Goal: Task Accomplishment & Management: Manage account settings

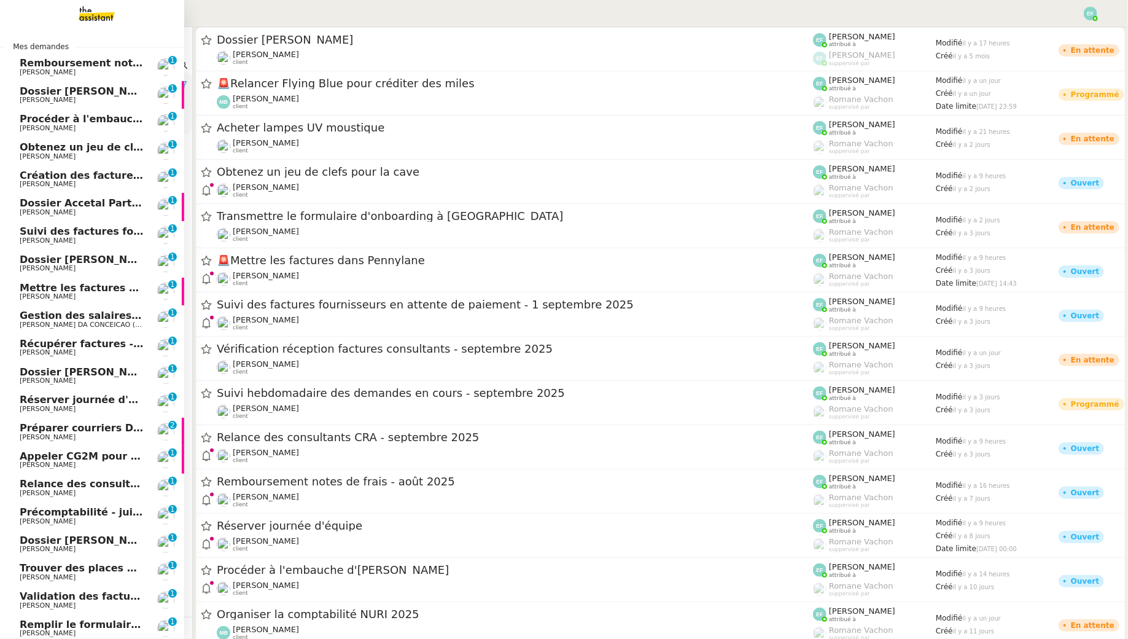
click at [57, 65] on span "Remboursement notes de frais - août 2025" at bounding box center [139, 63] width 238 height 12
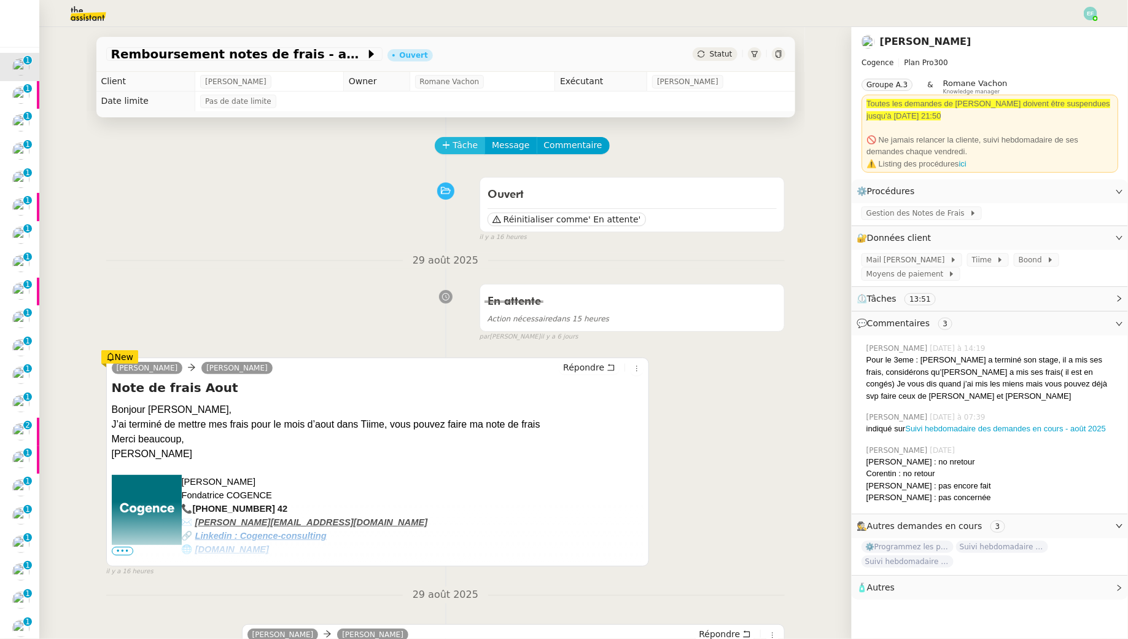
click at [467, 140] on span "Tâche" at bounding box center [465, 145] width 25 height 14
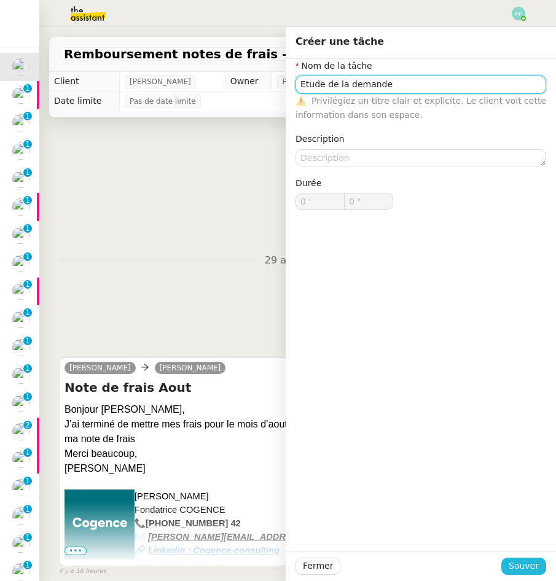
type input "Etude de la demande"
click at [534, 563] on span "Sauver" at bounding box center [524, 566] width 30 height 14
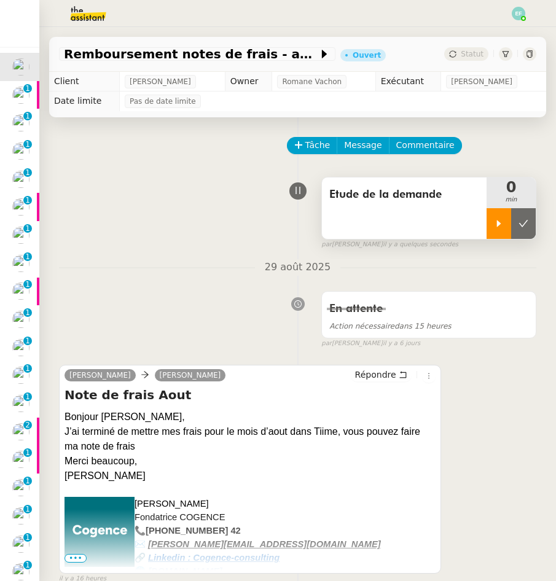
click at [490, 228] on div at bounding box center [499, 223] width 25 height 31
click at [506, 217] on div at bounding box center [511, 223] width 49 height 31
click at [518, 221] on button at bounding box center [523, 223] width 25 height 31
click at [15, 97] on img at bounding box center [20, 95] width 17 height 17
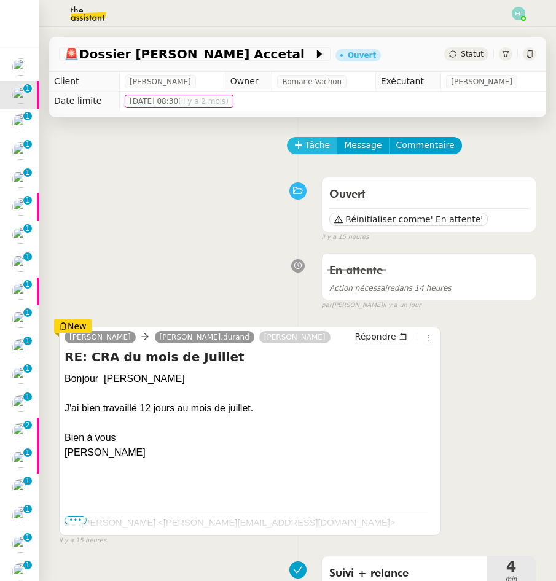
click at [327, 142] on span "Tâche" at bounding box center [317, 145] width 25 height 14
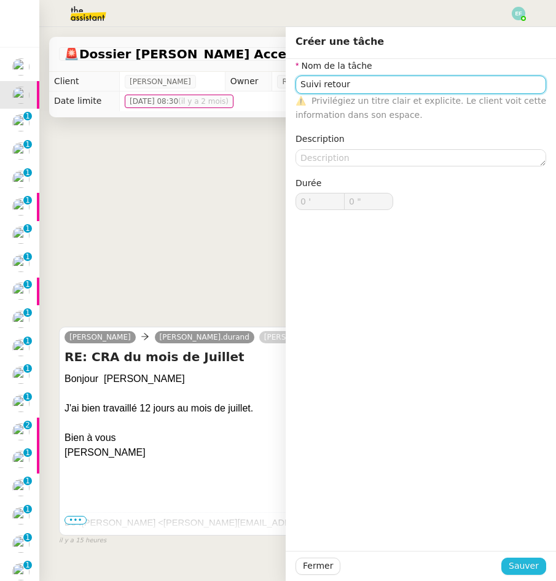
type input "Suivi retour"
click at [531, 566] on span "Sauver" at bounding box center [524, 566] width 30 height 14
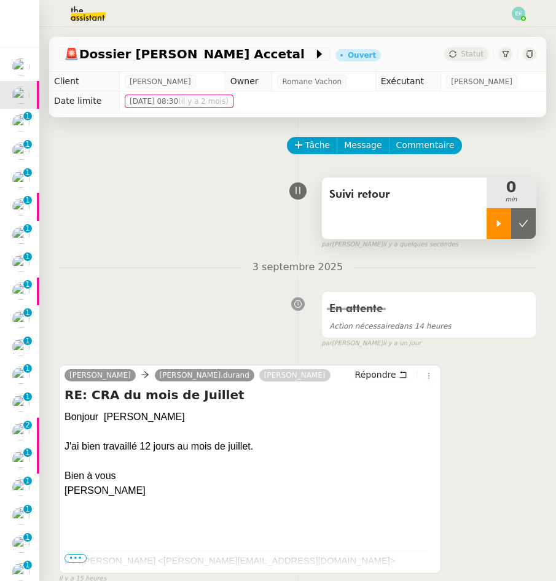
click at [498, 237] on div at bounding box center [499, 223] width 25 height 31
click at [509, 226] on icon at bounding box center [511, 223] width 4 height 7
click at [528, 219] on icon at bounding box center [523, 224] width 10 height 10
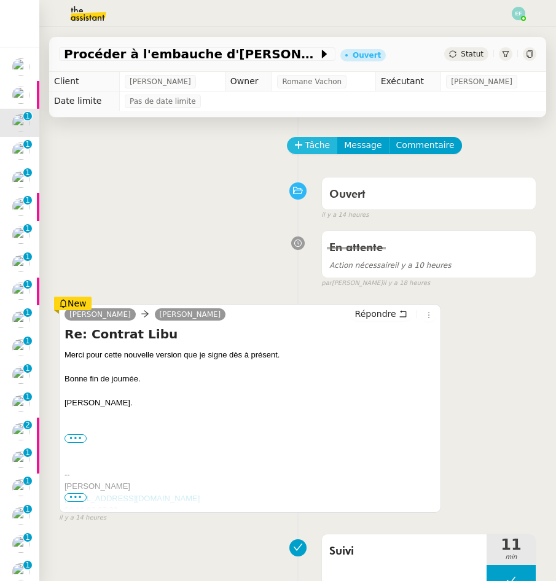
click at [321, 144] on span "Tâche" at bounding box center [317, 145] width 25 height 14
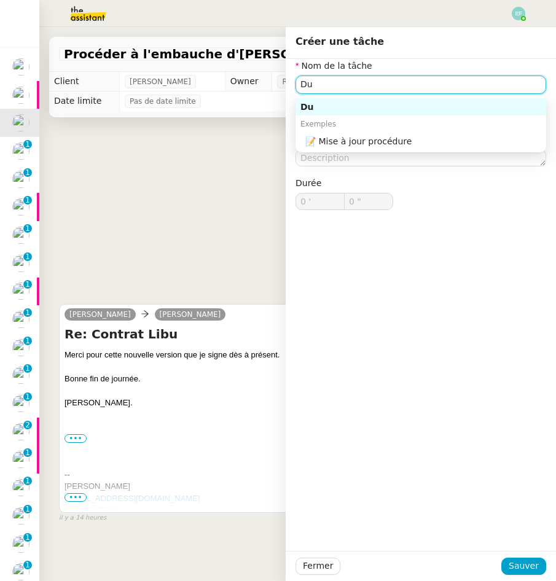
type input "D"
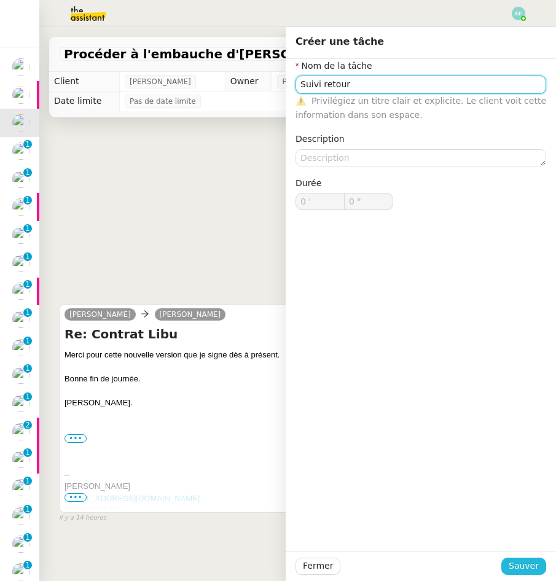
type input "Suivi retour"
click at [518, 567] on span "Sauver" at bounding box center [524, 566] width 30 height 14
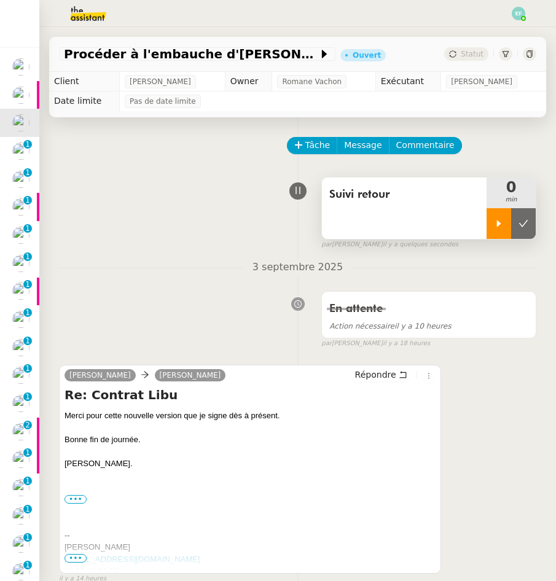
click at [497, 225] on icon at bounding box center [499, 224] width 10 height 10
click at [504, 227] on div at bounding box center [511, 223] width 49 height 31
click at [517, 229] on button at bounding box center [523, 223] width 25 height 31
click at [26, 154] on img at bounding box center [20, 151] width 17 height 17
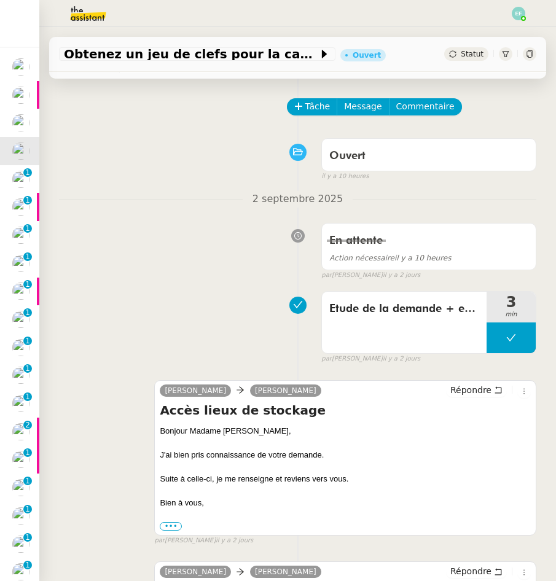
scroll to position [22, 0]
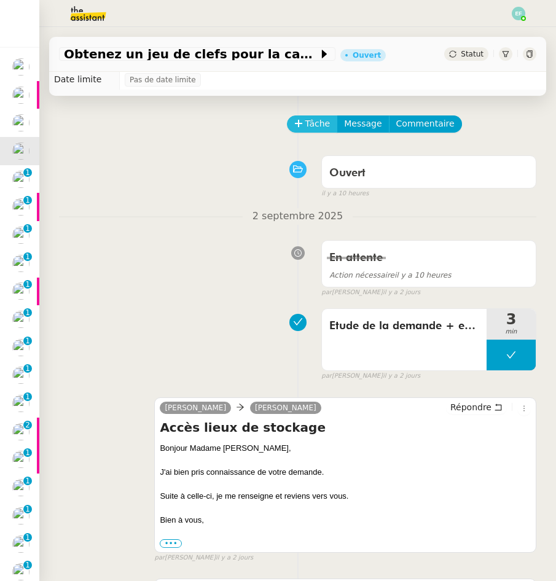
click at [303, 123] on button "Tâche" at bounding box center [312, 123] width 51 height 17
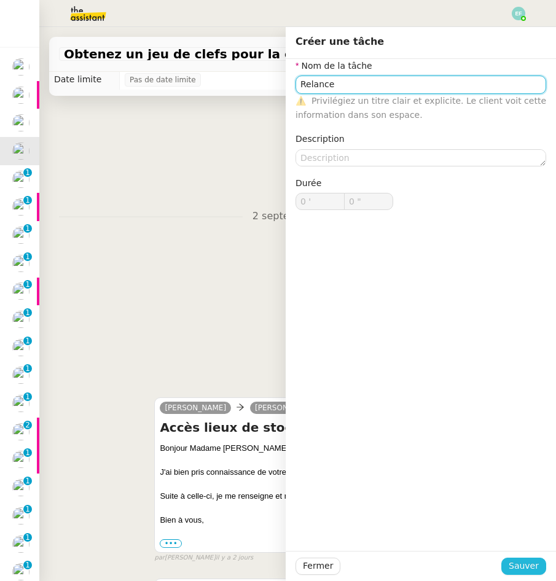
type input "Relance"
click at [528, 567] on span "Sauver" at bounding box center [524, 566] width 30 height 14
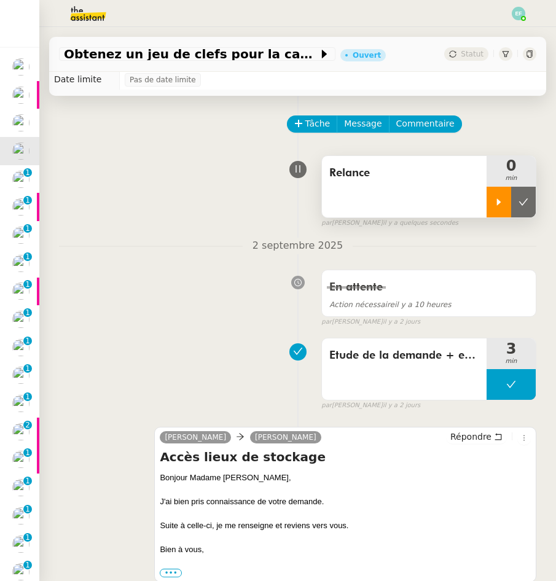
click at [493, 198] on div at bounding box center [499, 202] width 25 height 31
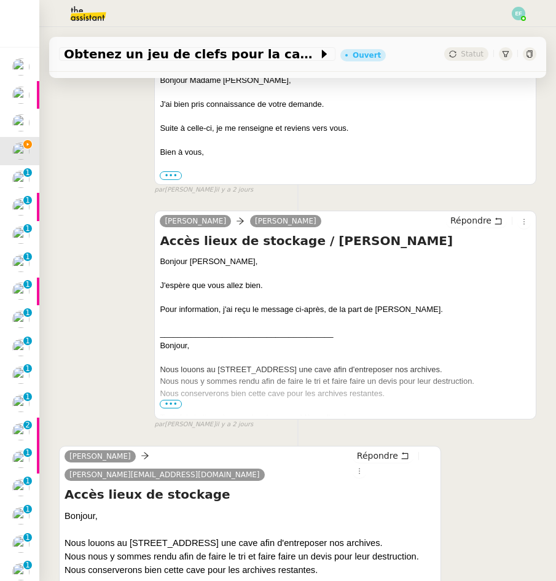
scroll to position [420, 0]
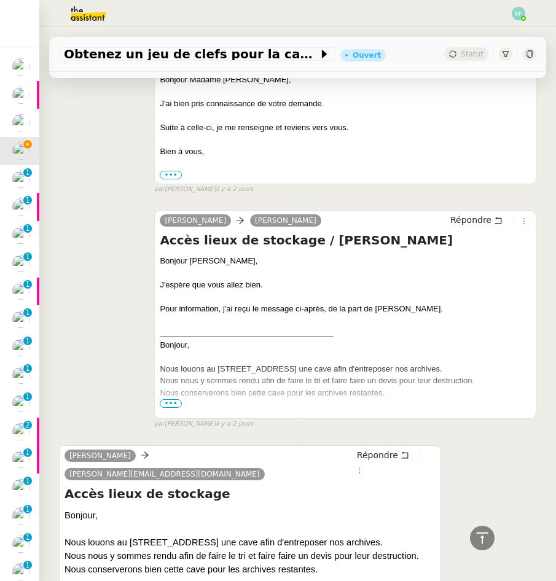
click at [171, 404] on span "•••" at bounding box center [171, 403] width 22 height 9
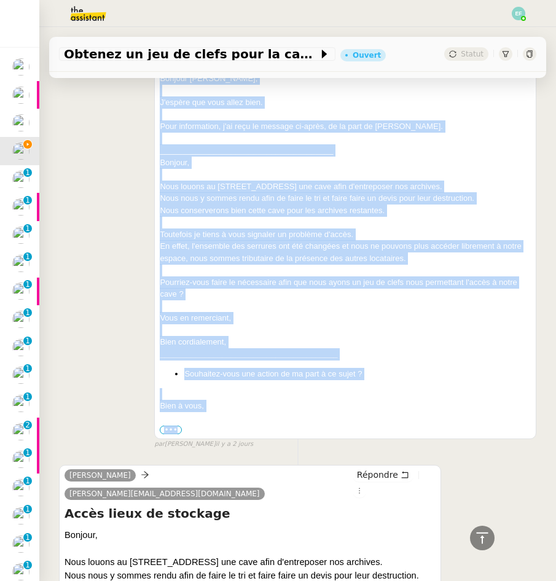
scroll to position [606, 0]
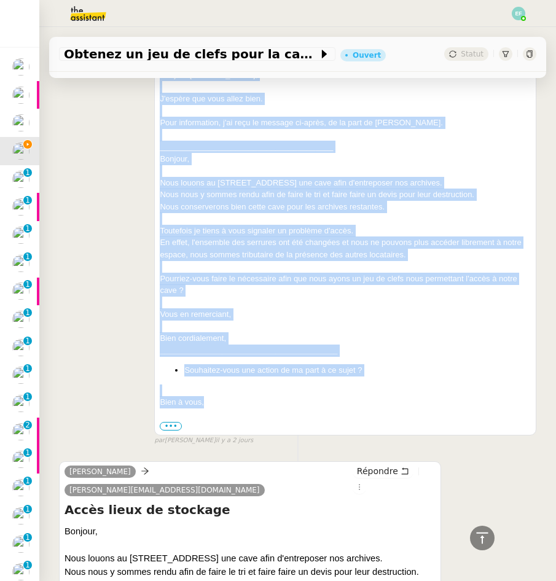
drag, startPoint x: 155, startPoint y: 254, endPoint x: 246, endPoint y: 407, distance: 177.6
click at [246, 407] on div "Hubert Arthur MATHAUT Répondre Accès lieux de stockage / Céline Galantin GEIQ B…" at bounding box center [345, 229] width 382 height 411
copy div "Bonjour Arthur, J'espère que vous allez bien. Pour information, j'ai reçu le me…"
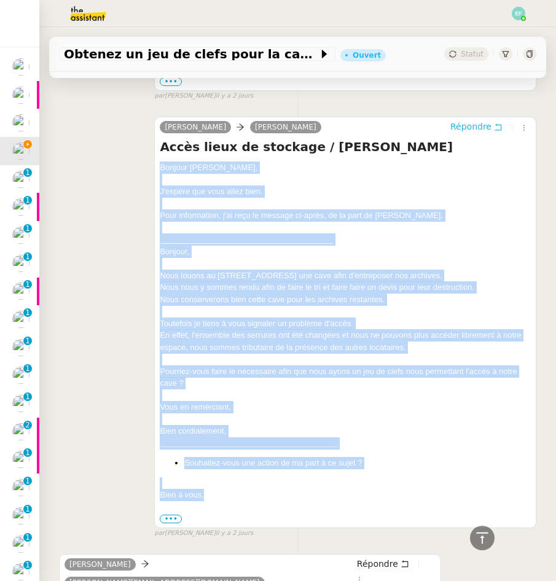
click at [499, 125] on icon at bounding box center [498, 127] width 9 height 9
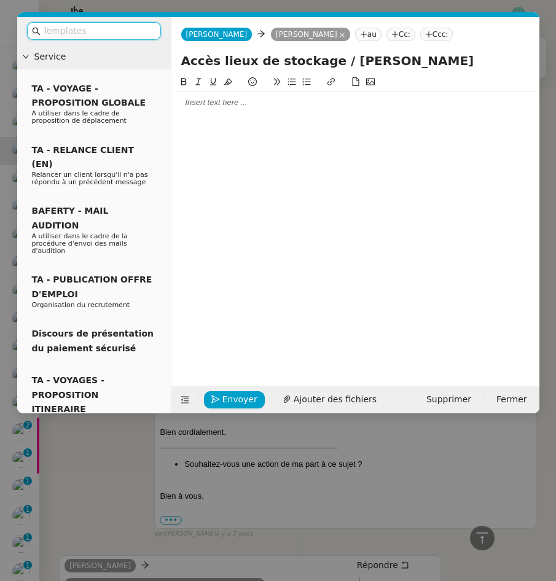
scroll to position [607, 0]
click at [335, 101] on div at bounding box center [355, 102] width 358 height 11
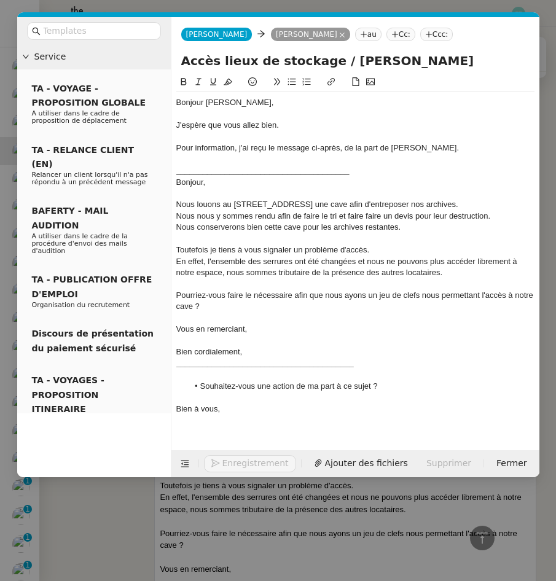
scroll to position [768, 0]
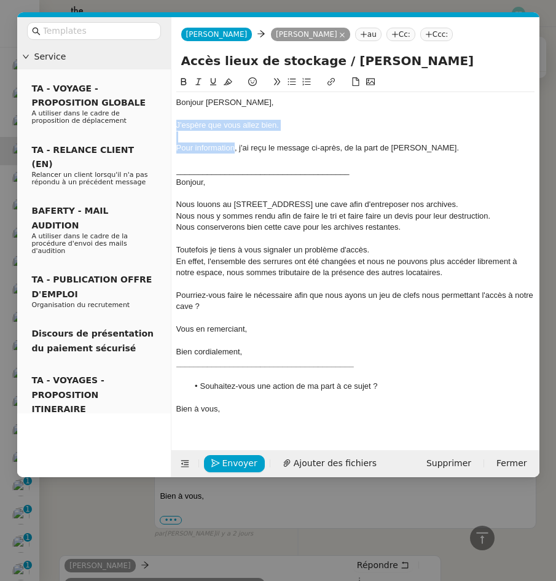
drag, startPoint x: 232, startPoint y: 147, endPoint x: 169, endPoint y: 130, distance: 65.1
click at [169, 130] on nz-layout "Service TA - VOYAGE - PROPOSITION GLOBALE A utiliser dans le cadre de propositi…" at bounding box center [278, 247] width 522 height 460
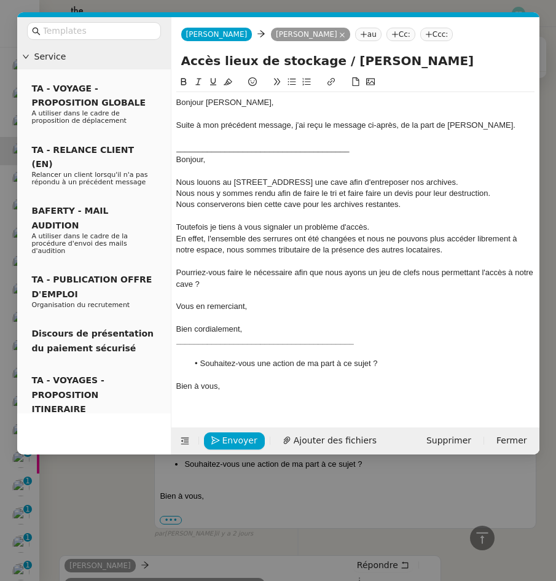
click at [297, 299] on div at bounding box center [355, 295] width 358 height 11
click at [252, 136] on div at bounding box center [355, 136] width 358 height 11
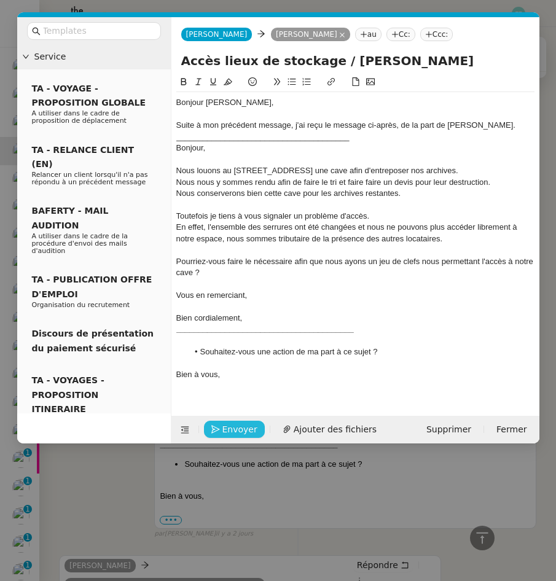
click at [232, 426] on span "Envoyer" at bounding box center [239, 430] width 35 height 14
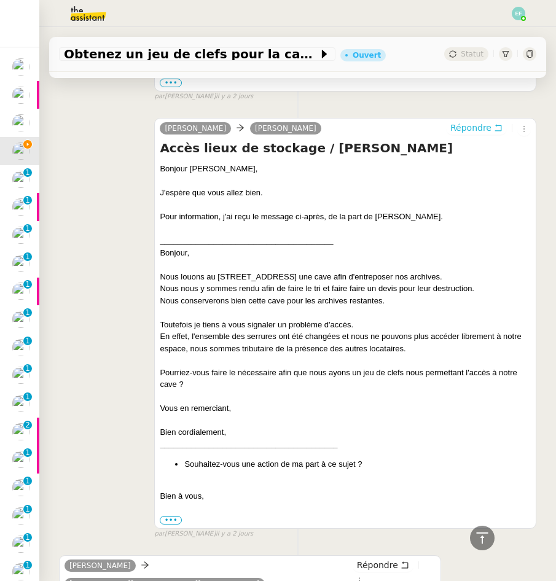
scroll to position [0, 0]
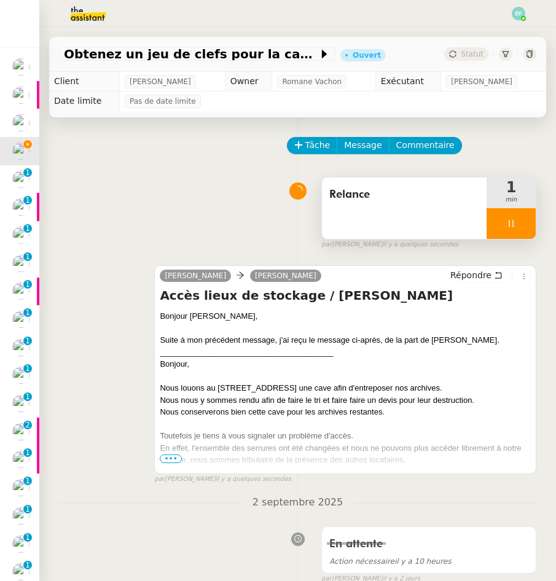
click at [510, 227] on icon at bounding box center [511, 224] width 10 height 10
click at [526, 226] on icon at bounding box center [523, 224] width 10 height 10
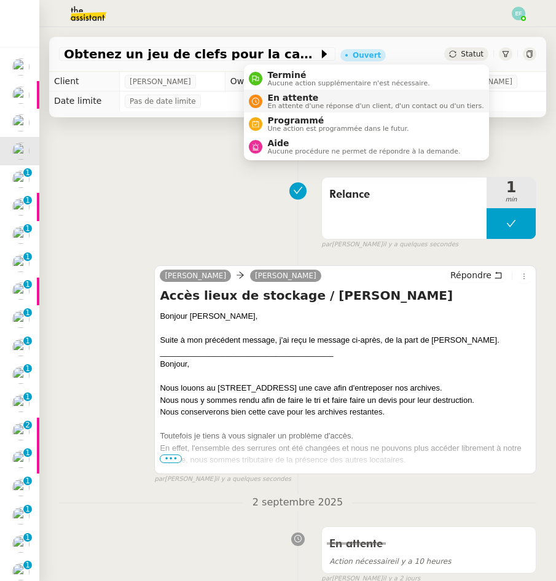
click at [461, 95] on span "En attente" at bounding box center [375, 98] width 216 height 10
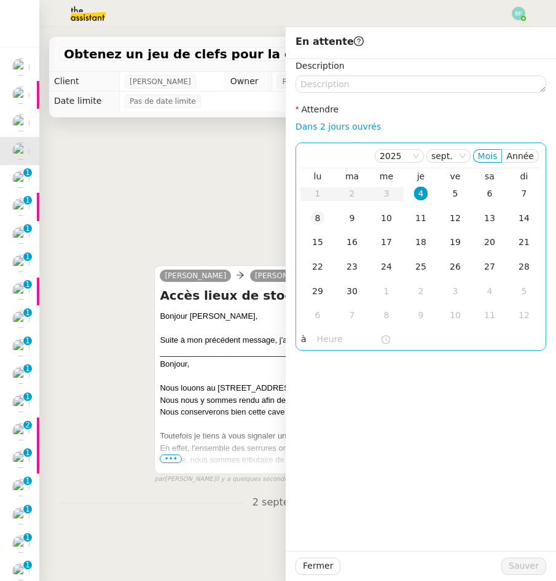
click at [318, 222] on div "8" at bounding box center [318, 218] width 14 height 14
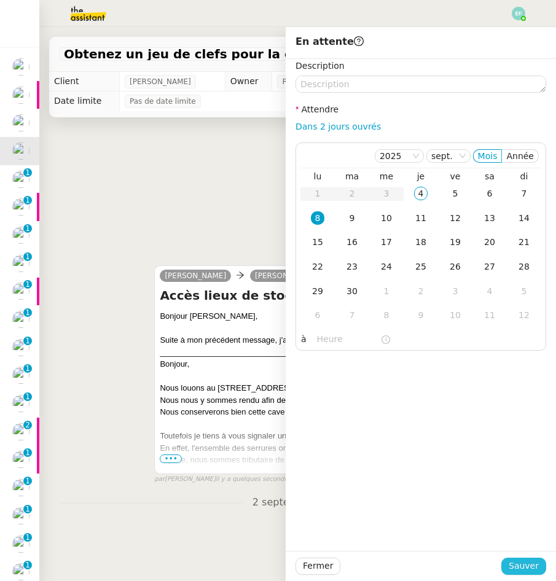
click at [515, 573] on span "Sauver" at bounding box center [524, 566] width 30 height 14
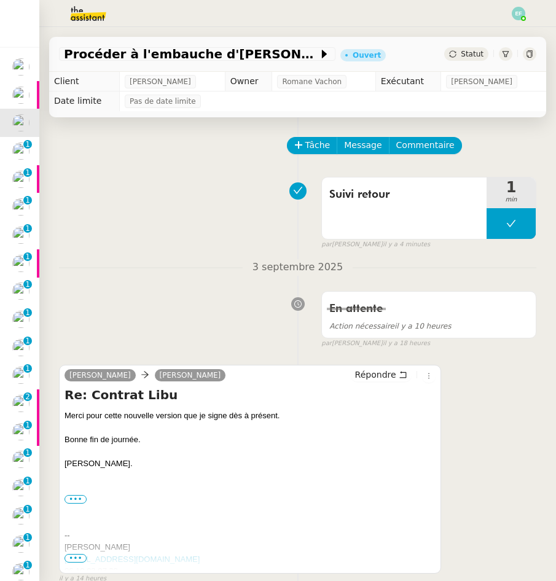
click at [18, 72] on img at bounding box center [20, 66] width 17 height 17
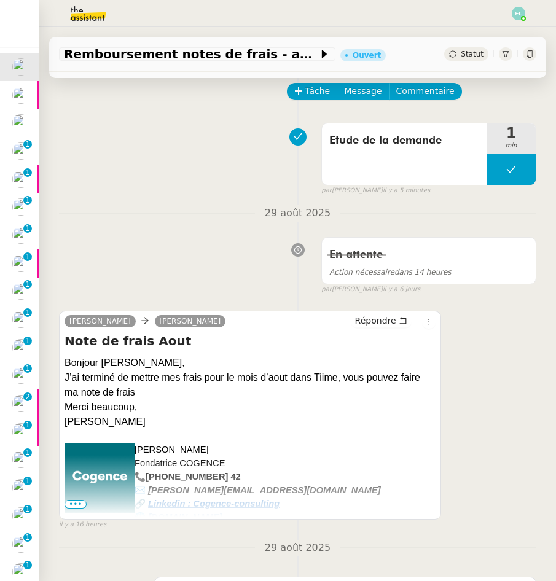
scroll to position [133, 0]
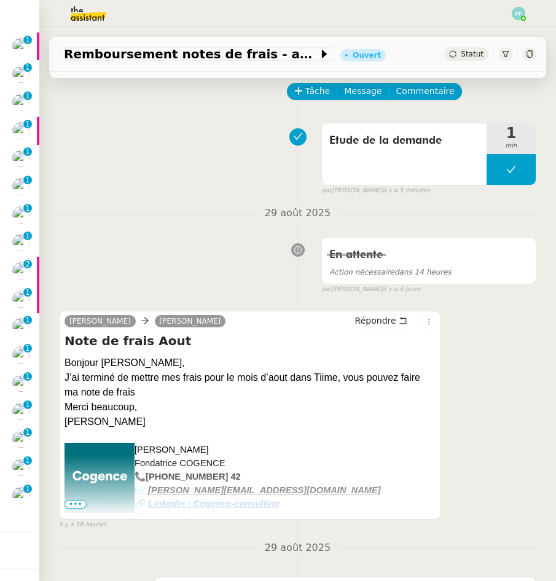
click at [22, 501] on img at bounding box center [20, 495] width 17 height 17
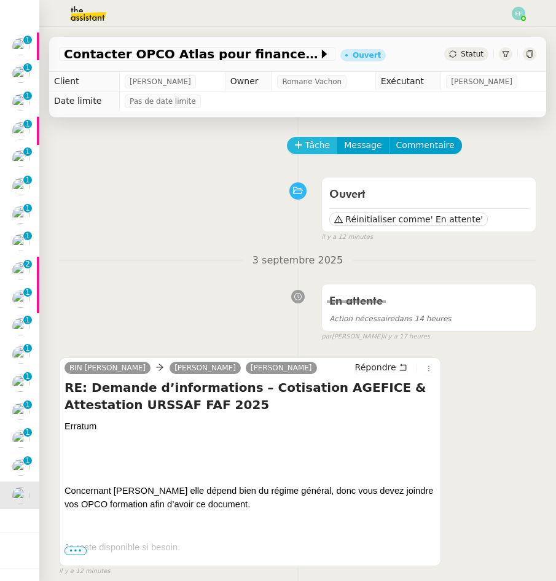
click at [305, 144] on span "Tâche" at bounding box center [317, 145] width 25 height 14
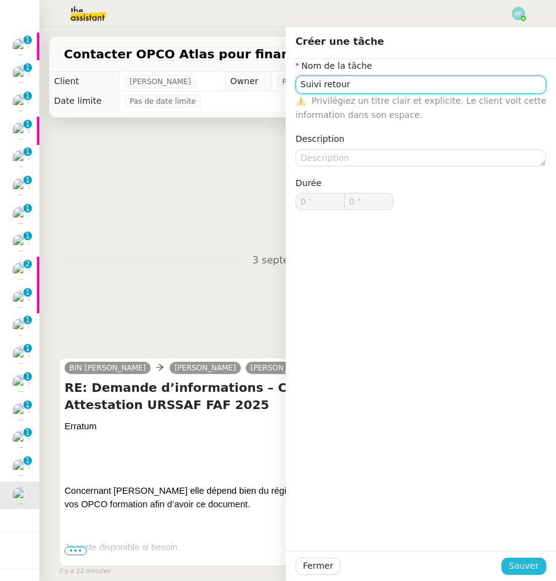
type input "Suivi retour"
click at [521, 558] on button "Sauver" at bounding box center [523, 566] width 45 height 17
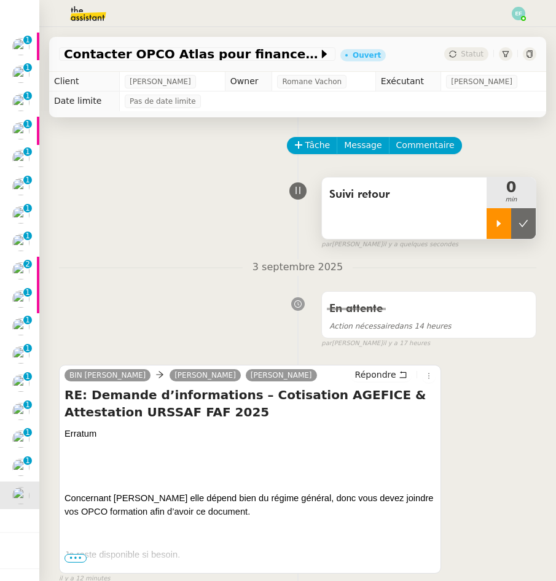
click at [497, 232] on div at bounding box center [499, 223] width 25 height 31
click at [512, 231] on div at bounding box center [511, 223] width 49 height 31
click at [515, 229] on button at bounding box center [523, 223] width 25 height 31
click at [28, 156] on img at bounding box center [20, 158] width 17 height 17
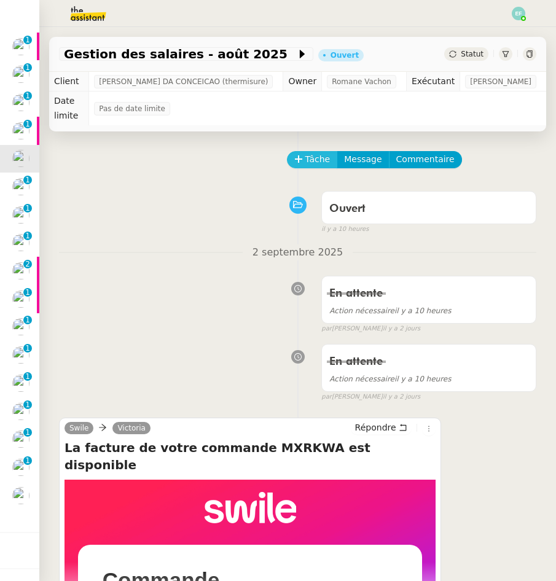
click at [295, 155] on icon at bounding box center [298, 159] width 9 height 9
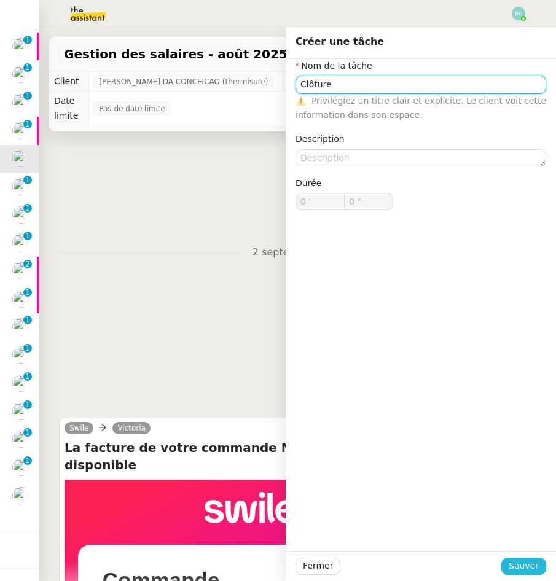
type input "Clôture"
click at [520, 565] on span "Sauver" at bounding box center [524, 566] width 30 height 14
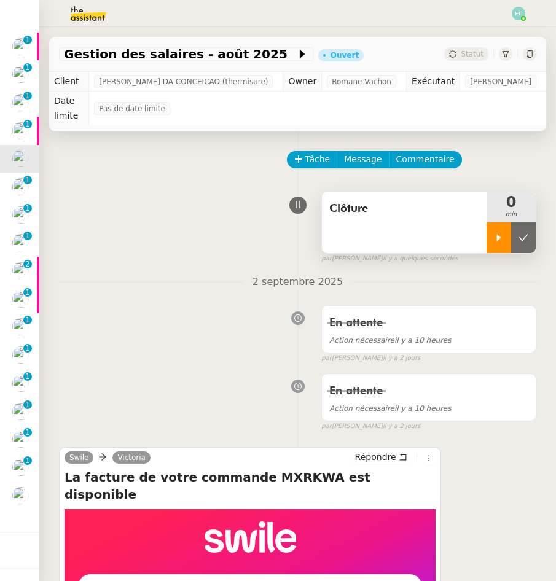
click at [491, 225] on div at bounding box center [499, 237] width 25 height 31
click at [72, 200] on div "Clôture 0 min false par Emelyne F. il y a quelques secondes" at bounding box center [297, 225] width 477 height 79
click at [503, 224] on div at bounding box center [511, 237] width 49 height 31
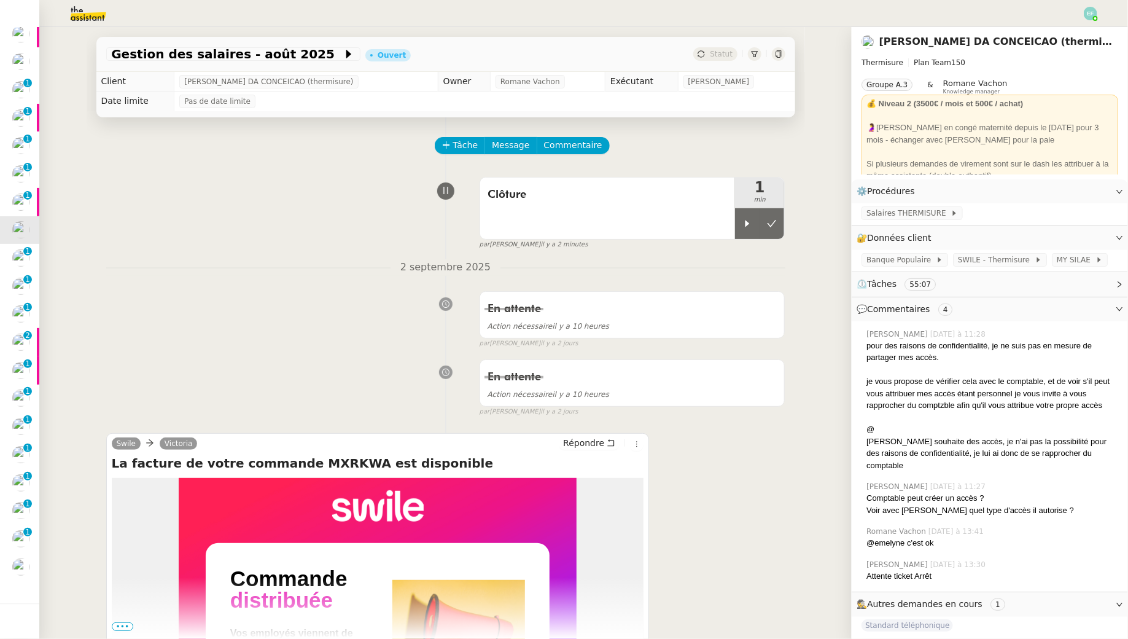
scroll to position [75, 0]
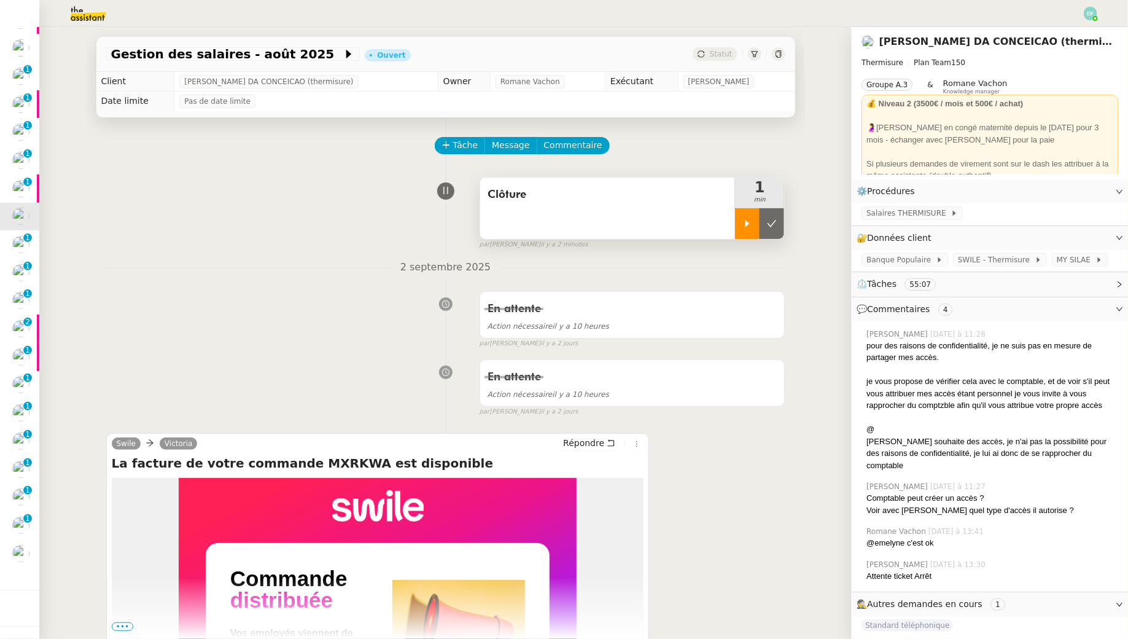
click at [754, 218] on div at bounding box center [747, 223] width 25 height 31
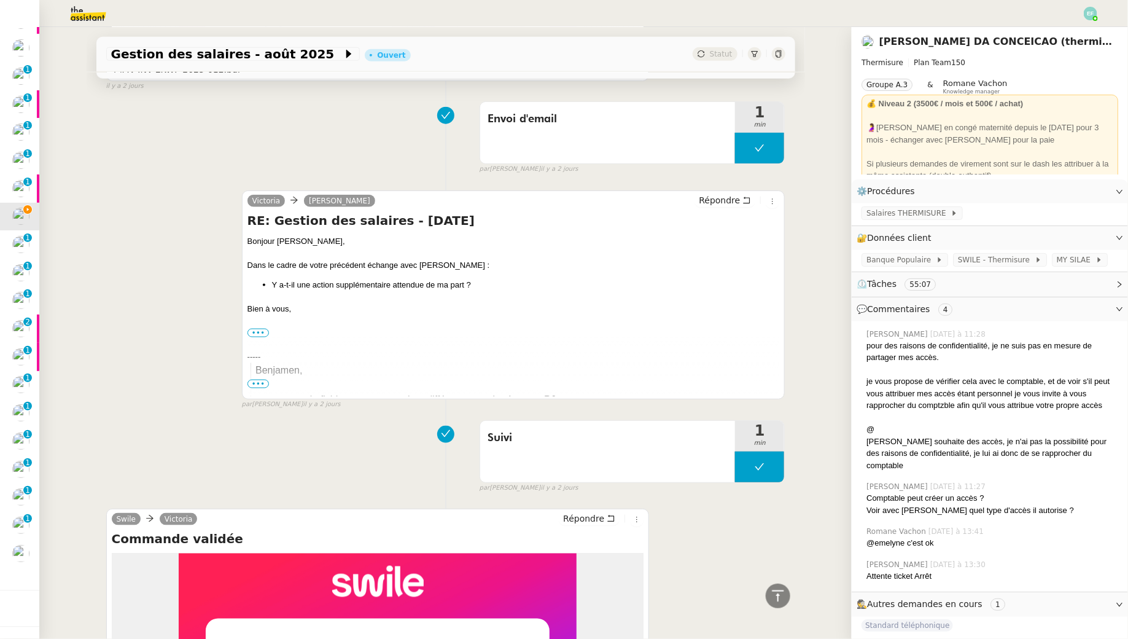
scroll to position [627, 0]
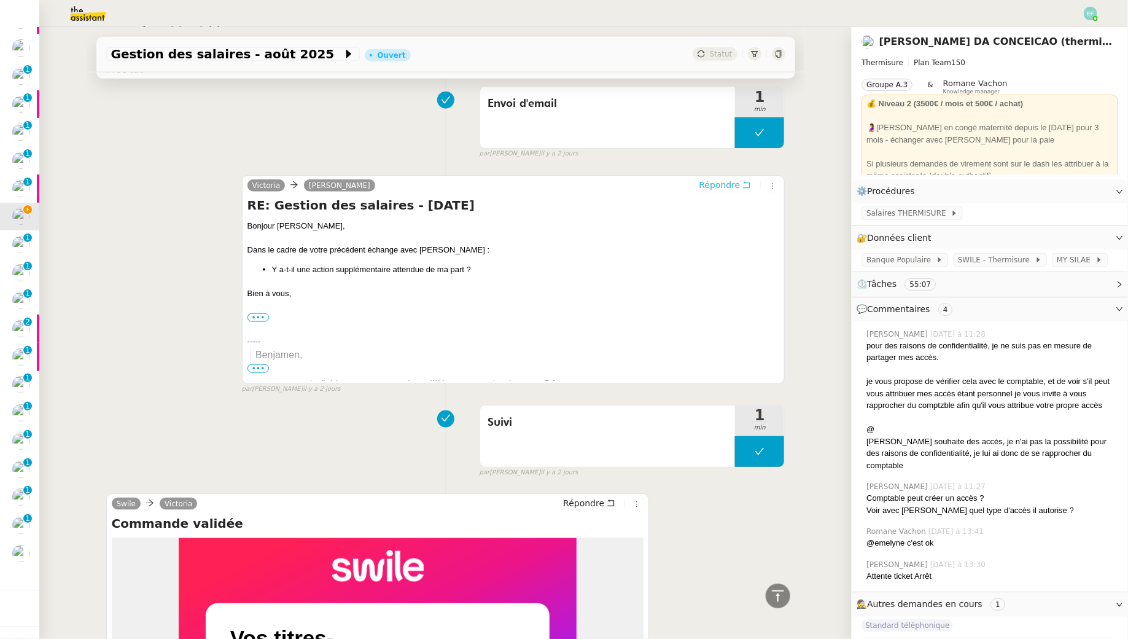
click at [740, 180] on span "Répondre" at bounding box center [719, 185] width 41 height 12
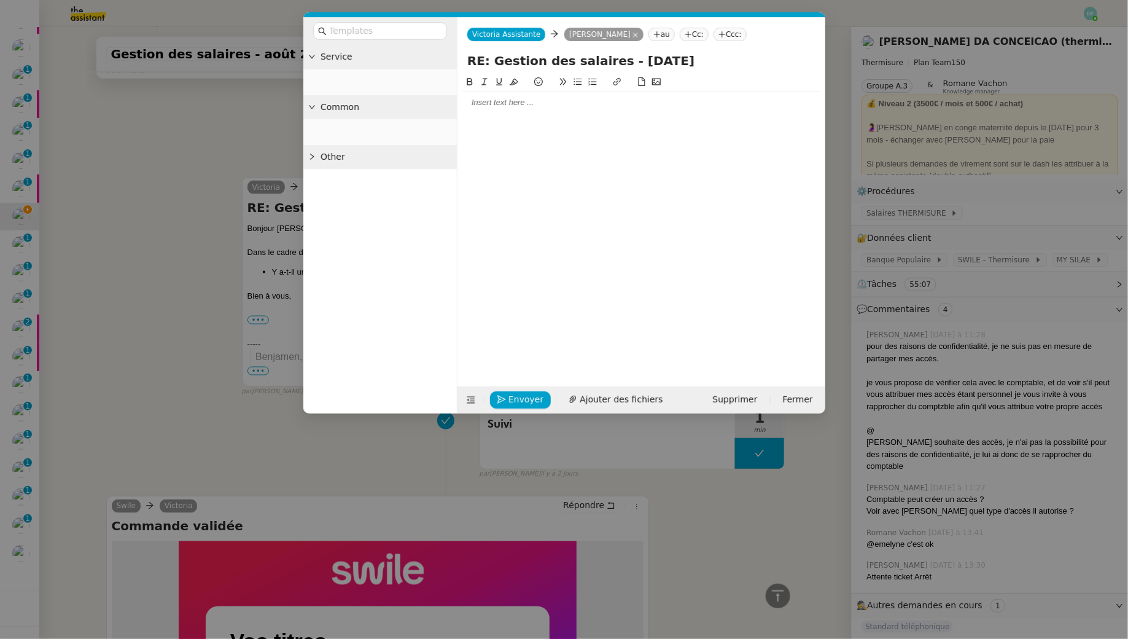
scroll to position [721, 0]
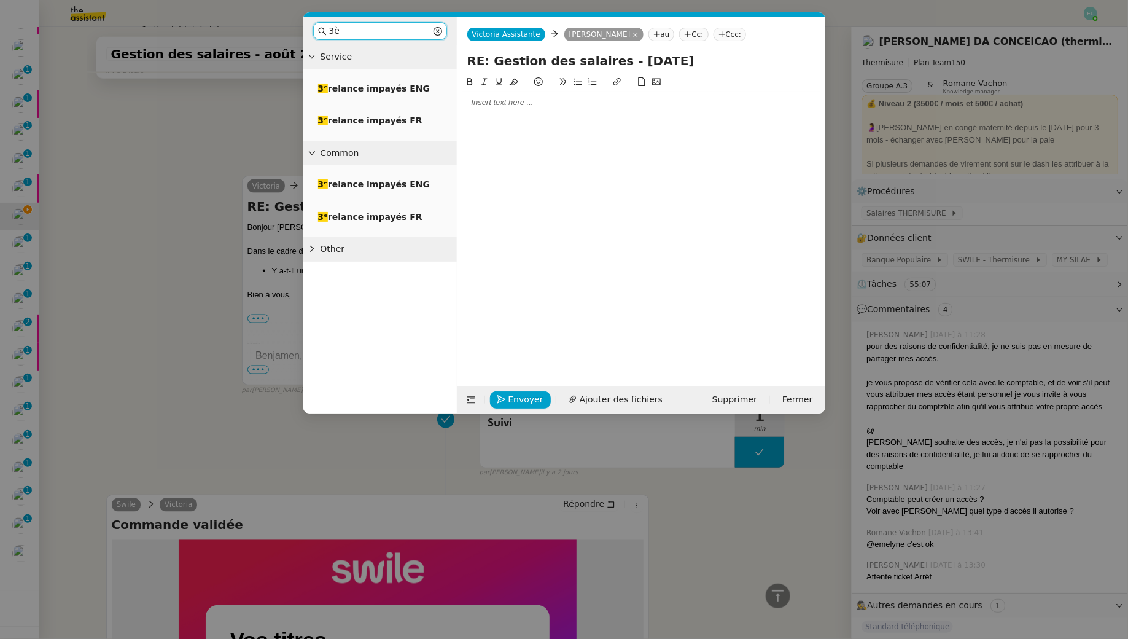
type input "3"
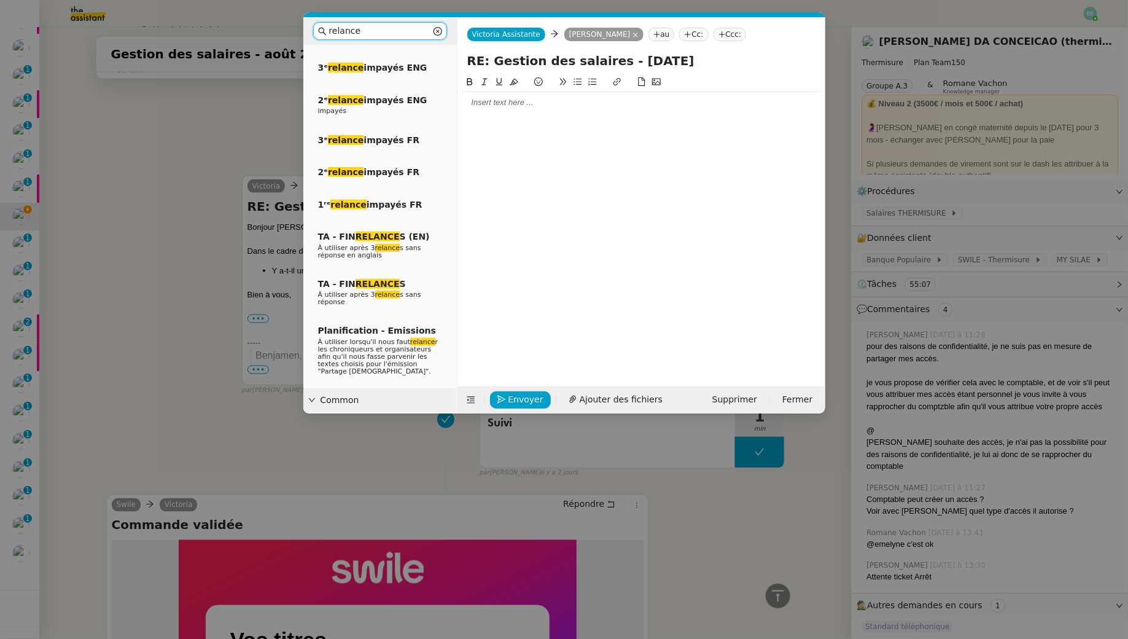
scroll to position [424, 0]
click at [380, 289] on em "relance" at bounding box center [387, 293] width 25 height 8
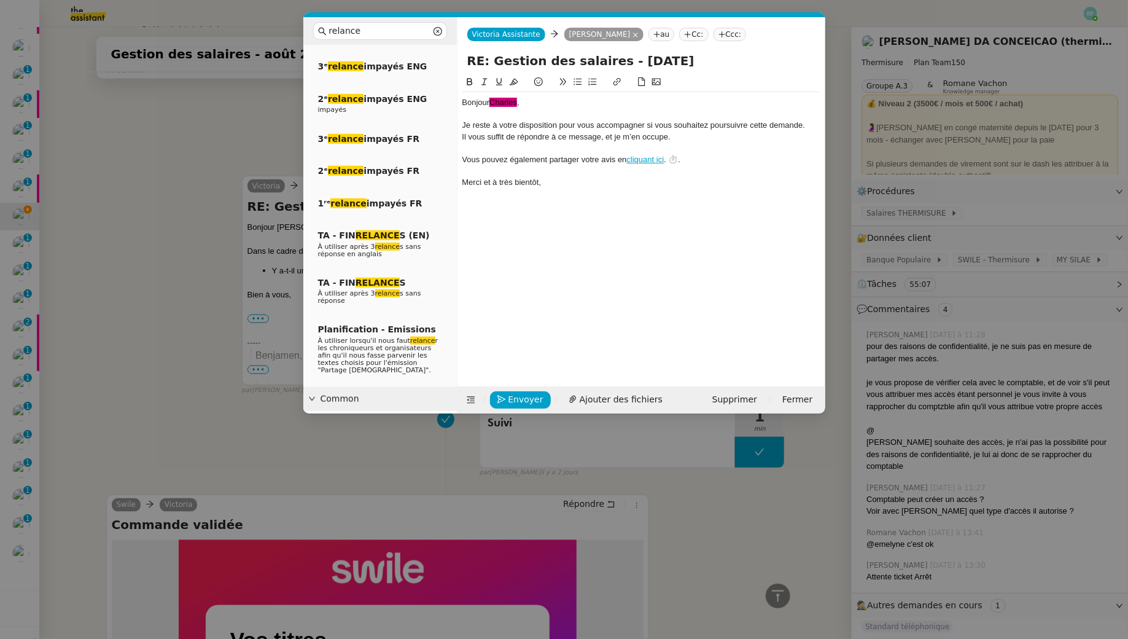
scroll to position [816, 0]
drag, startPoint x: 536, startPoint y: 104, endPoint x: 510, endPoint y: 102, distance: 26.5
click at [510, 102] on div "Bonjour ﻿Charles﻿ ," at bounding box center [642, 102] width 358 height 11
drag, startPoint x: 402, startPoint y: 28, endPoint x: 286, endPoint y: 2, distance: 118.9
click at [286, 2] on nz-modal-container "relance Service Relance 1 - impayé Thermisure Charles DA CONCEICAO (thermisure)…" at bounding box center [564, 319] width 1128 height 639
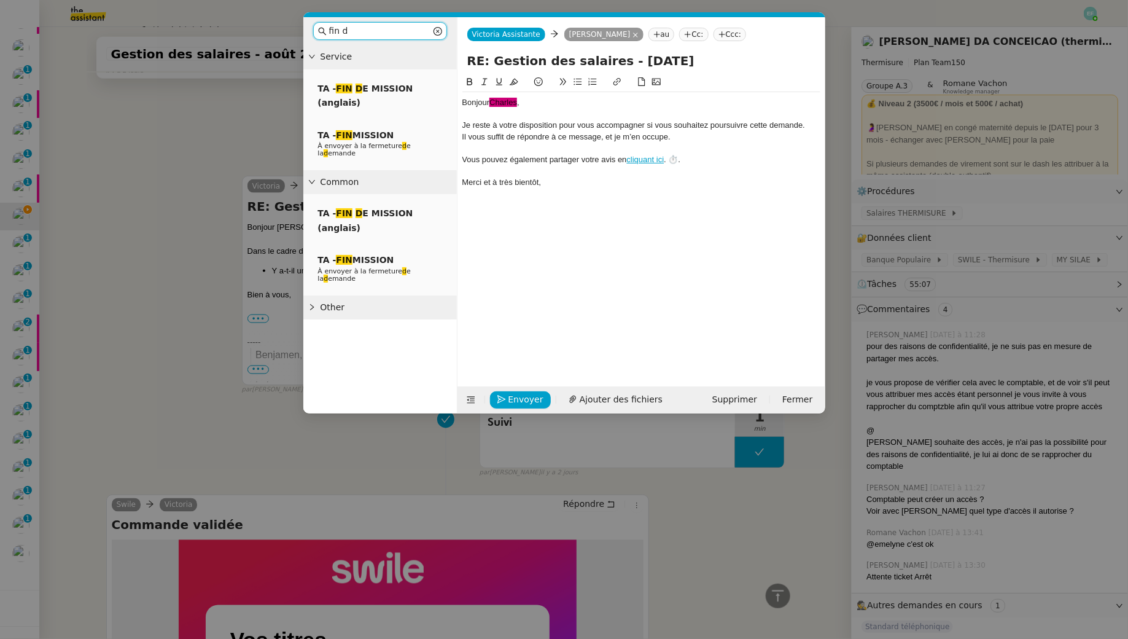
scroll to position [0, 0]
type input "fin de"
click at [365, 144] on span "À envoyer à la fermeture de la demande" at bounding box center [367, 149] width 99 height 15
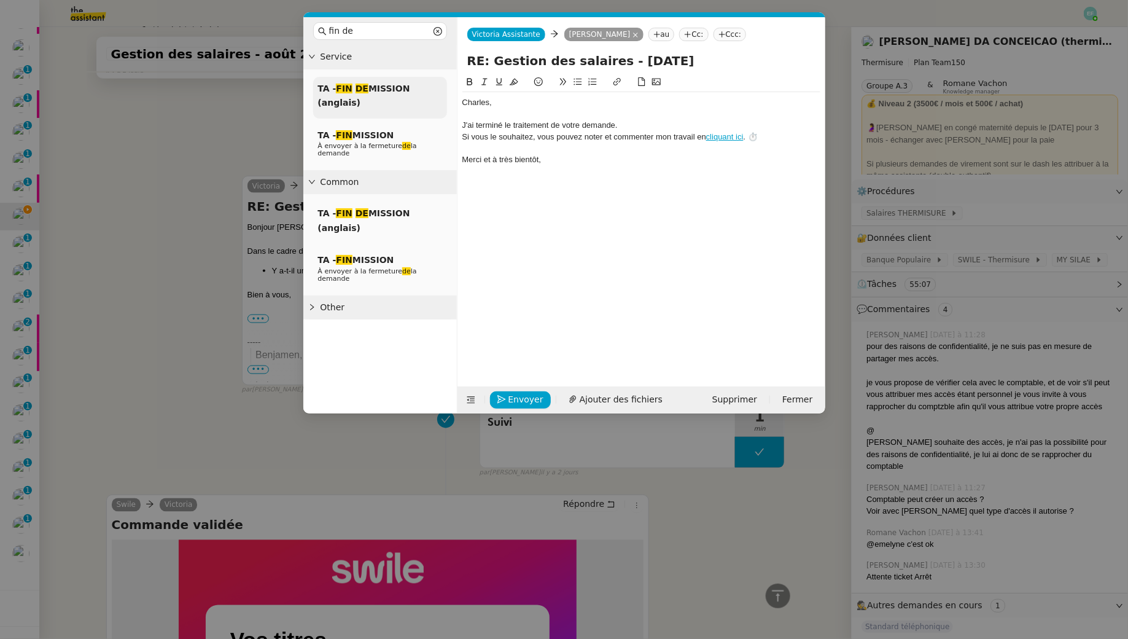
scroll to position [792, 0]
drag, startPoint x: 517, startPoint y: 106, endPoint x: 409, endPoint y: 87, distance: 109.8
click at [409, 87] on nz-layout "fin de Service TA - FIN DE MISSION (anglais) TA - FIN MISSION À envoyer à la fe…" at bounding box center [564, 215] width 522 height 396
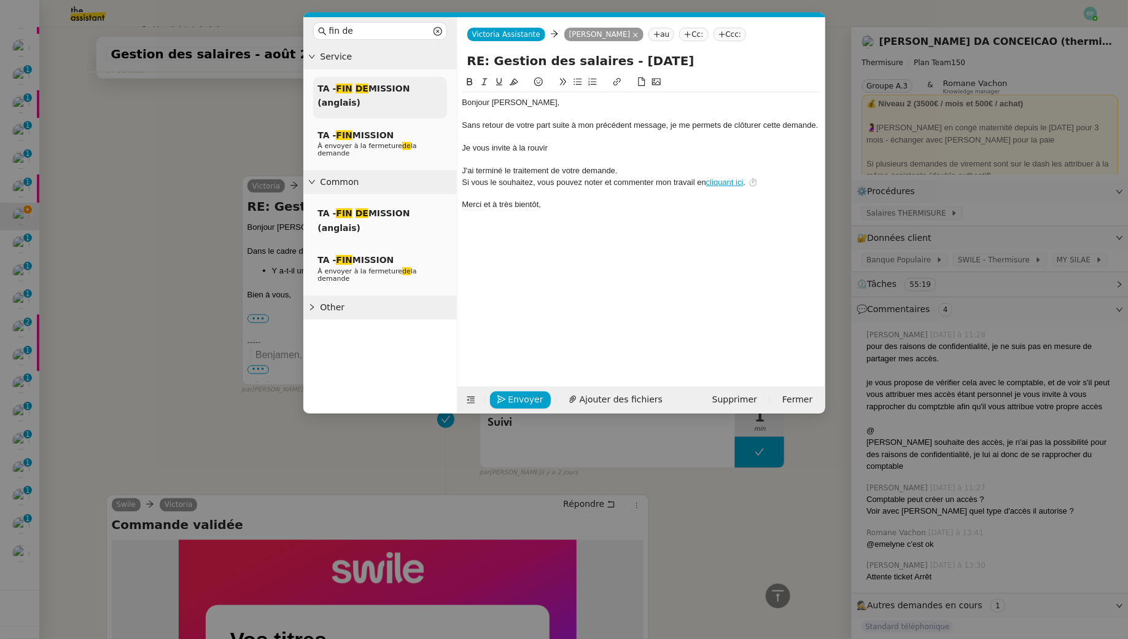
scroll to position [840, 0]
click at [513, 147] on div "Je vous invite à la rouvrir au besoin." at bounding box center [642, 148] width 358 height 11
click at [647, 151] on div "Je vous invite naturellement à la rouvrir au besoin." at bounding box center [642, 148] width 358 height 11
click at [608, 149] on div "Je vous invite naturellement à la rouvrir au besoin." at bounding box center [642, 148] width 358 height 11
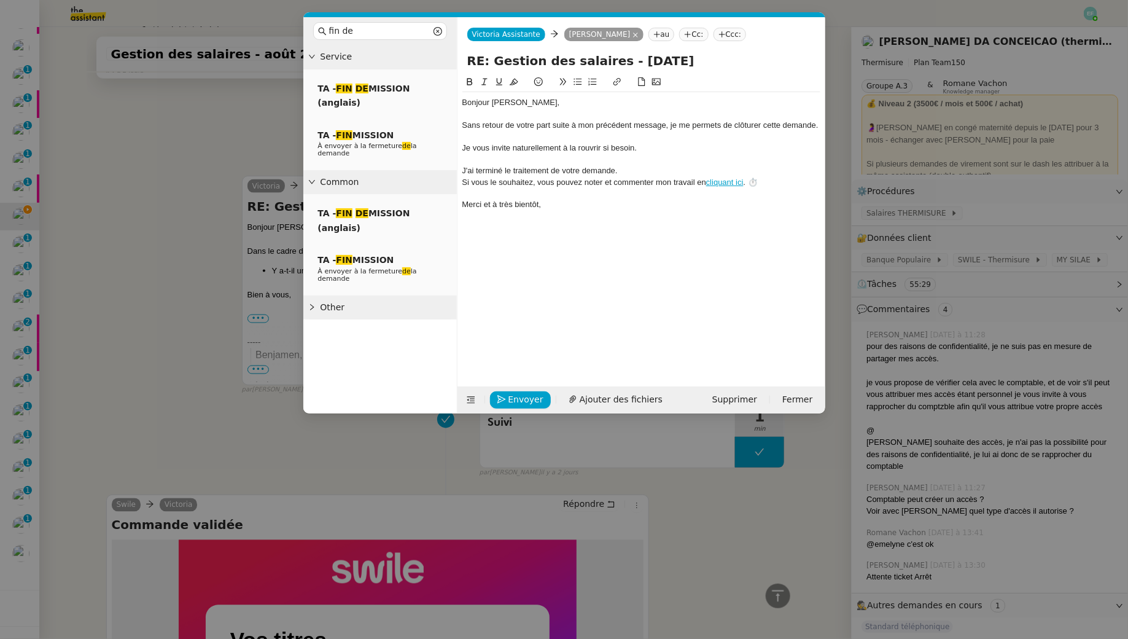
click at [662, 148] on div "Je vous invite naturellement à la rouvrir si besoin." at bounding box center [642, 148] width 358 height 11
drag, startPoint x: 466, startPoint y: 147, endPoint x: 472, endPoint y: 162, distance: 16.0
click at [466, 147] on div "Je vous invite naturellement à la rouvrir si besoin, en répondant directement à…" at bounding box center [642, 148] width 358 height 11
click at [511, 160] on div at bounding box center [642, 159] width 358 height 11
click at [512, 393] on span "Envoyer" at bounding box center [526, 400] width 35 height 14
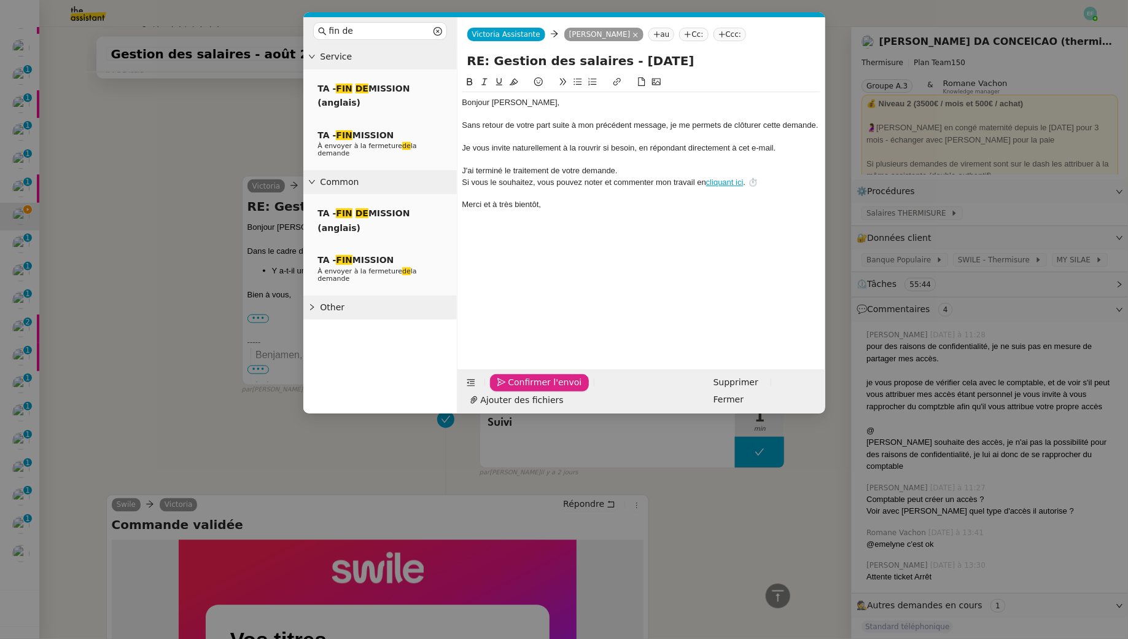
click at [512, 389] on span "Confirmer l'envoi" at bounding box center [546, 382] width 74 height 14
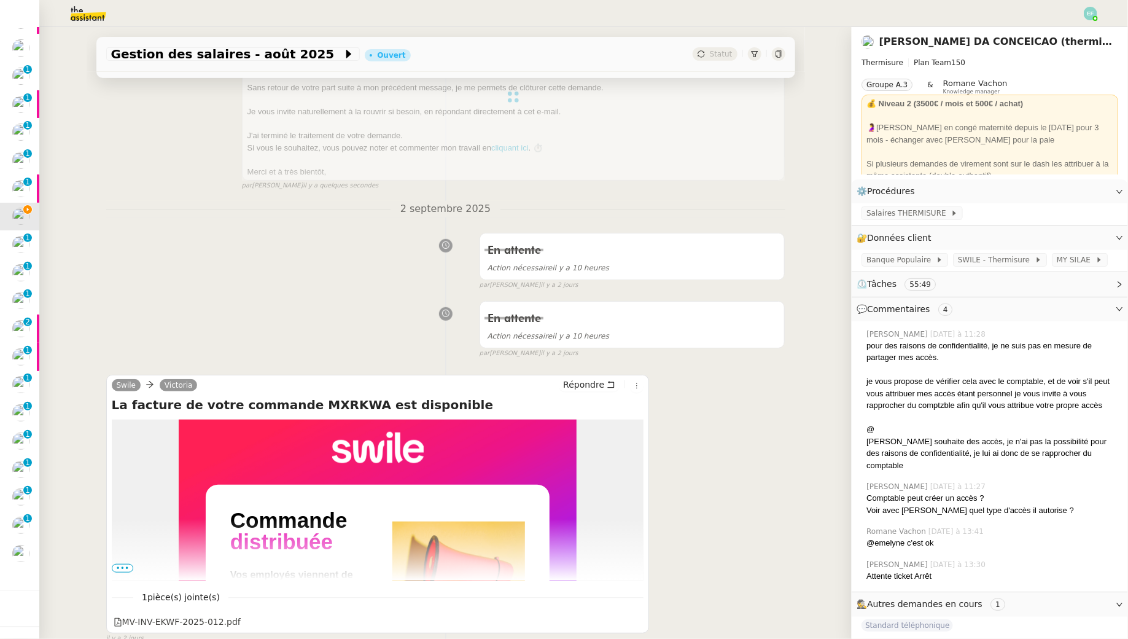
scroll to position [0, 0]
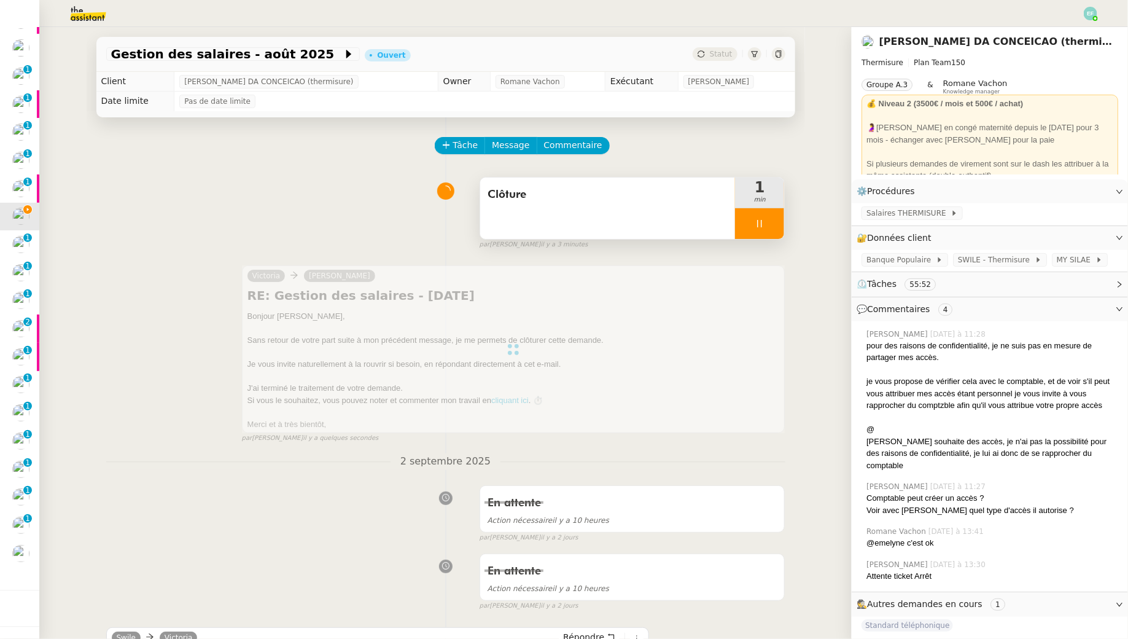
click at [763, 222] on icon at bounding box center [760, 224] width 10 height 10
click at [773, 222] on icon at bounding box center [772, 224] width 10 height 10
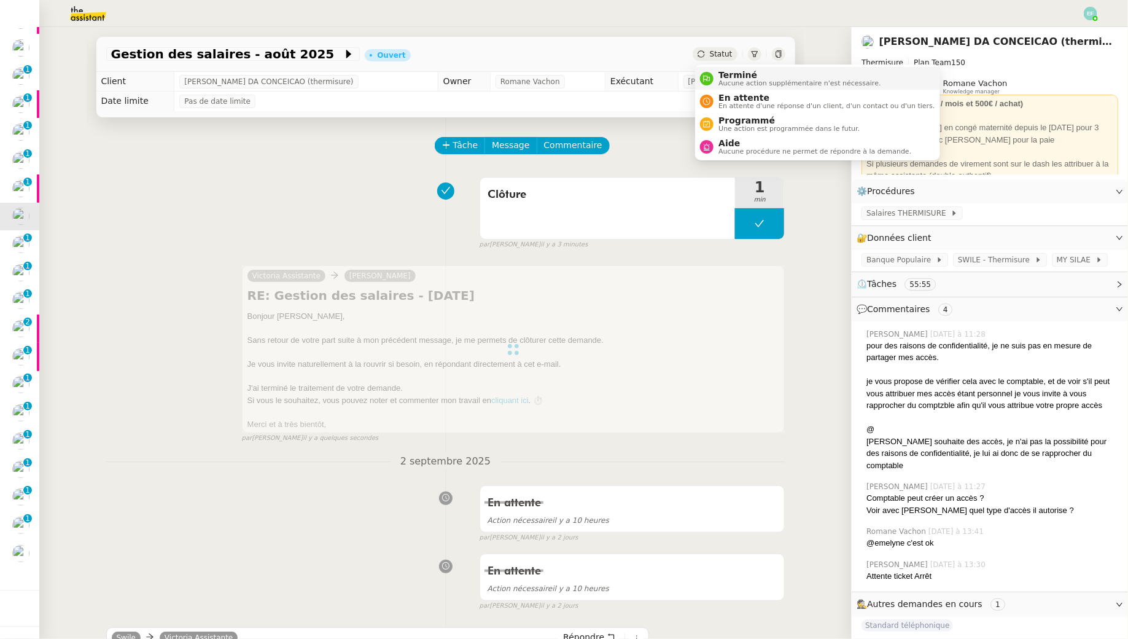
click at [733, 77] on span "Terminé" at bounding box center [800, 75] width 162 height 10
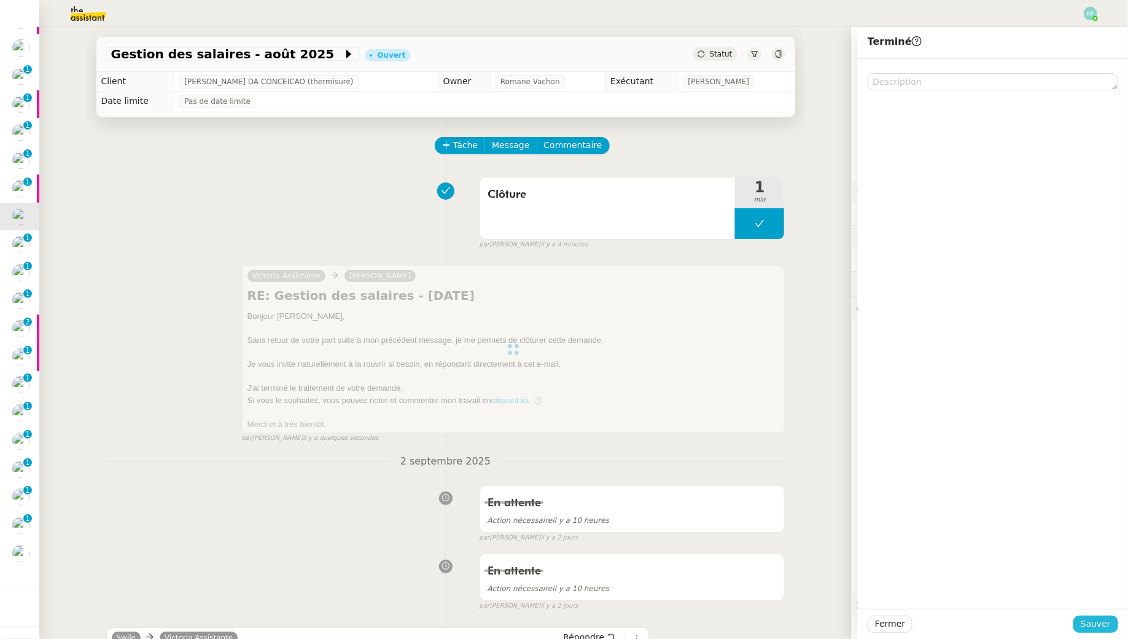
click at [1085, 621] on span "Sauver" at bounding box center [1096, 624] width 30 height 14
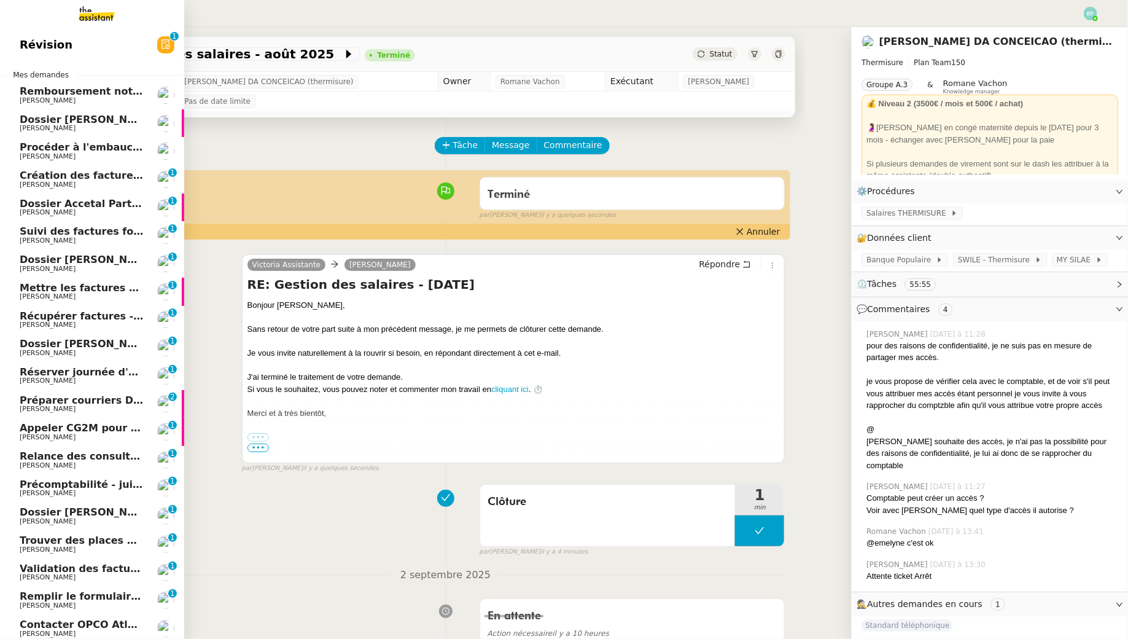
click at [97, 186] on span "[PERSON_NAME]" at bounding box center [82, 184] width 124 height 7
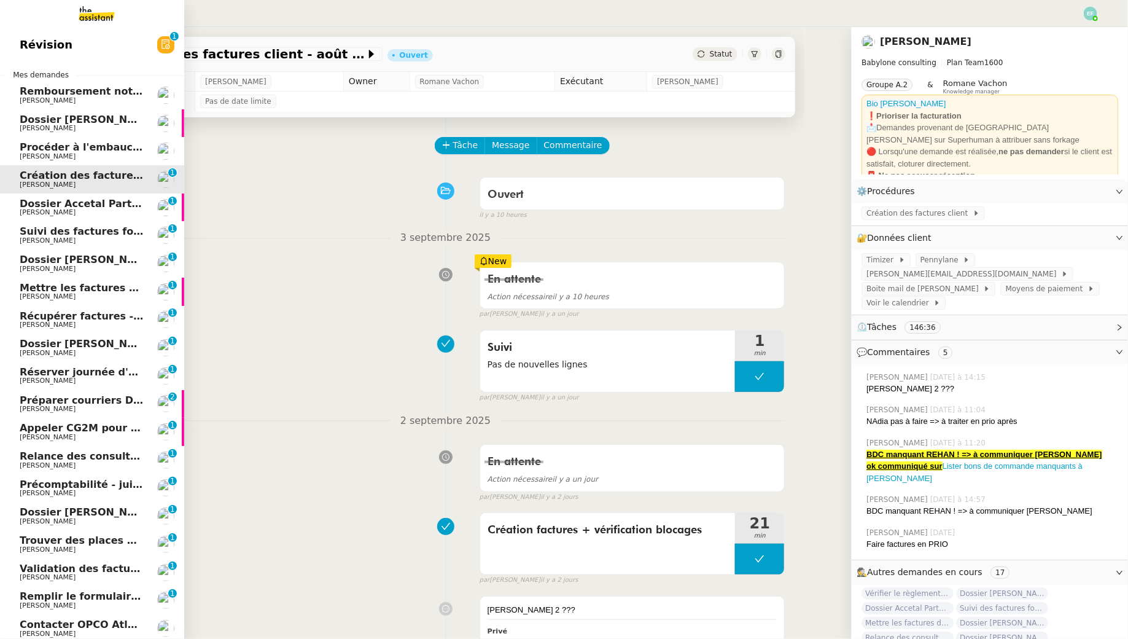
click at [32, 206] on span "Dossier Accetal Partners" at bounding box center [88, 204] width 136 height 12
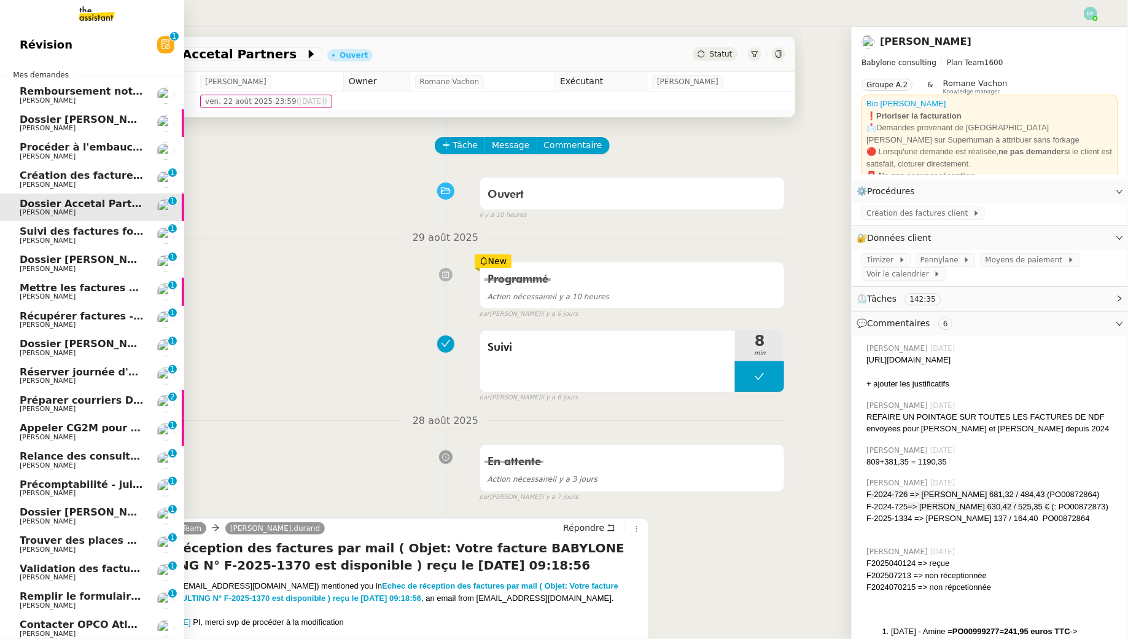
click at [72, 263] on span "Dossier [PERSON_NAME] / OPCO / Mediaschool - erreur de SIRET + résiliation cont…" at bounding box center [255, 260] width 471 height 12
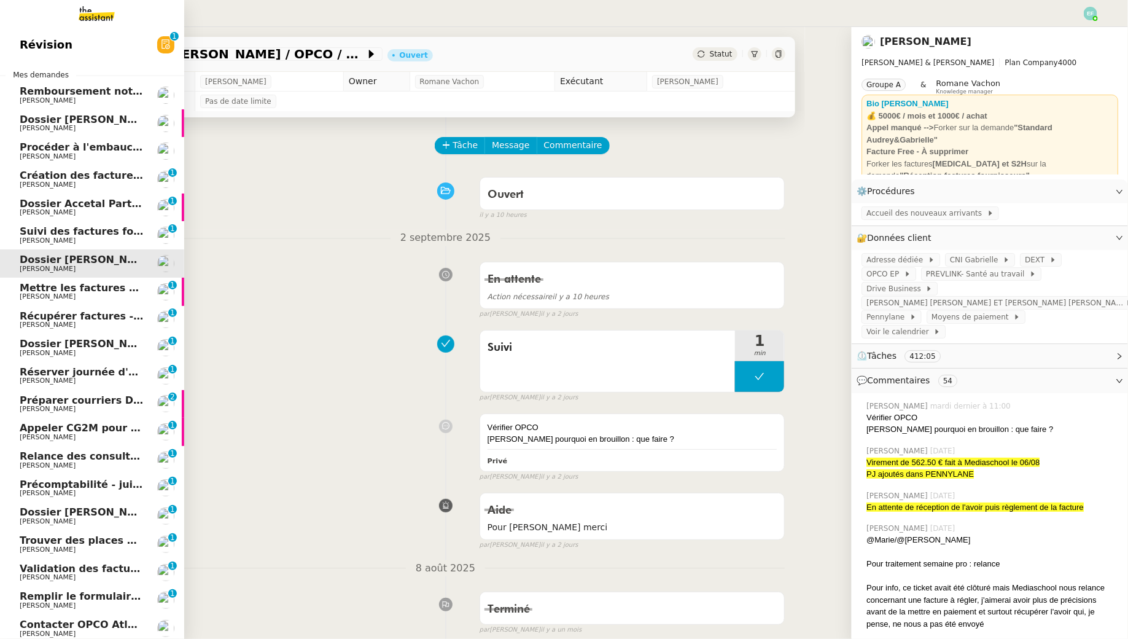
scroll to position [75, 0]
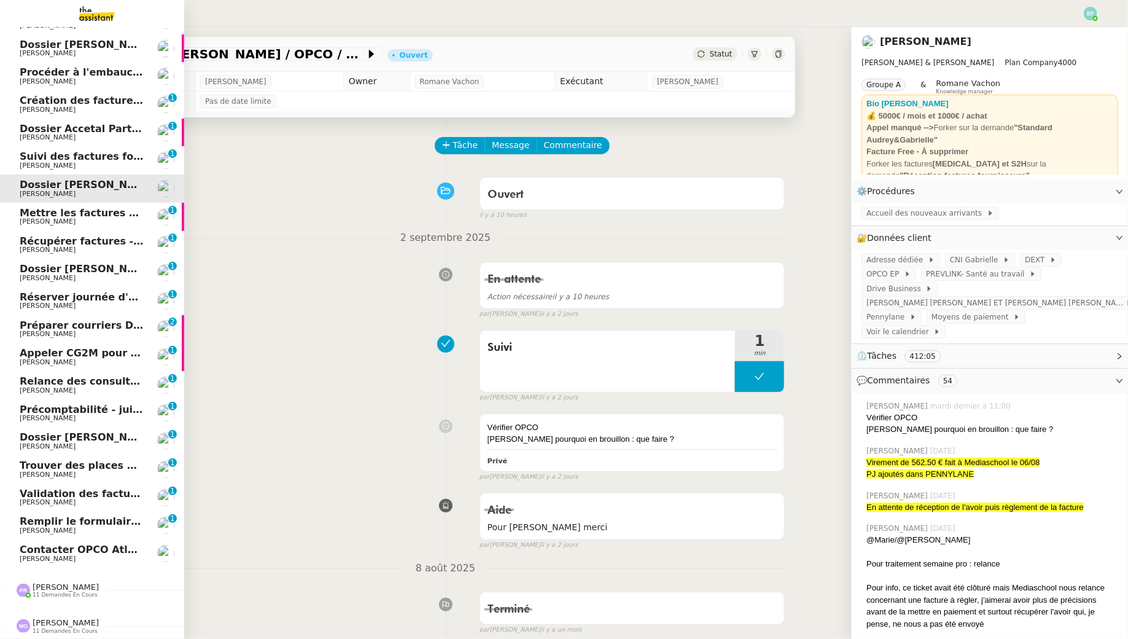
click at [91, 308] on span "[PERSON_NAME]" at bounding box center [82, 305] width 124 height 7
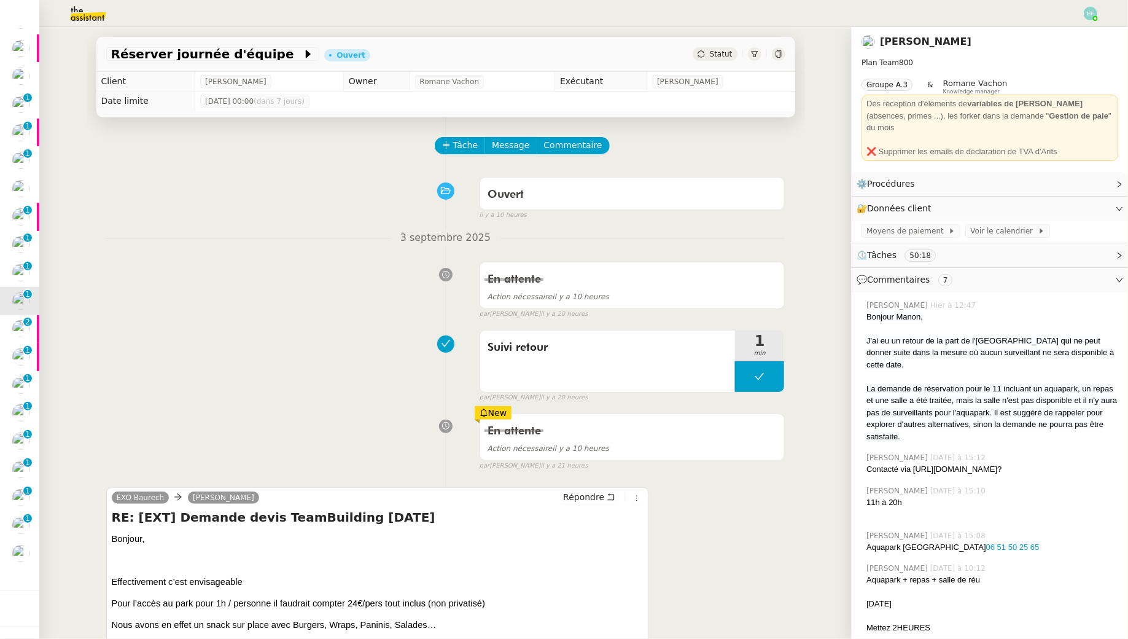
click at [260, 318] on div "En attente Action nécessaire il y a 10 heures false par Emelyne F. il y a 20 he…" at bounding box center [445, 287] width 679 height 63
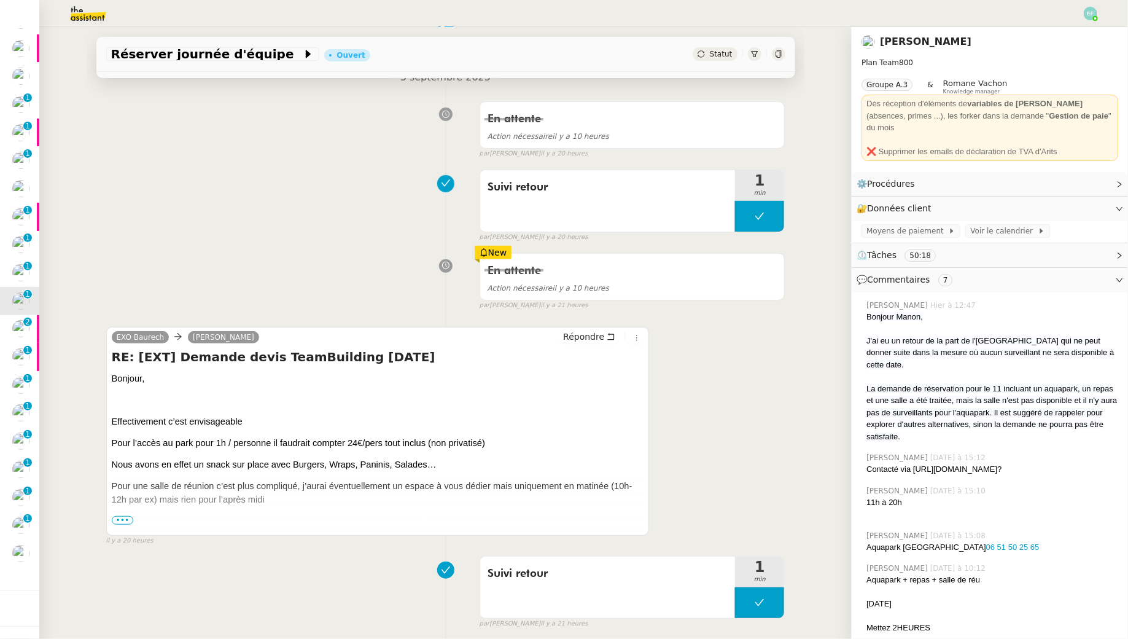
scroll to position [163, 0]
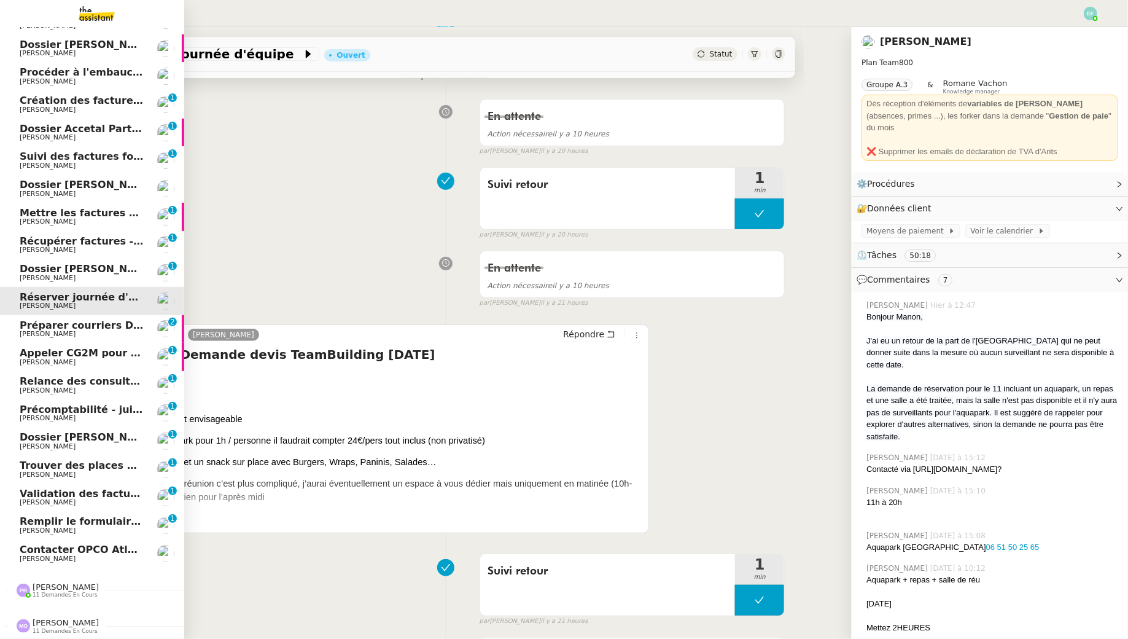
click at [45, 326] on span "Préparer courriers DUE mutuelle et prévoyance" at bounding box center [152, 325] width 264 height 12
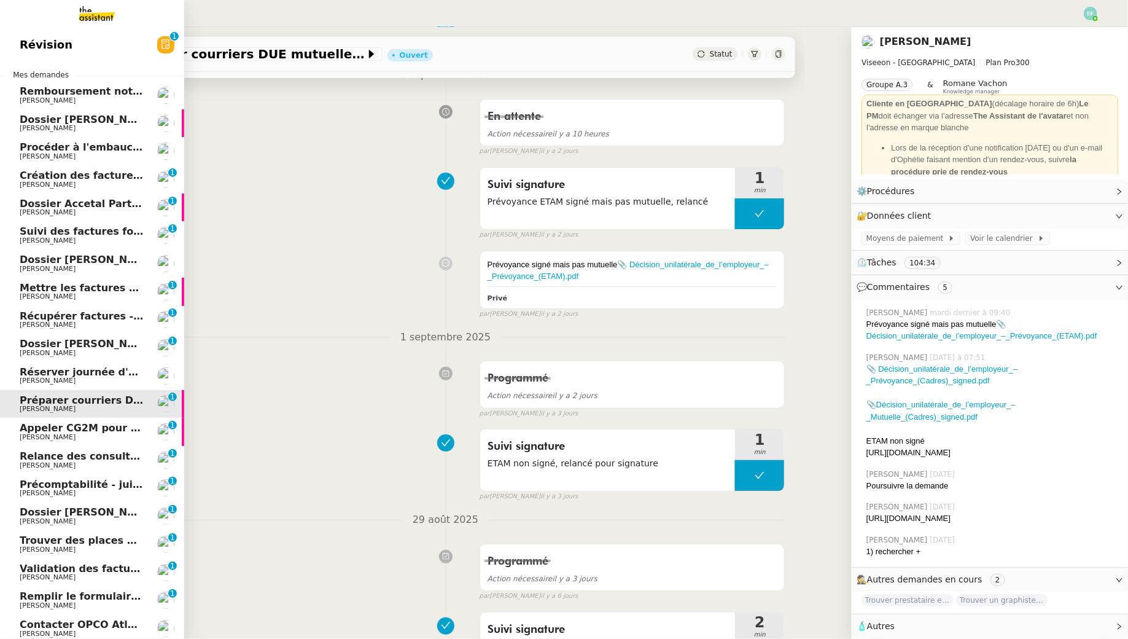
click at [112, 317] on span "Récupérer factures - août 2025" at bounding box center [106, 316] width 173 height 12
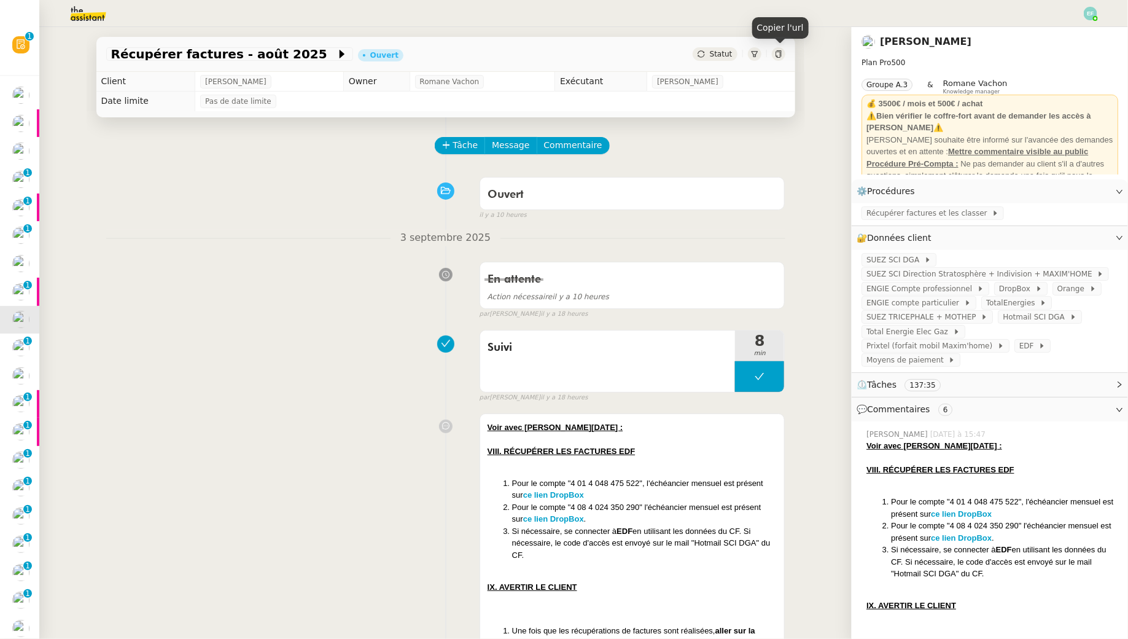
click at [780, 54] on icon at bounding box center [778, 53] width 7 height 7
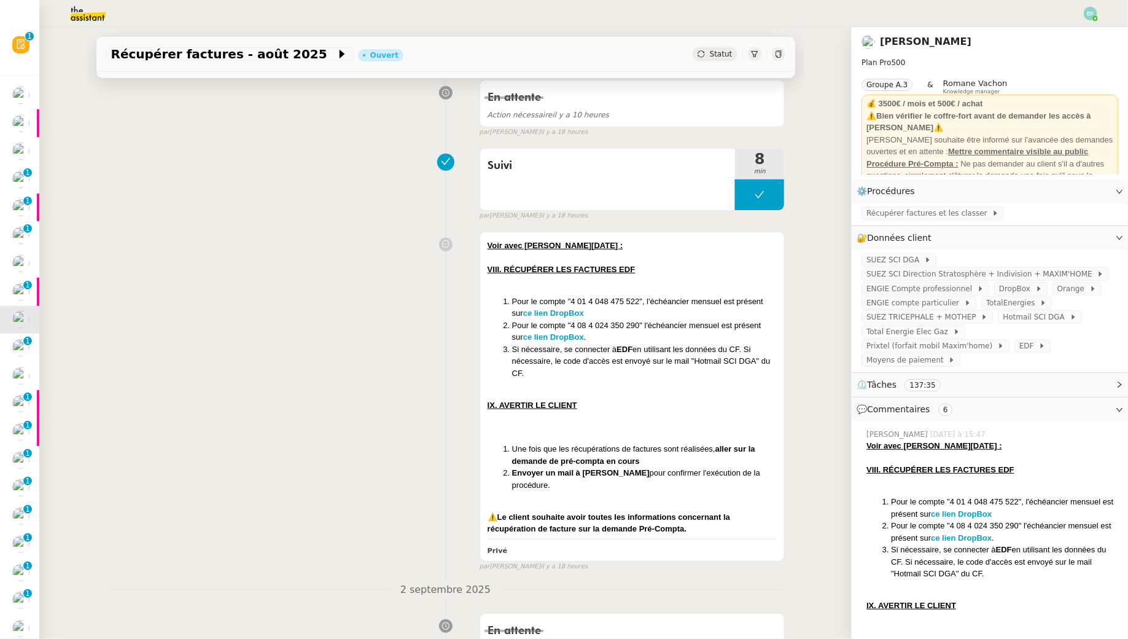
scroll to position [182, 0]
click at [583, 313] on strong "ce lien DropBox" at bounding box center [553, 312] width 61 height 9
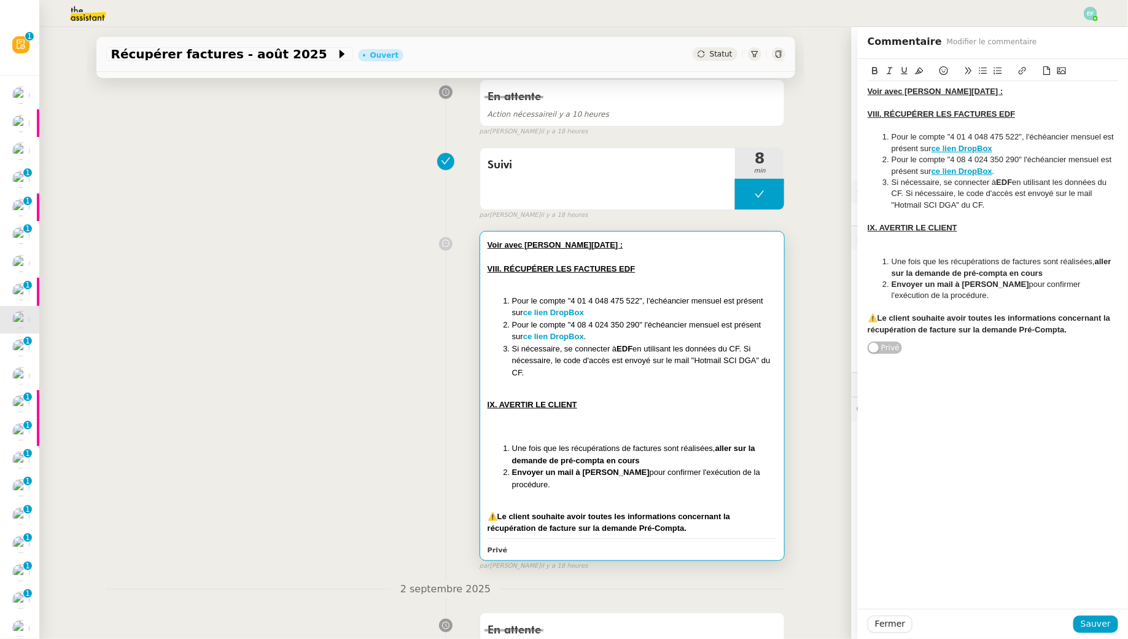
click at [299, 380] on div "Voir avec Pauline demain : VIII. RÉCUPÉRER LES FACTURES EDF Pour le compte "4 0…" at bounding box center [445, 398] width 679 height 346
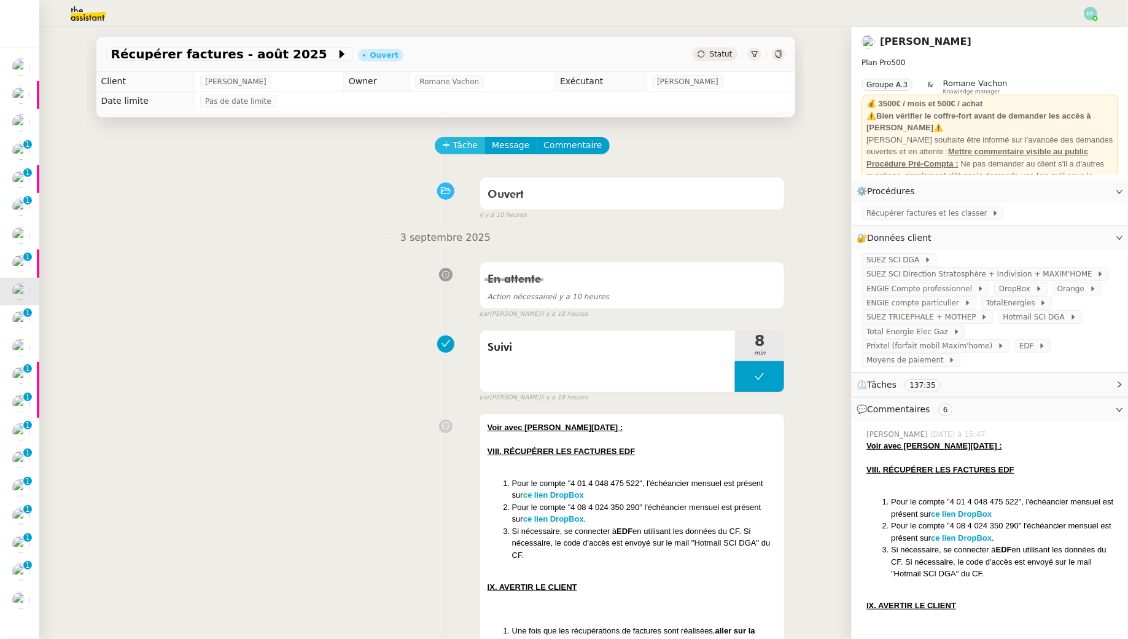
click at [451, 141] on button "Tâche" at bounding box center [460, 145] width 51 height 17
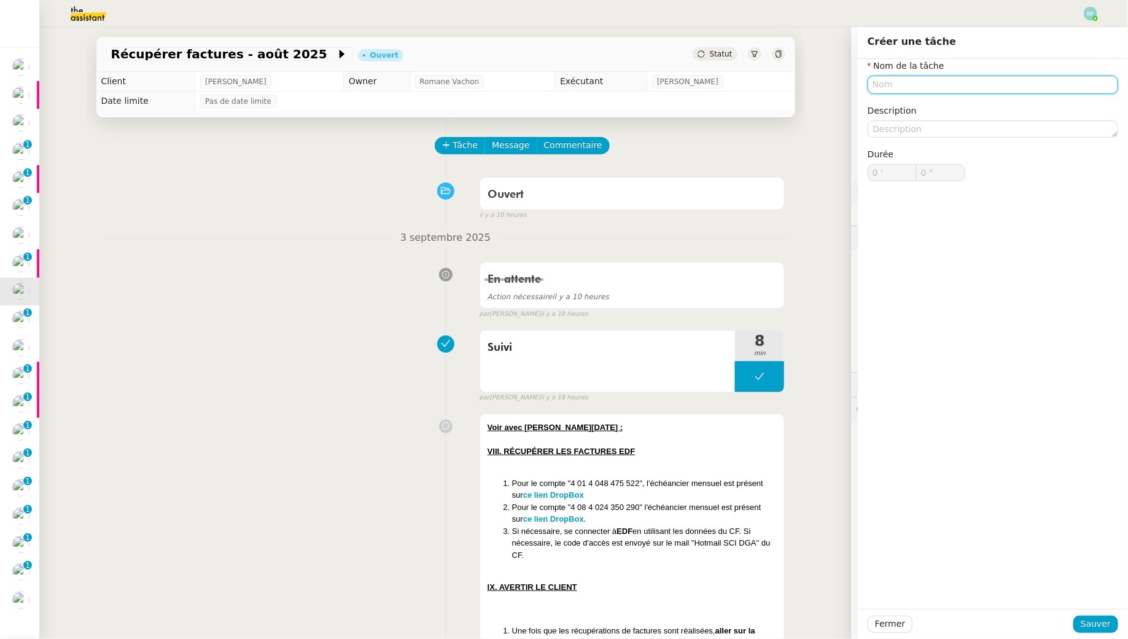
click at [970, 76] on input "text" at bounding box center [993, 85] width 251 height 18
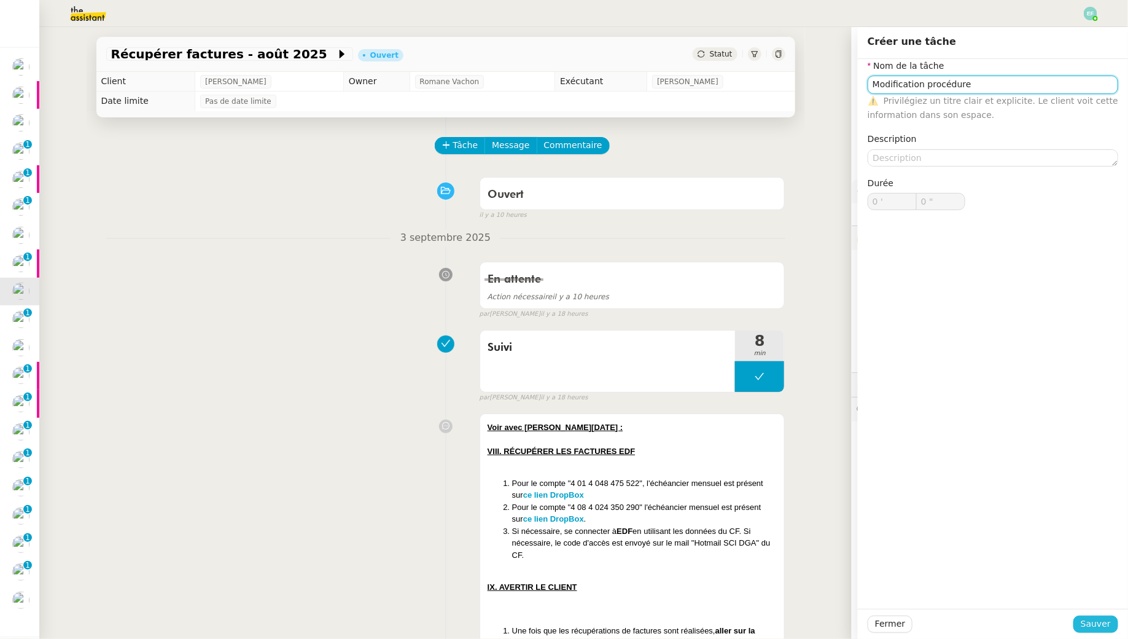
type input "Modification procédure"
click at [1087, 627] on span "Sauver" at bounding box center [1096, 624] width 30 height 14
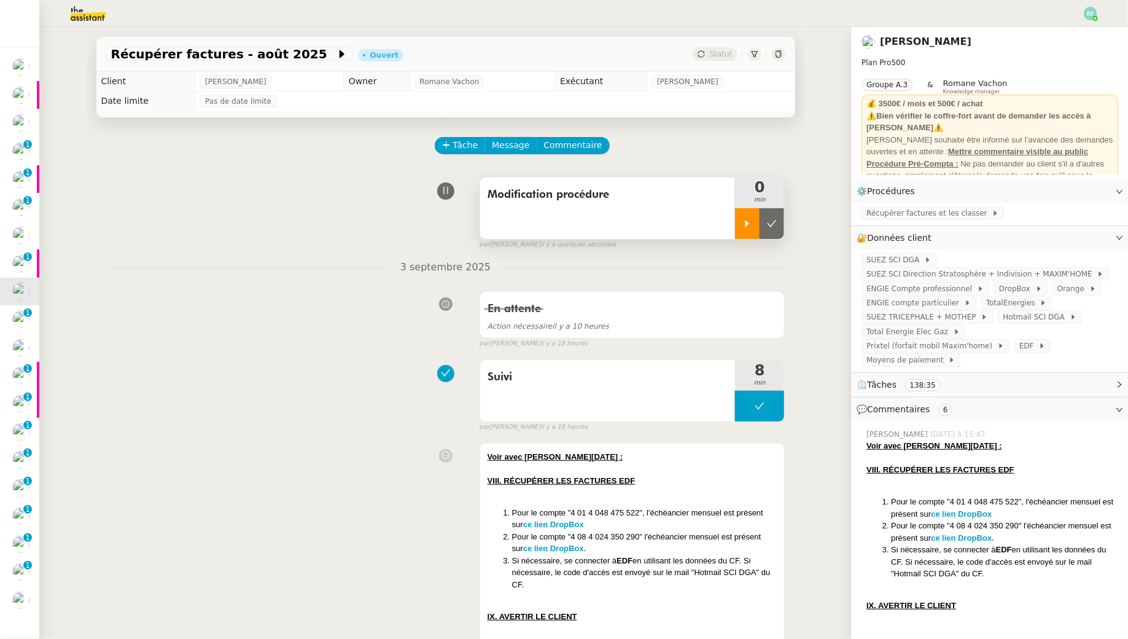
click at [744, 210] on div at bounding box center [747, 223] width 25 height 31
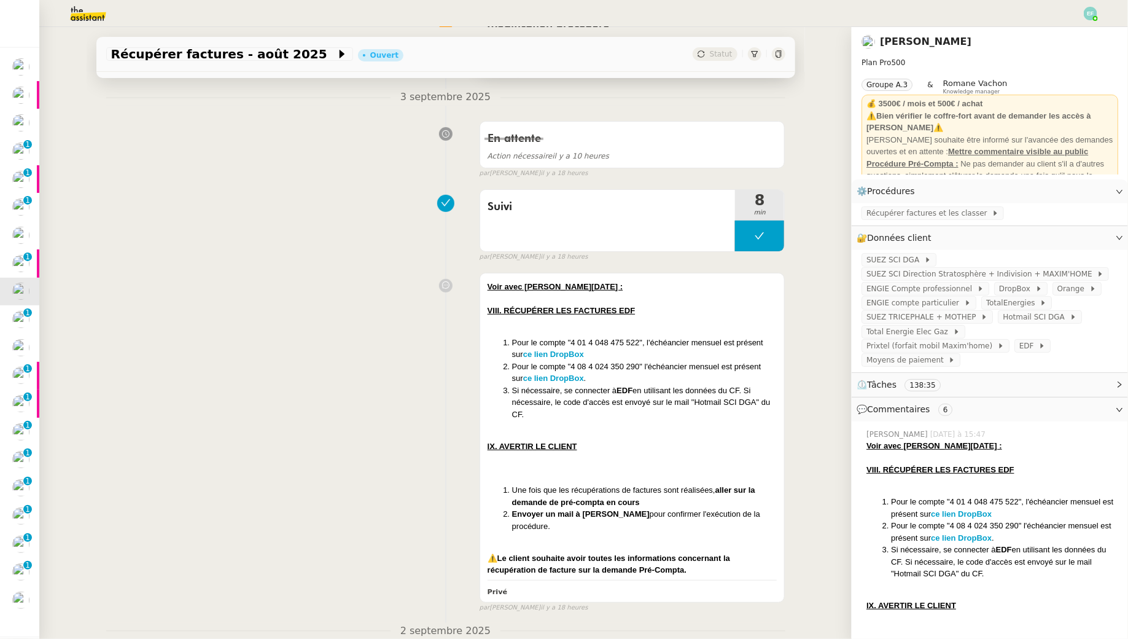
scroll to position [241, 0]
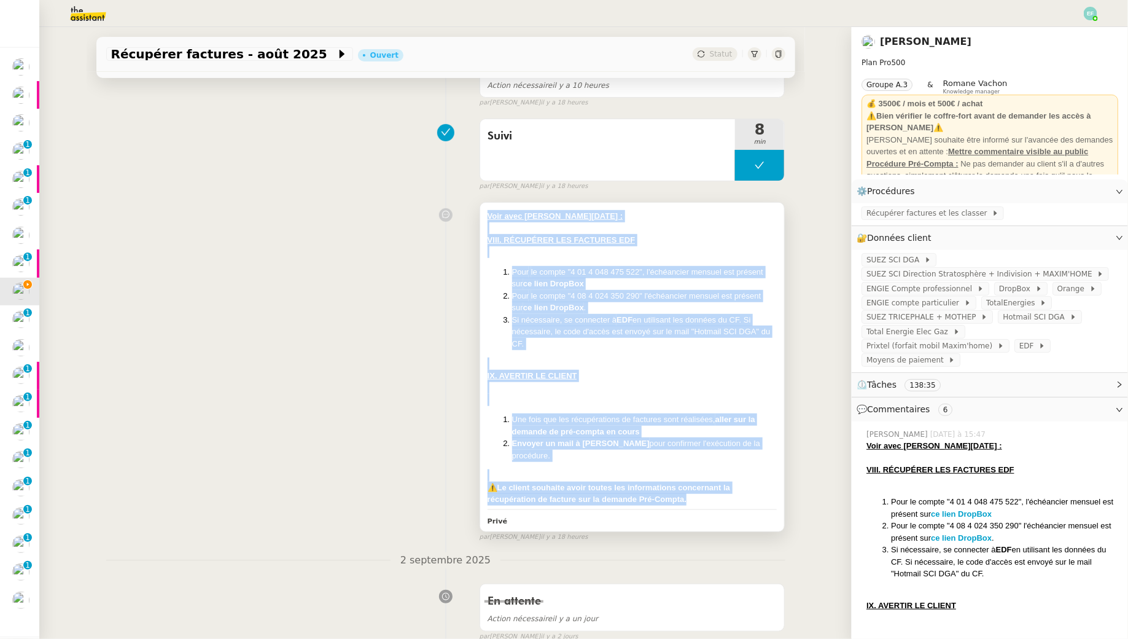
drag, startPoint x: 480, startPoint y: 216, endPoint x: 711, endPoint y: 490, distance: 358.8
click at [711, 490] on div "Voir avec Pauline demain : VIII. RÉCUPÉRER LES FACTURES EDF Pour le compte "4 0…" at bounding box center [632, 367] width 305 height 329
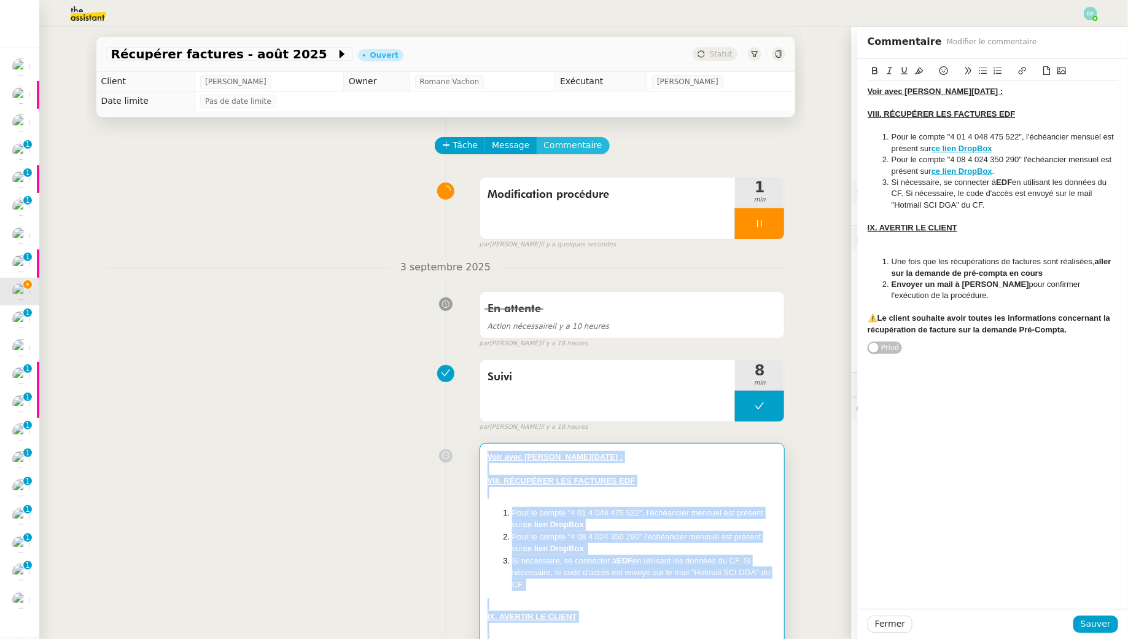
click at [570, 147] on span "Commentaire" at bounding box center [573, 145] width 58 height 14
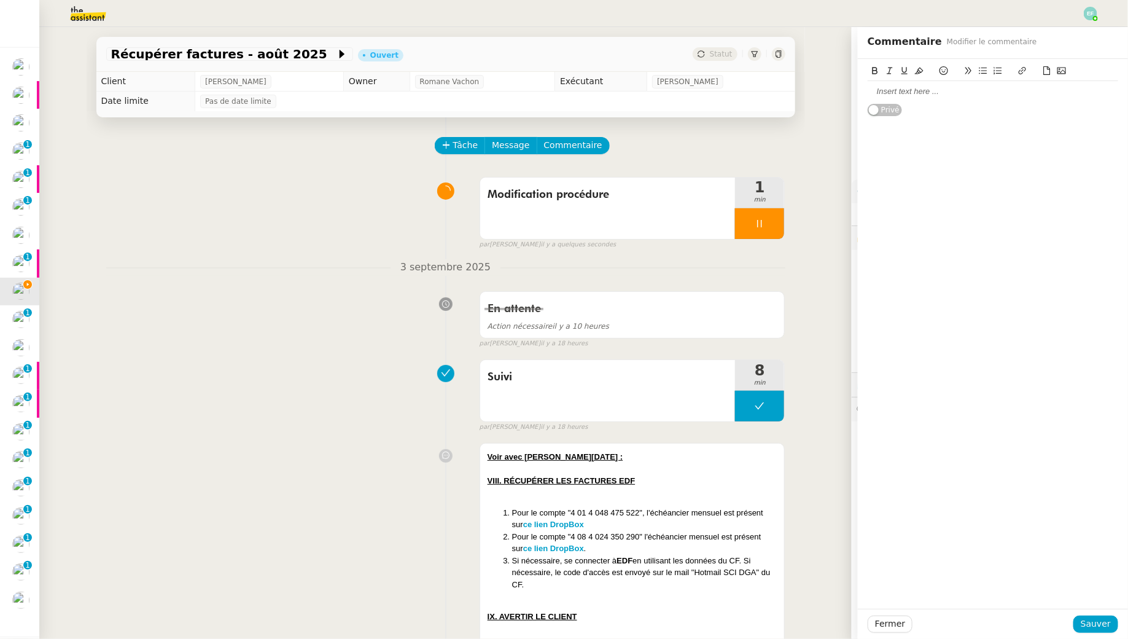
click at [972, 98] on div at bounding box center [993, 91] width 251 height 21
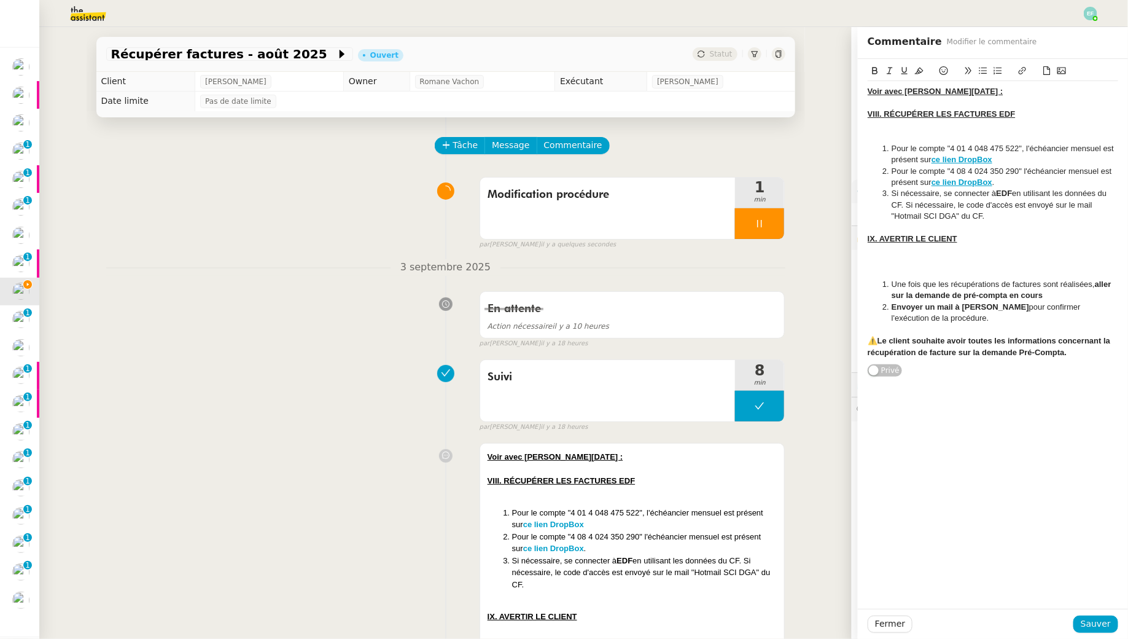
click at [1080, 150] on li "Pour le compte "4 01 4 048 475 522", l'échéancier mensuel est présent sur ce li…" at bounding box center [999, 154] width 239 height 23
click at [1081, 149] on li "Pour le compte "4 01 4 048 475 522", l'échéancier annuel est présent sur ce lie…" at bounding box center [999, 154] width 239 height 23
click at [919, 69] on icon at bounding box center [919, 70] width 9 height 9
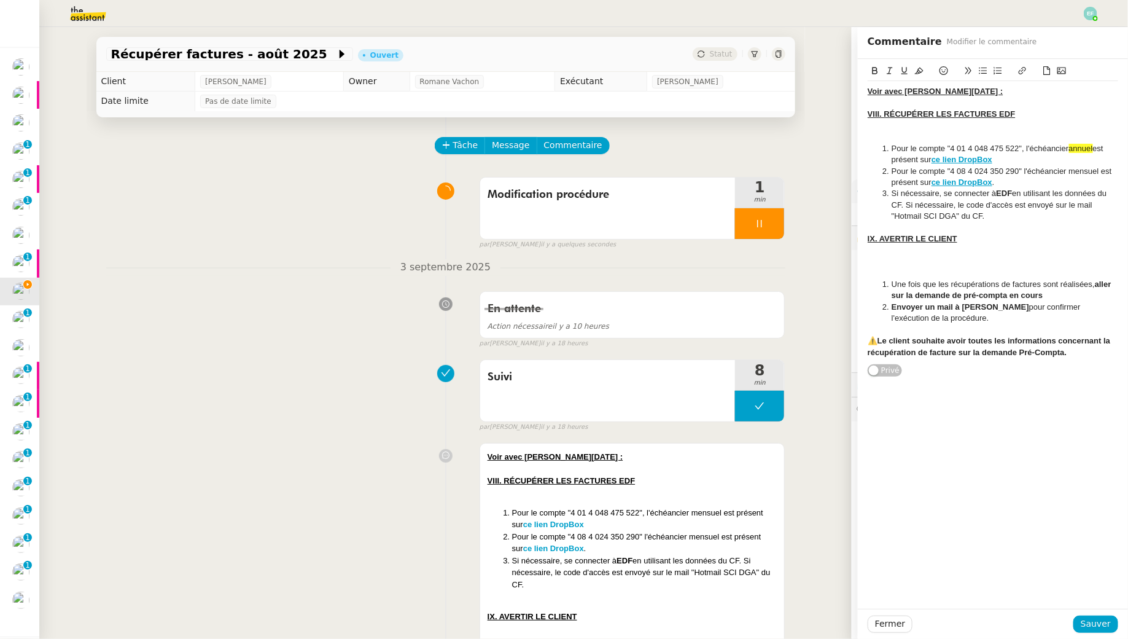
click at [1081, 169] on li "Pour le compte "4 08 4 024 350 290" l'échéancier mensuel est présent sur ce lie…" at bounding box center [999, 177] width 239 height 23
click at [1084, 177] on li "Pour le compte "4 08 4 024 350 290" l'échéancier annuel est présent sur ce lien…" at bounding box center [999, 177] width 239 height 23
click at [1081, 170] on li "Pour le compte "4 08 4 024 350 290" l'échéancier annuel est présent sur ce lien…" at bounding box center [999, 177] width 239 height 23
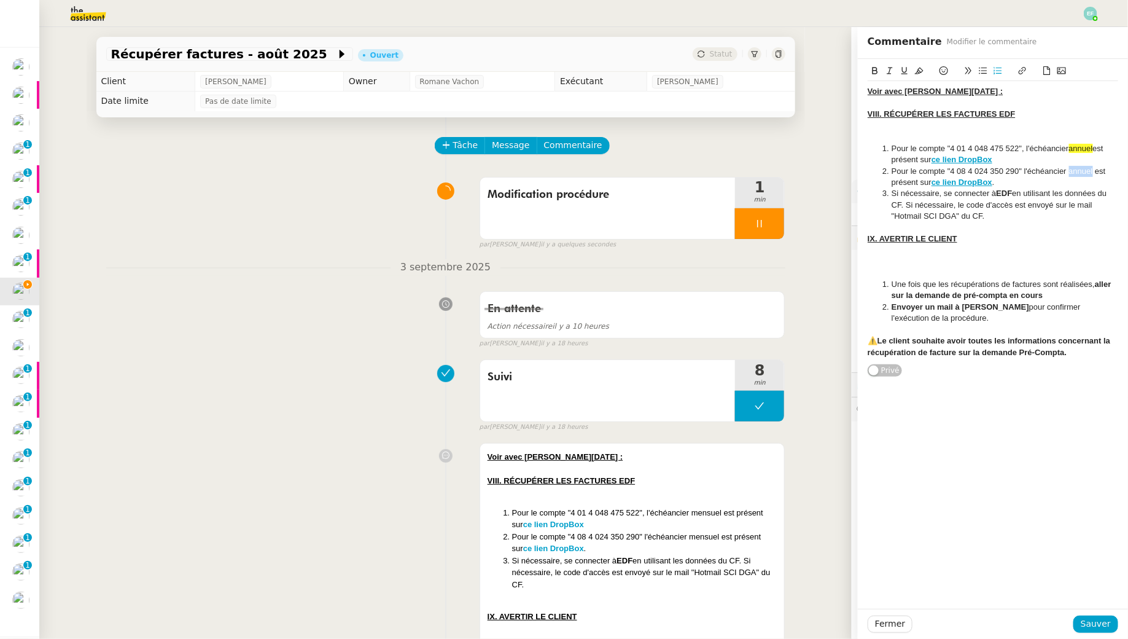
click at [1081, 170] on li "Pour le compte "4 08 4 024 350 290" l'échéancier annuel est présent sur ce lien…" at bounding box center [999, 177] width 239 height 23
click at [920, 70] on icon at bounding box center [919, 70] width 9 height 9
click at [1013, 195] on strong "EDF" at bounding box center [1005, 193] width 16 height 9
click at [1013, 268] on div at bounding box center [993, 273] width 251 height 11
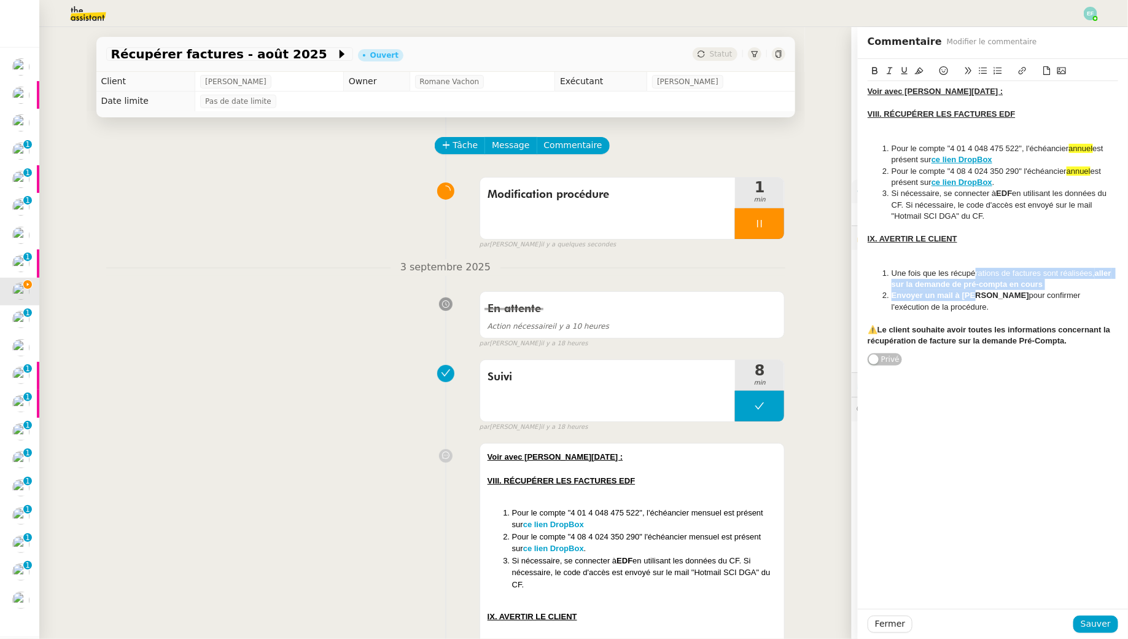
drag, startPoint x: 974, startPoint y: 273, endPoint x: 974, endPoint y: 299, distance: 25.2
click at [974, 299] on ol "Une fois que les récupérations de factures sont réalisées, aller sur la demande…" at bounding box center [993, 290] width 251 height 45
click at [974, 299] on strong "Envoyer un mail à Arthur" at bounding box center [961, 295] width 138 height 9
click at [917, 246] on div at bounding box center [993, 250] width 251 height 11
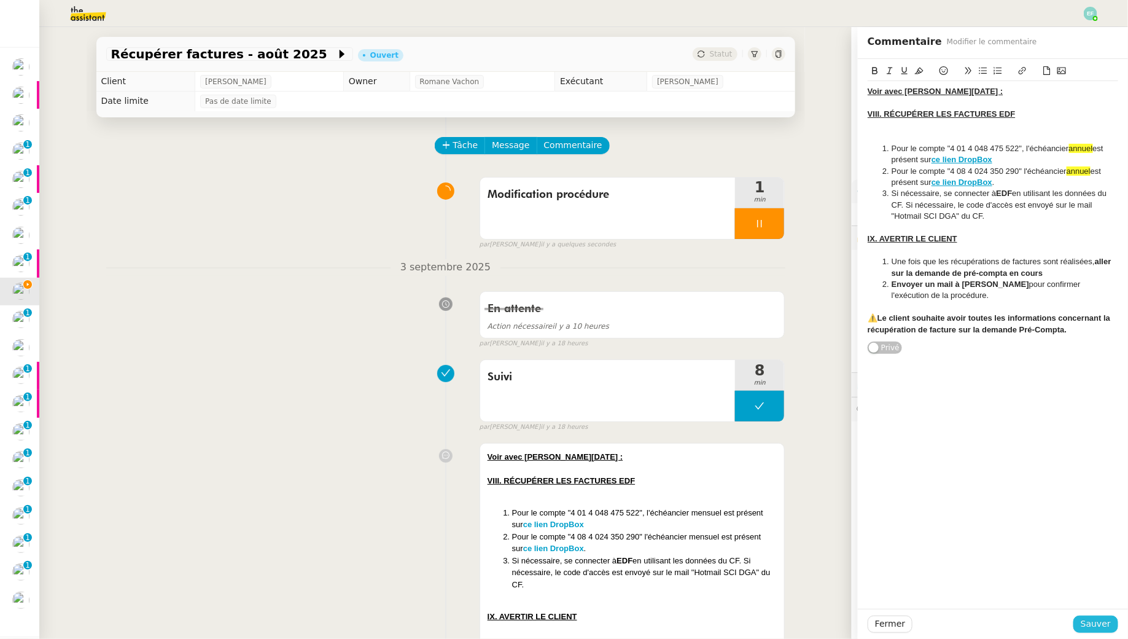
click at [1100, 627] on span "Sauver" at bounding box center [1096, 624] width 30 height 14
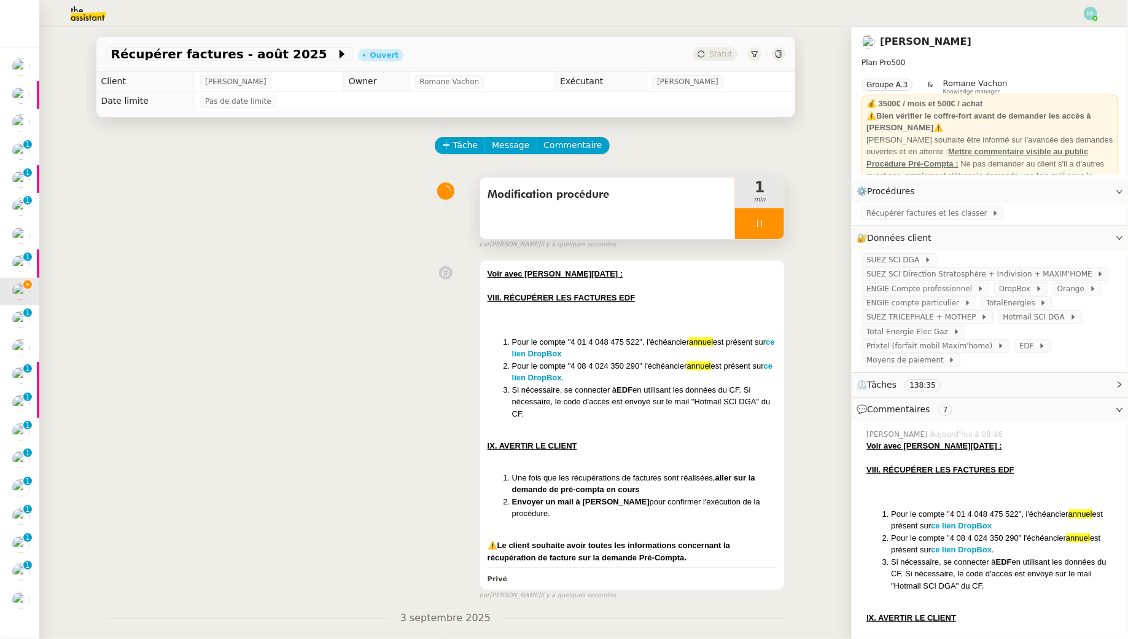
click at [769, 223] on div at bounding box center [759, 223] width 49 height 31
click at [776, 222] on icon at bounding box center [772, 224] width 10 height 10
click at [884, 214] on span "Récupérer factures et les classer" at bounding box center [929, 213] width 125 height 12
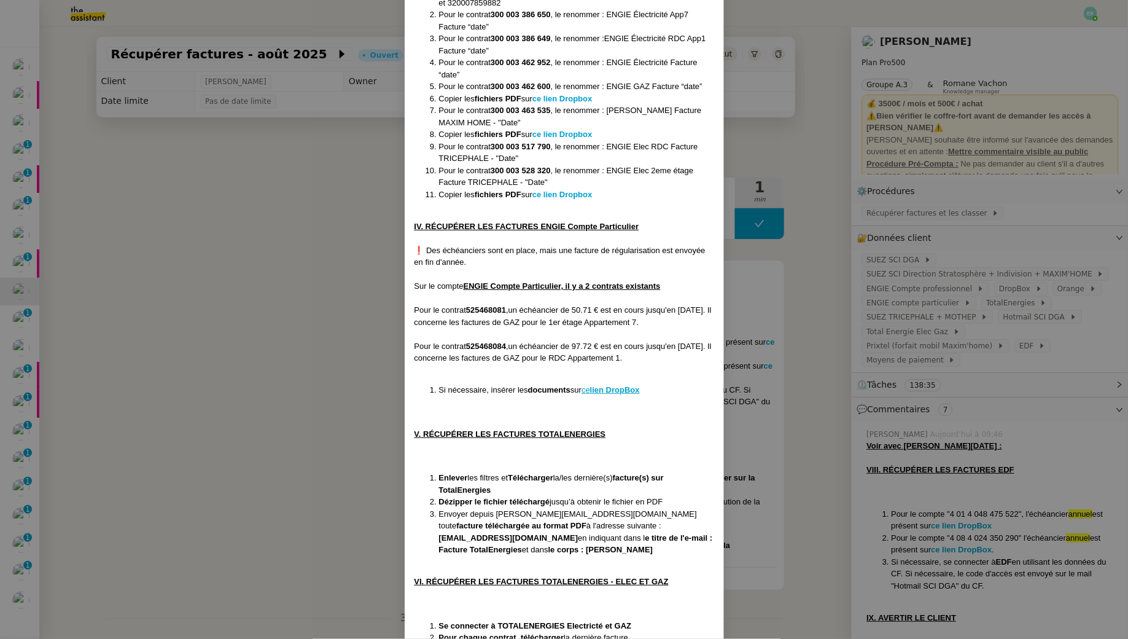
scroll to position [1000, 0]
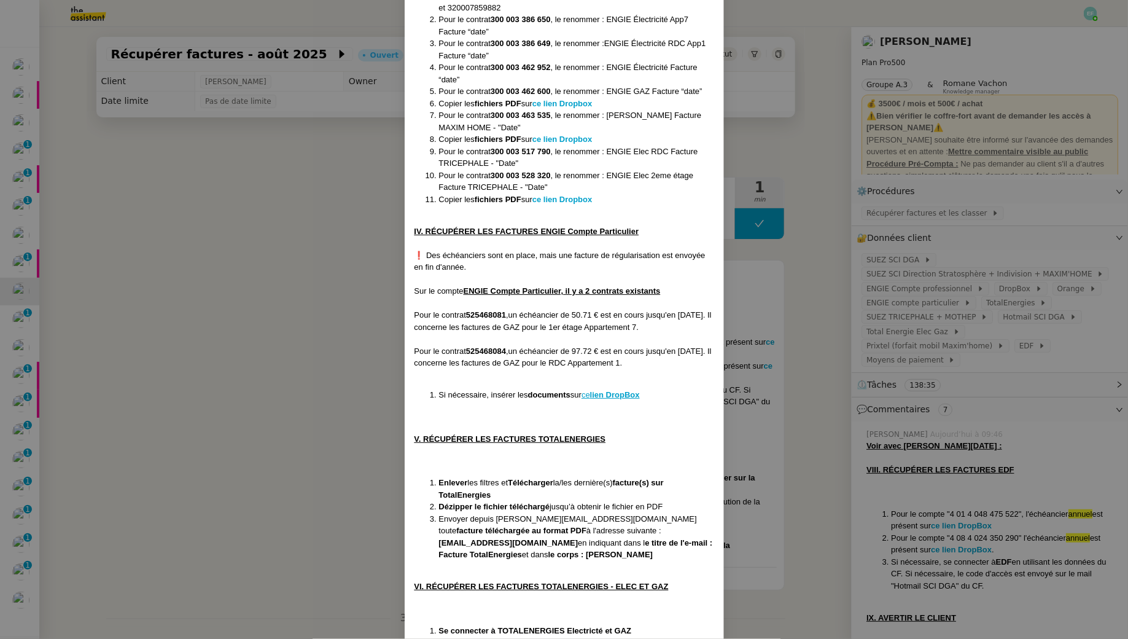
click at [272, 264] on nz-modal-container "Créée le 14/05/2024 MAJ le 19/06/2025 Contexte : Le client souhaite que l'on ré…" at bounding box center [564, 319] width 1128 height 639
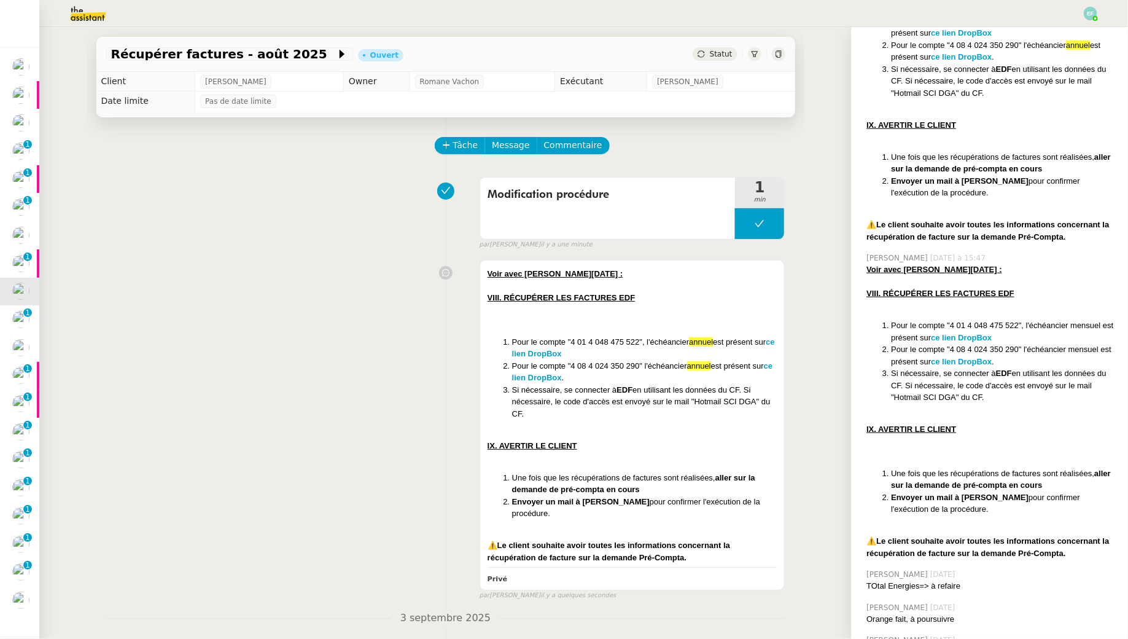
scroll to position [0, 0]
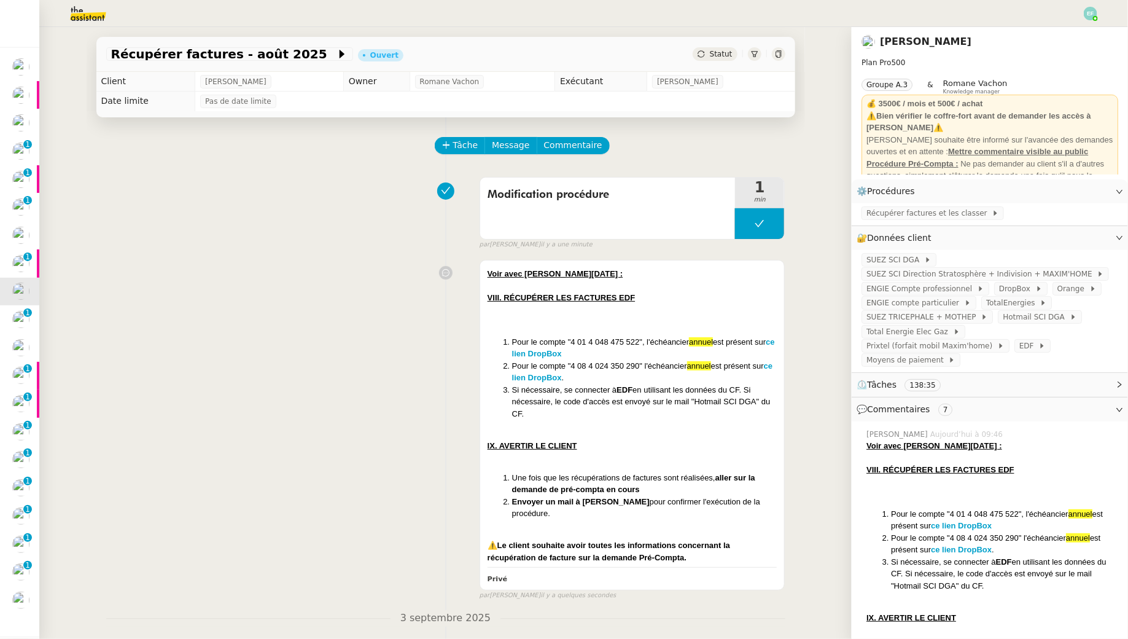
click at [372, 387] on div "Voir avec Pauline demain : VIII. RÉCUPÉRER LES FACTURES EDF Pour le compte "4 0…" at bounding box center [445, 427] width 679 height 346
click at [424, 326] on div "Voir avec Pauline demain : VIII. RÉCUPÉRER LES FACTURES EDF Pour le compte "4 0…" at bounding box center [445, 427] width 679 height 346
click at [695, 157] on div "Tâche Message Commentaire" at bounding box center [611, 151] width 350 height 29
click at [780, 151] on div "Tâche Message Commentaire" at bounding box center [611, 151] width 350 height 29
click at [450, 280] on div "Voir avec Pauline demain : VIII. RÉCUPÉRER LES FACTURES EDF Pour le compte "4 0…" at bounding box center [445, 427] width 679 height 346
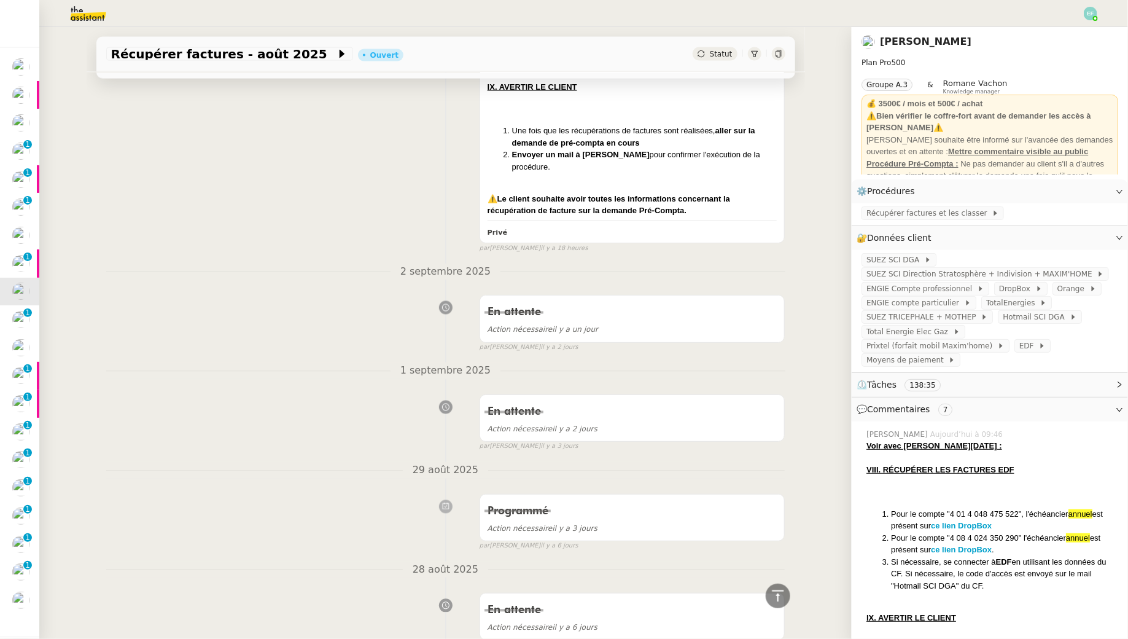
scroll to position [896, 0]
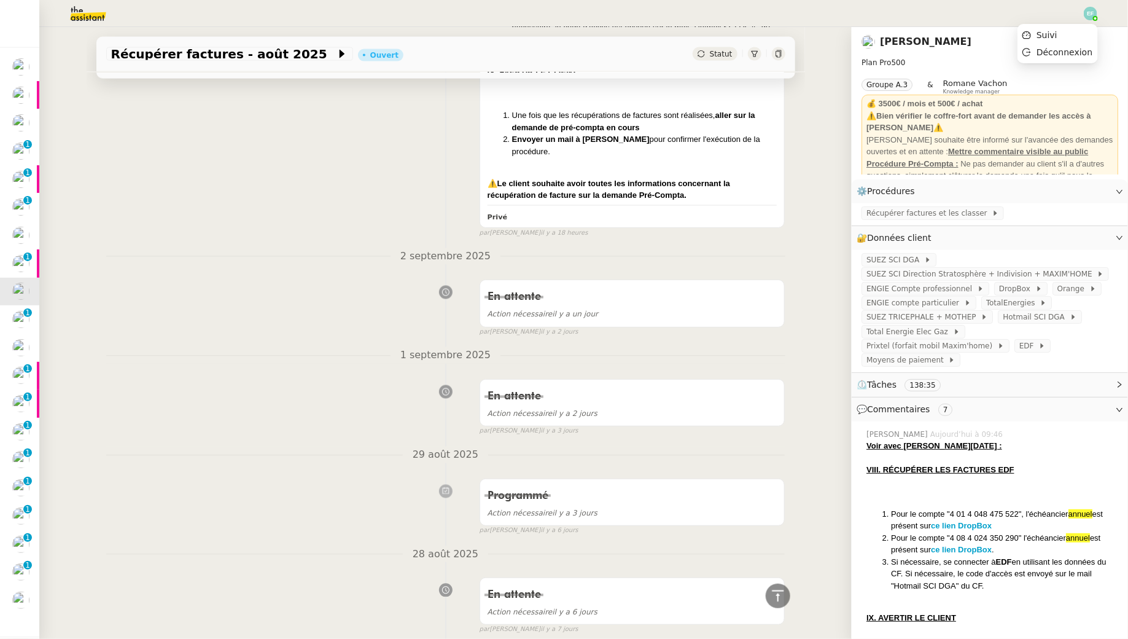
click at [1095, 13] on img at bounding box center [1091, 14] width 14 height 14
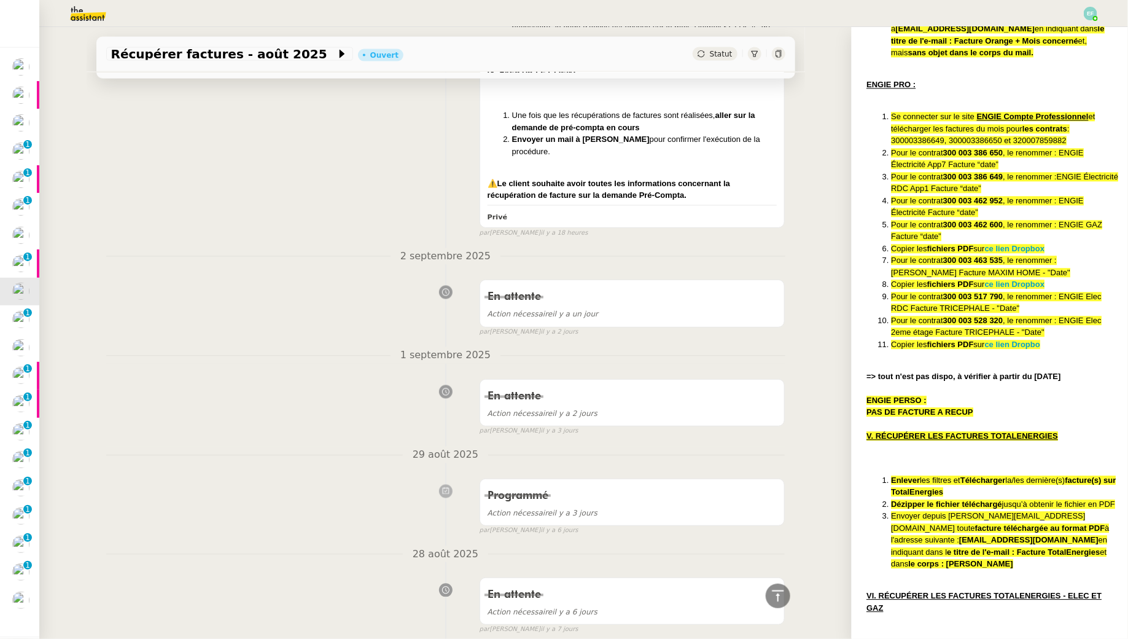
scroll to position [1402, 0]
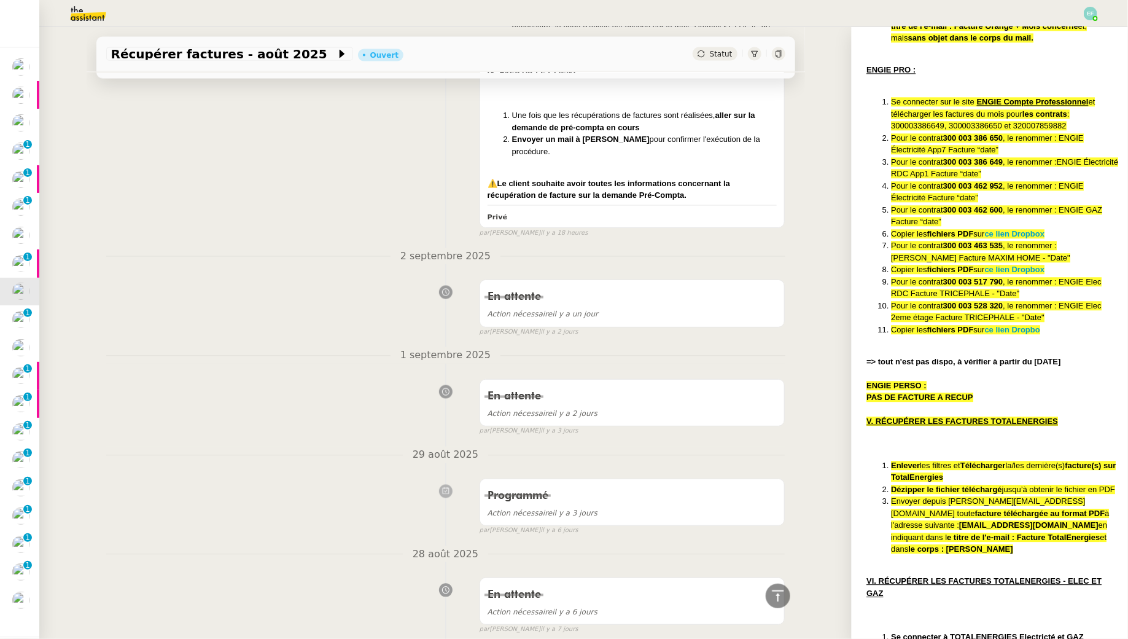
click at [929, 399] on strong "PAS DE FACTURE A RECUP" at bounding box center [920, 397] width 107 height 9
click at [404, 404] on div "En attente Action nécessaire il y a 2 jours false par Emelyne F. il y a 3 jours" at bounding box center [445, 404] width 679 height 63
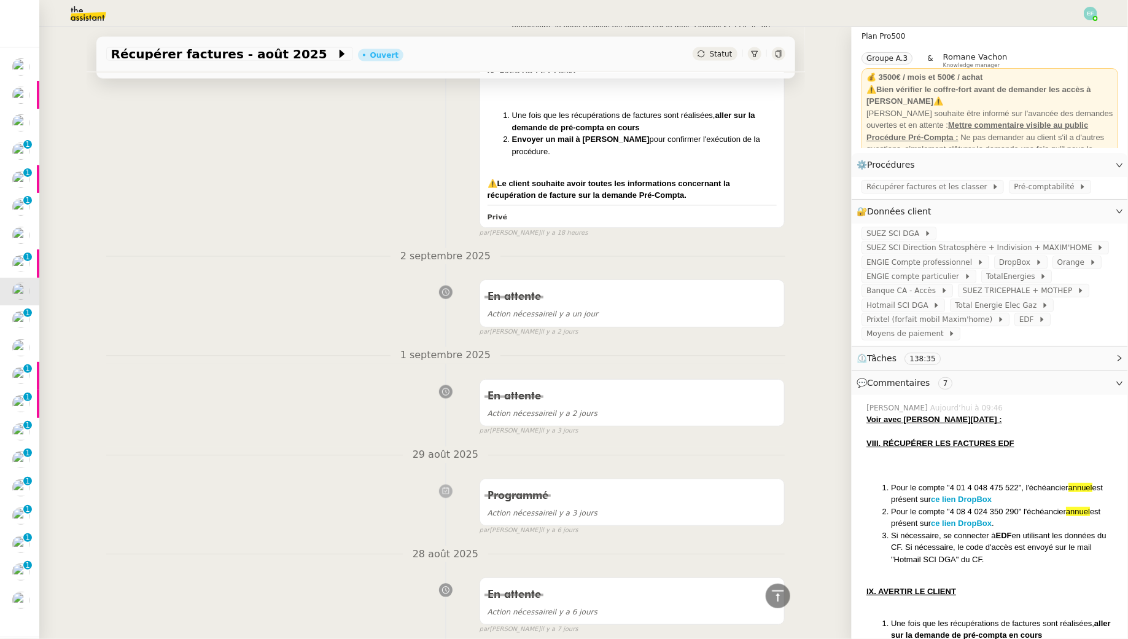
scroll to position [0, 0]
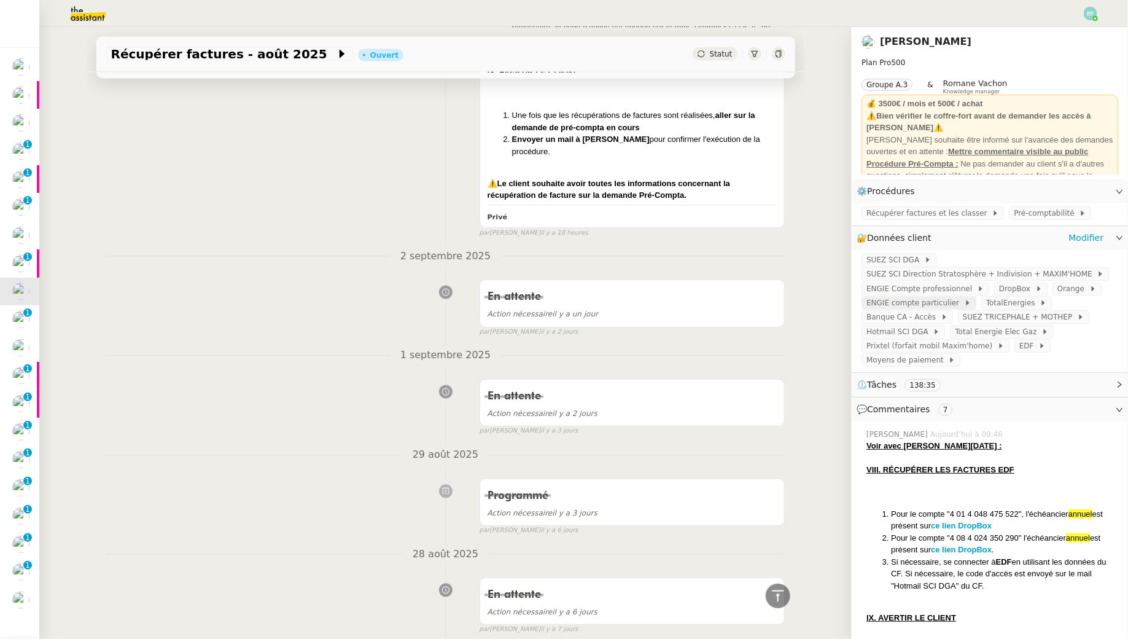
click at [953, 302] on span "ENGIE compte particulier" at bounding box center [916, 303] width 98 height 12
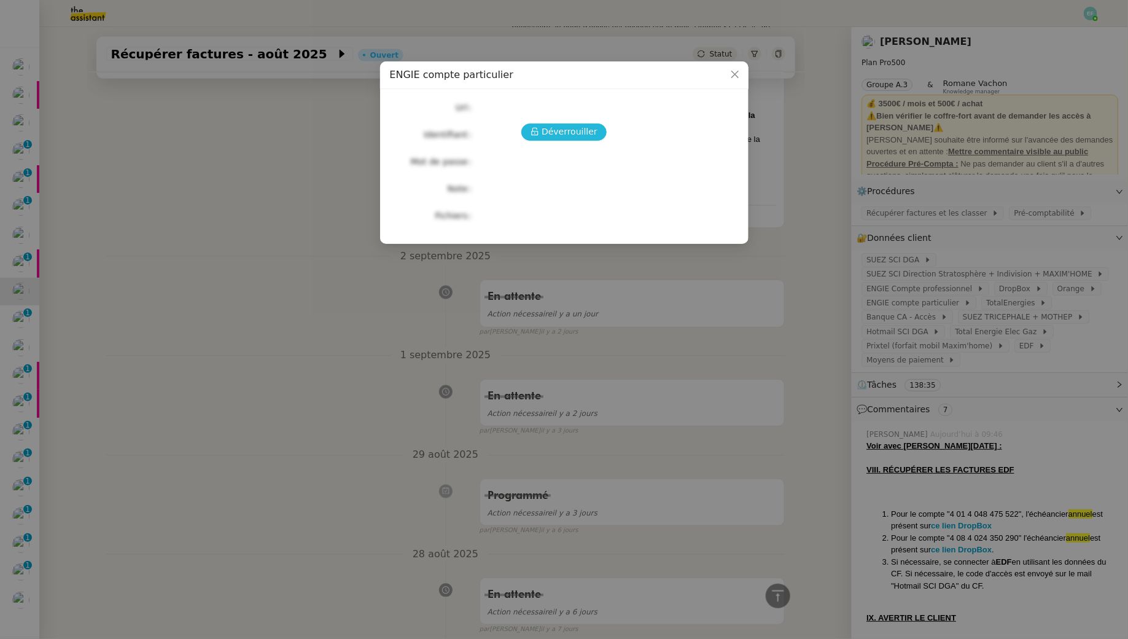
click at [574, 130] on span "Déverrouiller" at bounding box center [570, 132] width 56 height 14
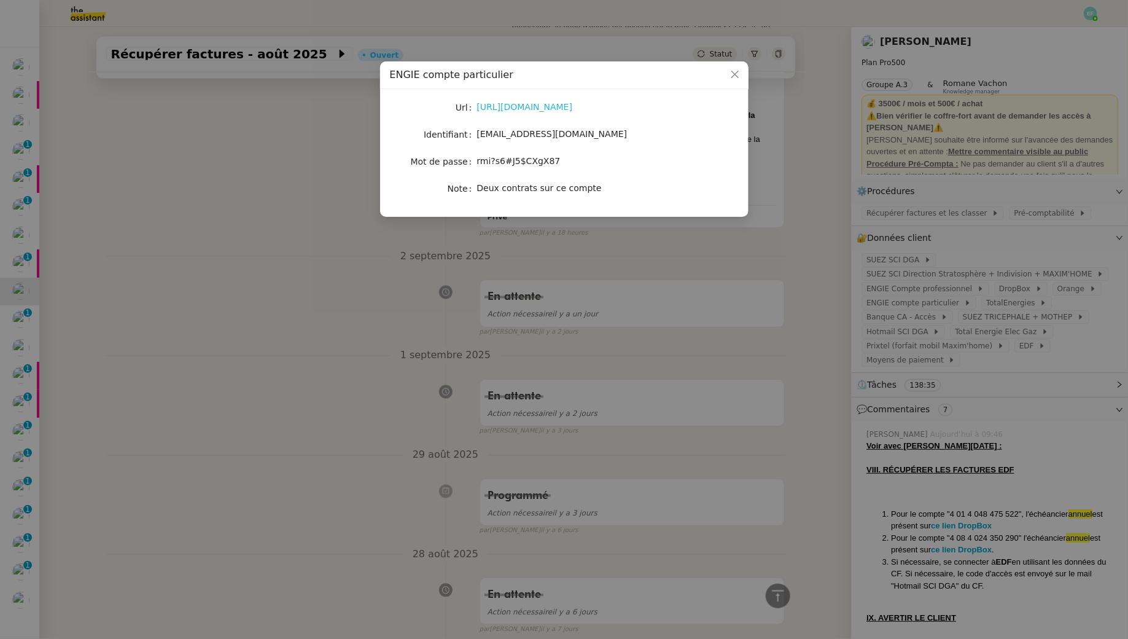
click at [566, 110] on link "https://particuliers.engie.fr/login-page/authentification.html" at bounding box center [525, 107] width 96 height 10
click at [504, 129] on span "sci.dga.soissons@hotmail.com" at bounding box center [552, 134] width 151 height 10
copy span "sci.dga.soissons@hotmail.com"
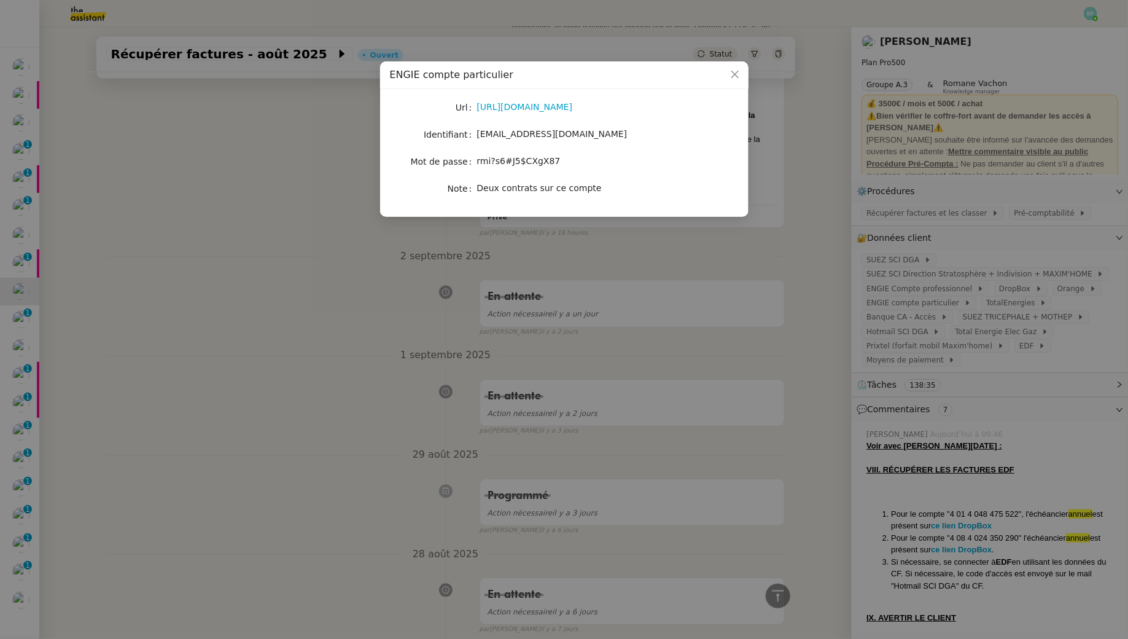
click at [260, 194] on nz-modal-container "ENGIE compte particulier Url https://particuliers.engie.fr/login-page/authentif…" at bounding box center [564, 319] width 1128 height 639
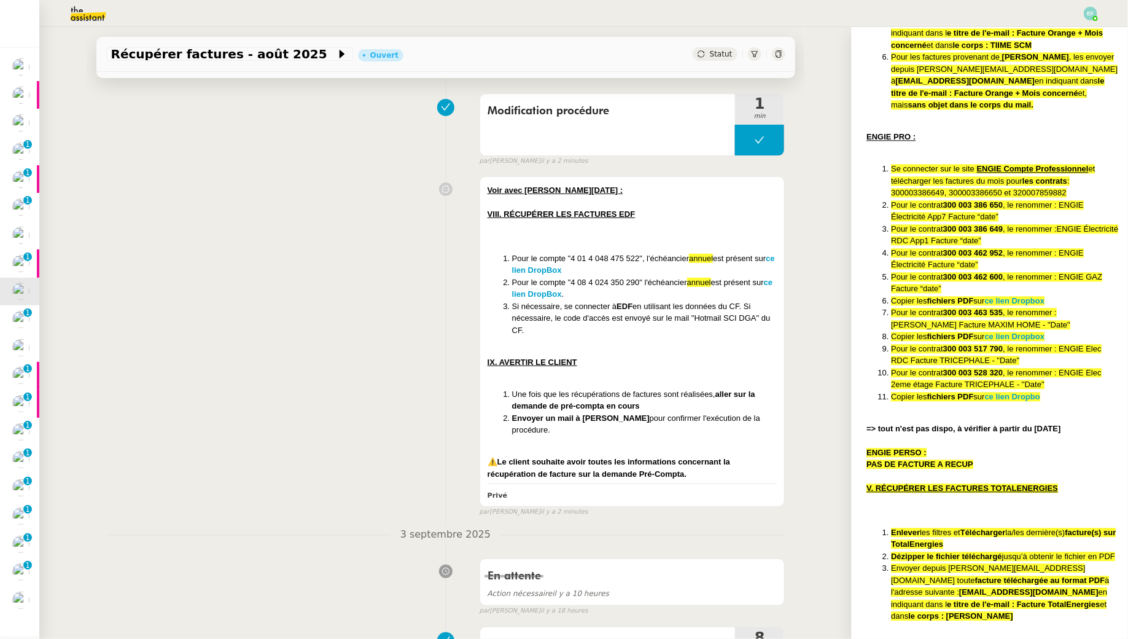
scroll to position [1279, 0]
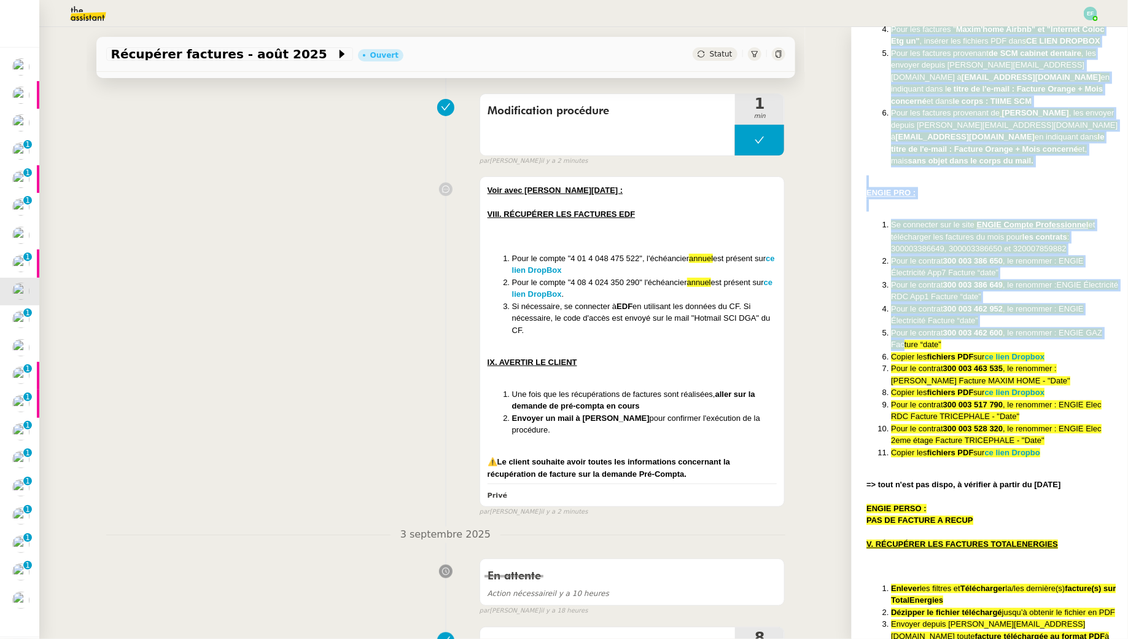
drag, startPoint x: 859, startPoint y: 200, endPoint x: 903, endPoint y: 346, distance: 152.2
click at [890, 248] on ol "﻿ Se connecter sur le site ENGIE Compte Professionnel et télécharger les factur…" at bounding box center [993, 339] width 252 height 240
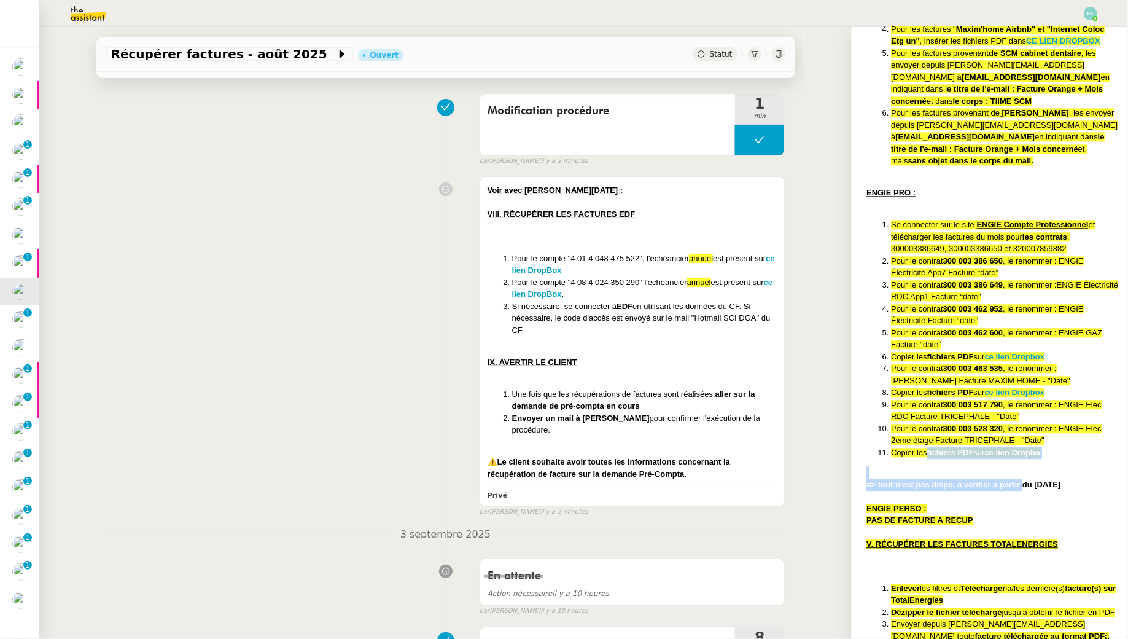
drag, startPoint x: 1020, startPoint y: 479, endPoint x: 926, endPoint y: 458, distance: 96.3
click at [926, 458] on div "ORANGE Se connecter à ORANGE et télécharger les factures du mois pour les compt…" at bounding box center [993, 640] width 252 height 1562
click at [928, 483] on strong "=> tout n'est pas dispo, à vérifier à partir du 20 août" at bounding box center [964, 484] width 194 height 9
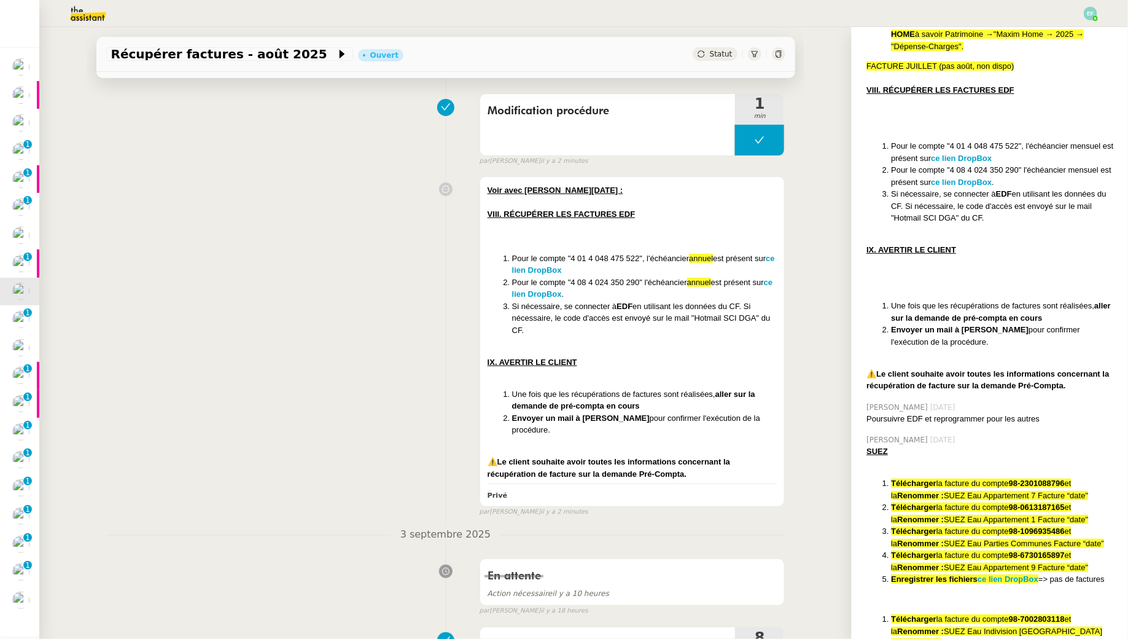
scroll to position [0, 0]
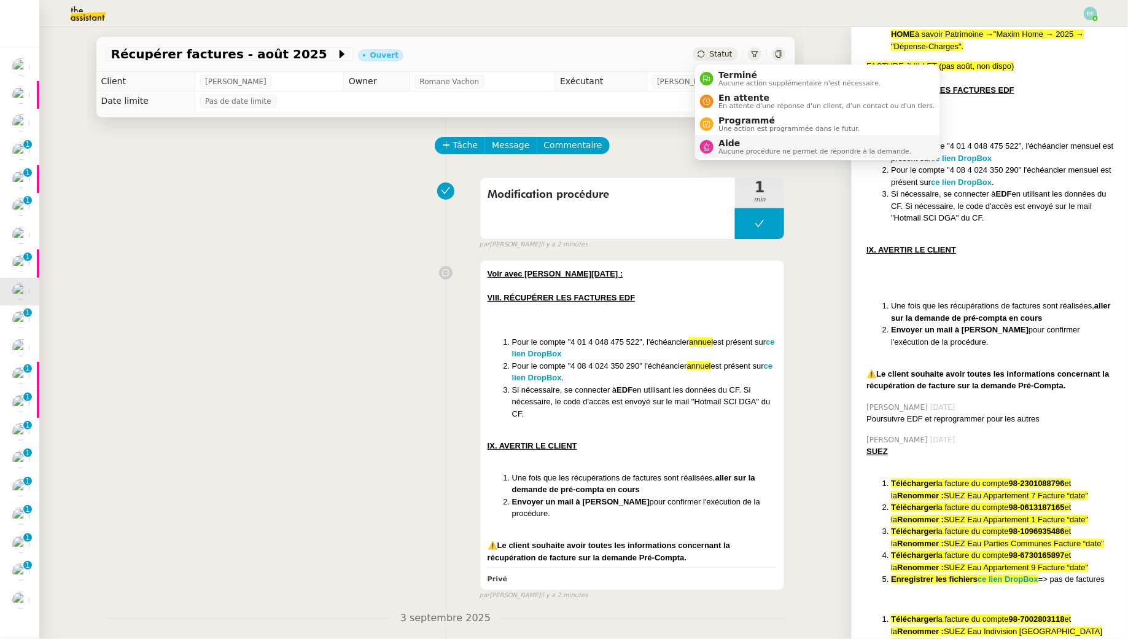
click at [714, 144] on nz-avatar at bounding box center [707, 147] width 14 height 14
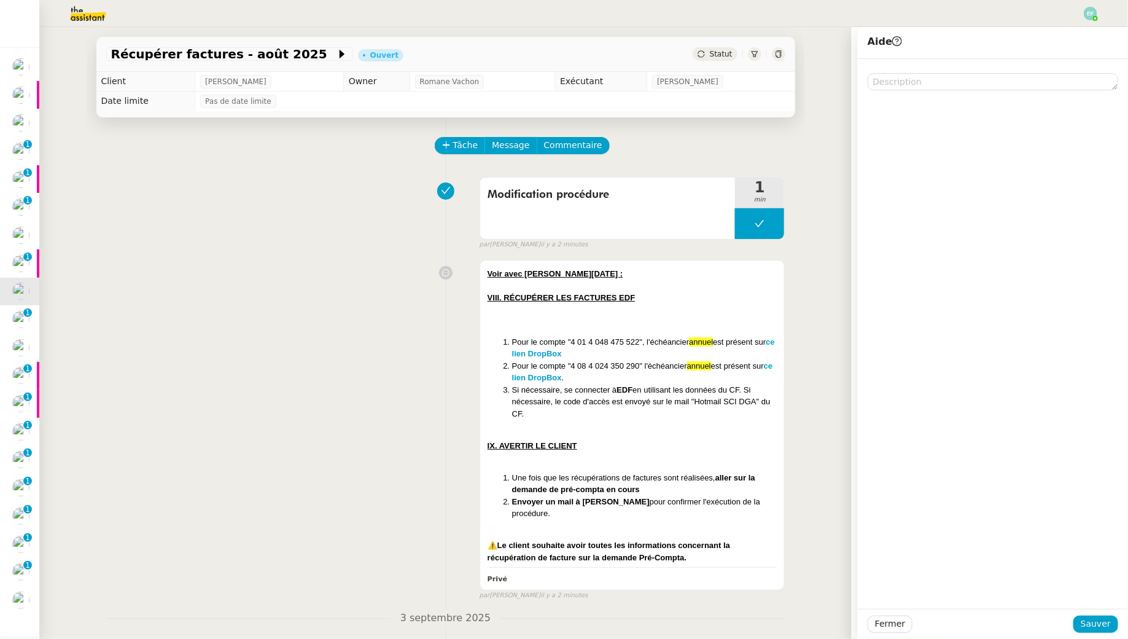
click at [746, 257] on div "Voir avec Pauline demain : VIII. RÉCUPÉRER LES FACTURES EDF Pour le compte "4 0…" at bounding box center [445, 427] width 679 height 346
click at [719, 313] on div at bounding box center [633, 310] width 290 height 12
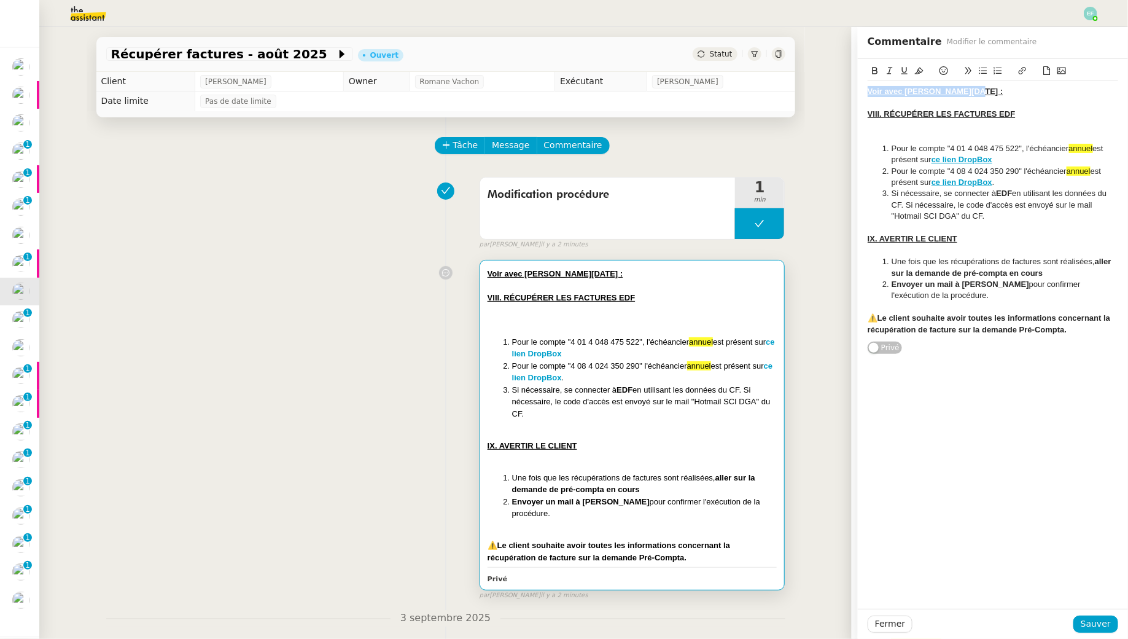
drag, startPoint x: 977, startPoint y: 91, endPoint x: 812, endPoint y: 61, distance: 168.0
click at [812, 61] on app-ticket "Récupérer factures - août 2025 Ouvert Statut Client Arthur MATHAUT Owner Romane…" at bounding box center [583, 333] width 1089 height 612
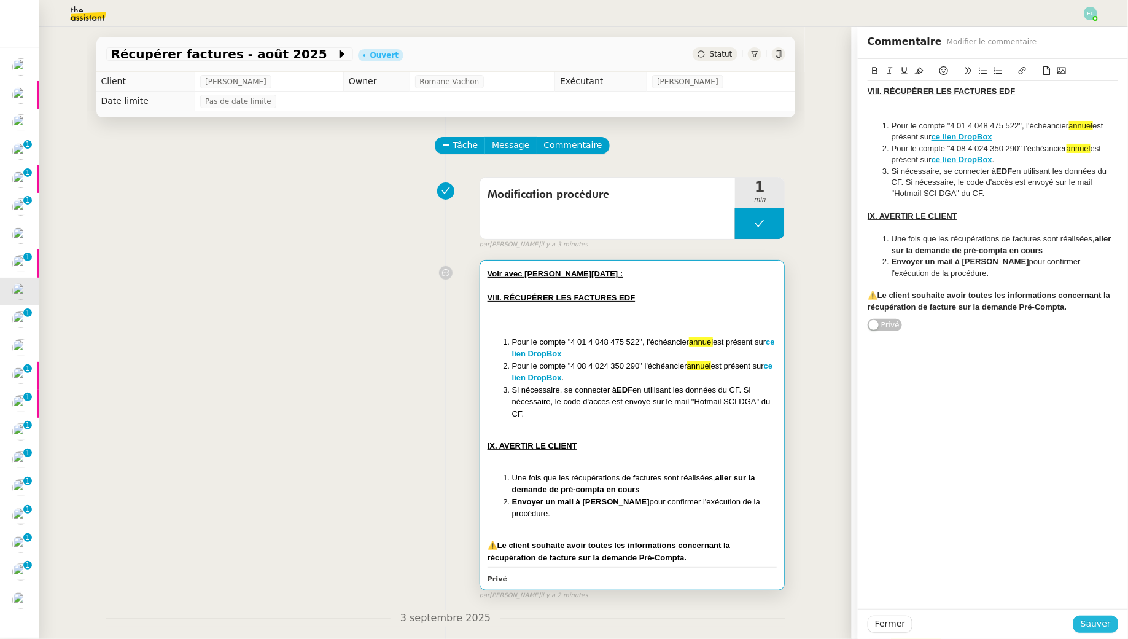
click at [1105, 626] on span "Sauver" at bounding box center [1096, 624] width 30 height 14
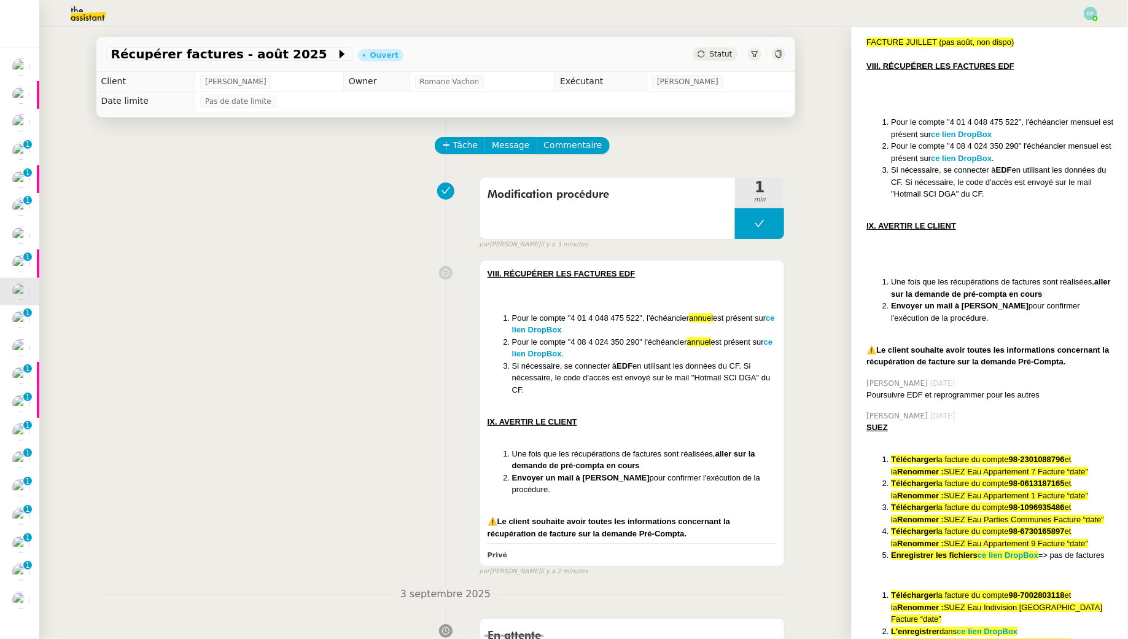
click at [380, 324] on div "VIII. RÉCUPÉRER LES FACTURES EDF Pour le compte "4 01 4 048 475 522", l'échéanc…" at bounding box center [445, 415] width 679 height 322
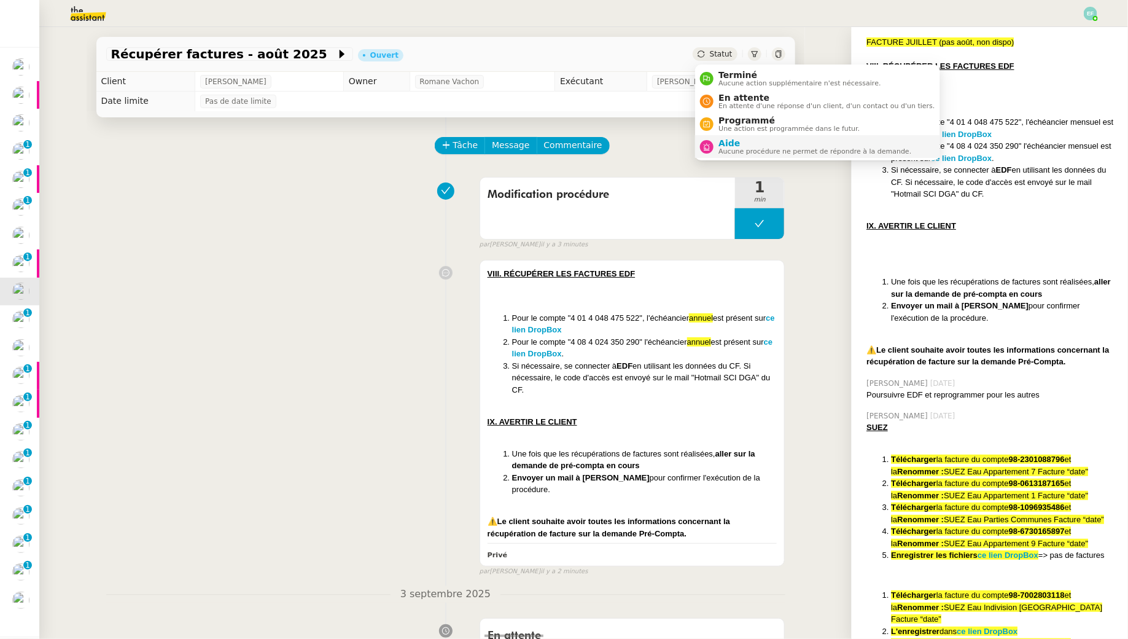
click at [725, 145] on span "Aide" at bounding box center [815, 143] width 193 height 10
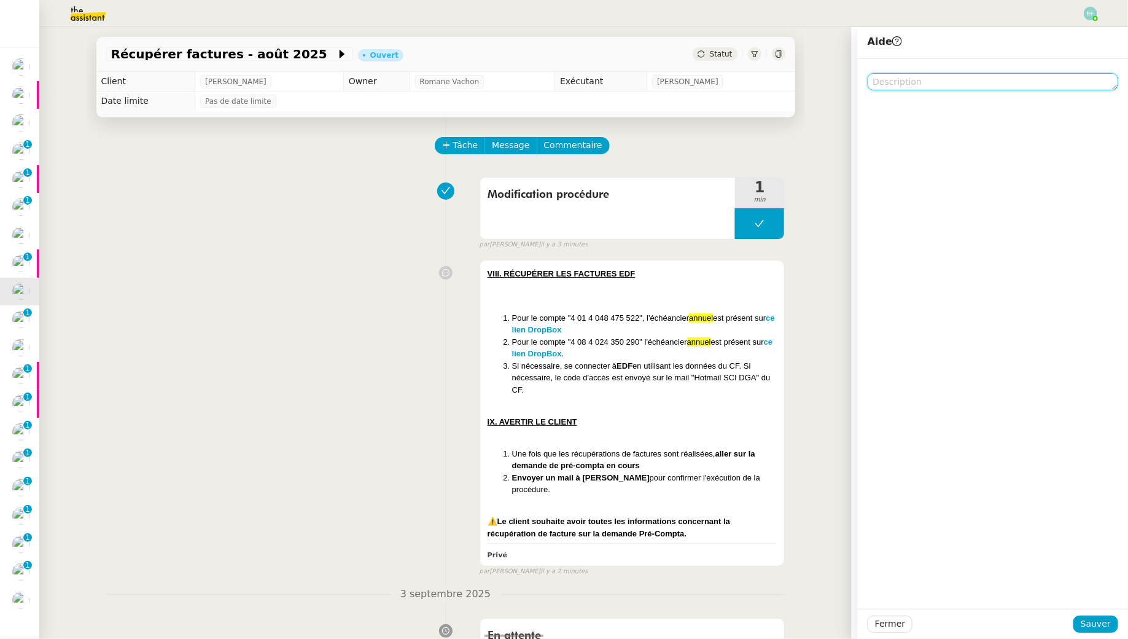
click at [936, 82] on textarea at bounding box center [993, 81] width 251 height 17
type textarea "P"
type textarea "@CDP pour modif procédure"
click at [1101, 625] on span "Sauver" at bounding box center [1096, 624] width 30 height 14
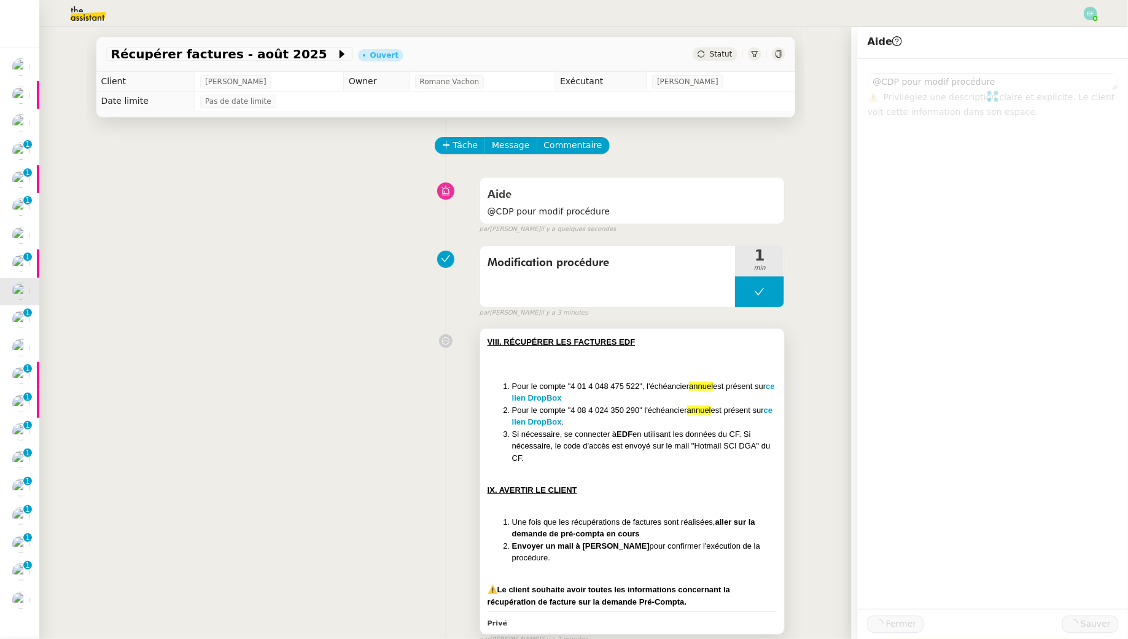
click at [666, 469] on div "VIII. RÉCUPÉRER LES FACTURES EDF Pour le compte "4 01 4 048 475 522", l'échéanc…" at bounding box center [633, 472] width 290 height 272
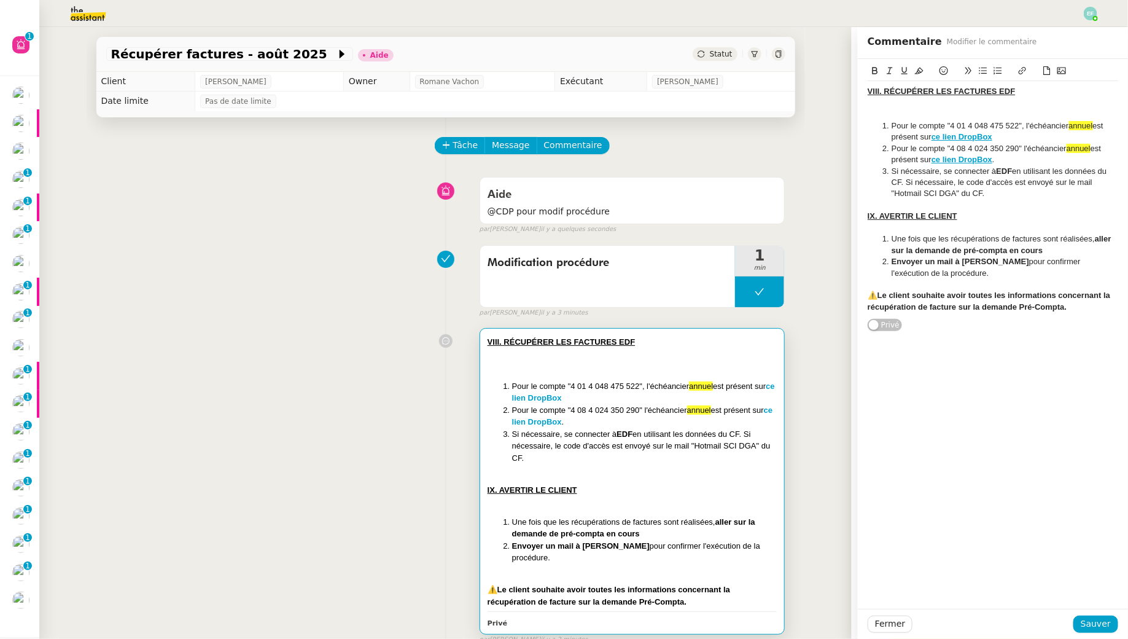
drag, startPoint x: 867, startPoint y: 217, endPoint x: 1069, endPoint y: 311, distance: 223.1
click at [1054, 311] on div "VIII. RÉCUPÉRER LES FACTURES EDF Pour le compte "4 01 4 048 475 522", l'échéanc…" at bounding box center [993, 195] width 270 height 273
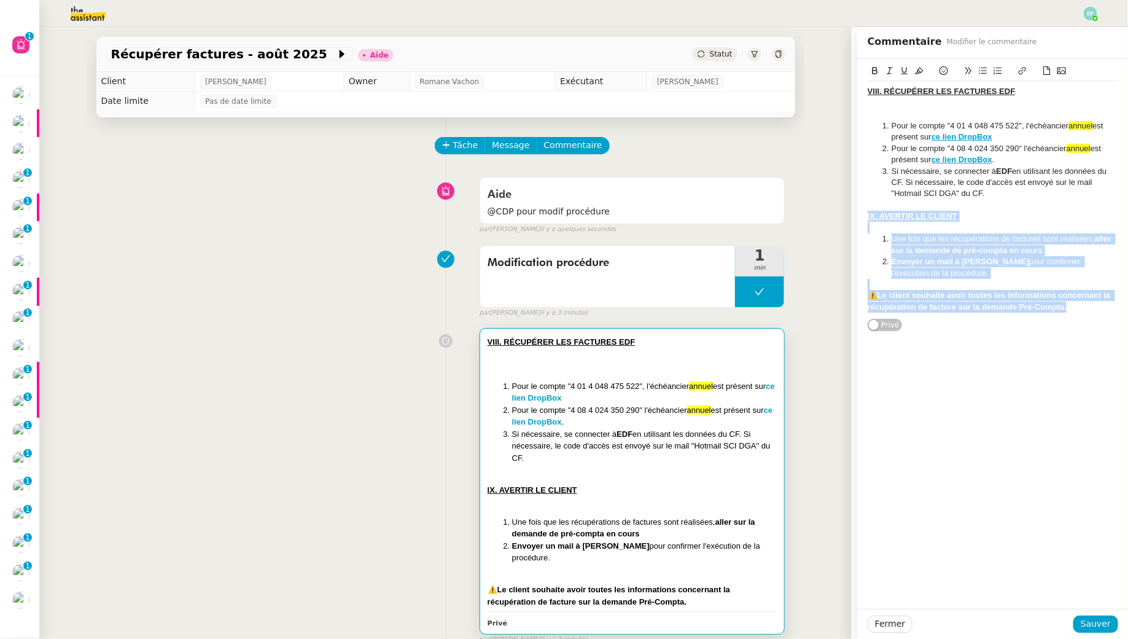
drag, startPoint x: 1092, startPoint y: 315, endPoint x: 851, endPoint y: 214, distance: 261.4
click at [851, 214] on app-ticket "Récupérer factures - août 2025 Aide Statut Client Arthur MATHAUT Owner Romane V…" at bounding box center [583, 333] width 1089 height 612
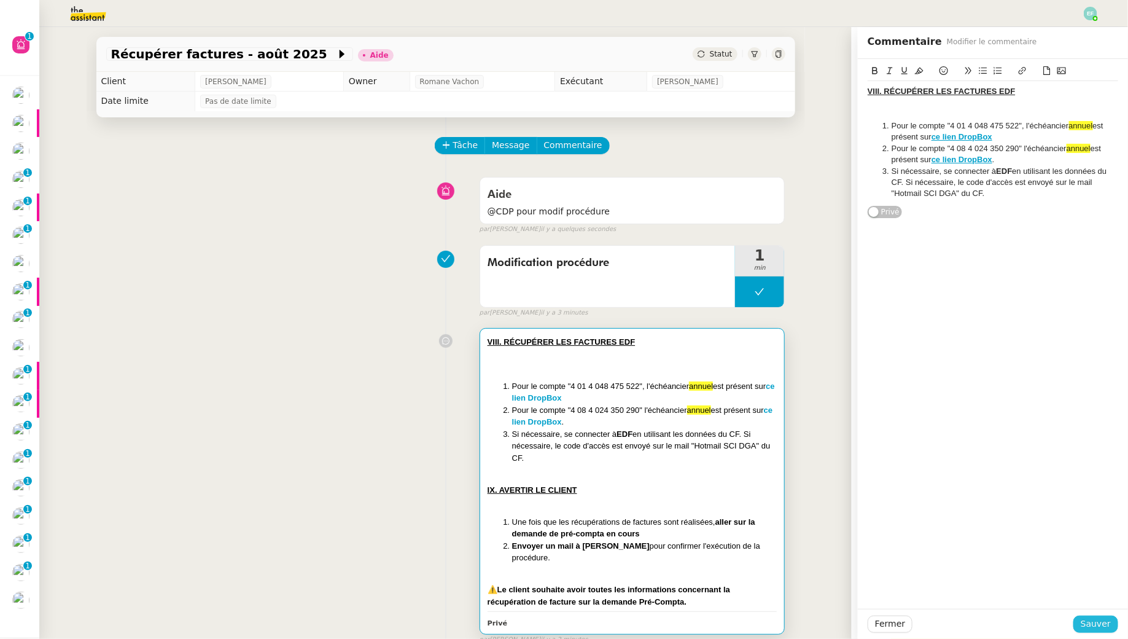
click at [1108, 624] on span "Sauver" at bounding box center [1096, 624] width 30 height 14
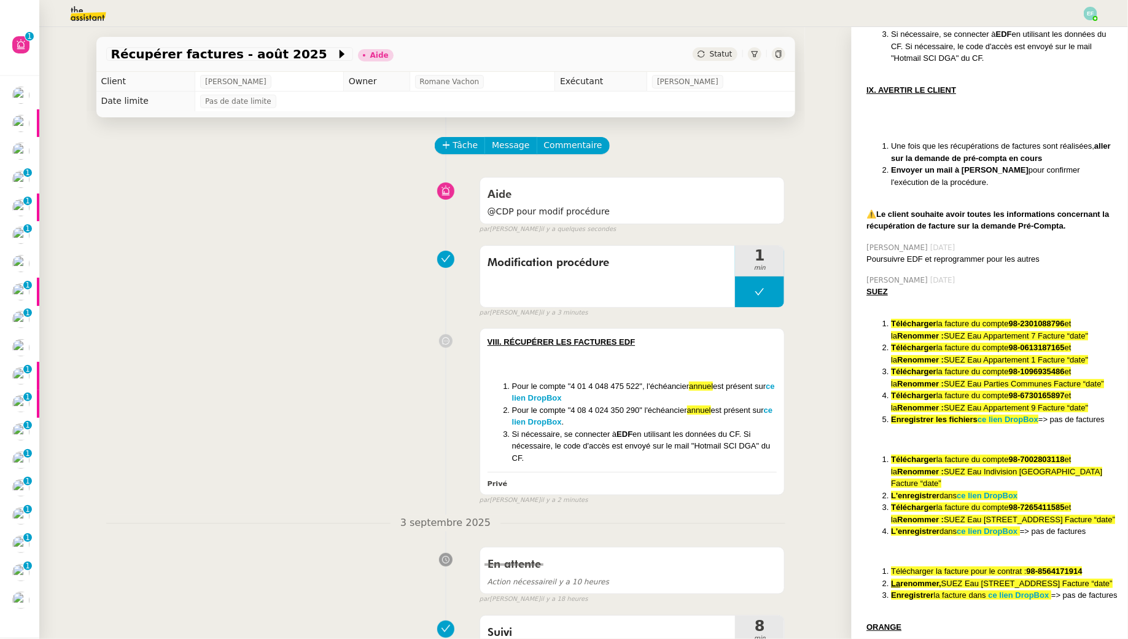
click at [286, 249] on div "Modification procédure 1 min false par Emelyne F. il y a 3 minutes" at bounding box center [445, 279] width 679 height 79
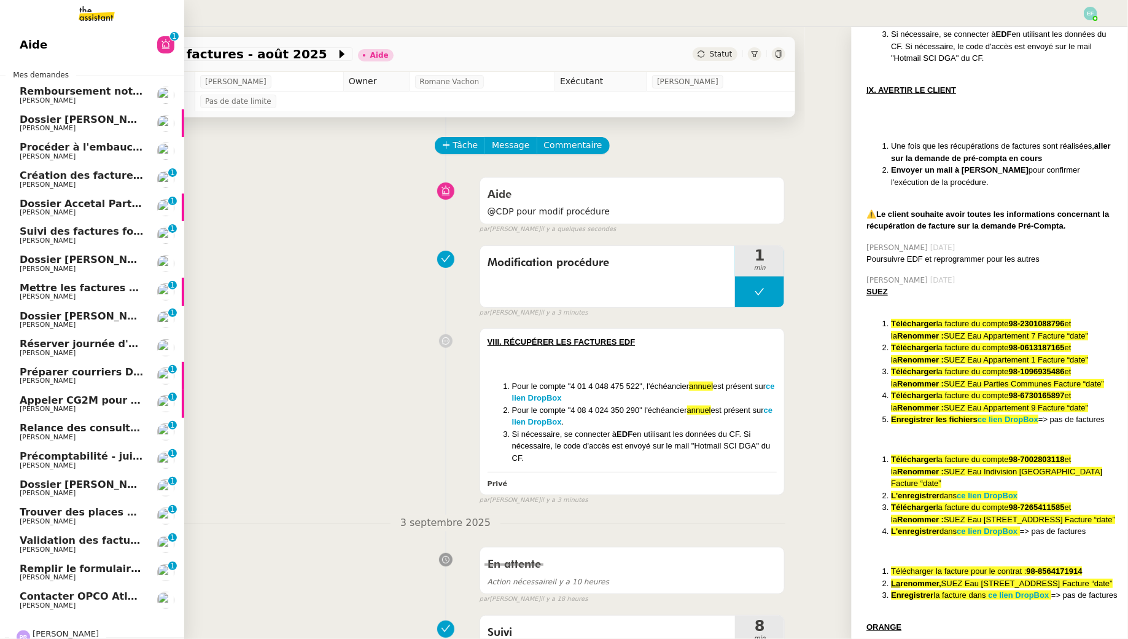
click at [99, 20] on img at bounding box center [86, 13] width 95 height 27
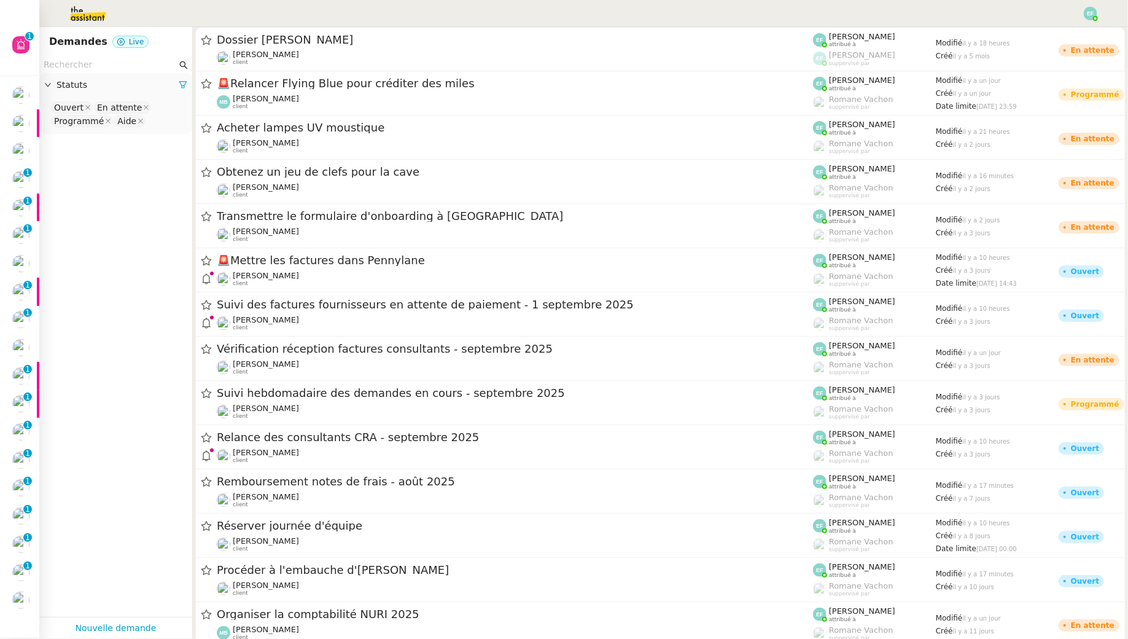
click at [141, 70] on input "text" at bounding box center [110, 65] width 133 height 14
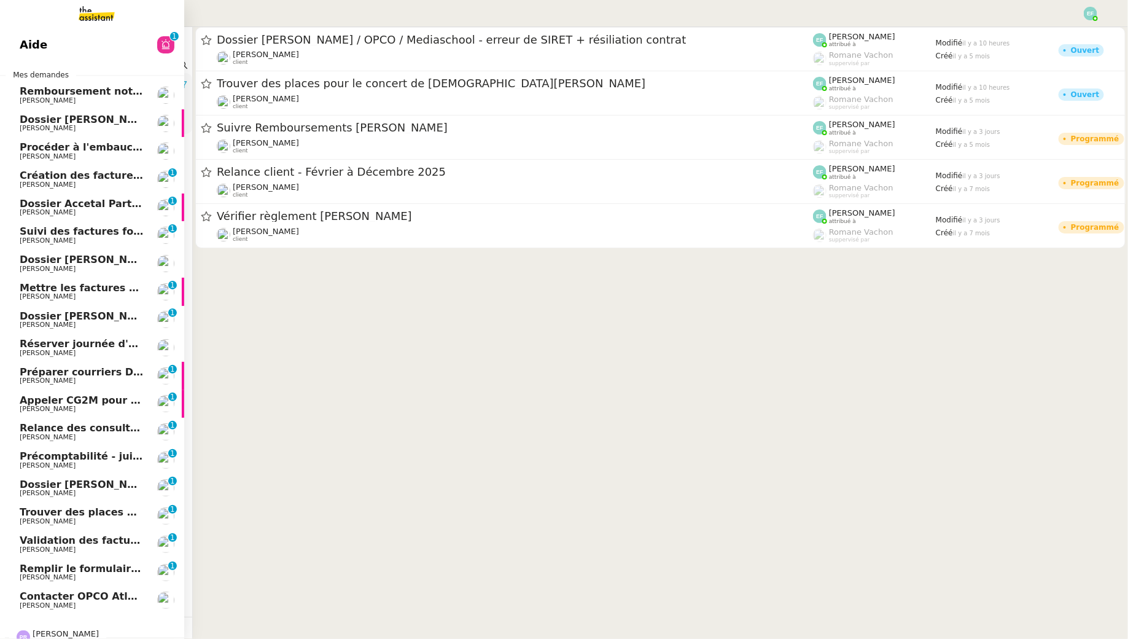
scroll to position [47, 0]
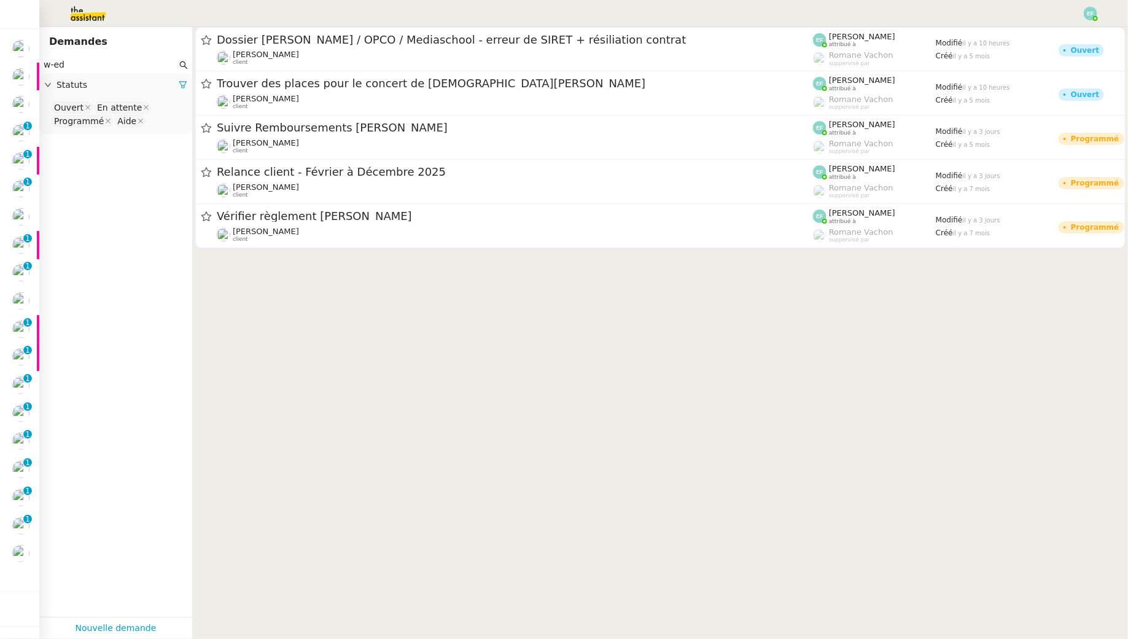
click at [136, 66] on input "w-ed" at bounding box center [110, 65] width 133 height 14
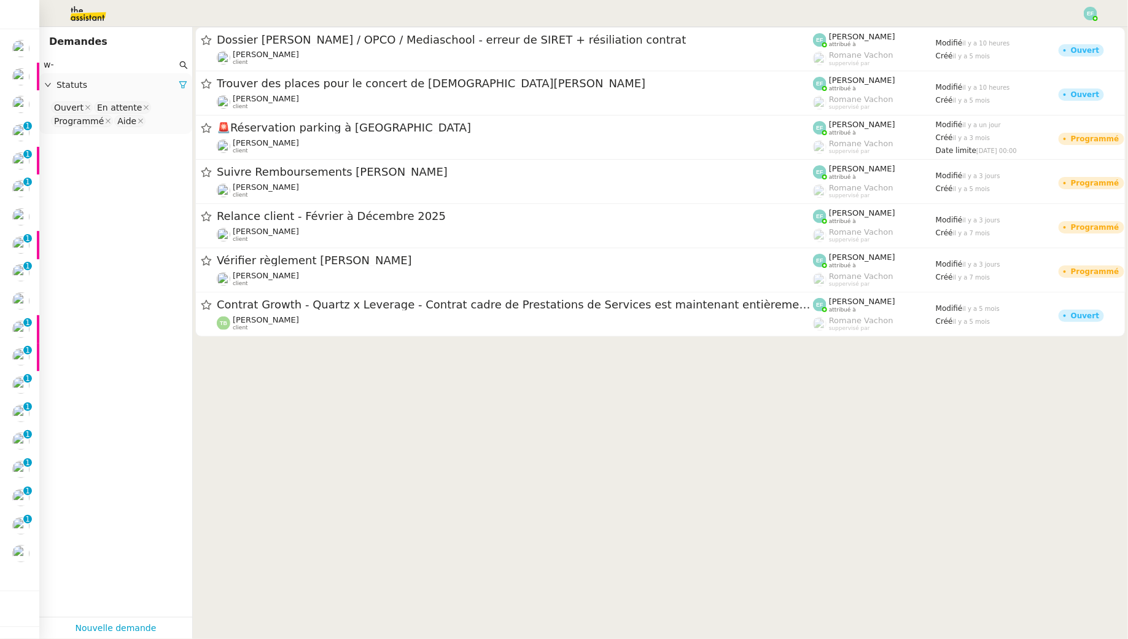
type input "w"
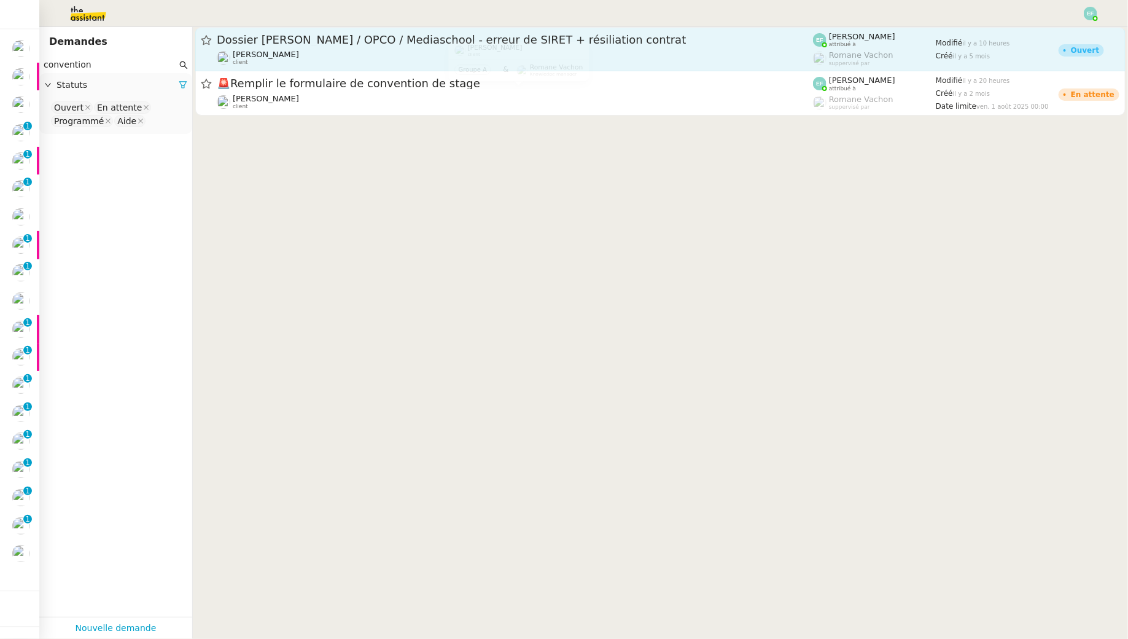
type input "convention"
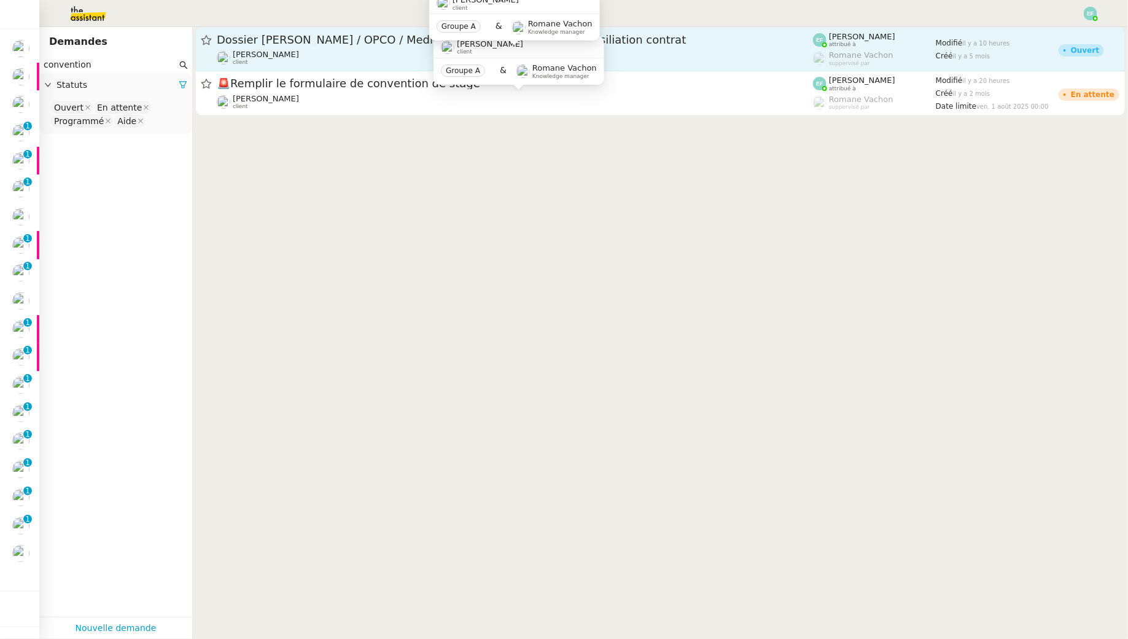
click at [335, 50] on div "Gabrielle Tavernier client" at bounding box center [515, 58] width 596 height 16
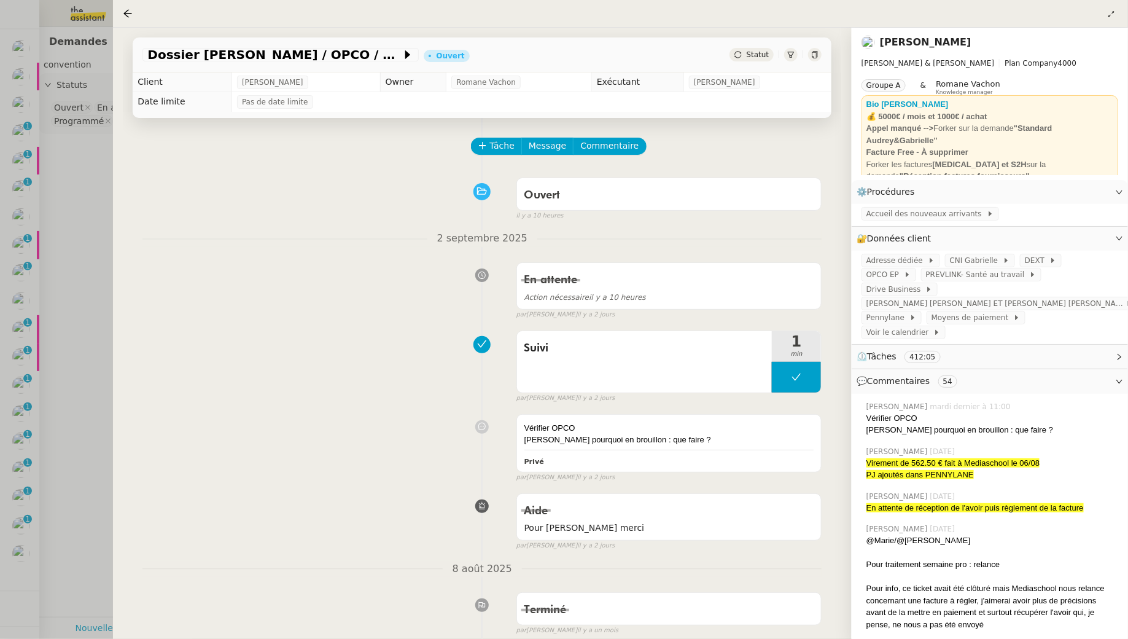
click at [82, 163] on div at bounding box center [564, 319] width 1128 height 639
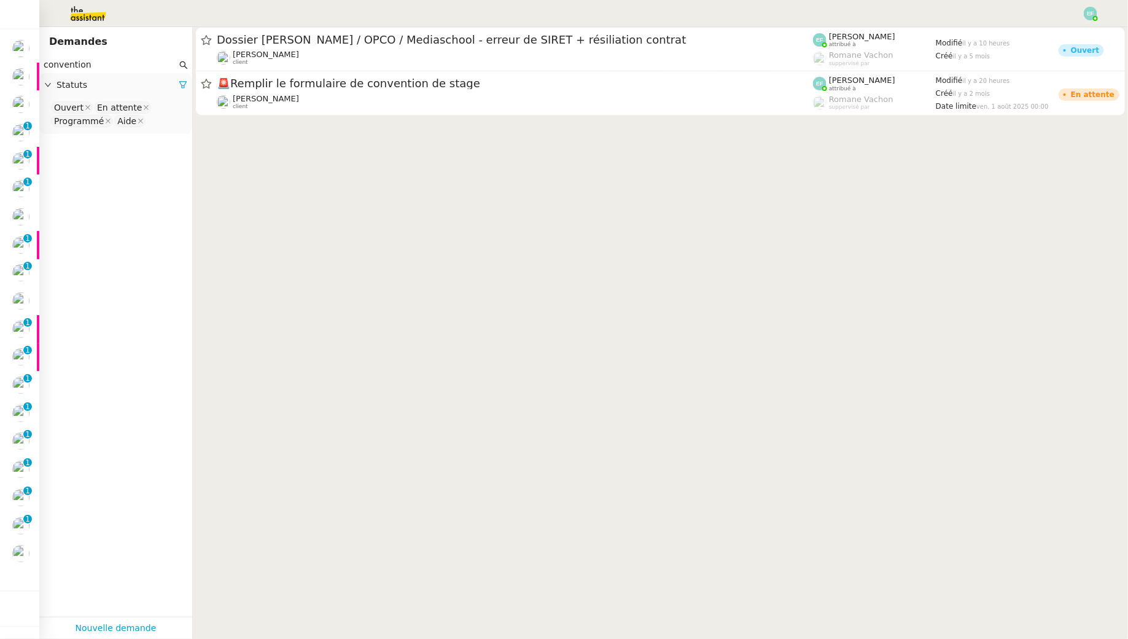
click at [150, 121] on input at bounding box center [151, 121] width 2 height 12
type input "ter"
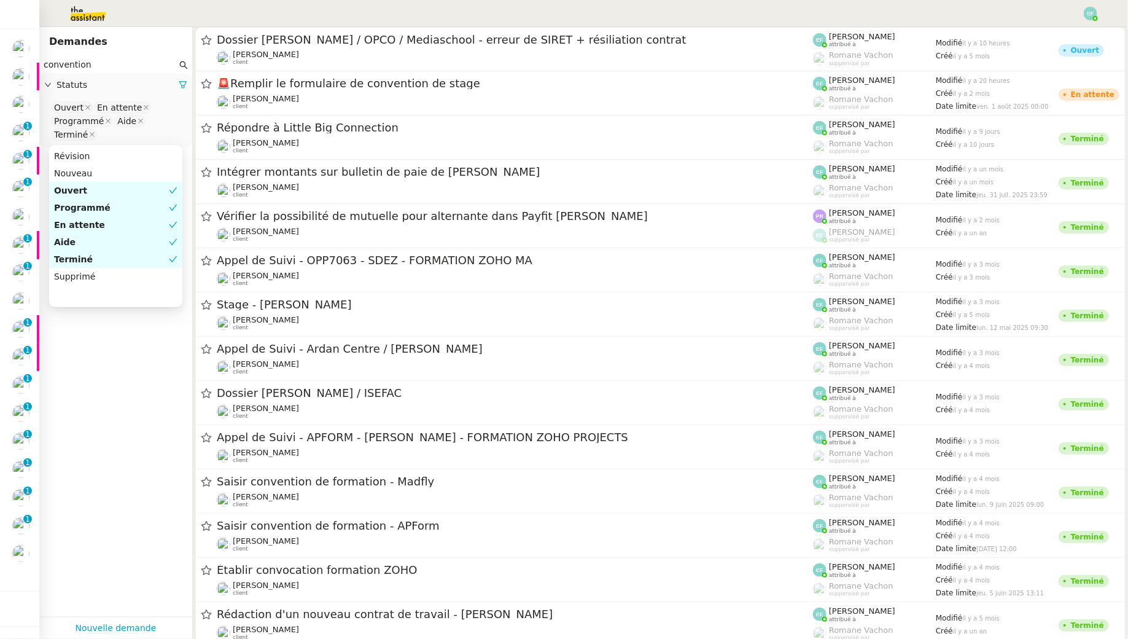
click at [114, 58] on input "convention" at bounding box center [110, 65] width 133 height 14
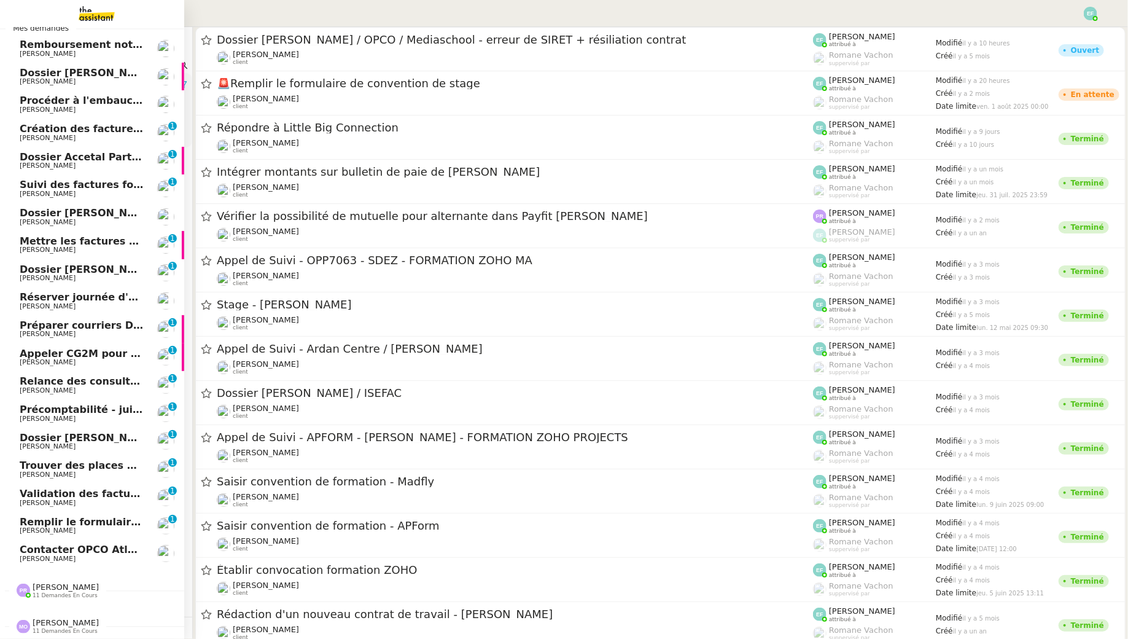
drag, startPoint x: 125, startPoint y: 71, endPoint x: 3, endPoint y: 47, distance: 124.0
click at [3, 47] on nz-layout "Aide 0 1 2 3 4 5 6 7 8 9 Mes demandes Remboursement notes de frais - août 2025 …" at bounding box center [564, 319] width 1128 height 639
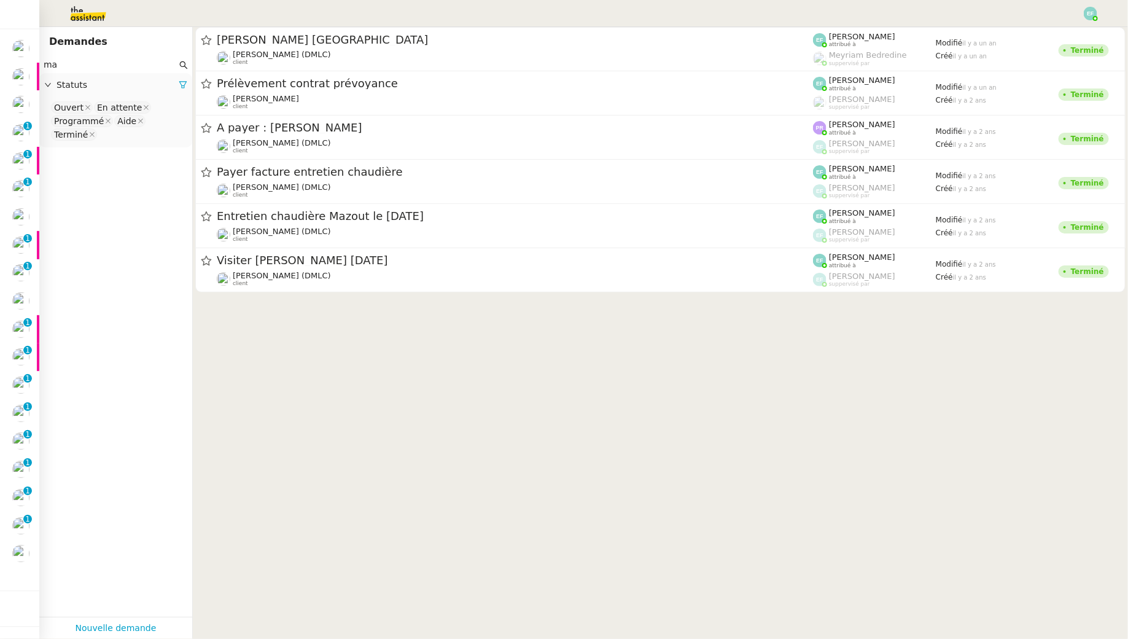
type input "m"
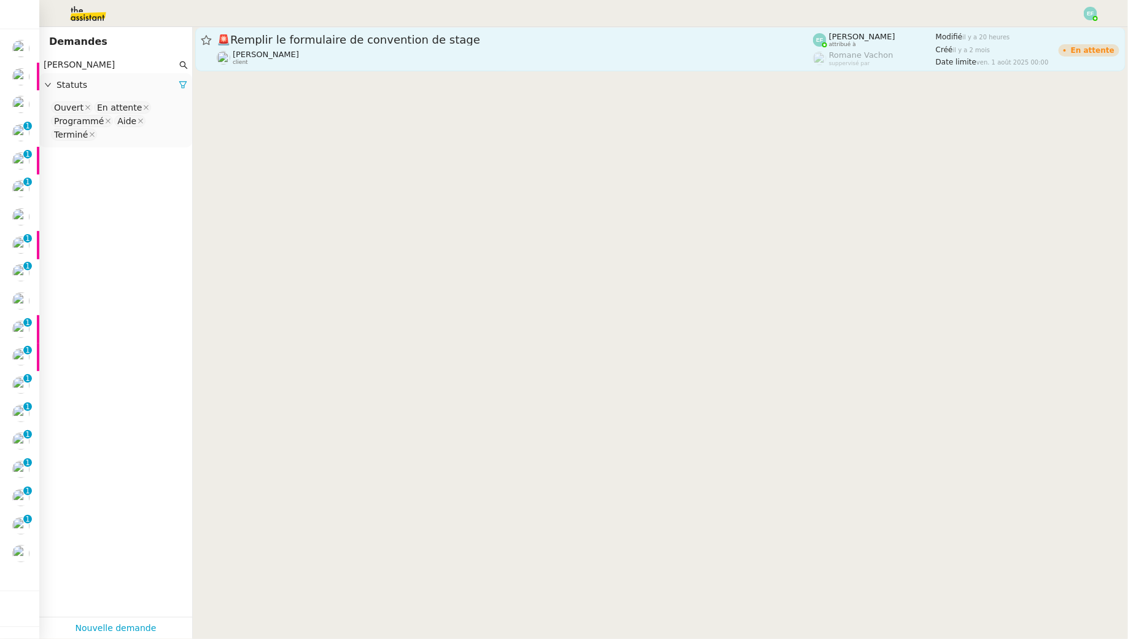
type input "marion mossuz"
click at [619, 44] on span "🚨 Remplir le formulaire de convention de stage" at bounding box center [515, 39] width 596 height 11
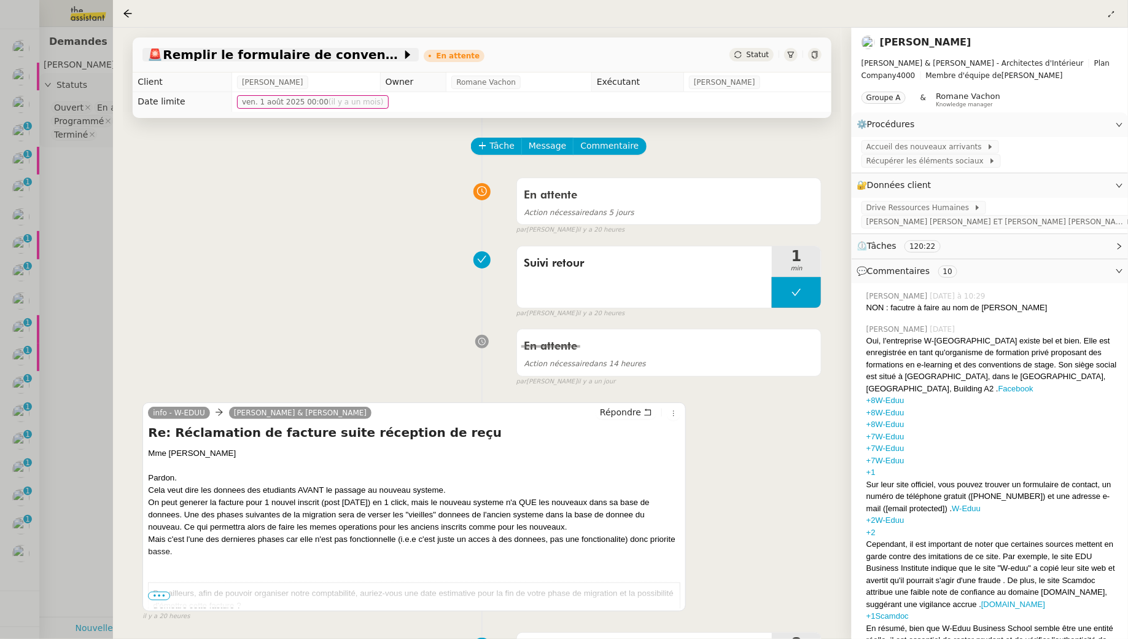
click at [343, 60] on span "🚨 Remplir le formulaire de convention de stage" at bounding box center [274, 55] width 254 height 12
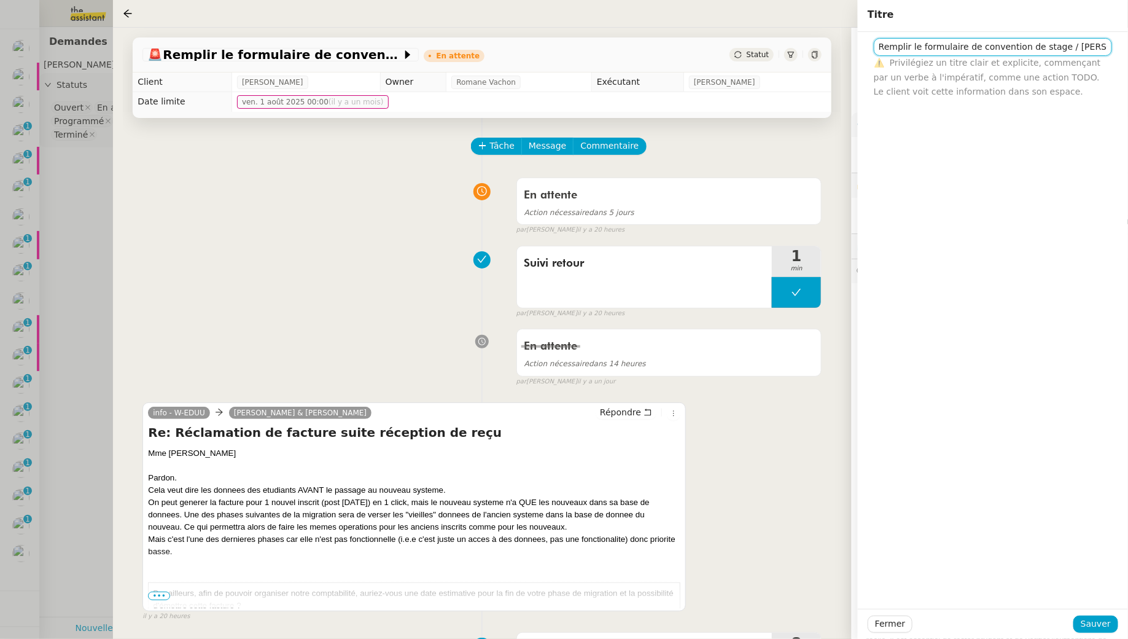
drag, startPoint x: 1046, startPoint y: 47, endPoint x: 861, endPoint y: 25, distance: 185.7
click at [861, 25] on div "Titre Remplir le formulaire de convention de stage / Marion Mossuz ⚠️ Privilégi…" at bounding box center [993, 319] width 270 height 639
type input "Dossier [PERSON_NAME]"
click at [1098, 624] on span "Sauver" at bounding box center [1096, 624] width 30 height 14
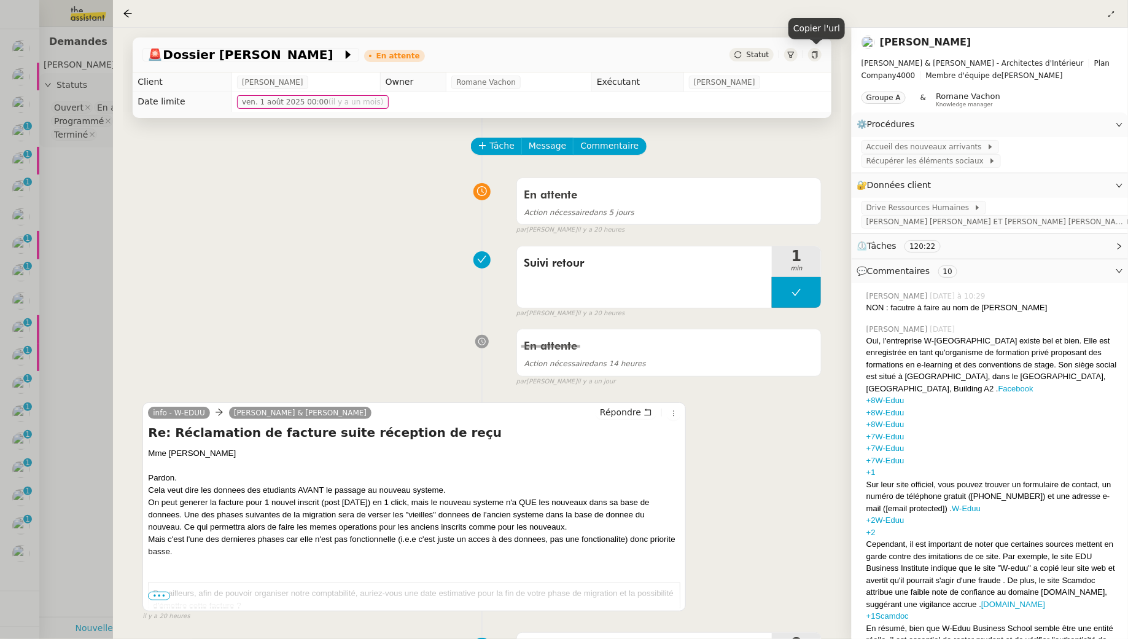
click at [813, 56] on icon at bounding box center [816, 54] width 6 height 7
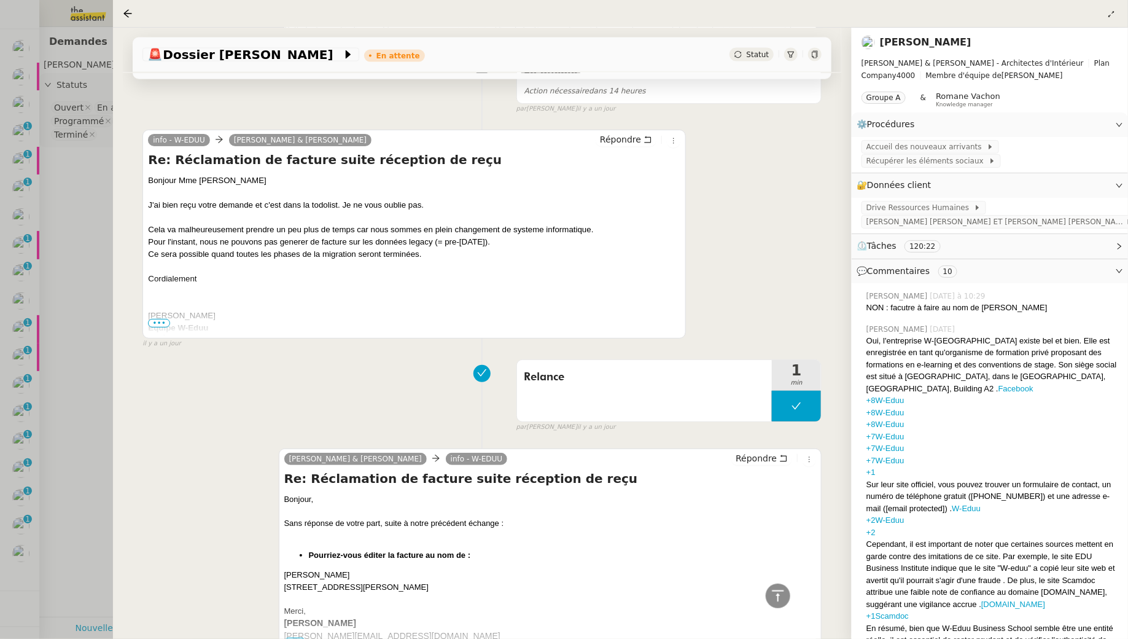
scroll to position [892, 0]
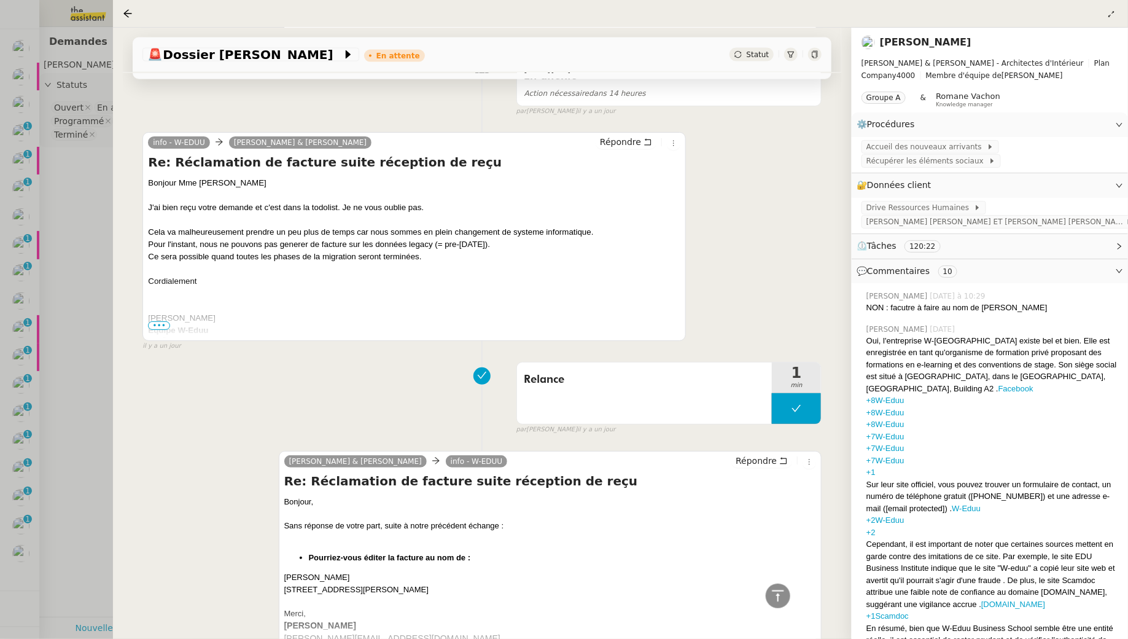
click at [235, 233] on div "Cela va malheureusement prendre un peu plus de temps car nous sommes en plein c…" at bounding box center [414, 232] width 533 height 12
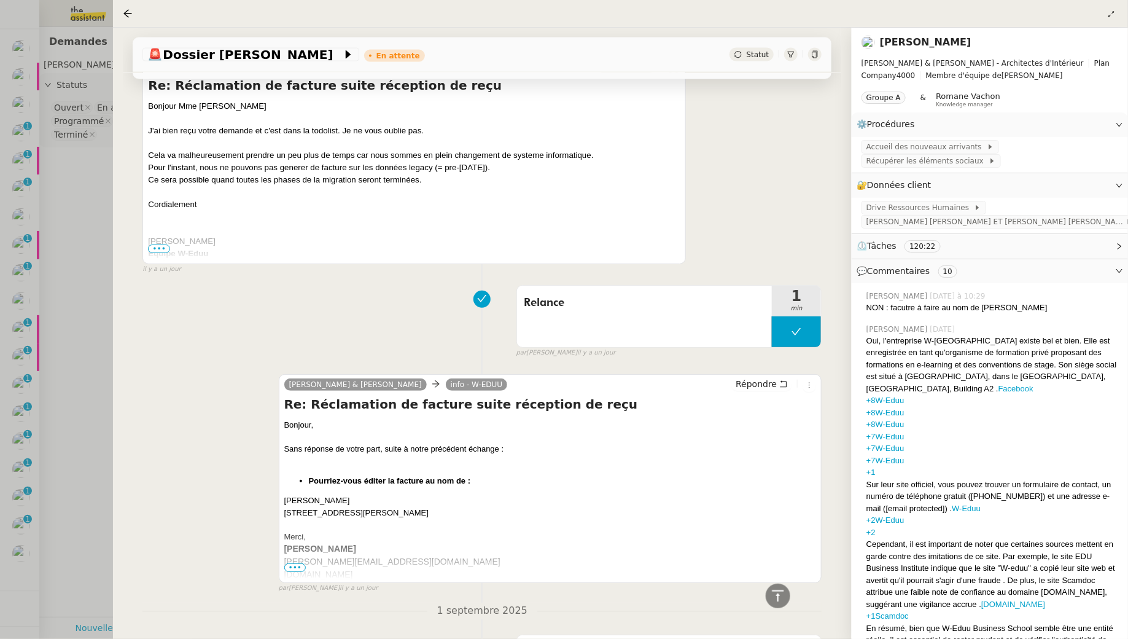
scroll to position [972, 0]
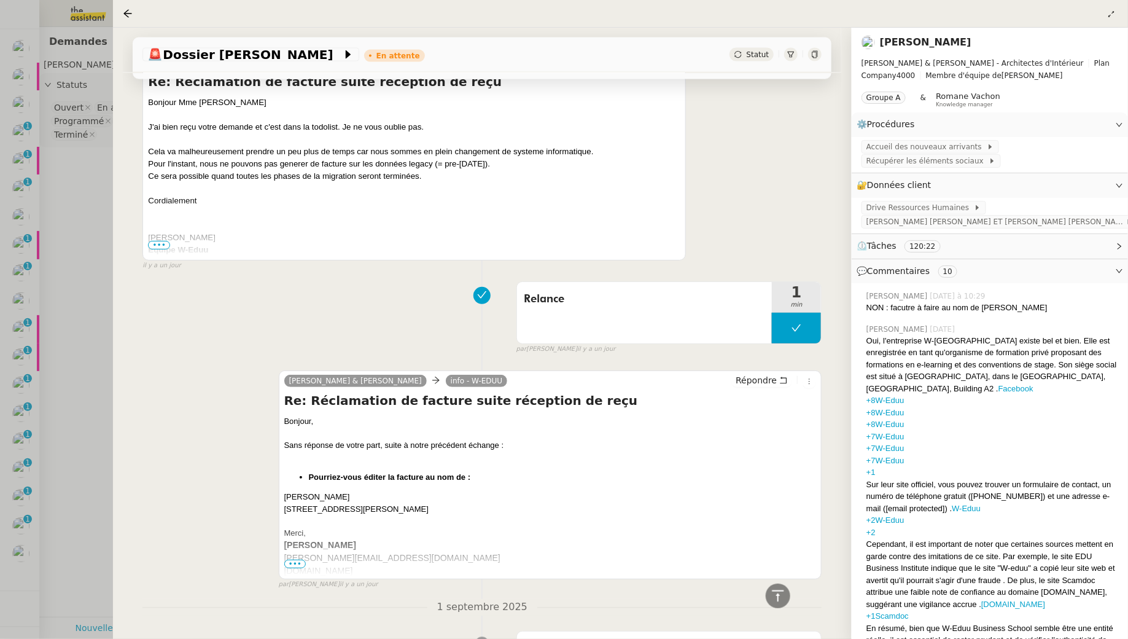
drag, startPoint x: 232, startPoint y: 155, endPoint x: 232, endPoint y: 208, distance: 52.2
click at [232, 208] on div "Bonjour Mme Aldo J'ai bien reçu votre demande et c'est dans la todolist. Je ne …" at bounding box center [414, 635] width 533 height 1079
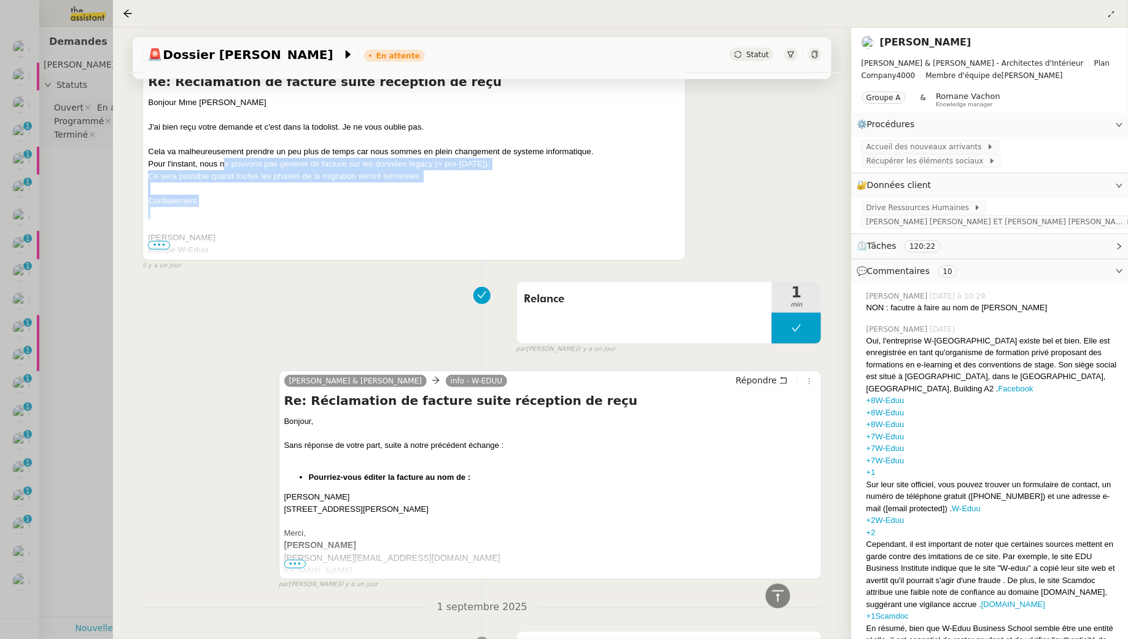
drag, startPoint x: 233, startPoint y: 166, endPoint x: 234, endPoint y: 210, distance: 44.2
click at [234, 210] on div "Bonjour Mme Aldo J'ai bien reçu votre demande et c'est dans la todolist. Je ne …" at bounding box center [414, 635] width 533 height 1079
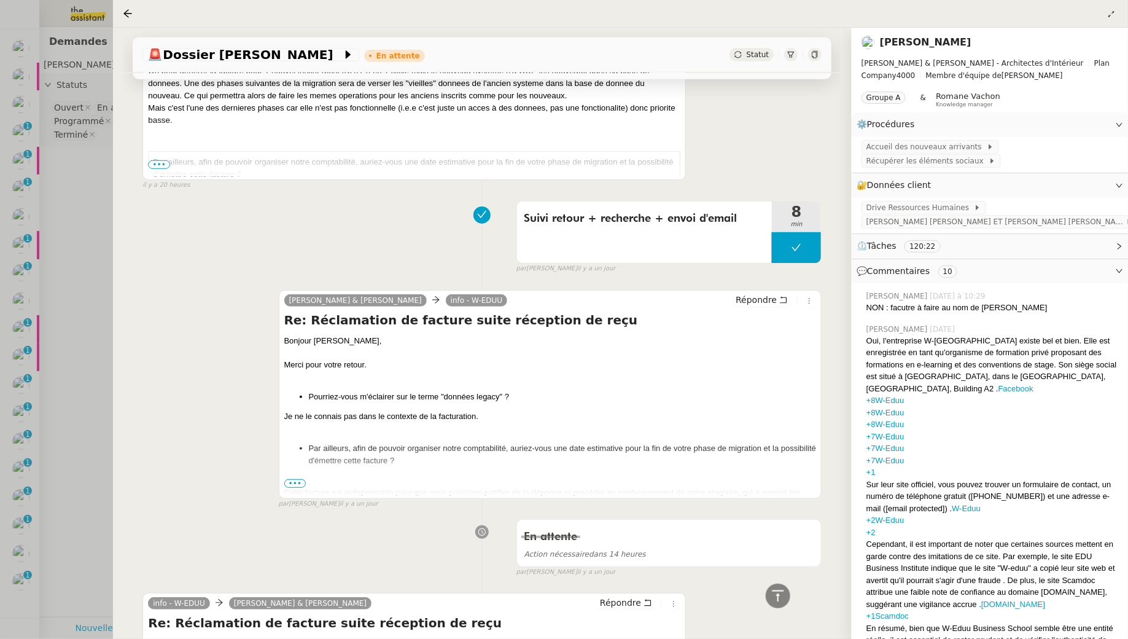
scroll to position [432, 0]
click at [298, 481] on span "•••" at bounding box center [295, 483] width 22 height 9
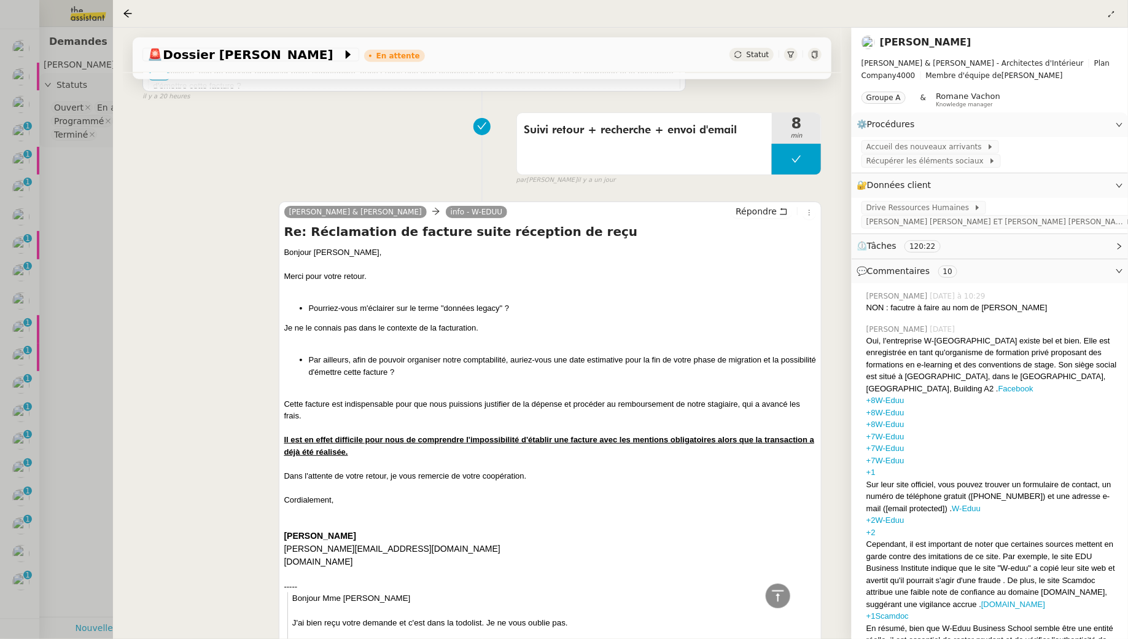
scroll to position [530, 0]
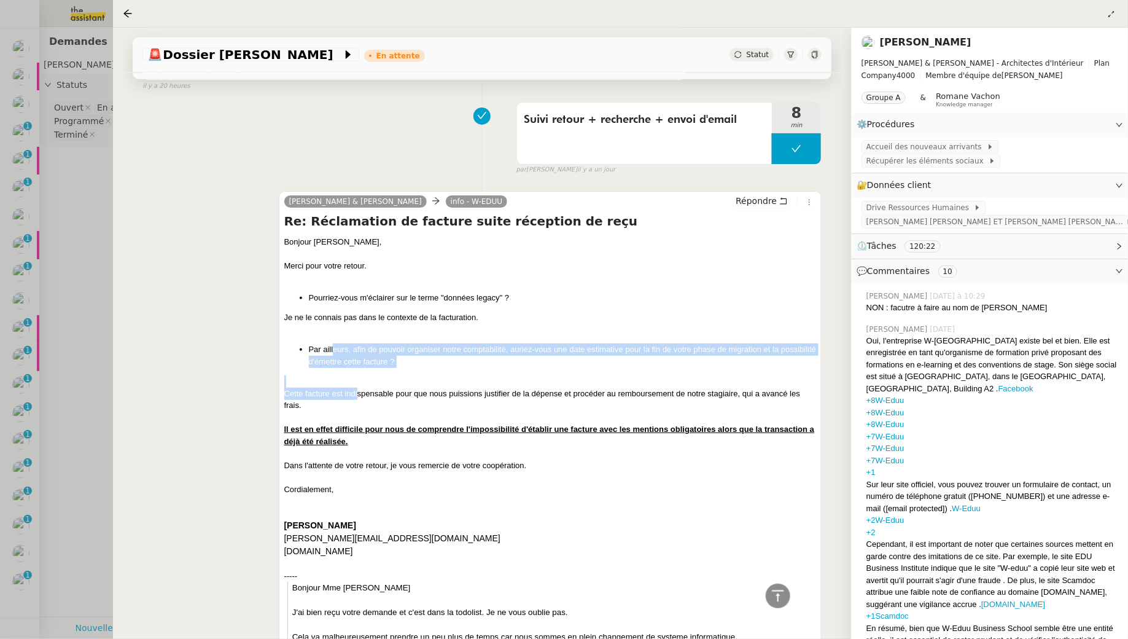
drag, startPoint x: 334, startPoint y: 346, endPoint x: 382, endPoint y: 387, distance: 63.2
click at [382, 388] on div "Cette facture est indispensable pour que nous puissions justifier de la dépense…" at bounding box center [550, 400] width 533 height 24
drag, startPoint x: 367, startPoint y: 340, endPoint x: 373, endPoint y: 396, distance: 55.6
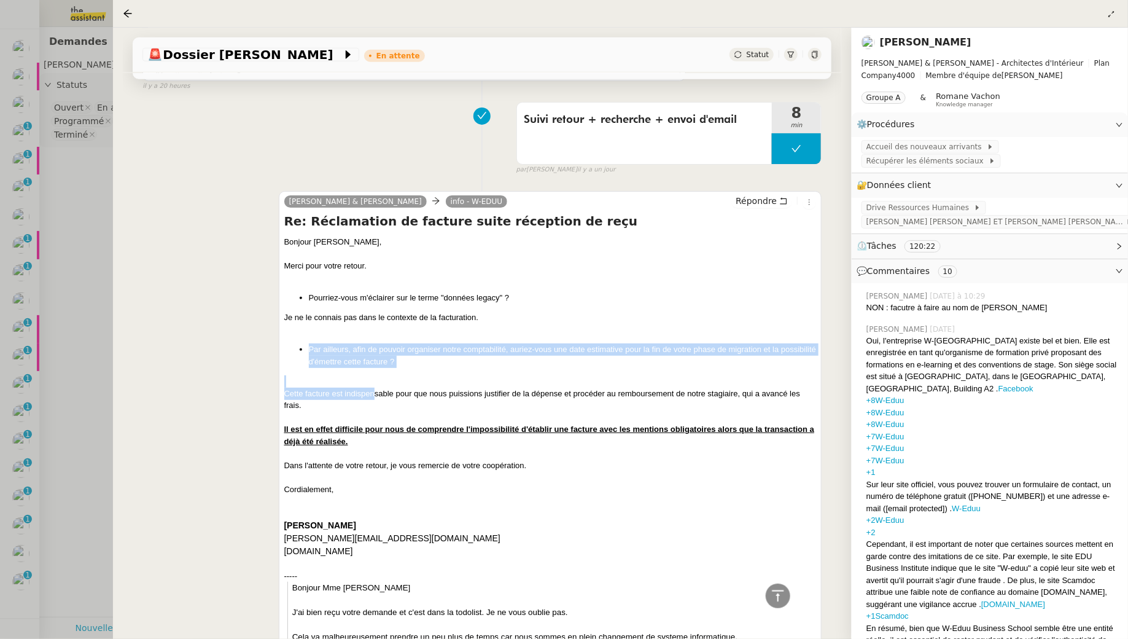
click at [373, 396] on div "Cette facture est indispensable pour que nous puissions justifier de la dépense…" at bounding box center [550, 400] width 533 height 24
drag, startPoint x: 364, startPoint y: 341, endPoint x: 369, endPoint y: 397, distance: 56.1
click at [369, 397] on div "Cette facture est indispensable pour que nous puissions justifier de la dépense…" at bounding box center [550, 400] width 533 height 24
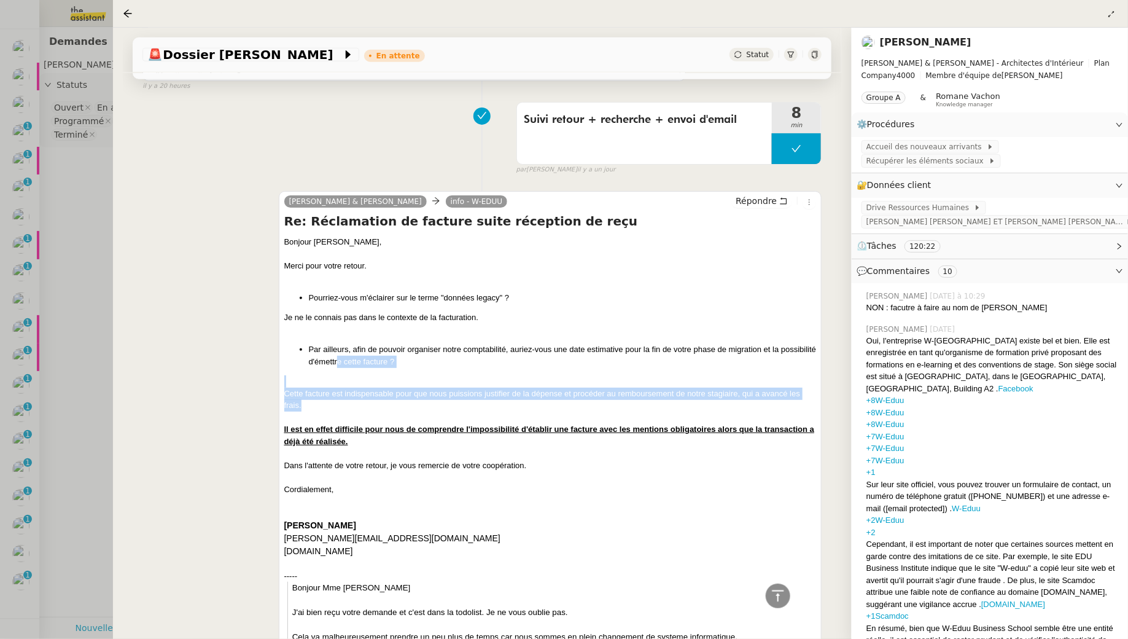
drag, startPoint x: 337, startPoint y: 354, endPoint x: 338, endPoint y: 405, distance: 51.0
click at [338, 405] on div "Cette facture est indispensable pour que nous puissions justifier de la dépense…" at bounding box center [550, 400] width 533 height 24
drag, startPoint x: 324, startPoint y: 381, endPoint x: 326, endPoint y: 428, distance: 46.8
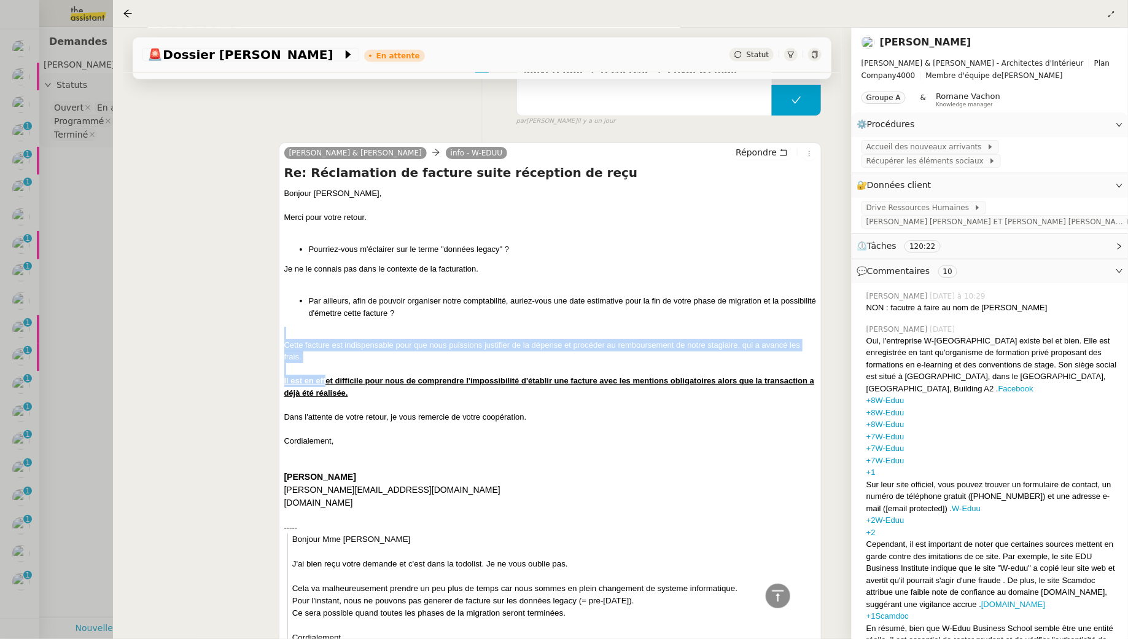
scroll to position [597, 0]
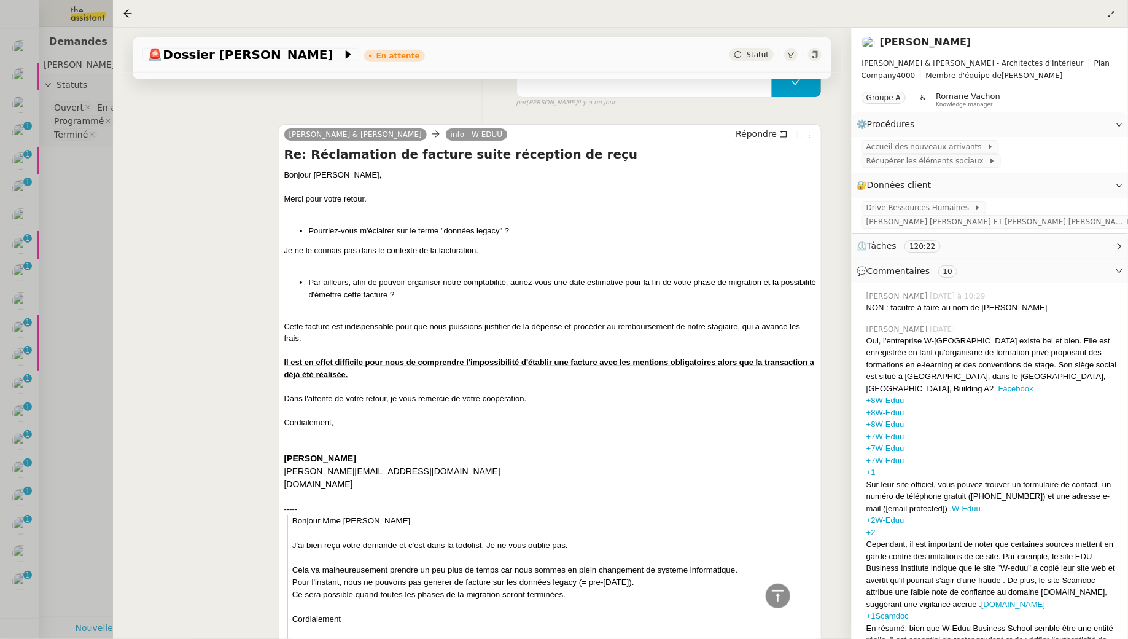
click at [347, 372] on u "Il est en effet difficile pour nous de comprendre l'impossibilité d'établir une…" at bounding box center [549, 369] width 531 height 22
drag, startPoint x: 346, startPoint y: 367, endPoint x: 356, endPoint y: 402, distance: 37.0
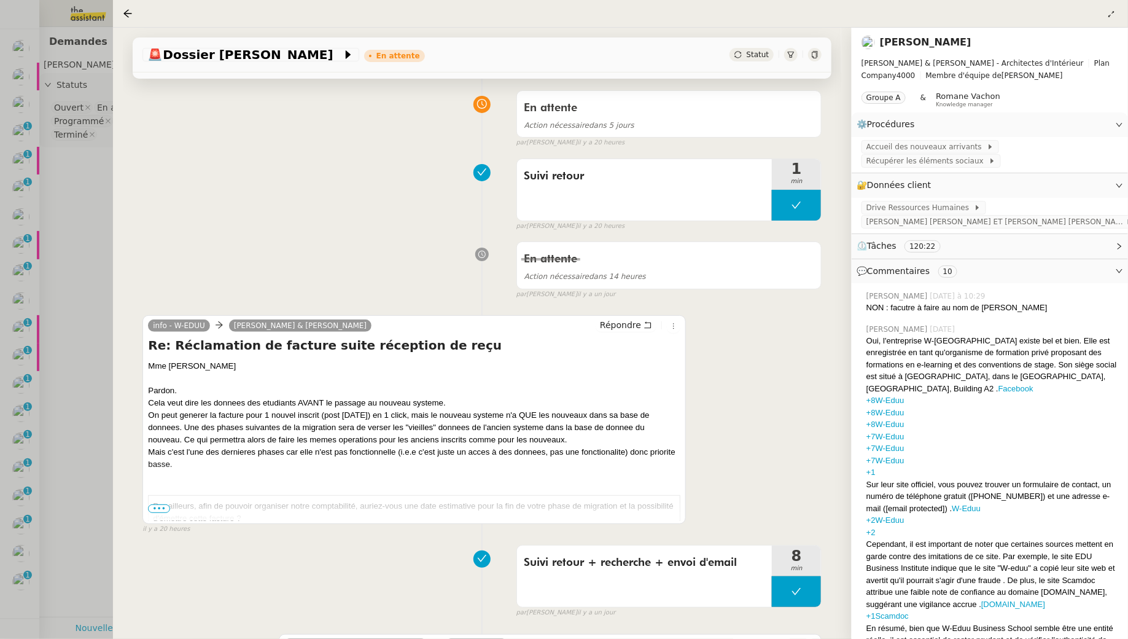
scroll to position [88, 0]
click at [167, 509] on span "•••" at bounding box center [159, 508] width 22 height 9
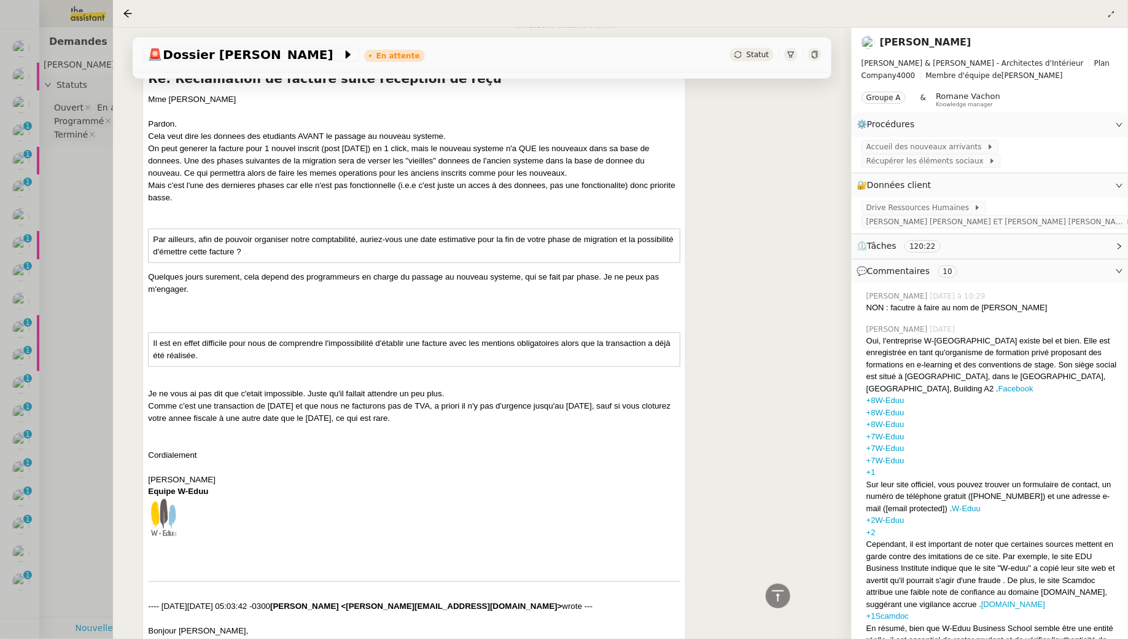
scroll to position [346, 0]
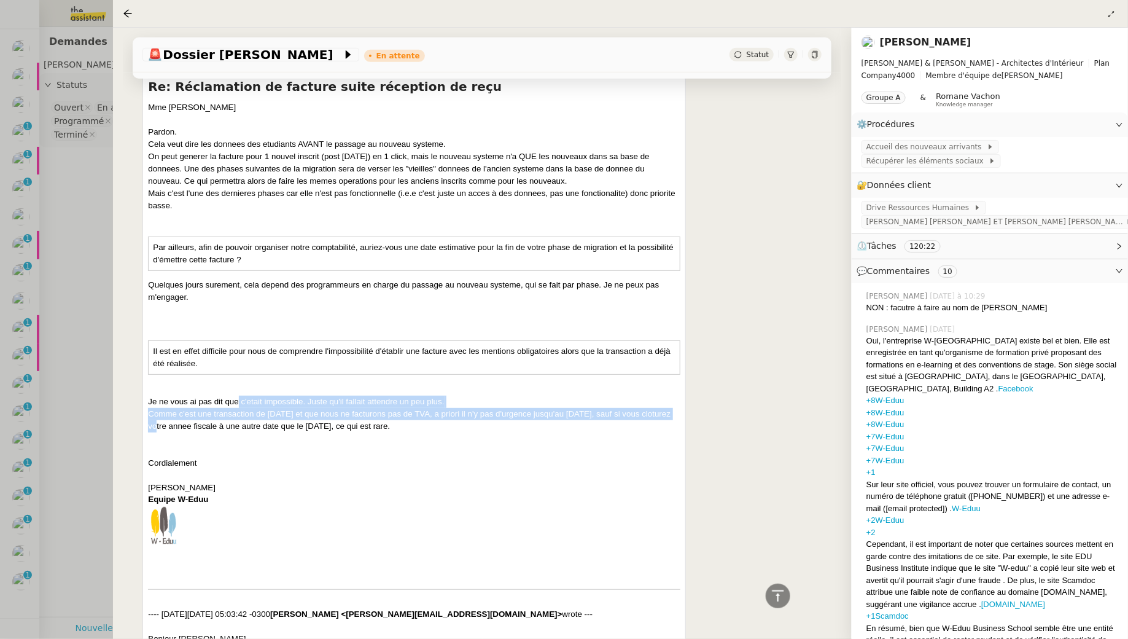
drag, startPoint x: 248, startPoint y: 416, endPoint x: 249, endPoint y: 442, distance: 25.8
click at [249, 432] on div "Comme c'est une transaction de juillet 2025 et que nous ne facturons pas de TVA…" at bounding box center [414, 420] width 533 height 25
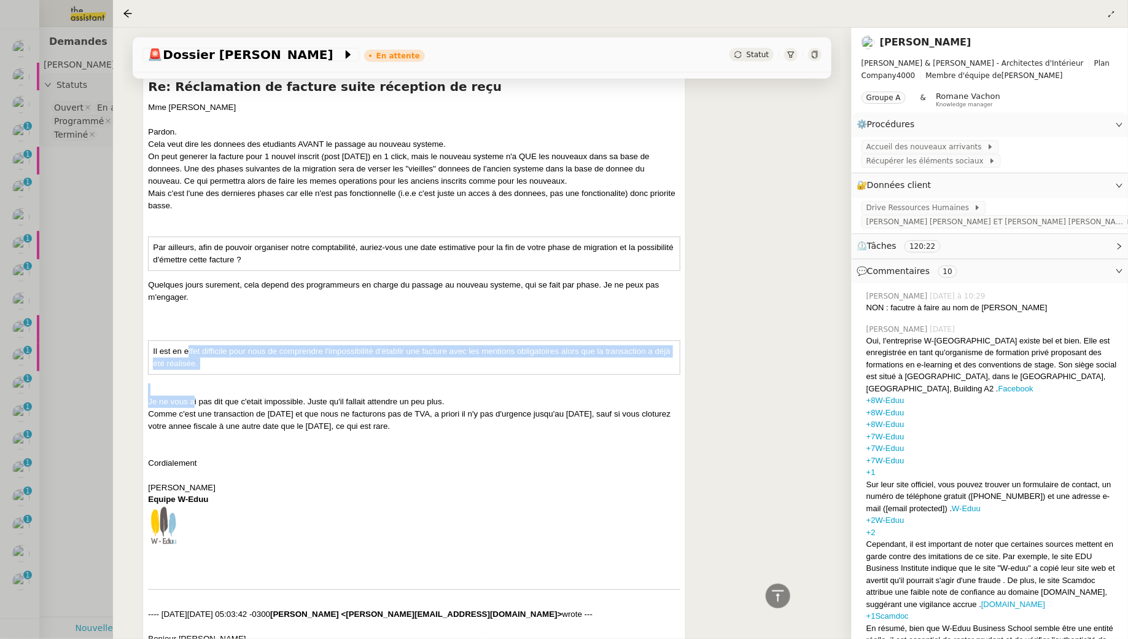
drag, startPoint x: 192, startPoint y: 359, endPoint x: 200, endPoint y: 412, distance: 52.7
click at [200, 408] on div "Je ne vous ai pas dit que c'etait impossible. Juste qu'il fallait attendre un p…" at bounding box center [414, 402] width 533 height 12
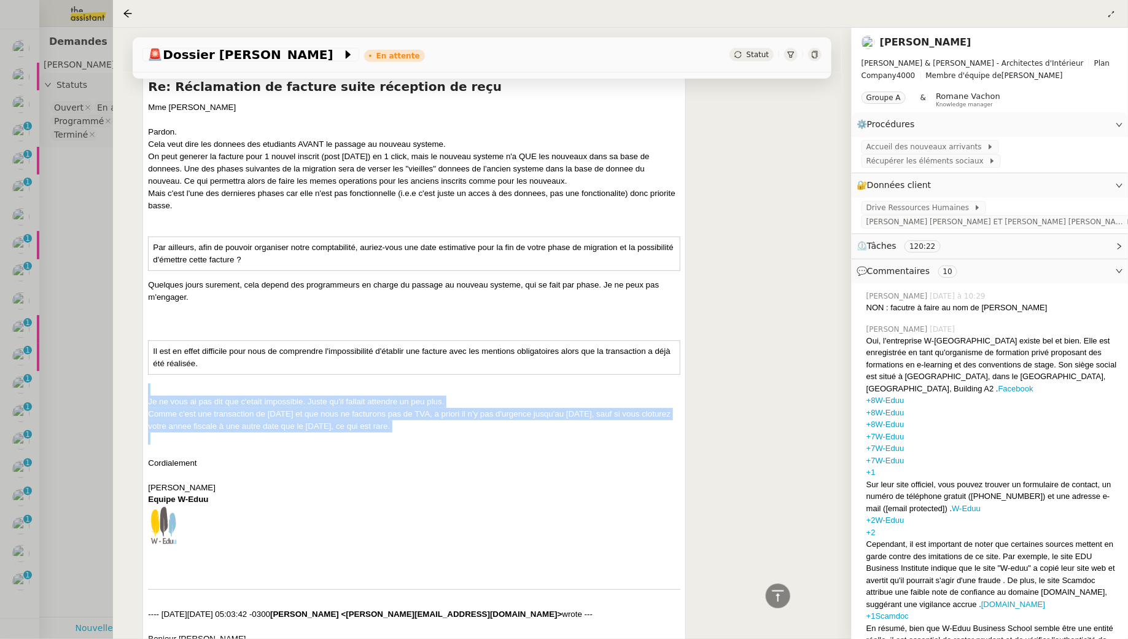
drag, startPoint x: 197, startPoint y: 404, endPoint x: 204, endPoint y: 447, distance: 43.6
click at [204, 445] on div at bounding box center [414, 438] width 533 height 12
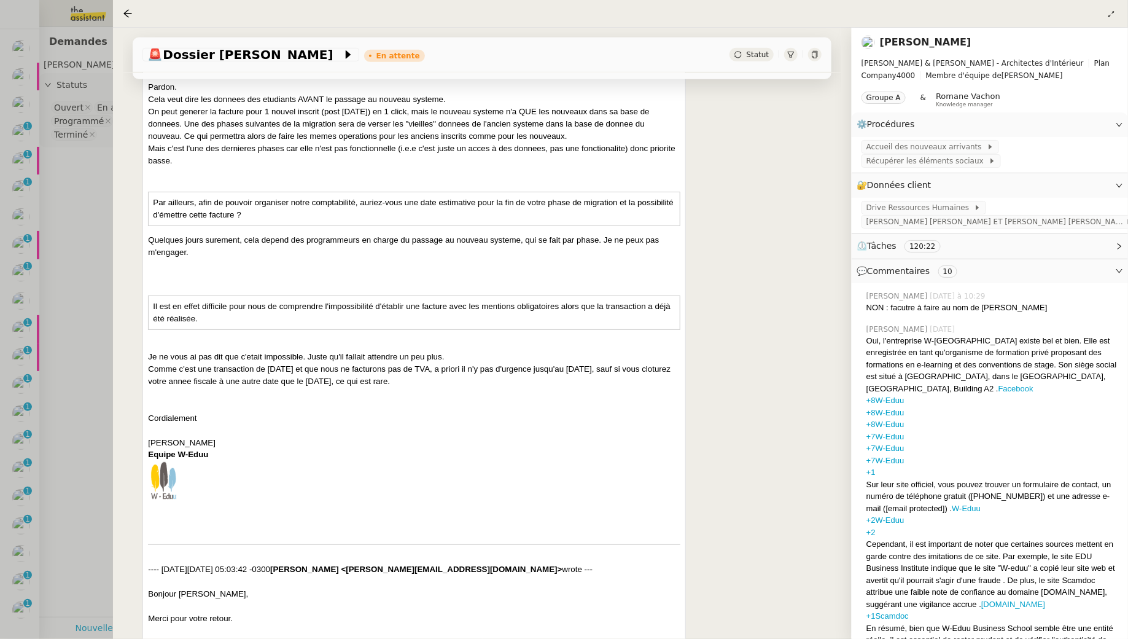
scroll to position [0, 0]
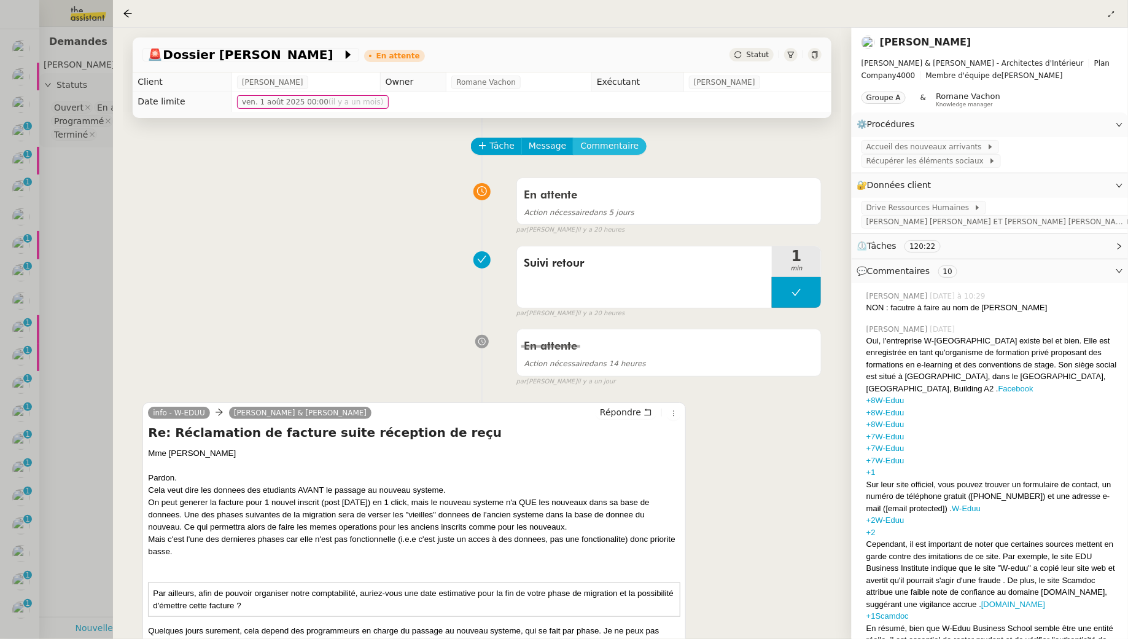
click at [622, 146] on span "Commentaire" at bounding box center [610, 146] width 58 height 14
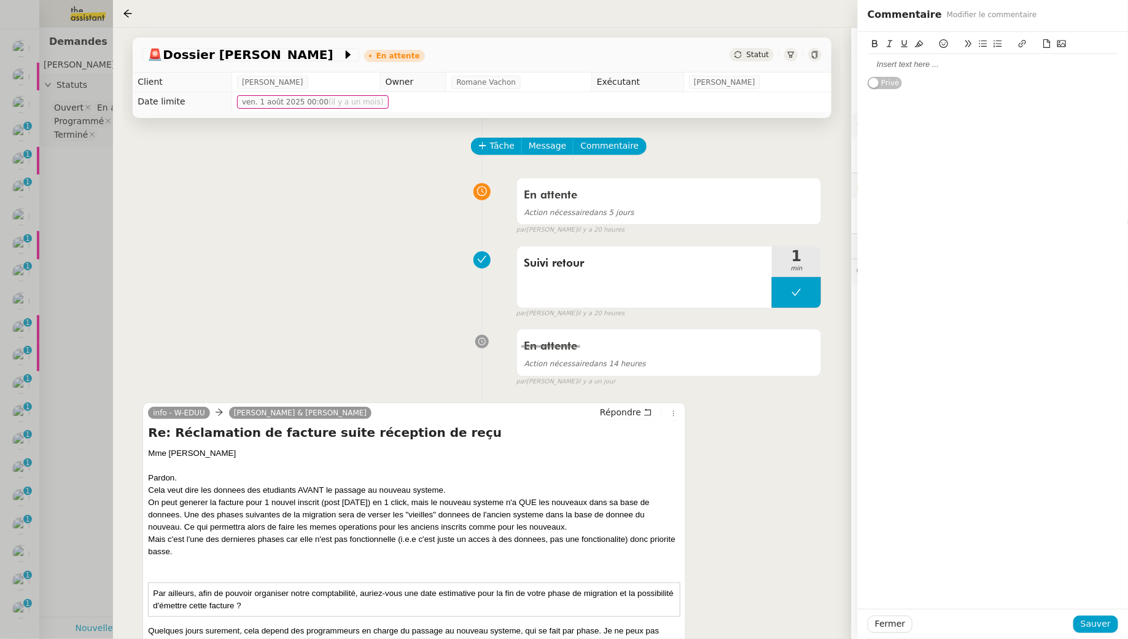
click at [959, 71] on div at bounding box center [993, 64] width 251 height 21
click at [1104, 618] on span "Sauver" at bounding box center [1096, 624] width 30 height 14
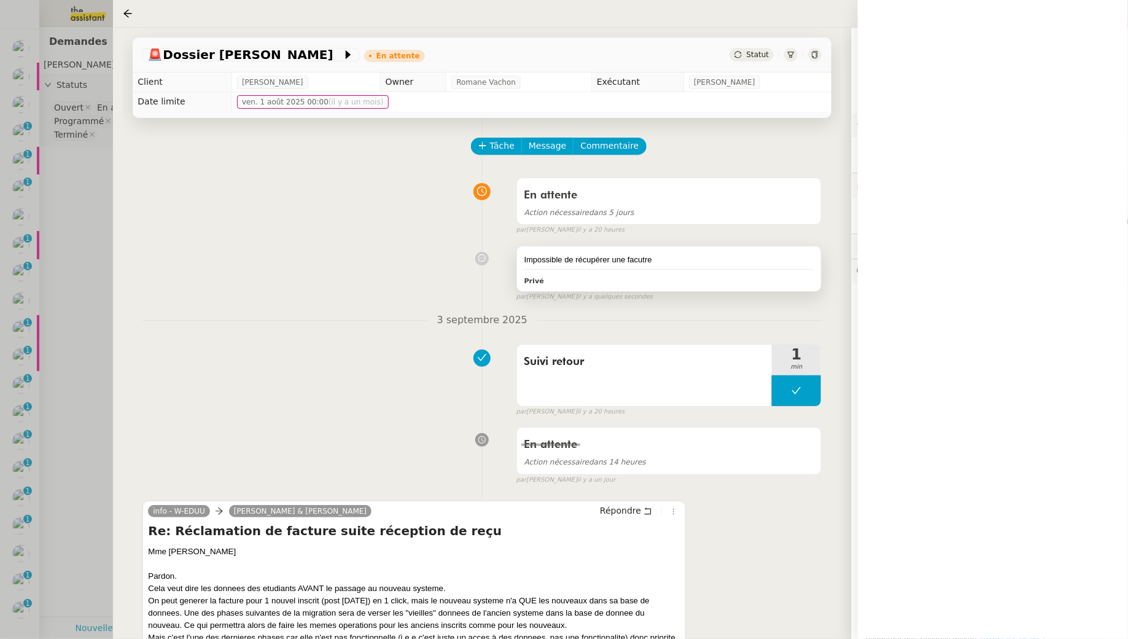
click at [776, 280] on div "Privé" at bounding box center [670, 280] width 290 height 14
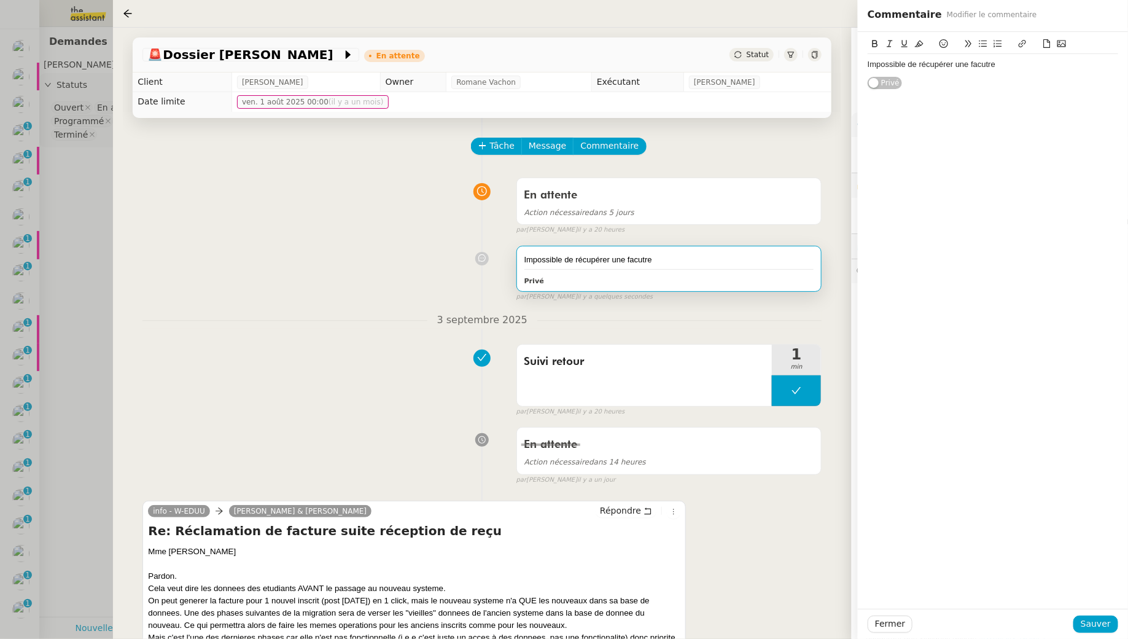
click at [1041, 66] on div "Impossible de récupérer une facutre" at bounding box center [993, 64] width 251 height 11
click at [1083, 625] on button "Sauver" at bounding box center [1096, 624] width 45 height 17
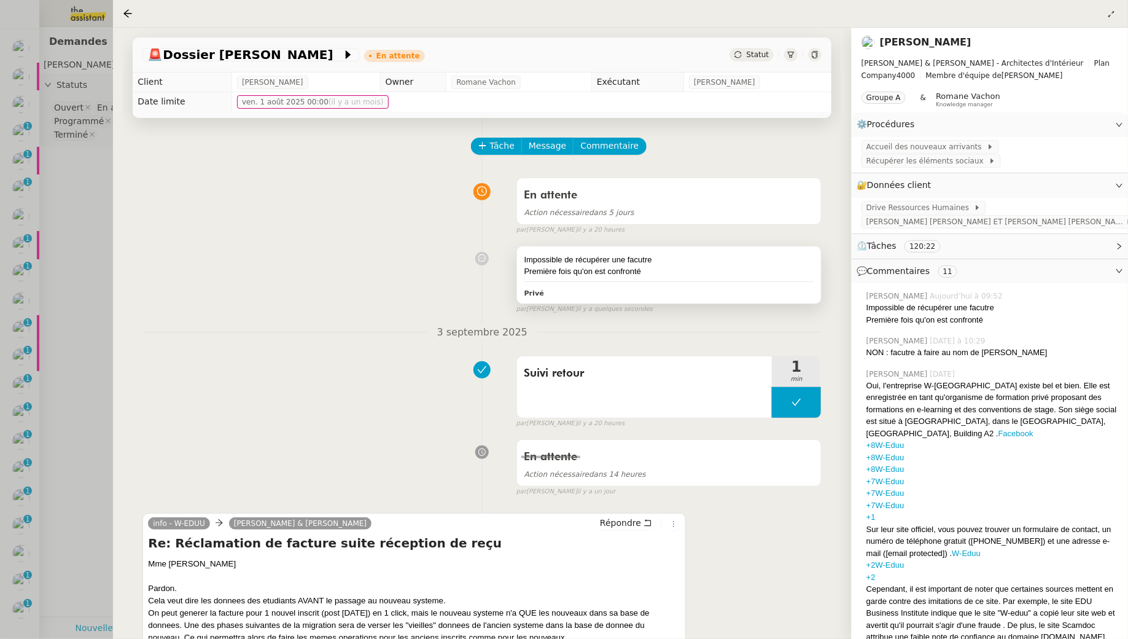
click at [808, 260] on div "Impossible de récupérer une facutre" at bounding box center [670, 260] width 290 height 12
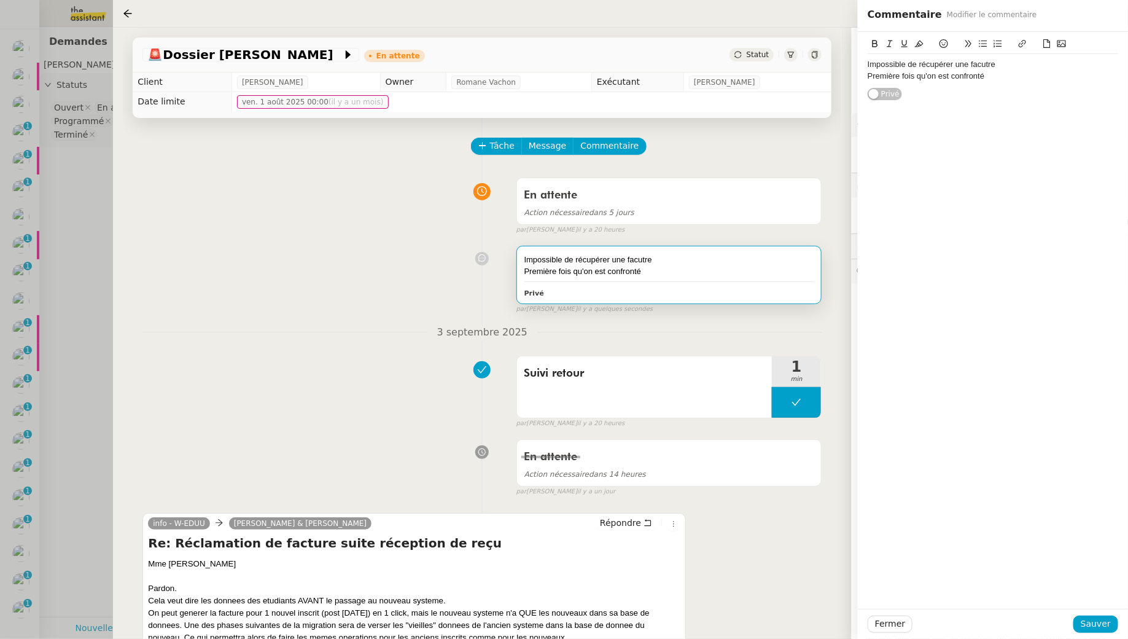
click at [1011, 78] on div "Première fois qu'on est confronté" at bounding box center [993, 76] width 251 height 11
click at [1095, 628] on span "Sauver" at bounding box center [1096, 624] width 30 height 14
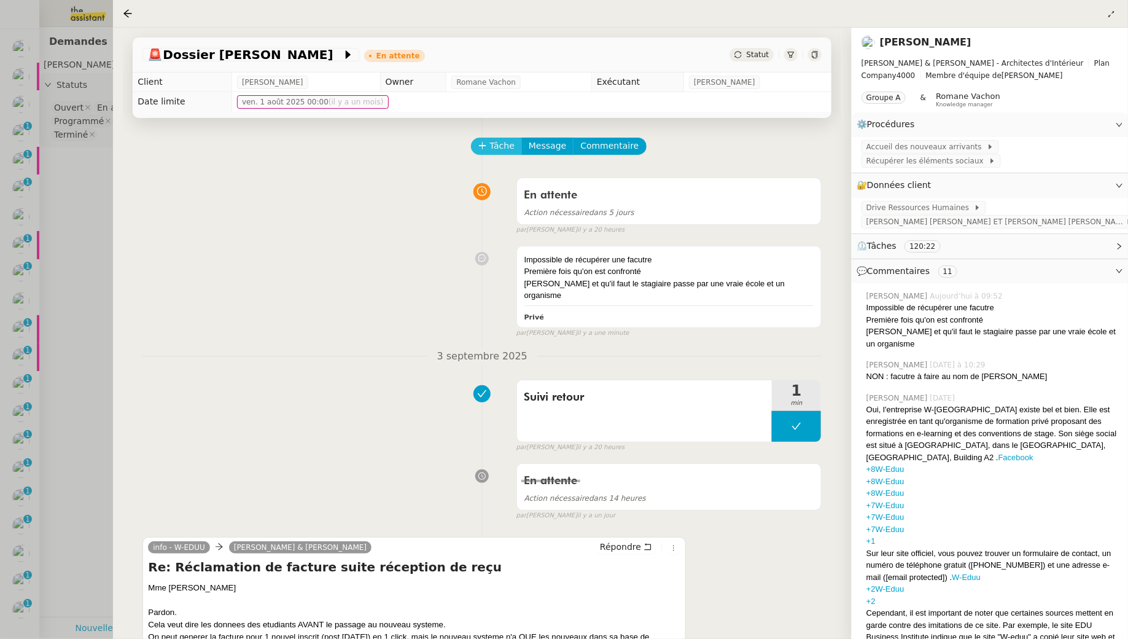
click at [514, 149] on button "Tâche" at bounding box center [496, 146] width 51 height 17
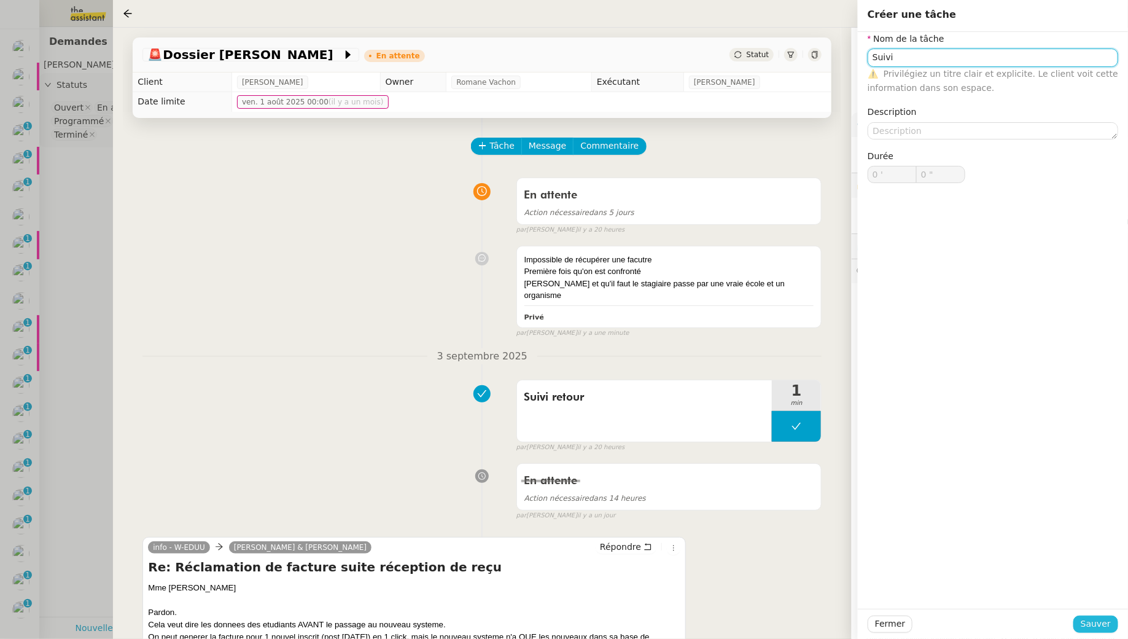
type input "Suivi"
click at [1103, 625] on span "Sauver" at bounding box center [1096, 624] width 30 height 14
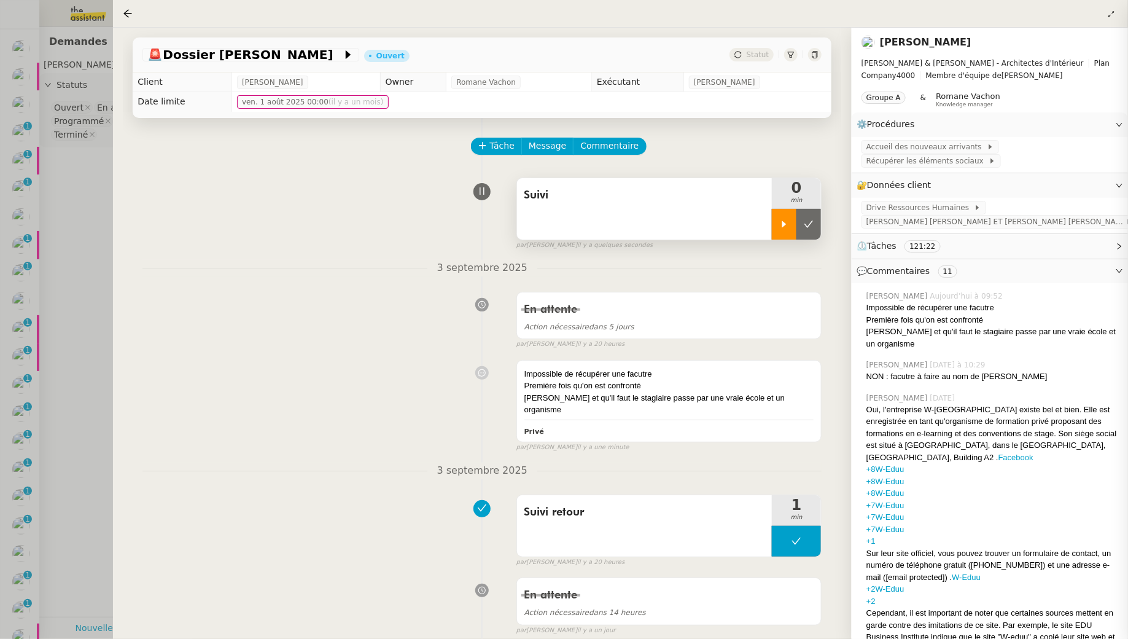
click at [784, 226] on icon at bounding box center [785, 224] width 10 height 10
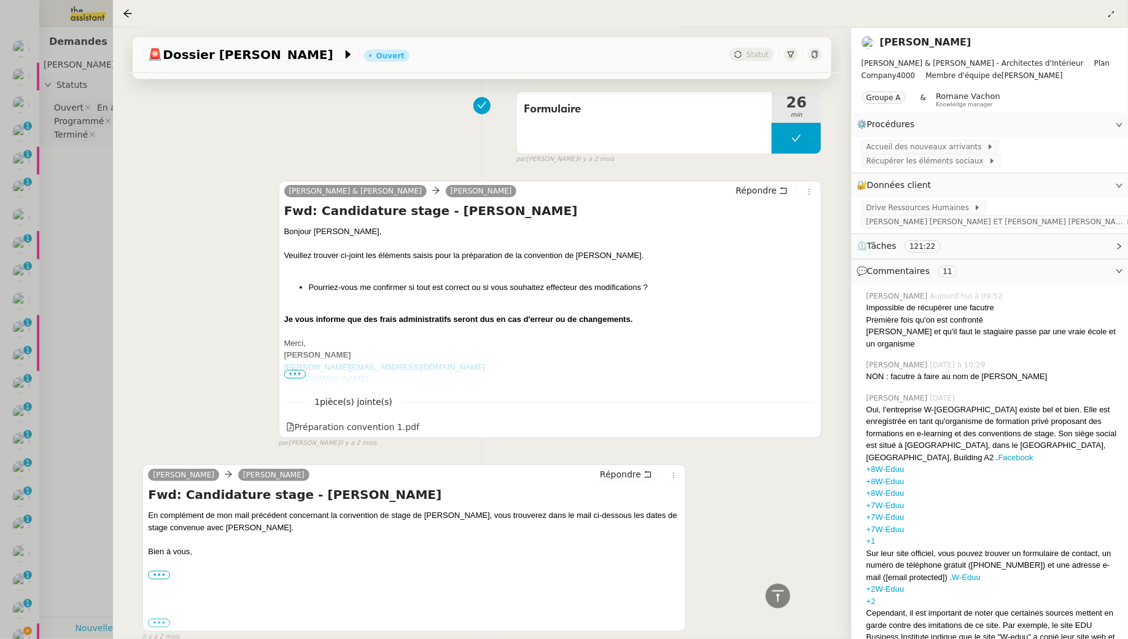
scroll to position [21273, 0]
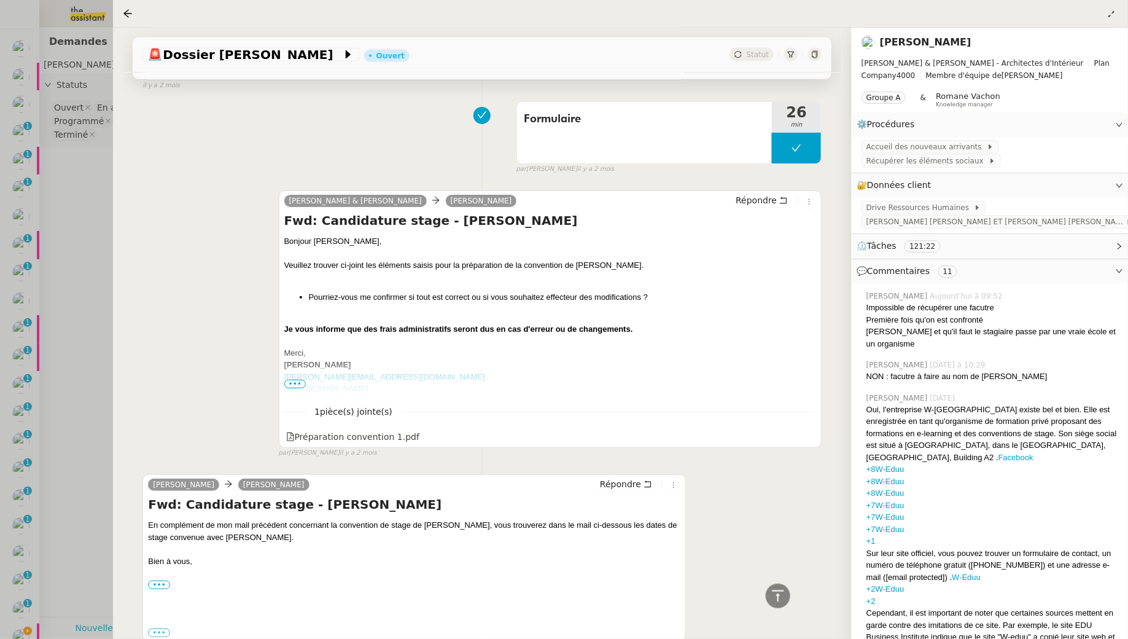
drag, startPoint x: 434, startPoint y: 227, endPoint x: 438, endPoint y: 265, distance: 38.3
click at [438, 265] on div "Bonjour Ségolène, Veuillez trouver ci-joint les éléments saisis pour la prépara…" at bounding box center [550, 315] width 533 height 160
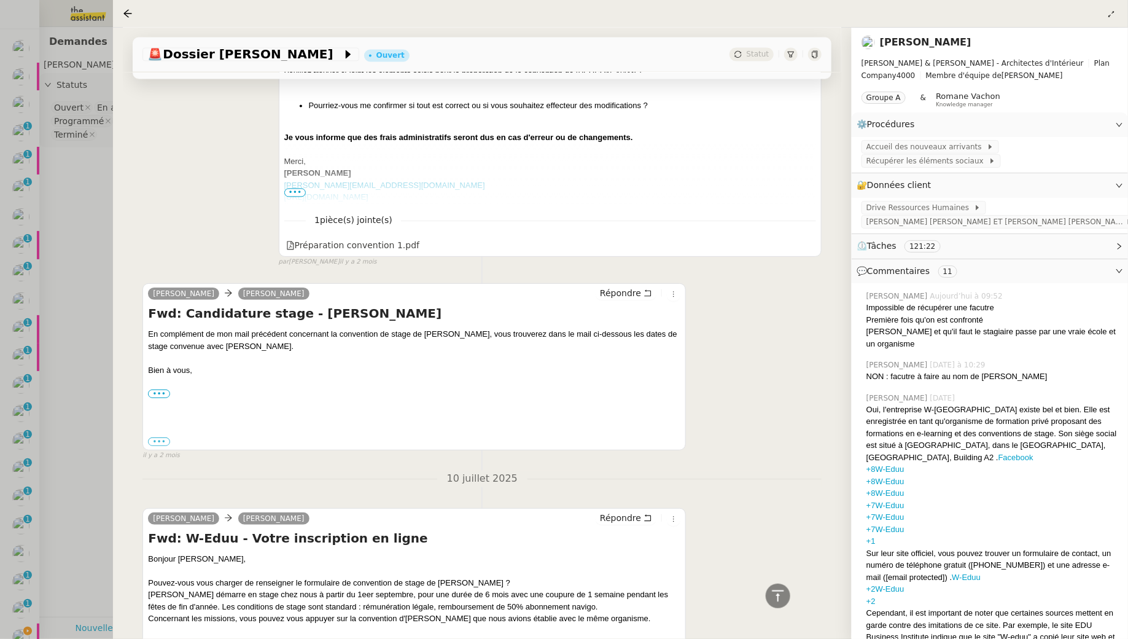
scroll to position [21571, 0]
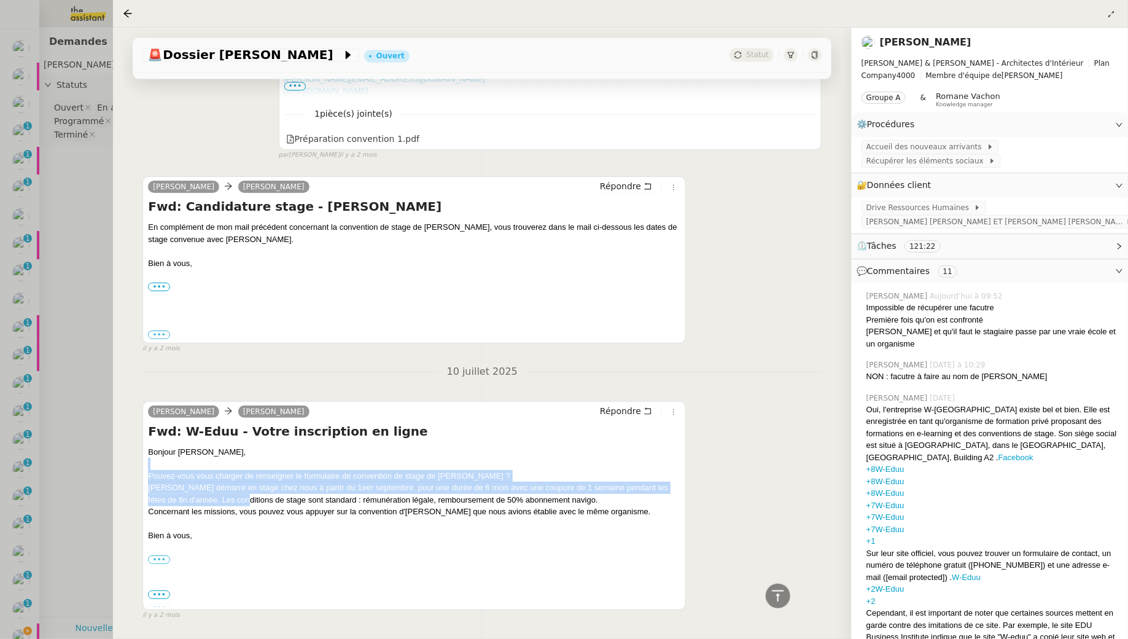
drag, startPoint x: 232, startPoint y: 423, endPoint x: 232, endPoint y: 458, distance: 35.0
click at [232, 458] on div "Bonjour Camille, Pouvez-vous vous charger de renseigner le formulaire de conven…" at bounding box center [414, 529] width 533 height 167
click at [232, 482] on div "Marion démarre en stage chez nous à partir du 1eer septembre, pour une durée de…" at bounding box center [414, 494] width 533 height 24
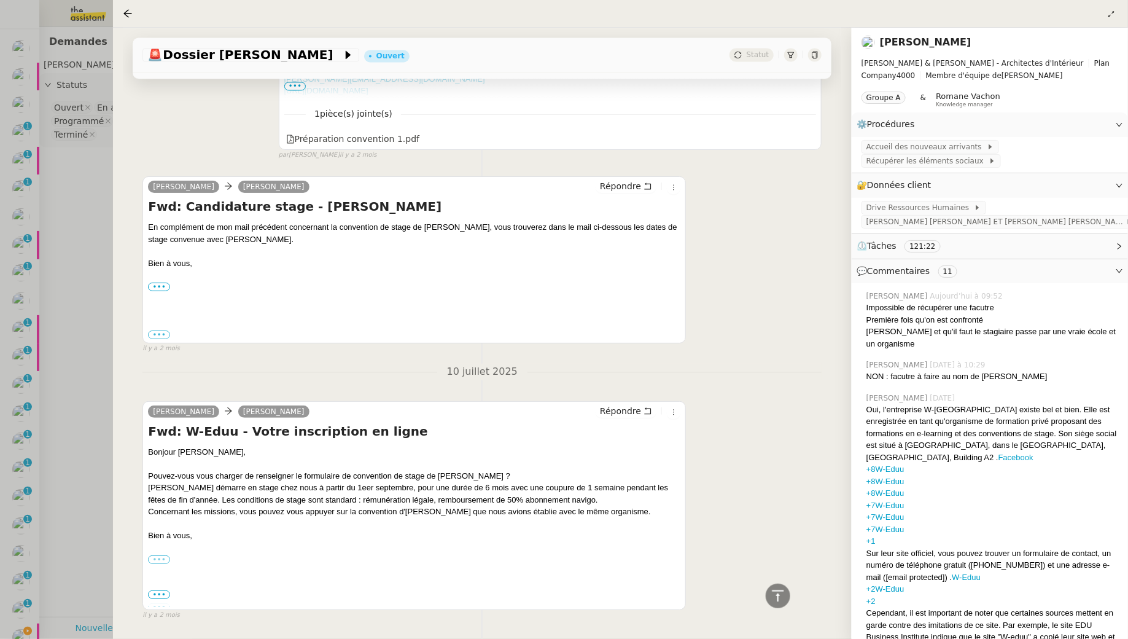
click at [157, 555] on label "•••" at bounding box center [159, 559] width 22 height 9
click at [0, 0] on input "•••" at bounding box center [0, 0] width 0 height 0
click at [158, 547] on span "10 juil. 2025, 22:26:29" at bounding box center [150, 550] width 71 height 10
click at [160, 590] on span "•••" at bounding box center [159, 594] width 22 height 9
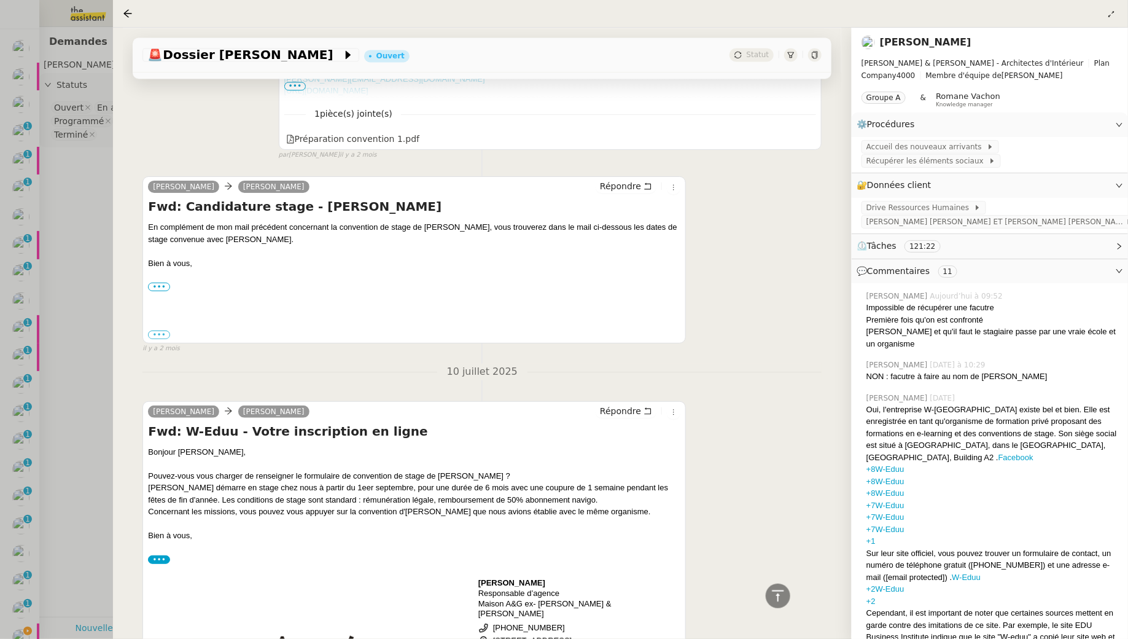
scroll to position [21933, 0]
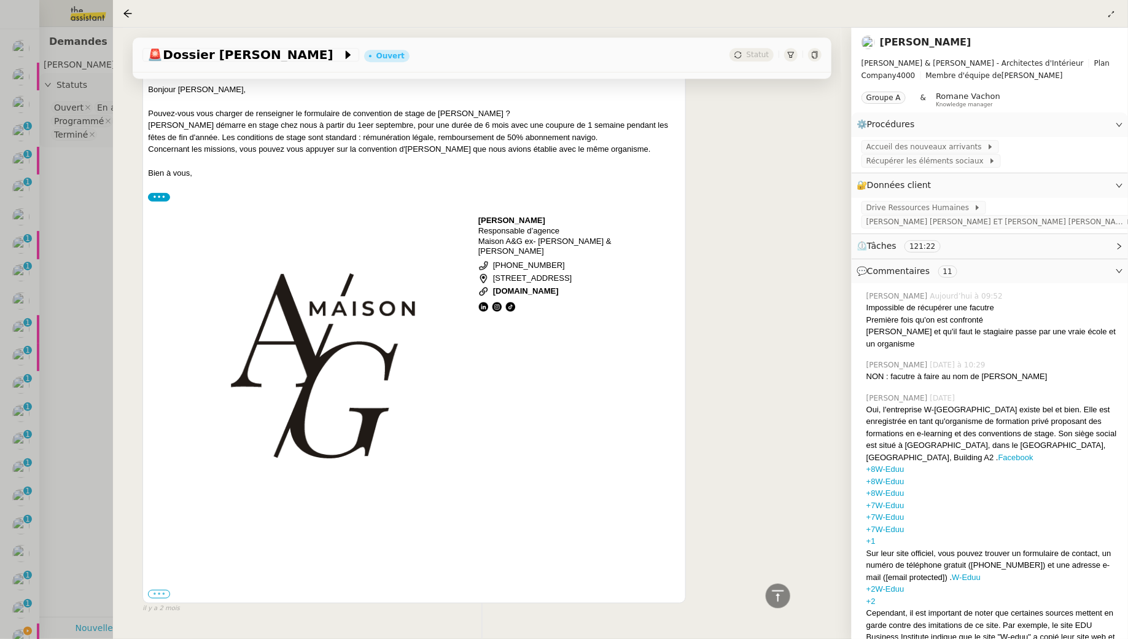
click at [165, 590] on label "•••" at bounding box center [159, 594] width 22 height 9
click at [0, 0] on input "•••" at bounding box center [0, 0] width 0 height 0
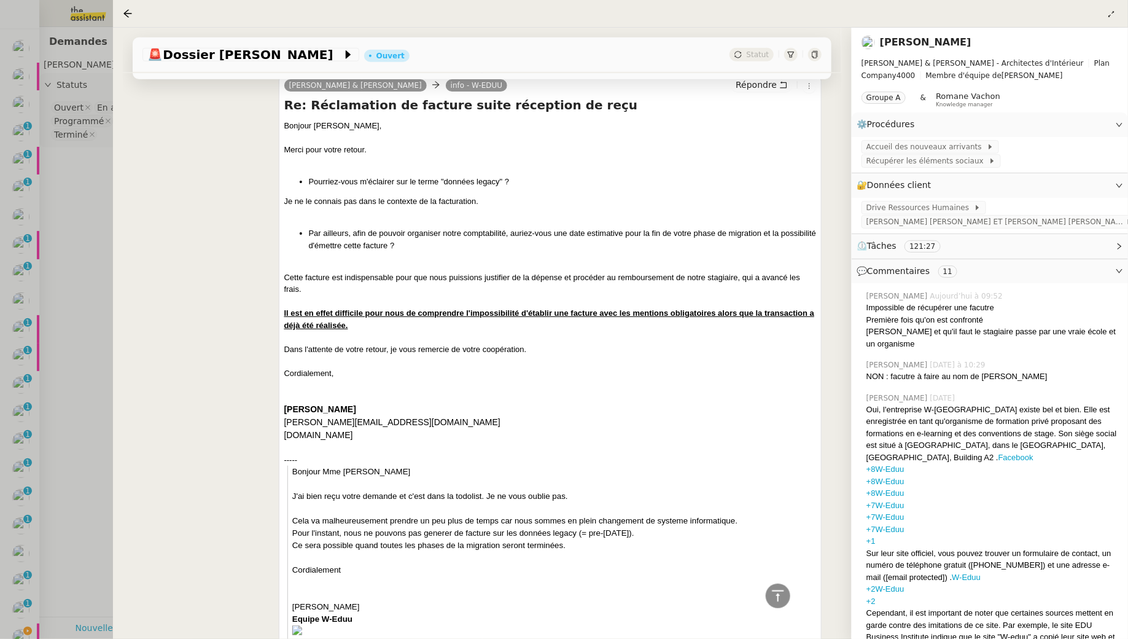
scroll to position [0, 0]
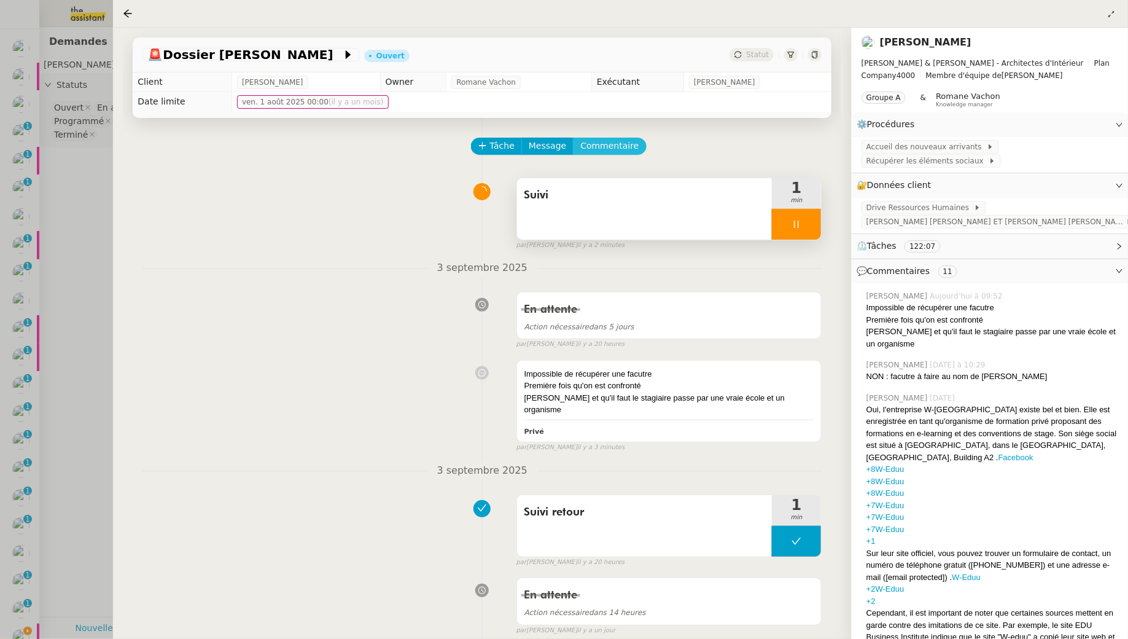
click at [616, 145] on span "Commentaire" at bounding box center [610, 146] width 58 height 14
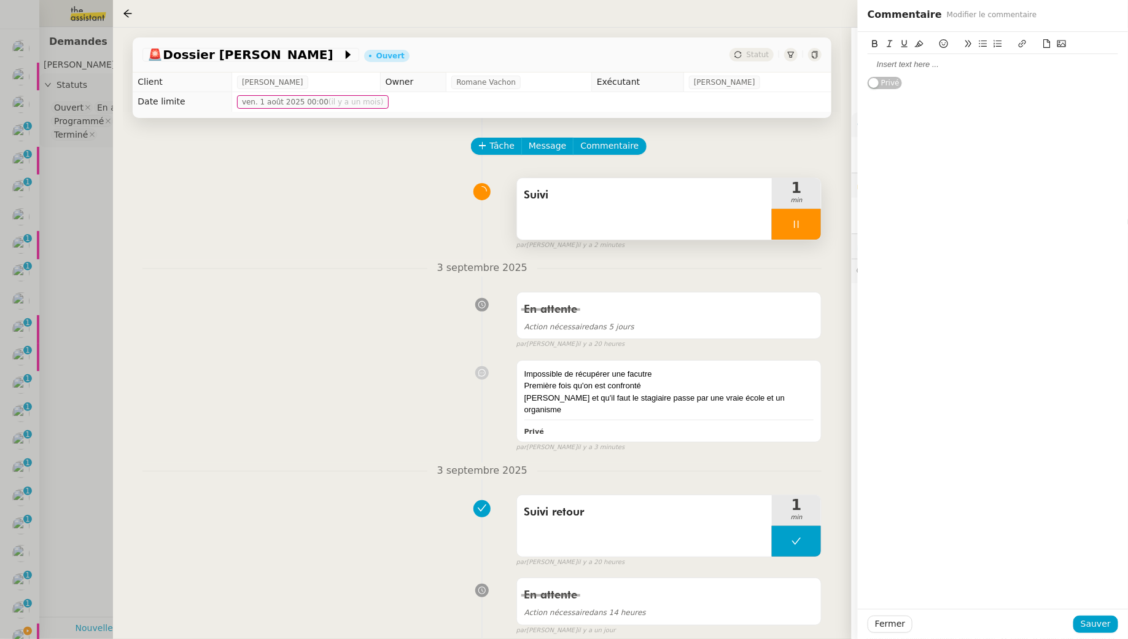
click at [920, 65] on div at bounding box center [993, 64] width 251 height 11
click at [1095, 627] on span "Sauver" at bounding box center [1096, 624] width 30 height 14
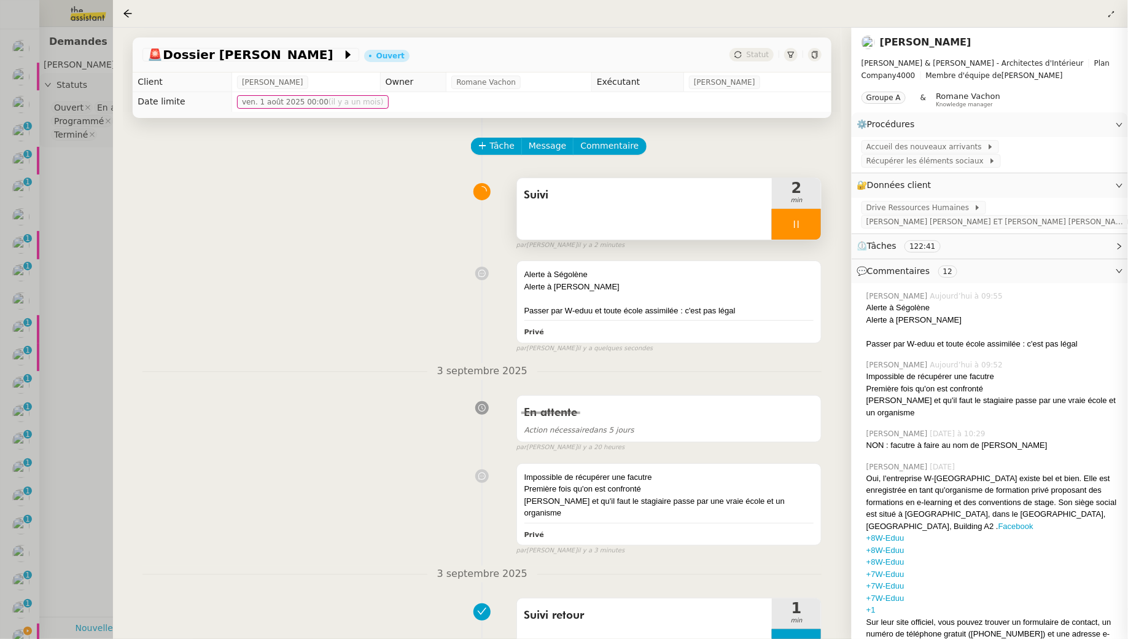
click at [807, 226] on div at bounding box center [796, 224] width 49 height 31
click at [792, 230] on div at bounding box center [784, 224] width 25 height 31
click at [765, 284] on div "Alerte à Karine" at bounding box center [670, 287] width 290 height 12
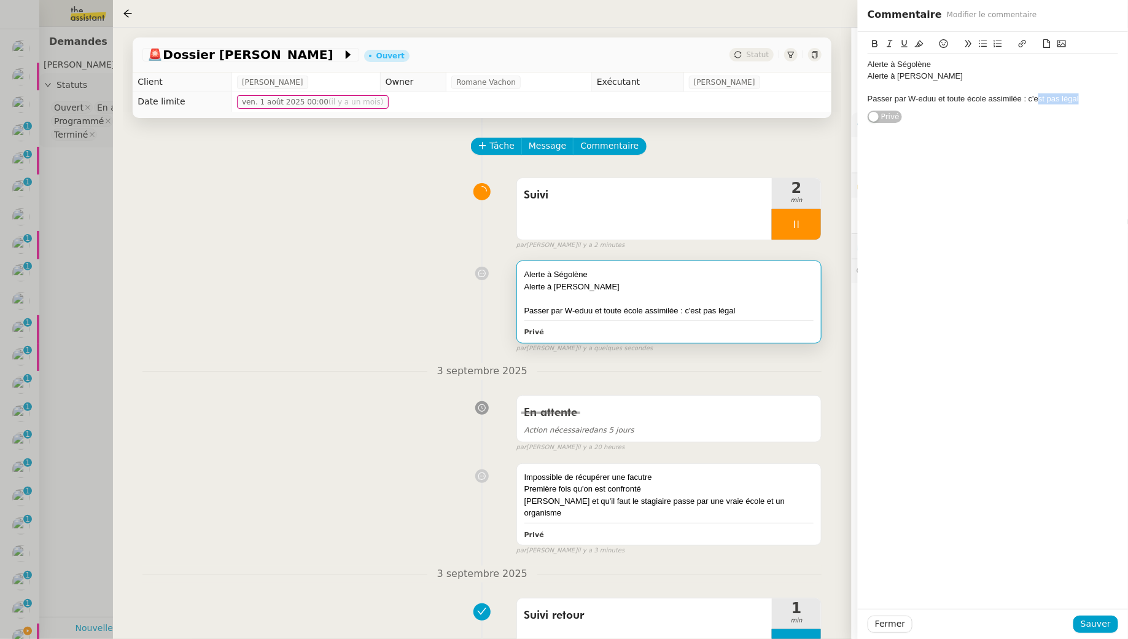
drag, startPoint x: 1081, startPoint y: 100, endPoint x: 1038, endPoint y: 100, distance: 43.0
click at [1038, 100] on div "Passer par W-eduu et toute école assimilée : c'est pas légal" at bounding box center [993, 98] width 251 height 11
click at [1092, 635] on div "Fermer Sauver" at bounding box center [993, 624] width 270 height 30
click at [1092, 633] on div "Fermer Sauver" at bounding box center [993, 624] width 270 height 30
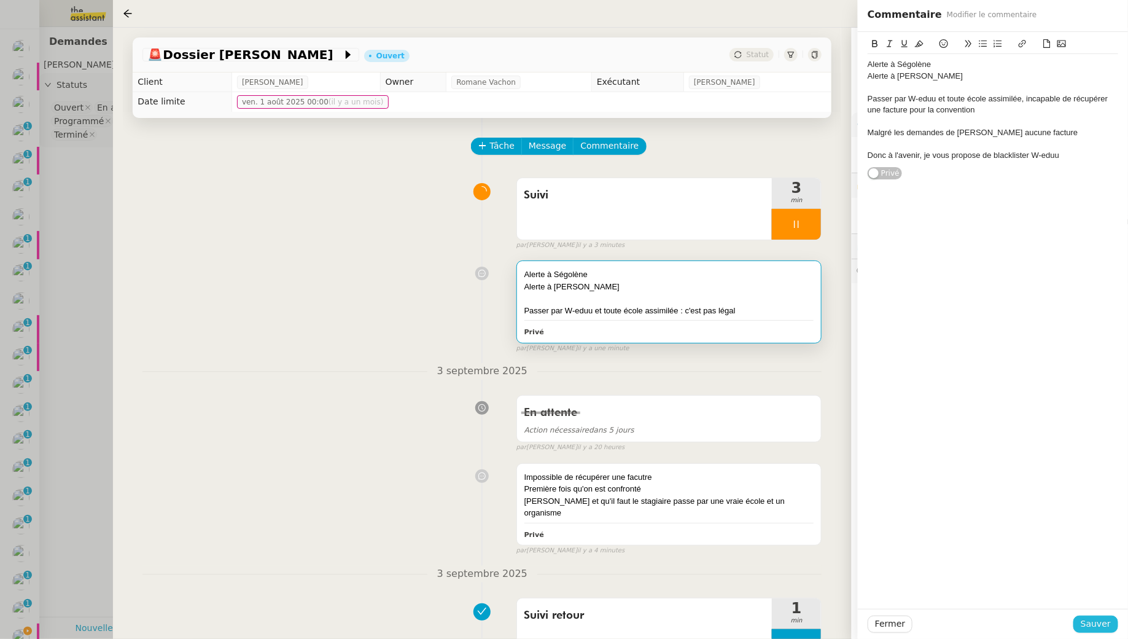
click at [1088, 622] on span "Sauver" at bounding box center [1096, 624] width 30 height 14
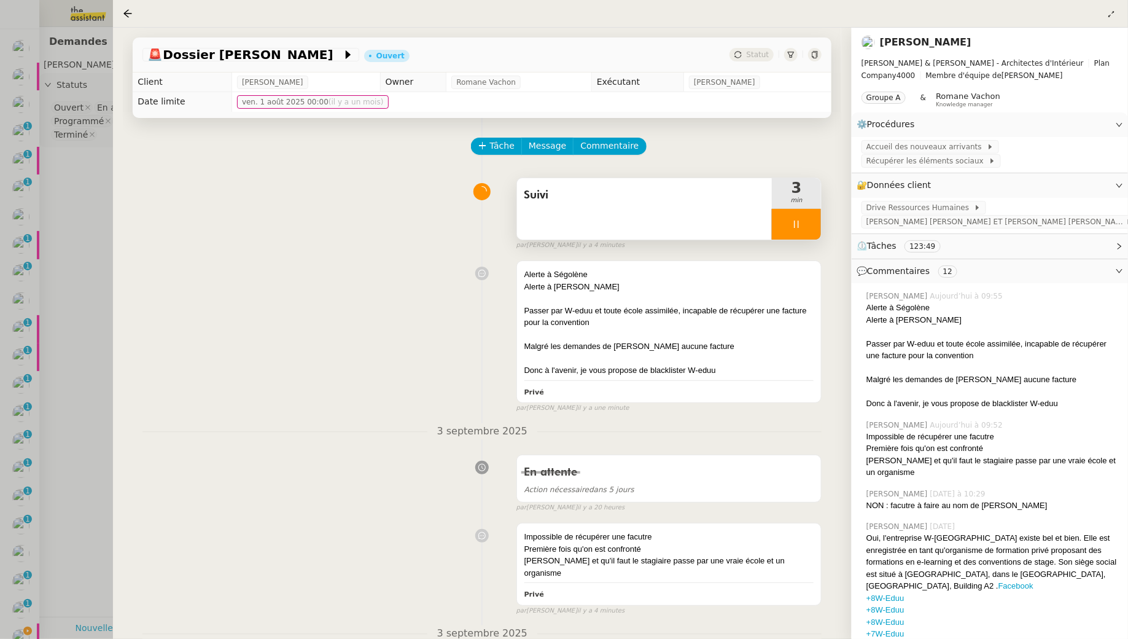
click at [789, 227] on div at bounding box center [796, 224] width 49 height 31
click at [806, 227] on icon at bounding box center [809, 224] width 10 height 10
click at [96, 198] on div at bounding box center [564, 319] width 1128 height 639
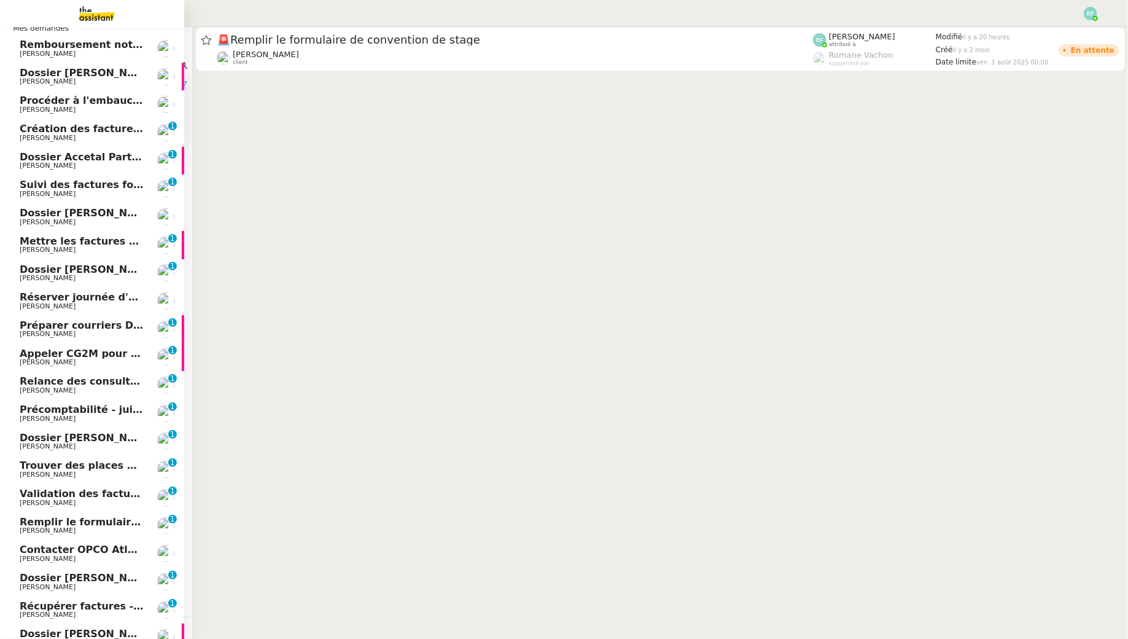
scroll to position [103, 0]
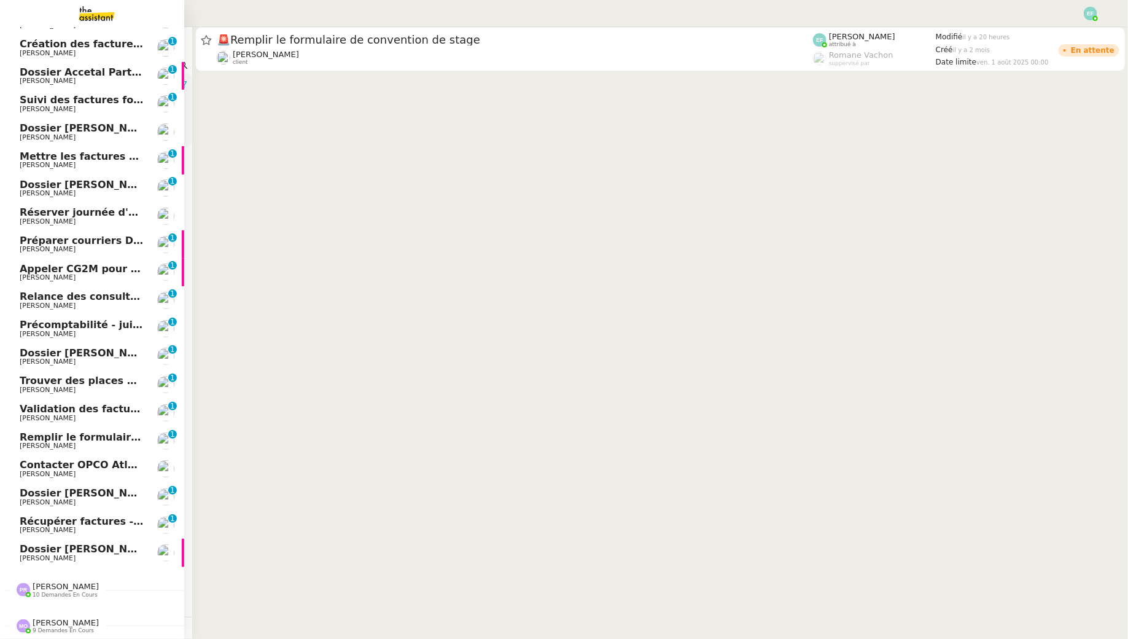
click at [75, 511] on link "Récupérer factures - août 2025 Arthur MATHAUT 0 1 2 3 4 5 6 7 8 9" at bounding box center [92, 525] width 184 height 28
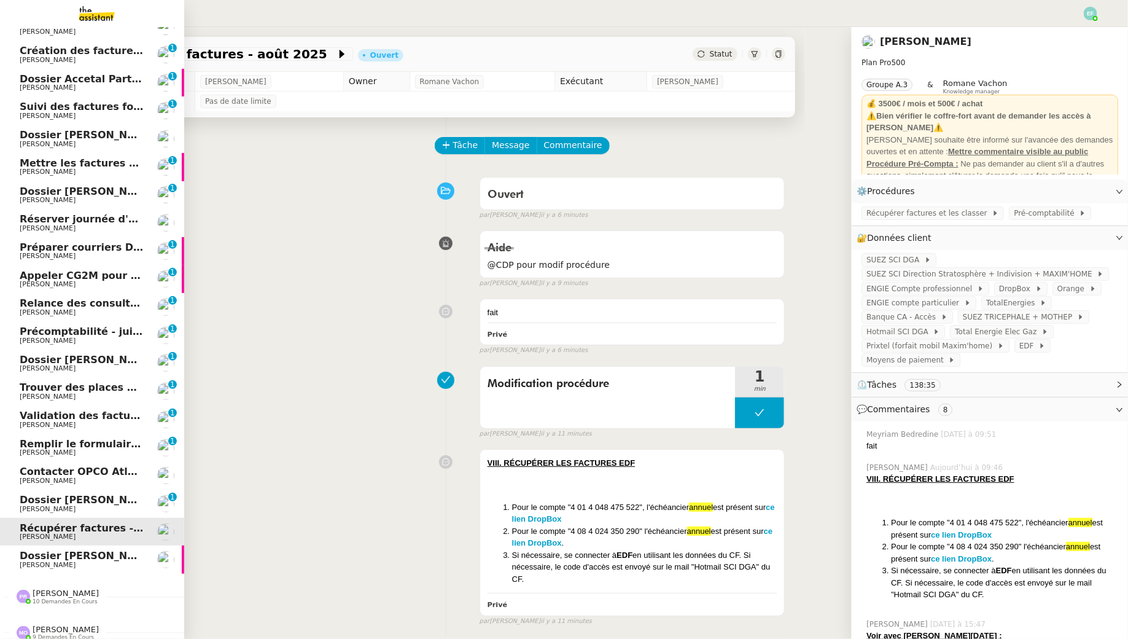
scroll to position [103, 0]
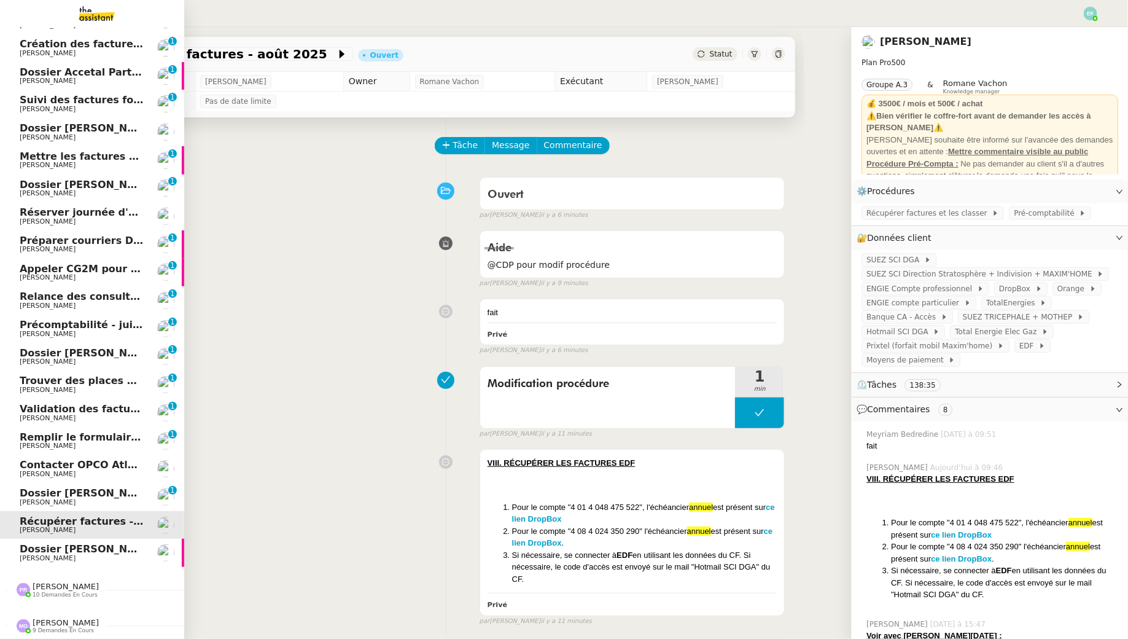
click at [61, 388] on span "[PERSON_NAME]" at bounding box center [48, 390] width 56 height 8
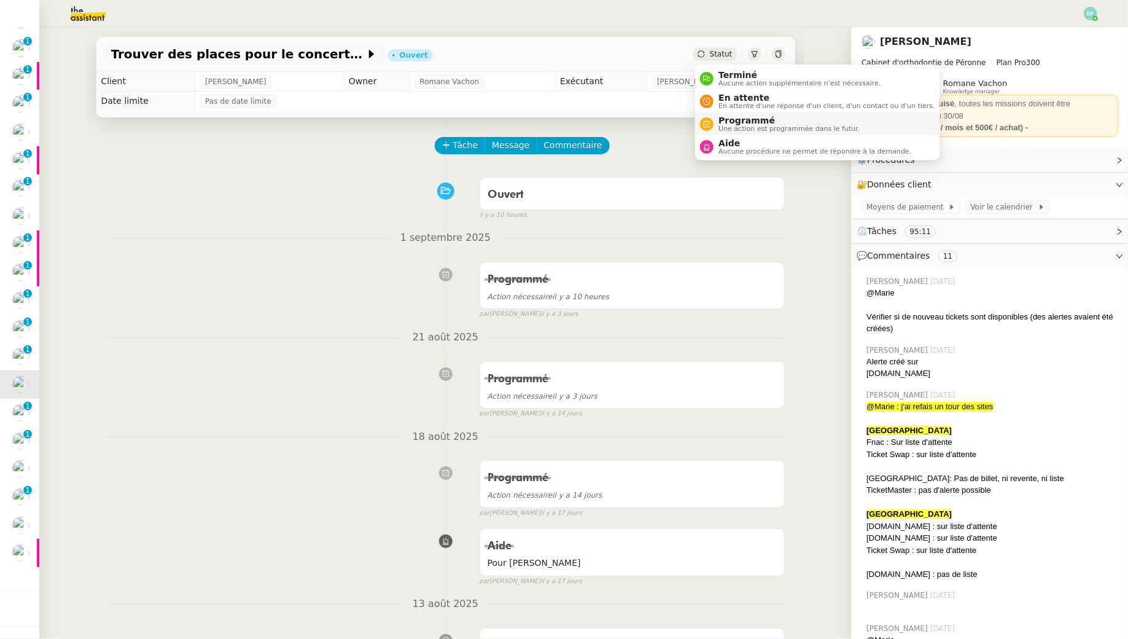
click at [732, 115] on span "Programmé" at bounding box center [789, 120] width 141 height 10
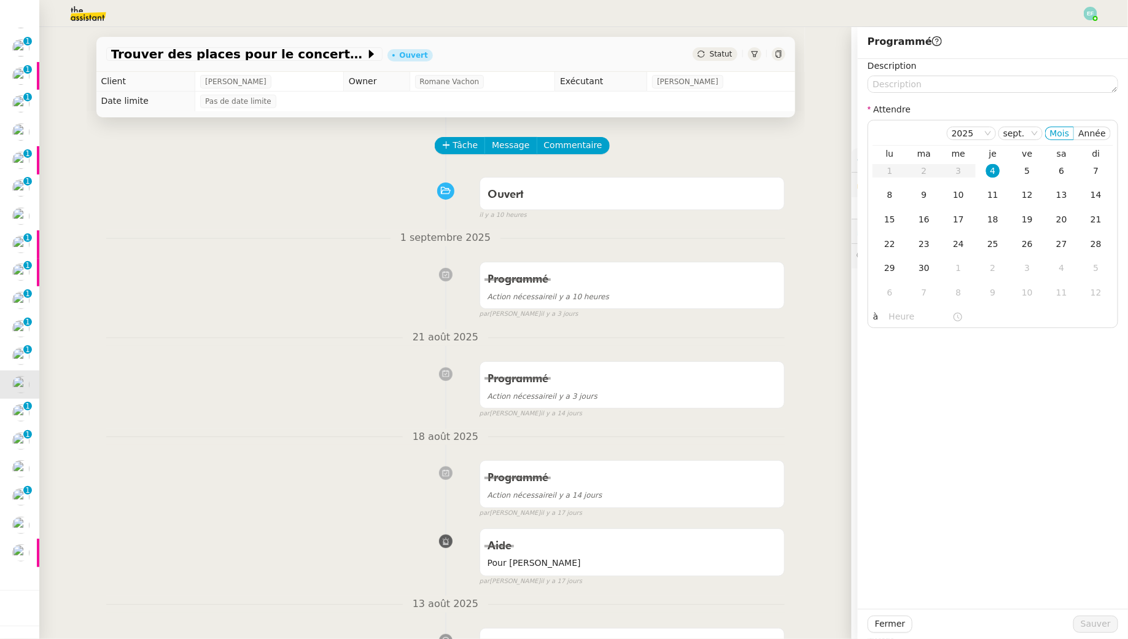
click at [424, 236] on span "1 septembre 2025" at bounding box center [446, 238] width 110 height 17
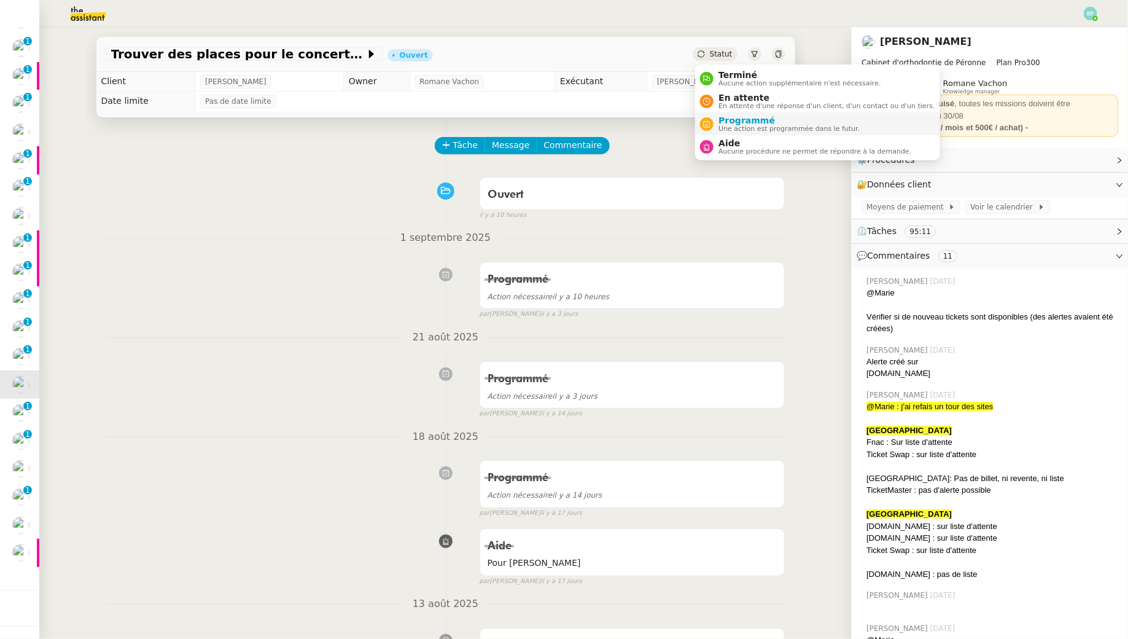
click at [722, 120] on span "Programmé" at bounding box center [789, 120] width 141 height 10
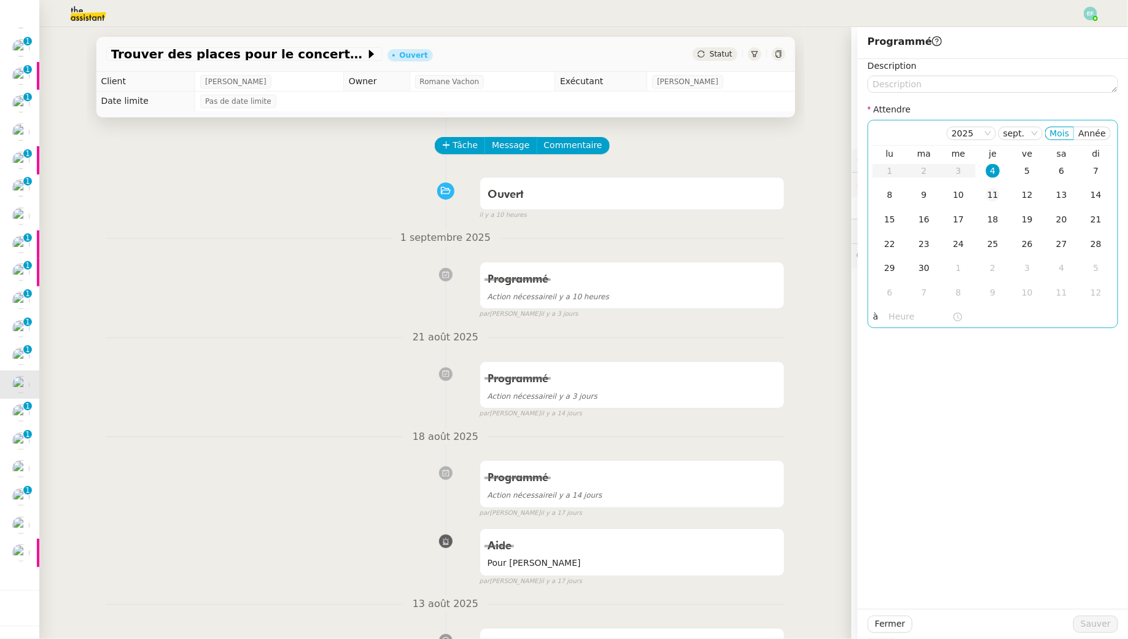
click at [998, 198] on div "11" at bounding box center [994, 195] width 14 height 14
click at [1095, 622] on span "Sauver" at bounding box center [1096, 624] width 30 height 14
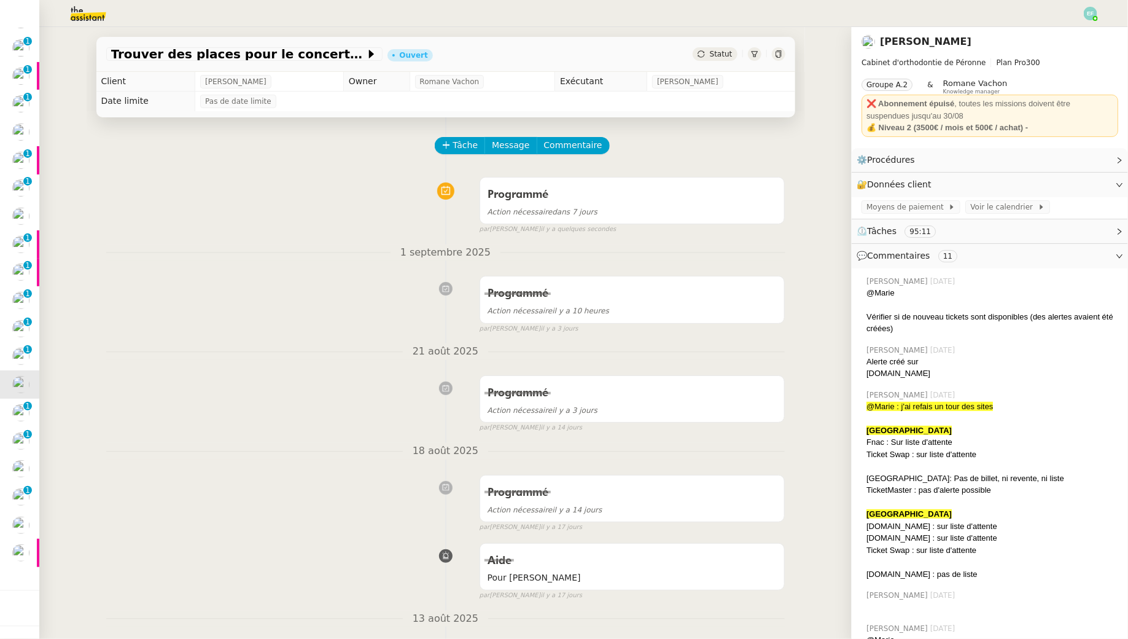
scroll to position [75, 0]
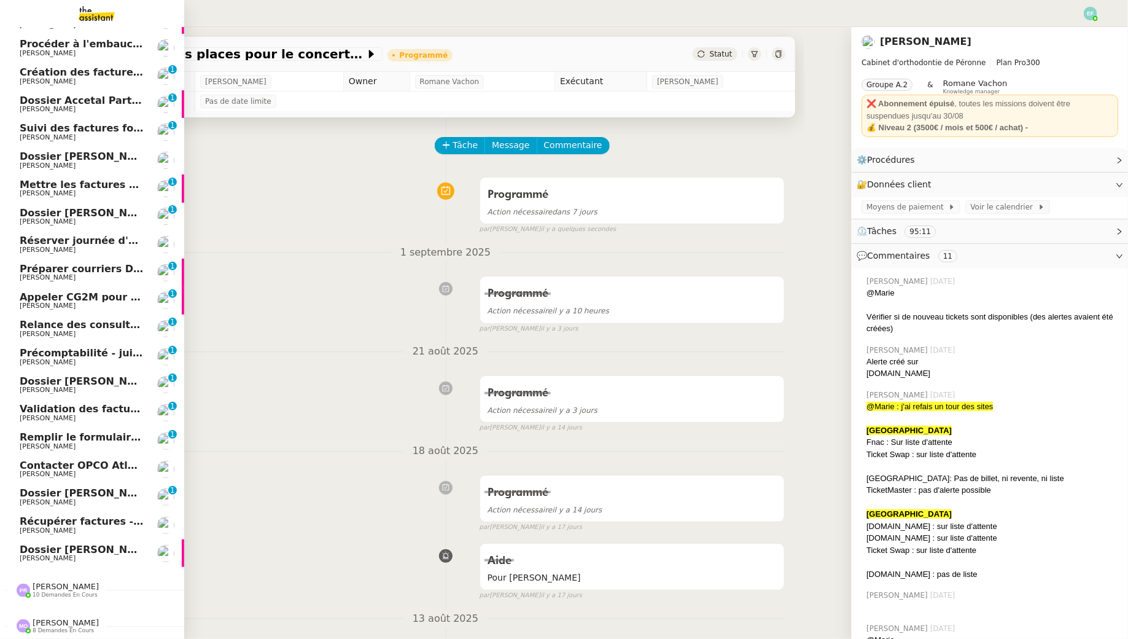
click at [59, 357] on span "Précomptabilité - juillet 2025" at bounding box center [101, 353] width 162 height 12
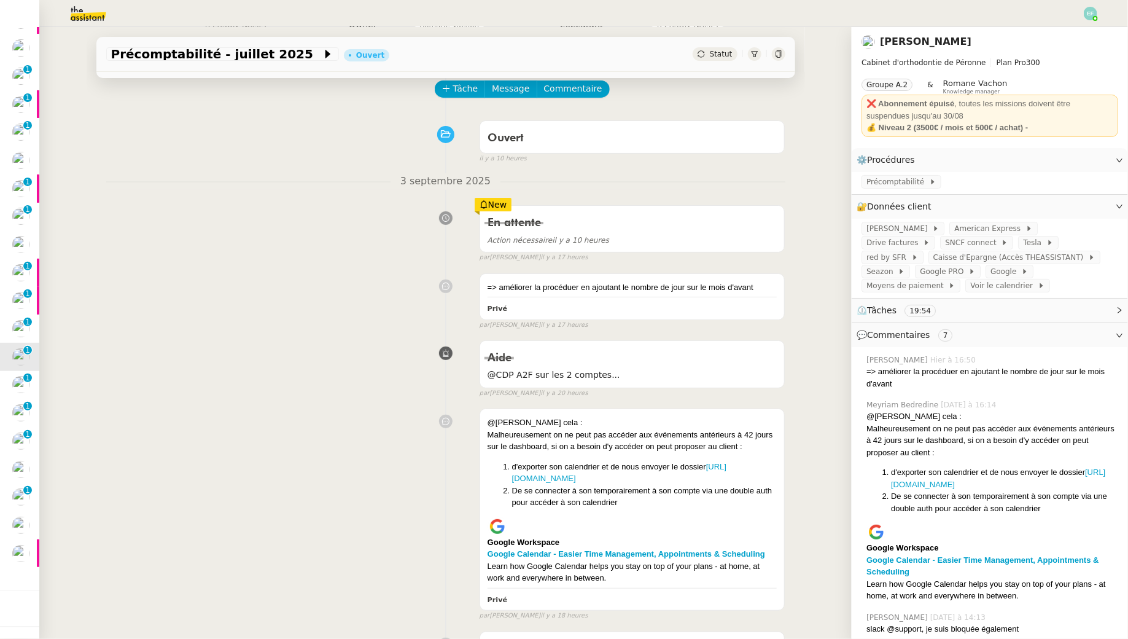
scroll to position [63, 0]
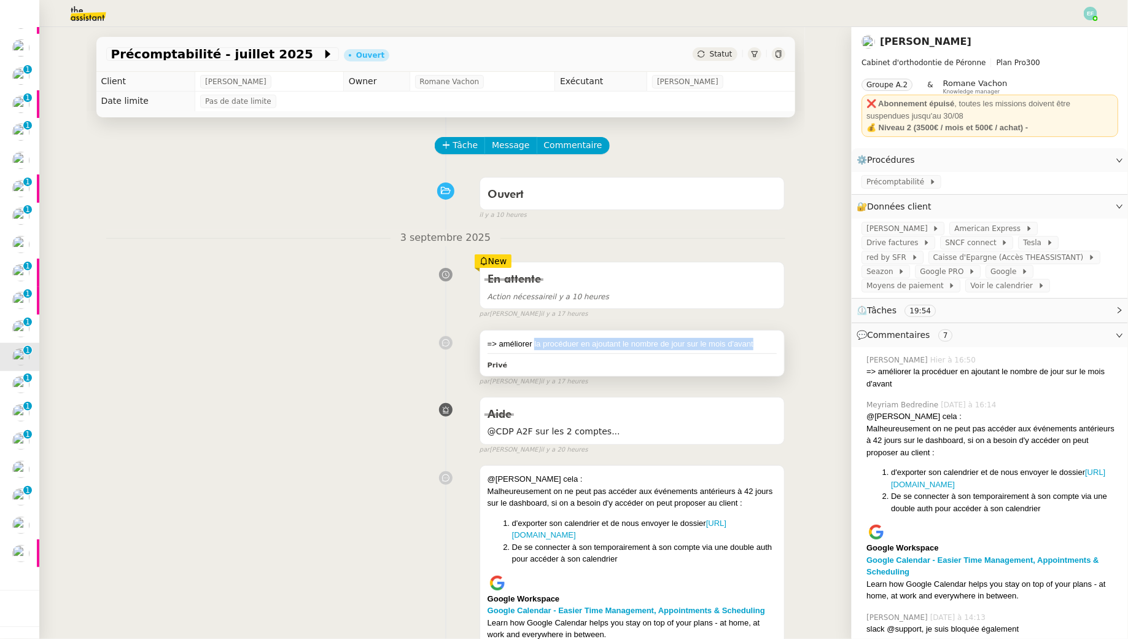
drag, startPoint x: 534, startPoint y: 343, endPoint x: 622, endPoint y: 350, distance: 88.1
click at [622, 350] on div "=> améliorer la procéduer en ajoutant le nombre de jour sur le mois d'avant Pri…" at bounding box center [632, 352] width 305 height 45
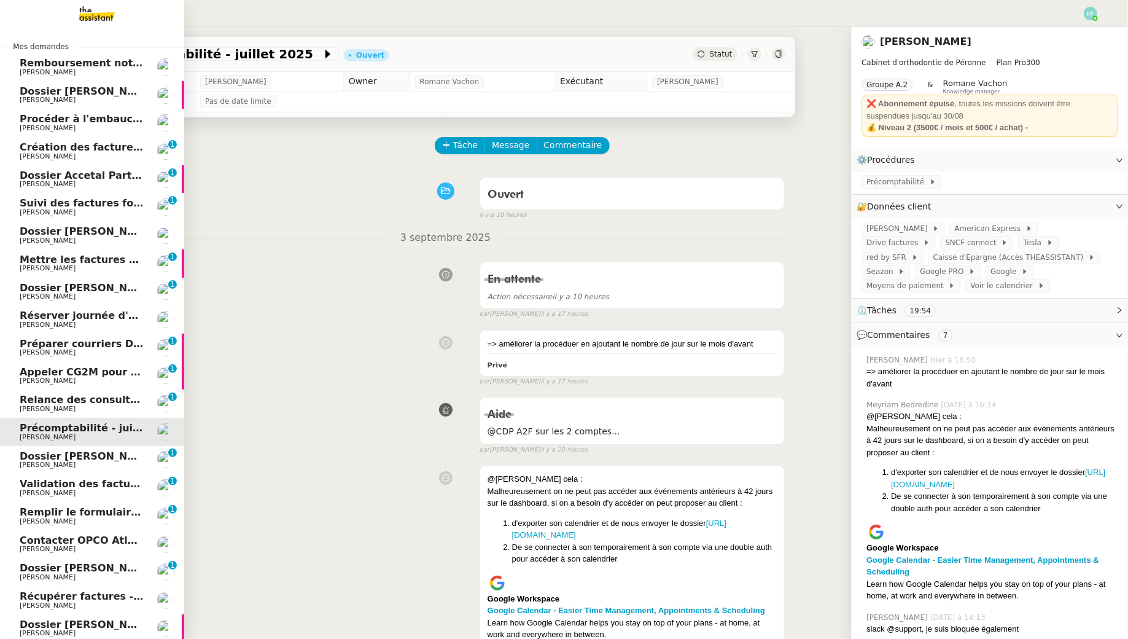
scroll to position [75, 0]
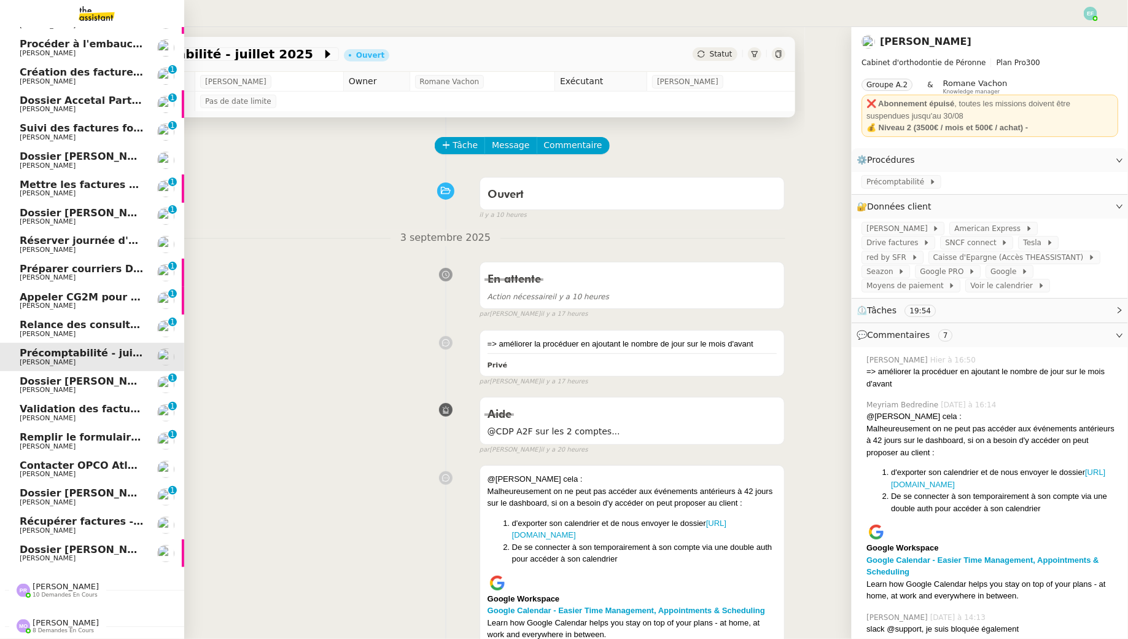
click at [87, 527] on span "[PERSON_NAME]" at bounding box center [82, 530] width 124 height 7
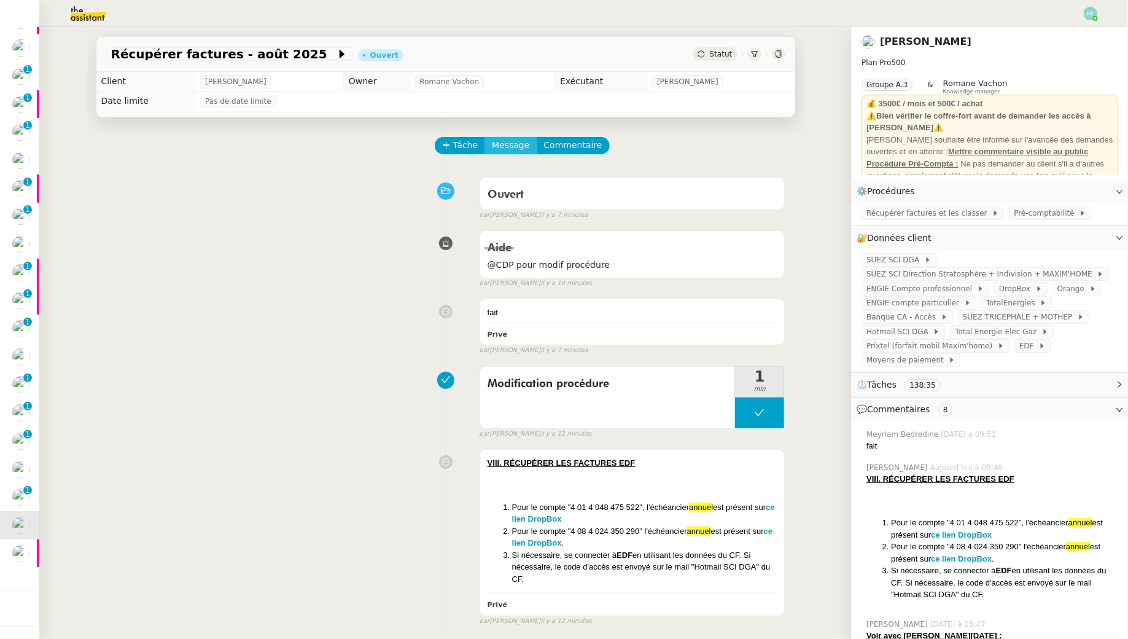
click at [513, 140] on span "Message" at bounding box center [510, 145] width 37 height 14
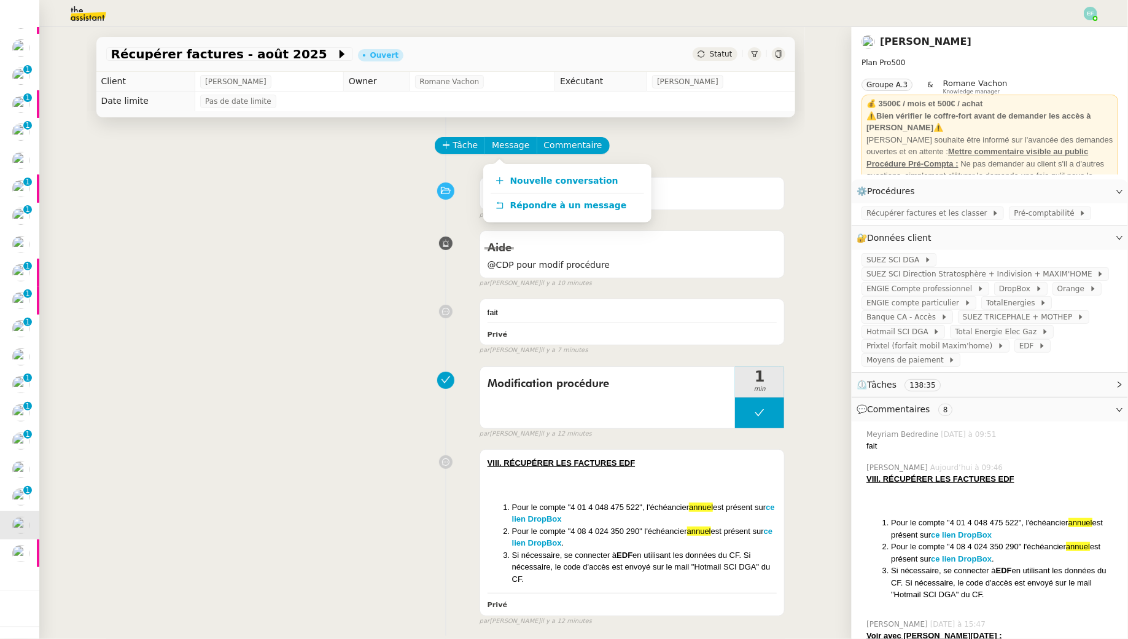
click at [515, 165] on div "Nouvelle conversation Répondre à un message" at bounding box center [567, 193] width 168 height 59
click at [515, 176] on span "Nouvelle conversation" at bounding box center [564, 181] width 108 height 10
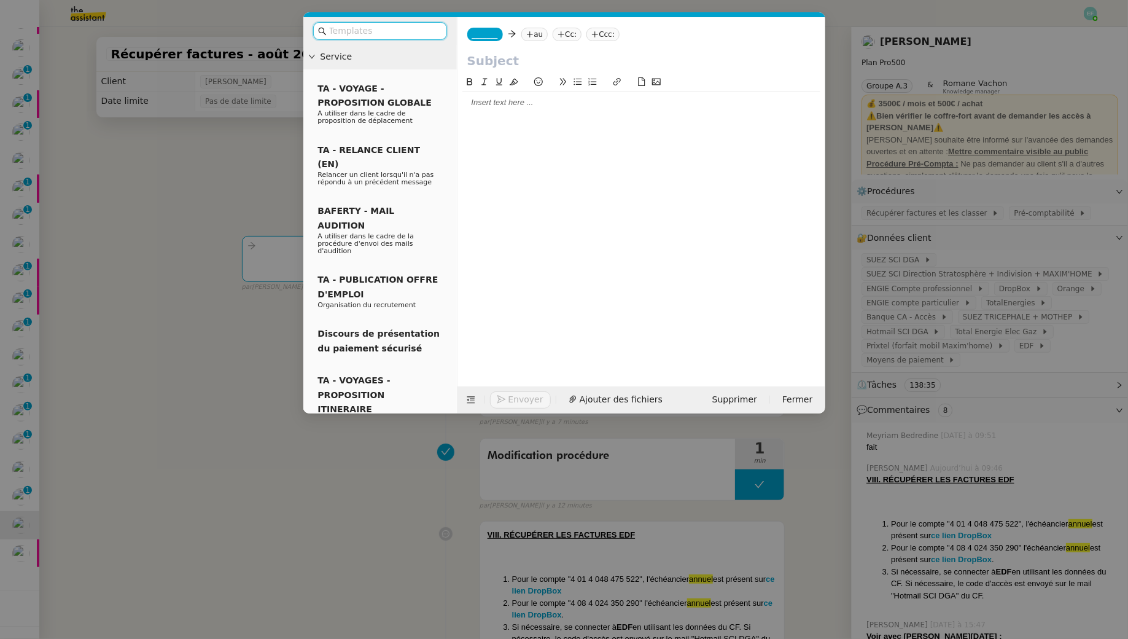
click at [536, 35] on nz-tag "au" at bounding box center [535, 35] width 26 height 14
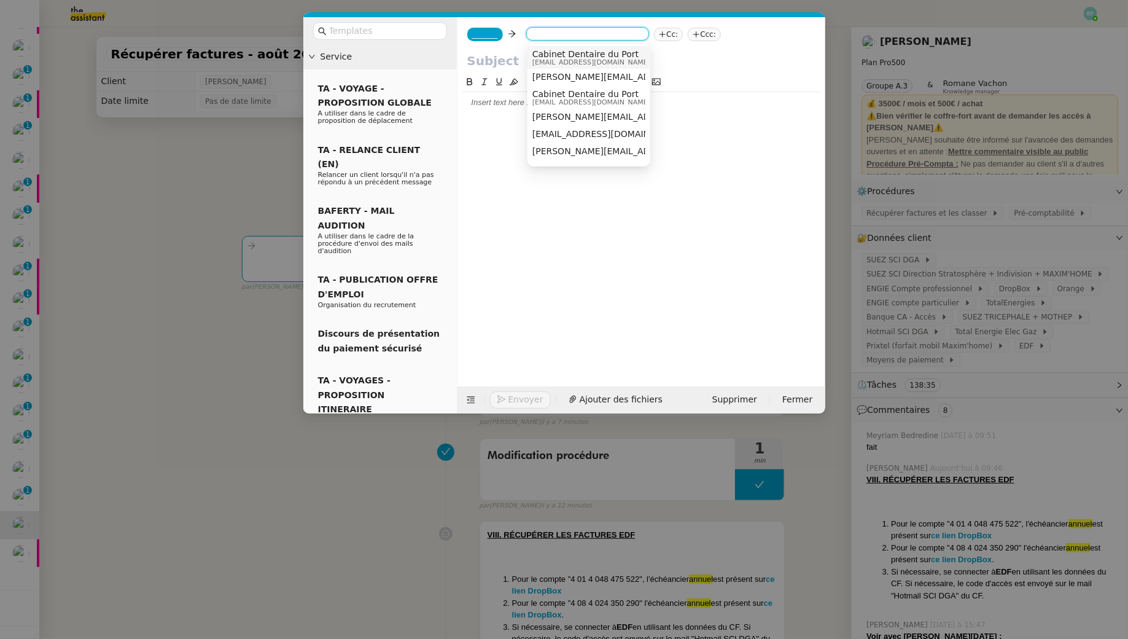
click at [482, 30] on span "_______" at bounding box center [485, 34] width 26 height 9
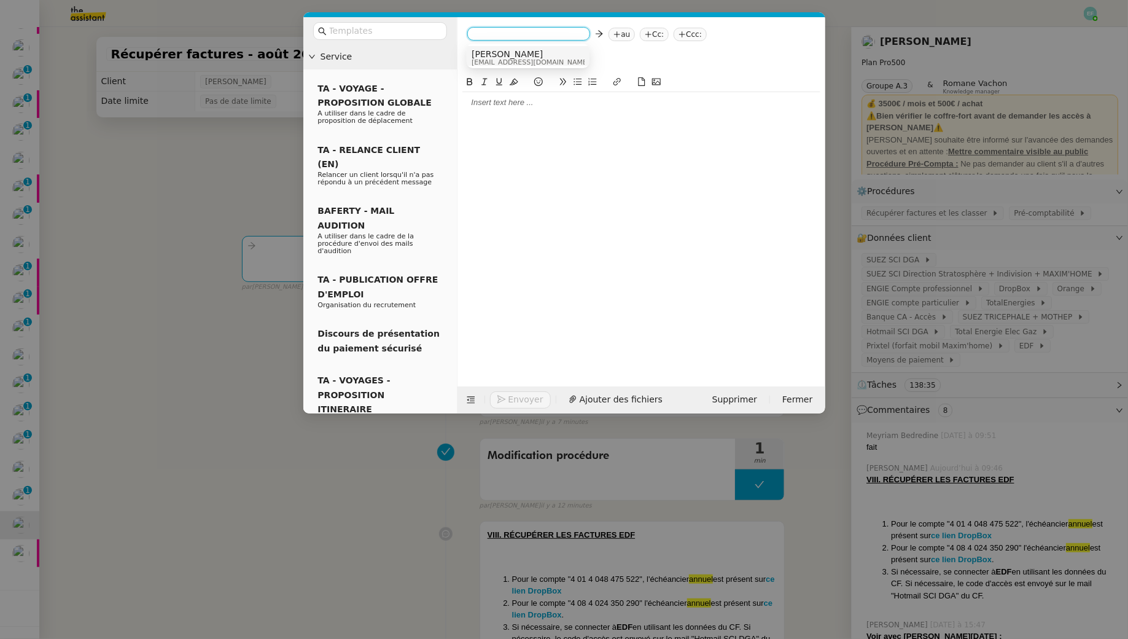
click at [501, 55] on span "Hubert" at bounding box center [531, 54] width 118 height 10
click at [206, 225] on nz-modal-container "Service TA - VOYAGE - PROPOSITION GLOBALE A utiliser dans le cadre de propositi…" at bounding box center [564, 319] width 1128 height 639
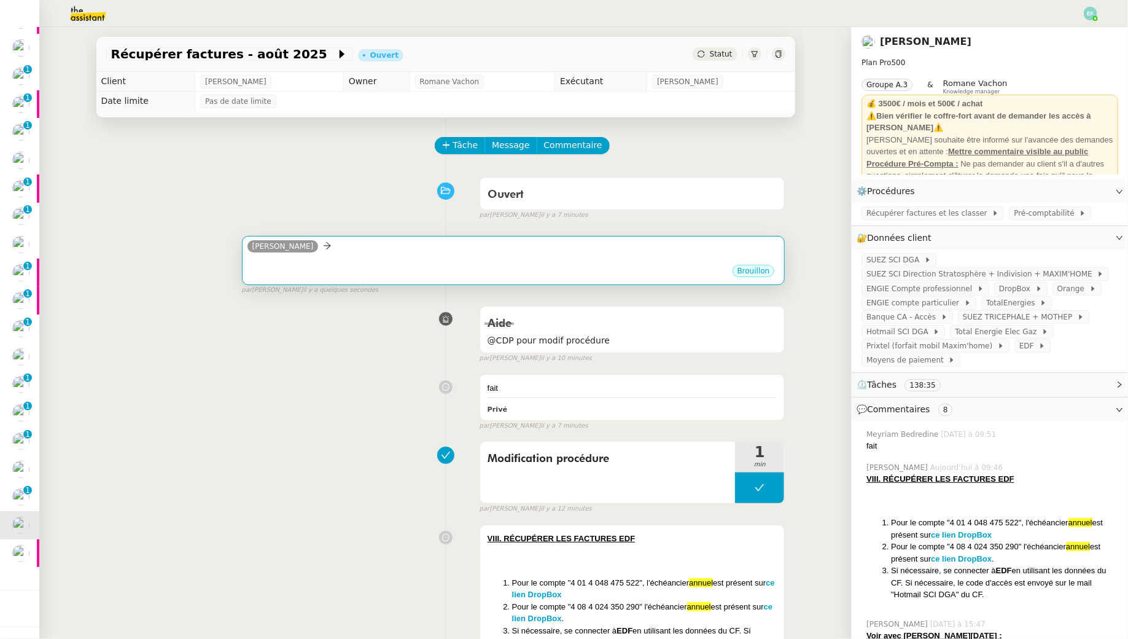
click at [589, 263] on div "•••" at bounding box center [514, 260] width 533 height 6
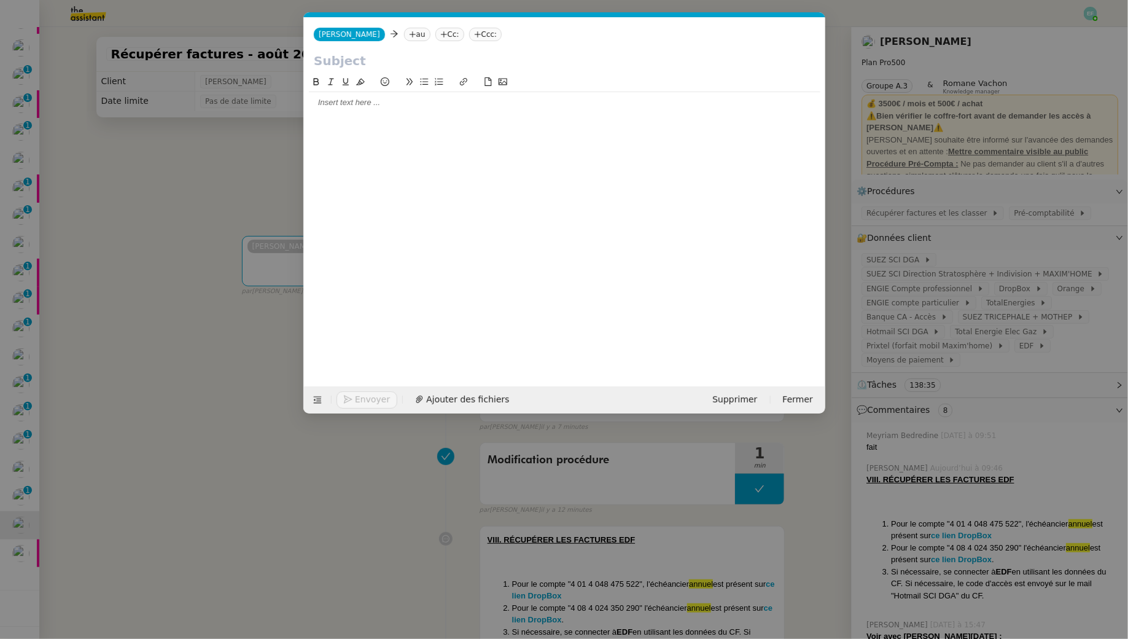
scroll to position [0, 26]
click at [409, 33] on icon at bounding box center [412, 34] width 7 height 7
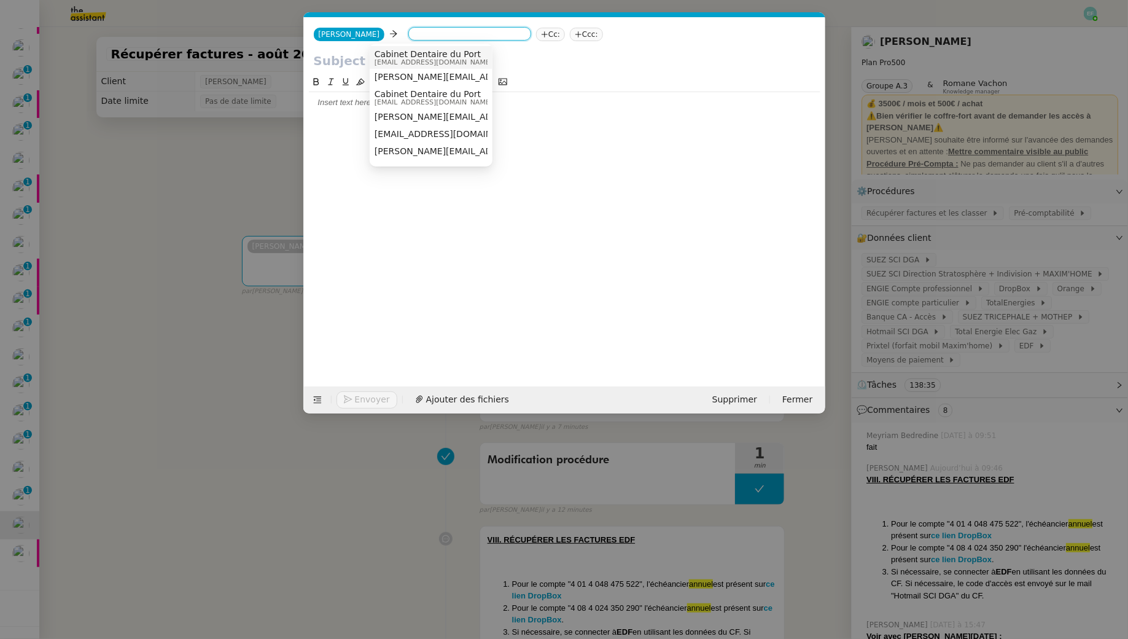
click at [151, 152] on nz-modal-container "Service TA - VOYAGE - PROPOSITION GLOBALE A utiliser dans le cadre de propositi…" at bounding box center [564, 319] width 1128 height 639
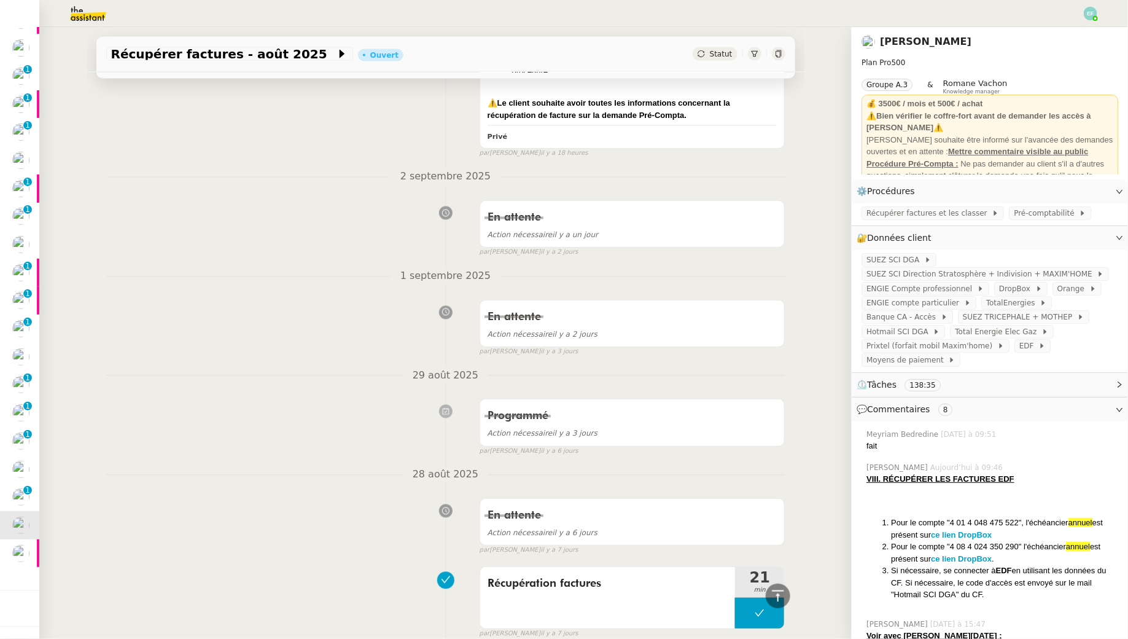
scroll to position [0, 0]
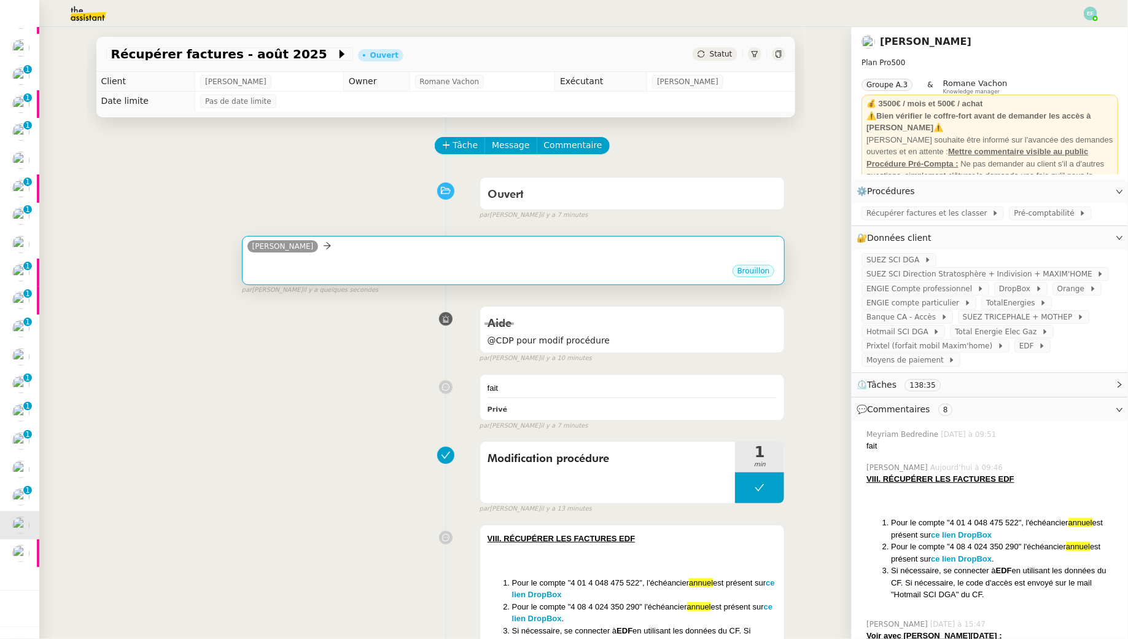
click at [356, 266] on div "Brouillon" at bounding box center [514, 273] width 533 height 18
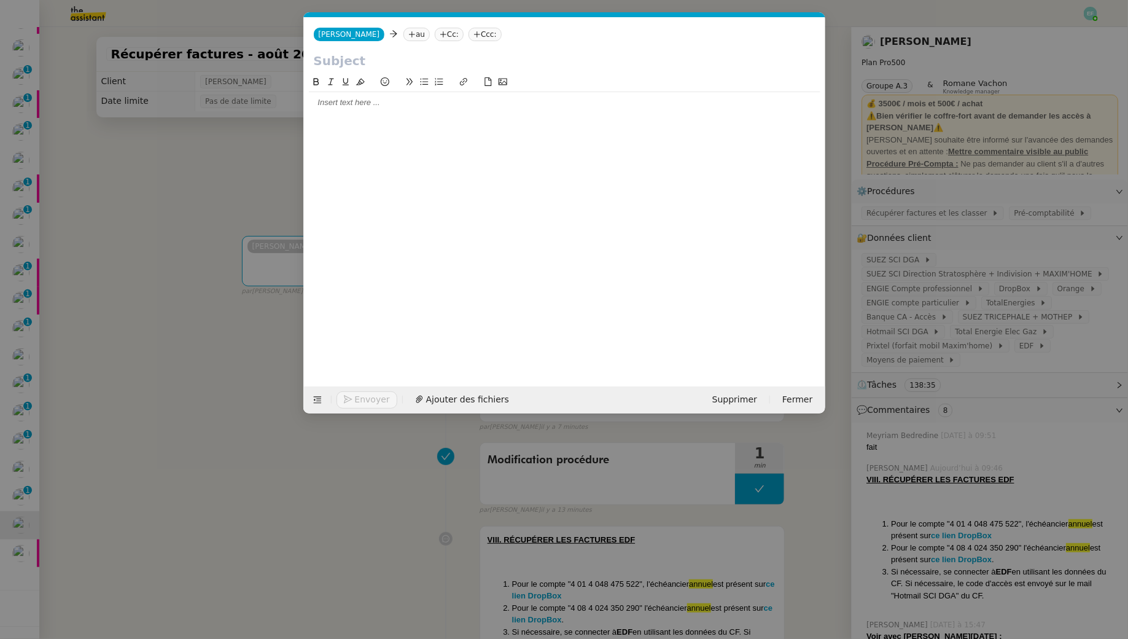
scroll to position [0, 26]
click at [404, 28] on nz-tag "au" at bounding box center [417, 35] width 26 height 14
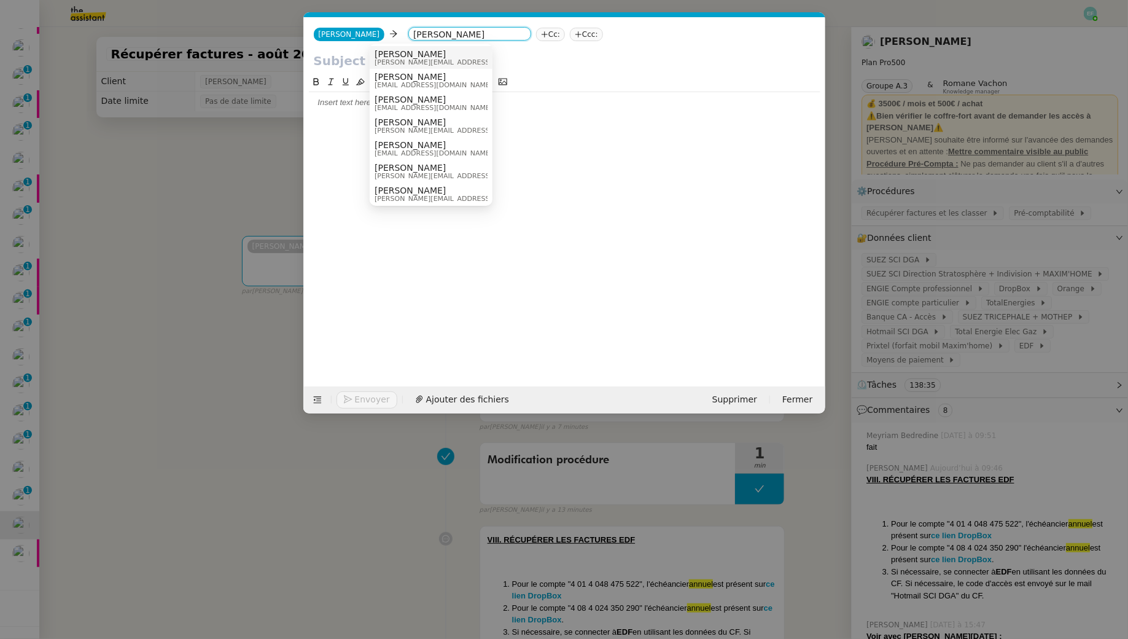
type input "arthur"
click at [229, 137] on nz-modal-container "Service TA - VOYAGE - PROPOSITION GLOBALE A utiliser dans le cadre de propositi…" at bounding box center [564, 319] width 1128 height 639
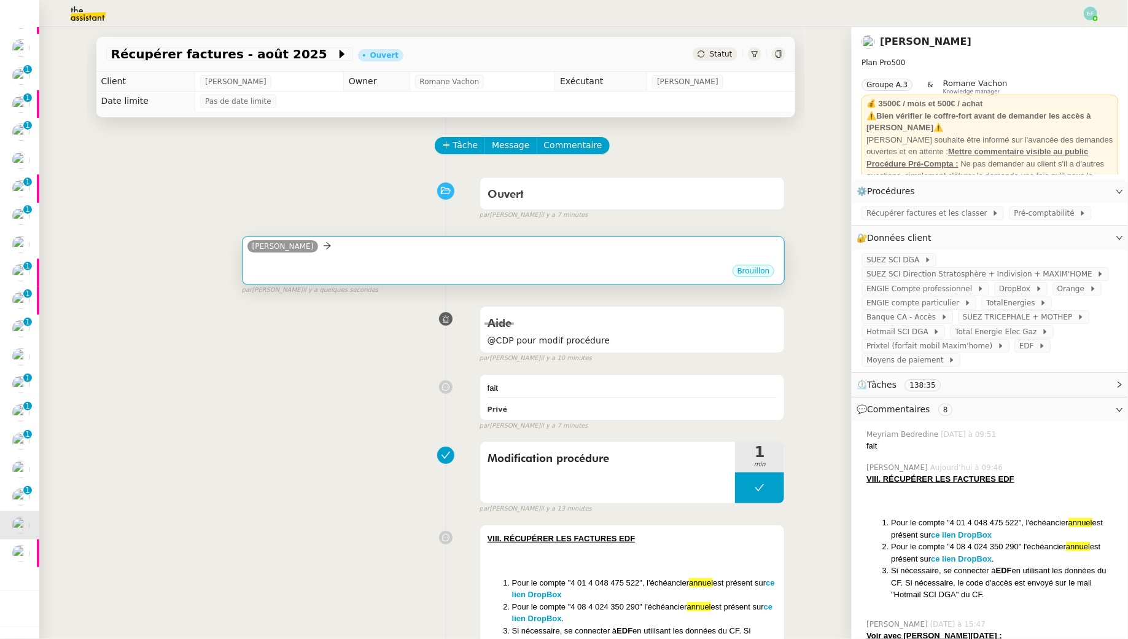
click at [355, 269] on div "Brouillon" at bounding box center [514, 273] width 533 height 18
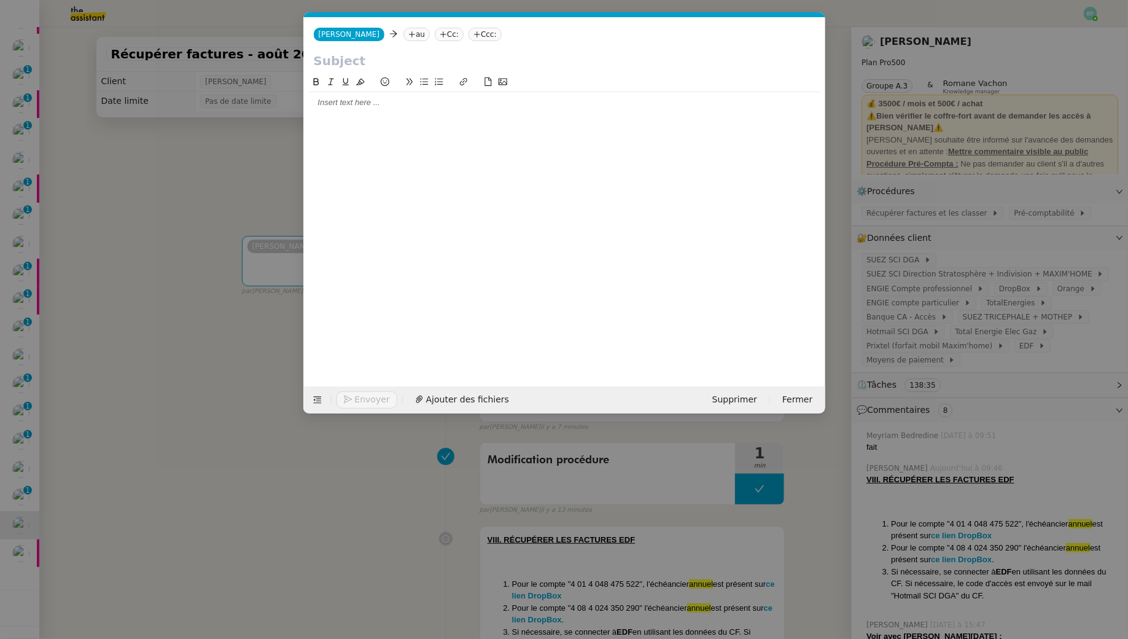
click at [404, 35] on nz-tag "au" at bounding box center [417, 35] width 26 height 14
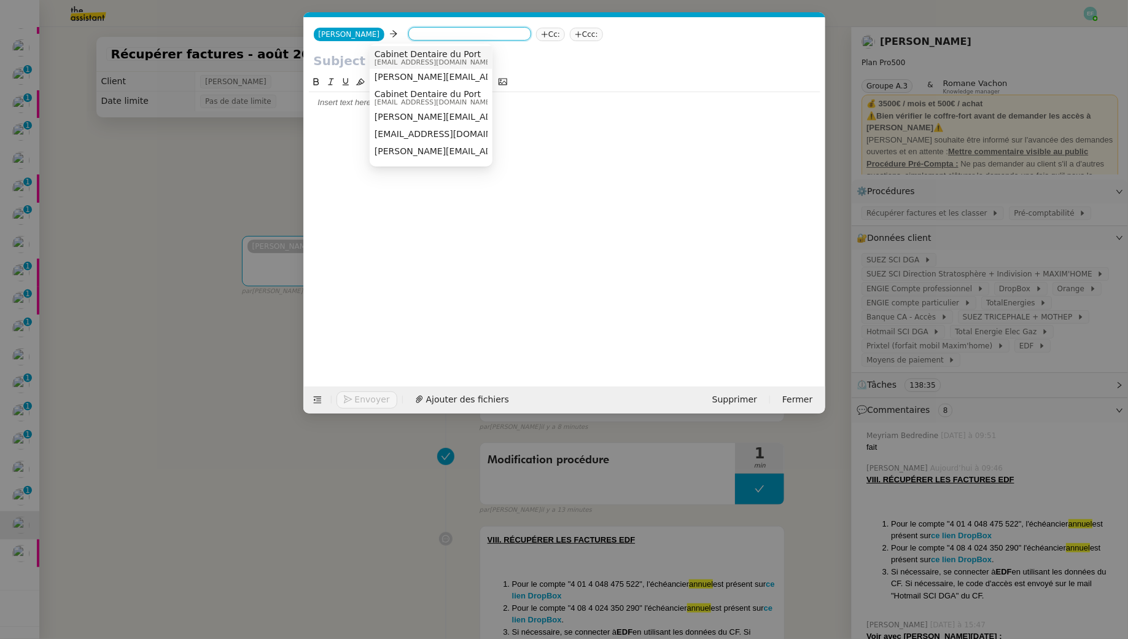
click at [413, 29] on input at bounding box center [469, 35] width 113 height 12
click at [173, 225] on nz-modal-container "Service TA - VOYAGE - PROPOSITION GLOBALE A utiliser dans le cadre de propositi…" at bounding box center [564, 319] width 1128 height 639
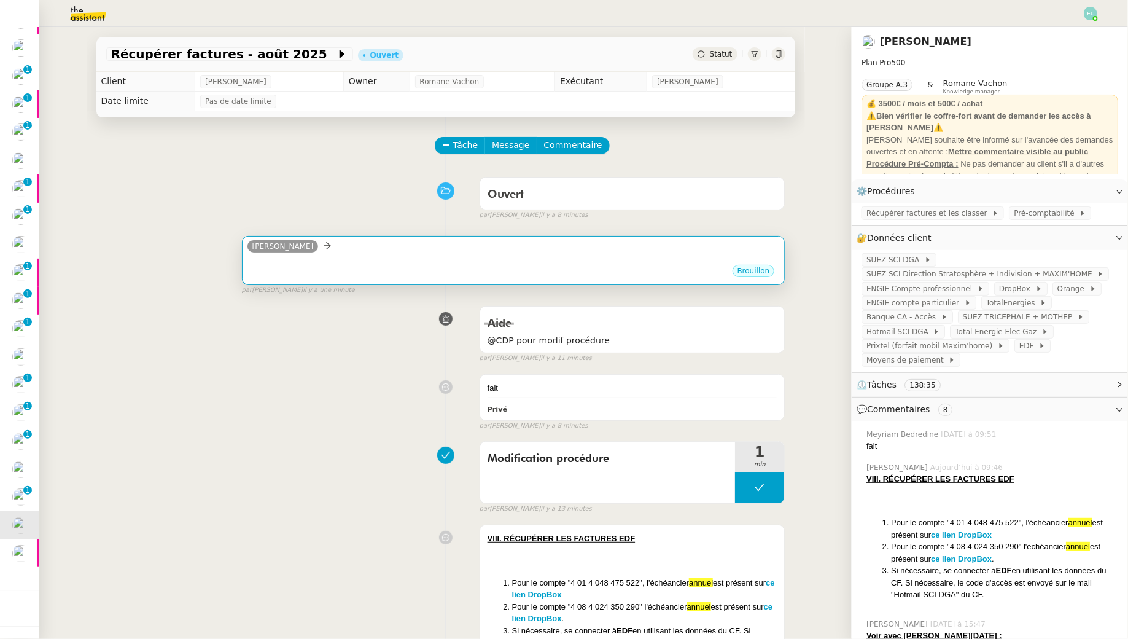
click at [536, 249] on div "[PERSON_NAME]" at bounding box center [514, 248] width 533 height 18
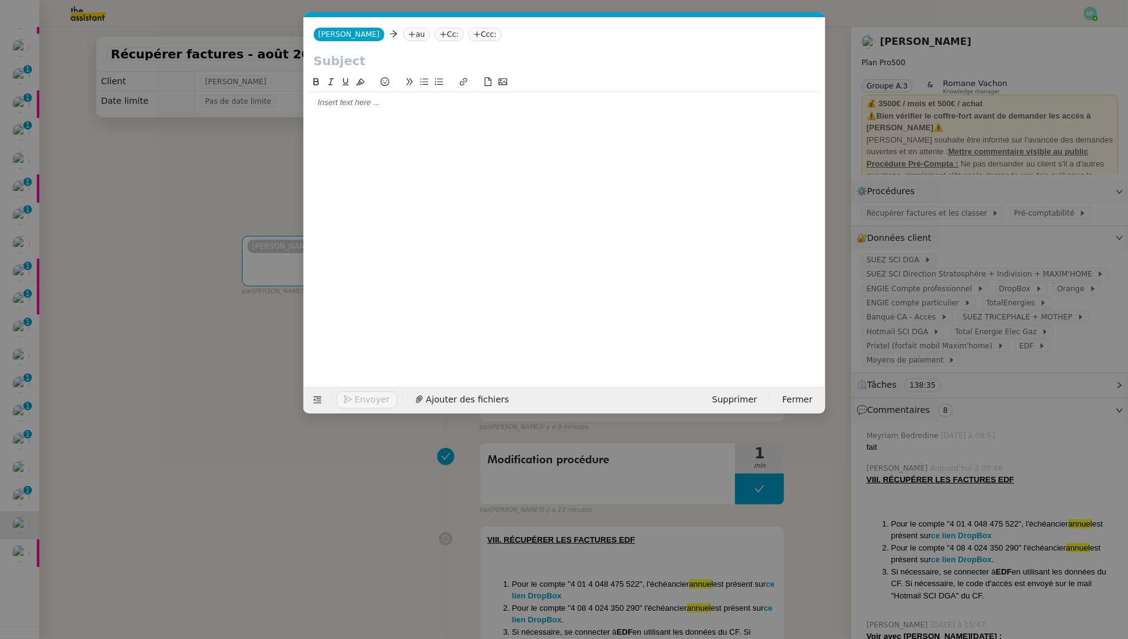
click at [404, 40] on nz-tag "au" at bounding box center [417, 35] width 26 height 14
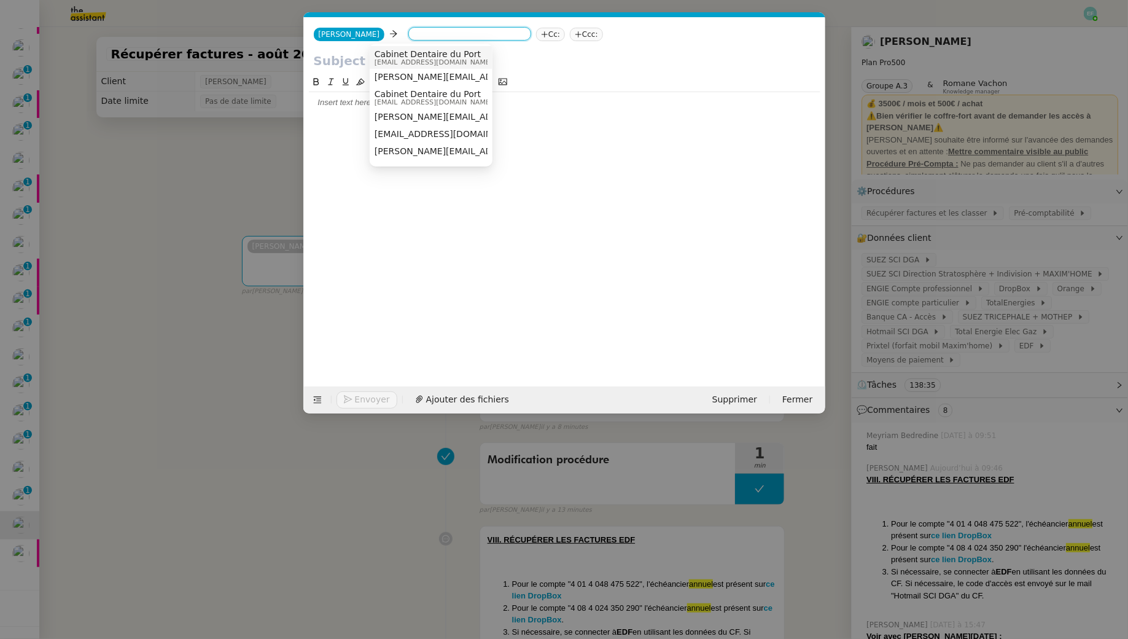
click at [257, 132] on nz-modal-container "Service TA - VOYAGE - PROPOSITION GLOBALE A utiliser dans le cadre de propositi…" at bounding box center [564, 319] width 1128 height 639
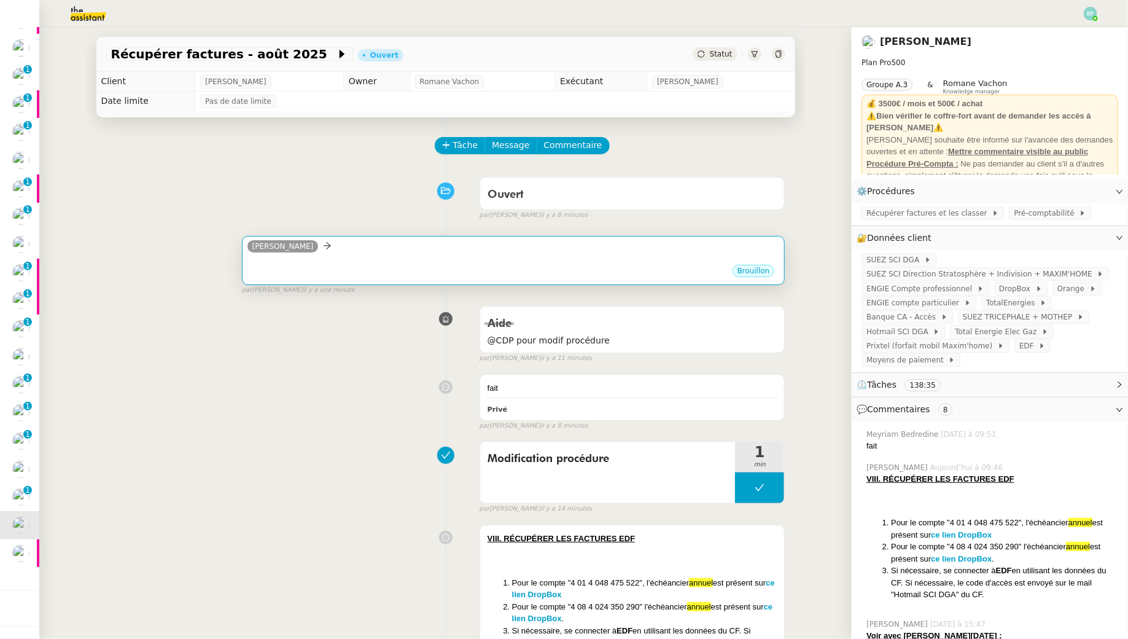
click at [538, 275] on div "Brouillon" at bounding box center [514, 273] width 533 height 18
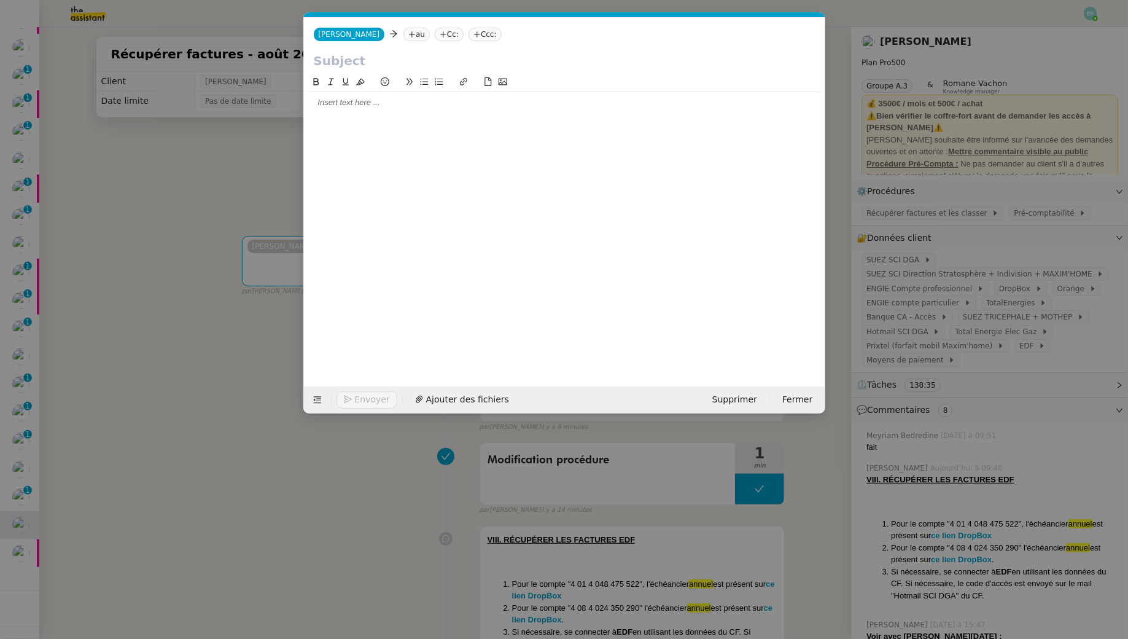
click at [404, 37] on nz-tag "au" at bounding box center [417, 35] width 26 height 14
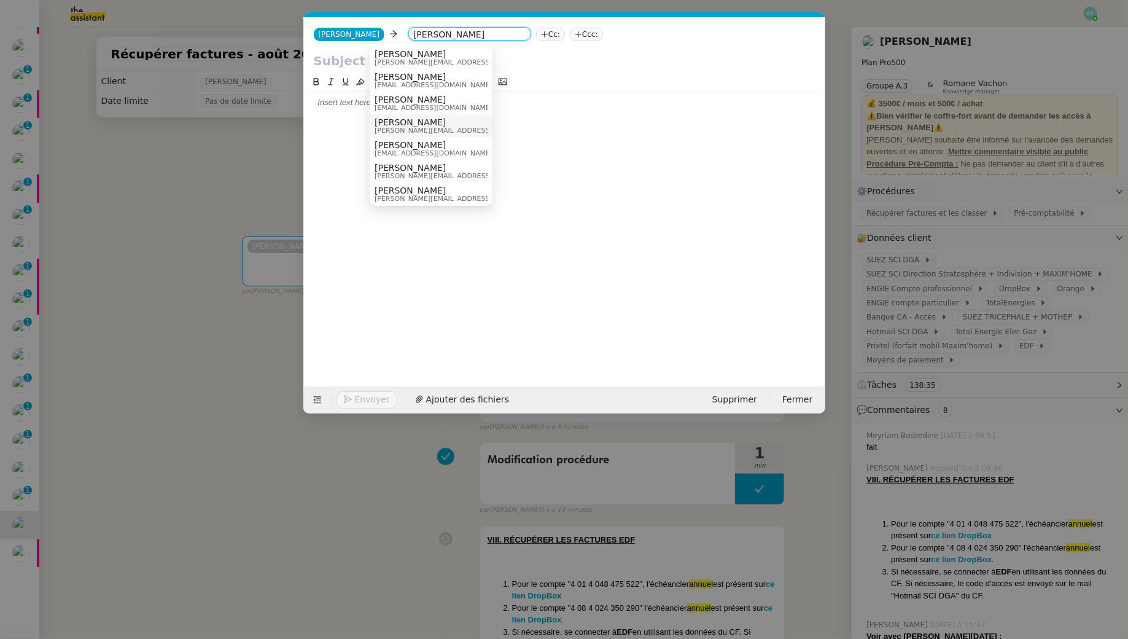
type input "arthur"
click at [453, 125] on span "[PERSON_NAME]" at bounding box center [462, 122] width 174 height 10
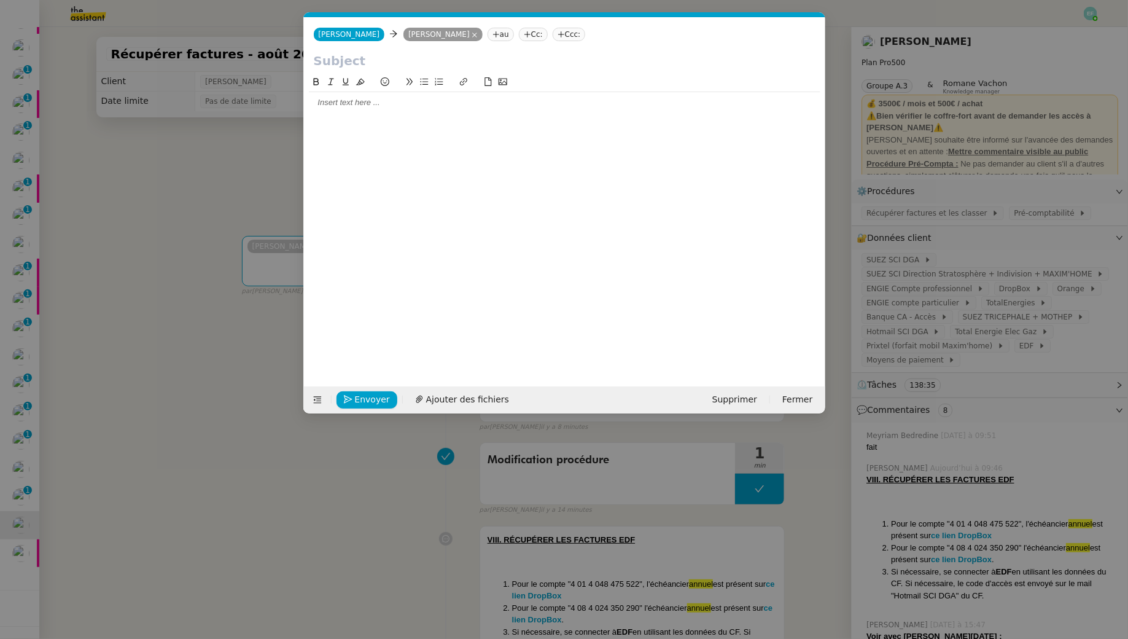
click at [257, 130] on nz-modal-container "Service TA - VOYAGE - PROPOSITION GLOBALE A utiliser dans le cadre de propositi…" at bounding box center [564, 319] width 1128 height 639
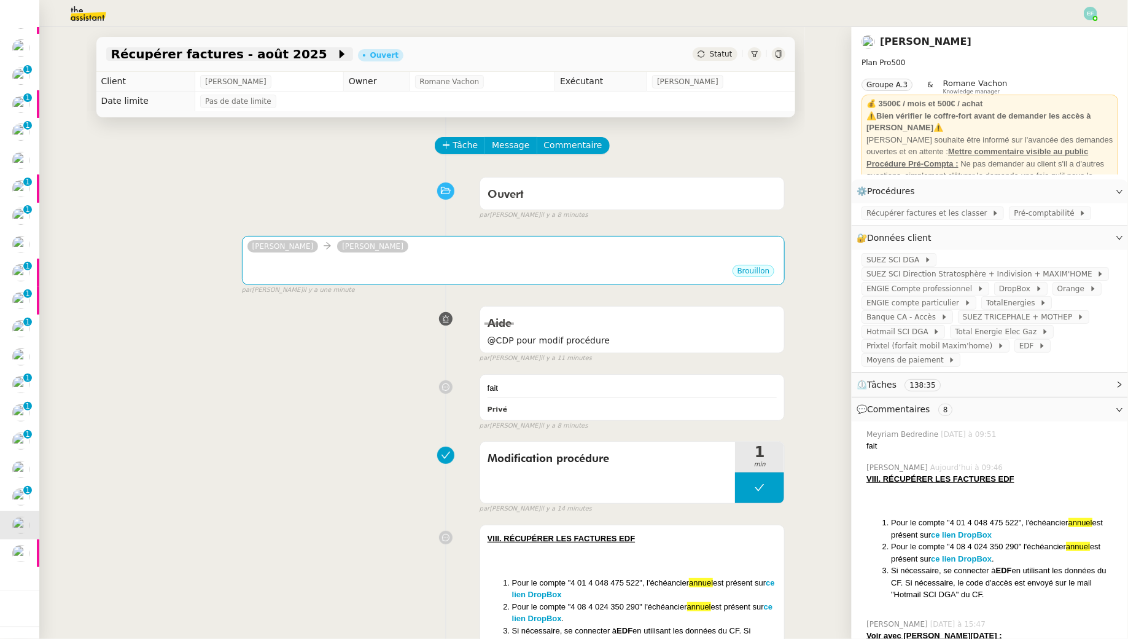
click at [286, 57] on span "Récupérer factures - août 2025" at bounding box center [223, 54] width 225 height 12
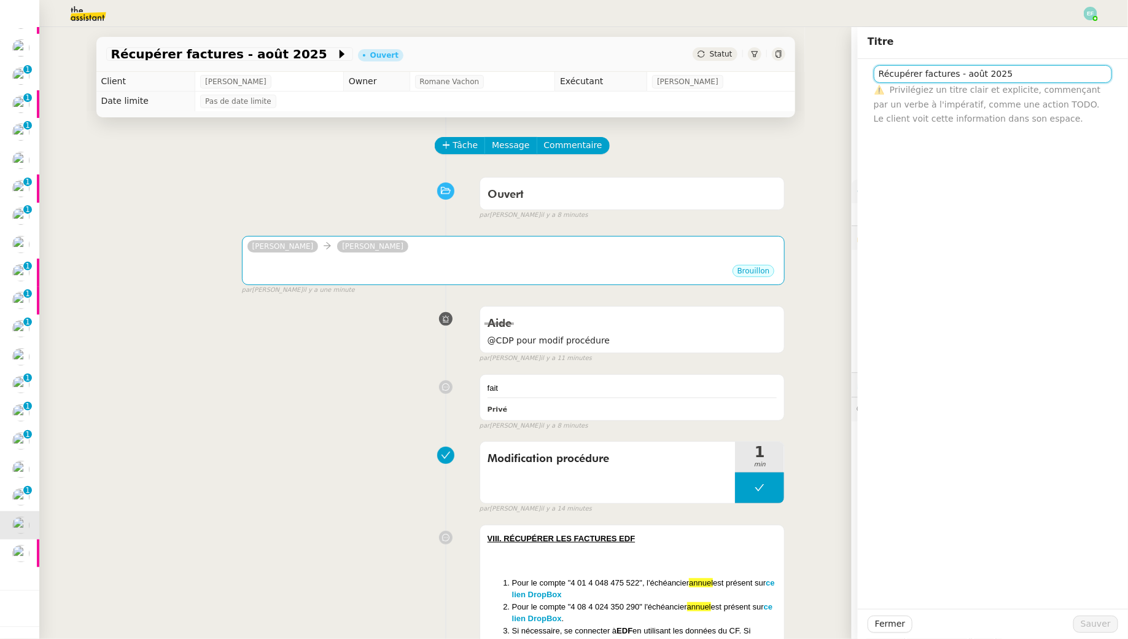
click at [915, 70] on input "Récupérer factures - août 2025" at bounding box center [993, 74] width 238 height 18
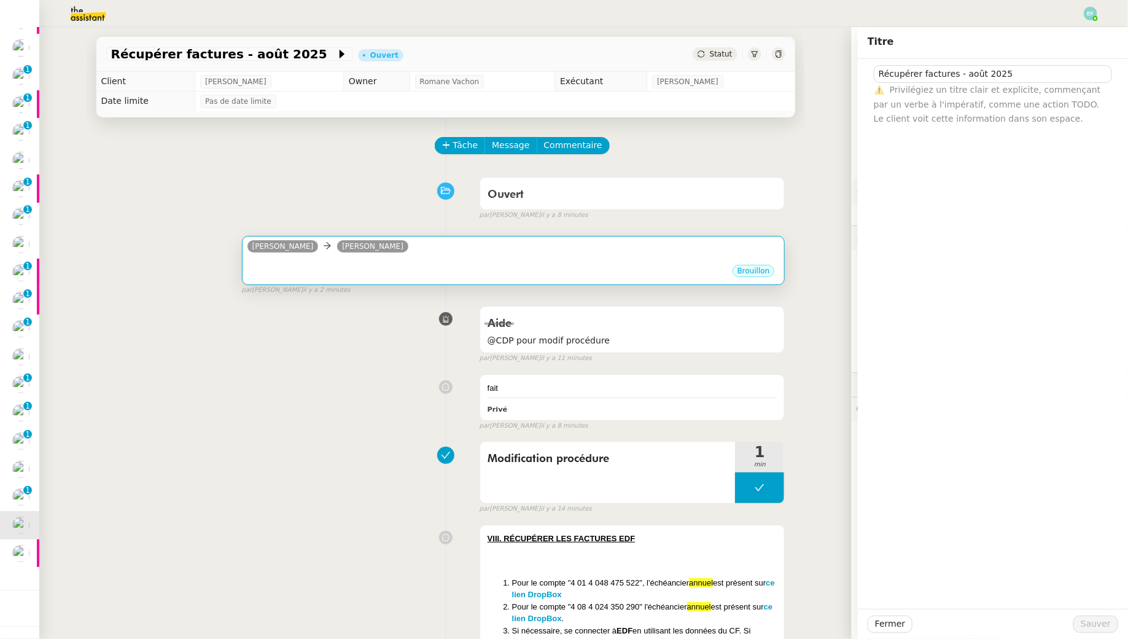
click at [569, 253] on div "Hubert Arthur MATHAUT" at bounding box center [514, 248] width 533 height 18
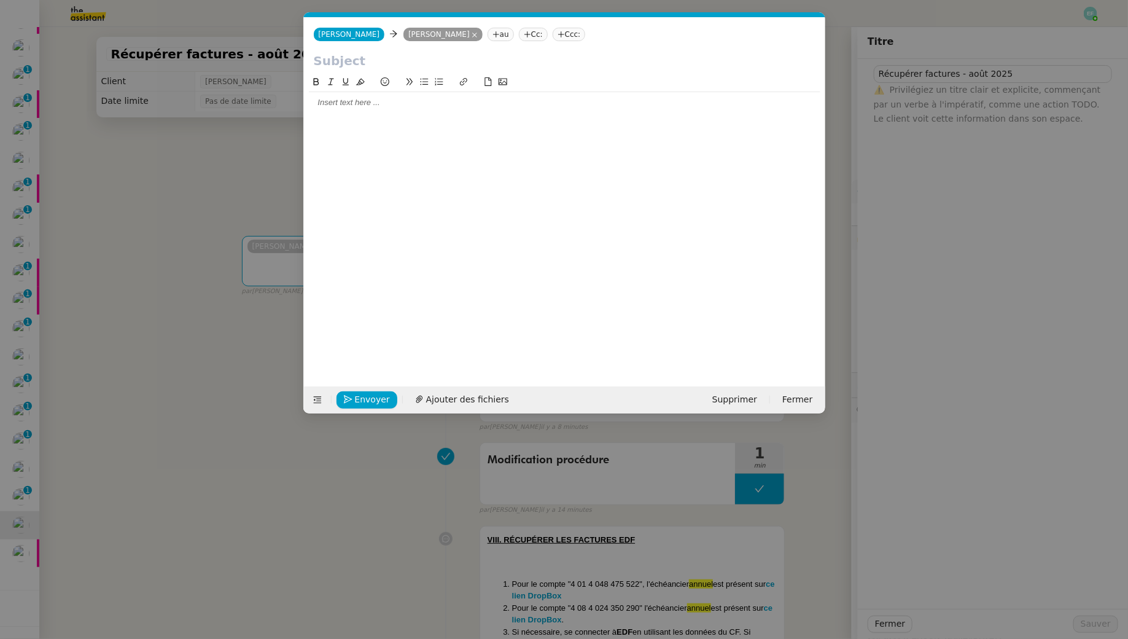
scroll to position [0, 26]
click at [358, 55] on input "text" at bounding box center [565, 61] width 502 height 18
paste input "Récupérer factures - août 2025"
type input "Récupérer factures - août 2025"
click at [313, 78] on icon at bounding box center [316, 81] width 9 height 9
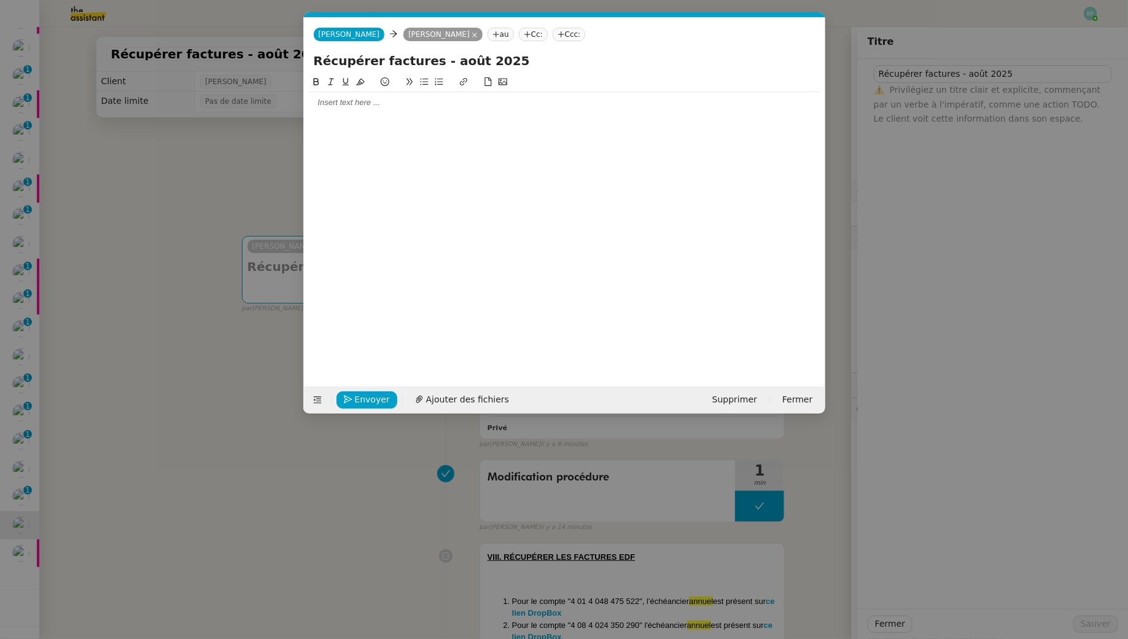
click at [256, 111] on nz-modal-container "Service TA - VOYAGE - PROPOSITION GLOBALE A utiliser dans le cadre de propositi…" at bounding box center [564, 319] width 1128 height 639
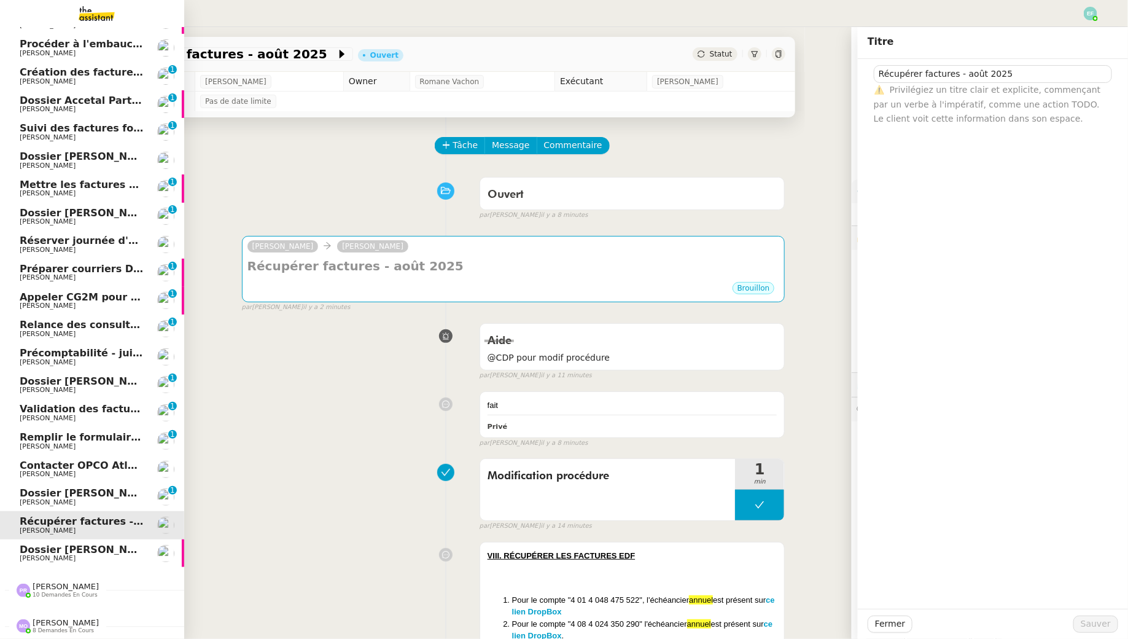
click at [30, 348] on span "Précomptabilité - juillet 2025" at bounding box center [101, 353] width 162 height 12
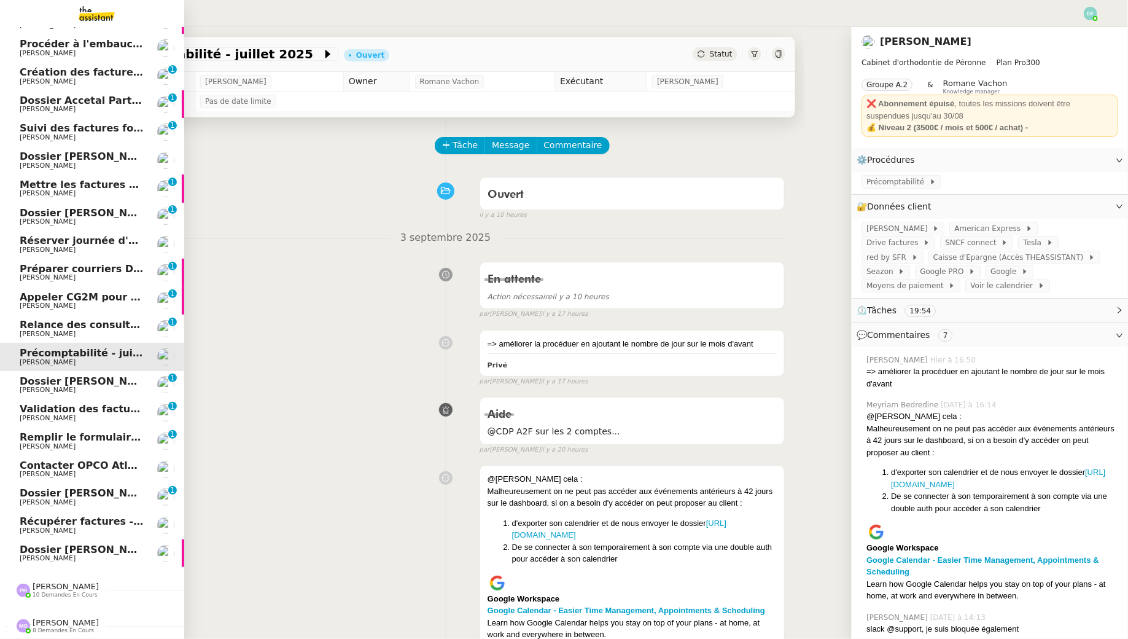
click at [32, 521] on span "Récupérer factures - août 2025" at bounding box center [106, 521] width 173 height 12
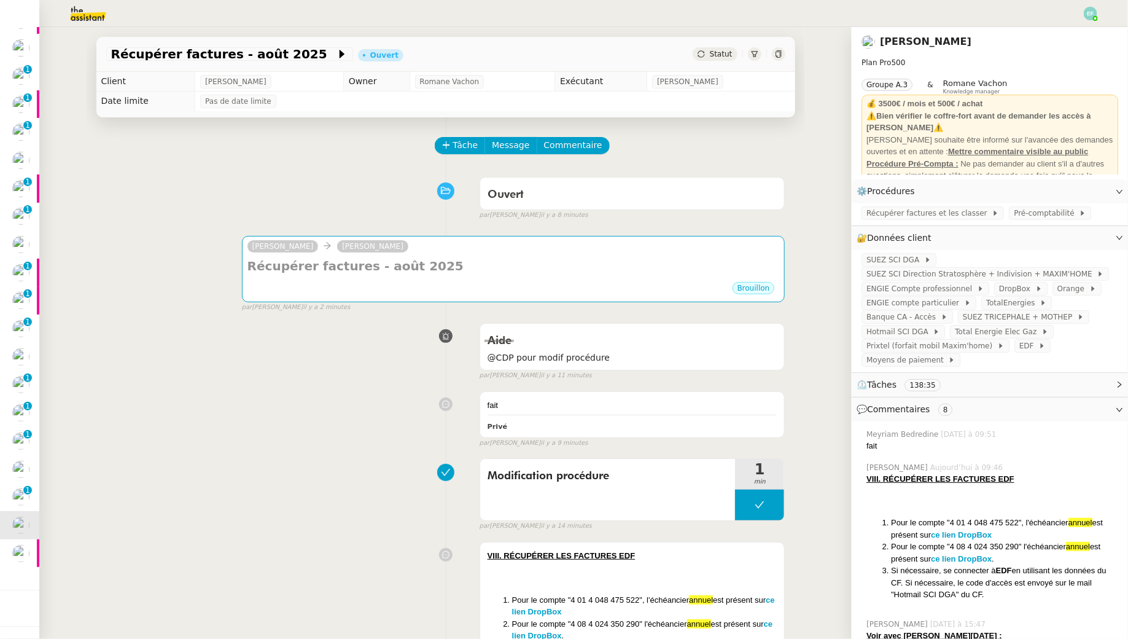
click at [1084, 15] on img at bounding box center [1091, 14] width 14 height 14
click at [1090, 15] on img at bounding box center [1091, 14] width 14 height 14
click at [1071, 36] on li "Suivi" at bounding box center [1058, 34] width 80 height 17
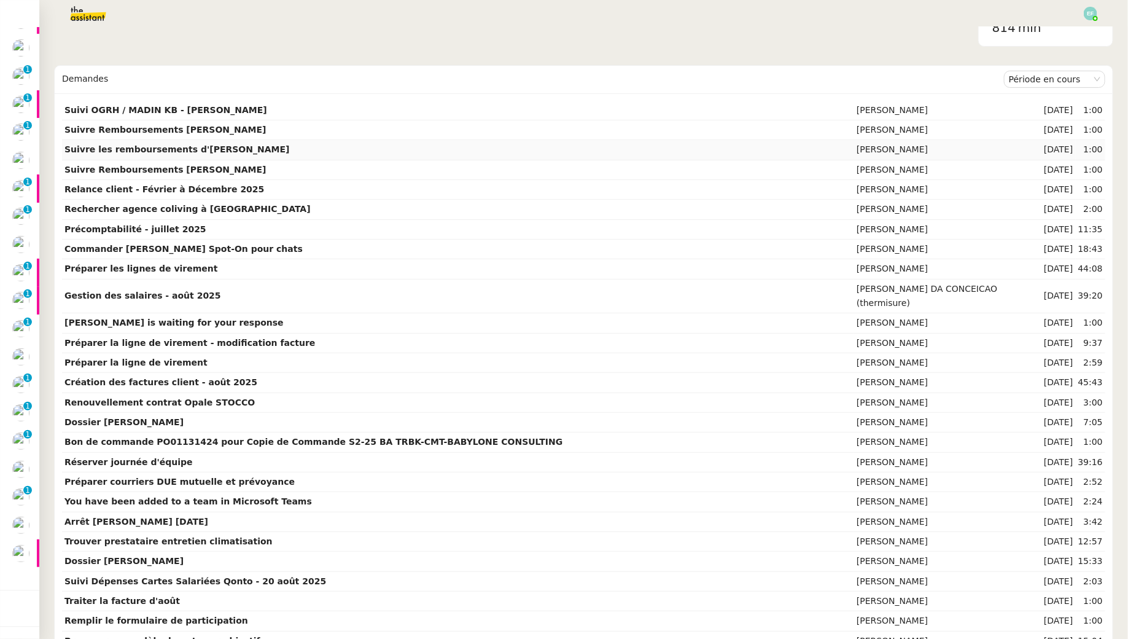
scroll to position [9, 0]
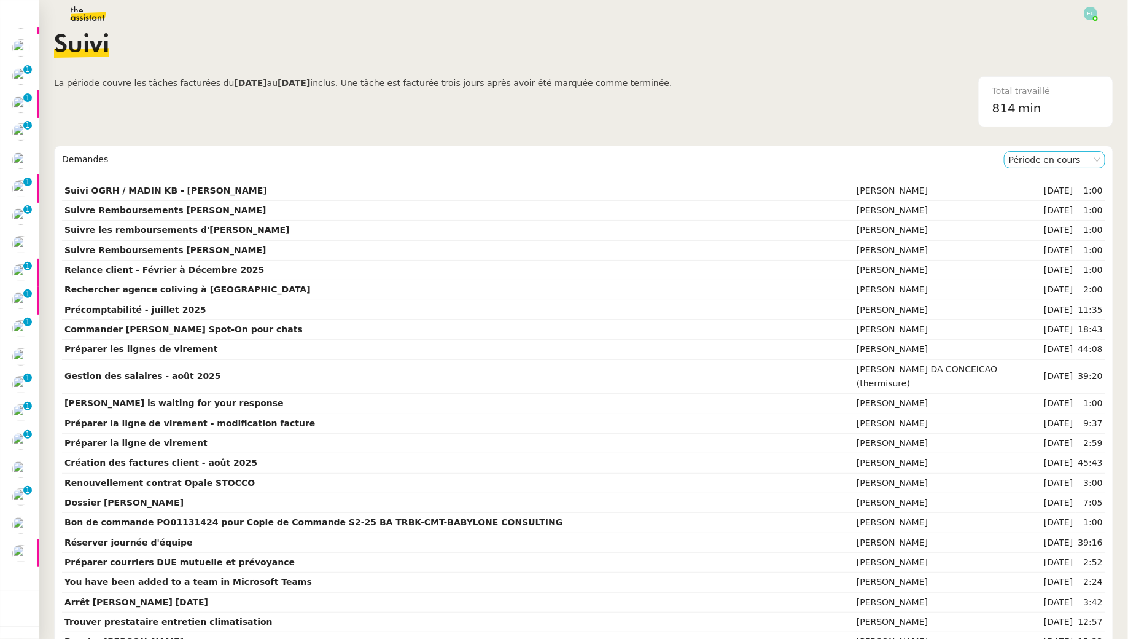
click at [1050, 159] on nz-select-item "Période en cours" at bounding box center [1055, 160] width 92 height 16
click at [1042, 200] on div "Période précédente" at bounding box center [1056, 198] width 92 height 11
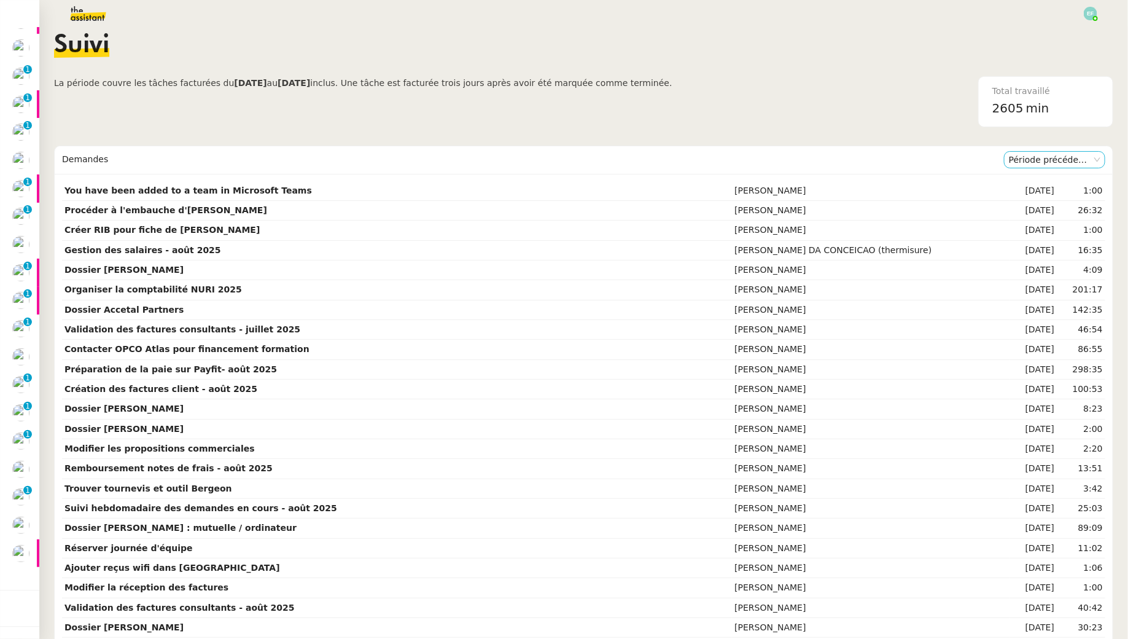
click at [1039, 162] on nz-select-item "Période précédente" at bounding box center [1055, 160] width 92 height 16
click at [1041, 178] on div "Période en cours" at bounding box center [1056, 181] width 92 height 11
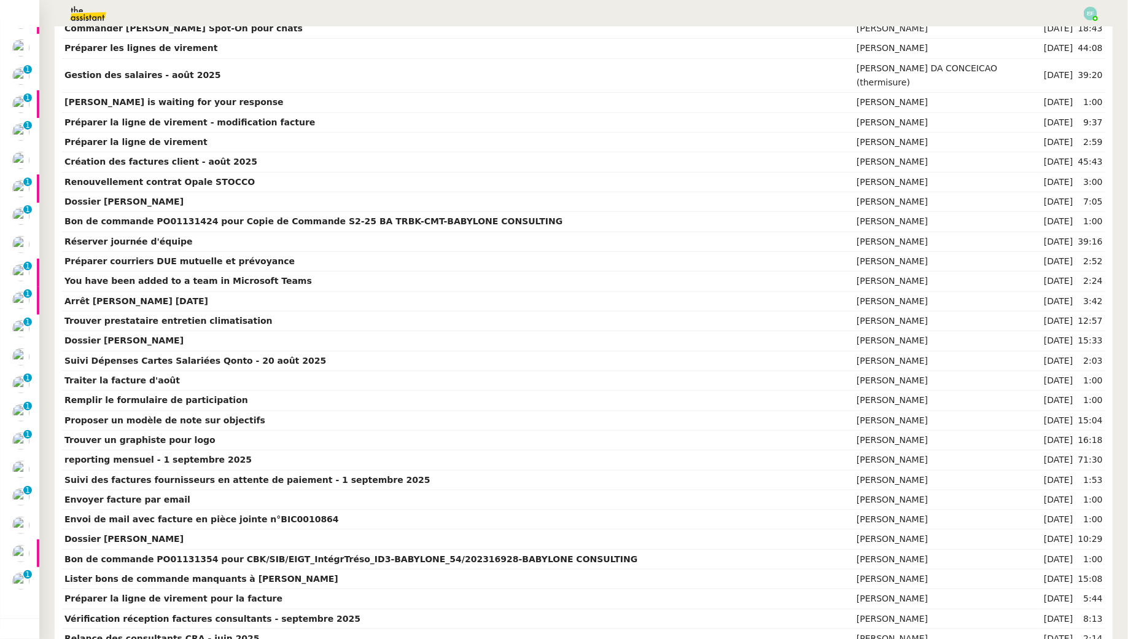
scroll to position [0, 0]
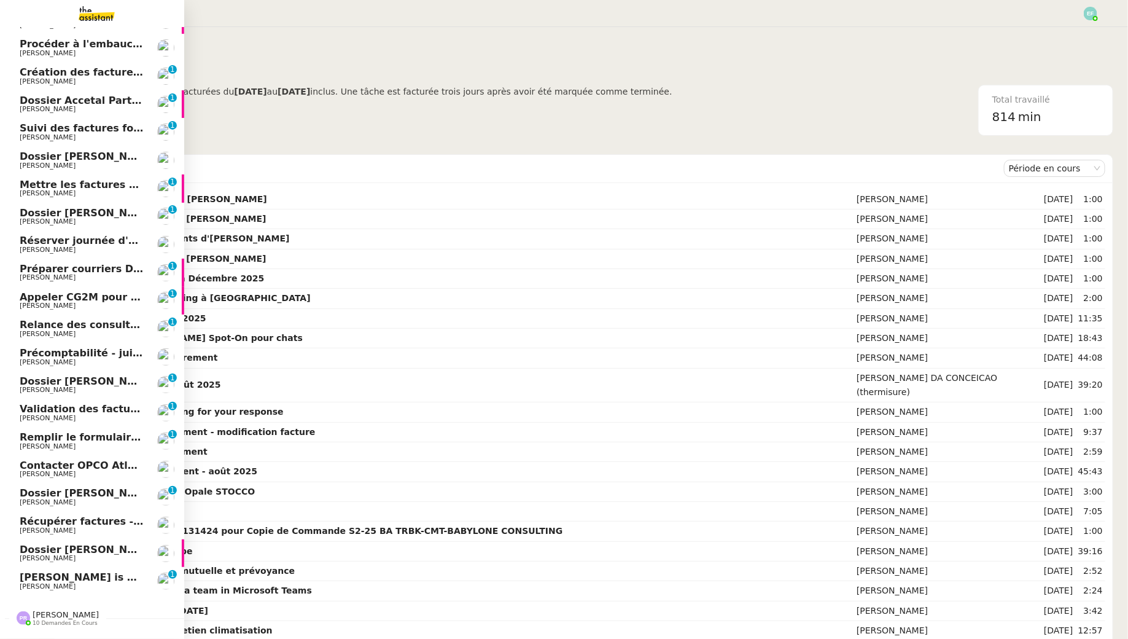
click at [86, 299] on span "Appeler CG2M pour suivi de signification" at bounding box center [132, 297] width 225 height 12
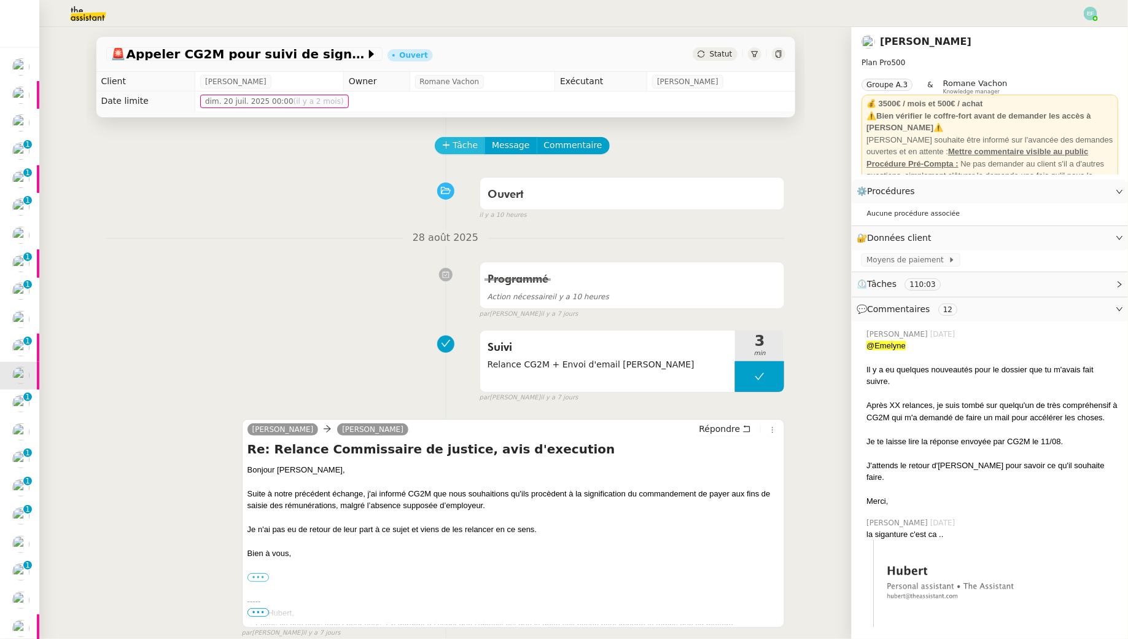
click at [452, 143] on button "Tâche" at bounding box center [460, 145] width 51 height 17
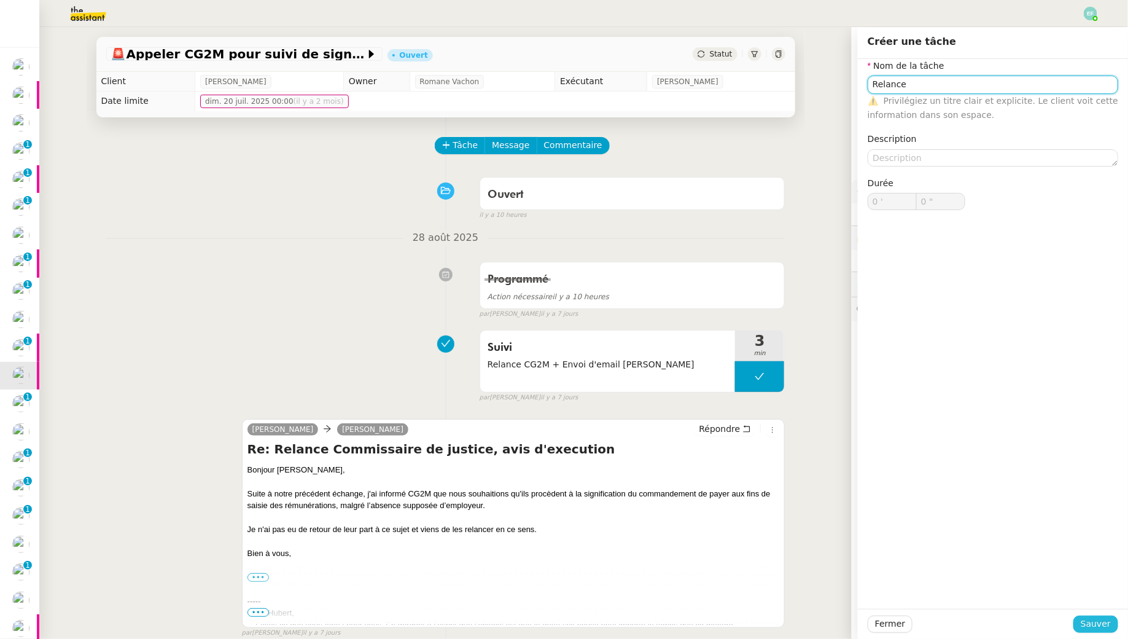
type input "Relance"
click at [1082, 616] on button "Sauver" at bounding box center [1096, 624] width 45 height 17
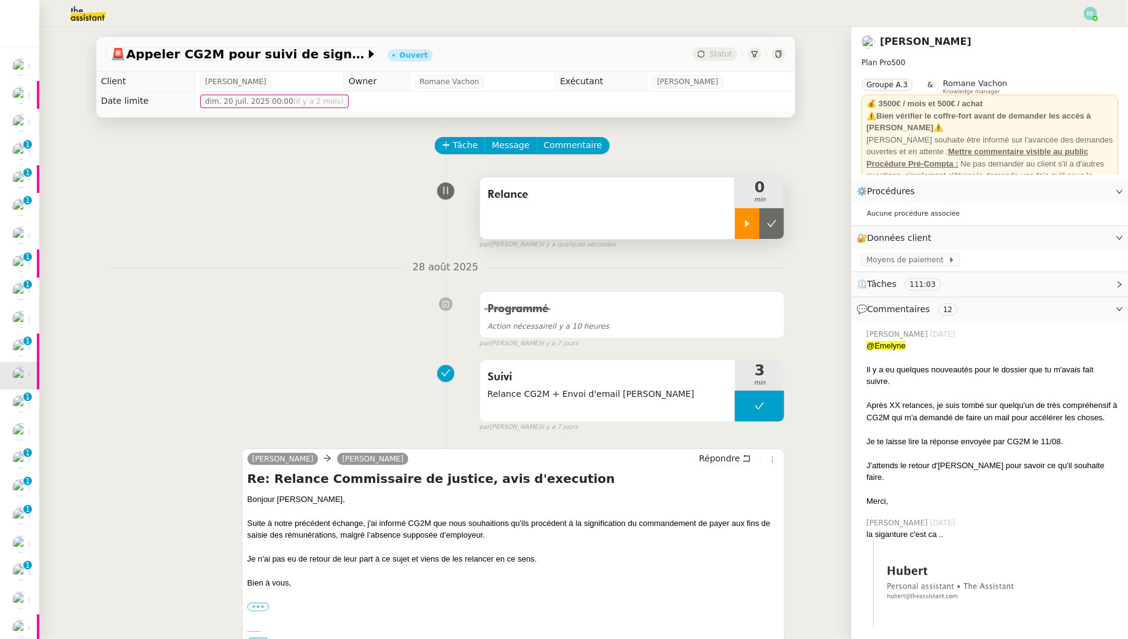
click at [741, 224] on div at bounding box center [747, 223] width 25 height 31
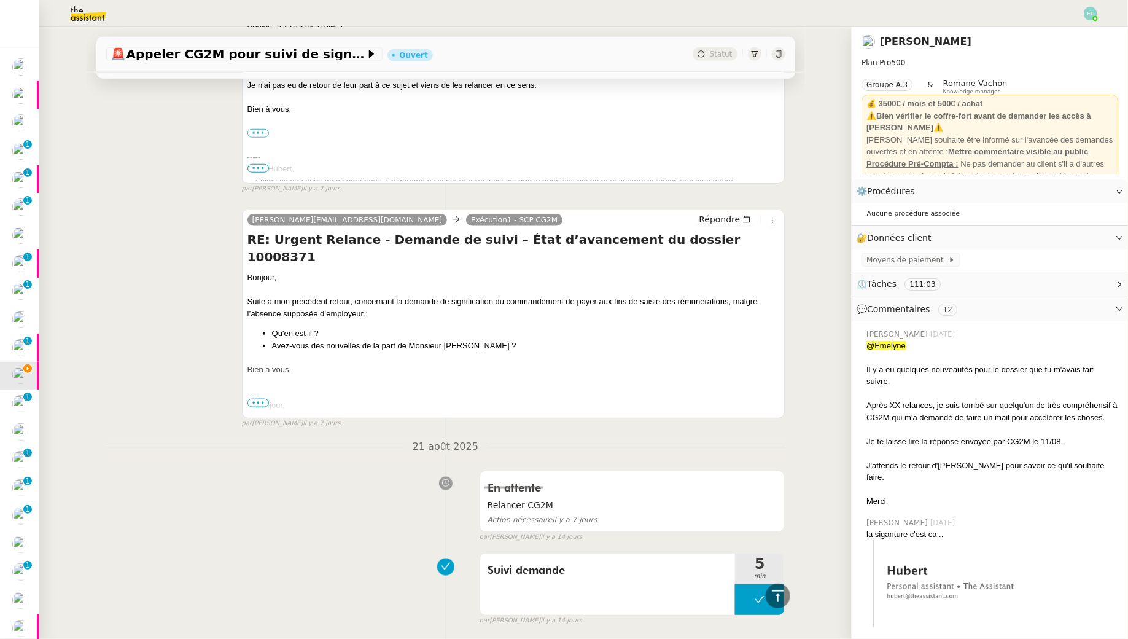
scroll to position [477, 0]
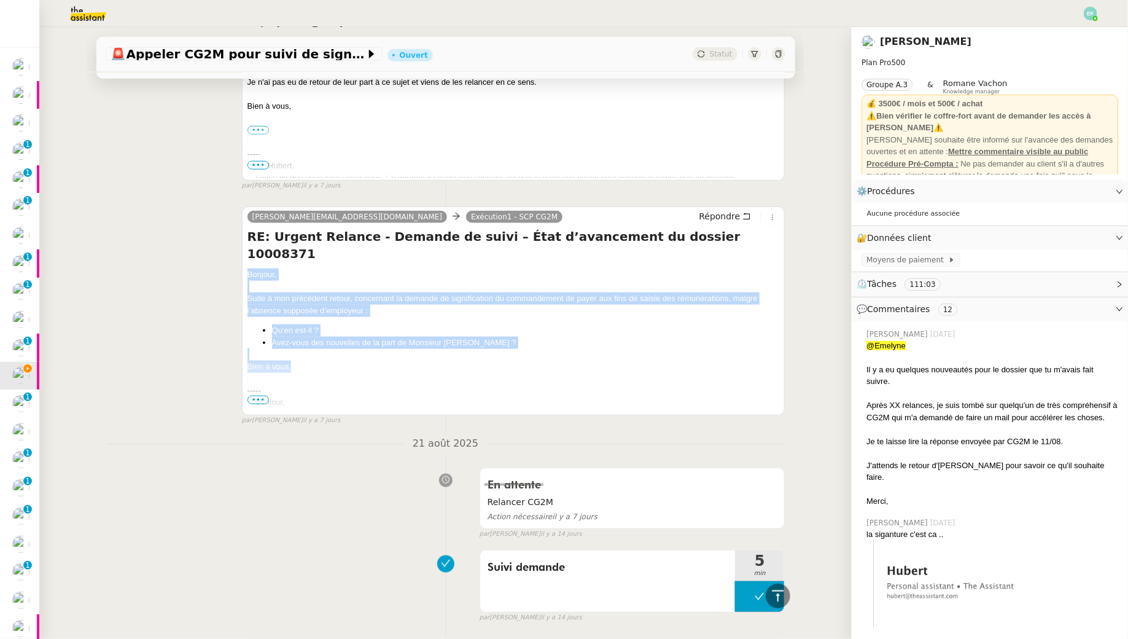
drag, startPoint x: 247, startPoint y: 259, endPoint x: 297, endPoint y: 362, distance: 114.3
copy div "Bonjour, Suite à mon précédent retour, concernant la demande de signification d…"
click at [734, 219] on span "Répondre" at bounding box center [719, 216] width 41 height 12
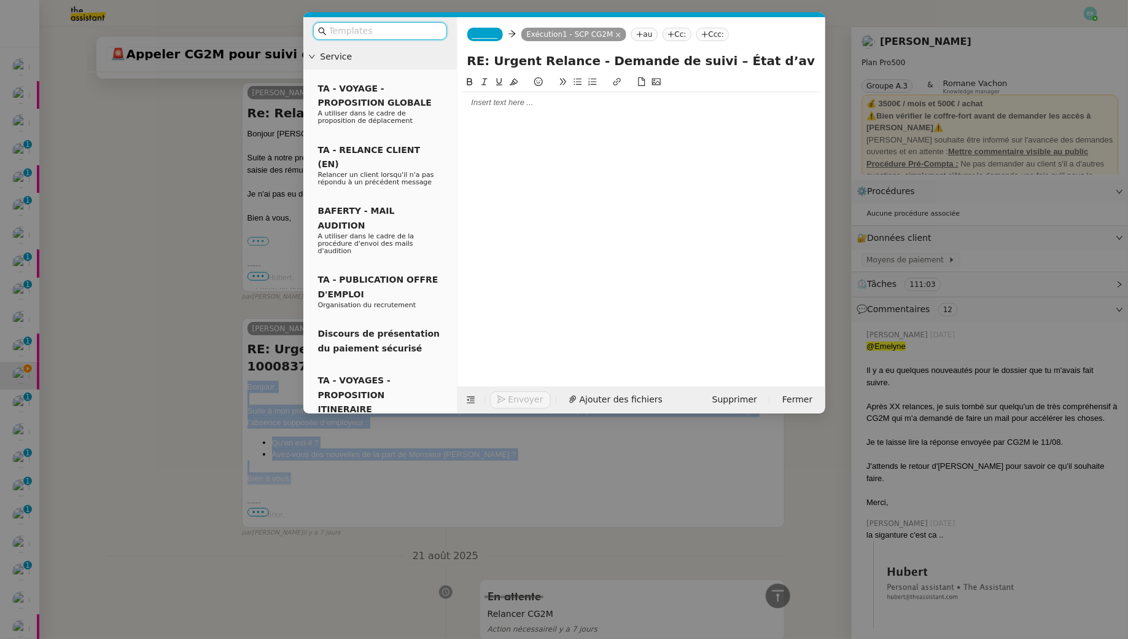
scroll to position [571, 0]
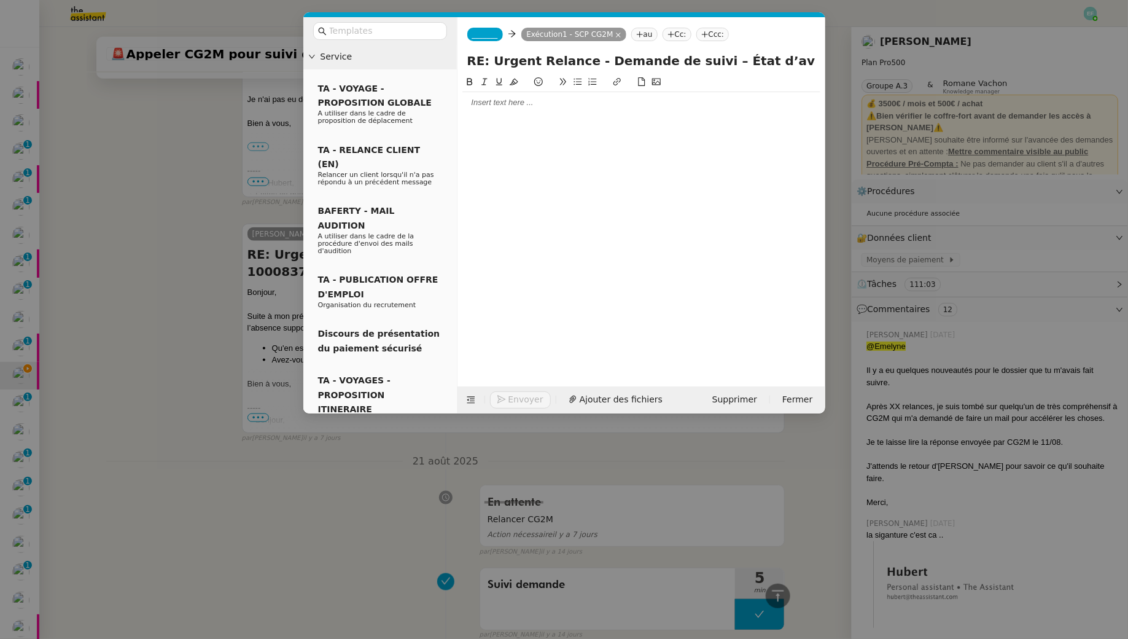
click at [595, 108] on div at bounding box center [642, 102] width 358 height 11
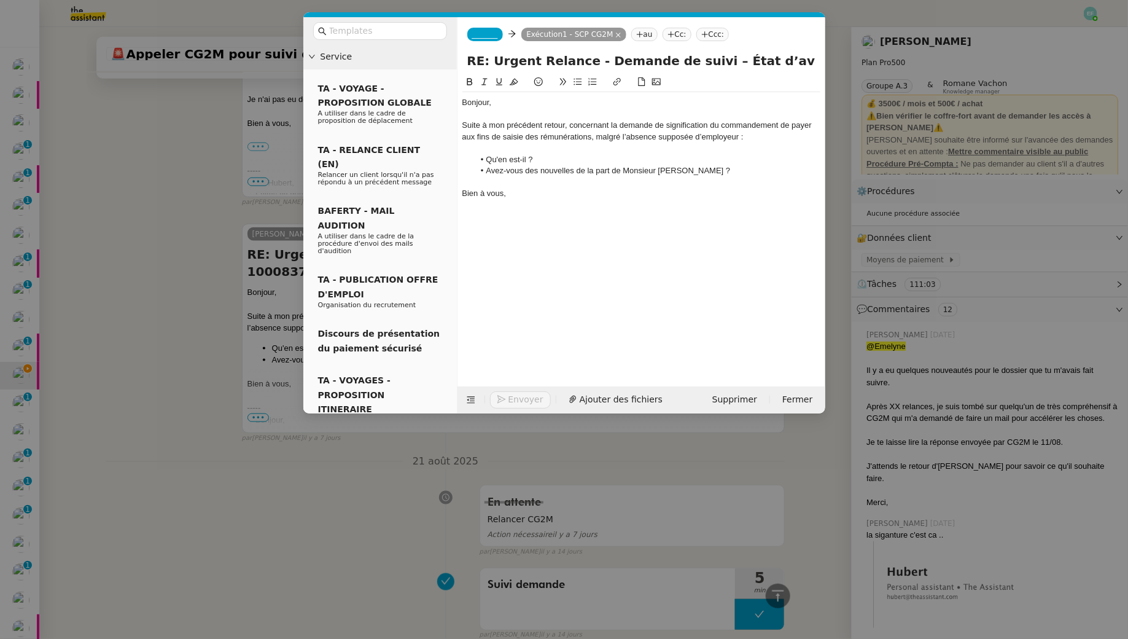
scroll to position [706, 0]
click at [474, 36] on span "_______" at bounding box center [485, 34] width 26 height 9
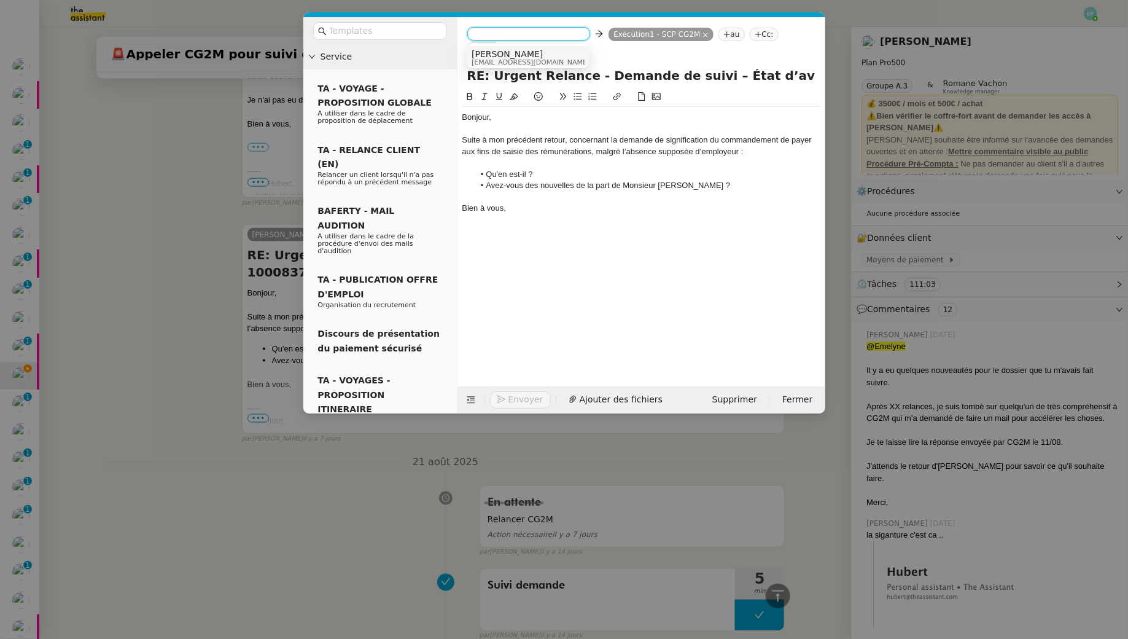
click at [545, 59] on span "[EMAIL_ADDRESS][DOMAIN_NAME]" at bounding box center [531, 62] width 118 height 7
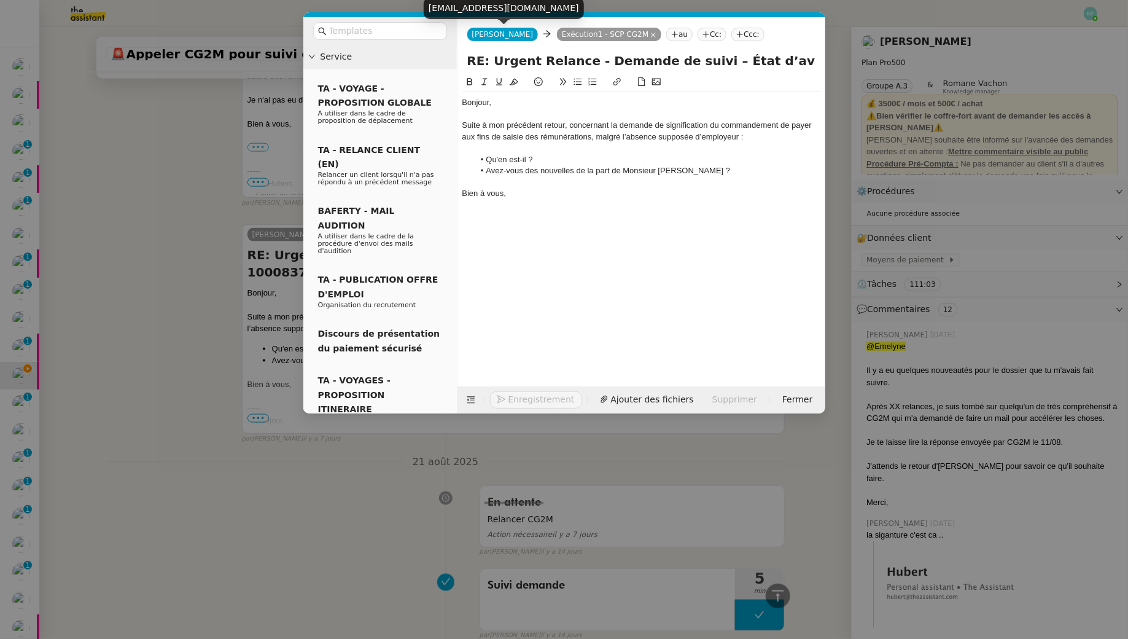
click at [486, 34] on span "[PERSON_NAME]" at bounding box center [502, 34] width 61 height 9
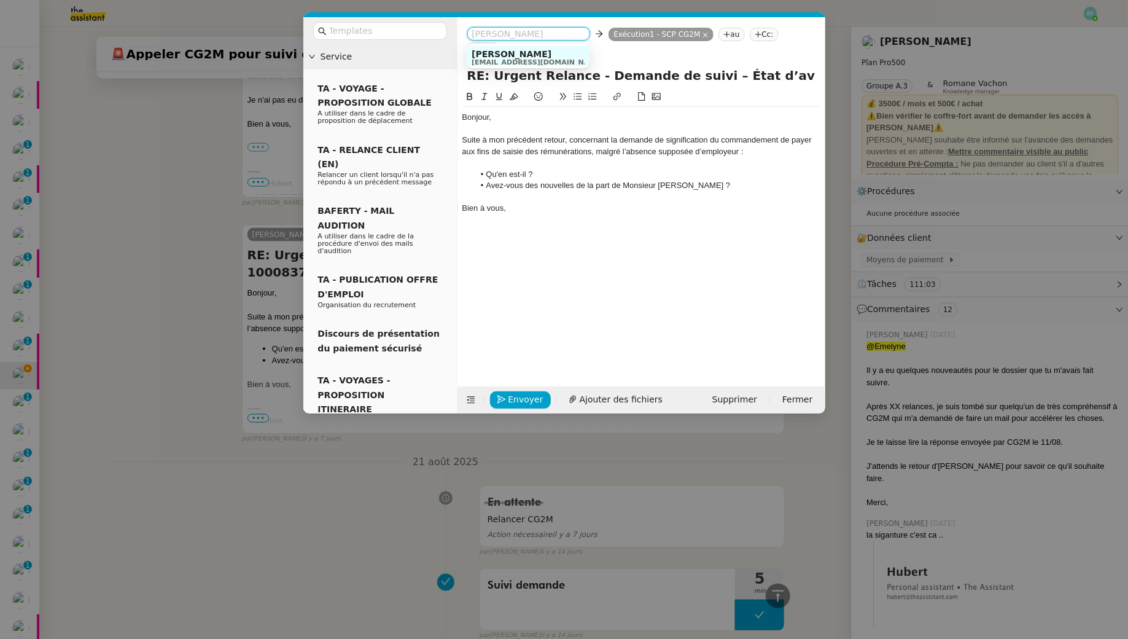
click at [143, 243] on nz-modal-container "Service TA - VOYAGE - PROPOSITION GLOBALE A utiliser dans le cadre de propositi…" at bounding box center [564, 319] width 1128 height 639
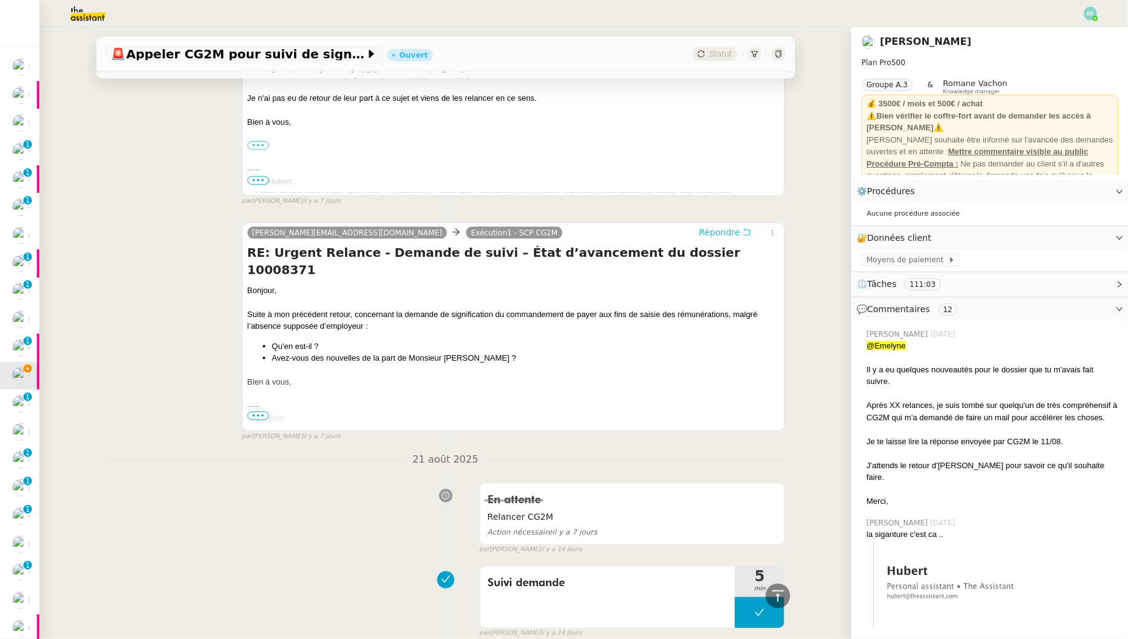
scroll to position [705, 0]
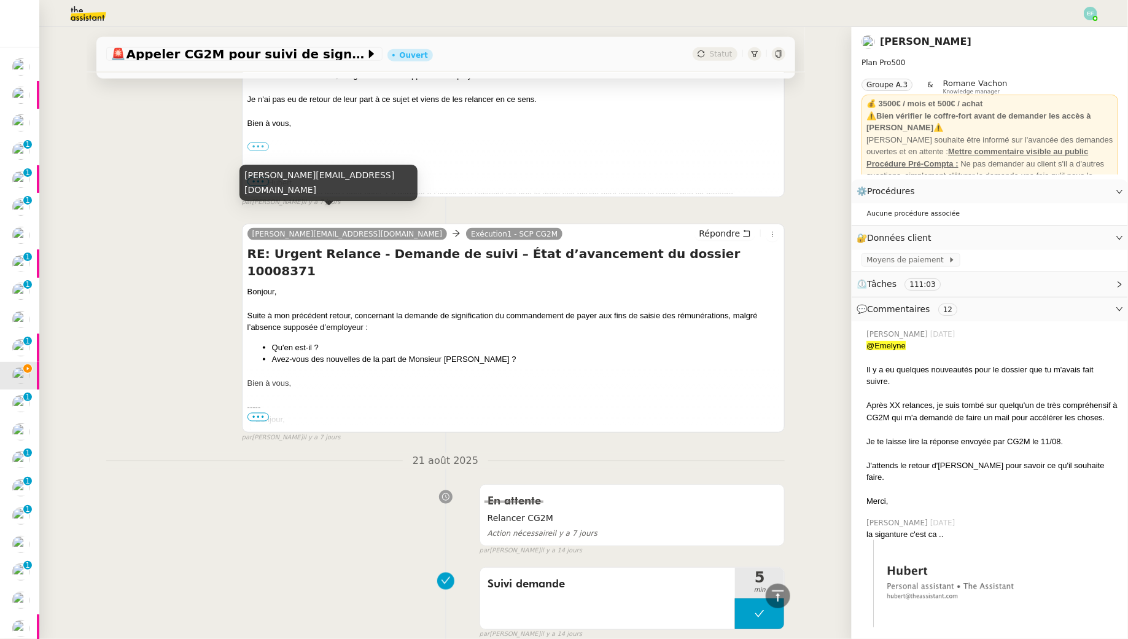
click at [285, 230] on span "[PERSON_NAME][EMAIL_ADDRESS][DOMAIN_NAME]" at bounding box center [347, 234] width 190 height 9
copy div "[PERSON_NAME][EMAIL_ADDRESS][DOMAIN_NAME]"
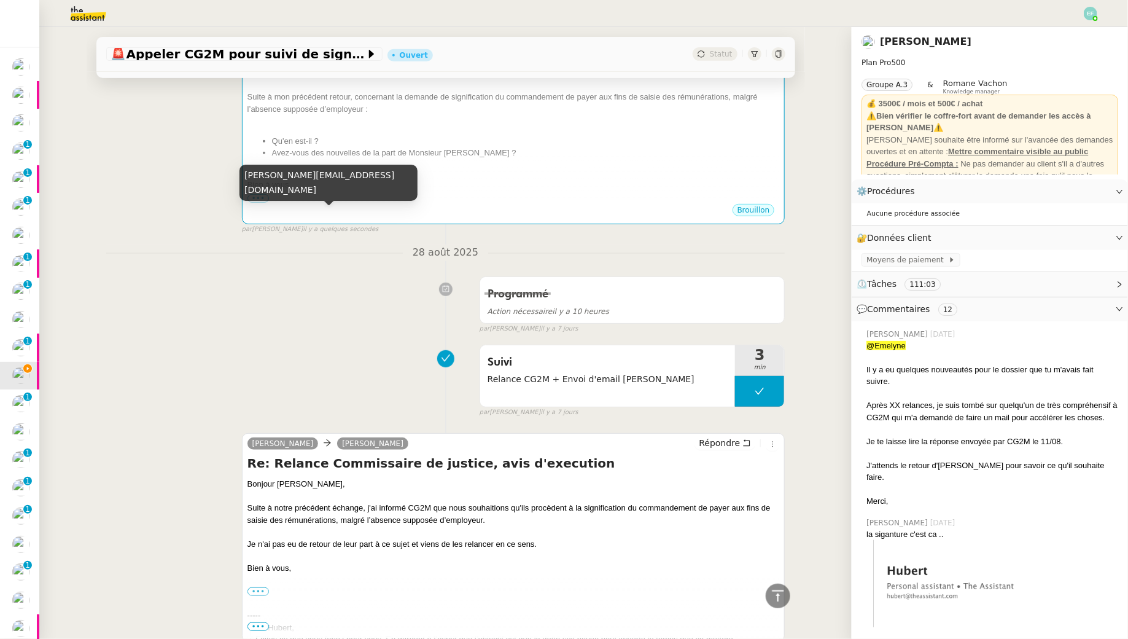
scroll to position [0, 0]
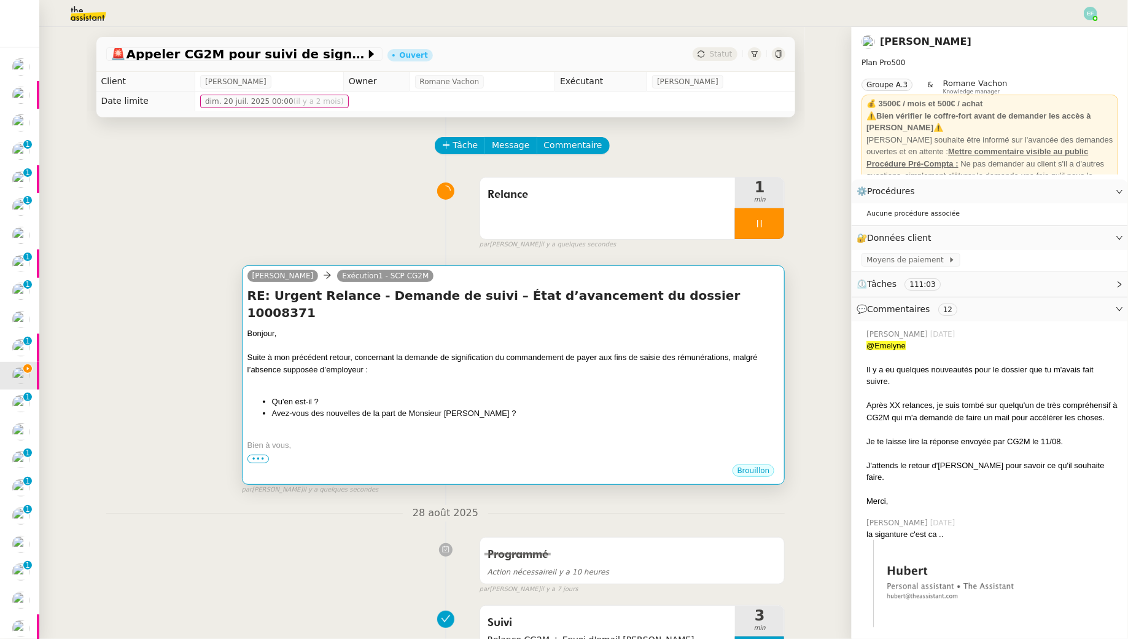
click at [315, 327] on div "Bonjour," at bounding box center [514, 333] width 533 height 12
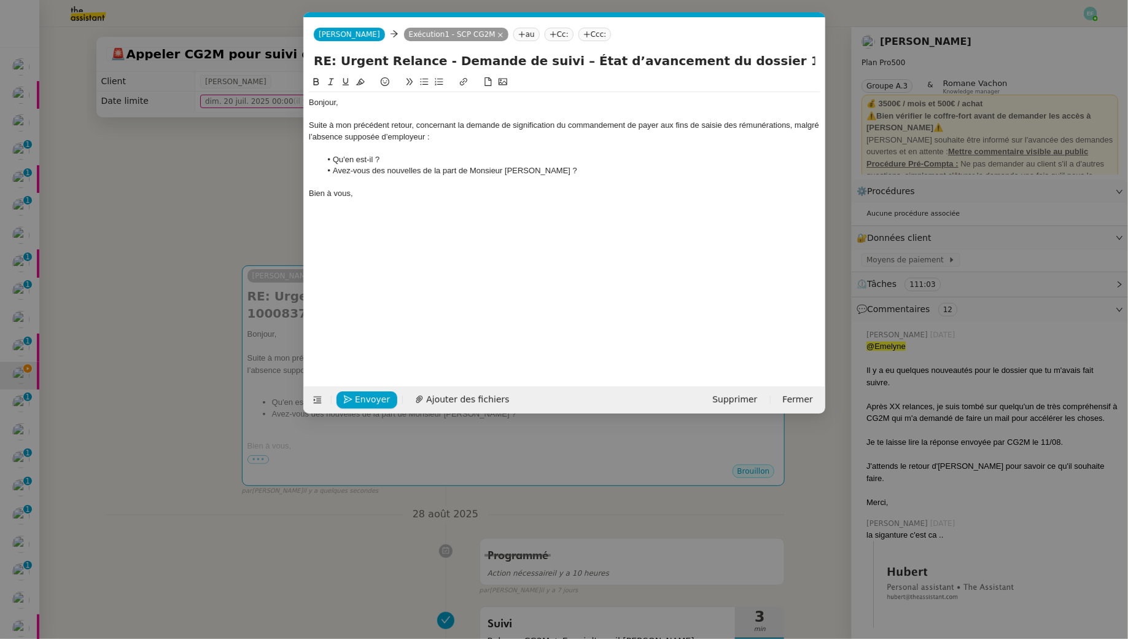
scroll to position [0, 26]
click at [339, 22] on div "Hubert Hubert Exécution1 - SCP CG2M au Cc: Ccc:" at bounding box center [565, 34] width 522 height 34
click at [339, 31] on span "[PERSON_NAME]" at bounding box center [349, 34] width 61 height 9
paste input "[PERSON_NAME][EMAIL_ADDRESS][DOMAIN_NAME]"
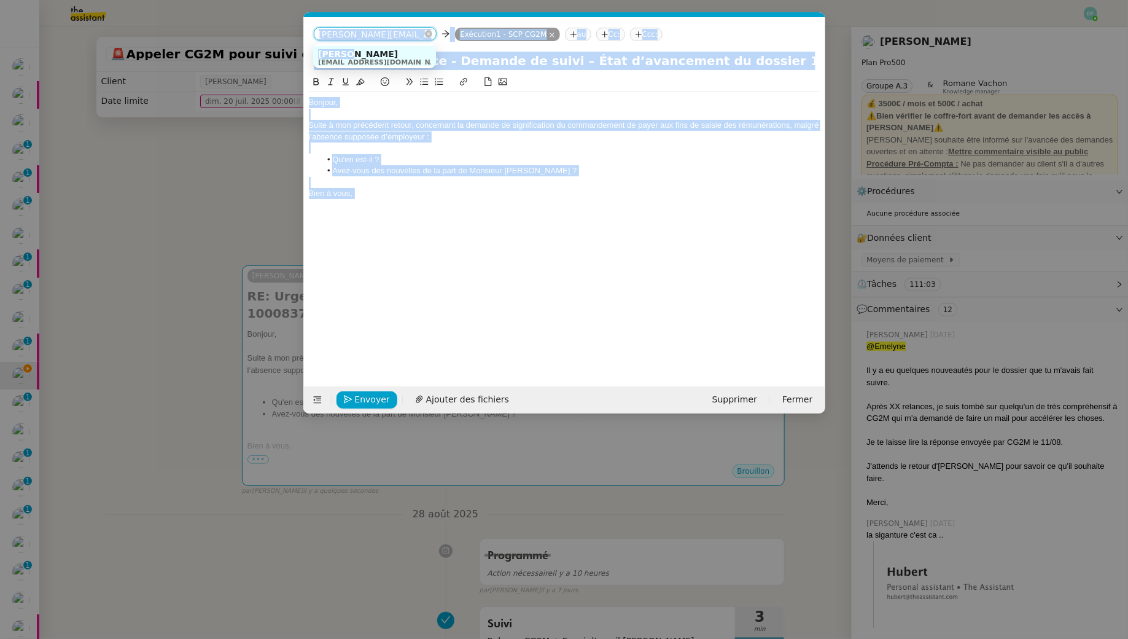
drag, startPoint x: 407, startPoint y: 58, endPoint x: 422, endPoint y: 33, distance: 29.2
click at [422, 33] on div "Service TA - VOYAGE - PROPOSITION GLOBALE A utiliser dans le cadre de propositi…" at bounding box center [564, 319] width 1128 height 639
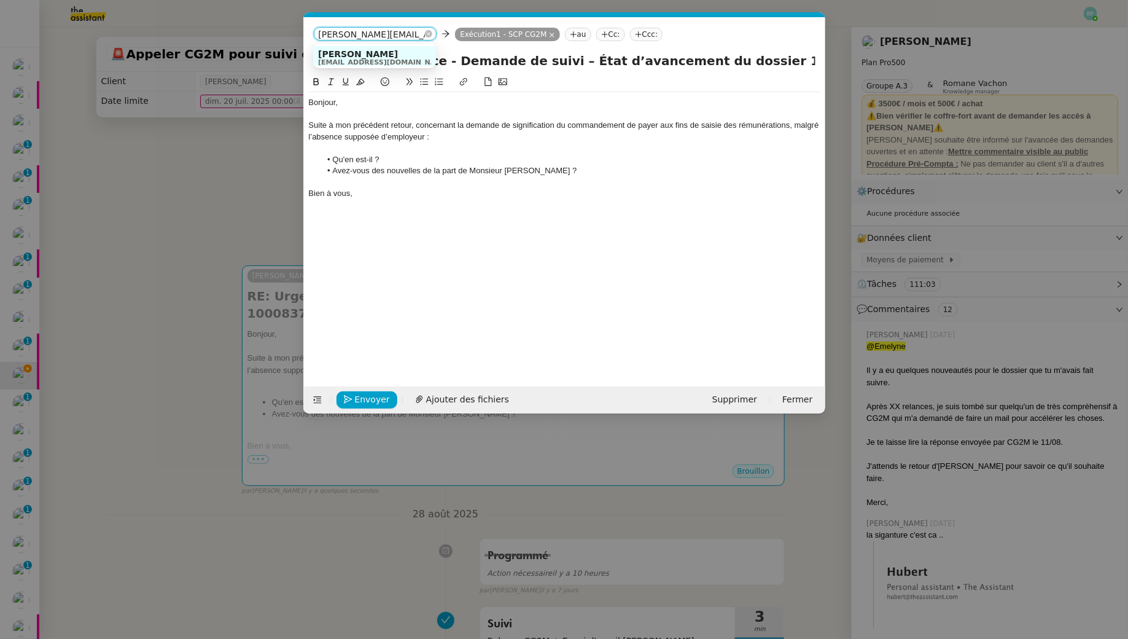
click at [422, 33] on input "[PERSON_NAME][EMAIL_ADDRESS][DOMAIN_NAME]" at bounding box center [375, 35] width 113 height 12
click at [413, 39] on input "[PERSON_NAME][EMAIL_ADDRESS][DOMAIN_NAME]" at bounding box center [375, 35] width 113 height 12
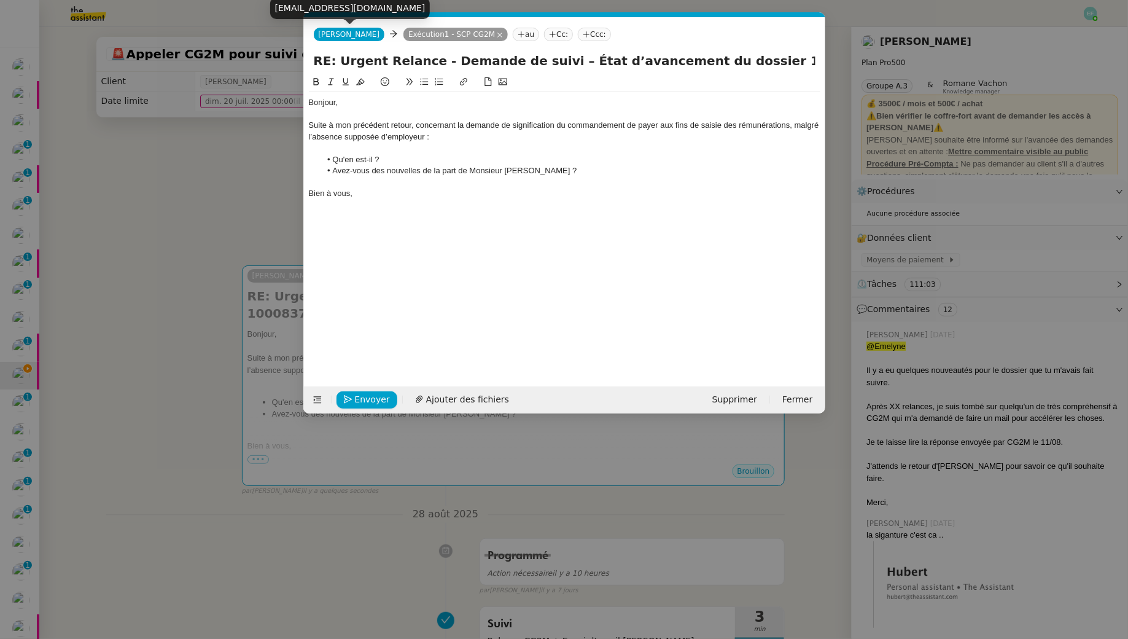
click at [336, 34] on span "[PERSON_NAME]" at bounding box center [349, 34] width 61 height 9
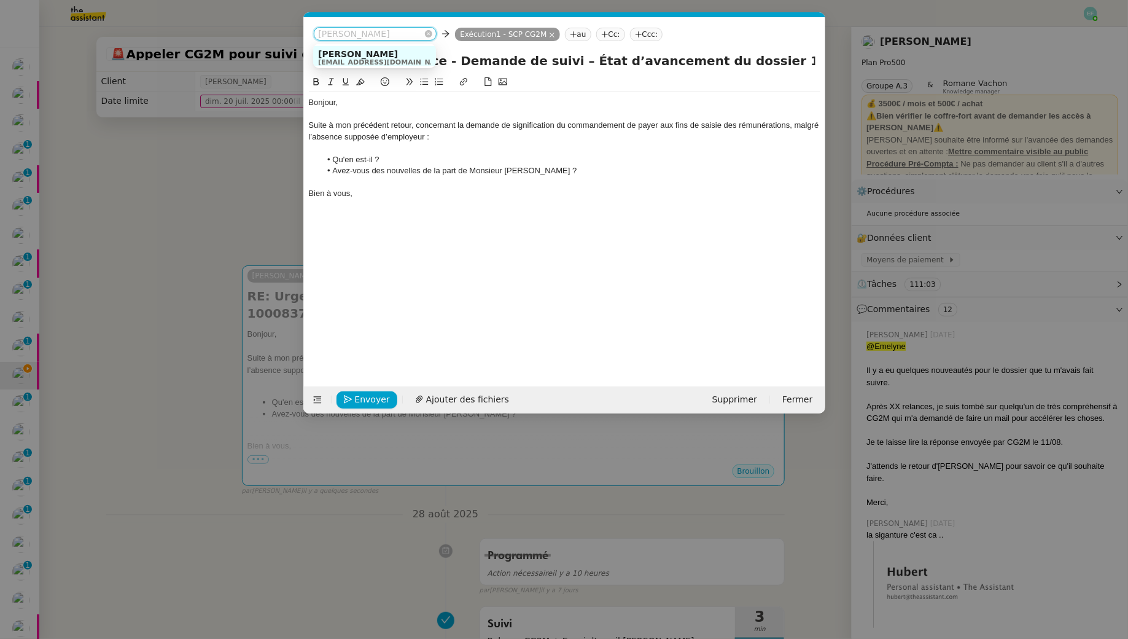
paste input "[PERSON_NAME][EMAIL_ADDRESS][DOMAIN_NAME]"
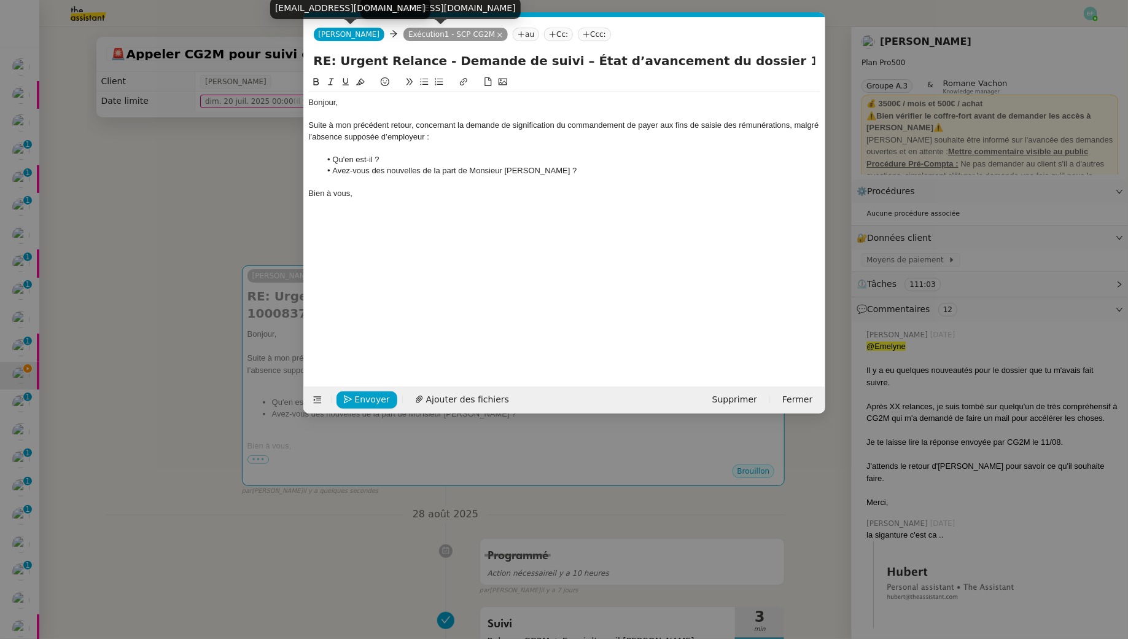
click at [330, 34] on span "[PERSON_NAME]" at bounding box center [349, 34] width 61 height 9
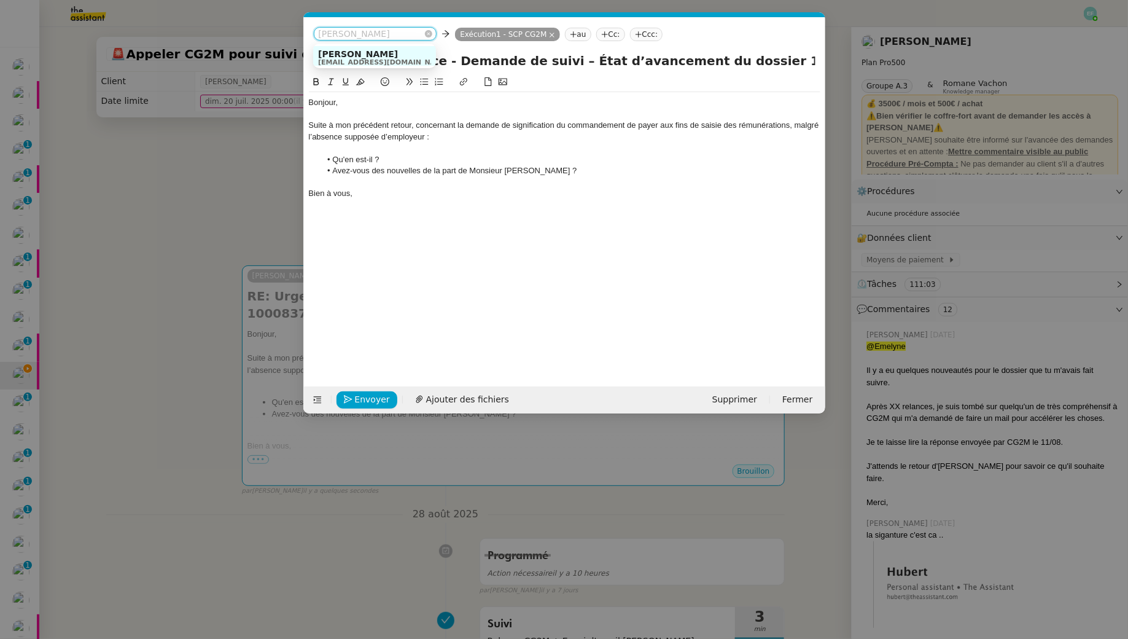
paste input "[PERSON_NAME][EMAIL_ADDRESS][DOMAIN_NAME]"
type input "[PERSON_NAME][EMAIL_ADDRESS][DOMAIN_NAME]"
click at [413, 80] on span "[PERSON_NAME][EMAIL_ADDRESS][DOMAIN_NAME]" at bounding box center [429, 77] width 222 height 10
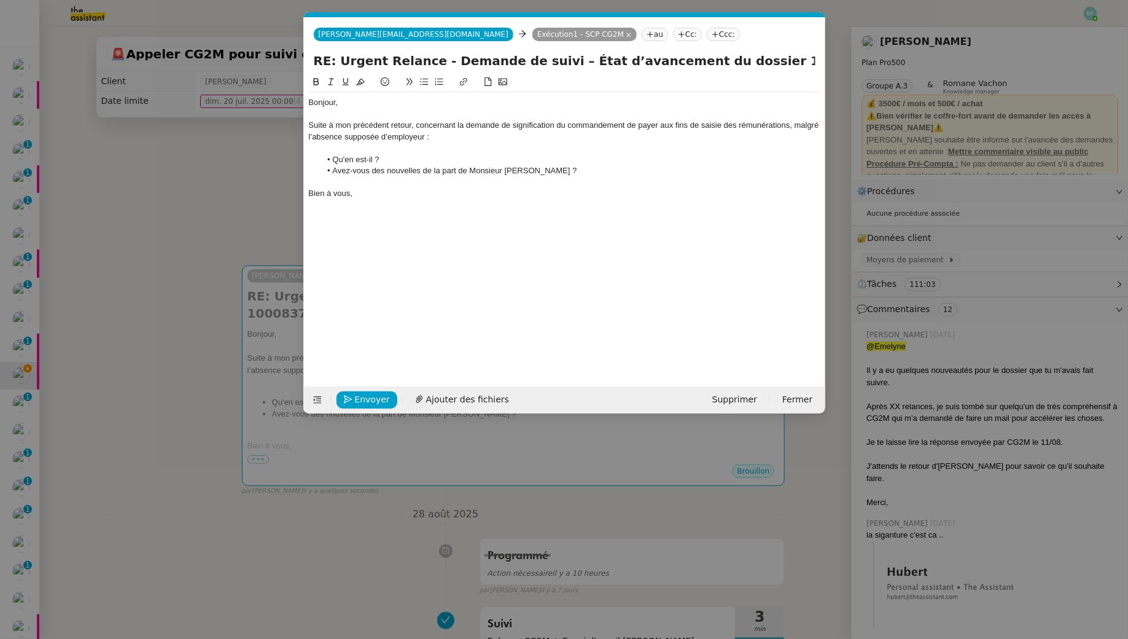
click at [391, 146] on div at bounding box center [565, 148] width 512 height 11
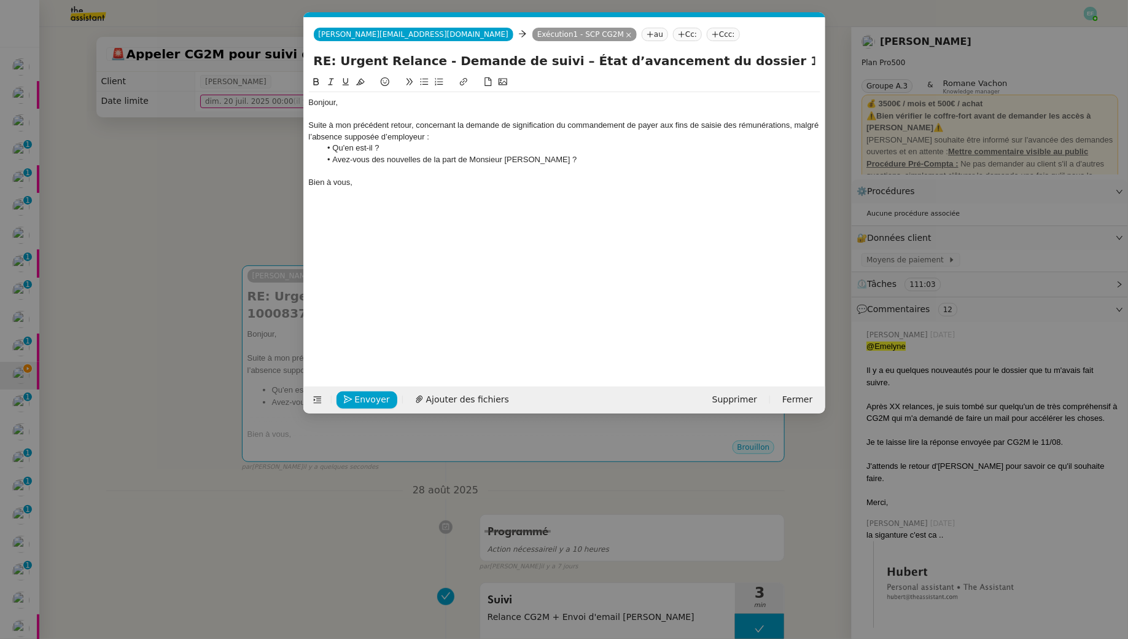
click at [361, 407] on div "Envoyer Ajouter des fichiers" at bounding box center [413, 399] width 208 height 17
click at [356, 398] on span "Envoyer" at bounding box center [372, 400] width 35 height 14
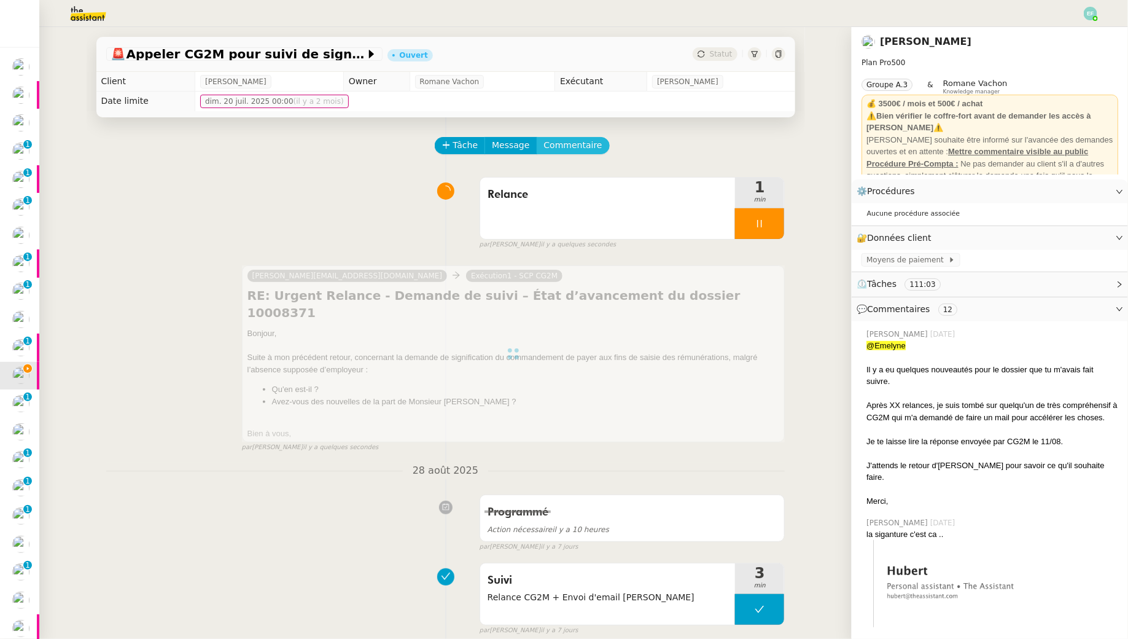
click at [569, 144] on span "Commentaire" at bounding box center [573, 145] width 58 height 14
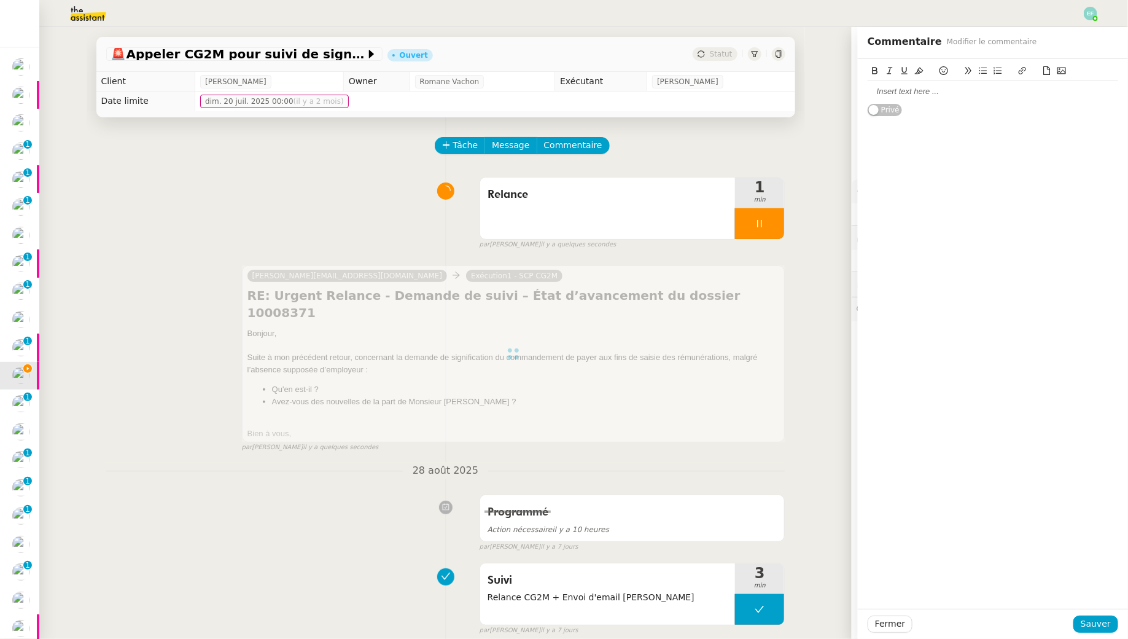
click at [914, 92] on div at bounding box center [993, 91] width 251 height 11
click at [1097, 628] on span "Sauver" at bounding box center [1096, 624] width 30 height 14
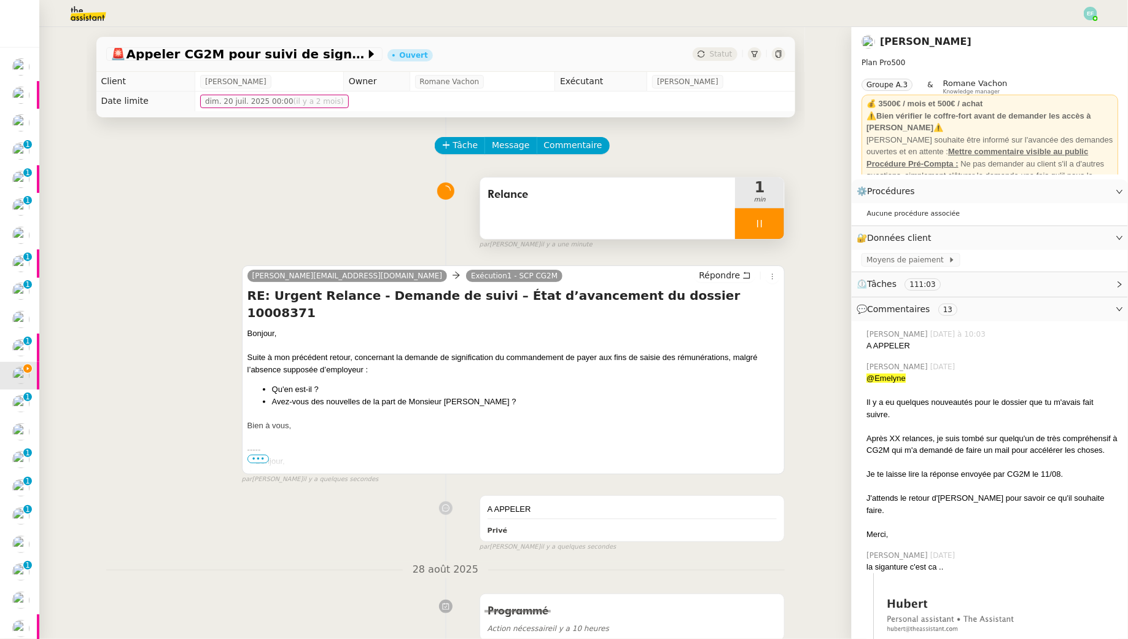
click at [747, 226] on div at bounding box center [759, 223] width 49 height 31
click at [770, 222] on icon at bounding box center [772, 224] width 10 height 10
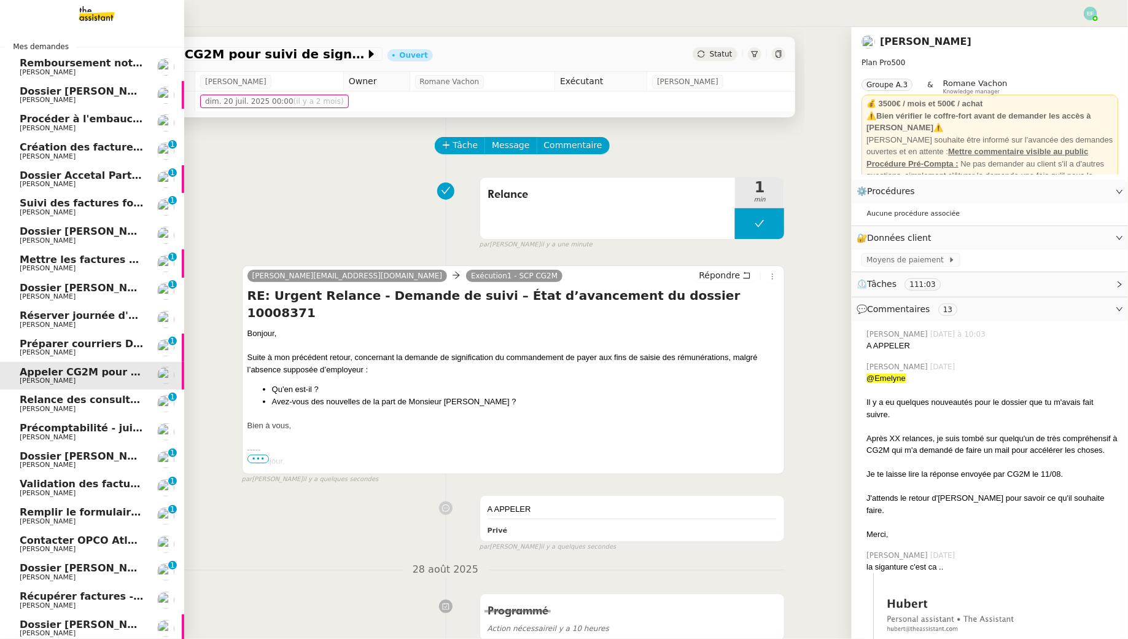
scroll to position [103, 0]
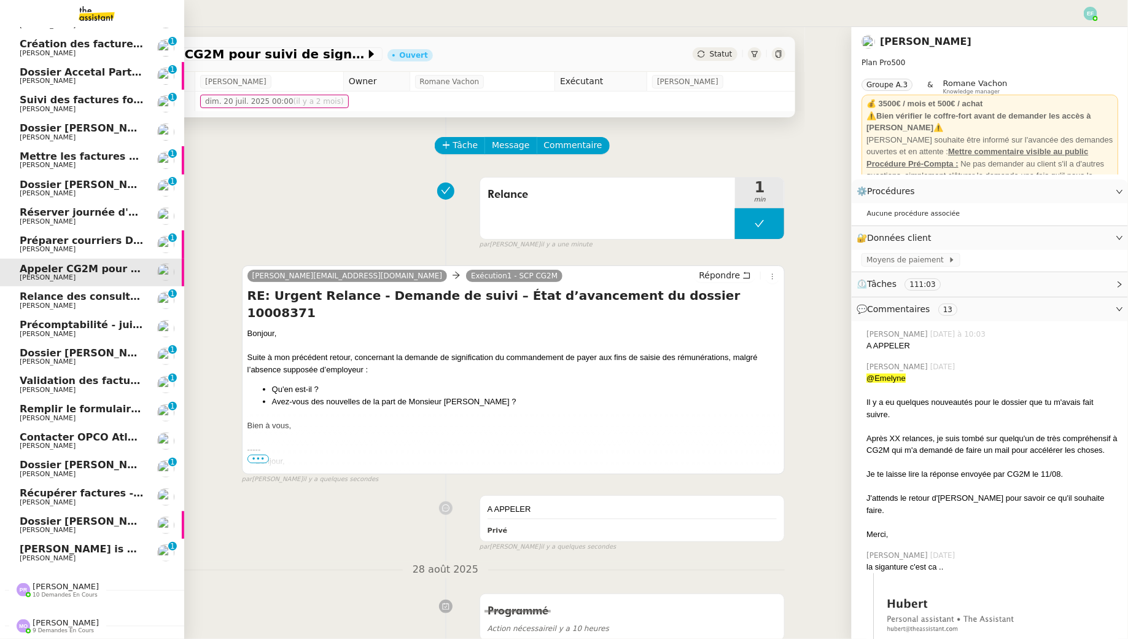
click at [72, 547] on span "[PERSON_NAME] is waiting for your response" at bounding box center [145, 549] width 251 height 12
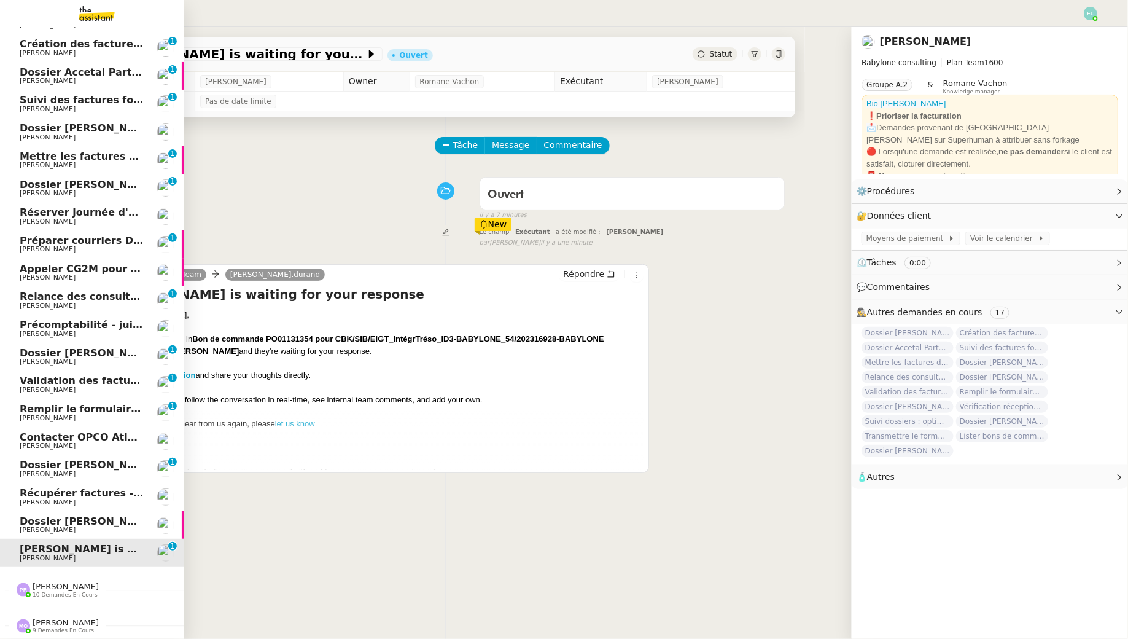
click at [42, 515] on span "Dossier [PERSON_NAME]" at bounding box center [88, 521] width 136 height 12
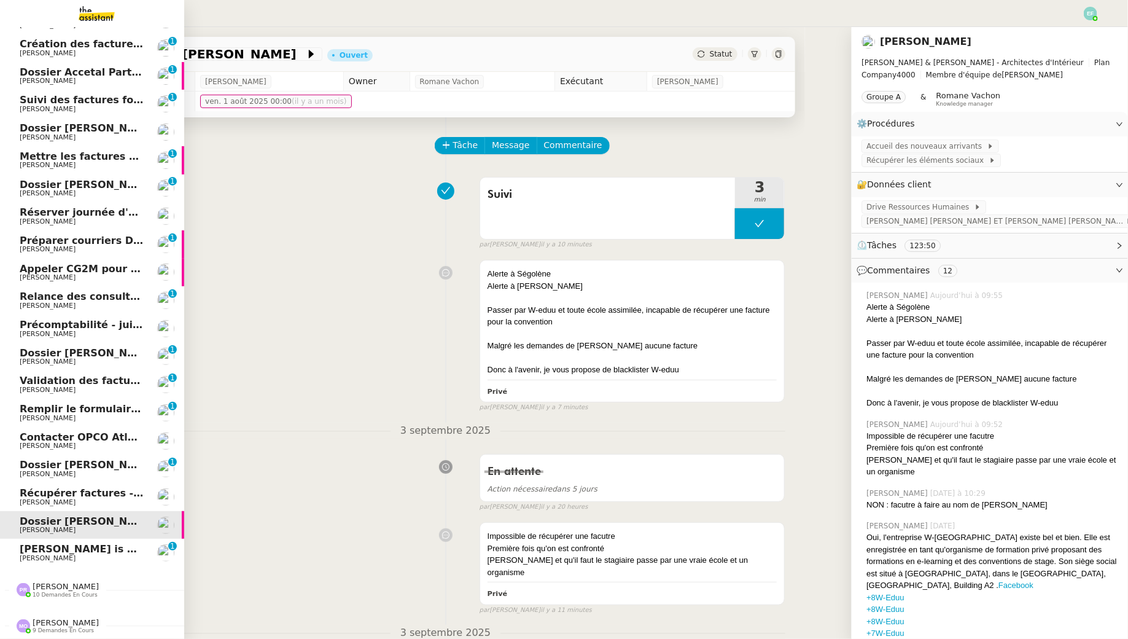
click at [28, 513] on link "Dossier Marion Mossuz Segolène Labinsky" at bounding box center [92, 525] width 184 height 28
click at [30, 498] on span "[PERSON_NAME]" at bounding box center [48, 502] width 56 height 8
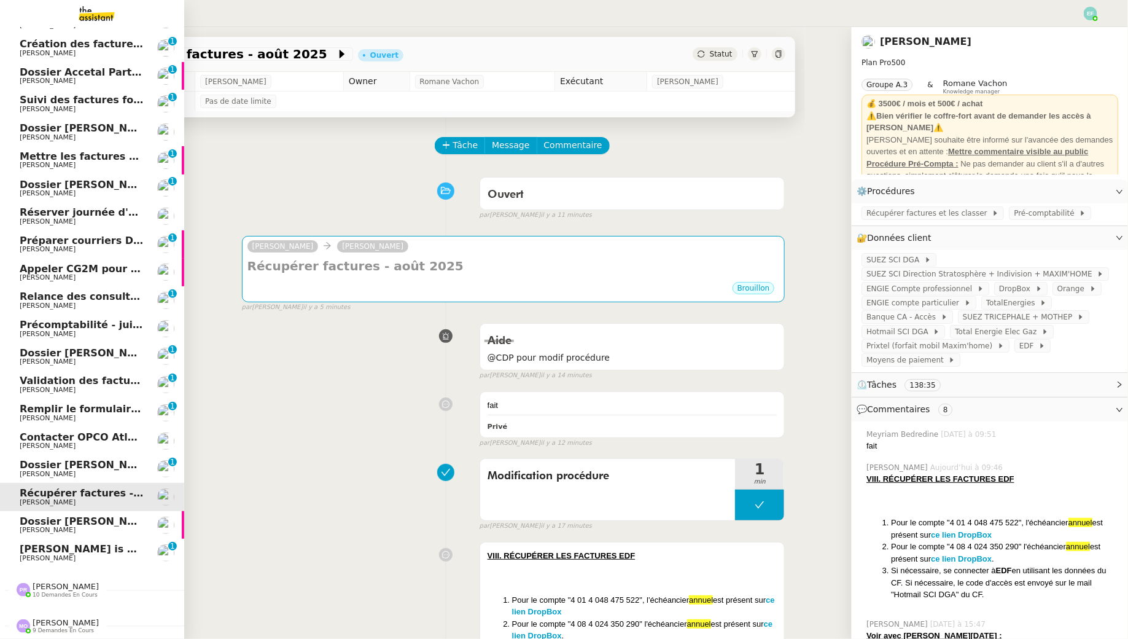
click at [44, 476] on span "[PERSON_NAME]" at bounding box center [48, 474] width 56 height 8
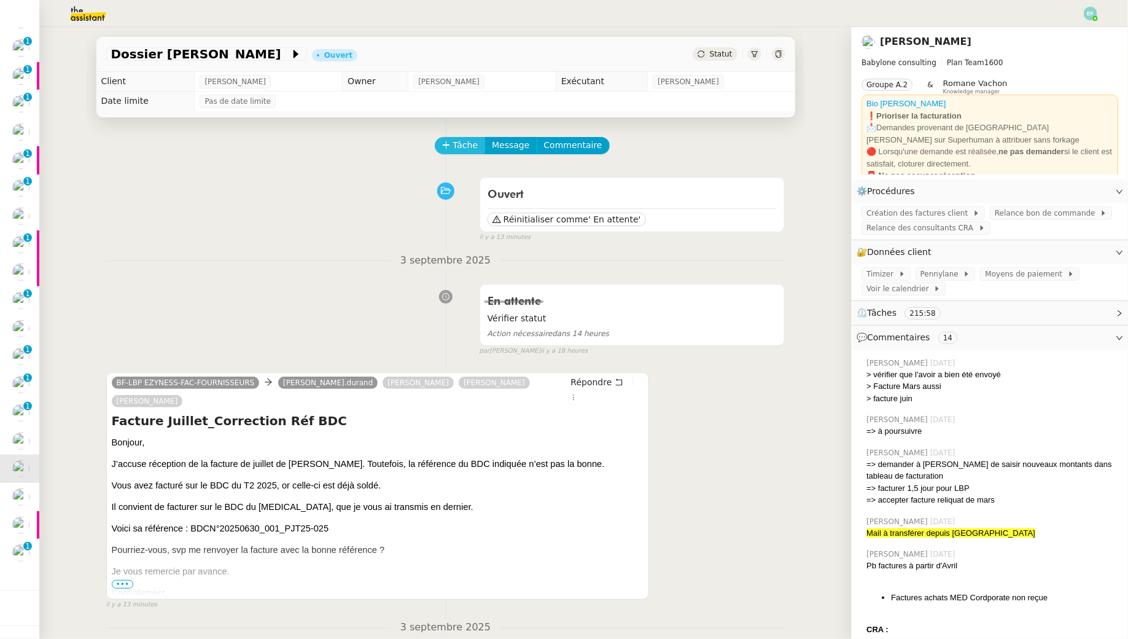
click at [458, 152] on span "Tâche" at bounding box center [465, 145] width 25 height 14
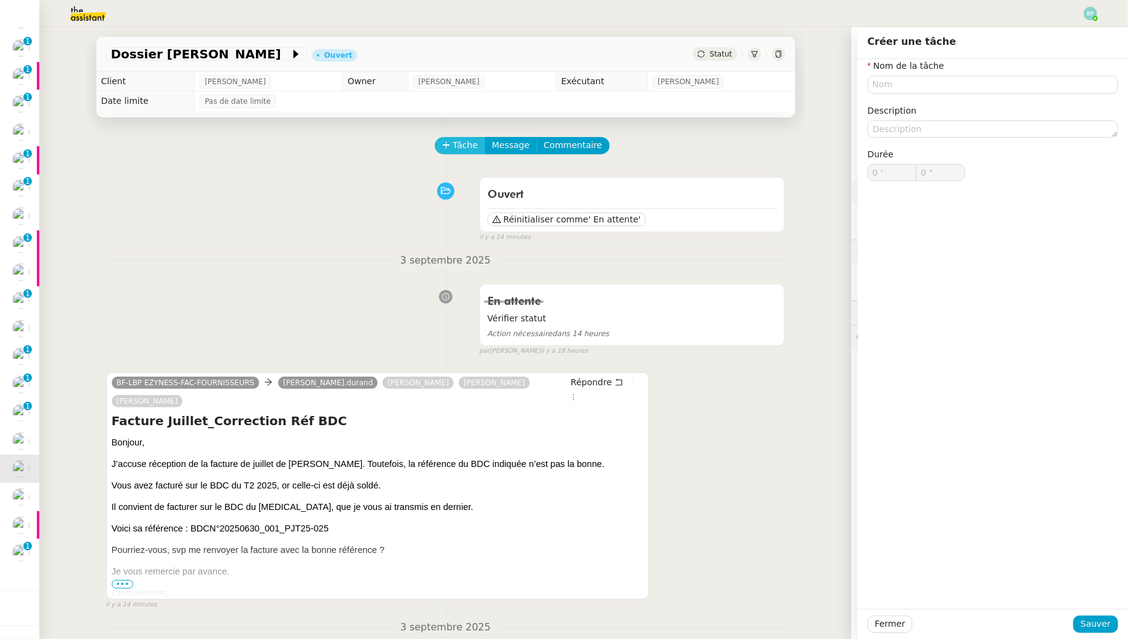
click at [463, 141] on span "Tâche" at bounding box center [465, 145] width 25 height 14
click at [953, 80] on input "text" at bounding box center [993, 85] width 251 height 18
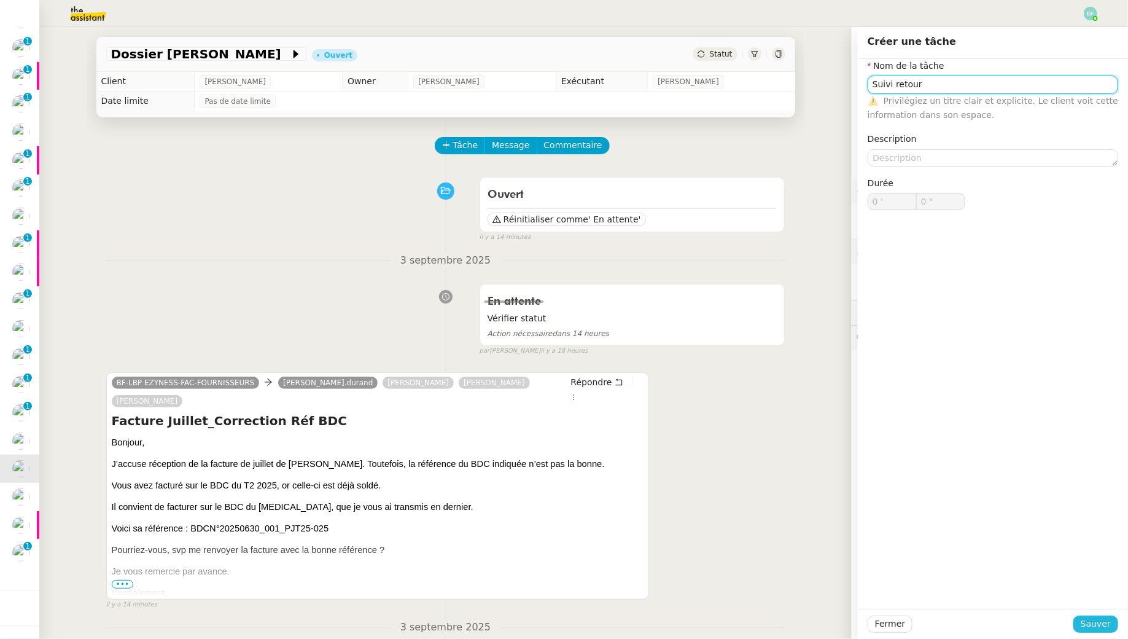
type input "Suivi retour"
click at [1091, 628] on span "Sauver" at bounding box center [1096, 624] width 30 height 14
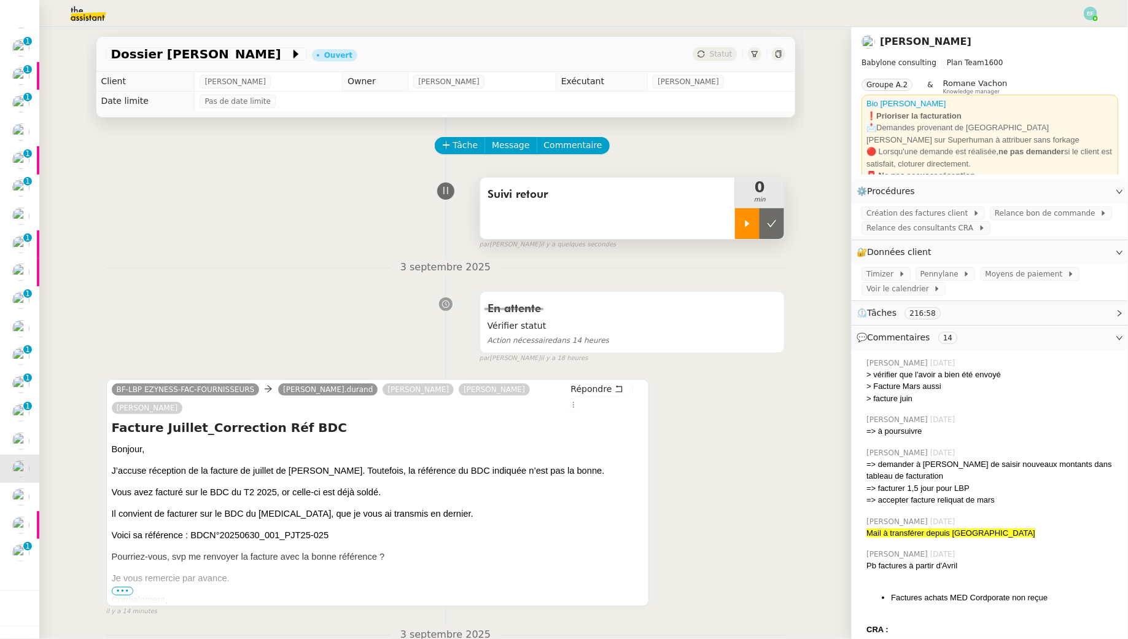
click at [740, 221] on div at bounding box center [747, 223] width 25 height 31
click at [776, 224] on div at bounding box center [759, 223] width 49 height 31
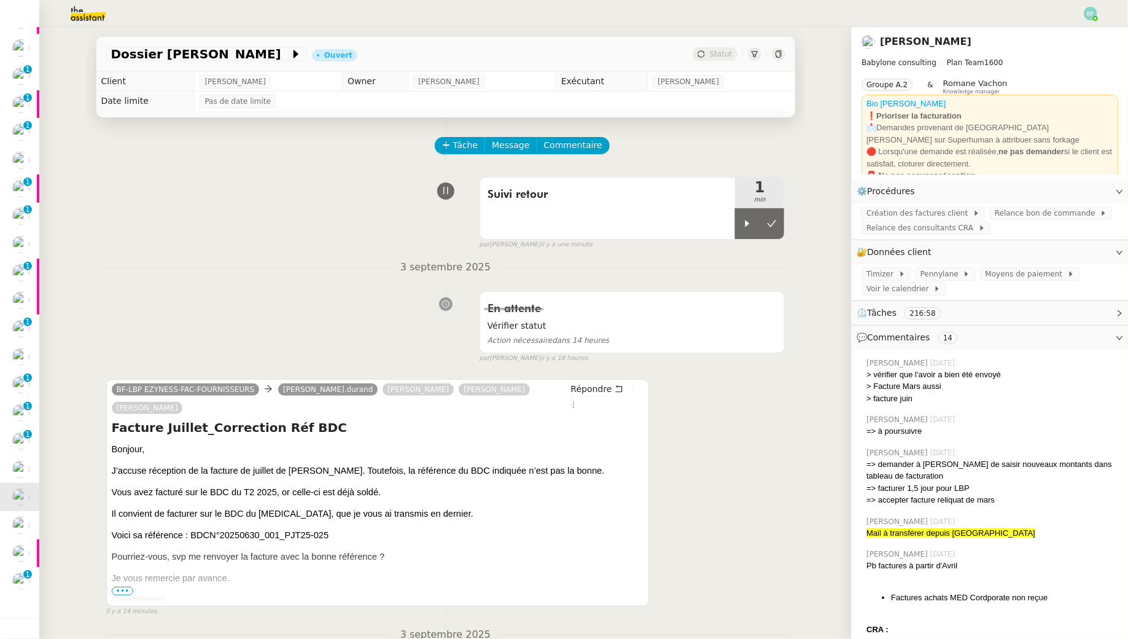
scroll to position [131, 0]
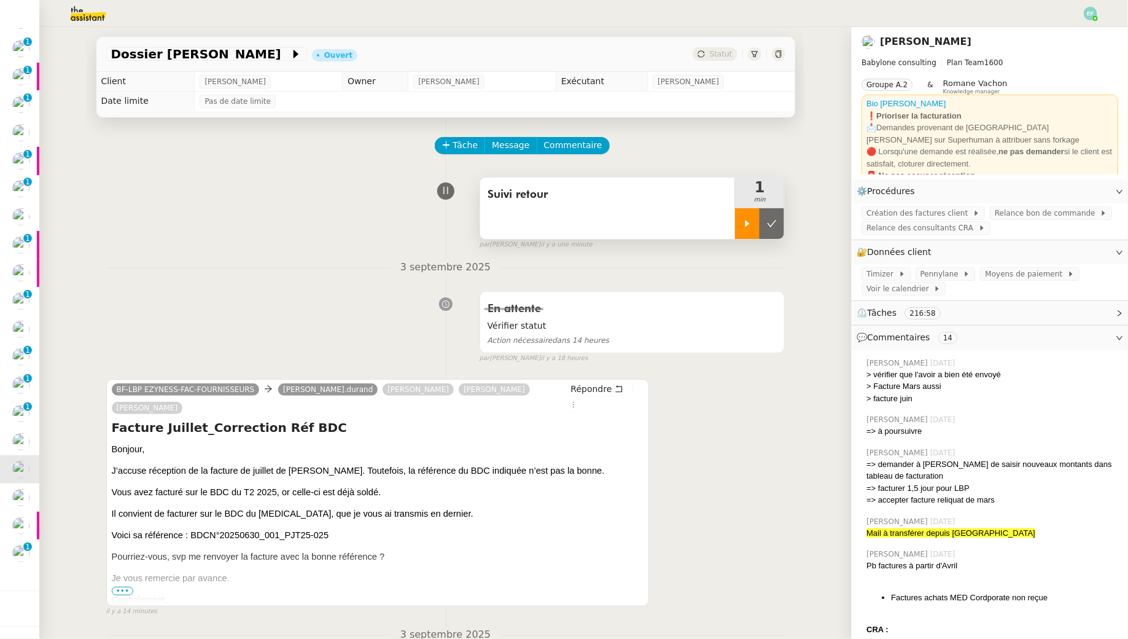
click at [749, 225] on icon at bounding box center [748, 224] width 10 height 10
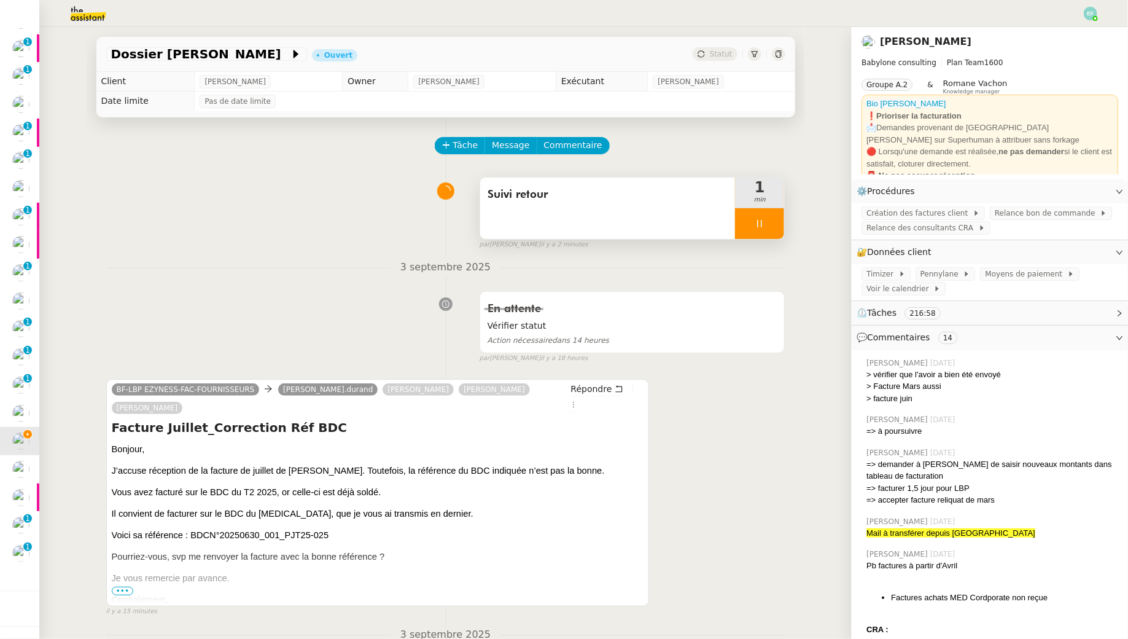
scroll to position [103, 0]
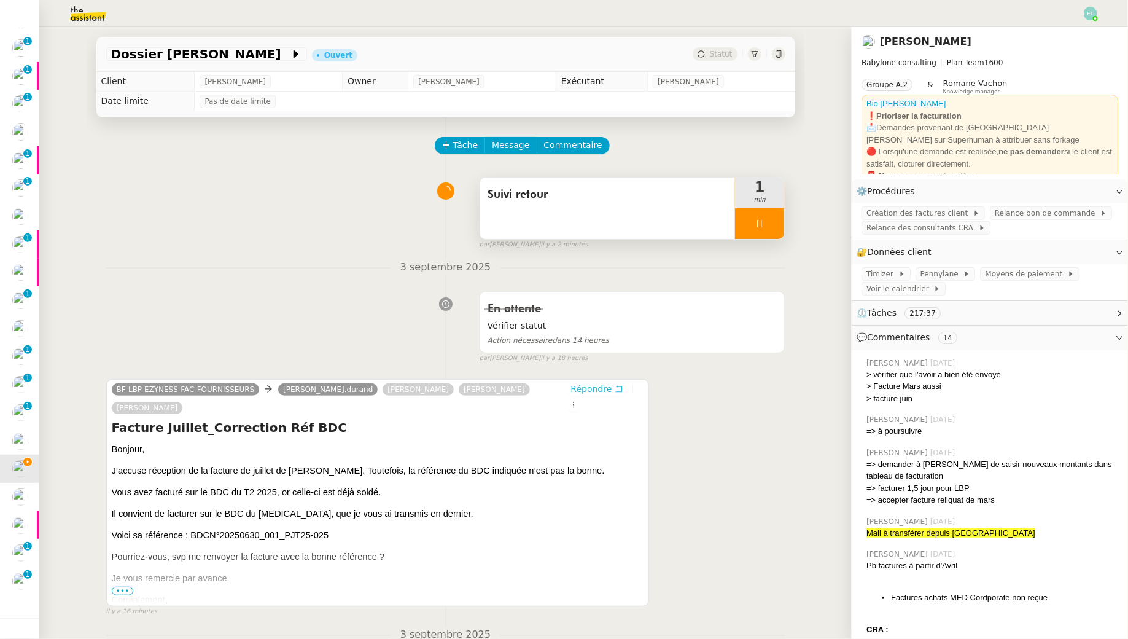
click at [615, 386] on icon at bounding box center [619, 389] width 9 height 9
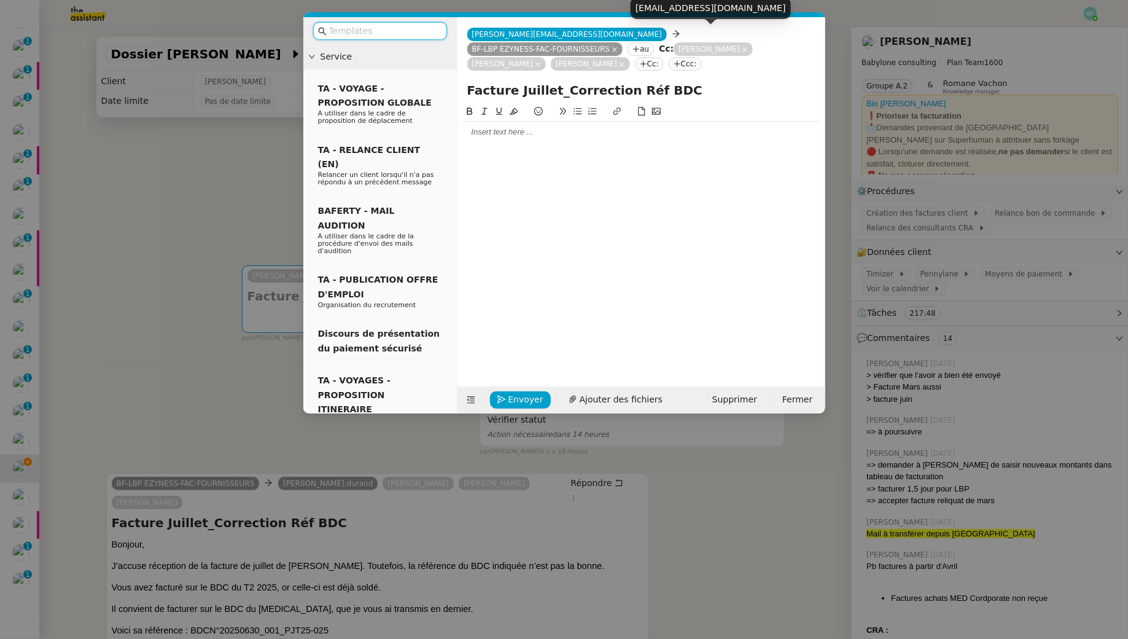
click at [624, 42] on nz-tag "BF-LBP EZYNESS-FAC-FOURNISSEURS" at bounding box center [545, 49] width 156 height 14
click at [618, 47] on icon at bounding box center [615, 50] width 6 height 6
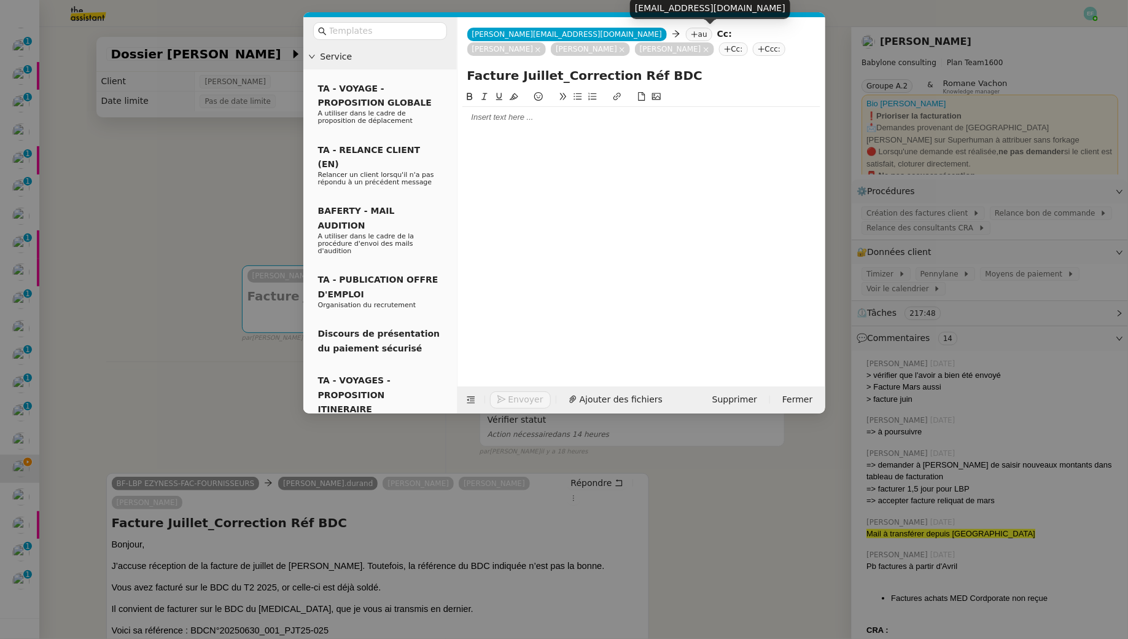
click at [686, 29] on nz-tag "au" at bounding box center [699, 35] width 26 height 14
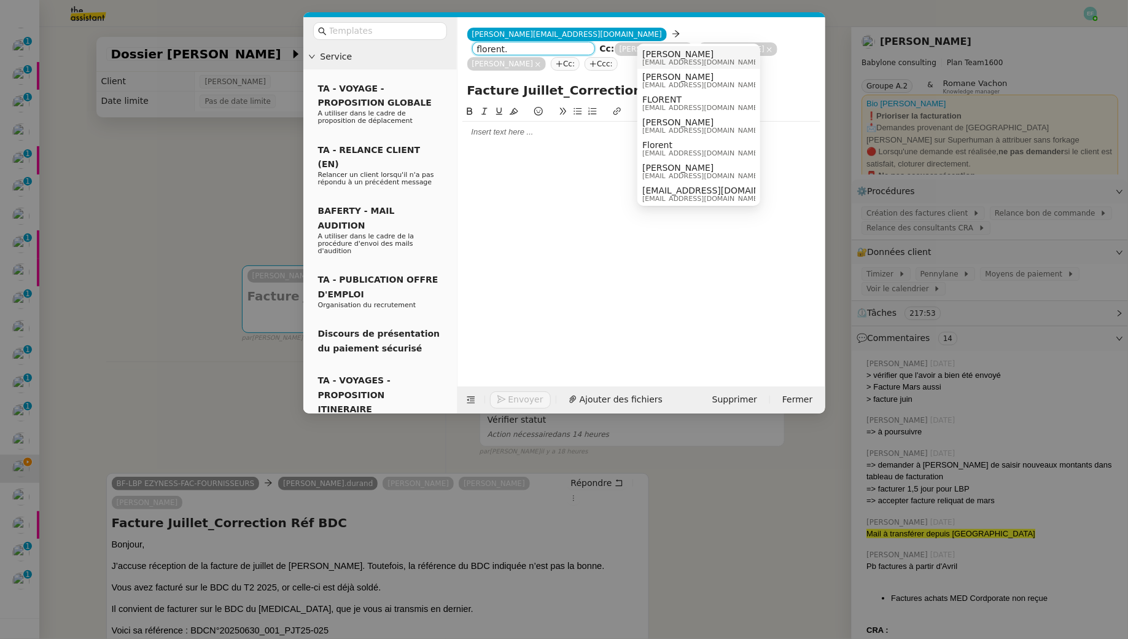
type input "florent."
click at [714, 54] on span "[PERSON_NAME]" at bounding box center [702, 54] width 118 height 10
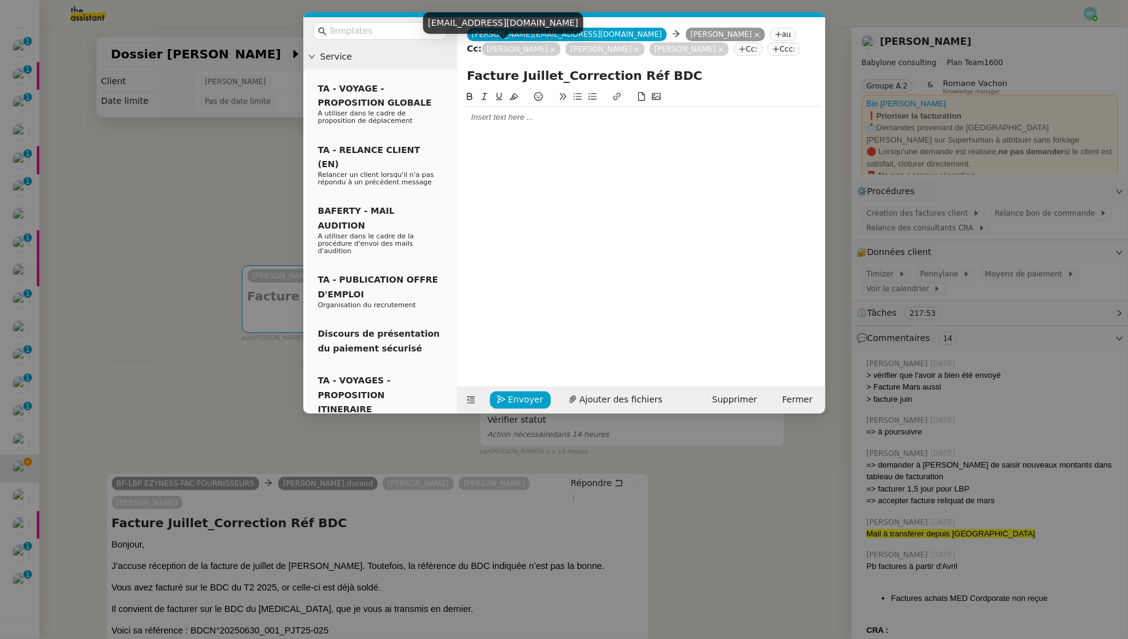
click at [550, 49] on icon at bounding box center [553, 50] width 6 height 6
click at [526, 49] on nz-tag "SAMIMI Keyhan" at bounding box center [521, 49] width 79 height 14
click at [550, 49] on icon at bounding box center [553, 50] width 6 height 6
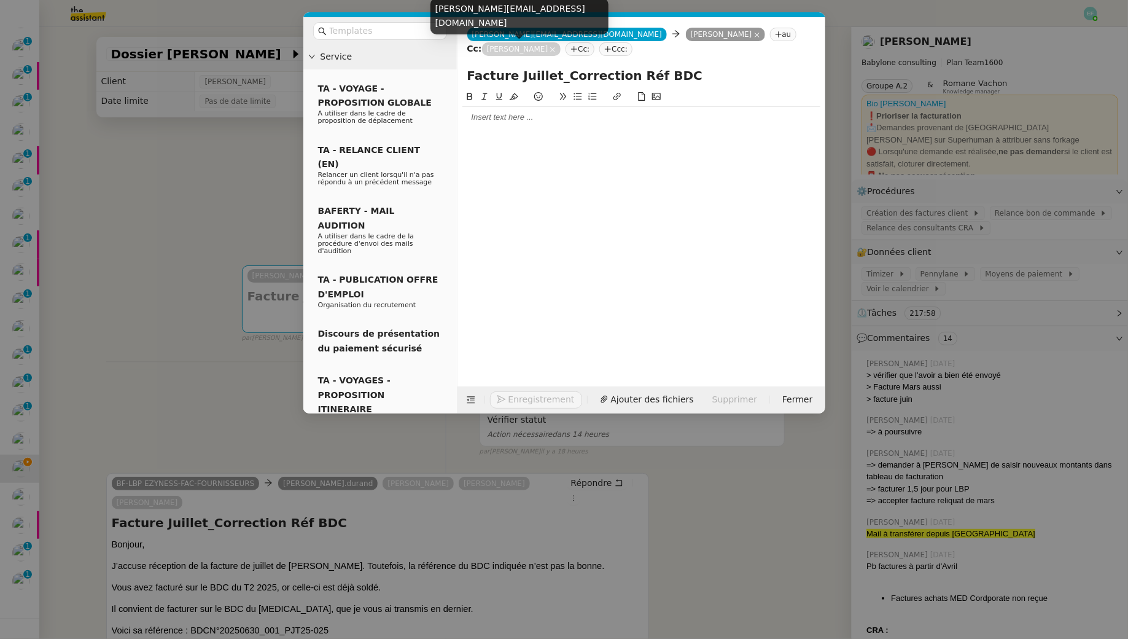
click at [550, 49] on icon at bounding box center [553, 50] width 6 height 6
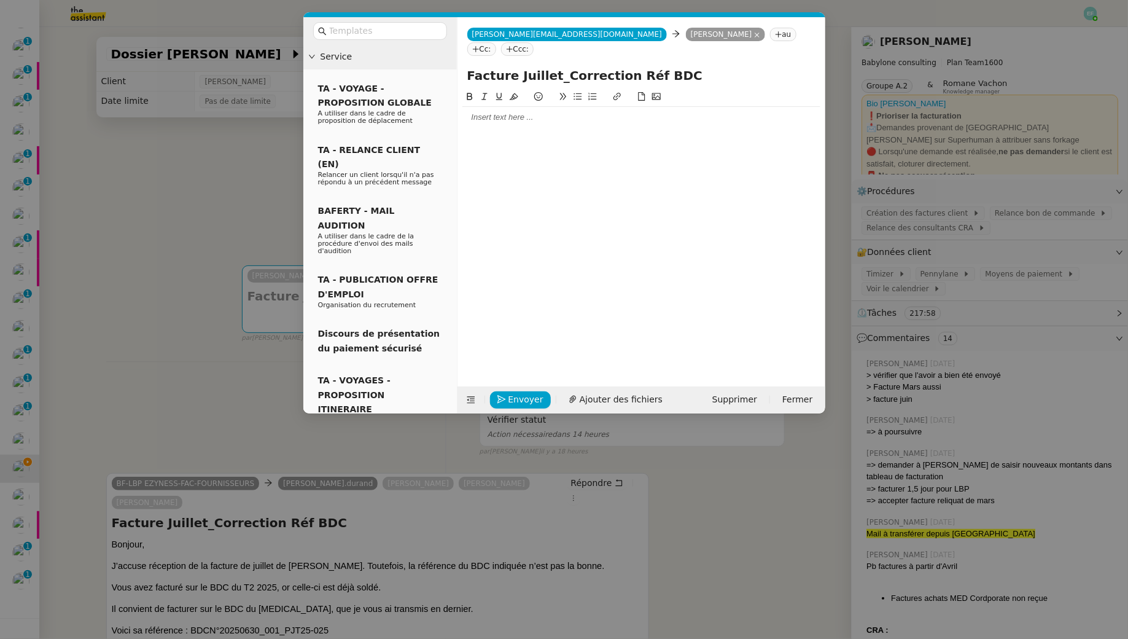
click at [522, 114] on div at bounding box center [642, 229] width 358 height 278
click at [517, 112] on div at bounding box center [642, 117] width 358 height 11
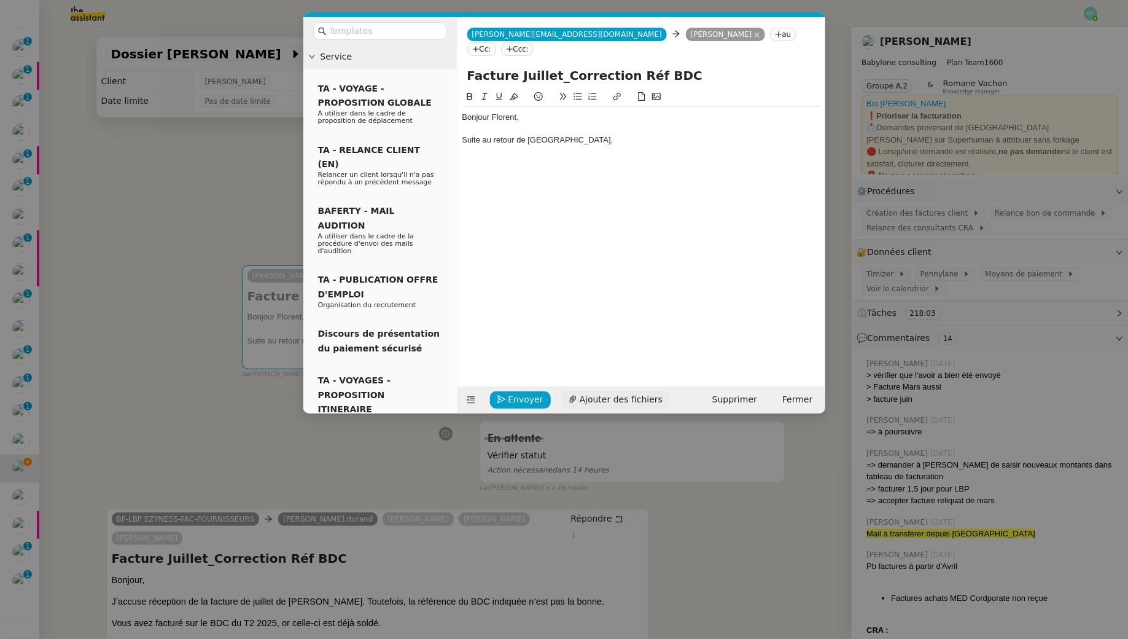
click at [601, 396] on span "Ajouter des fichiers" at bounding box center [621, 400] width 83 height 14
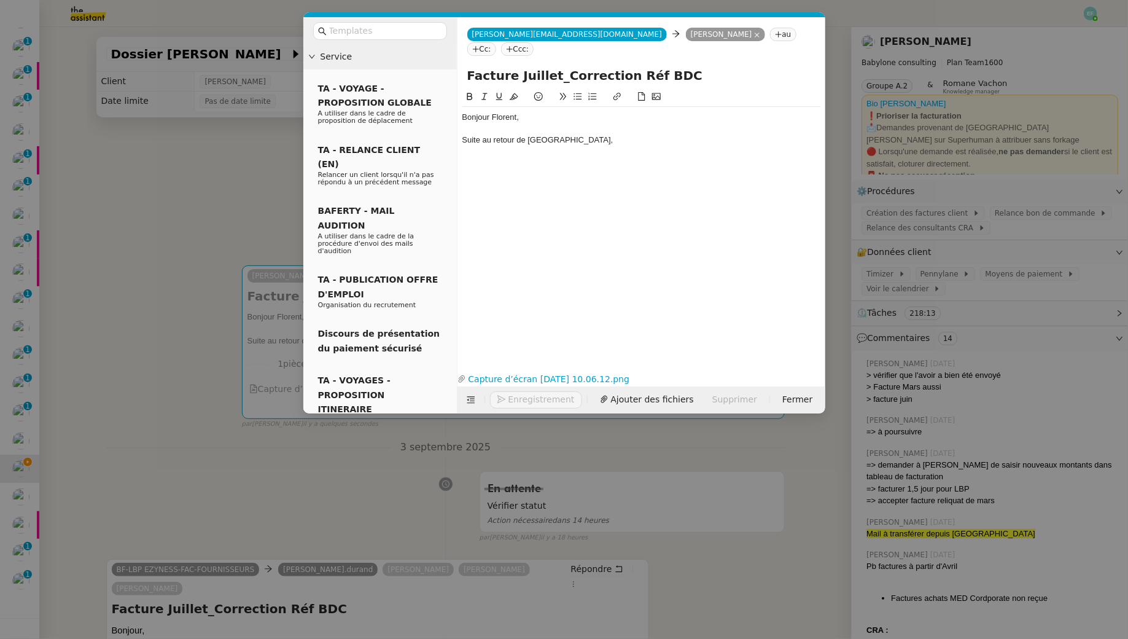
click at [638, 131] on div "Bonjour Florent, Suite au retour de Hanane," at bounding box center [642, 129] width 358 height 44
click at [229, 514] on nz-modal-container "Service TA - VOYAGE - PROPOSITION GLOBALE A utiliser dans le cadre de propositi…" at bounding box center [564, 319] width 1128 height 639
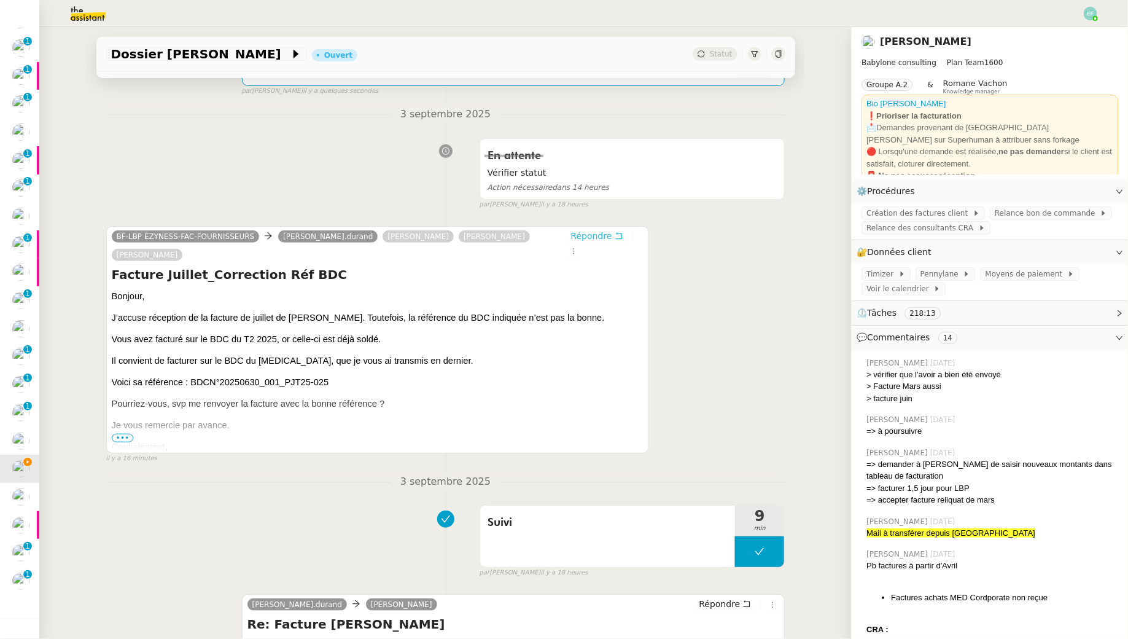
scroll to position [407, 0]
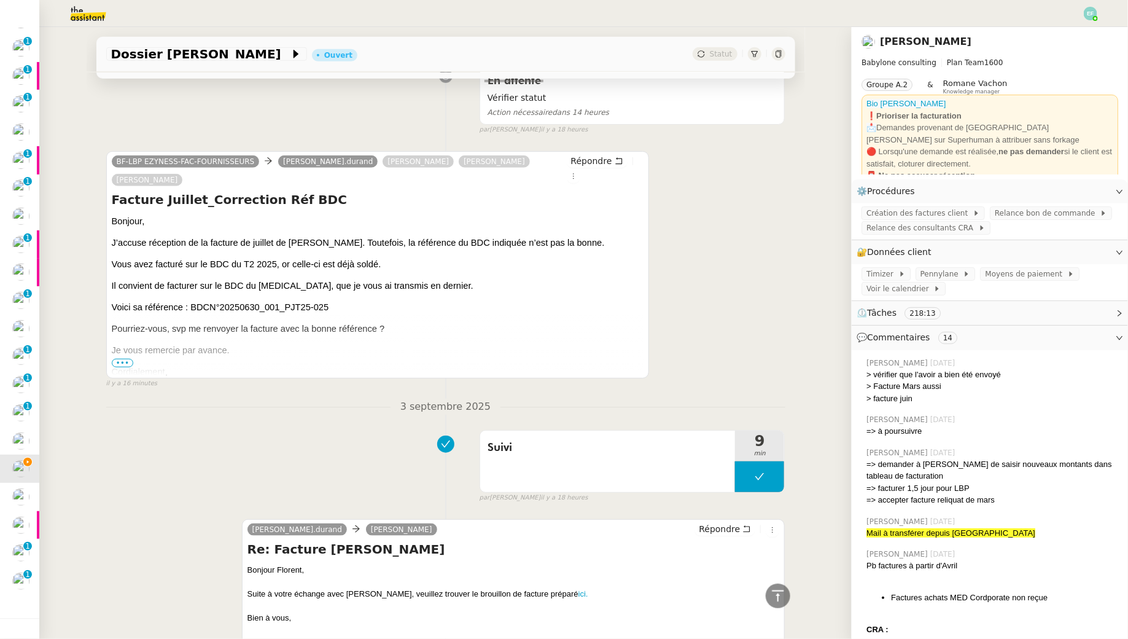
click at [126, 359] on span "•••" at bounding box center [123, 363] width 22 height 9
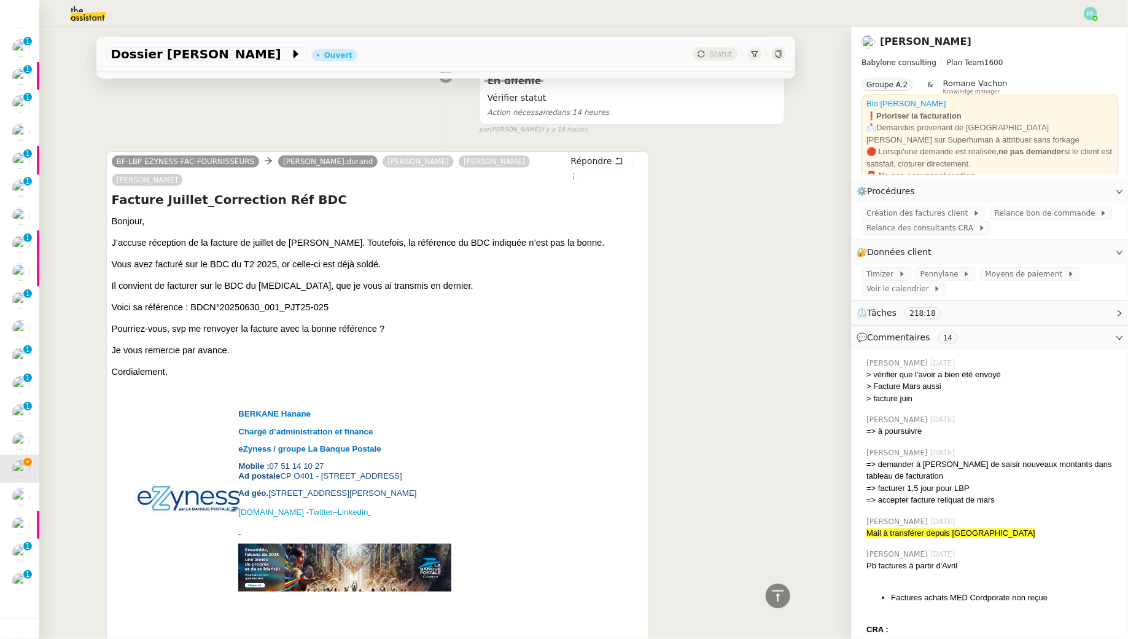
scroll to position [0, 0]
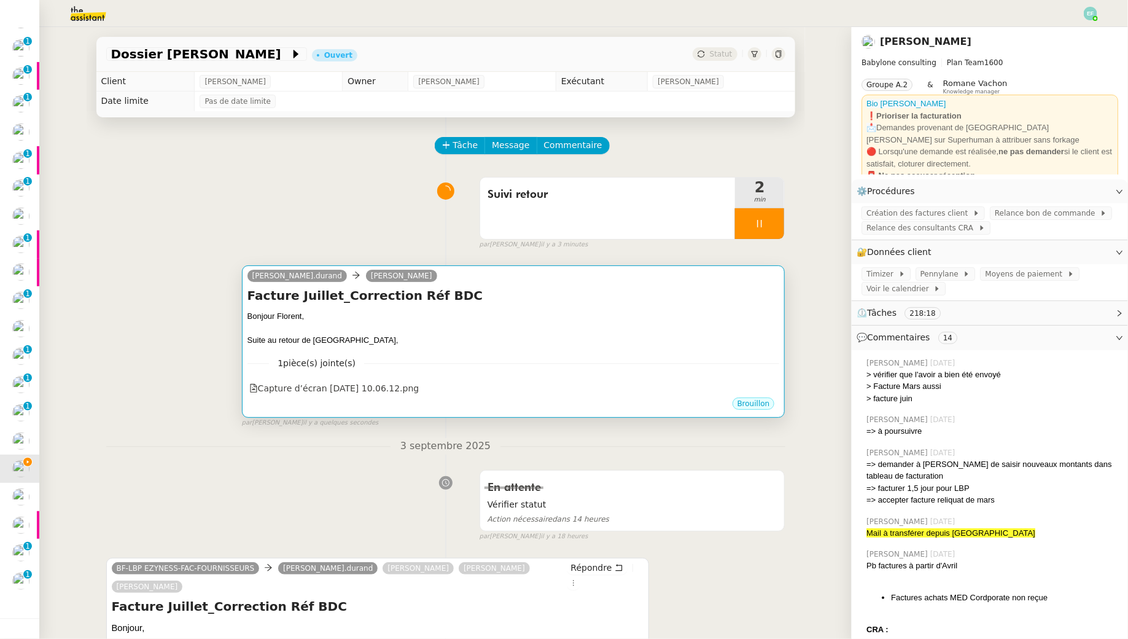
click at [446, 351] on div "1 pièce(s) jointe(s) Capture d’écran 2025-09-04 à 10.06.12.png" at bounding box center [514, 371] width 533 height 50
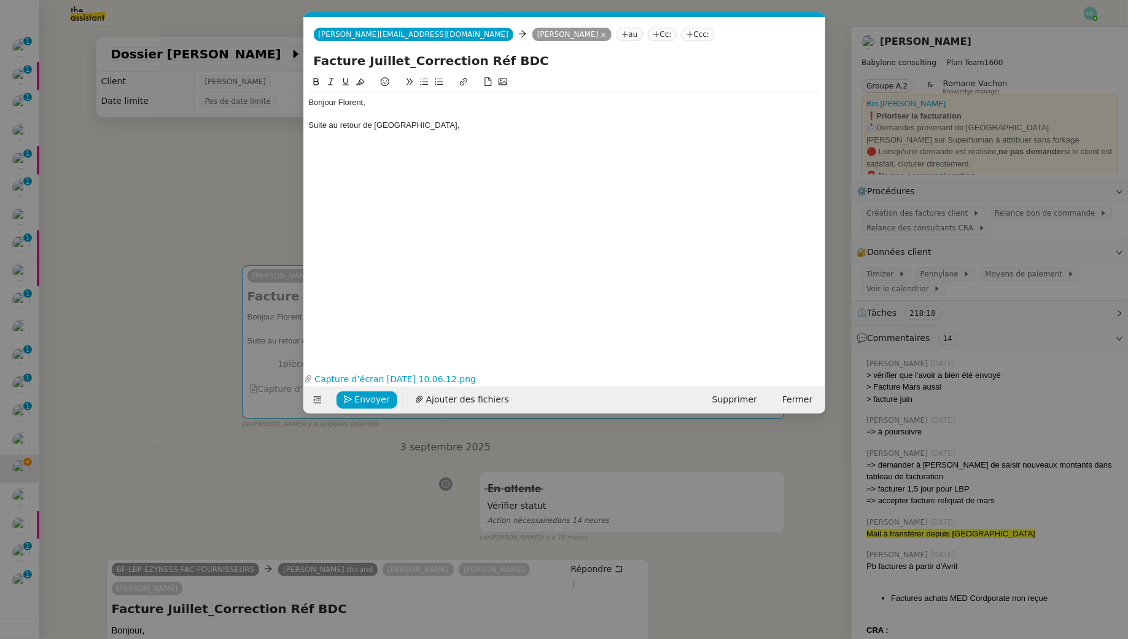
scroll to position [0, 26]
click at [437, 120] on div "Suite au retour de Hanane," at bounding box center [565, 125] width 512 height 11
click at [204, 380] on nz-modal-container "Service TA - VOYAGE - PROPOSITION GLOBALE A utiliser dans le cadre de propositi…" at bounding box center [564, 319] width 1128 height 639
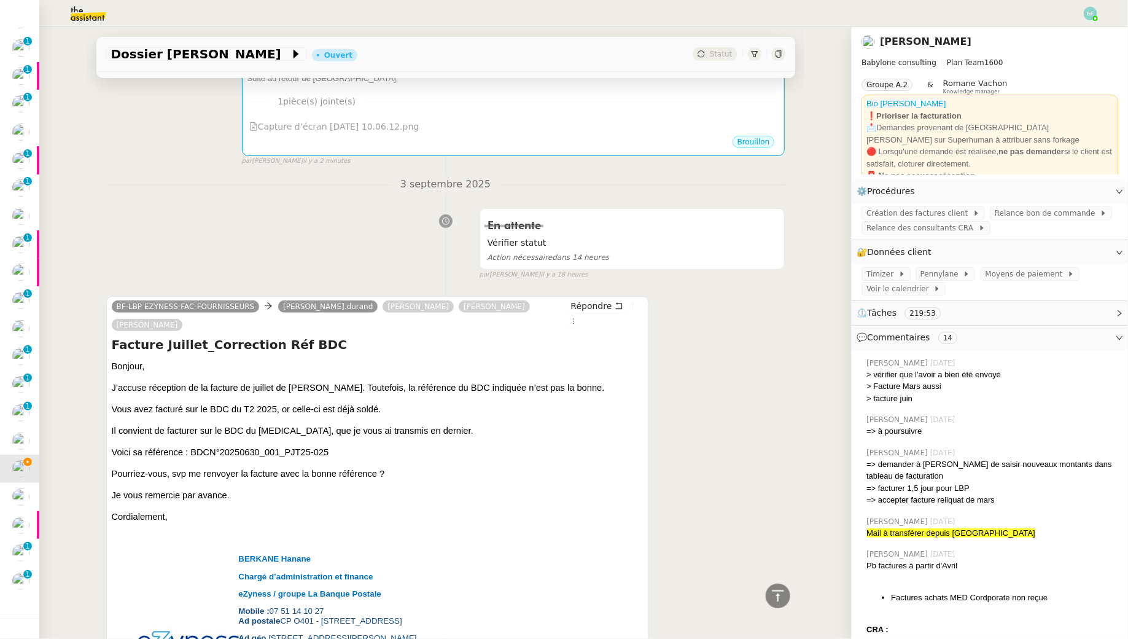
scroll to position [317, 0]
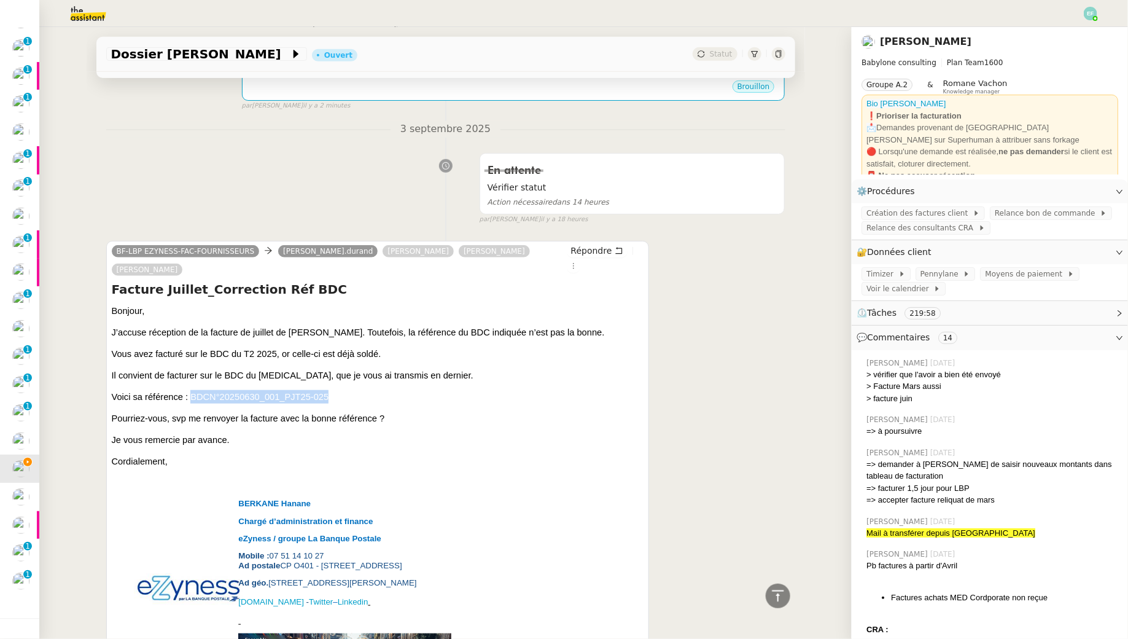
drag, startPoint x: 189, startPoint y: 377, endPoint x: 334, endPoint y: 377, distance: 144.4
click at [334, 390] on p "Voici sa référence : BDCN°20250630_001_PJT25-025" at bounding box center [378, 397] width 533 height 14
copy span "BDCN°20250630_001_PJT25-025"
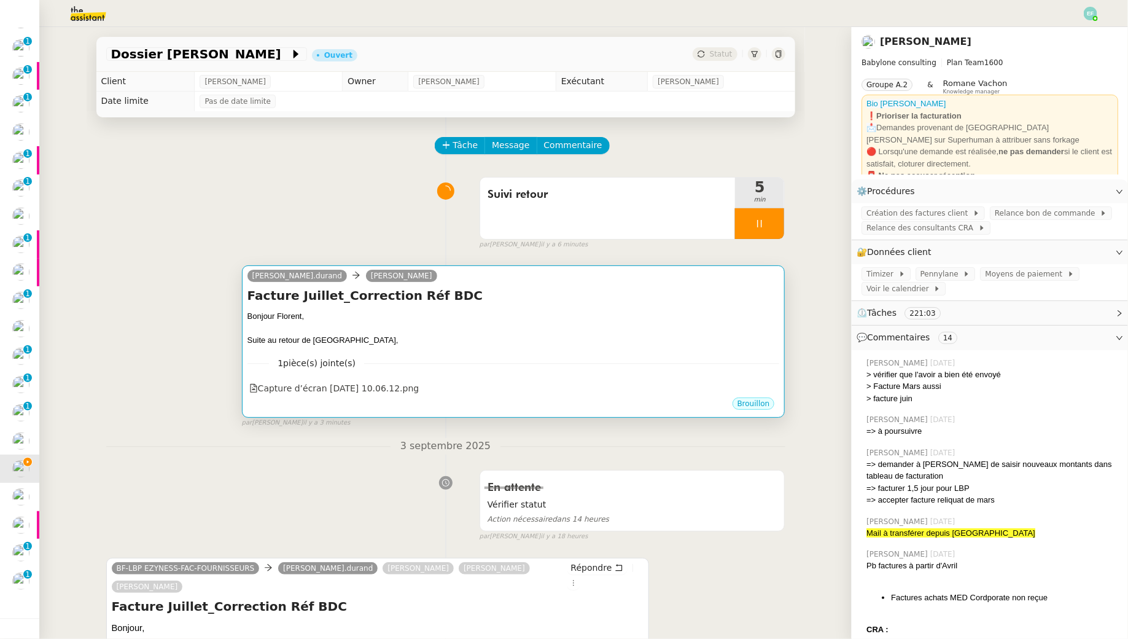
click at [552, 338] on div "Suite au retour de Hanane," at bounding box center [514, 340] width 533 height 12
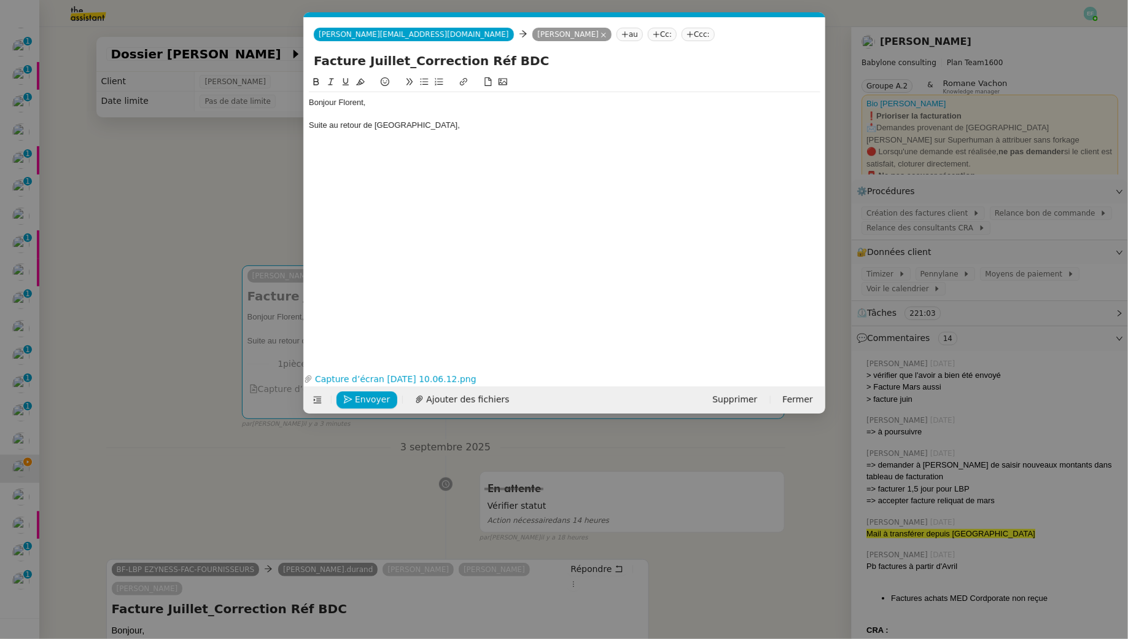
scroll to position [0, 26]
click at [470, 114] on div at bounding box center [565, 114] width 512 height 11
click at [453, 133] on div "Bonjour Florent, Suite au retour de Hanane," at bounding box center [565, 114] width 512 height 44
drag, startPoint x: 497, startPoint y: 125, endPoint x: 410, endPoint y: 125, distance: 86.6
click at [410, 125] on div "Suite au retour de Hanane, je m'aperçois qu" at bounding box center [565, 125] width 512 height 11
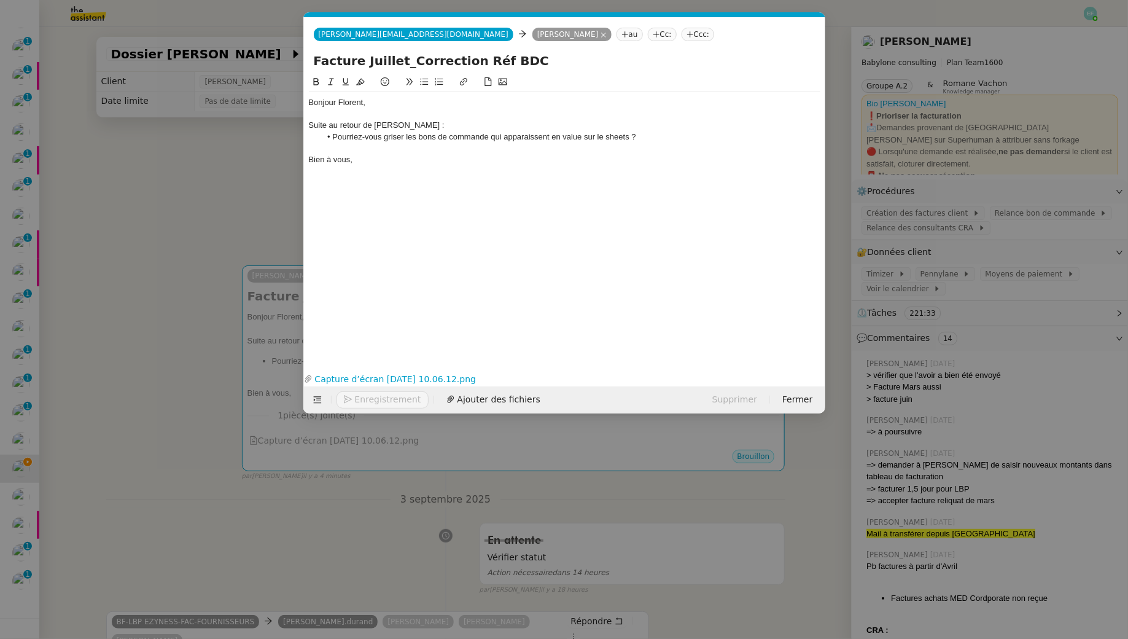
click at [417, 127] on div "Suite au retour de Hanane :" at bounding box center [565, 125] width 512 height 11
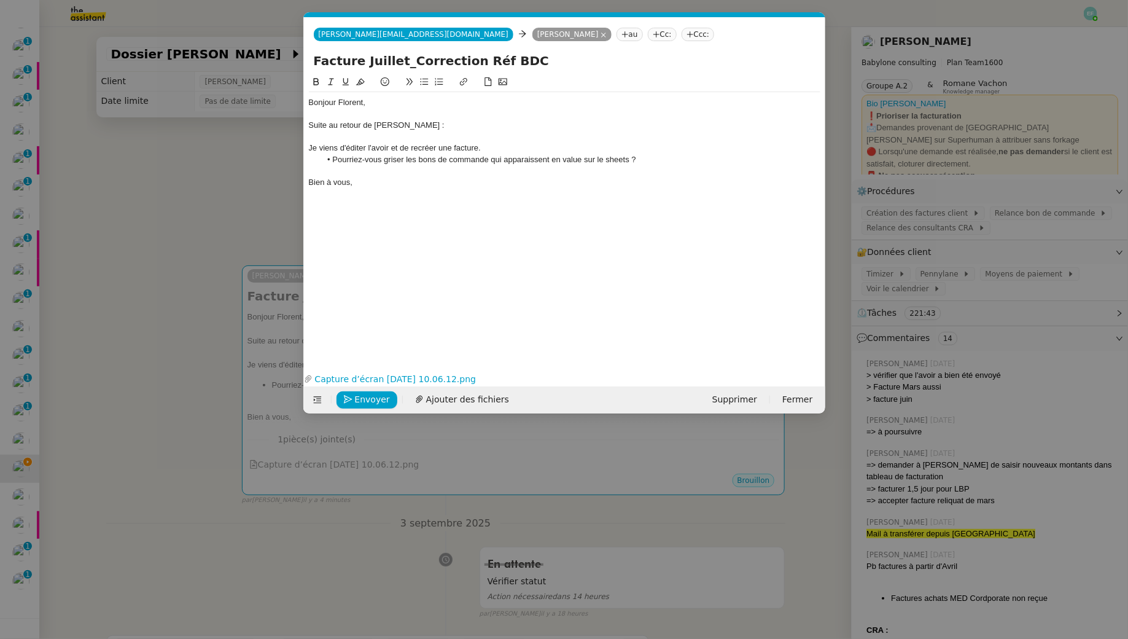
click at [669, 163] on li "Pourriez-vous griser les bons de commande qui apparaissent en value sur le shee…" at bounding box center [571, 159] width 500 height 11
click at [491, 160] on li "Pourriez-vous griser les bons de commande qui apparaissent en value sur le shee…" at bounding box center [571, 159] width 500 height 11
click at [333, 159] on li "Pourriez-vous griser les bons de commande antérieurs qui apparaissent en value …" at bounding box center [571, 159] width 500 height 11
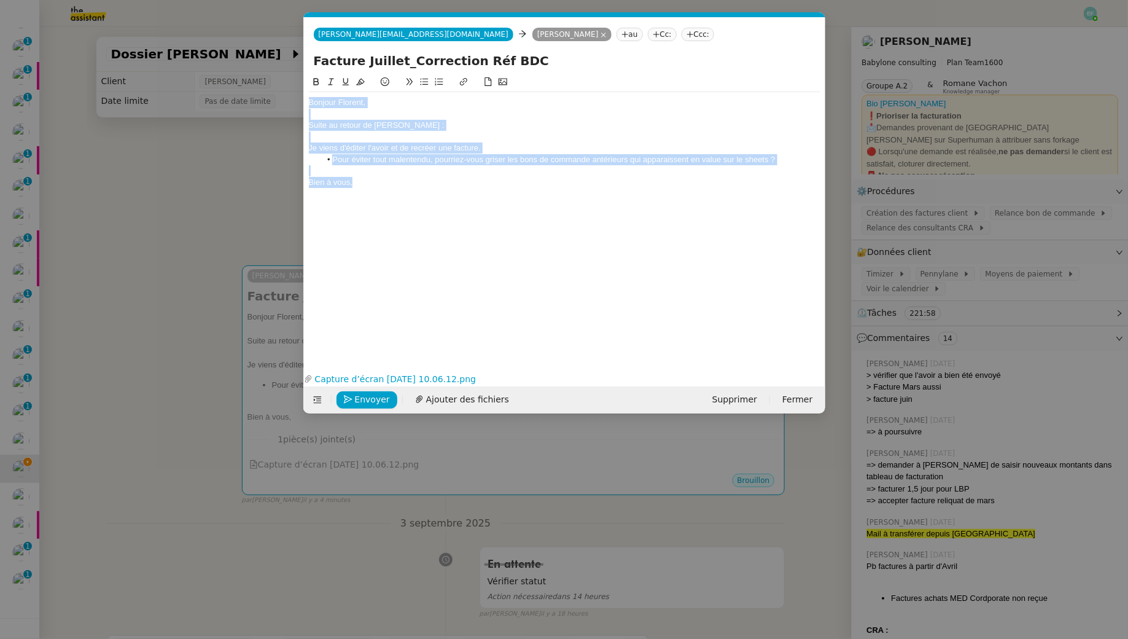
drag, startPoint x: 405, startPoint y: 179, endPoint x: 289, endPoint y: 2, distance: 212.1
click at [279, 82] on nz-modal-container "Service TA - VOYAGE - PROPOSITION GLOBALE A utiliser dans le cadre de propositi…" at bounding box center [564, 319] width 1128 height 639
copy div "Bonjour Florent, Suite au retour de Hanane : Je viens d'éditer l'avoir et de re…"
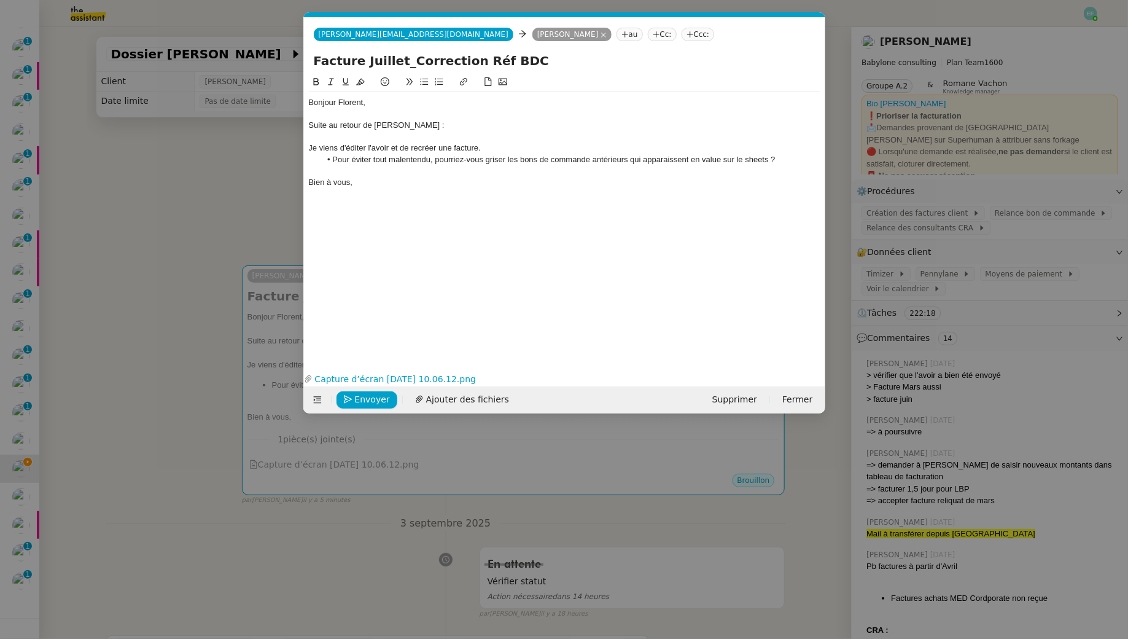
click at [372, 199] on div "Bonjour Florent, Suite au retour de Hanane : Je viens d'éditer l'avoir et de re…" at bounding box center [565, 212] width 512 height 275
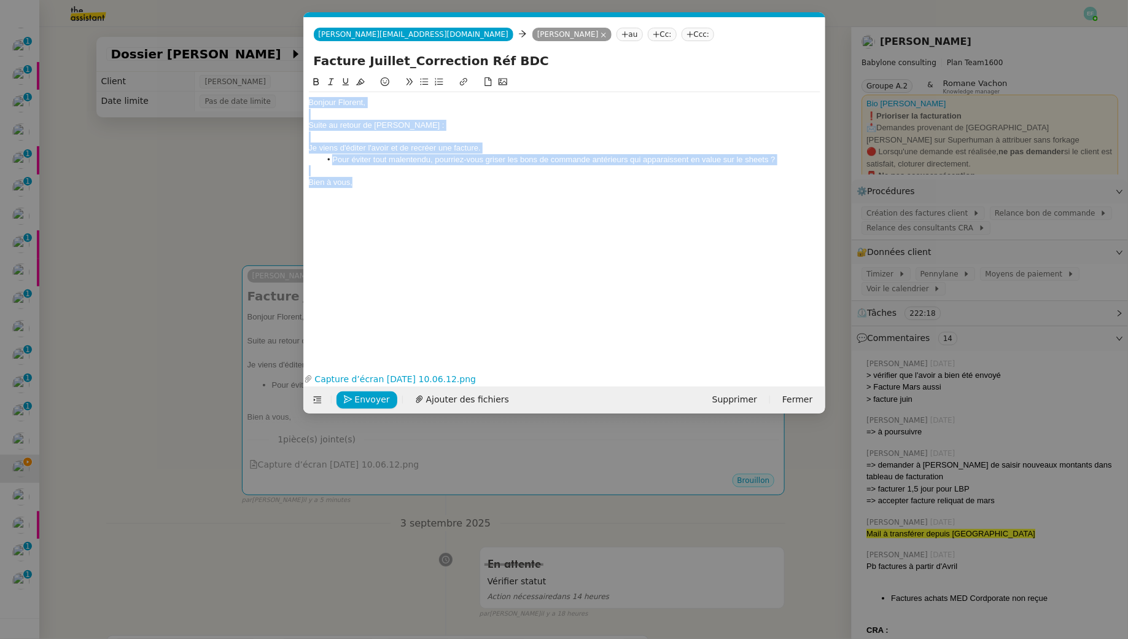
drag, startPoint x: 370, startPoint y: 183, endPoint x: 273, endPoint y: 72, distance: 148.0
click at [273, 72] on nz-modal-container "Service TA - VOYAGE - PROPOSITION GLOBALE A utiliser dans le cadre de propositi…" at bounding box center [564, 319] width 1128 height 639
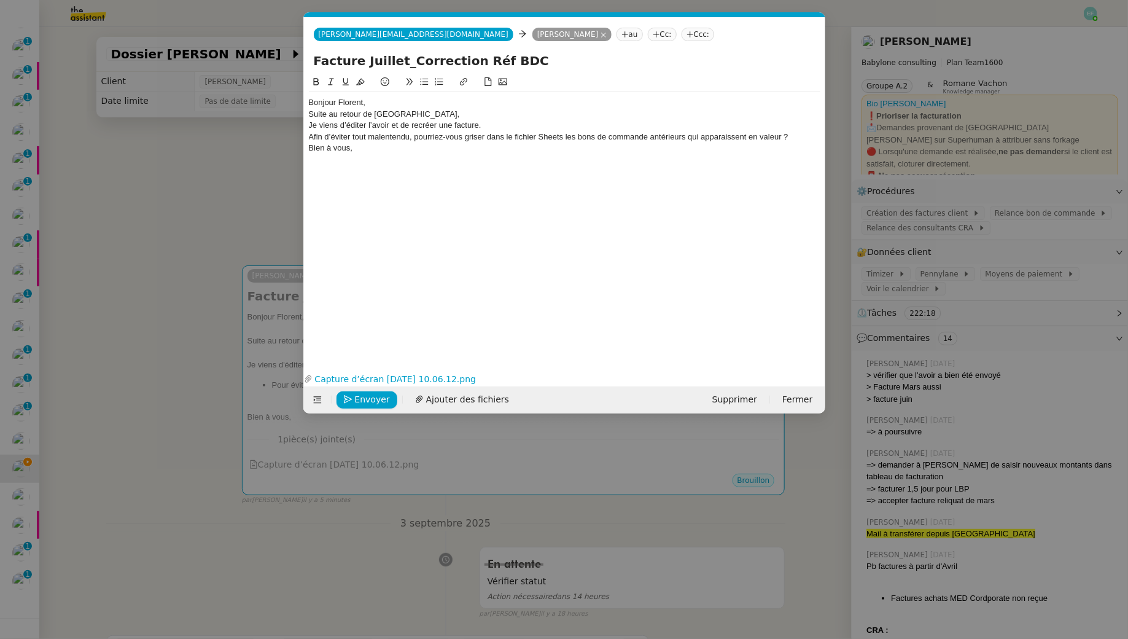
scroll to position [0, 0]
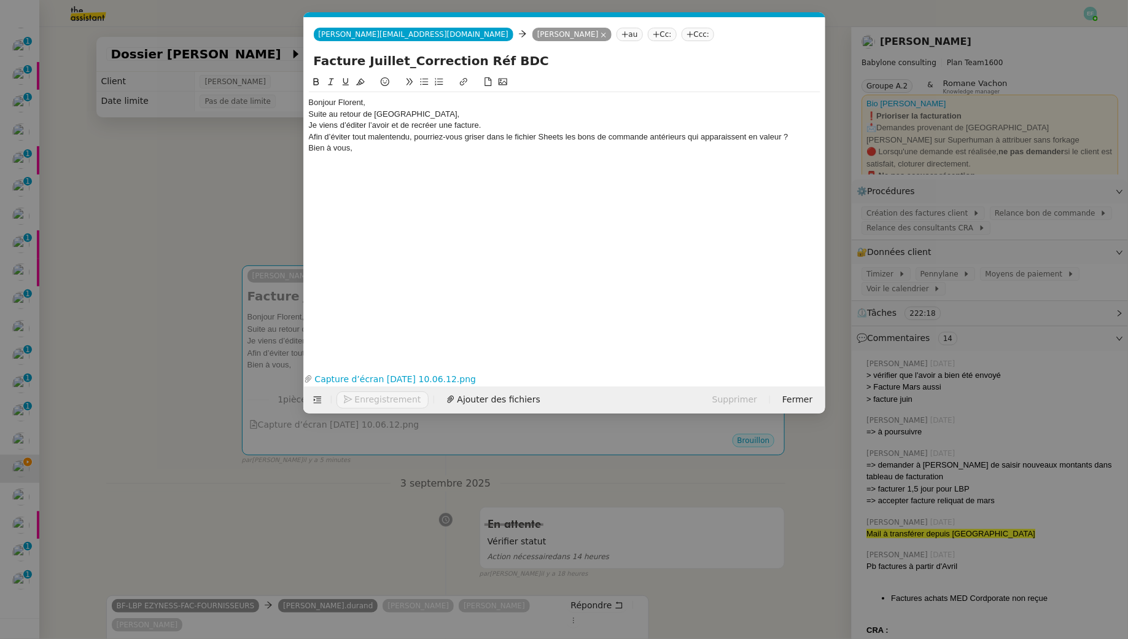
click at [373, 99] on div "Bonjour Florent," at bounding box center [565, 102] width 512 height 11
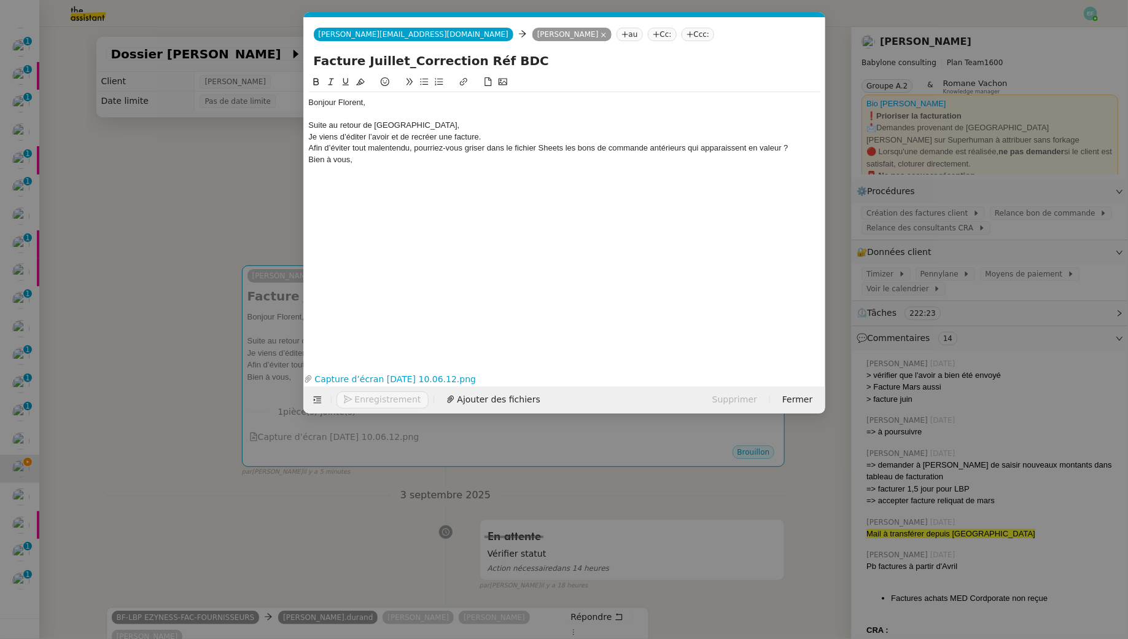
click at [413, 124] on div "Suite au retour de Hanane," at bounding box center [565, 125] width 512 height 11
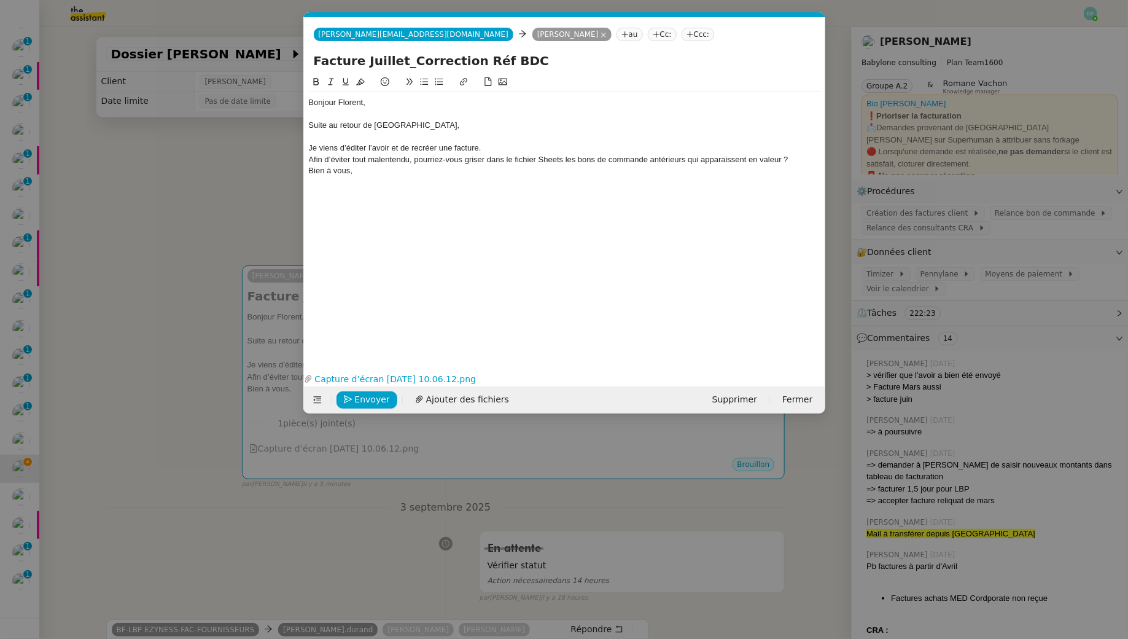
click at [310, 160] on div "Afin d’éviter tout malentendu, pourriez-vous griser dans le fichier Sheets les …" at bounding box center [565, 159] width 512 height 11
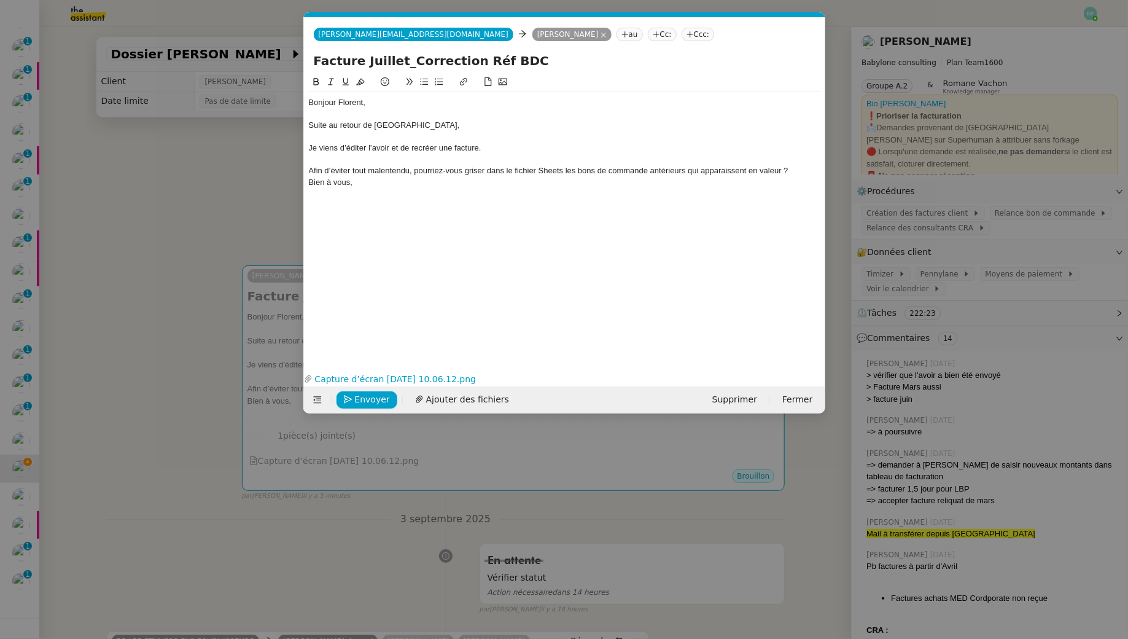
click at [388, 172] on div "Afin d’éviter tout malentendu, pourriez-vous griser dans le fichier Sheets les …" at bounding box center [565, 170] width 512 height 11
click at [796, 173] on div "Afin d’éviter toute confusion, pourriez-vous griser dans le fichier Sheets les …" at bounding box center [565, 170] width 512 height 11
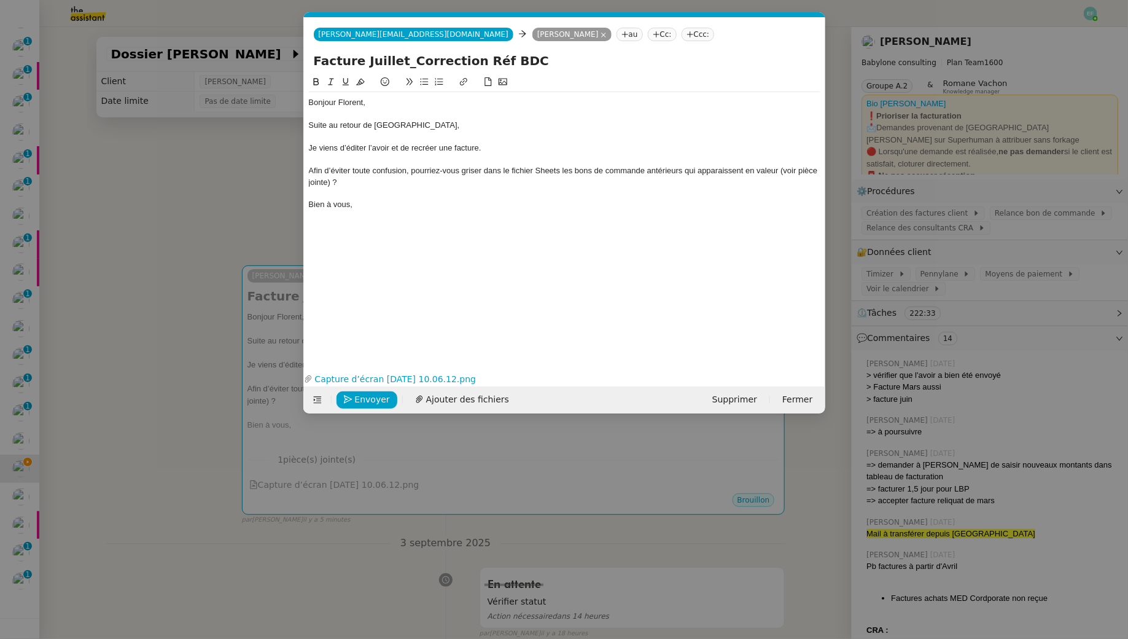
click at [309, 168] on div "Afin d’éviter toute confusion, pourriez-vous griser dans le fichier Sheets les …" at bounding box center [565, 176] width 512 height 23
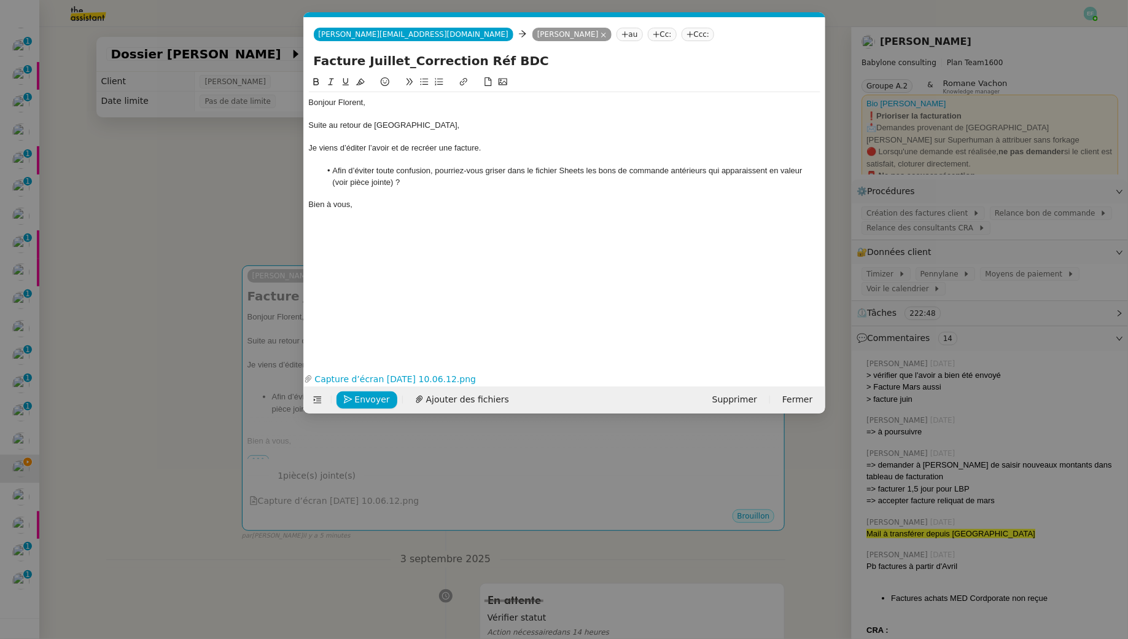
click at [459, 178] on li "Afin d’éviter toute confusion, pourriez-vous griser dans le fichier Sheets les …" at bounding box center [571, 176] width 500 height 23
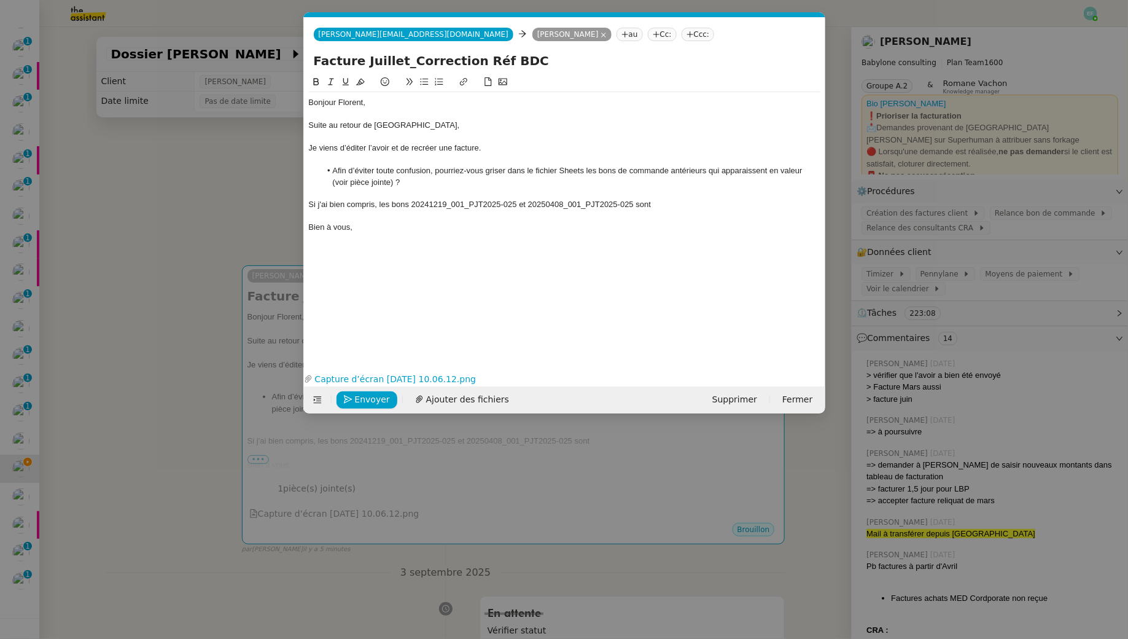
click at [125, 193] on nz-modal-container "Service TA - VOYAGE - PROPOSITION GLOBALE A utiliser dans le cadre de propositi…" at bounding box center [564, 319] width 1128 height 639
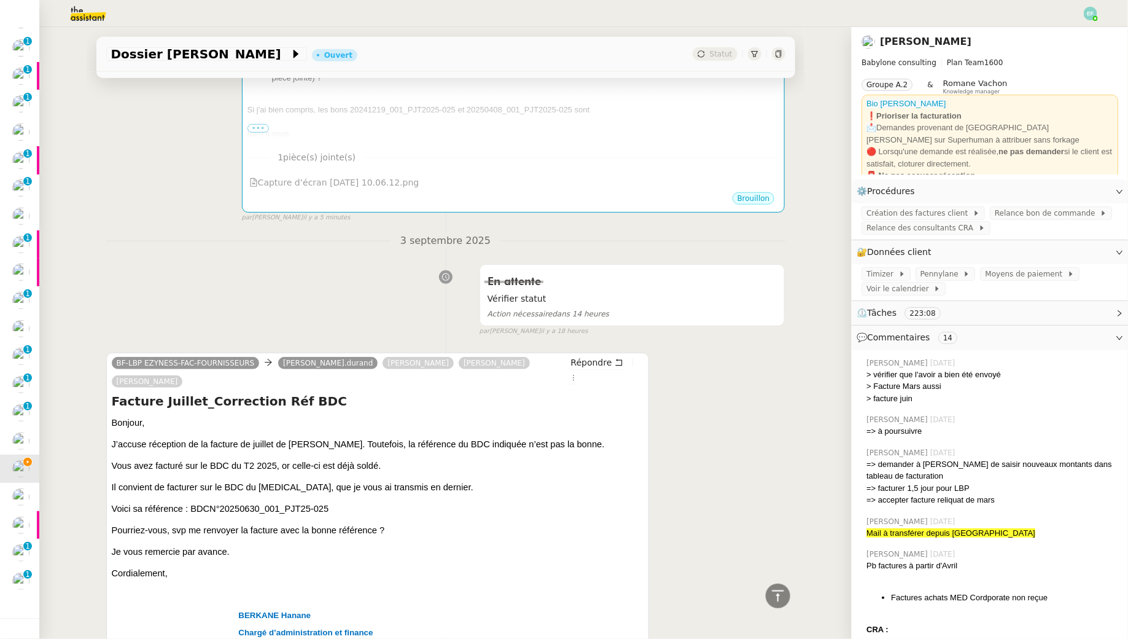
scroll to position [223, 0]
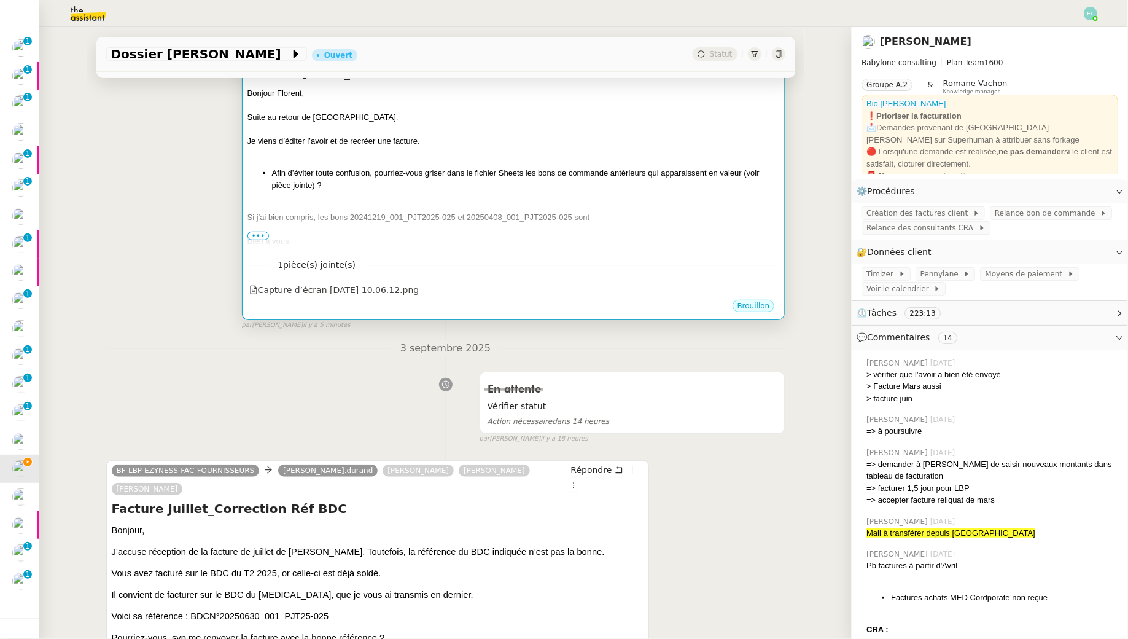
click at [550, 172] on li "Afin d’éviter toute confusion, pourriez-vous griser dans le fichier Sheets les …" at bounding box center [526, 179] width 508 height 24
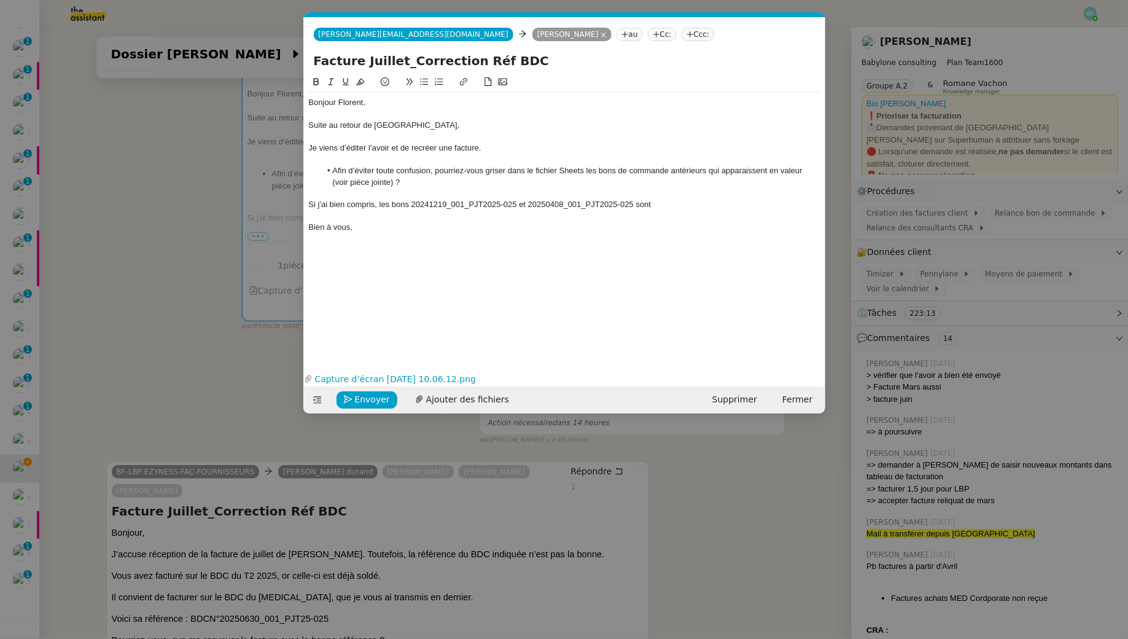
scroll to position [0, 26]
click at [678, 208] on div "Si j'ai bien compris, les bons 20241219_001_PJT2025-025 et 20250408_001_PJT2025…" at bounding box center [565, 204] width 512 height 11
click at [376, 202] on div "Si j'ai bien compris, les bons 20241219_001_PJT2025-025 et 20250408_001_PJT2025…" at bounding box center [565, 204] width 512 height 11
click at [380, 108] on div "Bonjour Florent," at bounding box center [565, 102] width 512 height 11
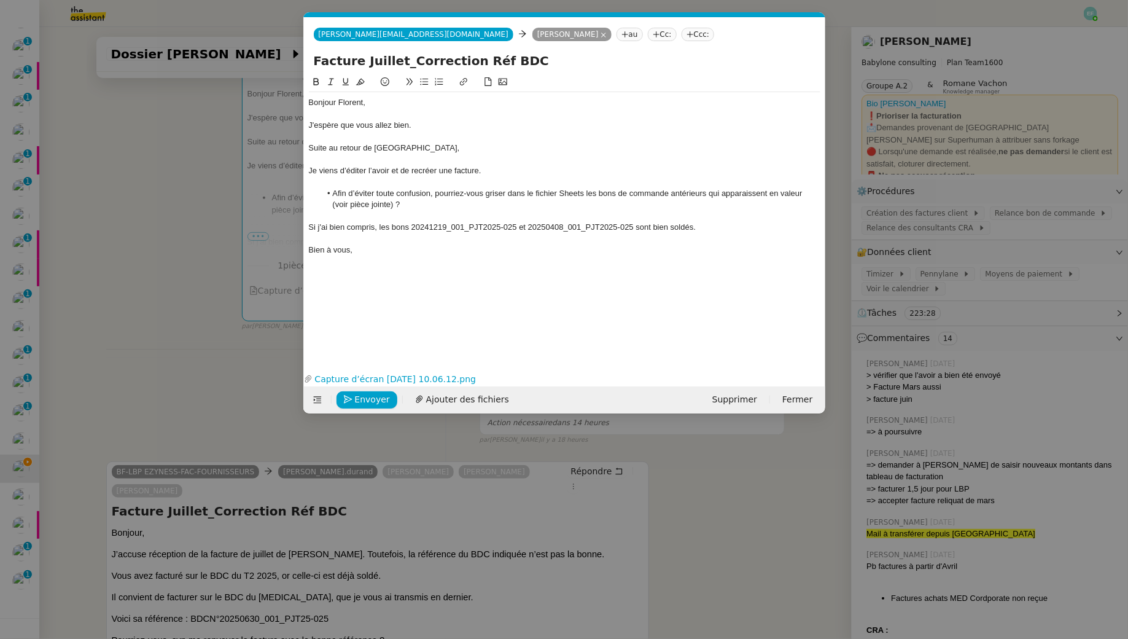
click at [311, 170] on div "Je viens d’éditer l’avoir et de recréer une facture." at bounding box center [565, 170] width 512 height 11
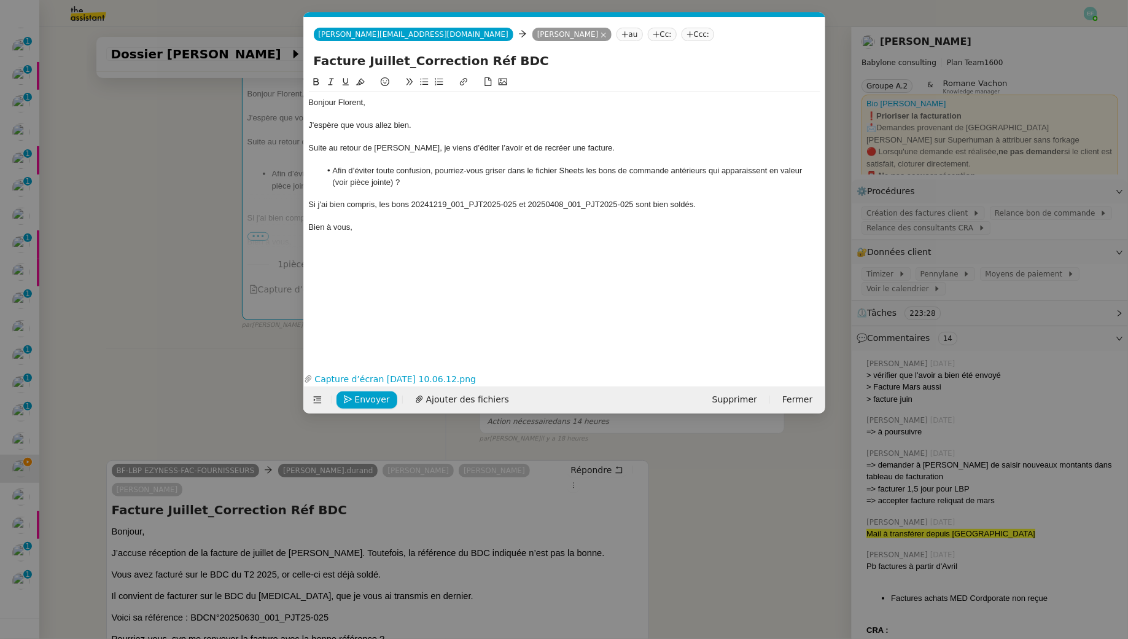
click at [603, 155] on div at bounding box center [565, 159] width 512 height 11
click at [596, 147] on div "Suite au retour de Hanane, je viens d’éditer l’avoir et de recréer une facture." at bounding box center [565, 148] width 512 height 11
click at [488, 147] on div "Suite au retour de Hanane, je viens d’éditer l’avoir et de recréer une facture." at bounding box center [565, 148] width 512 height 11
drag, startPoint x: 584, startPoint y: 170, endPoint x: 534, endPoint y: 170, distance: 49.8
click at [534, 170] on li "Afin d’éviter toute confusion, pourriez-vous griser dans le fichier Sheets les …" at bounding box center [571, 176] width 500 height 23
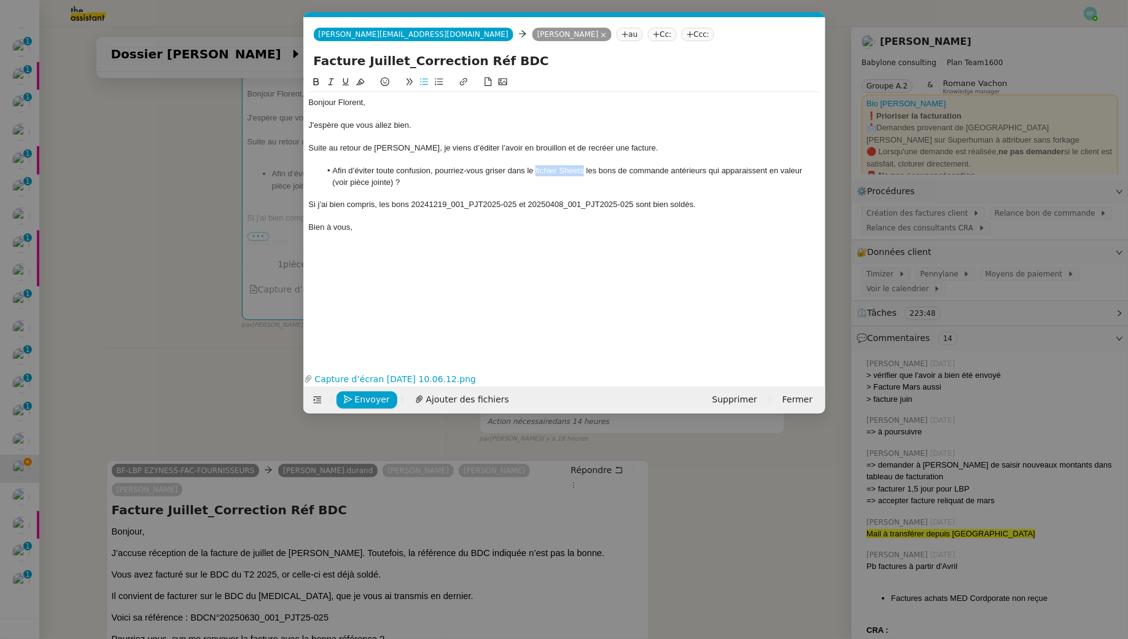
click at [466, 82] on icon at bounding box center [462, 81] width 7 height 7
paste input "https://docs.google.com/spreadsheets/d/1zH3xLKBCmBqSaMOoWvo0fI8QtVdvpkMaV_VgDtF…"
click at [552, 187] on li "Afin d’éviter toute confusion, pourriez-vous griser dans le fichier Sheets les …" at bounding box center [571, 176] width 500 height 23
click at [407, 378] on link "Capture d’écran 2025-09-04 à 10.06.12.png" at bounding box center [562, 379] width 499 height 14
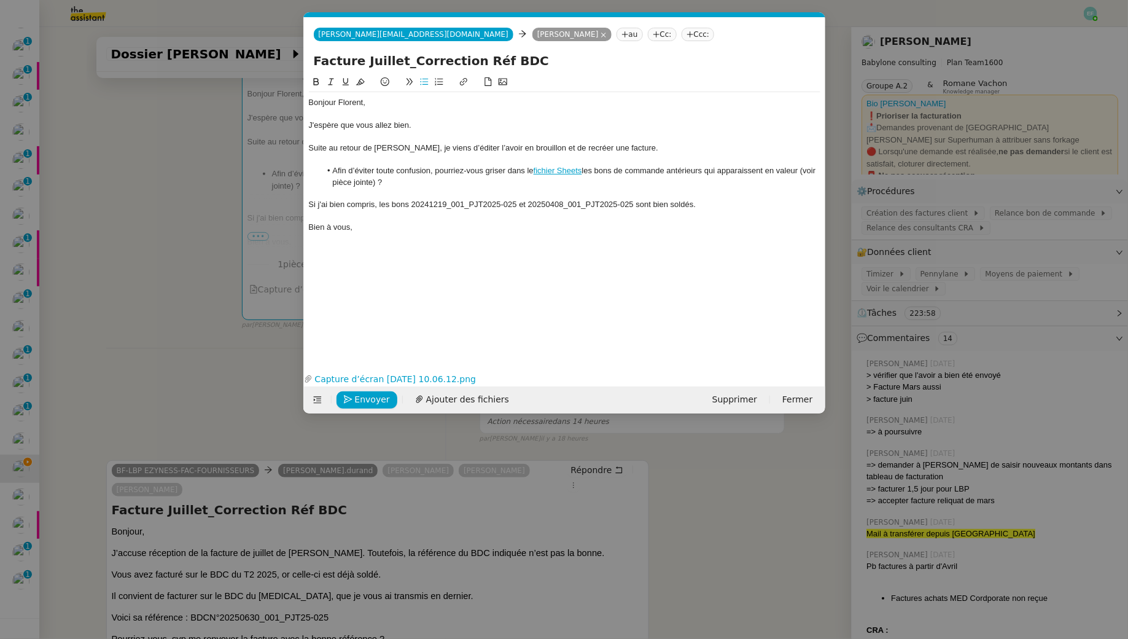
click at [791, 174] on li "Afin d’éviter toute confusion, pourriez-vous griser dans le fichier Sheets les …" at bounding box center [571, 176] width 500 height 23
click at [727, 206] on div "Si j'ai bien compris, les bons 20241219_001_PJT2025-025 et 20250408_001_PJT2025…" at bounding box center [565, 204] width 512 height 11
click at [309, 225] on div "Voici la nouvelle facture à valider" at bounding box center [565, 227] width 512 height 11
drag, startPoint x: 442, startPoint y: 230, endPoint x: 322, endPoint y: 229, distance: 120.4
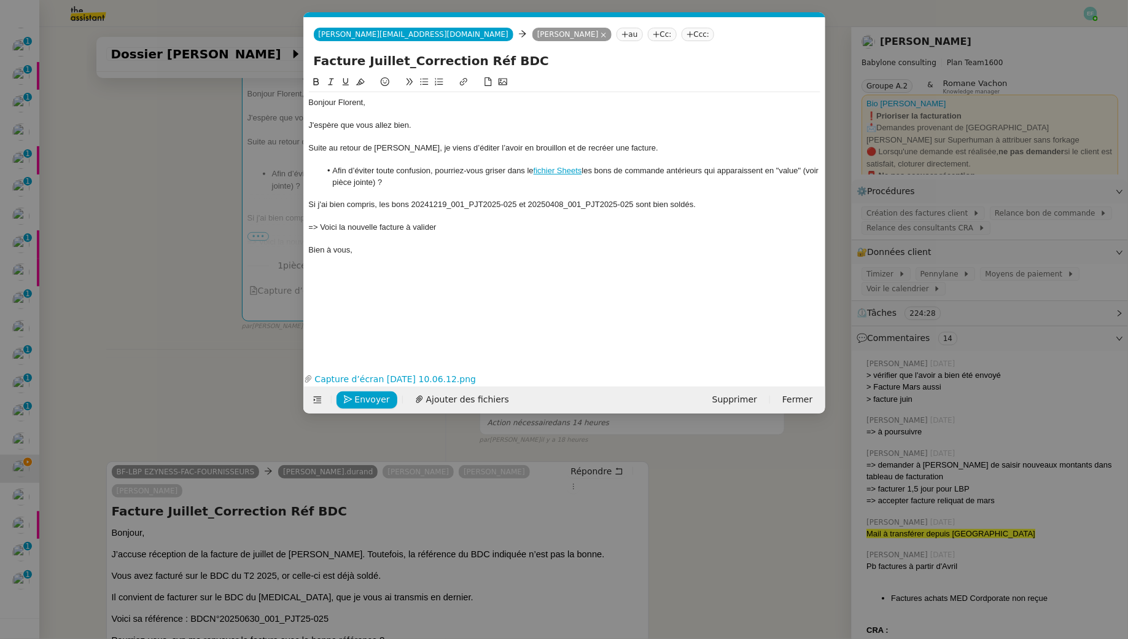
click at [322, 229] on div "=> Voici la nouvelle facture à valider" at bounding box center [565, 227] width 512 height 11
click at [345, 230] on div "=> Voici la nouvelle facture à valider" at bounding box center [565, 227] width 512 height 11
drag, startPoint x: 442, startPoint y: 224, endPoint x: 321, endPoint y: 222, distance: 121.0
click at [321, 222] on div "=> Voici la nouvelle facture à valider" at bounding box center [565, 227] width 512 height 11
click at [464, 85] on icon at bounding box center [463, 81] width 9 height 9
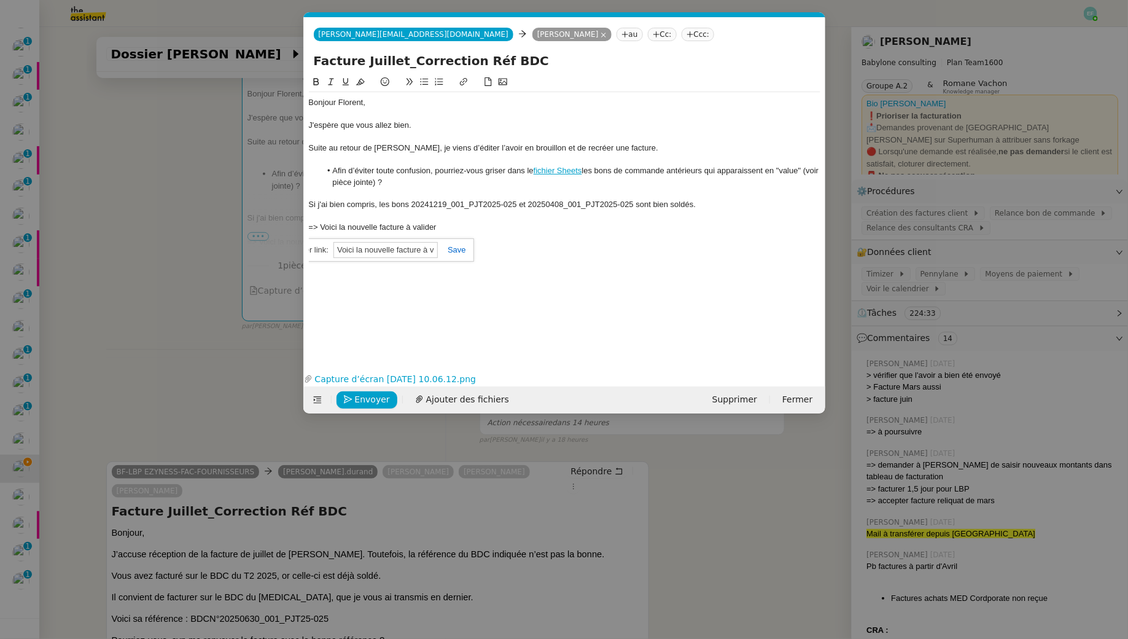
paste input "https://app.pennylane.com/companies/21900401/clients/customer_invoices?from_edi…"
click at [460, 230] on div "=> Voici la nouvelle facture à valider" at bounding box center [565, 227] width 512 height 11
drag, startPoint x: 404, startPoint y: 242, endPoint x: 320, endPoint y: 240, distance: 84.2
click at [320, 240] on div "=> Voici l'avoir à valider" at bounding box center [565, 238] width 512 height 11
click at [461, 80] on icon at bounding box center [463, 81] width 9 height 9
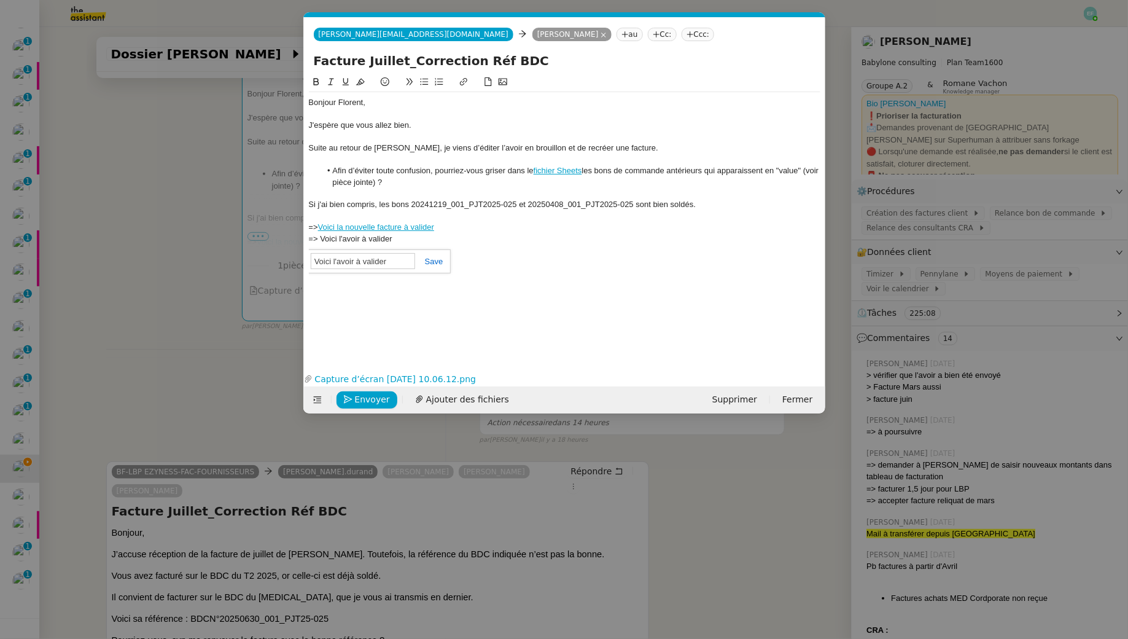
paste input "https://app.pennylane.com/companies/21900401/clients/customer_invoices?invoice_…"
type input "https://app.pennylane.com/companies/21900401/clients/customer_invoices?invoice_…"
click at [369, 237] on link "Voici l'avoir à valider" at bounding box center [354, 238] width 72 height 9
click at [368, 261] on link "https://app.pennylane.com/companies/21900401/clients/customer_invoices?invoice_…" at bounding box center [326, 261] width 84 height 16
click at [418, 139] on div at bounding box center [565, 136] width 512 height 11
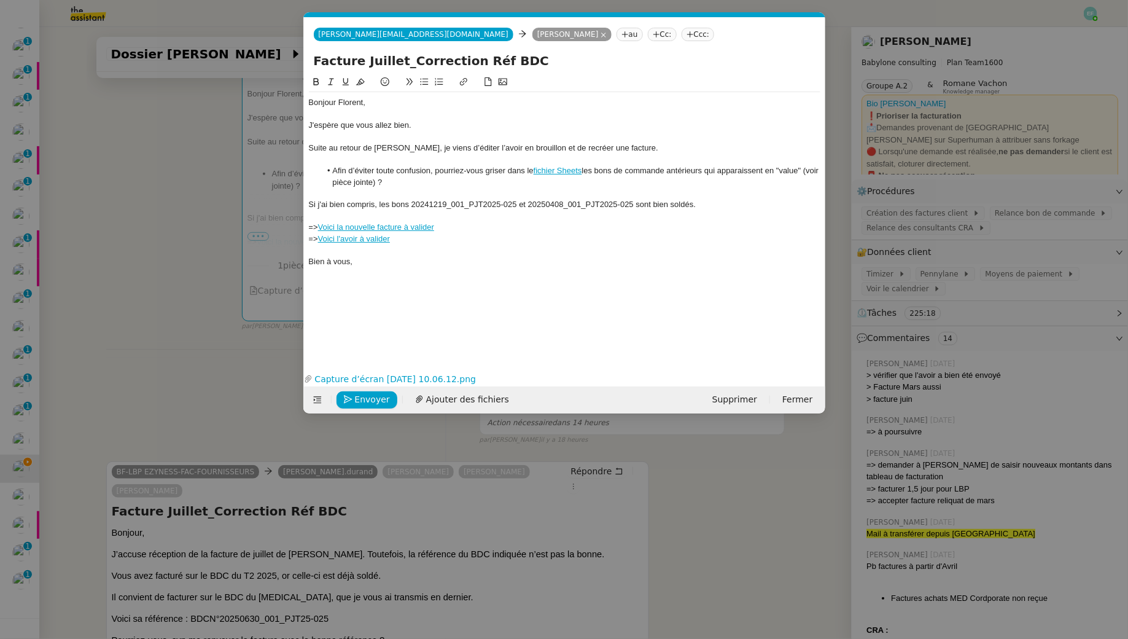
click at [377, 147] on div "Suite au retour de Hanane, je viens d’éditer l’avoir en brouillon et de recréer…" at bounding box center [565, 148] width 512 height 11
click at [455, 160] on div at bounding box center [565, 159] width 512 height 11
click at [450, 182] on li "Afin d’éviter toute confusion, pourriez-vous griser dans le fichier Sheets les …" at bounding box center [571, 176] width 500 height 23
click at [492, 154] on div at bounding box center [565, 159] width 512 height 11
click at [493, 160] on div at bounding box center [565, 159] width 512 height 11
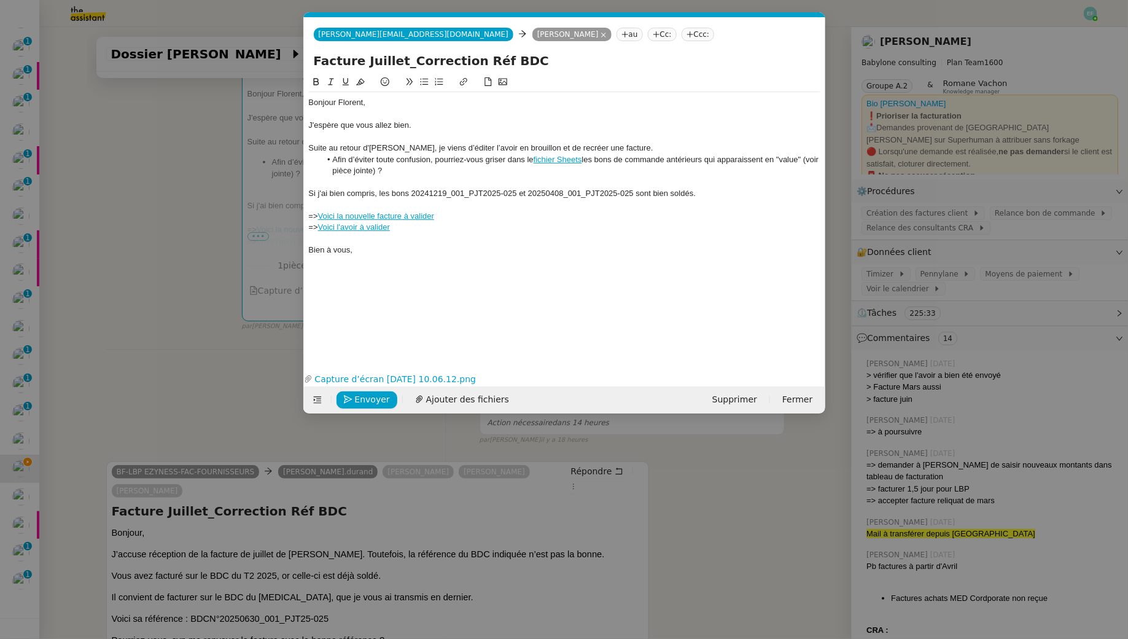
click at [458, 165] on li "Afin d’éviter toute confusion, pourriez-vous griser dans le fichier Sheets les …" at bounding box center [571, 165] width 500 height 23
click at [318, 214] on div "=> Voici la nouvelle facture à valider" at bounding box center [565, 216] width 512 height 11
paste div
click at [405, 217] on link "Voici la nouvelle facture à valider" at bounding box center [377, 215] width 116 height 9
click at [388, 235] on link "https://app.pennylane.com/companies/21900401/clients/customer_invoices?from_edi…" at bounding box center [347, 238] width 84 height 16
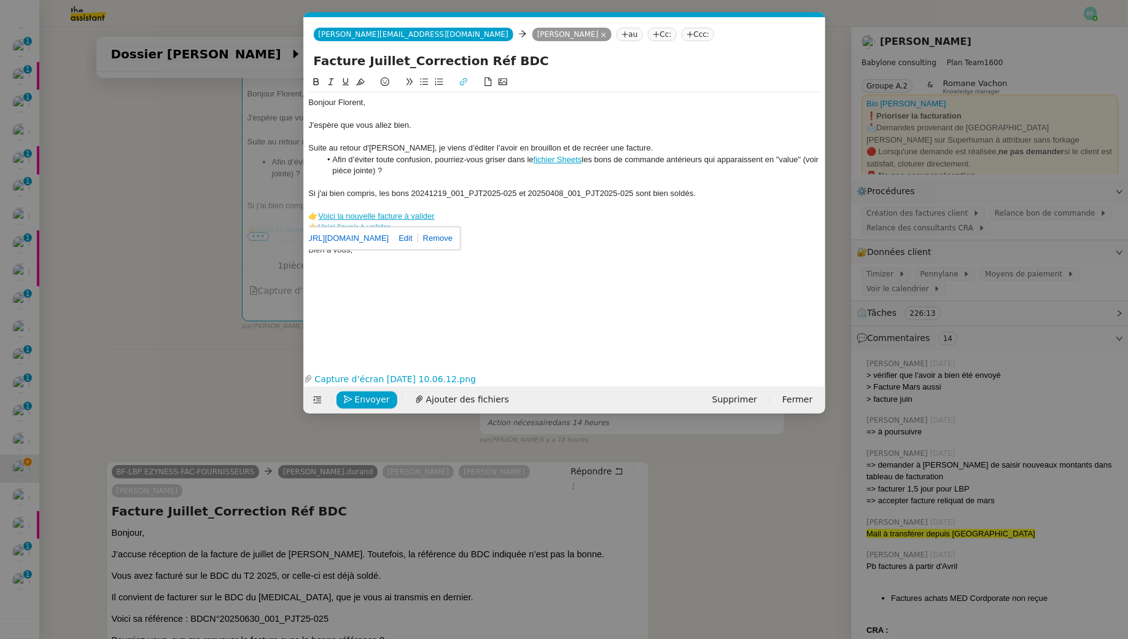
click at [453, 170] on li "Afin d’éviter toute confusion, pourriez-vous griser dans le fichier Sheets les …" at bounding box center [571, 165] width 500 height 23
click at [384, 227] on link "Voici l'avoir à valider" at bounding box center [355, 226] width 72 height 9
click at [367, 253] on link "https://app.pennylane.com/companies/21900401/clients/customer_invoices?invoice_…" at bounding box center [325, 250] width 84 height 16
click at [519, 315] on div "Bonjour Florent, J'espère que vous allez bien. Suite au retour d'Hanane, je vie…" at bounding box center [565, 212] width 512 height 275
click at [356, 399] on span "Envoyer" at bounding box center [372, 400] width 35 height 14
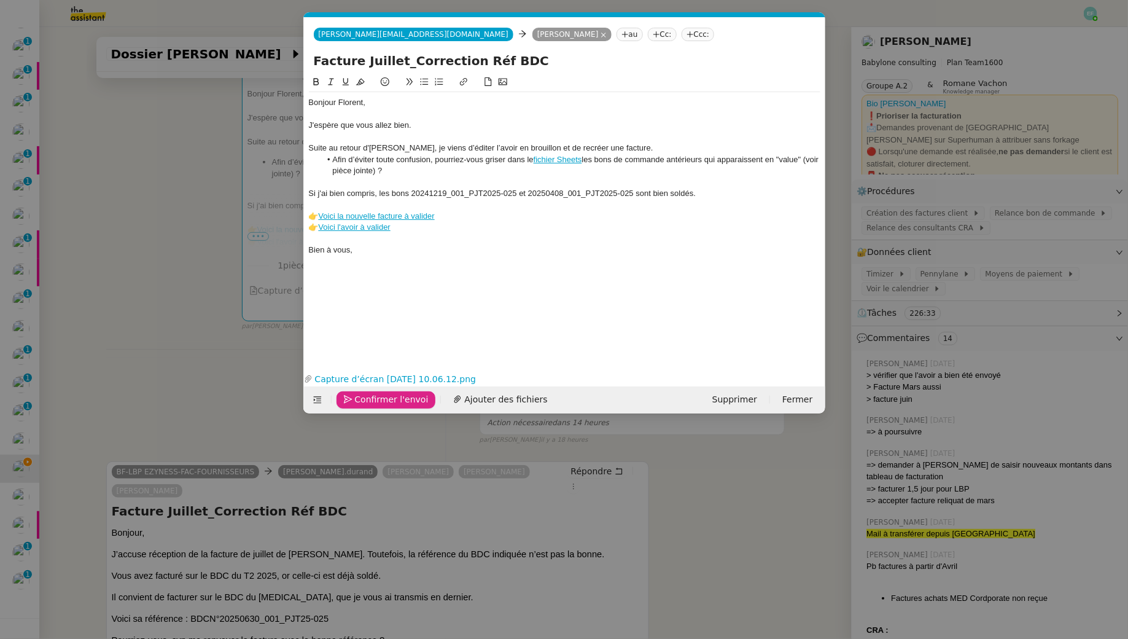
click at [356, 399] on span "Confirmer l'envoi" at bounding box center [392, 400] width 74 height 14
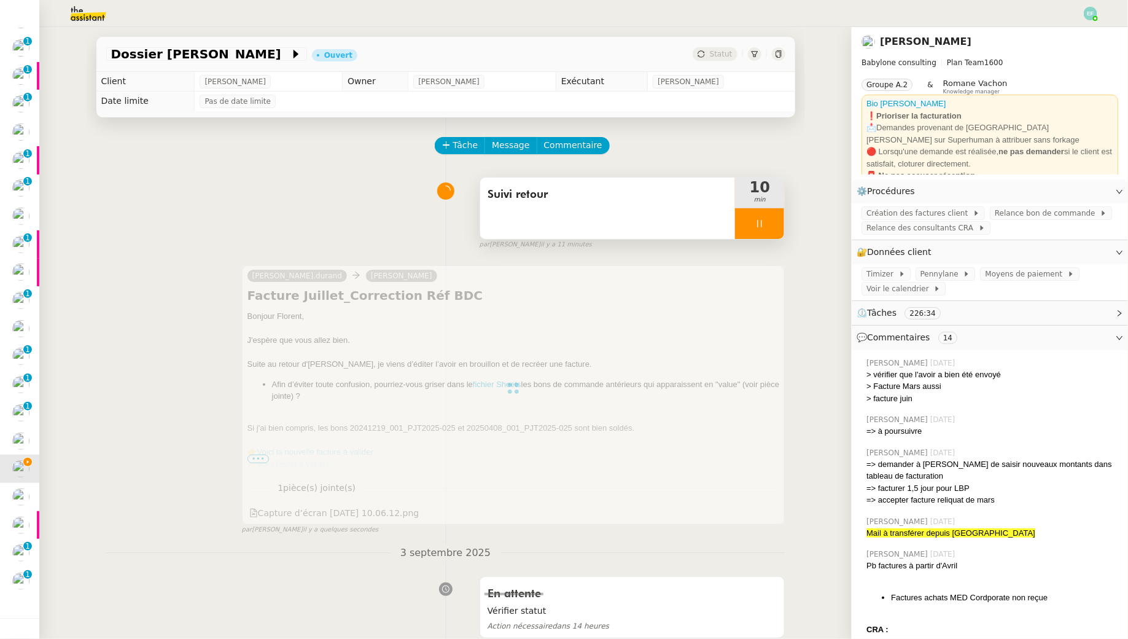
click at [621, 213] on div "Suivi retour" at bounding box center [608, 208] width 256 height 61
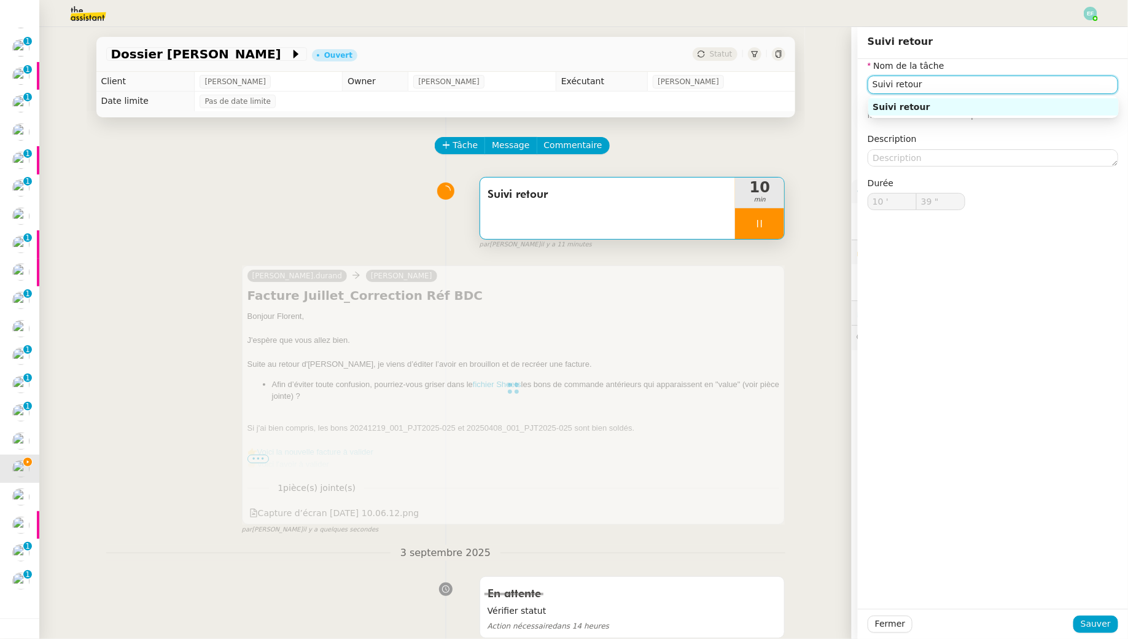
click at [914, 86] on input "Suivi retour" at bounding box center [993, 85] width 251 height 18
type input "40 ""
type input "Suivi demande"
type input "41 ""
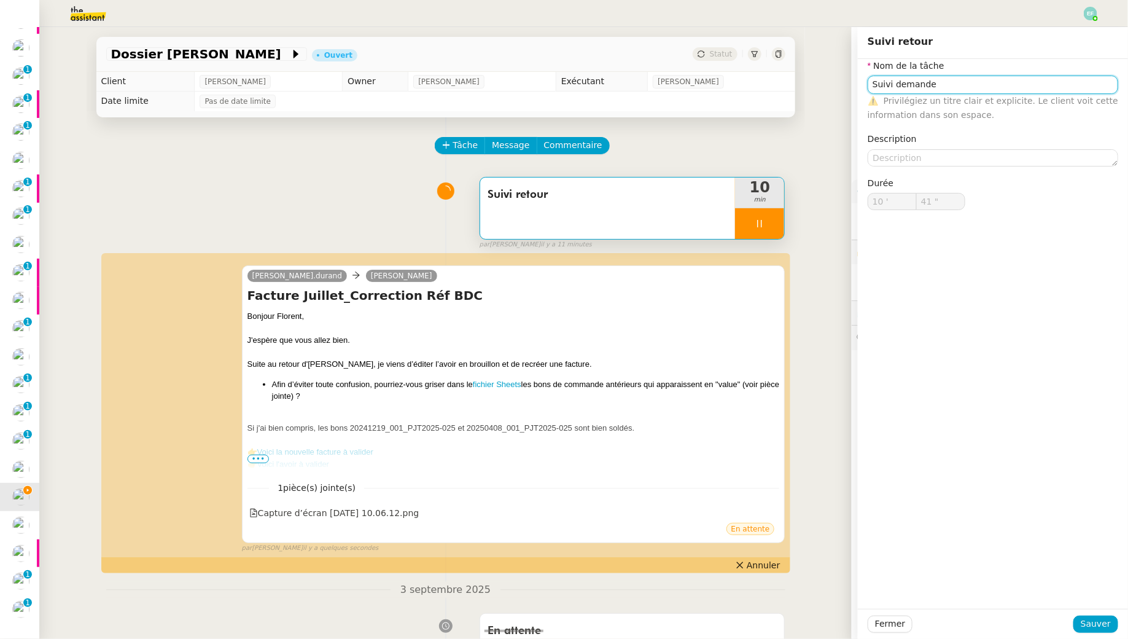
scroll to position [131, 0]
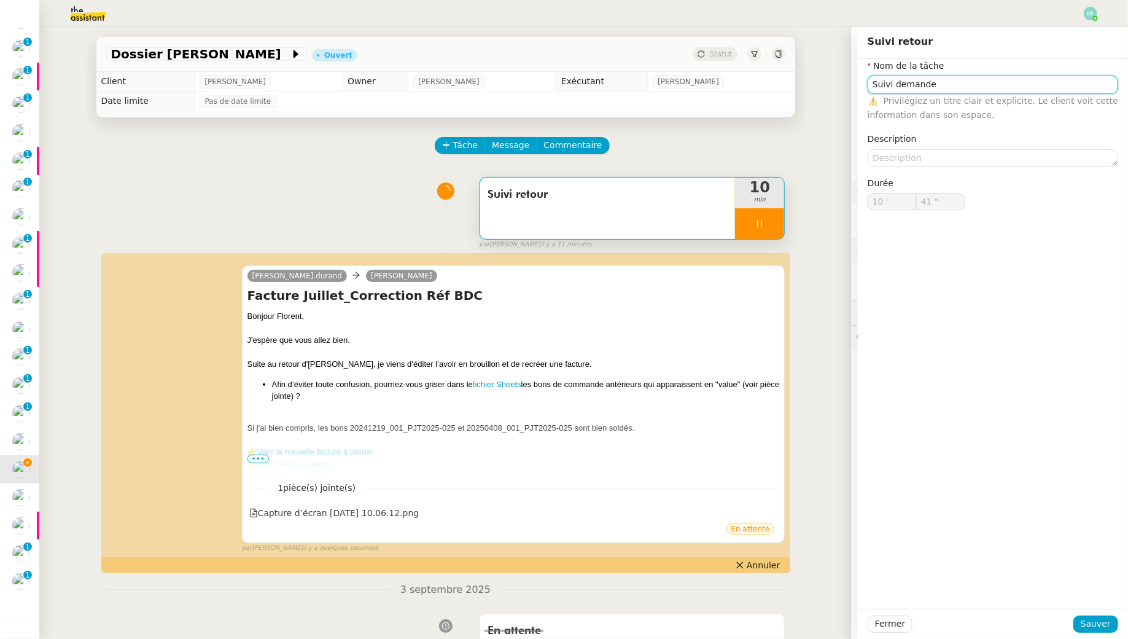
type input "Suivi retour"
type input "10 '"
type input "41 ""
type input "Suivi retour"
type input "10 '"
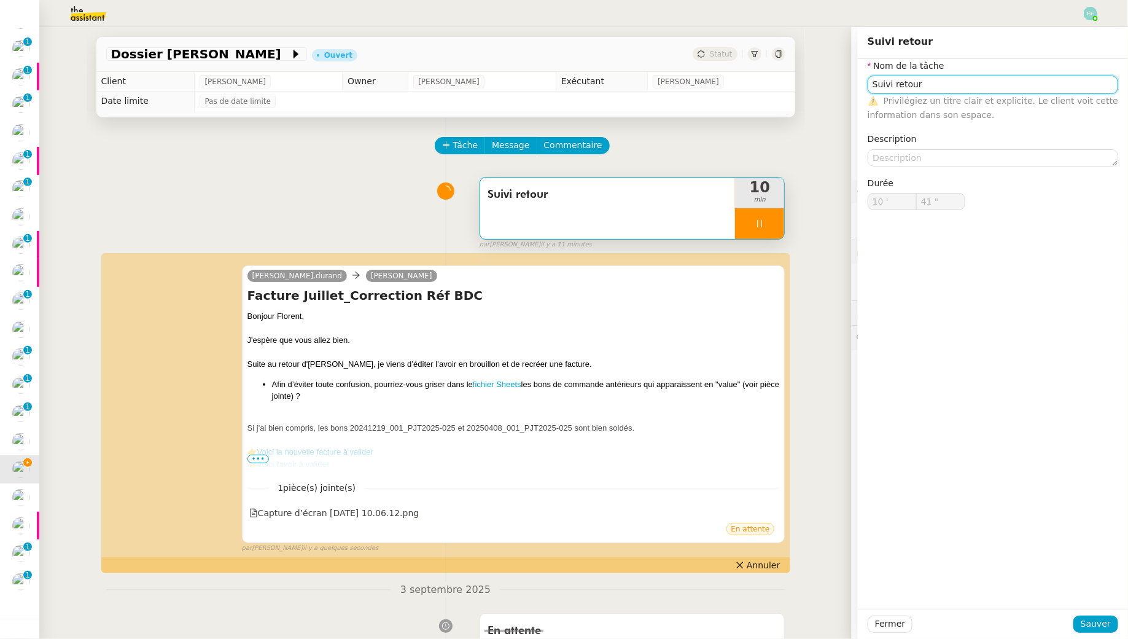
type input "42 ""
type input "Suivi retour"
type input "10 '"
type input "42 ""
click at [1091, 630] on span "Sauver" at bounding box center [1096, 624] width 30 height 14
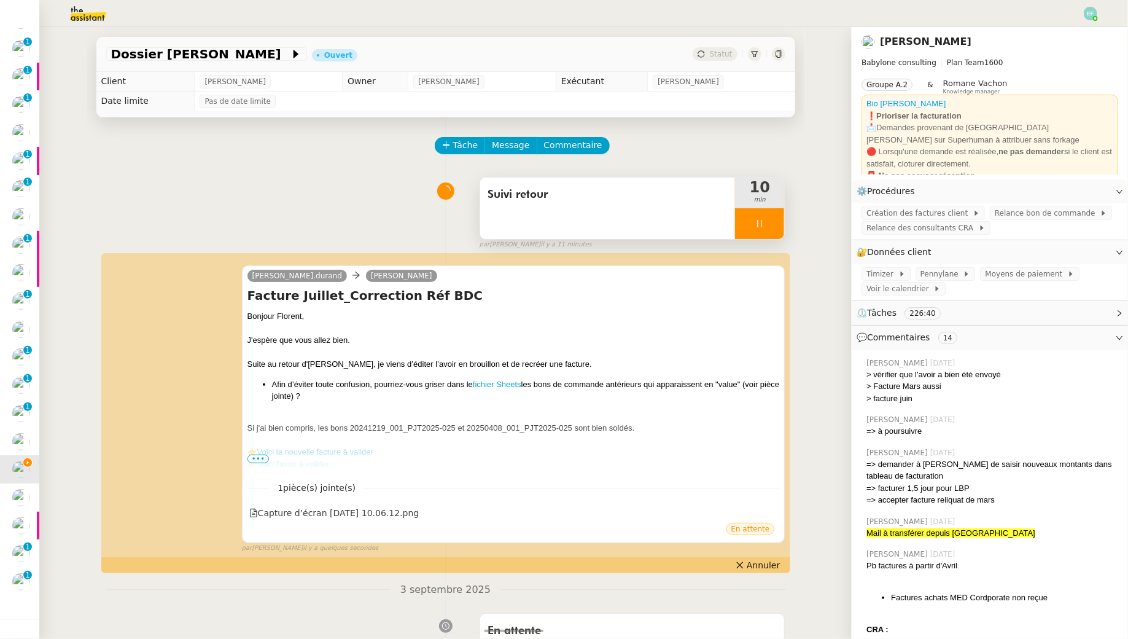
click at [606, 209] on div "Suivi retour" at bounding box center [608, 208] width 256 height 61
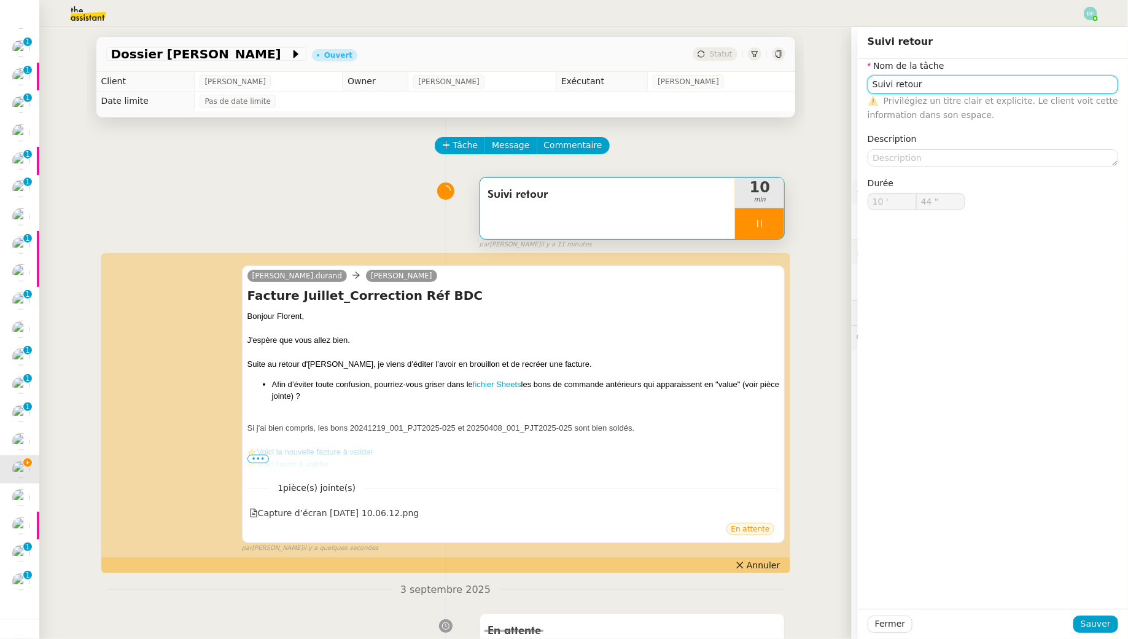
click at [912, 85] on input "Suivi retour" at bounding box center [993, 85] width 251 height 18
click at [912, 84] on input "Suivi retour" at bounding box center [993, 85] width 251 height 18
type input "45 ""
type input "Suivi demande"
type input "46 ""
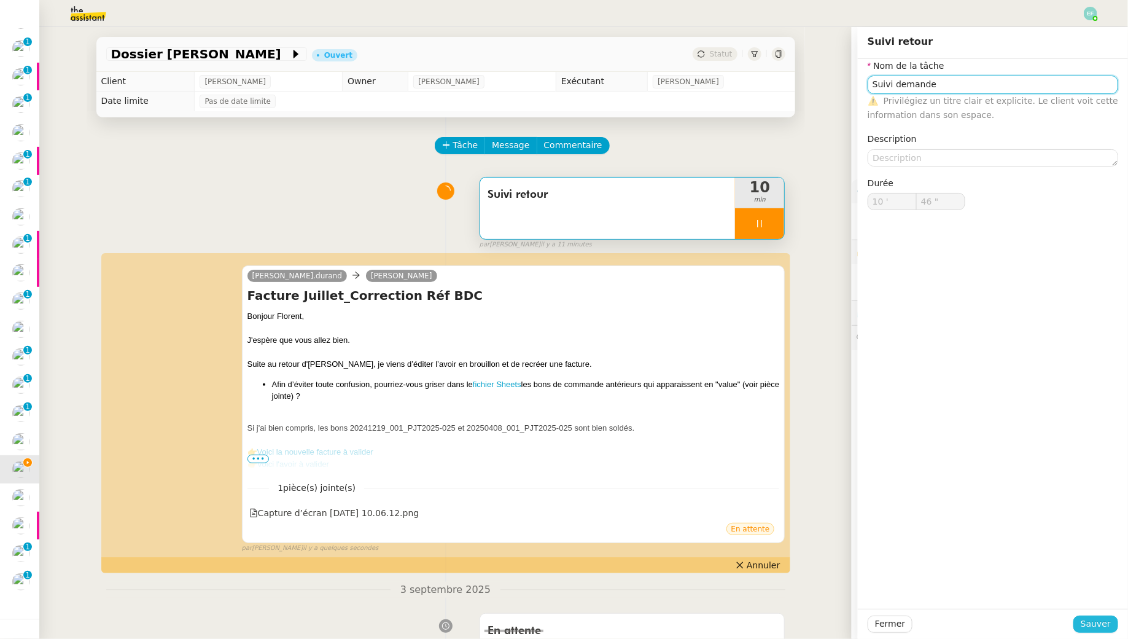
type input "Suivi demande"
click at [1098, 620] on span "Sauver" at bounding box center [1096, 624] width 30 height 14
type input "47 ""
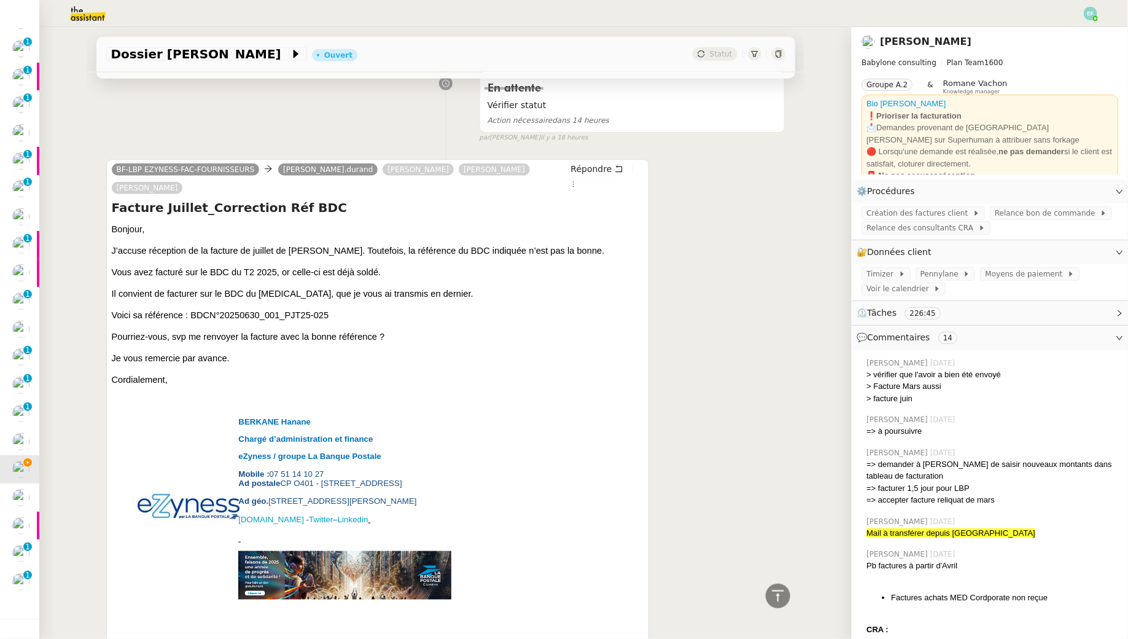
scroll to position [522, 0]
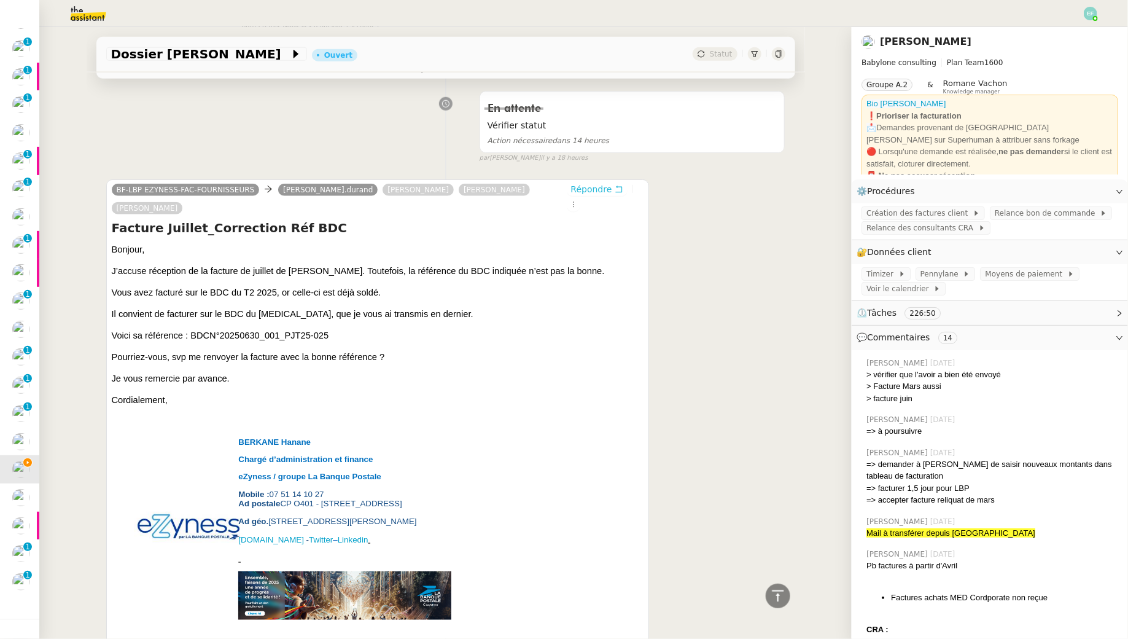
click at [603, 189] on span "Répondre" at bounding box center [591, 189] width 41 height 12
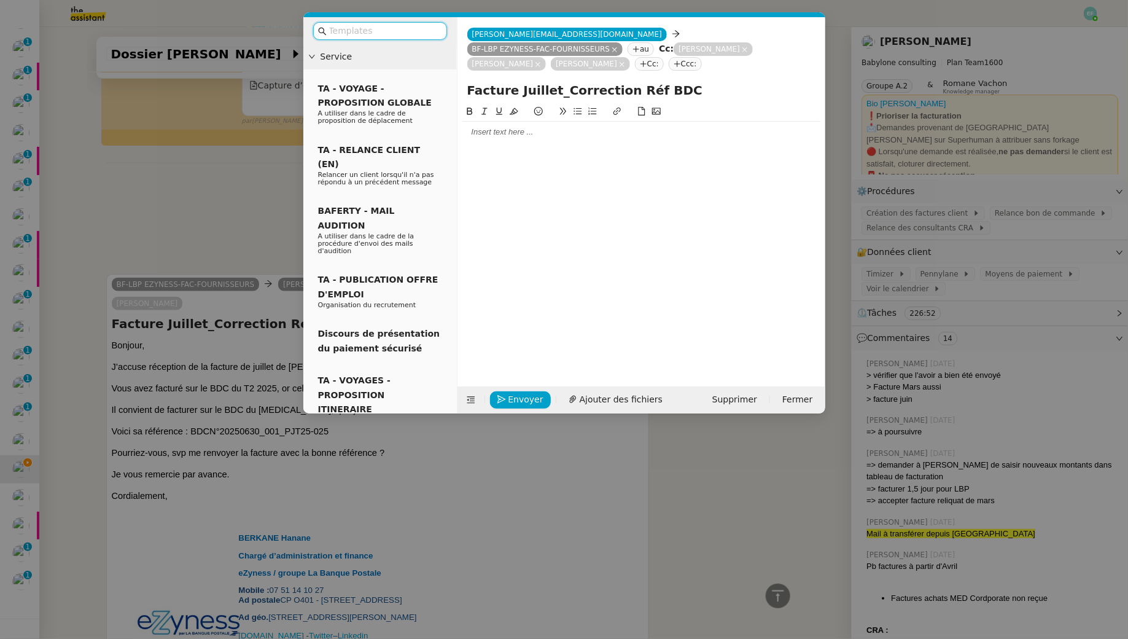
scroll to position [617, 0]
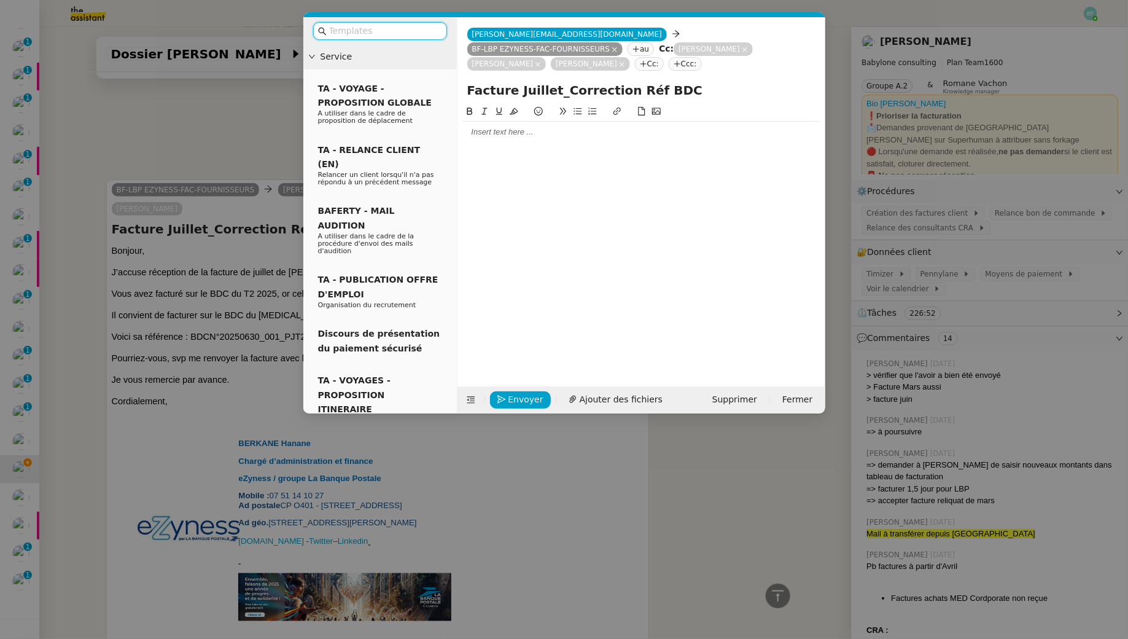
click at [498, 127] on div at bounding box center [642, 132] width 358 height 11
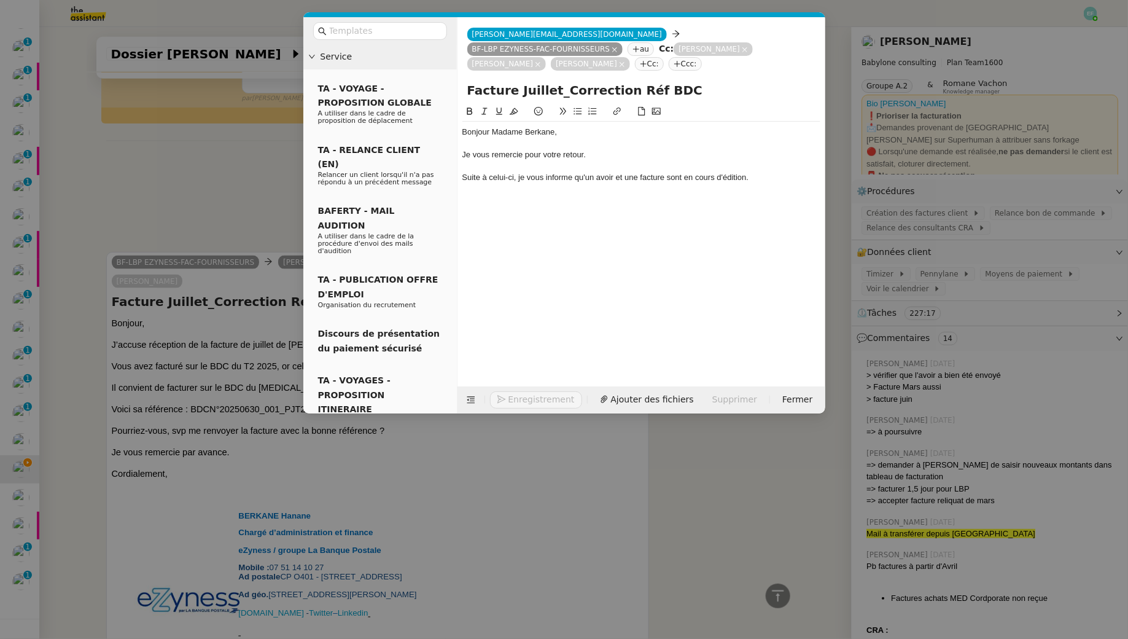
scroll to position [700, 0]
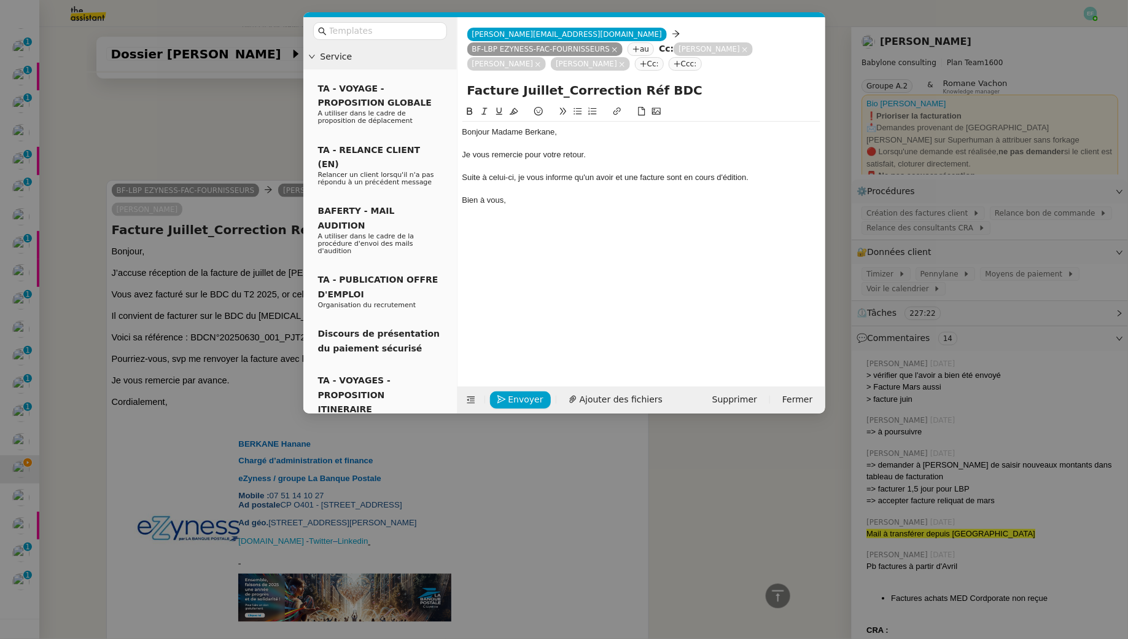
click at [518, 138] on div at bounding box center [642, 143] width 358 height 11
click at [688, 172] on div "Suite à celui-ci, je vous informe qu'un avoir et une facture sont en cours d'éd…" at bounding box center [642, 177] width 358 height 11
drag, startPoint x: 786, startPoint y: 173, endPoint x: 777, endPoint y: 167, distance: 10.7
click at [786, 184] on div at bounding box center [642, 189] width 358 height 11
click at [776, 172] on div "Suite à celui-ci, je vous informe qu'un avoir et une facture sont bien en cours…" at bounding box center [642, 177] width 358 height 11
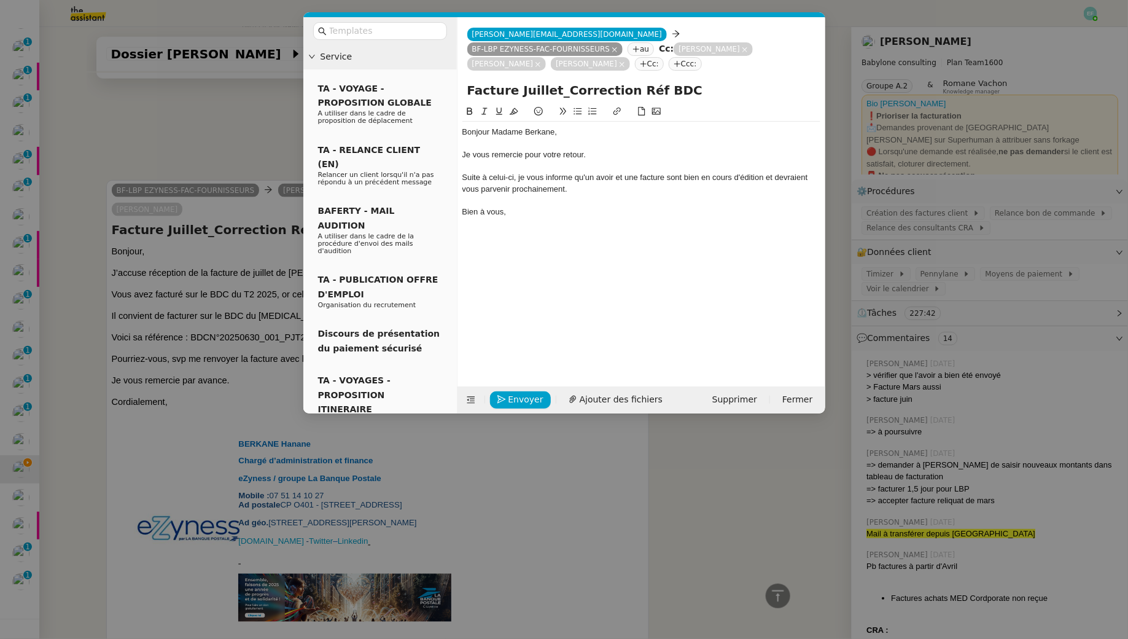
click at [642, 179] on div "Suite à celui-ci, je vous informe qu'un avoir et une facture sont bien en cours…" at bounding box center [642, 183] width 358 height 23
click at [626, 172] on div "Suite à celui-ci, je vous informe qu'un avoir et une facture sont bien en cours…" at bounding box center [642, 183] width 358 height 23
click at [610, 178] on div "Suite à celui-ci, je vous informe qu'un avoir et une facture sont bien en cours…" at bounding box center [642, 183] width 358 height 23
click at [601, 174] on div "Suite à celui-ci, je vous informe qu'un avoir et une facture sont bien en cours…" at bounding box center [642, 183] width 358 height 23
click at [606, 149] on div "Je vous remercie pour votre retour." at bounding box center [642, 154] width 358 height 11
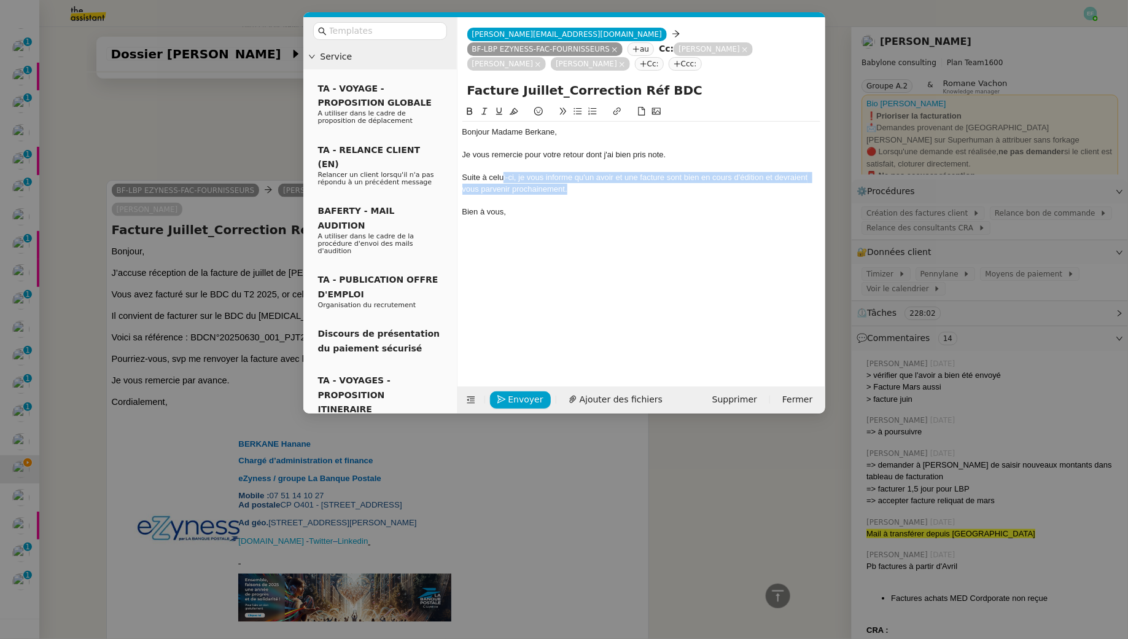
drag, startPoint x: 580, startPoint y: 175, endPoint x: 504, endPoint y: 168, distance: 75.9
click at [504, 172] on div "Suite à celui-ci, je vous informe qu'un avoir et une facture sont bien en cours…" at bounding box center [642, 183] width 358 height 23
click at [586, 172] on div "Suite à celui-ci, je vous informe qu'un avoir et une facture sont bien en cours…" at bounding box center [642, 183] width 358 height 23
click at [522, 401] on span "Envoyer" at bounding box center [526, 400] width 35 height 14
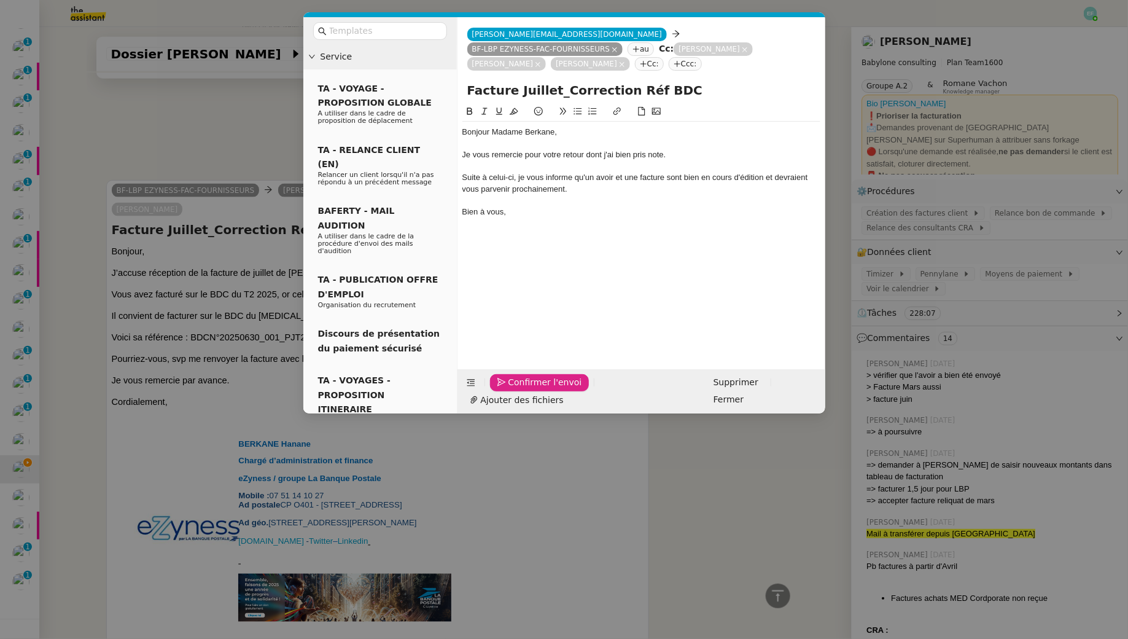
click at [522, 389] on span "Confirmer l'envoi" at bounding box center [546, 382] width 74 height 14
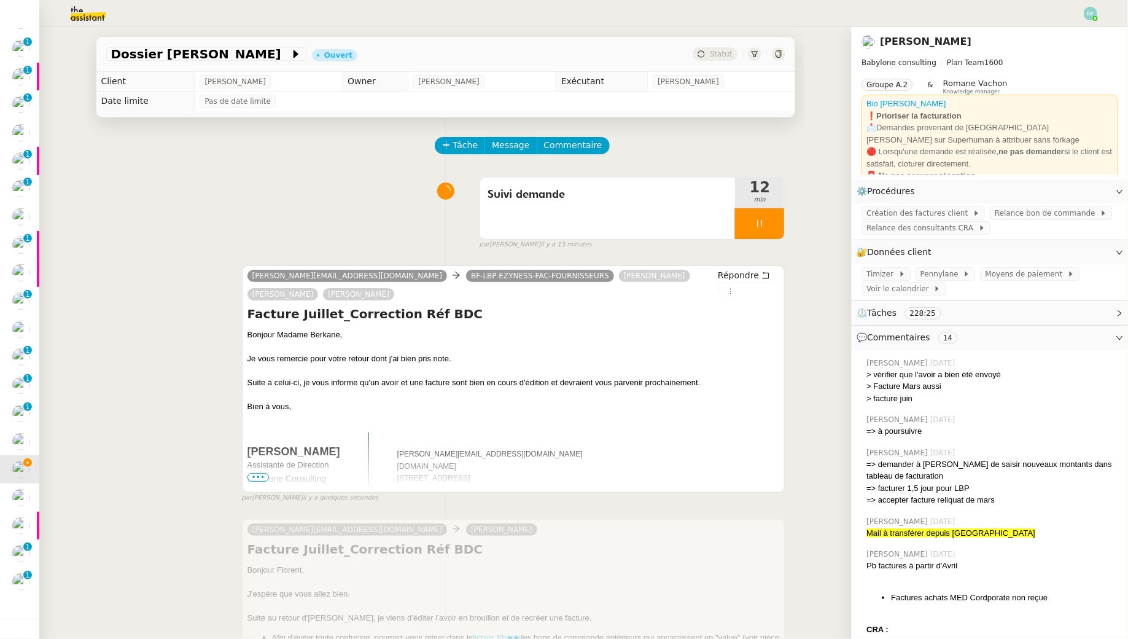
scroll to position [103, 0]
click at [774, 227] on div at bounding box center [759, 223] width 49 height 31
click at [774, 227] on icon at bounding box center [772, 224] width 10 height 10
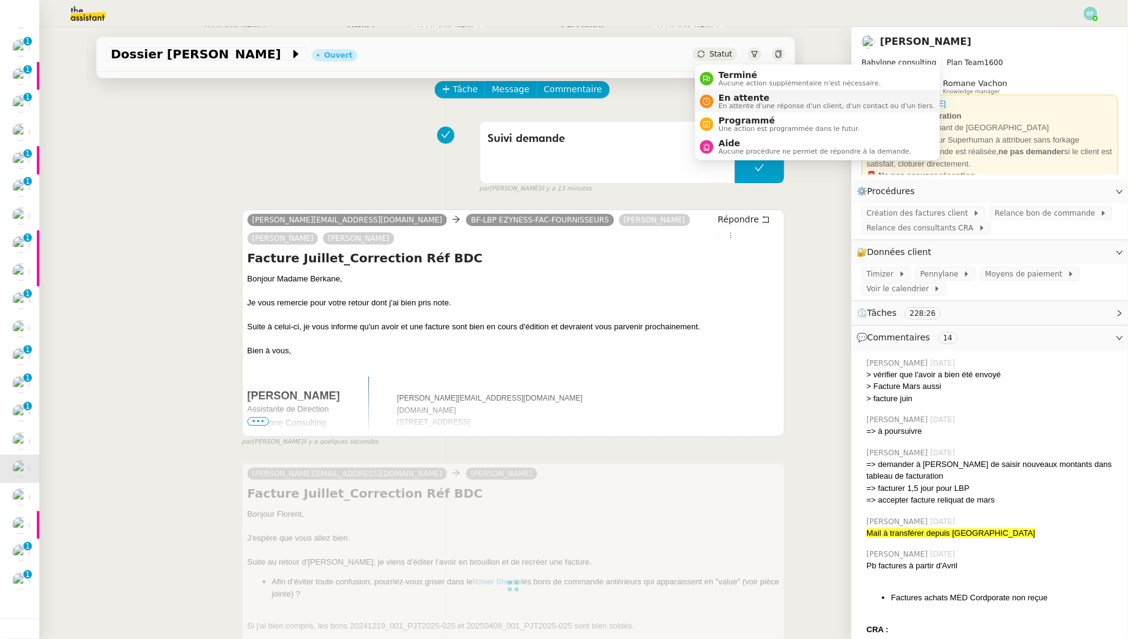
click at [725, 101] on span "En attente" at bounding box center [827, 98] width 216 height 10
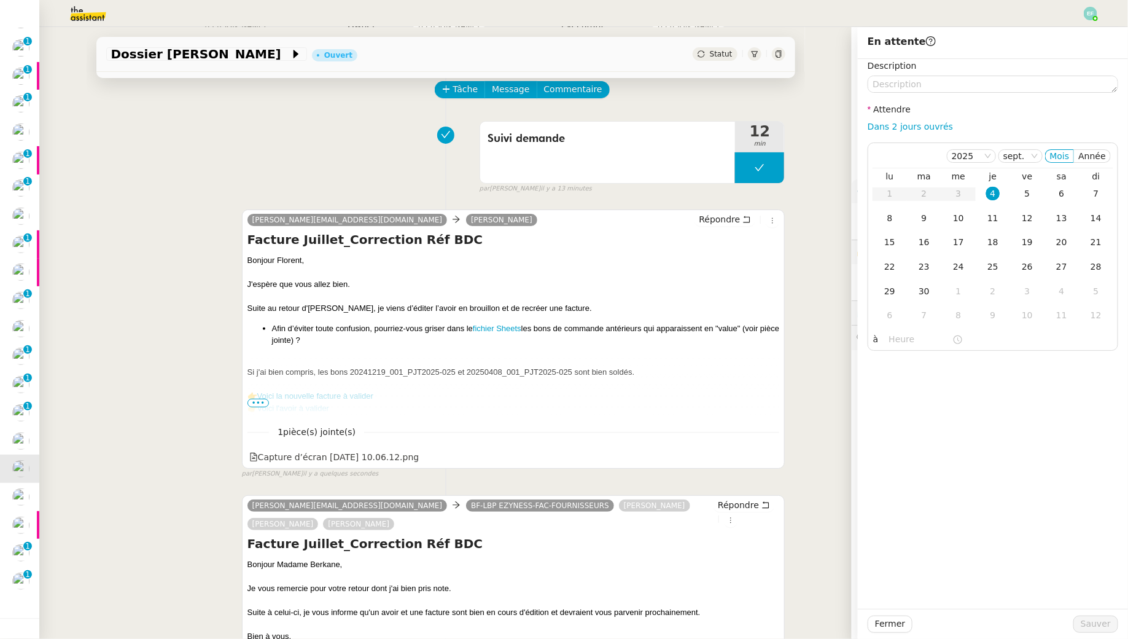
click at [351, 189] on div "Suivi demande 12 min false par Emelyne F. il y a 13 minutes" at bounding box center [445, 154] width 679 height 79
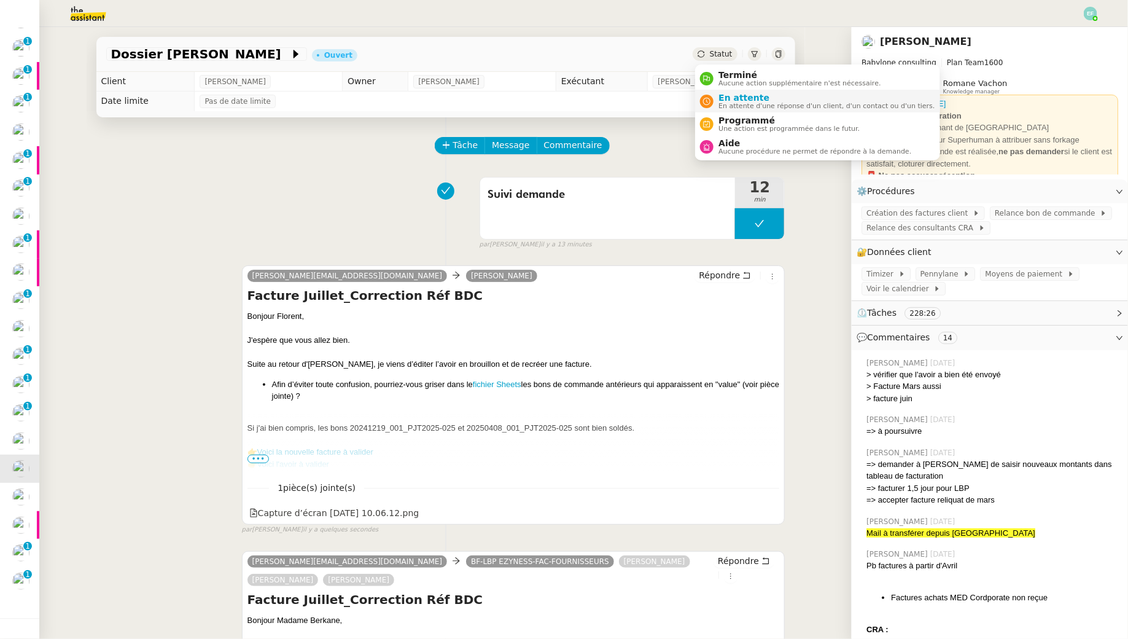
click at [730, 111] on li "En attente En attente d'une réponse d'un client, d'un contact ou d'un tiers." at bounding box center [817, 101] width 244 height 23
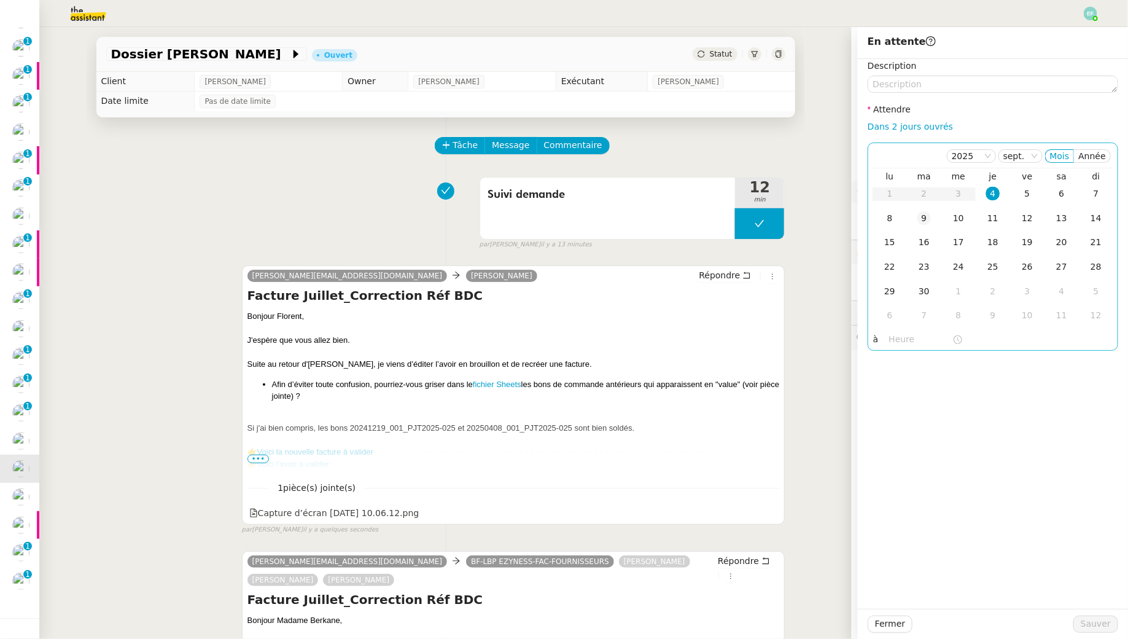
click at [925, 219] on div "9" at bounding box center [925, 218] width 14 height 14
click at [964, 216] on div "10" at bounding box center [959, 218] width 14 height 14
click at [946, 78] on textarea at bounding box center [993, 84] width 251 height 17
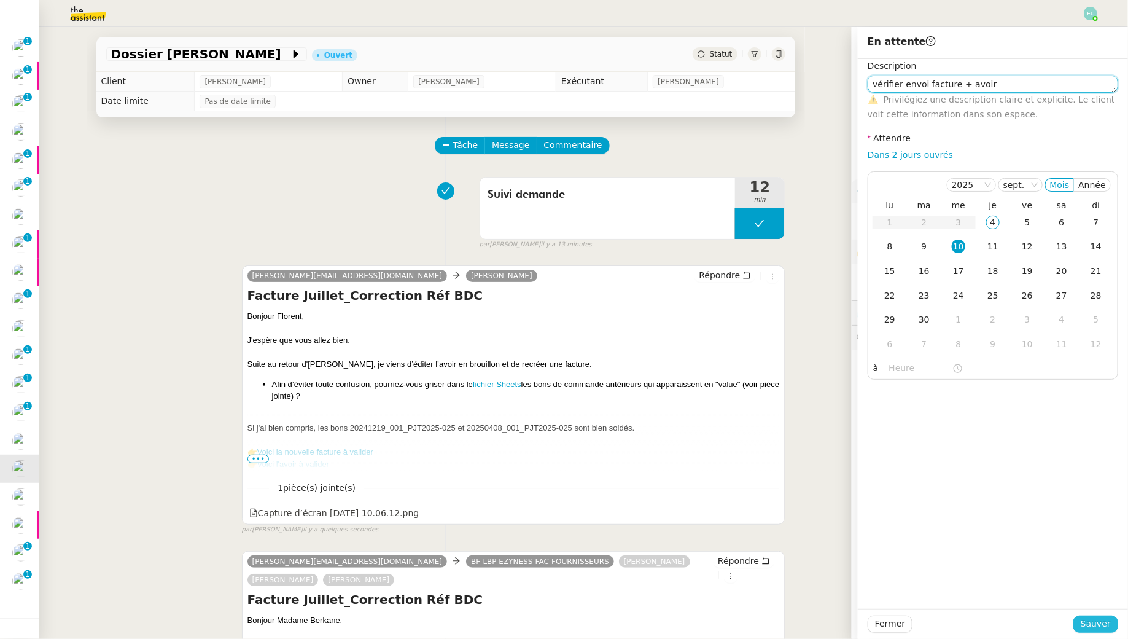
type textarea "vérifier envoi facture + avoir"
click at [1093, 617] on span "Sauver" at bounding box center [1096, 624] width 30 height 14
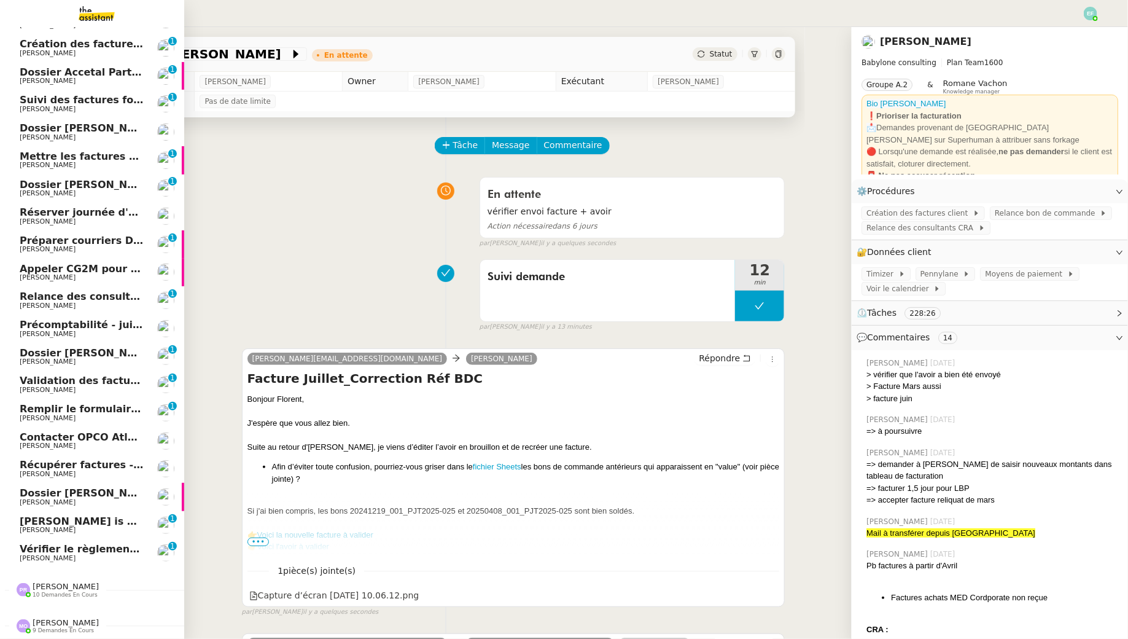
click at [60, 531] on span "[PERSON_NAME]" at bounding box center [48, 530] width 56 height 8
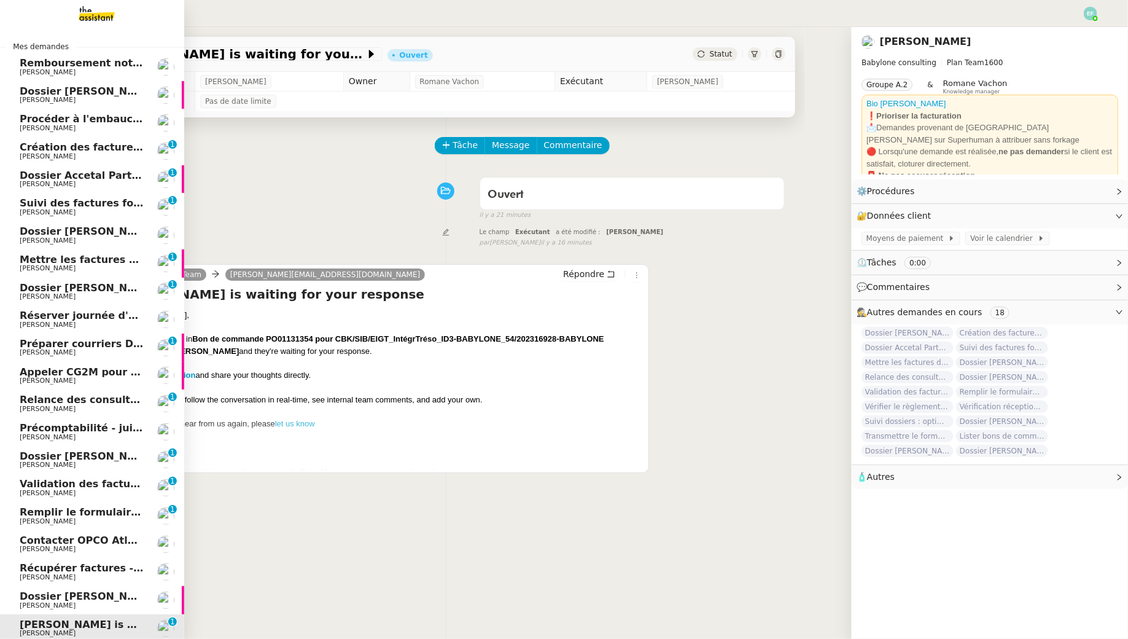
click at [40, 71] on span "[PERSON_NAME]" at bounding box center [48, 72] width 56 height 8
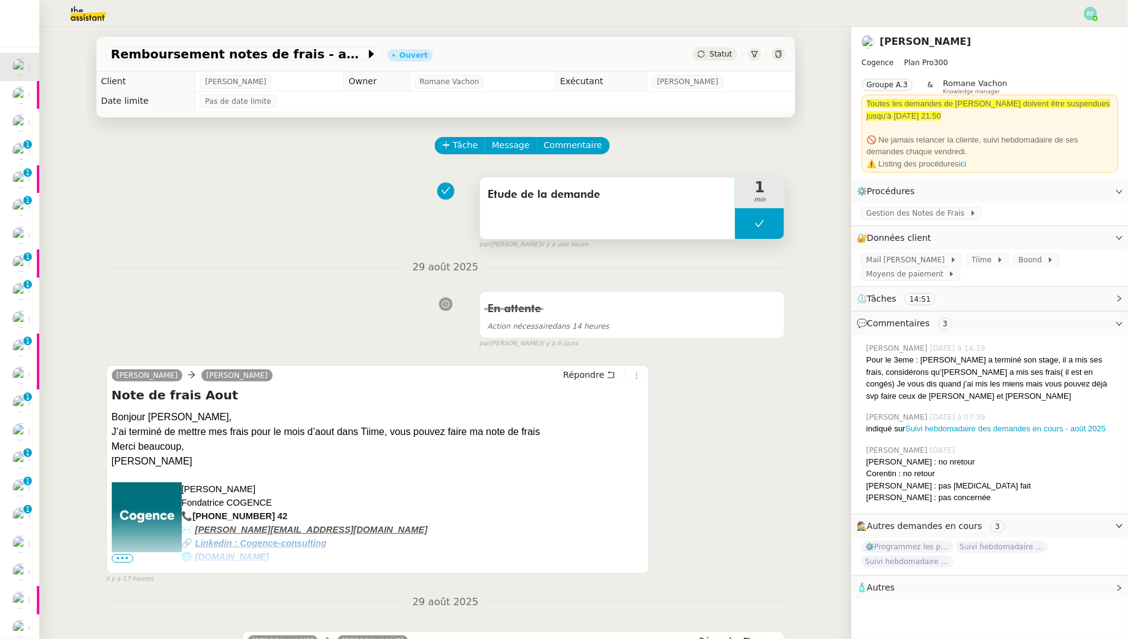
click at [761, 225] on icon at bounding box center [760, 224] width 10 height 10
click at [754, 223] on div at bounding box center [747, 223] width 25 height 31
click at [759, 227] on icon at bounding box center [760, 224] width 10 height 10
click at [1096, 21] on div at bounding box center [564, 13] width 1067 height 27
click at [1093, 16] on img at bounding box center [1091, 14] width 14 height 14
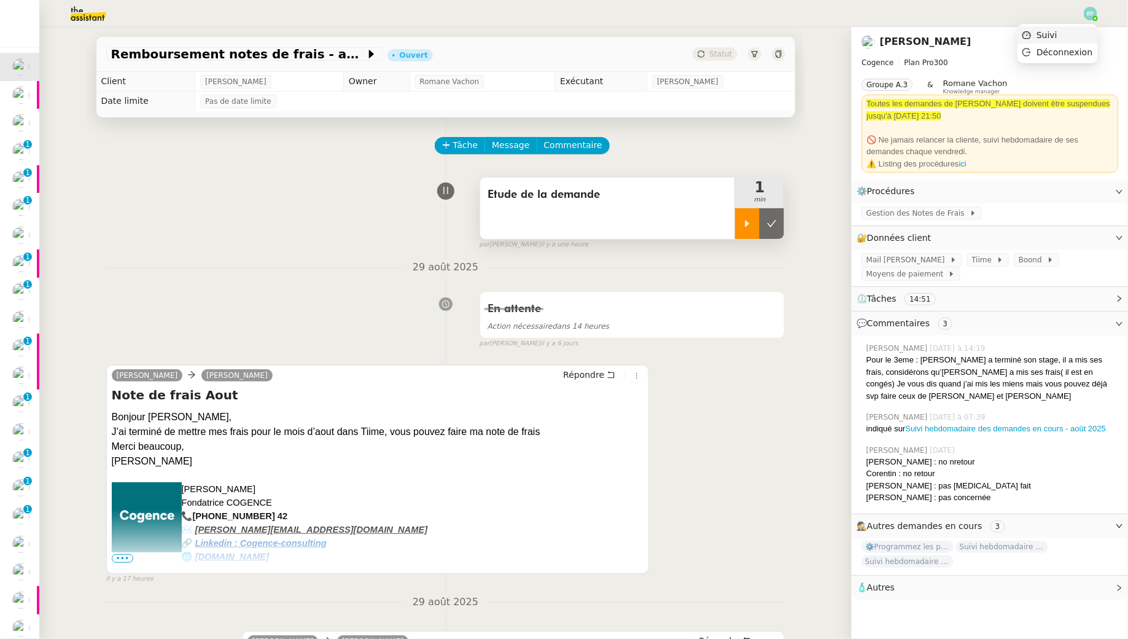
click at [1071, 37] on li "Suivi" at bounding box center [1058, 34] width 80 height 17
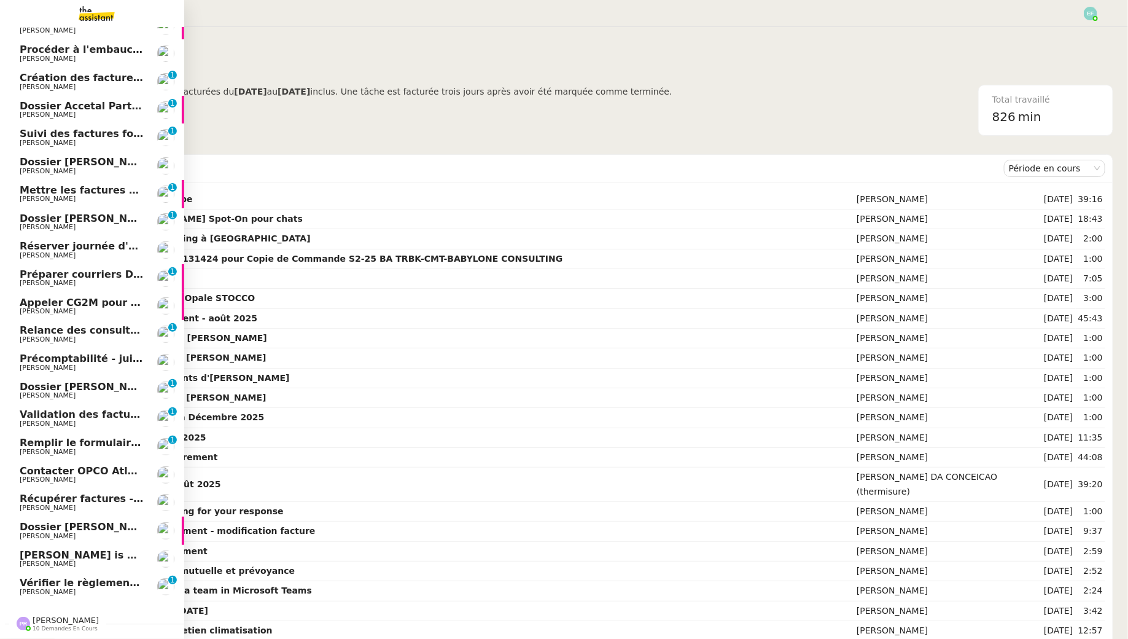
scroll to position [103, 0]
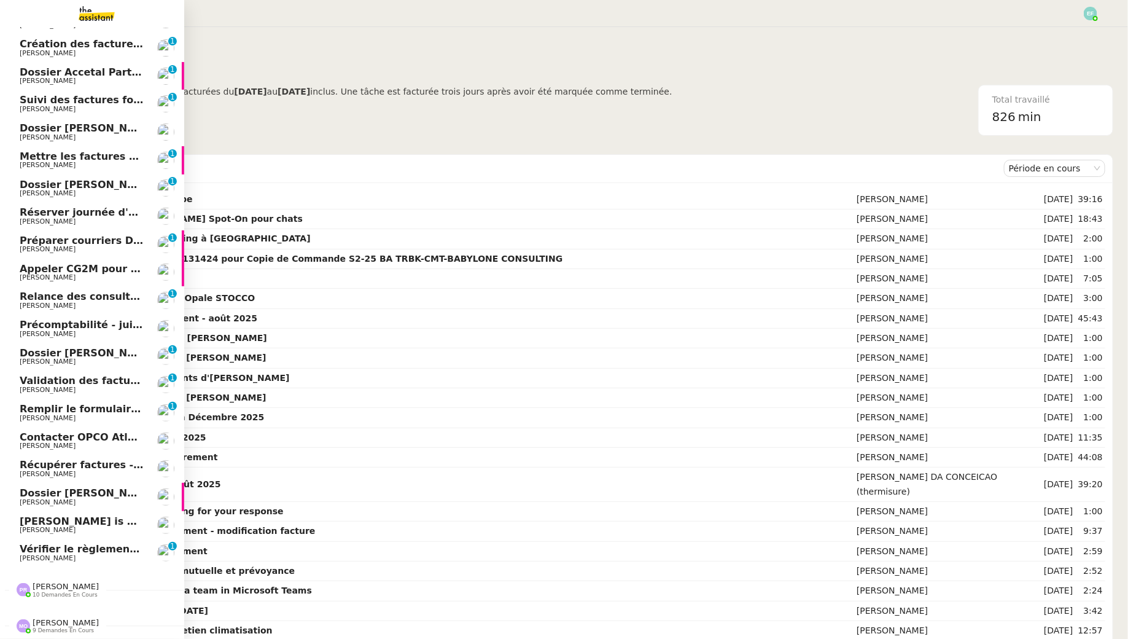
click at [68, 233] on link "Préparer courriers DUE mutuelle et prévoyance [PERSON_NAME] 0 1 2 3 4 5 6 7 8 9" at bounding box center [92, 244] width 184 height 28
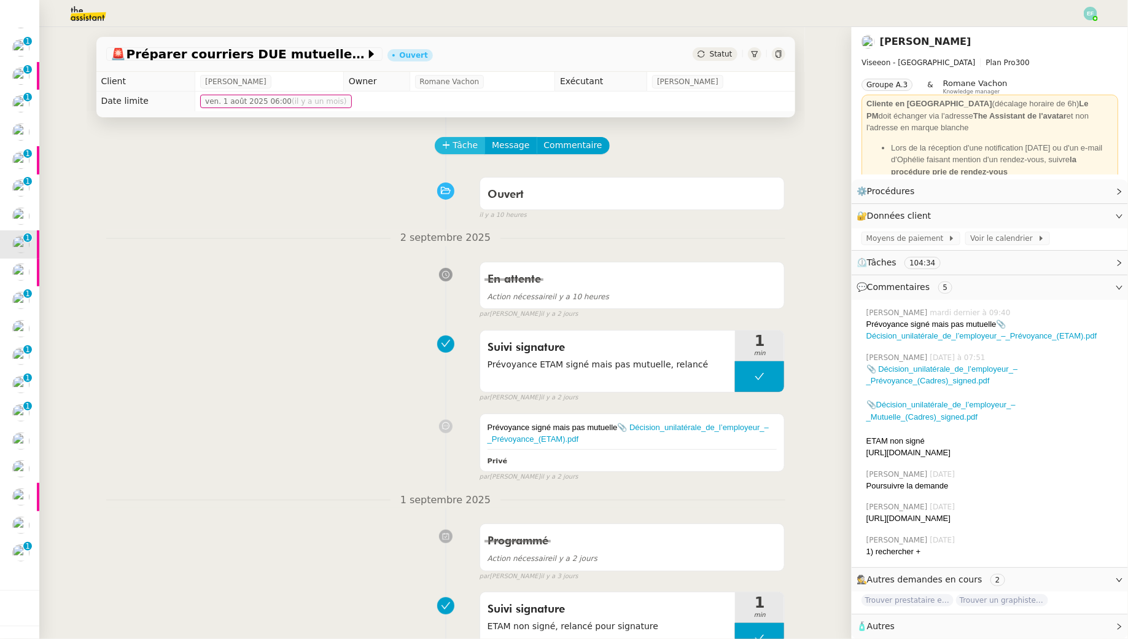
click at [468, 151] on span "Tâche" at bounding box center [465, 145] width 25 height 14
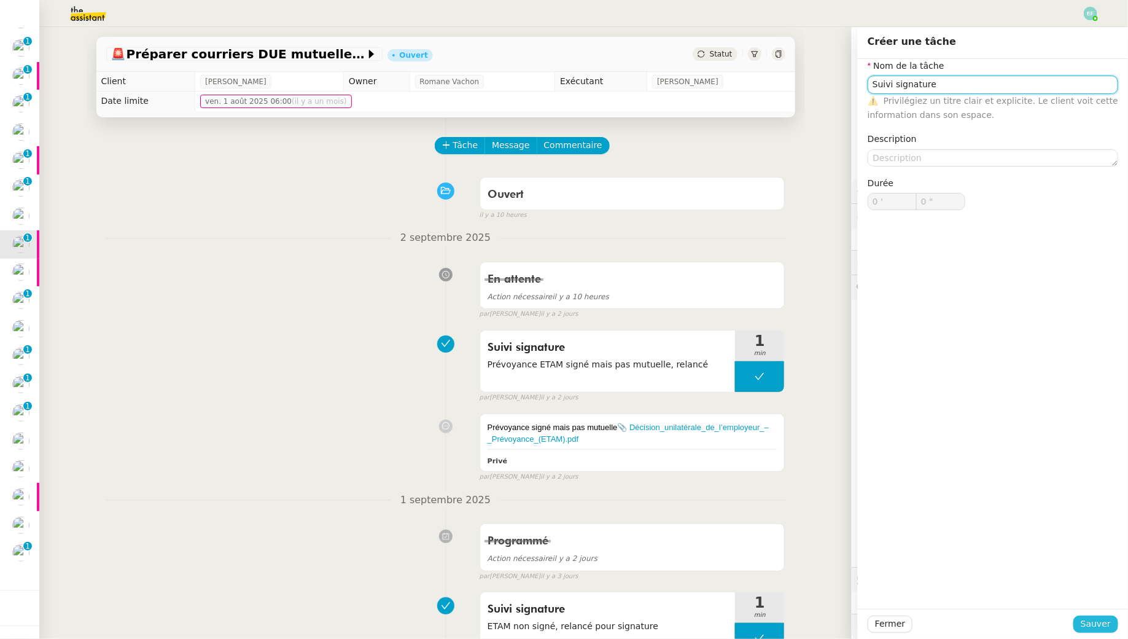
type input "Suivi signature"
click at [1095, 618] on span "Sauver" at bounding box center [1096, 624] width 30 height 14
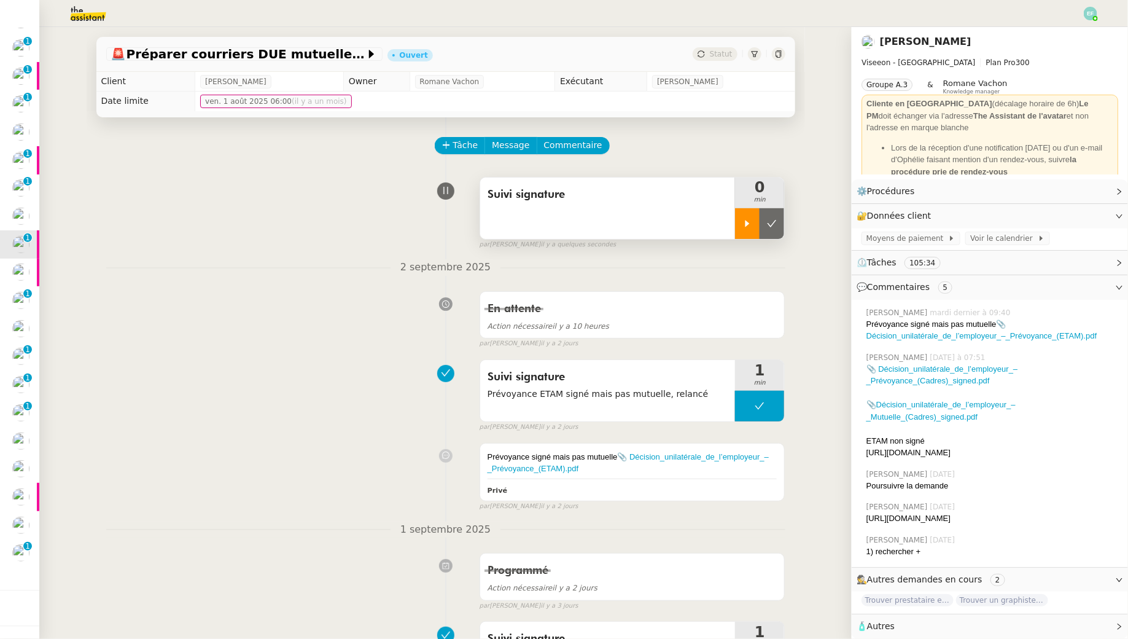
click at [751, 211] on div at bounding box center [747, 223] width 25 height 31
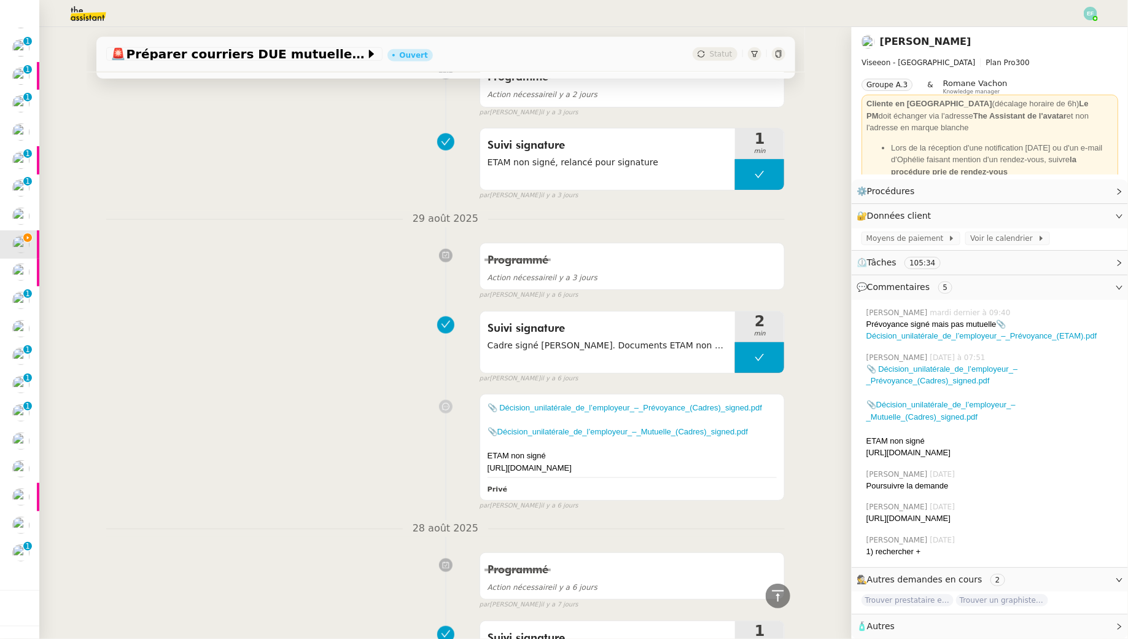
scroll to position [501, 0]
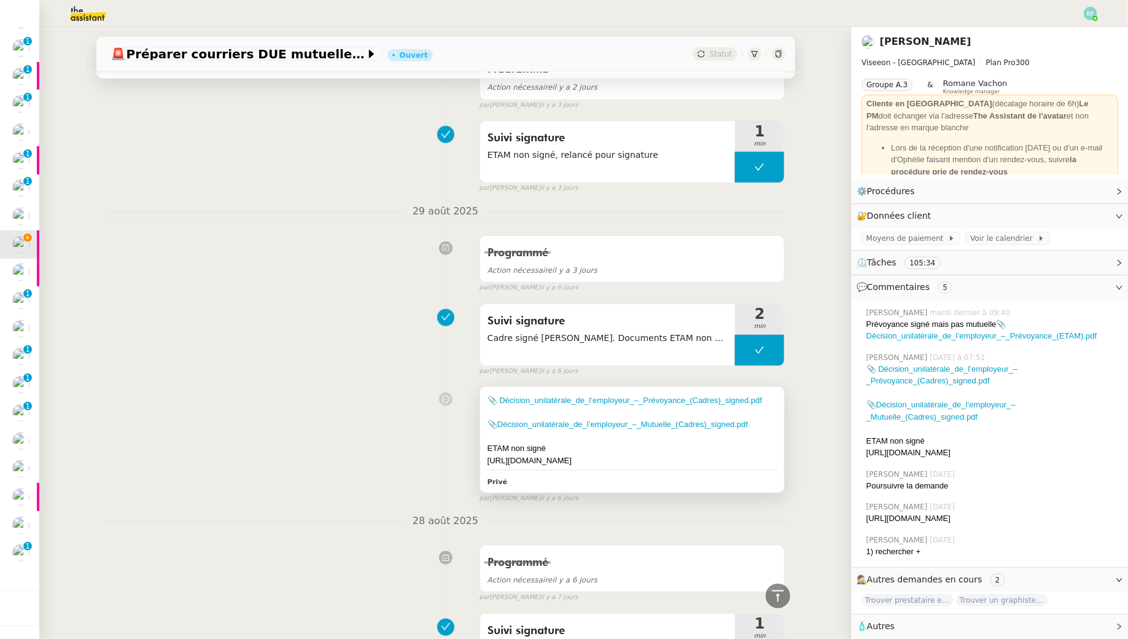
drag, startPoint x: 549, startPoint y: 467, endPoint x: 483, endPoint y: 460, distance: 66.1
click at [483, 460] on div "📎 Décision_unilatérale_de_l’employeur_–_Prévoyance_(Cadres)_signed.pdf 📎 Dé…" at bounding box center [632, 439] width 305 height 105
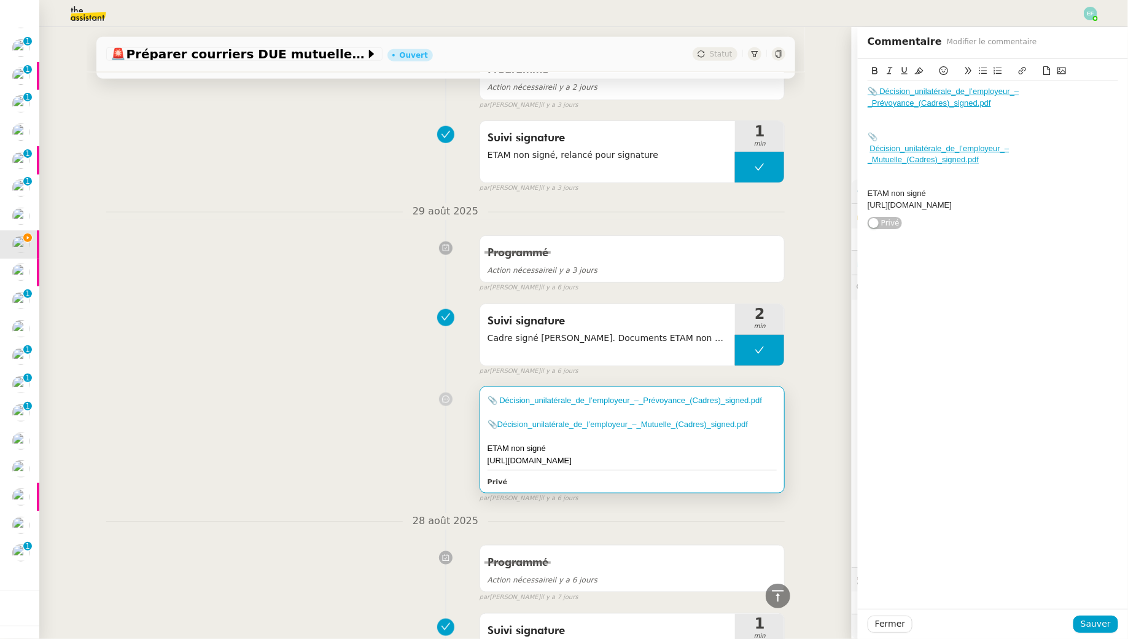
click at [319, 288] on div "Programmé Action nécessaire il y a 3 jours false par Emelyne F. il y a 6 jours" at bounding box center [445, 261] width 679 height 63
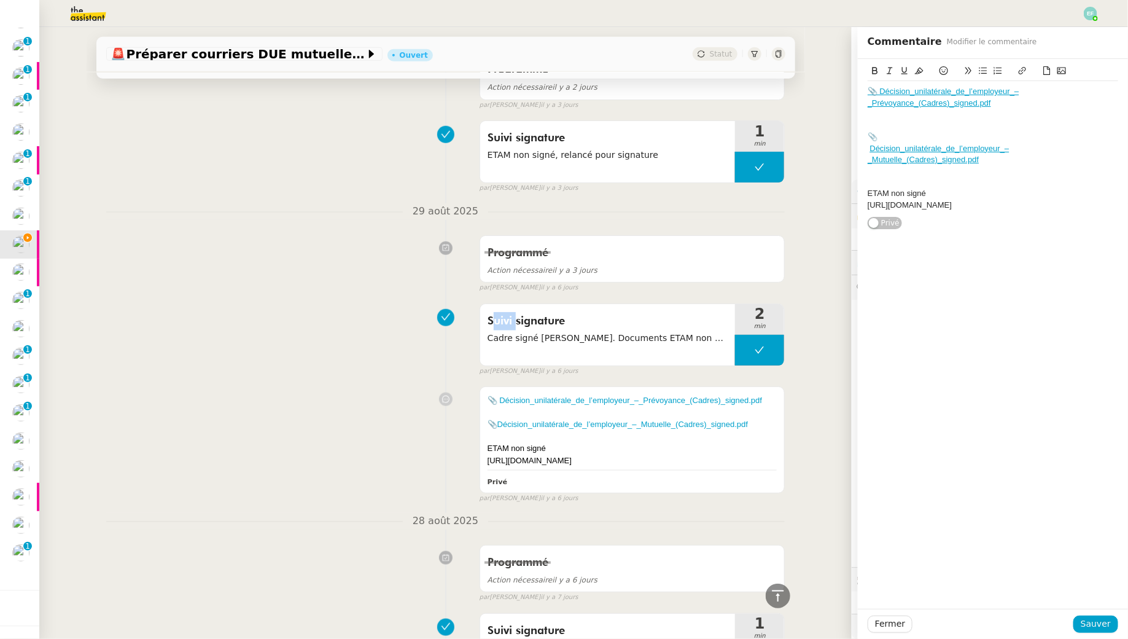
click at [319, 288] on div "Programmé Action nécessaire il y a 3 jours false par Emelyne F. il y a 6 jours" at bounding box center [445, 261] width 679 height 63
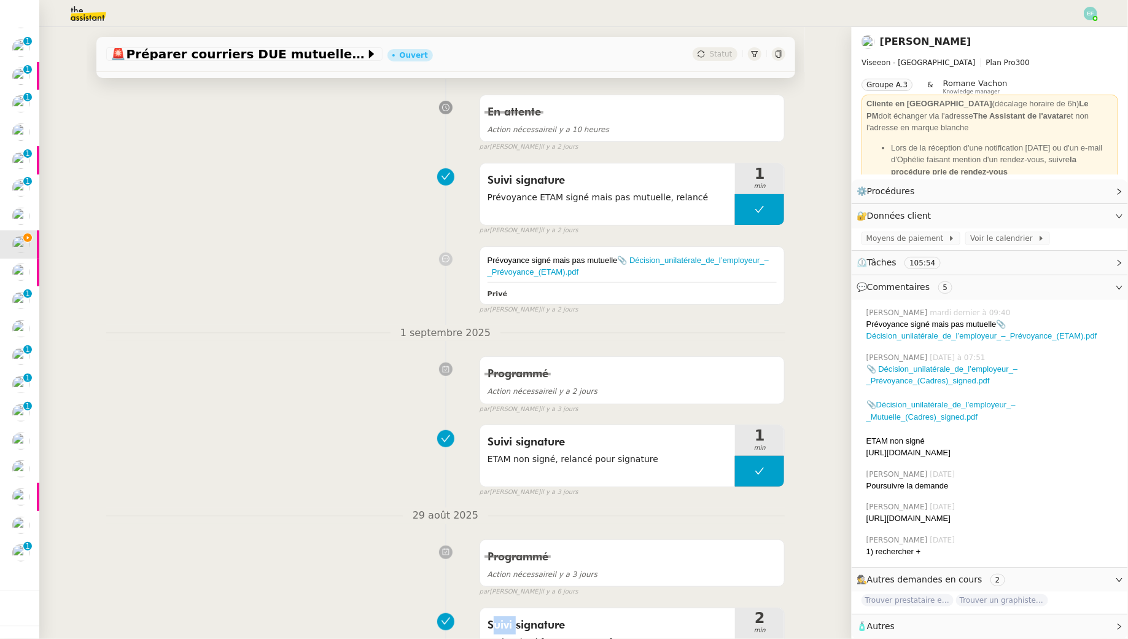
scroll to position [85, 0]
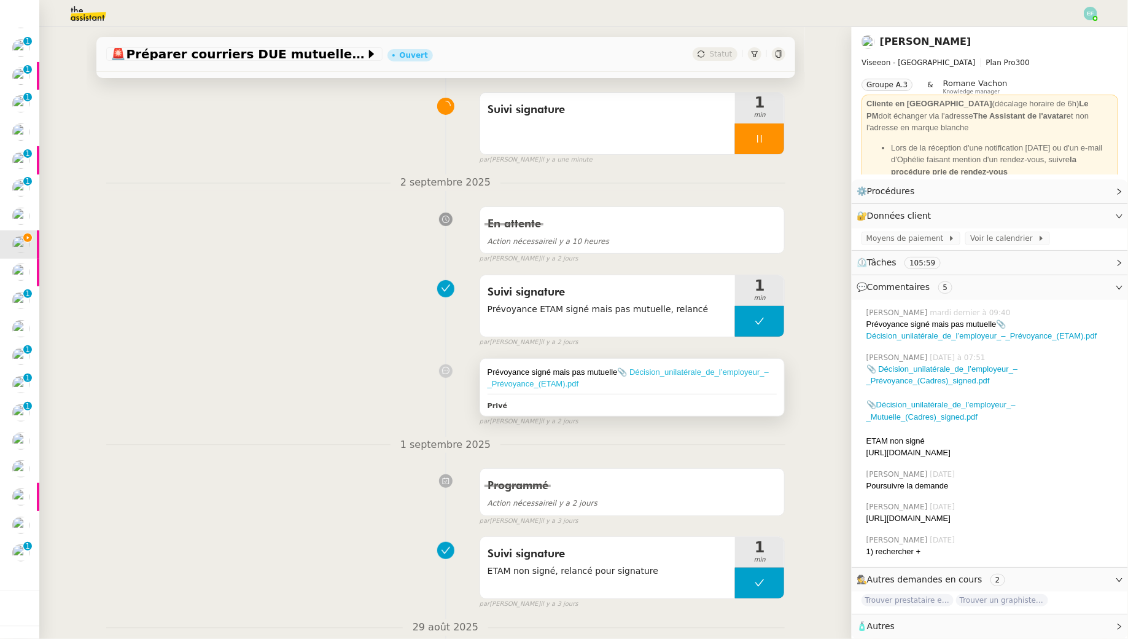
click at [695, 369] on link "📎 Décision_unilatérale_de_l’employeur_–_Prévoyance_(ETAM).pdf" at bounding box center [628, 378] width 281 height 22
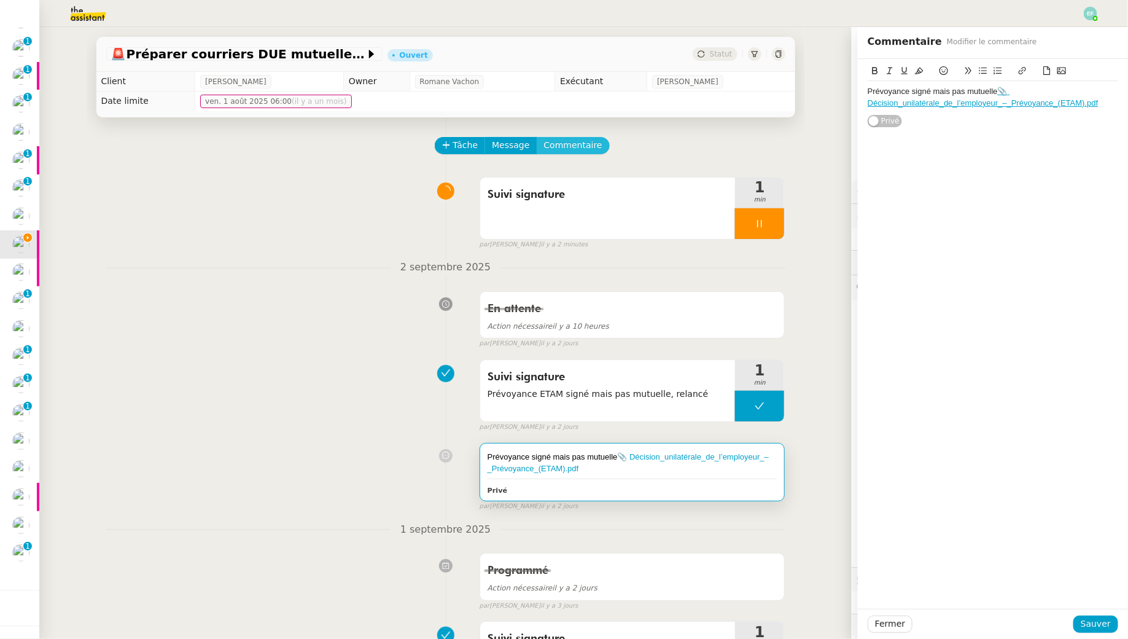
click at [556, 150] on span "Commentaire" at bounding box center [573, 145] width 58 height 14
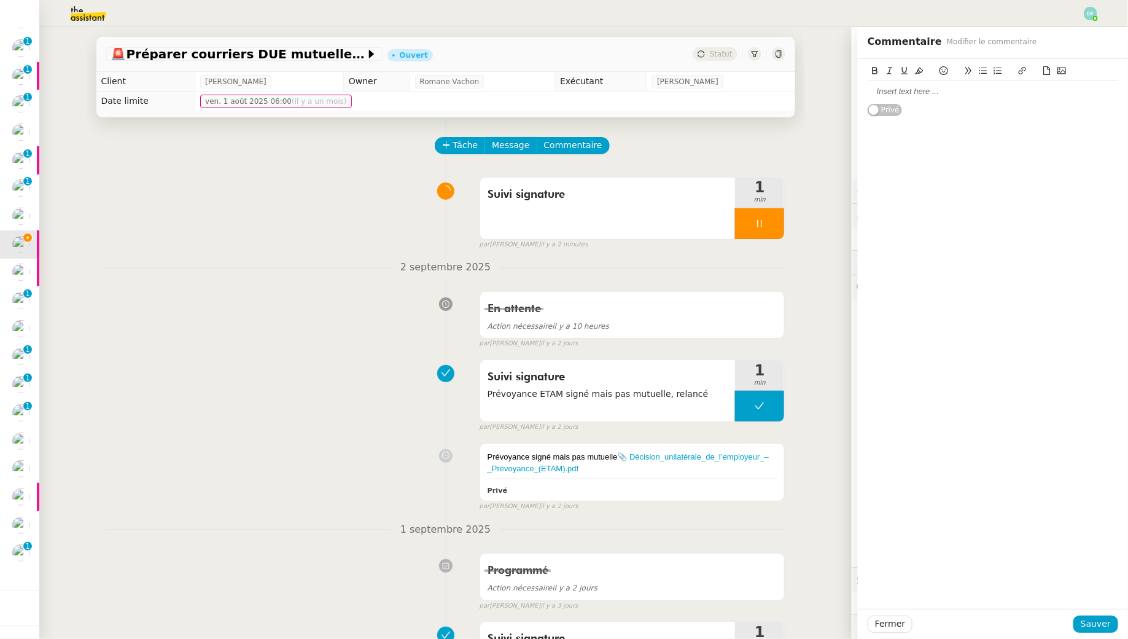
click at [1047, 70] on icon at bounding box center [1047, 70] width 9 height 9
click at [1105, 620] on span "Sauver" at bounding box center [1096, 624] width 30 height 14
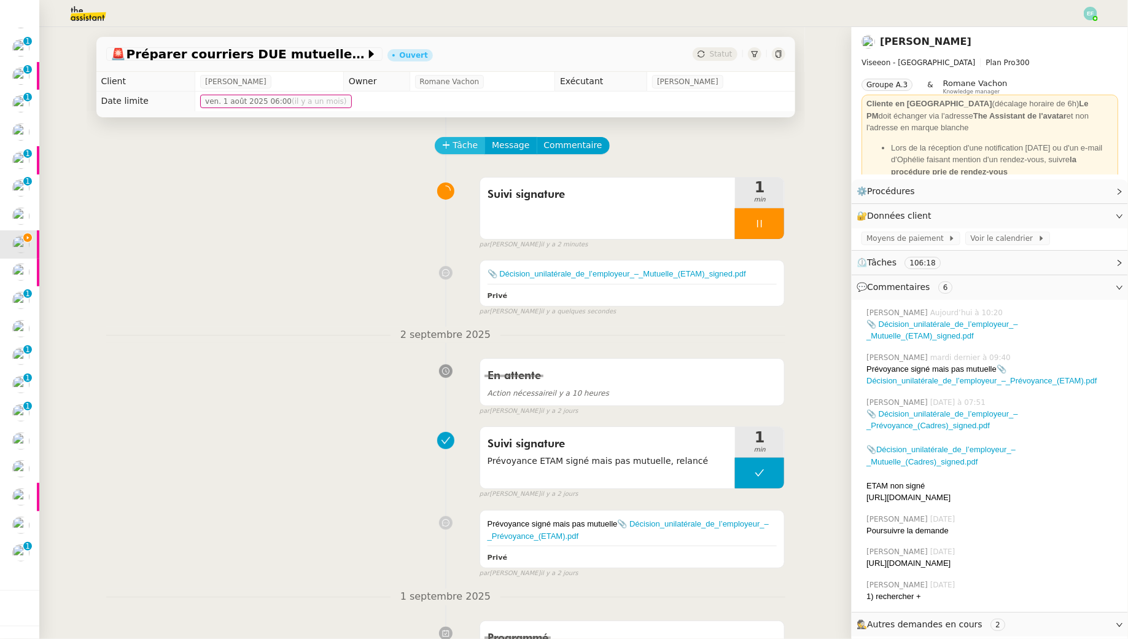
click at [451, 144] on button "Tâche" at bounding box center [460, 145] width 51 height 17
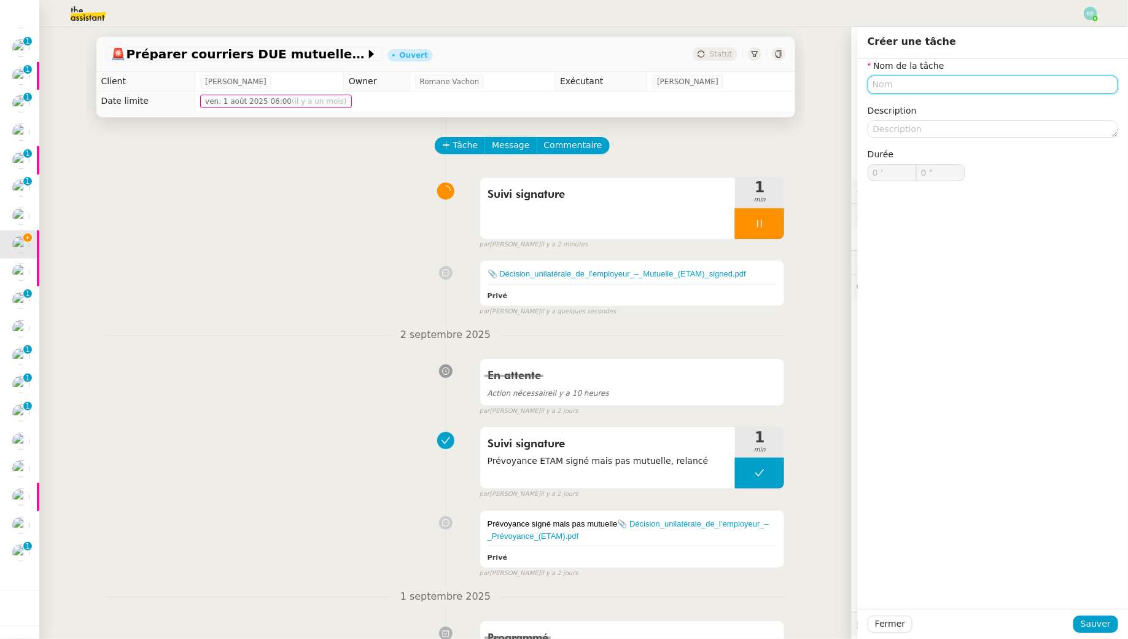
click at [918, 84] on input "text" at bounding box center [993, 85] width 251 height 18
type input "Envoi d'email"
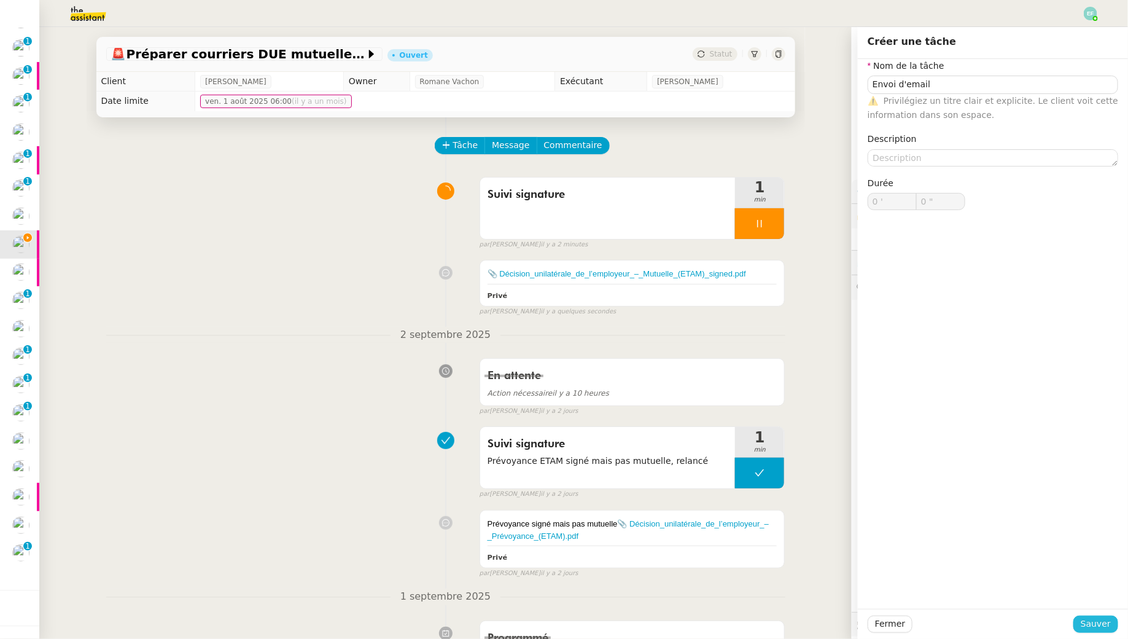
click at [1114, 626] on button "Sauver" at bounding box center [1096, 624] width 45 height 17
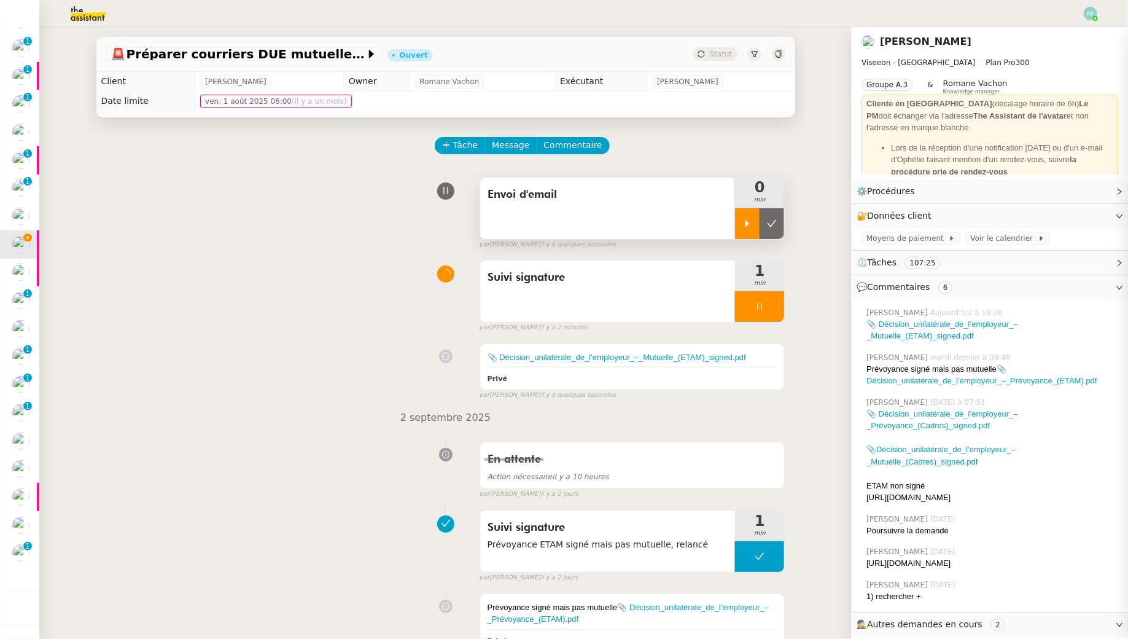
click at [741, 222] on div at bounding box center [747, 223] width 25 height 31
click at [765, 297] on div at bounding box center [759, 306] width 49 height 31
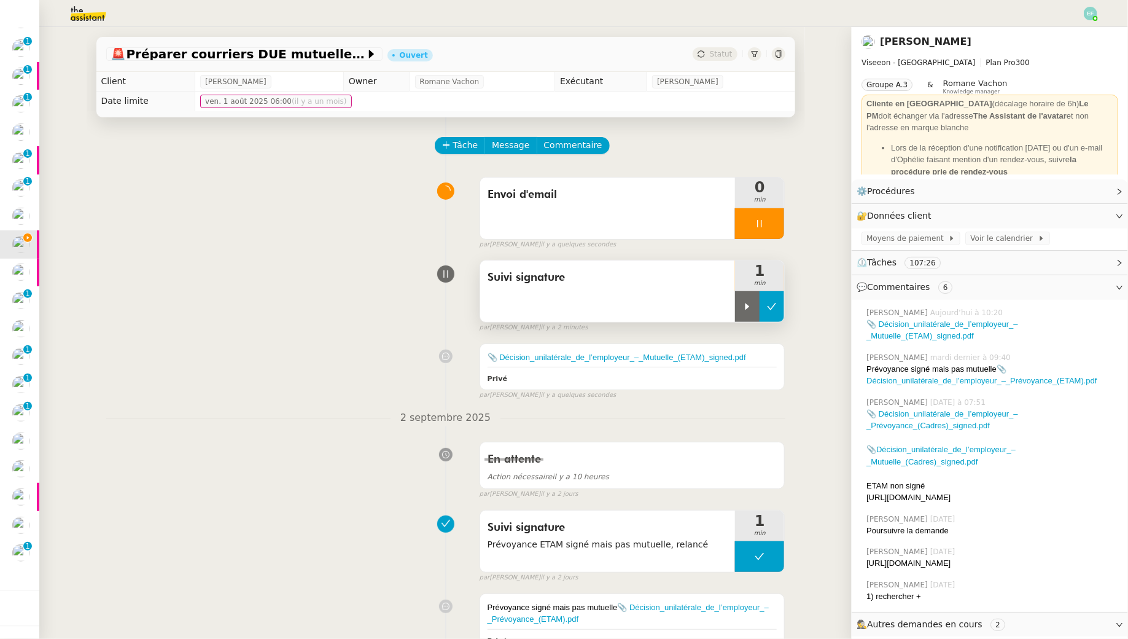
click at [772, 308] on icon at bounding box center [772, 306] width 9 height 7
click at [662, 358] on link "📎 Décision_unilatérale_de_l’employeur_–_Mutuelle_(ETAM)_signed.pdf" at bounding box center [617, 357] width 259 height 9
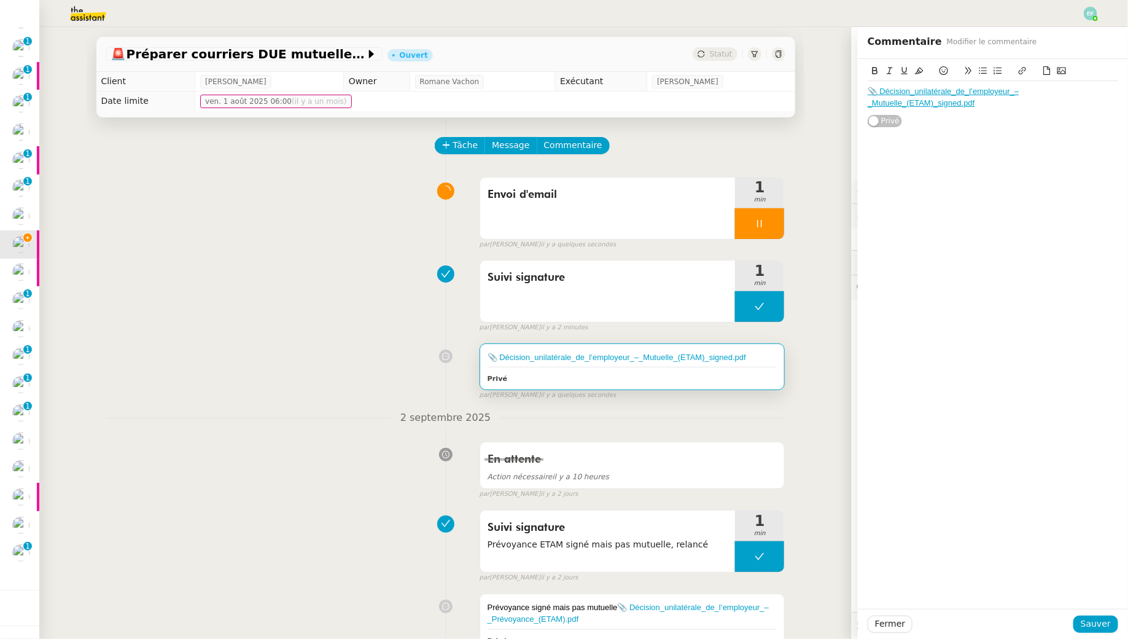
click at [287, 297] on div "Suivi signature 1 min false par Emelyne F. il y a 2 minutes" at bounding box center [445, 293] width 679 height 79
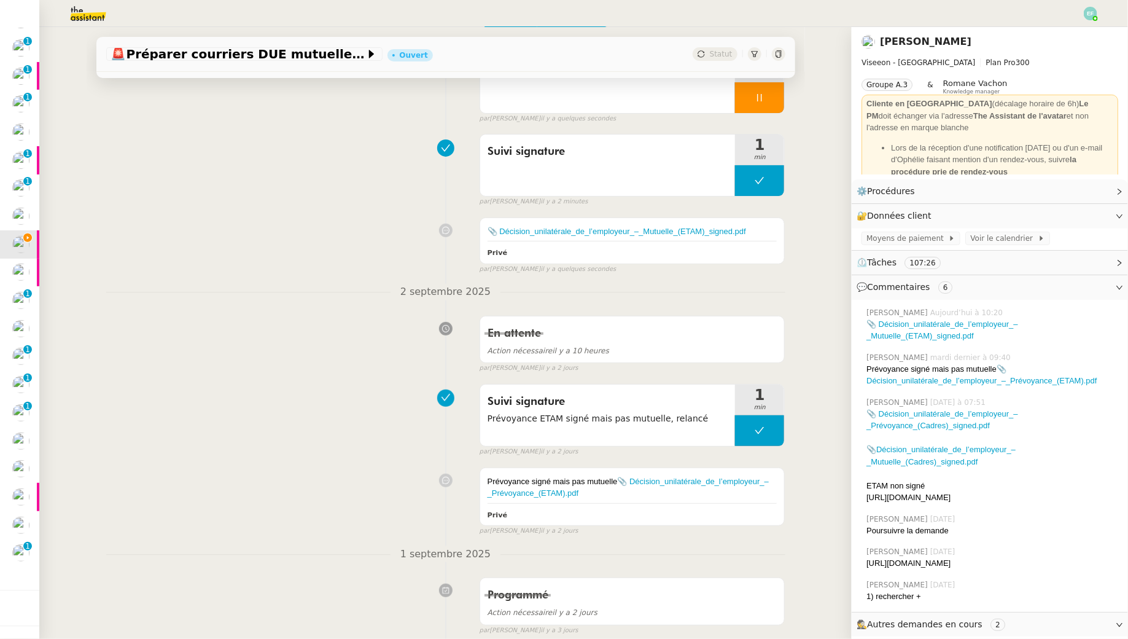
scroll to position [275, 0]
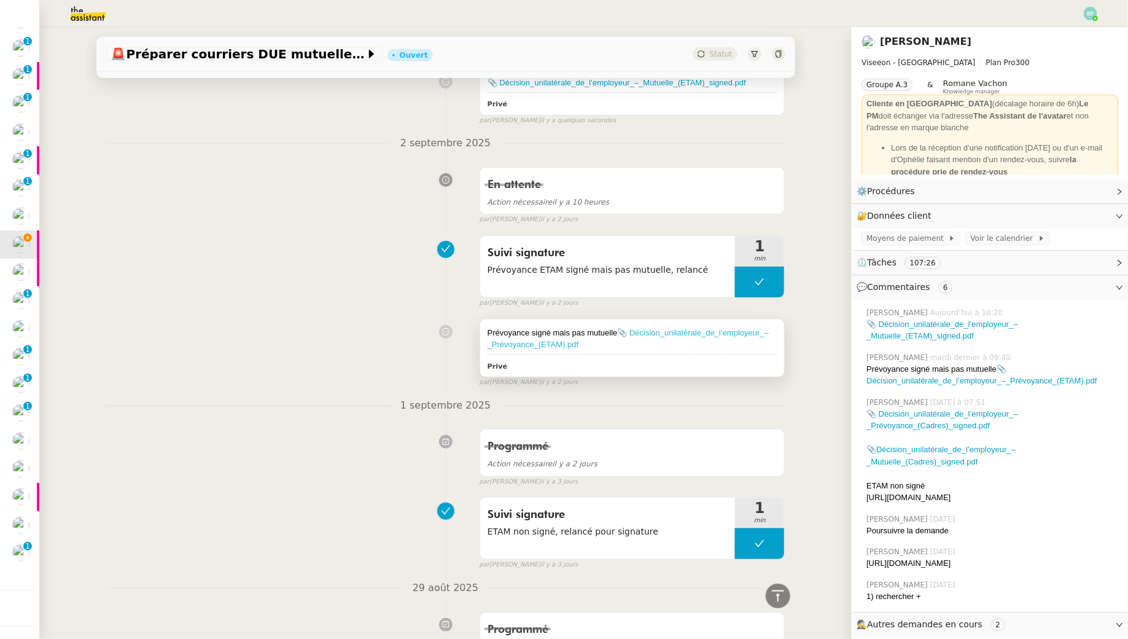
click at [651, 332] on link "📎 Décision_unilatérale_de_l’employeur_–_Prévoyance_(ETAM).pdf" at bounding box center [628, 339] width 281 height 22
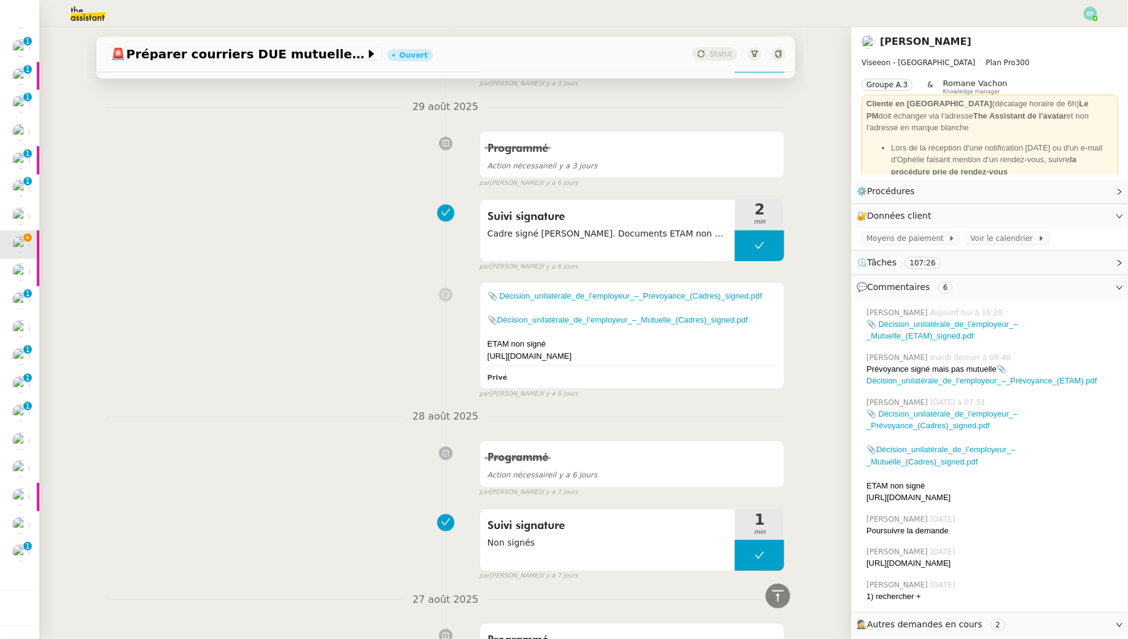
scroll to position [771, 0]
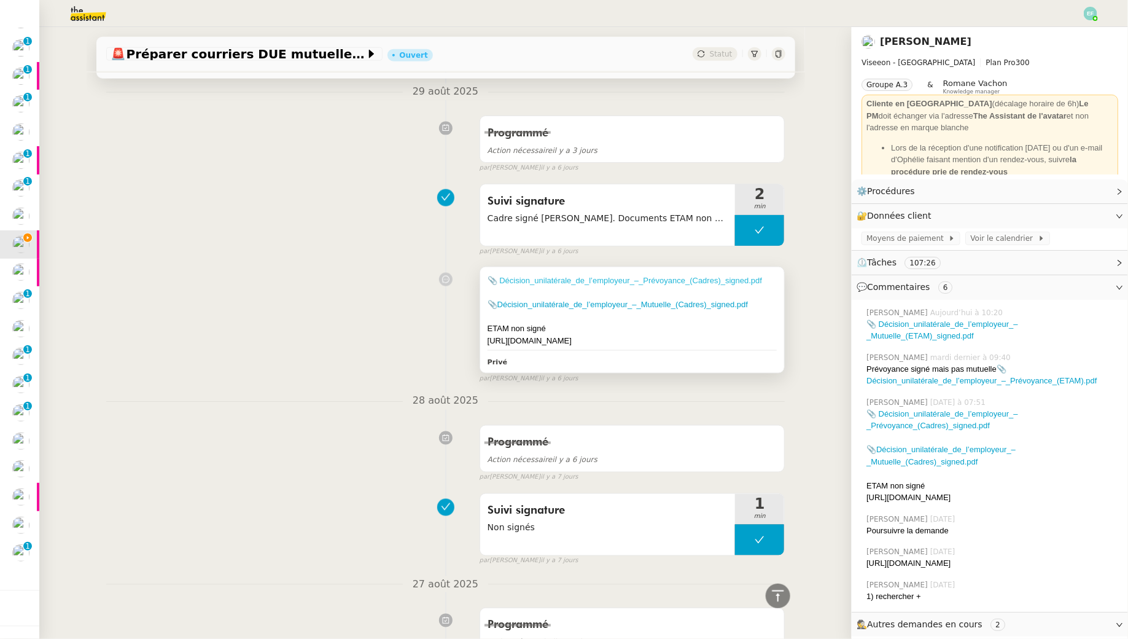
click at [661, 280] on link "📎 Décision_unilatérale_de_l’employeur_–_Prévoyance_(Cadres)_signed.pdf" at bounding box center [625, 280] width 275 height 9
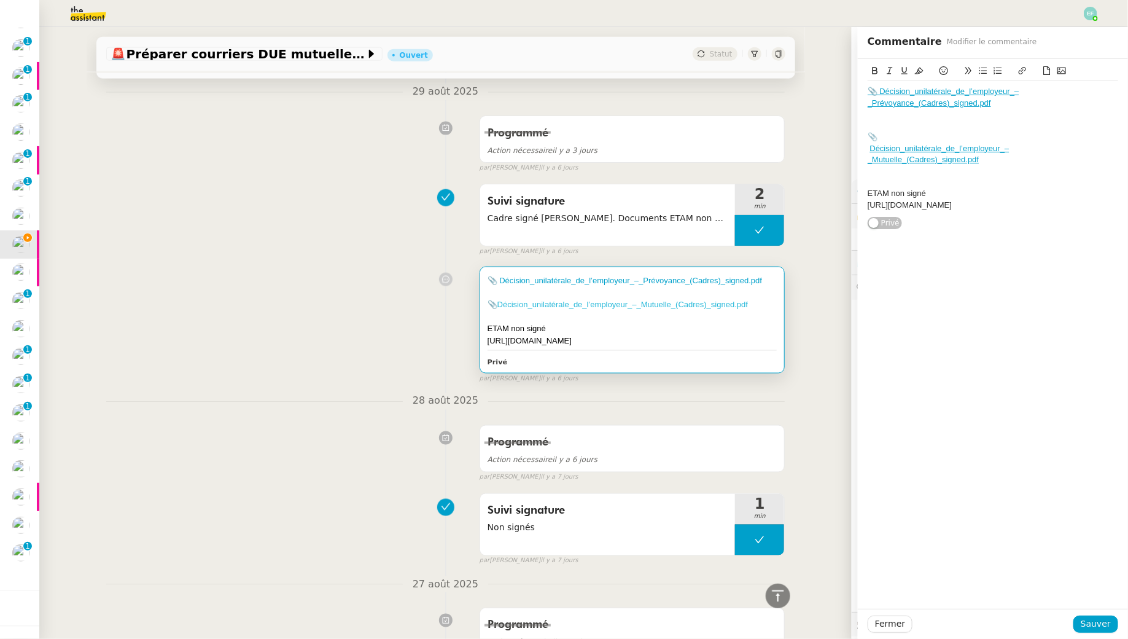
click at [566, 301] on link "Décision_unilatérale_de_l’employeur_–_Mutuelle_(Cadres)_signed.pdf" at bounding box center [623, 304] width 251 height 9
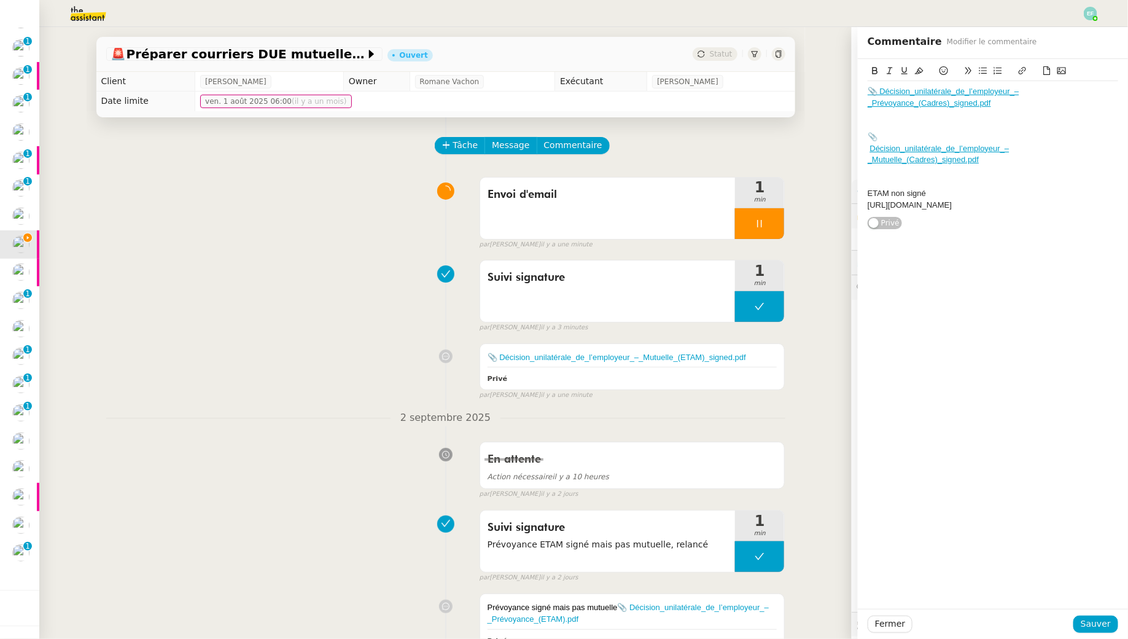
click at [345, 386] on div "📎 Décision_unilatérale_de_l’employeur_–_Mutuelle_(ETAM)_signed.pdf Privé fals…" at bounding box center [445, 369] width 679 height 62
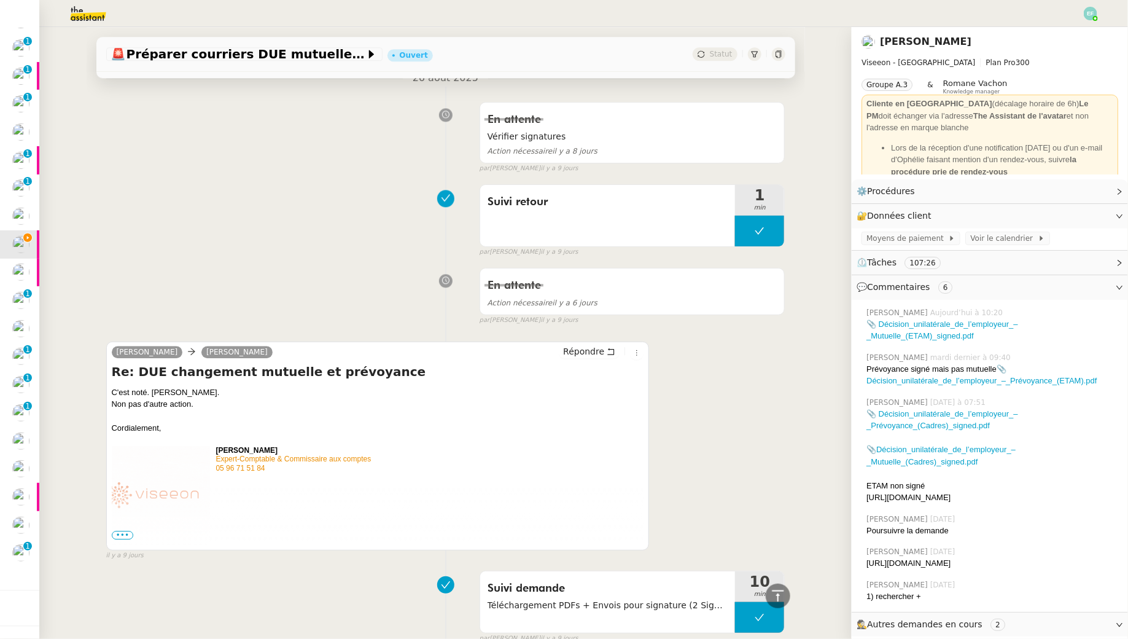
scroll to position [1622, 0]
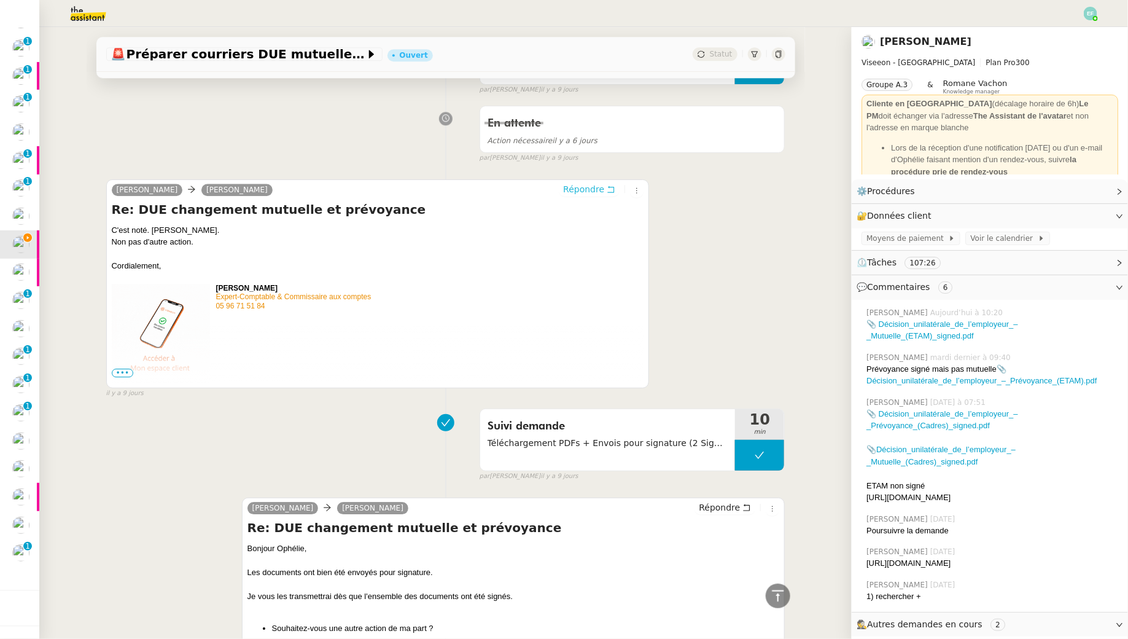
click at [607, 193] on button "Répondre" at bounding box center [589, 189] width 61 height 14
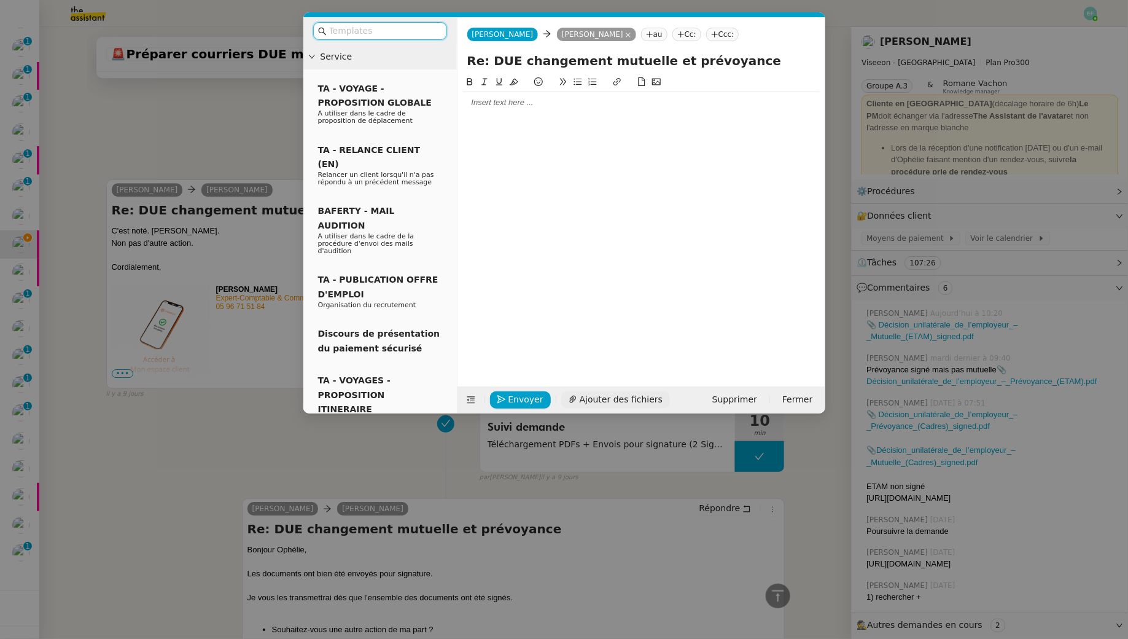
click at [588, 397] on span "Ajouter des fichiers" at bounding box center [621, 400] width 83 height 14
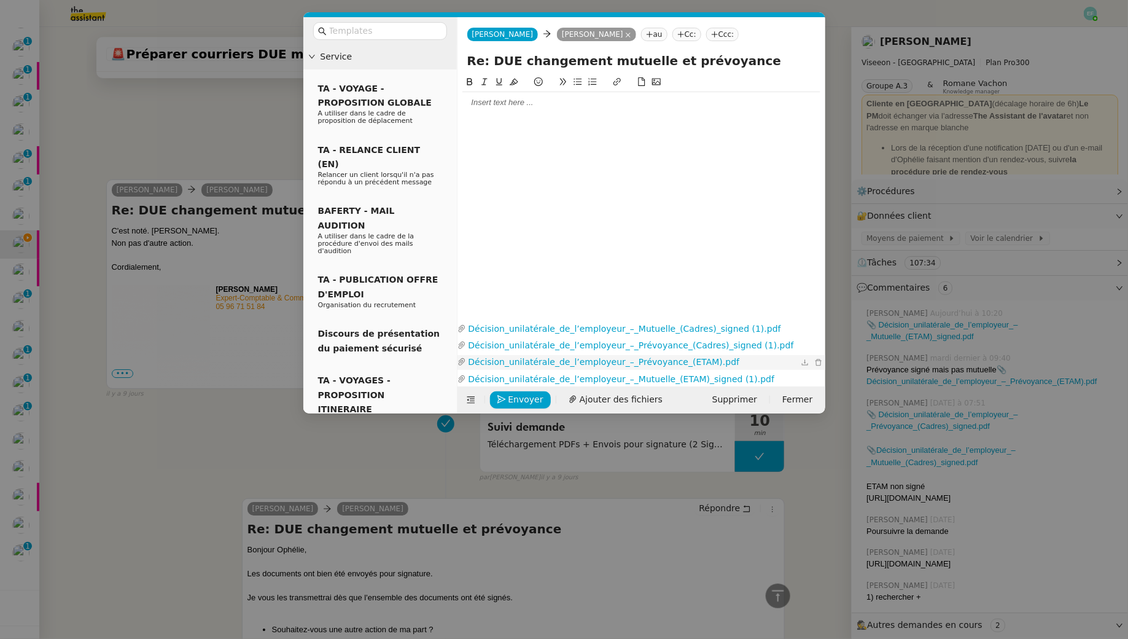
click at [630, 361] on link "Décision_unilatérale_de_l’employeur_–_Prévoyance_(ETAM).pdf" at bounding box center [632, 362] width 332 height 14
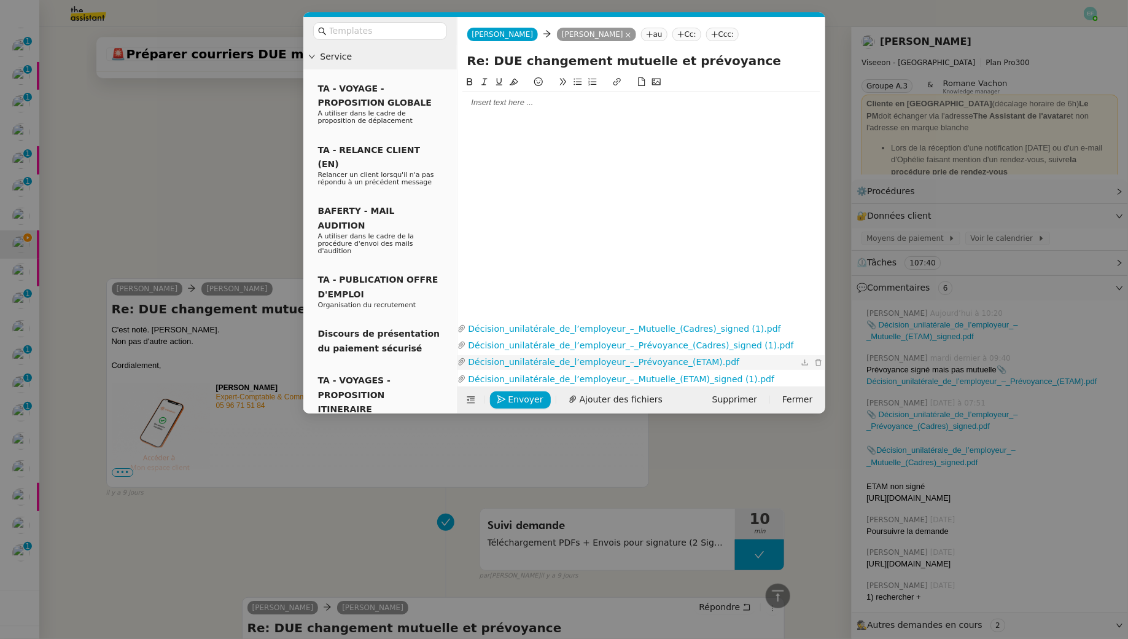
scroll to position [1814, 0]
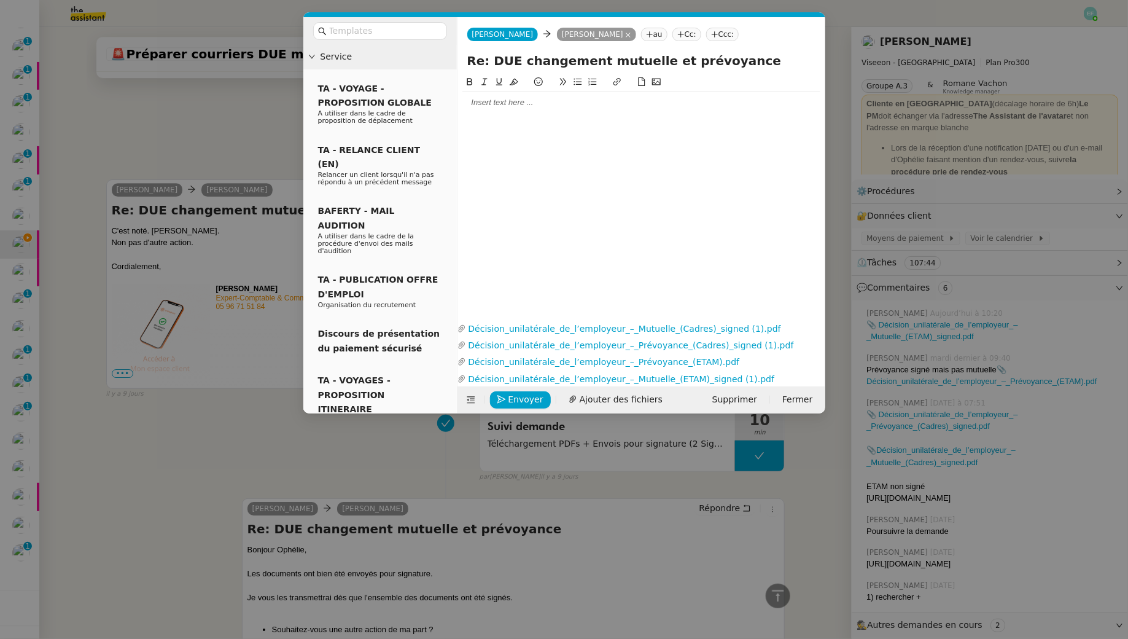
click at [502, 105] on div at bounding box center [642, 102] width 358 height 11
click at [386, 30] on input "text" at bounding box center [384, 31] width 111 height 14
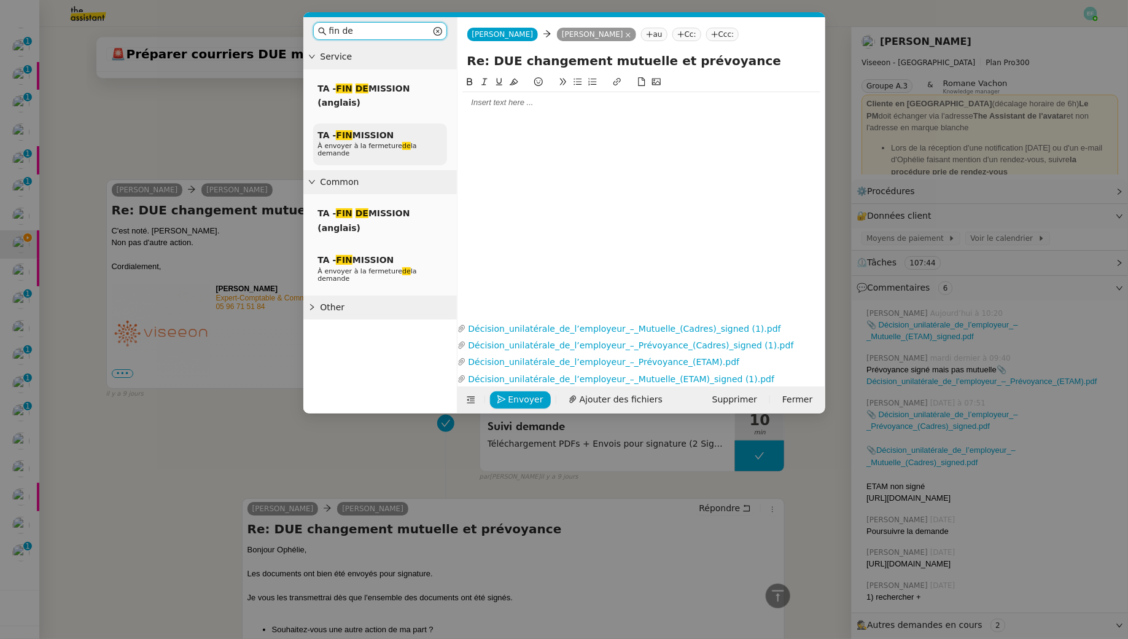
type input "fin de"
click at [371, 140] on div "TA - FIN MISSION À envoyer à la fermeture de la demande" at bounding box center [380, 144] width 134 height 42
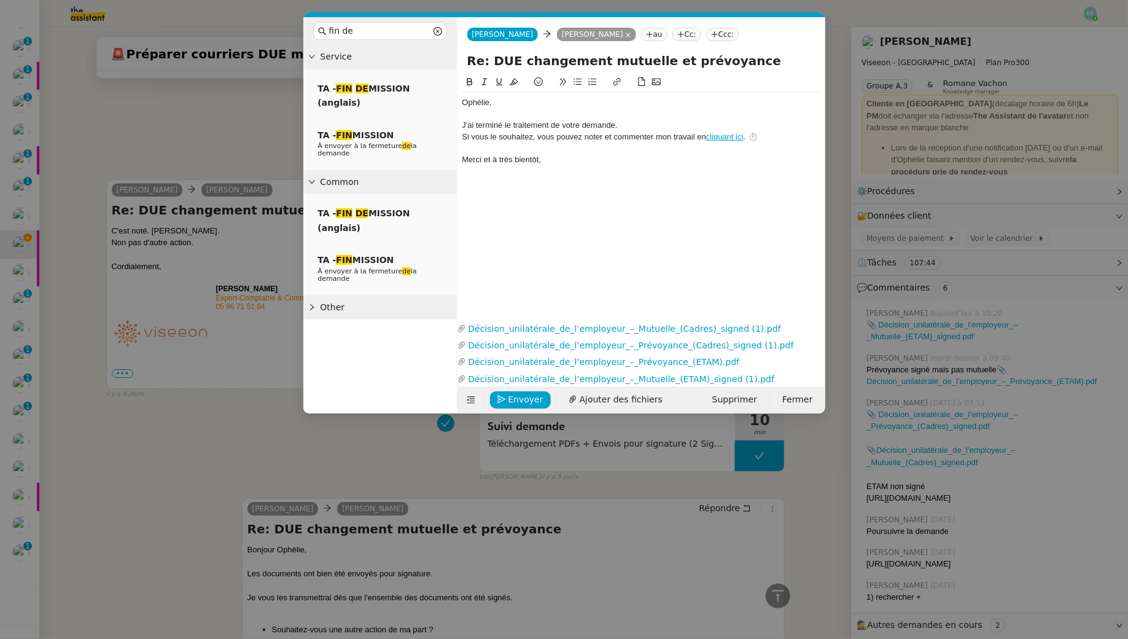
click at [513, 102] on div "﻿Ophélie﻿," at bounding box center [642, 102] width 358 height 11
click at [632, 120] on div "Je vous invite à trouver en pièces jointes les quatres décisions" at bounding box center [642, 125] width 358 height 11
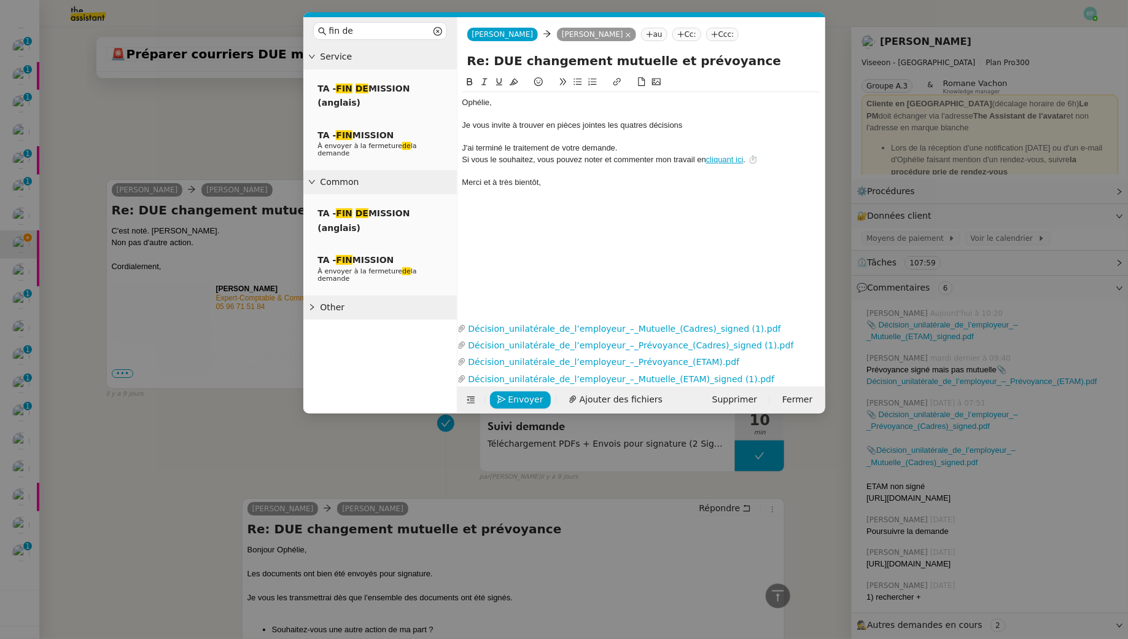
click at [633, 128] on div "Je vous invite à trouver en pièces jointes les quatres décisions" at bounding box center [642, 125] width 358 height 11
click at [0, 0] on lt-span "quatre" at bounding box center [0, 0] width 0 height 0
click at [678, 128] on div "Je vous invite à trouver en pièces jointes les quatre décisions" at bounding box center [642, 125] width 358 height 11
click at [463, 104] on div "﻿Ophélie﻿," at bounding box center [642, 102] width 358 height 11
click at [463, 127] on div "Je vous invite à trouver en pièces jointes les quatre décisions unilatérales si…" at bounding box center [642, 125] width 358 height 11
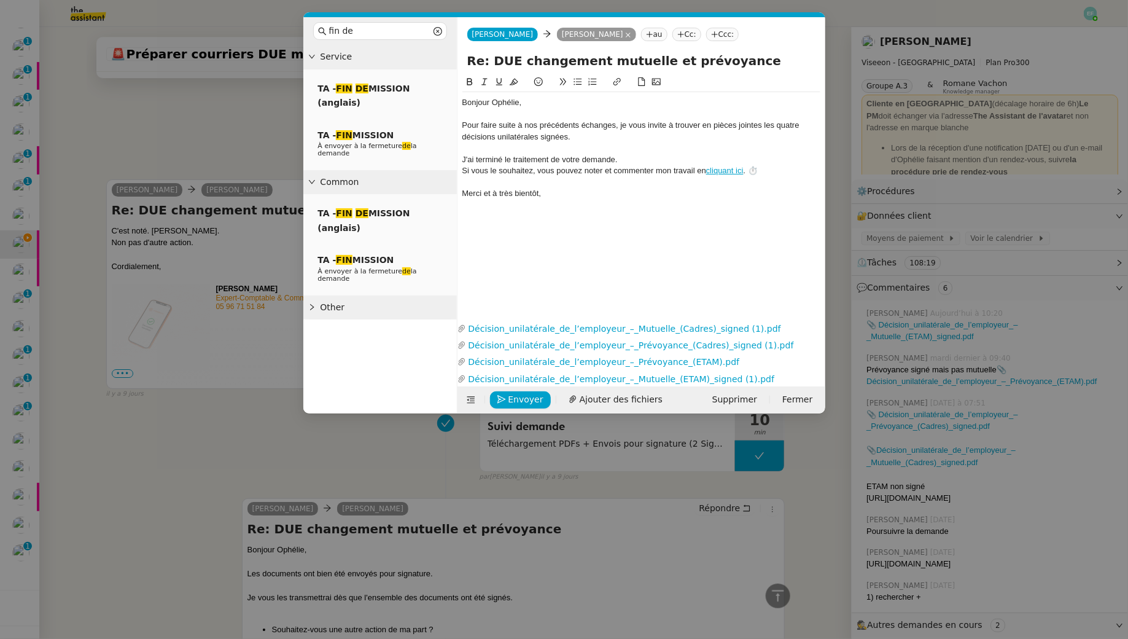
click at [587, 145] on div at bounding box center [642, 148] width 358 height 11
click at [528, 399] on span "Envoyer" at bounding box center [526, 400] width 35 height 14
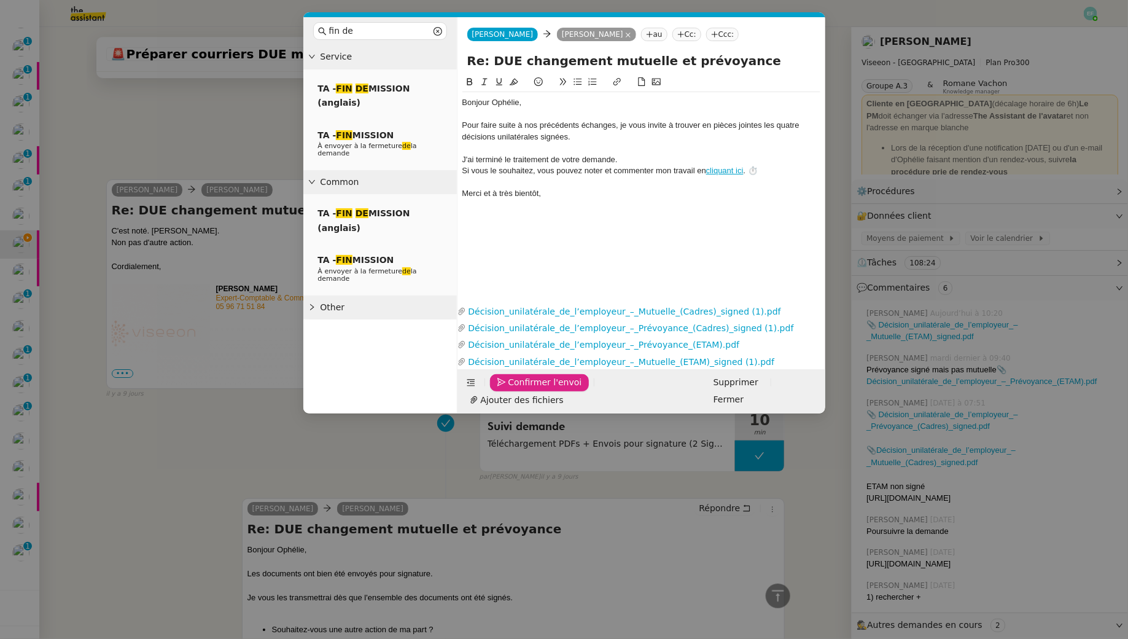
click at [528, 389] on span "Confirmer l'envoi" at bounding box center [546, 382] width 74 height 14
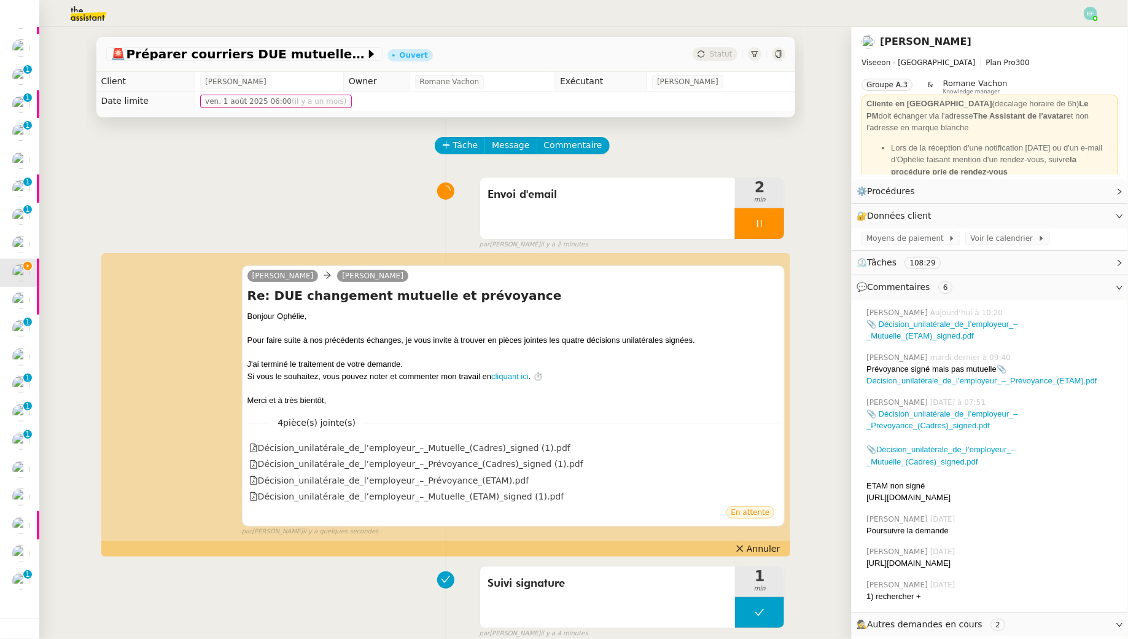
scroll to position [131, 0]
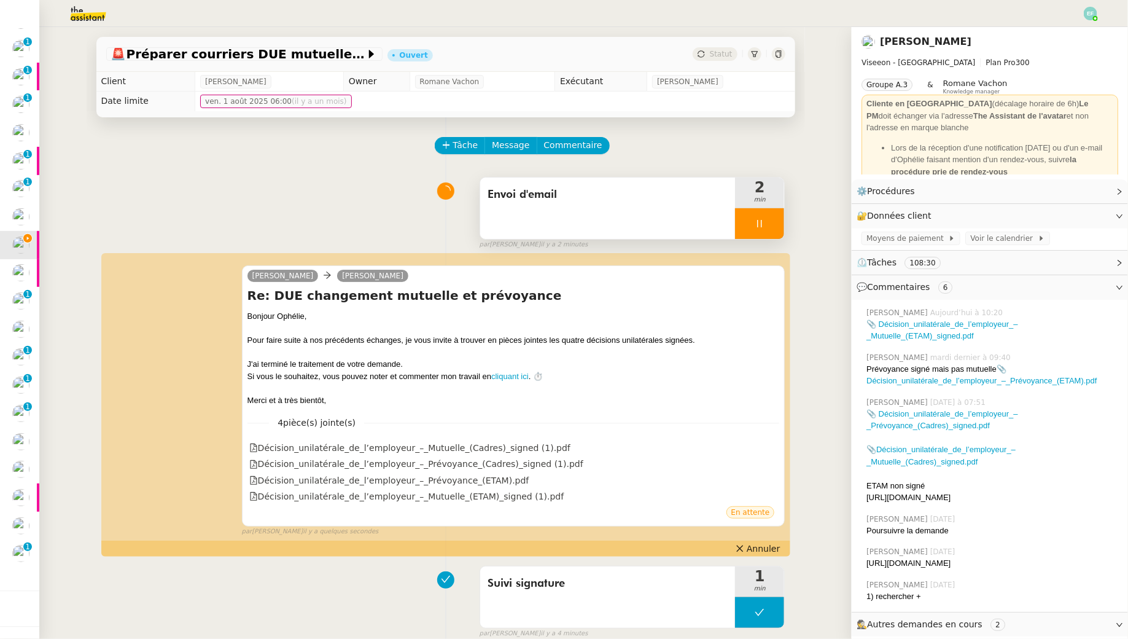
click at [772, 223] on div at bounding box center [759, 223] width 49 height 31
click at [772, 223] on icon at bounding box center [772, 224] width 10 height 10
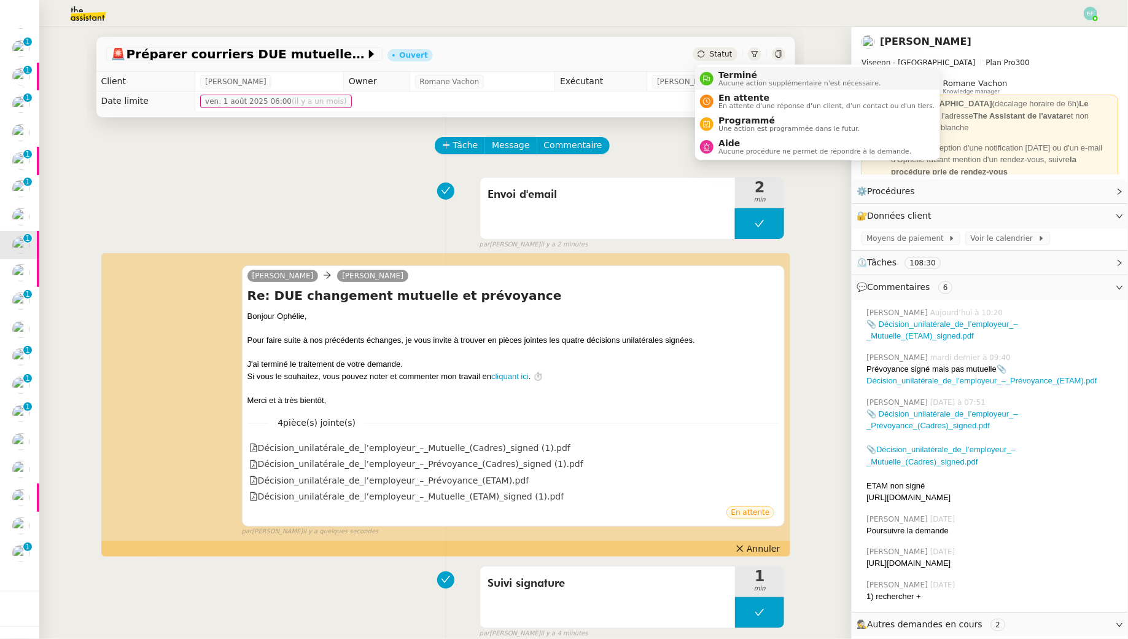
click at [722, 79] on span "Terminé" at bounding box center [800, 75] width 162 height 10
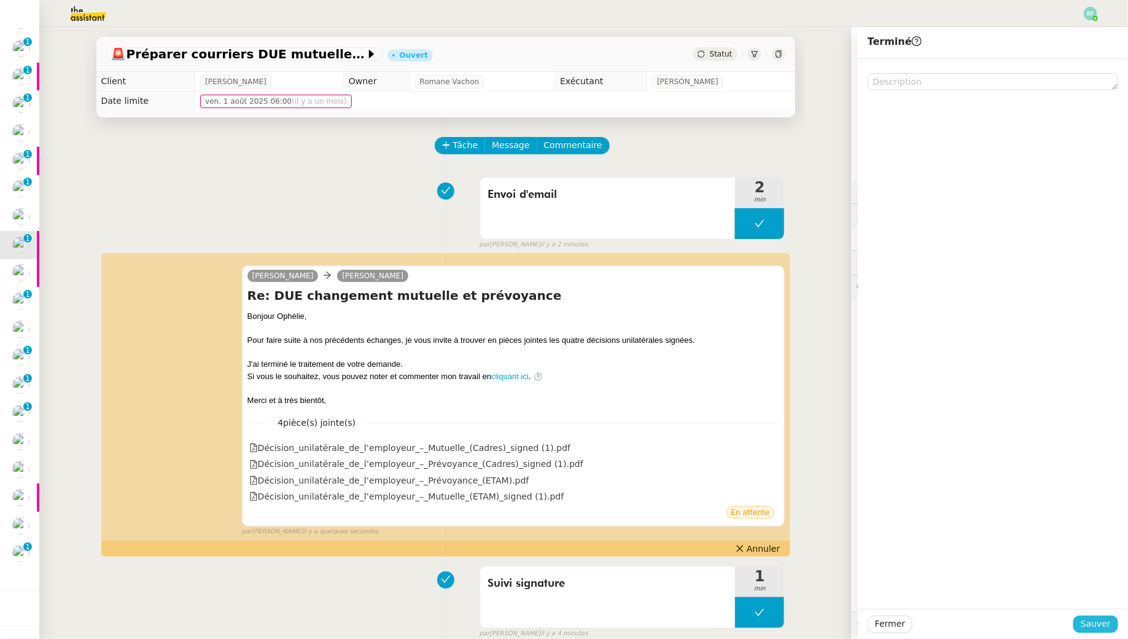
click at [1101, 625] on span "Sauver" at bounding box center [1096, 624] width 30 height 14
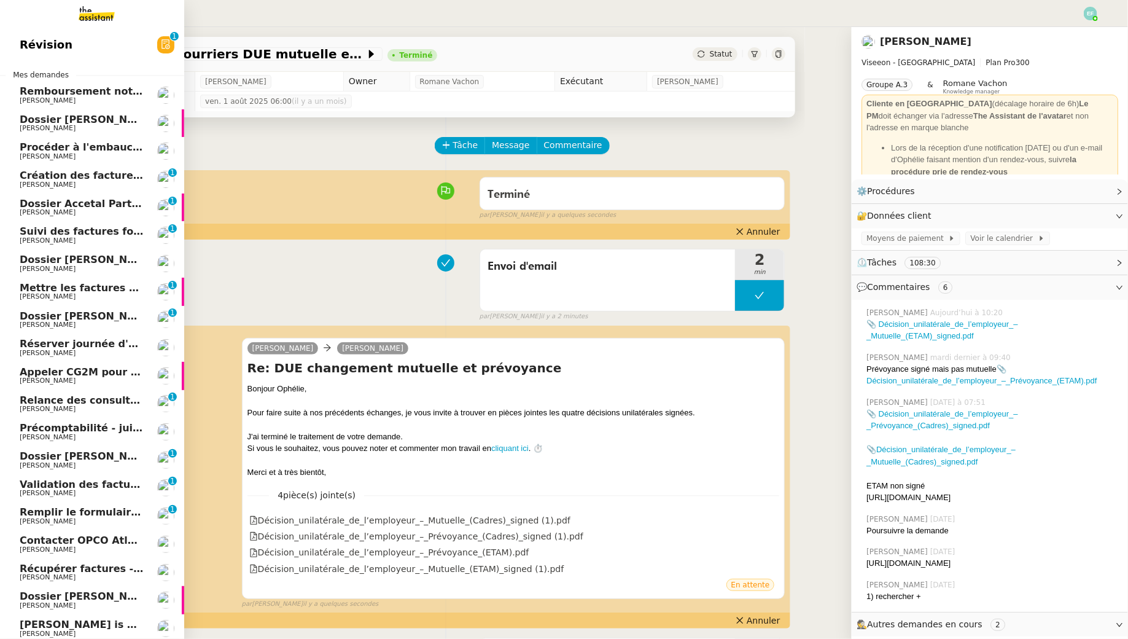
click at [96, 434] on span "[PERSON_NAME]" at bounding box center [82, 437] width 124 height 7
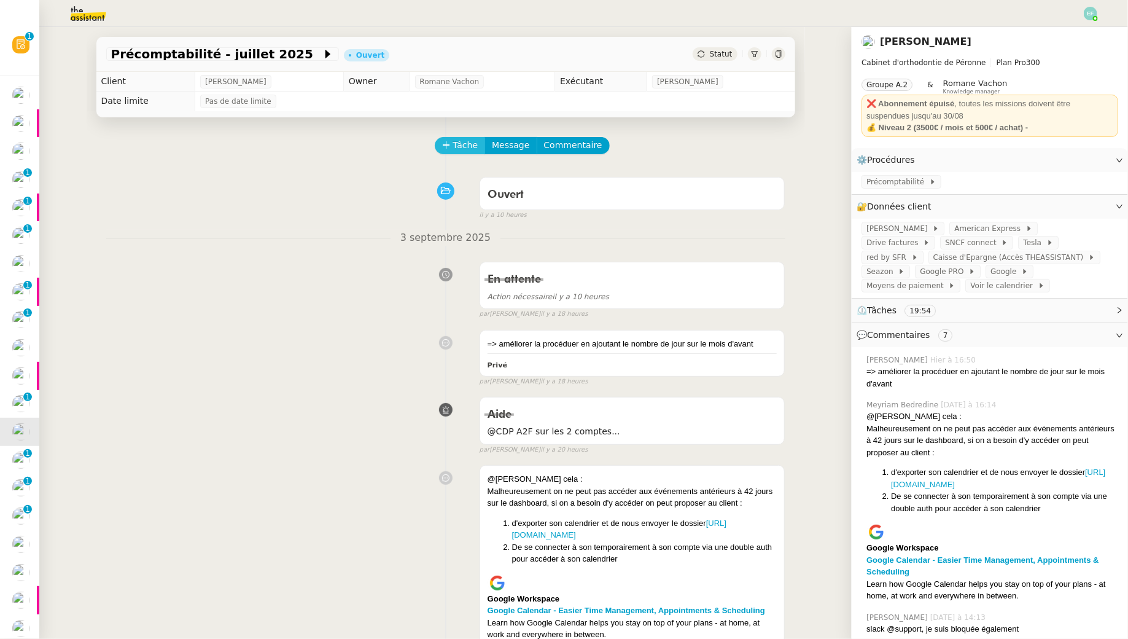
click at [464, 147] on span "Tâche" at bounding box center [465, 145] width 25 height 14
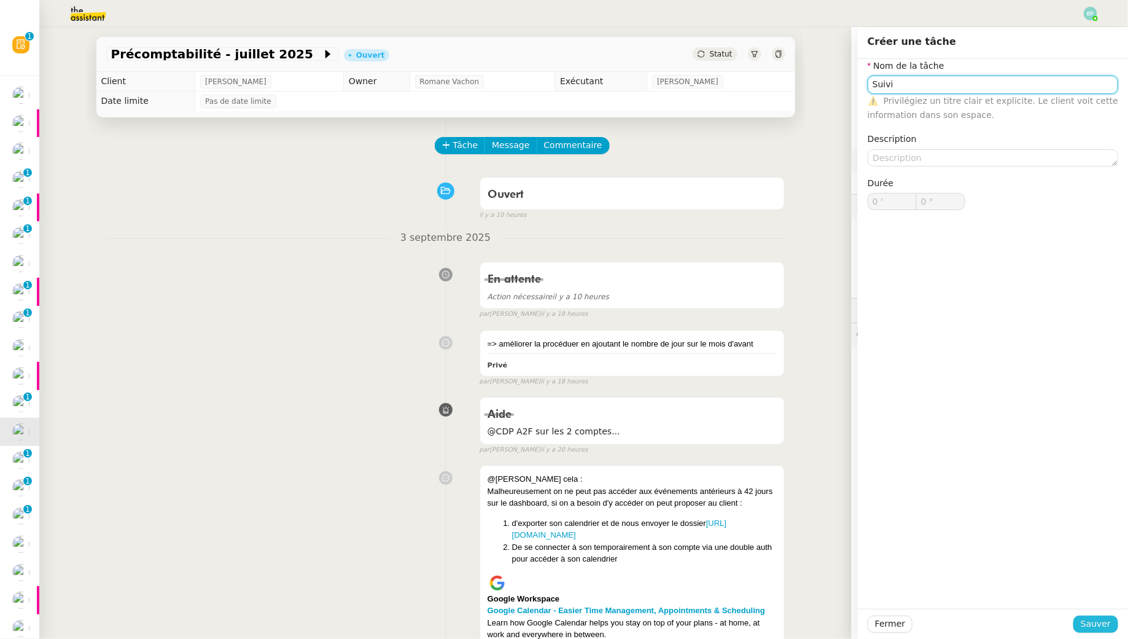
type input "Suivi"
click at [1104, 625] on span "Sauver" at bounding box center [1096, 624] width 30 height 14
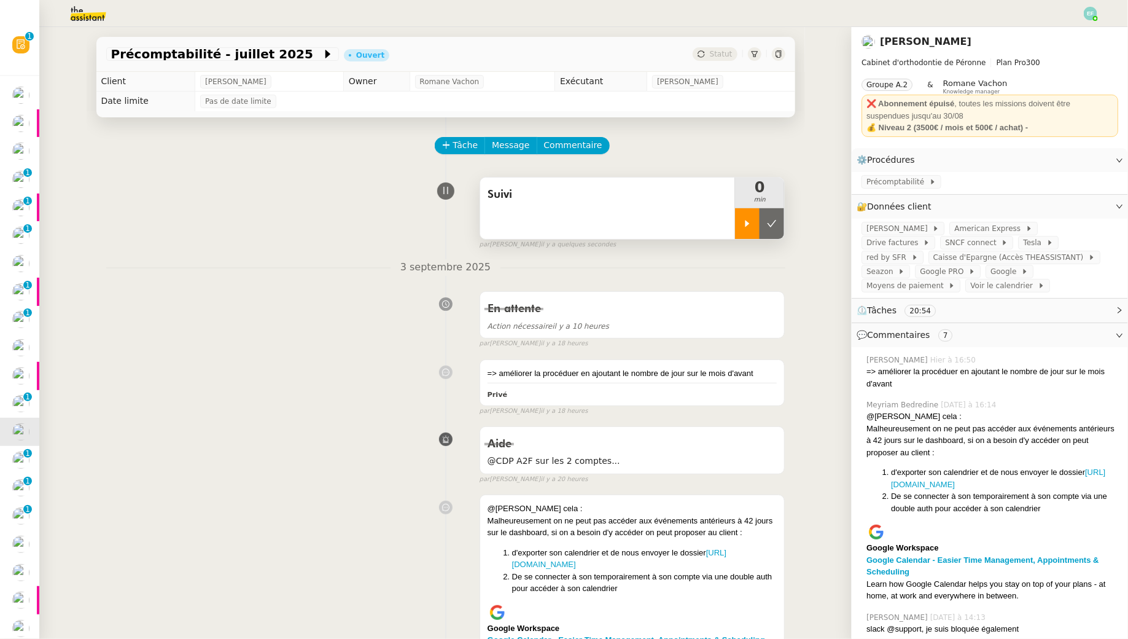
click at [748, 228] on icon at bounding box center [748, 224] width 10 height 10
click at [510, 146] on span "Message" at bounding box center [510, 145] width 37 height 14
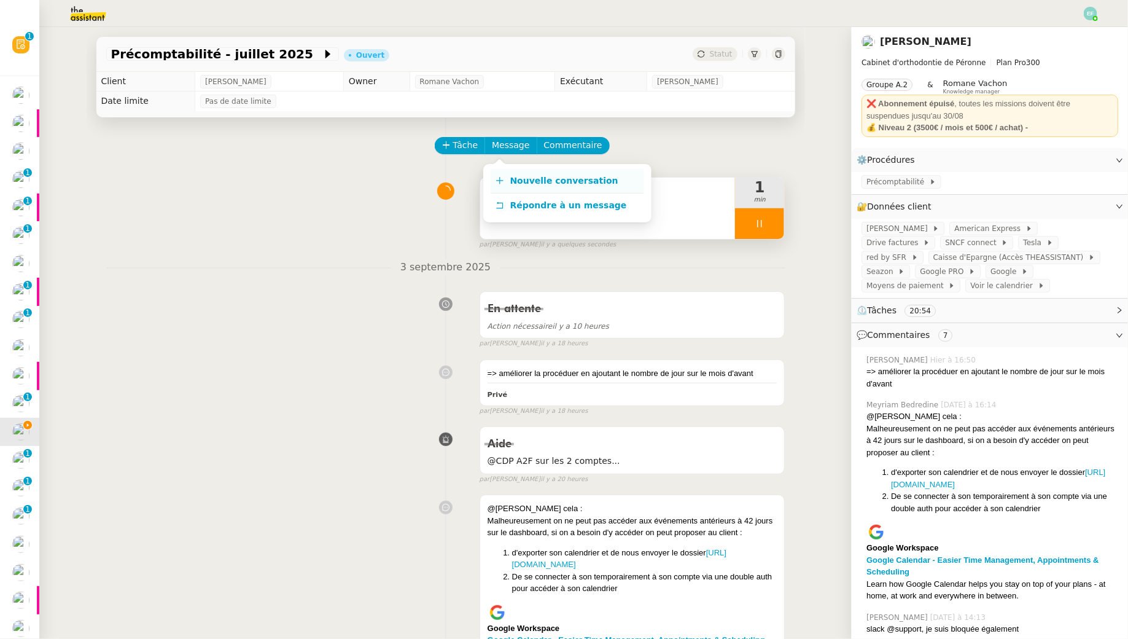
click at [515, 179] on span "Nouvelle conversation" at bounding box center [564, 181] width 108 height 10
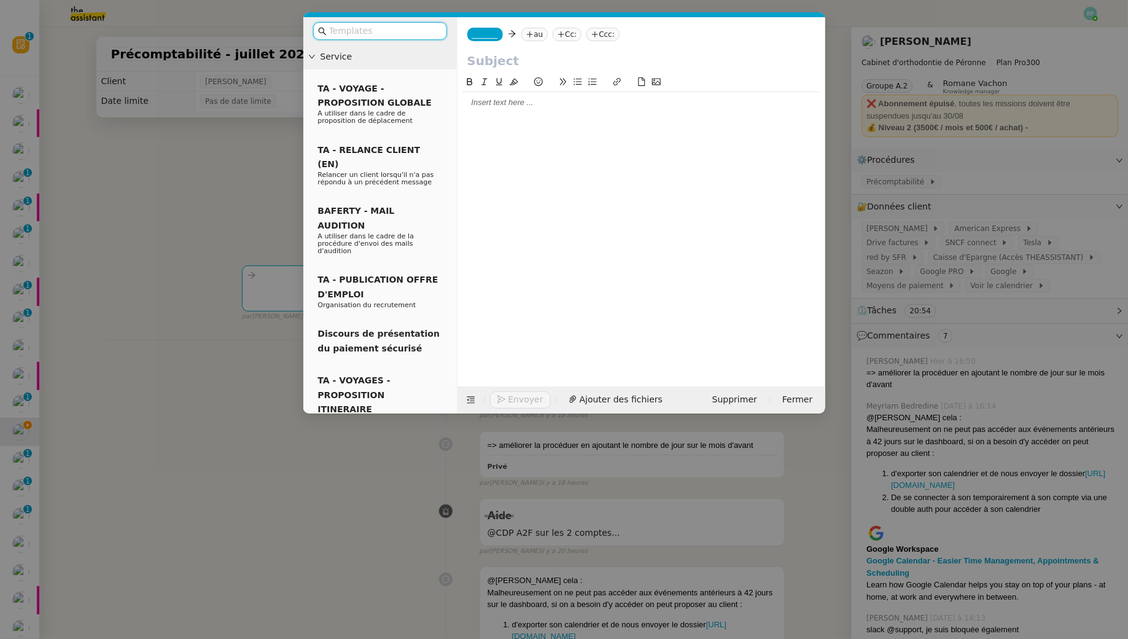
click at [534, 36] on icon at bounding box center [529, 34] width 7 height 7
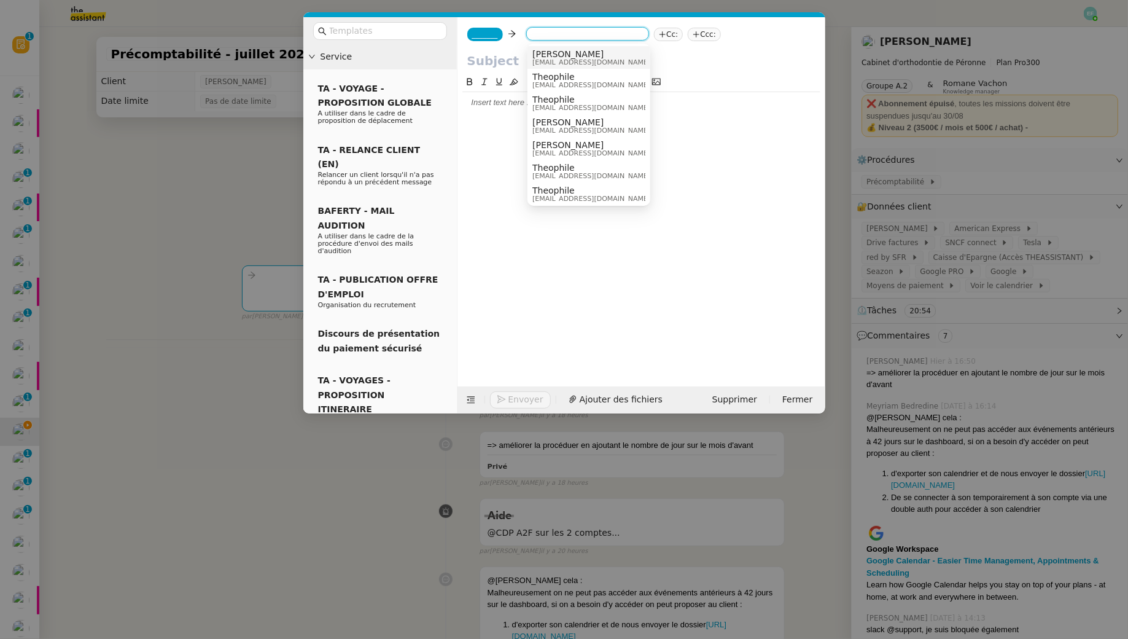
click at [550, 53] on span "[PERSON_NAME]" at bounding box center [592, 54] width 118 height 10
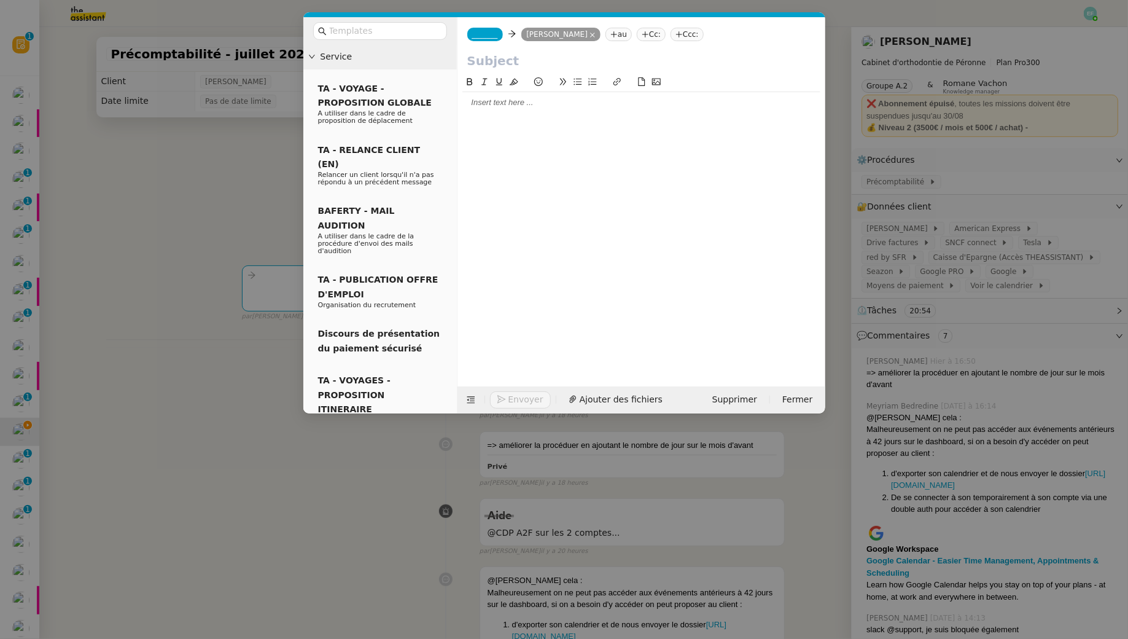
click at [490, 39] on nz-tag "_______" at bounding box center [485, 35] width 36 height 14
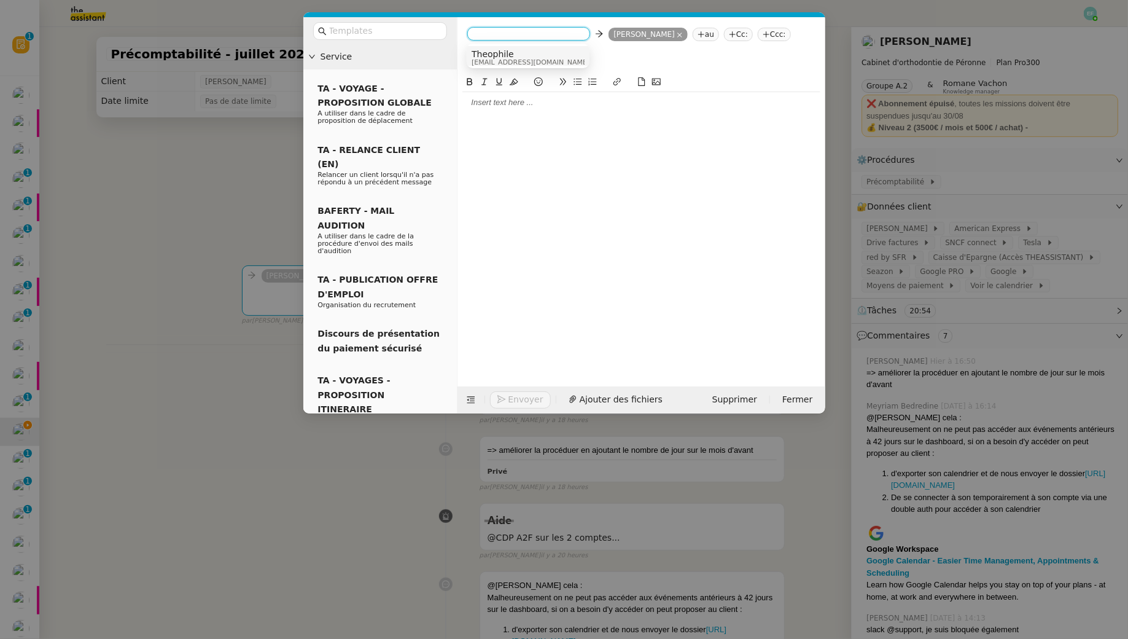
click at [541, 61] on span "[EMAIL_ADDRESS][DOMAIN_NAME]" at bounding box center [531, 62] width 118 height 7
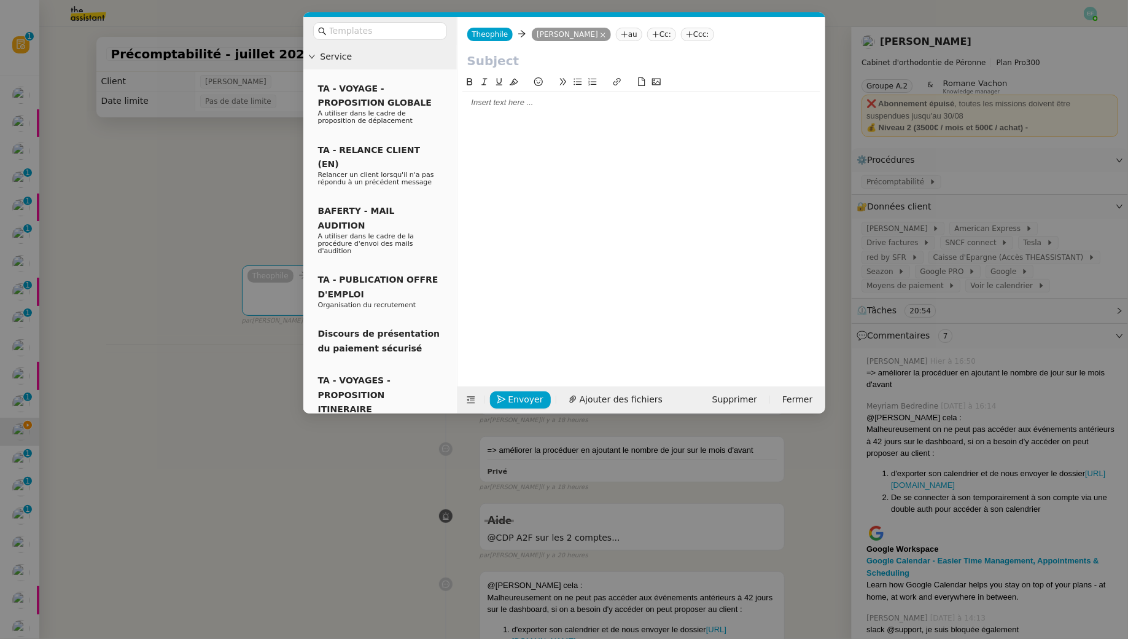
click at [512, 63] on input "text" at bounding box center [641, 61] width 348 height 18
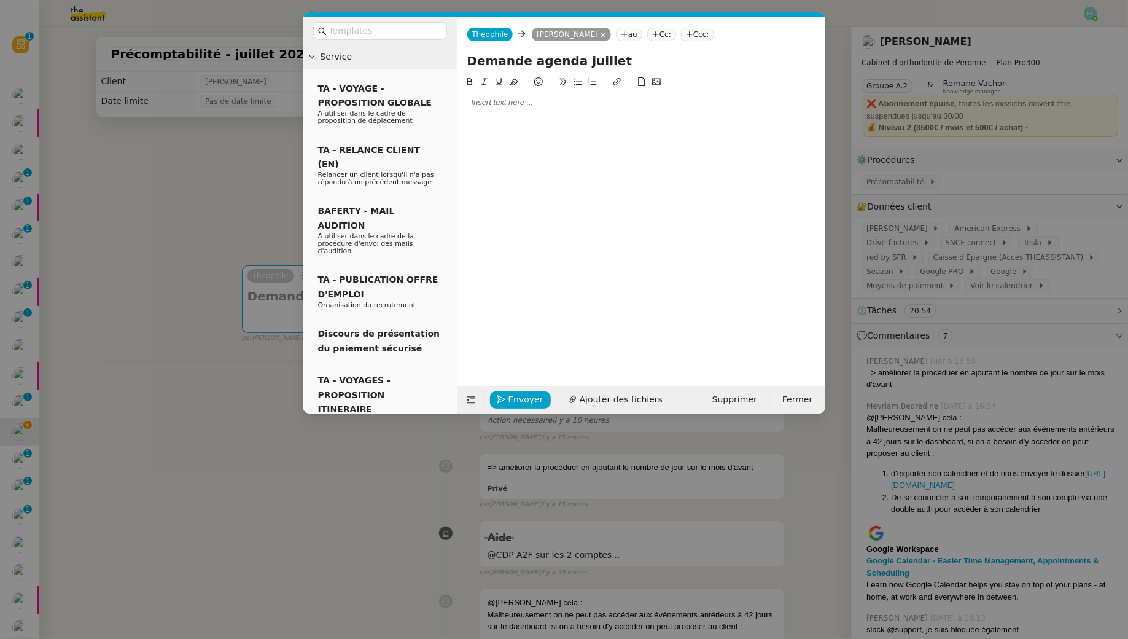
type input "Demande agenda juillet"
click at [537, 99] on div at bounding box center [642, 102] width 358 height 11
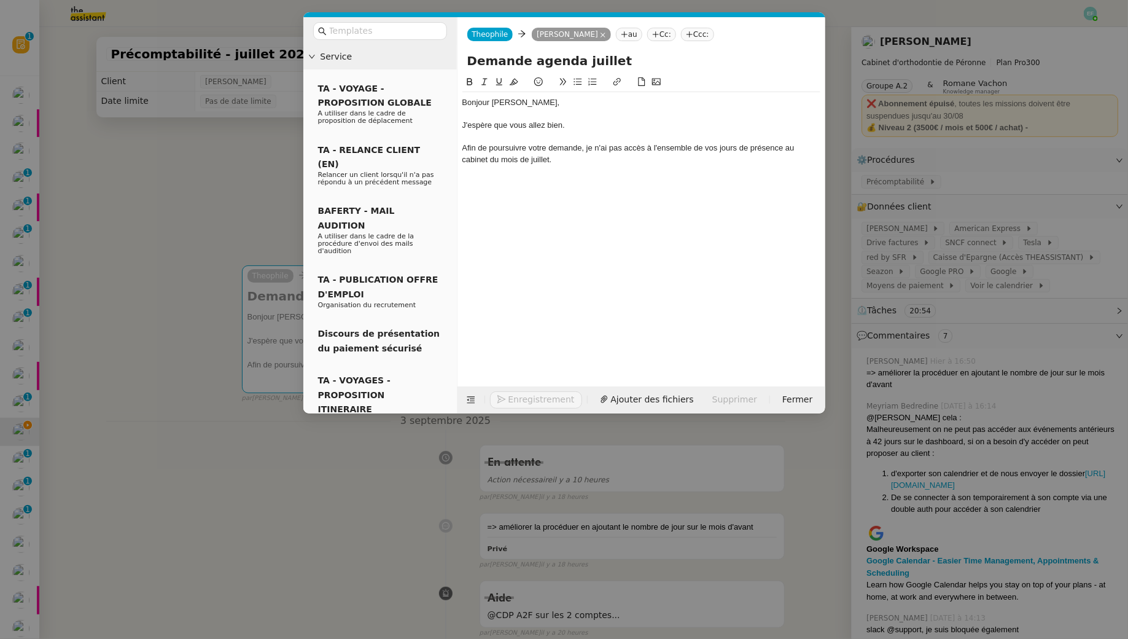
click at [209, 234] on nz-modal-container "Service TA - VOYAGE - PROPOSITION GLOBALE A utiliser dans le cadre de propositi…" at bounding box center [564, 319] width 1128 height 639
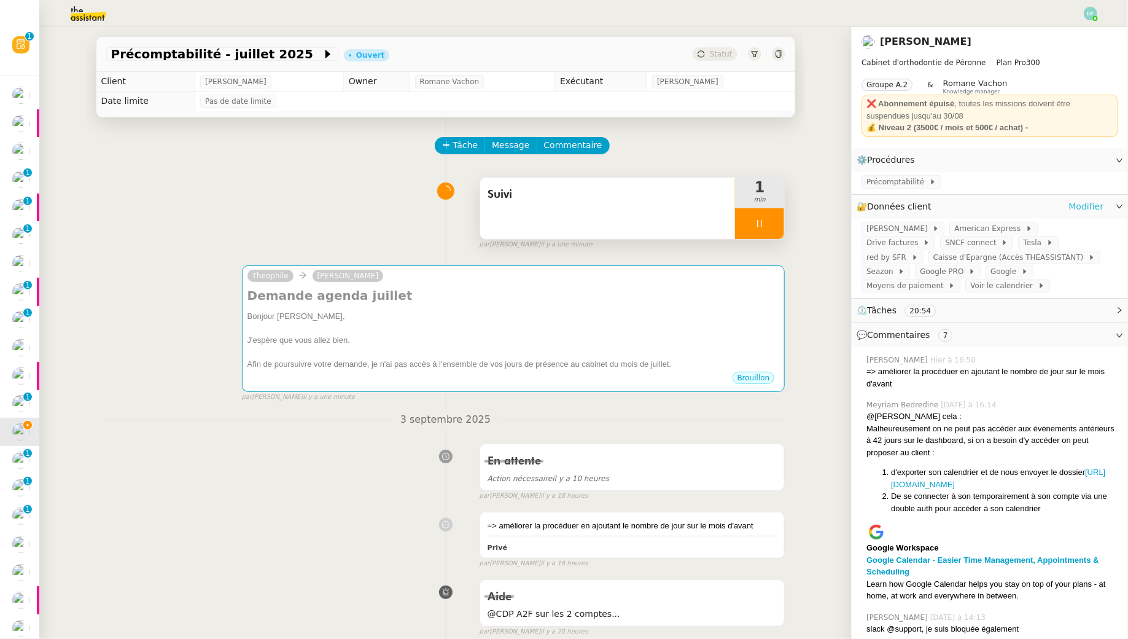
click at [1083, 206] on link "Modifier" at bounding box center [1086, 207] width 35 height 14
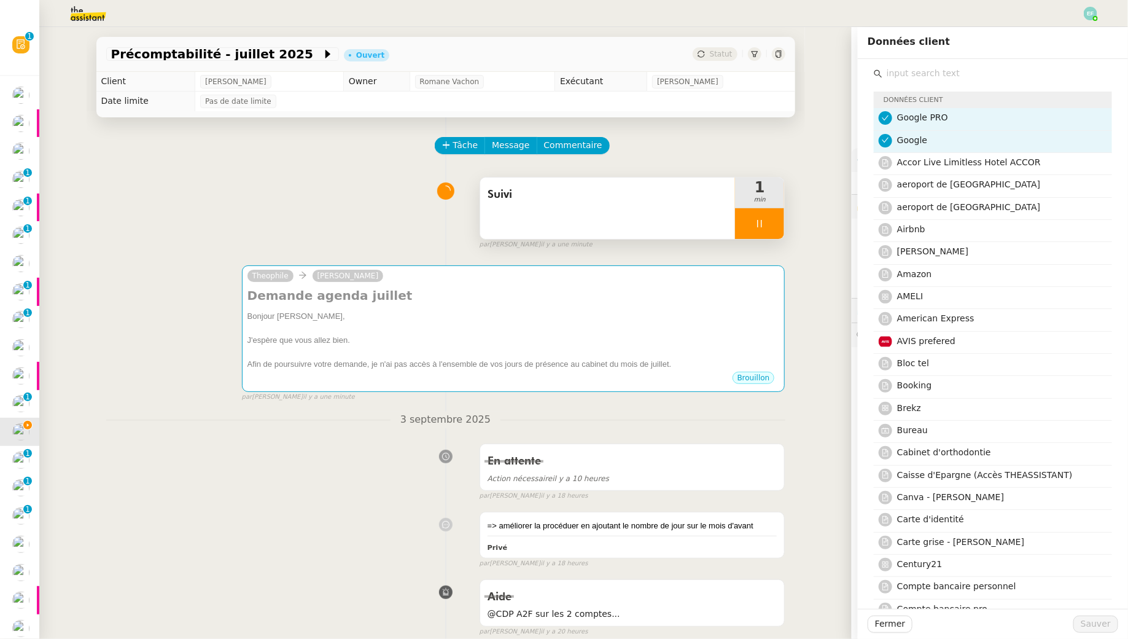
click at [893, 71] on input "text" at bounding box center [998, 73] width 230 height 17
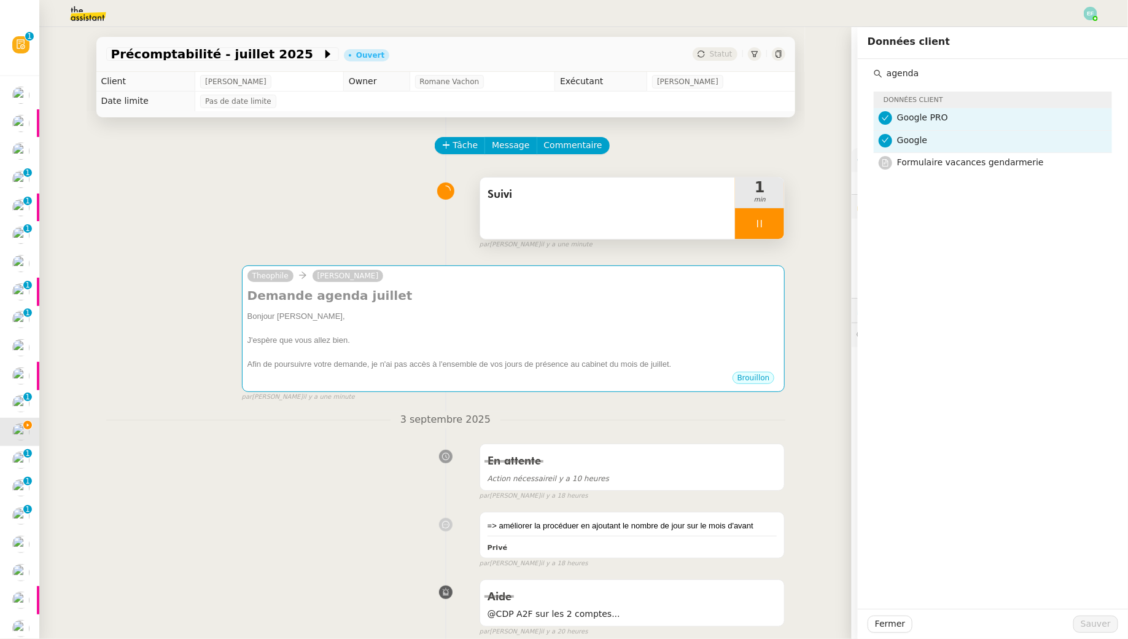
type input "agenda"
click at [823, 105] on div "Précomptabilité - juillet 2025 Ouvert Statut Client Jean-Baptiste Pamar Owner R…" at bounding box center [445, 333] width 813 height 612
click at [889, 629] on span "Fermer" at bounding box center [890, 624] width 30 height 14
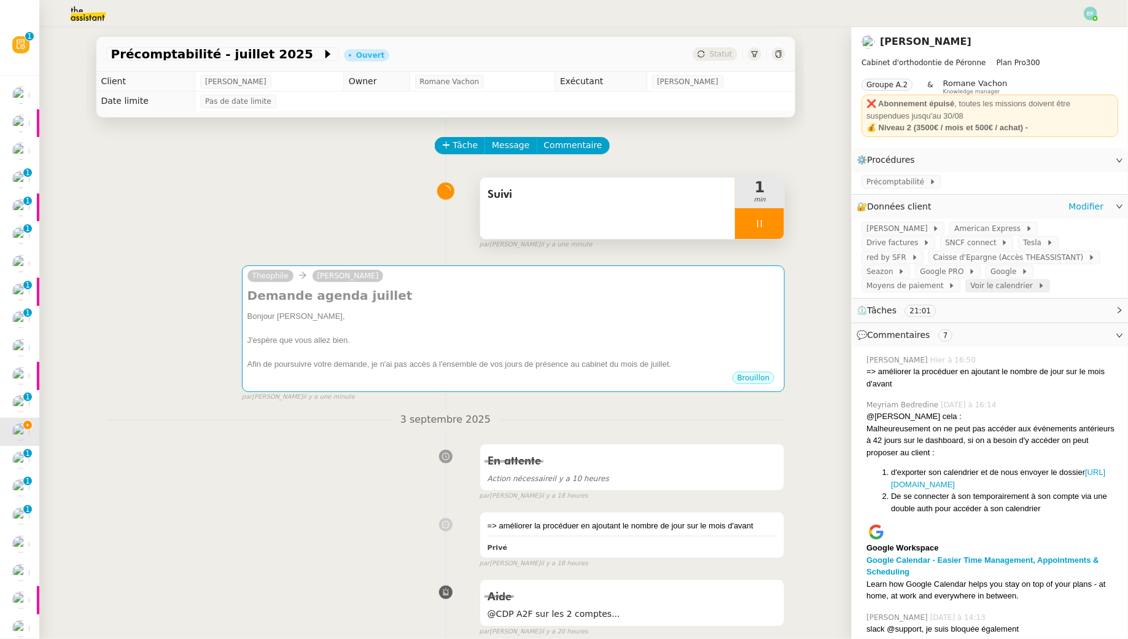
click at [1033, 283] on span at bounding box center [1035, 285] width 5 height 9
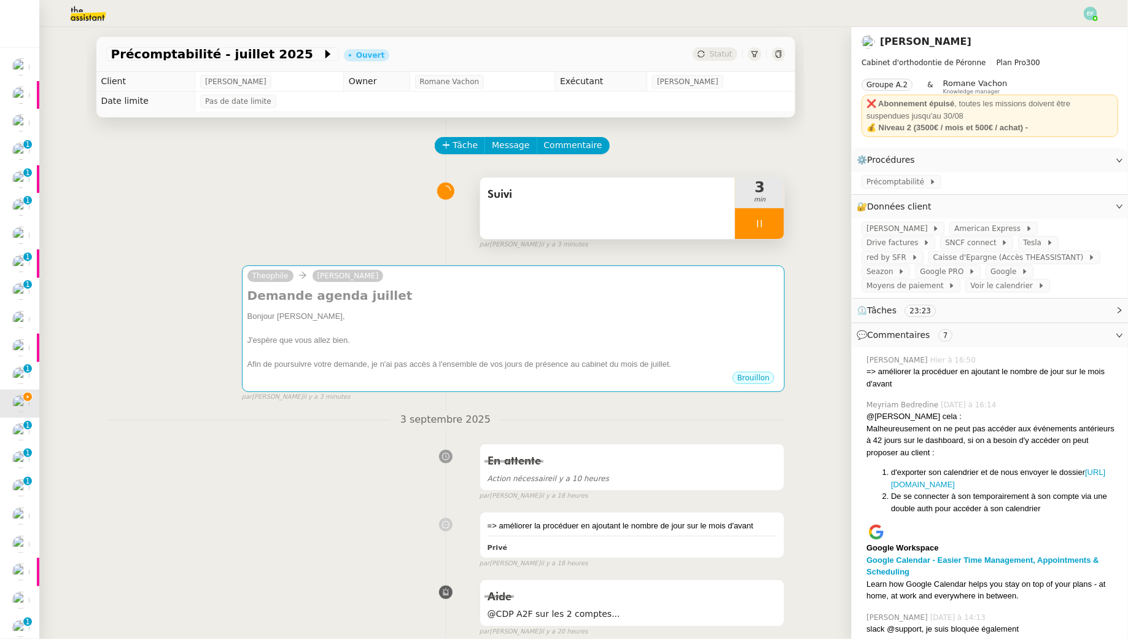
click at [778, 229] on div at bounding box center [759, 223] width 49 height 31
click at [72, 12] on img at bounding box center [78, 13] width 95 height 27
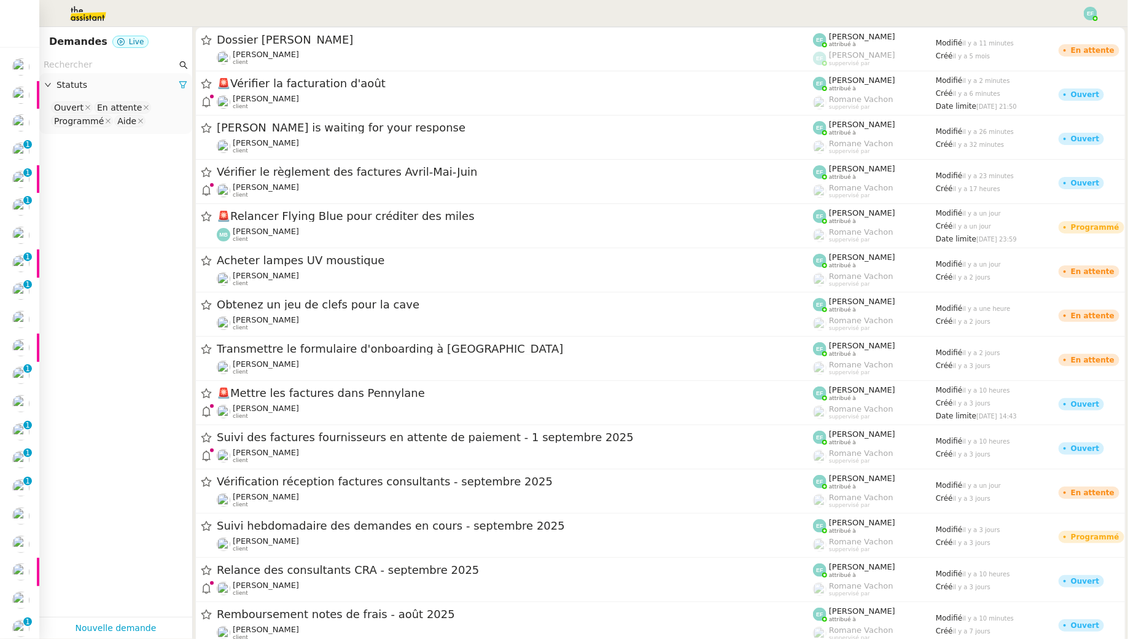
click at [113, 73] on div "Statuts" at bounding box center [115, 85] width 153 height 24
click at [111, 68] on input "text" at bounding box center [110, 65] width 133 height 14
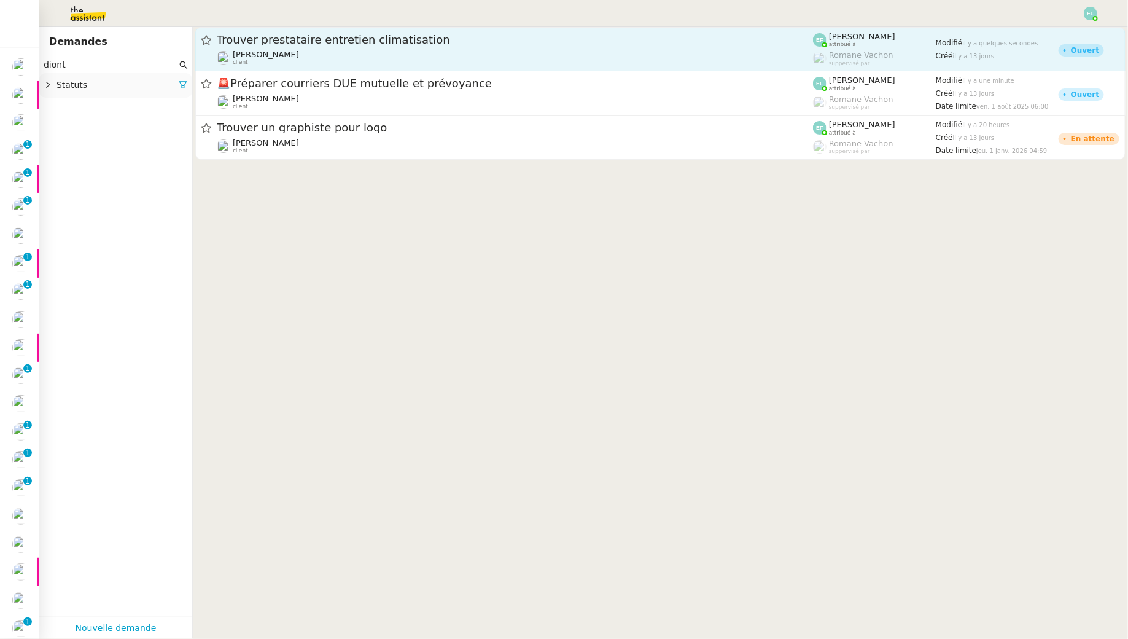
type input "diont"
click at [415, 43] on span "Trouver prestataire entretien climatisation" at bounding box center [515, 39] width 596 height 11
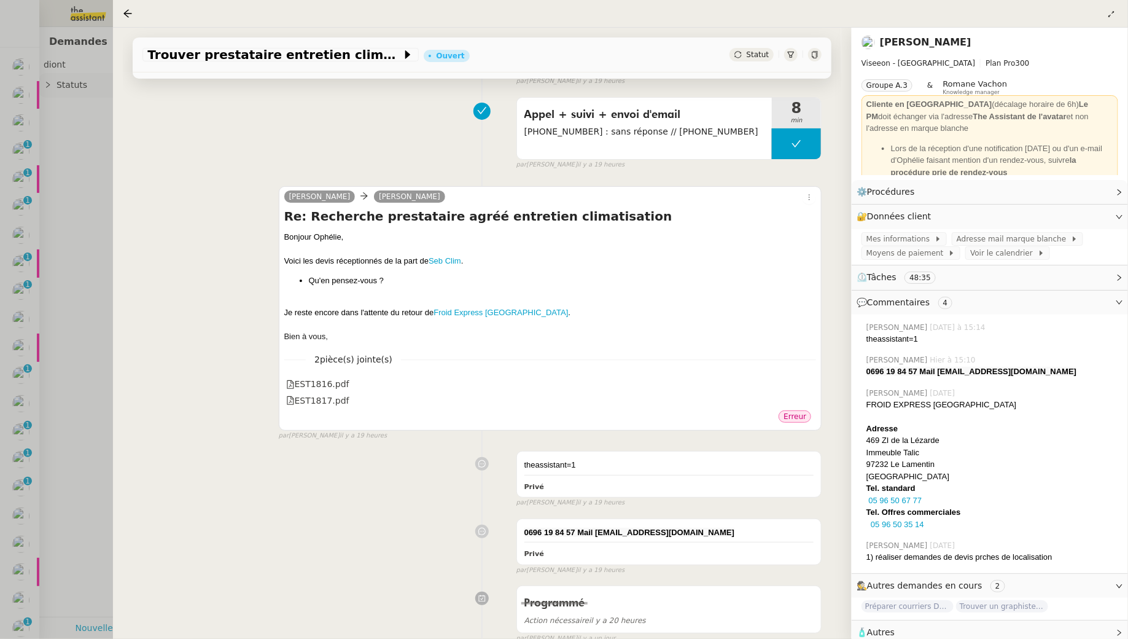
scroll to position [215, 0]
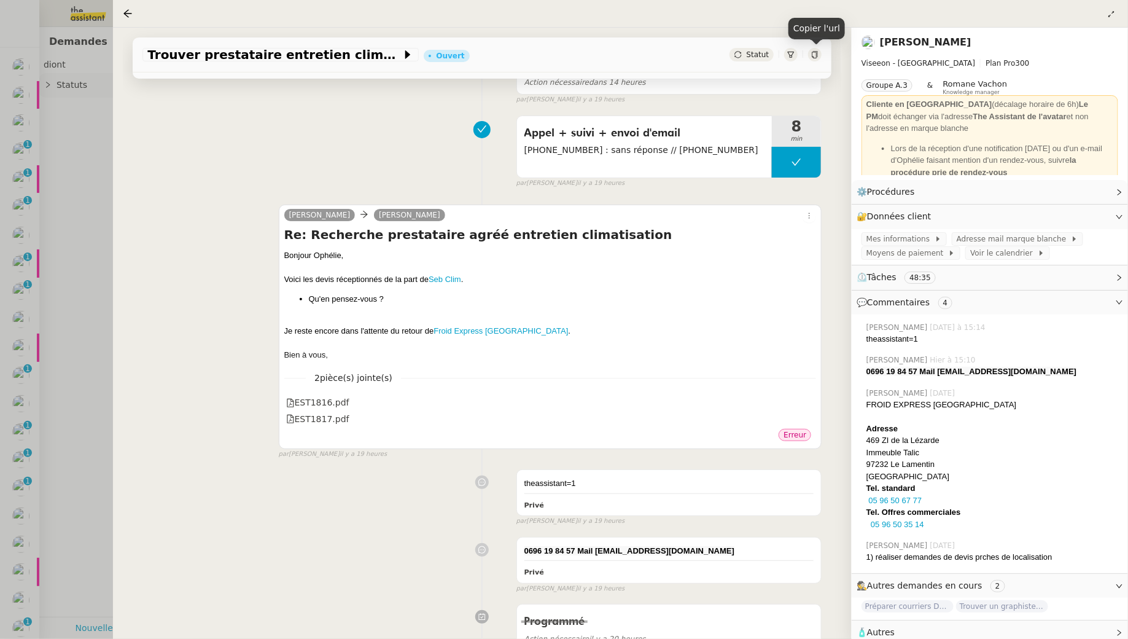
click at [816, 56] on icon at bounding box center [814, 54] width 7 height 7
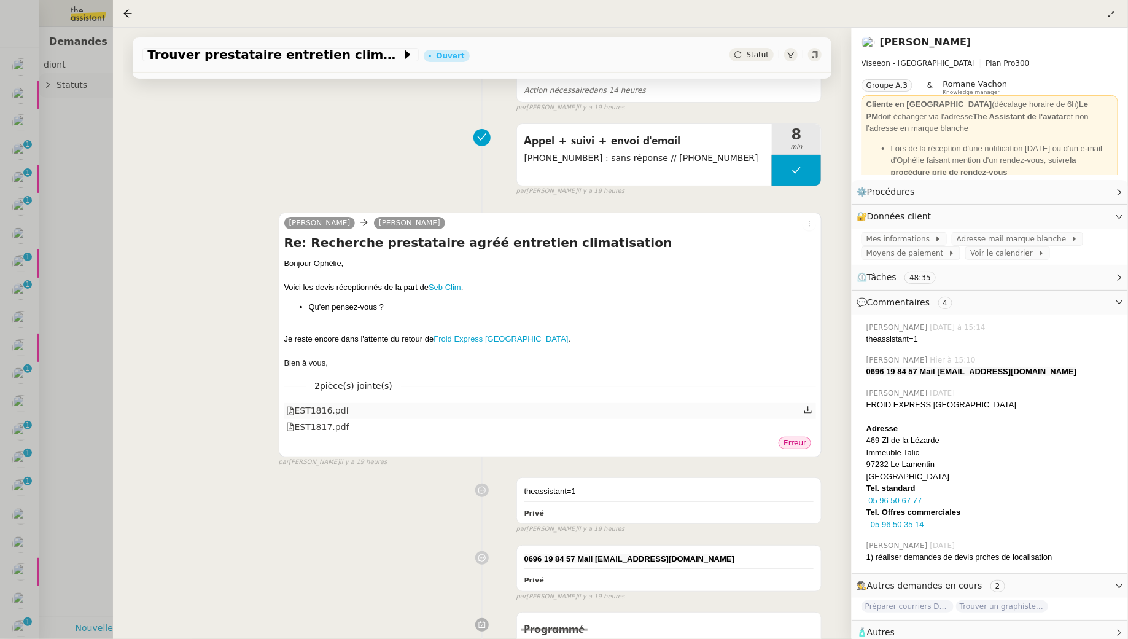
scroll to position [246, 0]
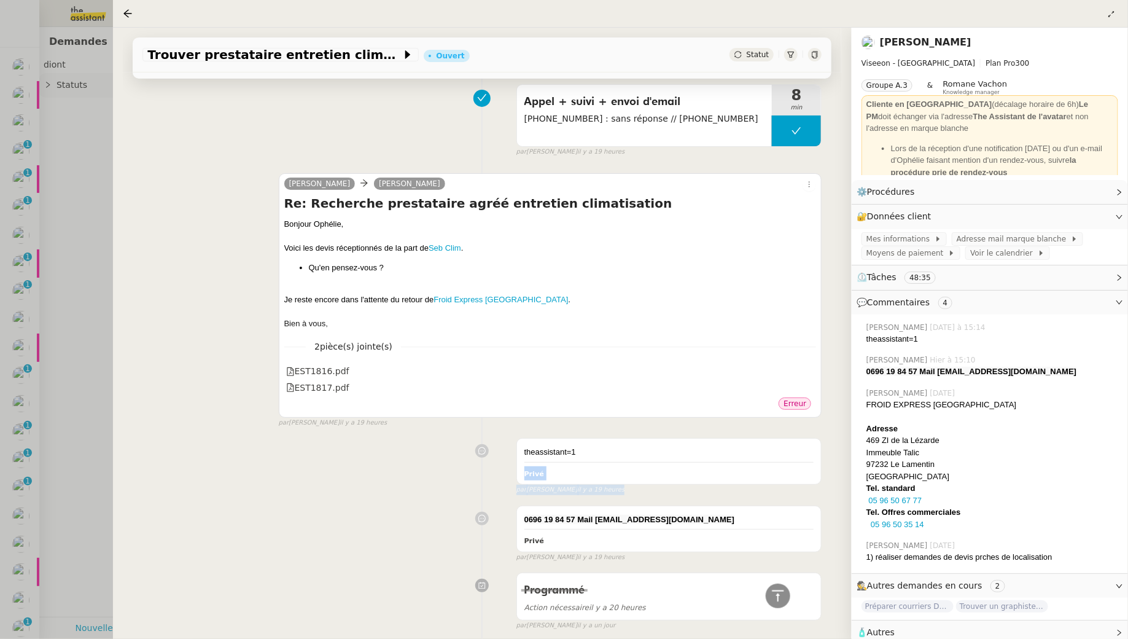
drag, startPoint x: 588, startPoint y: 447, endPoint x: 516, endPoint y: 447, distance: 72.5
click at [516, 447] on div "theassistant=1 Privé false par Emelyne F. il y a 19 heures" at bounding box center [482, 463] width 679 height 62
click at [556, 453] on div "theassistant=1" at bounding box center [670, 452] width 290 height 12
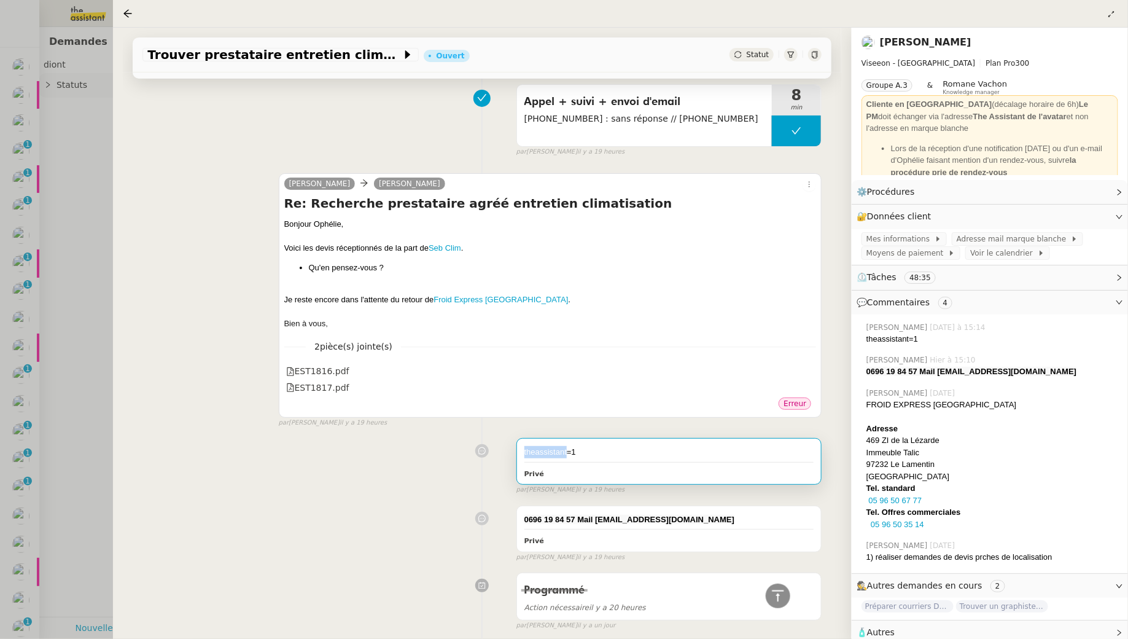
click at [556, 453] on div "theassistant=1" at bounding box center [670, 452] width 290 height 12
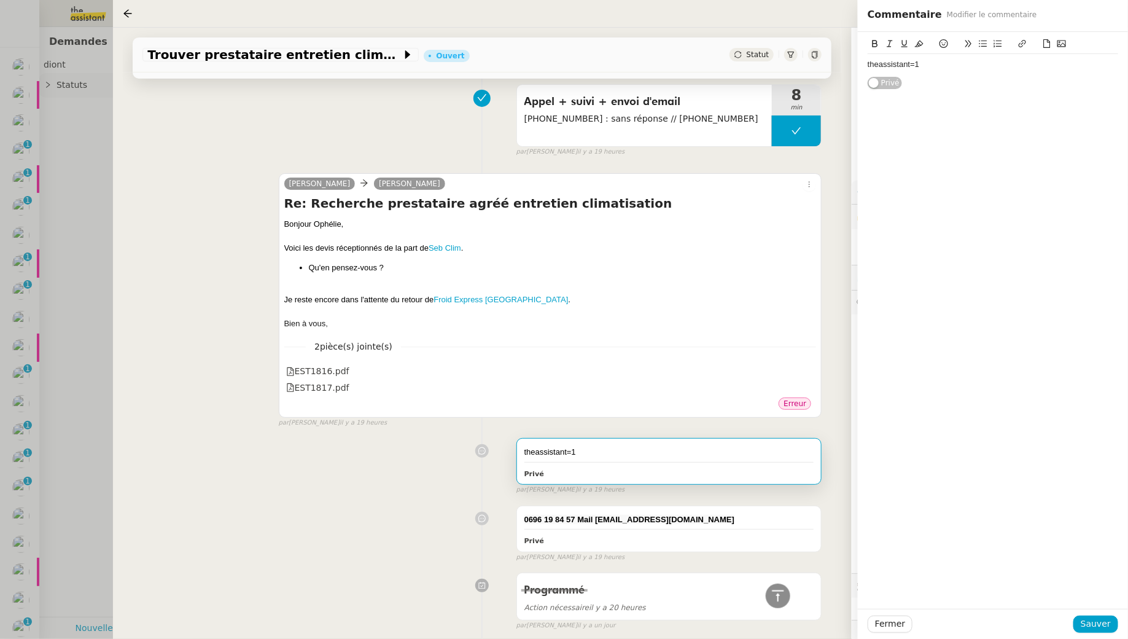
click at [372, 479] on div "theassistant=1 Privé false par Emelyne F. il y a 19 heures" at bounding box center [482, 463] width 679 height 62
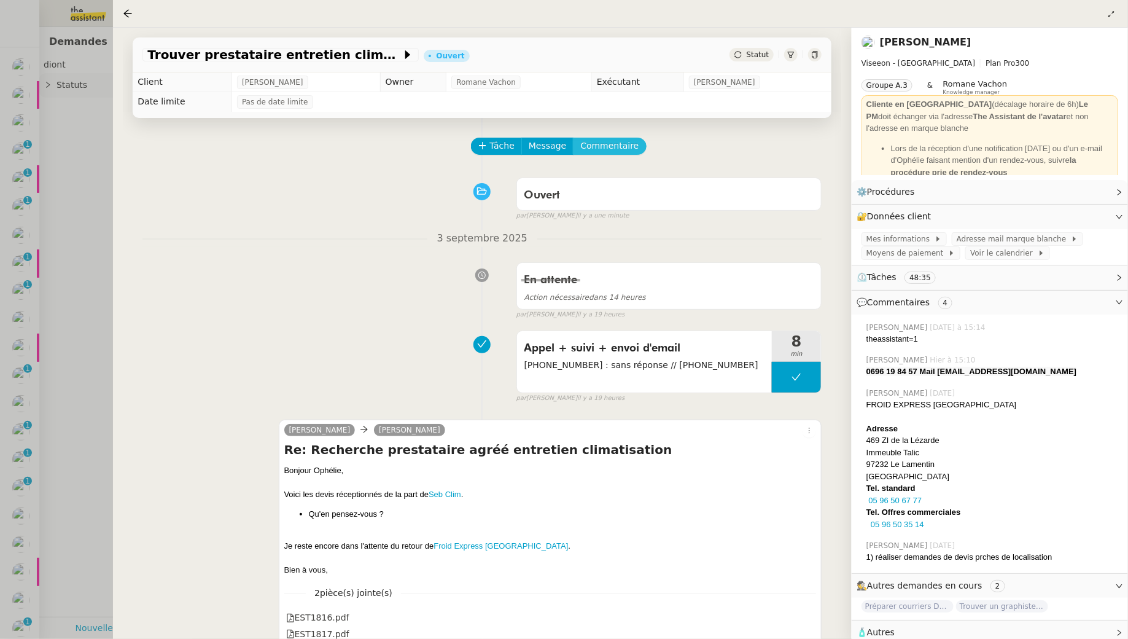
click at [606, 141] on span "Commentaire" at bounding box center [610, 146] width 58 height 14
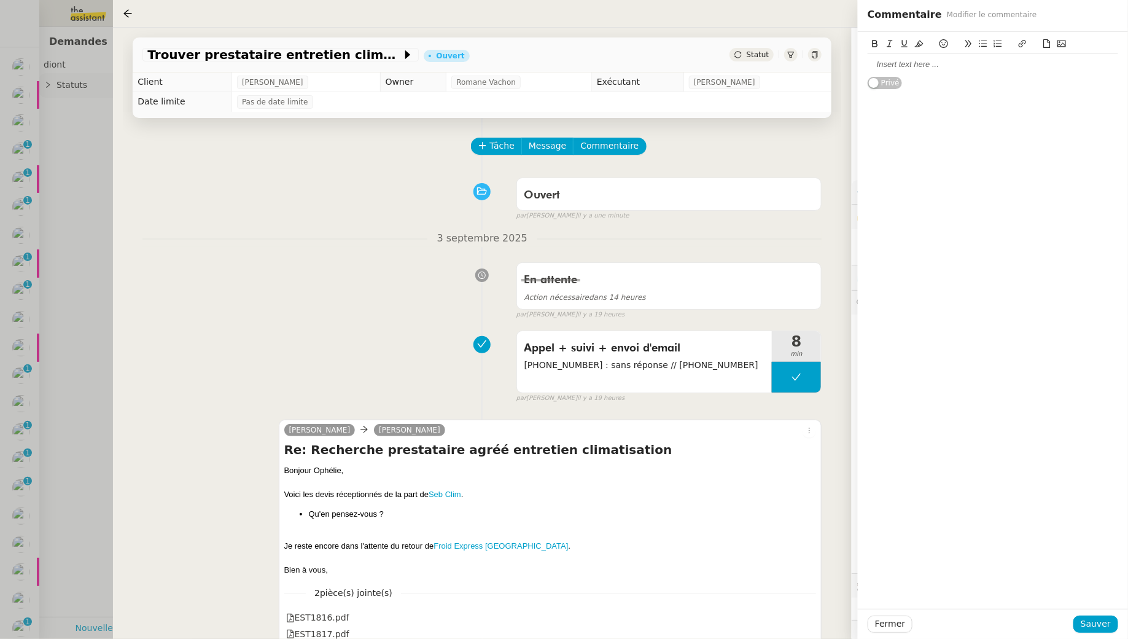
click at [925, 65] on div at bounding box center [993, 64] width 251 height 11
click at [754, 152] on div "Tâche Message Commentaire" at bounding box center [647, 152] width 350 height 29
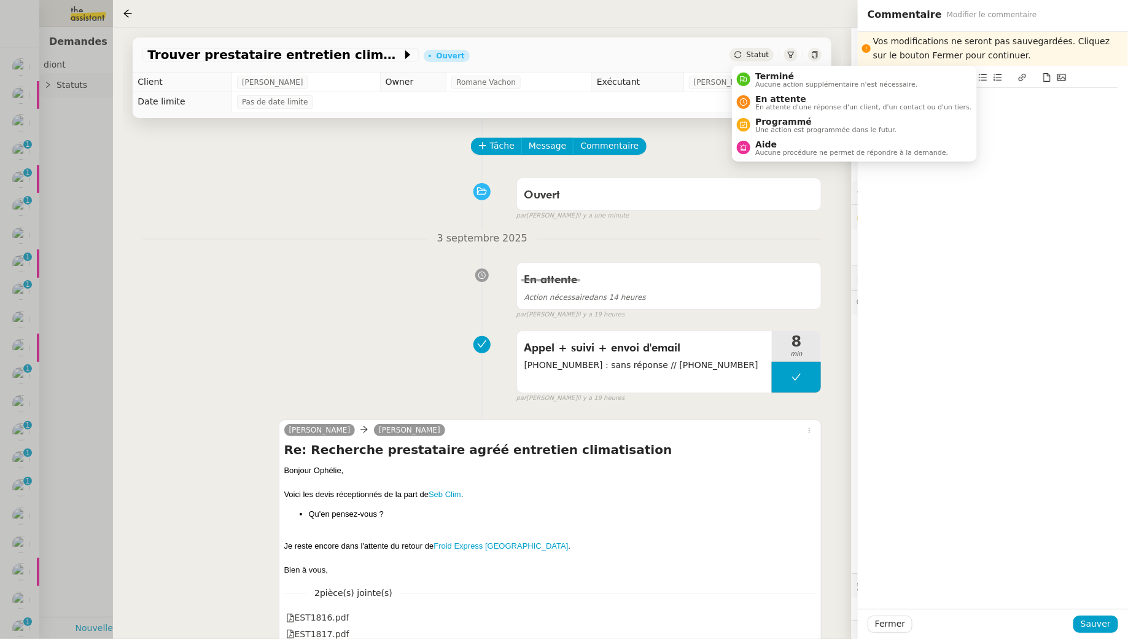
click at [759, 53] on span "Statut" at bounding box center [758, 54] width 23 height 9
click at [764, 146] on span "Aide" at bounding box center [852, 144] width 193 height 10
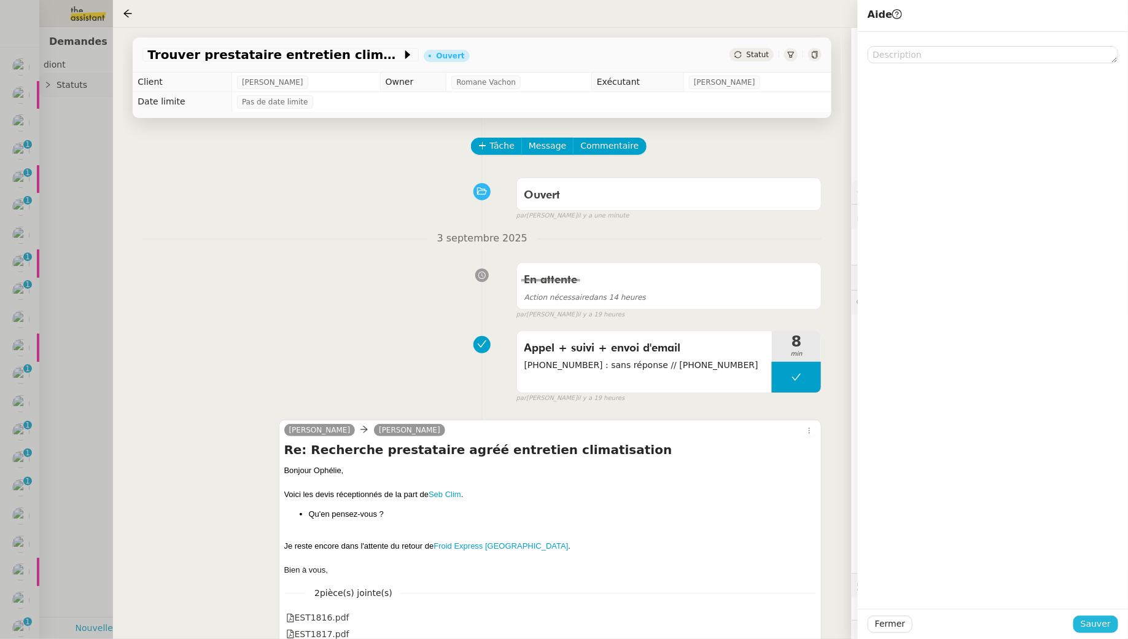
click at [1095, 625] on span "Sauver" at bounding box center [1096, 624] width 30 height 14
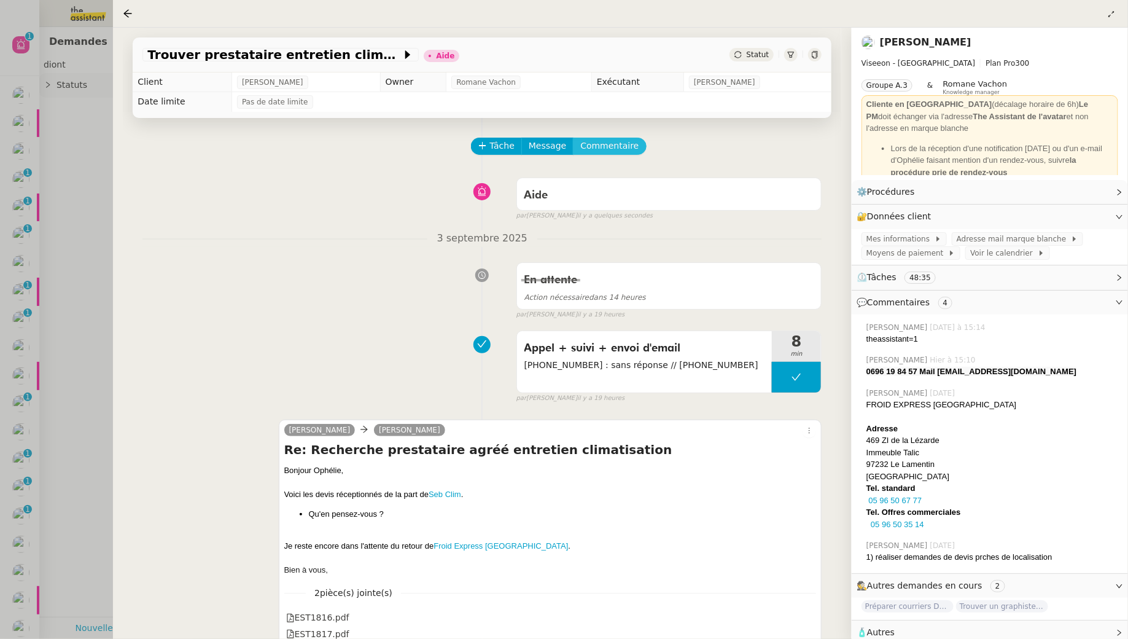
click at [611, 147] on span "Commentaire" at bounding box center [610, 146] width 58 height 14
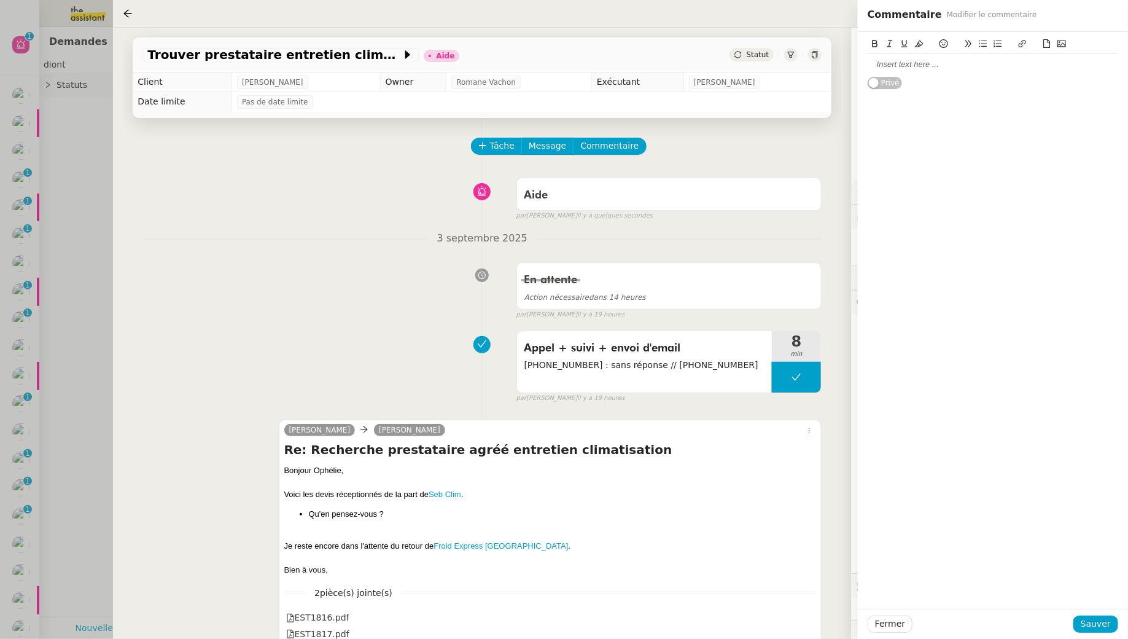
click at [925, 67] on div at bounding box center [993, 64] width 251 height 11
click at [1115, 622] on button "Sauver" at bounding box center [1096, 624] width 45 height 17
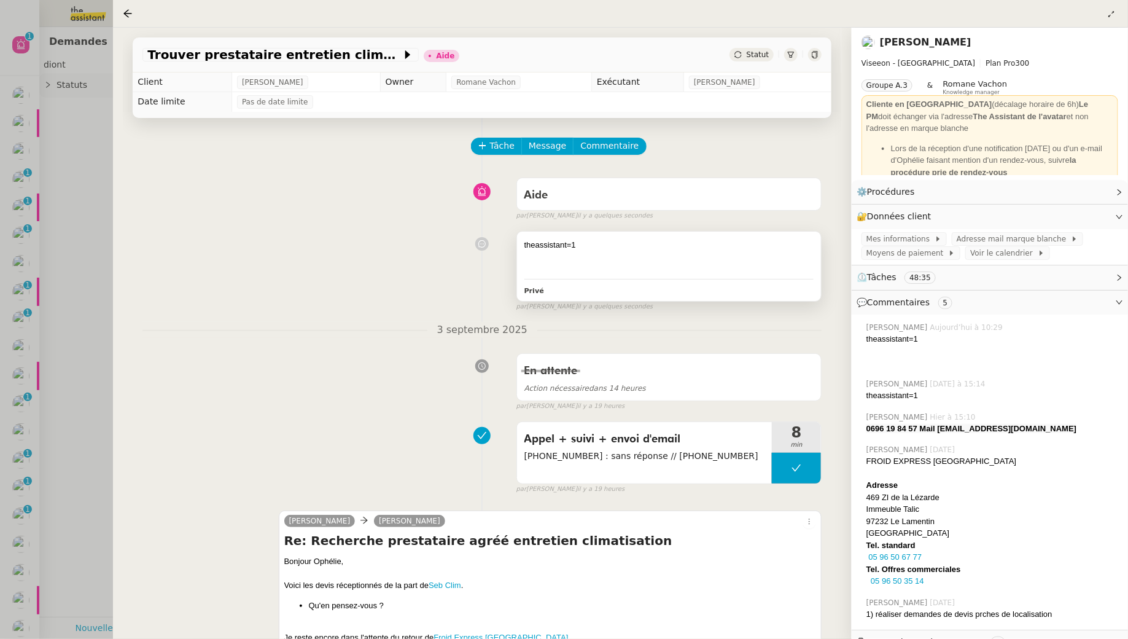
click at [632, 253] on div at bounding box center [670, 257] width 290 height 12
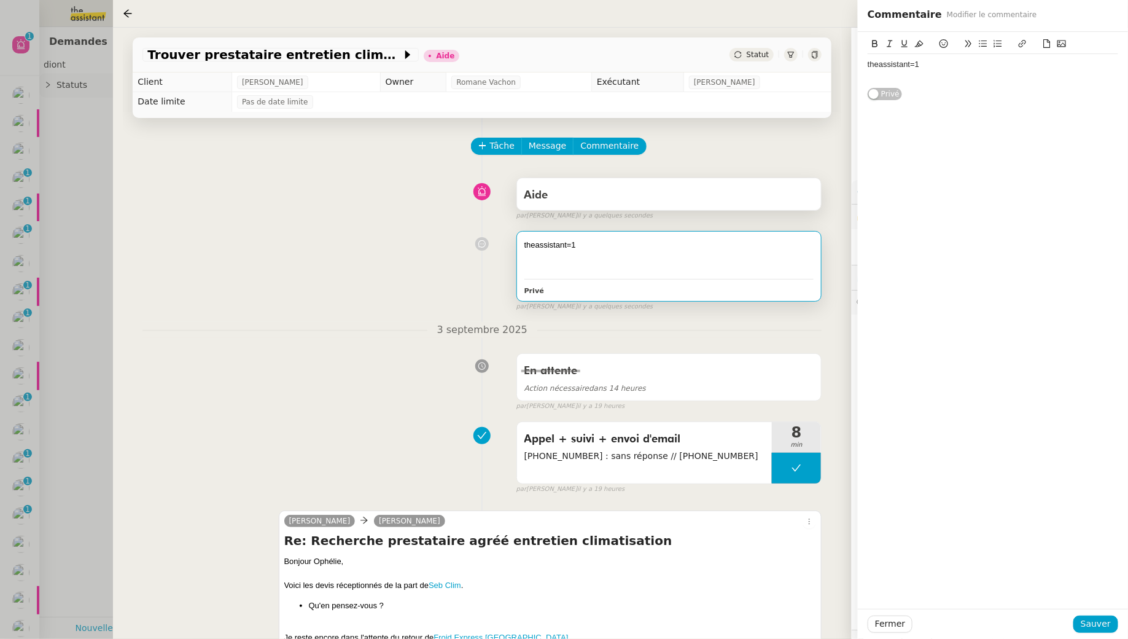
drag, startPoint x: 716, startPoint y: 176, endPoint x: 716, endPoint y: 189, distance: 12.3
click at [716, 178] on div "Aide false par Emelyne F. il y a quelques secondes" at bounding box center [482, 196] width 679 height 49
click at [716, 194] on div "Aide" at bounding box center [670, 196] width 290 height 20
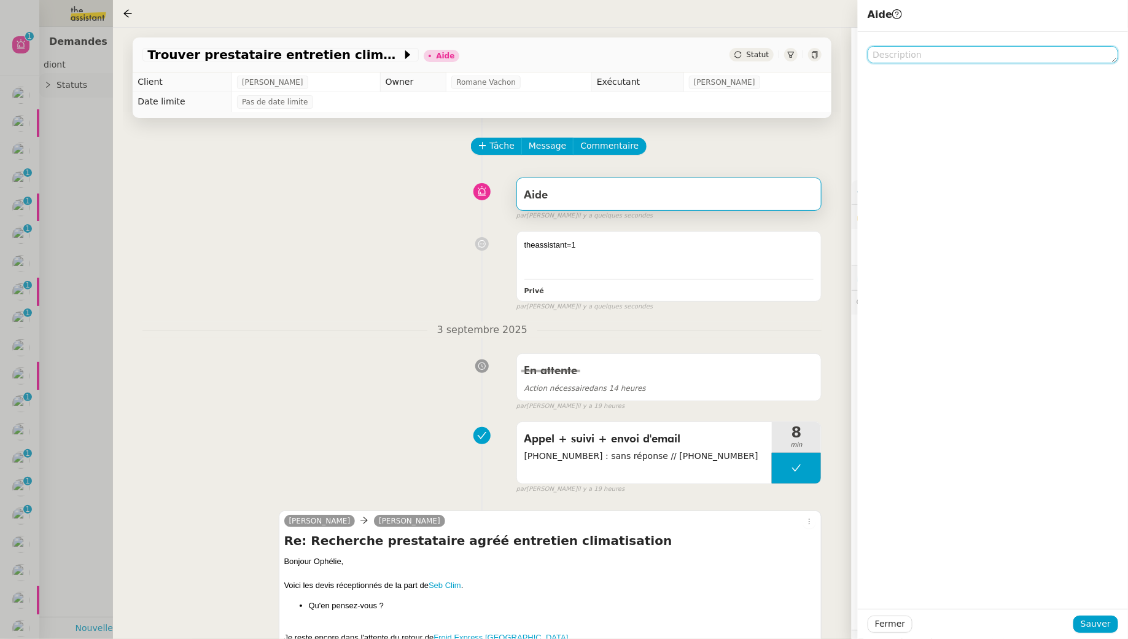
click at [940, 61] on textarea at bounding box center [993, 54] width 251 height 17
type textarea "@CDP"
click at [1102, 620] on span "Sauver" at bounding box center [1096, 624] width 30 height 14
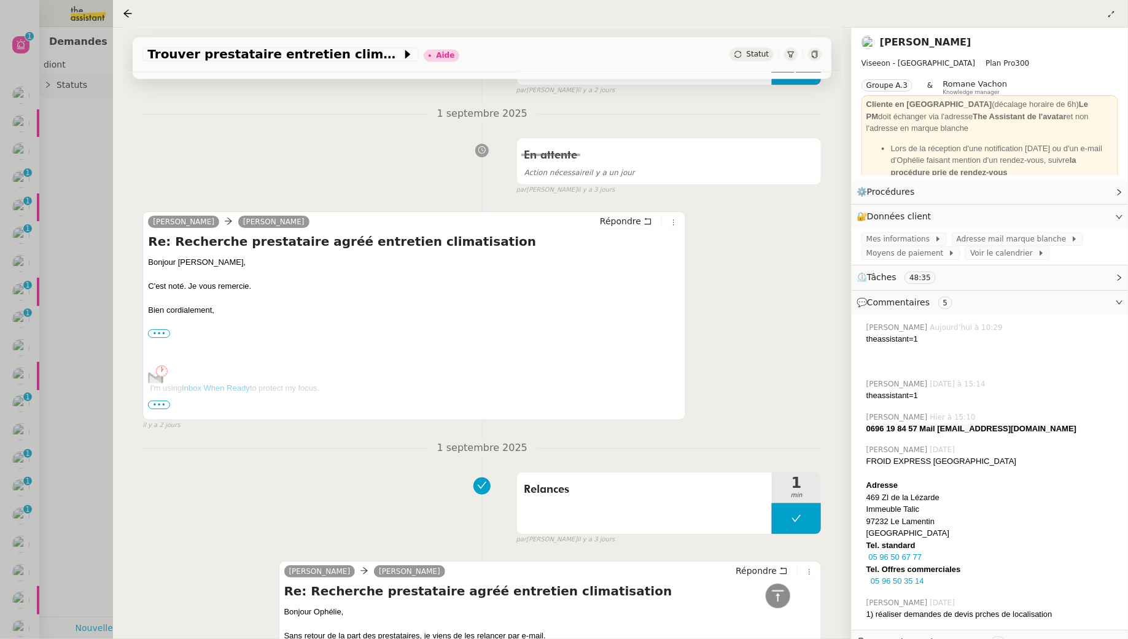
scroll to position [1162, 0]
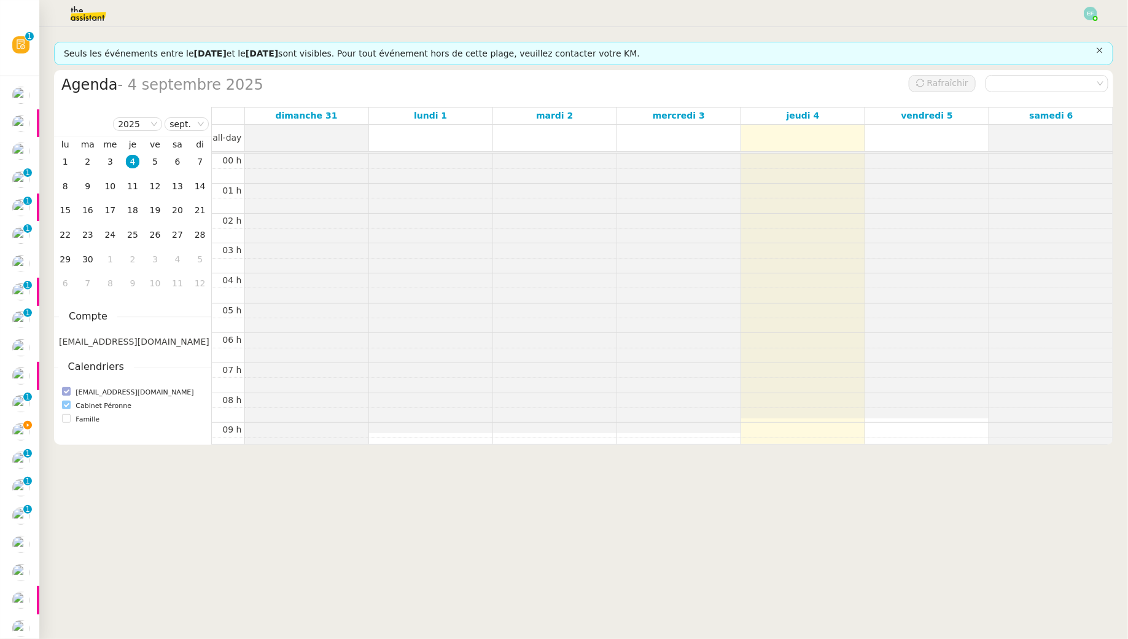
scroll to position [177, 0]
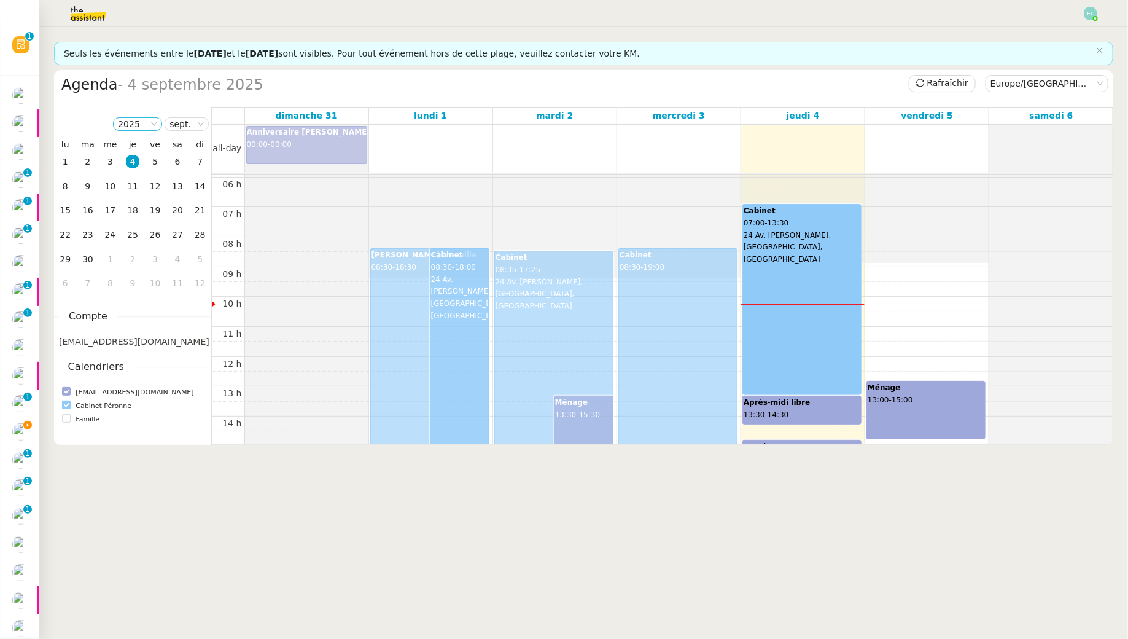
click at [135, 123] on nz-select-item "2025" at bounding box center [137, 124] width 39 height 12
click at [370, 73] on div "Agenda - 4 septembre 2025 Rafraîchir Europe/Paris 2025 sept. Mois Année lu ma m…" at bounding box center [584, 257] width 1060 height 375
click at [182, 121] on nz-select-item "sept." at bounding box center [187, 124] width 34 height 12
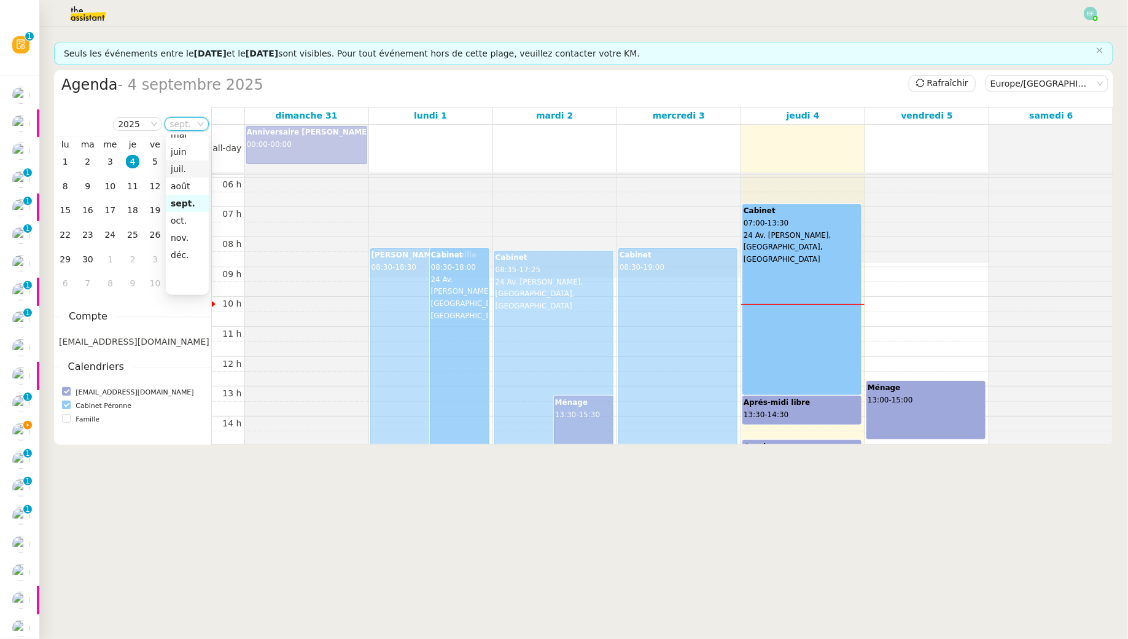
click at [188, 171] on div "juil." at bounding box center [187, 168] width 33 height 11
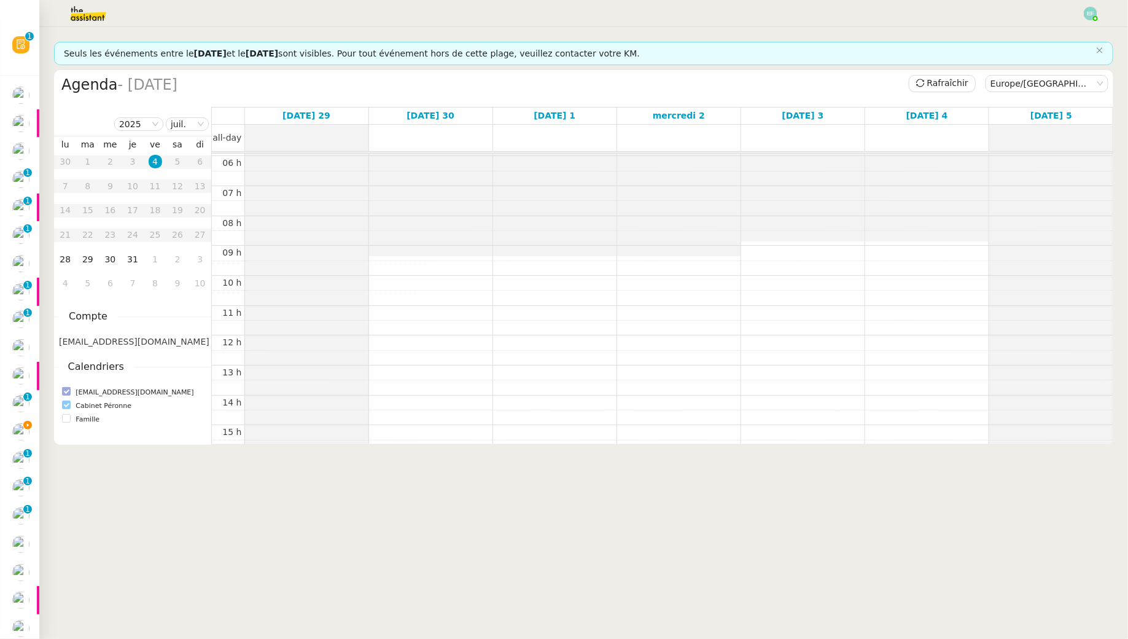
click at [67, 187] on table "lu ma me je ve sa di 30 1 2 3 4 5 6 7 8 9 10 11 12 13 14 15 16 17 18 19 20 21 2…" at bounding box center [132, 217] width 157 height 157
click at [141, 182] on table "lu ma me je ve sa di 30 1 2 3 4 5 6 7 8 9 10 11 12 13 14 15 16 17 18 19 20 21 2…" at bounding box center [132, 217] width 157 height 157
click at [155, 182] on table "lu ma me je ve sa di 30 1 2 3 4 5 6 7 8 9 10 11 12 13 14 15 16 17 18 19 20 21 2…" at bounding box center [132, 217] width 157 height 157
click at [63, 263] on div "28" at bounding box center [65, 259] width 14 height 14
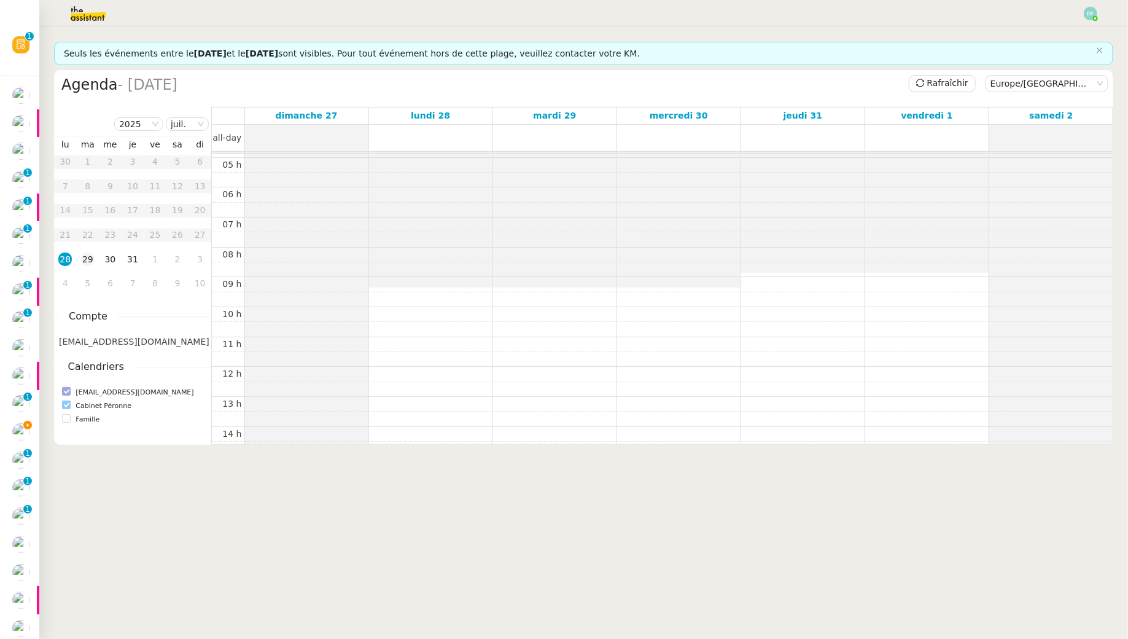
click at [92, 257] on div "29" at bounding box center [88, 259] width 14 height 14
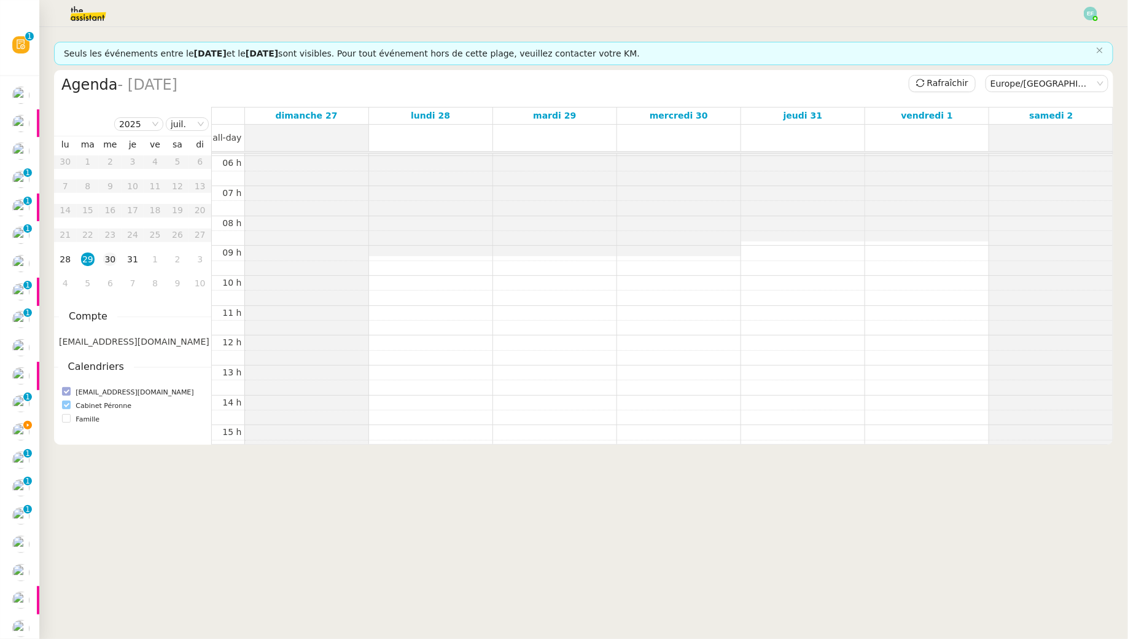
click at [109, 259] on div "30" at bounding box center [110, 259] width 14 height 14
click at [131, 264] on div "31" at bounding box center [133, 259] width 14 height 14
click at [936, 78] on span "Rafraîchir" at bounding box center [948, 83] width 41 height 14
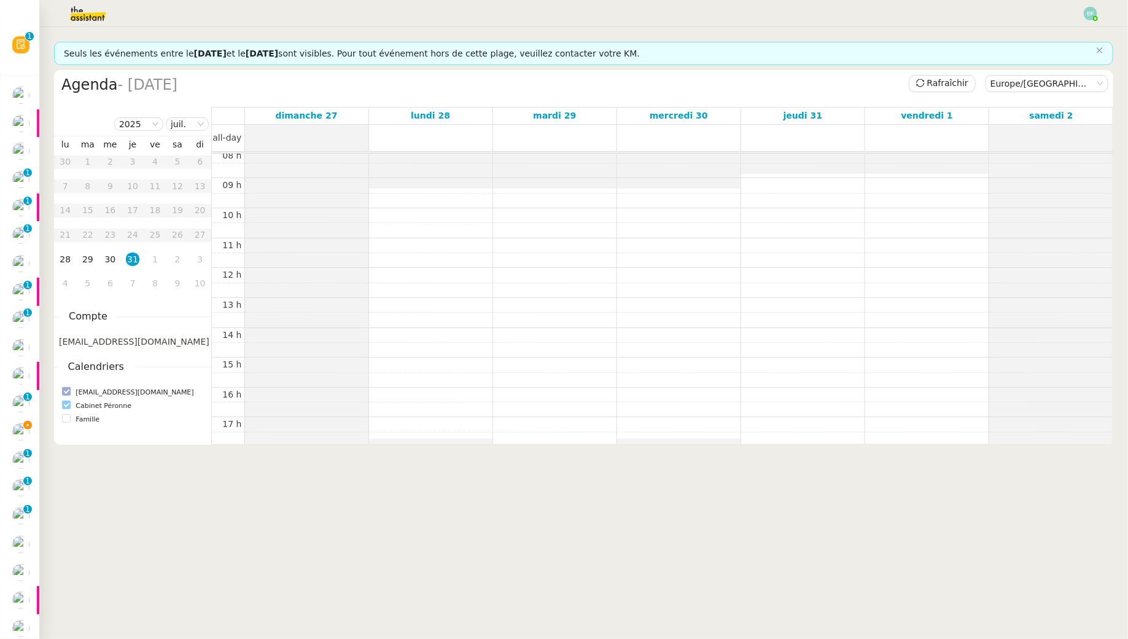
scroll to position [229, 0]
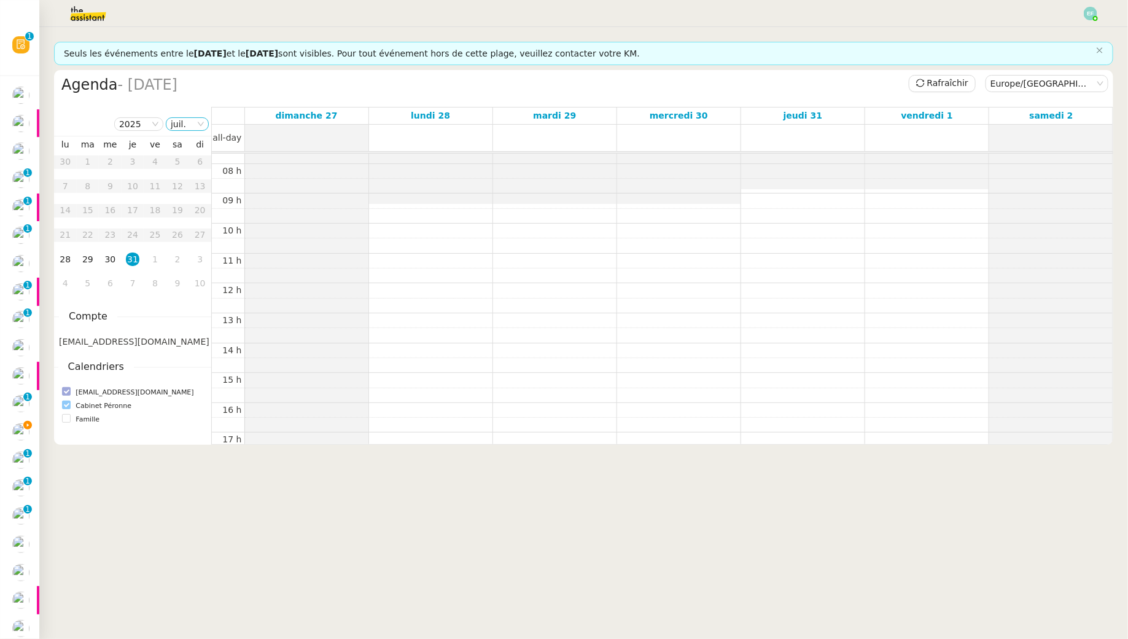
click at [189, 130] on div "2025 juil. Mois Année" at bounding box center [132, 123] width 157 height 23
click at [189, 128] on nz-select-item "juil." at bounding box center [187, 124] width 33 height 12
click at [197, 262] on div "août" at bounding box center [187, 264] width 33 height 11
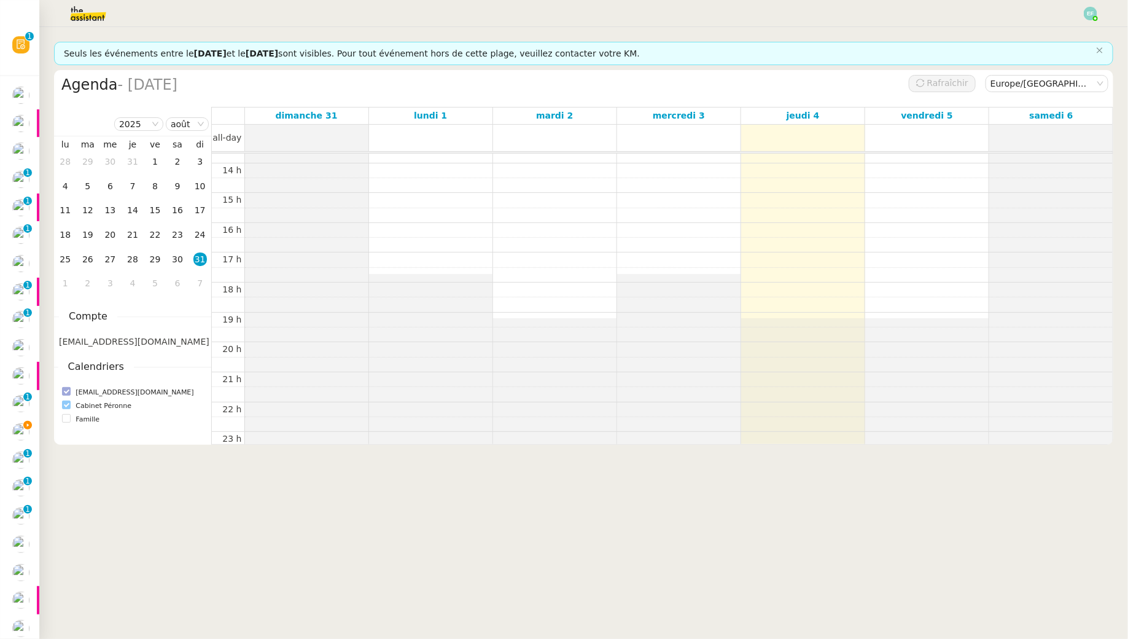
scroll to position [415, 0]
click at [190, 124] on nz-select-item "août" at bounding box center [187, 124] width 33 height 12
click at [132, 248] on td "28" at bounding box center [133, 260] width 23 height 25
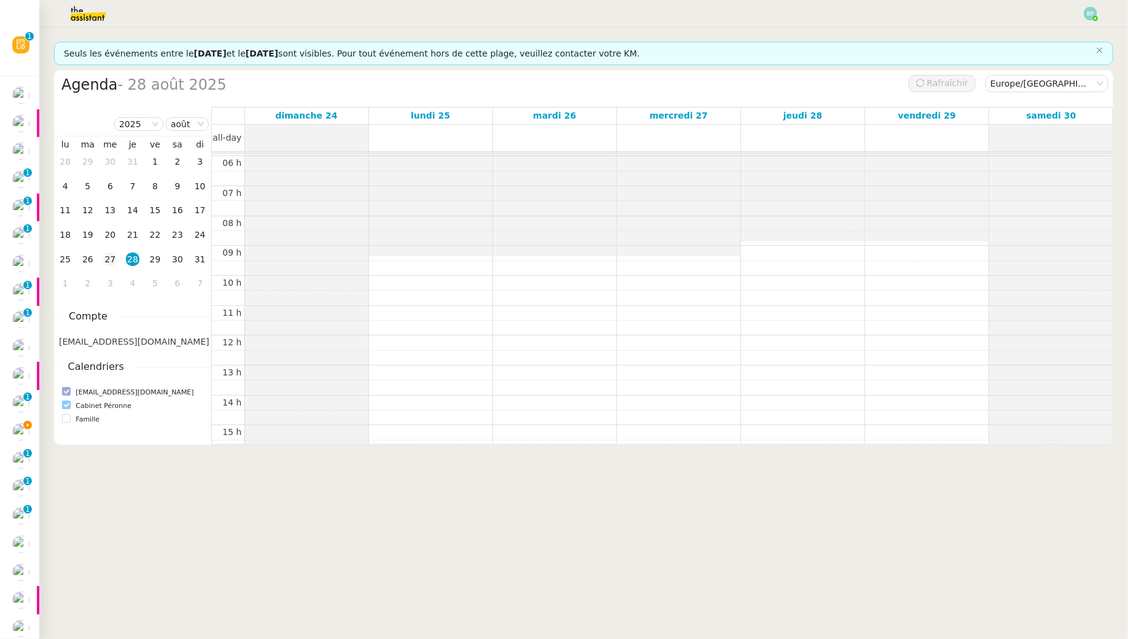
click at [112, 257] on div "27" at bounding box center [110, 259] width 14 height 14
click at [87, 257] on div "26" at bounding box center [88, 259] width 14 height 14
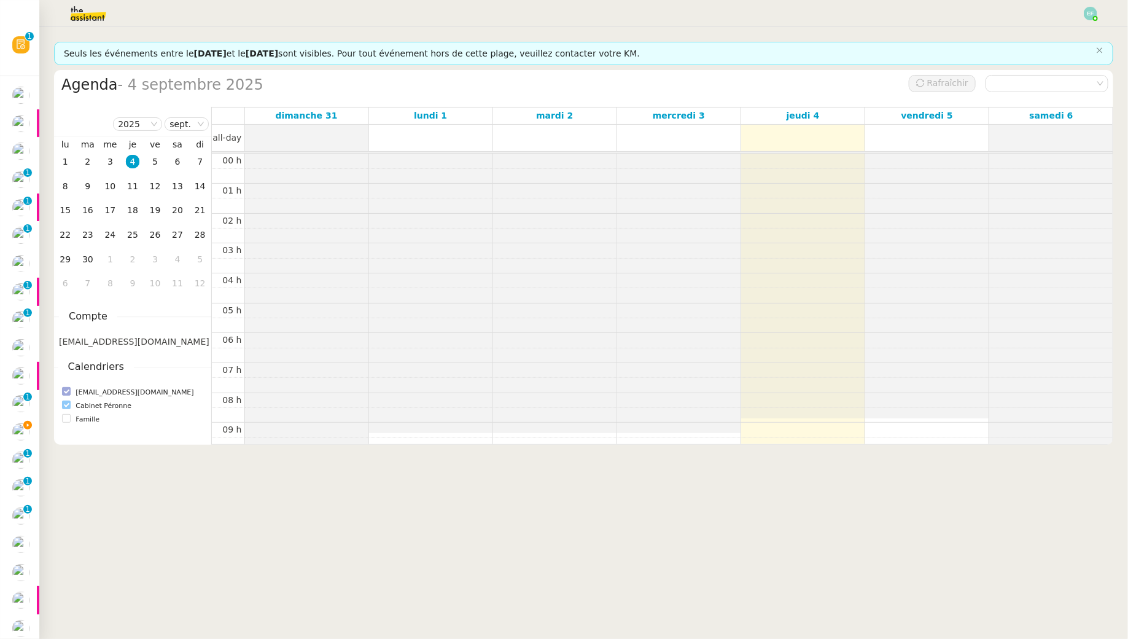
scroll to position [177, 0]
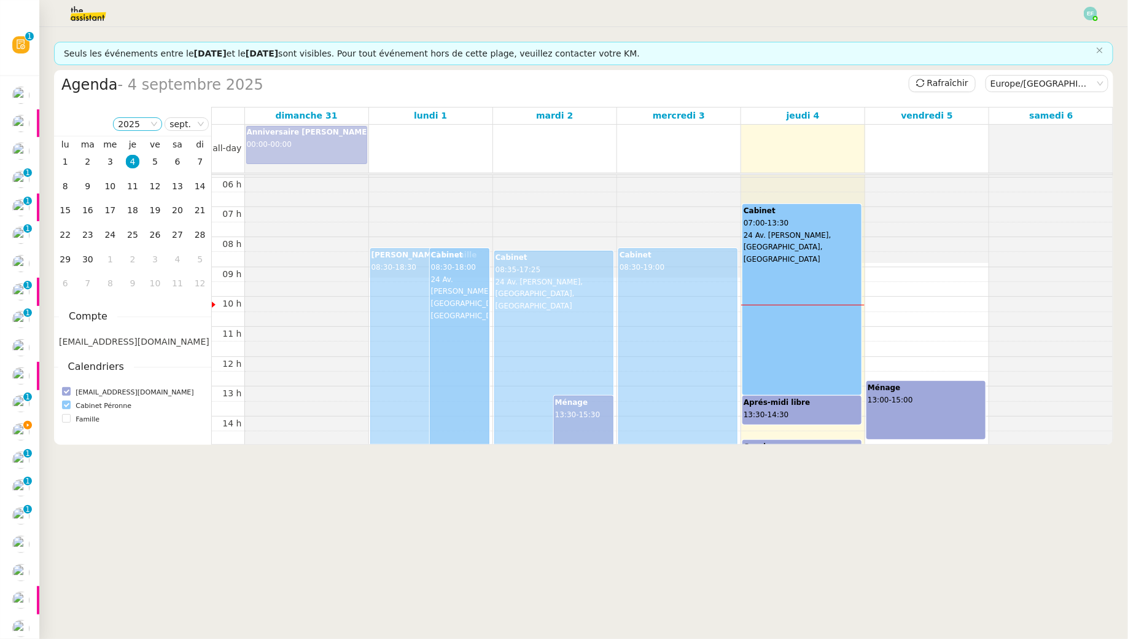
click at [156, 125] on icon at bounding box center [154, 123] width 7 height 7
click at [182, 126] on nz-select-item "sept." at bounding box center [187, 124] width 34 height 12
click at [189, 175] on nz-option-item "juil." at bounding box center [187, 168] width 43 height 17
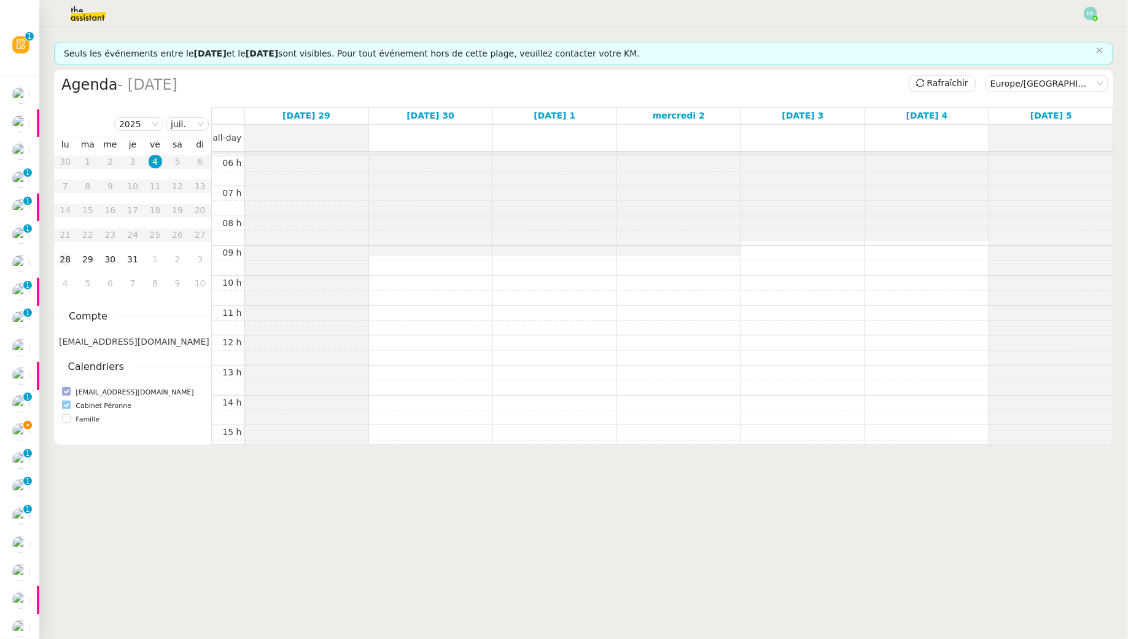
click at [73, 261] on td "28" at bounding box center [65, 260] width 23 height 25
click at [95, 262] on td "29" at bounding box center [88, 260] width 23 height 25
click at [109, 262] on div "30" at bounding box center [110, 259] width 14 height 14
click at [130, 262] on div "31" at bounding box center [133, 259] width 14 height 14
click at [184, 125] on nz-select-item "juil." at bounding box center [187, 124] width 33 height 12
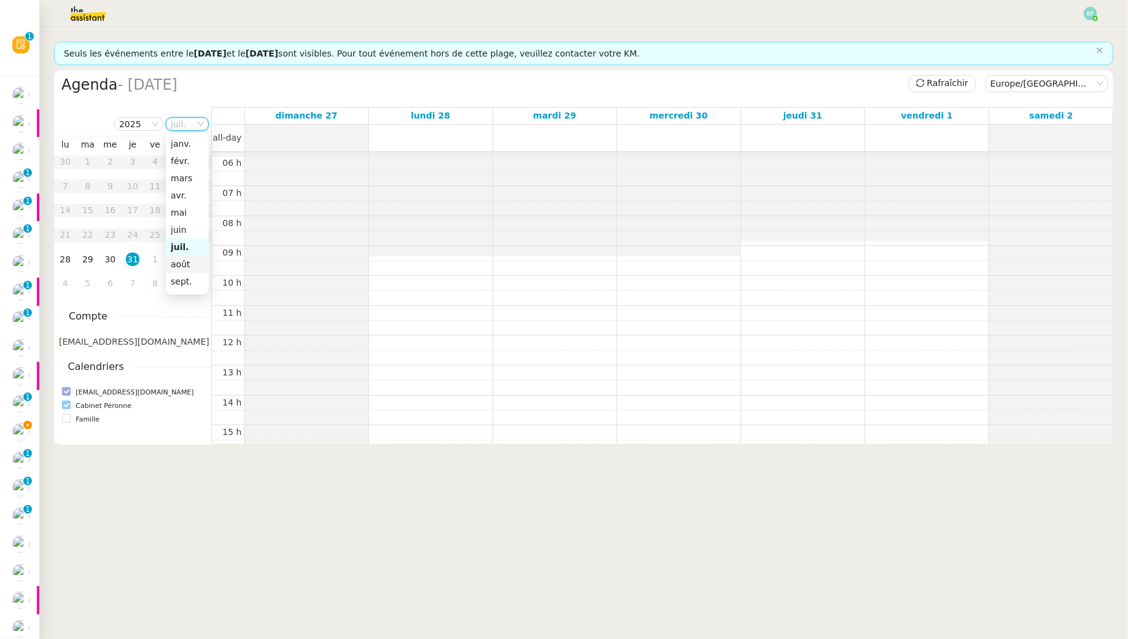
click at [179, 262] on div "août" at bounding box center [187, 264] width 33 height 11
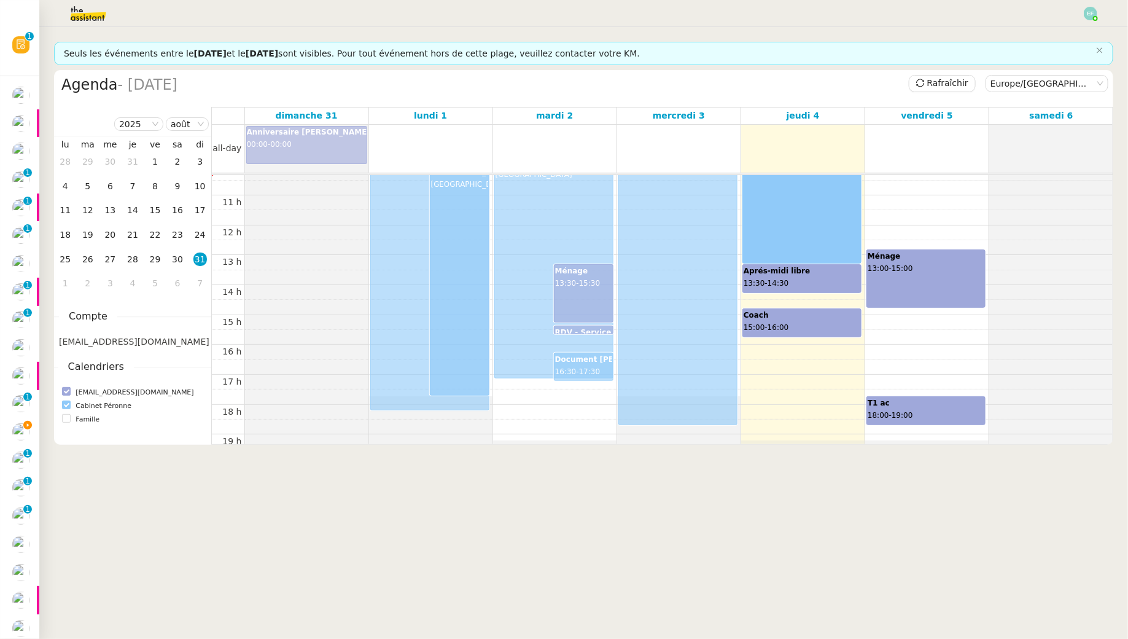
scroll to position [300, 0]
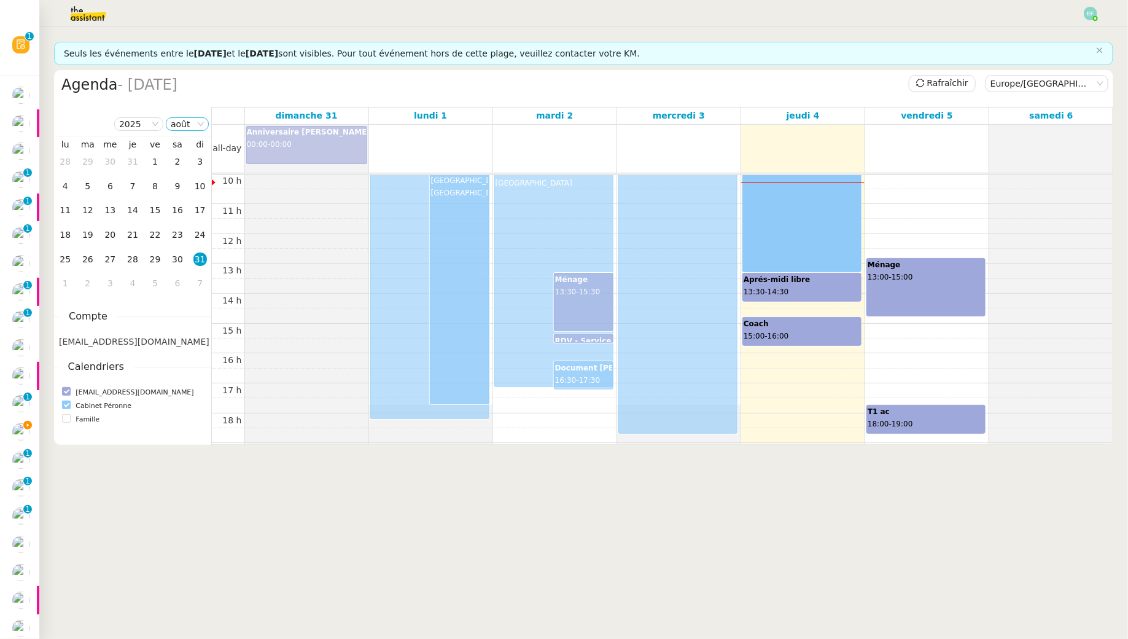
click at [185, 128] on nz-select-item "août" at bounding box center [187, 124] width 33 height 12
click at [187, 247] on div "juil." at bounding box center [187, 246] width 33 height 11
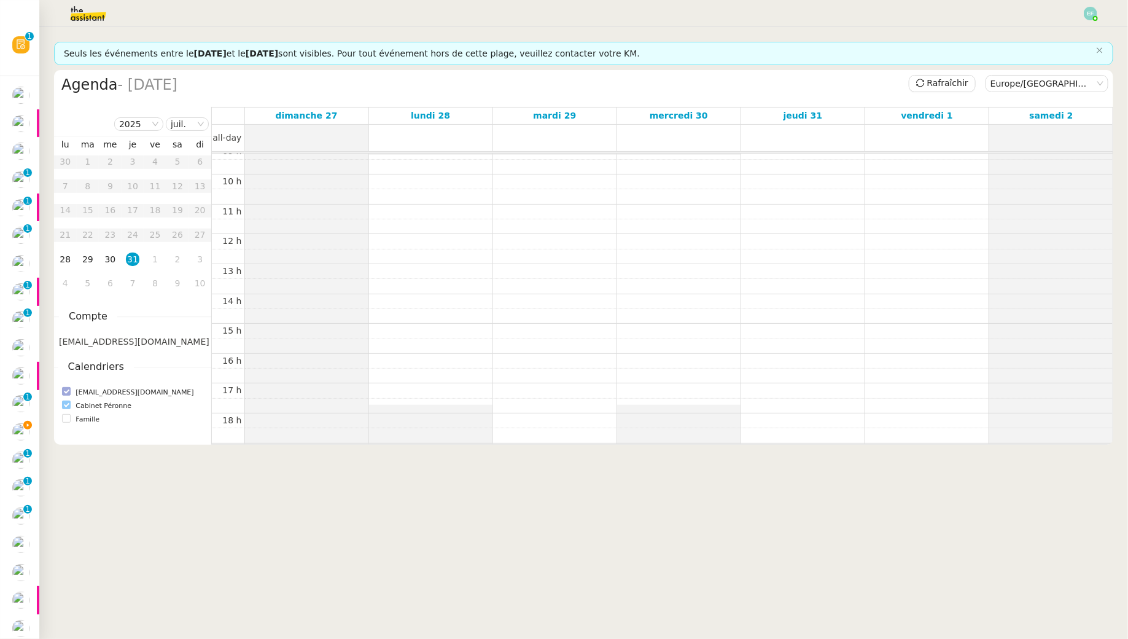
scroll to position [273, 0]
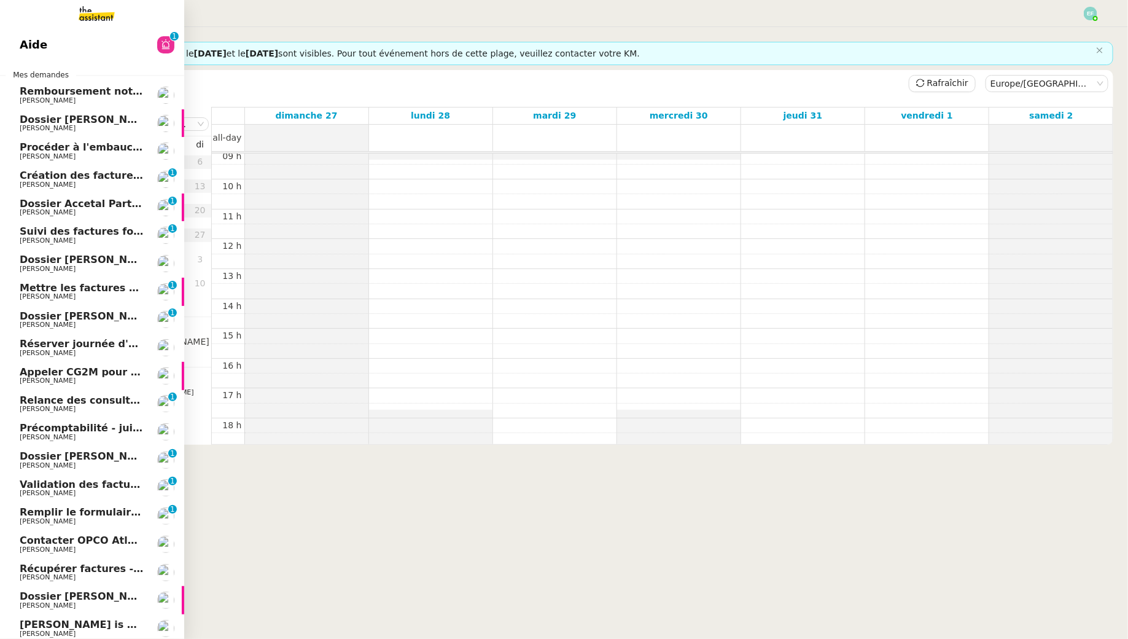
click at [116, 41] on link "Aide 0 1 2 3 4 5 6 7 8 9" at bounding box center [92, 45] width 184 height 28
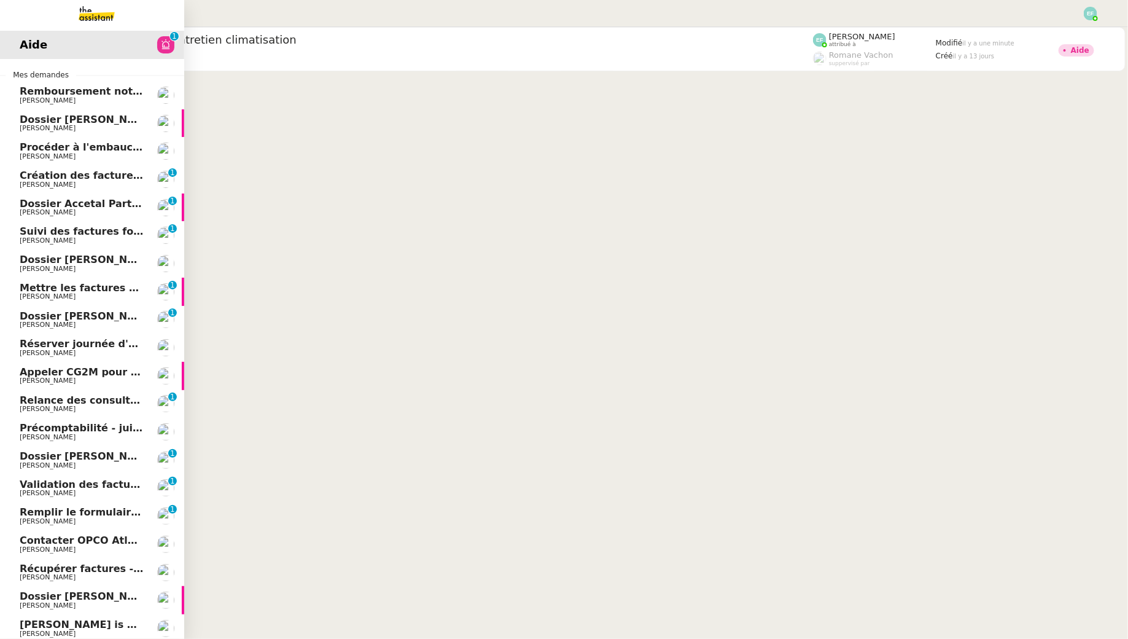
scroll to position [187, 0]
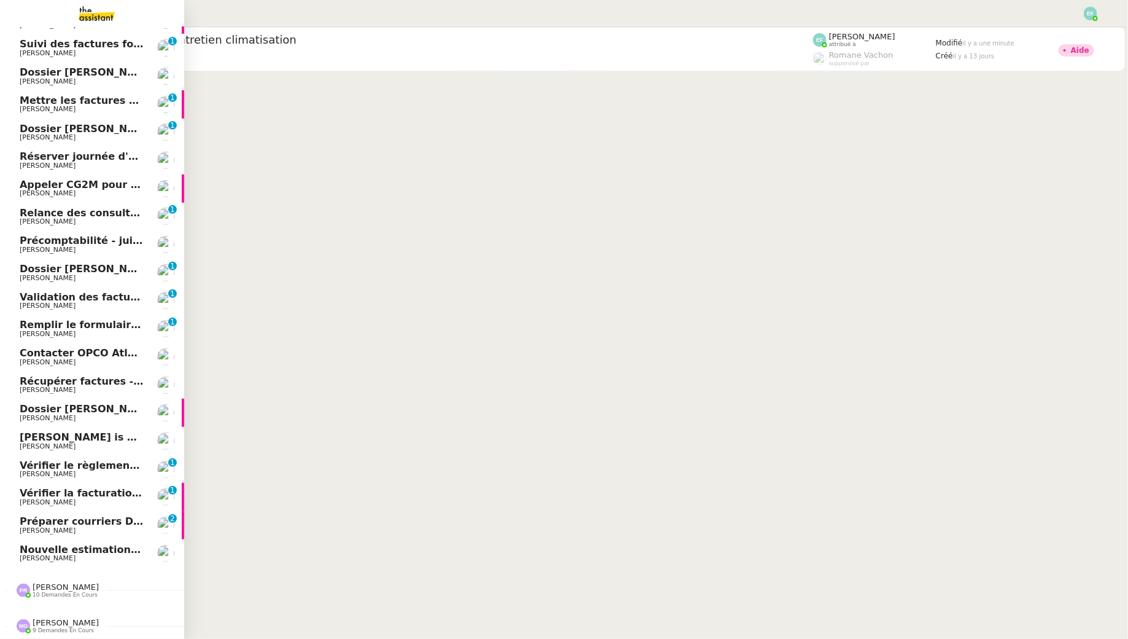
click at [102, 549] on span "Nouvelle estimation EST1817 de SEB CLIM" at bounding box center [137, 550] width 235 height 12
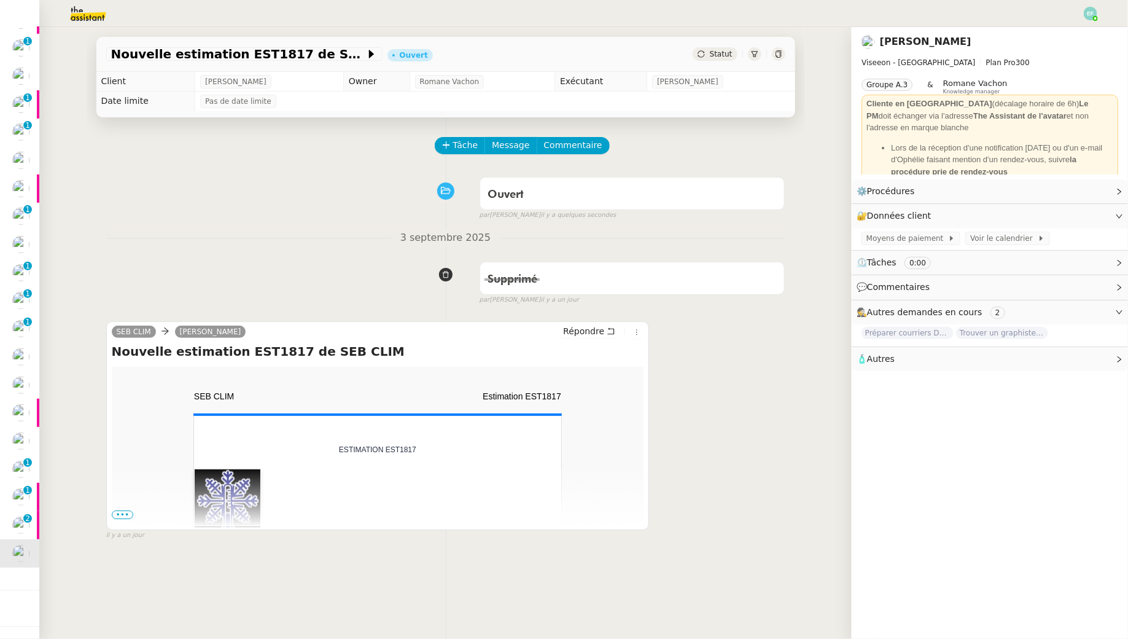
click at [119, 510] on span "•••" at bounding box center [123, 514] width 22 height 9
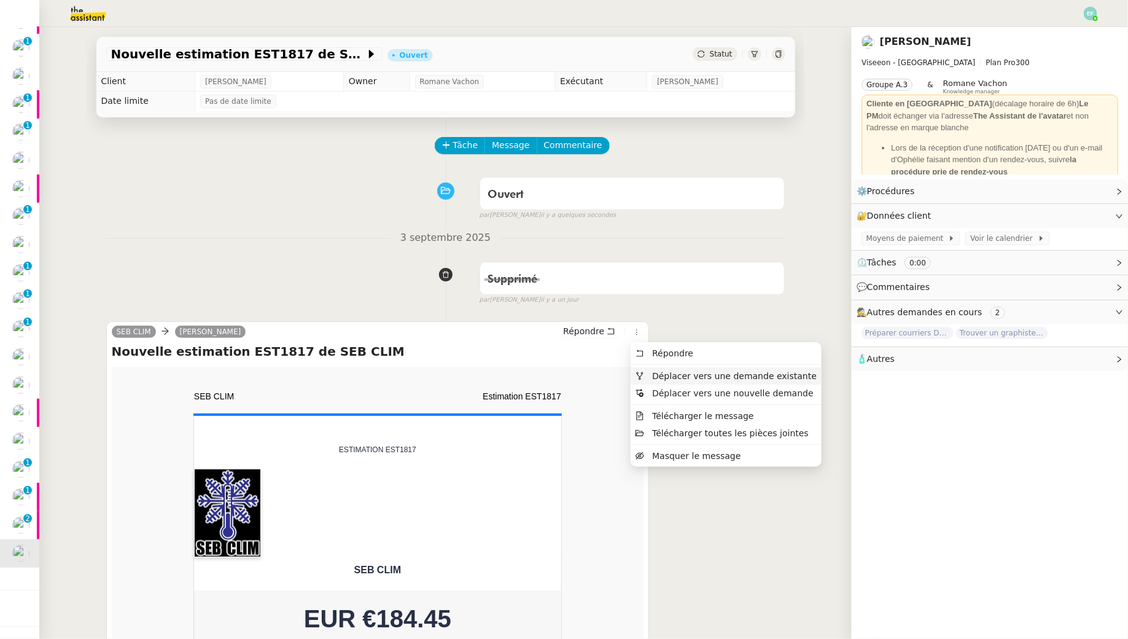
click at [655, 375] on span "Déplacer vers une demande existante" at bounding box center [734, 376] width 165 height 10
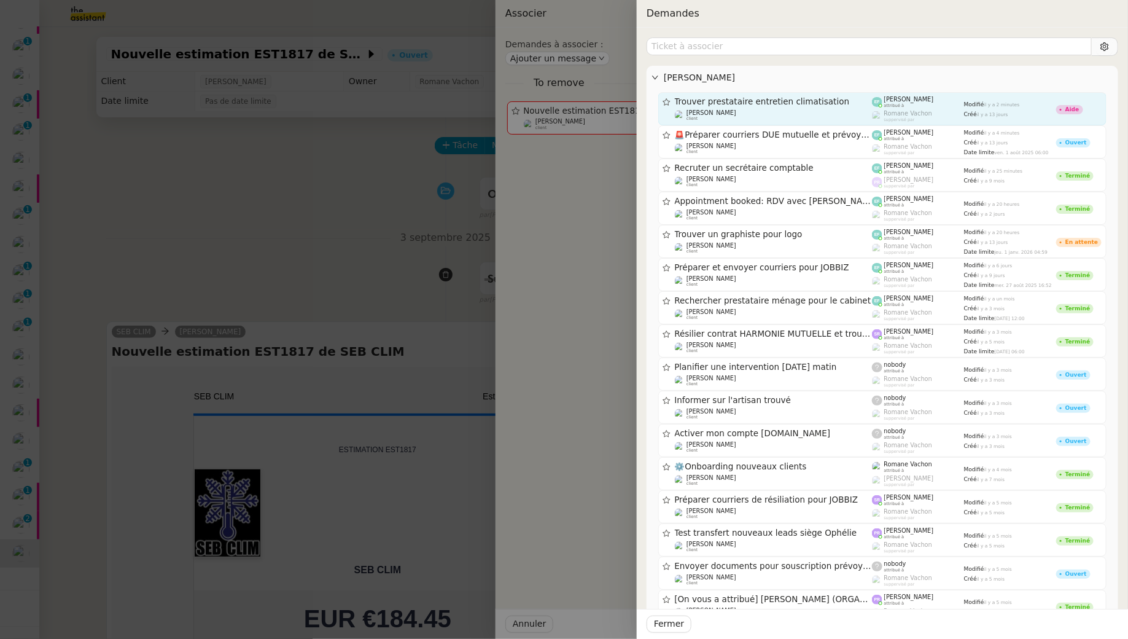
click at [824, 101] on span "Trouver prestataire entretien climatisation" at bounding box center [774, 102] width 198 height 9
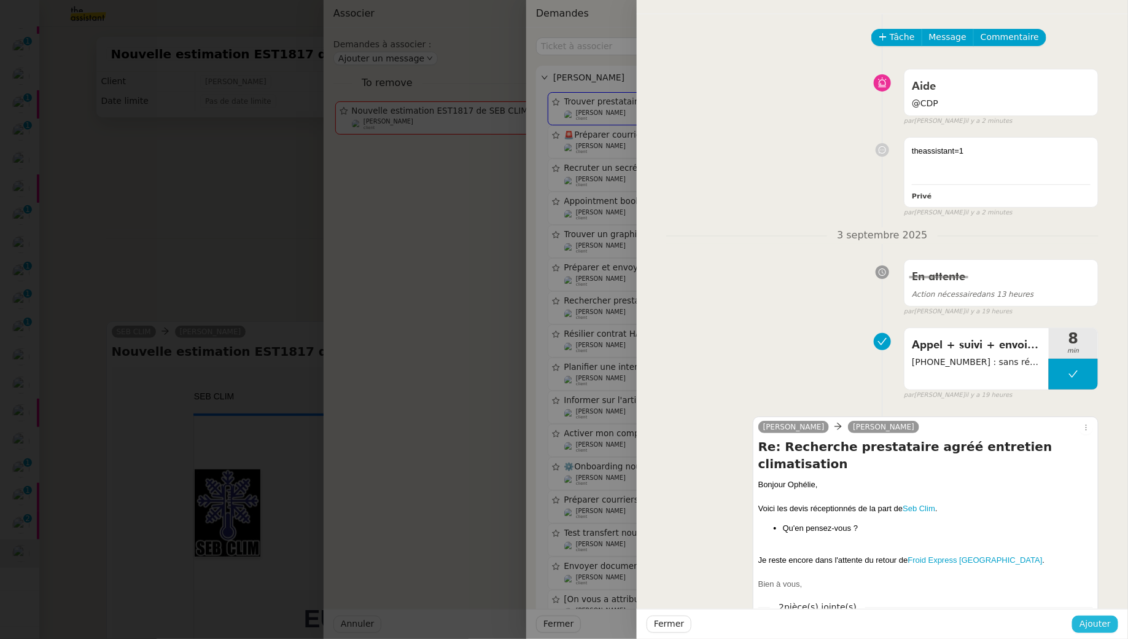
click at [1080, 622] on button "Ajouter" at bounding box center [1096, 624] width 46 height 17
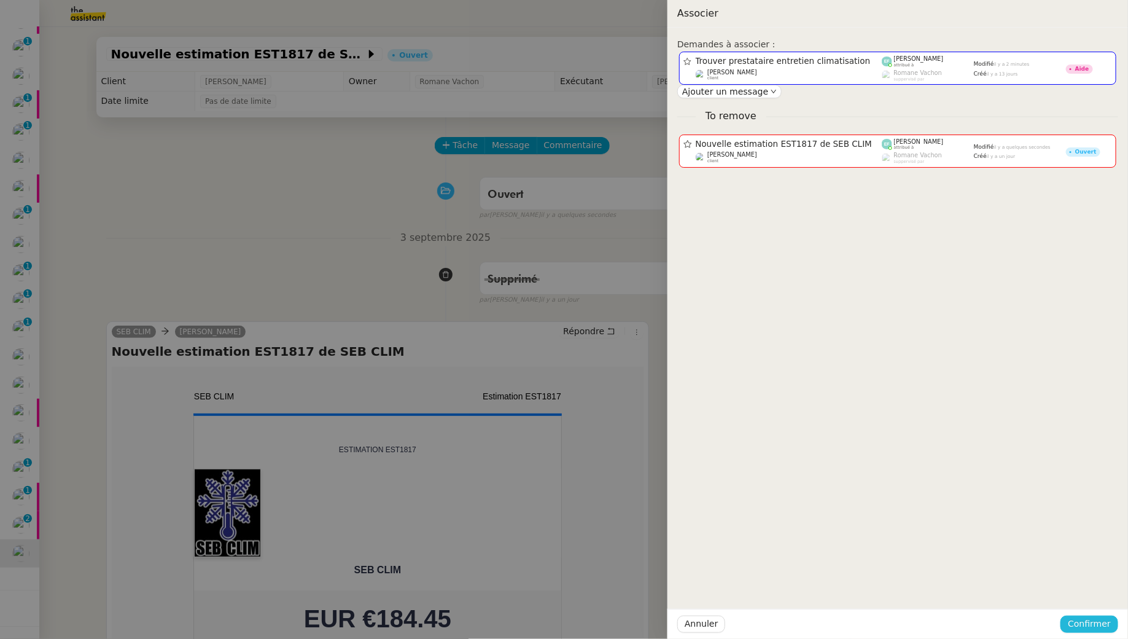
click at [1095, 628] on span "Confirmer" at bounding box center [1089, 624] width 43 height 14
click at [1098, 591] on span "Ajouter" at bounding box center [1091, 591] width 31 height 12
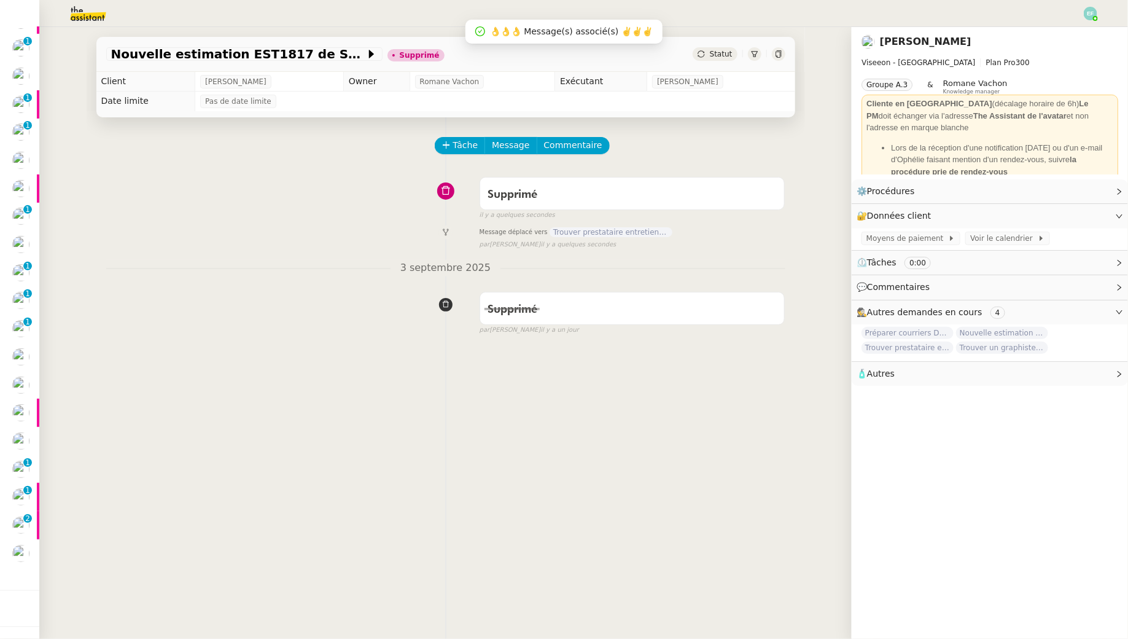
scroll to position [160, 0]
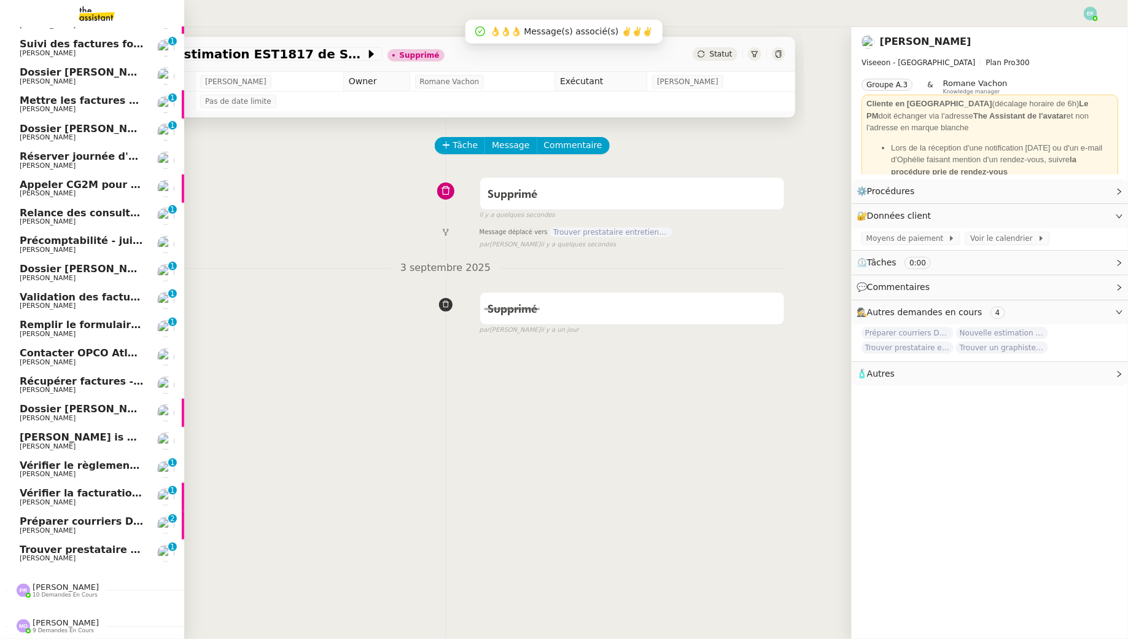
click at [42, 553] on span "Trouver prestataire entretien climatisation" at bounding box center [139, 550] width 238 height 12
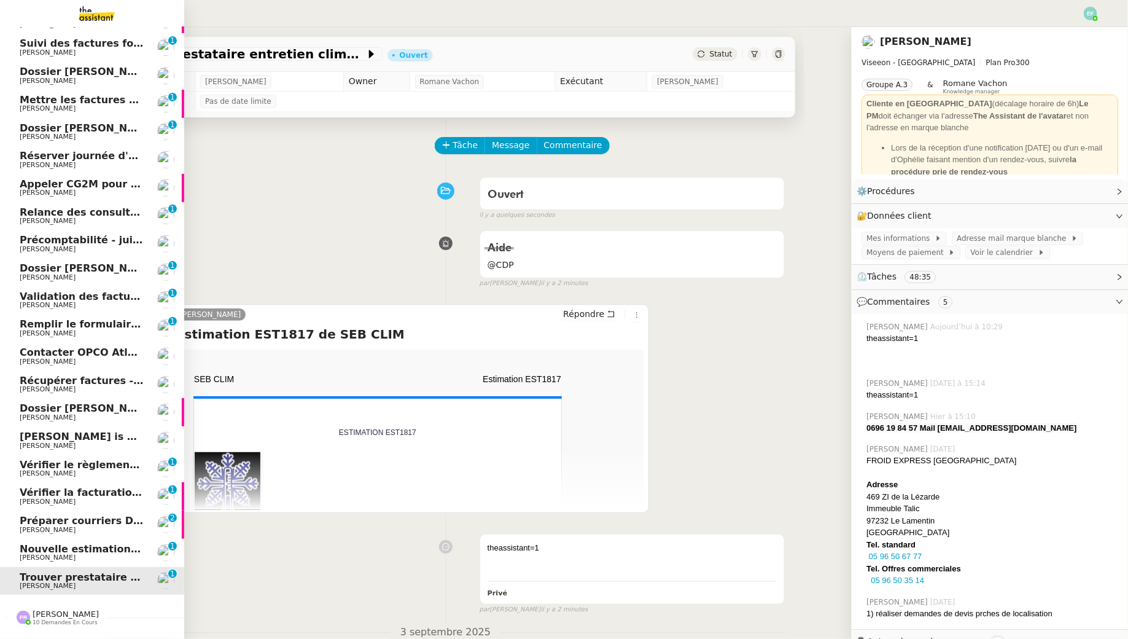
click at [48, 545] on span "Nouvelle estimation EST1816 de SEB CLIM" at bounding box center [137, 549] width 235 height 12
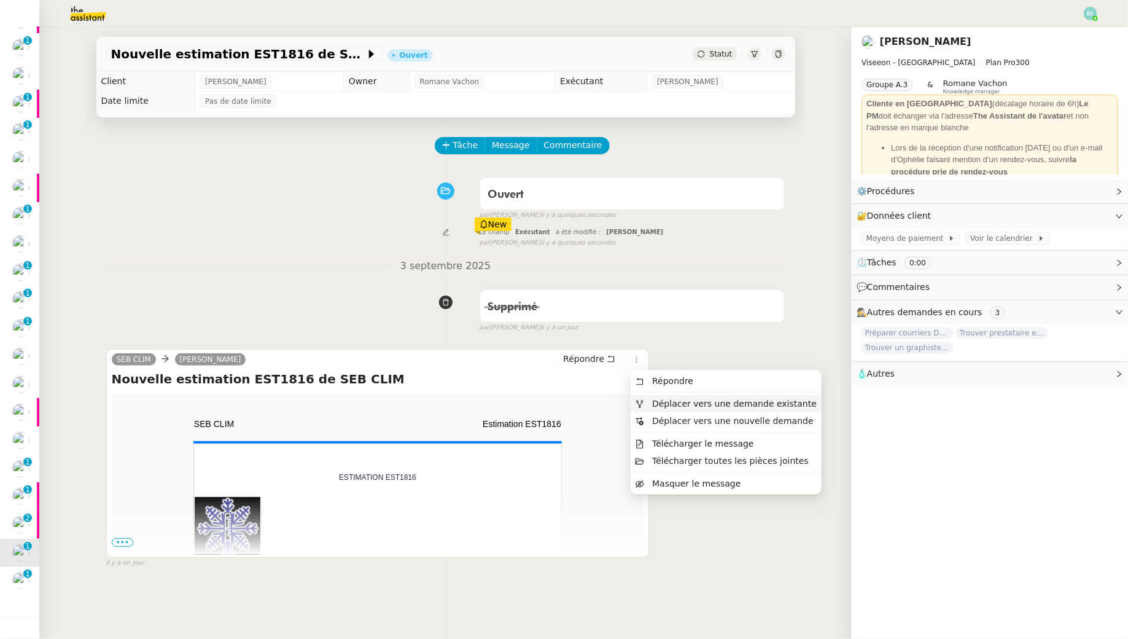
click at [659, 408] on span "Déplacer vers une demande existante" at bounding box center [734, 404] width 165 height 10
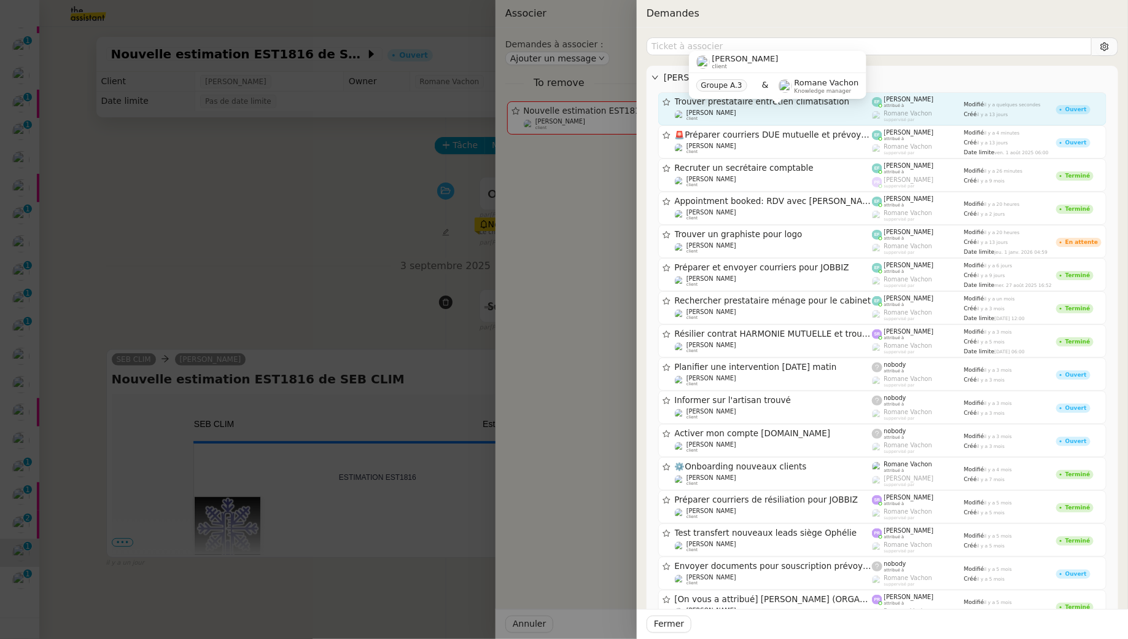
click at [852, 117] on div "[PERSON_NAME] client" at bounding box center [774, 115] width 198 height 12
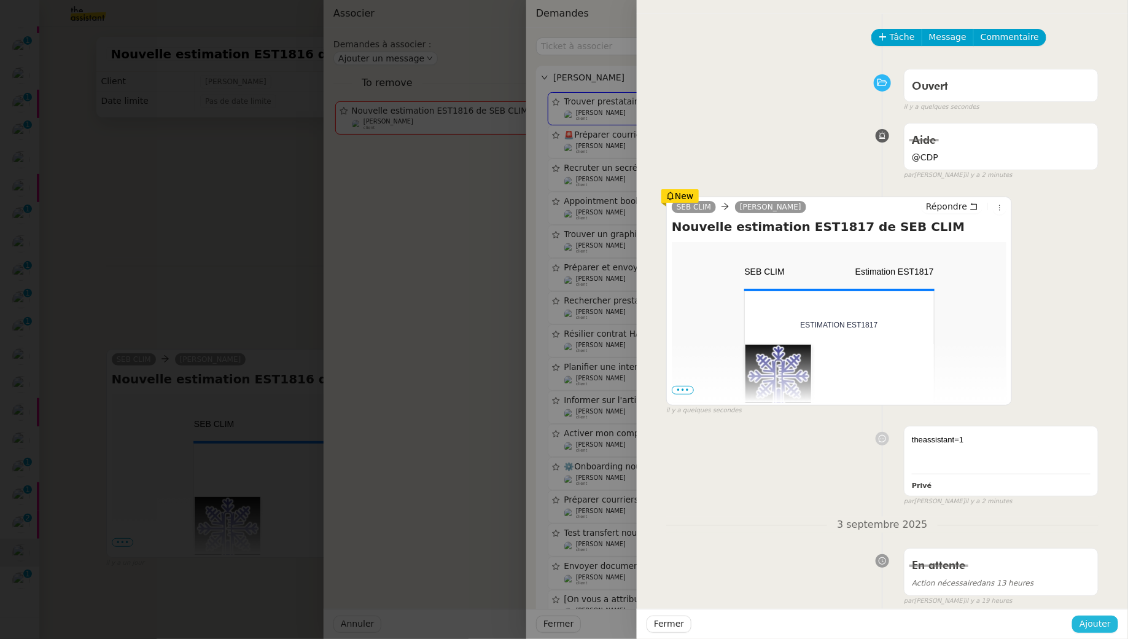
click at [1108, 628] on span "Ajouter" at bounding box center [1095, 624] width 31 height 14
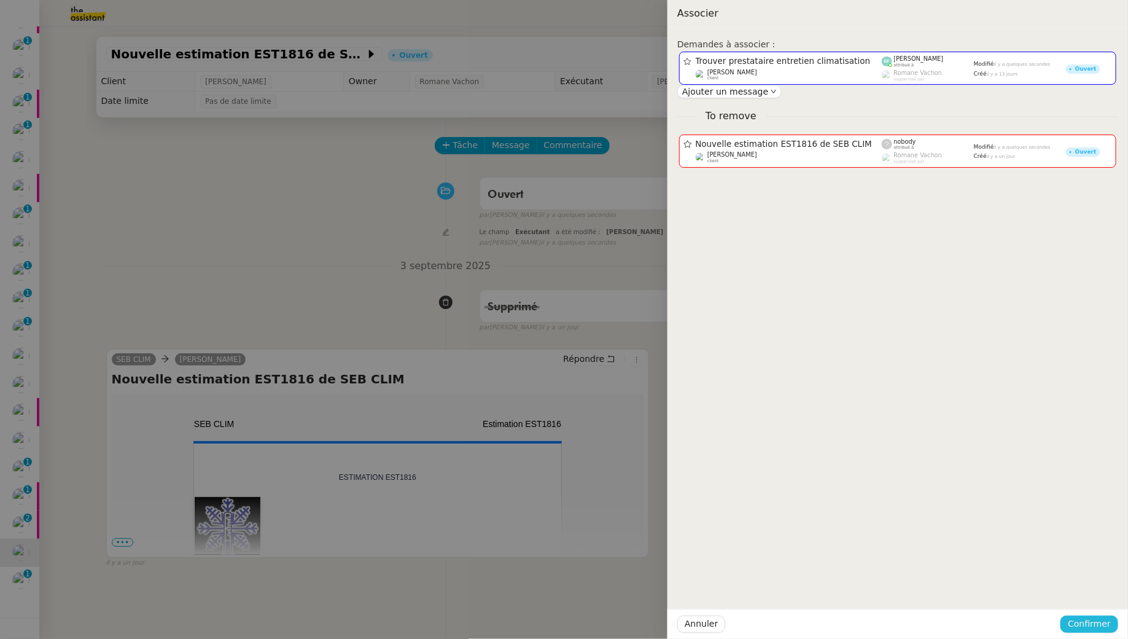
click at [1109, 627] on span "Confirmer" at bounding box center [1089, 624] width 43 height 14
click at [1109, 582] on div "Êtes-vous sûr?" at bounding box center [1066, 572] width 89 height 24
click at [1101, 595] on span "Ajouter" at bounding box center [1091, 591] width 31 height 12
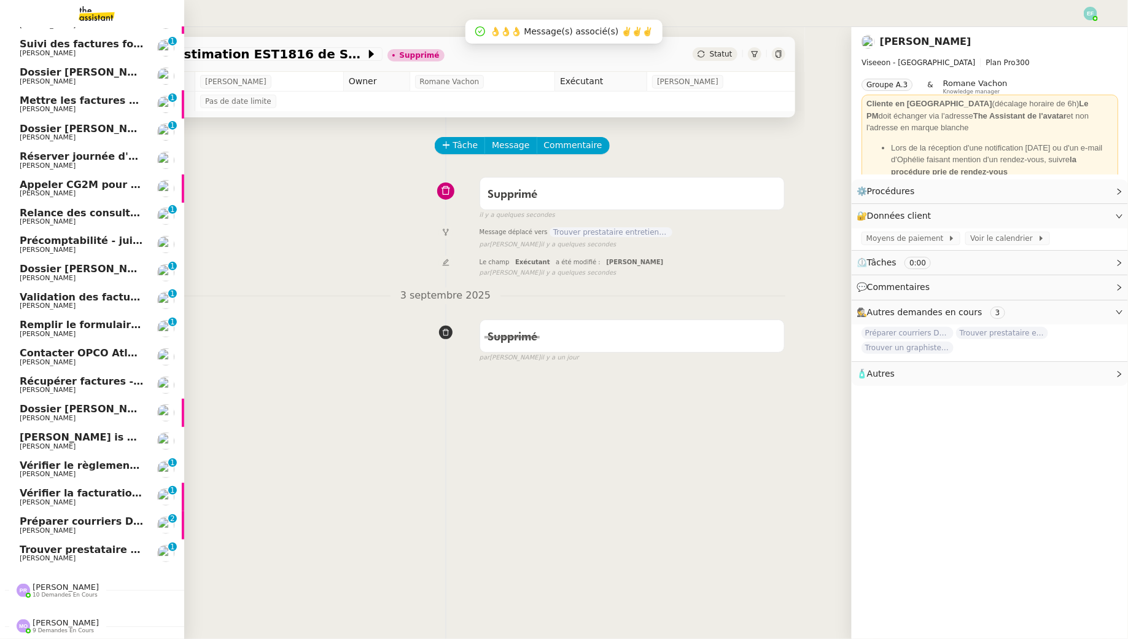
click at [37, 550] on span "Trouver prestataire entretien climatisation" at bounding box center [139, 550] width 238 height 12
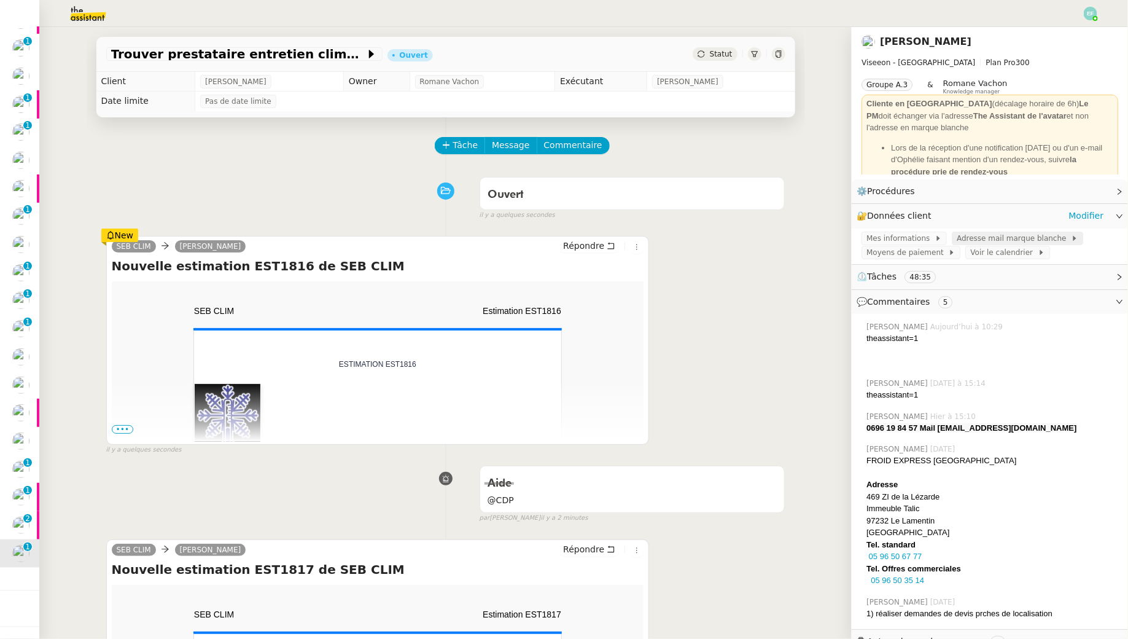
click at [1011, 242] on span "Adresse mail marque blanche" at bounding box center [1014, 238] width 114 height 12
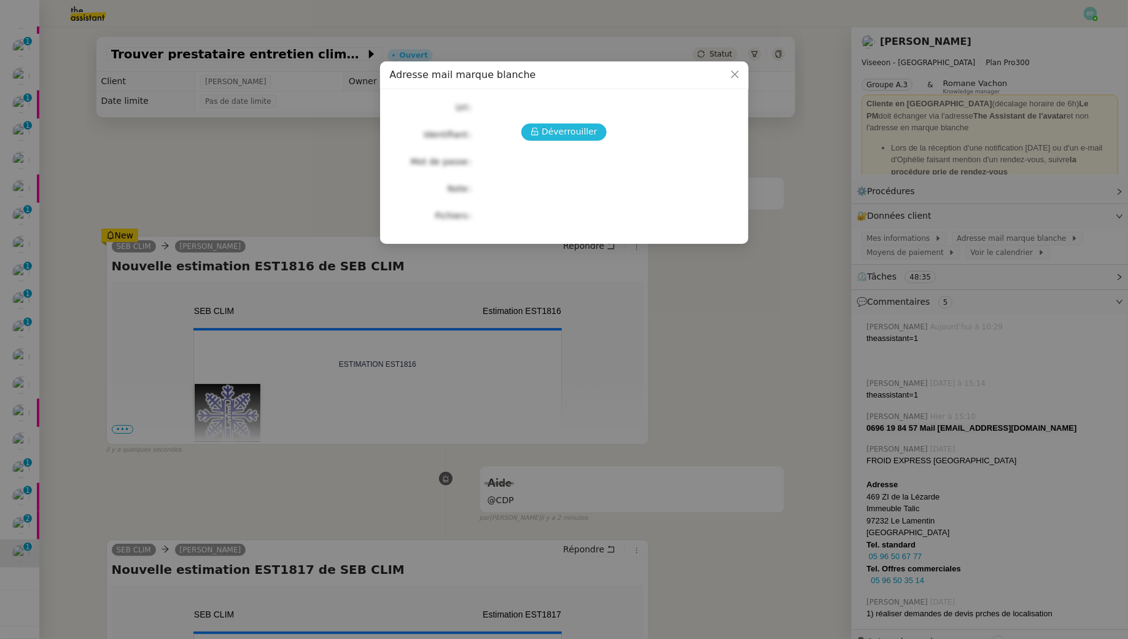
click at [562, 131] on span "Déverrouiller" at bounding box center [570, 132] width 56 height 14
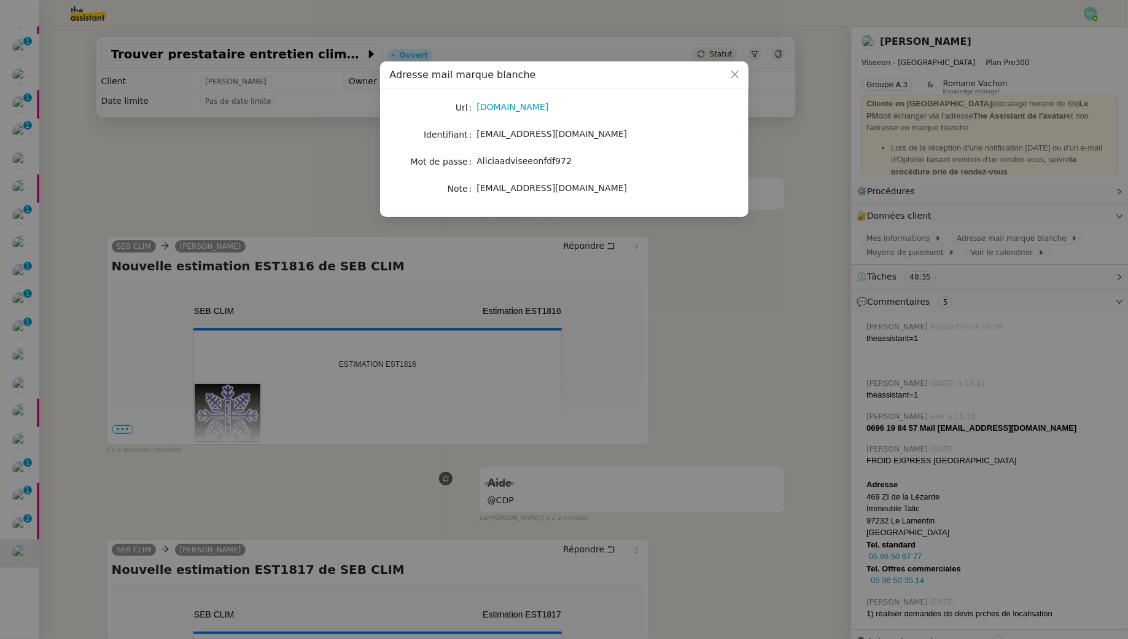
click at [680, 332] on nz-modal-container "Adresse mail marque blanche Url gmail.com Identifiant direction.fortdefrance@vi…" at bounding box center [564, 319] width 1128 height 639
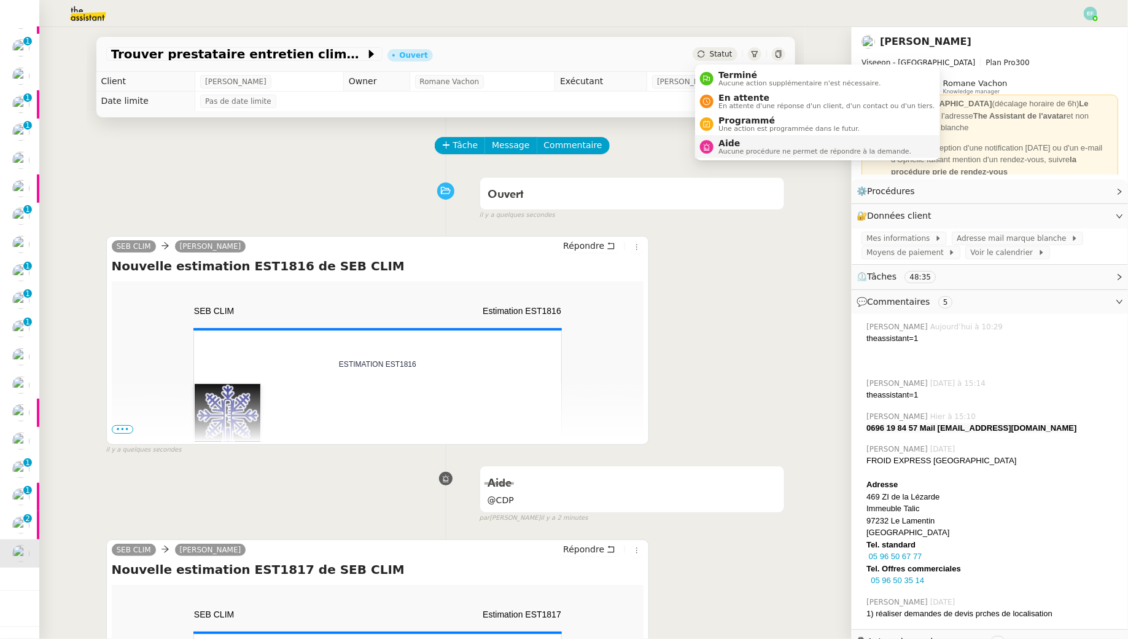
click at [724, 146] on span "Aide" at bounding box center [815, 143] width 193 height 10
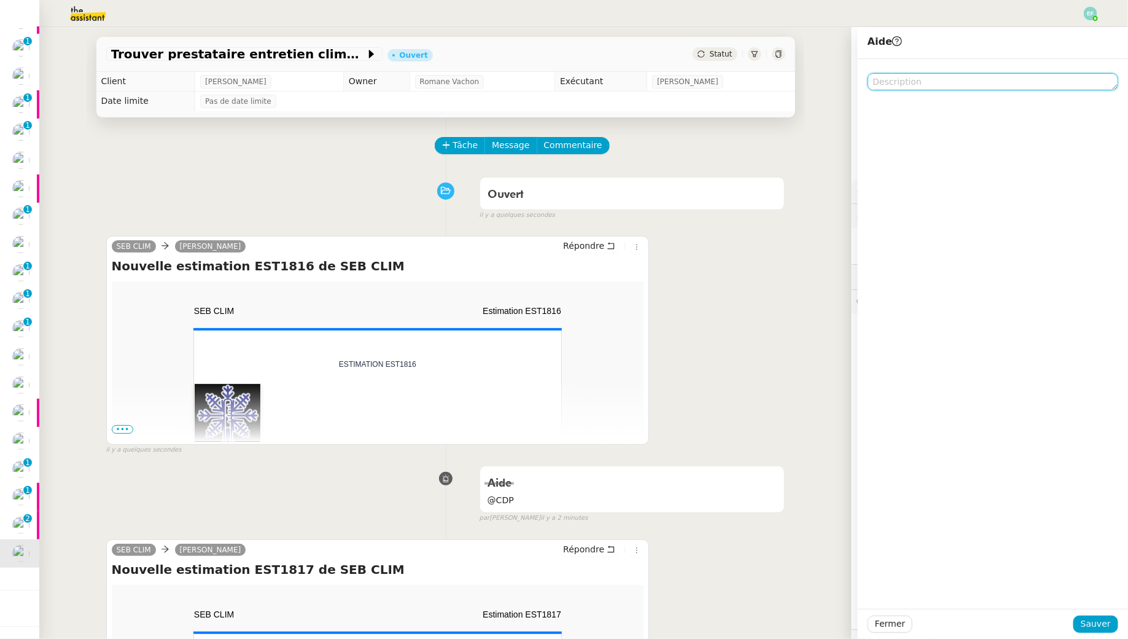
click at [944, 90] on textarea at bounding box center [993, 81] width 251 height 17
type textarea "@CDP"
click at [1093, 617] on span "Sauver" at bounding box center [1096, 624] width 30 height 14
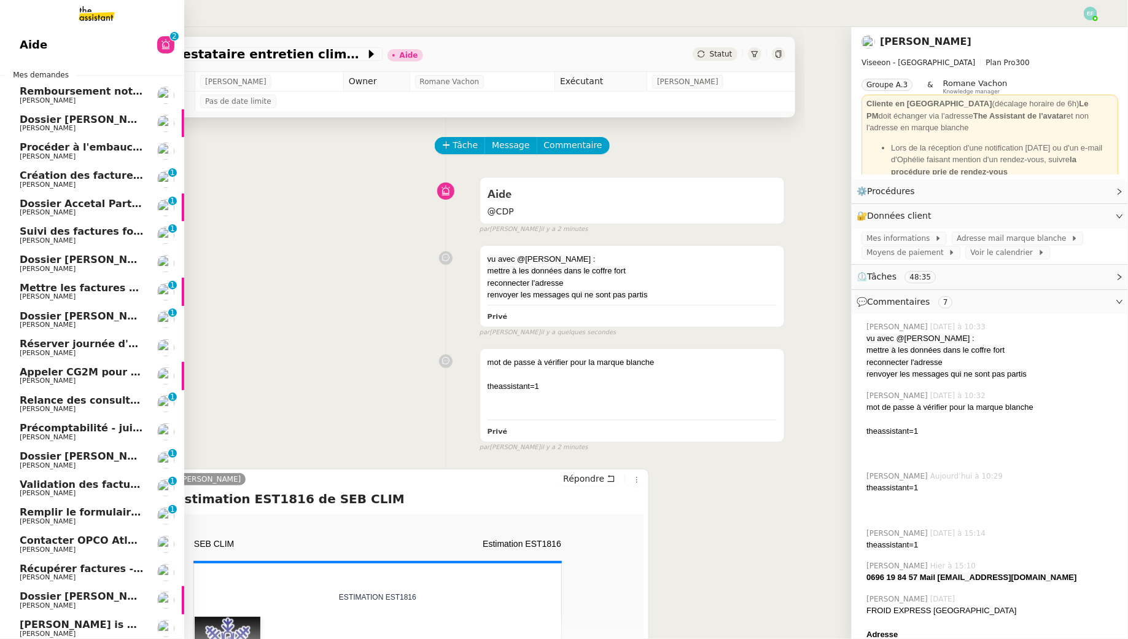
click at [121, 101] on span "[PERSON_NAME]" at bounding box center [82, 100] width 124 height 7
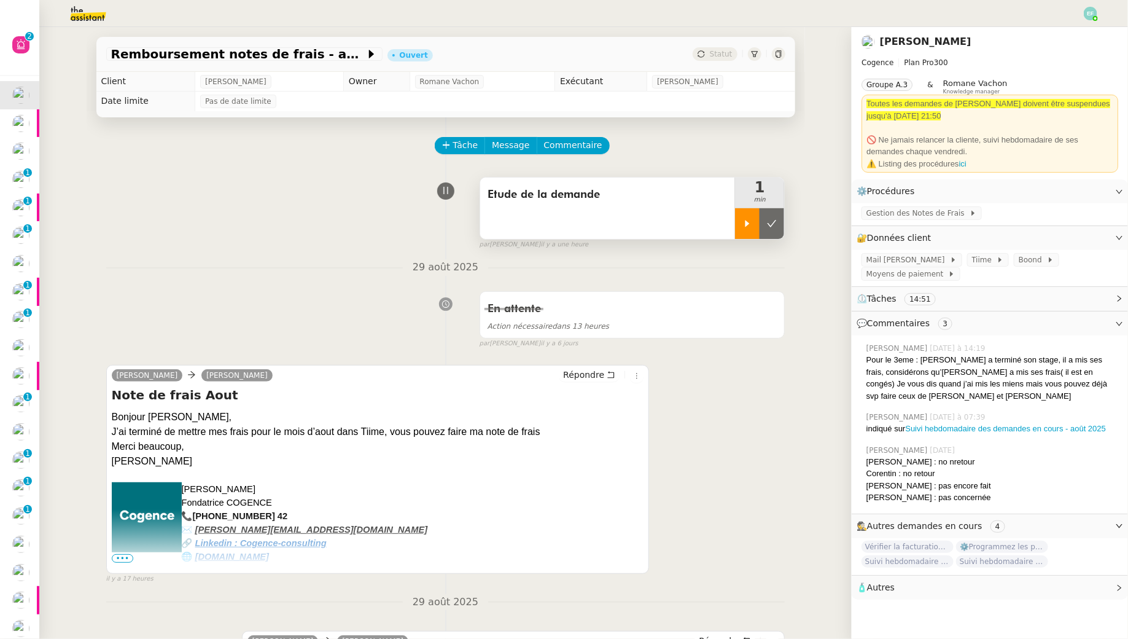
click at [743, 228] on icon at bounding box center [748, 224] width 10 height 10
click at [770, 222] on div at bounding box center [759, 223] width 49 height 31
click at [770, 222] on icon at bounding box center [772, 224] width 10 height 10
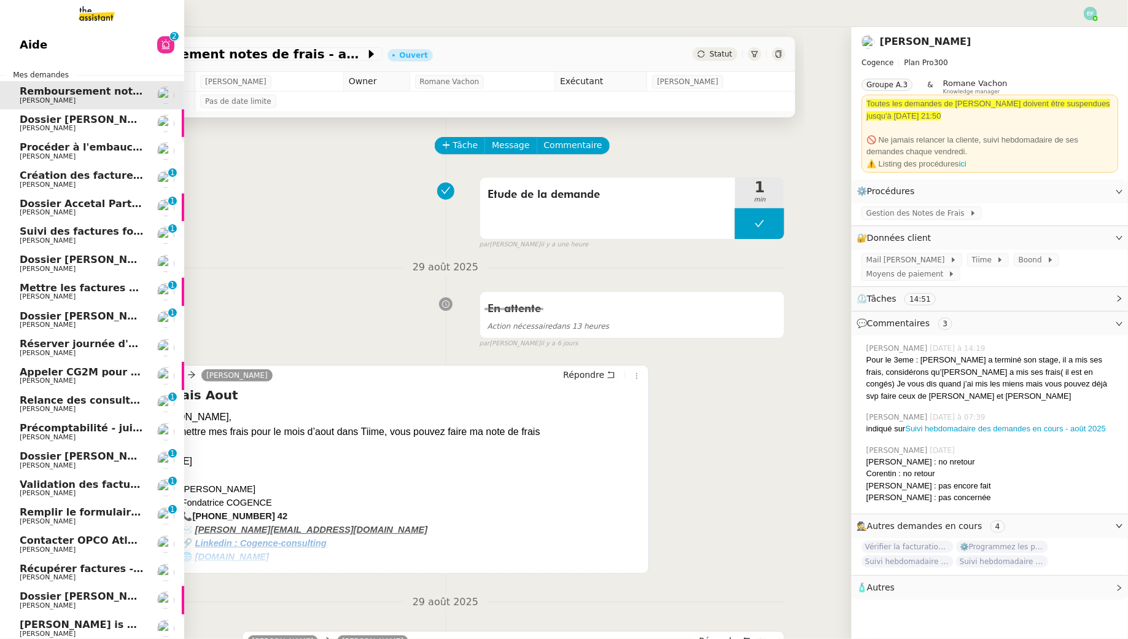
click at [34, 125] on span "[PERSON_NAME]" at bounding box center [48, 128] width 56 height 8
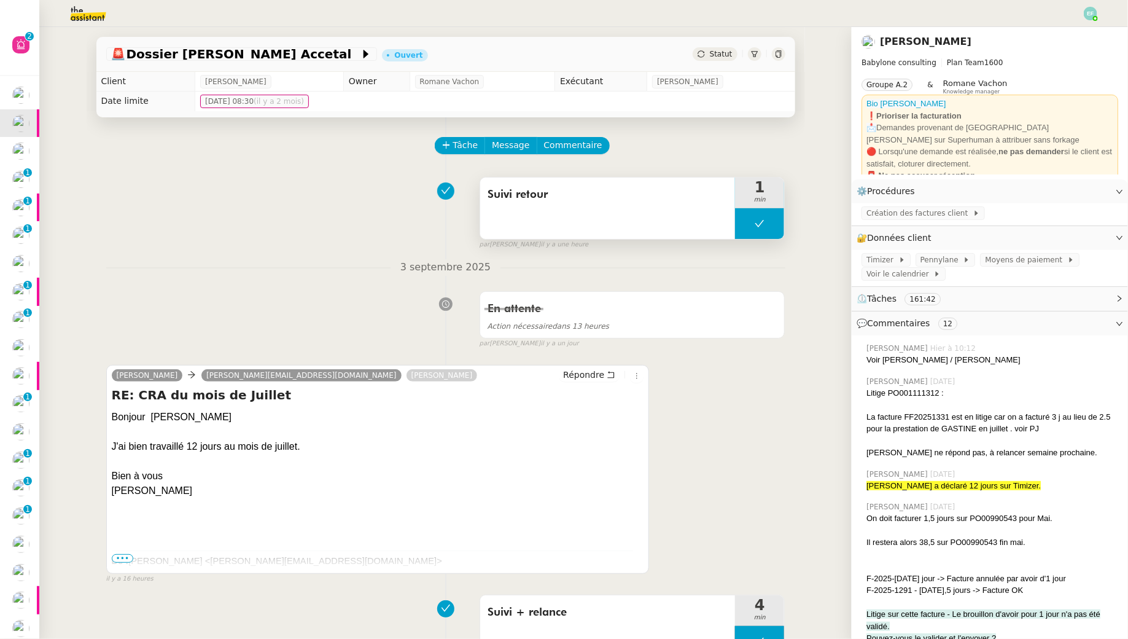
click at [755, 229] on button at bounding box center [759, 223] width 49 height 31
click at [755, 229] on div at bounding box center [747, 223] width 25 height 31
click at [450, 142] on button "Tâche" at bounding box center [460, 145] width 51 height 17
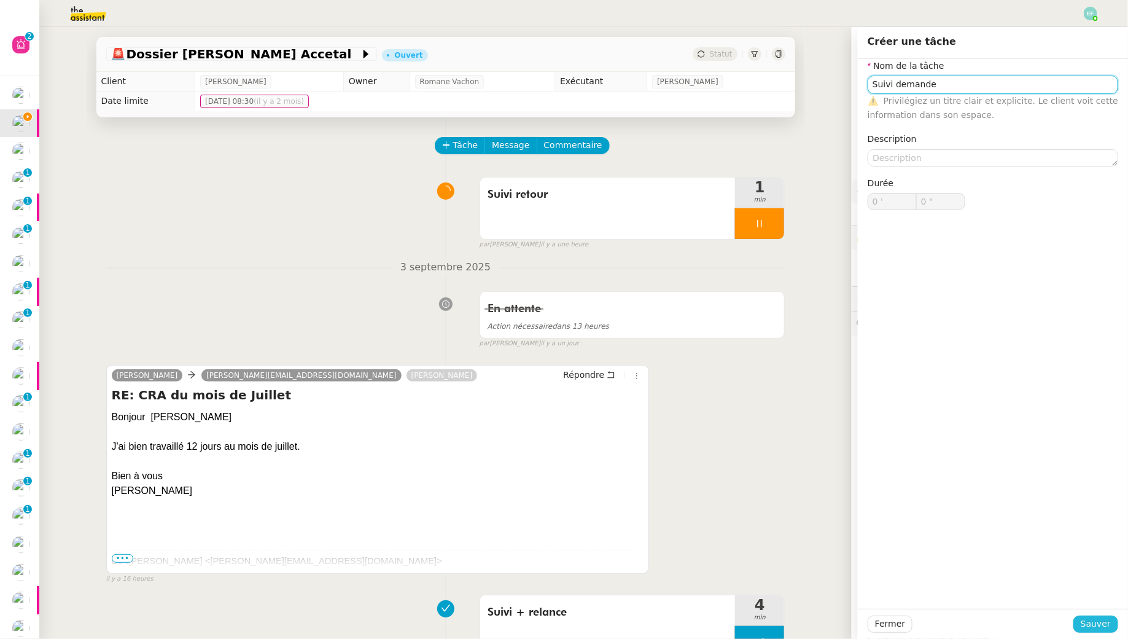
type input "Suivi demande"
click at [1085, 629] on span "Sauver" at bounding box center [1096, 624] width 30 height 14
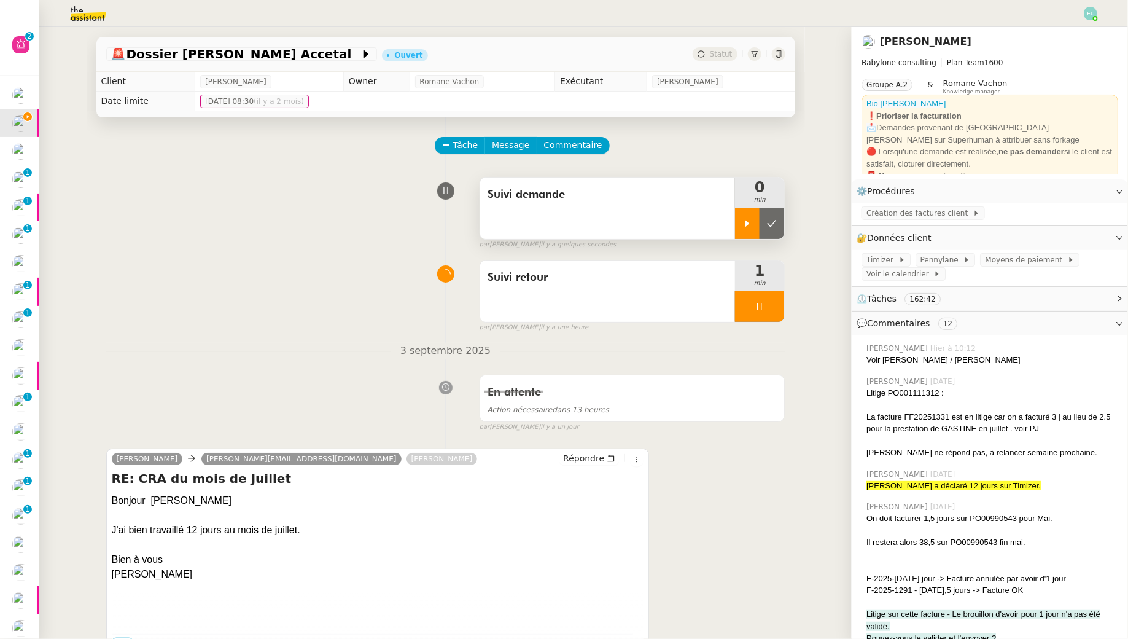
click at [751, 222] on icon at bounding box center [748, 224] width 10 height 10
click at [780, 315] on div at bounding box center [759, 306] width 49 height 31
click at [780, 315] on button at bounding box center [772, 306] width 25 height 31
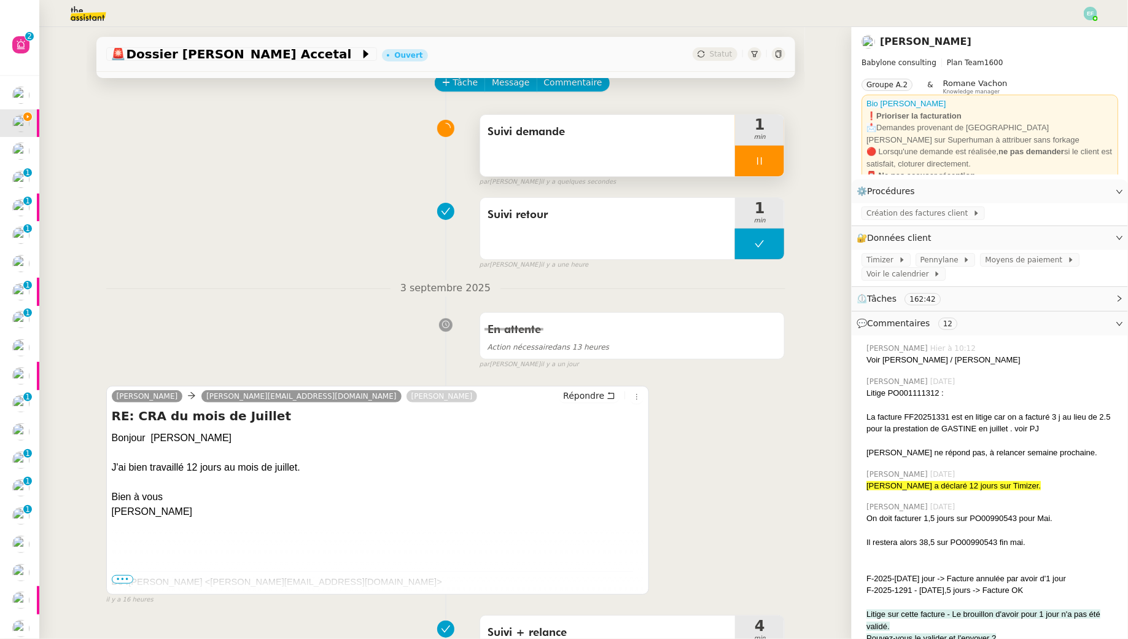
scroll to position [65, 0]
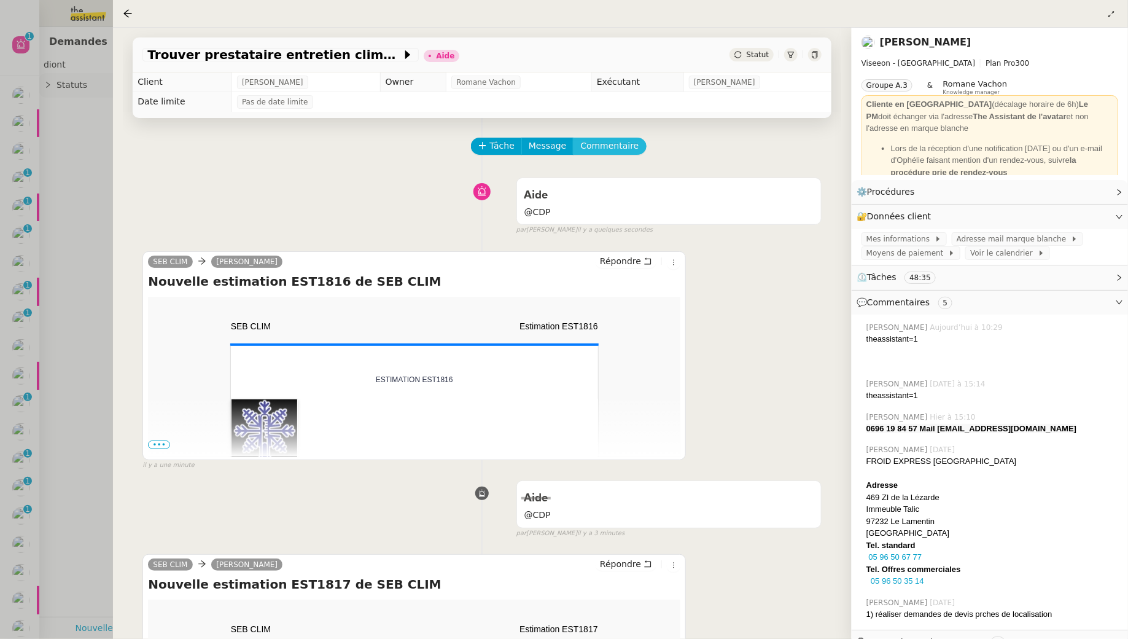
click at [601, 152] on span "Commentaire" at bounding box center [610, 146] width 58 height 14
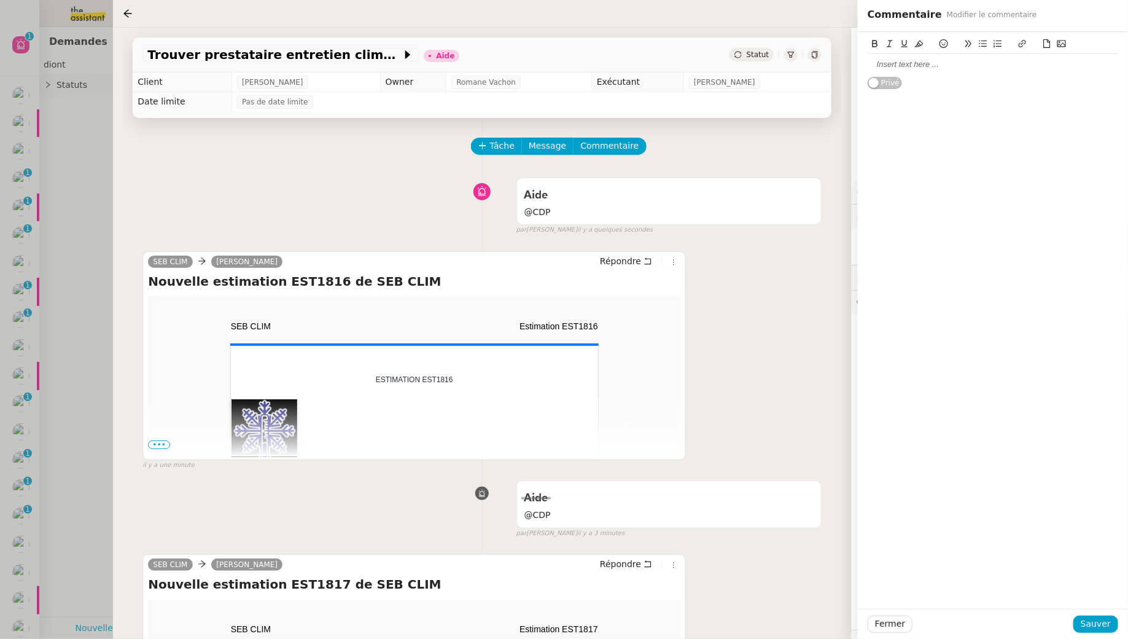
click at [905, 61] on div at bounding box center [993, 64] width 251 height 11
click at [1098, 622] on span "Sauver" at bounding box center [1096, 624] width 30 height 14
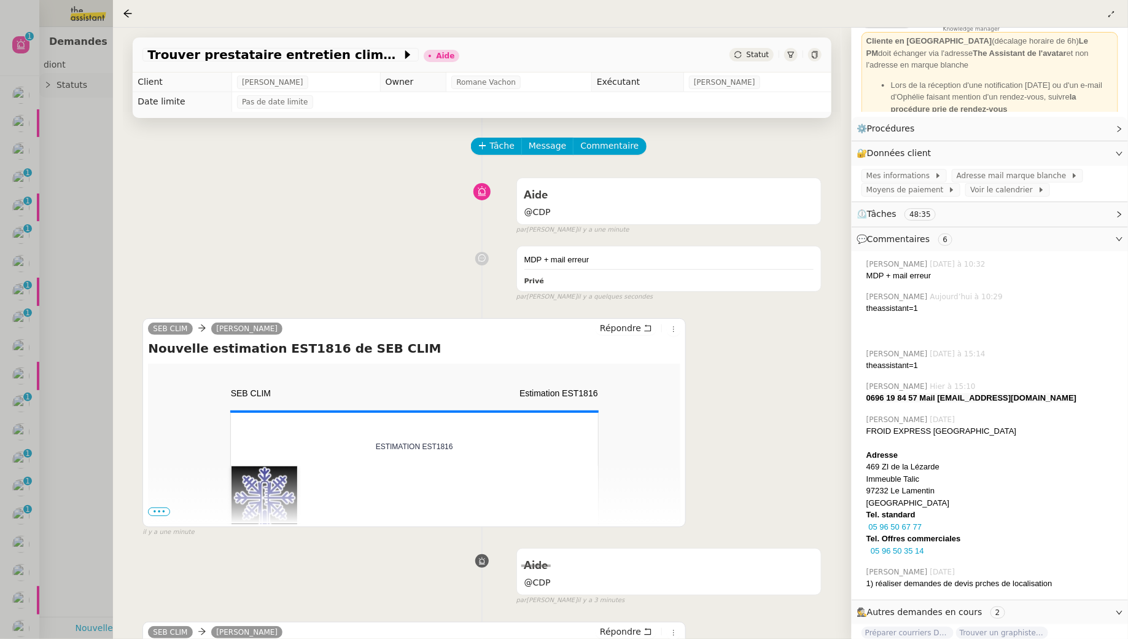
scroll to position [95, 0]
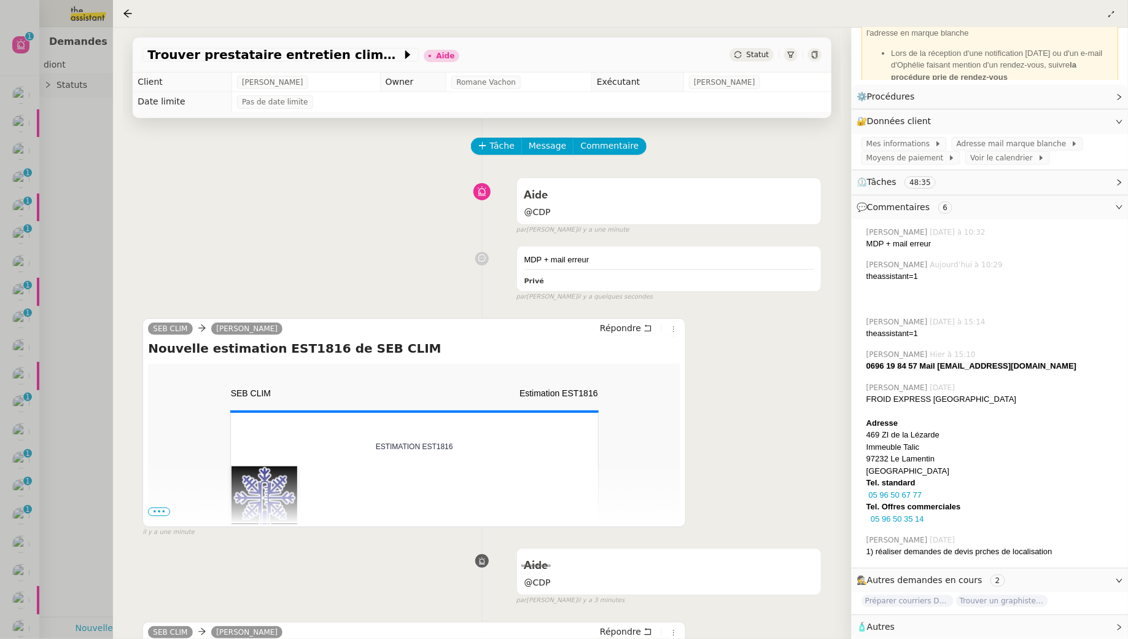
click at [57, 139] on div at bounding box center [564, 319] width 1128 height 639
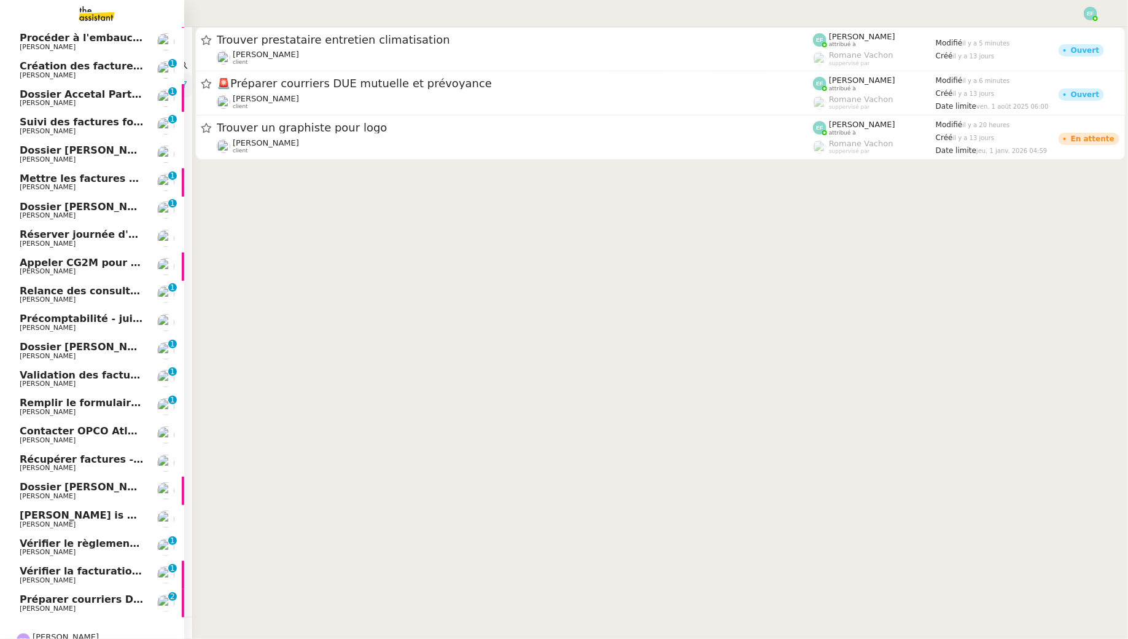
scroll to position [160, 0]
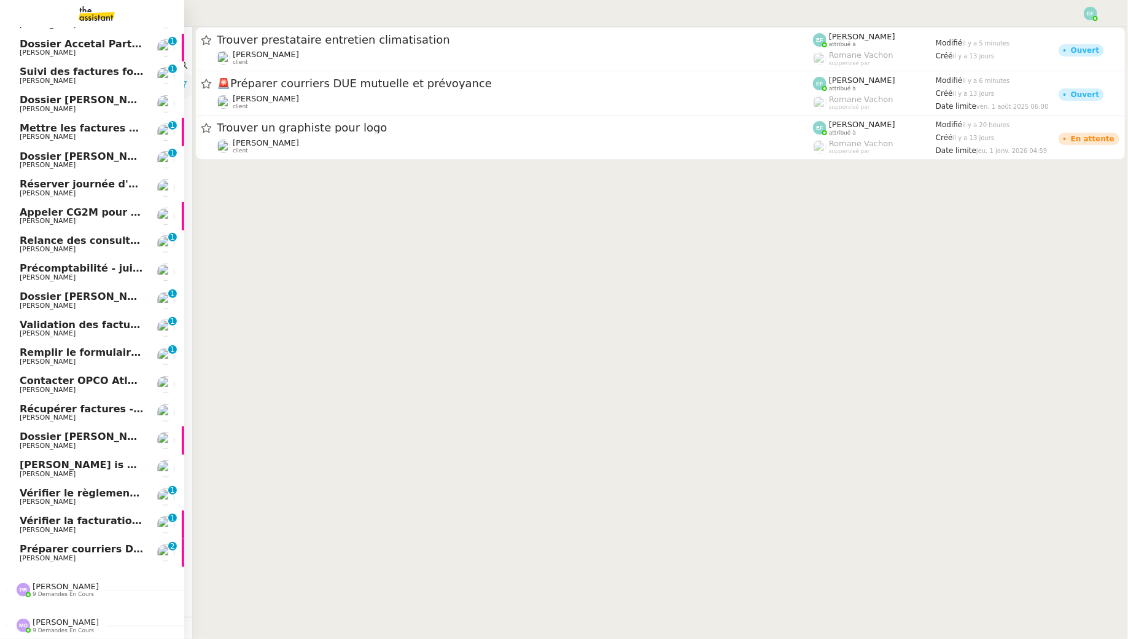
click at [68, 559] on span "[PERSON_NAME]" at bounding box center [82, 558] width 124 height 7
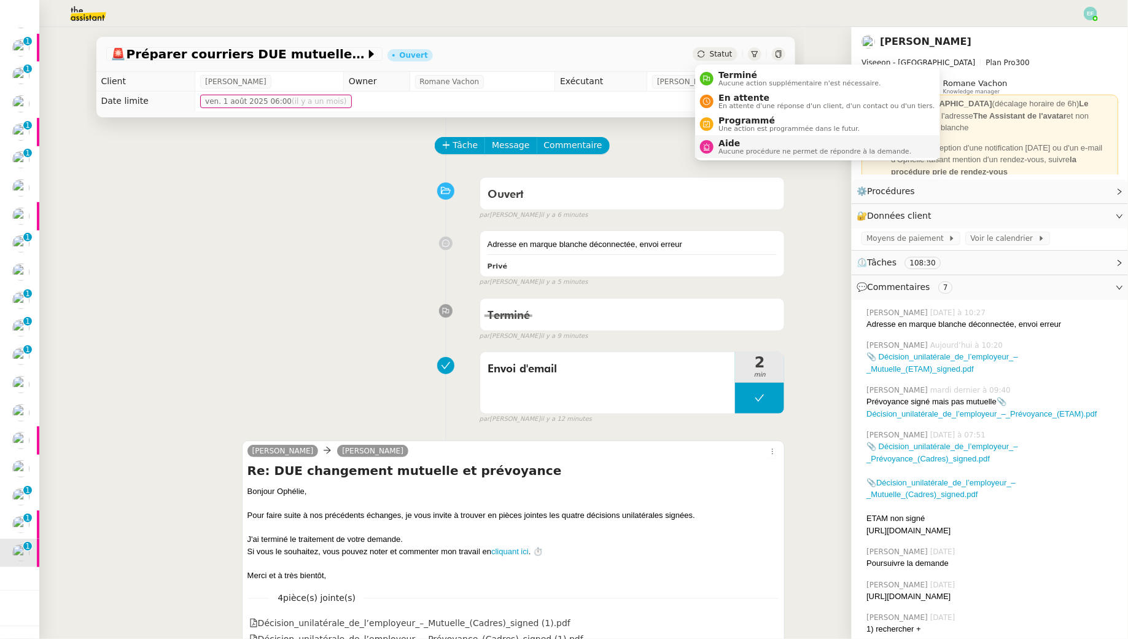
click at [722, 143] on span "Aide" at bounding box center [815, 143] width 193 height 10
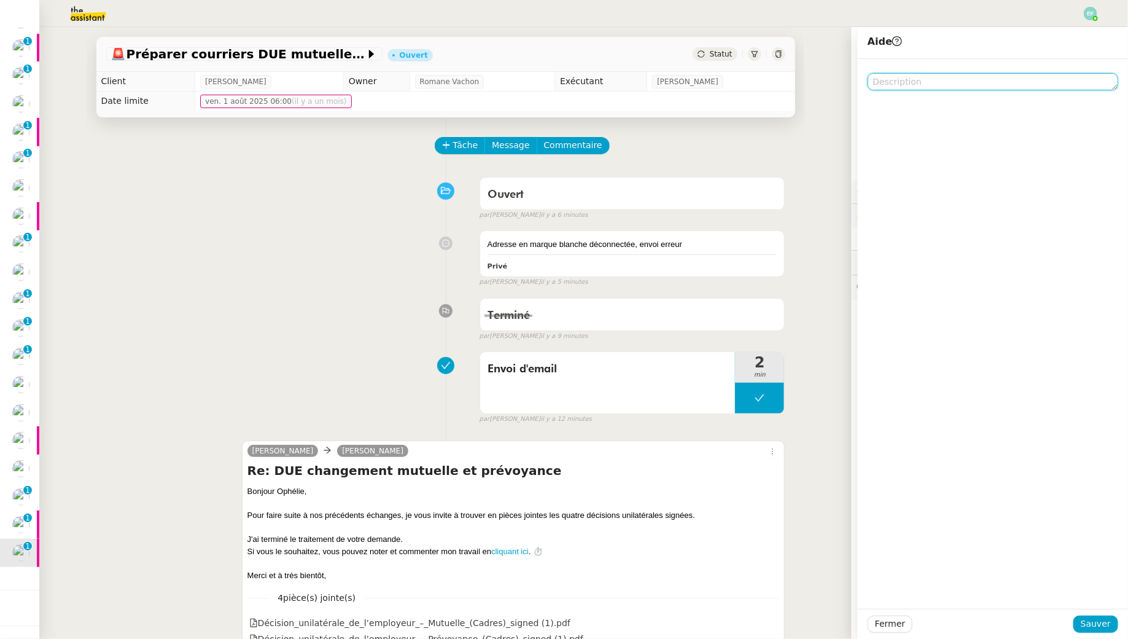
click at [931, 87] on textarea at bounding box center [993, 81] width 251 height 17
type textarea "@CDP"
click at [1099, 628] on span "Sauver" at bounding box center [1096, 624] width 30 height 14
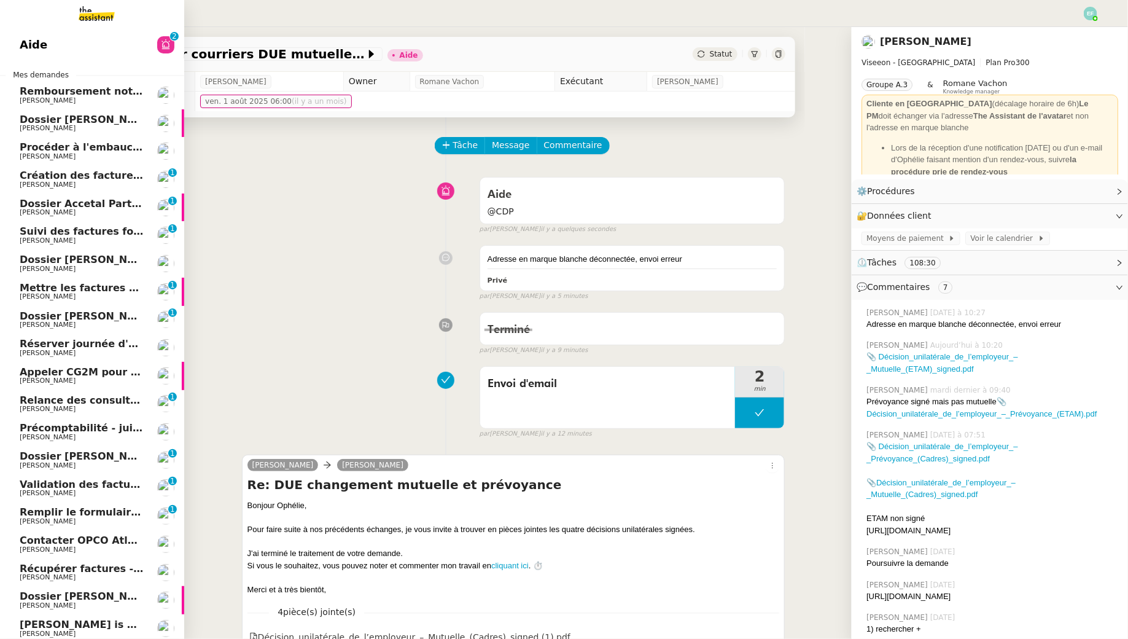
scroll to position [131, 0]
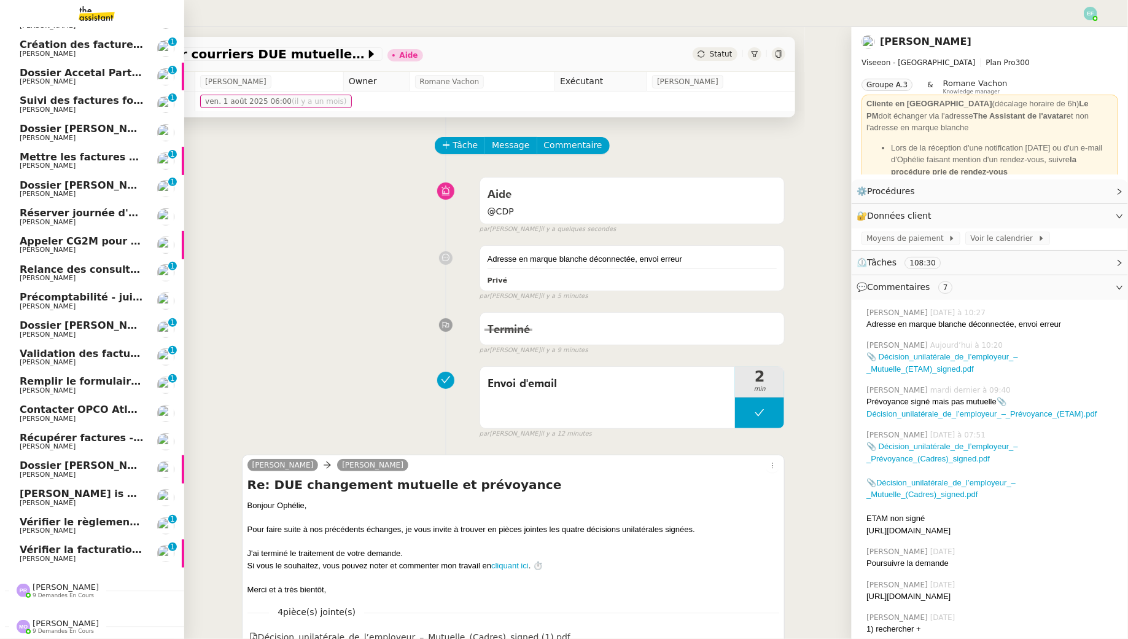
click at [113, 553] on span "Vérifier la facturation d'août" at bounding box center [99, 550] width 158 height 12
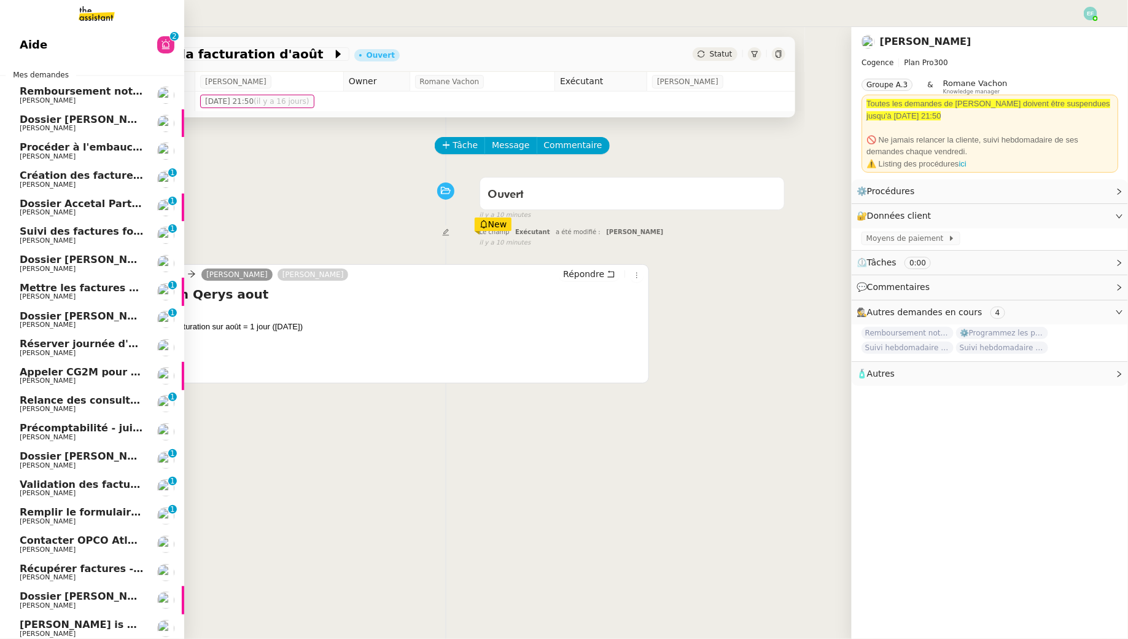
click at [92, 42] on link "Aide 0 1 2 3 4 5 6 7 8 9" at bounding box center [92, 45] width 184 height 28
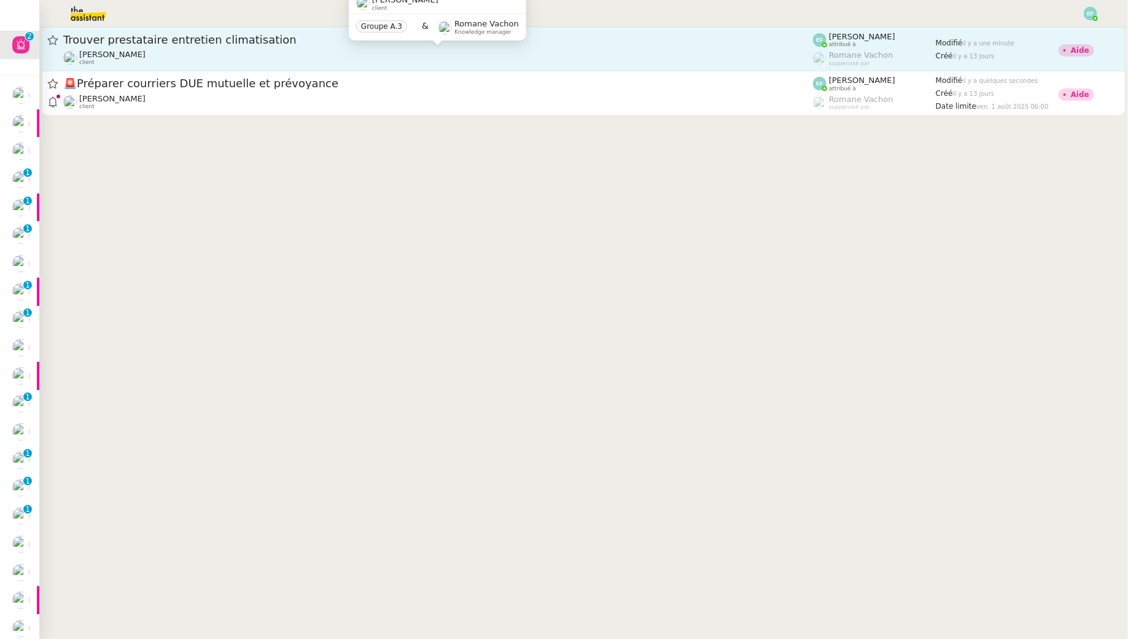
click at [590, 52] on div "Ophélie DIONY client" at bounding box center [438, 58] width 750 height 16
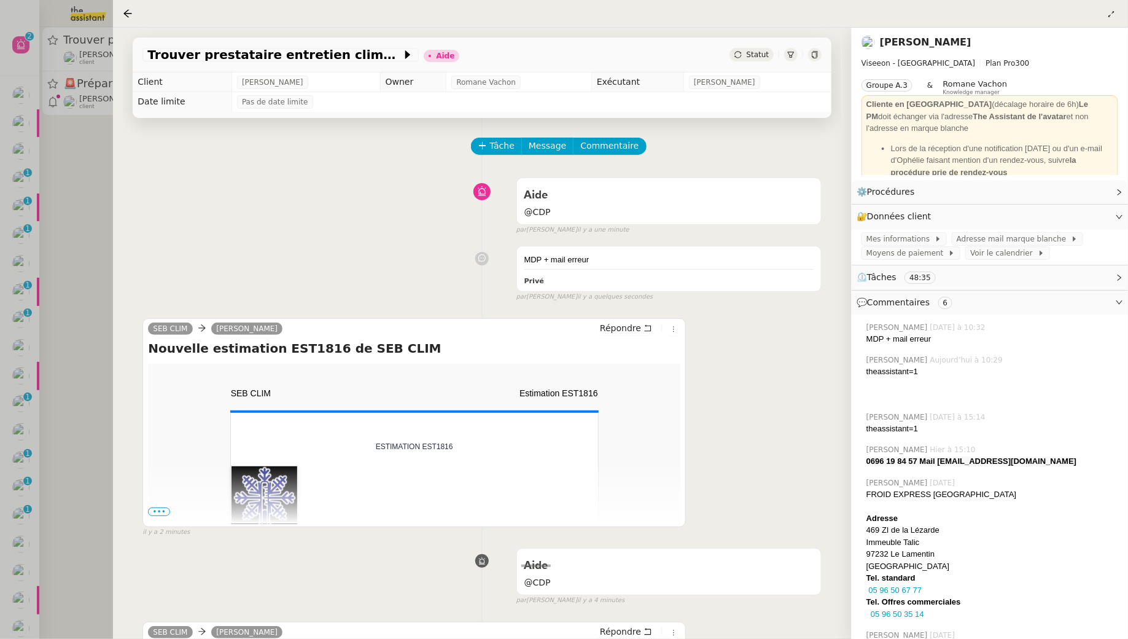
click at [94, 172] on div at bounding box center [564, 319] width 1128 height 639
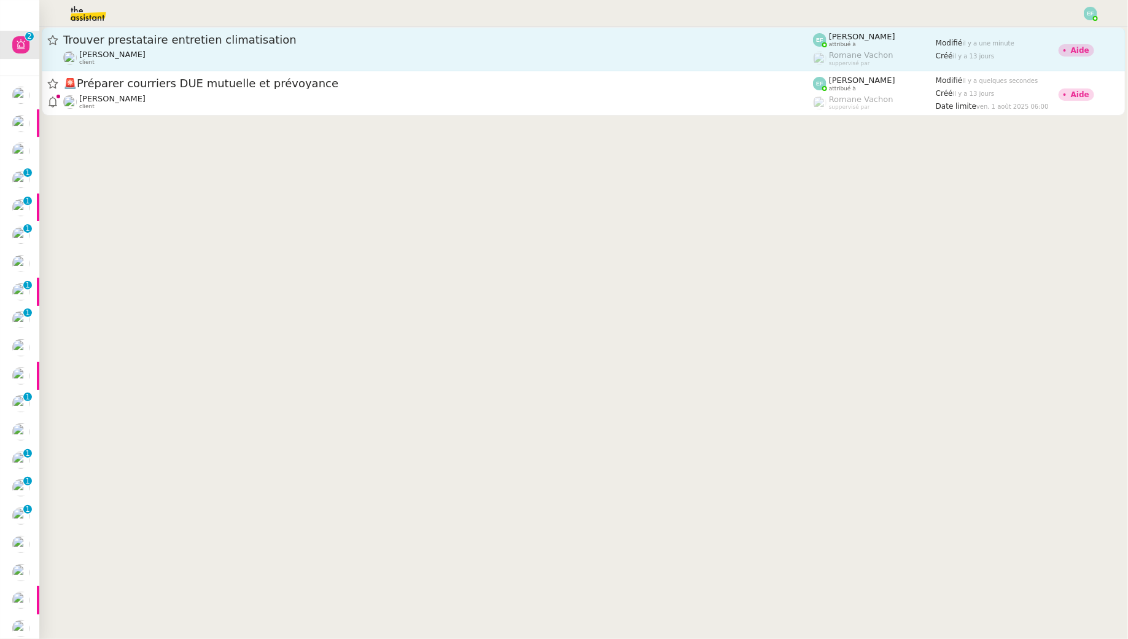
click at [293, 61] on div "Ophélie DIONY client" at bounding box center [438, 58] width 750 height 16
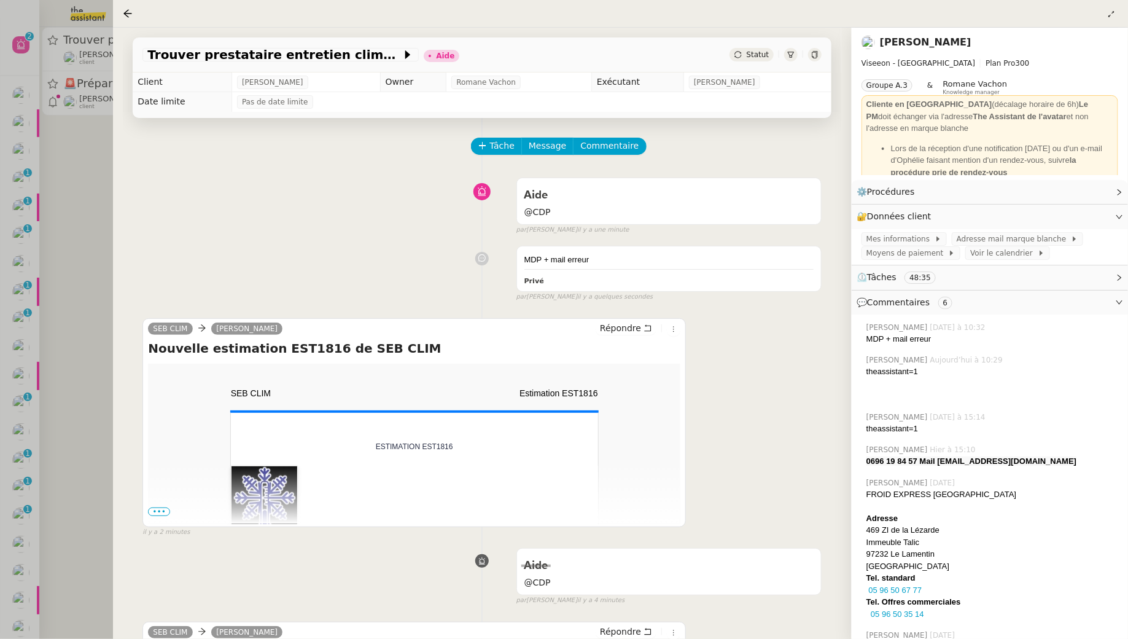
click at [292, 79] on div "[PERSON_NAME]" at bounding box center [272, 83] width 71 height 14
click at [28, 134] on div at bounding box center [564, 319] width 1128 height 639
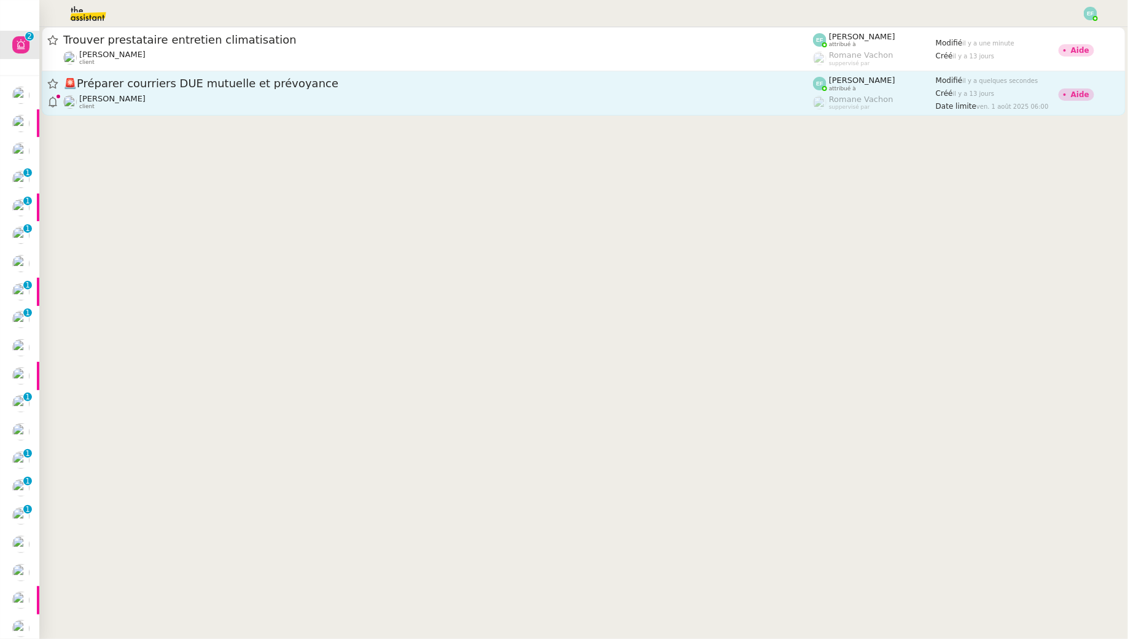
click at [178, 90] on div "🚨 Préparer courriers DUE mutuelle et prévoyance" at bounding box center [438, 83] width 750 height 15
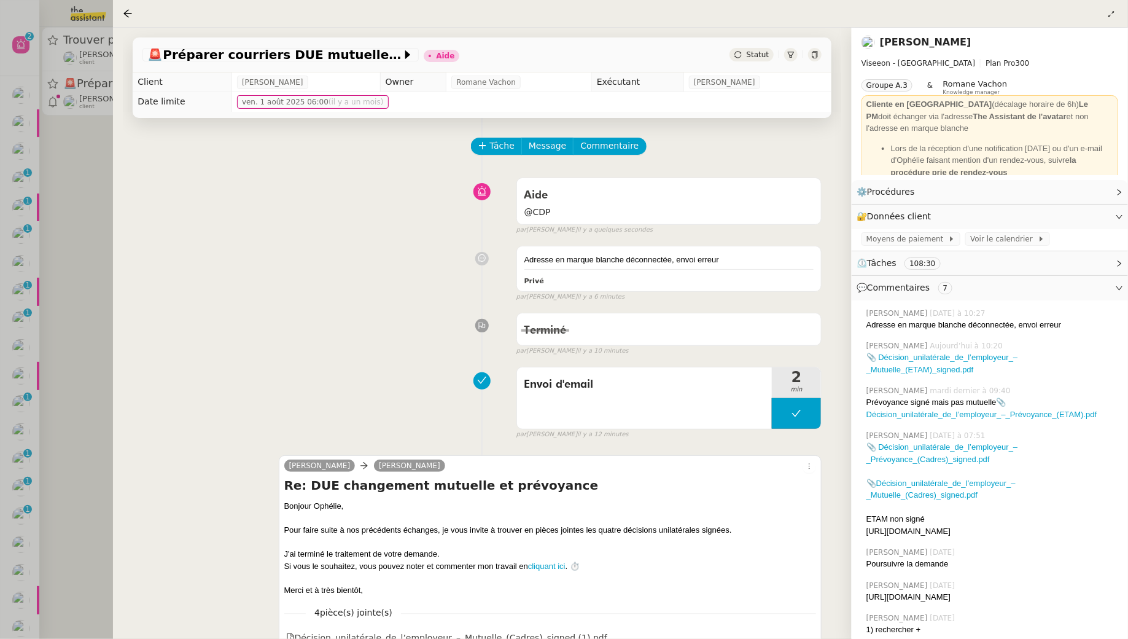
click at [89, 189] on div at bounding box center [564, 319] width 1128 height 639
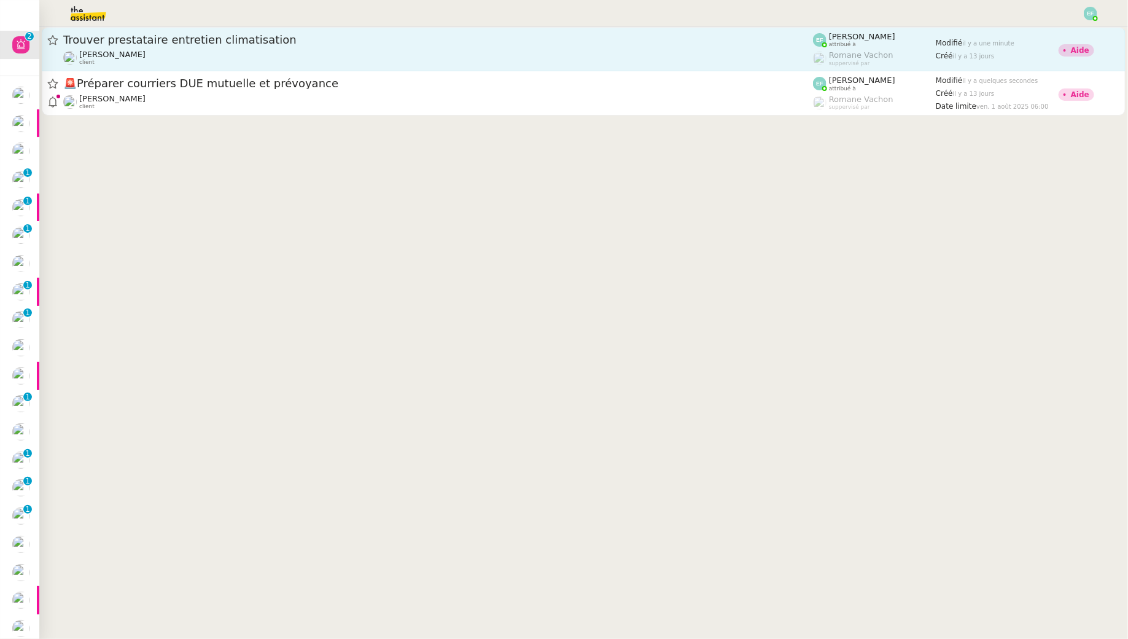
click at [147, 52] on div "Ophélie DIONY client" at bounding box center [438, 58] width 750 height 16
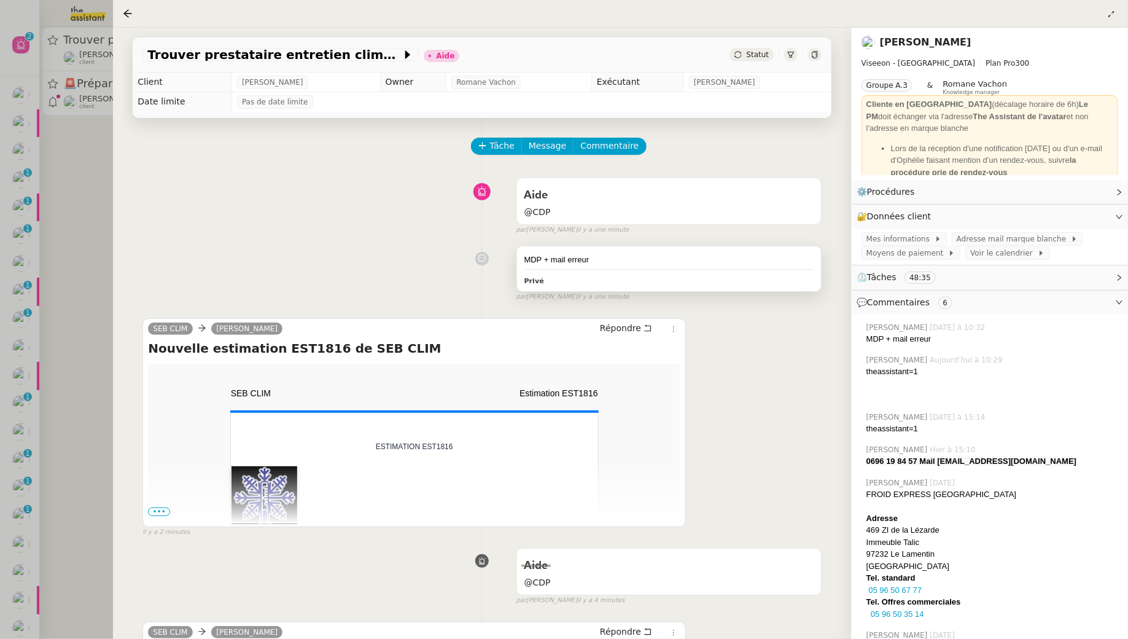
click at [589, 251] on div "MDP + mail erreur Privé" at bounding box center [669, 268] width 305 height 45
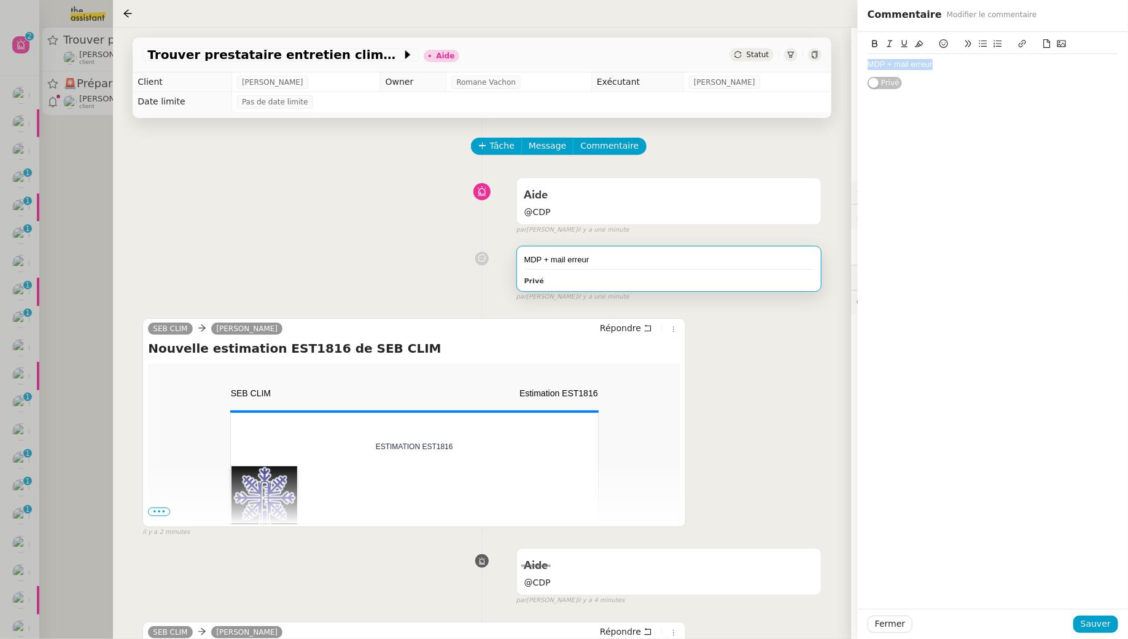
drag, startPoint x: 947, startPoint y: 66, endPoint x: 839, endPoint y: 61, distance: 108.2
click at [839, 61] on app-ticket "Trouver prestataire entretien climatisation Aide Statut Client Ophélie DIONY Ow…" at bounding box center [620, 333] width 1015 height 611
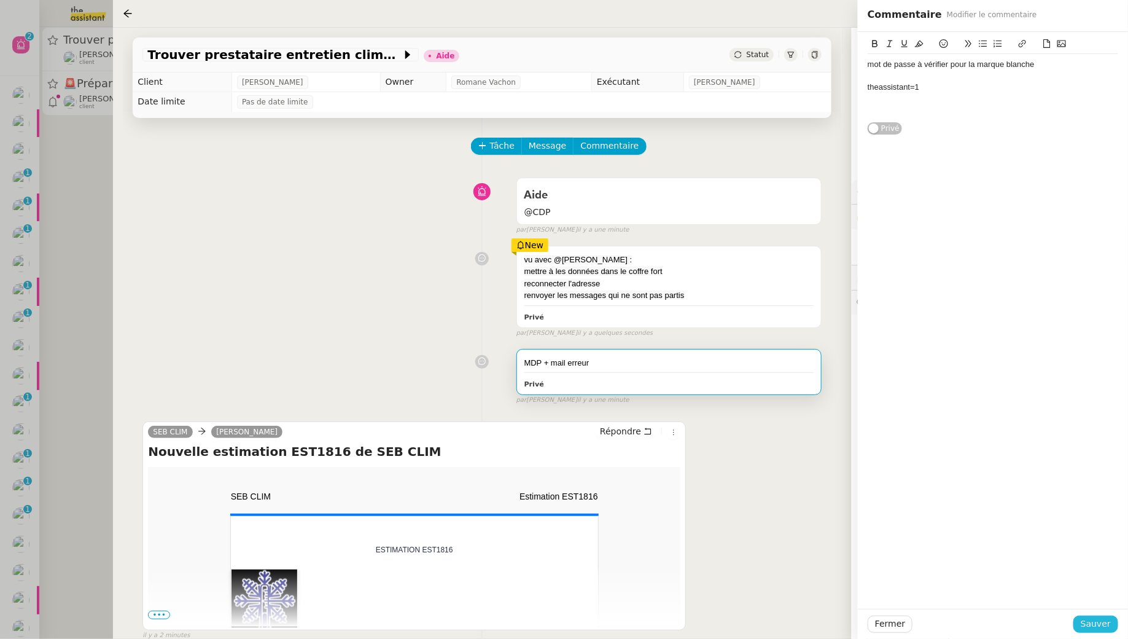
click at [1102, 626] on span "Sauver" at bounding box center [1096, 624] width 30 height 14
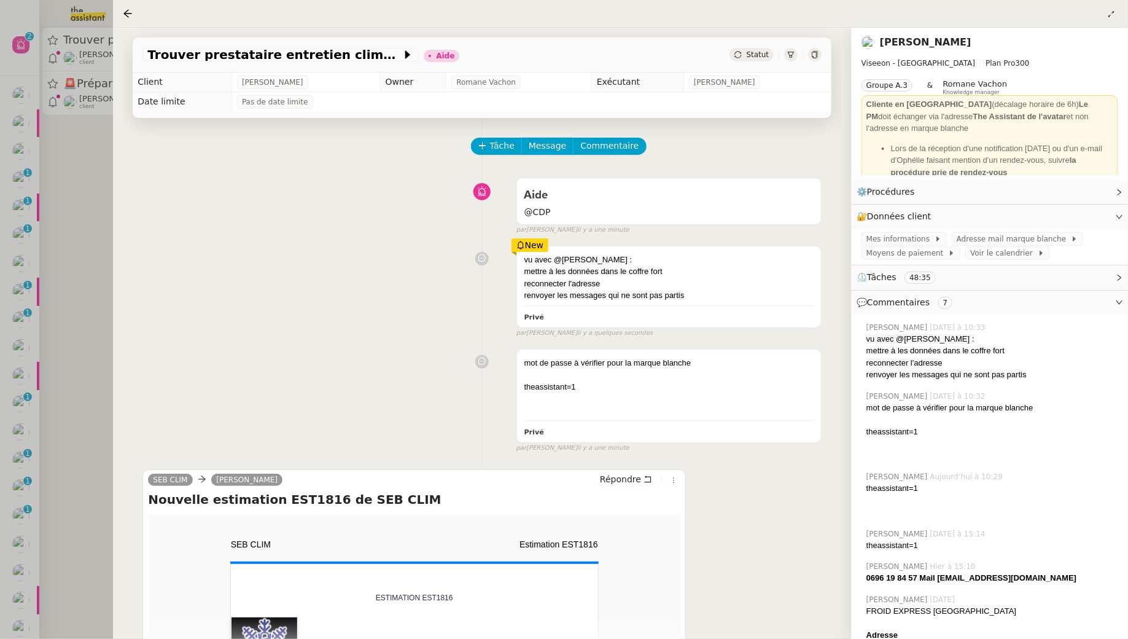
click at [84, 226] on div at bounding box center [564, 319] width 1128 height 639
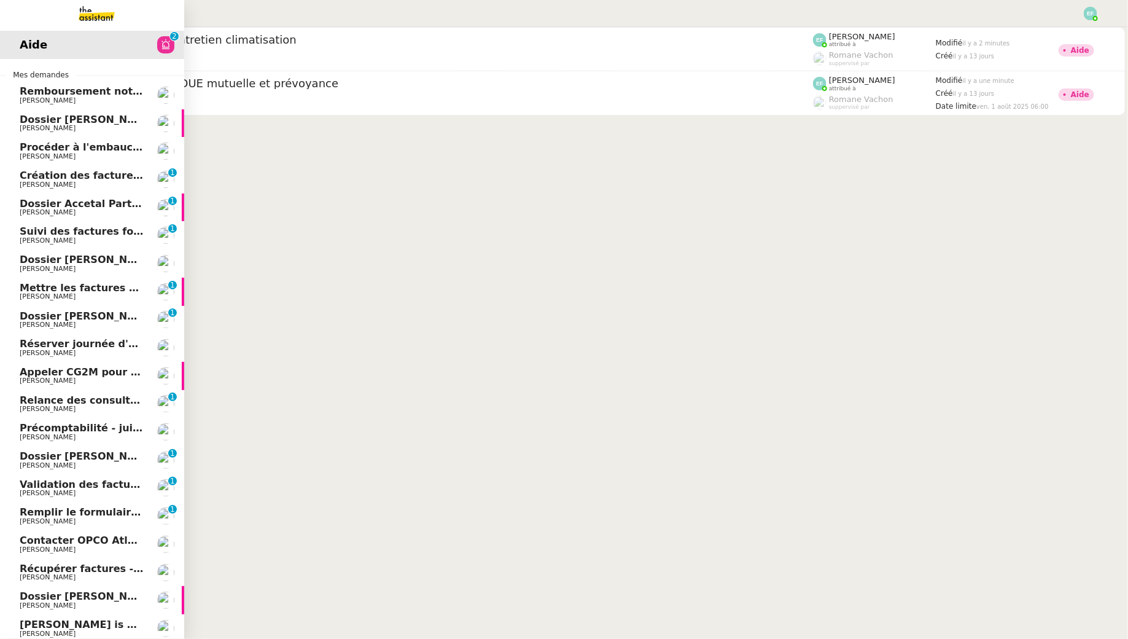
scroll to position [131, 0]
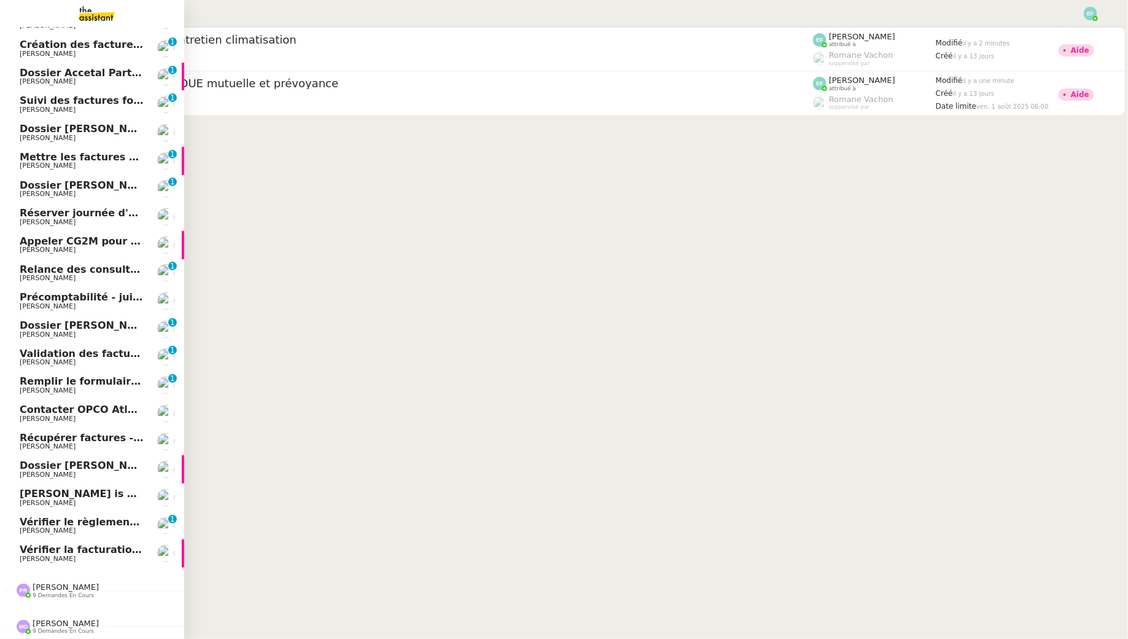
click at [110, 523] on span "Vérifier le règlement des factures Avril-Mai-Juin" at bounding box center [152, 522] width 265 height 12
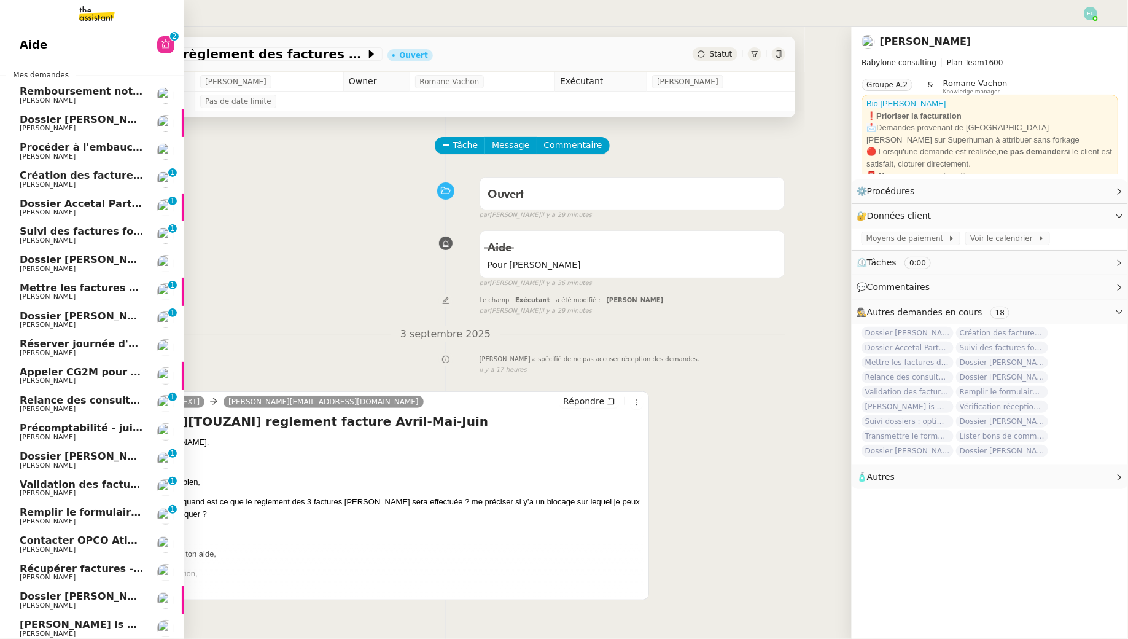
click at [113, 103] on span "[PERSON_NAME]" at bounding box center [82, 100] width 124 height 7
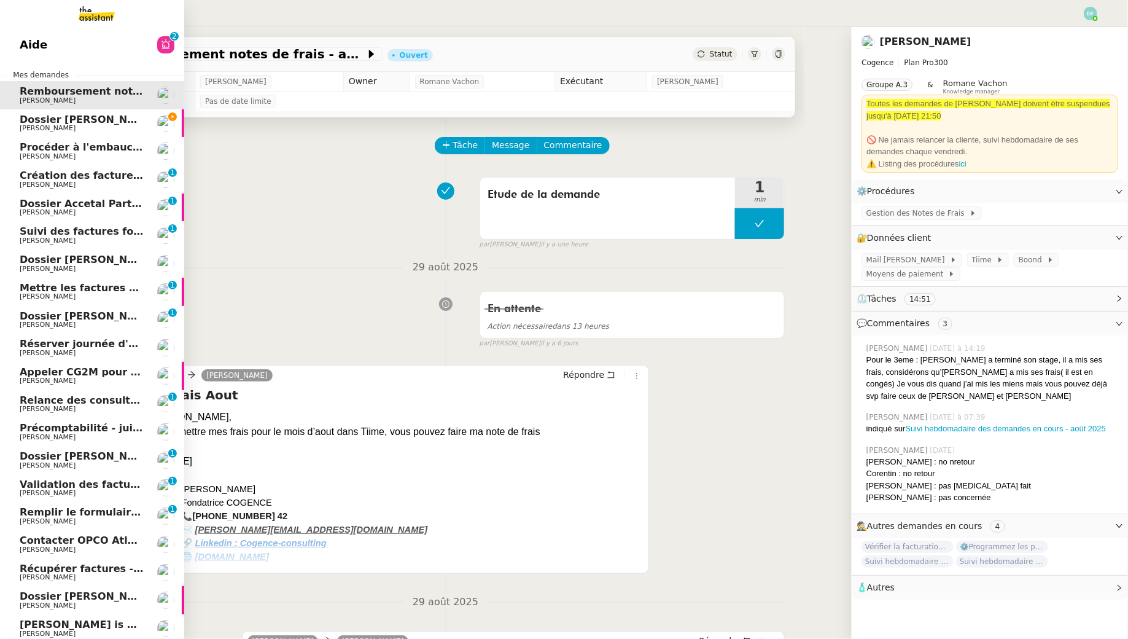
click at [90, 122] on span "Dossier [PERSON_NAME] Accetal" at bounding box center [110, 120] width 181 height 12
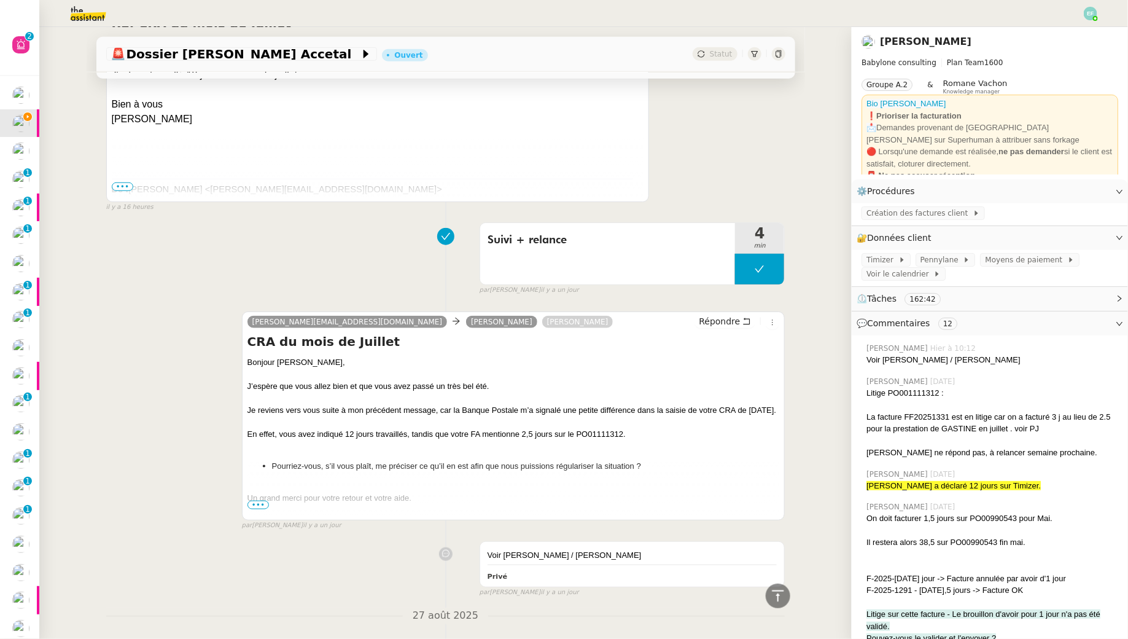
scroll to position [609, 0]
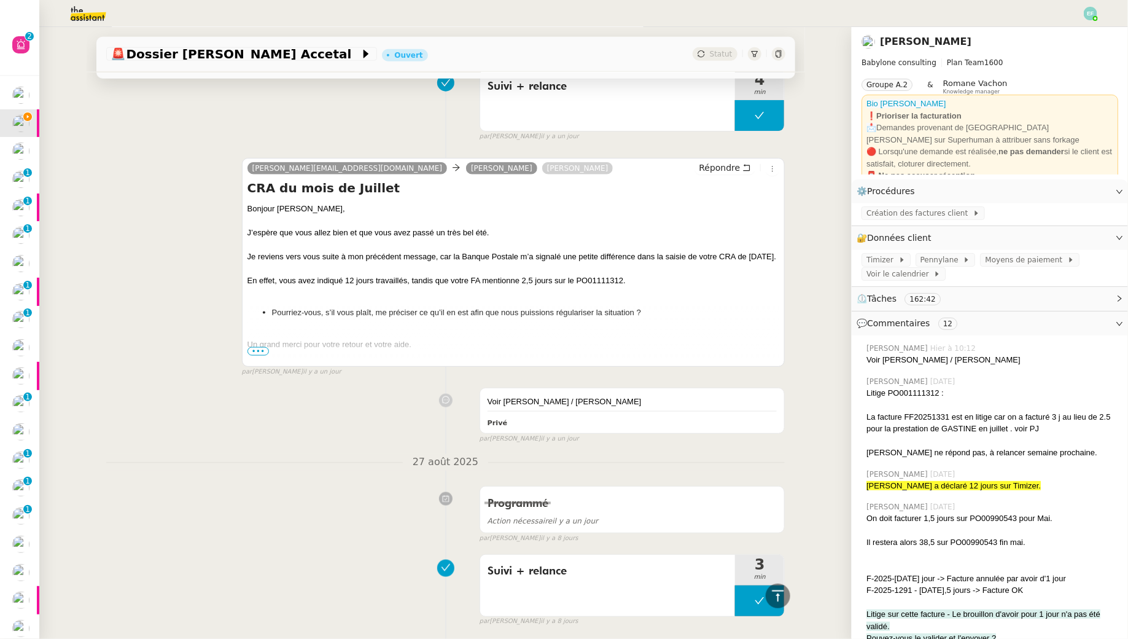
click at [262, 350] on span "•••" at bounding box center [259, 351] width 22 height 9
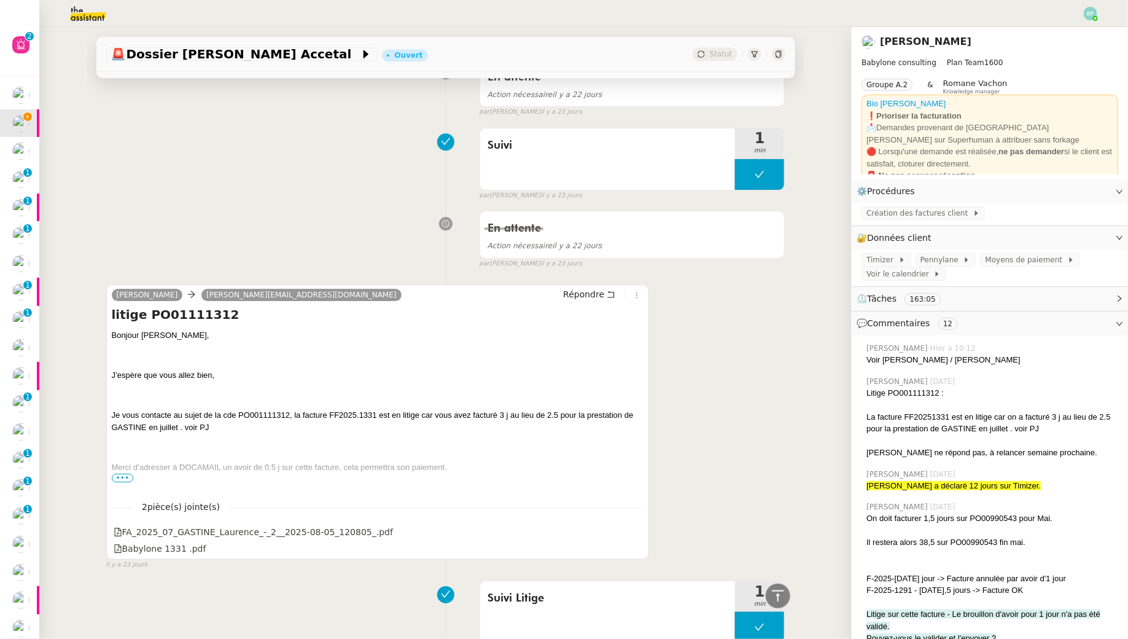
scroll to position [6282, 0]
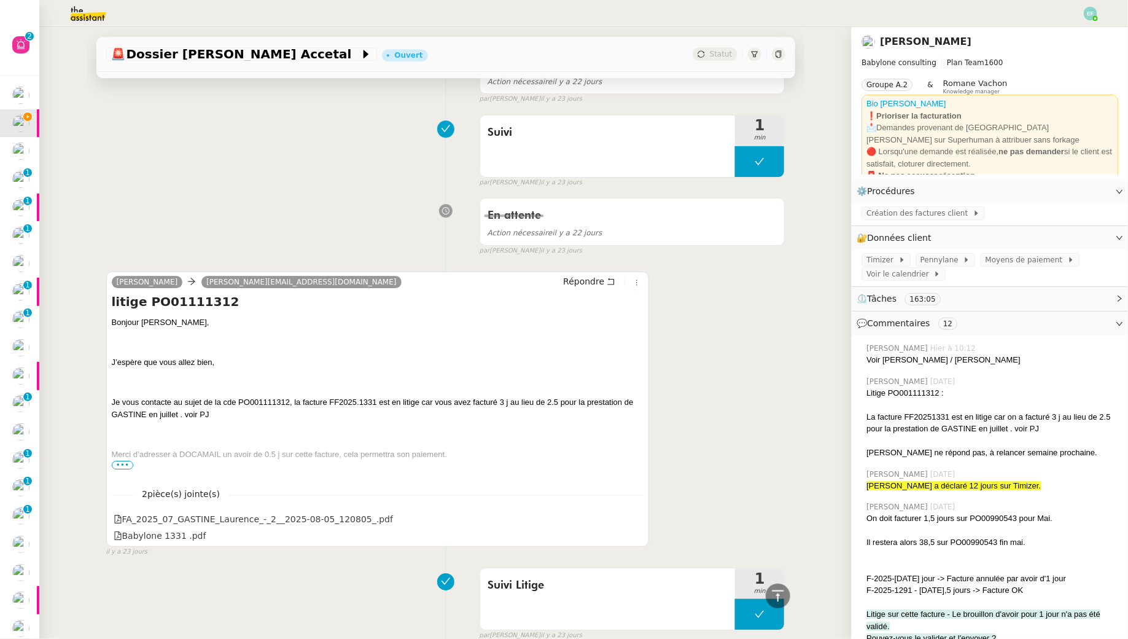
click at [127, 461] on span "•••" at bounding box center [123, 465] width 22 height 9
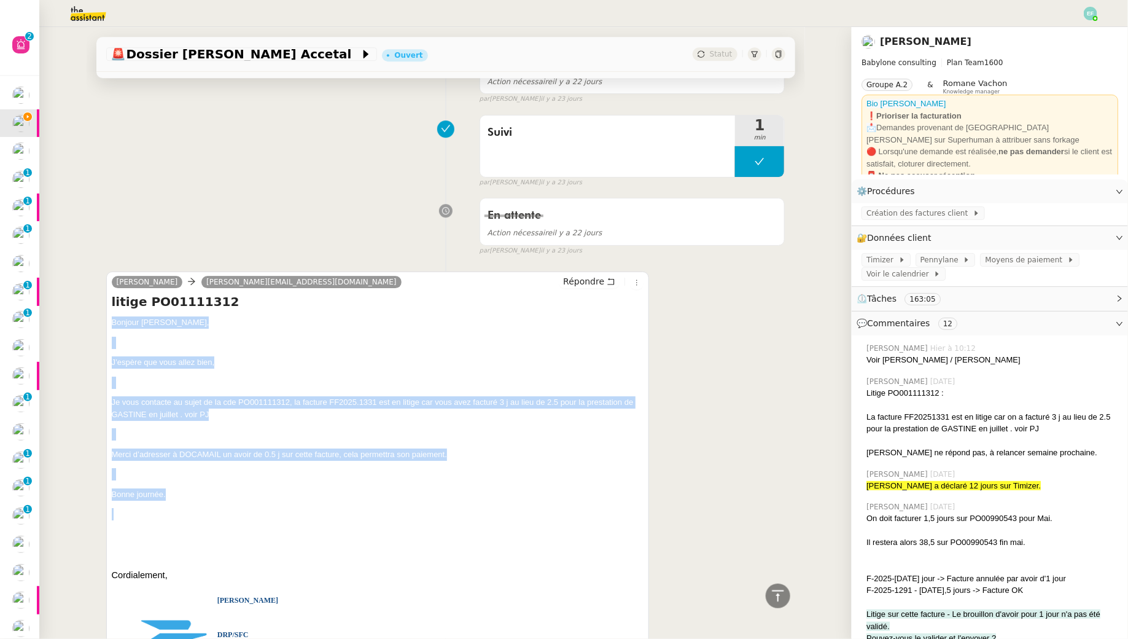
drag, startPoint x: 108, startPoint y: 313, endPoint x: 198, endPoint y: 518, distance: 224.7
click at [198, 518] on div "PEREIRA Stephane claudine.durand@babyloneconsulting.fr Répondre litige PO011113…" at bounding box center [378, 638] width 544 height 732
copy div "Bonjour Claudine, J’espère que vous allez bien, Je vous contacte au sujet de la…"
click at [613, 277] on icon at bounding box center [611, 281] width 9 height 9
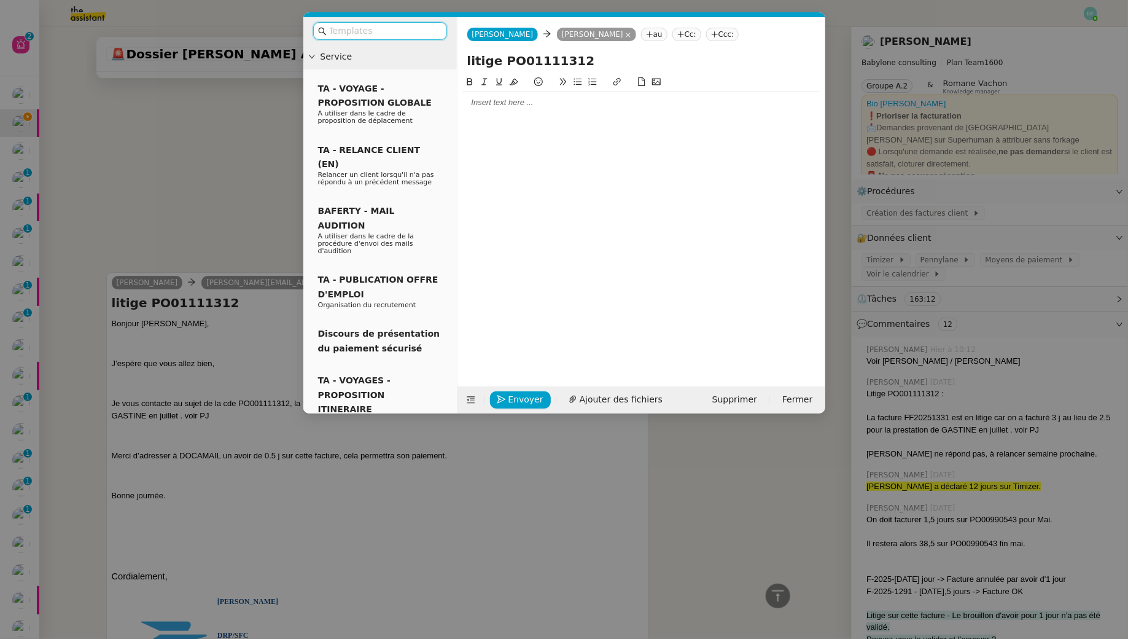
scroll to position [6381, 0]
click at [542, 97] on div at bounding box center [642, 102] width 358 height 11
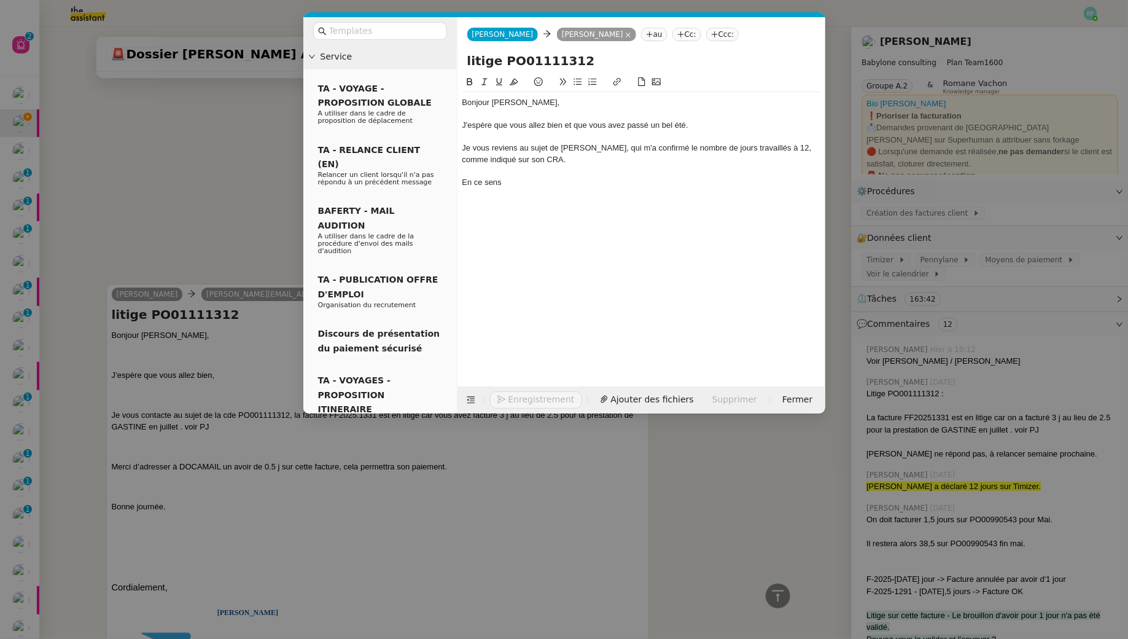
scroll to position [6464, 0]
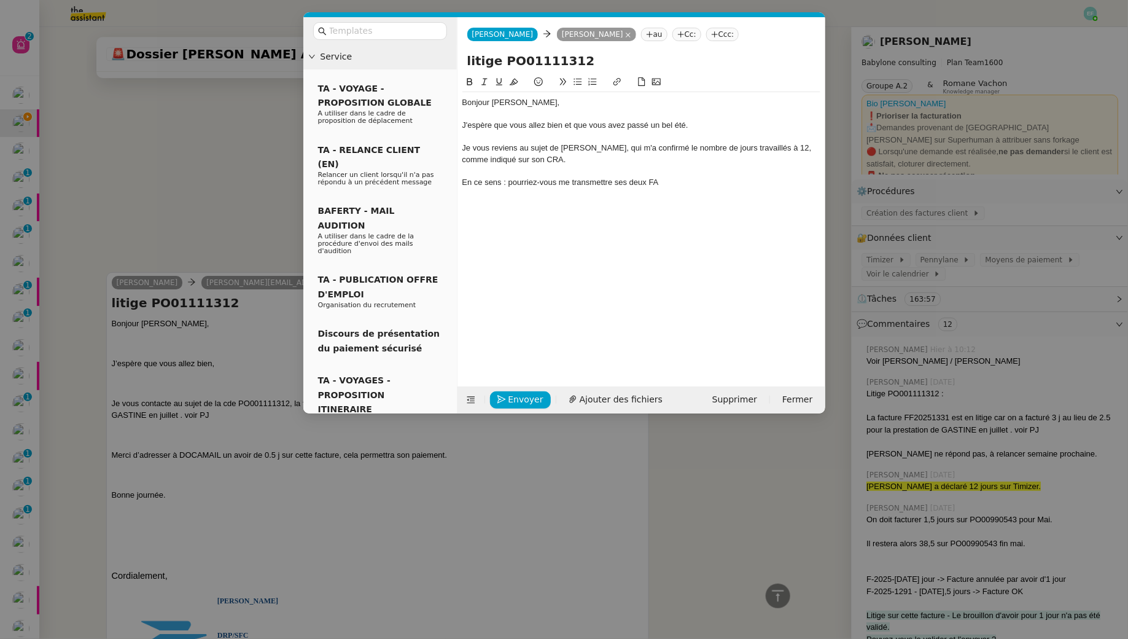
click at [671, 183] on div "En ce sens : pourriez-vous me transmettre ses deux FA" at bounding box center [642, 182] width 358 height 11
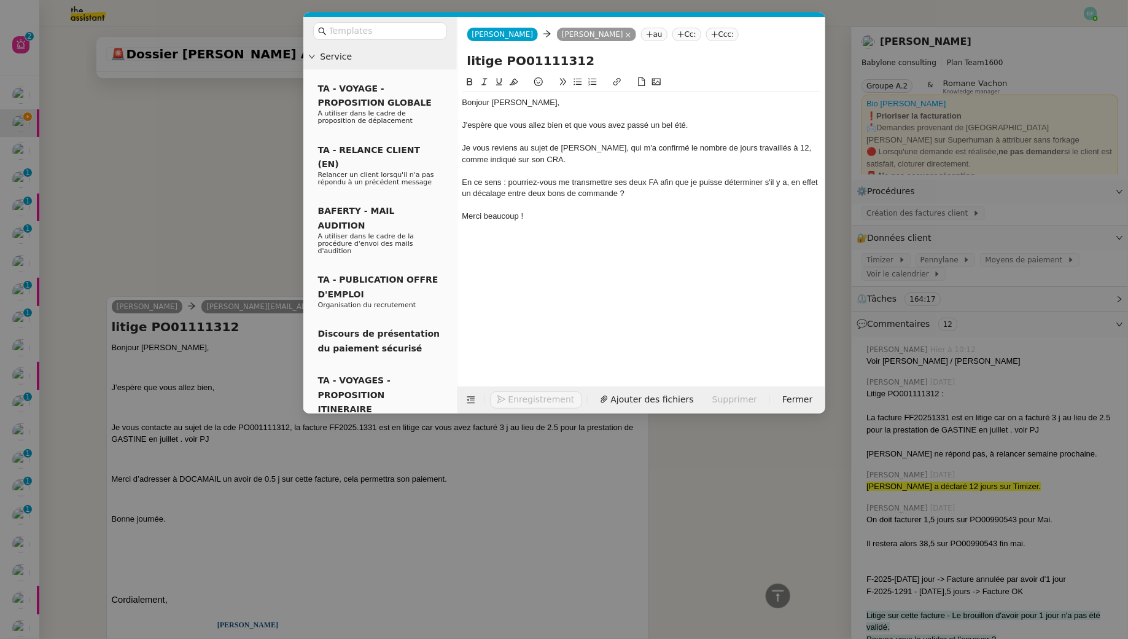
scroll to position [6488, 0]
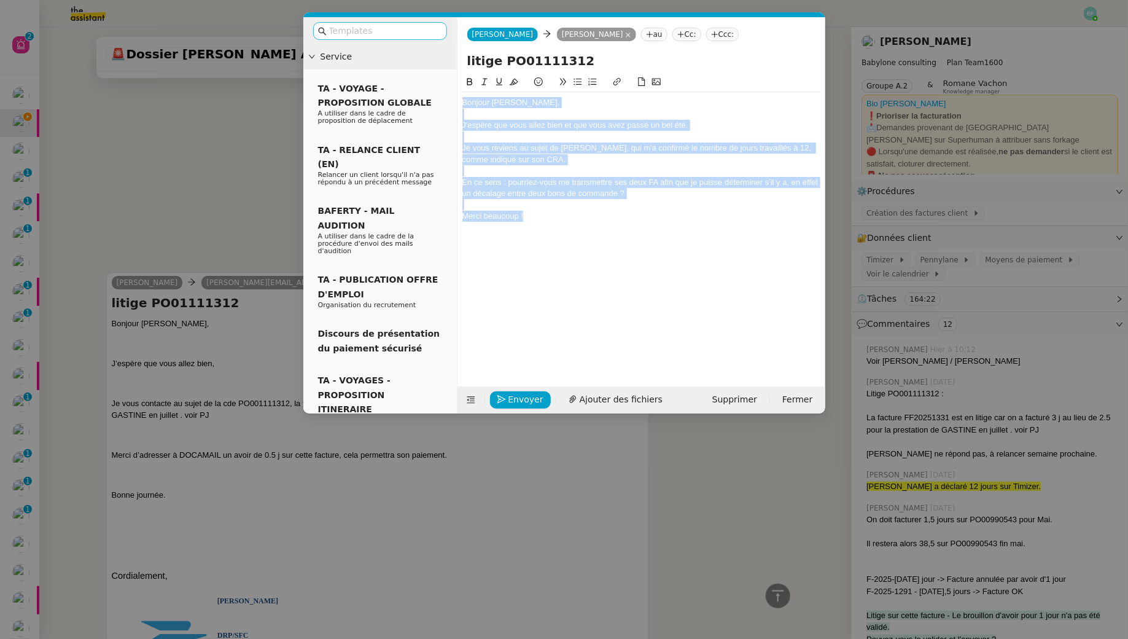
drag, startPoint x: 543, startPoint y: 224, endPoint x: 412, endPoint y: 23, distance: 239.7
click at [412, 23] on nz-layout "Service TA - VOYAGE - PROPOSITION GLOBALE A utiliser dans le cadre de propositi…" at bounding box center [564, 215] width 522 height 396
copy div "Bonjour Stéphane, J'espère que vous allez bien et que vous avez passé un bel ét…"
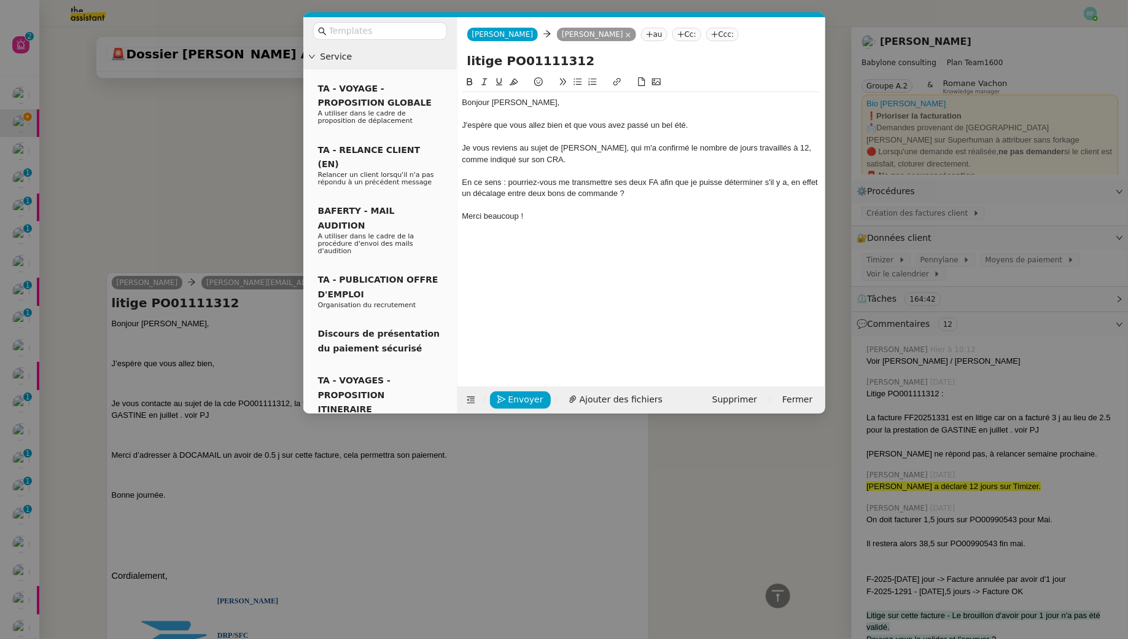
click at [562, 238] on div "Bonjour Stéphane, J'espère que vous allez bien et que vous avez passé un bel ét…" at bounding box center [642, 221] width 358 height 292
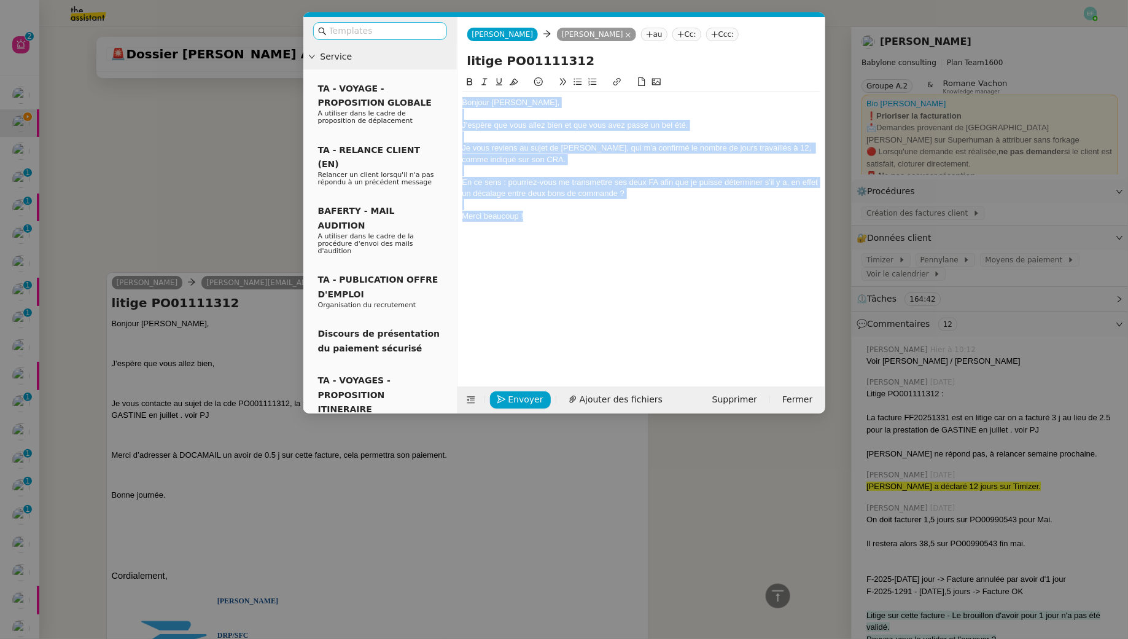
drag, startPoint x: 549, startPoint y: 222, endPoint x: 435, endPoint y: 37, distance: 216.8
click at [435, 37] on nz-layout "Service TA - VOYAGE - PROPOSITION GLOBALE A utiliser dans le cadre de propositi…" at bounding box center [564, 215] width 522 height 396
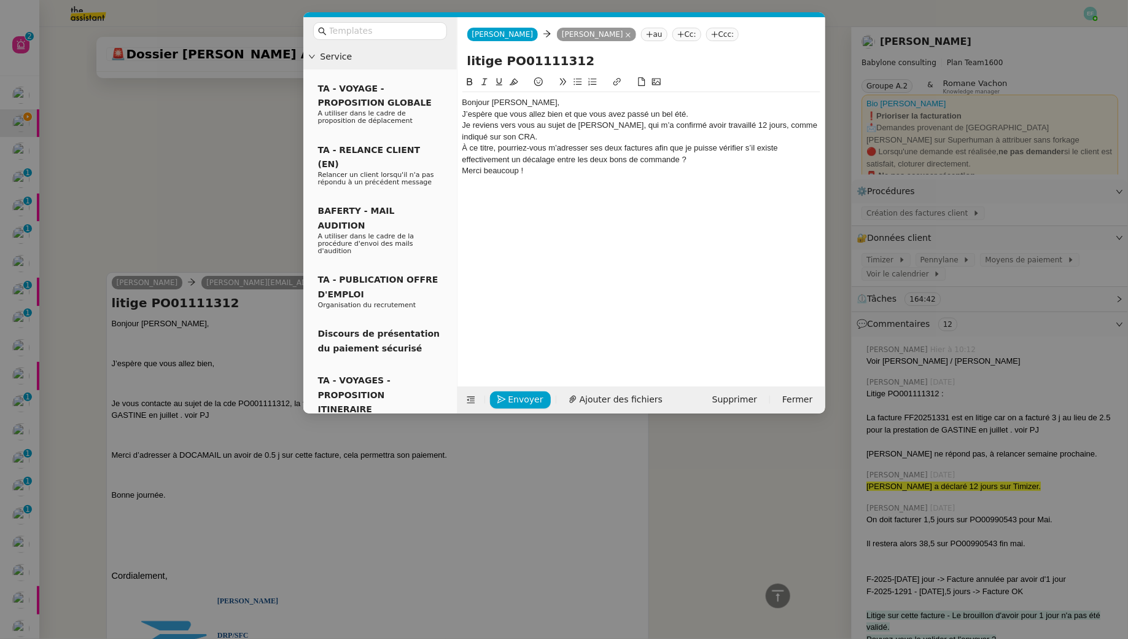
scroll to position [6464, 0]
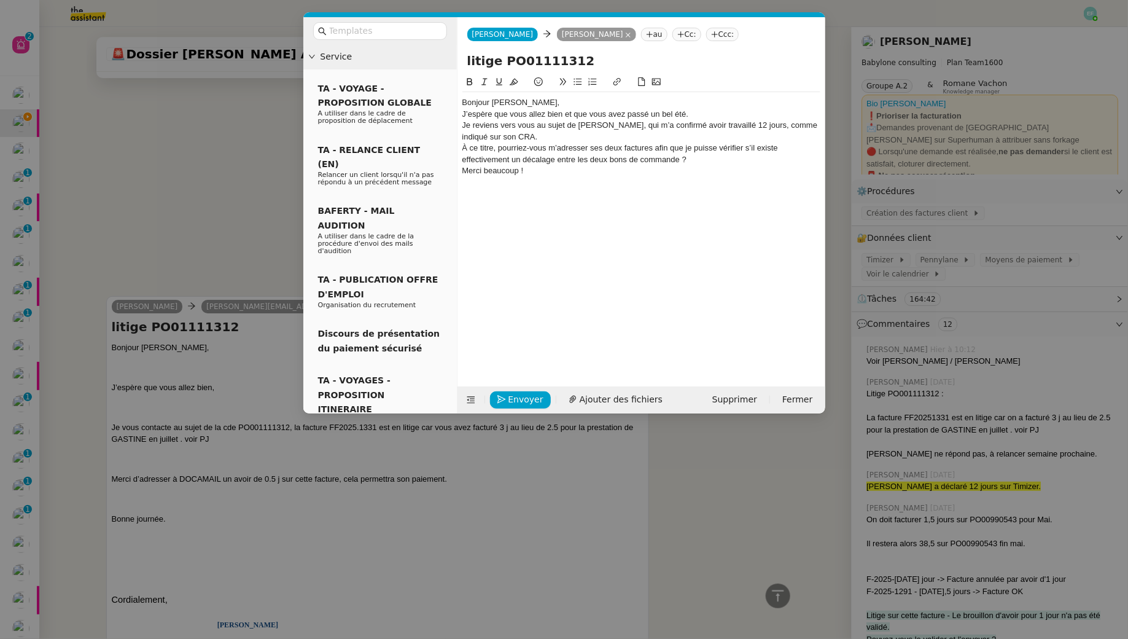
click at [544, 104] on div "Bonjour [PERSON_NAME]," at bounding box center [642, 102] width 358 height 11
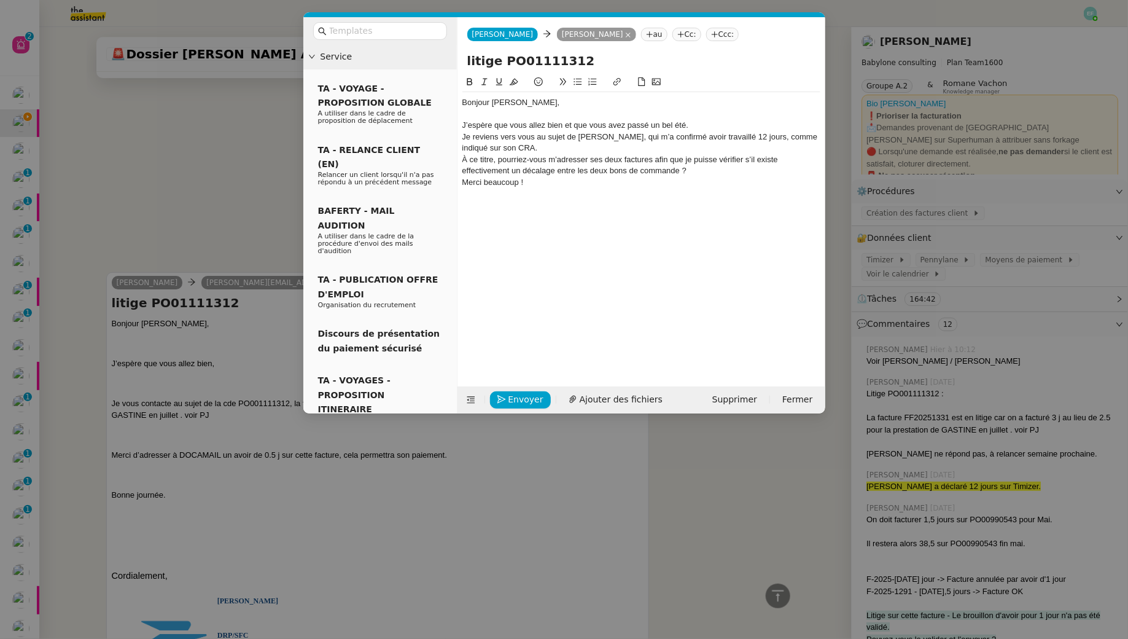
scroll to position [6476, 0]
click at [692, 120] on div "J’espère que vous allez bien et que vous avez passé un bel été." at bounding box center [642, 125] width 358 height 11
click at [738, 120] on div "J’espère que vous allez bien et que vous avez passé un bel été." at bounding box center [642, 125] width 358 height 11
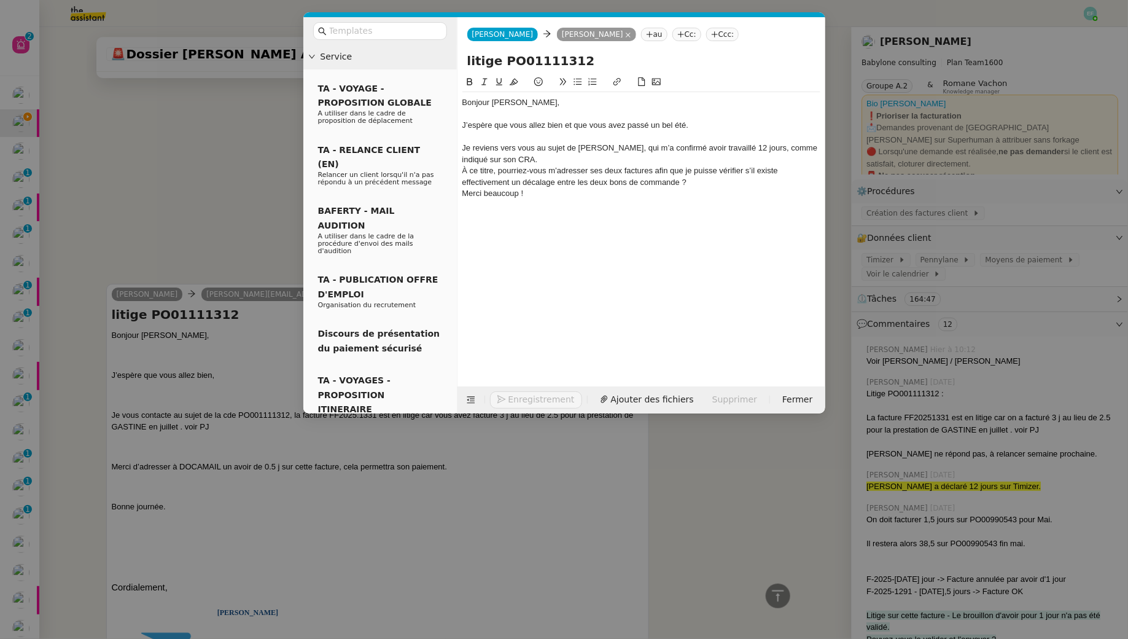
scroll to position [6488, 0]
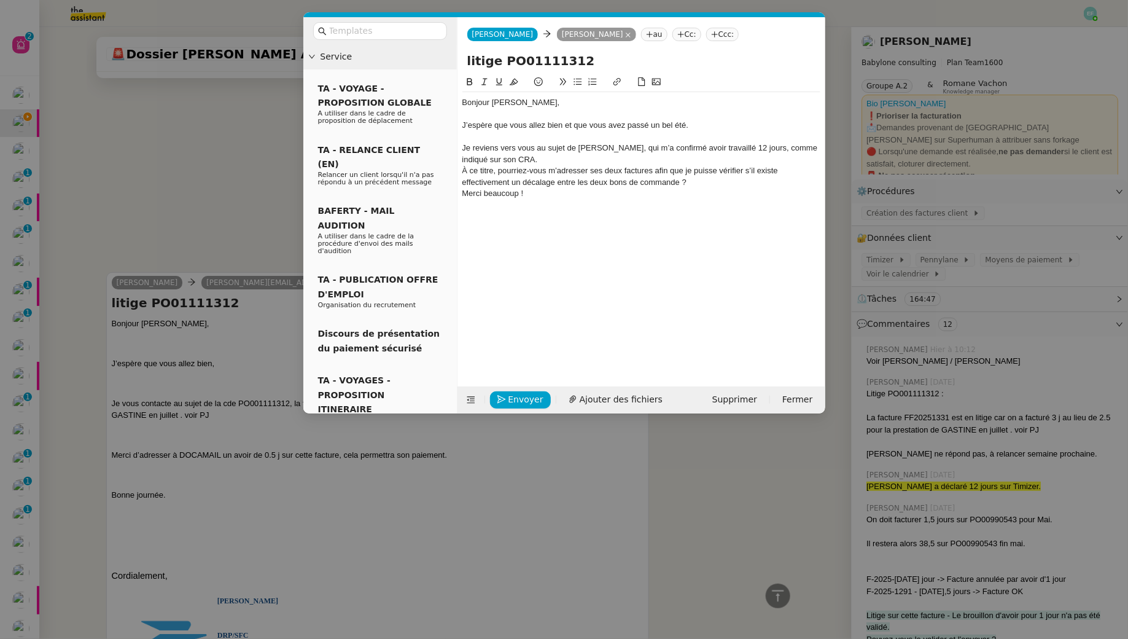
click at [783, 147] on div "Je reviens vers vous au sujet de Laurence Gastine, qui m’a confirmé avoir trava…" at bounding box center [642, 154] width 358 height 23
click at [671, 155] on div "Je reviens vers vous au sujet de Laurence Gastine, qui m’a confirmé avoir trava…" at bounding box center [642, 154] width 358 height 23
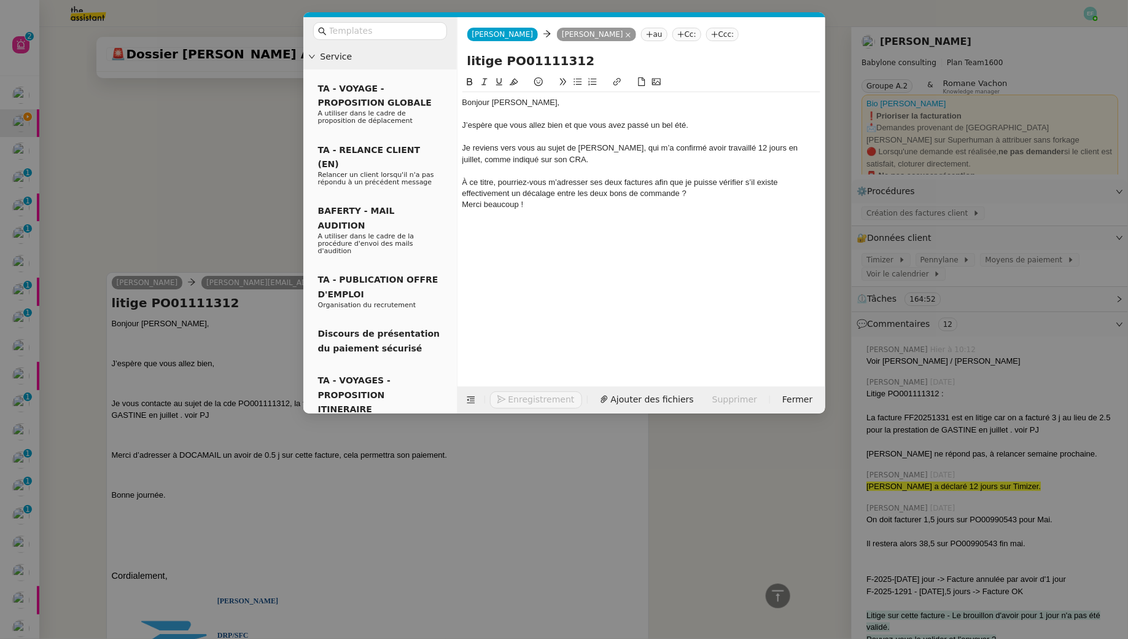
scroll to position [6500, 0]
click at [608, 180] on div "À ce titre, pourriez-vous m’adresser ses deux factures afin que je puisse vérif…" at bounding box center [642, 188] width 358 height 23
click at [638, 179] on div "À ce titre, pourriez-vous m’adresser ses deux factures afin que je puisse vérif…" at bounding box center [642, 188] width 358 height 23
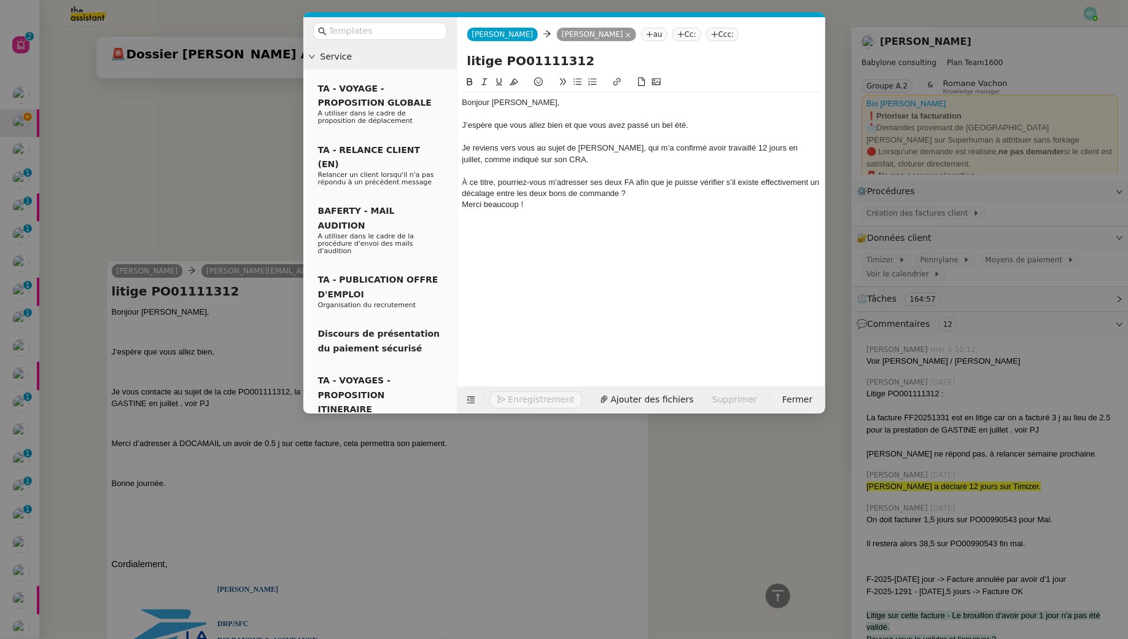
scroll to position [6488, 0]
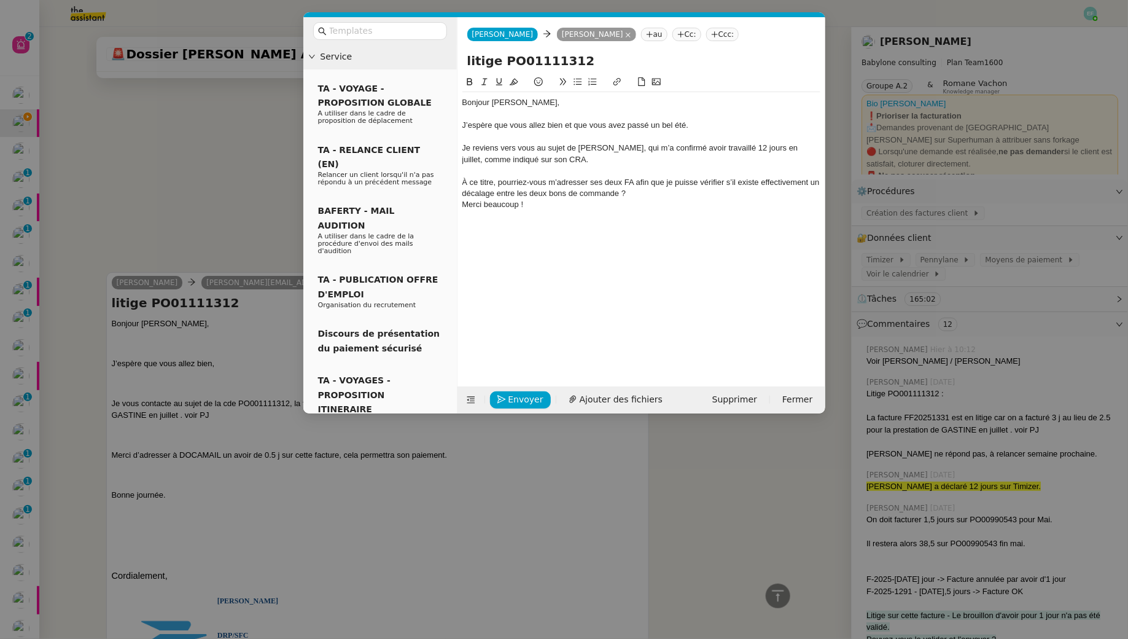
click at [714, 192] on div "À ce titre, pourriez-vous m’adresser ses deux FA afin que je puisse vérifier s’…" at bounding box center [642, 188] width 358 height 23
click at [582, 219] on div "Merci beaucoup !" at bounding box center [642, 216] width 358 height 11
drag, startPoint x: 635, startPoint y: 183, endPoint x: 651, endPoint y: 197, distance: 21.4
click at [635, 183] on div "À ce titre, pourriez-vous m’adresser ses deux FA afin que je puisse vérifier s’…" at bounding box center [642, 188] width 358 height 23
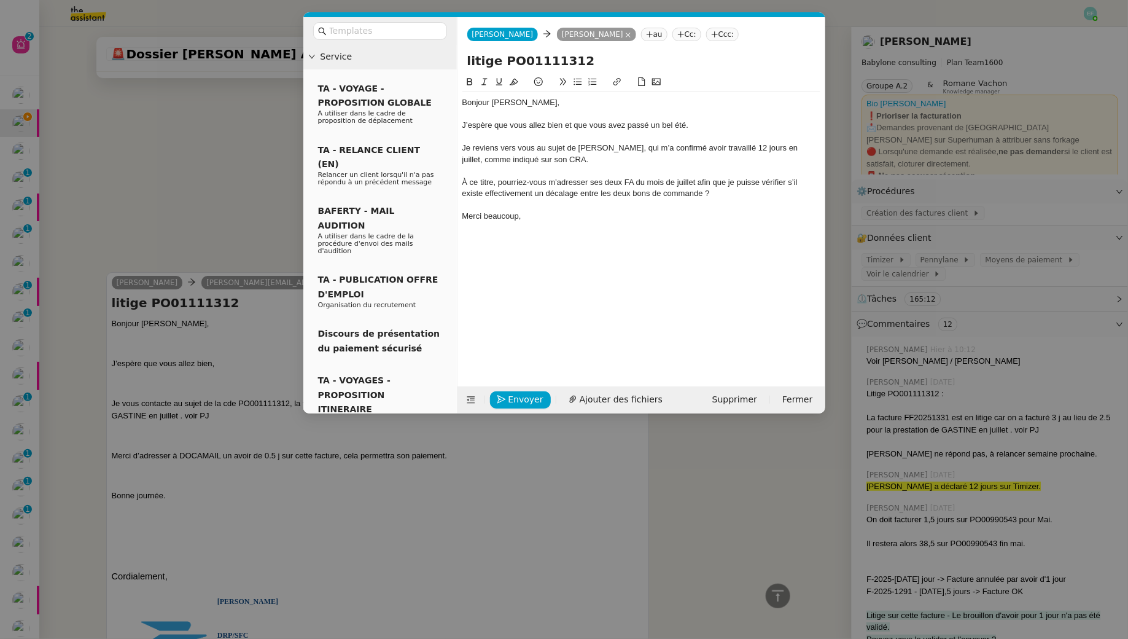
scroll to position [6512, 0]
click at [518, 401] on span "Envoyer" at bounding box center [526, 400] width 35 height 14
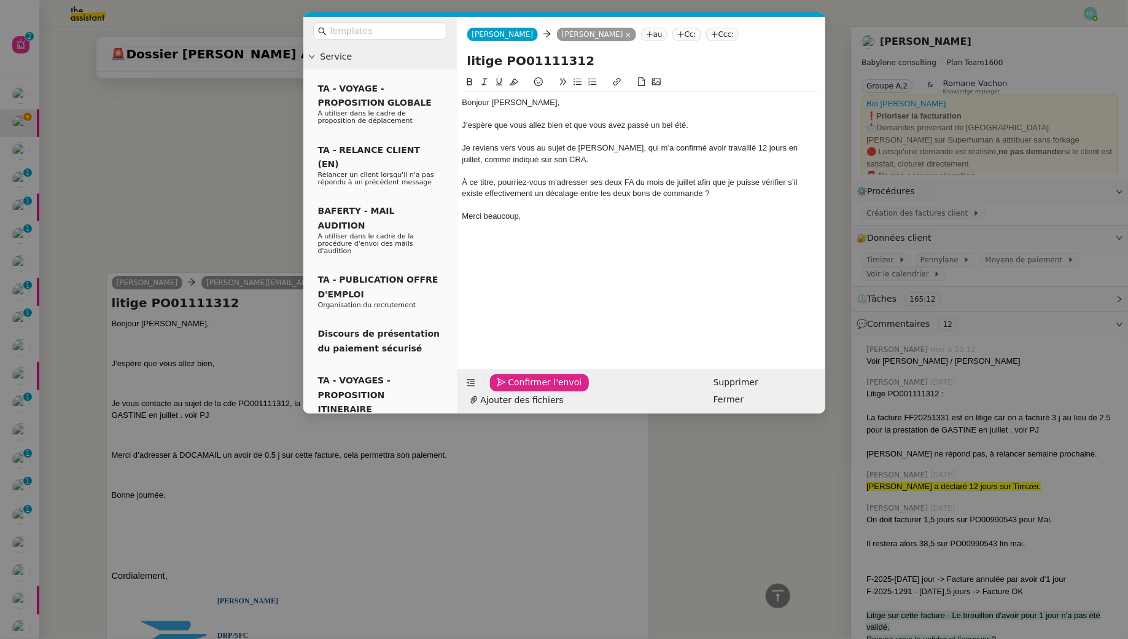
click at [518, 389] on span "Confirmer l'envoi" at bounding box center [546, 382] width 74 height 14
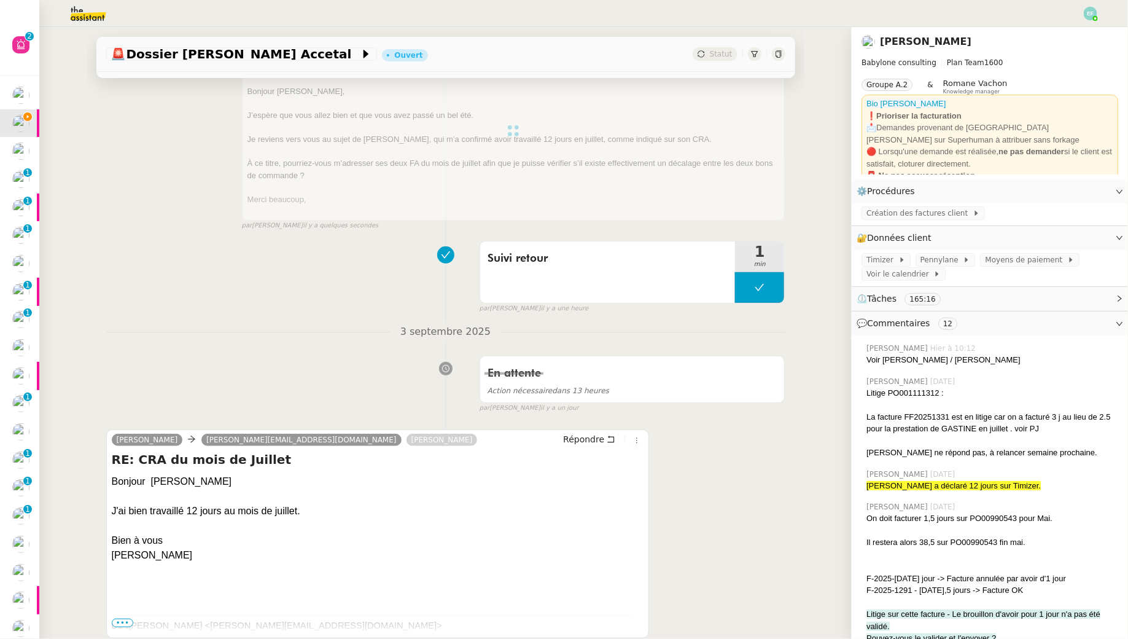
scroll to position [0, 0]
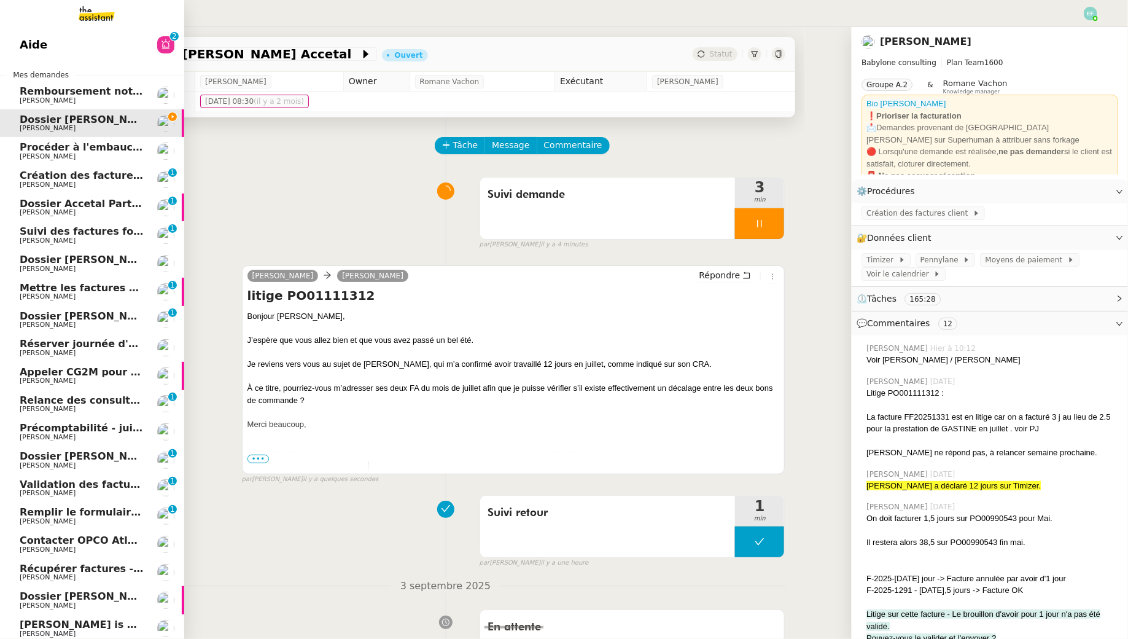
click at [60, 150] on span "Procéder à l'embauche d'[PERSON_NAME]" at bounding box center [136, 147] width 232 height 12
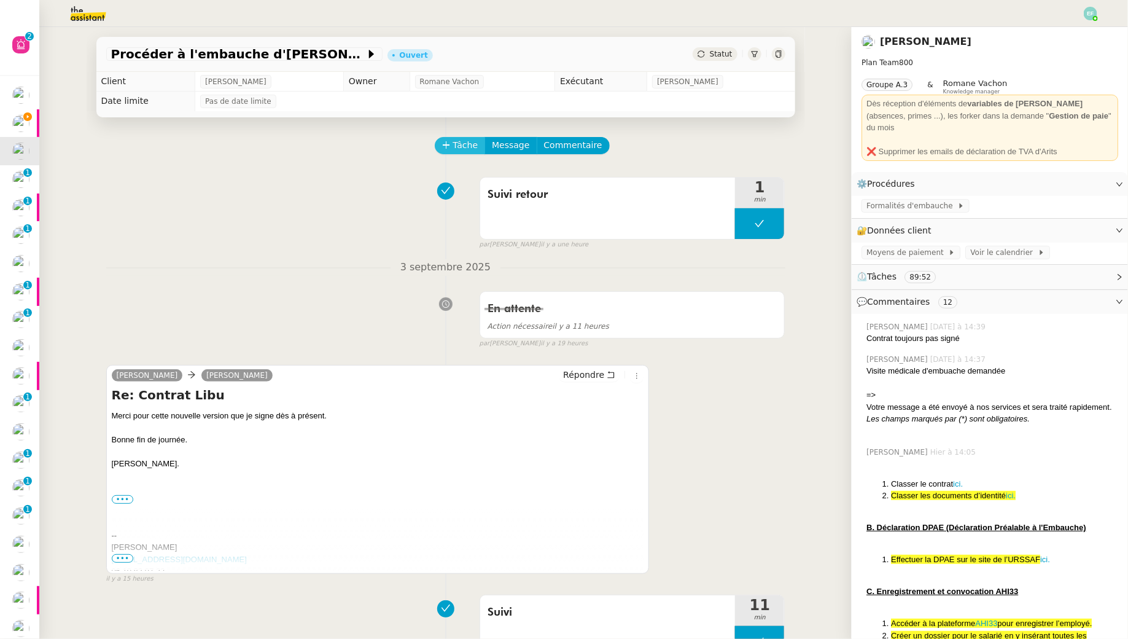
click at [458, 152] on span "Tâche" at bounding box center [465, 145] width 25 height 14
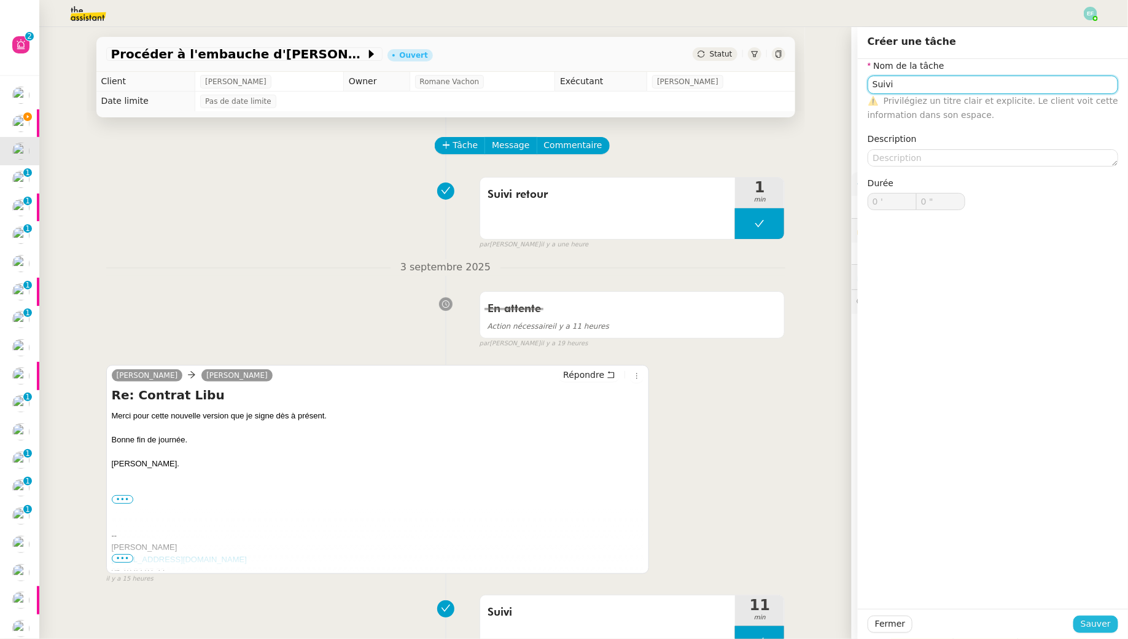
type input "Suivi"
click at [1092, 630] on span "Sauver" at bounding box center [1096, 624] width 30 height 14
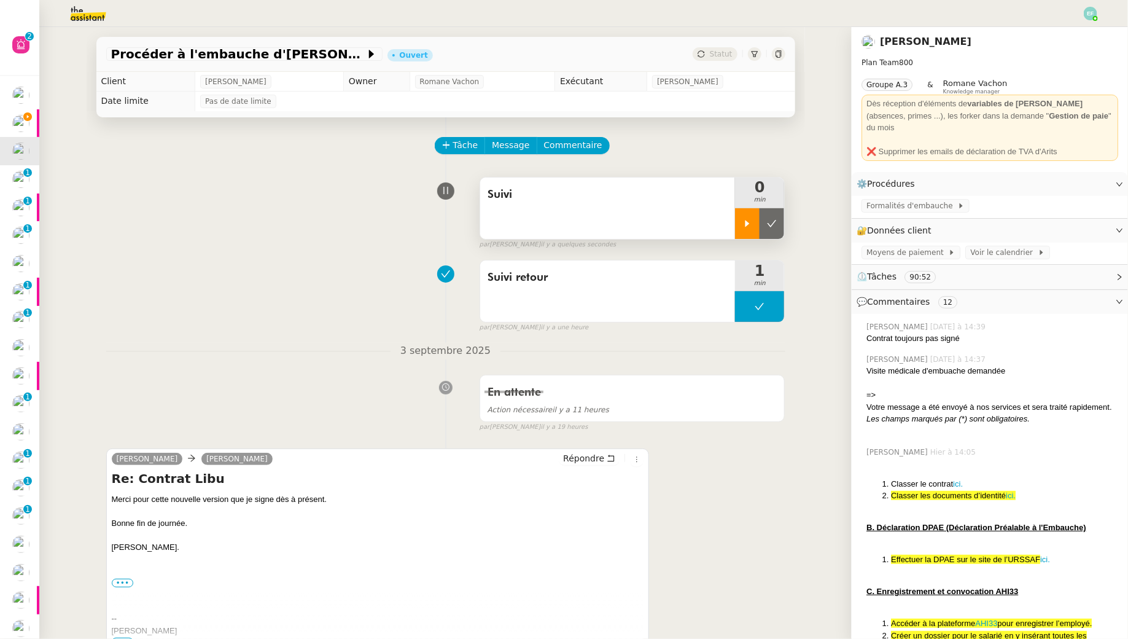
click at [750, 222] on icon at bounding box center [748, 224] width 10 height 10
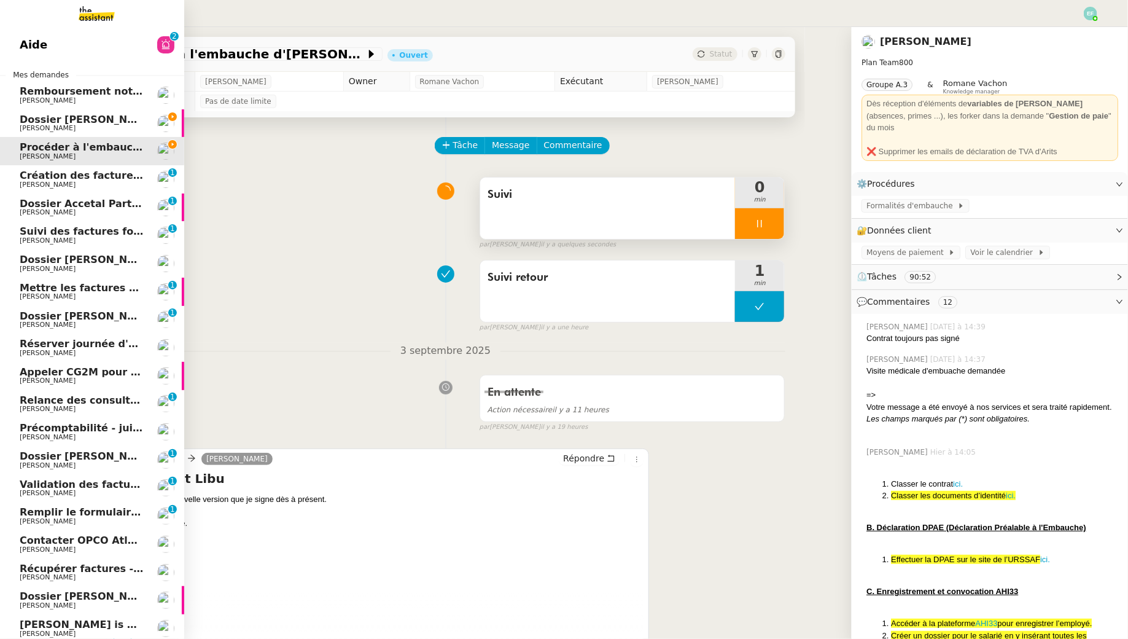
click at [23, 126] on span "[PERSON_NAME]" at bounding box center [48, 128] width 56 height 8
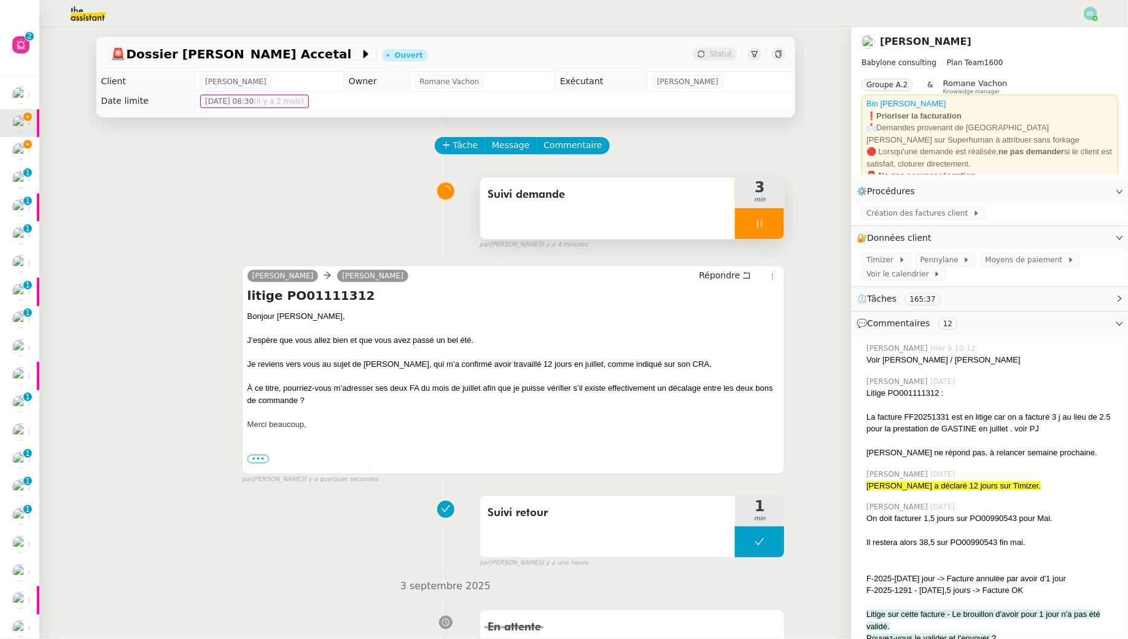
click at [759, 217] on div at bounding box center [759, 223] width 49 height 31
click at [767, 220] on button at bounding box center [772, 223] width 25 height 31
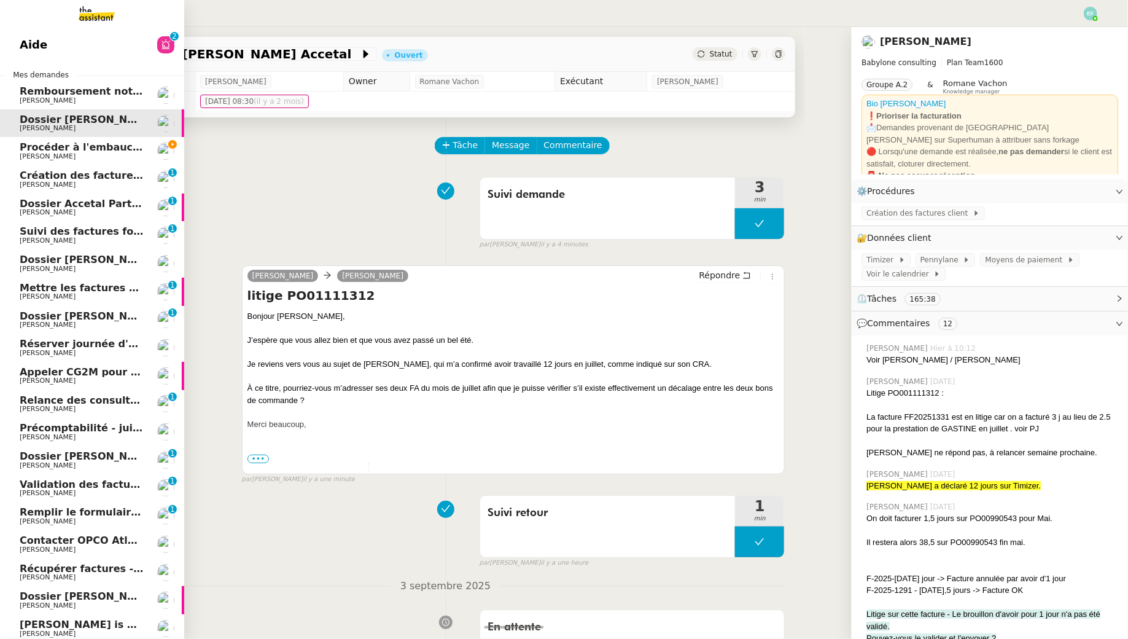
click at [34, 152] on span "Procéder à l'embauche d'[PERSON_NAME]" at bounding box center [136, 147] width 232 height 12
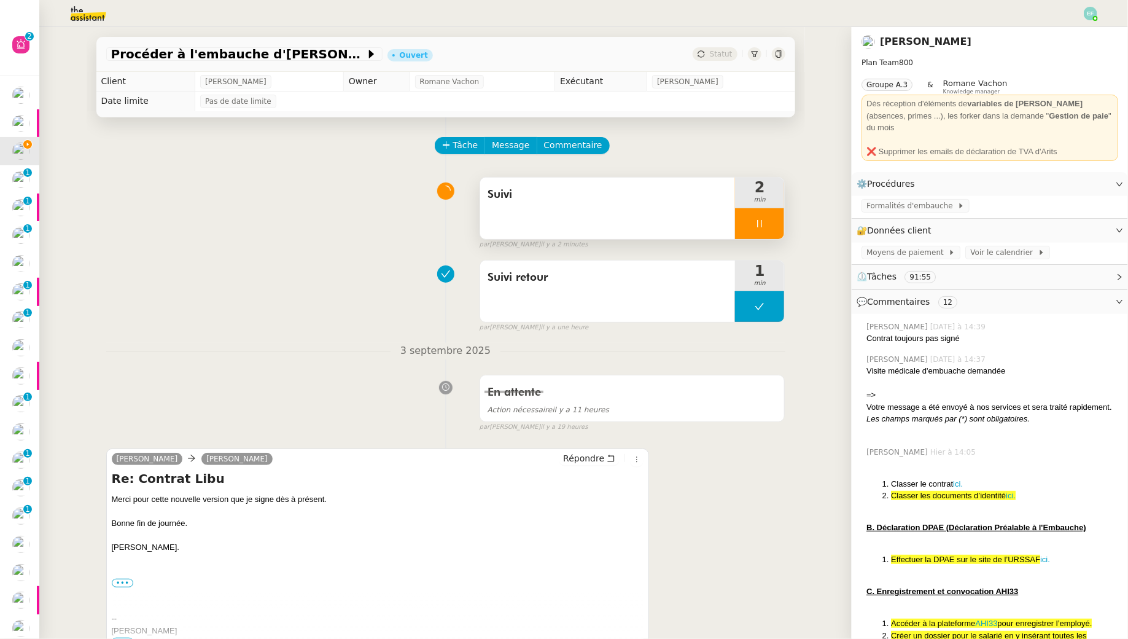
click at [759, 230] on div at bounding box center [759, 223] width 49 height 31
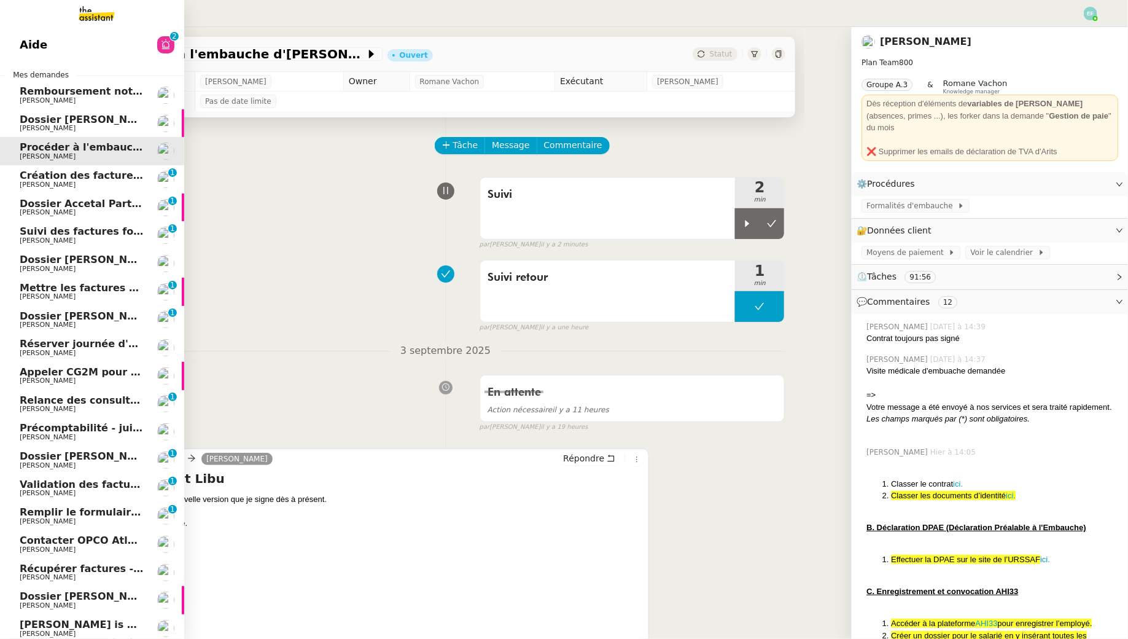
click at [100, 175] on span "Création des factures client - août 2025" at bounding box center [130, 176] width 221 height 12
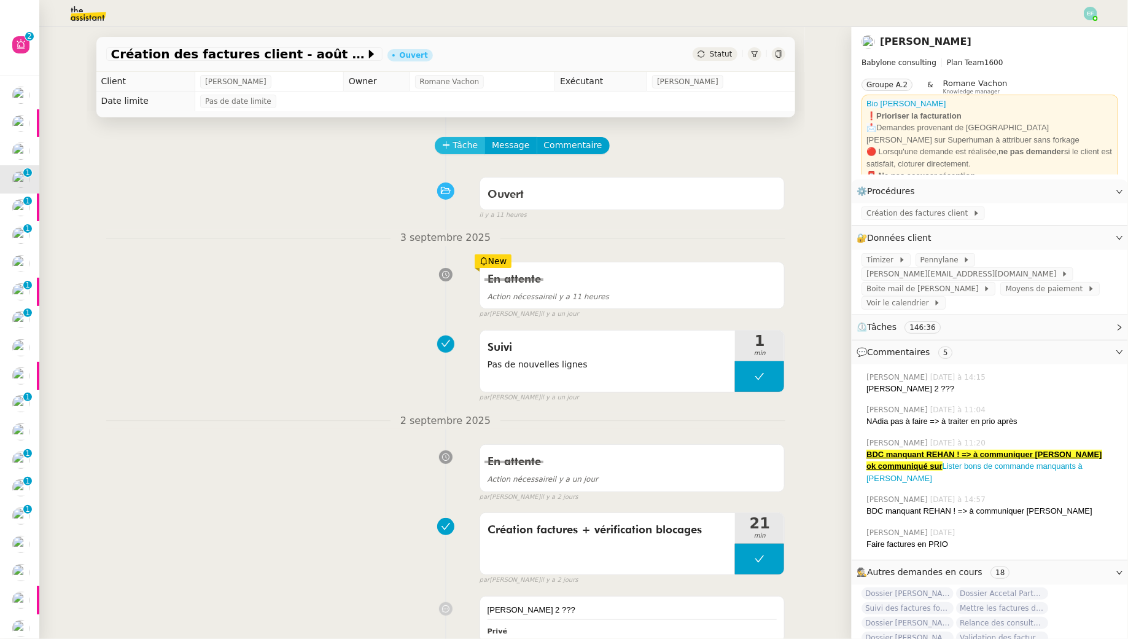
click at [460, 151] on span "Tâche" at bounding box center [465, 145] width 25 height 14
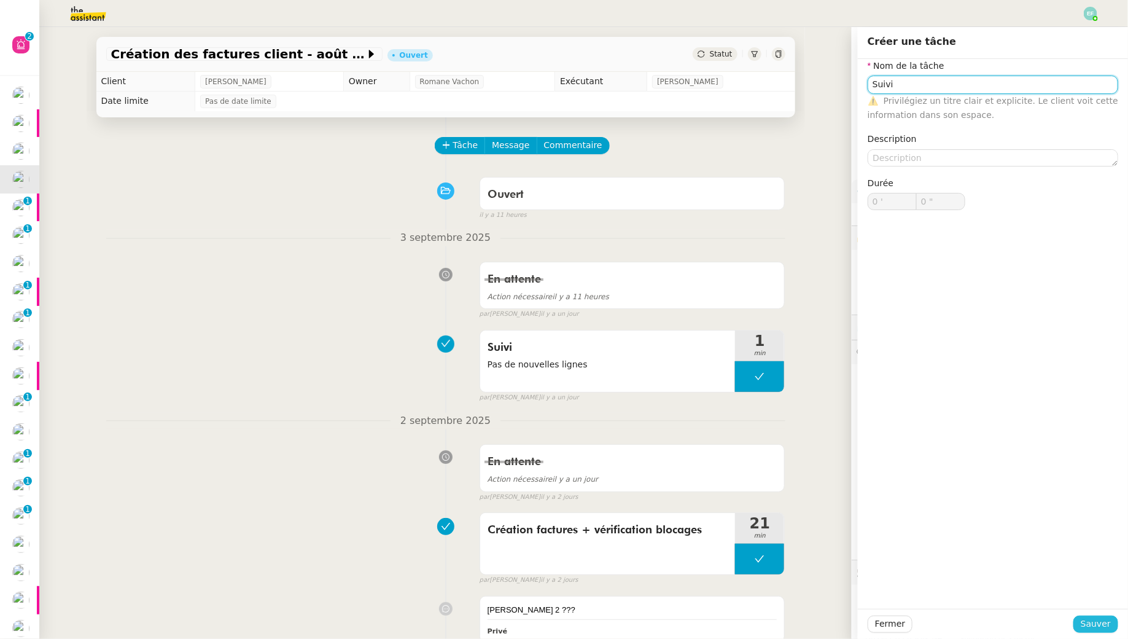
type input "Suivi"
click at [1089, 623] on span "Sauver" at bounding box center [1096, 624] width 30 height 14
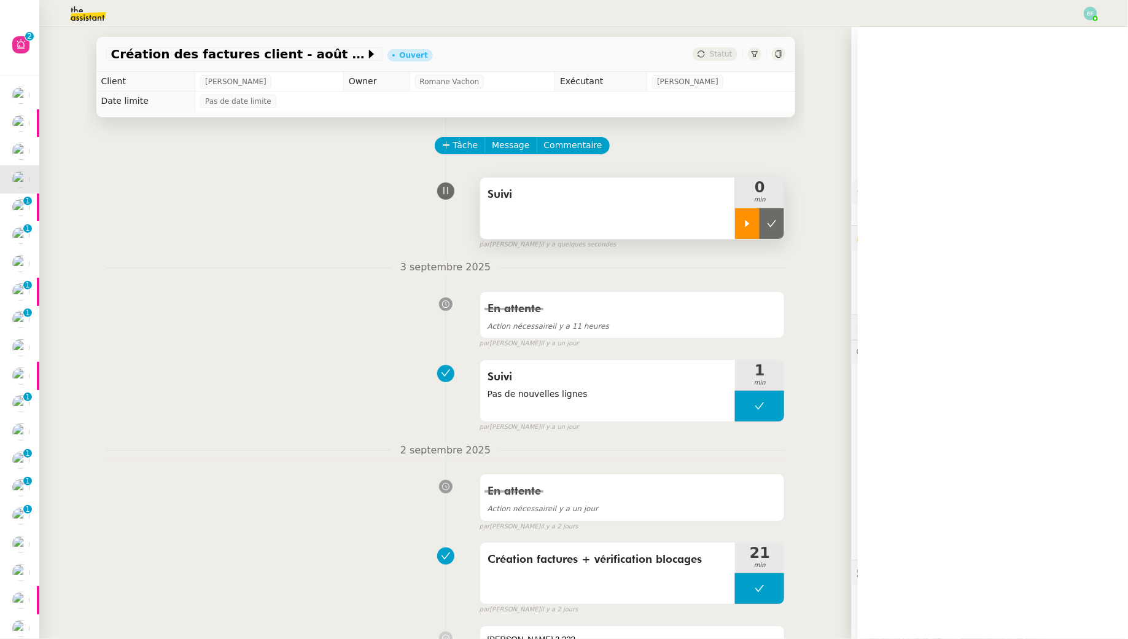
click at [754, 221] on div at bounding box center [747, 223] width 25 height 31
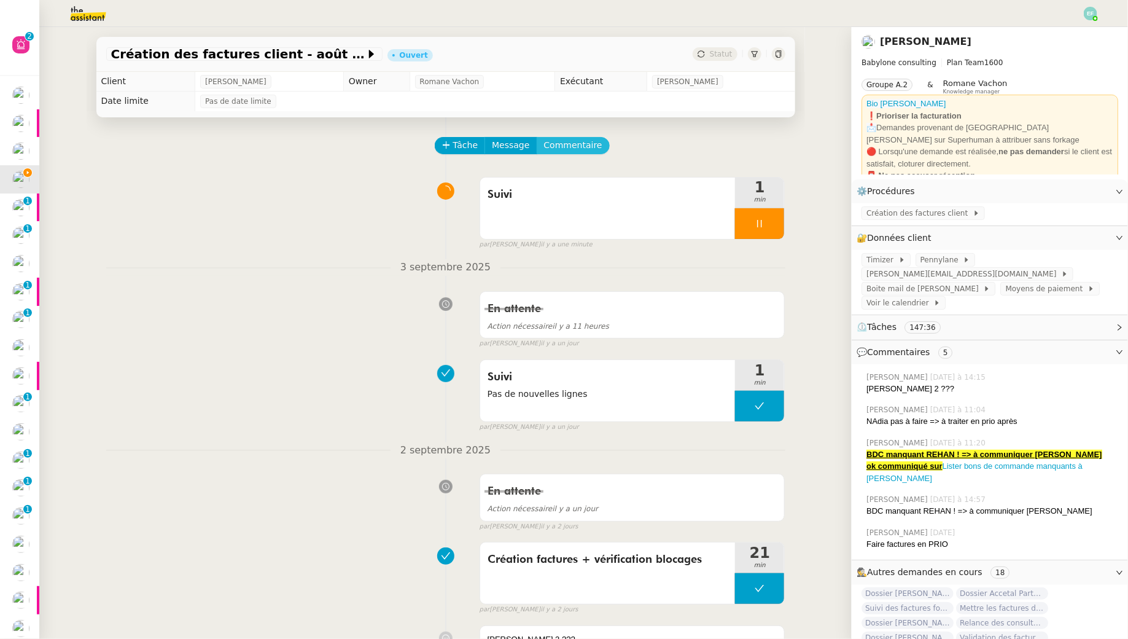
click at [577, 143] on span "Commentaire" at bounding box center [573, 145] width 58 height 14
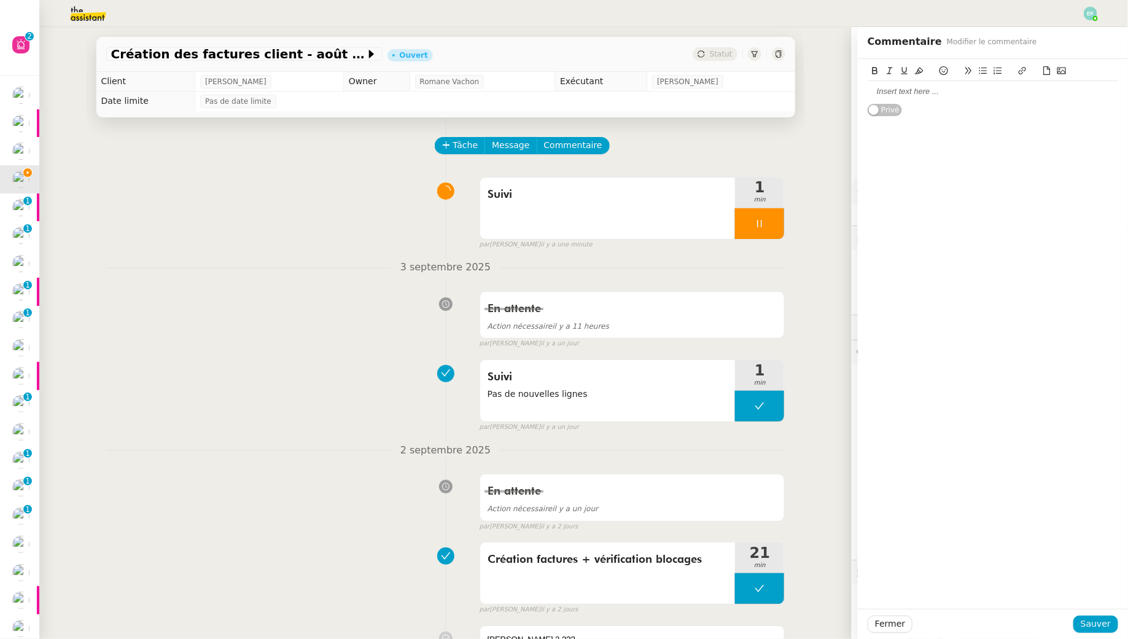
click at [975, 99] on div at bounding box center [993, 91] width 251 height 21
click at [1121, 624] on div "Fermer Sauver" at bounding box center [993, 624] width 270 height 30
click at [1099, 623] on span "Sauver" at bounding box center [1096, 624] width 30 height 14
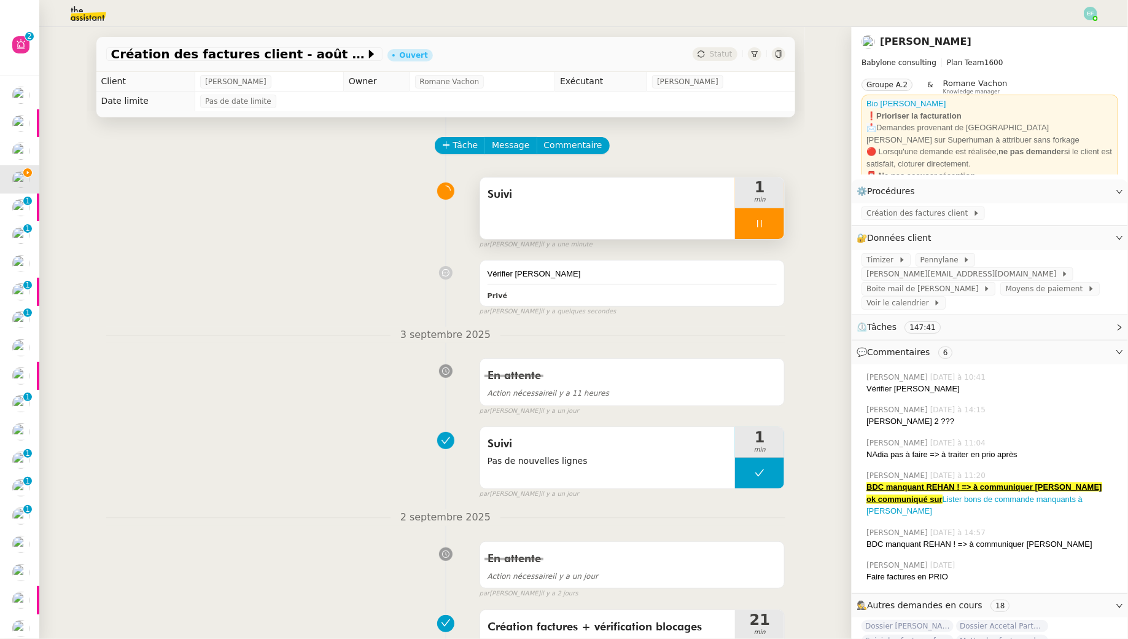
click at [601, 204] on div "Suivi" at bounding box center [608, 208] width 256 height 61
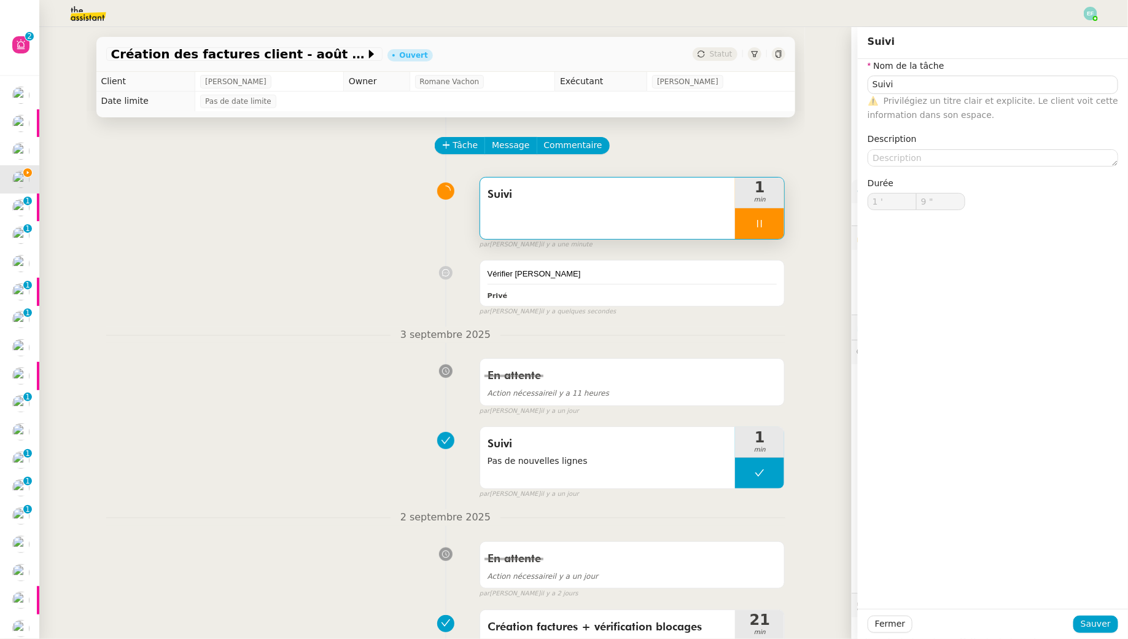
click at [932, 146] on nz-form-item "Description" at bounding box center [993, 149] width 251 height 34
type input "10 ""
click at [929, 157] on textarea at bounding box center [993, 157] width 251 height 17
type textarea "Nouve"
type input "11 ""
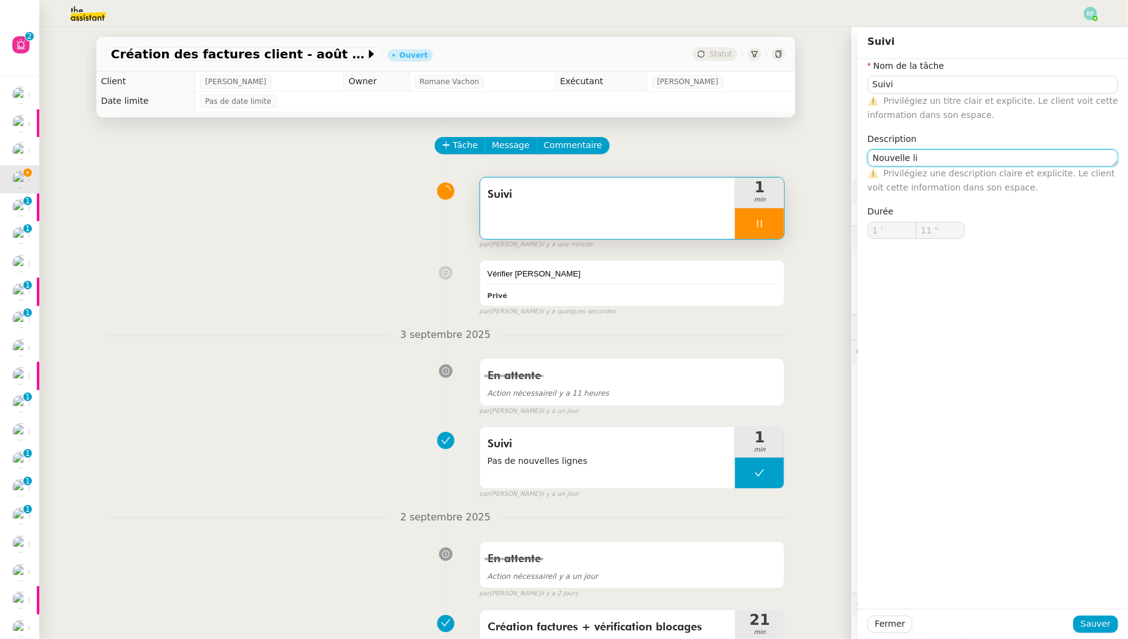
type textarea "Nouvelle lig"
type input "12 ""
type textarea "Nouvelle ligne La"
type input "13 ""
type textarea "Nouvelle ligne Laurence"
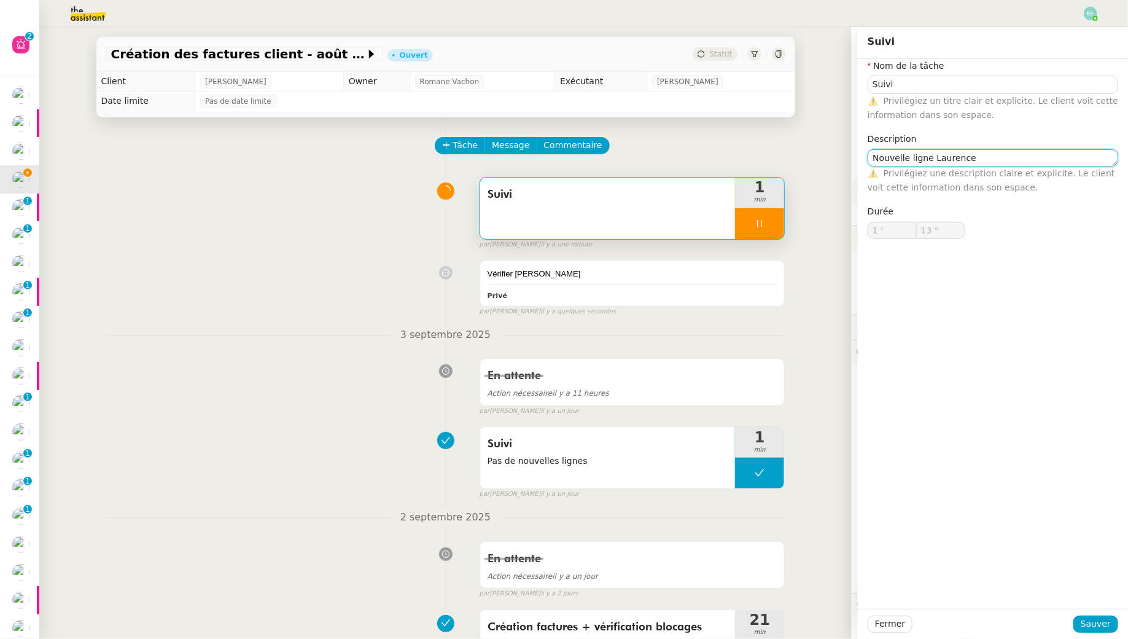
type input "14 ""
type textarea "Nouvelle ligne Laurence Gastine m"
type input "15 ""
type textarea "Nouvelle ligne Laurence Gastine mais dossier"
type input "16 ""
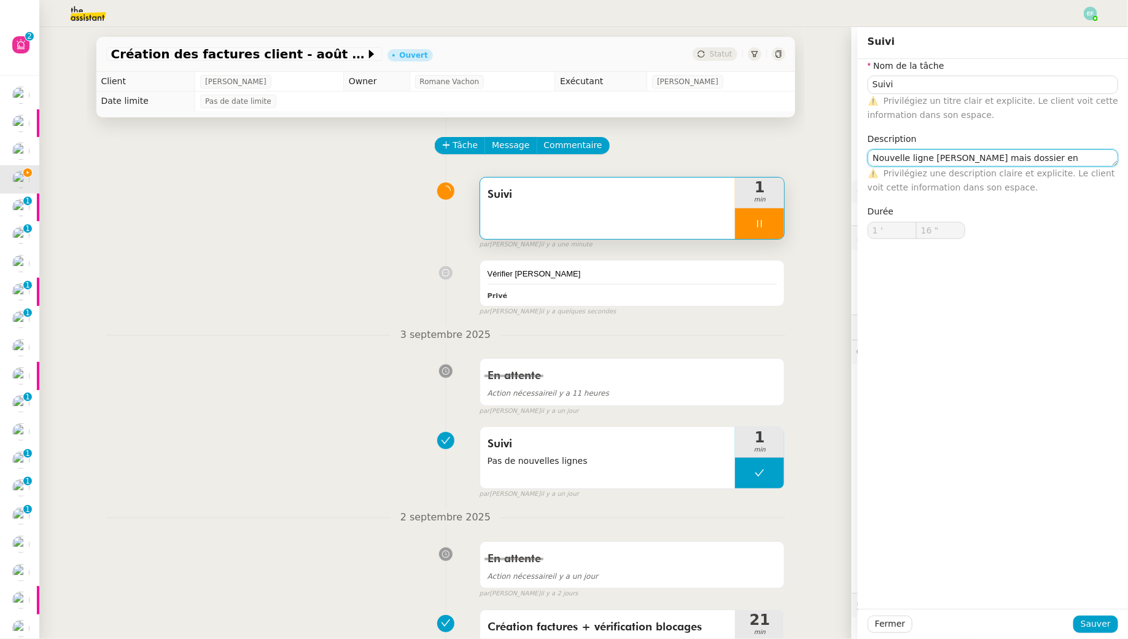
type textarea "Nouvelle ligne Laurence Gastine mais dossier en a"
type input "17 ""
type textarea "Nouvelle ligne Laurence Gastine mais dossier en attente"
type input "18 ""
type textarea "Nouvelle ligne Laurence Gastine mais dossier en attente //"
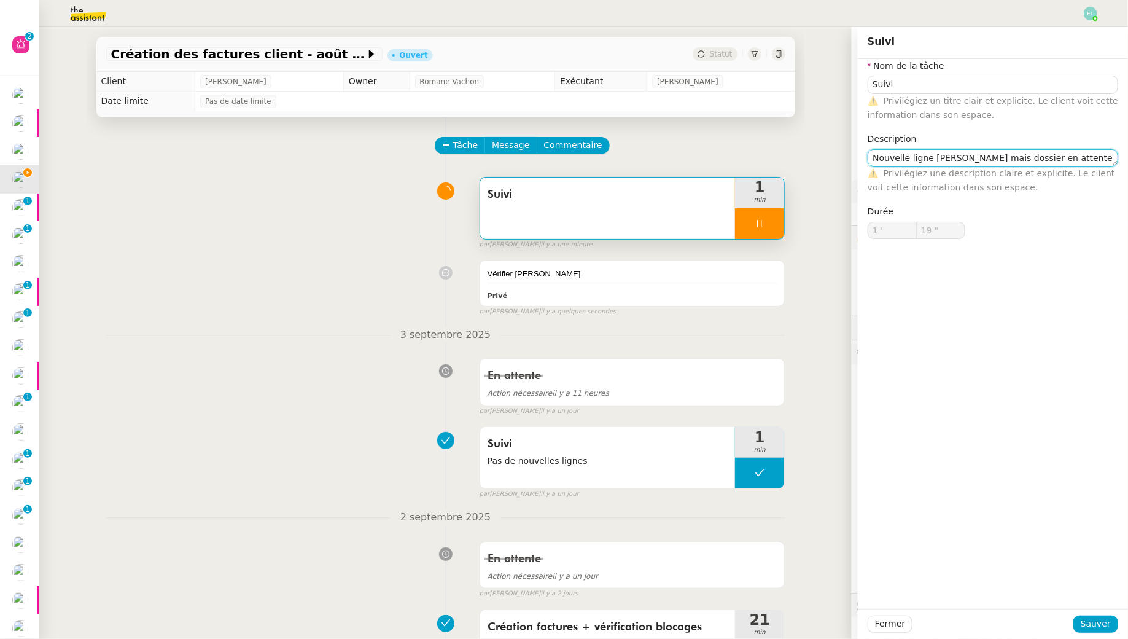
type input "20 ""
type textarea "Nouvelle ligne Laurence Gastine mais dossier en attente //"
click at [1085, 624] on span "Sauver" at bounding box center [1096, 624] width 30 height 14
type input "21 ""
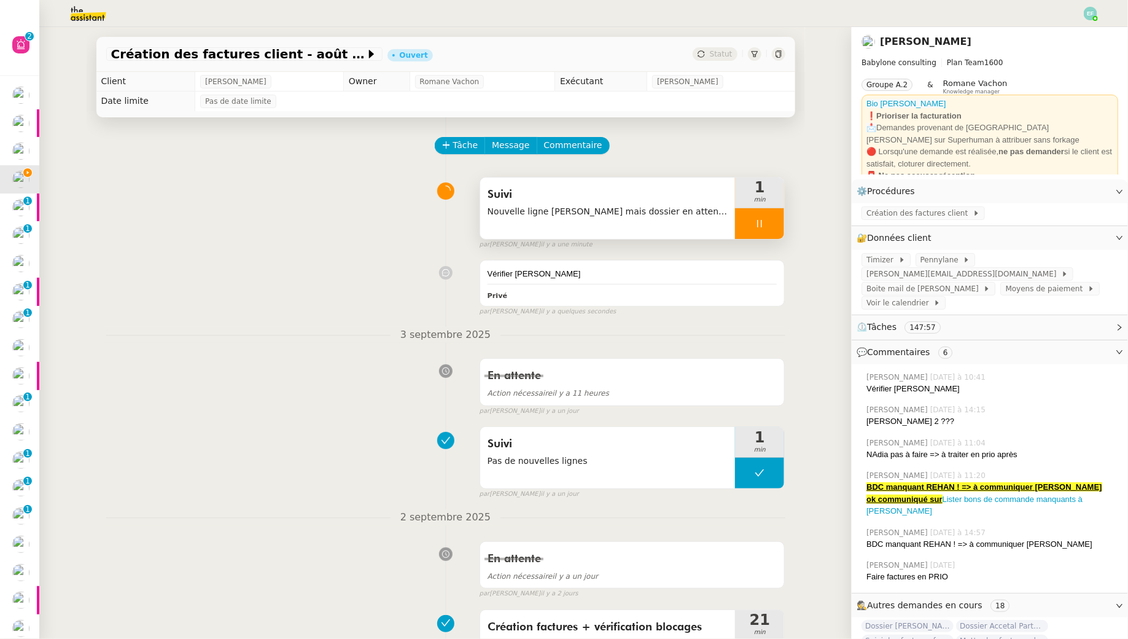
click at [760, 224] on icon at bounding box center [760, 224] width 10 height 10
click at [770, 224] on icon at bounding box center [772, 224] width 10 height 10
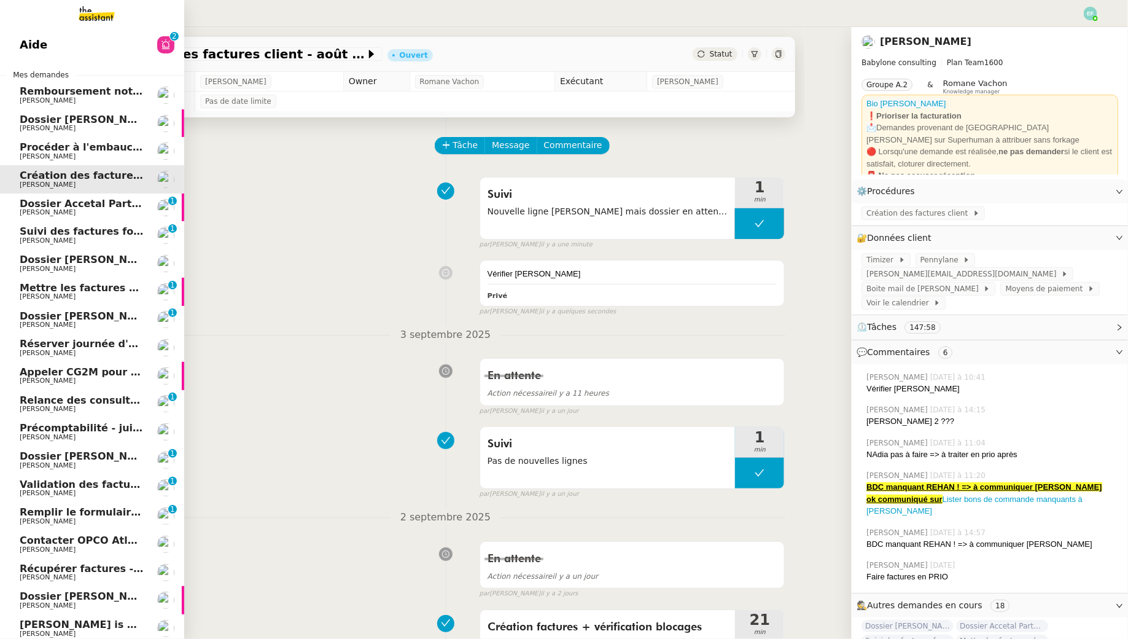
click at [13, 208] on link "Dossier Accetal Partners Florent Seiler 0 1 2 3 4 5 6 7 8 9" at bounding box center [92, 208] width 184 height 28
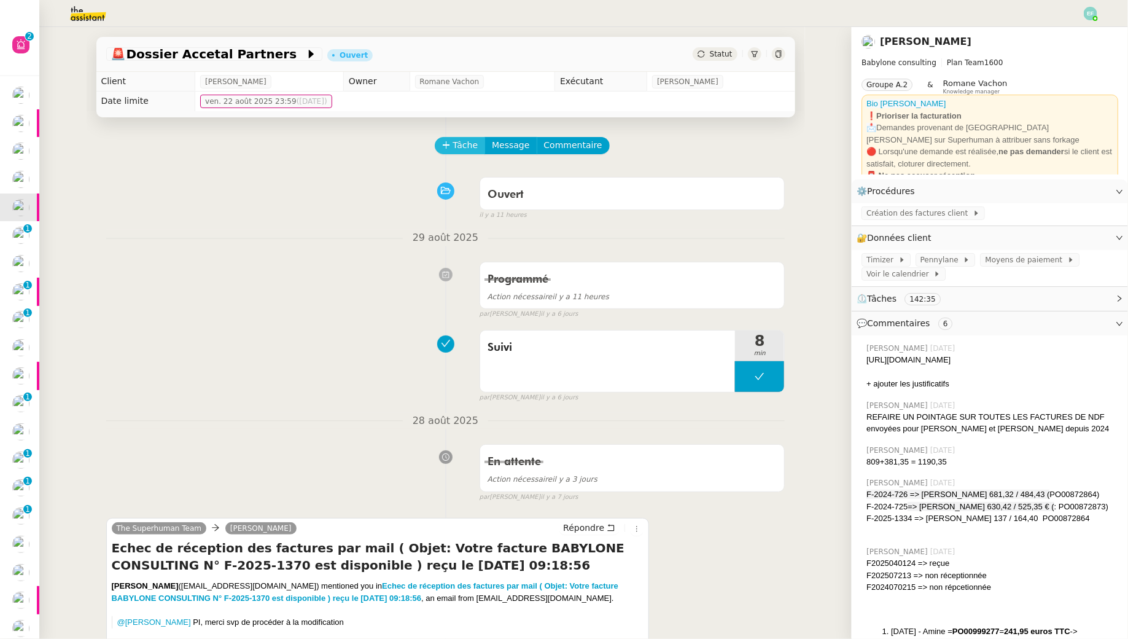
click at [466, 146] on span "Tâche" at bounding box center [465, 145] width 25 height 14
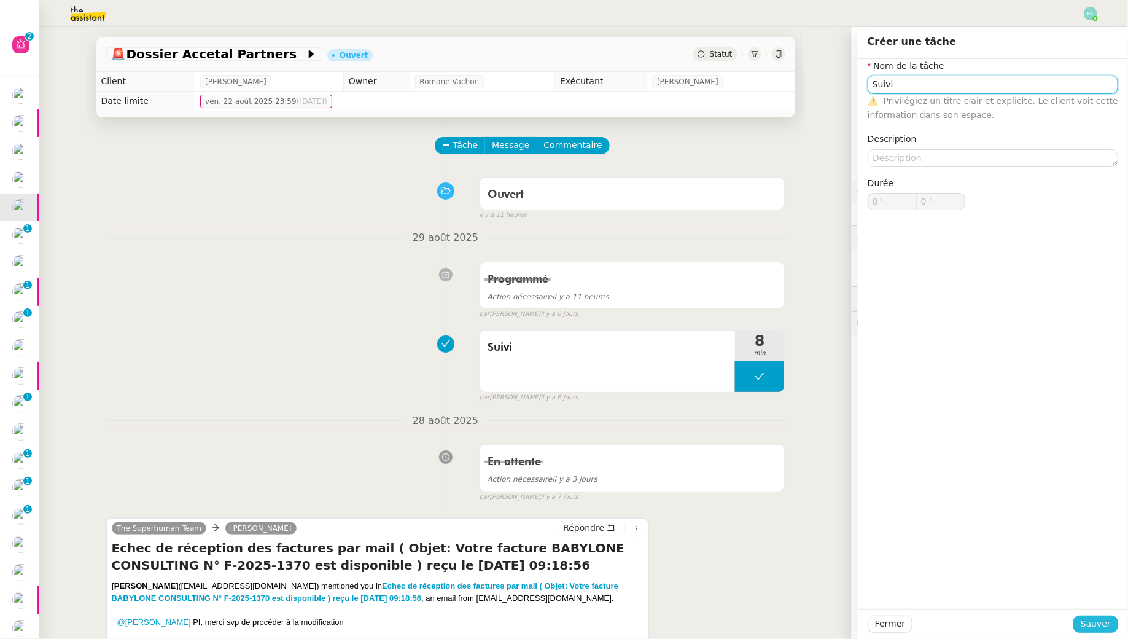
type input "Suivi"
click at [1087, 620] on span "Sauver" at bounding box center [1096, 624] width 30 height 14
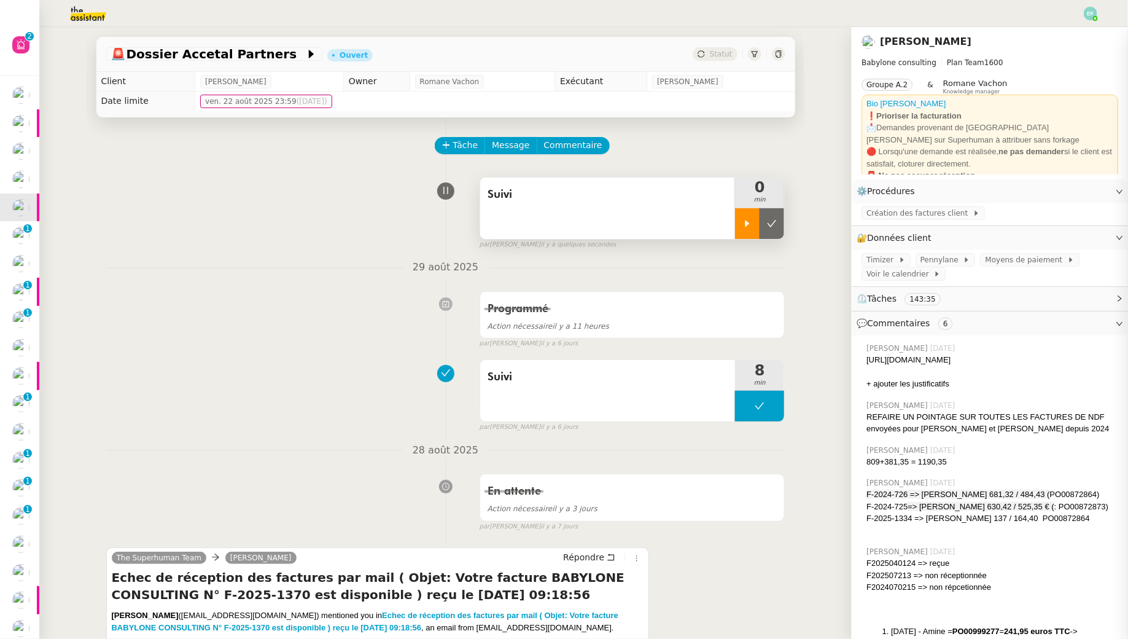
click at [748, 229] on div at bounding box center [747, 223] width 25 height 31
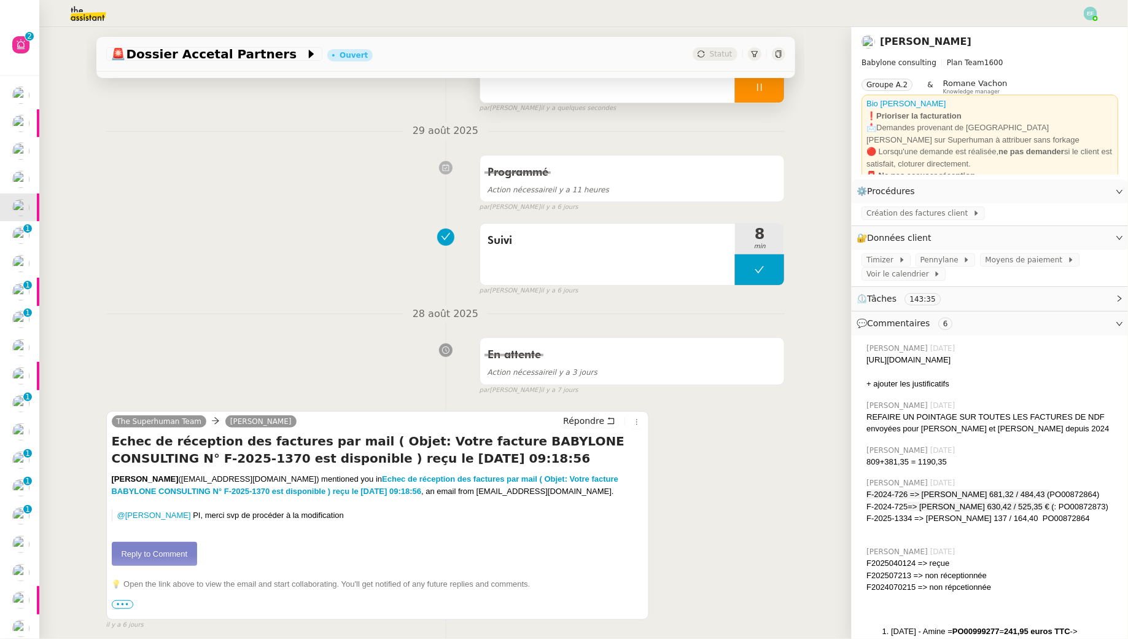
scroll to position [373, 0]
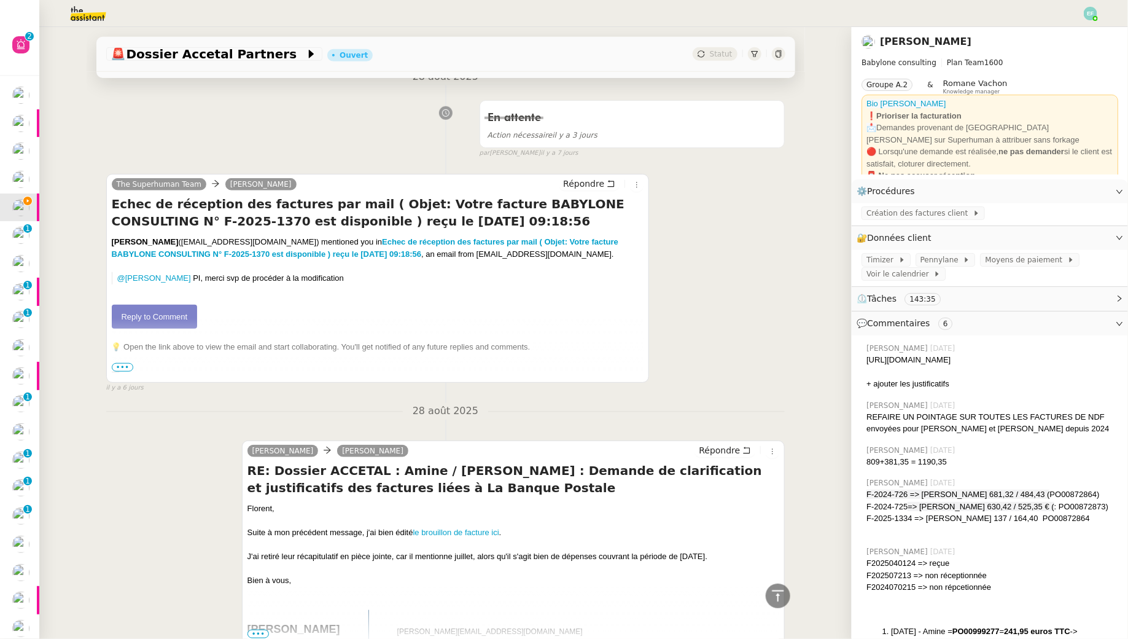
click at [186, 316] on link "Reply to Comment" at bounding box center [155, 317] width 86 height 25
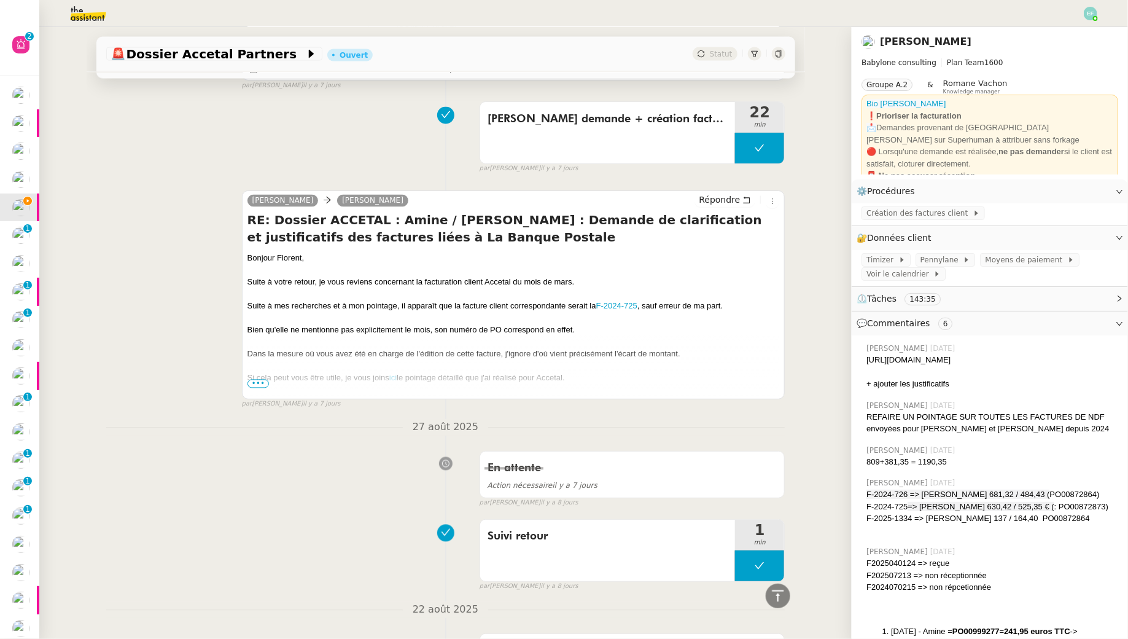
scroll to position [0, 0]
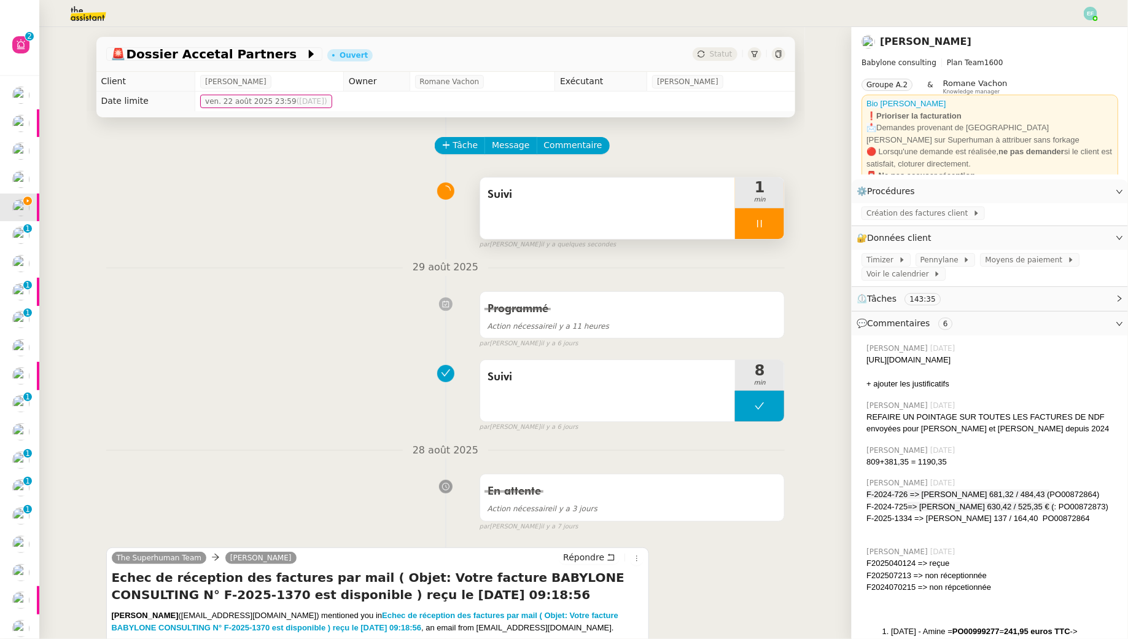
click at [596, 195] on span "Suivi" at bounding box center [608, 195] width 241 height 18
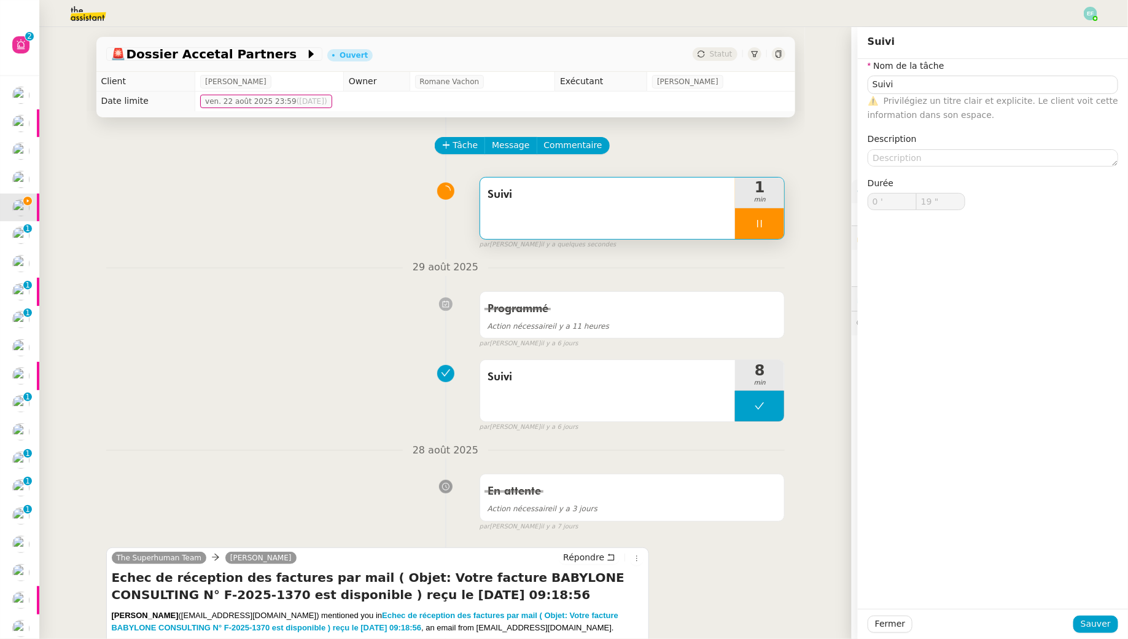
type input "20 ""
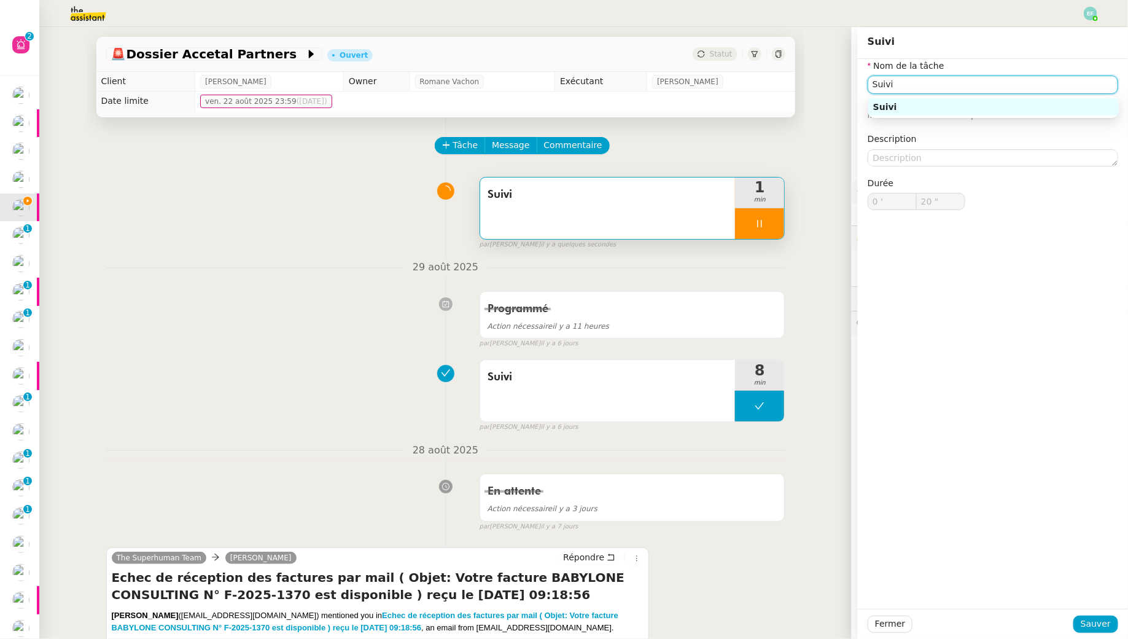
click at [956, 88] on input "Suivi" at bounding box center [993, 85] width 251 height 18
type input "Suivi"
type input "21 ""
type input "Suivi + clôture"
type input "23 ""
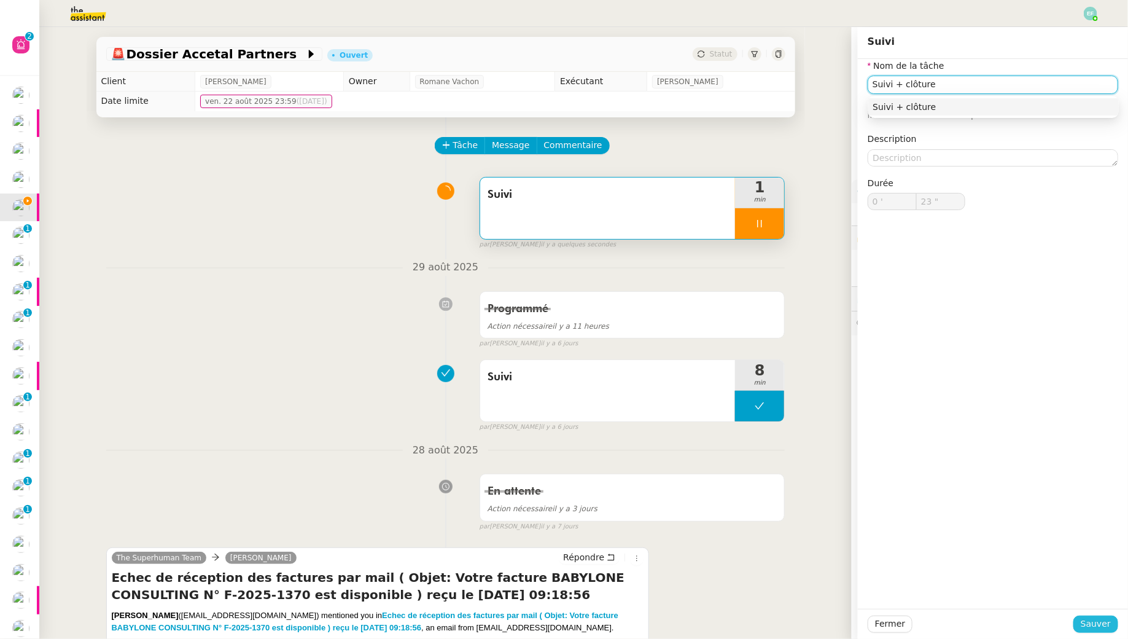
type input "Suivi + clôture"
click at [1100, 625] on span "Sauver" at bounding box center [1096, 624] width 30 height 14
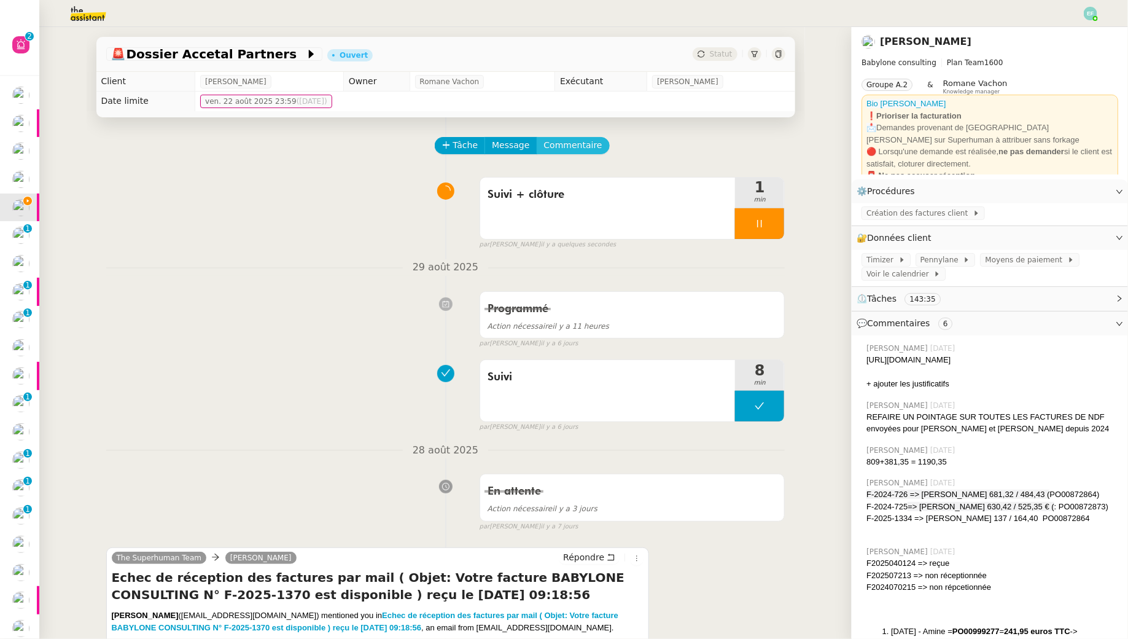
click at [587, 137] on button "Commentaire" at bounding box center [573, 145] width 73 height 17
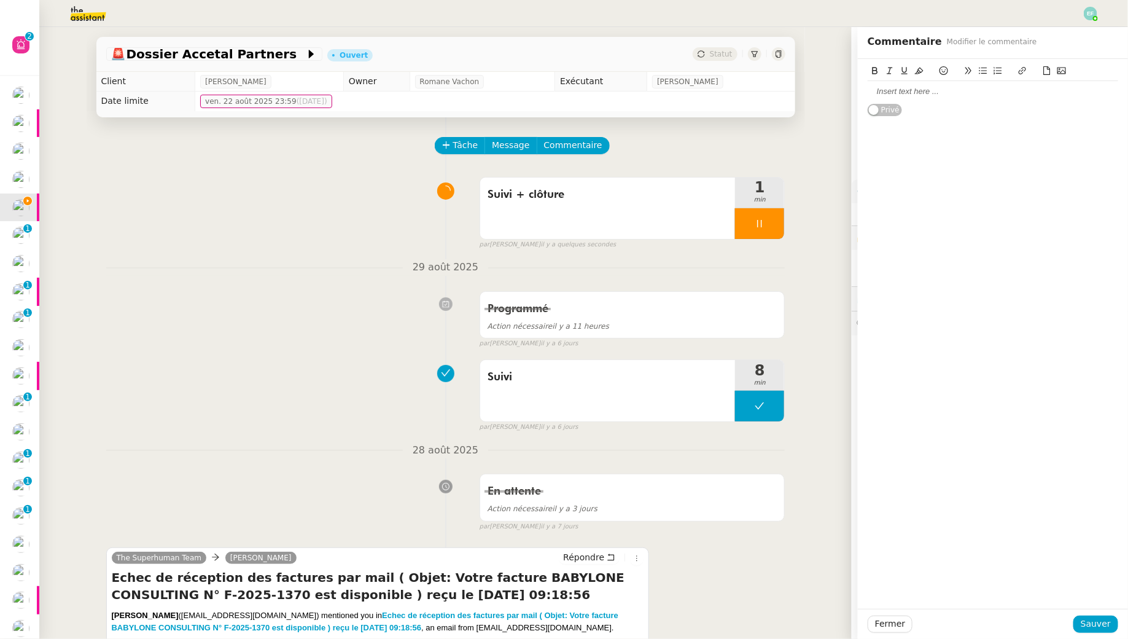
drag, startPoint x: 974, startPoint y: 104, endPoint x: 973, endPoint y: 95, distance: 9.3
click at [974, 104] on div "Privé" at bounding box center [993, 88] width 251 height 58
click at [968, 84] on div at bounding box center [993, 91] width 251 height 21
click at [1122, 623] on div "Fermer Sauver" at bounding box center [993, 624] width 270 height 30
click at [1096, 622] on span "Sauver" at bounding box center [1096, 624] width 30 height 14
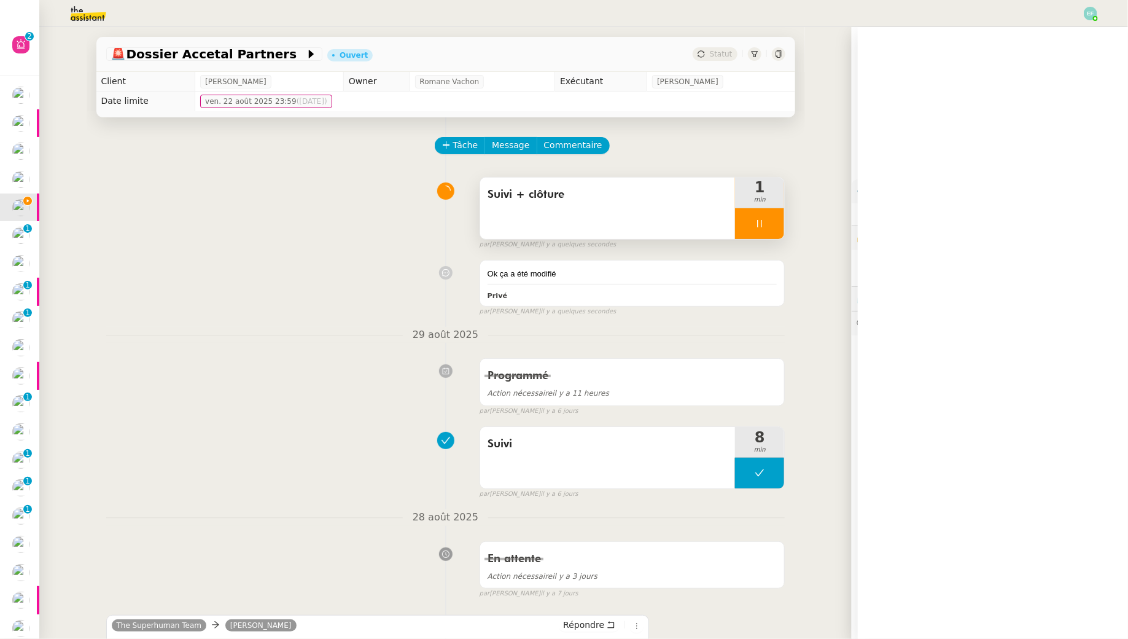
click at [765, 213] on div at bounding box center [759, 223] width 49 height 31
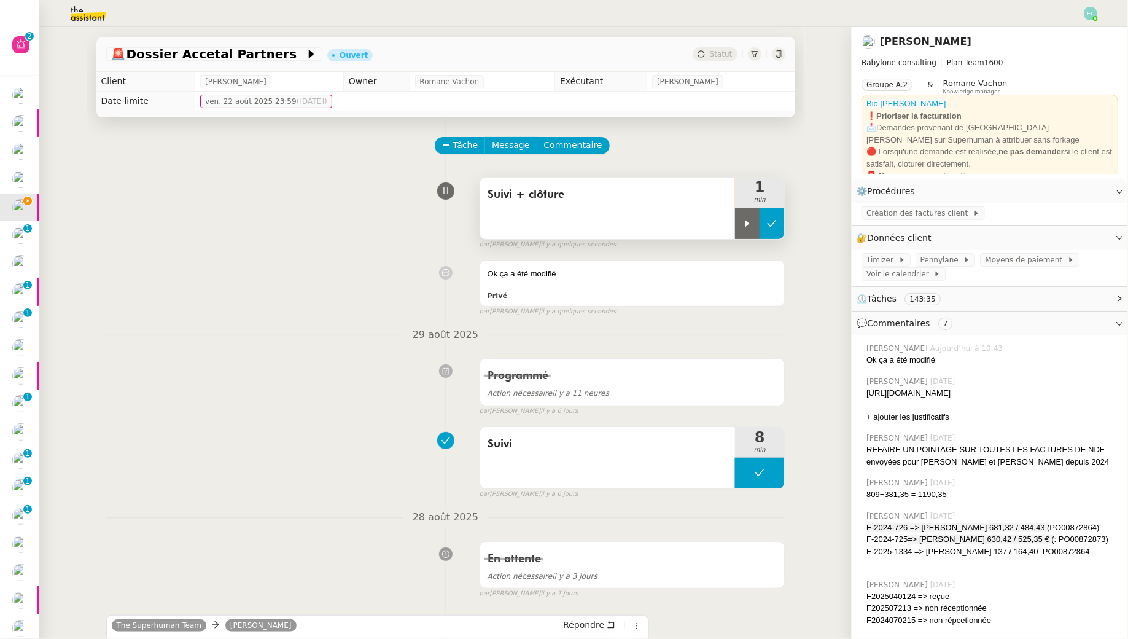
click at [772, 219] on icon at bounding box center [772, 224] width 10 height 10
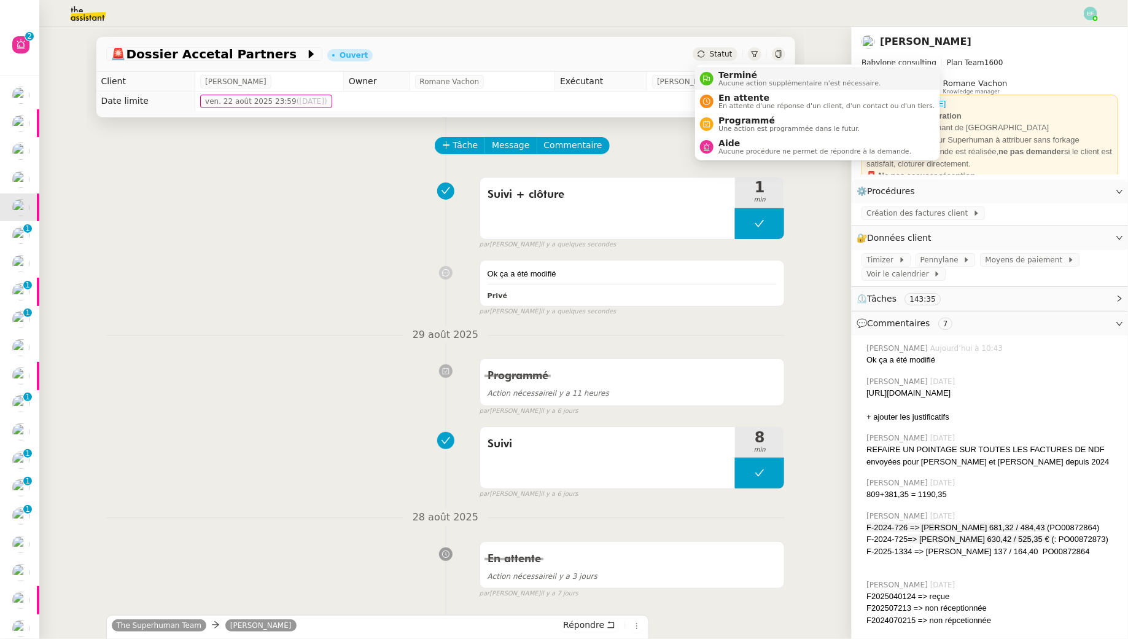
click at [731, 74] on span "Terminé" at bounding box center [800, 75] width 162 height 10
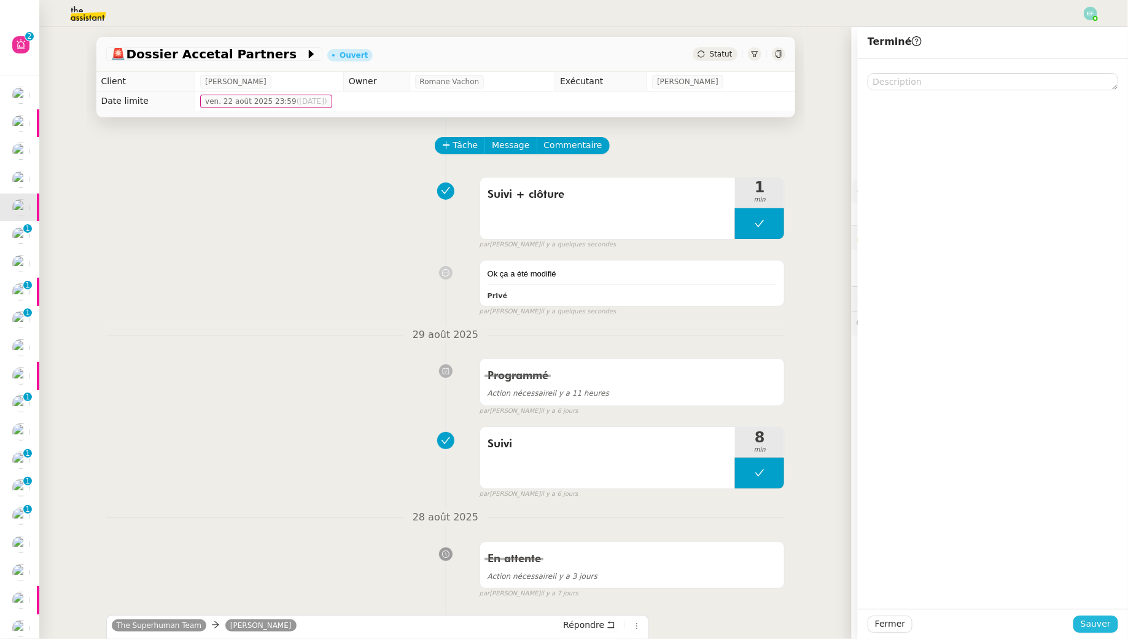
click at [1082, 624] on button "Sauver" at bounding box center [1096, 624] width 45 height 17
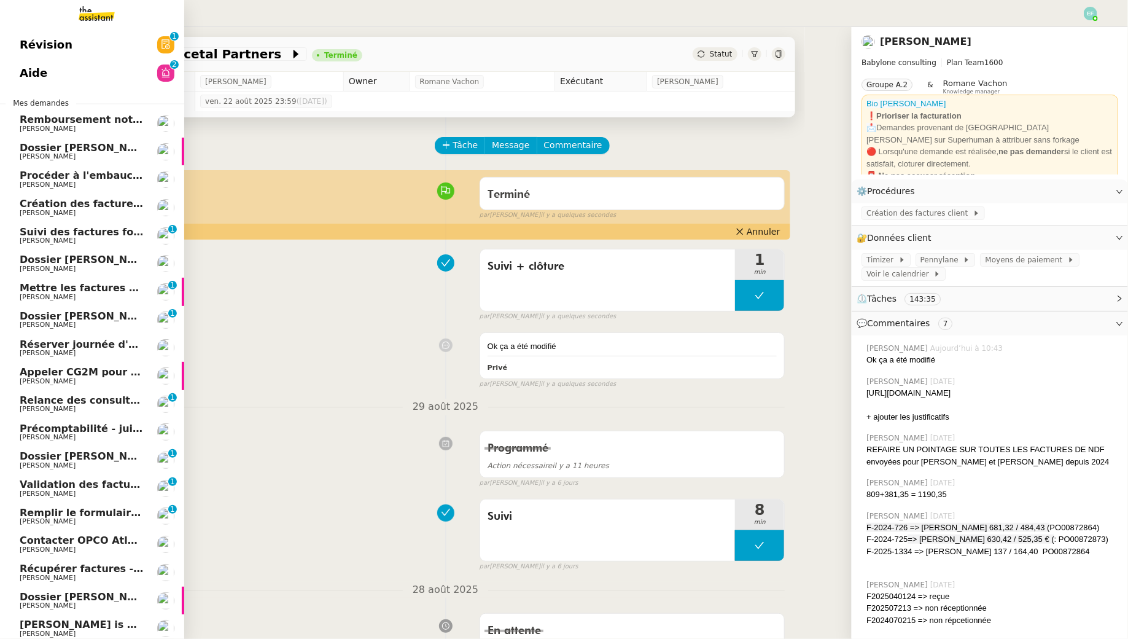
click at [23, 228] on span "Suivi des factures fournisseurs en attente de paiement - 1 septembre 2025" at bounding box center [229, 232] width 418 height 12
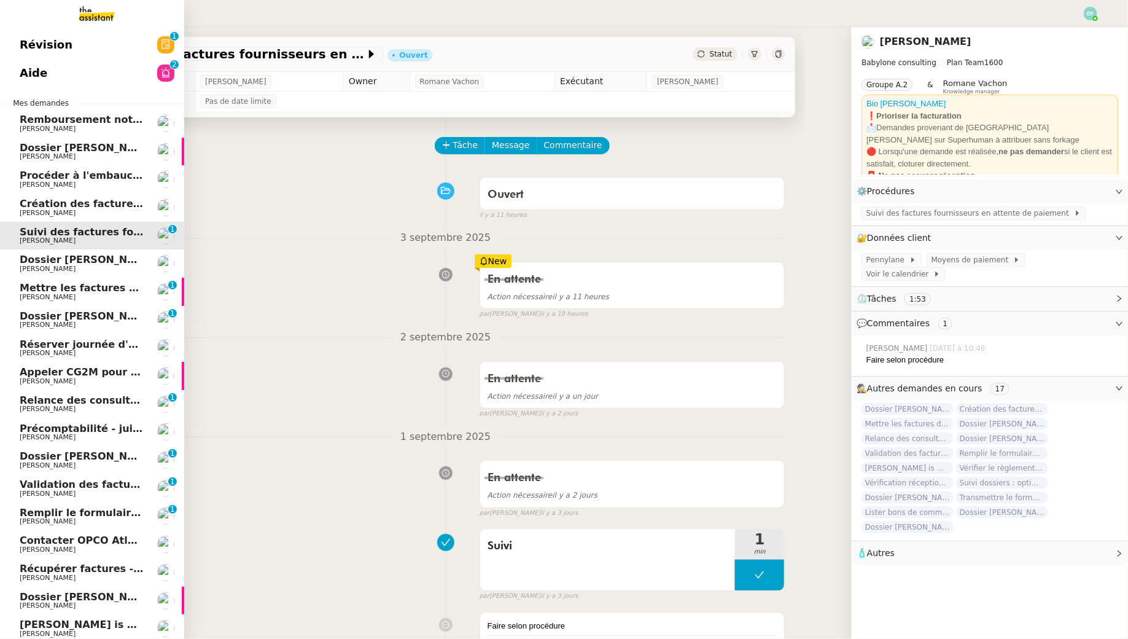
click at [54, 297] on span "[PERSON_NAME]" at bounding box center [48, 297] width 56 height 8
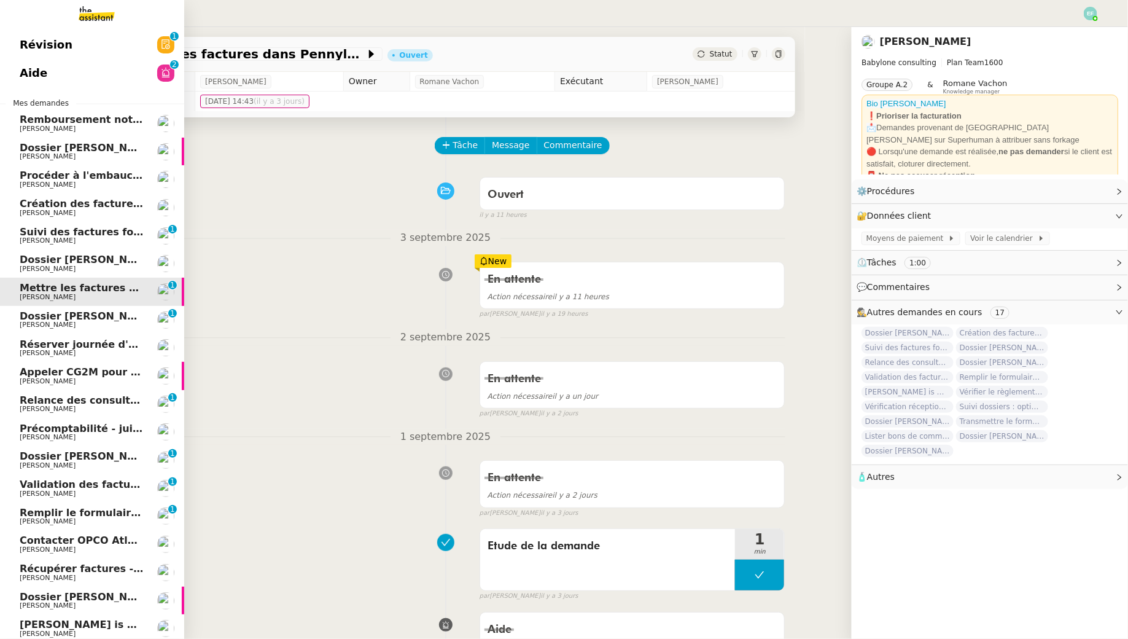
click at [126, 264] on span "Dossier [PERSON_NAME] / OPCO / Mediaschool - erreur de SIRET + résiliation cont…" at bounding box center [255, 260] width 471 height 12
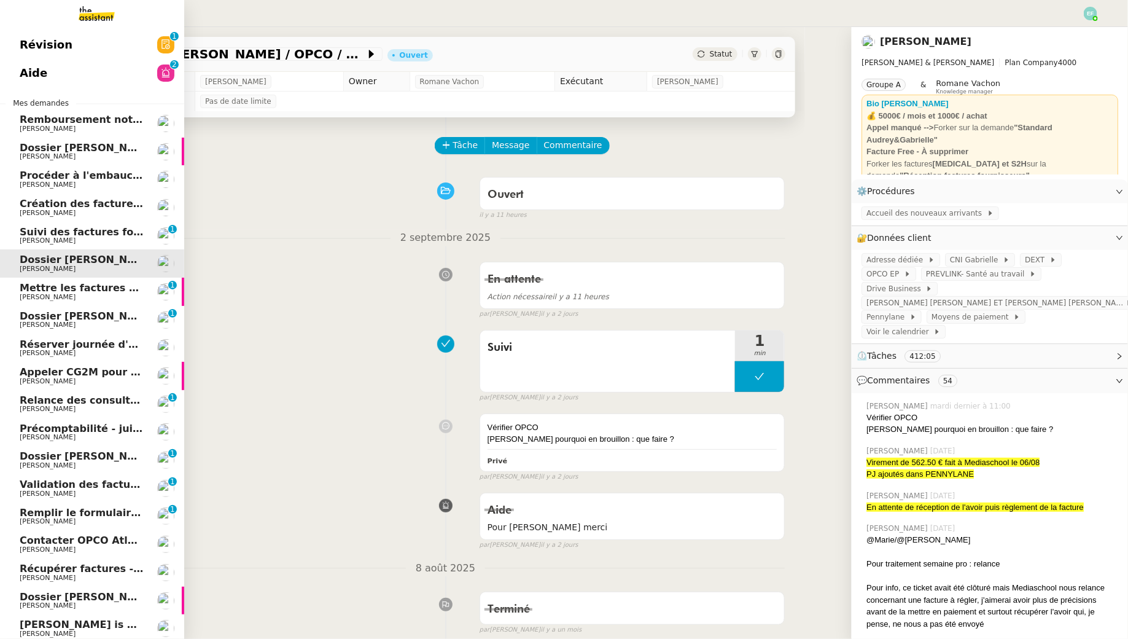
click at [59, 295] on span "[PERSON_NAME]" at bounding box center [48, 297] width 56 height 8
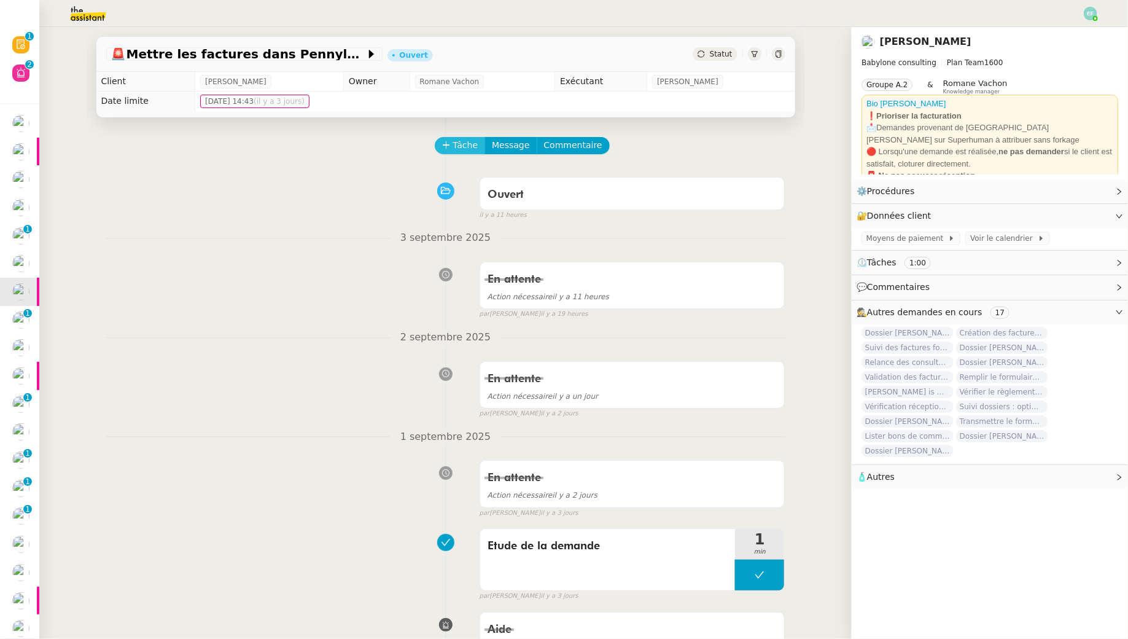
click at [470, 147] on span "Tâche" at bounding box center [465, 145] width 25 height 14
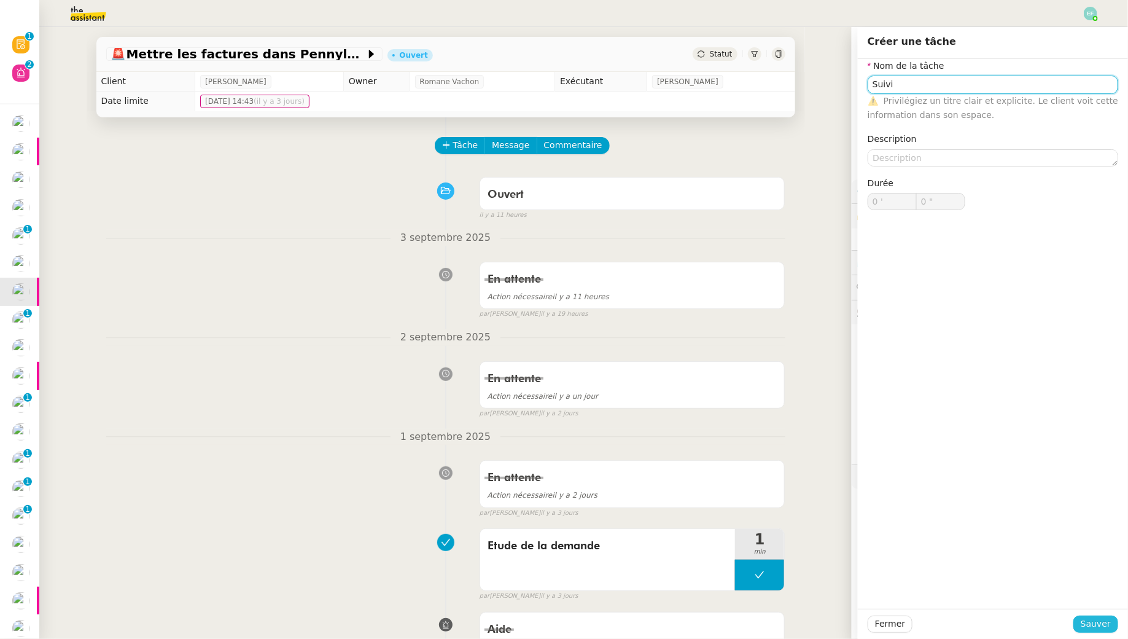
type input "Suivi"
click at [1098, 627] on span "Sauver" at bounding box center [1096, 624] width 30 height 14
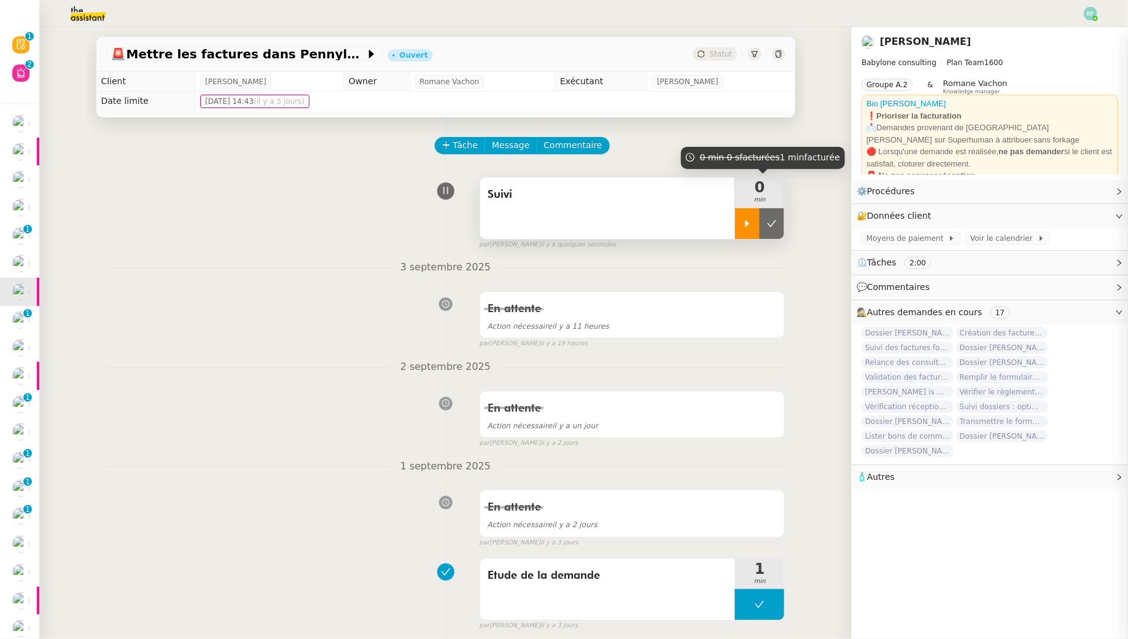
click at [743, 226] on icon at bounding box center [748, 224] width 10 height 10
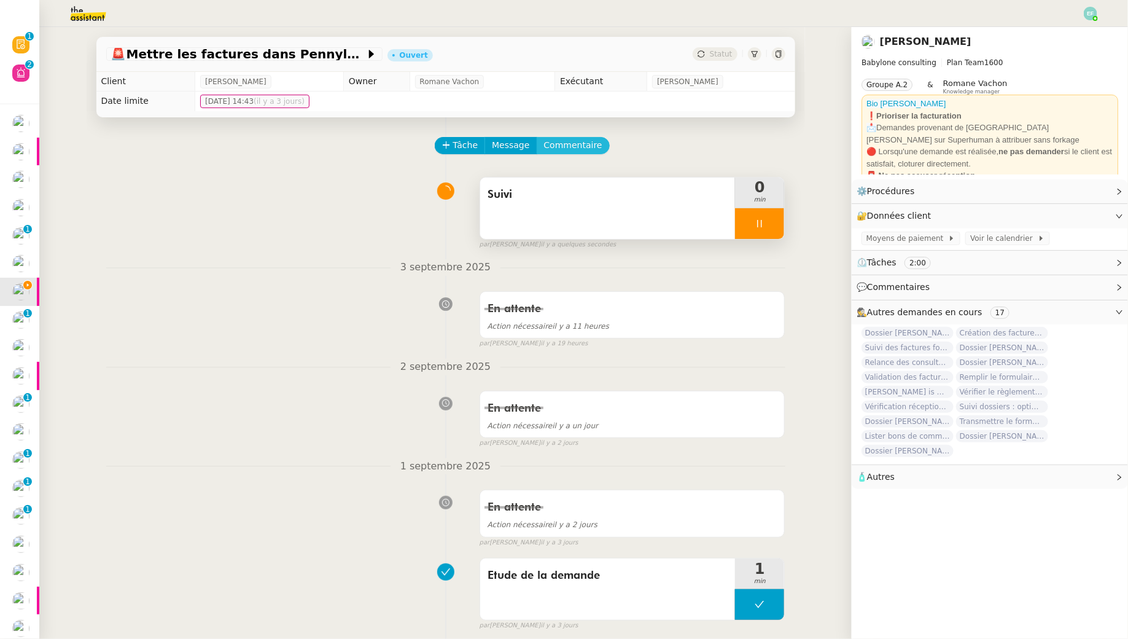
click at [569, 142] on span "Commentaire" at bounding box center [573, 145] width 58 height 14
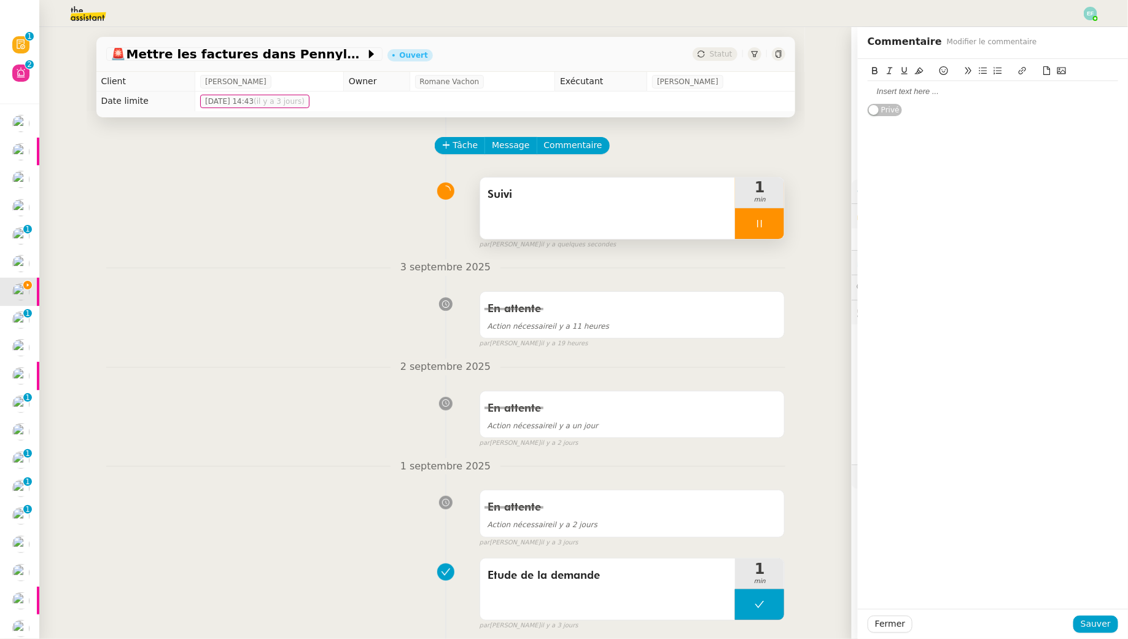
click at [889, 97] on div at bounding box center [993, 91] width 251 height 21
click at [1093, 624] on span "Sauver" at bounding box center [1096, 624] width 30 height 14
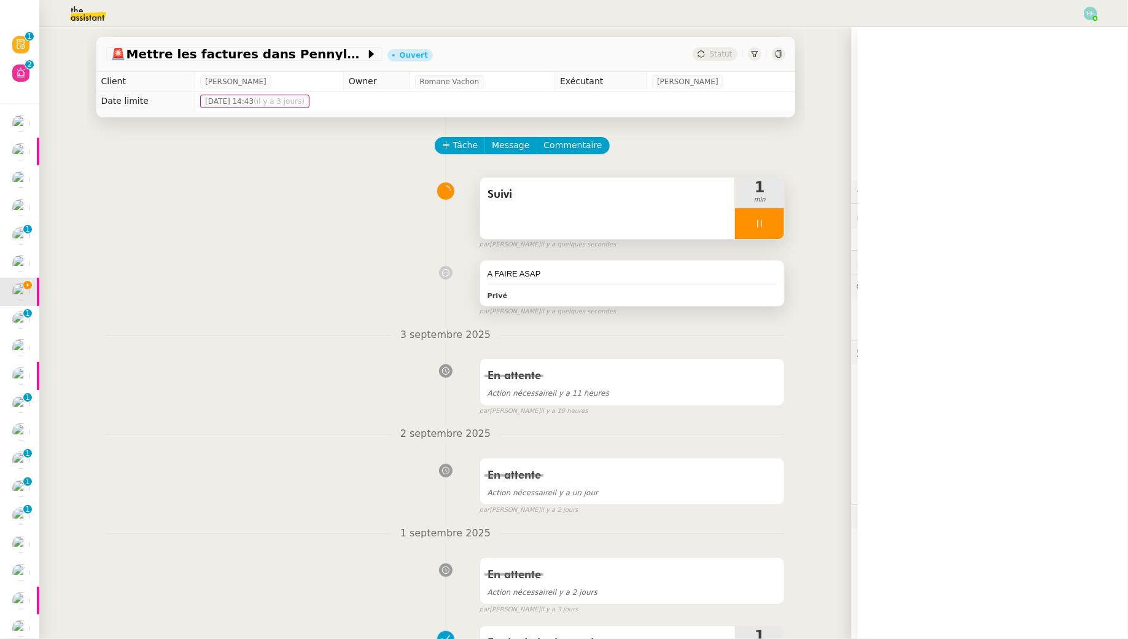
click at [680, 278] on div "A FAIRE ASAP" at bounding box center [633, 274] width 290 height 12
click at [1020, 90] on div "A FAIRE ASAP" at bounding box center [993, 91] width 251 height 11
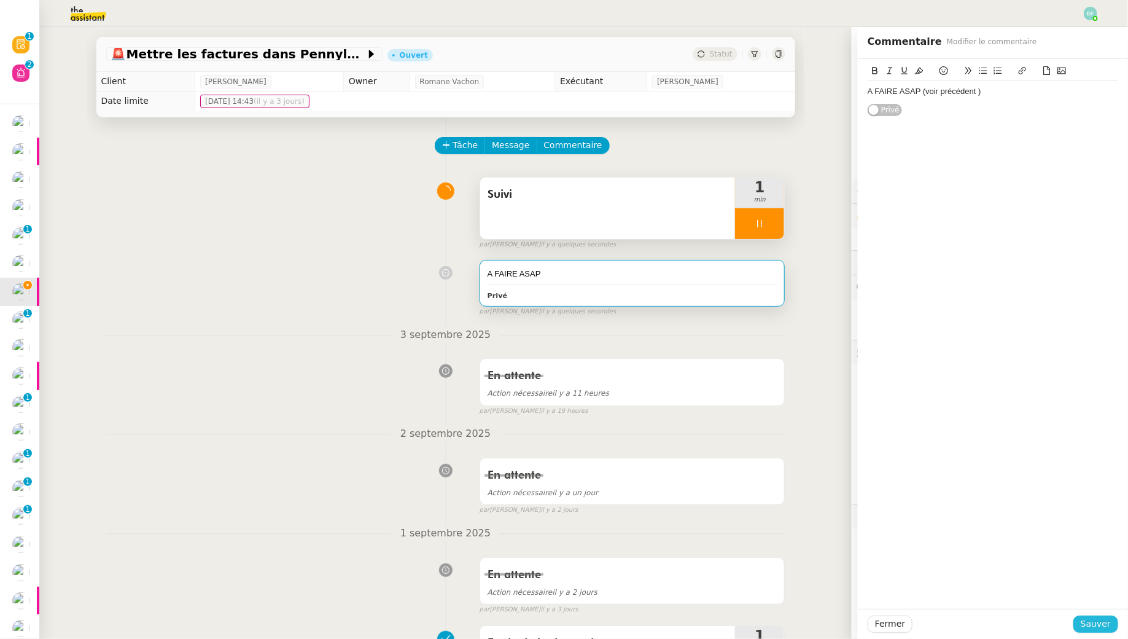
click at [1092, 624] on span "Sauver" at bounding box center [1096, 624] width 30 height 14
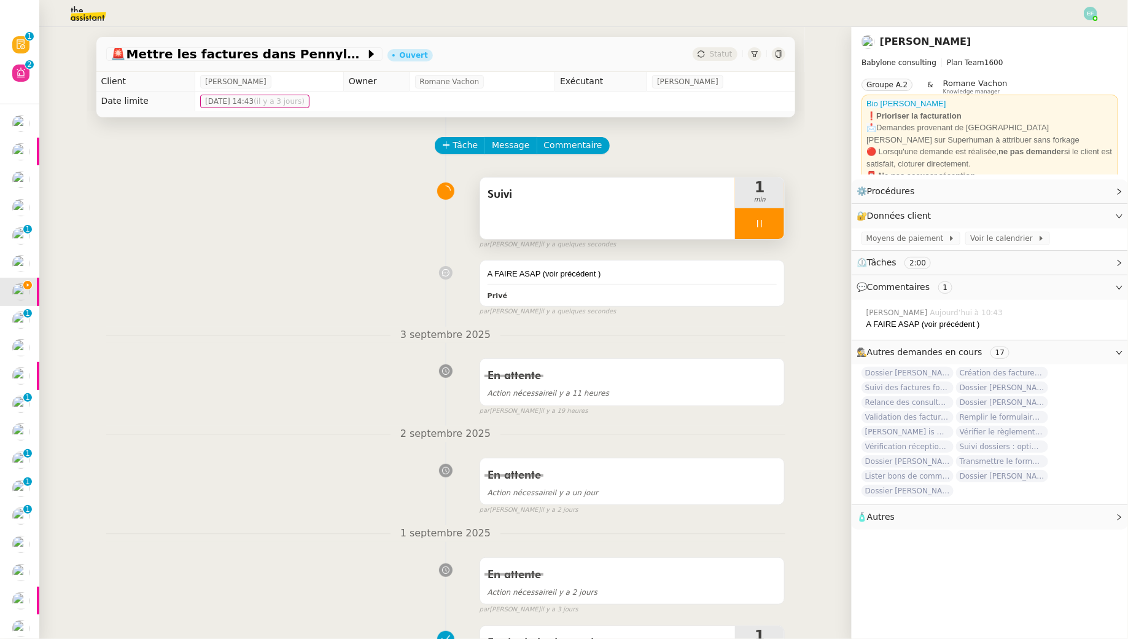
click at [768, 219] on div at bounding box center [759, 223] width 49 height 31
click at [768, 219] on icon at bounding box center [772, 224] width 10 height 10
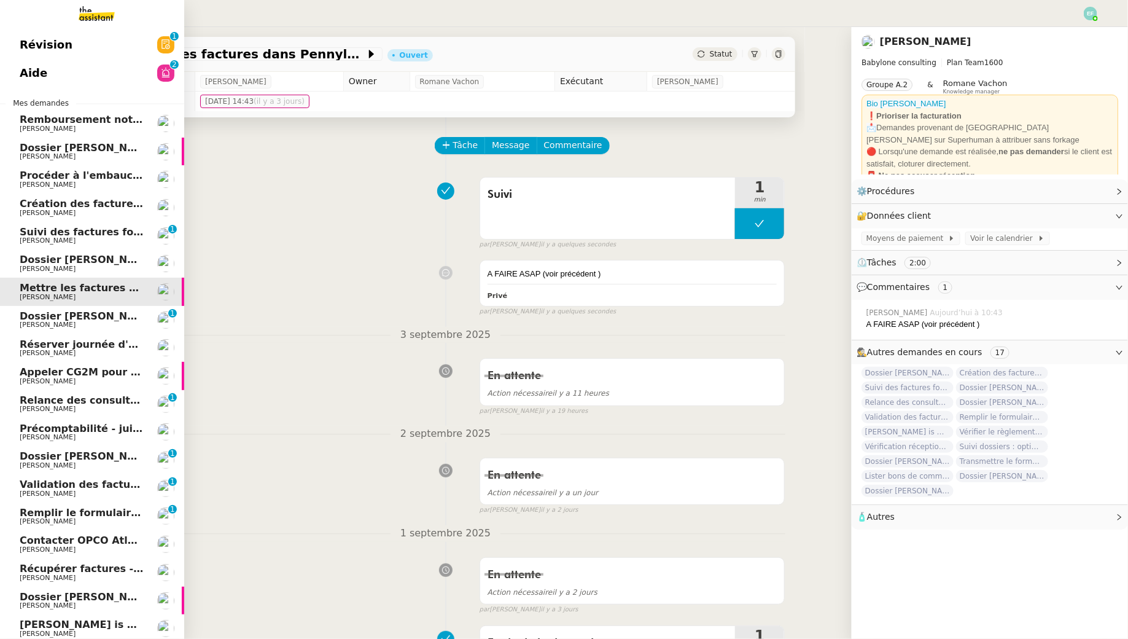
click at [33, 320] on span "Dossier [PERSON_NAME]" at bounding box center [88, 316] width 136 height 12
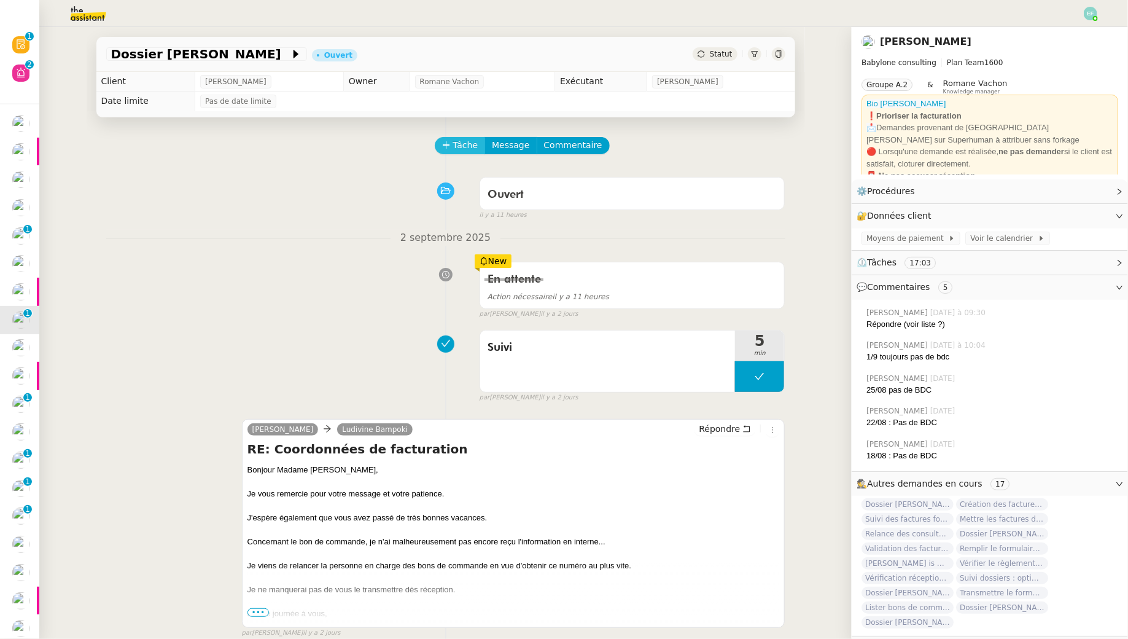
click at [459, 146] on span "Tâche" at bounding box center [465, 145] width 25 height 14
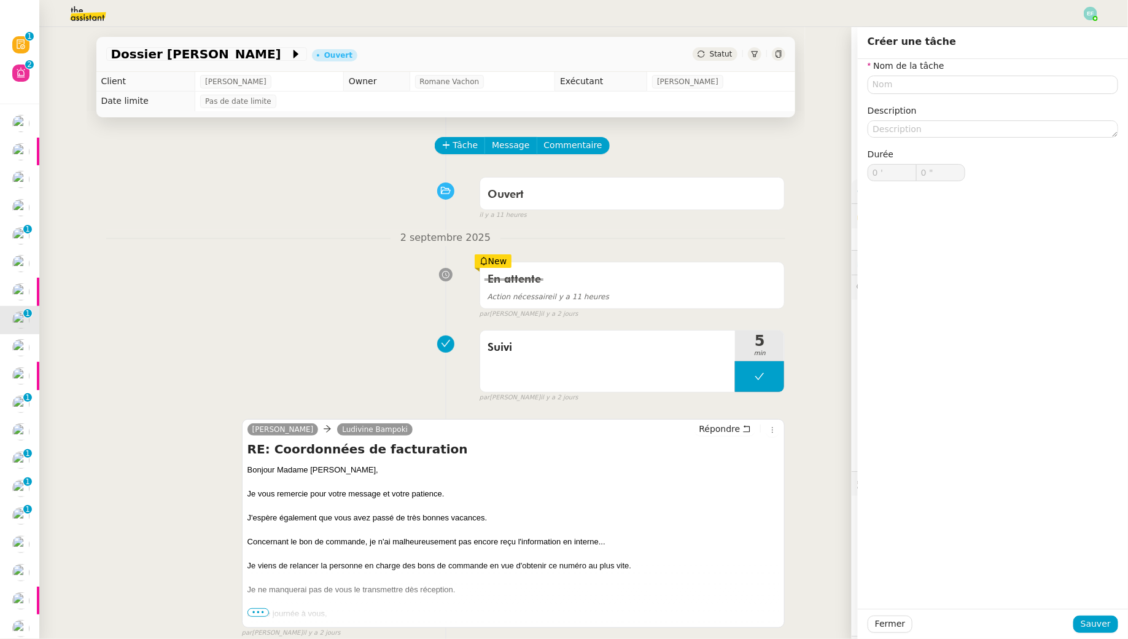
click at [344, 205] on div "Ouvert false il y a 11 heures" at bounding box center [445, 195] width 679 height 49
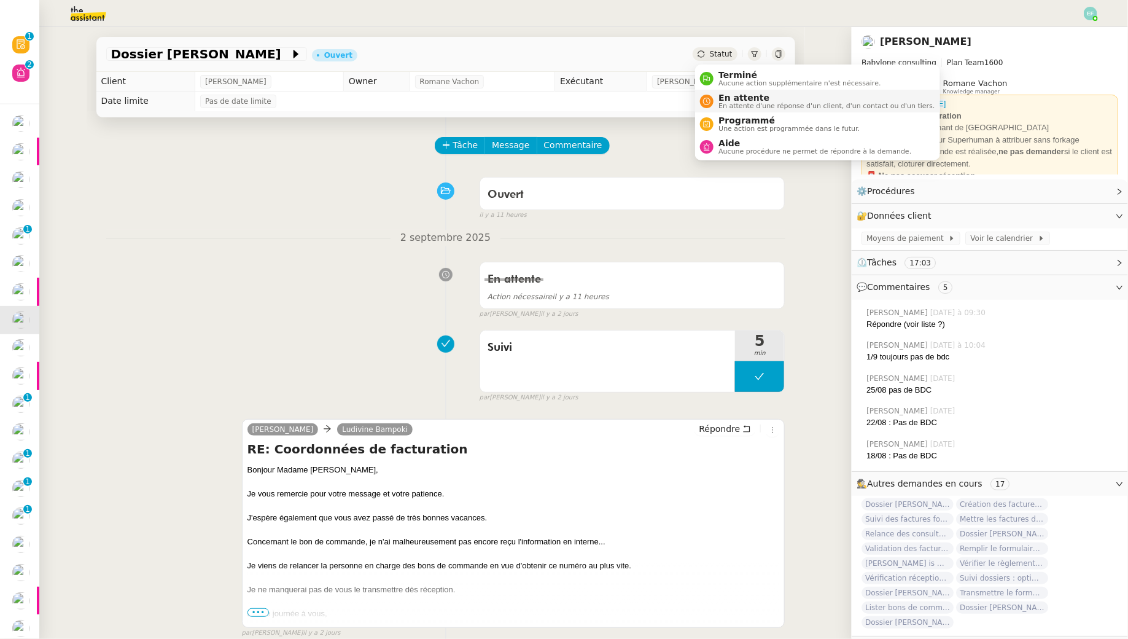
click at [738, 101] on span "En attente" at bounding box center [827, 98] width 216 height 10
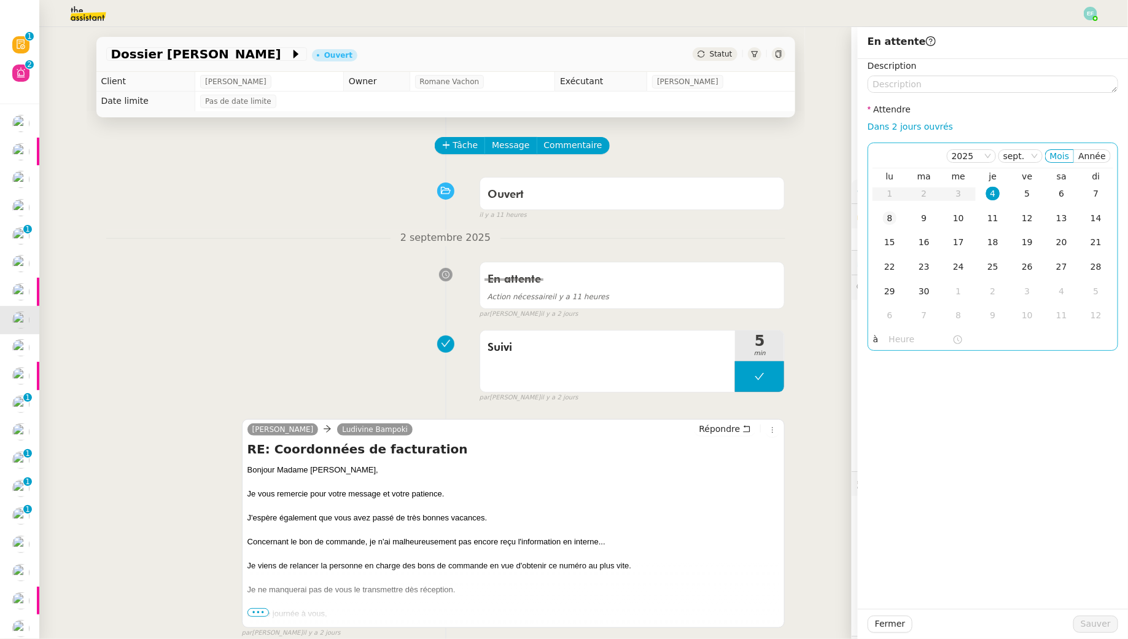
click at [894, 217] on div "8" at bounding box center [890, 218] width 14 height 14
click at [1086, 625] on span "Sauver" at bounding box center [1096, 624] width 30 height 14
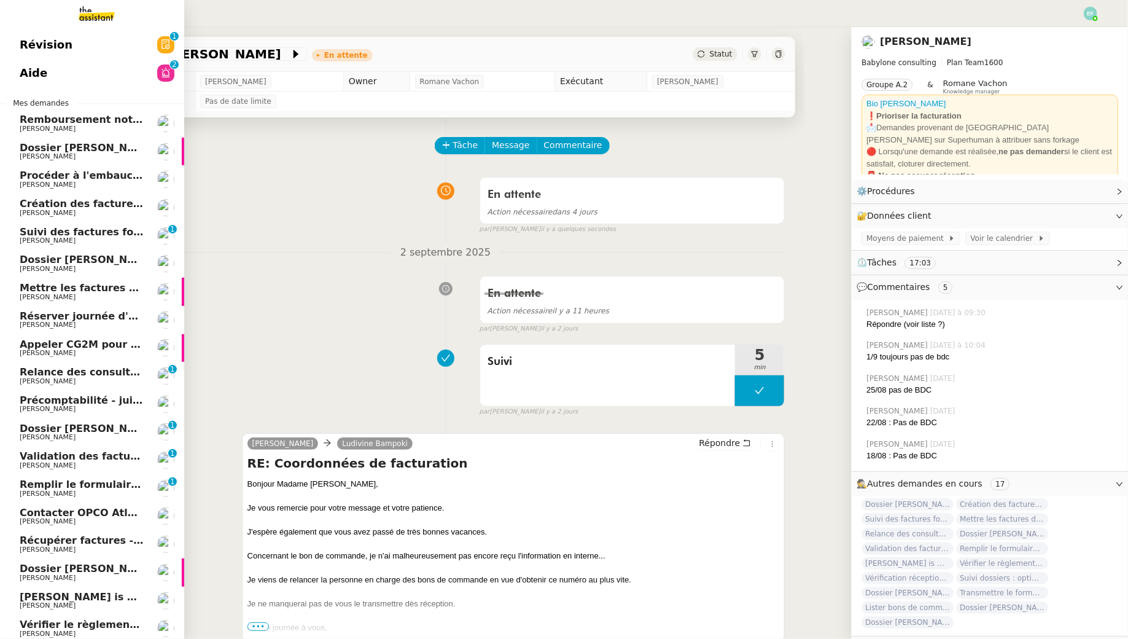
click at [15, 311] on link "Réserver journée d'équipe Manon Loustau" at bounding box center [92, 320] width 184 height 28
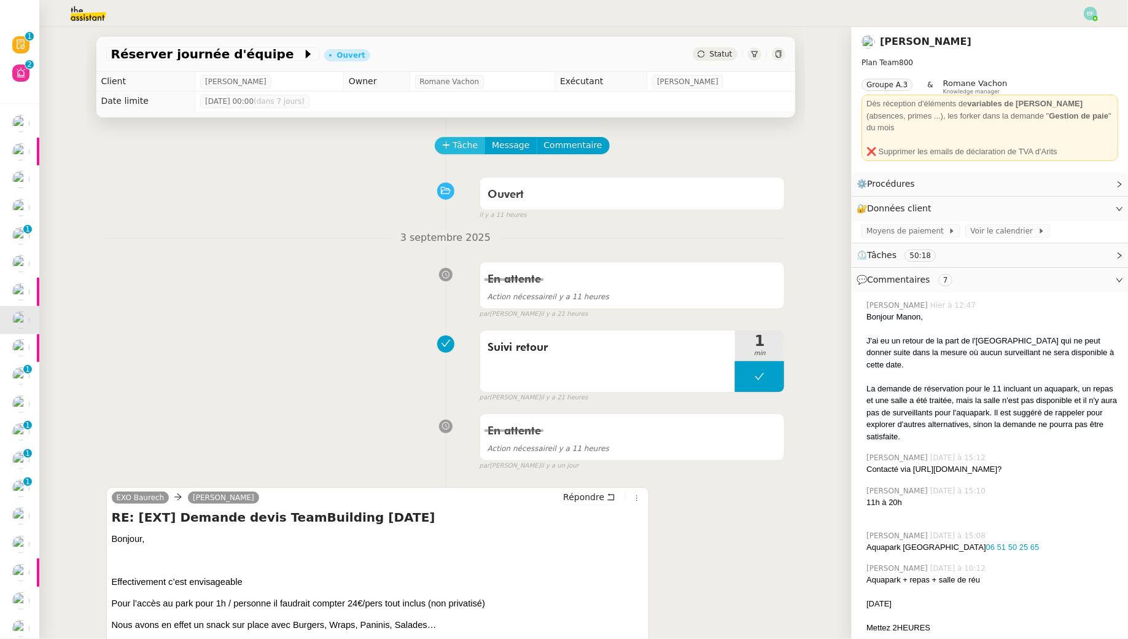
click at [475, 144] on span "Tâche" at bounding box center [465, 145] width 25 height 14
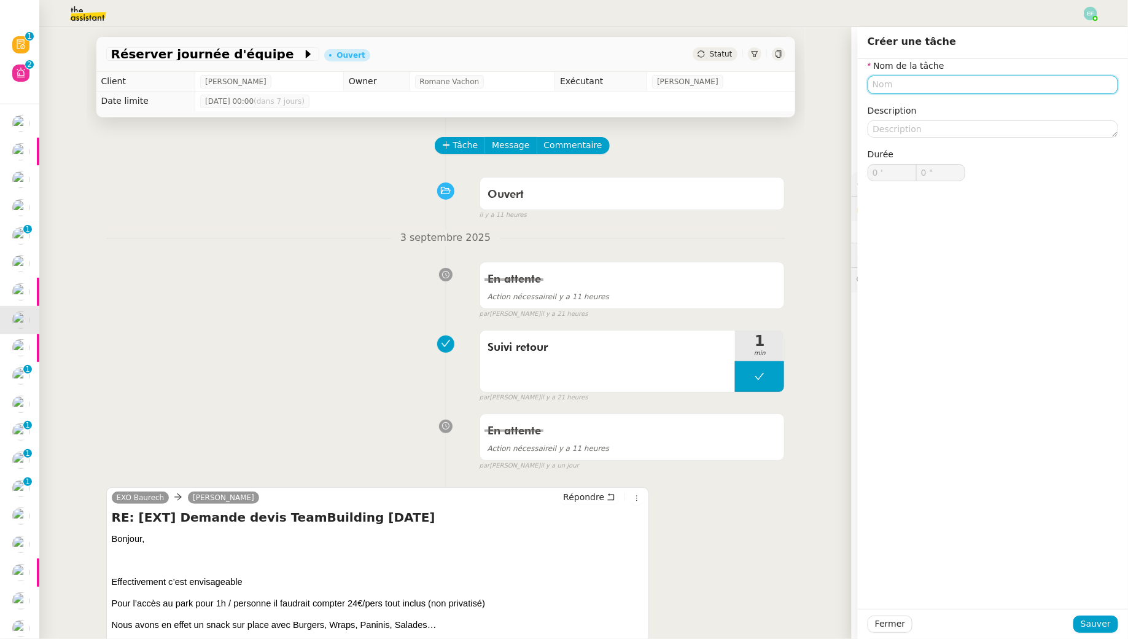
click at [923, 81] on input "text" at bounding box center [993, 85] width 251 height 18
type input "Suivi"
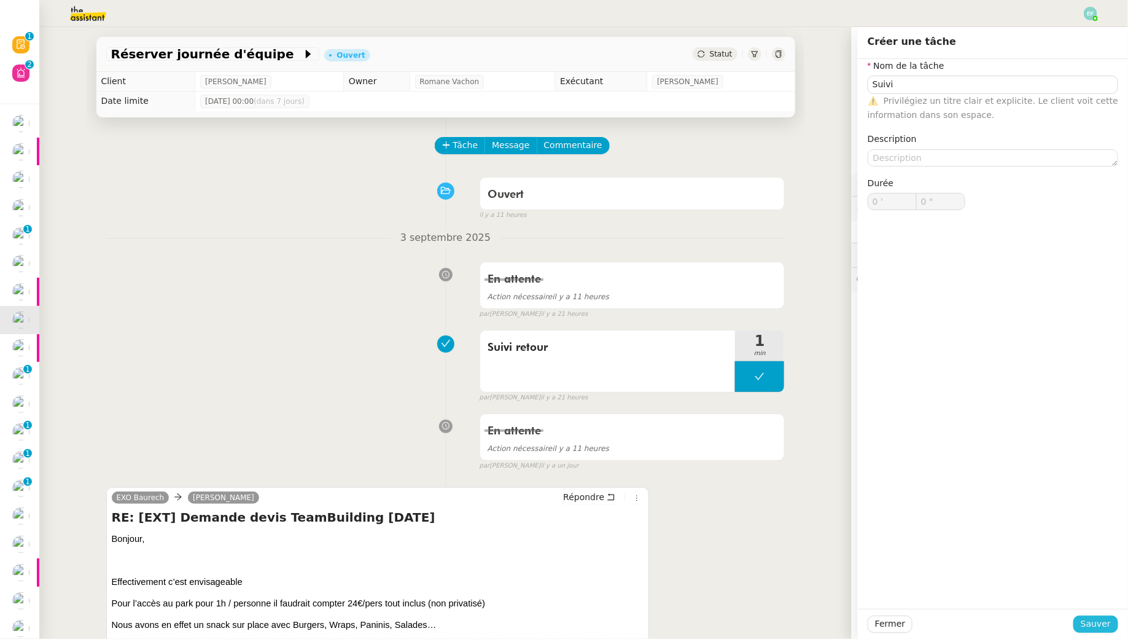
click at [1105, 617] on span "Sauver" at bounding box center [1096, 624] width 30 height 14
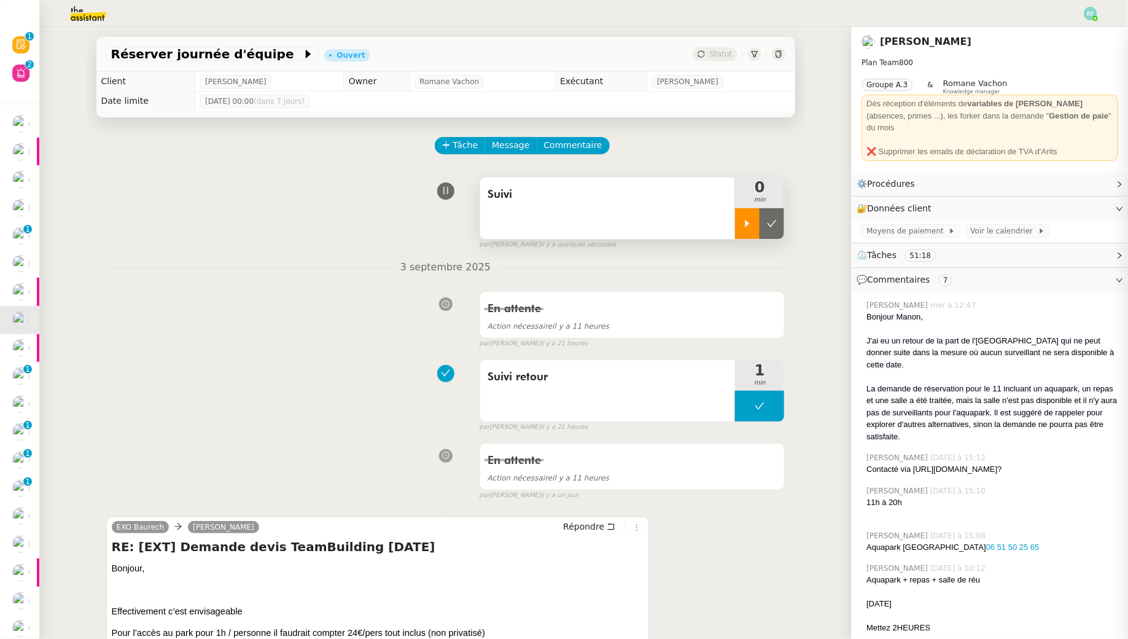
click at [746, 222] on icon at bounding box center [748, 223] width 4 height 7
click at [577, 146] on span "Commentaire" at bounding box center [573, 145] width 58 height 14
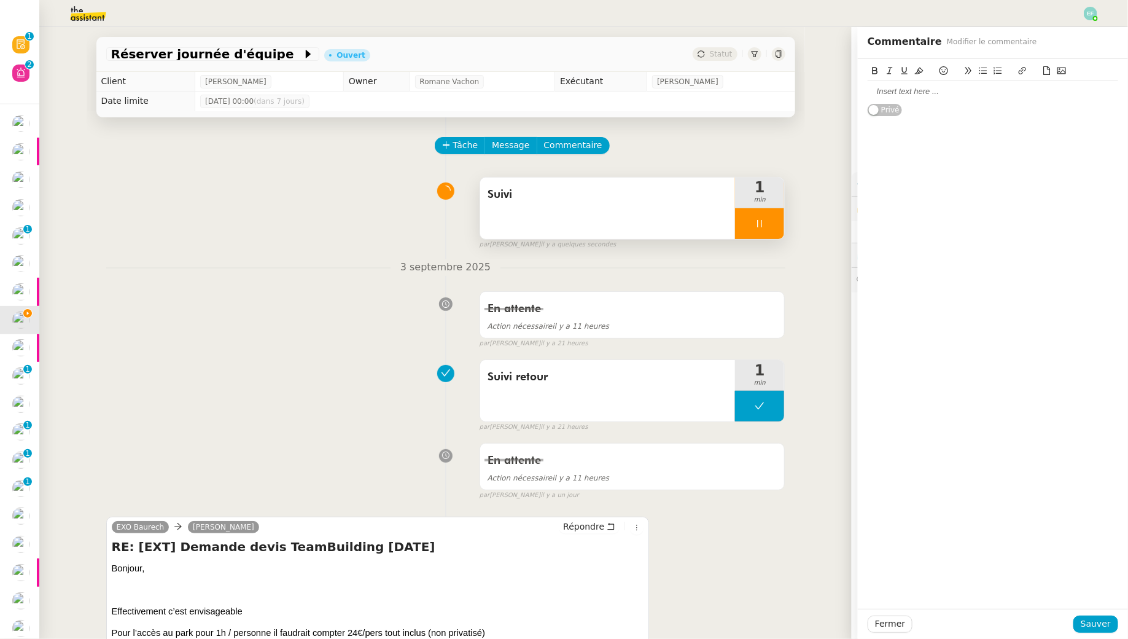
click at [918, 96] on div at bounding box center [993, 91] width 251 height 11
click at [1103, 625] on span "Sauver" at bounding box center [1096, 624] width 30 height 14
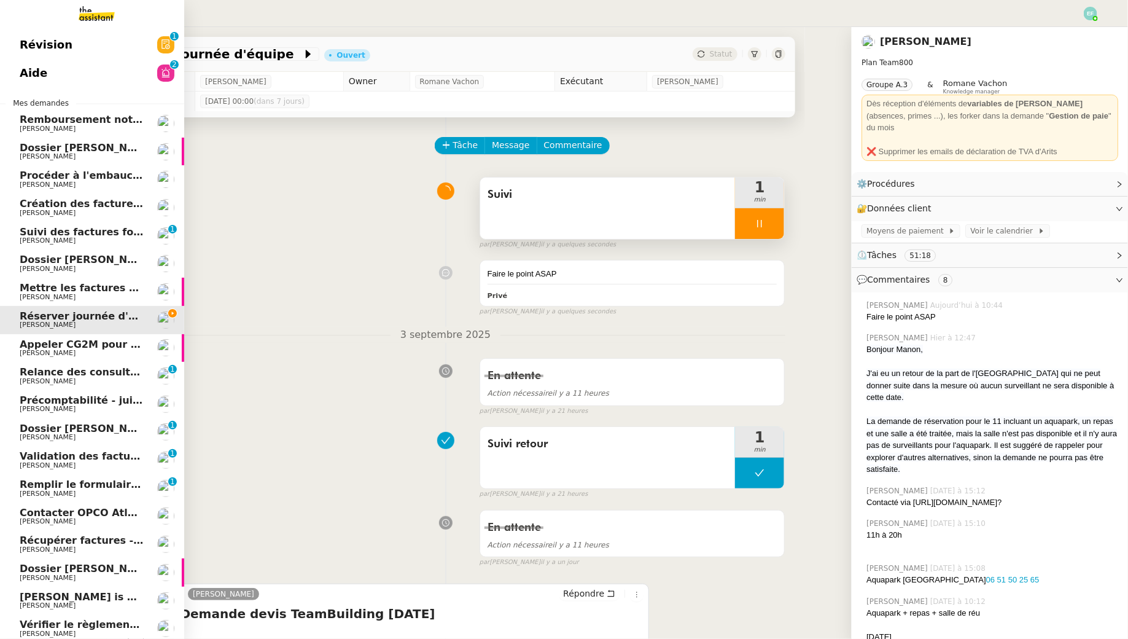
click at [33, 359] on link "Appeler CG2M pour suivi de signification Arthur MATHAUT" at bounding box center [92, 348] width 184 height 28
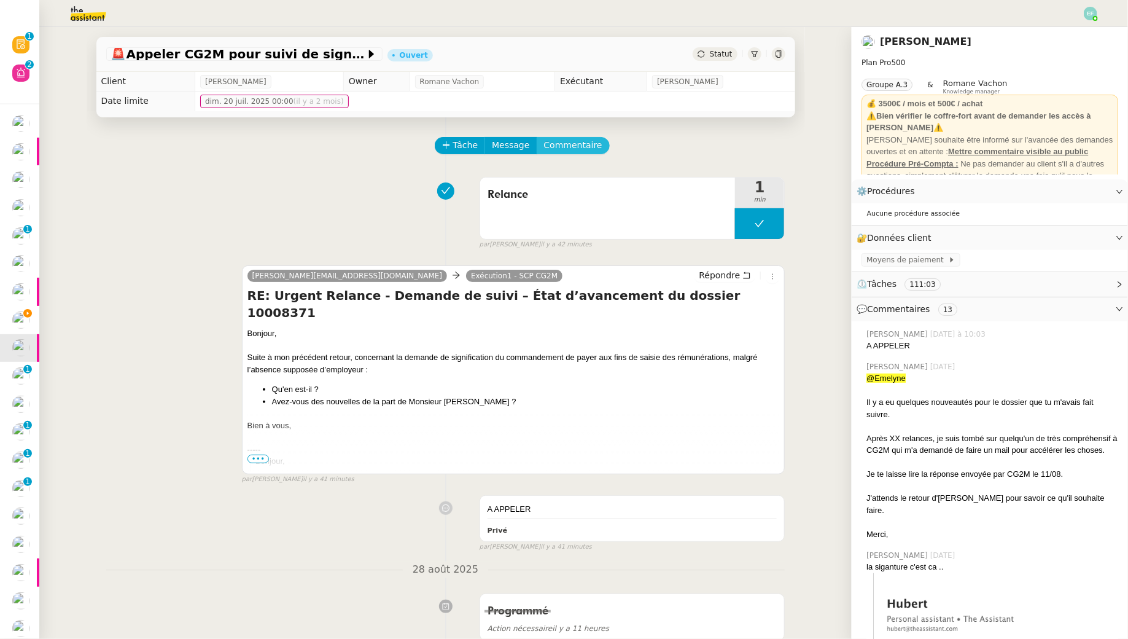
click at [581, 148] on span "Commentaire" at bounding box center [573, 145] width 58 height 14
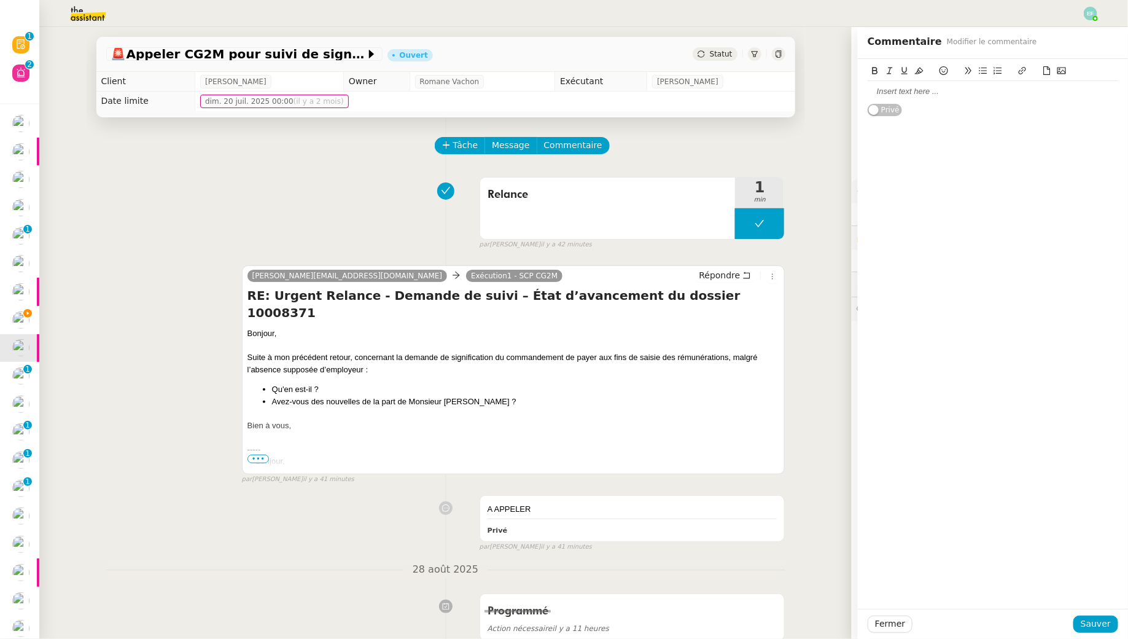
click at [945, 95] on div at bounding box center [993, 91] width 251 height 11
click at [1109, 623] on span "Sauver" at bounding box center [1096, 624] width 30 height 14
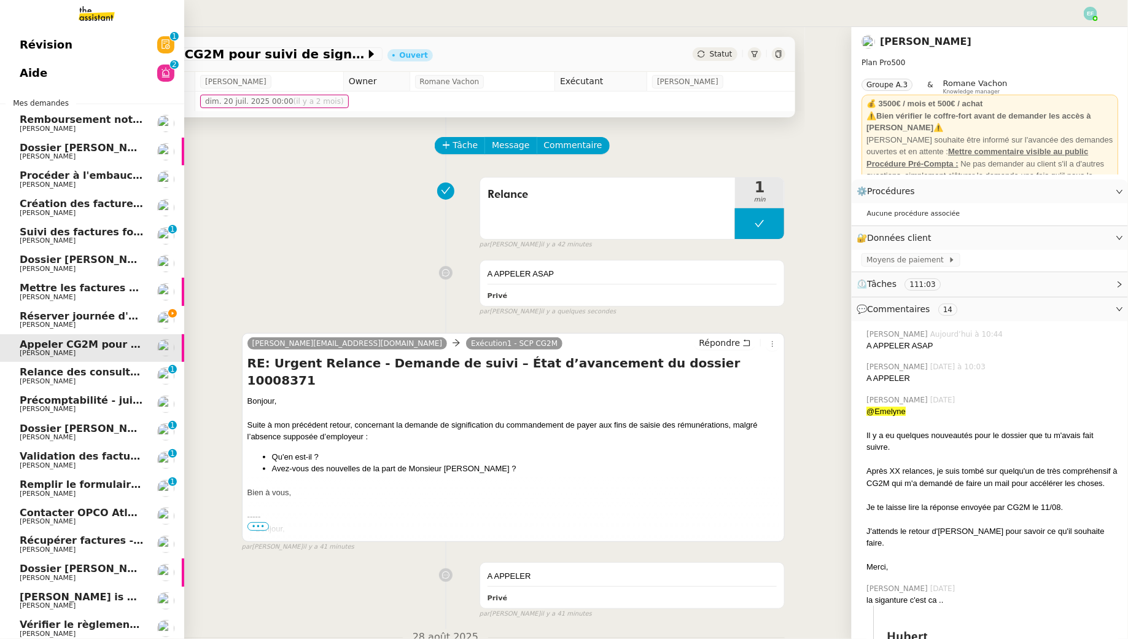
click at [34, 315] on span "Réserver journée d'équipe" at bounding box center [93, 316] width 146 height 12
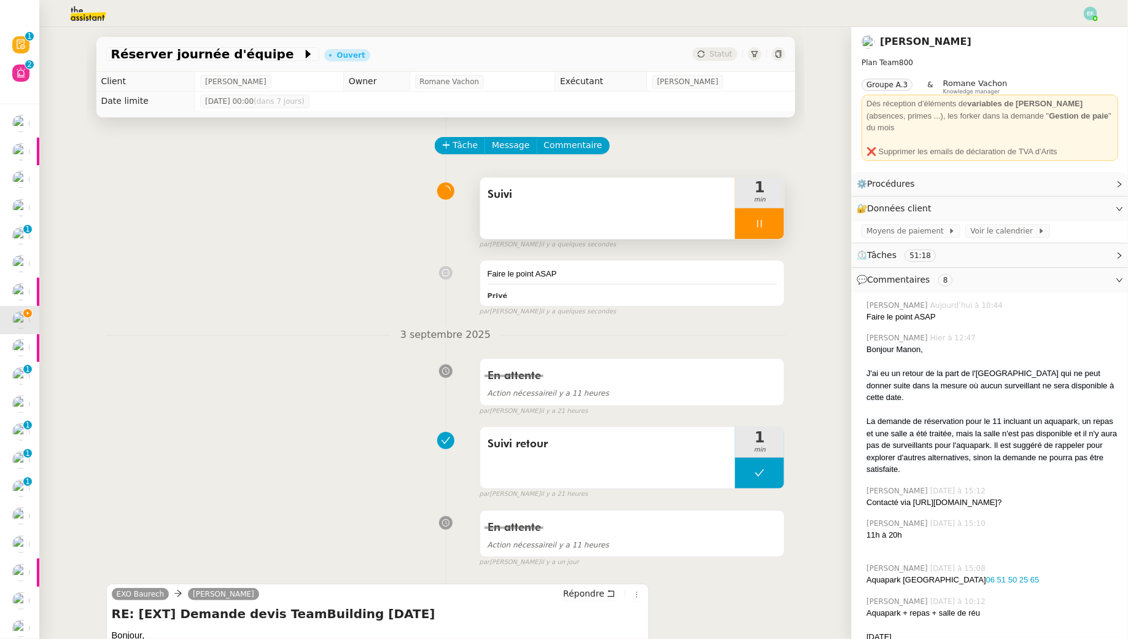
click at [753, 214] on div at bounding box center [759, 223] width 49 height 31
click at [778, 222] on button at bounding box center [772, 223] width 25 height 31
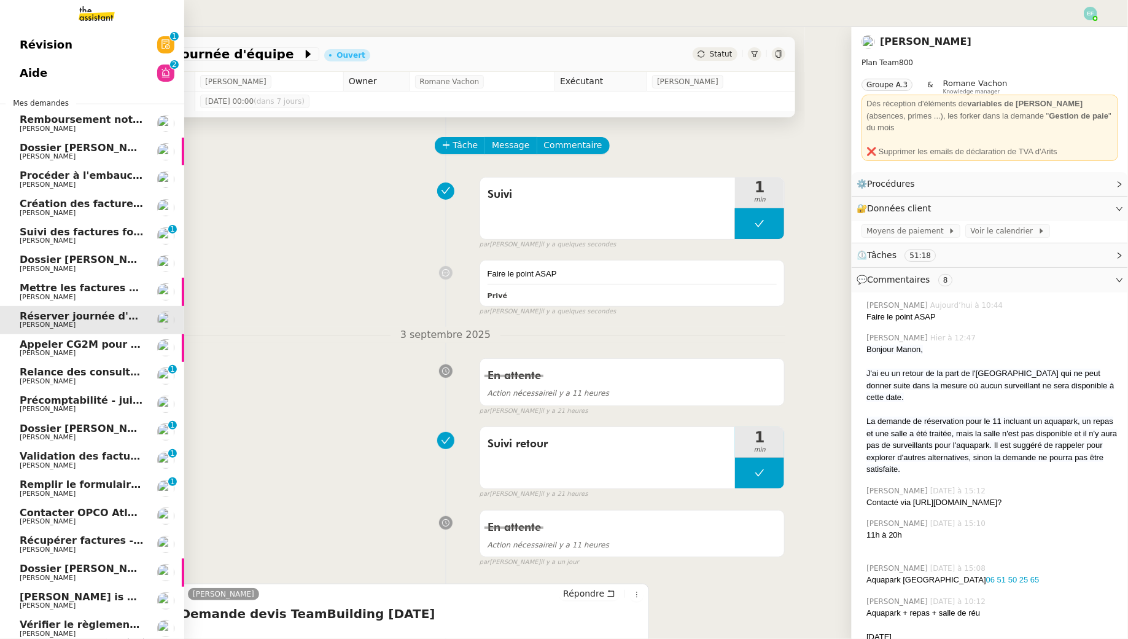
click at [24, 380] on span "[PERSON_NAME]" at bounding box center [48, 381] width 56 height 8
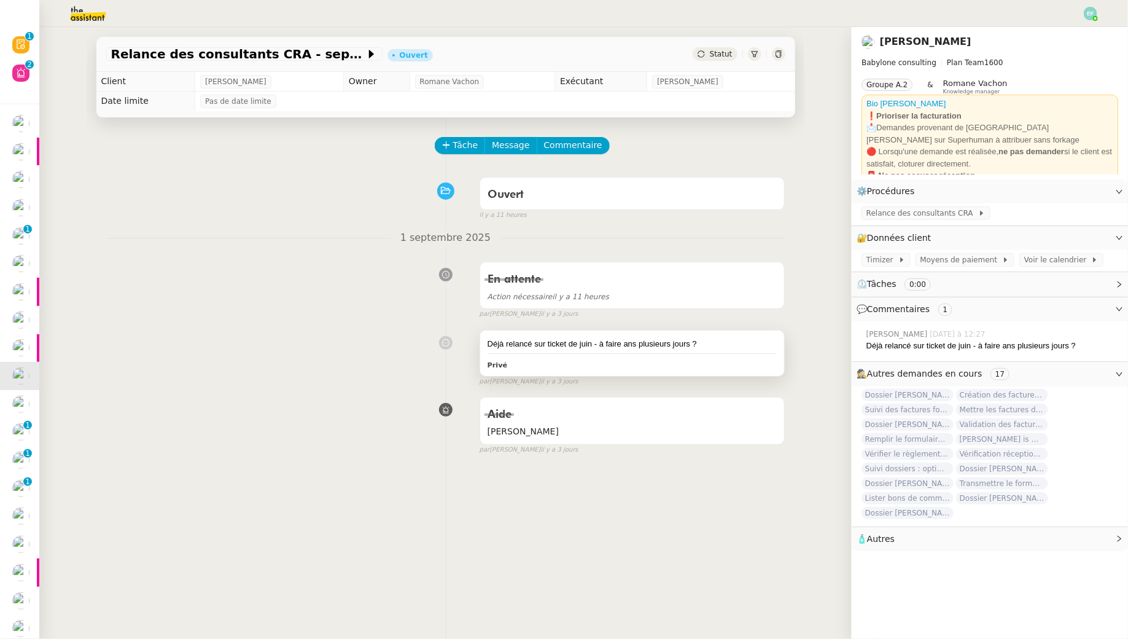
click at [670, 348] on div "Déjà relancé sur ticket de juin - à faire ans plusieurs jours ?" at bounding box center [633, 344] width 290 height 12
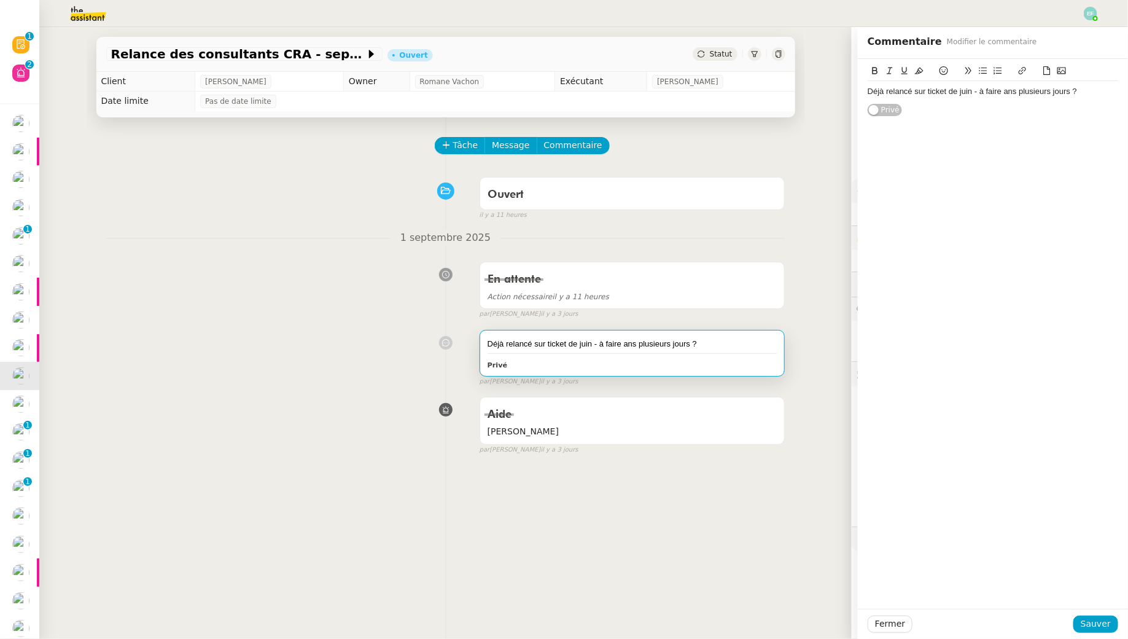
click at [783, 129] on div "Tâche Message Commentaire Veuillez patienter une erreur s'est produite 👌👌👌 mess…" at bounding box center [446, 436] width 719 height 639
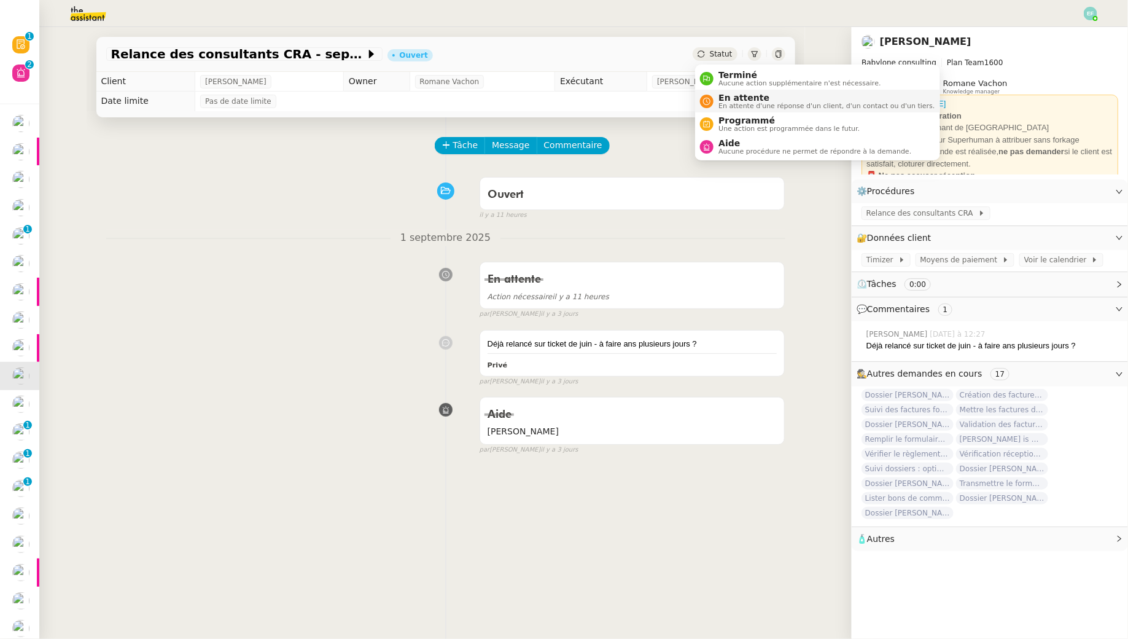
click at [730, 104] on span "En attente d'une réponse d'un client, d'un contact ou d'un tiers." at bounding box center [827, 106] width 216 height 7
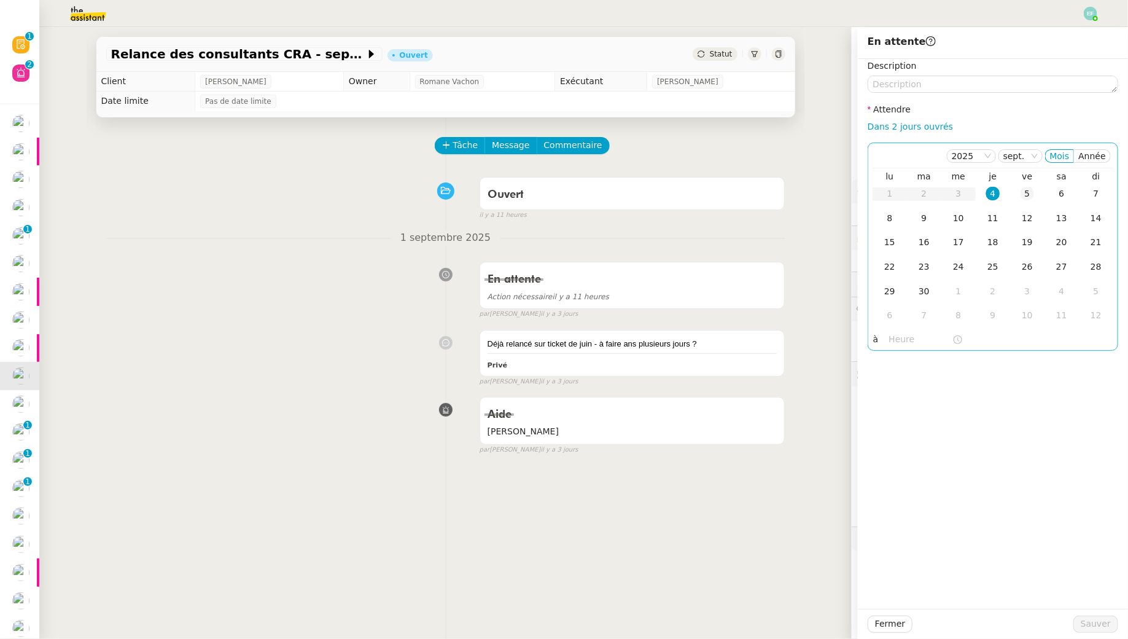
click at [1026, 195] on div "5" at bounding box center [1028, 194] width 14 height 14
click at [1097, 620] on span "Sauver" at bounding box center [1096, 624] width 30 height 14
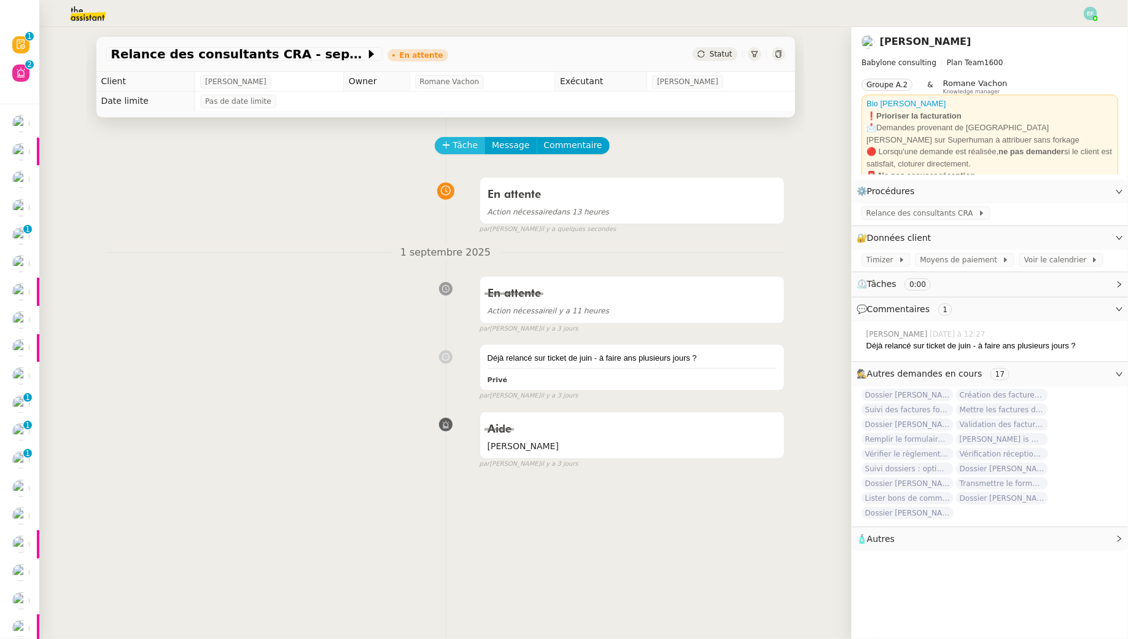
click at [466, 148] on span "Tâche" at bounding box center [465, 145] width 25 height 14
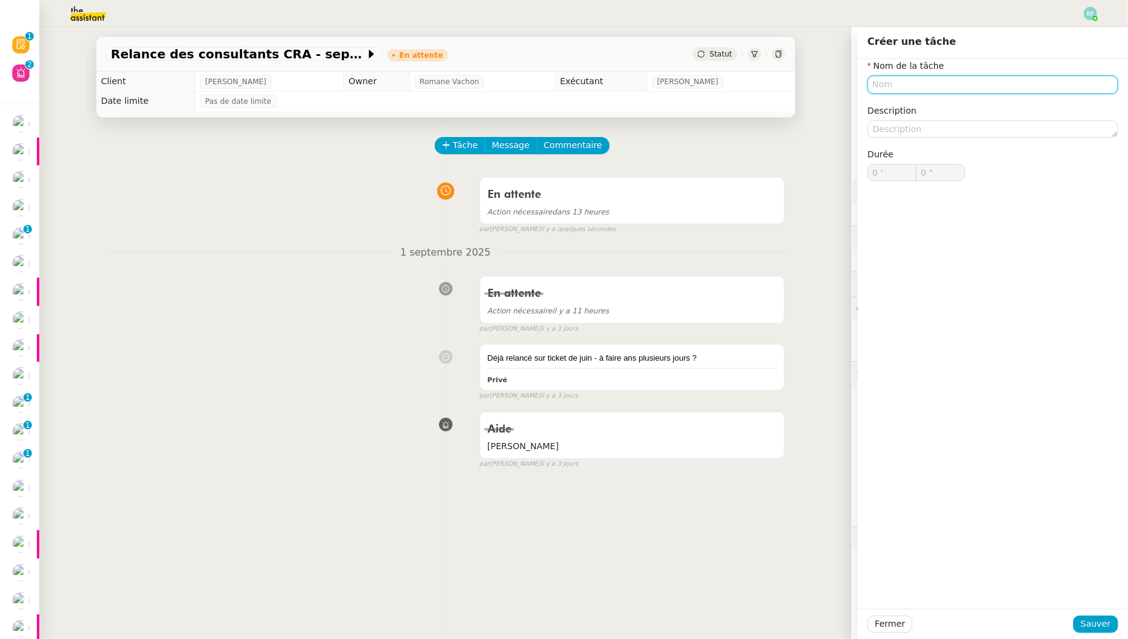
click at [912, 90] on input "text" at bounding box center [993, 85] width 251 height 18
type input "Relance"
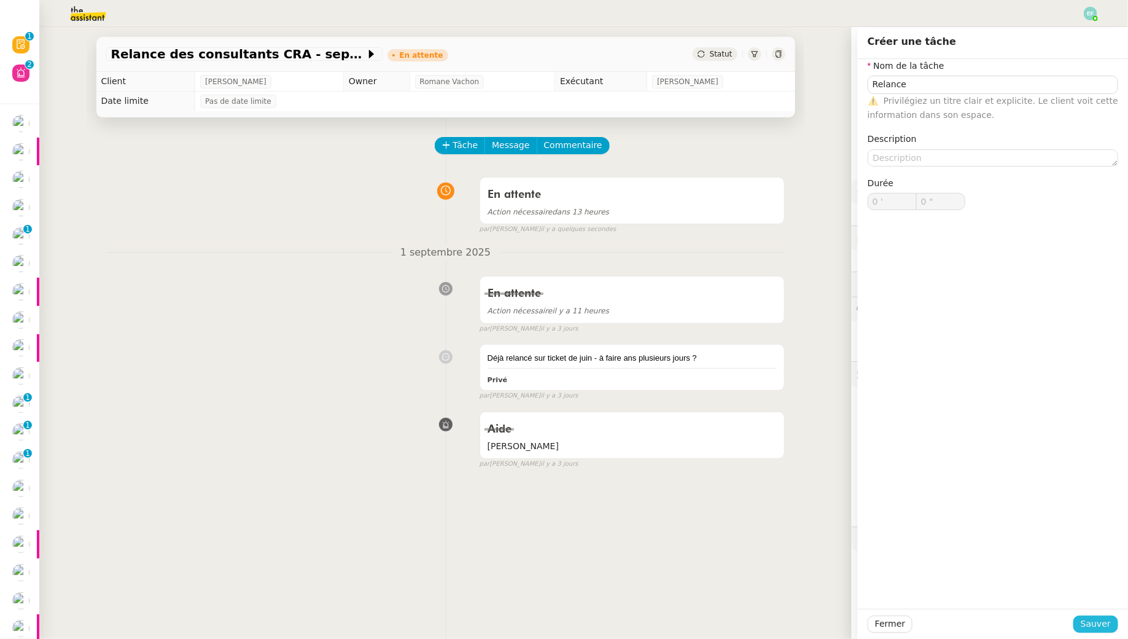
click at [1101, 628] on span "Sauver" at bounding box center [1096, 624] width 30 height 14
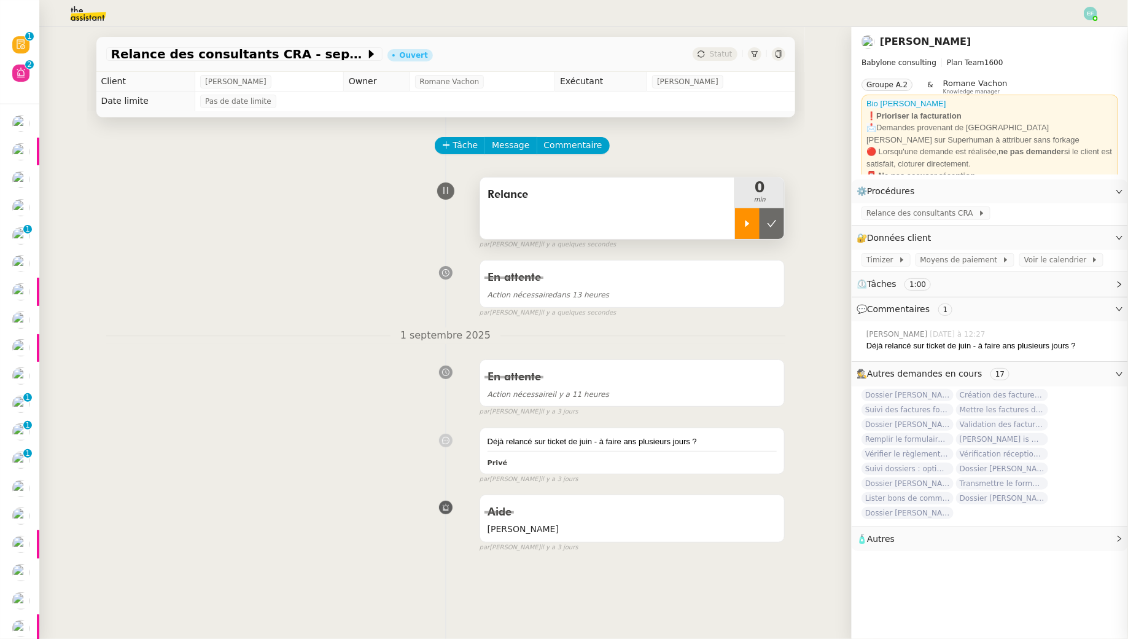
click at [751, 228] on div at bounding box center [747, 223] width 25 height 31
click at [776, 211] on div at bounding box center [759, 223] width 49 height 31
click at [776, 211] on button at bounding box center [772, 223] width 25 height 31
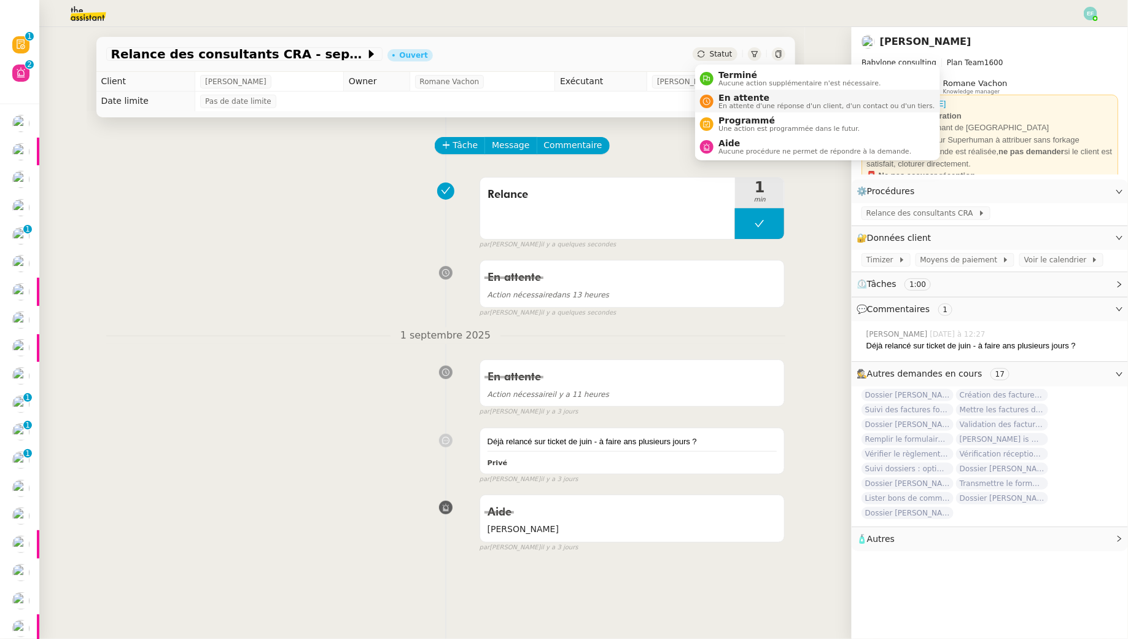
click at [725, 96] on span "En attente" at bounding box center [827, 98] width 216 height 10
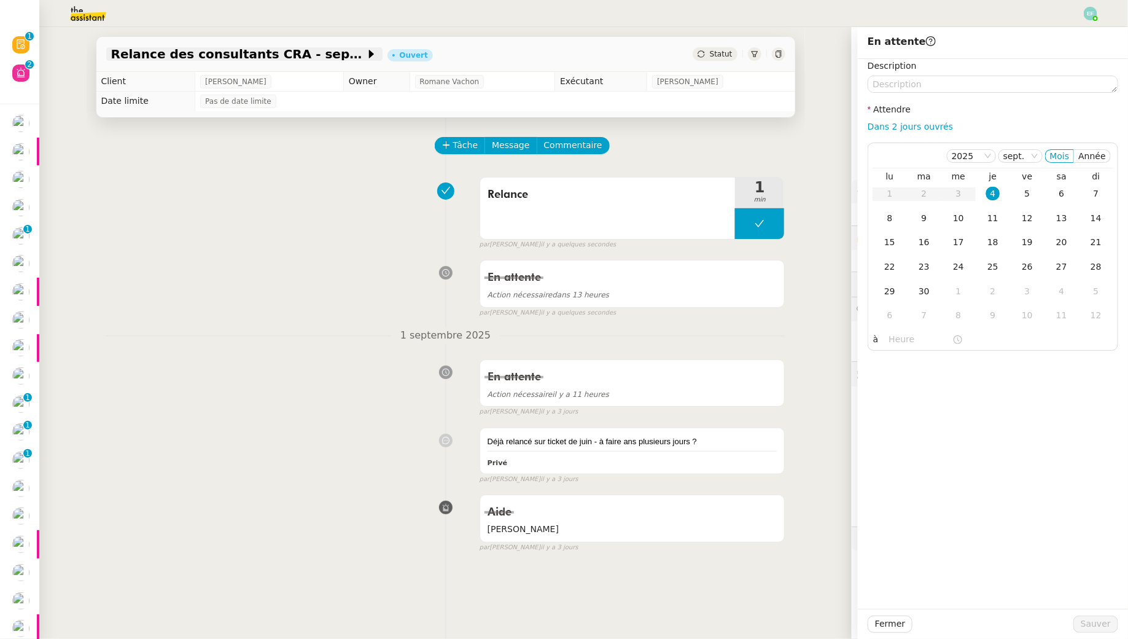
click at [352, 55] on span "Relance des consultants CRA - septembre 2025" at bounding box center [238, 54] width 254 height 12
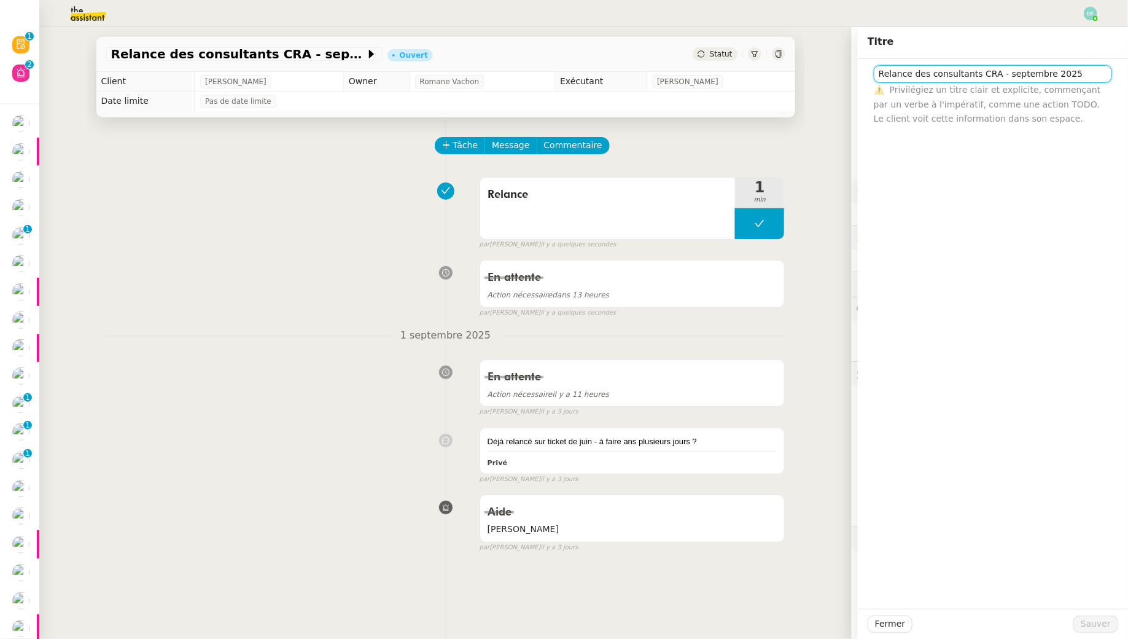
click at [1040, 69] on input "Relance des consultants CRA - septembre 2025" at bounding box center [993, 74] width 238 height 18
click at [1019, 76] on input "Relance des consultants CRA - septembre 2025" at bounding box center [993, 74] width 238 height 18
type input "Relance des consultants CRA - août 2025"
click at [1095, 619] on span "Sauver" at bounding box center [1096, 624] width 30 height 14
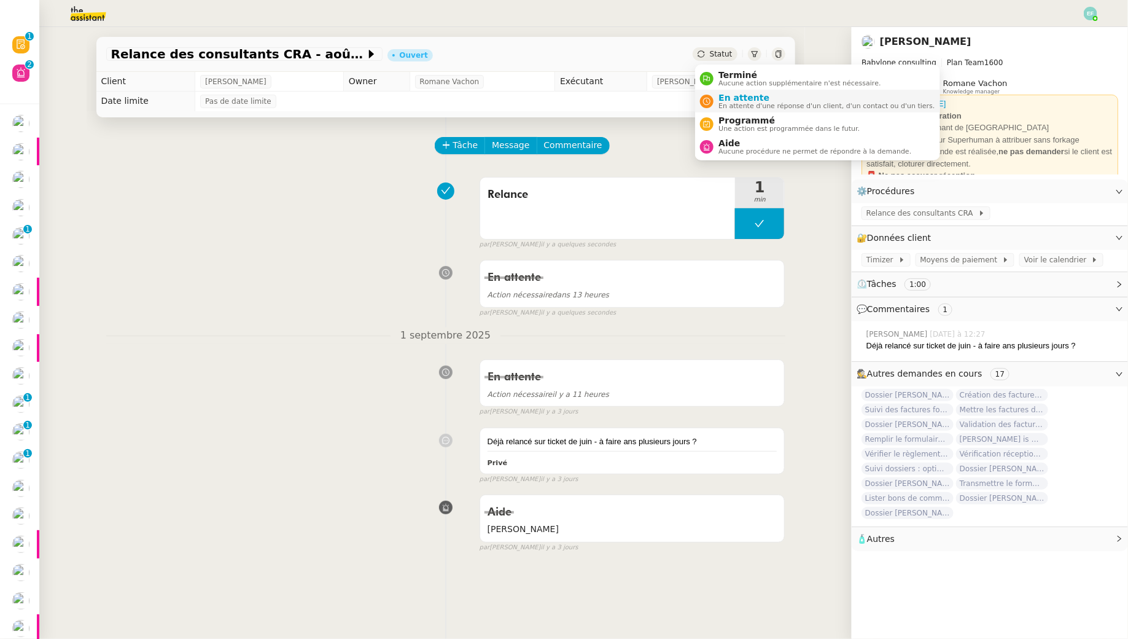
click at [718, 96] on div "En attente En attente d'une réponse d'un client, d'un contact ou d'un tiers." at bounding box center [824, 101] width 221 height 17
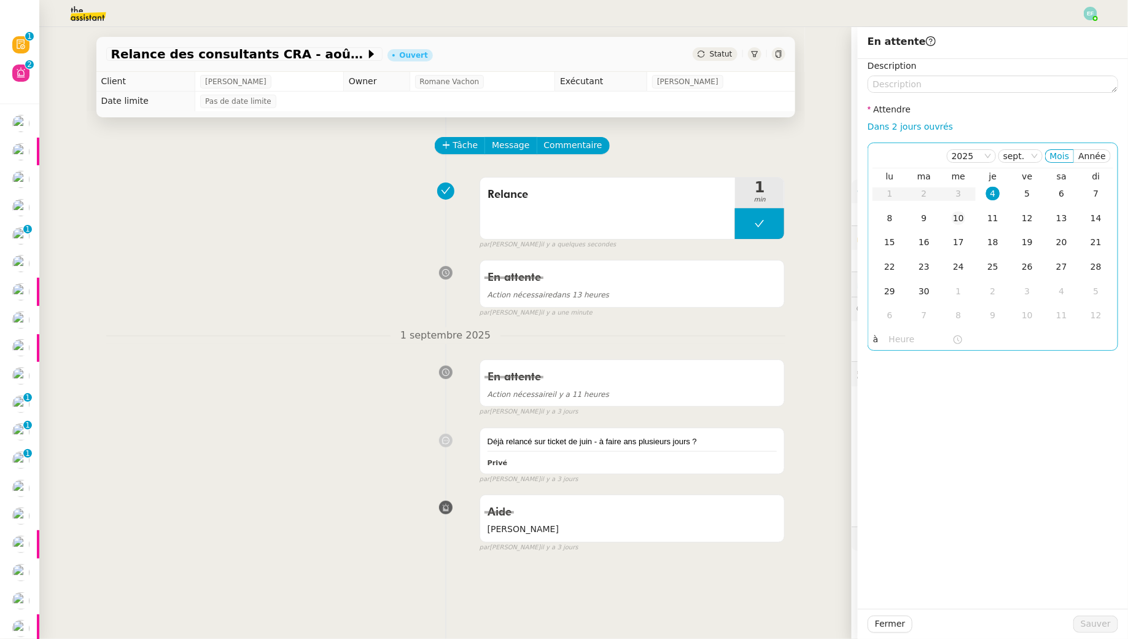
click at [961, 222] on div "10" at bounding box center [959, 218] width 14 height 14
click at [925, 216] on div "9" at bounding box center [925, 218] width 14 height 14
click at [1106, 627] on span "Sauver" at bounding box center [1096, 624] width 30 height 14
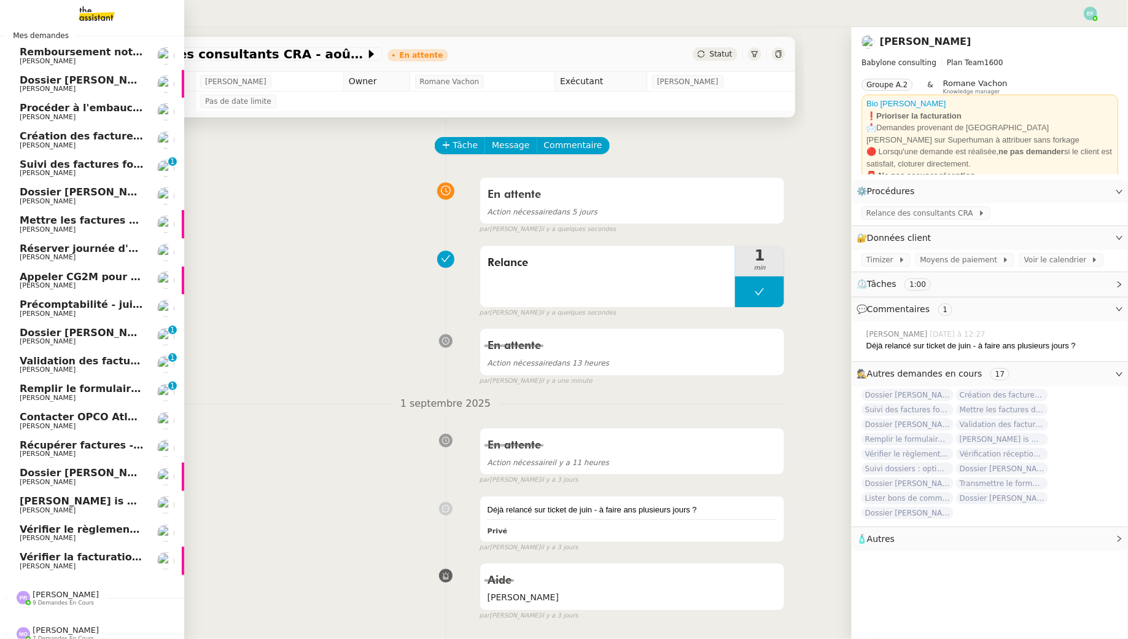
scroll to position [76, 0]
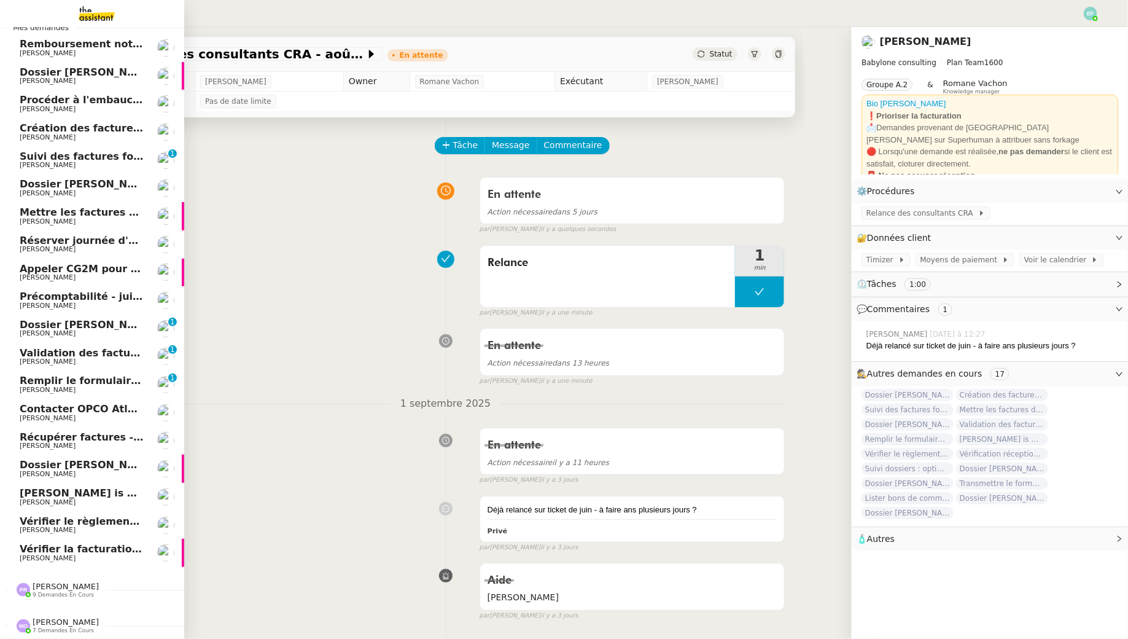
click at [112, 160] on span "Suivi des factures fournisseurs en attente de paiement - 1 septembre 2025" at bounding box center [229, 157] width 418 height 12
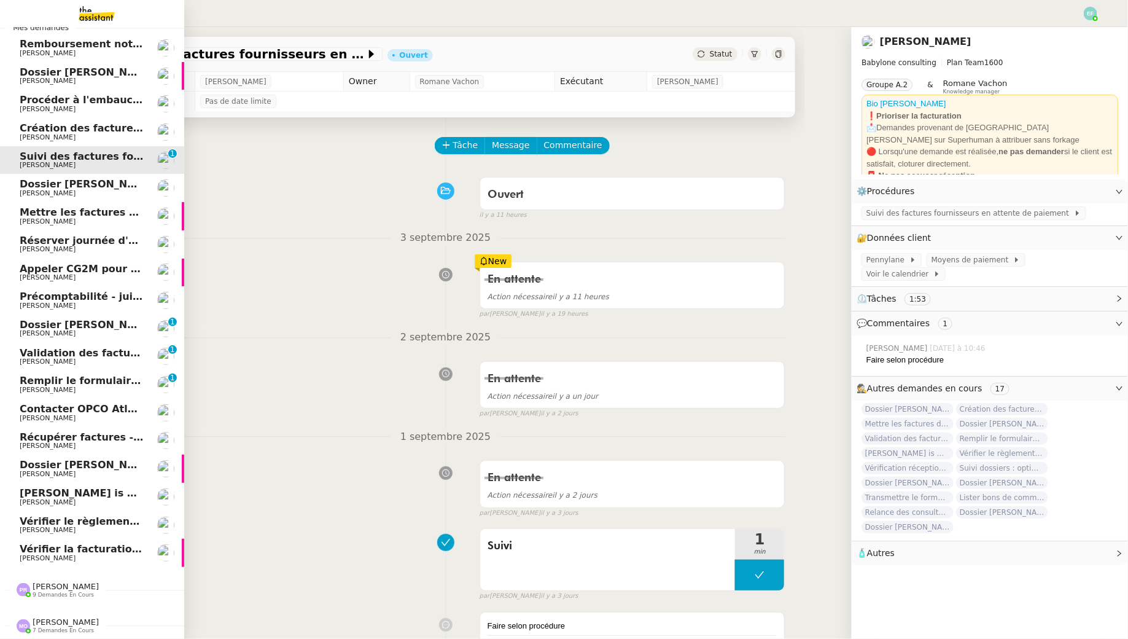
click at [123, 191] on span "[PERSON_NAME]" at bounding box center [82, 193] width 124 height 7
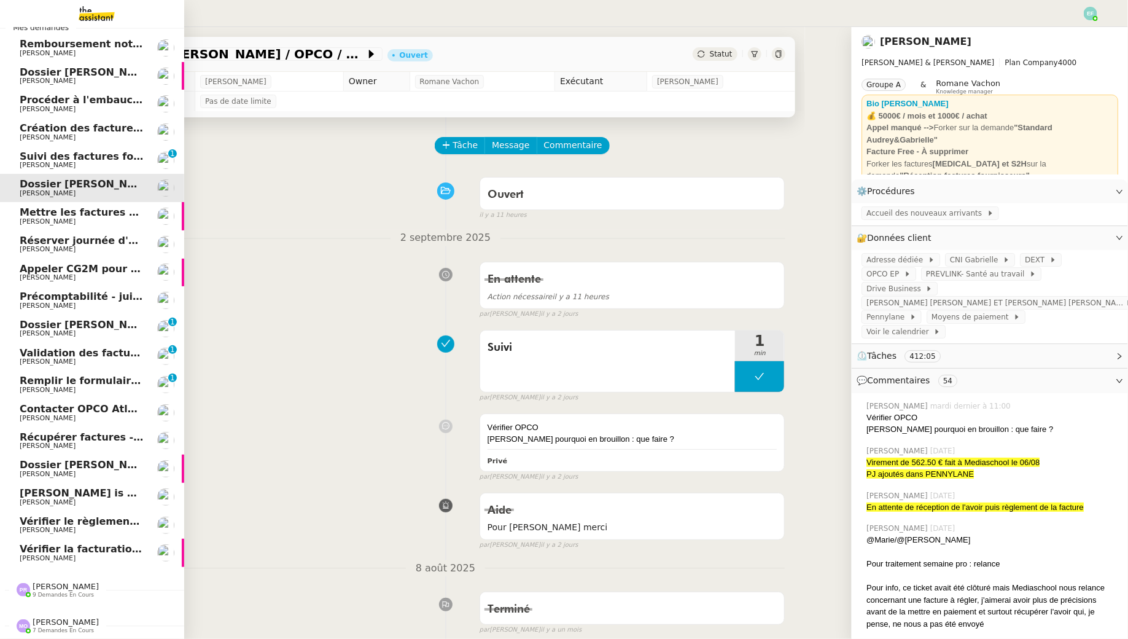
click at [120, 297] on span "Précomptabilité - juillet 2025" at bounding box center [101, 297] width 162 height 12
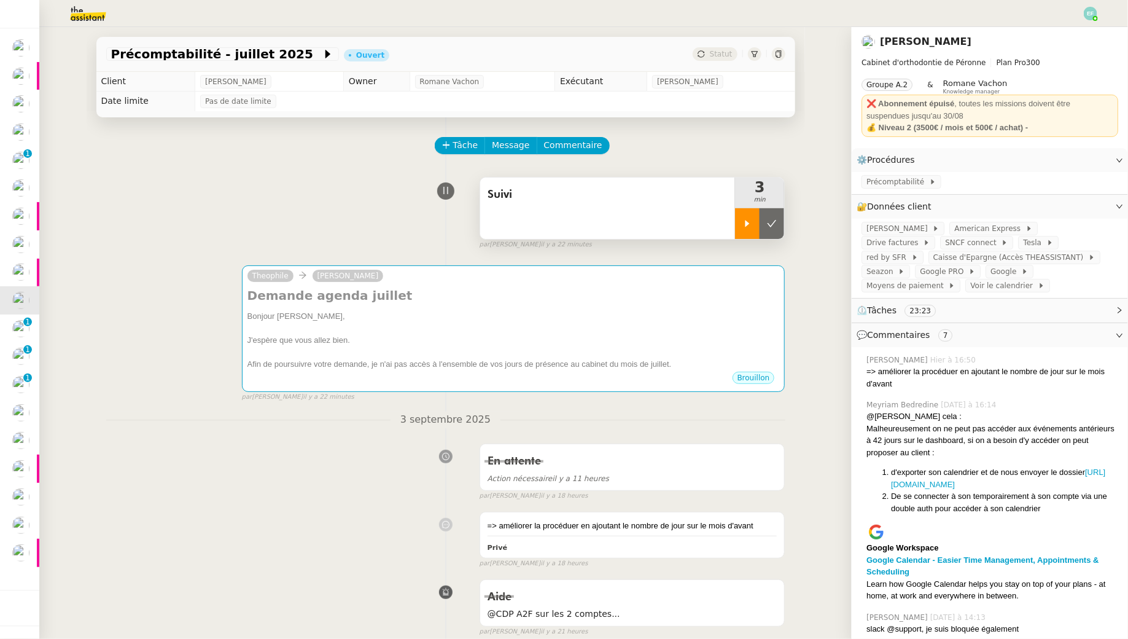
click at [746, 229] on div at bounding box center [747, 223] width 25 height 31
click at [895, 174] on div "Précomptabilité" at bounding box center [990, 183] width 276 height 22
click at [896, 178] on span "Précomptabilité" at bounding box center [898, 182] width 63 height 12
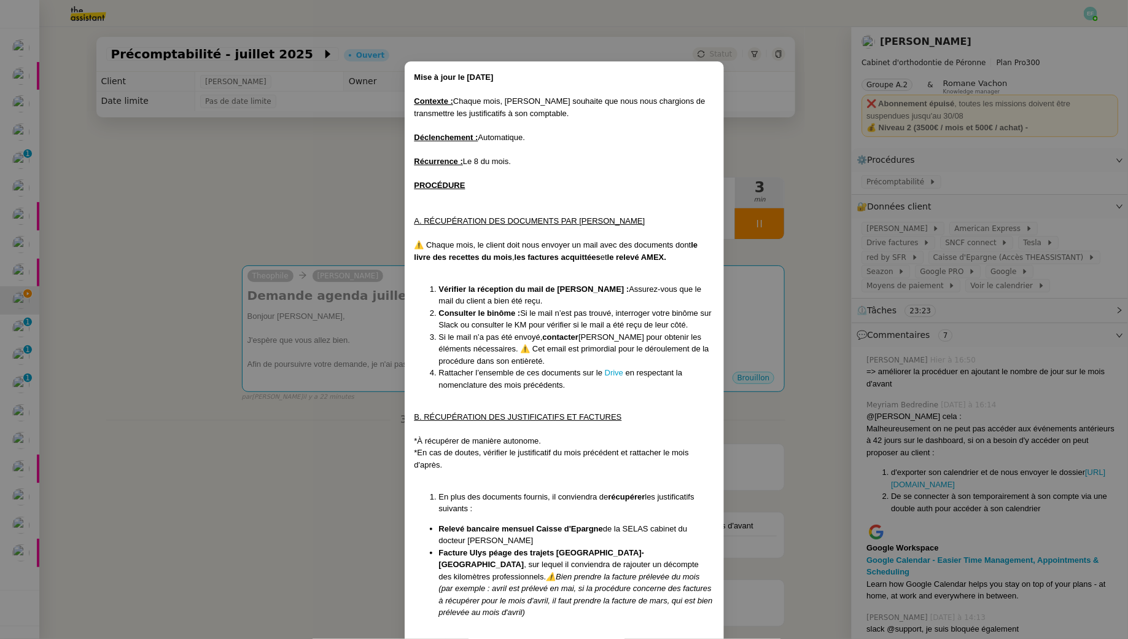
click at [842, 194] on nz-modal-container "Mise à jour le [DATE] Contexte : Chaque mois, [PERSON_NAME] souhaite que nous n…" at bounding box center [564, 319] width 1128 height 639
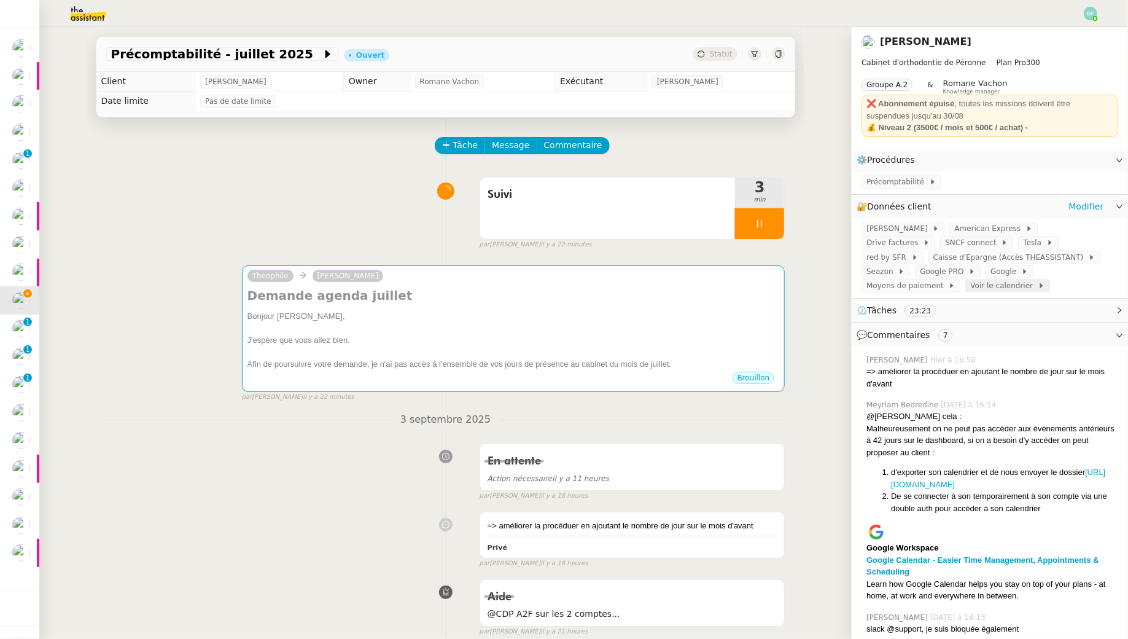
click at [971, 281] on span "Voir le calendrier" at bounding box center [1004, 286] width 67 height 12
click at [971, 292] on span "Voir le calendrier" at bounding box center [1004, 286] width 67 height 12
click at [560, 152] on span "Commentaire" at bounding box center [573, 145] width 58 height 14
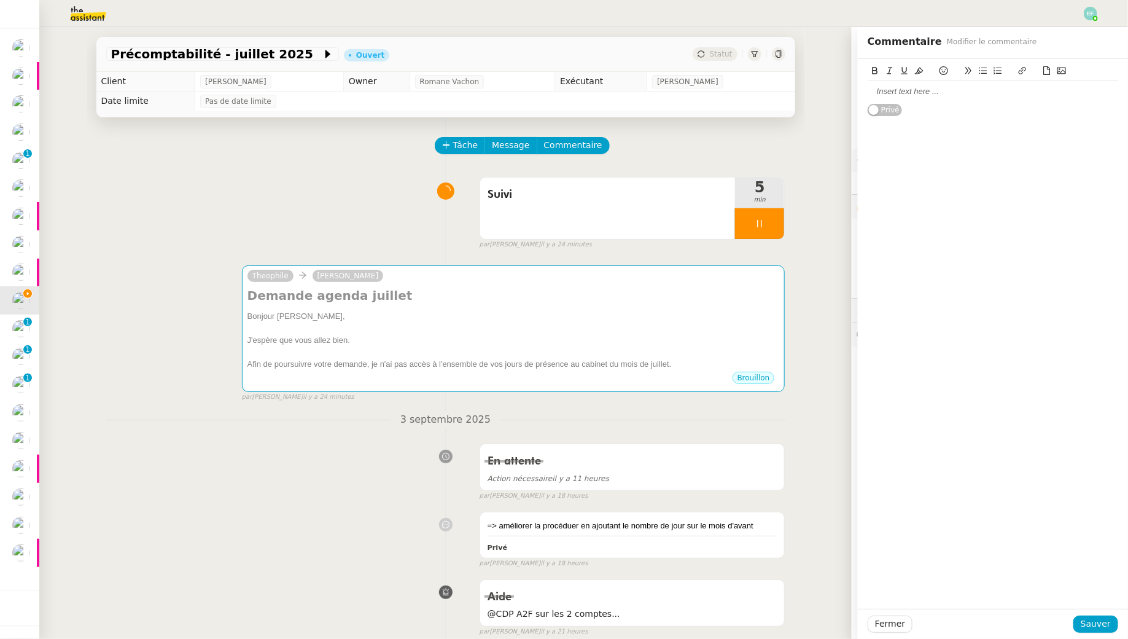
click at [959, 93] on div at bounding box center [993, 91] width 251 height 11
click at [1097, 619] on span "Sauver" at bounding box center [1096, 624] width 30 height 14
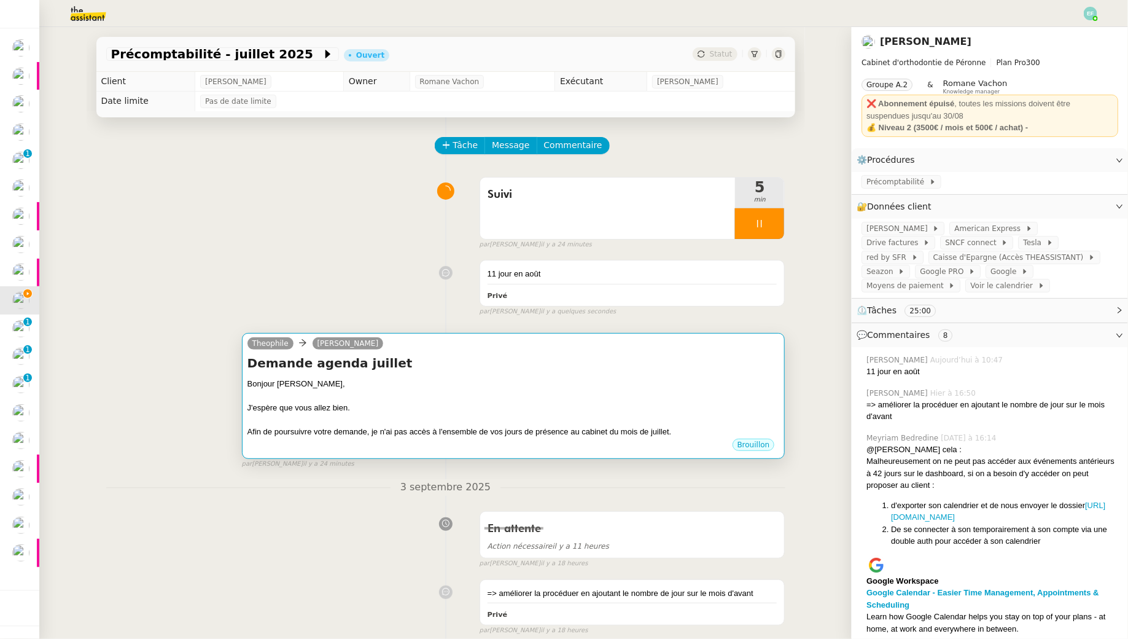
click at [631, 376] on div "Demande agenda juillet Bonjour [PERSON_NAME], J'espère que vous allez bien. Afi…" at bounding box center [514, 396] width 533 height 84
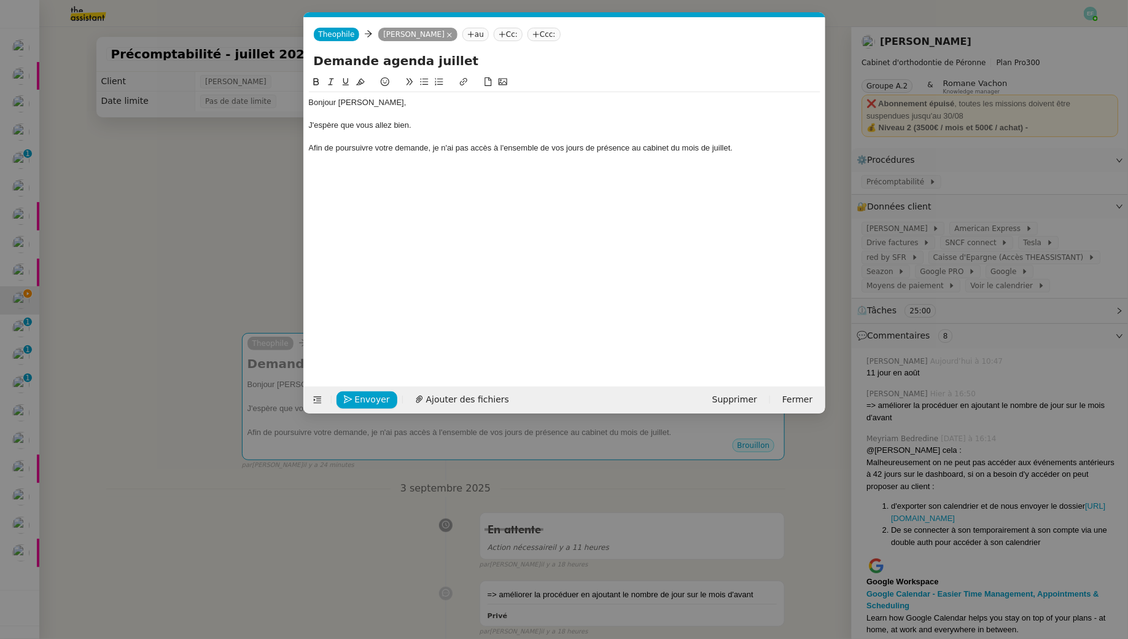
scroll to position [0, 26]
click at [749, 149] on div "Afin de poursuivre votre demande, je n'ai pas accès à l'ensemble de vos jours d…" at bounding box center [565, 148] width 512 height 11
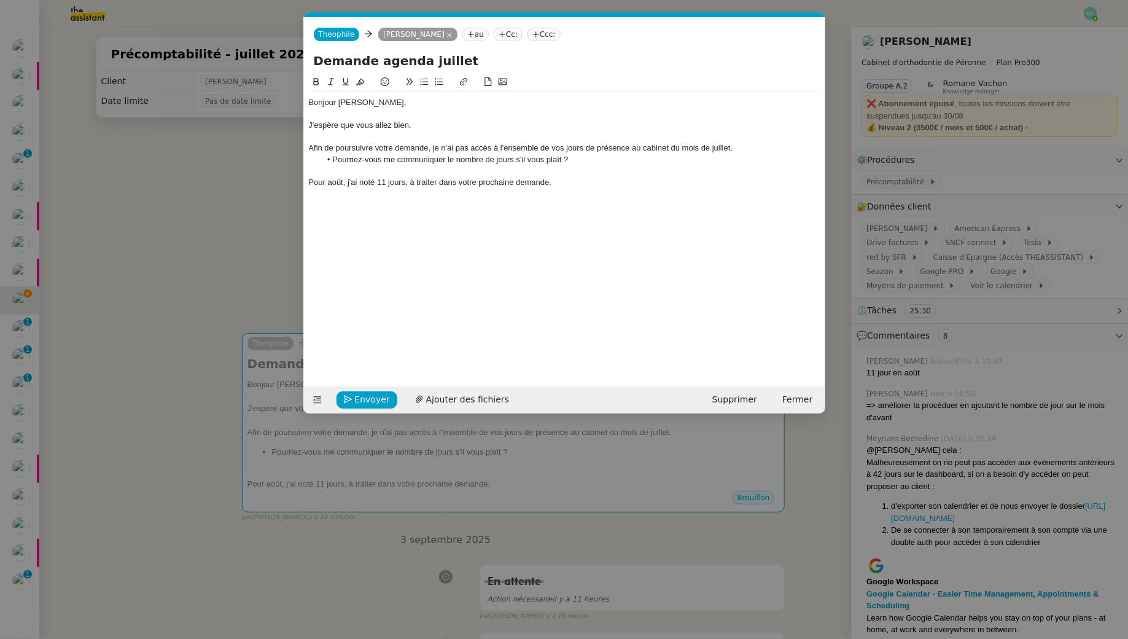
click at [621, 158] on li "Pourriez-vous me communiquer le nombre de jours s'il vous plaît ?" at bounding box center [571, 159] width 500 height 11
click at [674, 143] on div "Afin de poursuivre votre demande, je n'ai pas accès à l'ensemble de vos jours d…" at bounding box center [565, 148] width 512 height 11
click at [495, 161] on li "Pourriez-vous me communiquer le nombre de jours s'il vous plaît ?" at bounding box center [571, 159] width 500 height 11
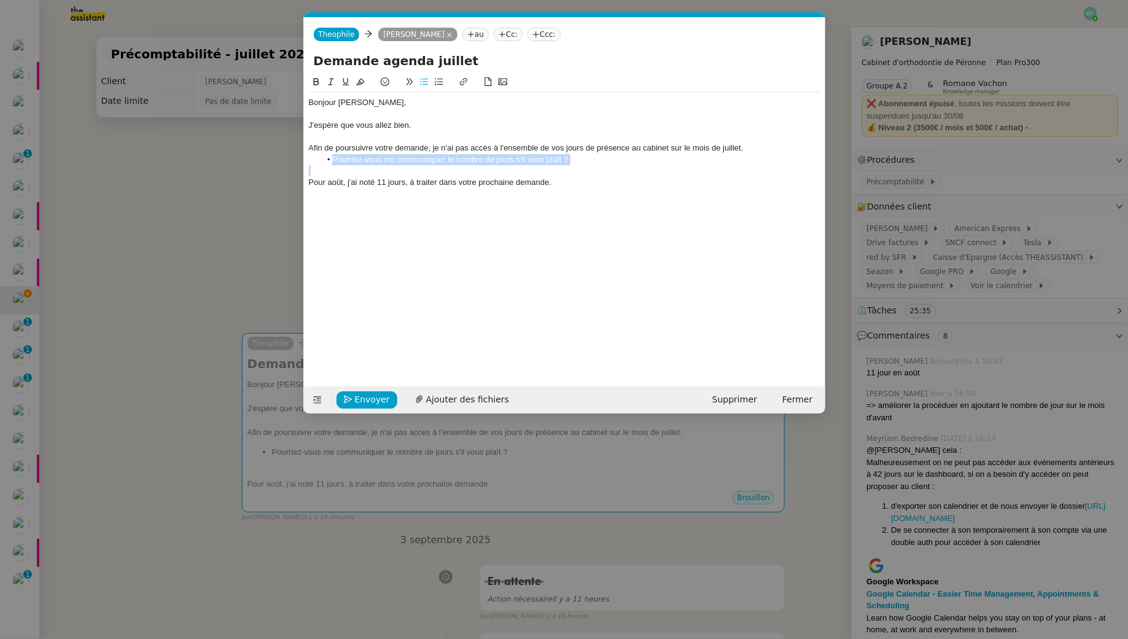
click at [495, 161] on li "Pourriez-vous me communiquer le nombre de jours s'il vous plaît ?" at bounding box center [571, 159] width 500 height 11
click at [330, 79] on icon at bounding box center [331, 81] width 9 height 9
click at [345, 186] on div "Pour août, j'ai noté 11 jours, à traiter dans votre prochaine demande." at bounding box center [565, 182] width 512 height 11
click at [361, 184] on div "Pour août, afin d'anticiper la visibilité sur votre calendrier, j'ai noté 11 jo…" at bounding box center [565, 182] width 512 height 11
click at [385, 180] on div "Pour août, afin d'anticiper la visibilité sur votre calendrier, j'ai noté 11 jo…" at bounding box center [565, 182] width 512 height 11
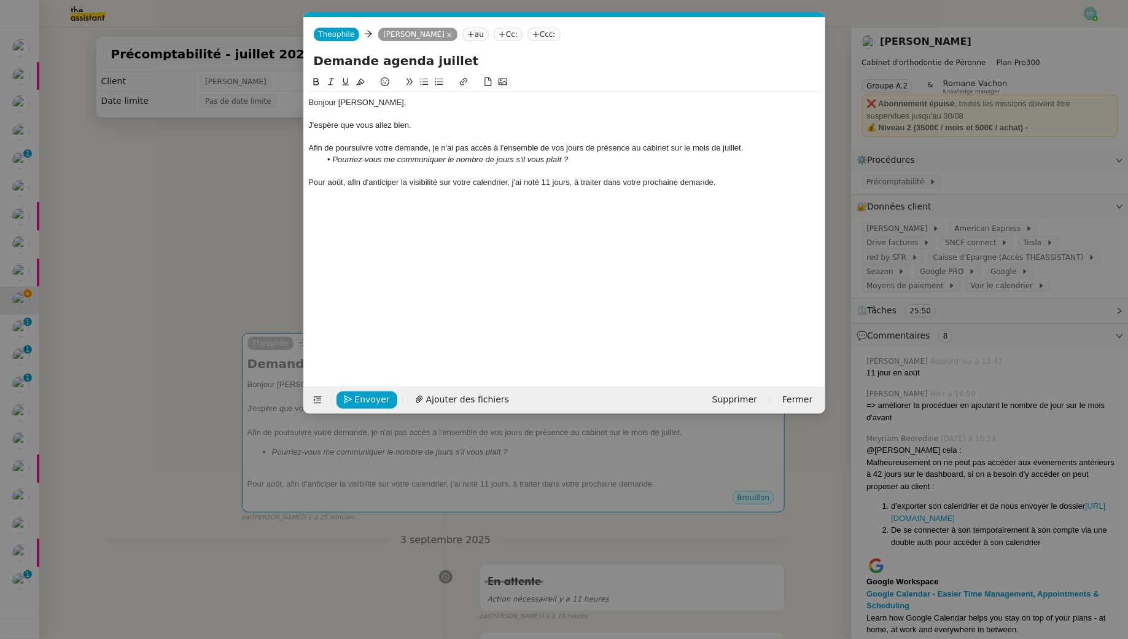
click at [404, 181] on div "Pour août, afin d'anticiper la visibilité sur votre calendrier, j'ai noté 11 jo…" at bounding box center [565, 182] width 512 height 11
click at [601, 180] on div "Pour août, afin d'anticiper le manque de visibilité sur votre calendrier, j'ai …" at bounding box center [565, 182] width 512 height 11
click at [360, 187] on div "Pour août, afin d'anticiper le manque de visibilité sur votre calendrier, j'ai …" at bounding box center [565, 182] width 512 height 11
click at [789, 184] on div "Pour août, en vue d'anticiper le manque de visibilité sur votre calendrier, j'a…" at bounding box center [565, 182] width 512 height 11
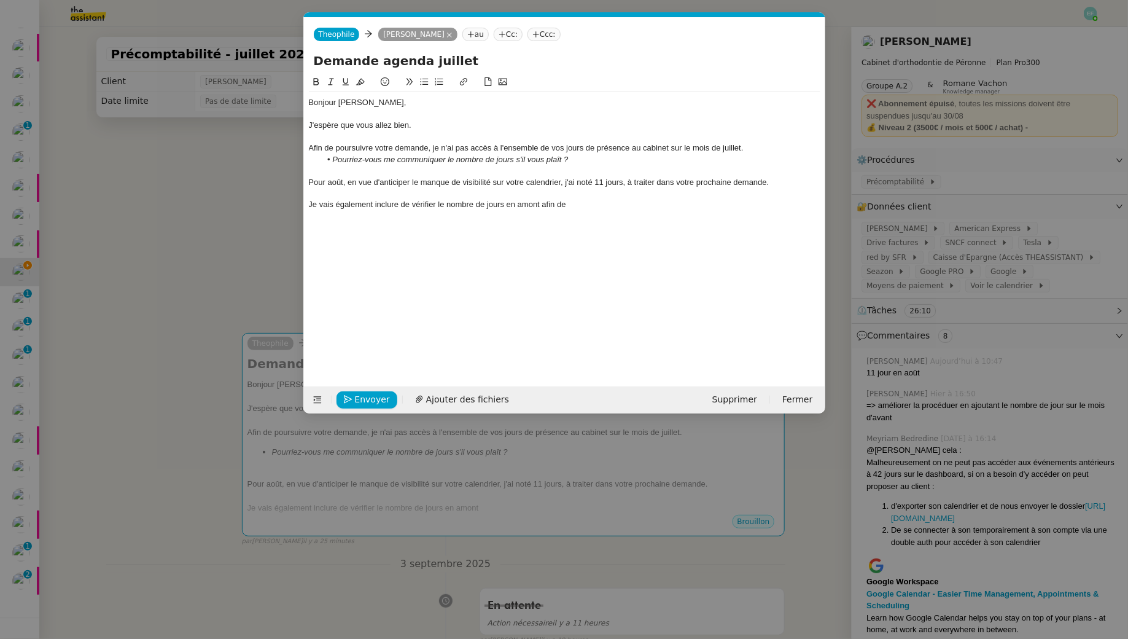
scroll to position [47, 0]
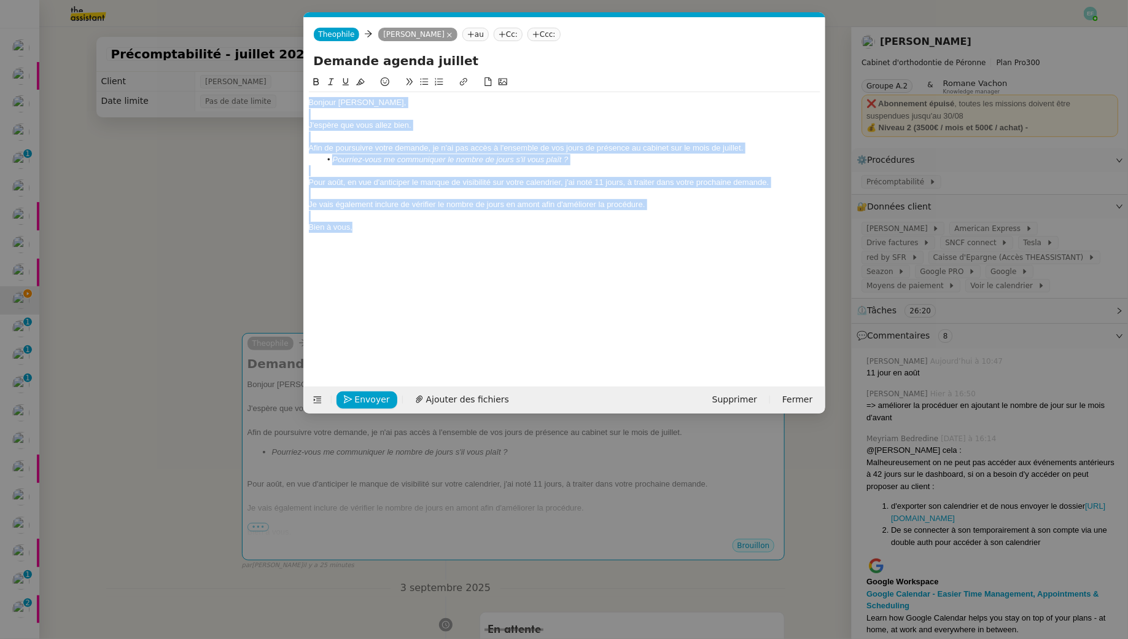
drag, startPoint x: 367, startPoint y: 227, endPoint x: 254, endPoint y: 66, distance: 196.7
click at [254, 66] on nz-modal-container "Service TA - VOYAGE - PROPOSITION GLOBALE A utiliser dans le cadre de propositi…" at bounding box center [564, 319] width 1128 height 639
copy div "Bonjour [PERSON_NAME], J'espère que vous allez bien. Afin de poursuivre votre d…"
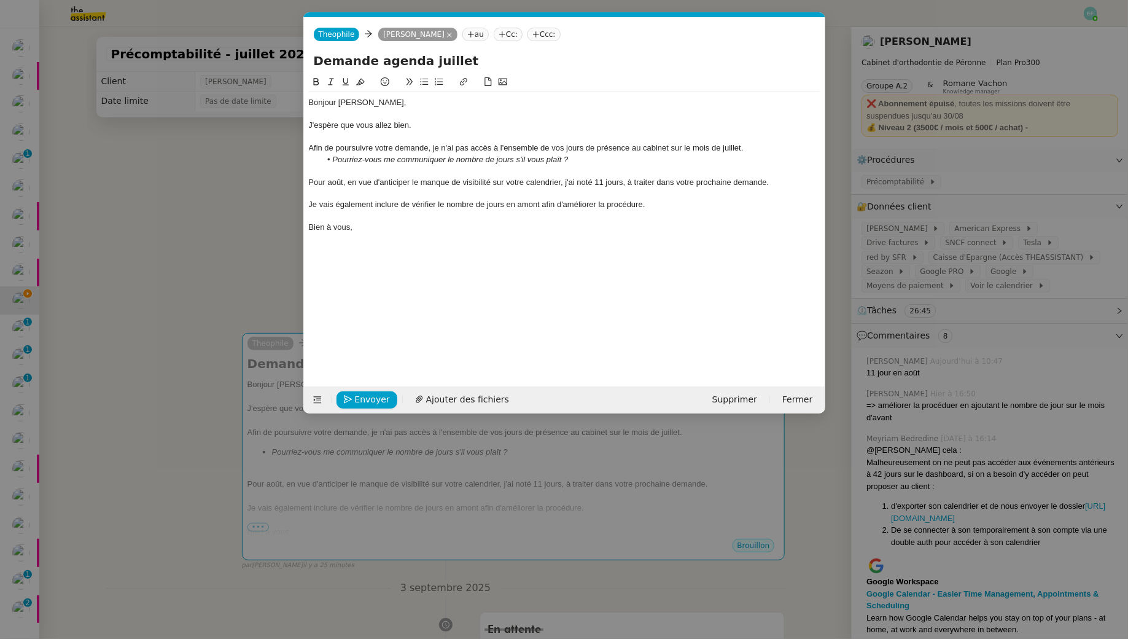
click at [376, 226] on div "Bien à vous," at bounding box center [565, 227] width 512 height 11
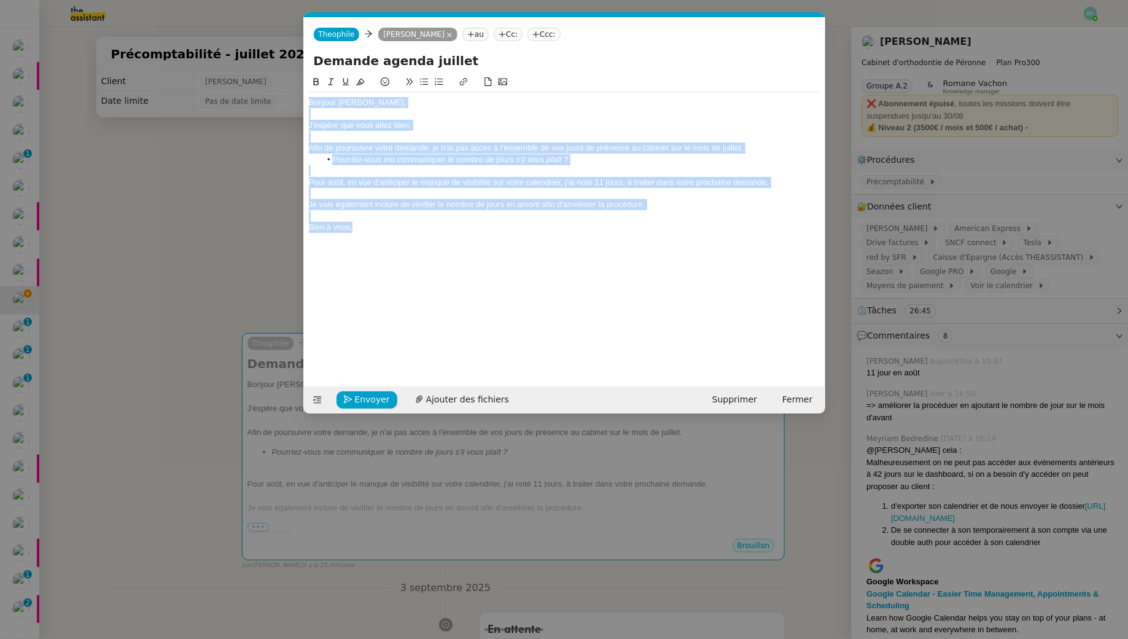
drag, startPoint x: 394, startPoint y: 226, endPoint x: 268, endPoint y: 4, distance: 255.6
click at [268, 4] on nz-modal-container "Service TA - VOYAGE - PROPOSITION GLOBALE A utiliser dans le cadre de propositi…" at bounding box center [564, 319] width 1128 height 639
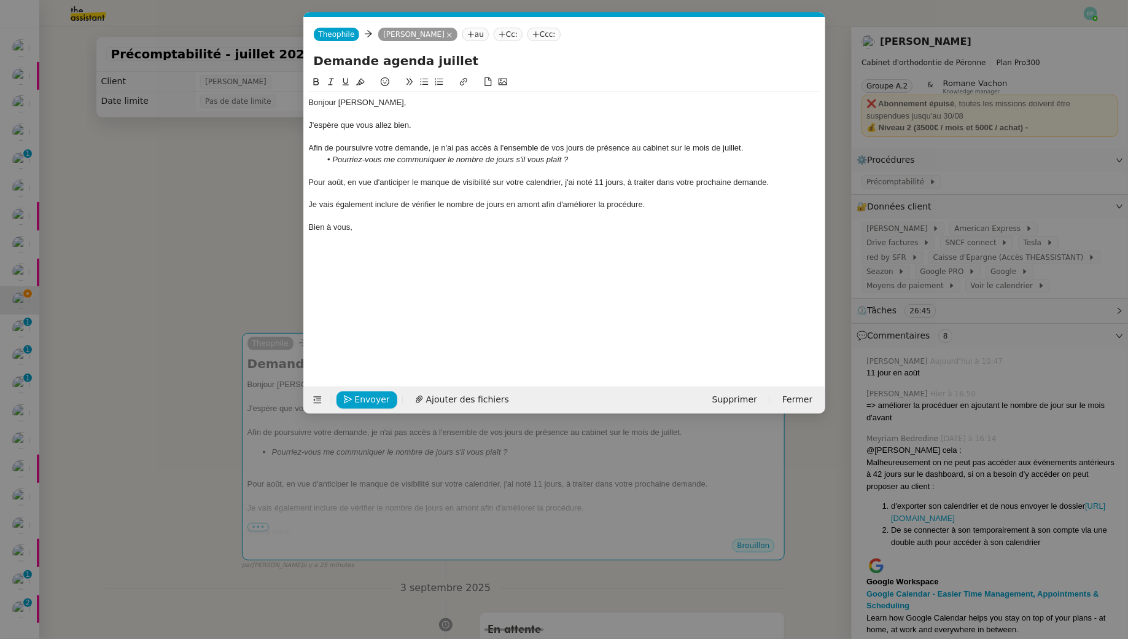
scroll to position [0, 0]
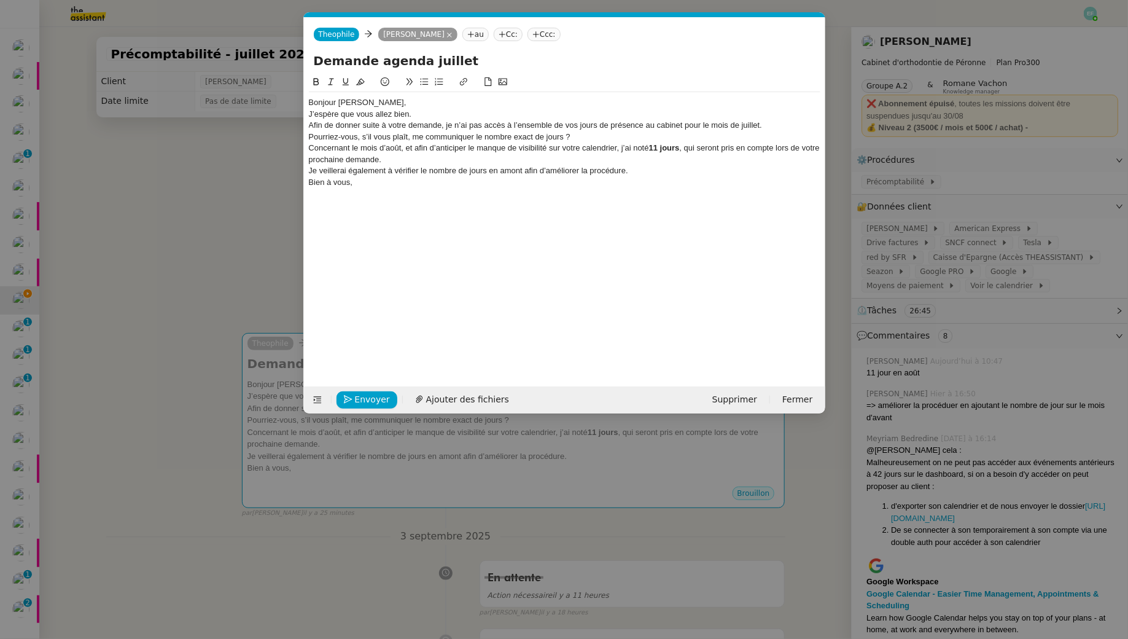
click at [409, 99] on div "Bonjour [PERSON_NAME]," at bounding box center [565, 102] width 512 height 11
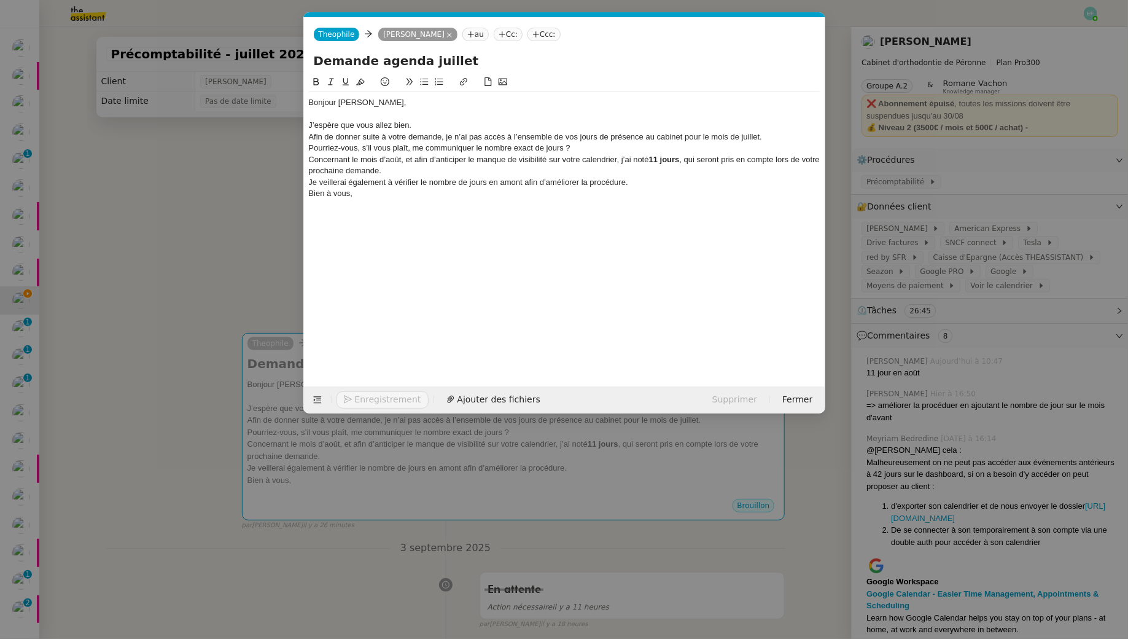
click at [444, 126] on div "J’espère que vous allez bien." at bounding box center [565, 125] width 512 height 11
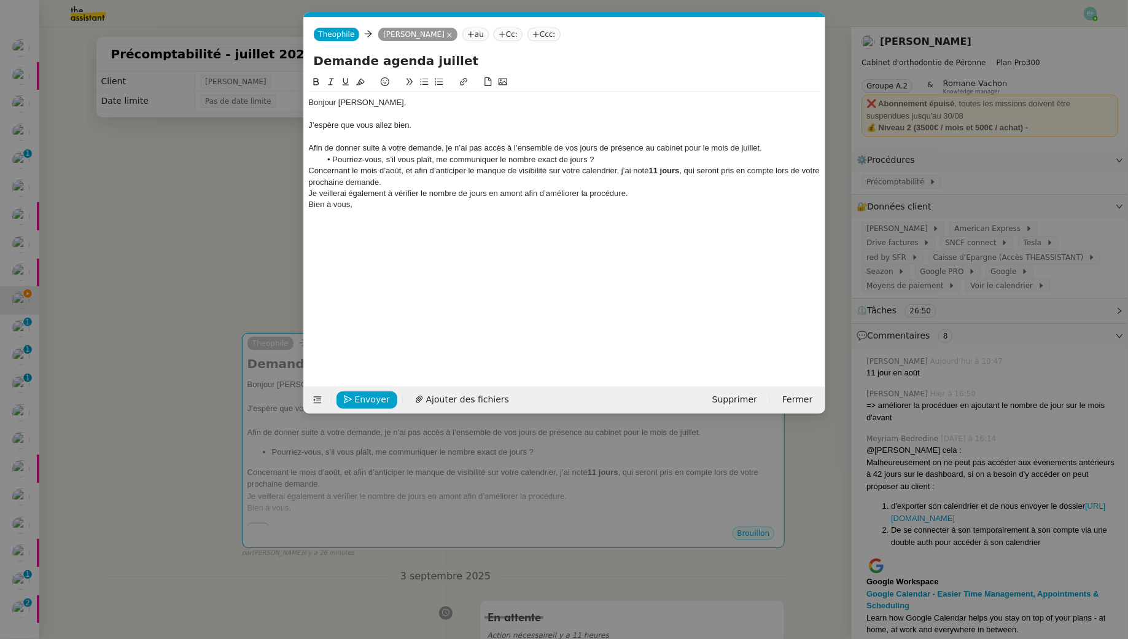
click at [666, 163] on li "Pourriez-vous, s’il vous plaît, me communiquer le nombre exact de jours ?" at bounding box center [571, 159] width 500 height 11
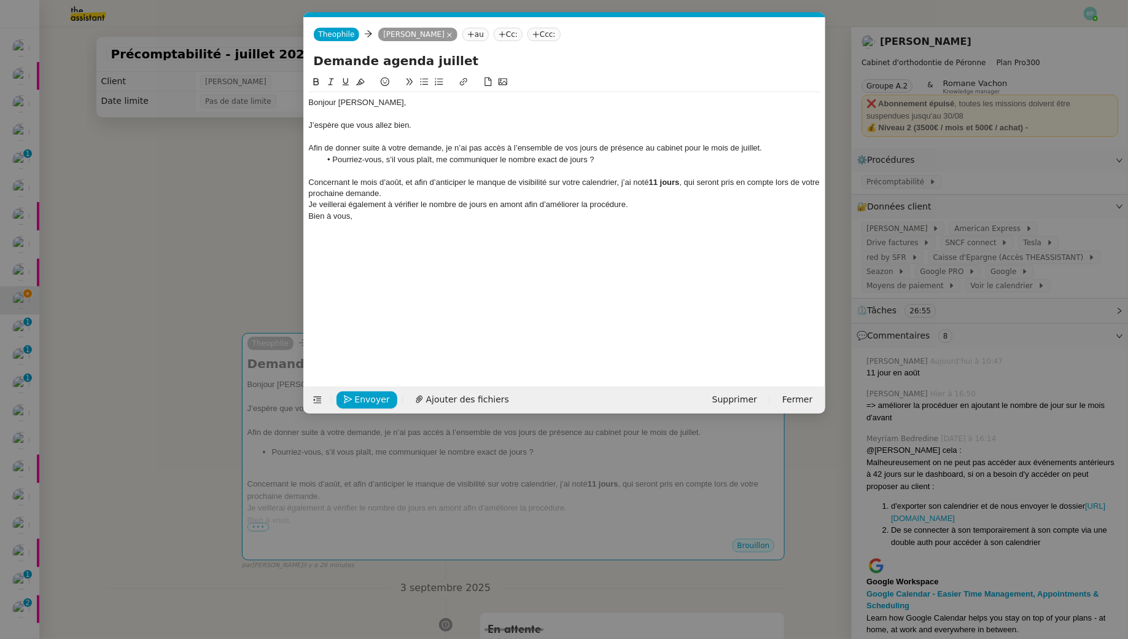
click at [428, 186] on div "Concernant le mois d’août, et afin d’anticiper le manque de visibilité sur votr…" at bounding box center [565, 188] width 512 height 23
click at [0, 0] on lt-em "dans le but d'" at bounding box center [0, 0] width 0 height 0
click at [708, 181] on div "Concernant le mois d’août, et dans le but d'anticiper le manque de visibilité s…" at bounding box center [565, 188] width 512 height 23
click at [463, 198] on div "Concernant le mois d’août, et dans le but d'anticiper le manque de visibilité s…" at bounding box center [565, 188] width 512 height 23
click at [201, 222] on nz-modal-container "Service TA - VOYAGE - PROPOSITION GLOBALE A utiliser dans le cadre de propositi…" at bounding box center [564, 319] width 1128 height 639
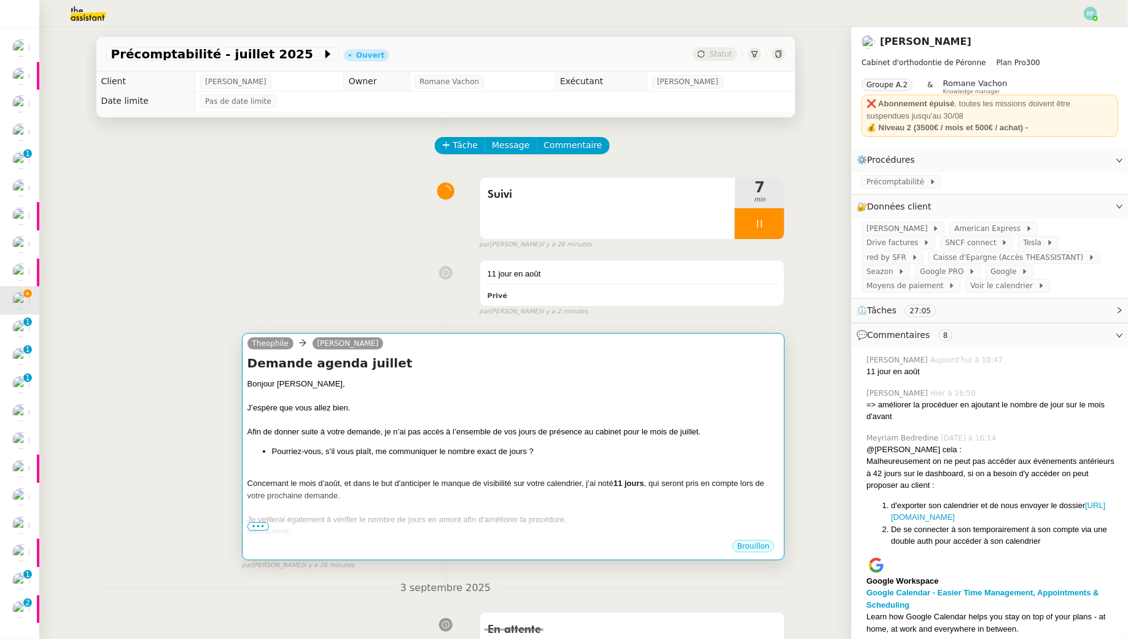
click at [639, 369] on h4 "Demande agenda juillet" at bounding box center [514, 362] width 533 height 17
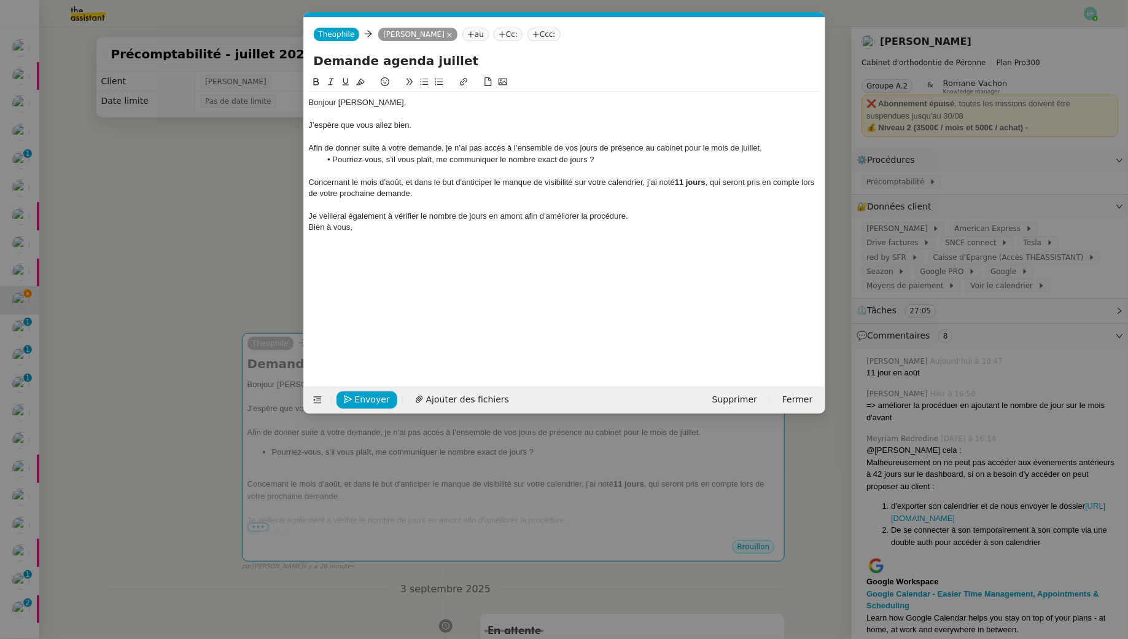
scroll to position [0, 26]
drag, startPoint x: 401, startPoint y: 179, endPoint x: 307, endPoint y: 178, distance: 94.0
click at [307, 178] on nz-spin "Bonjour [PERSON_NAME], J’espère que vous allez bien. Afin de donner suite à vot…" at bounding box center [565, 223] width 522 height 297
click at [440, 201] on div at bounding box center [565, 204] width 512 height 11
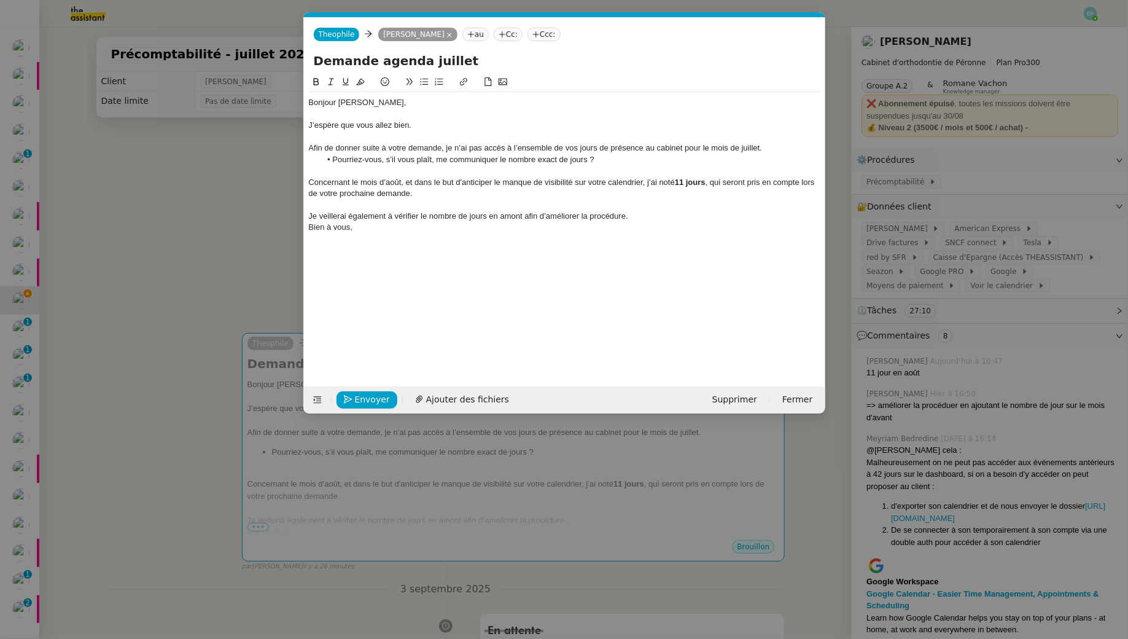
click at [172, 233] on nz-modal-container "Service TA - VOYAGE - PROPOSITION GLOBALE A utiliser dans le cadre de propositi…" at bounding box center [564, 319] width 1128 height 639
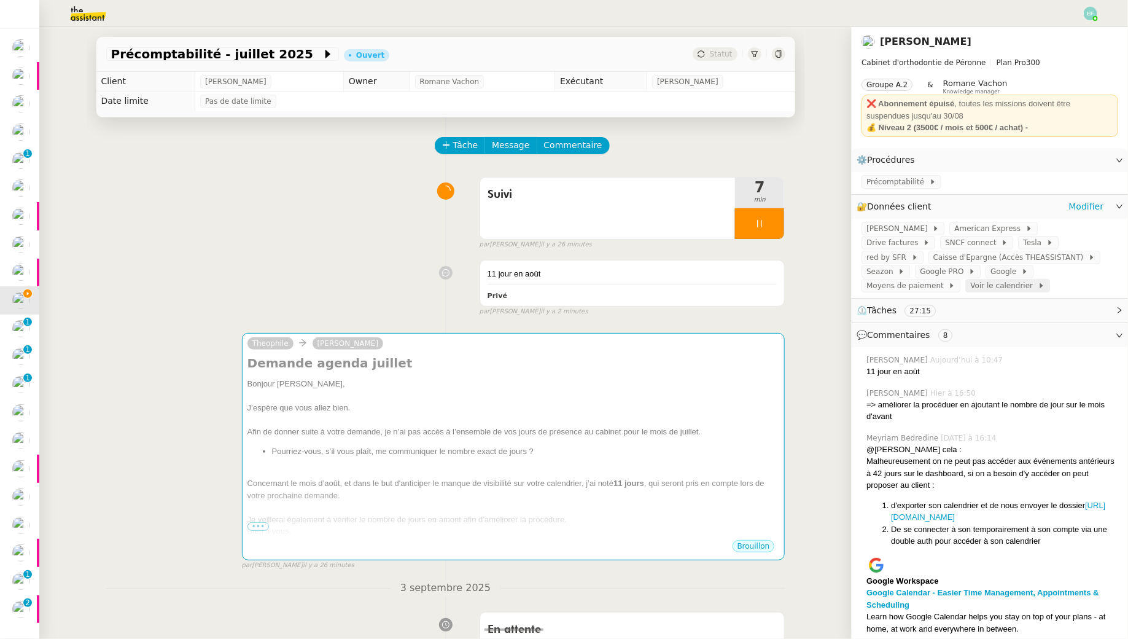
click at [971, 286] on span "Voir le calendrier" at bounding box center [1004, 286] width 67 height 12
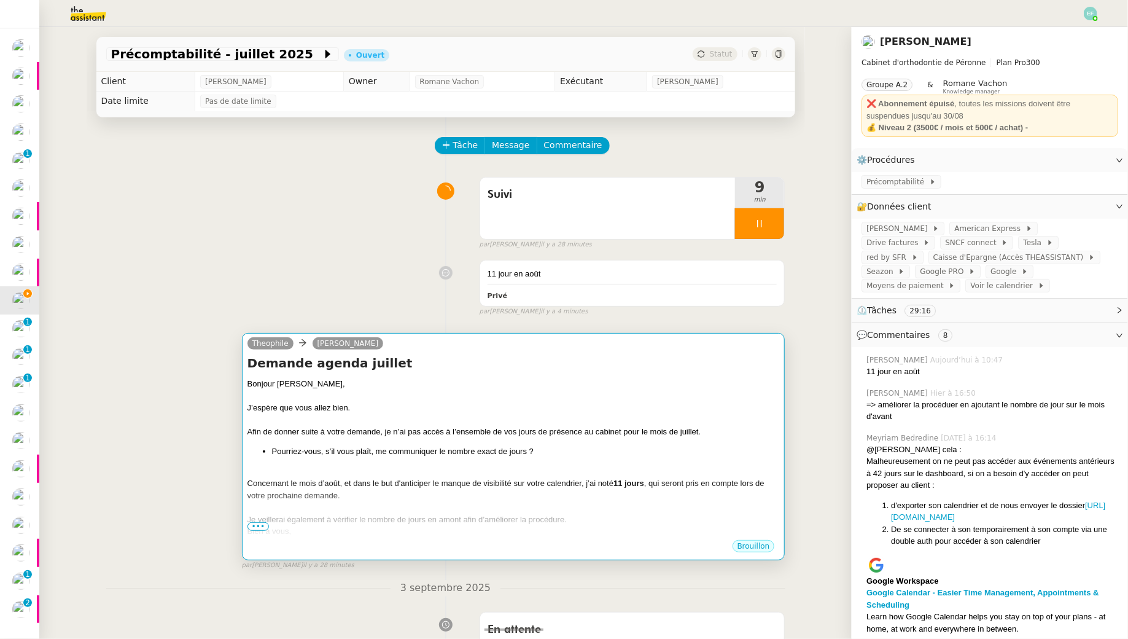
click at [364, 445] on li "Pourriez-vous, s’il vous plaît, me communiquer le nombre exact de jours ?" at bounding box center [526, 451] width 508 height 12
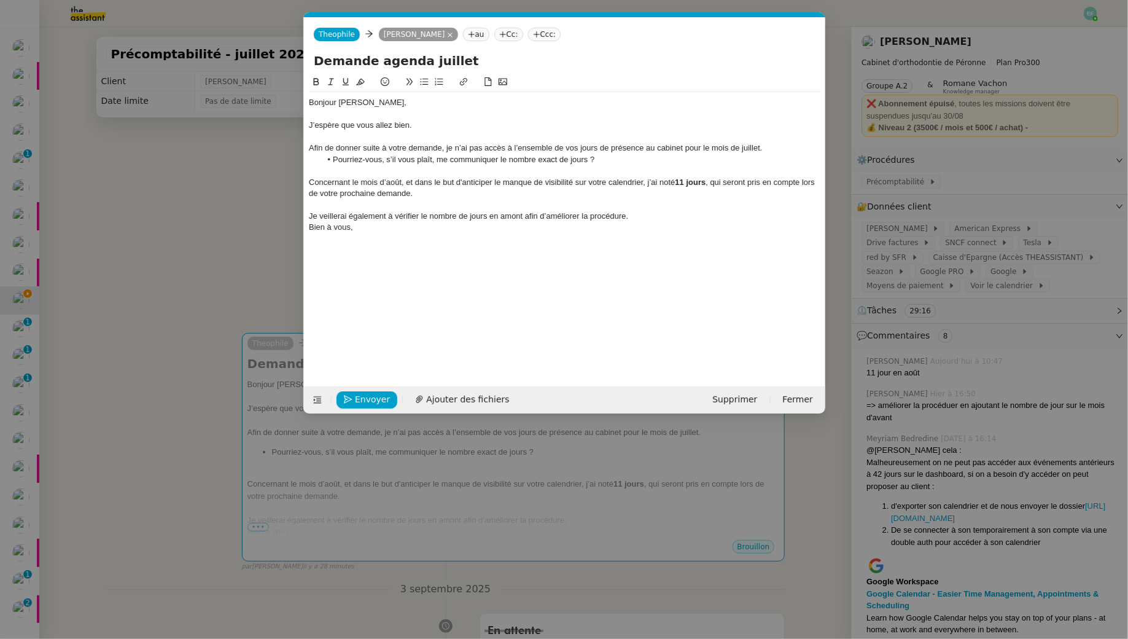
scroll to position [0, 26]
click at [684, 184] on strong "11 jours" at bounding box center [690, 182] width 31 height 9
drag, startPoint x: 699, startPoint y: 187, endPoint x: 678, endPoint y: 186, distance: 20.9
click at [678, 186] on div "Concernant le mois d’août, et dans le but d'anticiper le manque de visibilité s…" at bounding box center [565, 188] width 512 height 23
click at [316, 84] on icon at bounding box center [316, 81] width 9 height 9
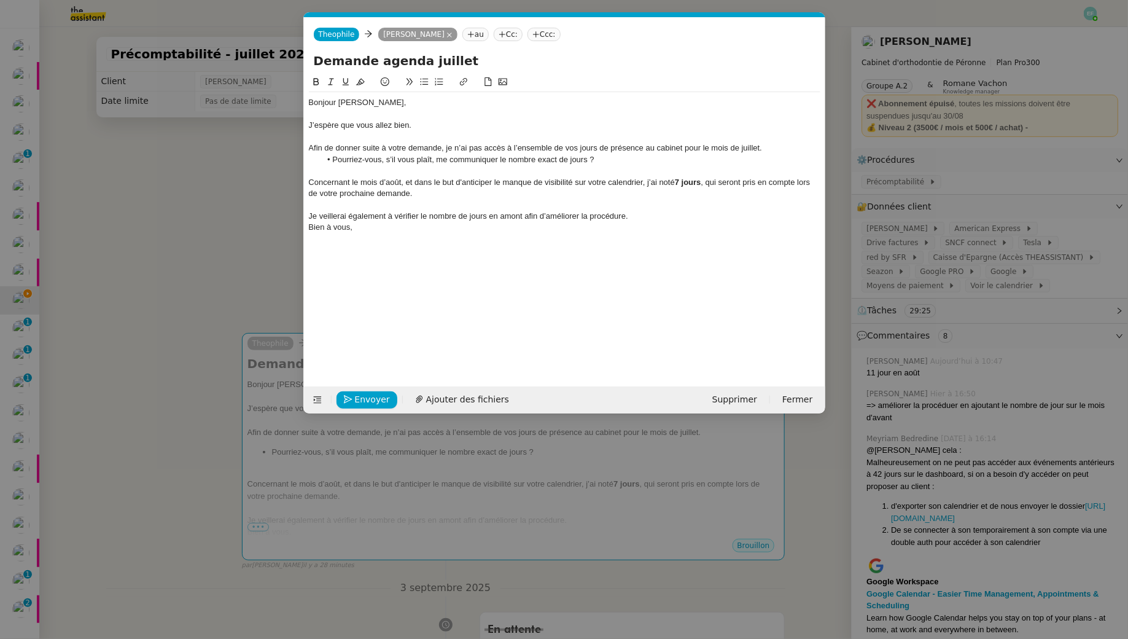
click at [426, 200] on div at bounding box center [565, 204] width 512 height 11
click at [474, 197] on div "Concernant le mois d’août, et dans le but d'anticiper le manque de visibilité s…" at bounding box center [565, 188] width 512 height 23
click at [705, 182] on div "Concernant le mois d’août, et dans le but d'anticiper le manque de visibilité s…" at bounding box center [565, 188] width 512 height 23
click at [791, 179] on strong "7 jours (18, 19, 21, 25, 26, 28, [DATE])" at bounding box center [745, 182] width 140 height 9
click at [561, 190] on div "Concernant le mois d’août, et dans le but d'anticiper le manque de visibilité s…" at bounding box center [565, 188] width 512 height 23
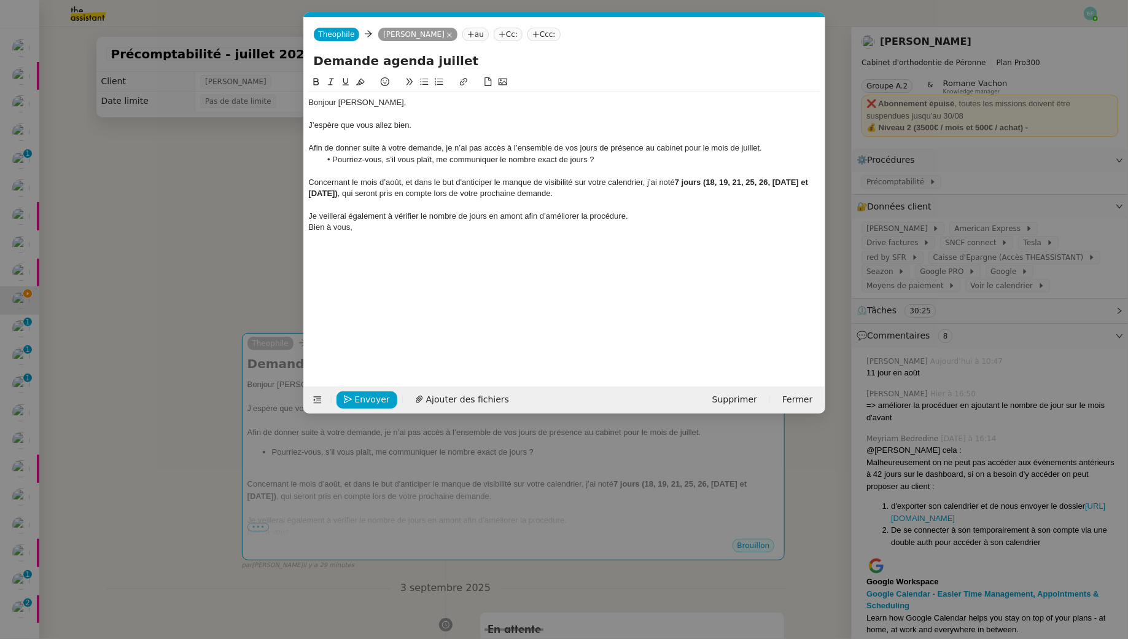
click at [637, 228] on div "Bien à vous," at bounding box center [565, 227] width 512 height 11
click at [635, 222] on div "Bien à vous," at bounding box center [565, 227] width 512 height 11
click at [619, 216] on div "Je veillerai également à vérifier le nombre de jours en amont afin d’améliorer …" at bounding box center [565, 216] width 512 height 11
click at [642, 219] on div "Je veillerai également à vérifier le nombre de jours en amont afin d’améliorer …" at bounding box center [565, 216] width 512 height 11
click at [666, 223] on div at bounding box center [565, 227] width 512 height 11
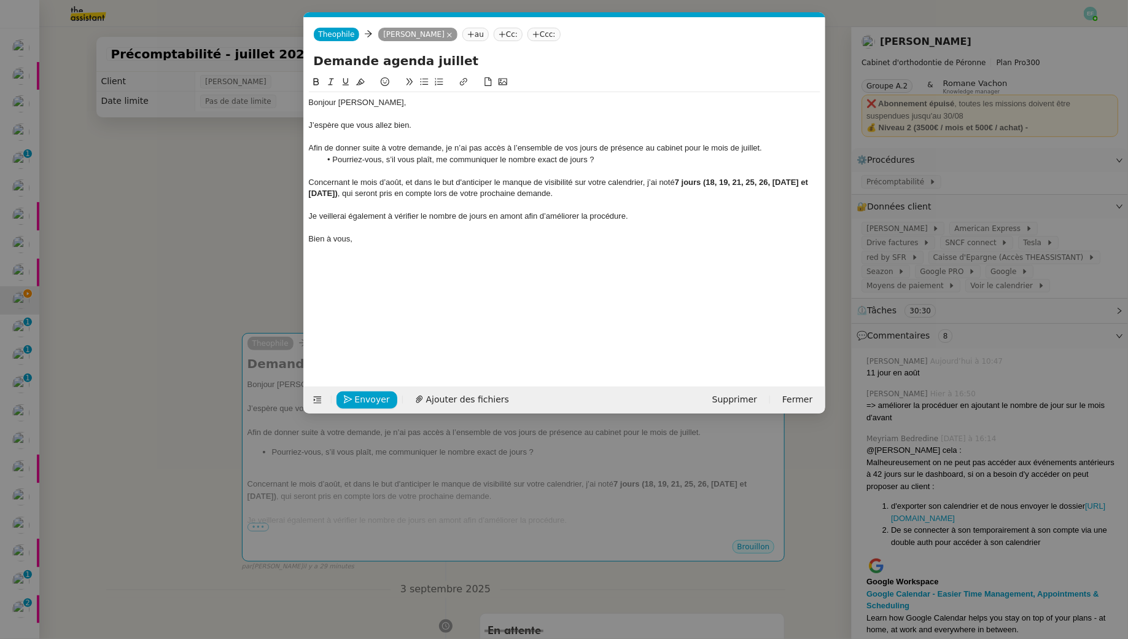
click at [664, 219] on div "Je veillerai également à vérifier le nombre de jours en amont afin d’améliorer …" at bounding box center [565, 216] width 512 height 11
click at [475, 145] on div "Afin de donner suite à votre demande, je n’ai pas accès à l’ensemble de vos jou…" at bounding box center [565, 148] width 512 height 11
click at [479, 157] on li "Pourriez-vous, s’il vous plaît, me communiquer le nombre exact de jours ?" at bounding box center [571, 159] width 500 height 11
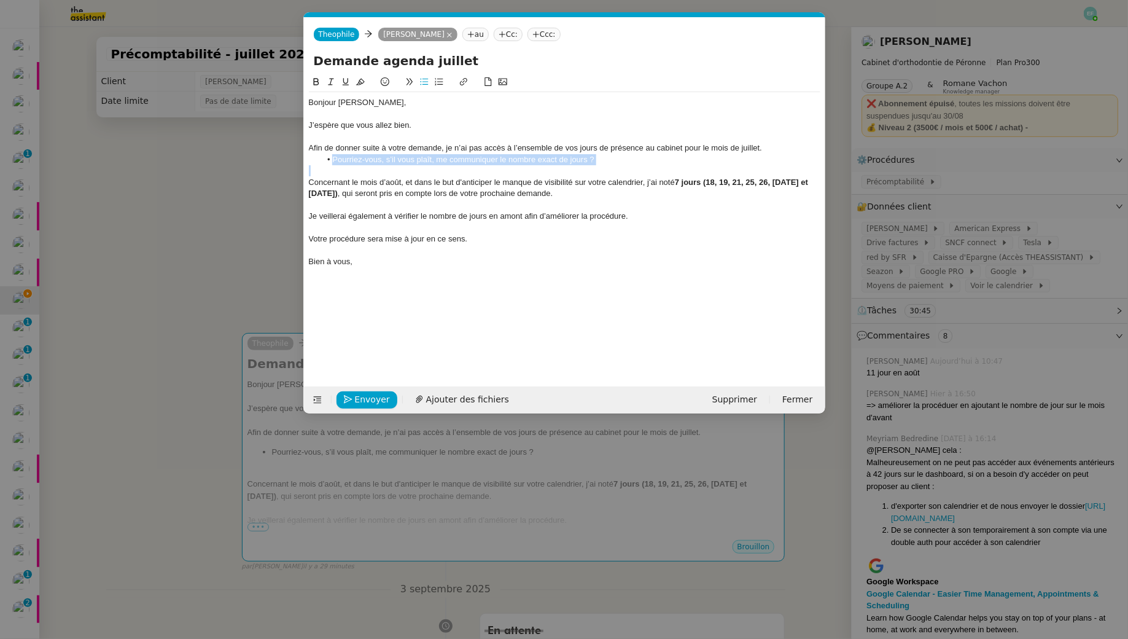
click at [334, 77] on icon at bounding box center [331, 81] width 9 height 9
click at [603, 157] on li "Pourriez-vous, s’il vous plaît, me communiquer le nombre exact de jours ?" at bounding box center [571, 159] width 500 height 11
click at [543, 199] on div at bounding box center [565, 204] width 512 height 11
click at [367, 398] on span "Envoyer" at bounding box center [372, 400] width 35 height 14
click at [367, 398] on span "Confirmer l'envoi" at bounding box center [392, 400] width 74 height 14
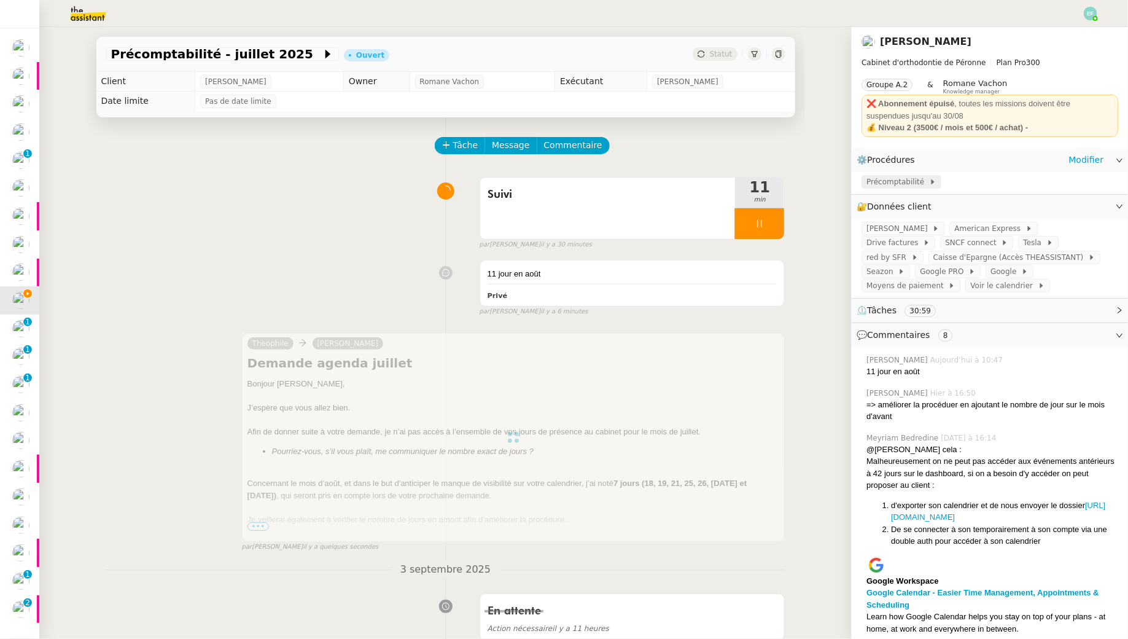
click at [923, 177] on span "Précomptabilité" at bounding box center [898, 182] width 63 height 12
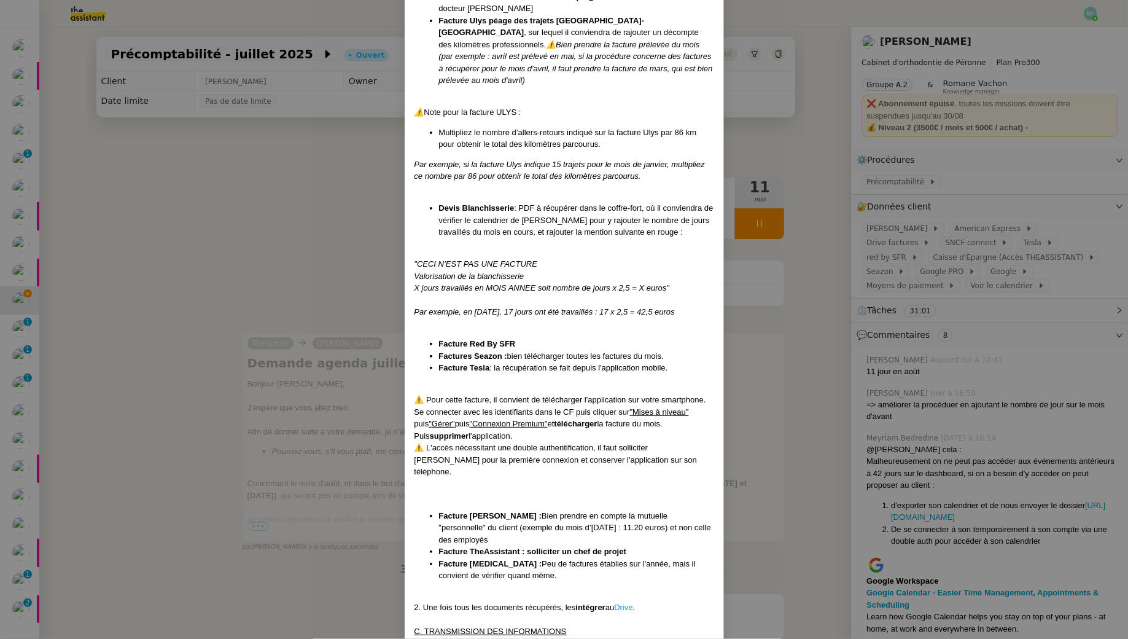
scroll to position [582, 0]
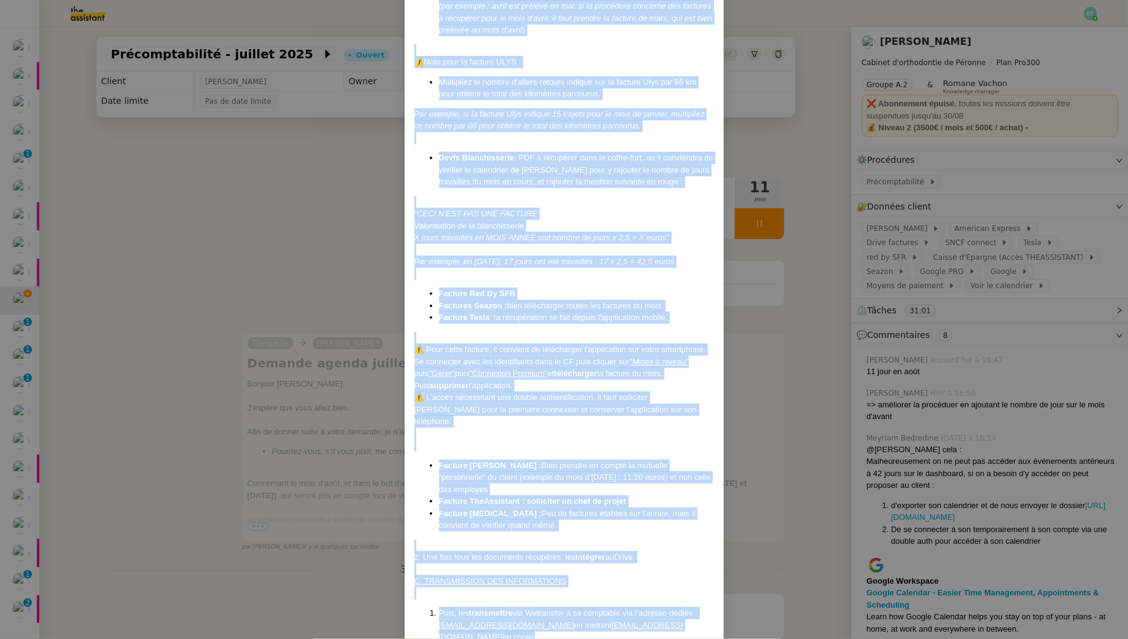
drag, startPoint x: 416, startPoint y: 77, endPoint x: 658, endPoint y: 604, distance: 580.0
click at [658, 604] on div "Mise à jour le [DATE] Contexte : Chaque mois, [PERSON_NAME] souhaite que nous n…" at bounding box center [565, 72] width 300 height 1166
copy div "Lore i dolo si 02/76/0848 Ametcons : Adipis elit, Sedd-Eiusmodt incididu utl et…"
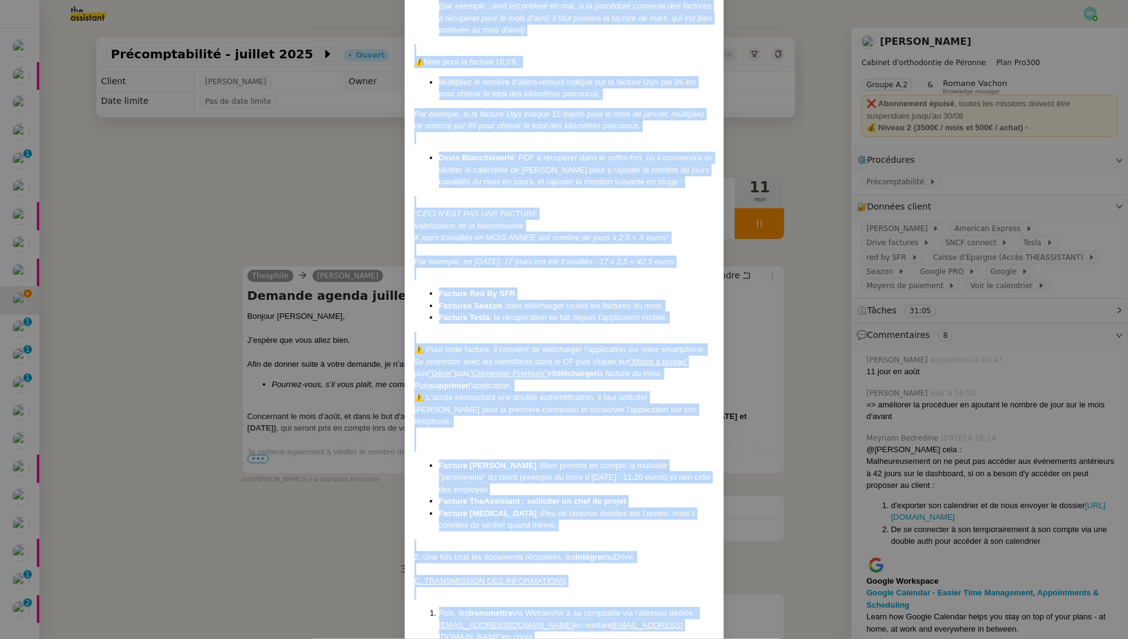
click at [234, 163] on nz-modal-container "Mise à jour le [DATE] Contexte : Chaque mois, [PERSON_NAME] souhaite que nous n…" at bounding box center [564, 319] width 1128 height 639
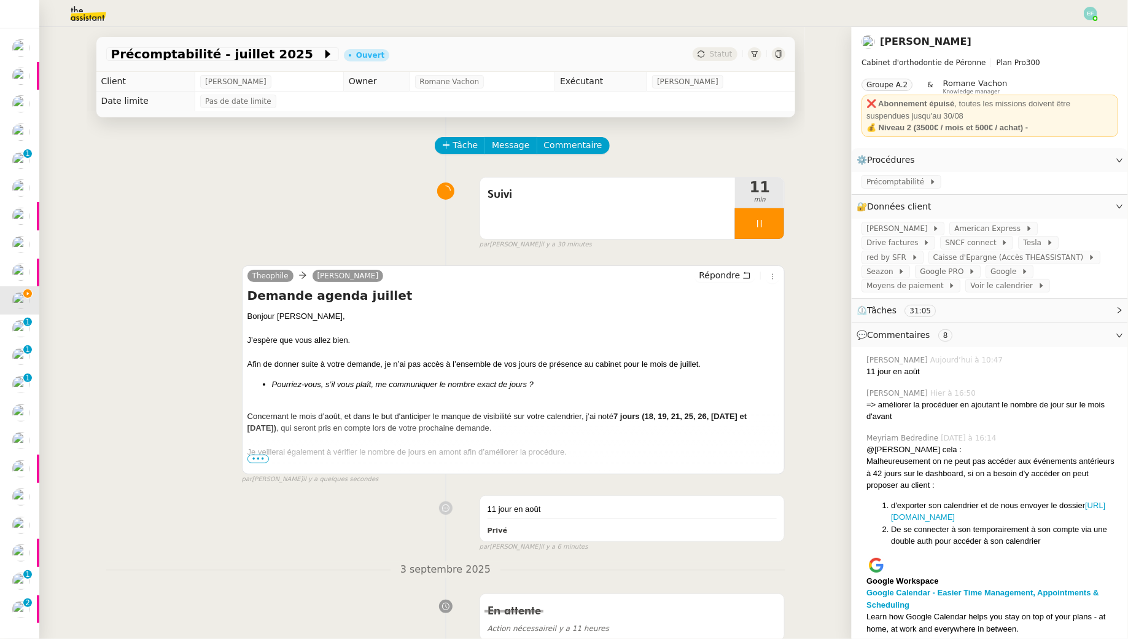
scroll to position [521, 0]
click at [574, 141] on span "Commentaire" at bounding box center [573, 145] width 58 height 14
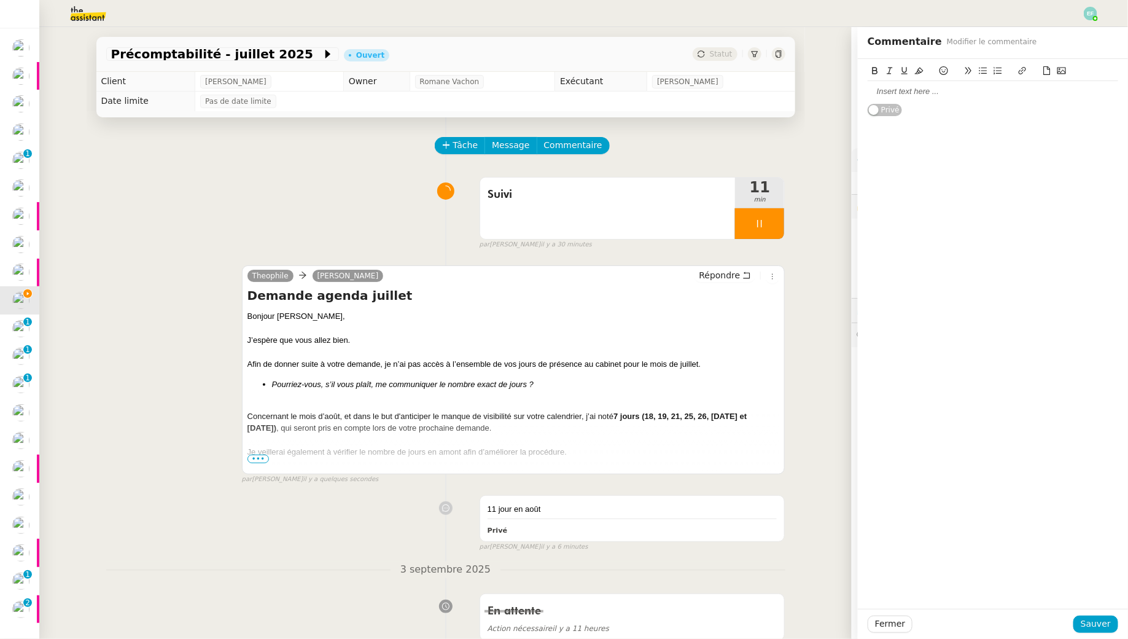
click at [901, 94] on div at bounding box center [993, 91] width 251 height 11
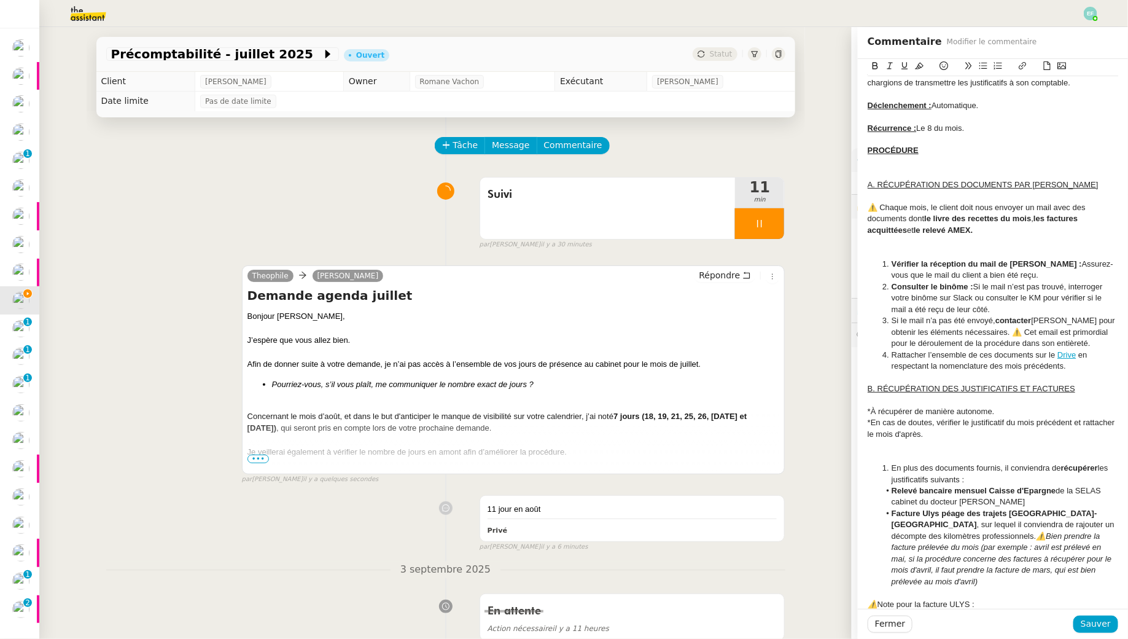
scroll to position [29, 0]
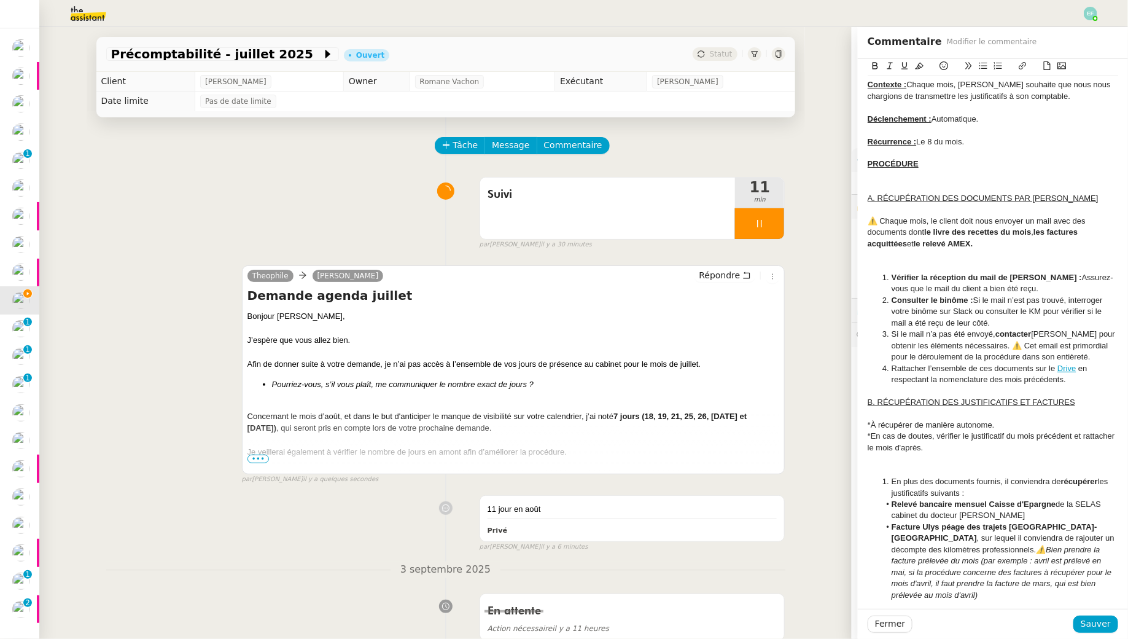
click at [909, 263] on div at bounding box center [993, 265] width 251 height 11
click at [880, 184] on div at bounding box center [993, 186] width 251 height 11
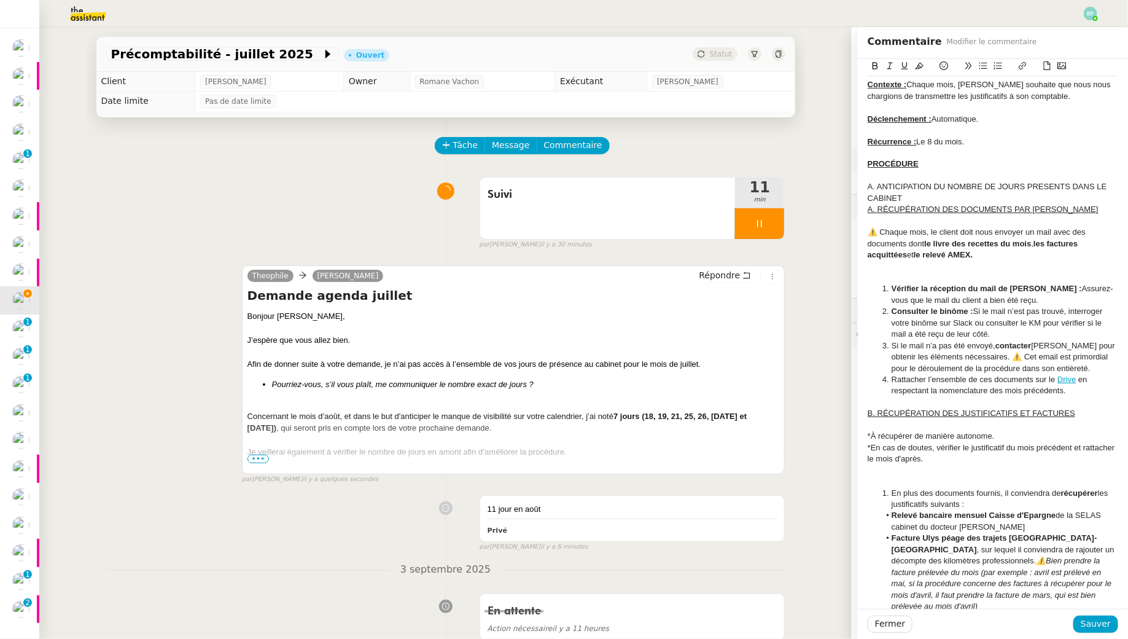
click at [1043, 186] on div "A. ANTICIPATION DU NOMBRE DE JOURS PRESENTS DANS LE CABINET" at bounding box center [993, 192] width 251 height 23
click at [0, 0] on lt-span "PRÉSENTS" at bounding box center [0, 0] width 0 height 0
drag, startPoint x: 925, startPoint y: 192, endPoint x: 866, endPoint y: 182, distance: 59.9
click at [866, 182] on div "Mise à jour le [DATE] Contexte : Chaque mois, [PERSON_NAME] souhaite que nous n…" at bounding box center [993, 647] width 270 height 1237
click at [906, 68] on icon at bounding box center [905, 65] width 9 height 9
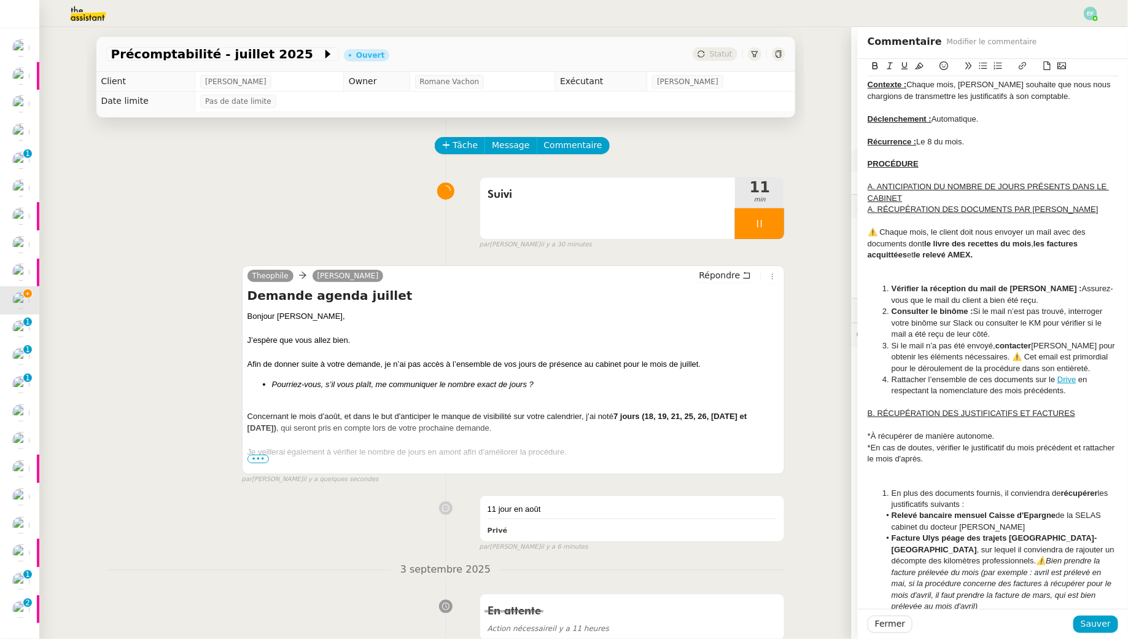
click at [911, 200] on div "A. ANTICIPATION DU NOMBRE DE JOURS PRÉSENTS DANS LE CABINET" at bounding box center [993, 192] width 251 height 23
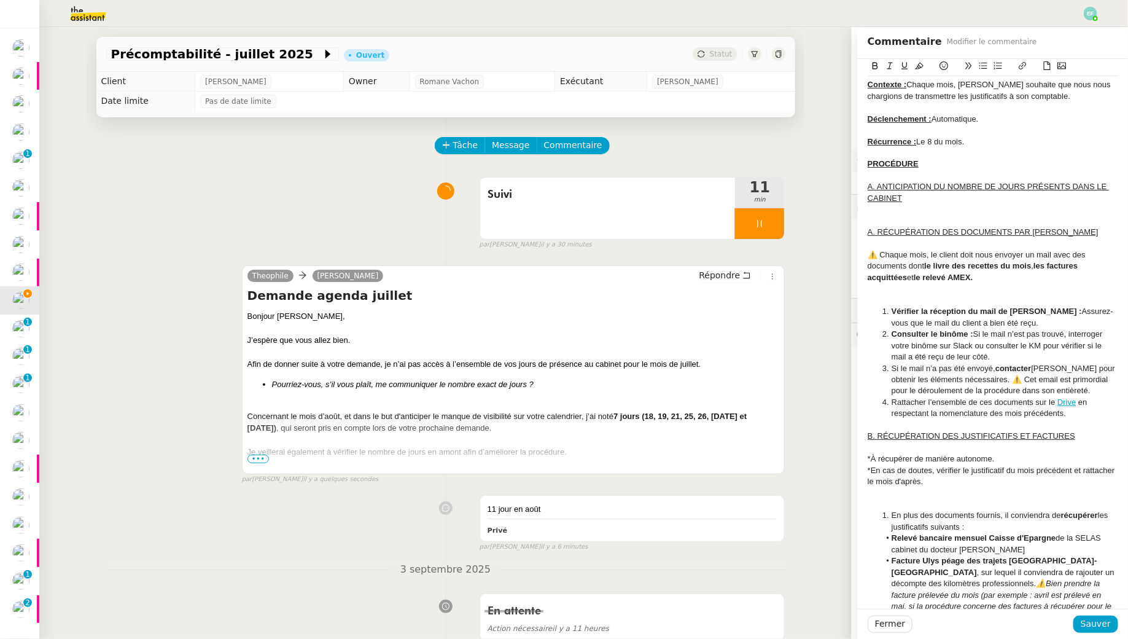
drag, startPoint x: 915, startPoint y: 198, endPoint x: 862, endPoint y: 187, distance: 53.2
click at [922, 64] on icon at bounding box center [919, 66] width 9 height 7
click at [911, 208] on div at bounding box center [993, 209] width 251 height 11
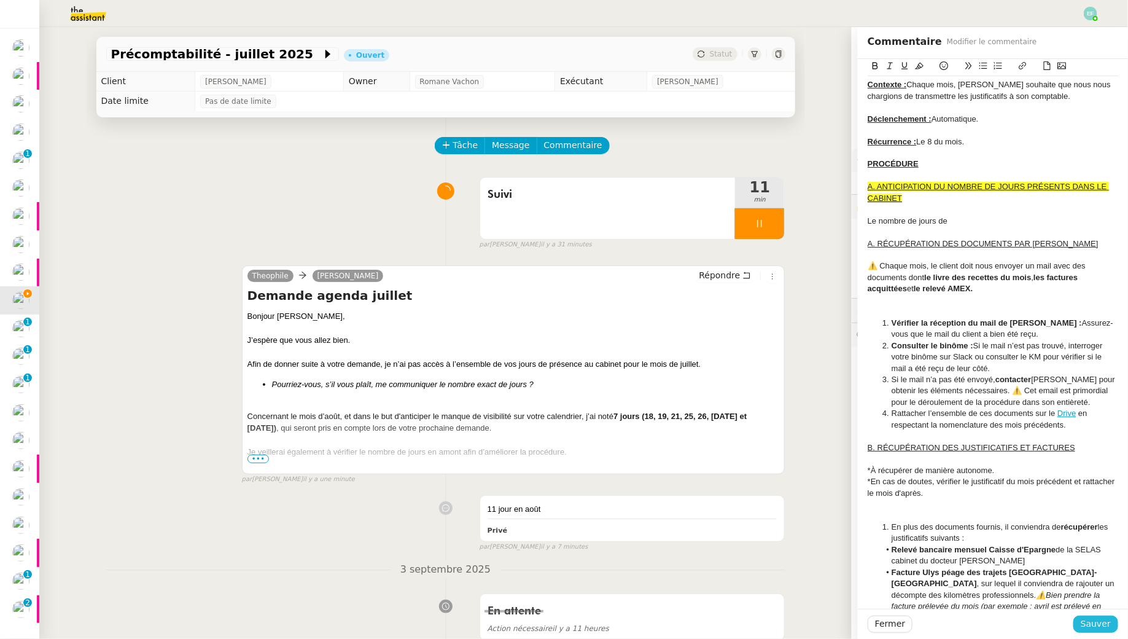
click at [1085, 629] on span "Sauver" at bounding box center [1096, 624] width 30 height 14
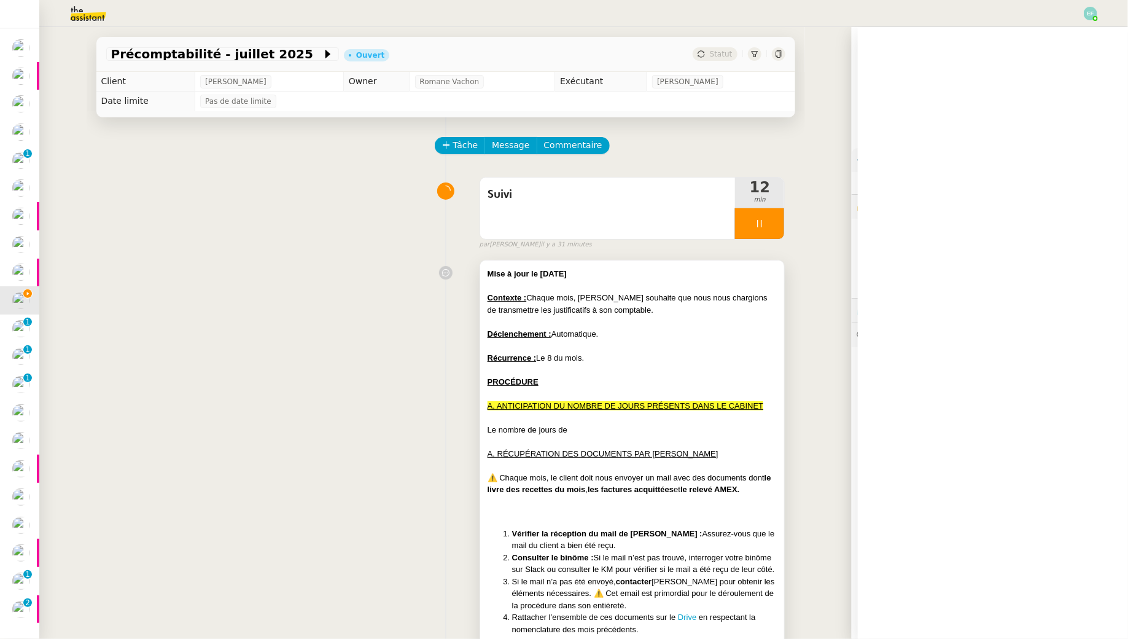
click at [705, 321] on div at bounding box center [633, 322] width 290 height 12
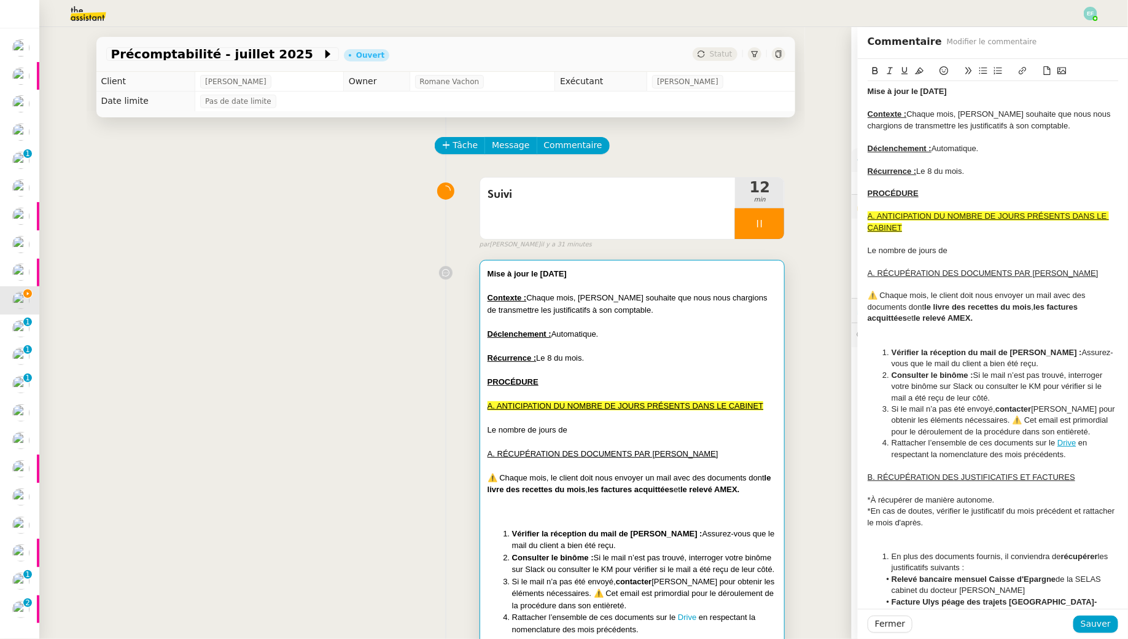
click at [892, 251] on div "Le nombre de jours de" at bounding box center [993, 250] width 251 height 11
drag, startPoint x: 968, startPoint y: 249, endPoint x: 929, endPoint y: 249, distance: 39.3
click at [929, 249] on div "Le calendrier de jours de" at bounding box center [993, 250] width 251 height 11
click at [955, 245] on div "Le calendrier de jours de" at bounding box center [993, 250] width 251 height 11
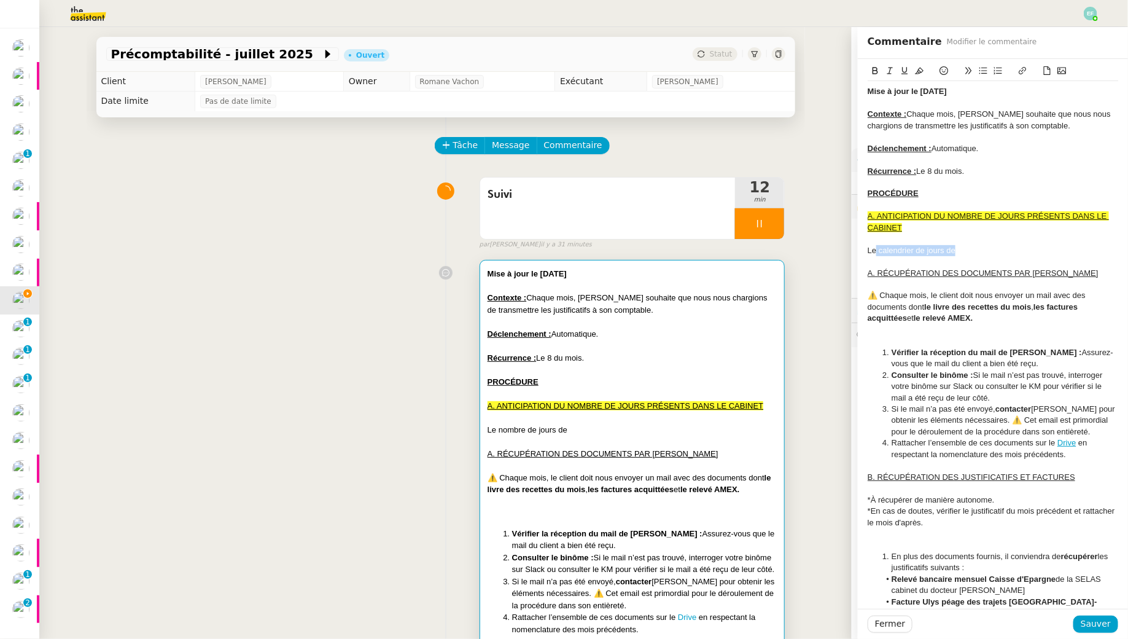
drag, startPoint x: 967, startPoint y: 249, endPoint x: 878, endPoint y: 249, distance: 89.1
click at [878, 249] on div "Le calendrier de jours de" at bounding box center [993, 250] width 251 height 11
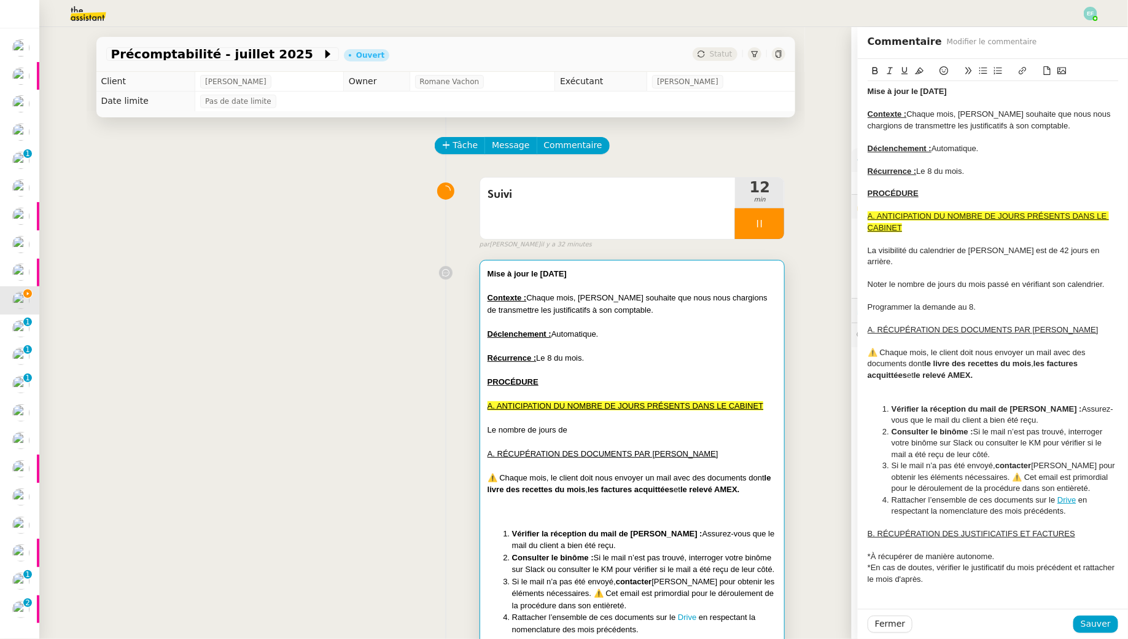
click at [936, 170] on div "Récurrence : Le 8 du mois." at bounding box center [993, 171] width 251 height 11
click at [883, 246] on div "La visibilité du calendrier de [PERSON_NAME] est de 42 jours en arrière." at bounding box center [993, 256] width 251 height 23
click at [883, 247] on div "La visibilité du calendrier de [PERSON_NAME] est de 42 jours en arrière." at bounding box center [993, 256] width 251 height 23
click at [873, 330] on u "A. RÉCUPÉRATION DES DOCUMENTS PAR [PERSON_NAME]" at bounding box center [983, 329] width 231 height 9
drag, startPoint x: 877, startPoint y: 325, endPoint x: 865, endPoint y: 325, distance: 12.3
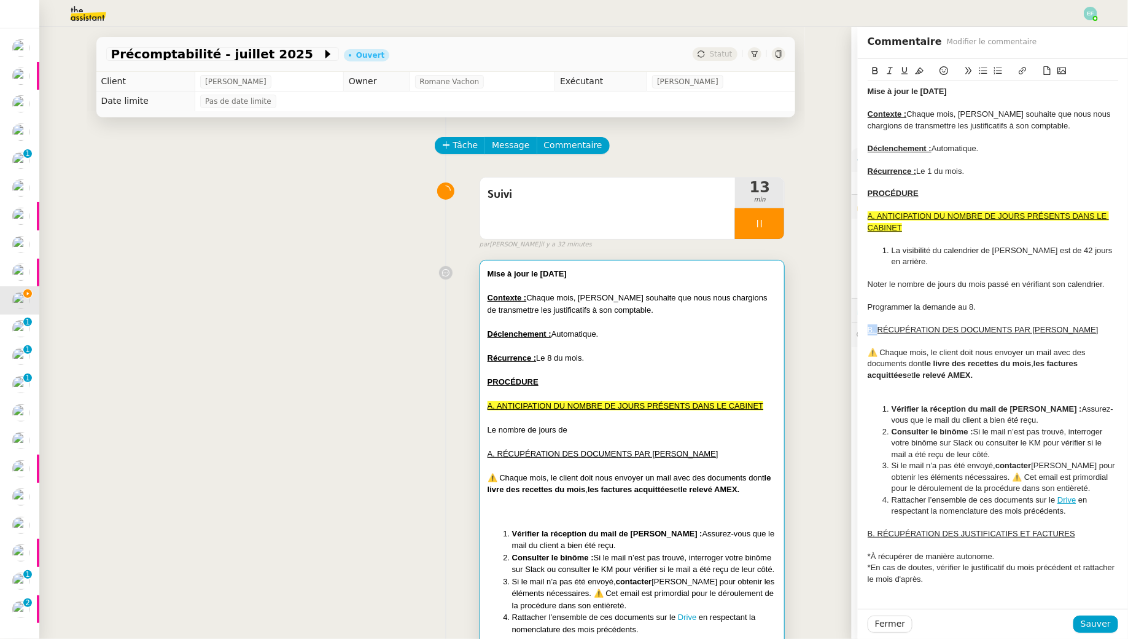
click at [916, 74] on icon at bounding box center [919, 71] width 9 height 7
click at [897, 304] on div "Programmer la demande au 8." at bounding box center [993, 307] width 251 height 11
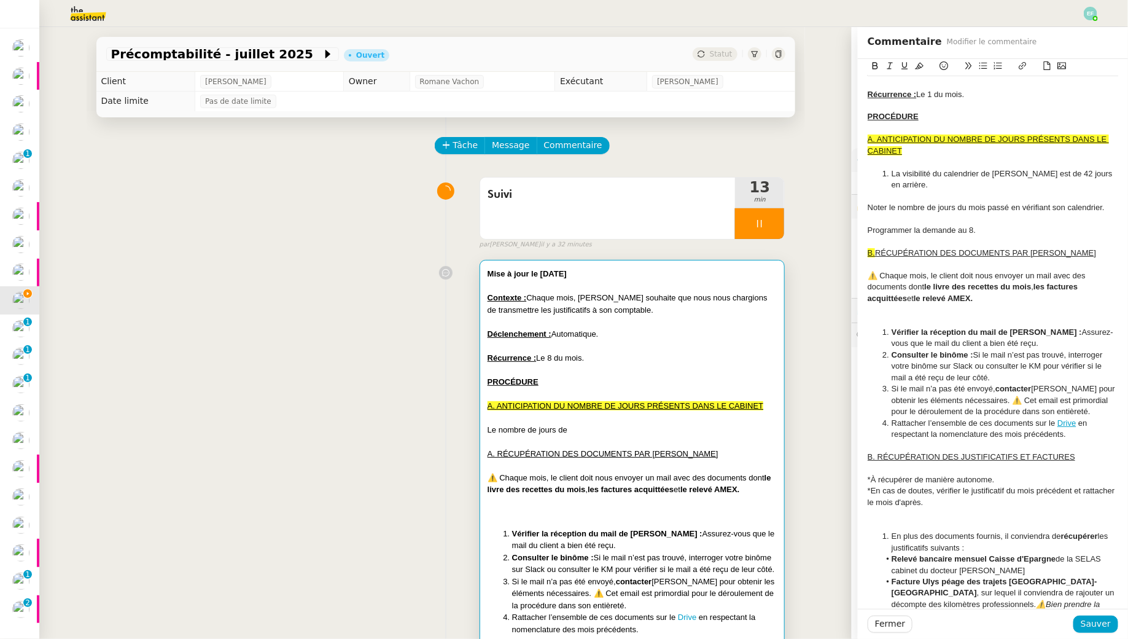
click at [870, 455] on u "B. RÉCUPÉRATION DES JUSTIFICATIFS ET FACTURES" at bounding box center [972, 456] width 208 height 9
click at [872, 455] on u "C. RÉCUPÉRATION DES JUSTIFICATIFS ET FACTURES" at bounding box center [972, 456] width 208 height 9
drag, startPoint x: 877, startPoint y: 456, endPoint x: 867, endPoint y: 456, distance: 10.4
click at [867, 456] on div "Mise à jour le [DATE] Contexte : Chaque mois, [PERSON_NAME] souhaite que nous n…" at bounding box center [993, 640] width 270 height 1316
click at [917, 66] on icon at bounding box center [919, 65] width 9 height 9
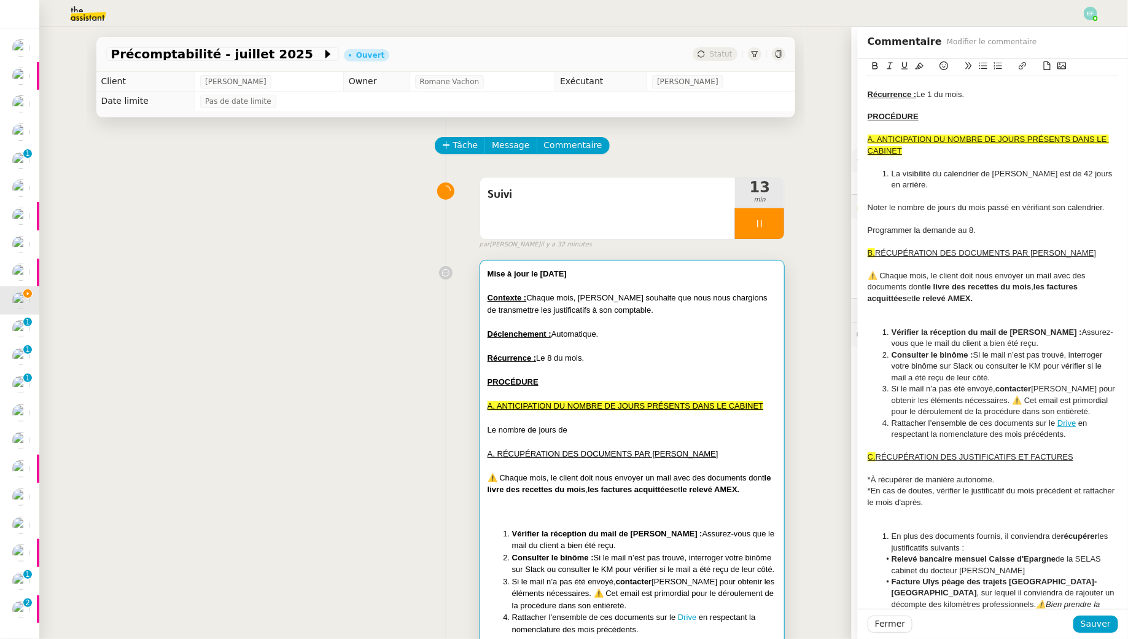
click at [964, 452] on u "RÉCUPÉRATION DES JUSTIFICATIFS ET FACTURES" at bounding box center [975, 456] width 198 height 9
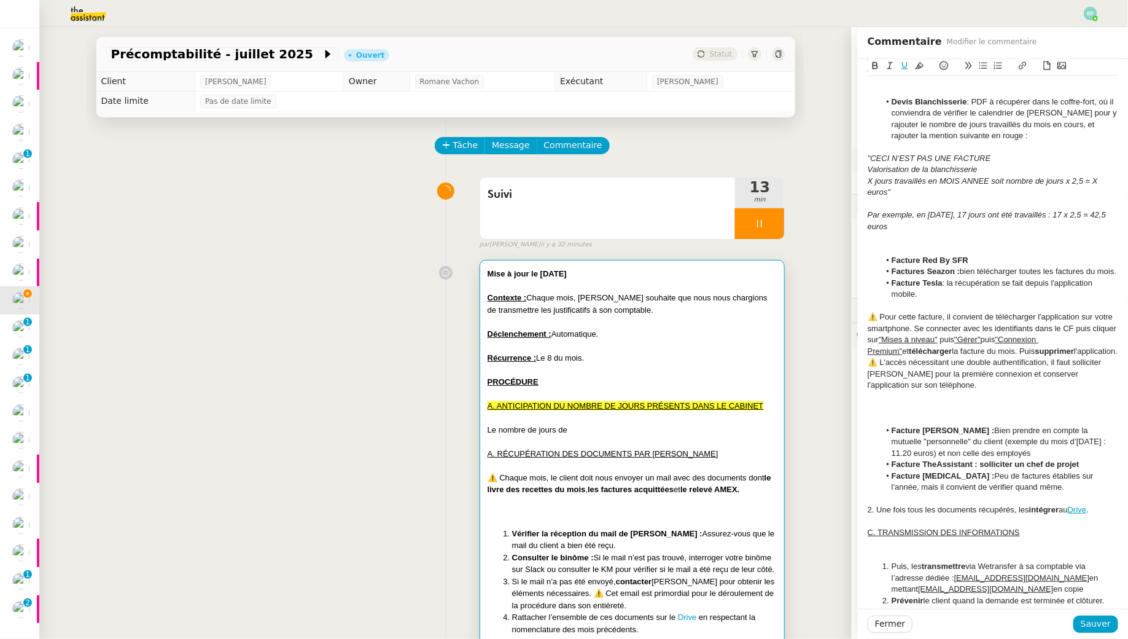
scroll to position [777, 0]
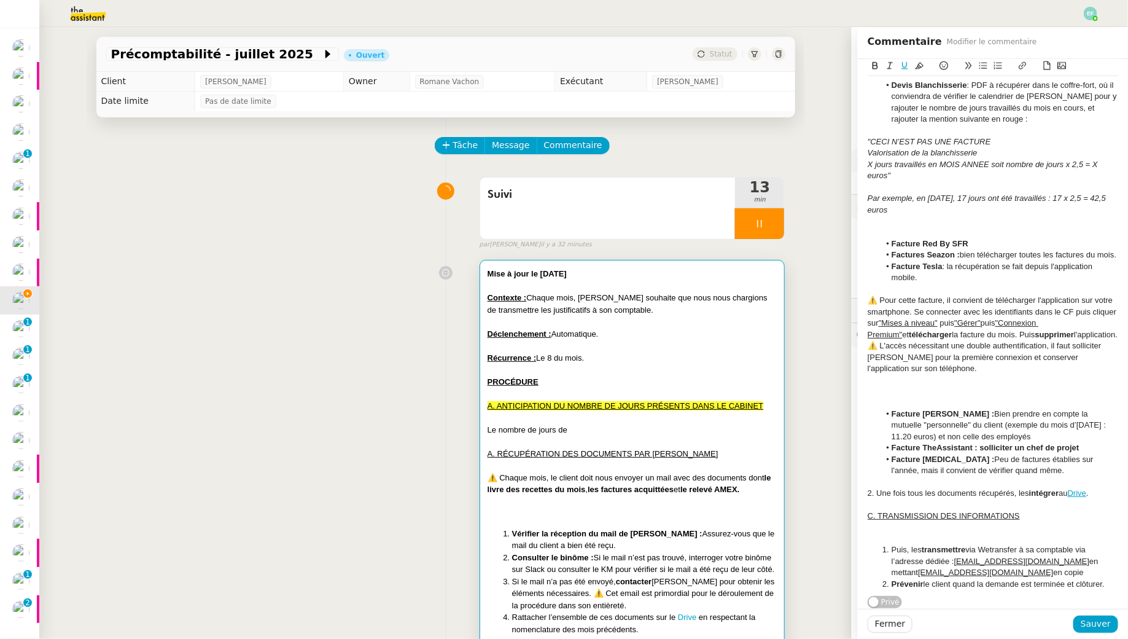
click at [871, 515] on u "C. TRANSMISSION DES INFORMATIONS" at bounding box center [944, 515] width 152 height 9
drag, startPoint x: 875, startPoint y: 513, endPoint x: 864, endPoint y: 513, distance: 11.1
click at [921, 66] on icon at bounding box center [919, 65] width 9 height 9
click at [998, 354] on div "⚠️ L'accès nécessitant une double authentification, il faut solliciter [PERSON_…" at bounding box center [993, 357] width 251 height 34
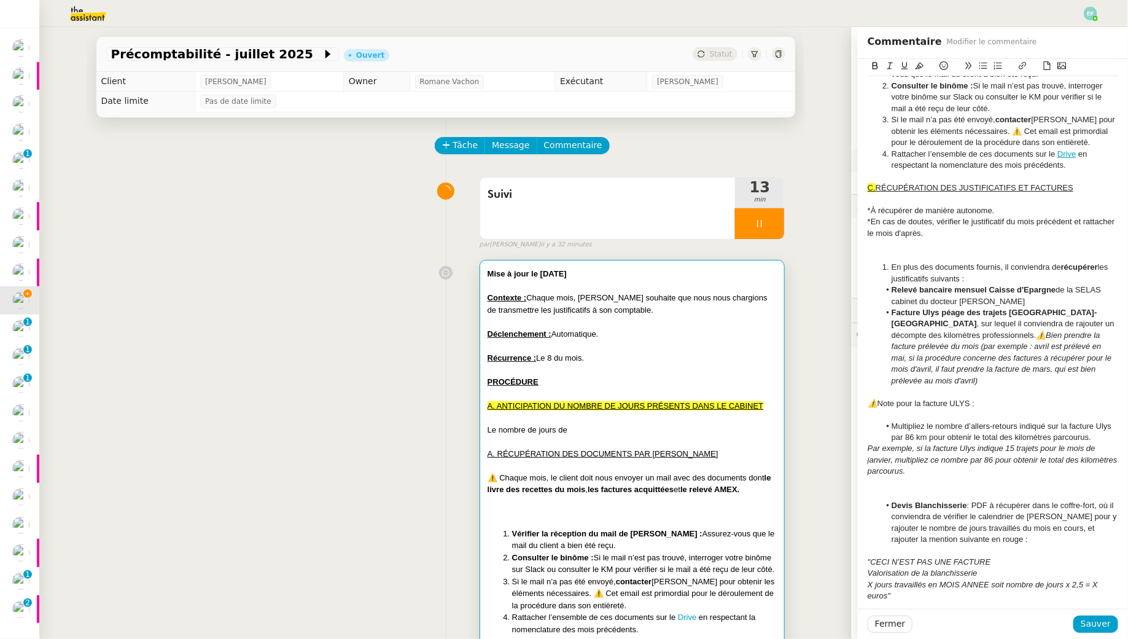
scroll to position [0, 0]
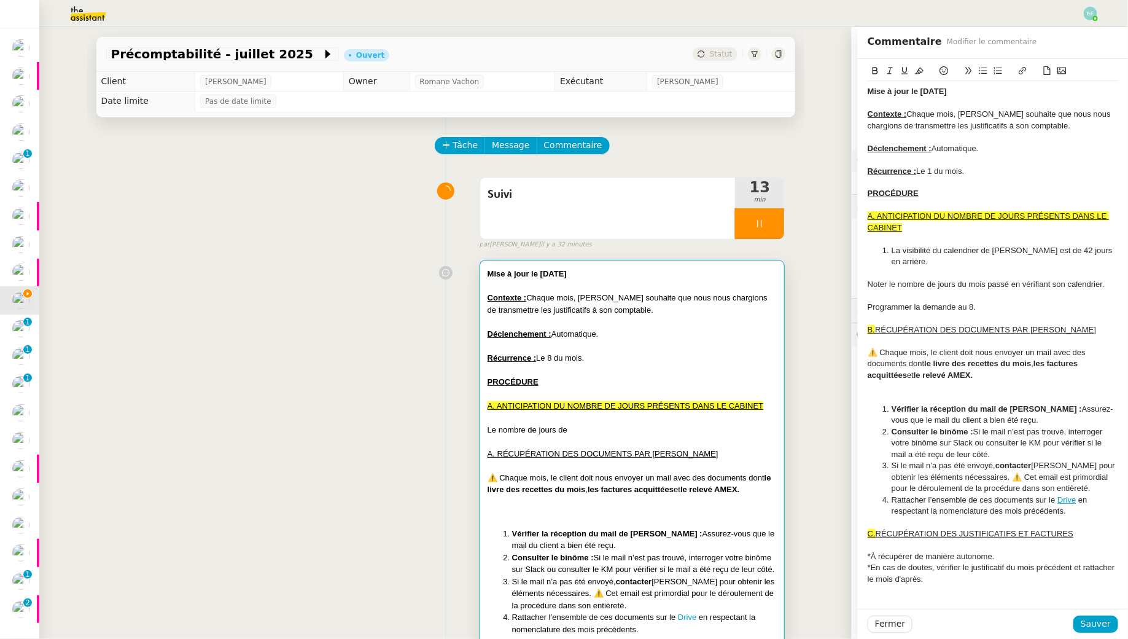
click at [937, 134] on div at bounding box center [993, 136] width 251 height 11
click at [932, 260] on li "La visibilité du calendrier de [PERSON_NAME] est de 42 jours en arrière." at bounding box center [999, 256] width 239 height 23
click at [872, 288] on div "Noter le nombre de jours du mois passé en vérifiant son calendrier." at bounding box center [993, 284] width 251 height 11
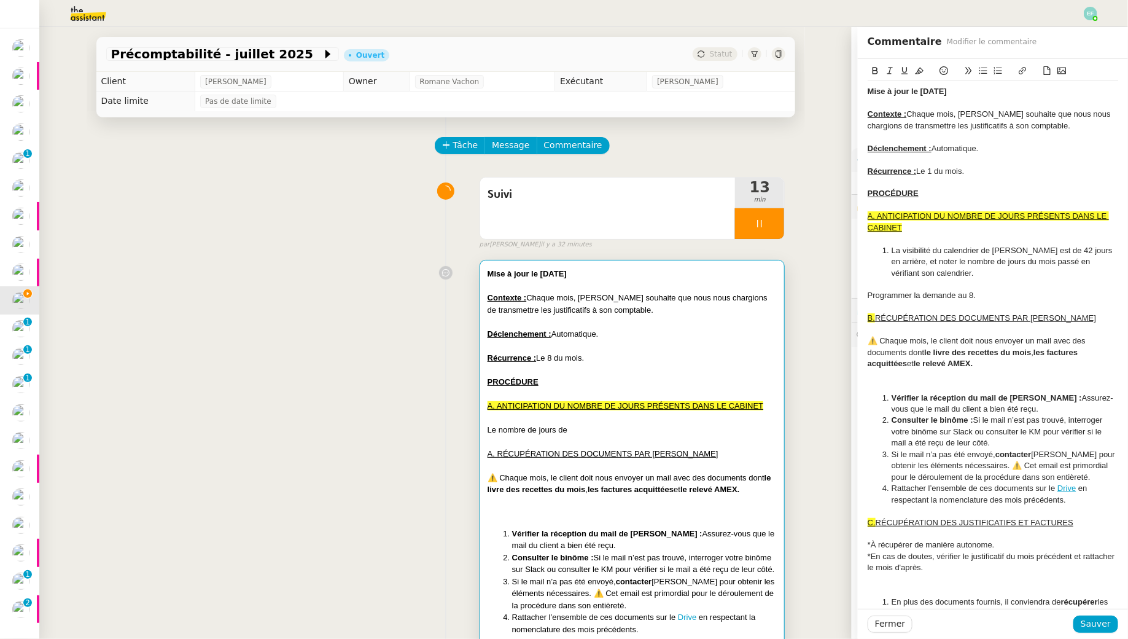
click at [1049, 262] on li "La visibilité du calendrier de [PERSON_NAME] est de 42 jours en arrière, et not…" at bounding box center [999, 262] width 239 height 34
click at [870, 298] on div "Programmer la demande au 8." at bounding box center [993, 295] width 251 height 11
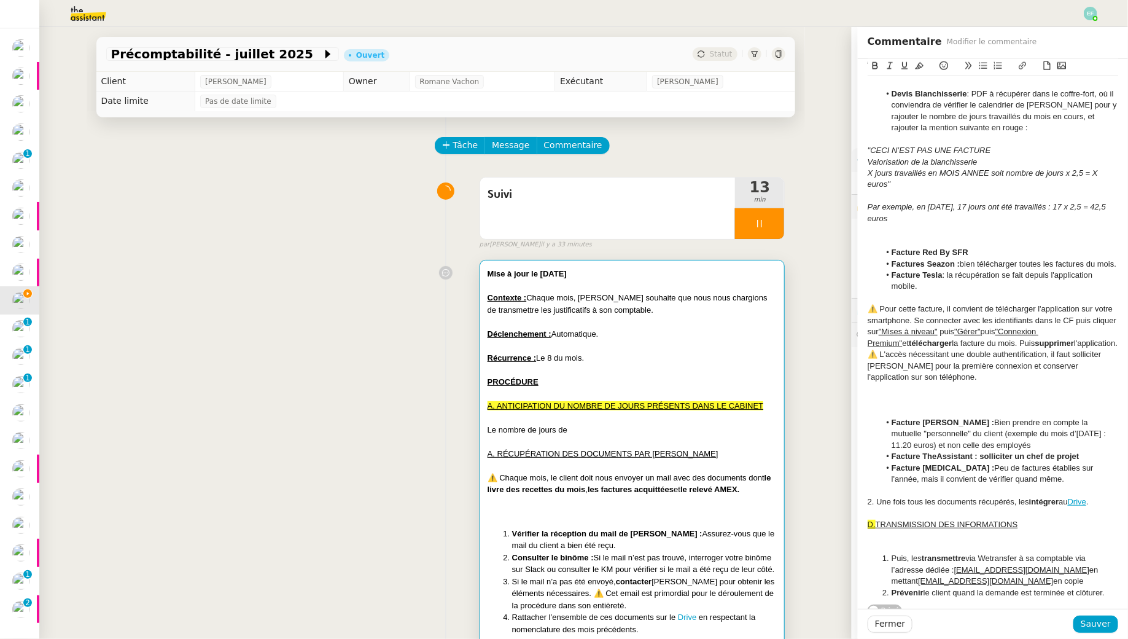
scroll to position [754, 0]
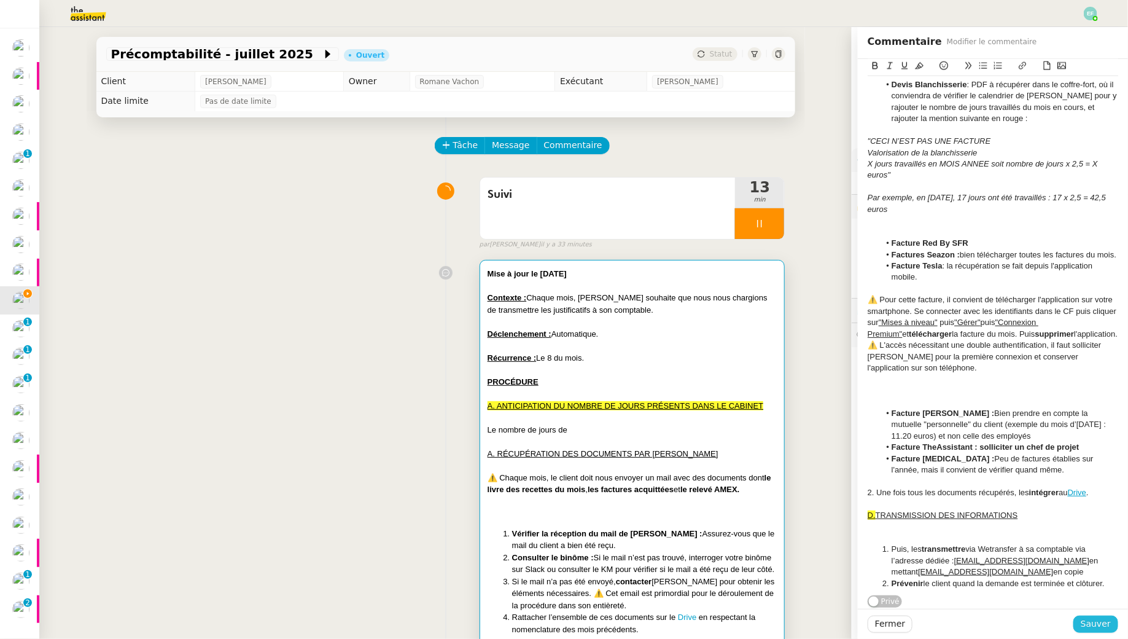
click at [1085, 627] on span "Sauver" at bounding box center [1096, 624] width 30 height 14
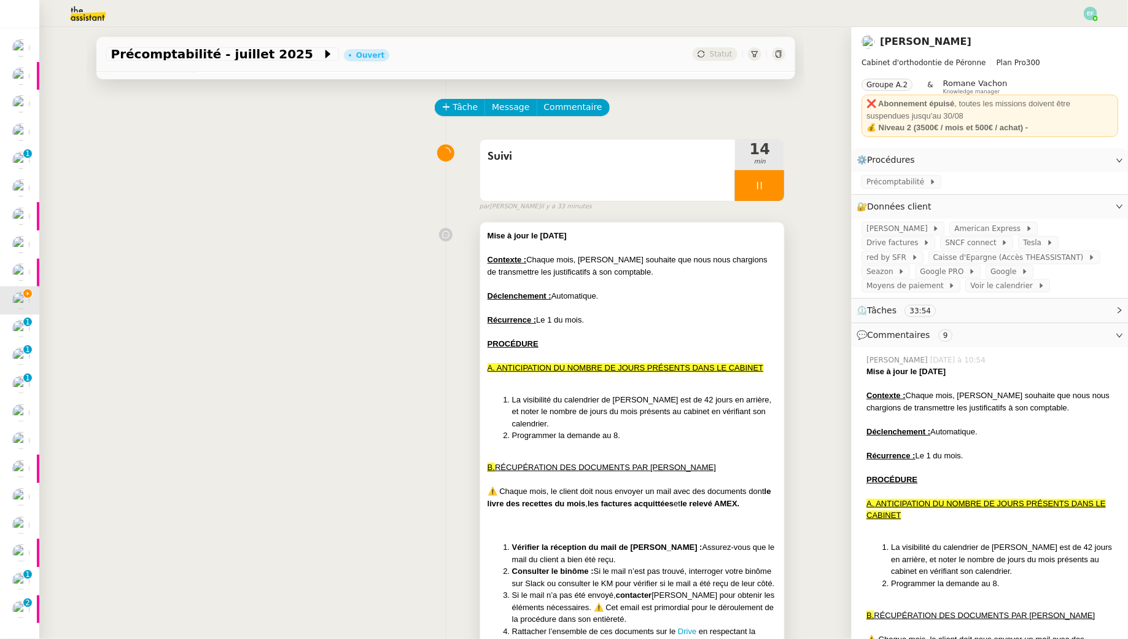
scroll to position [40, 0]
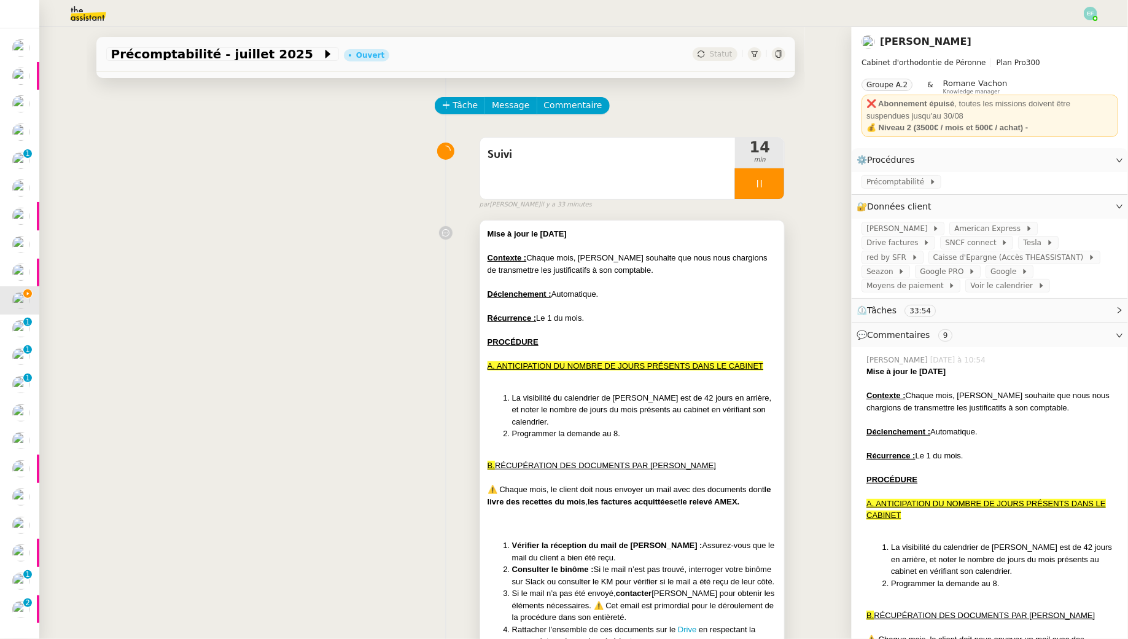
click at [596, 316] on div "Récurrence : Le 1 du mois." at bounding box center [633, 318] width 290 height 12
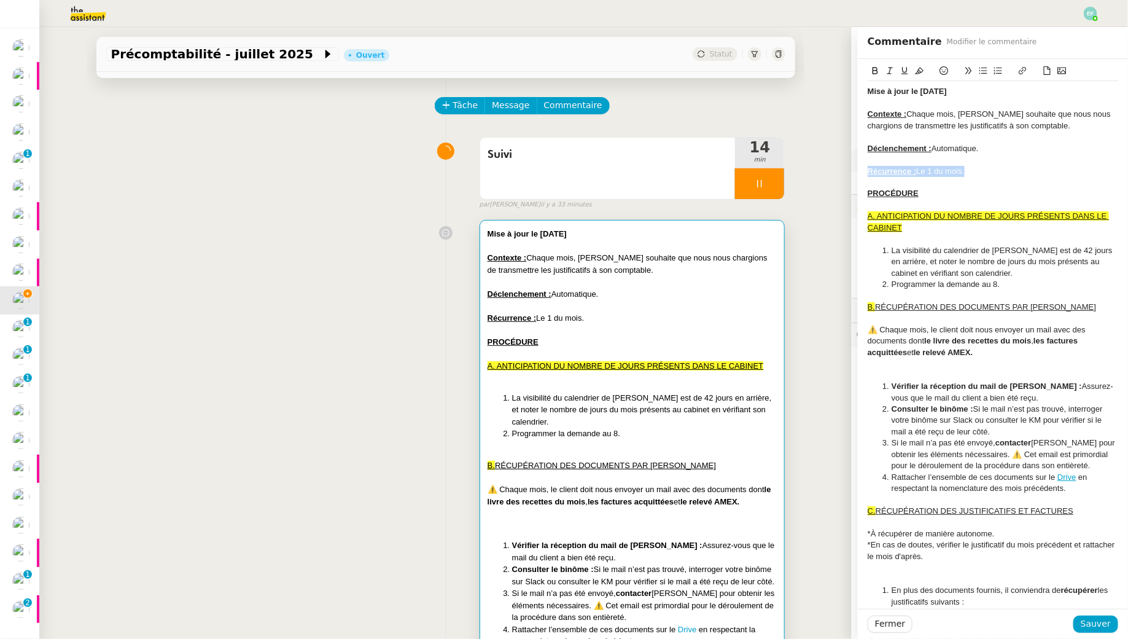
drag, startPoint x: 956, startPoint y: 171, endPoint x: 855, endPoint y: 168, distance: 101.4
click at [855, 168] on app-ticket "Précomptabilité - [DATE] Ouvert Statut Client [PERSON_NAME] Owner [PERSON_NAME]…" at bounding box center [583, 333] width 1089 height 612
click at [915, 71] on icon at bounding box center [919, 70] width 9 height 9
click at [958, 157] on div at bounding box center [993, 159] width 251 height 11
click at [928, 92] on strong "Mise à jour le [DATE]" at bounding box center [907, 91] width 79 height 9
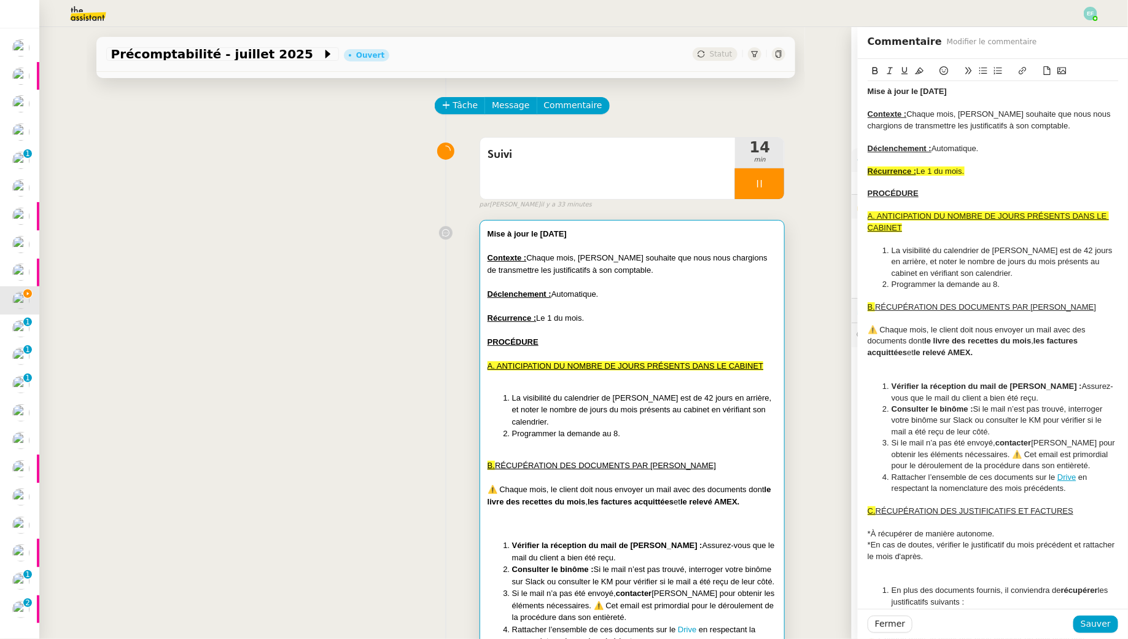
drag, startPoint x: 950, startPoint y: 88, endPoint x: 854, endPoint y: 90, distance: 96.5
click at [854, 90] on app-ticket "Précomptabilité - [DATE] Ouvert Statut Client [PERSON_NAME] Owner [PERSON_NAME]…" at bounding box center [583, 333] width 1089 height 612
click at [919, 68] on icon at bounding box center [919, 70] width 9 height 9
click at [934, 136] on div at bounding box center [993, 136] width 251 height 11
click at [1009, 279] on li "Programmer la demande au 8." at bounding box center [999, 284] width 239 height 11
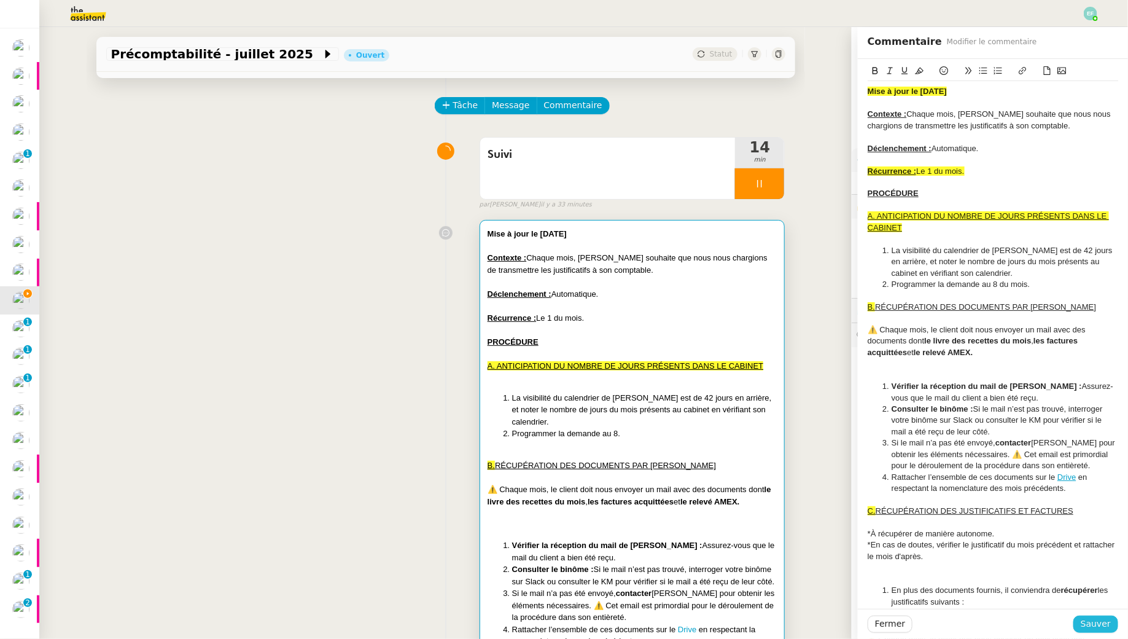
click at [1098, 625] on span "Sauver" at bounding box center [1096, 624] width 30 height 14
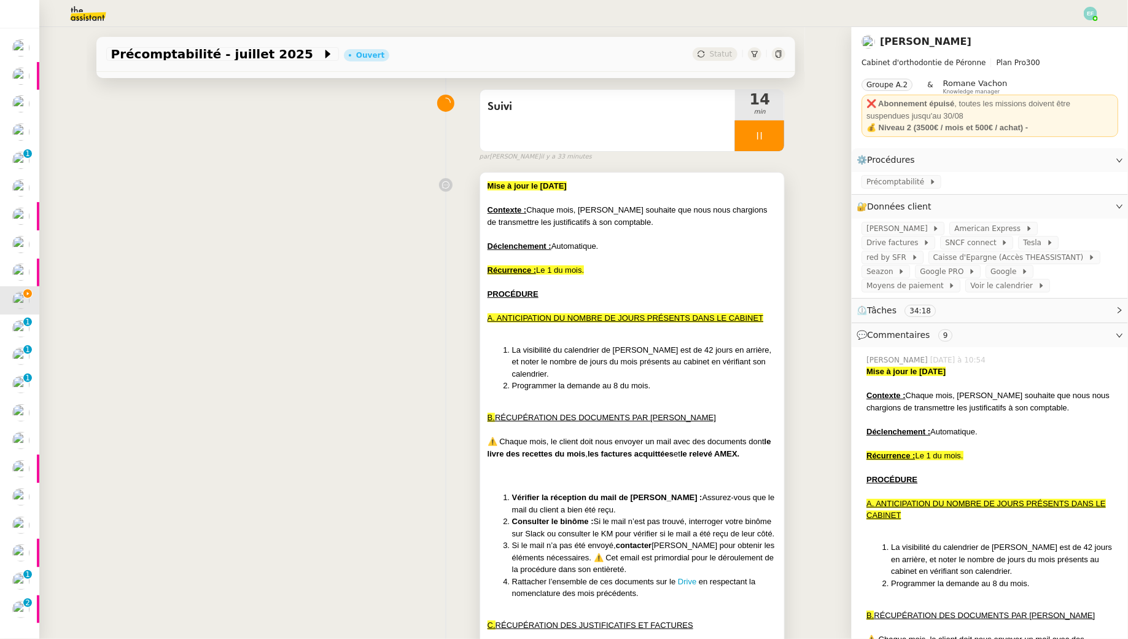
scroll to position [89, 0]
click at [692, 347] on li "La visibilité du calendrier de [PERSON_NAME] est de 42 jours en arrière, et not…" at bounding box center [644, 361] width 265 height 36
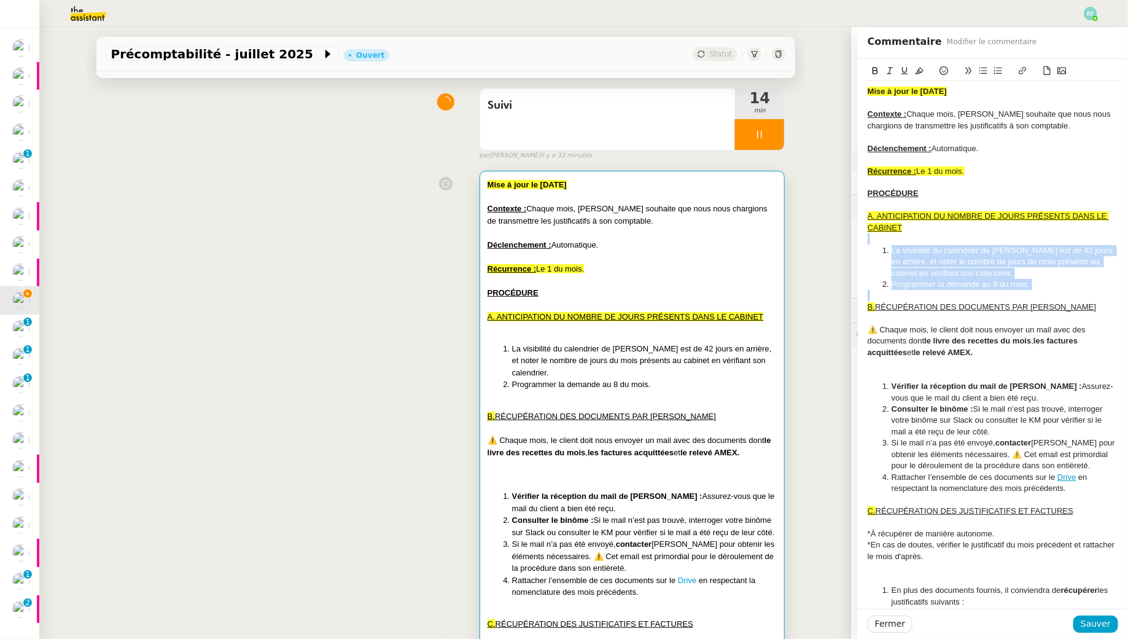
drag, startPoint x: 1039, startPoint y: 292, endPoint x: 889, endPoint y: 241, distance: 157.5
click at [920, 71] on icon at bounding box center [919, 71] width 9 height 7
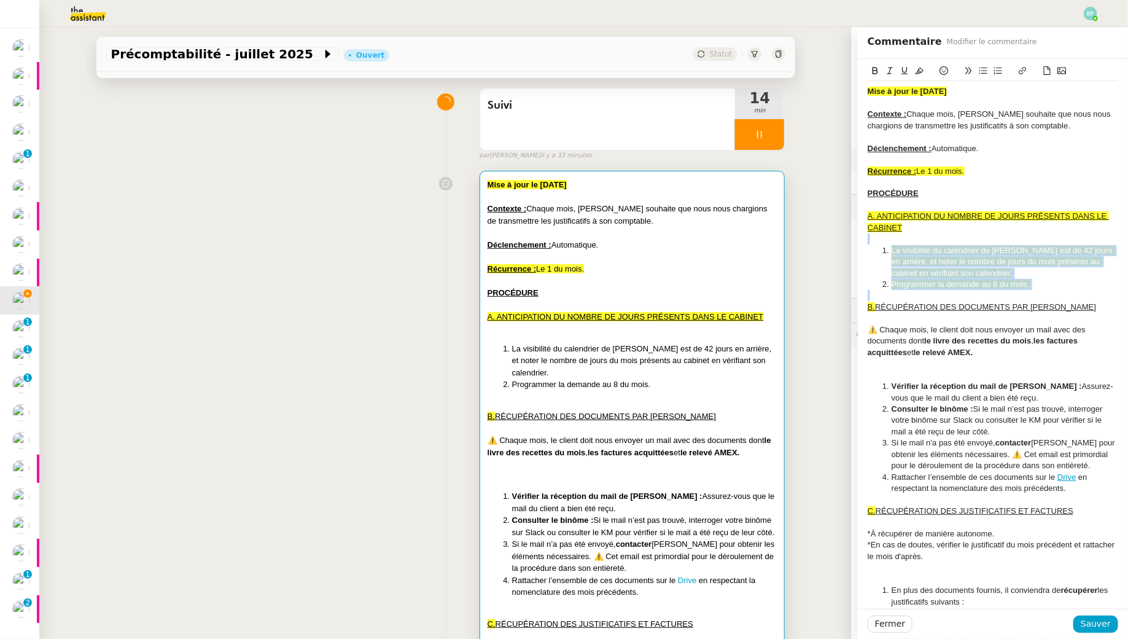
click at [949, 253] on span "La visibilité du calendrier de [PERSON_NAME] est de 42 jours en arrière, et not…" at bounding box center [1003, 262] width 223 height 32
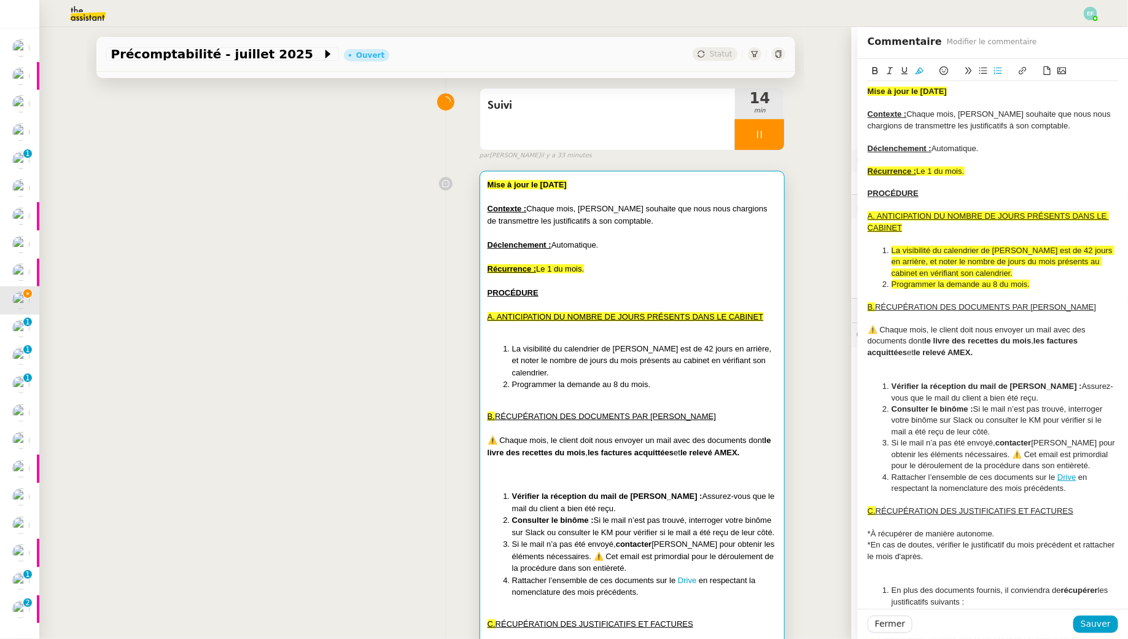
click at [932, 256] on li "La visibilité du calendrier de [PERSON_NAME] est de 42 jours en arrière, et not…" at bounding box center [999, 262] width 239 height 34
click at [1092, 271] on li "La visibilité du calendrier de [PERSON_NAME] est de 42 jours en arrière. Pour é…" at bounding box center [999, 262] width 239 height 34
click at [980, 261] on span "La visibilité du calendrier de [PERSON_NAME] est de 42 jours en arrière. Pour é…" at bounding box center [1003, 262] width 223 height 32
click at [1071, 274] on li "La visibilité du calendrier de [PERSON_NAME] est de 42 jours en arrière. Pour é…" at bounding box center [999, 262] width 239 height 34
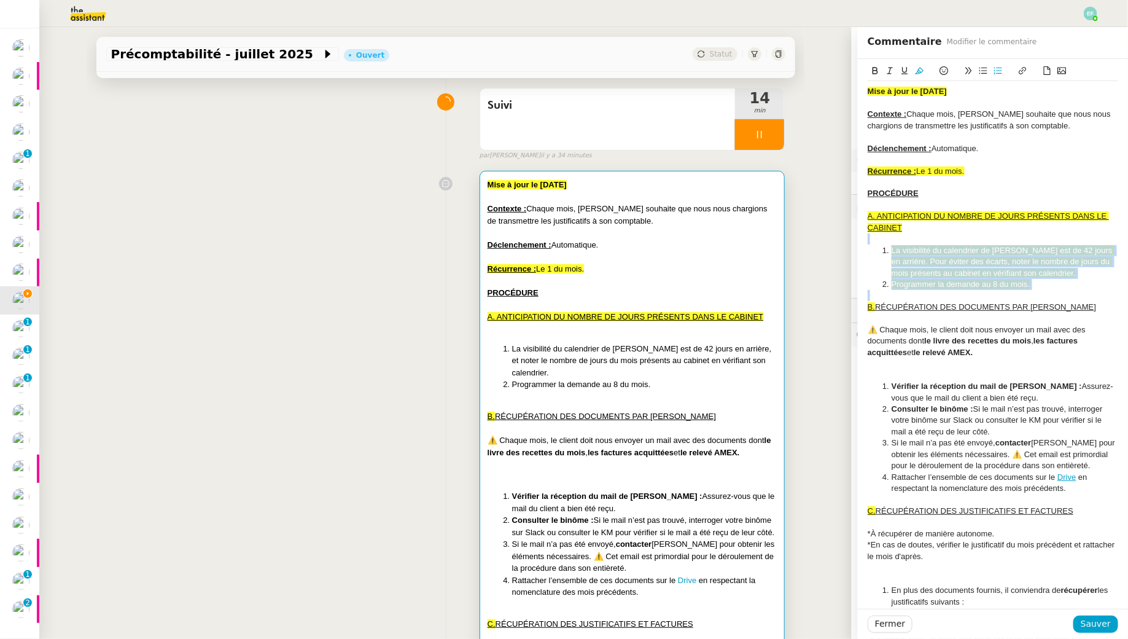
drag, startPoint x: 1039, startPoint y: 290, endPoint x: 890, endPoint y: 242, distance: 156.8
copy div "La visibilité du calendrier de [PERSON_NAME] est de 42 jours en arrière. Pour é…"
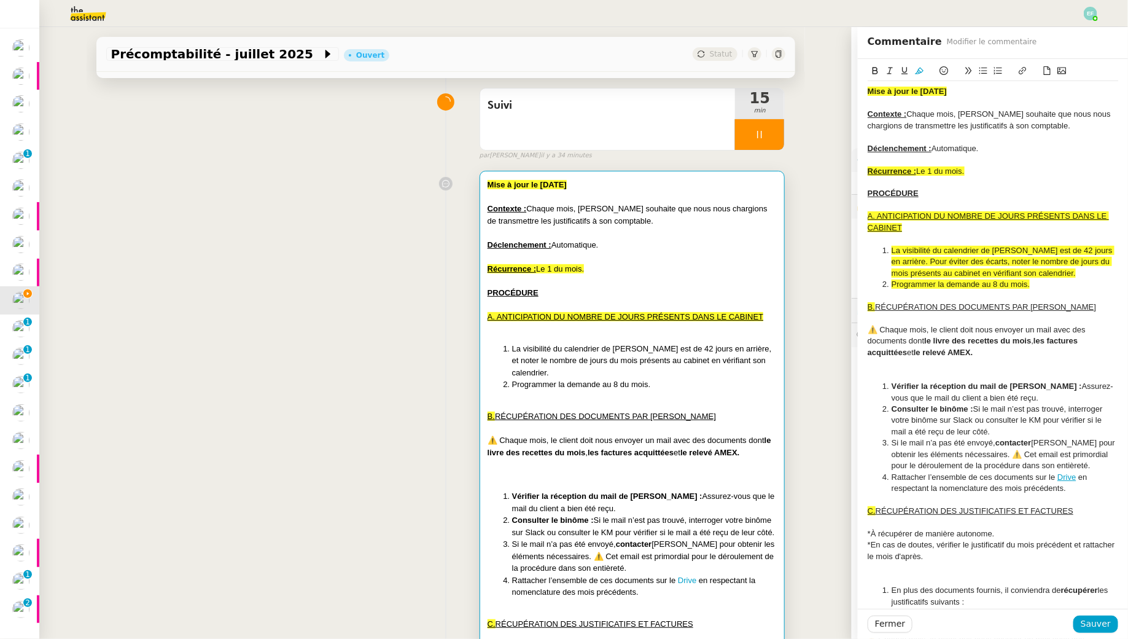
click at [913, 255] on li "La visibilité du calendrier de [PERSON_NAME] est de 42 jours en arrière. Pour é…" at bounding box center [999, 262] width 239 height 34
click at [892, 248] on span "La visibilité du calendrier de [PERSON_NAME] est de 42 jours en arrière. Pour é…" at bounding box center [1003, 262] width 223 height 32
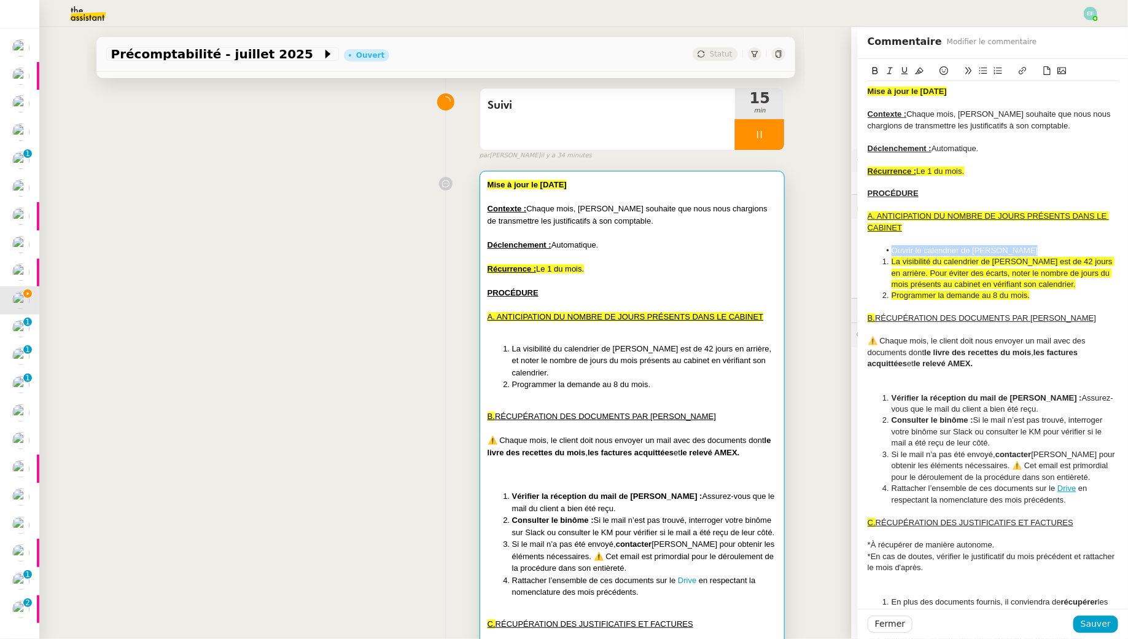
drag, startPoint x: 1036, startPoint y: 249, endPoint x: 880, endPoint y: 249, distance: 156.6
click at [880, 249] on li "Ouvrir le calendrier de [PERSON_NAME]" at bounding box center [999, 250] width 239 height 11
click at [893, 248] on li "Ouvrir le calendrier de [PERSON_NAME]" at bounding box center [999, 250] width 239 height 11
click at [922, 249] on li "Ouvrir le calendrier de [PERSON_NAME]" at bounding box center [999, 250] width 239 height 11
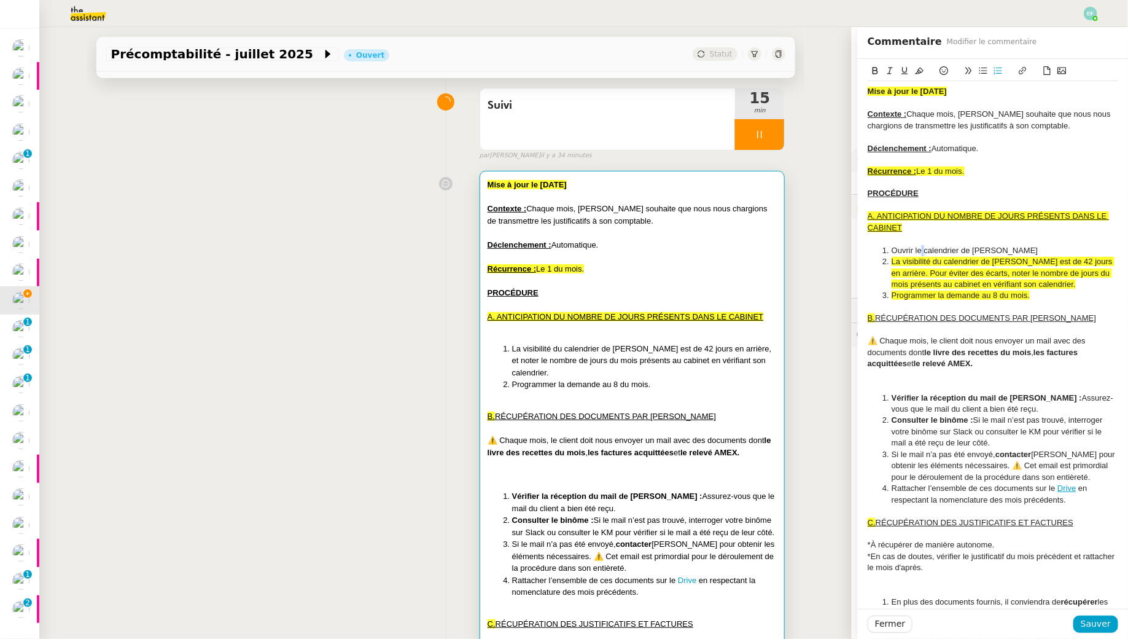
click at [922, 247] on li "Ouvrir le calendrier de [PERSON_NAME]" at bounding box center [999, 250] width 239 height 11
click at [921, 73] on icon at bounding box center [919, 70] width 9 height 9
click at [1033, 246] on li "Ouvrir le calendrier de [PERSON_NAME]" at bounding box center [999, 250] width 239 height 11
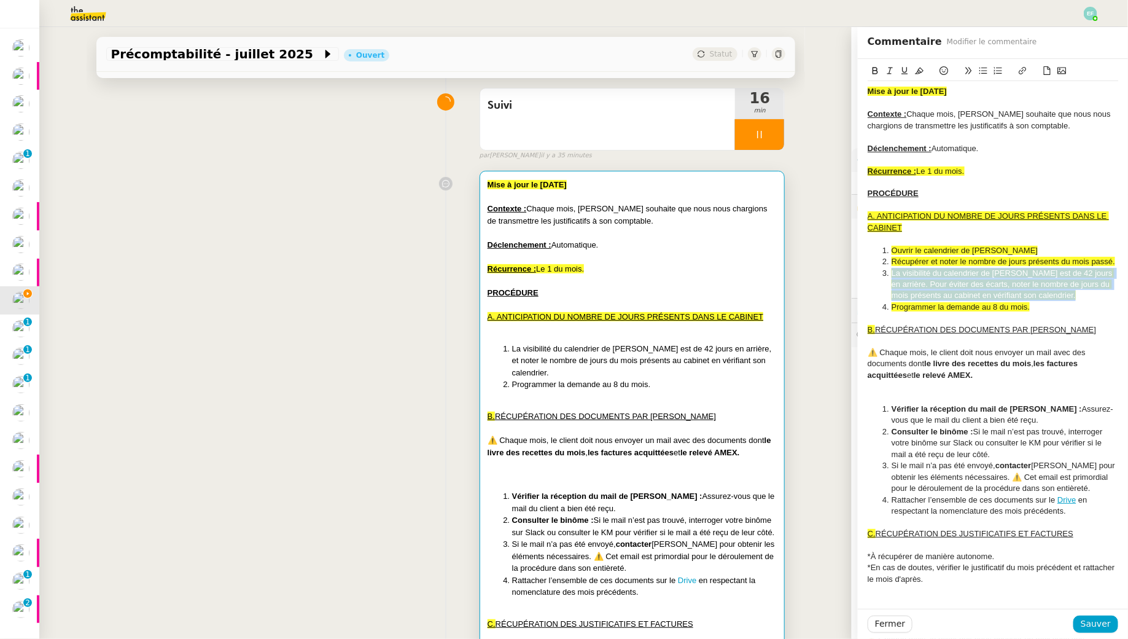
drag, startPoint x: 1074, startPoint y: 299, endPoint x: 891, endPoint y: 272, distance: 184.4
click at [891, 272] on li "La visibilité du calendrier de [PERSON_NAME] est de 42 jours en arrière. Pour é…" at bounding box center [999, 285] width 239 height 34
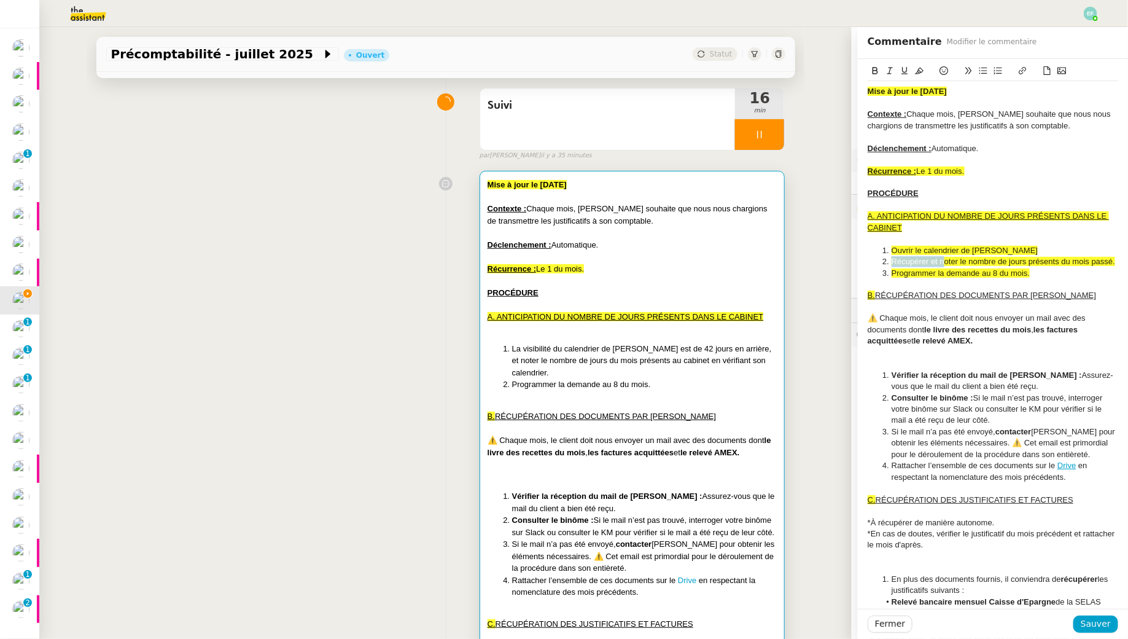
drag, startPoint x: 947, startPoint y: 257, endPoint x: 888, endPoint y: 260, distance: 59.0
click at [888, 260] on li "Récupérer et noter le nombre de jours présents du mois passé." at bounding box center [999, 261] width 239 height 11
click at [1106, 264] on span "Compter et noter le nombre de jours présents du mois passé." at bounding box center [1000, 261] width 217 height 9
click at [1058, 262] on span "Compter et noter le nombre de jours présents du mois passé." at bounding box center [1000, 261] width 217 height 9
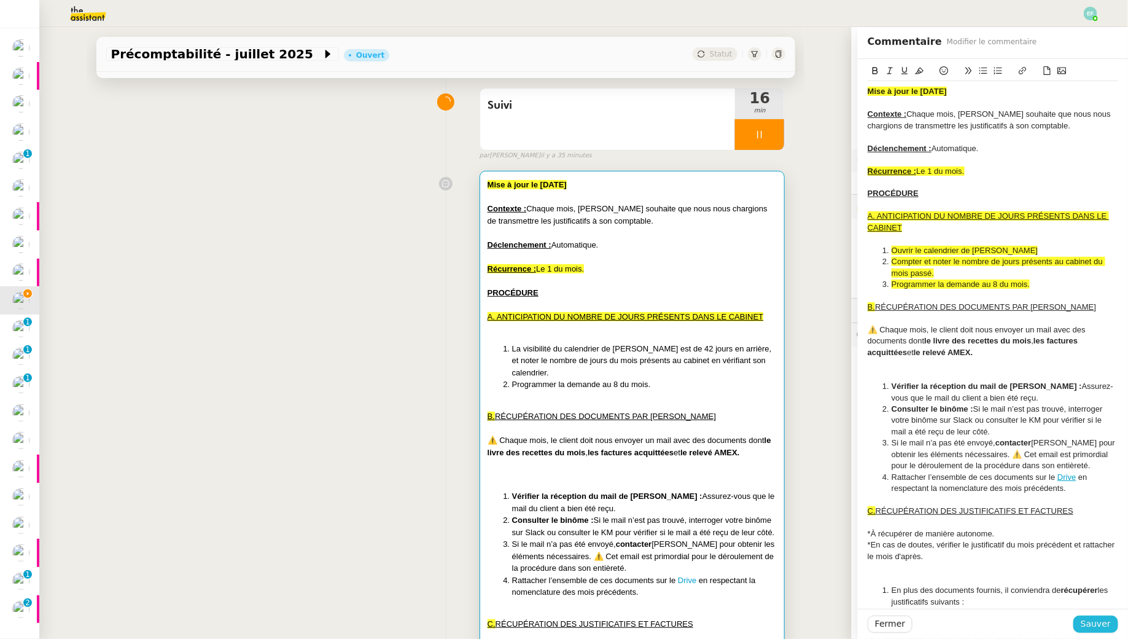
click at [1108, 628] on span "Sauver" at bounding box center [1096, 624] width 30 height 14
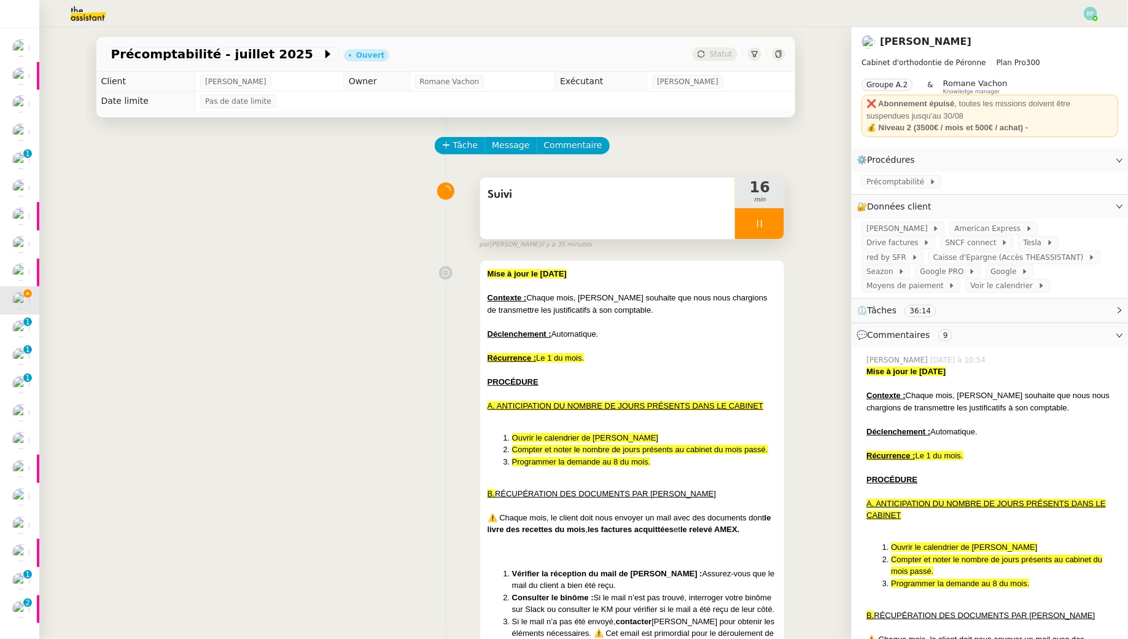
click at [757, 228] on icon at bounding box center [760, 224] width 10 height 10
click at [772, 228] on icon at bounding box center [772, 224] width 10 height 10
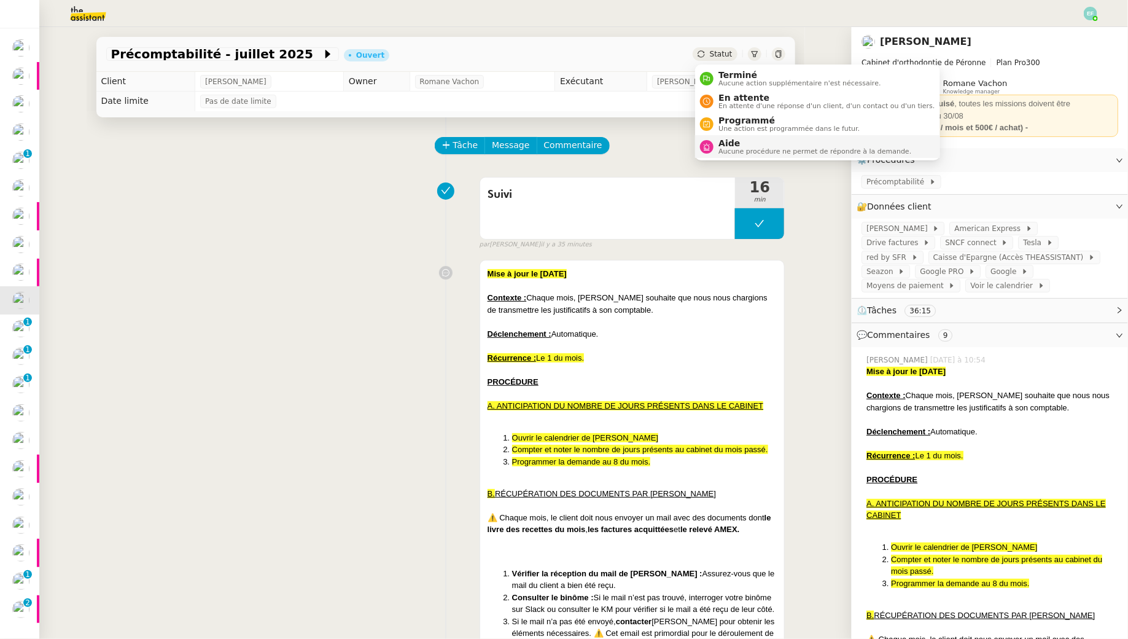
click at [733, 140] on span "Aide" at bounding box center [815, 143] width 193 height 10
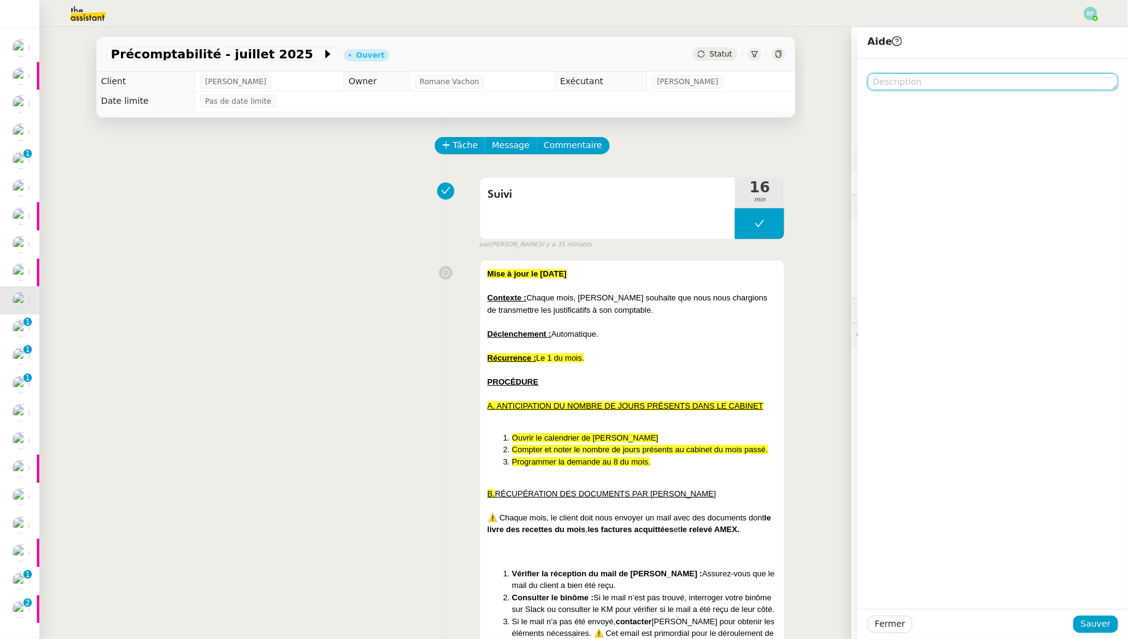
click at [926, 80] on textarea at bounding box center [993, 81] width 251 height 17
type textarea "Pour màj procédure"
click at [1096, 625] on span "Sauver" at bounding box center [1096, 624] width 30 height 14
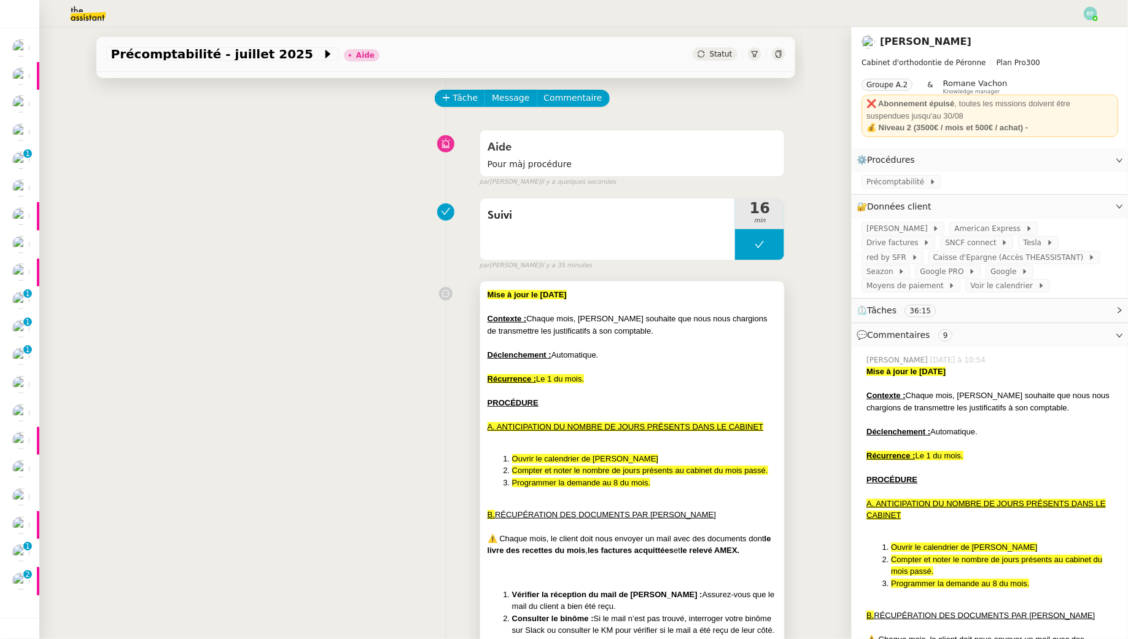
scroll to position [48, 0]
click at [778, 54] on icon at bounding box center [778, 53] width 7 height 7
click at [565, 99] on span "Commentaire" at bounding box center [573, 97] width 58 height 14
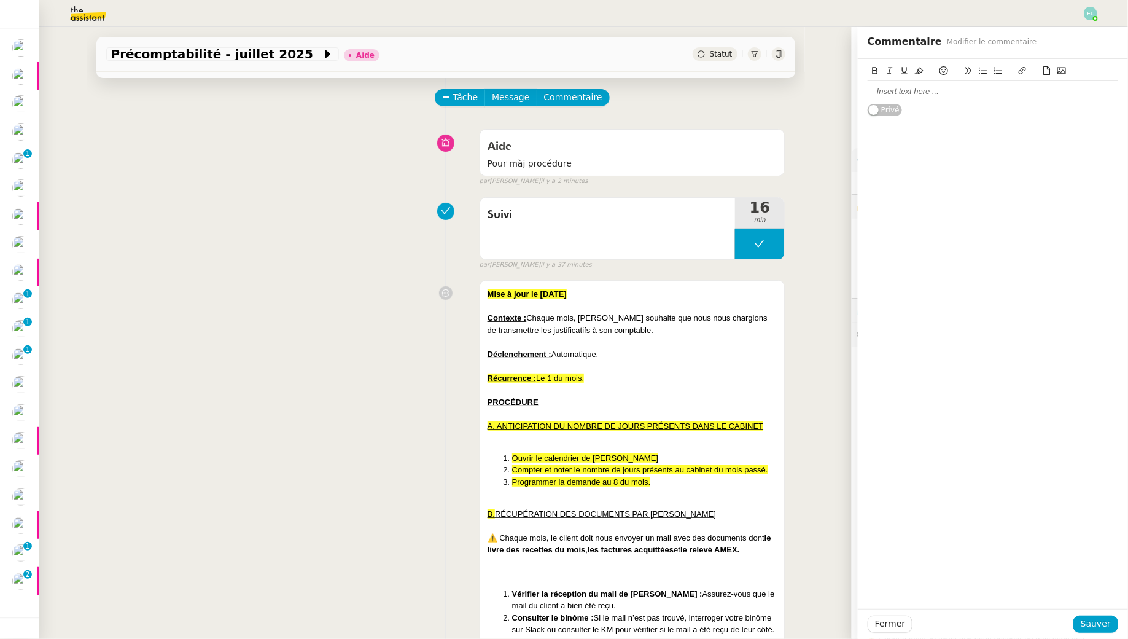
click at [925, 87] on div at bounding box center [993, 91] width 251 height 11
click at [910, 89] on div "@Meyriam e modifie la procédure Précomptabilité - [DATE] - il faudrait modifier…" at bounding box center [993, 103] width 251 height 34
drag, startPoint x: 1017, startPoint y: 132, endPoint x: 858, endPoint y: 120, distance: 159.5
click at [858, 120] on div "@Meyriam Je modifie la procédure Précomptabilité - [DATE] - il faudrait modifie…" at bounding box center [993, 110] width 270 height 103
click at [1091, 620] on span "Sauver" at bounding box center [1096, 624] width 30 height 14
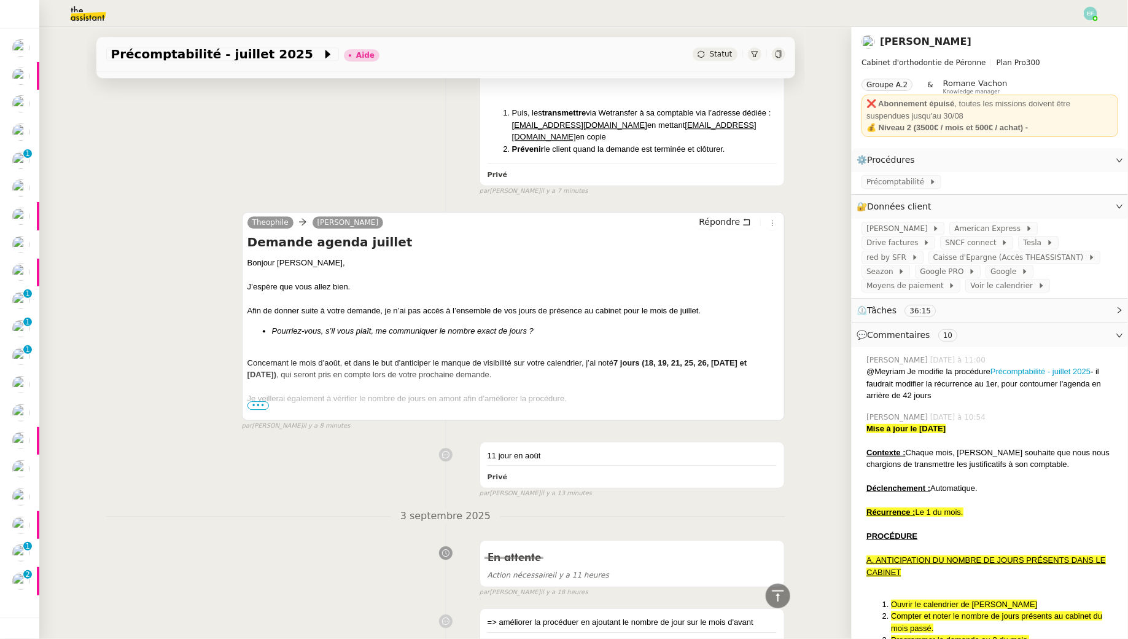
scroll to position [1619, 0]
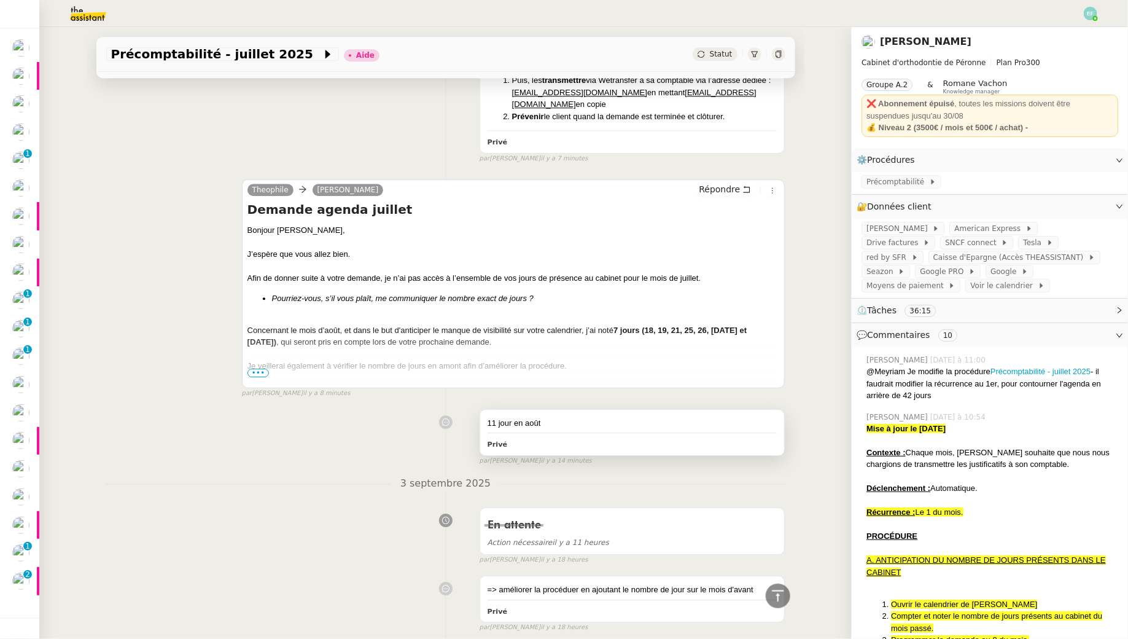
click at [498, 440] on b "Privé" at bounding box center [498, 444] width 20 height 8
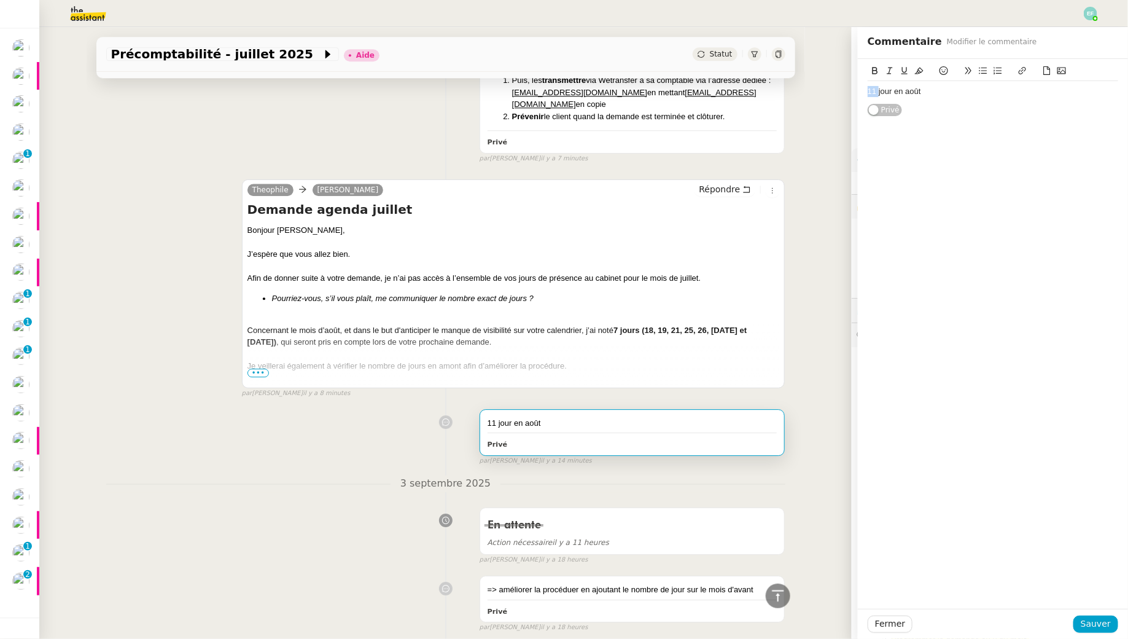
drag, startPoint x: 879, startPoint y: 90, endPoint x: 843, endPoint y: 88, distance: 36.3
click at [843, 88] on app-ticket "Précomptabilité - [DATE] Aide Statut Client [PERSON_NAME] Owner [PERSON_NAME] E…" at bounding box center [583, 333] width 1089 height 612
click at [1094, 630] on span "Sauver" at bounding box center [1096, 624] width 30 height 14
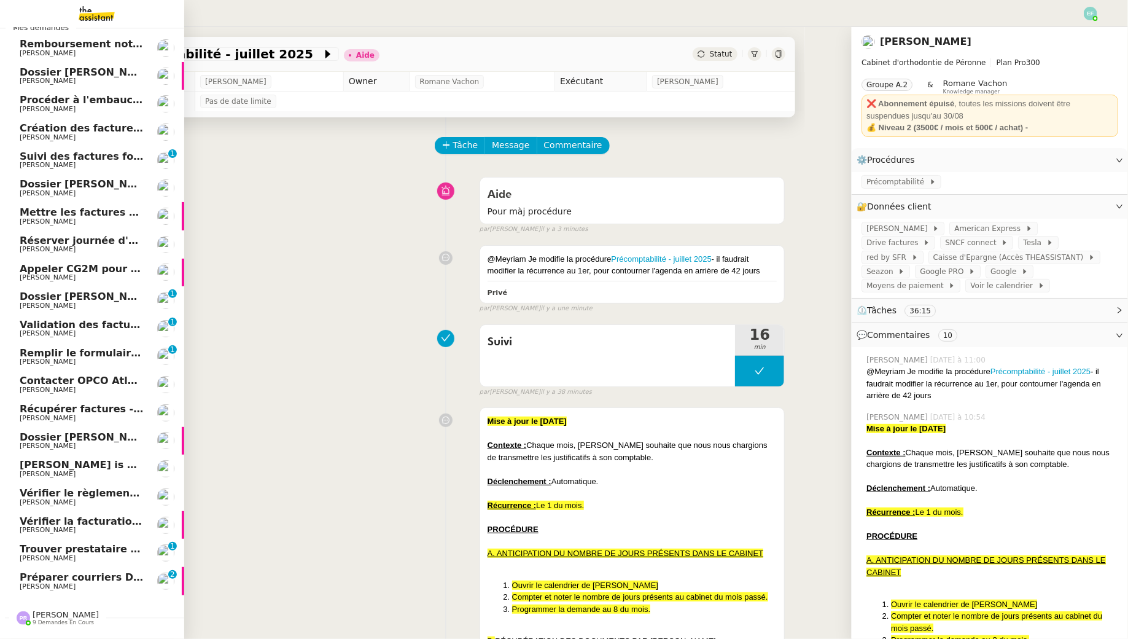
scroll to position [75, 0]
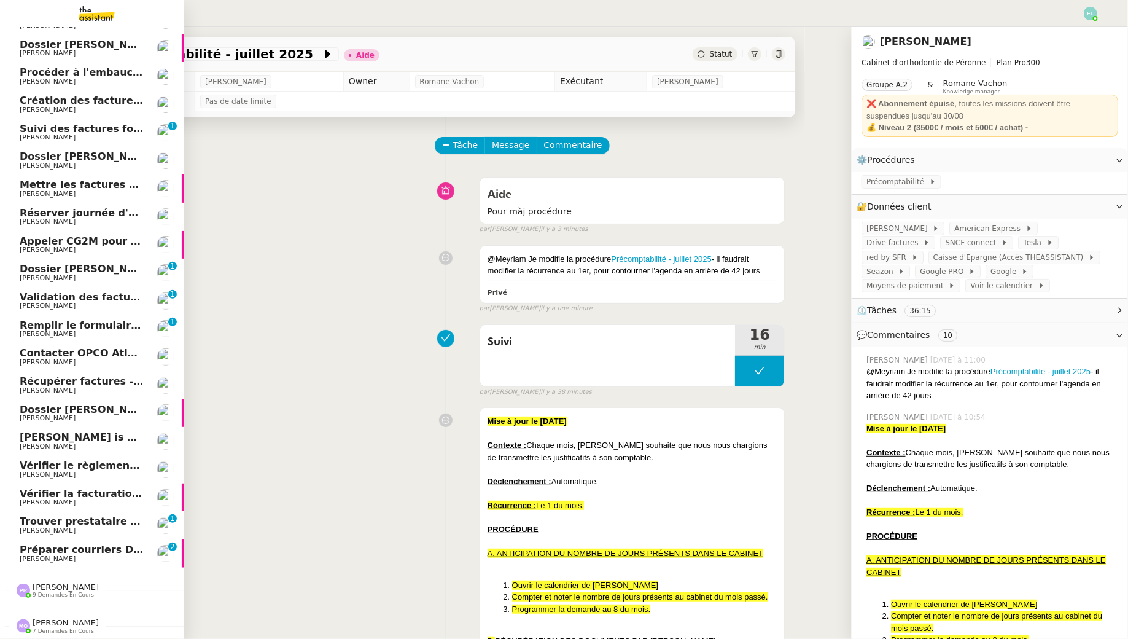
click at [83, 556] on span "[PERSON_NAME]" at bounding box center [82, 558] width 124 height 7
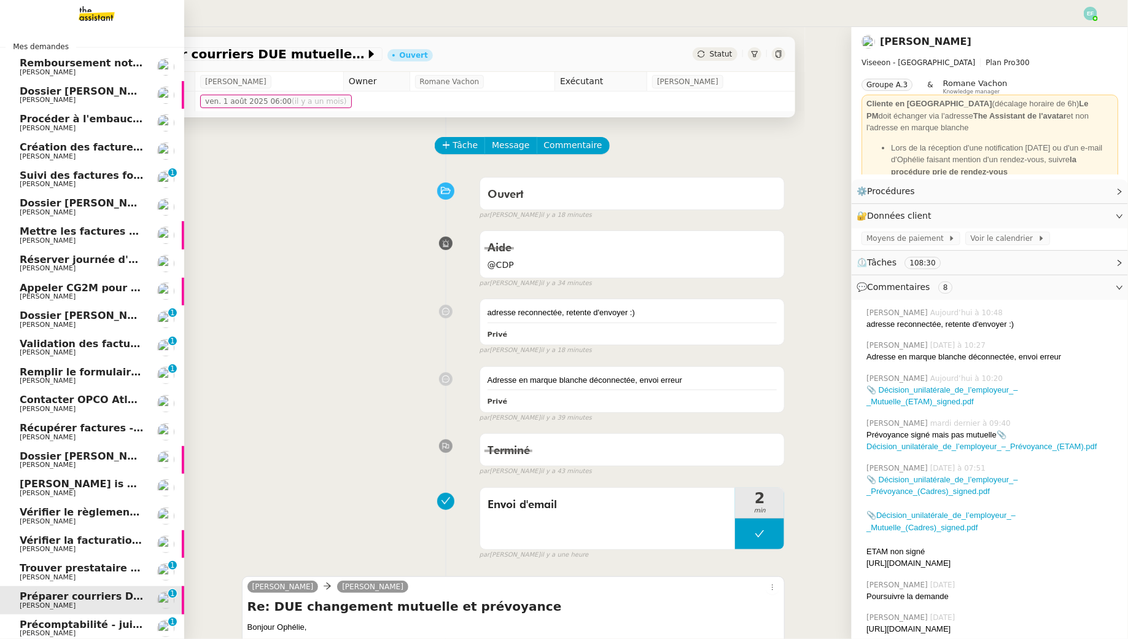
click at [103, 70] on span "[PERSON_NAME]" at bounding box center [82, 72] width 124 height 7
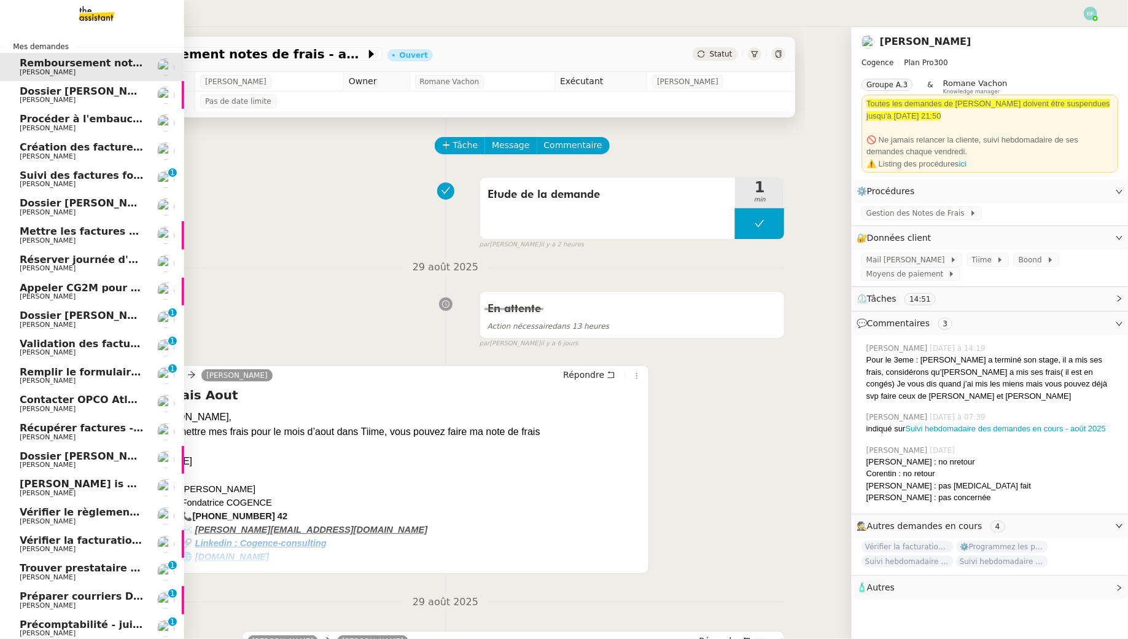
scroll to position [75, 0]
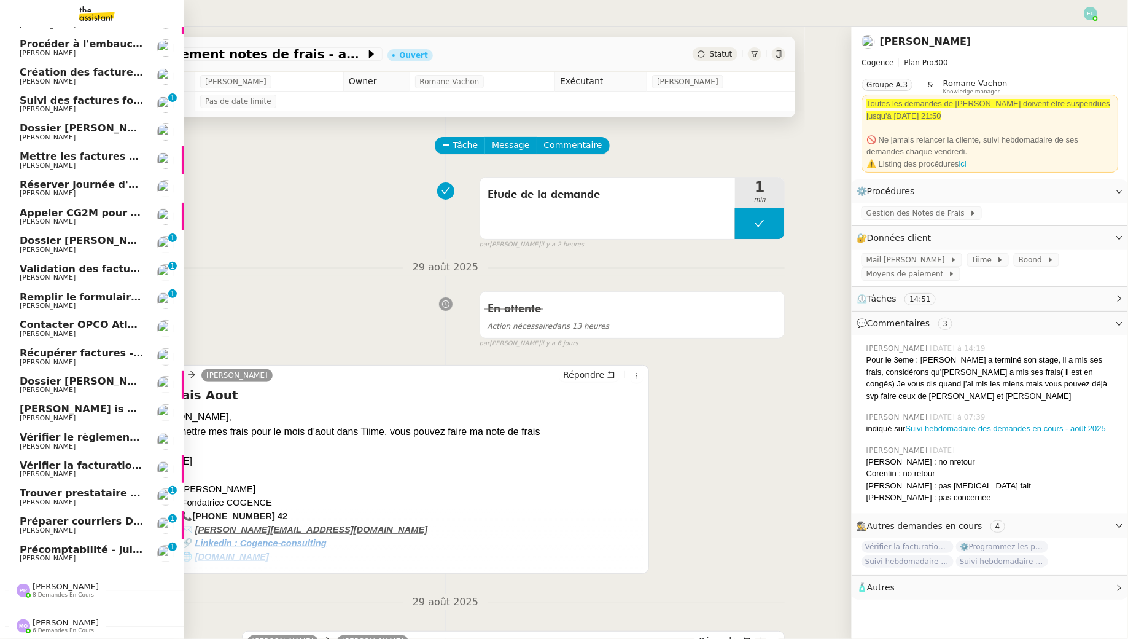
click at [100, 566] on link "Précomptabilité - [DATE] [PERSON_NAME] 0 1 2 3 4 5 6 7 8 9" at bounding box center [92, 553] width 184 height 28
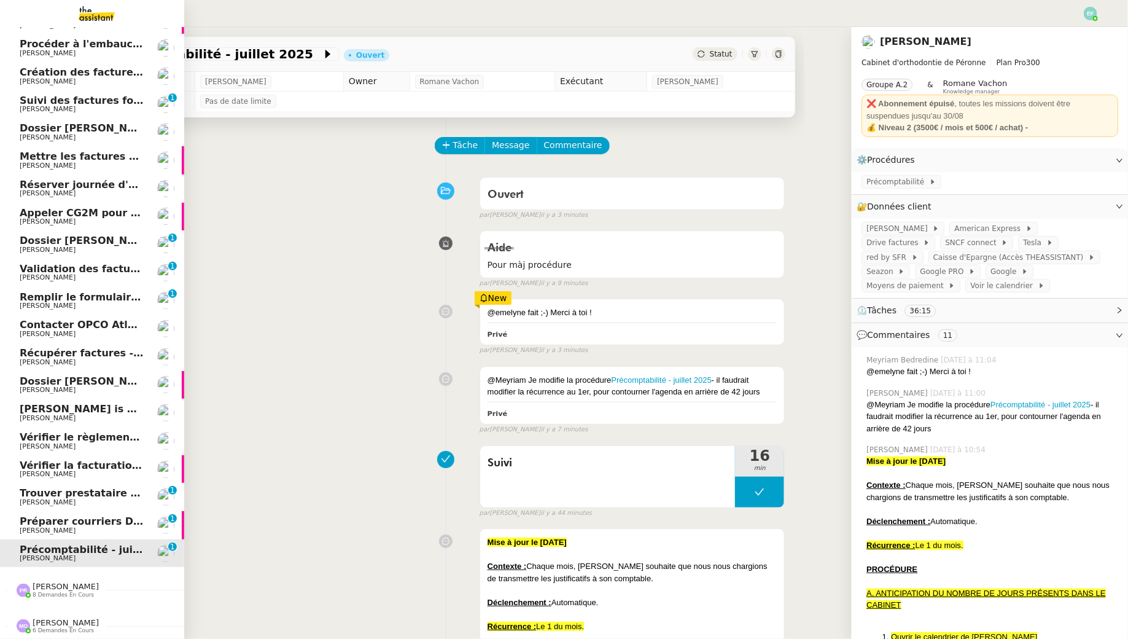
click at [87, 553] on span "Précomptabilité - juillet 2025" at bounding box center [101, 550] width 162 height 12
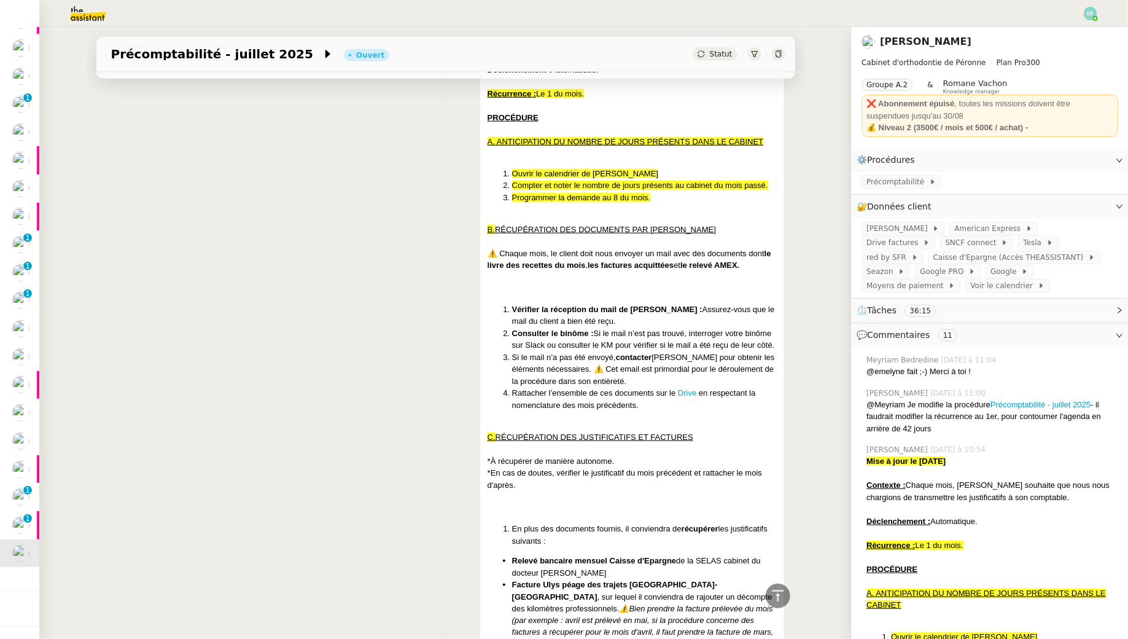
scroll to position [146, 0]
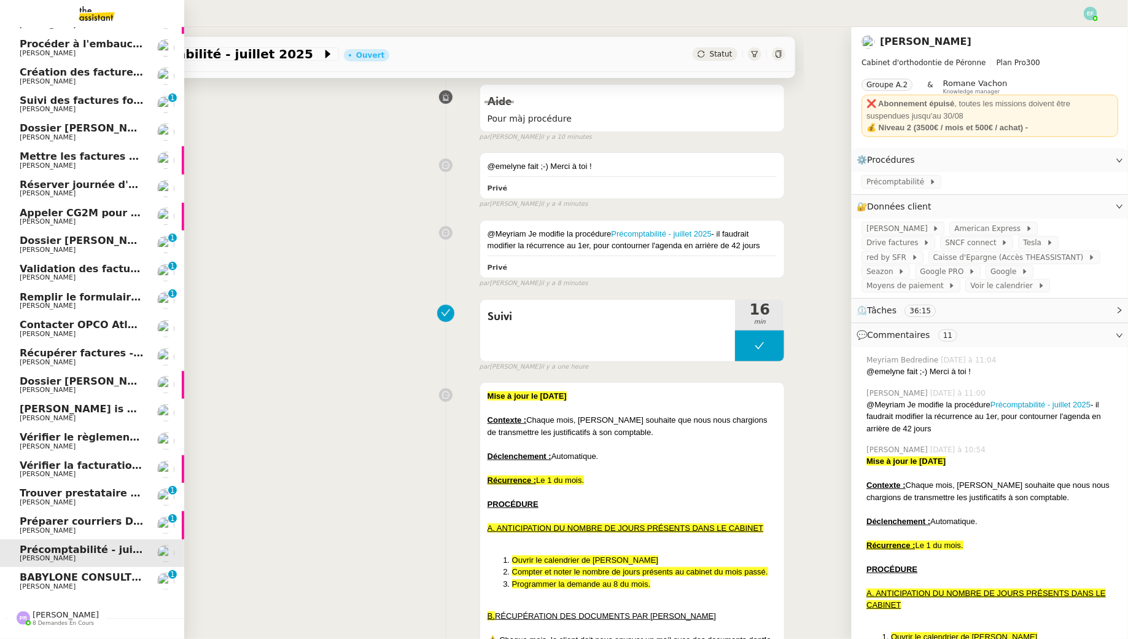
click at [74, 587] on span "[PERSON_NAME]" at bounding box center [82, 586] width 124 height 7
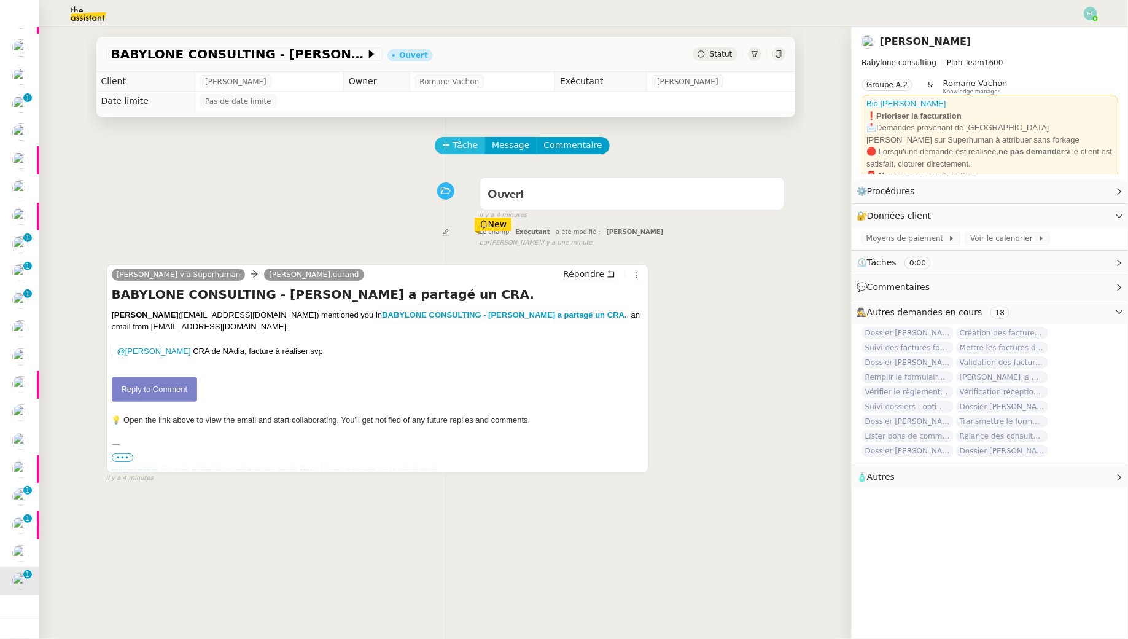
click at [464, 148] on span "Tâche" at bounding box center [465, 145] width 25 height 14
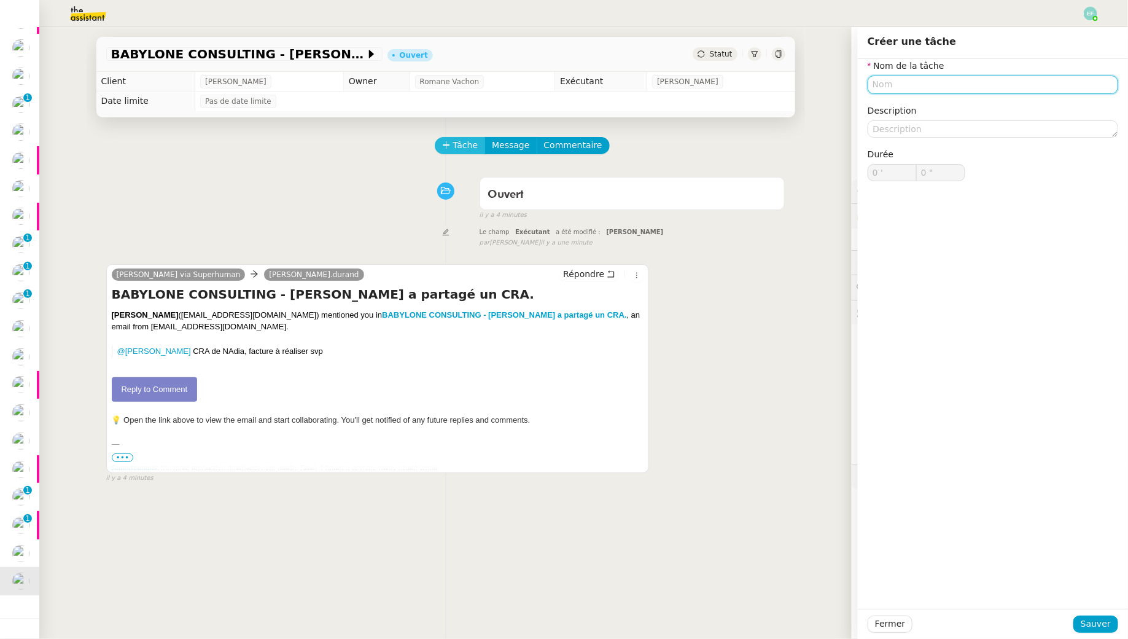
type input "S"
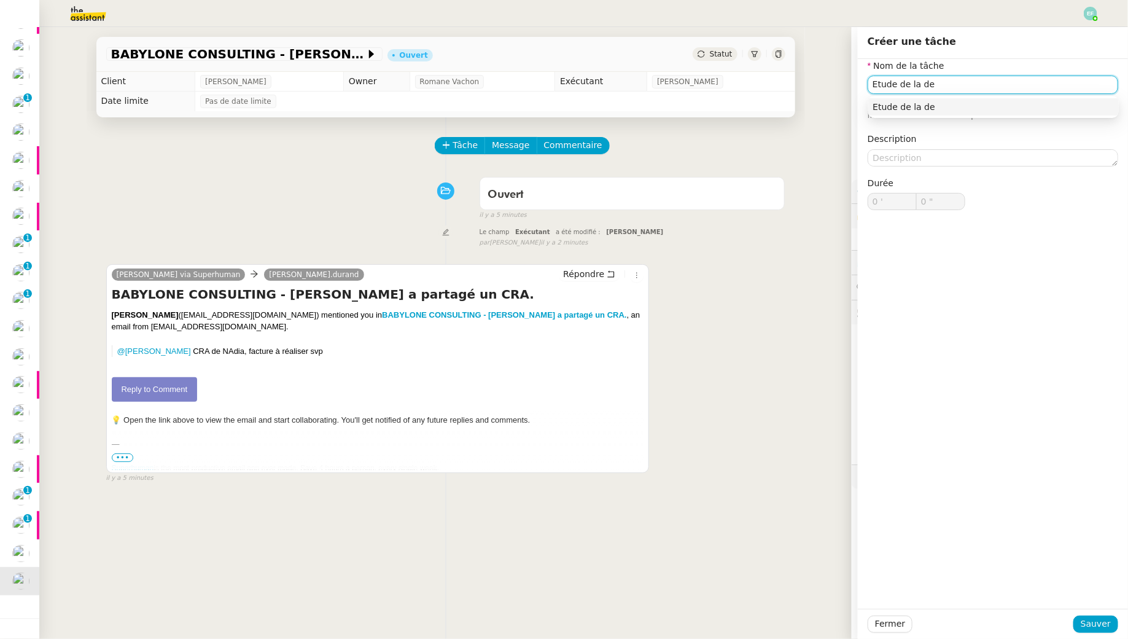
type input "Etude de la de"
click at [167, 168] on div "Tâche Message Commentaire Veuillez patienter une erreur s'est produite 👌👌👌 mess…" at bounding box center [446, 436] width 719 height 639
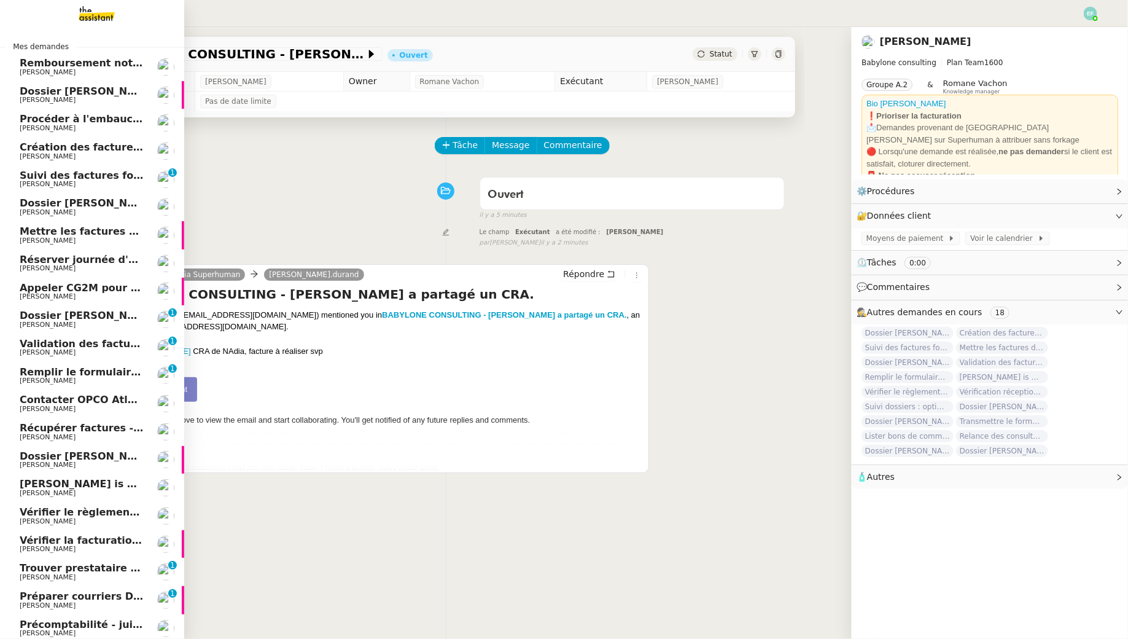
scroll to position [103, 0]
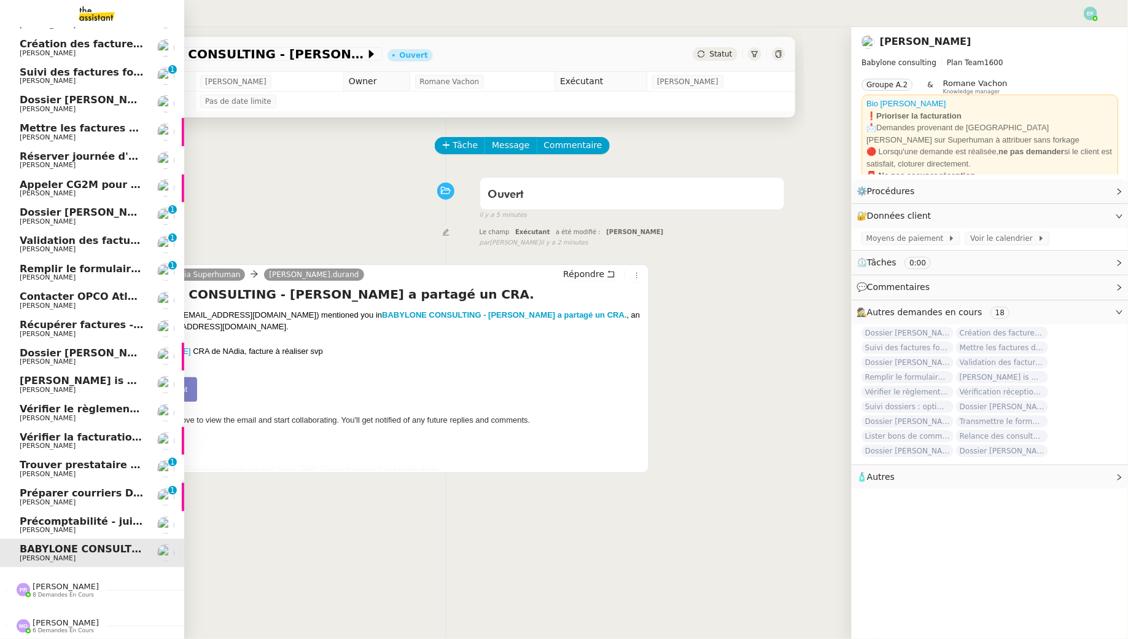
click at [92, 14] on img at bounding box center [86, 13] width 95 height 27
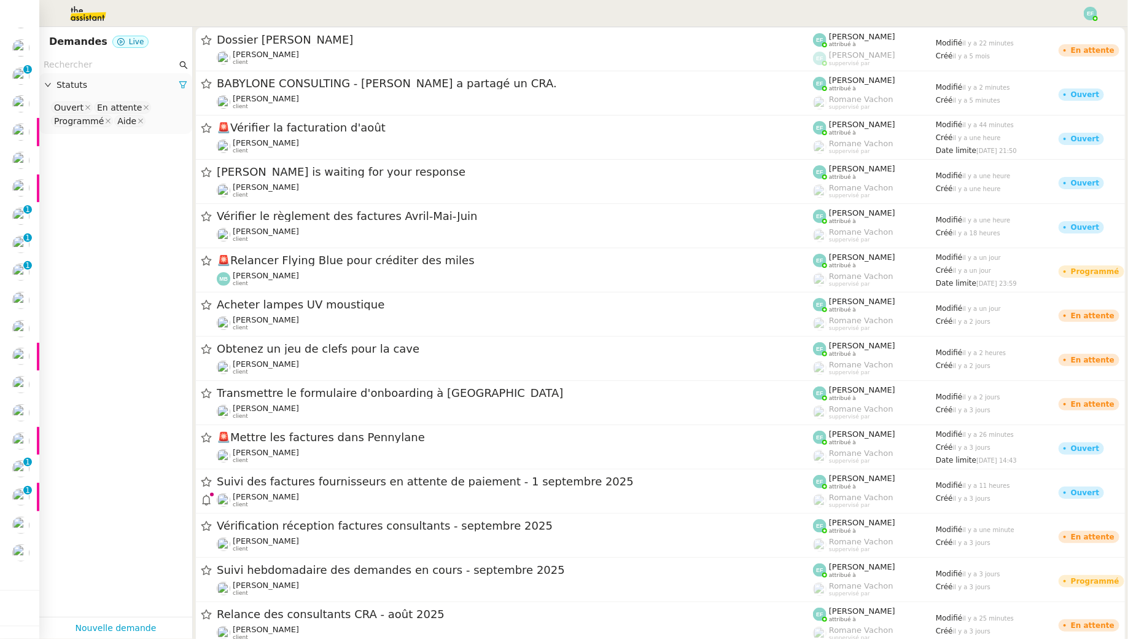
click at [131, 66] on input "text" at bounding box center [110, 65] width 133 height 14
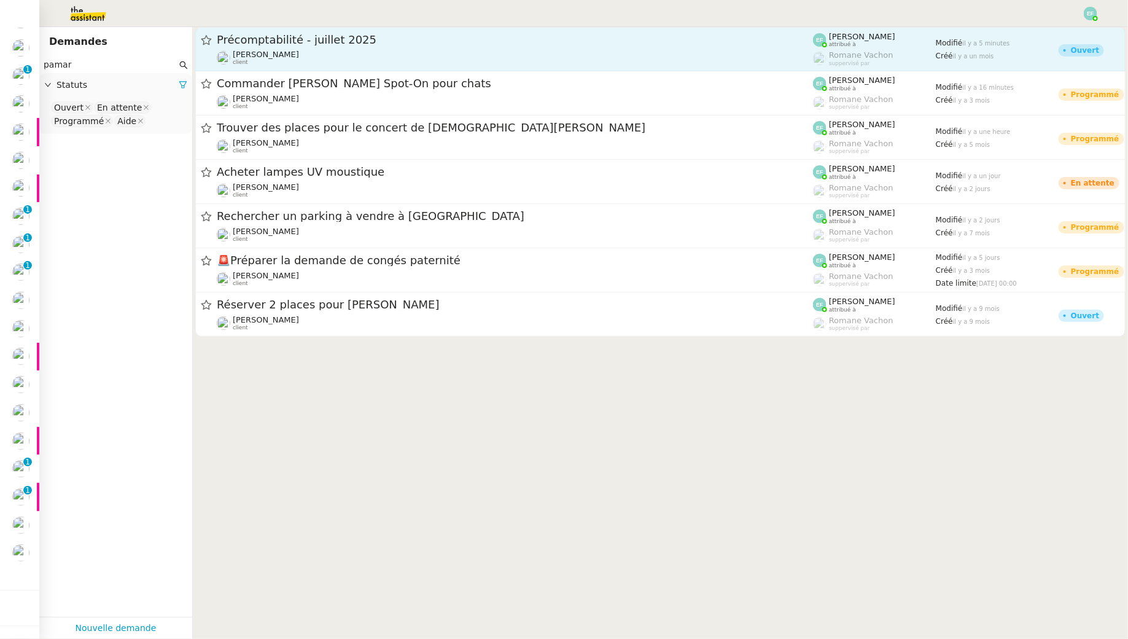
type input "pamar"
click at [277, 43] on span "Précomptabilité - juillet 2025" at bounding box center [515, 39] width 596 height 11
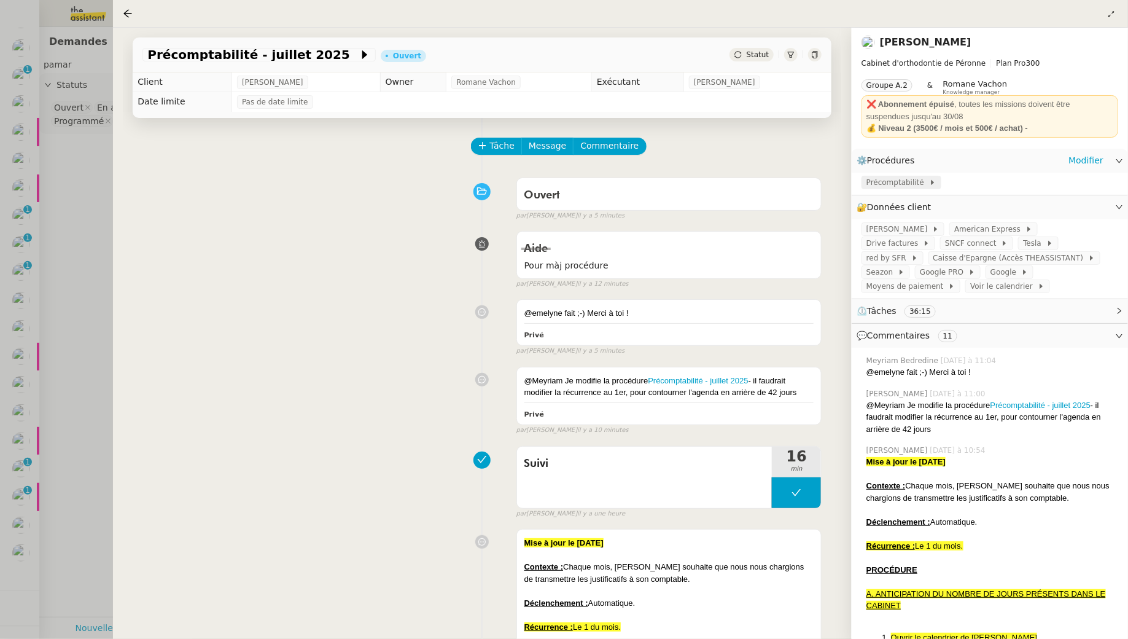
click at [902, 178] on span "Précomptabilité" at bounding box center [898, 182] width 63 height 12
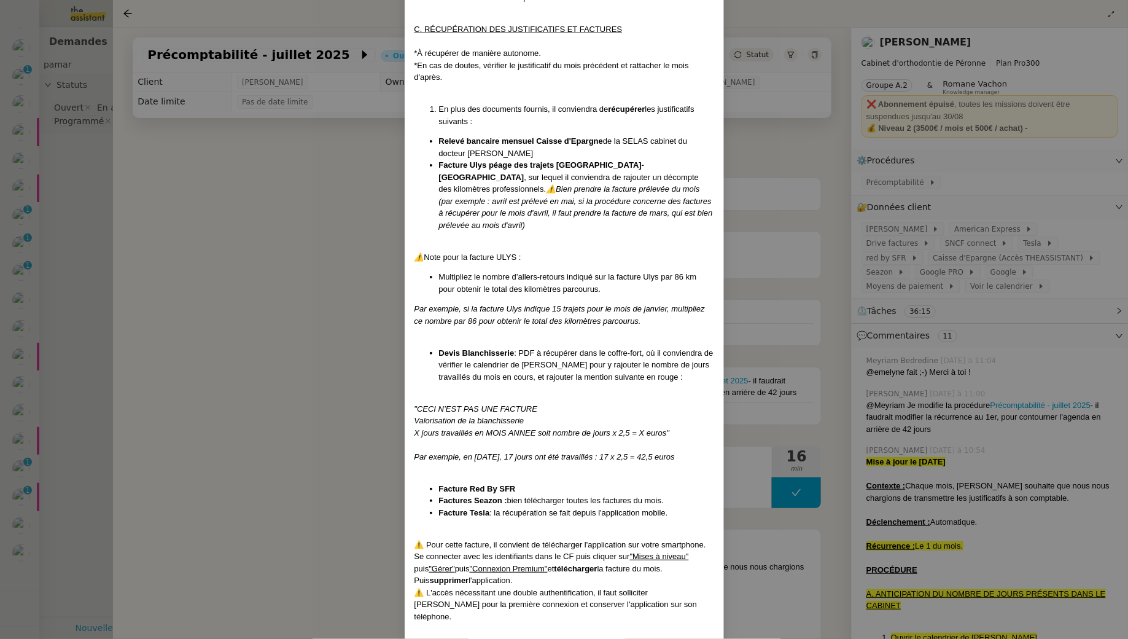
scroll to position [501, 0]
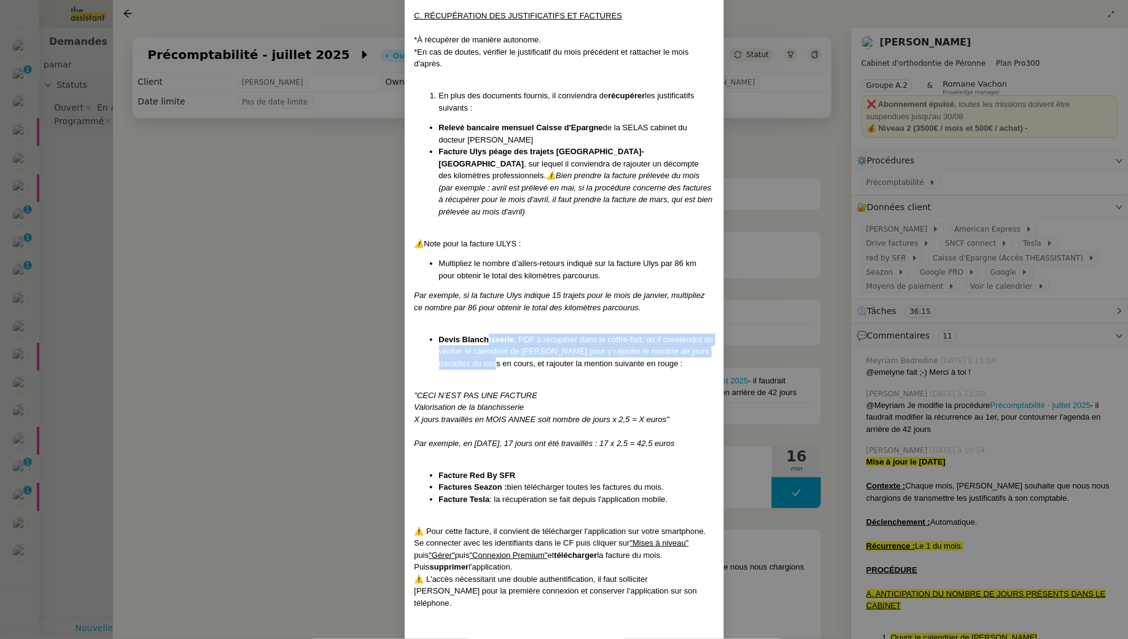
drag, startPoint x: 490, startPoint y: 323, endPoint x: 496, endPoint y: 350, distance: 28.5
click at [496, 350] on li "Devis Blanchisserie : PDF à récupérer dans le coffre-fort, où il conviendra de …" at bounding box center [576, 352] width 275 height 36
click at [496, 350] on span ": PDF à récupérer dans le coffre-fort, où il conviendra de vérifier le calendri…" at bounding box center [576, 351] width 275 height 33
click at [324, 272] on nz-modal-container "Mise à jour le 04/009/2025 Contexte : Chaque mois, [PERSON_NAME] souhaite que n…" at bounding box center [564, 319] width 1128 height 639
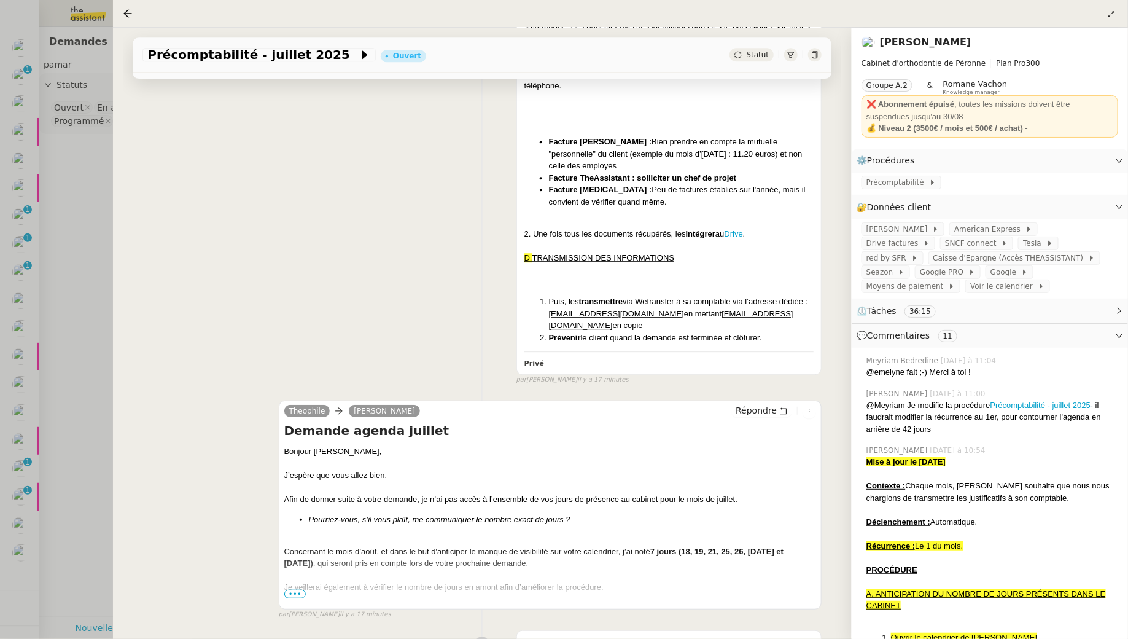
scroll to position [0, 0]
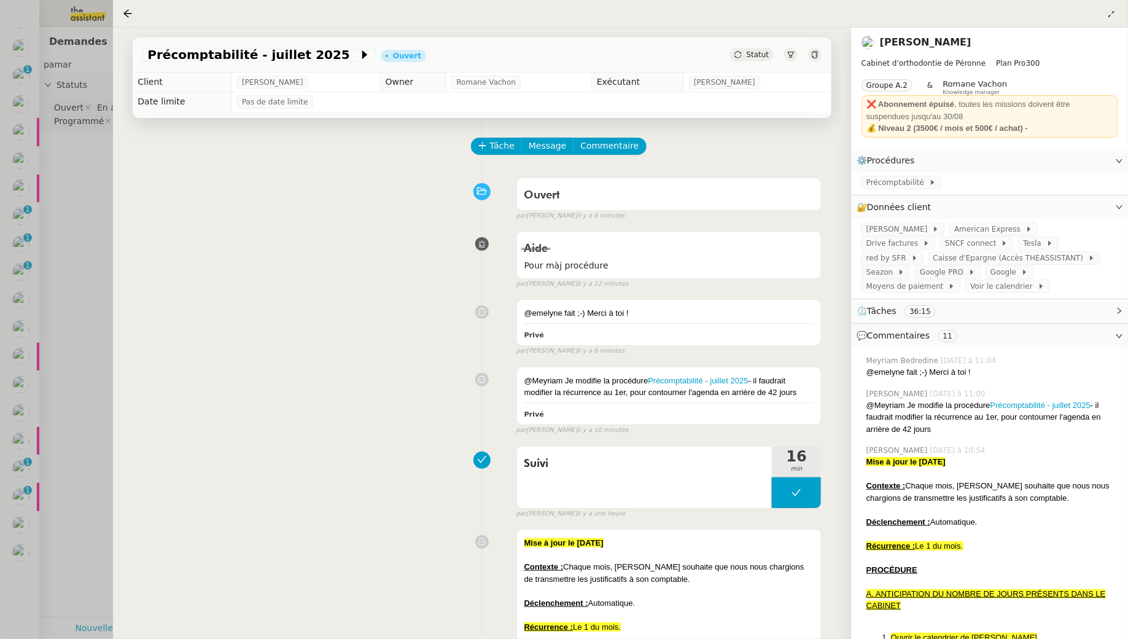
click at [59, 219] on div at bounding box center [564, 319] width 1128 height 639
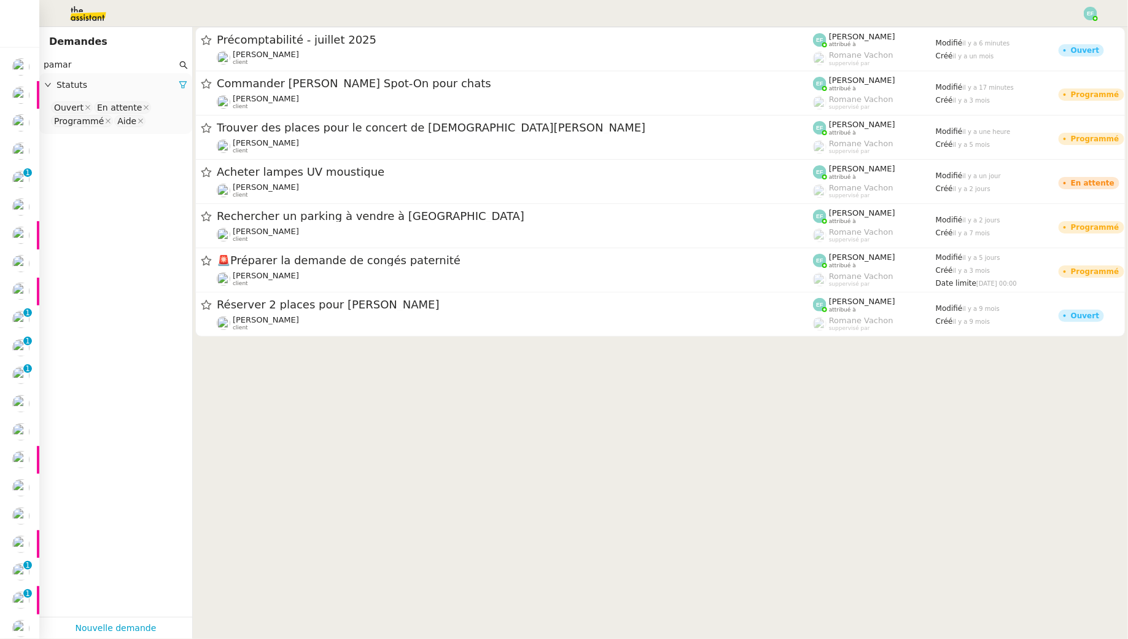
click at [1089, 14] on img at bounding box center [1091, 14] width 14 height 14
click at [1073, 33] on li "Suivi" at bounding box center [1058, 34] width 80 height 17
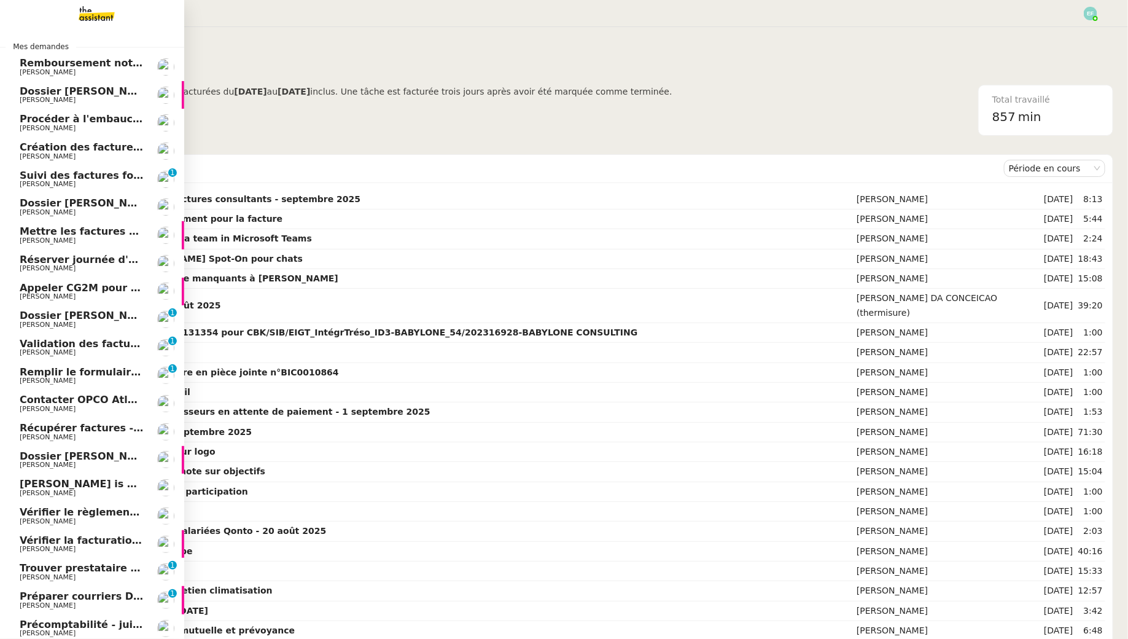
scroll to position [103, 0]
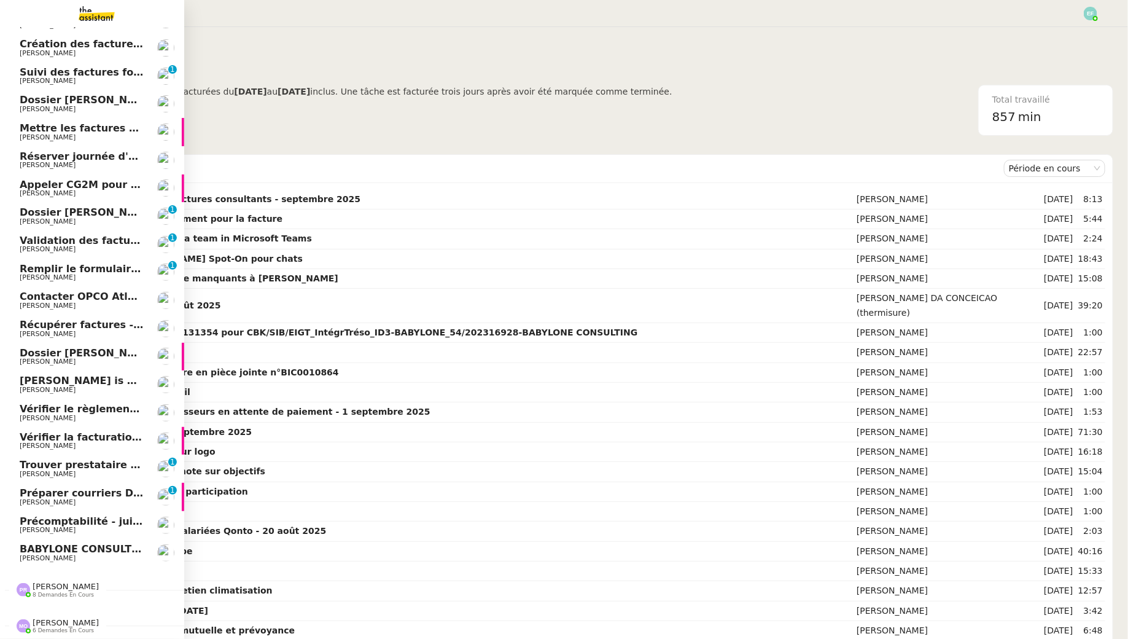
click at [68, 542] on link "BABYLONE CONSULTING - [PERSON_NAME] a partagé un CRA. [PERSON_NAME]" at bounding box center [92, 553] width 184 height 28
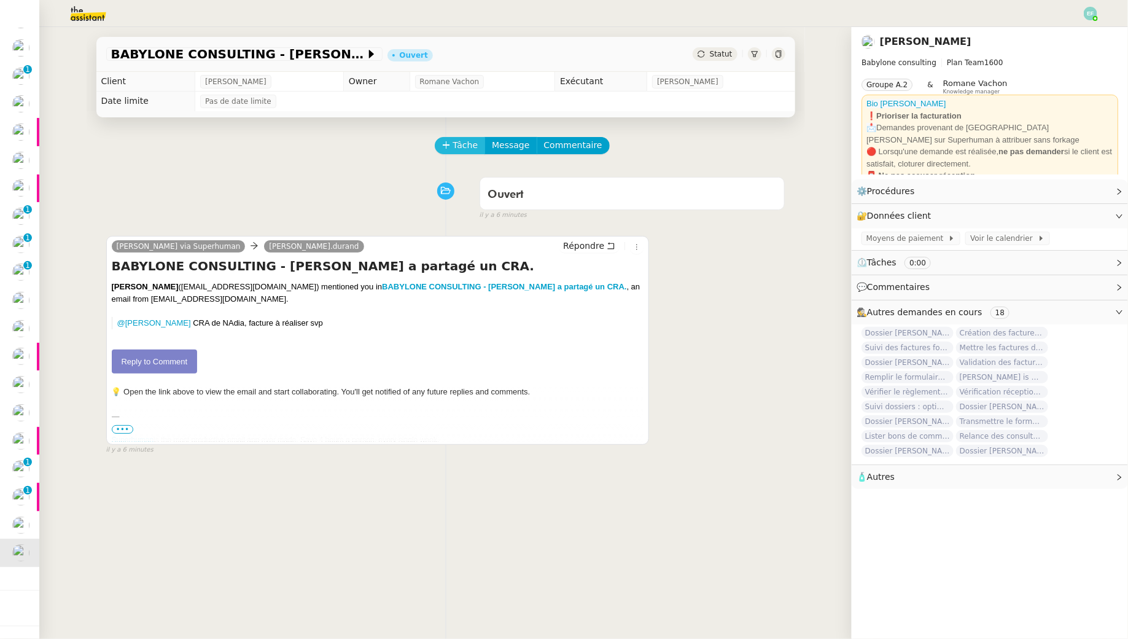
click at [459, 139] on span "Tâche" at bounding box center [465, 145] width 25 height 14
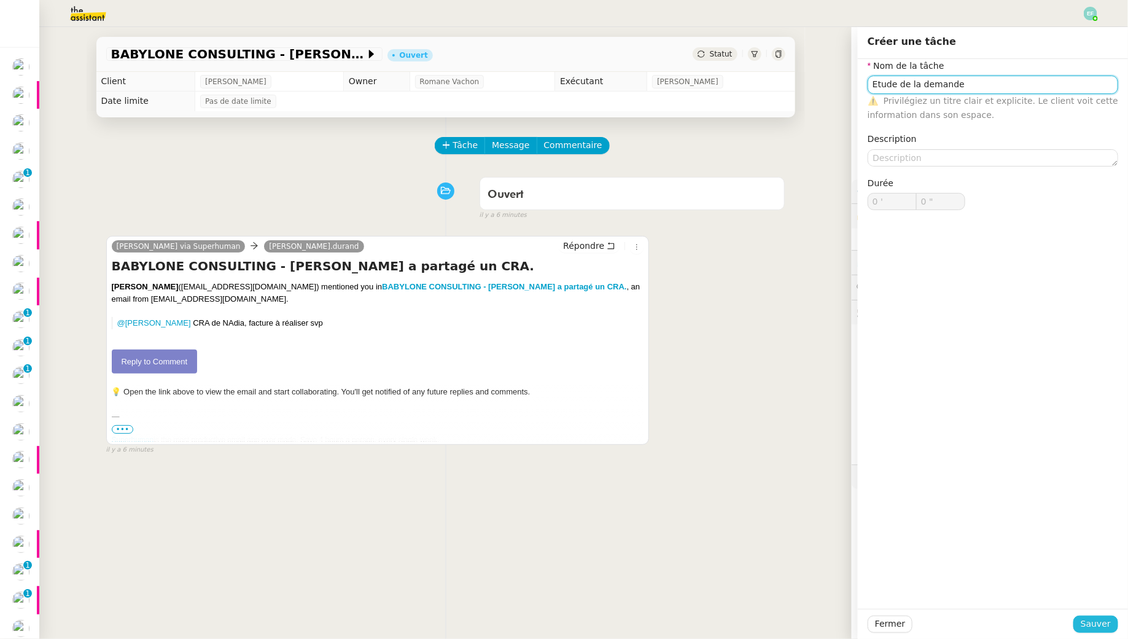
type input "Etude de la demande"
click at [1097, 621] on span "Sauver" at bounding box center [1096, 624] width 30 height 14
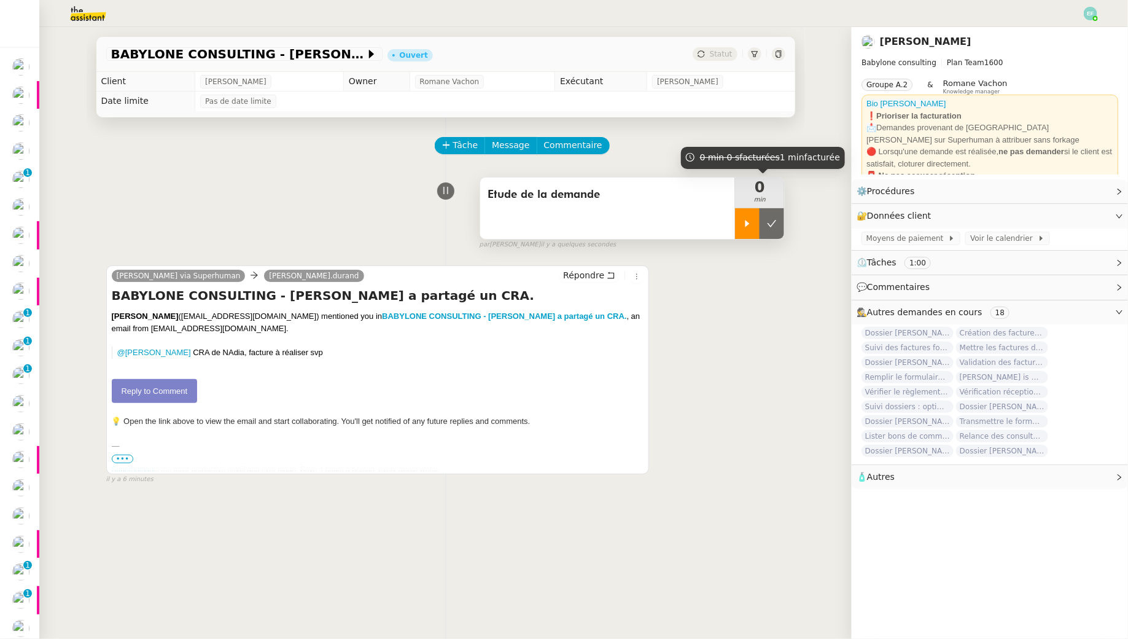
click at [745, 215] on div at bounding box center [747, 223] width 25 height 31
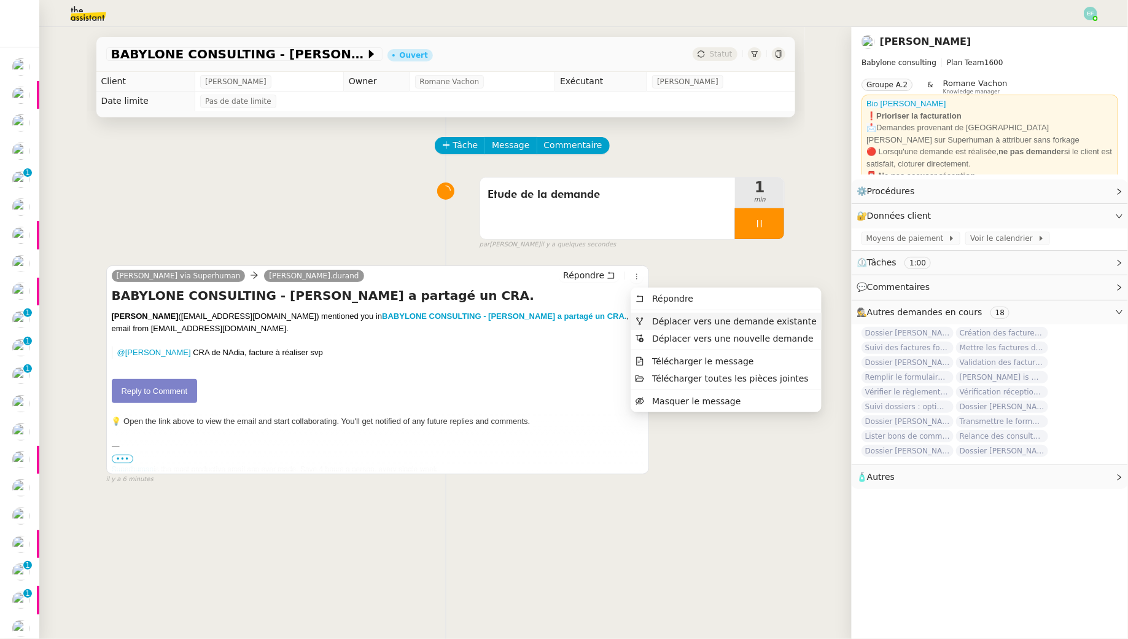
click at [654, 321] on span "Déplacer vers une demande existante" at bounding box center [734, 321] width 165 height 10
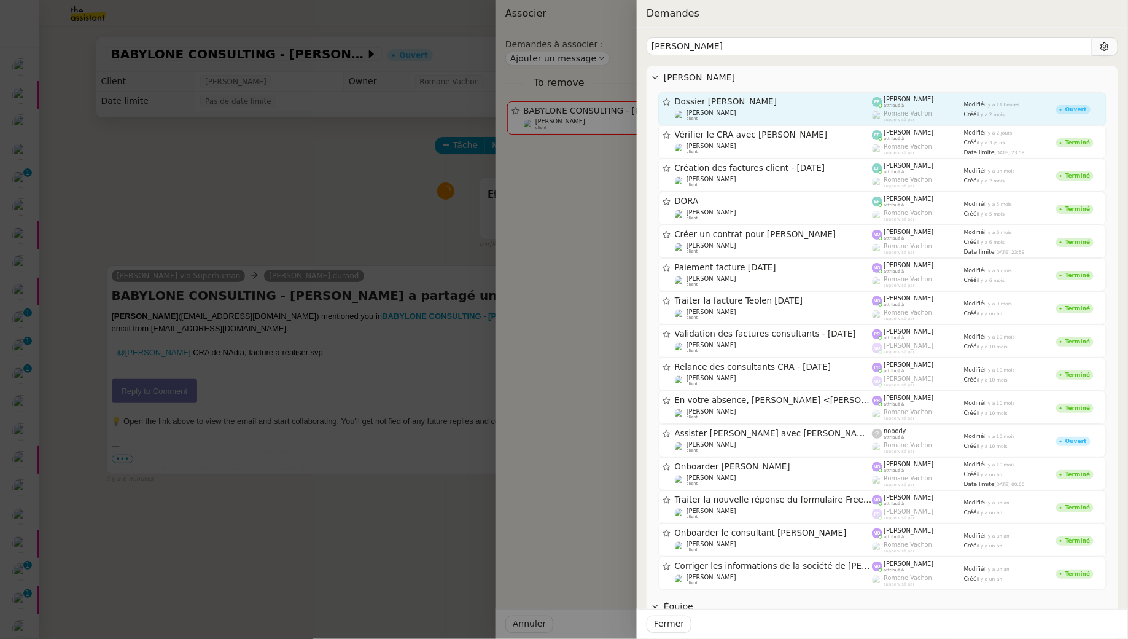
type input "[PERSON_NAME]"
click at [793, 104] on span "Dossier [PERSON_NAME]" at bounding box center [774, 102] width 198 height 9
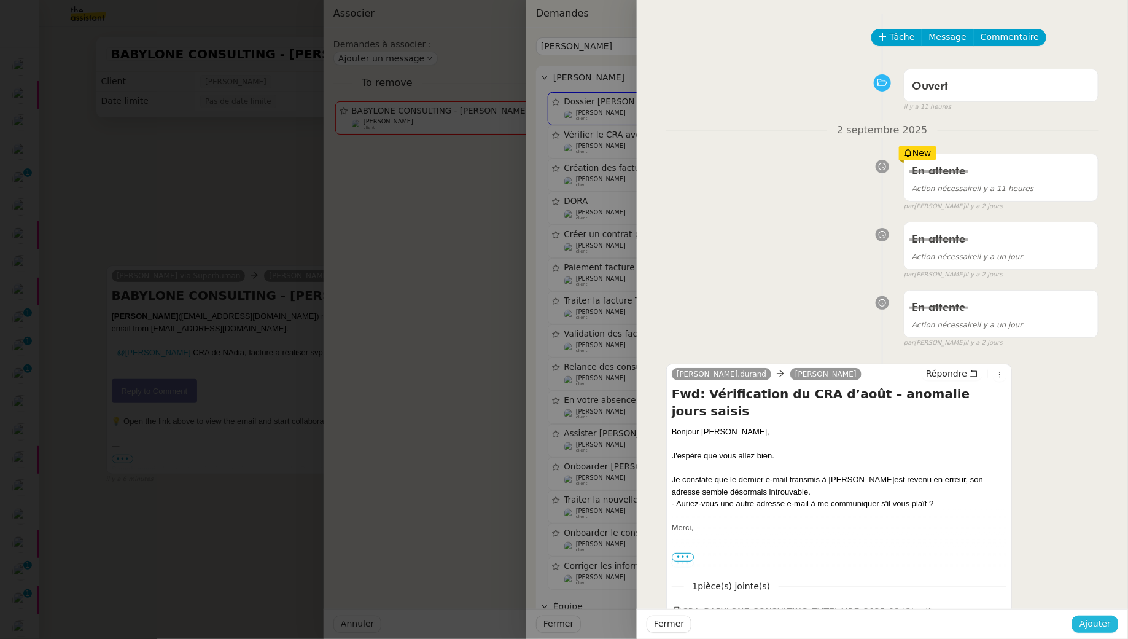
click at [1083, 631] on button "Ajouter" at bounding box center [1096, 624] width 46 height 17
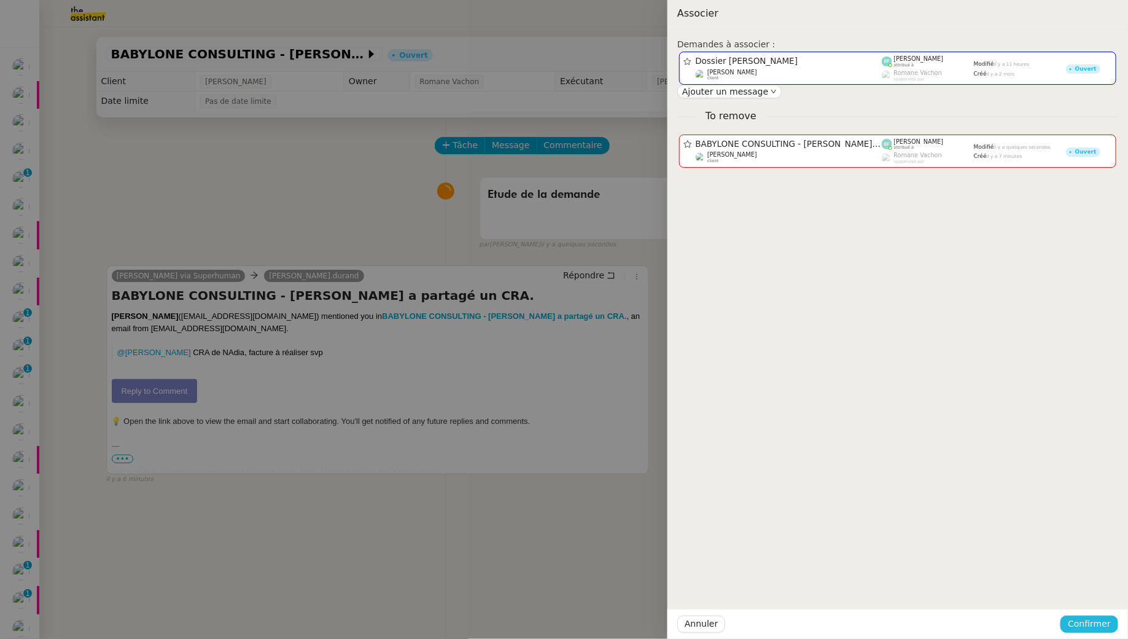
click at [1082, 619] on span "Confirmer" at bounding box center [1089, 624] width 43 height 14
click at [1087, 586] on span "Ajouter" at bounding box center [1091, 591] width 31 height 12
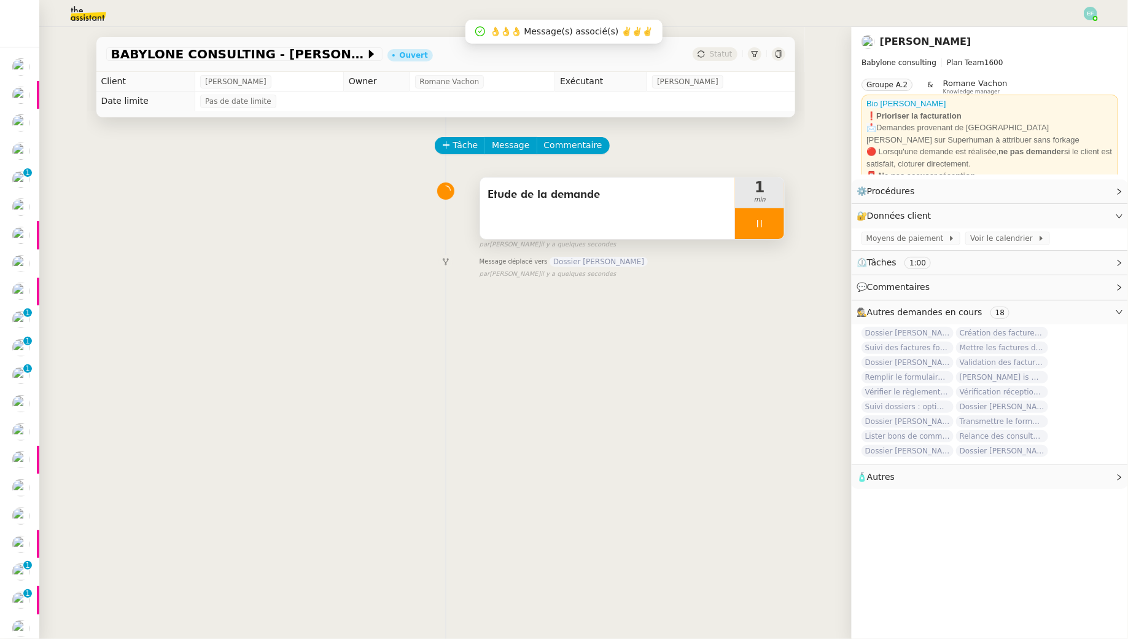
click at [765, 232] on div at bounding box center [759, 223] width 49 height 31
click at [770, 227] on icon at bounding box center [772, 224] width 10 height 10
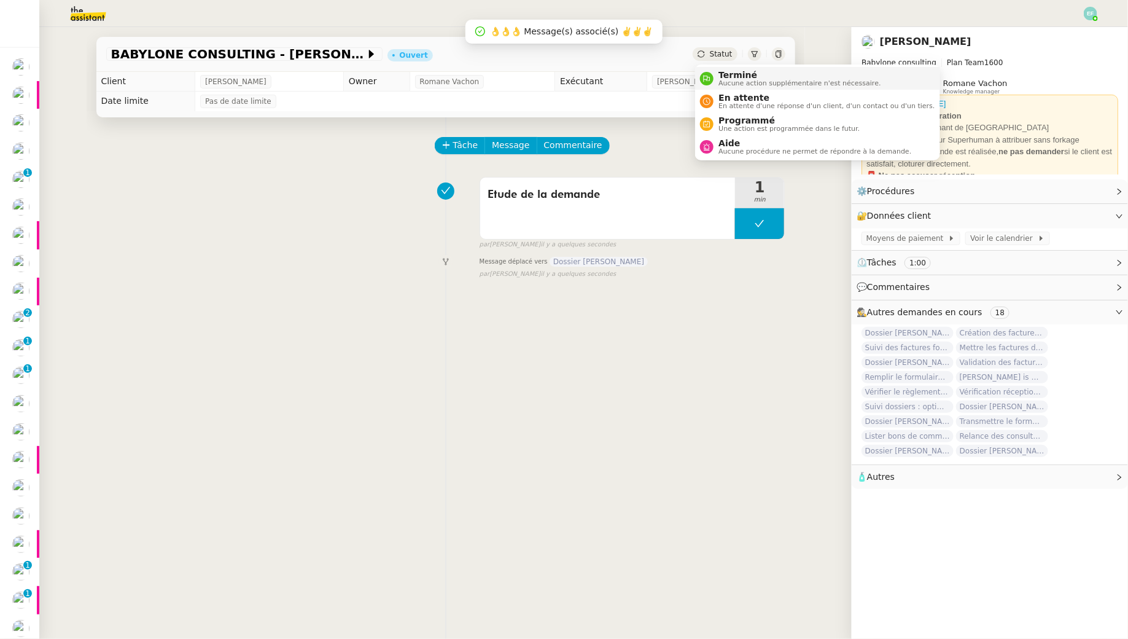
click at [716, 78] on div "Terminé Aucune action supplémentaire n'est nécessaire." at bounding box center [797, 78] width 167 height 17
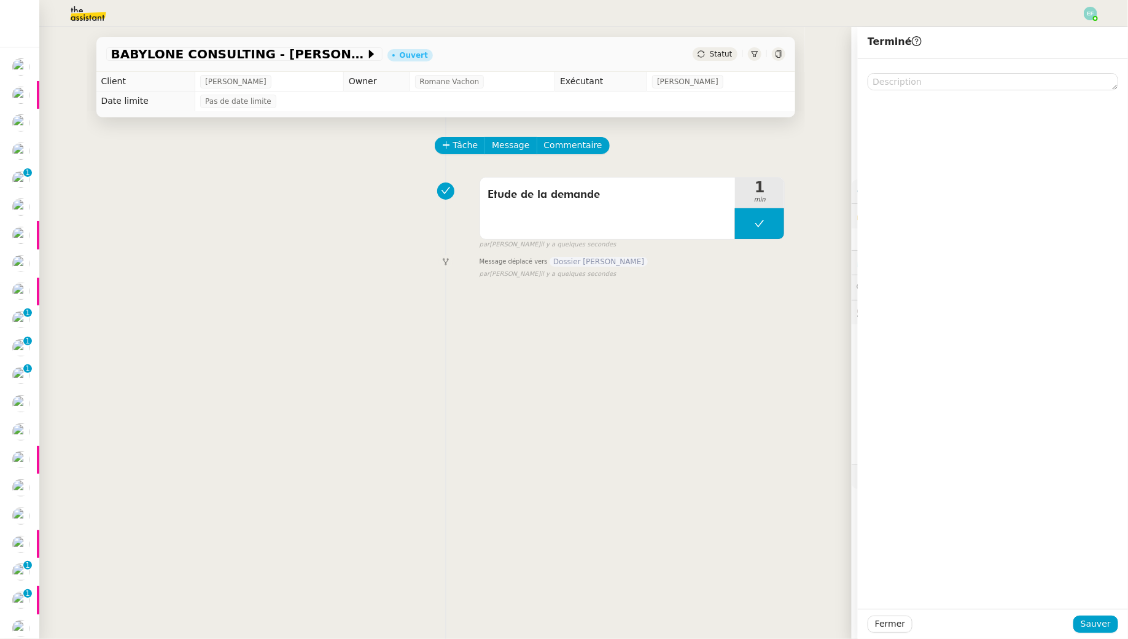
click at [1096, 615] on div "Fermer Sauver" at bounding box center [993, 624] width 270 height 30
click at [1097, 619] on span "Sauver" at bounding box center [1096, 624] width 30 height 14
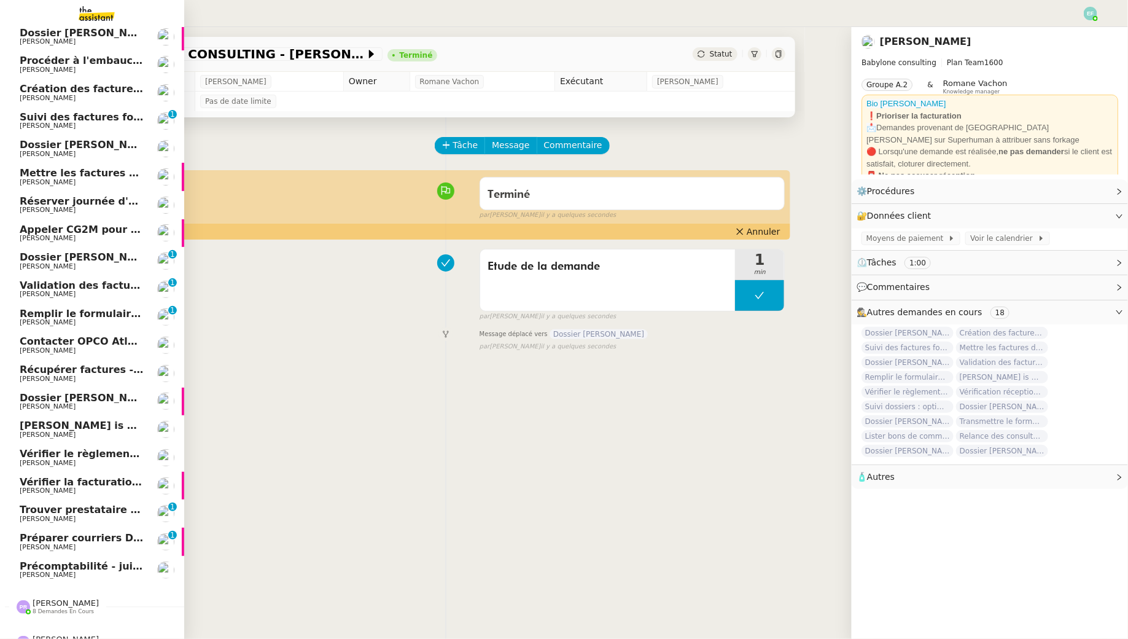
scroll to position [103, 0]
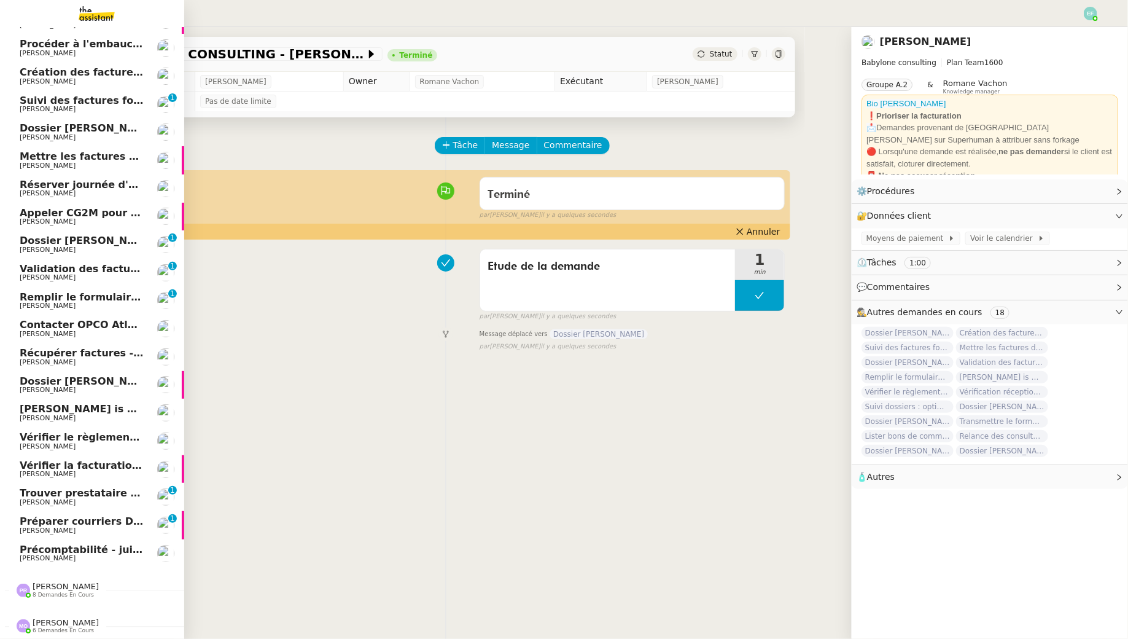
click at [75, 533] on span "[PERSON_NAME]" at bounding box center [82, 530] width 124 height 7
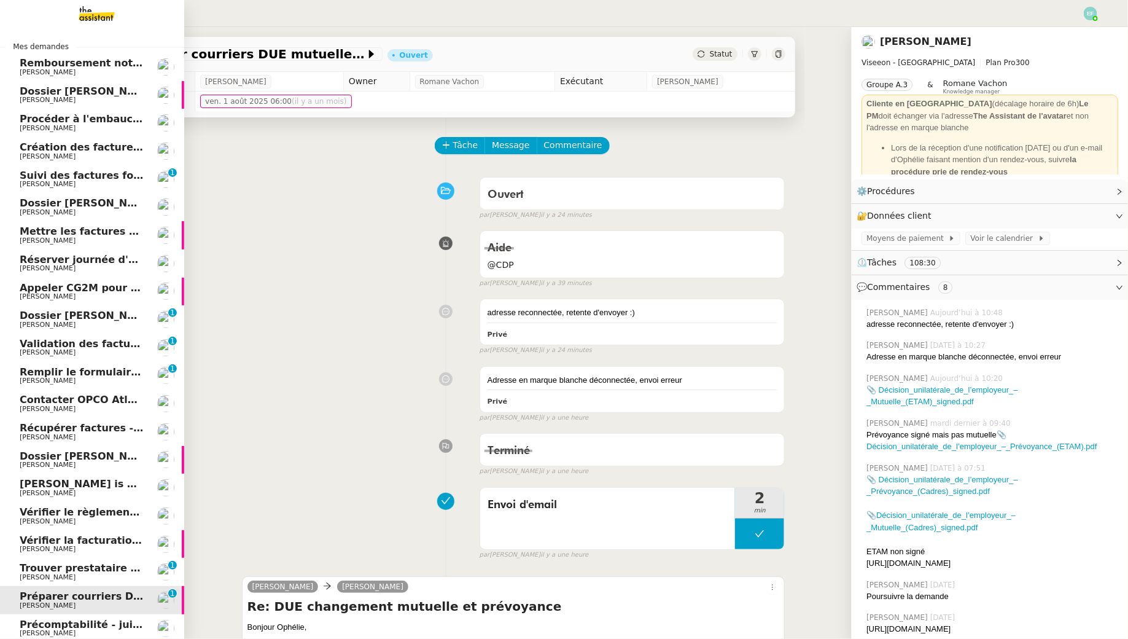
click at [69, 205] on span "Dossier [PERSON_NAME] / OPCO / Mediaschool - erreur de SIRET + résiliation cont…" at bounding box center [255, 203] width 471 height 12
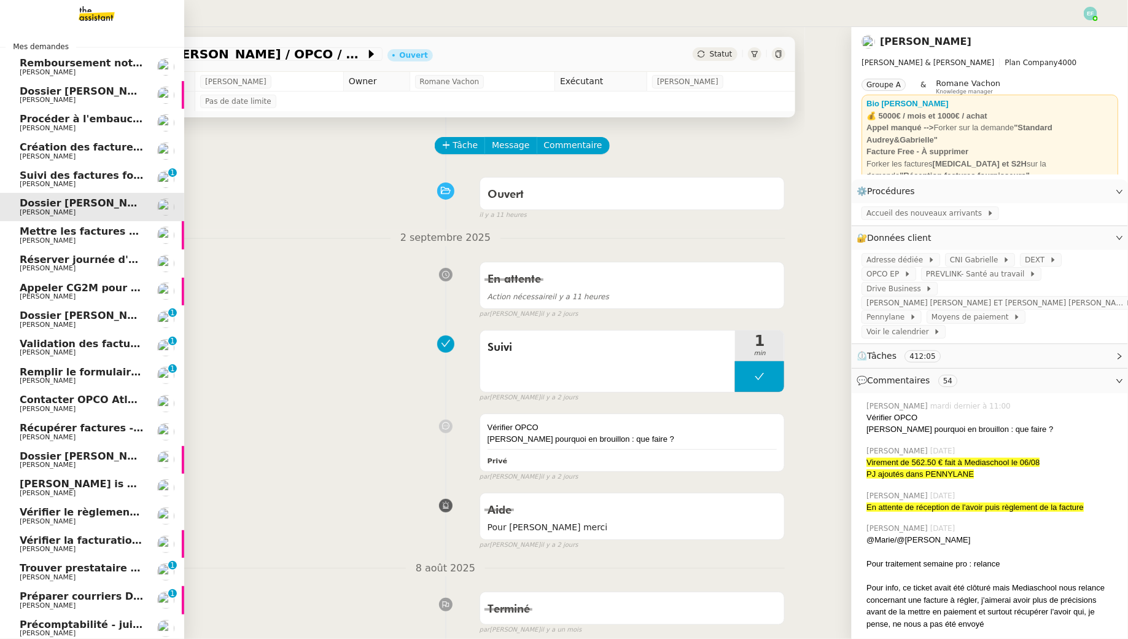
click at [90, 61] on span "Remboursement notes de frais - août 2025" at bounding box center [139, 63] width 238 height 12
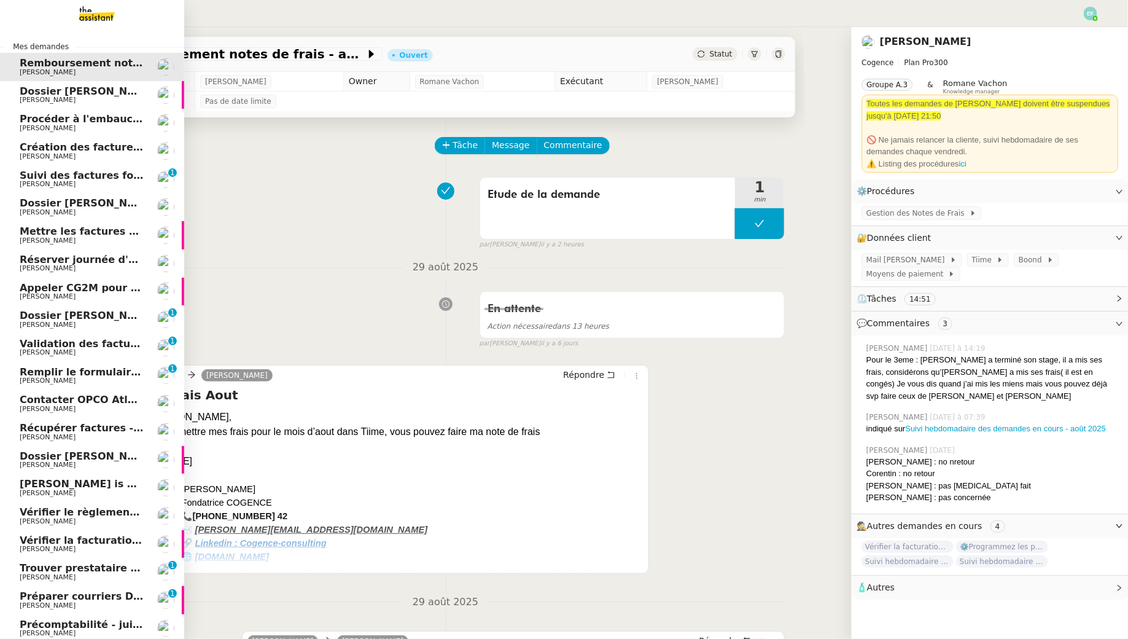
scroll to position [75, 0]
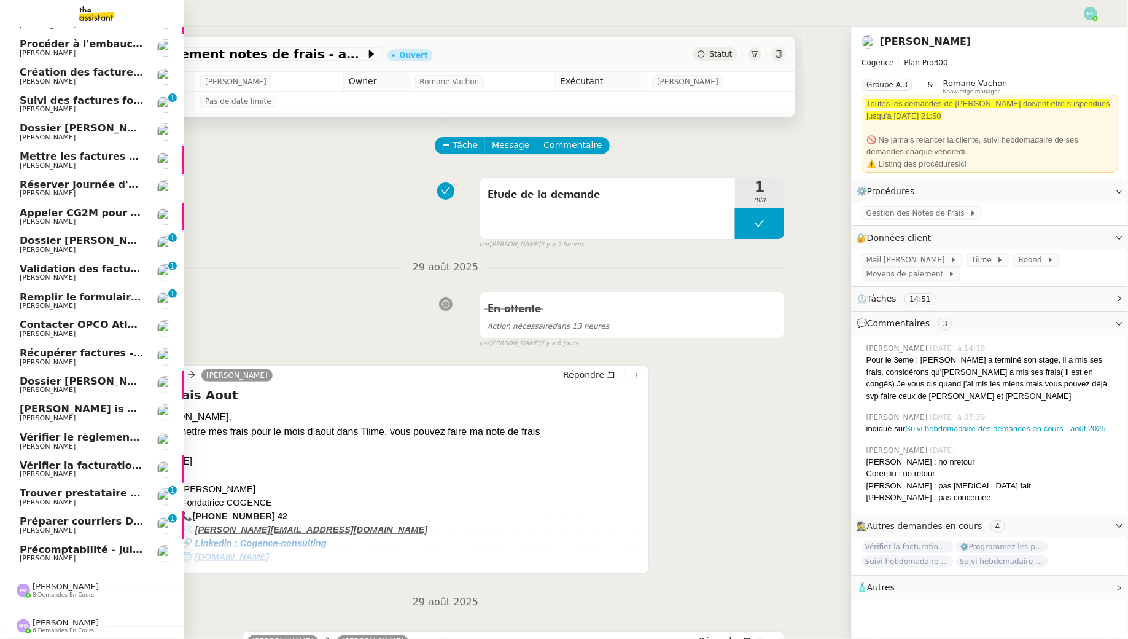
click at [58, 626] on span "[PERSON_NAME]" at bounding box center [66, 622] width 66 height 9
click at [87, 514] on link "Préparer courriers DUE mutuelle et prévoyance [PERSON_NAME] 0 1 2 3 4 5 6 7 8 9" at bounding box center [92, 525] width 184 height 28
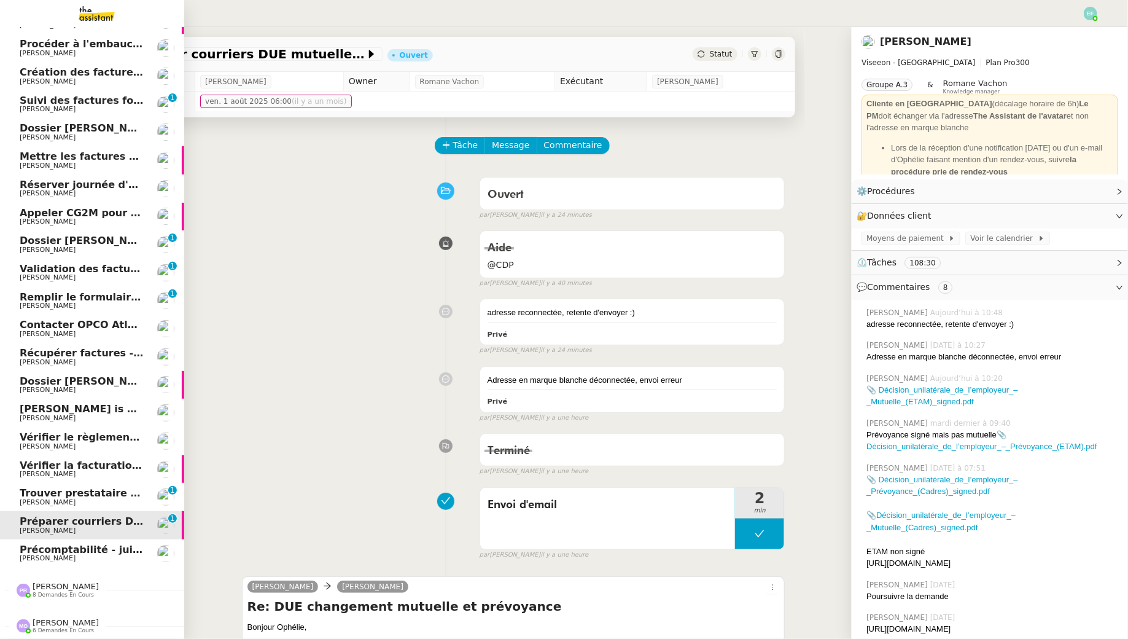
click at [80, 489] on span "Trouver prestataire entretien climatisation" at bounding box center [139, 493] width 238 height 12
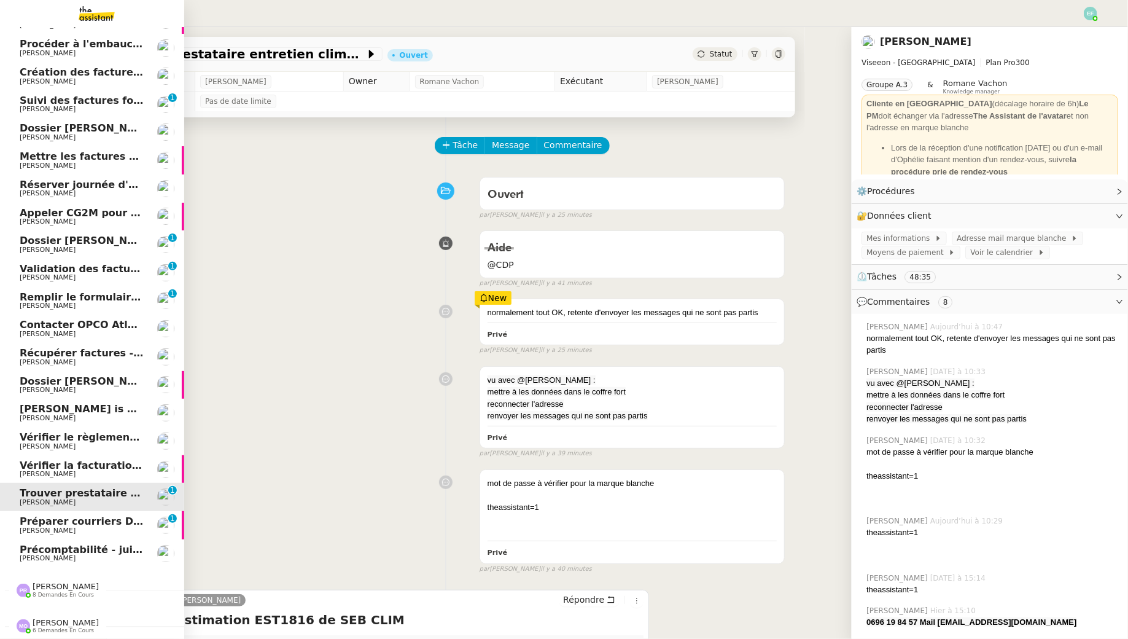
click at [89, 518] on span "Préparer courriers DUE mutuelle et prévoyance" at bounding box center [152, 521] width 264 height 12
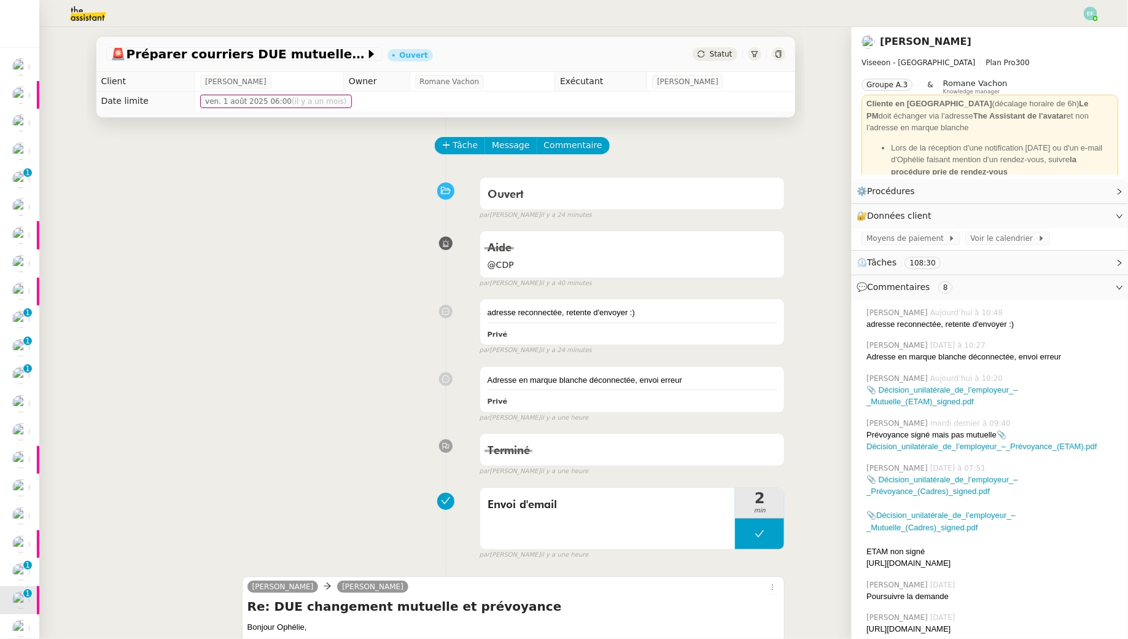
click at [251, 164] on div "Tâche Message Commentaire" at bounding box center [445, 151] width 679 height 29
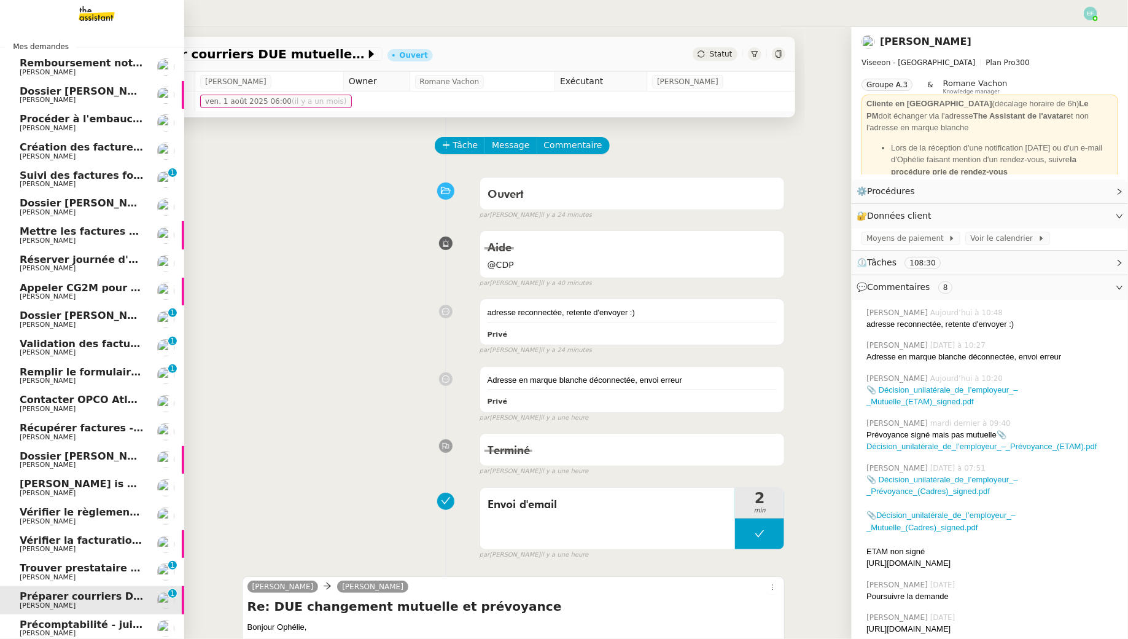
click at [58, 63] on span "Remboursement notes de frais - août 2025" at bounding box center [139, 63] width 238 height 12
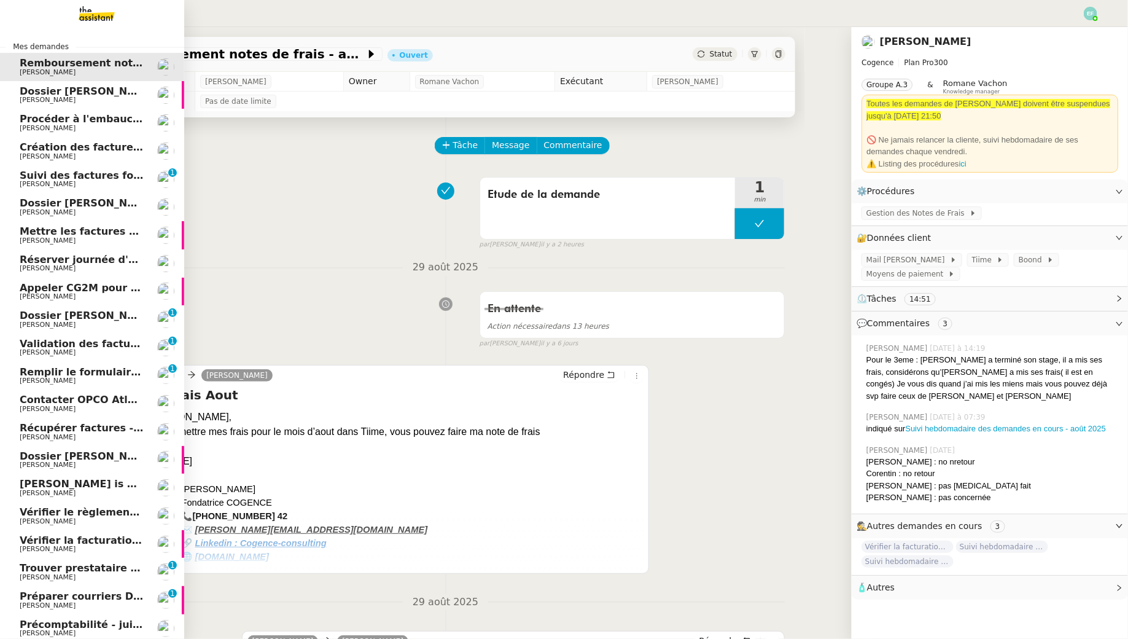
click at [65, 86] on span "Dossier [PERSON_NAME] Accetal" at bounding box center [110, 91] width 181 height 12
click at [67, 114] on span "Procéder à l'embauche d'[PERSON_NAME]" at bounding box center [136, 119] width 232 height 12
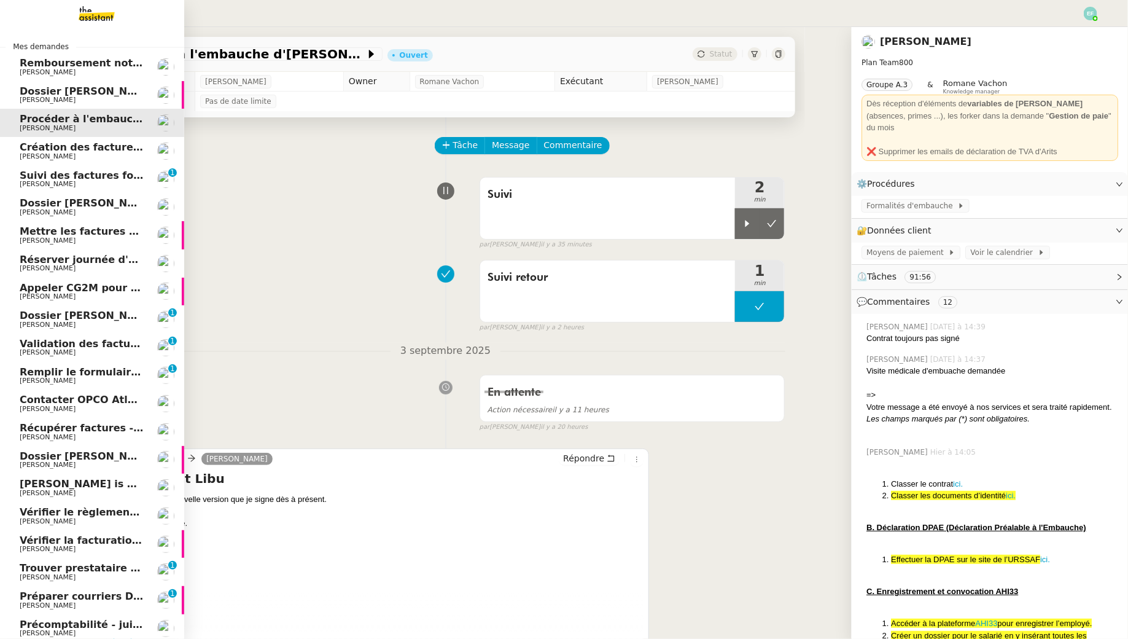
click at [71, 150] on span "Création des factures client - août 2025" at bounding box center [130, 147] width 221 height 12
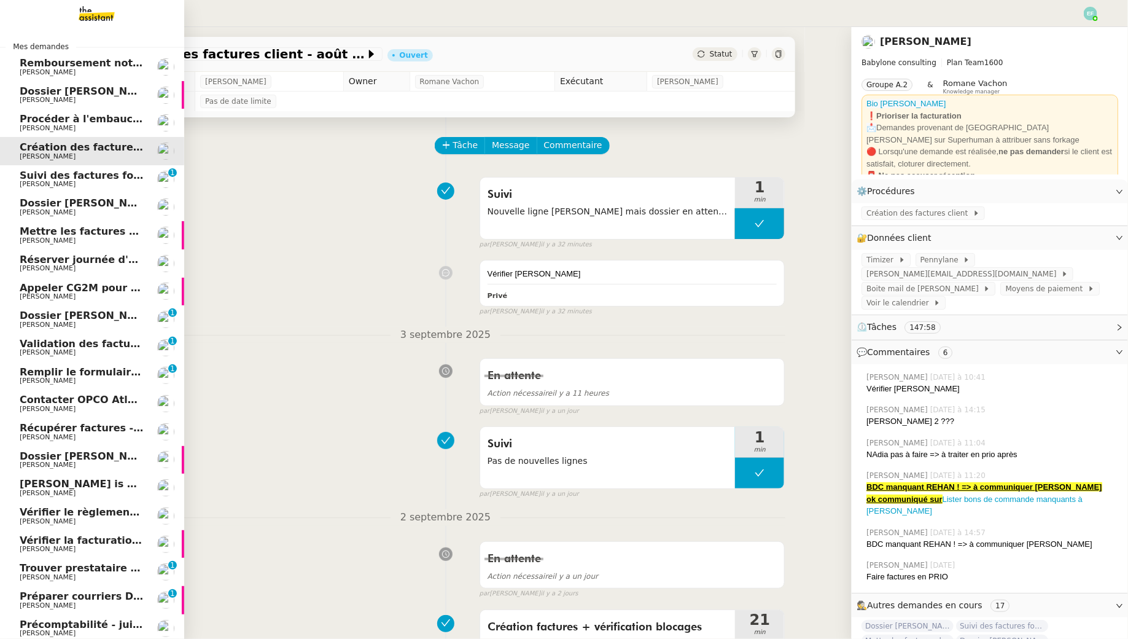
click at [71, 178] on span "Suivi des factures fournisseurs en attente de paiement - 1 septembre 2025" at bounding box center [229, 176] width 418 height 12
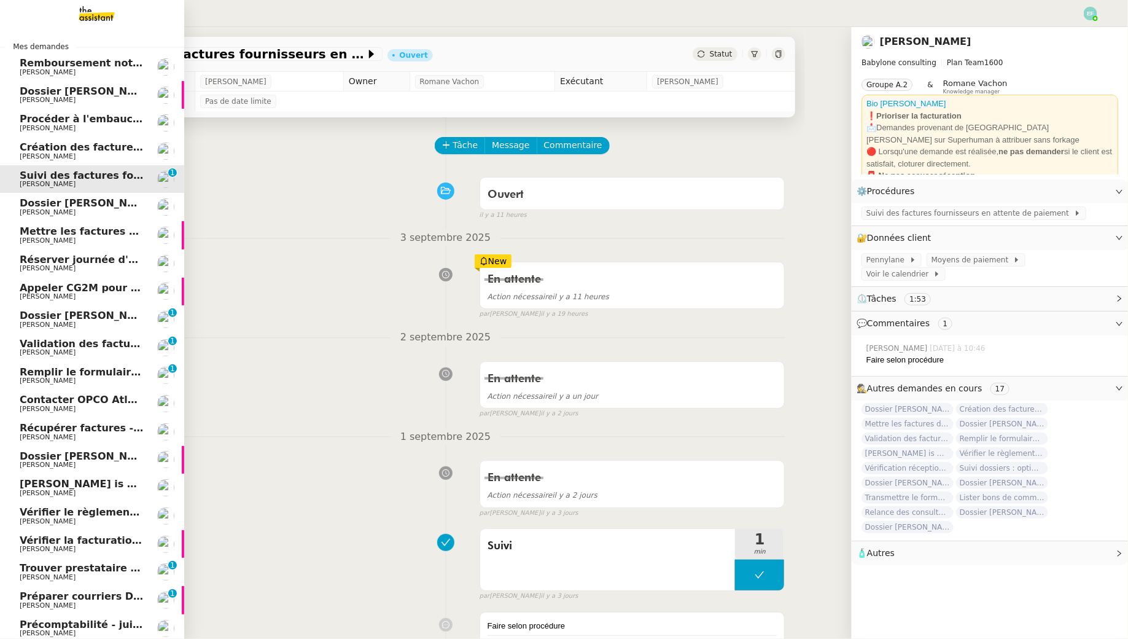
click at [84, 76] on link "Remboursement notes de frais - [DATE] [PERSON_NAME]" at bounding box center [92, 67] width 184 height 28
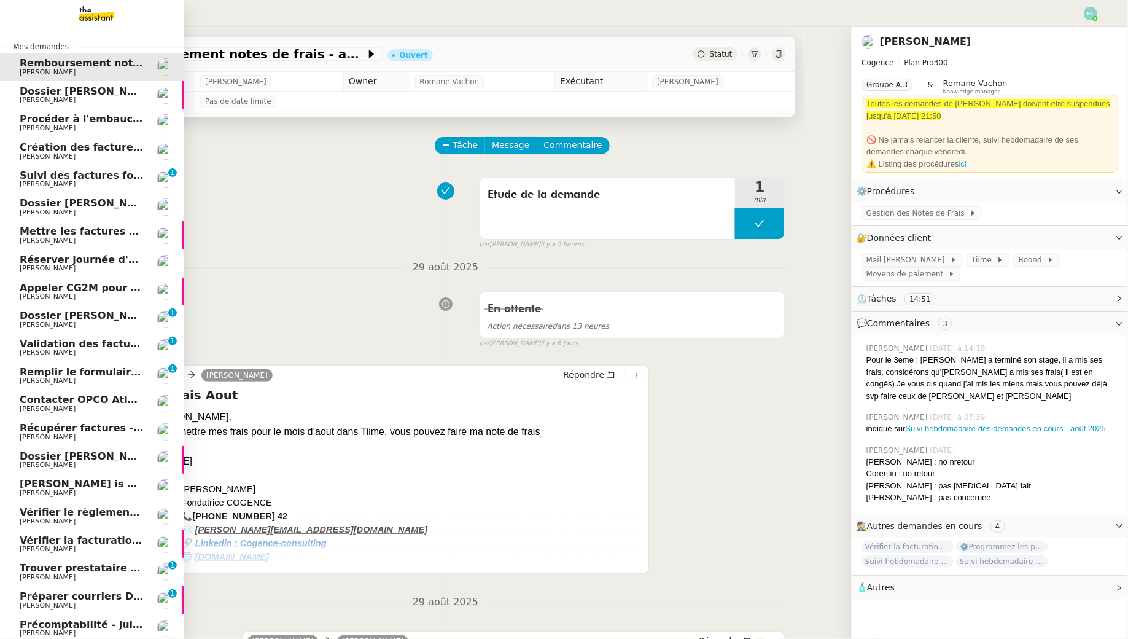
click at [36, 106] on link "Dossier [PERSON_NAME] Accetal [PERSON_NAME]" at bounding box center [92, 95] width 184 height 28
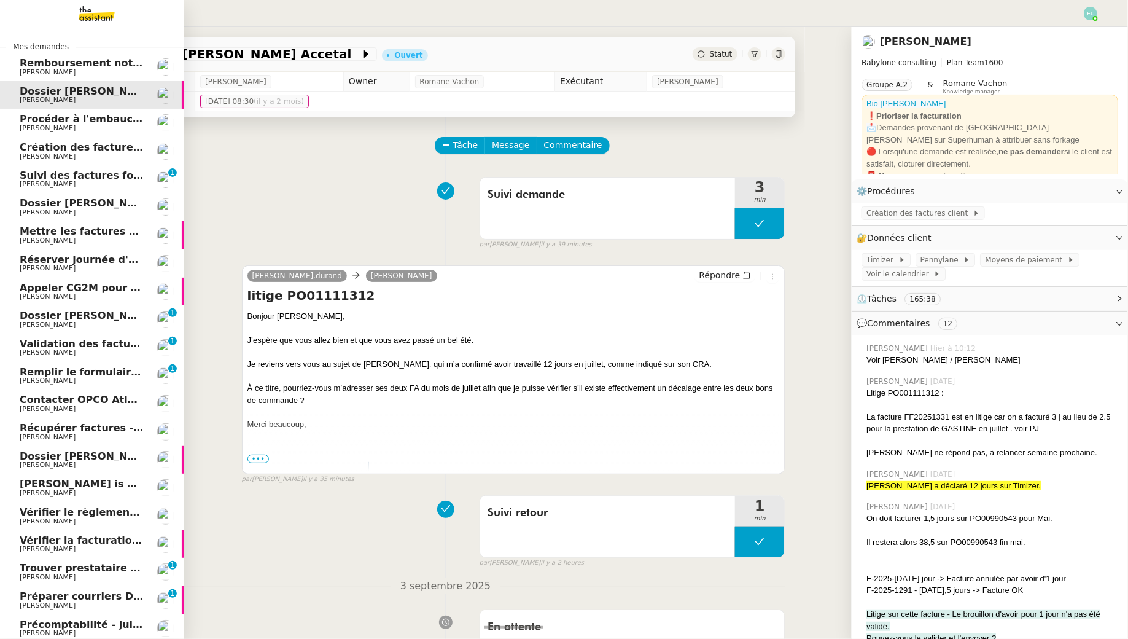
scroll to position [75, 0]
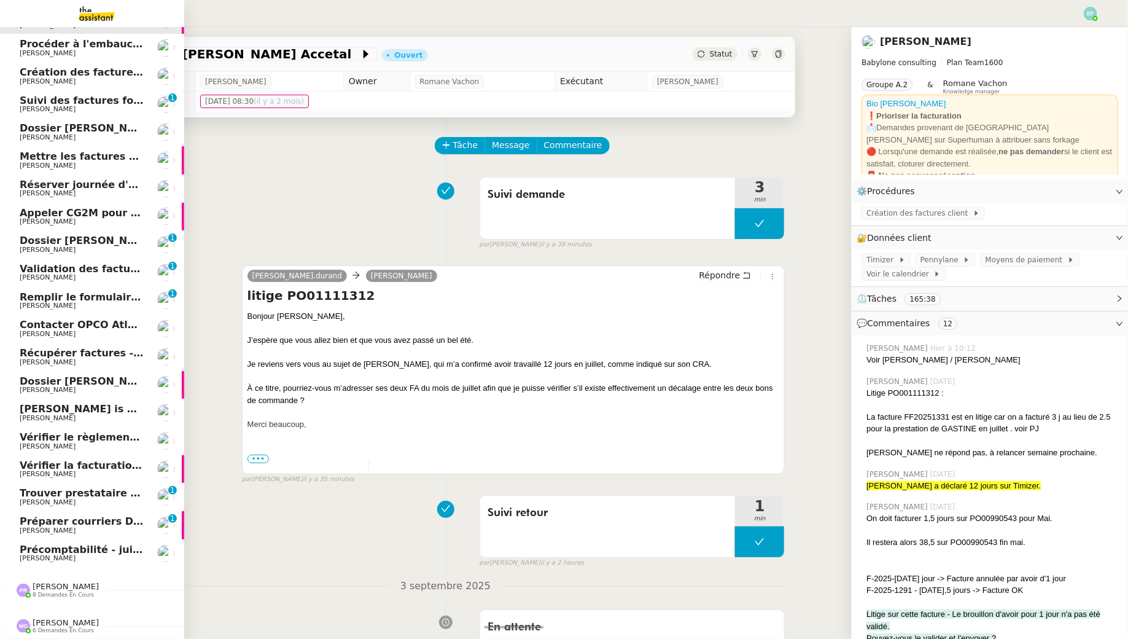
click at [68, 531] on span "[PERSON_NAME]" at bounding box center [48, 530] width 56 height 8
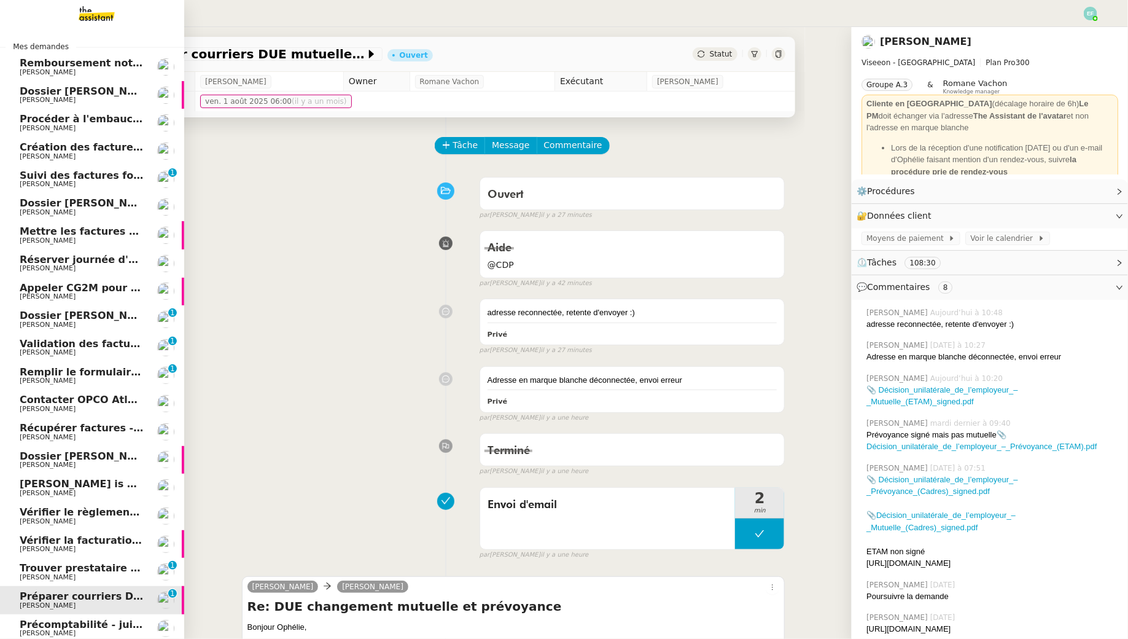
click at [101, 58] on span "Remboursement notes de frais - août 2025" at bounding box center [139, 63] width 238 height 12
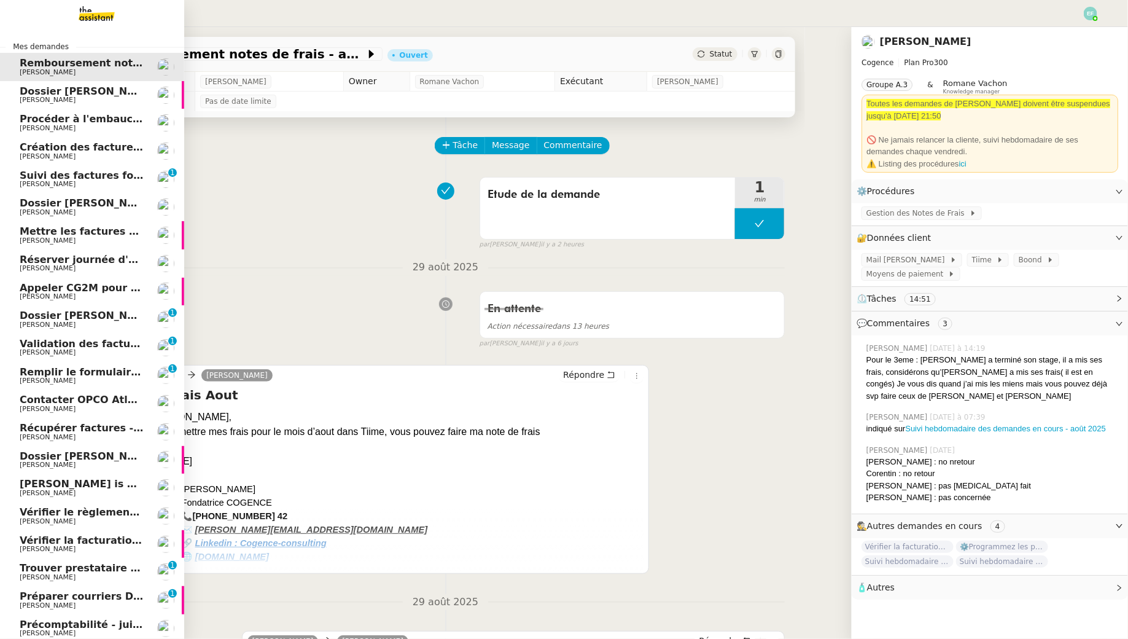
click at [124, 92] on span "Dossier [PERSON_NAME] Accetal" at bounding box center [110, 91] width 181 height 12
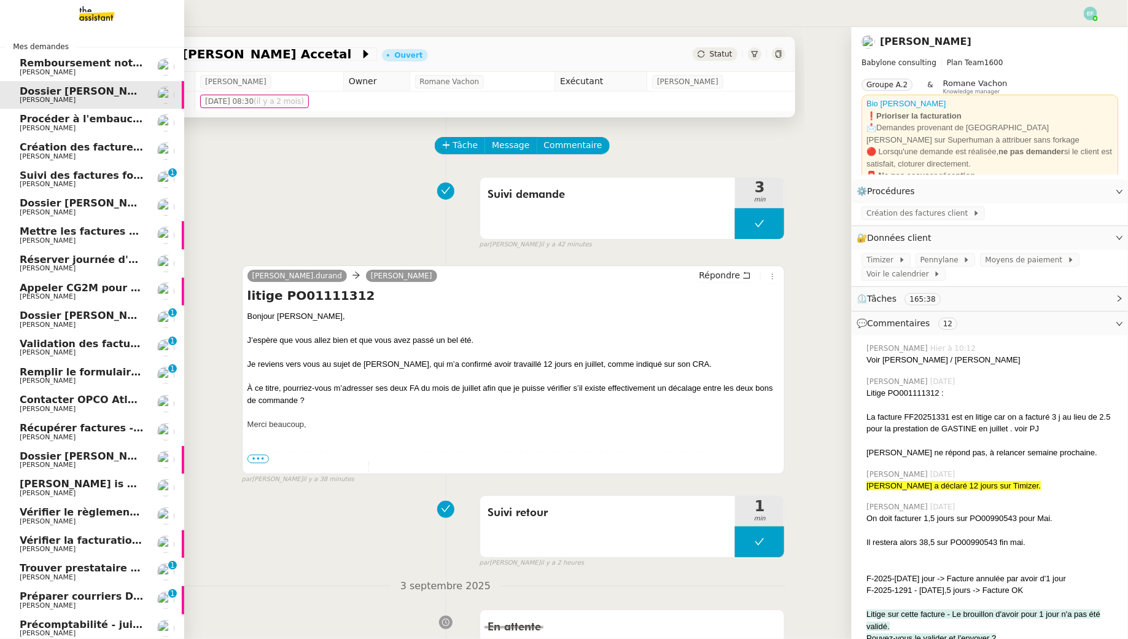
click at [102, 120] on span "Procéder à l'embauche d'[PERSON_NAME]" at bounding box center [136, 119] width 232 height 12
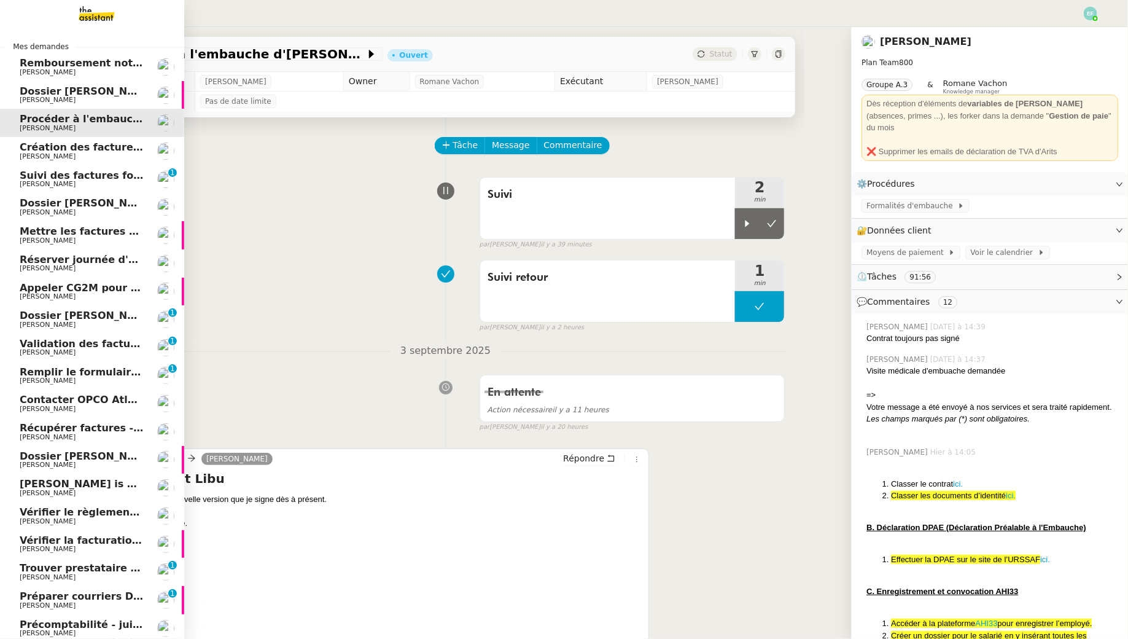
click at [98, 155] on span "[PERSON_NAME]" at bounding box center [82, 156] width 124 height 7
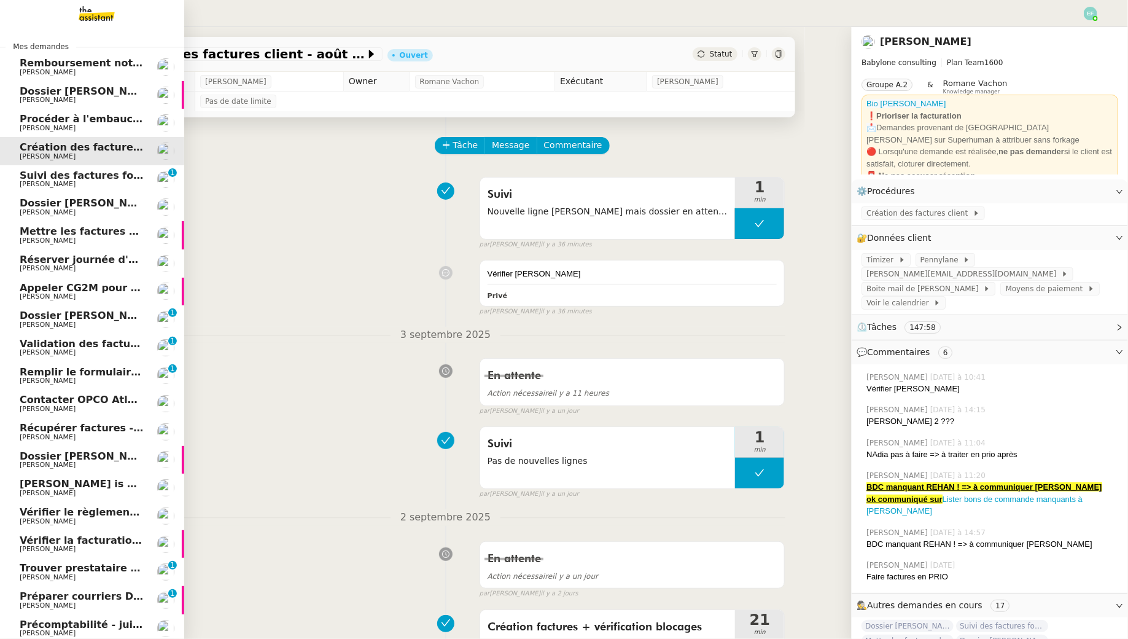
click at [98, 178] on span "Suivi des factures fournisseurs en attente de paiement - 1 septembre 2025" at bounding box center [229, 176] width 418 height 12
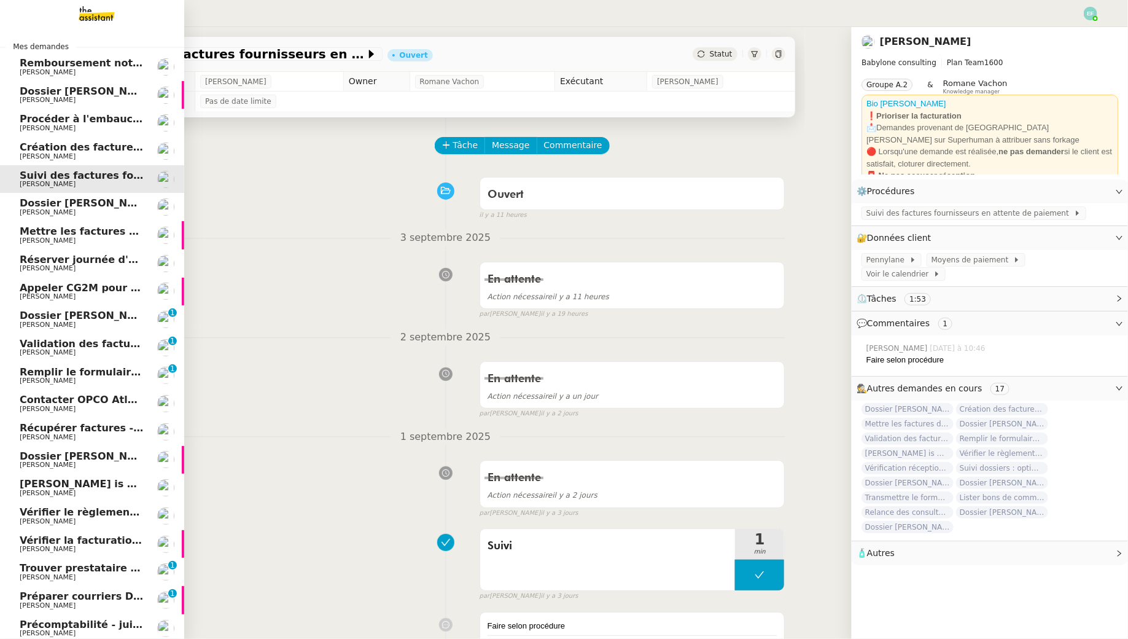
scroll to position [75, 0]
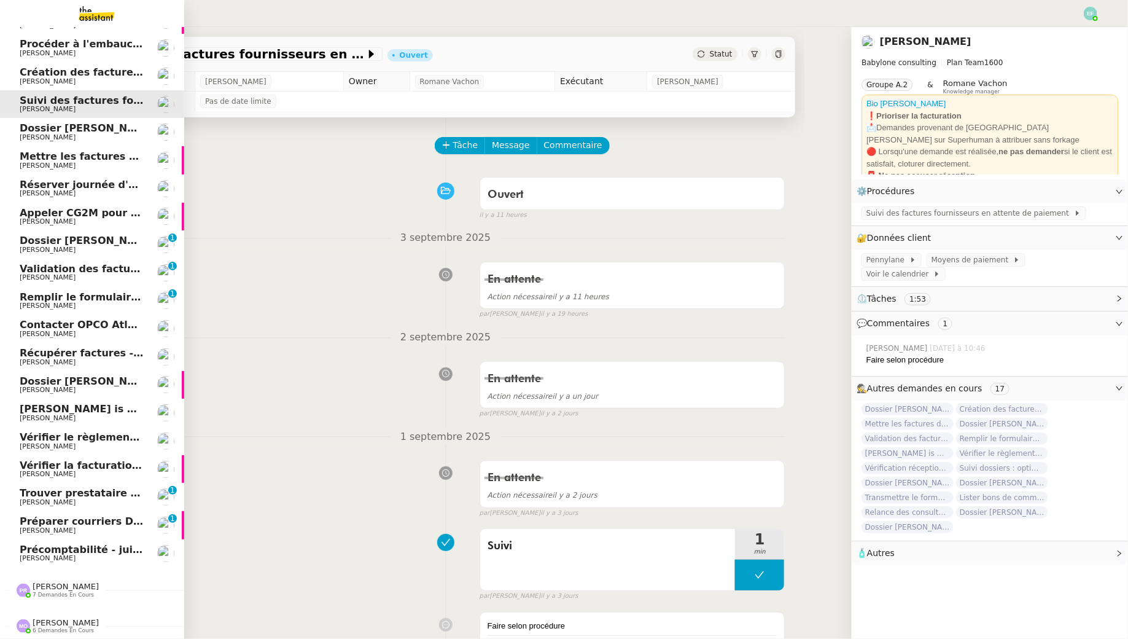
click at [85, 523] on span "Préparer courriers DUE mutuelle et prévoyance" at bounding box center [152, 521] width 264 height 12
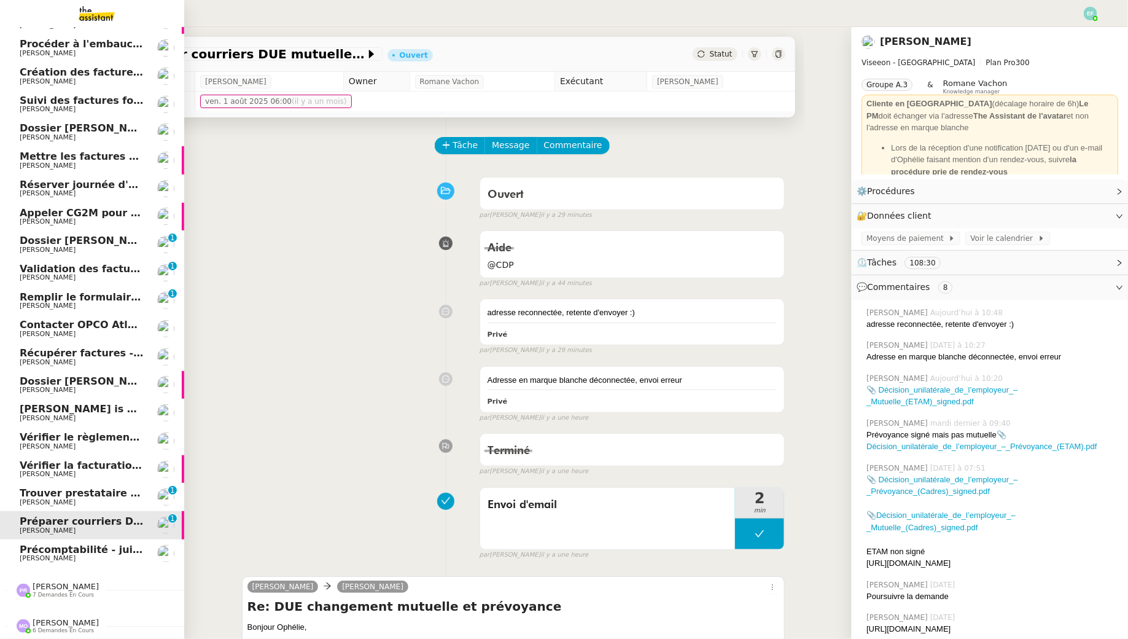
click at [95, 495] on span "Trouver prestataire entretien climatisation" at bounding box center [139, 493] width 238 height 12
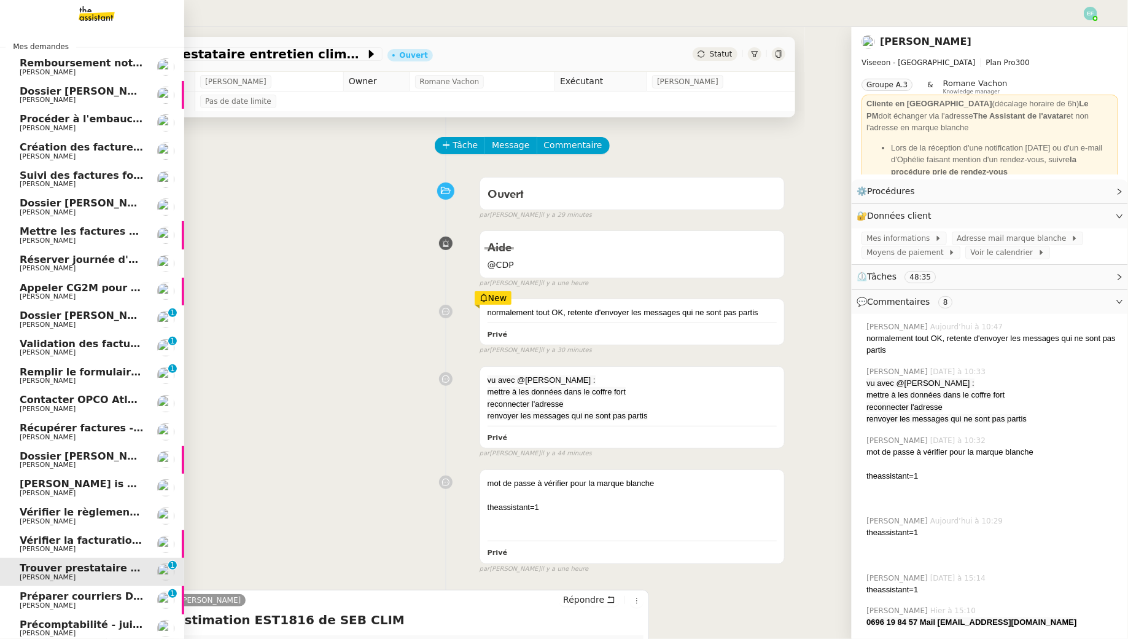
scroll to position [75, 0]
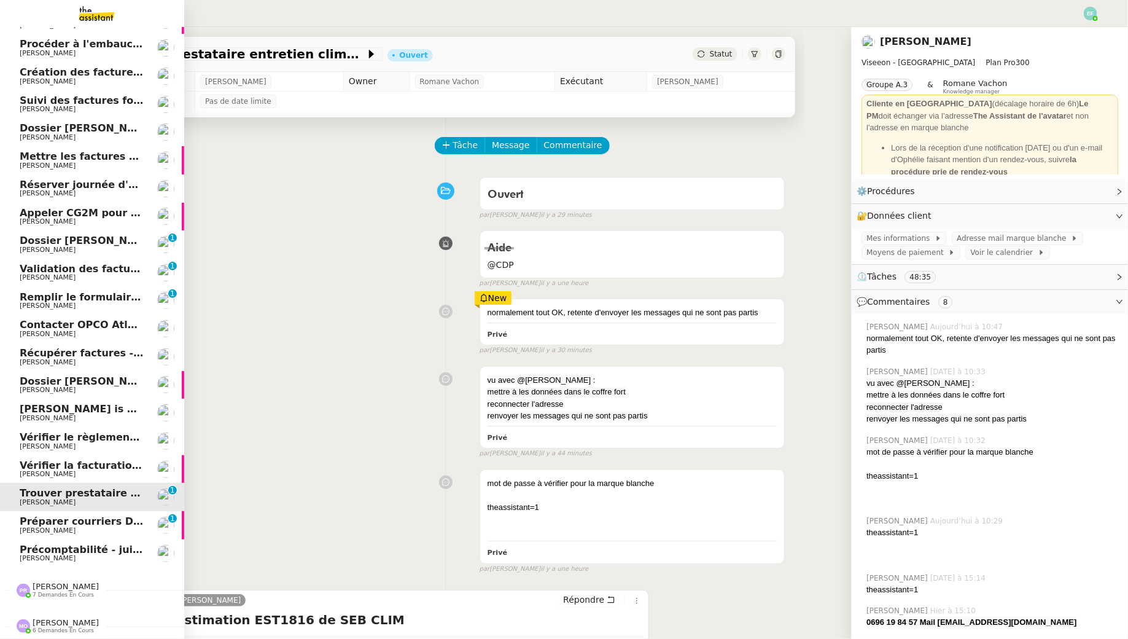
click at [108, 230] on link "Appeler CG2M pour suivi de signification Arthur MATHAUT" at bounding box center [92, 217] width 184 height 28
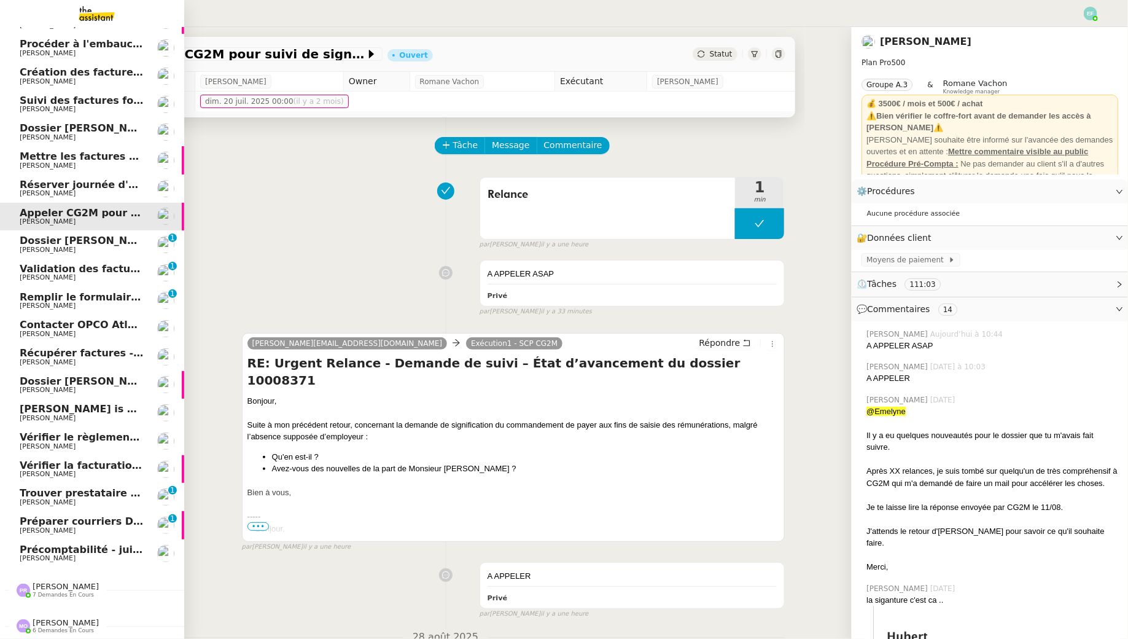
click at [96, 272] on span "Validation des factures consultants - août 2025" at bounding box center [151, 269] width 263 height 12
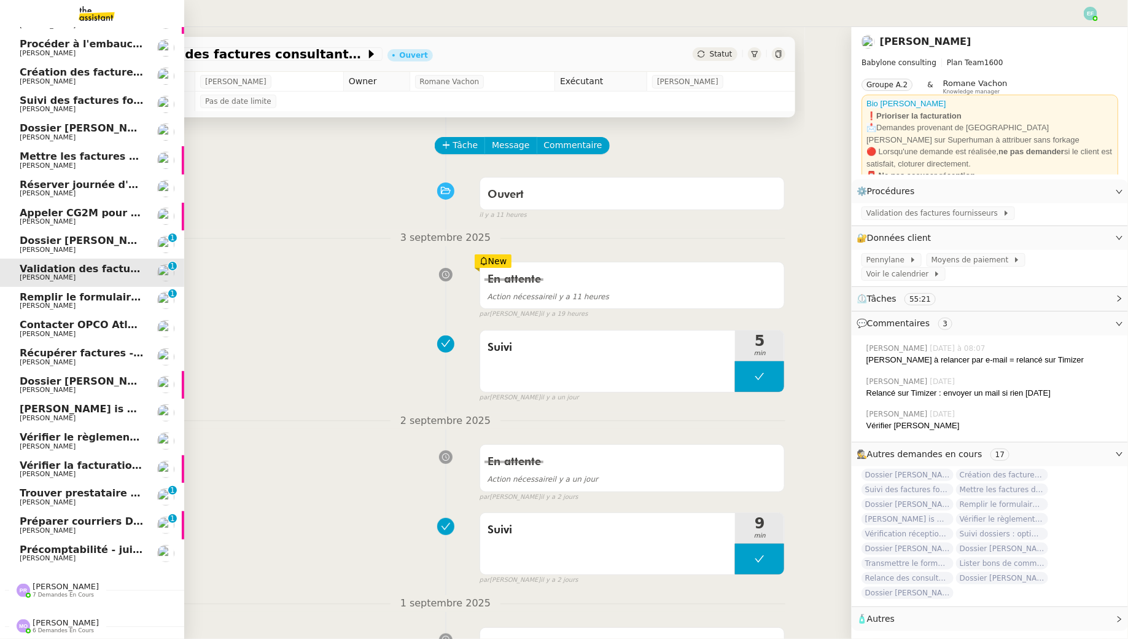
click at [92, 244] on span "Dossier [PERSON_NAME]" at bounding box center [88, 241] width 136 height 12
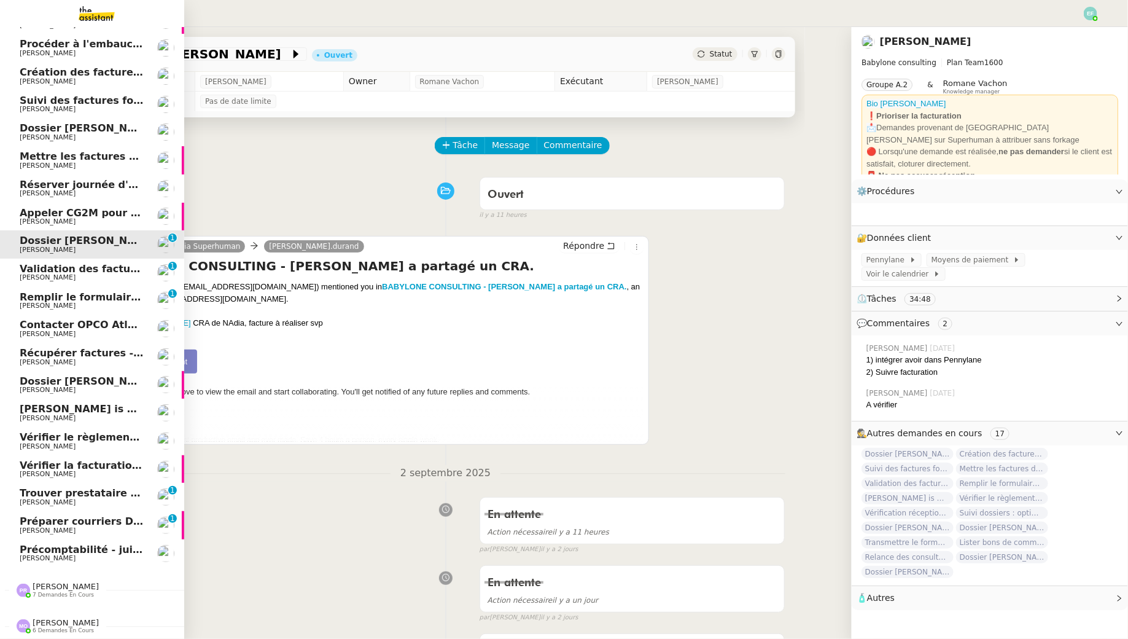
click at [85, 295] on span "Remplir le formulaire de participation" at bounding box center [125, 297] width 210 height 12
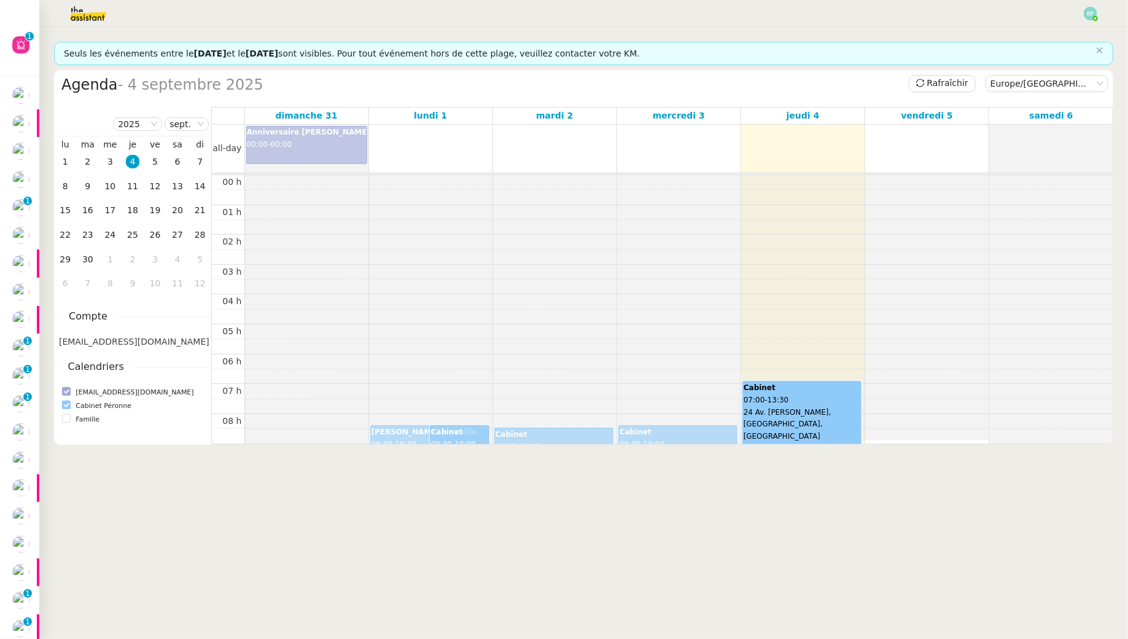
scroll to position [177, 0]
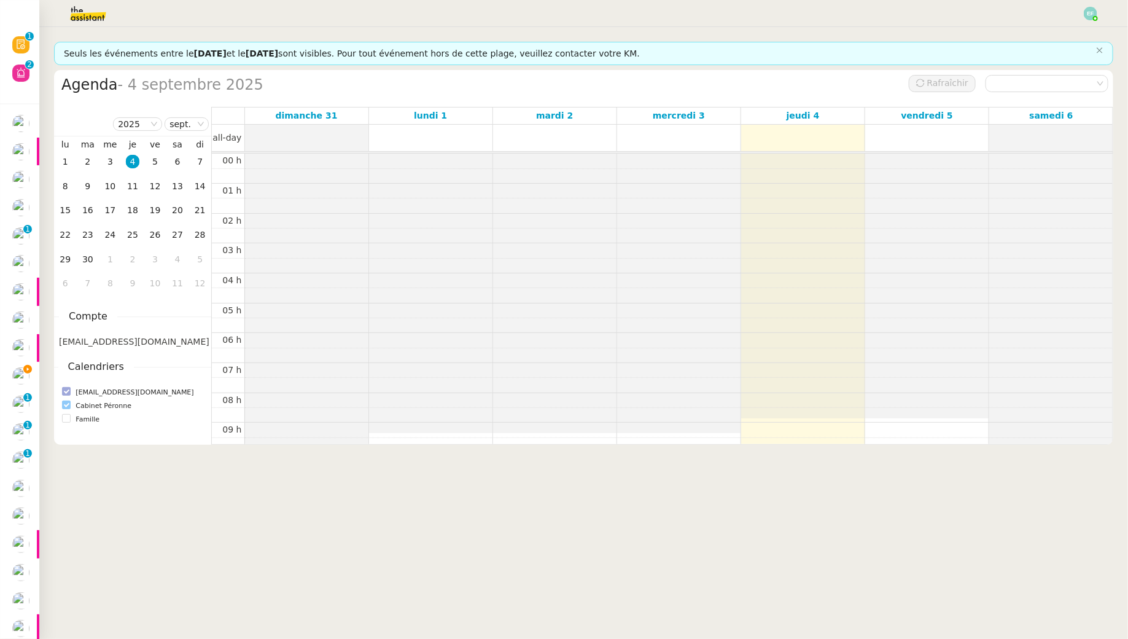
scroll to position [177, 0]
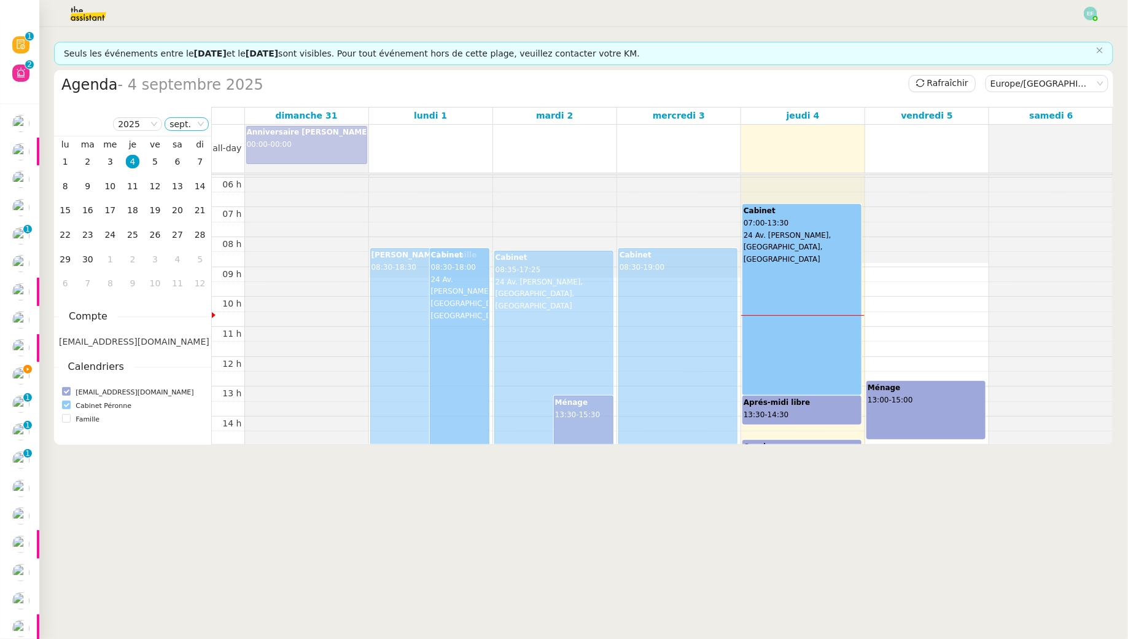
click at [187, 127] on nz-select-item "sept." at bounding box center [187, 124] width 34 height 12
click at [184, 171] on div "juil." at bounding box center [187, 168] width 33 height 11
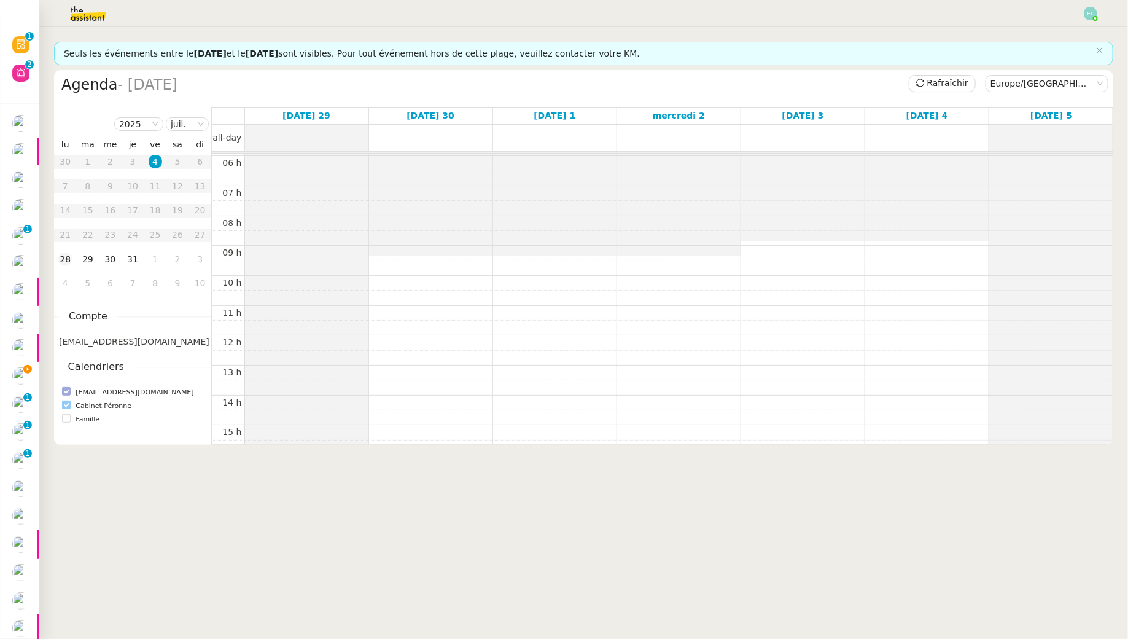
click at [68, 260] on div "28" at bounding box center [65, 259] width 14 height 14
click at [88, 261] on div "29" at bounding box center [88, 259] width 14 height 14
click at [109, 261] on div "30" at bounding box center [110, 259] width 14 height 14
click at [129, 261] on div "31" at bounding box center [133, 259] width 14 height 14
click at [185, 126] on nz-select-item "juil." at bounding box center [187, 124] width 33 height 12
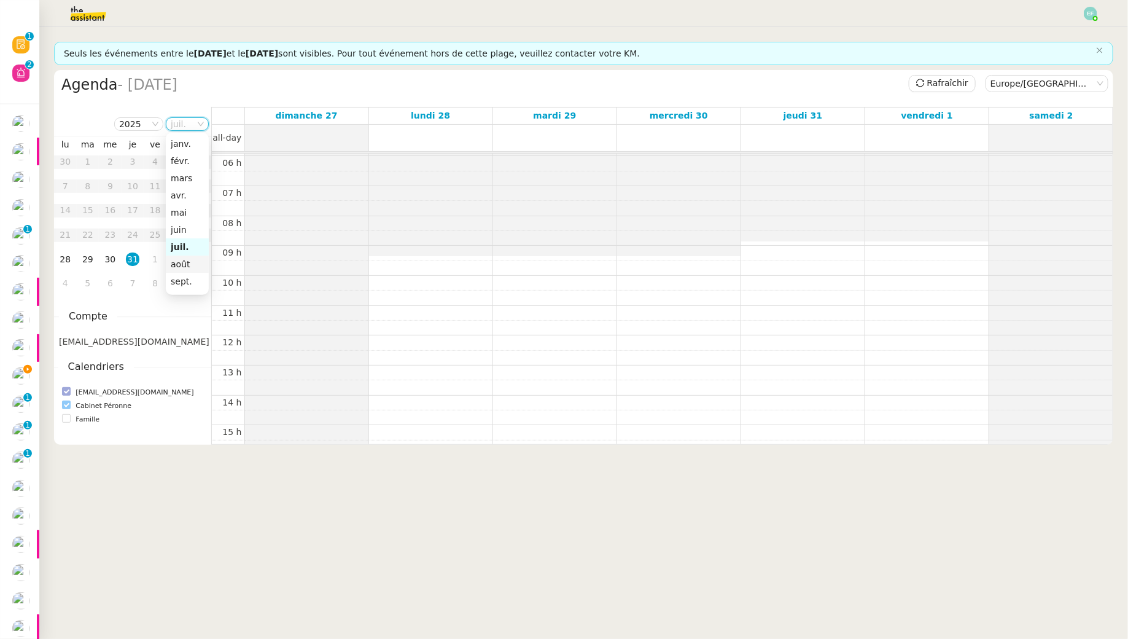
click at [174, 264] on div "août" at bounding box center [187, 264] width 33 height 11
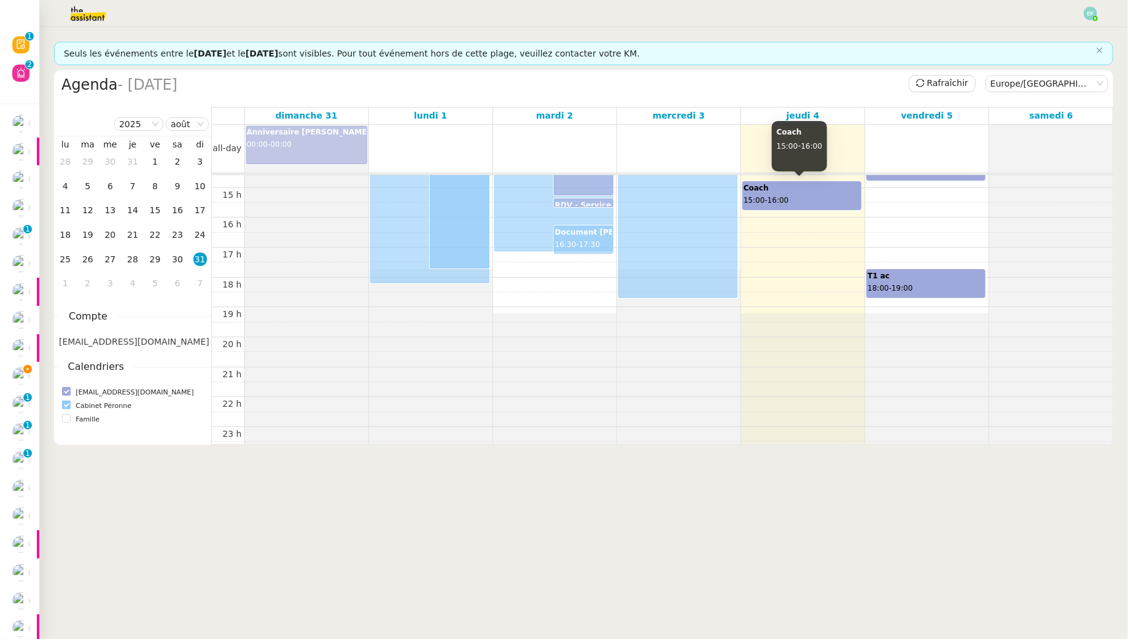
scroll to position [0, 0]
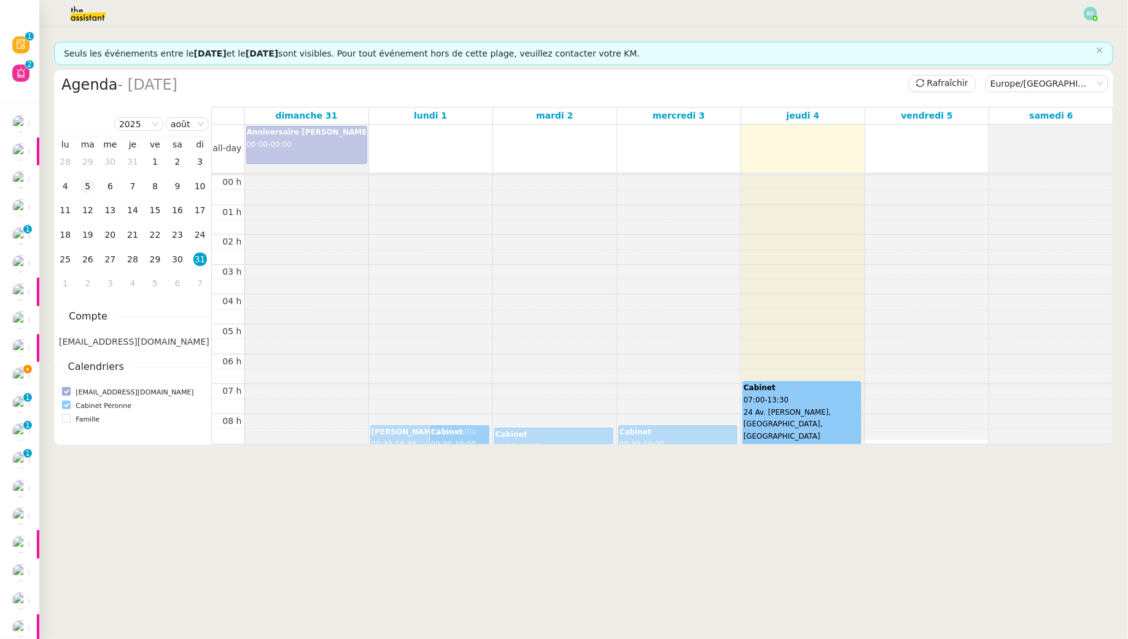
click at [88, 191] on div "5" at bounding box center [88, 186] width 14 height 14
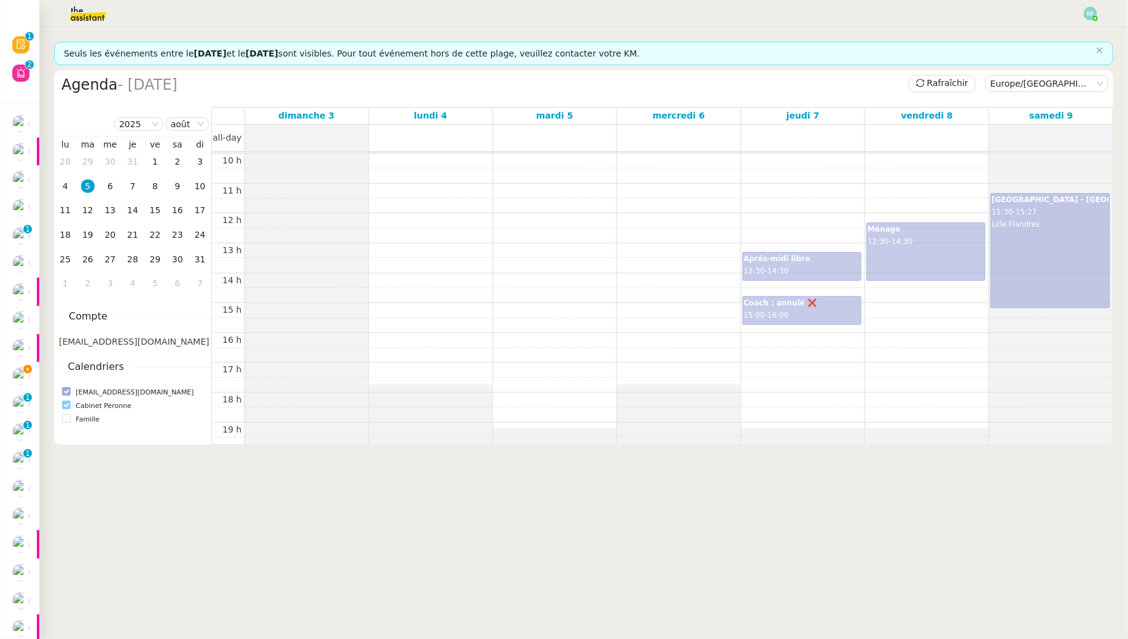
scroll to position [240, 0]
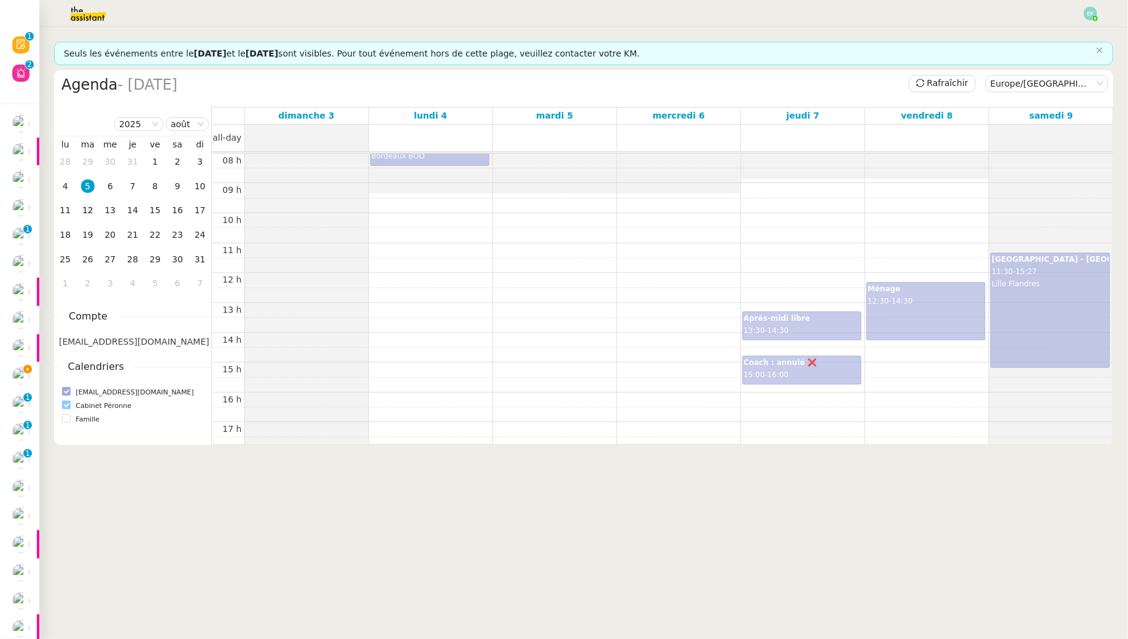
click at [81, 213] on div "12" at bounding box center [88, 210] width 14 height 14
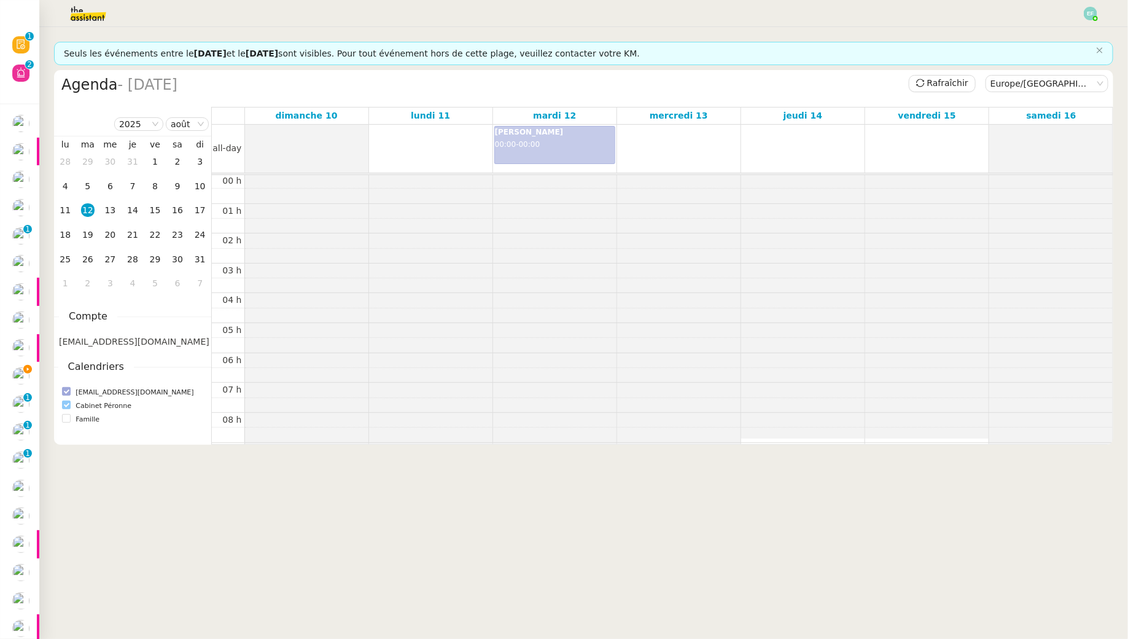
scroll to position [0, 0]
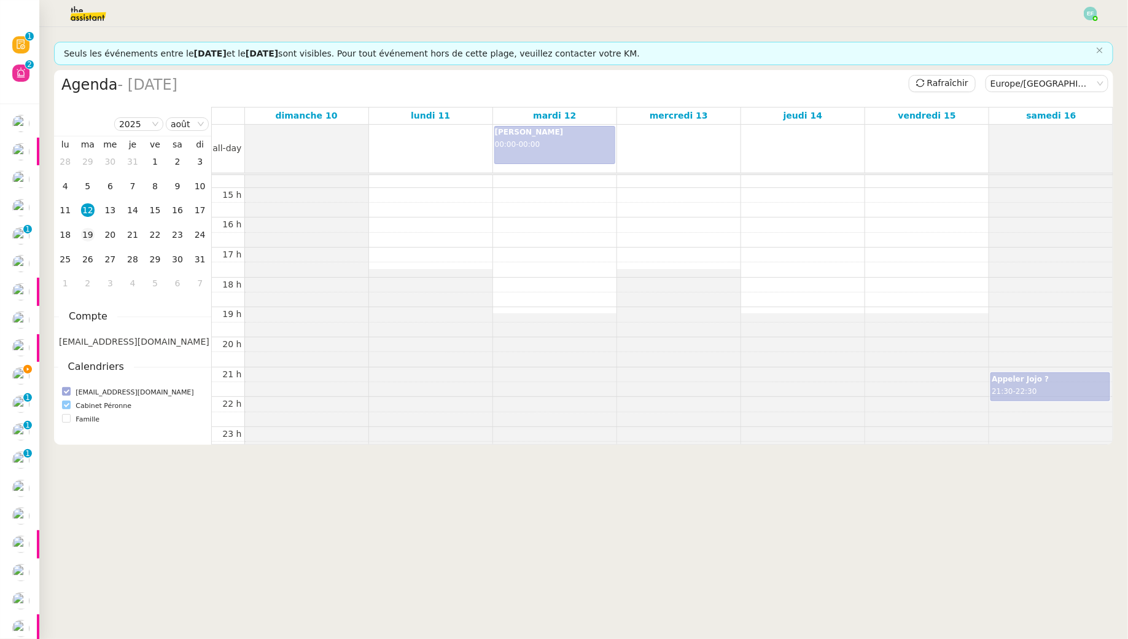
click at [89, 229] on div "19" at bounding box center [88, 235] width 14 height 14
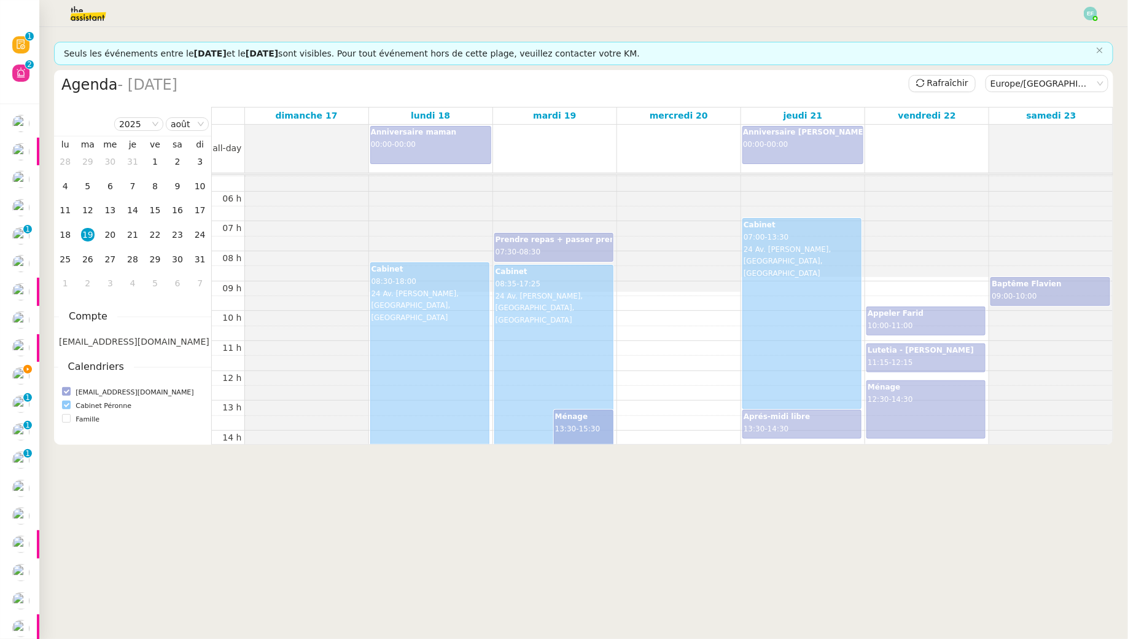
scroll to position [186, 0]
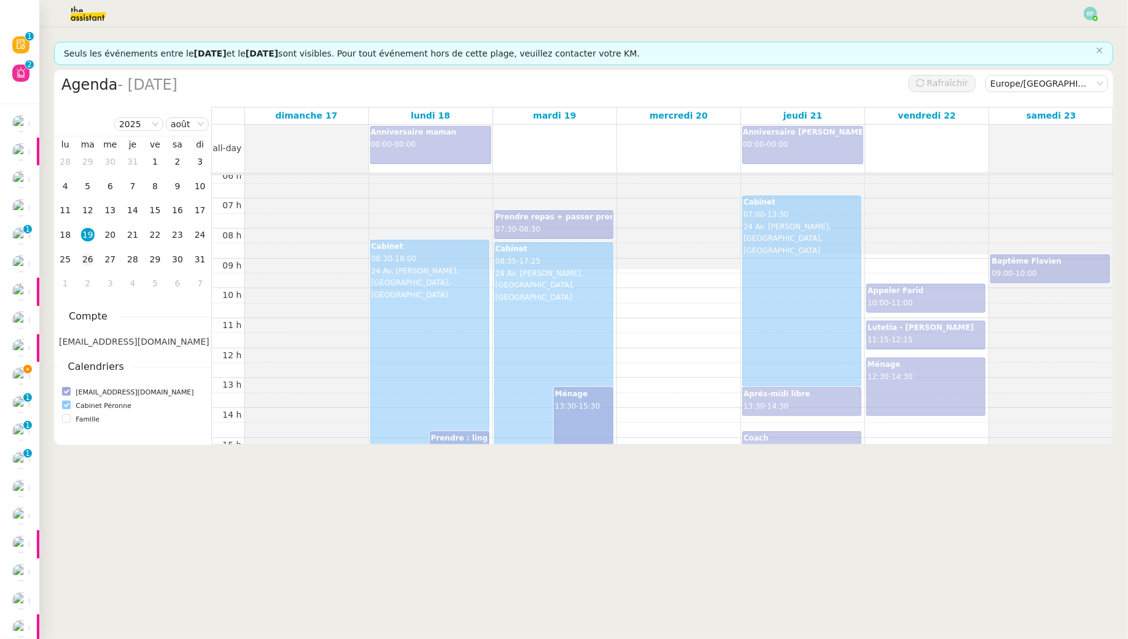
click at [92, 259] on div "26" at bounding box center [88, 259] width 14 height 14
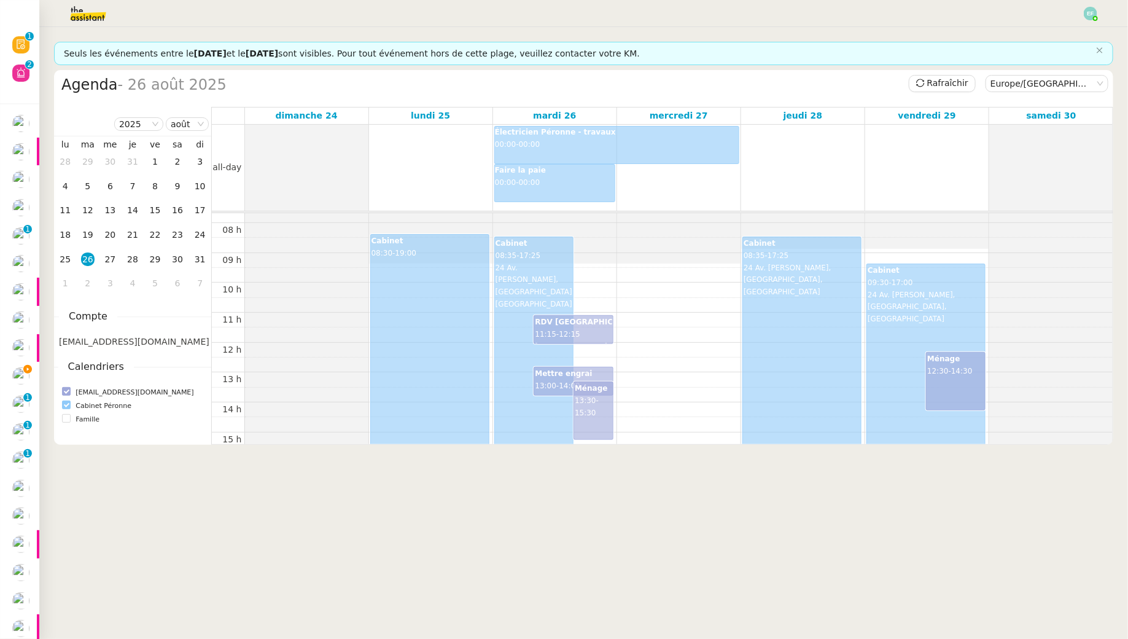
scroll to position [217, 0]
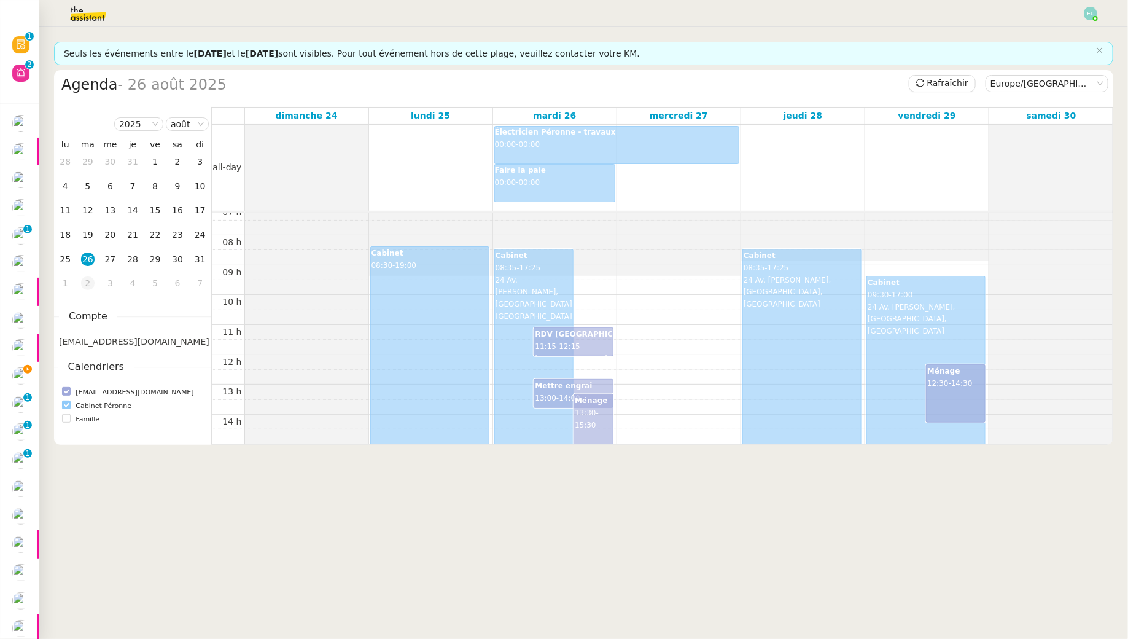
click at [85, 280] on div "2" at bounding box center [88, 283] width 14 height 14
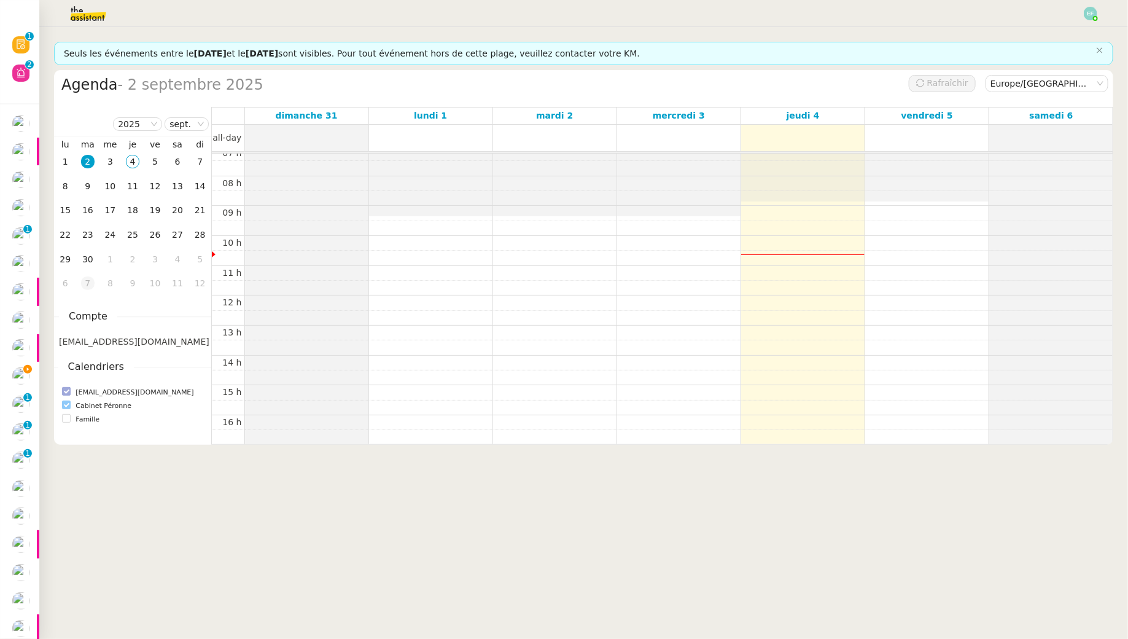
scroll to position [177, 0]
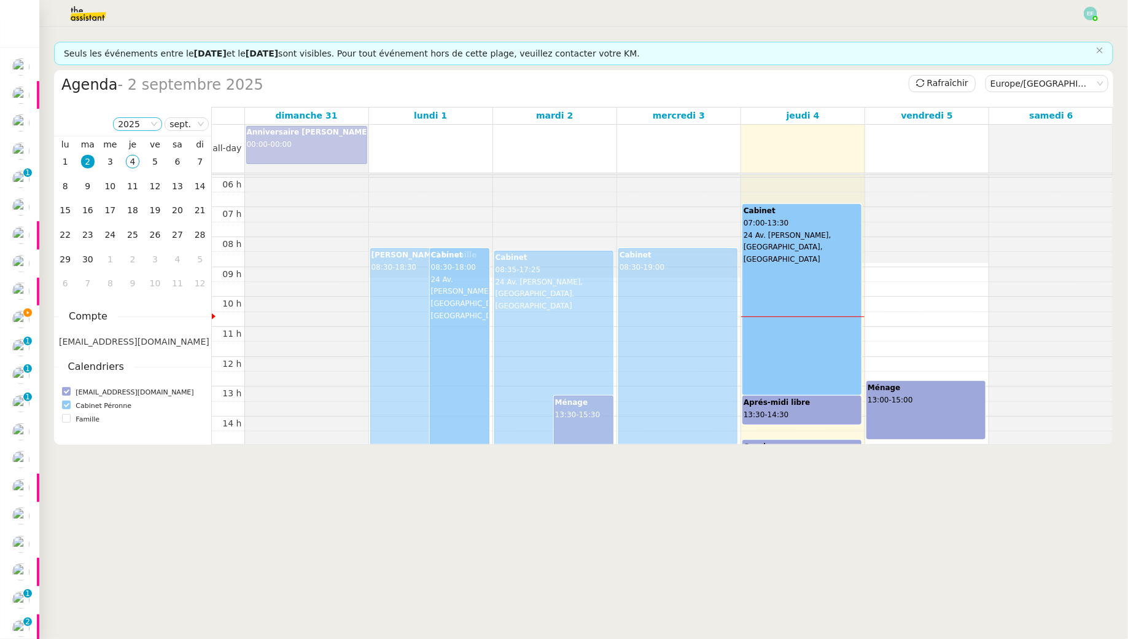
click at [148, 121] on nz-select-item "2025" at bounding box center [137, 124] width 39 height 12
click at [190, 123] on nz-select-item "sept." at bounding box center [187, 124] width 34 height 12
click at [186, 260] on div "août" at bounding box center [187, 264] width 33 height 11
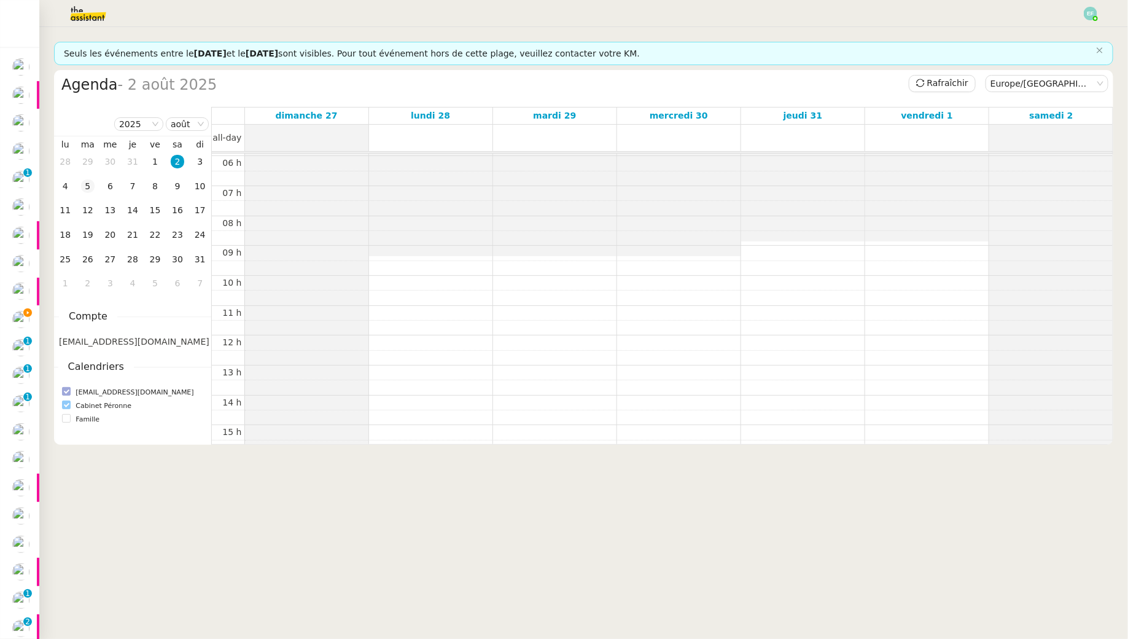
click at [89, 184] on div "5" at bounding box center [88, 186] width 14 height 14
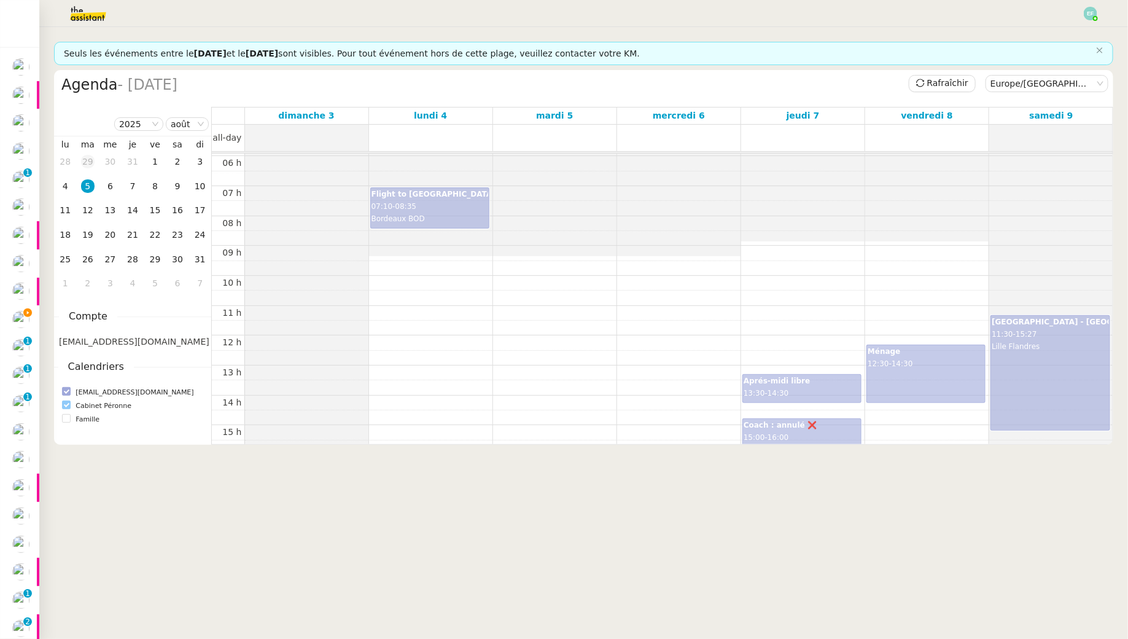
click at [86, 165] on div "29" at bounding box center [88, 162] width 14 height 14
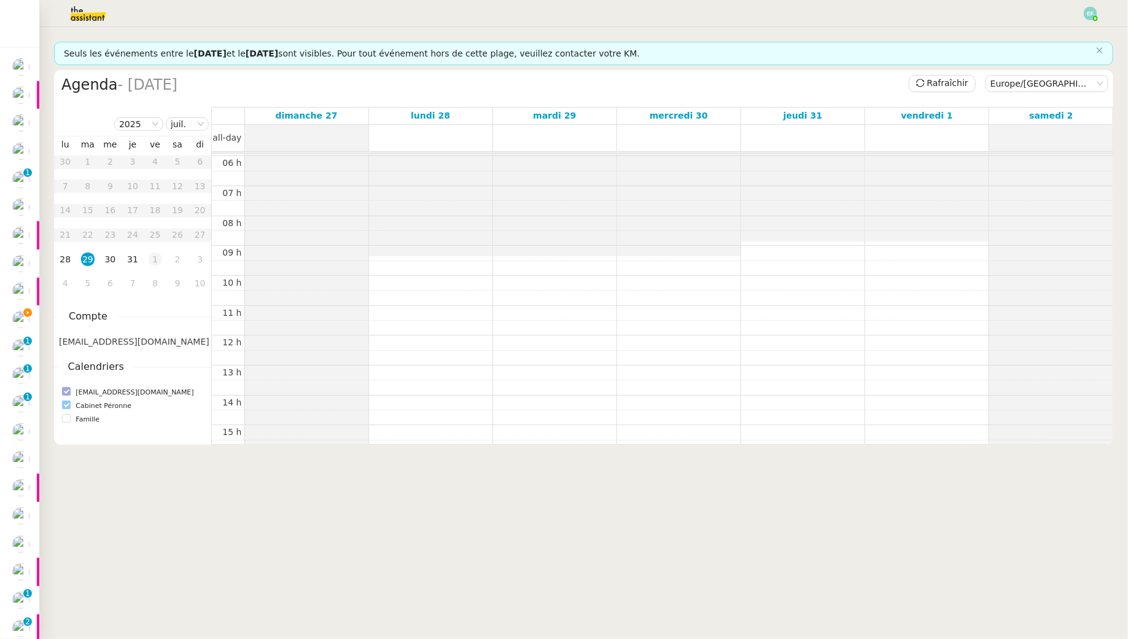
click at [165, 259] on td "1" at bounding box center [155, 260] width 23 height 25
click at [84, 180] on div "5" at bounding box center [88, 186] width 14 height 14
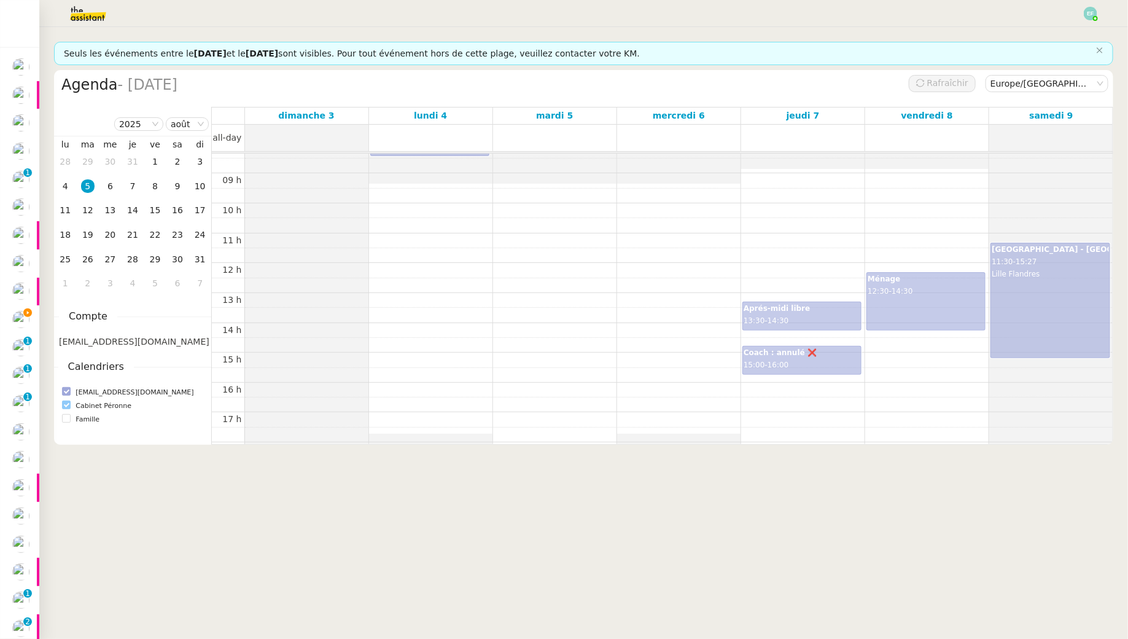
scroll to position [344, 0]
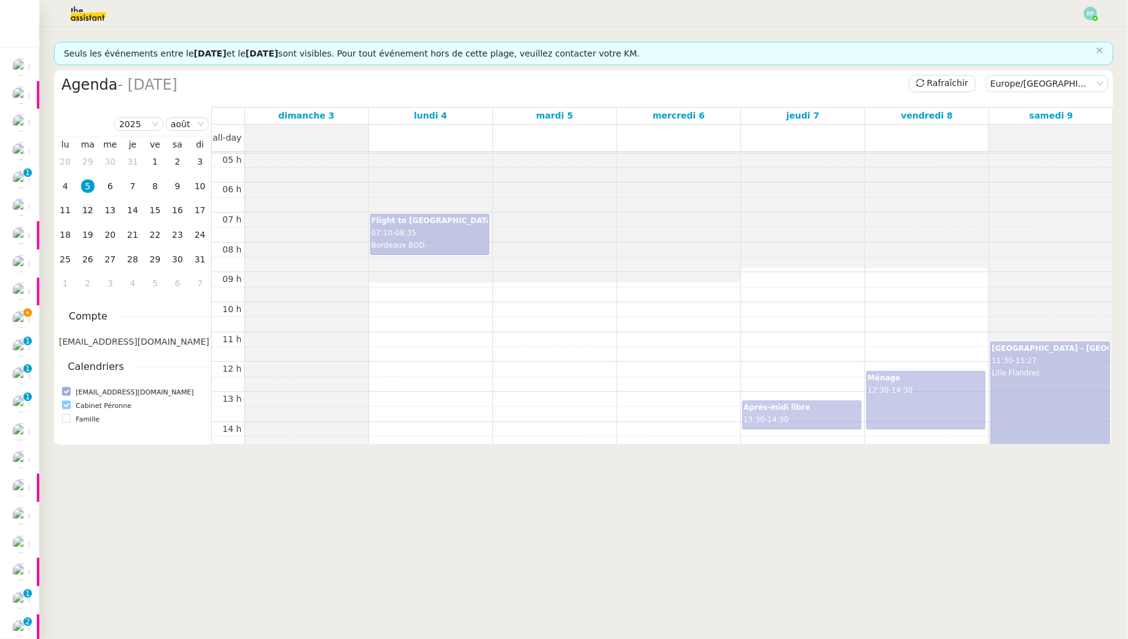
click at [88, 210] on div "12" at bounding box center [88, 210] width 14 height 14
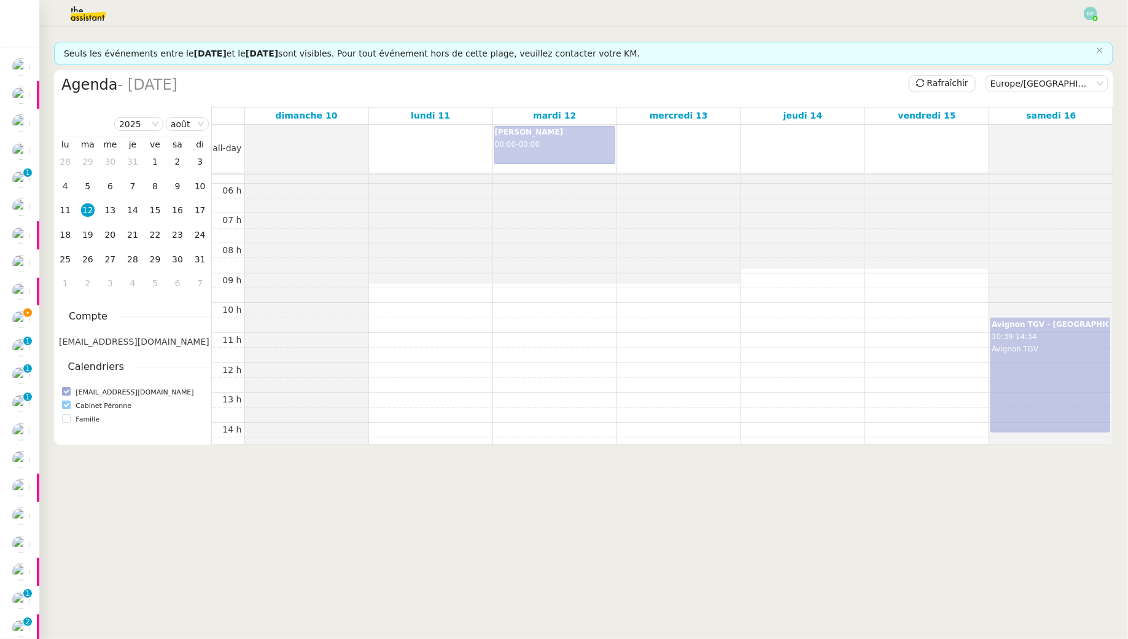
scroll to position [148, 0]
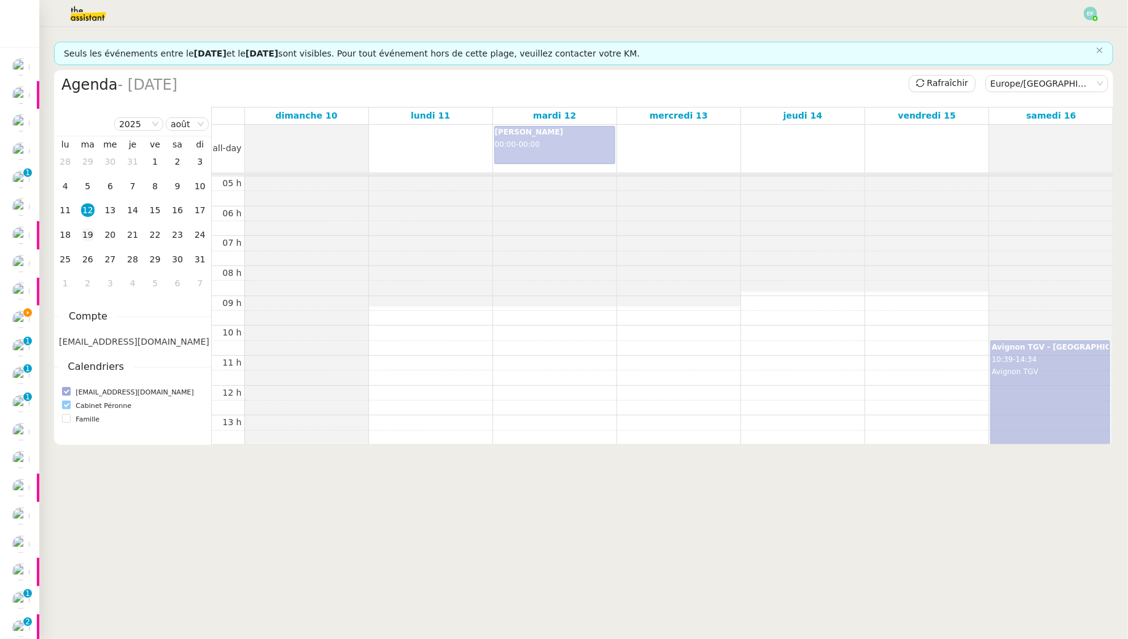
click at [95, 240] on td "19" at bounding box center [88, 235] width 23 height 25
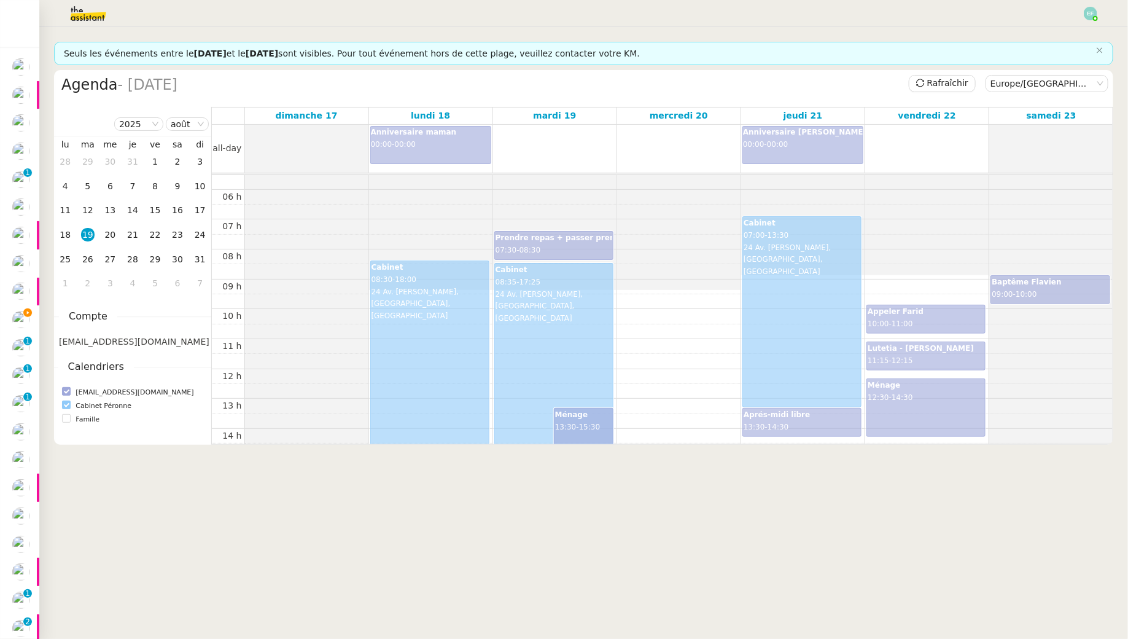
scroll to position [139, 0]
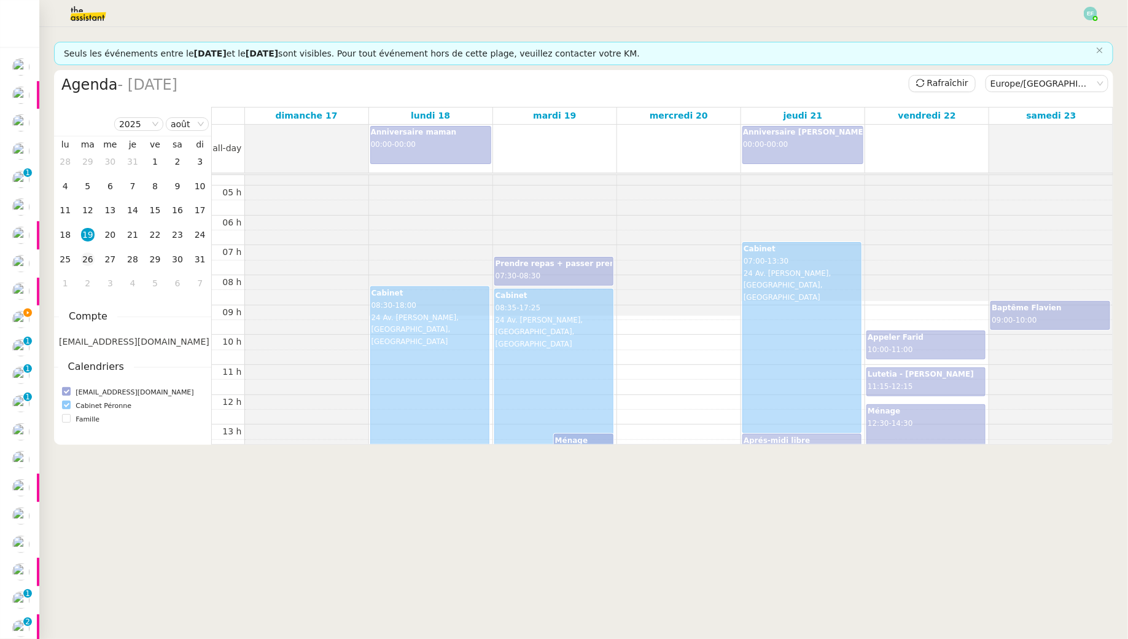
click at [89, 259] on div "26" at bounding box center [88, 259] width 14 height 14
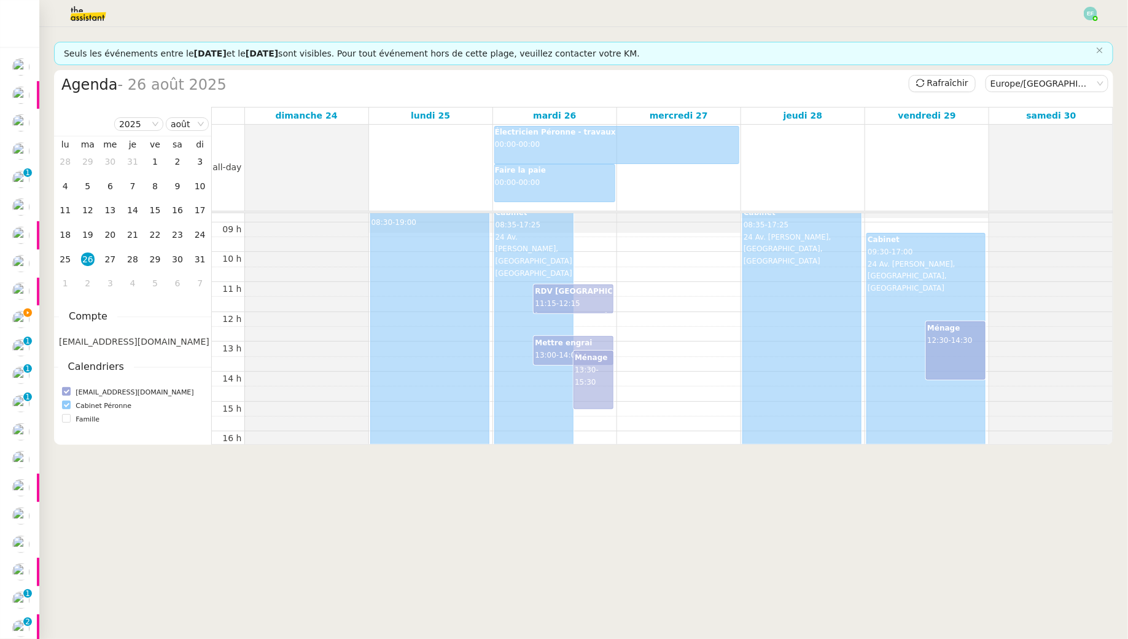
scroll to position [301, 0]
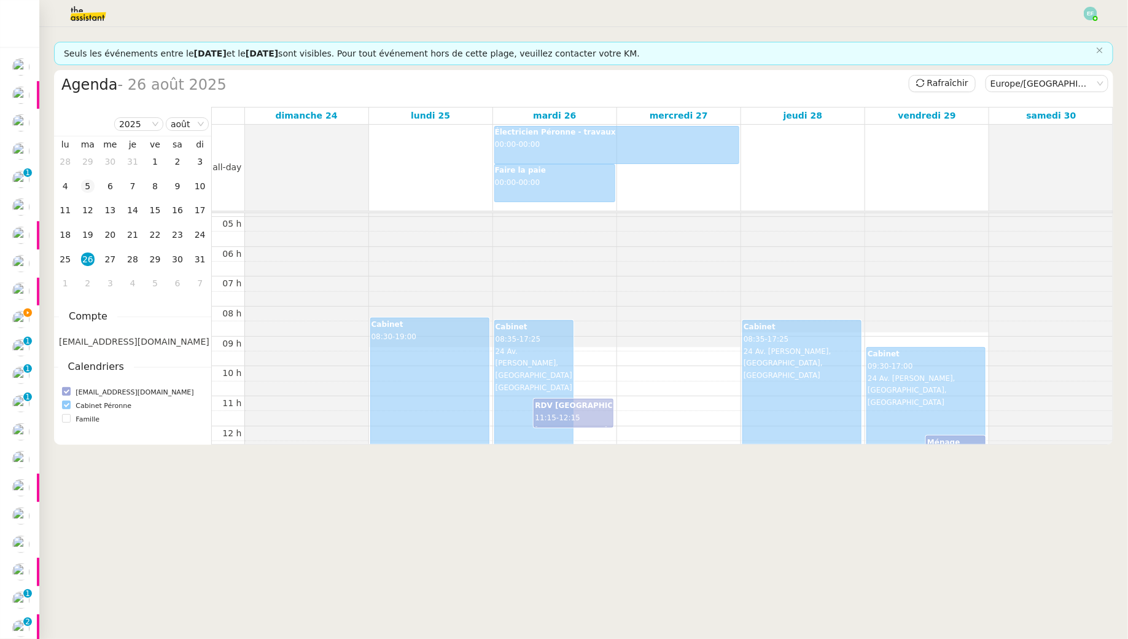
click at [88, 182] on div "5" at bounding box center [88, 186] width 14 height 14
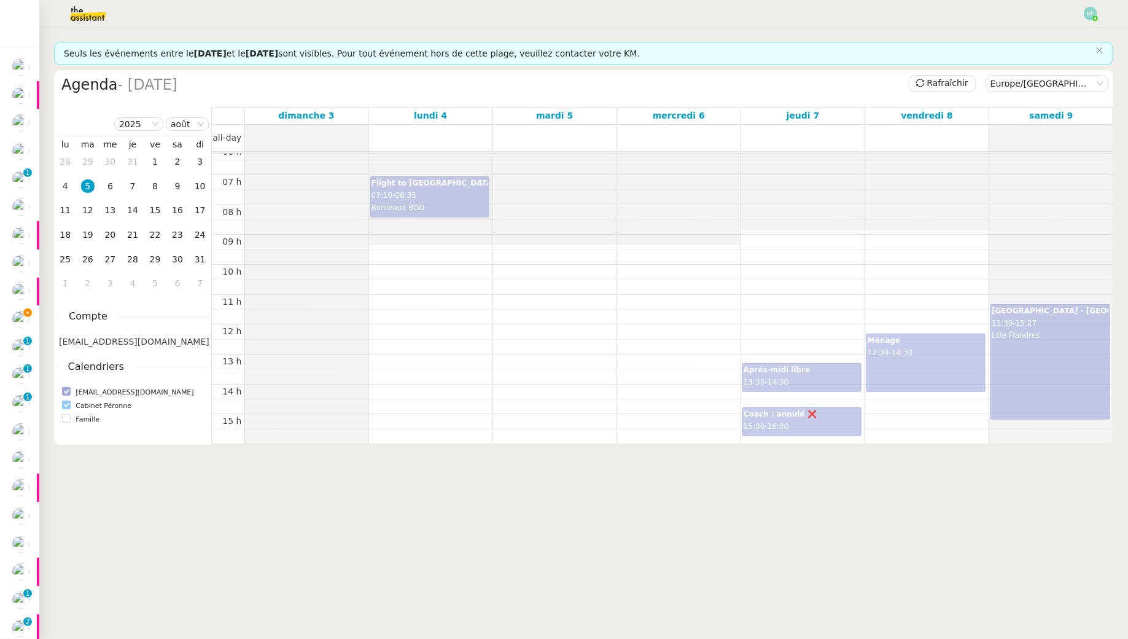
scroll to position [165, 0]
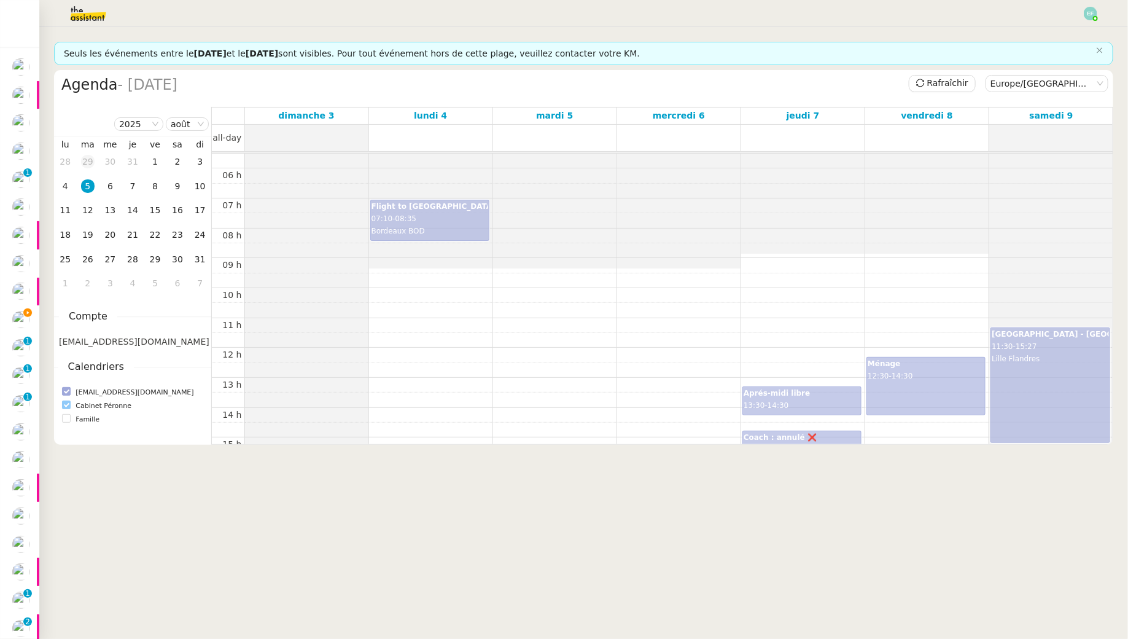
click at [91, 162] on div "29" at bounding box center [88, 162] width 14 height 14
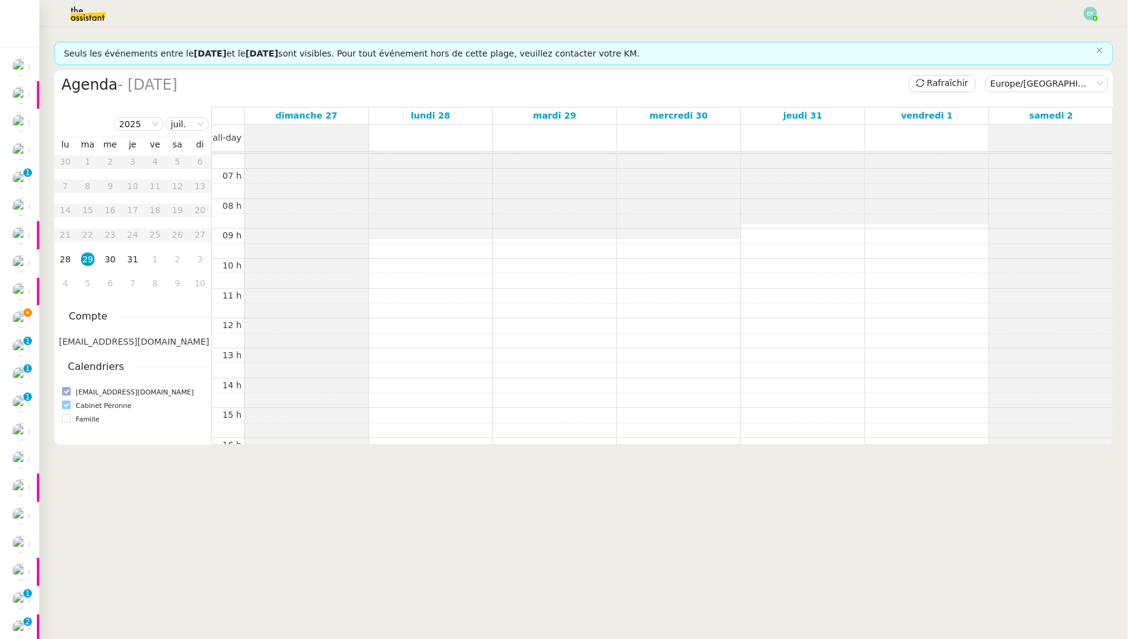
scroll to position [192, 0]
click at [92, 280] on div "5" at bounding box center [88, 283] width 14 height 14
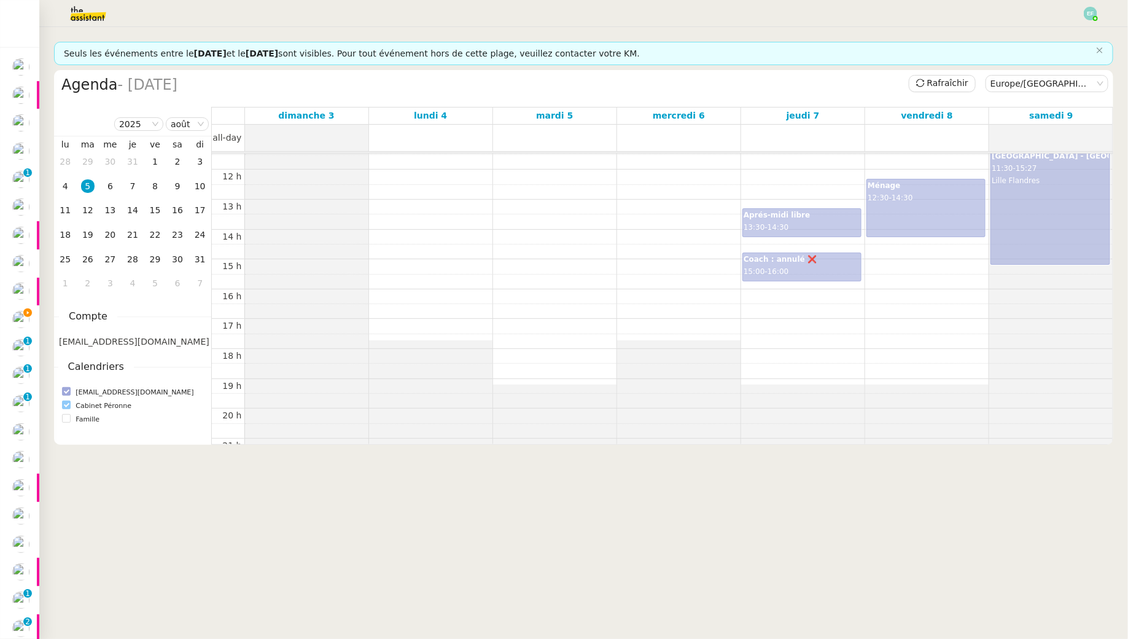
scroll to position [283, 0]
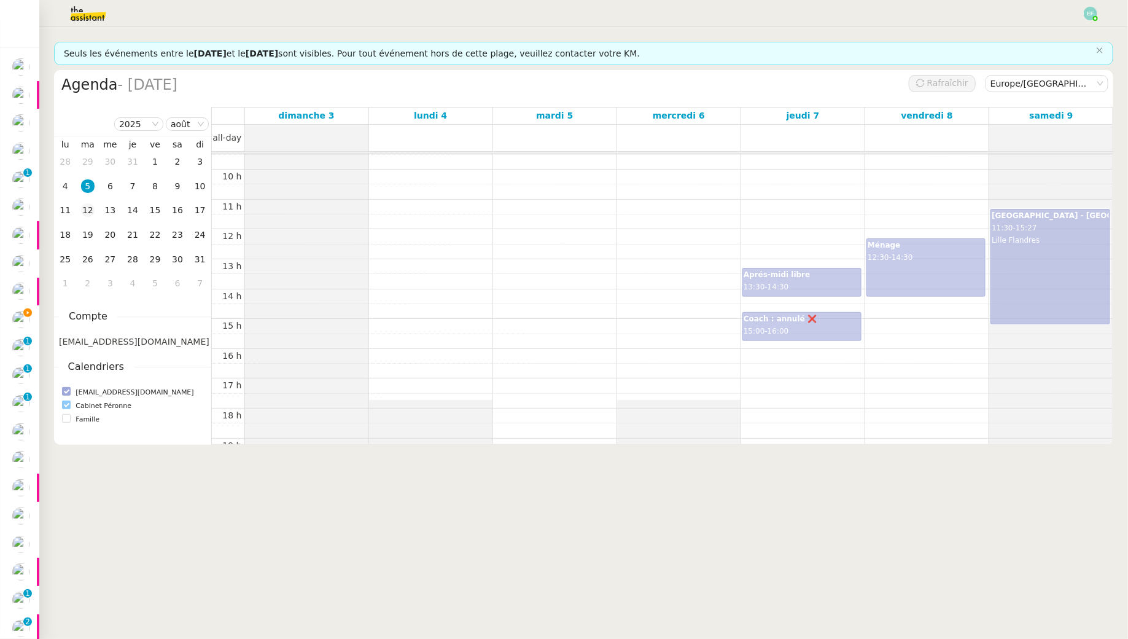
click at [84, 219] on td "12" at bounding box center [88, 210] width 23 height 25
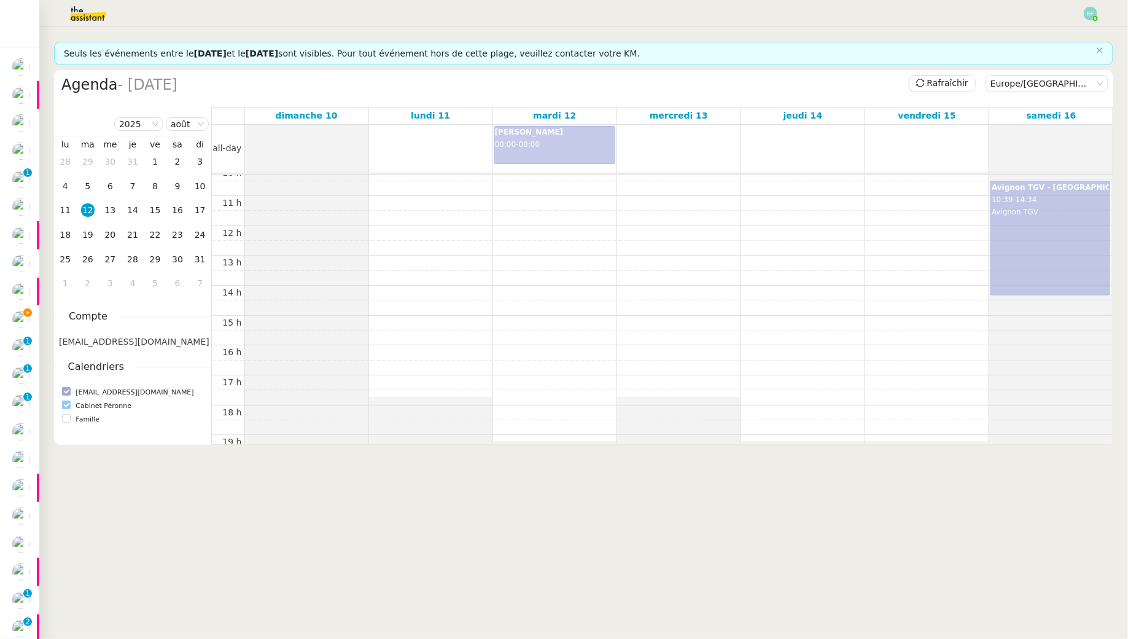
scroll to position [335, 0]
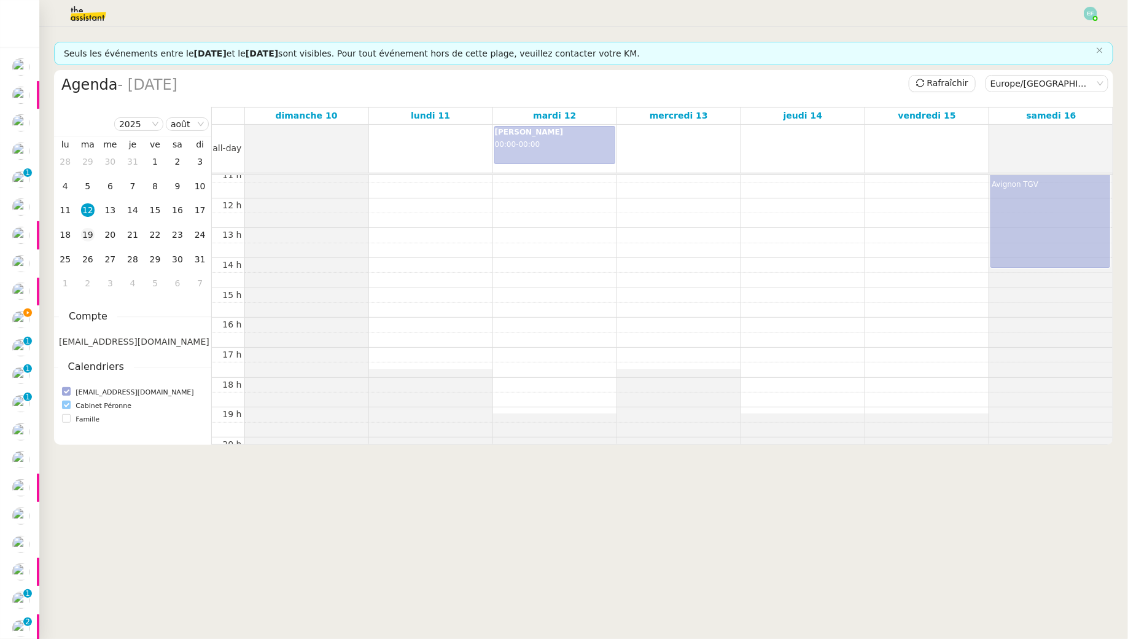
click at [91, 236] on div "19" at bounding box center [88, 235] width 14 height 14
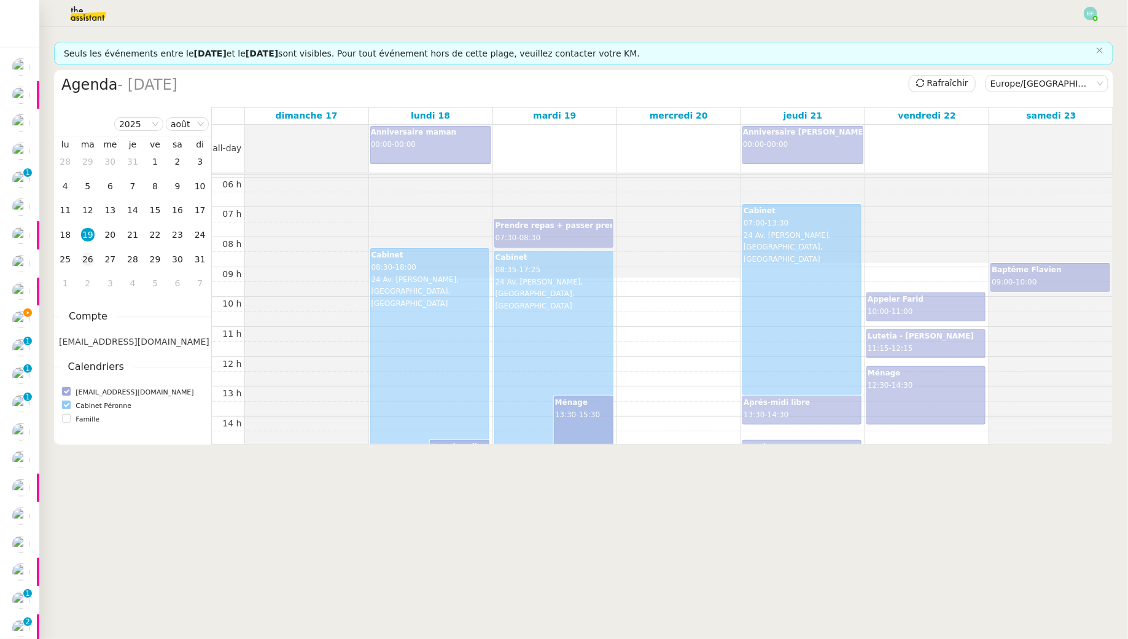
click at [90, 256] on div "26" at bounding box center [88, 259] width 14 height 14
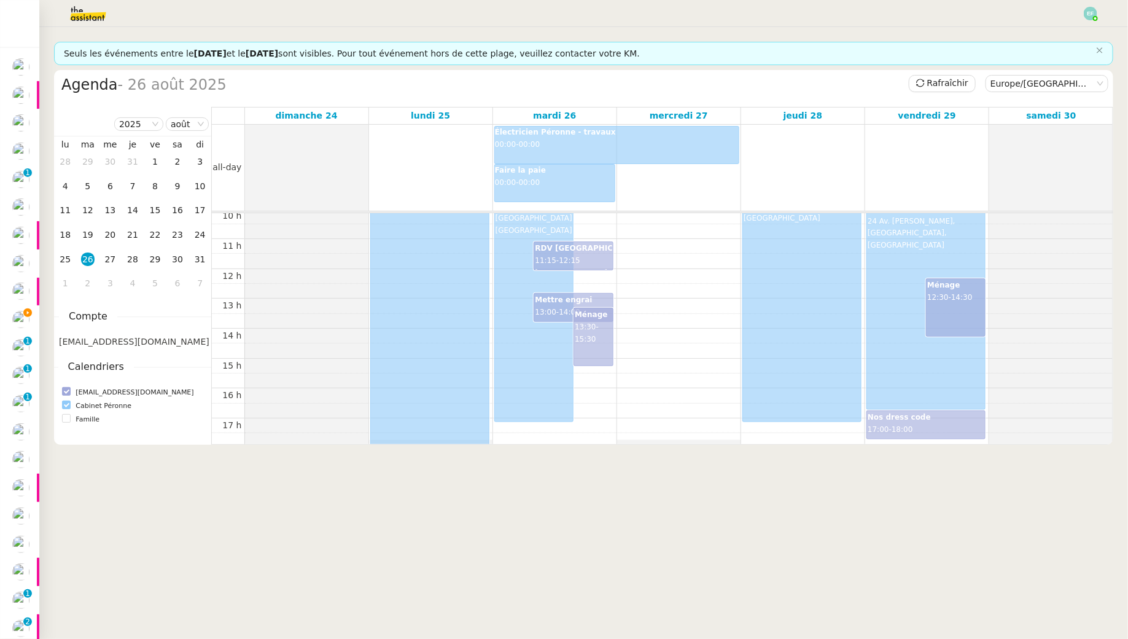
scroll to position [305, 0]
click at [85, 280] on div "2" at bounding box center [88, 283] width 14 height 14
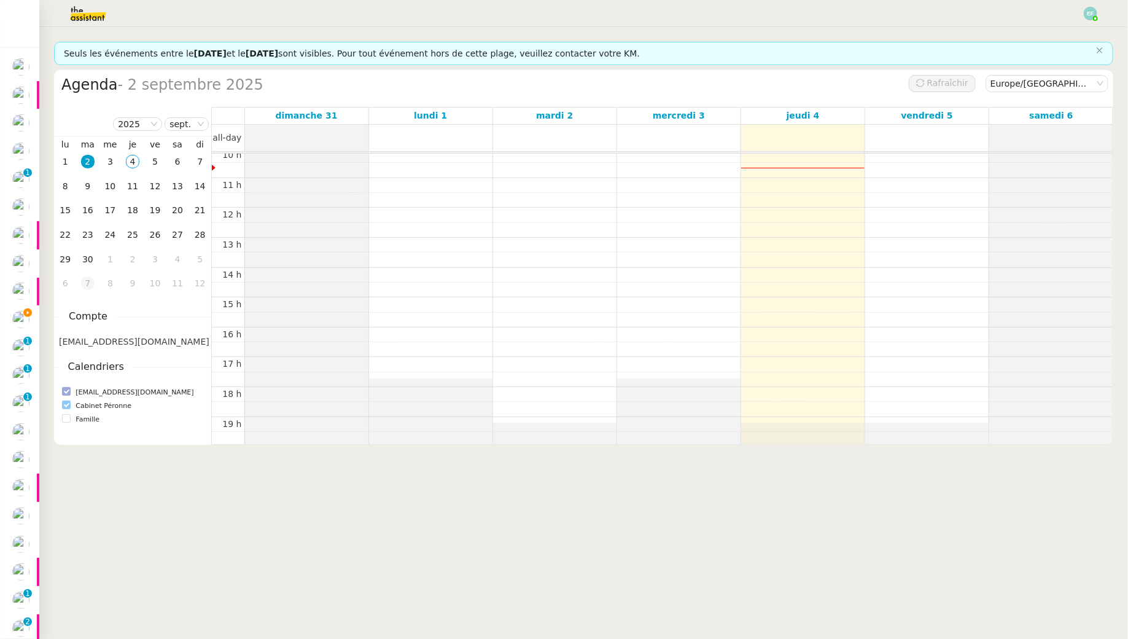
scroll to position [177, 0]
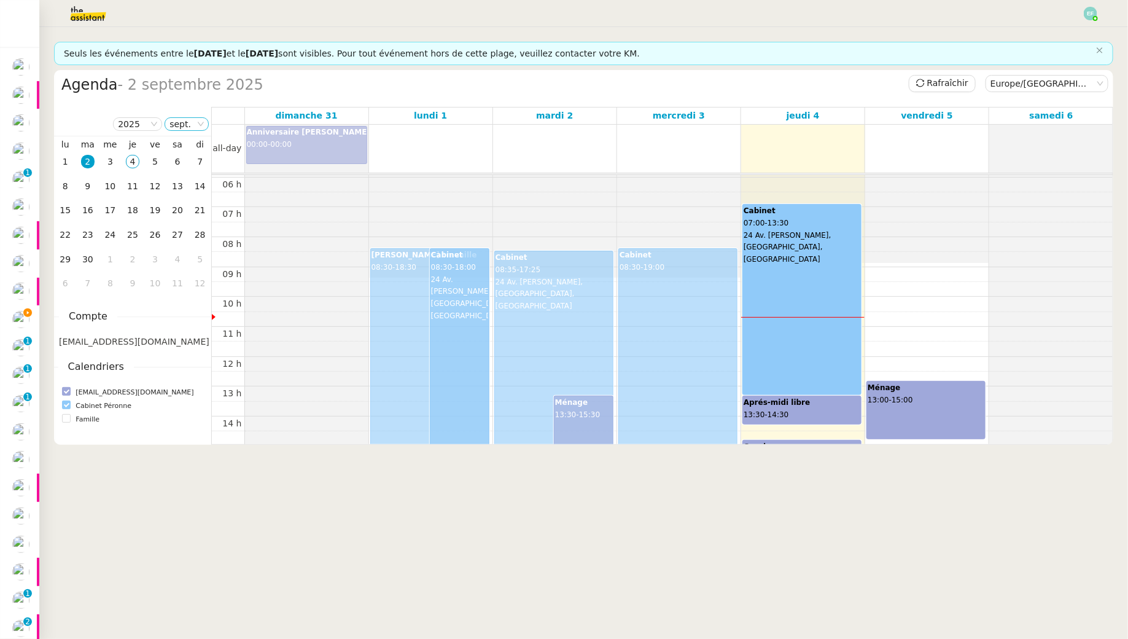
click at [173, 124] on nz-select-item "sept." at bounding box center [187, 124] width 34 height 12
click at [179, 267] on div "août" at bounding box center [187, 264] width 33 height 11
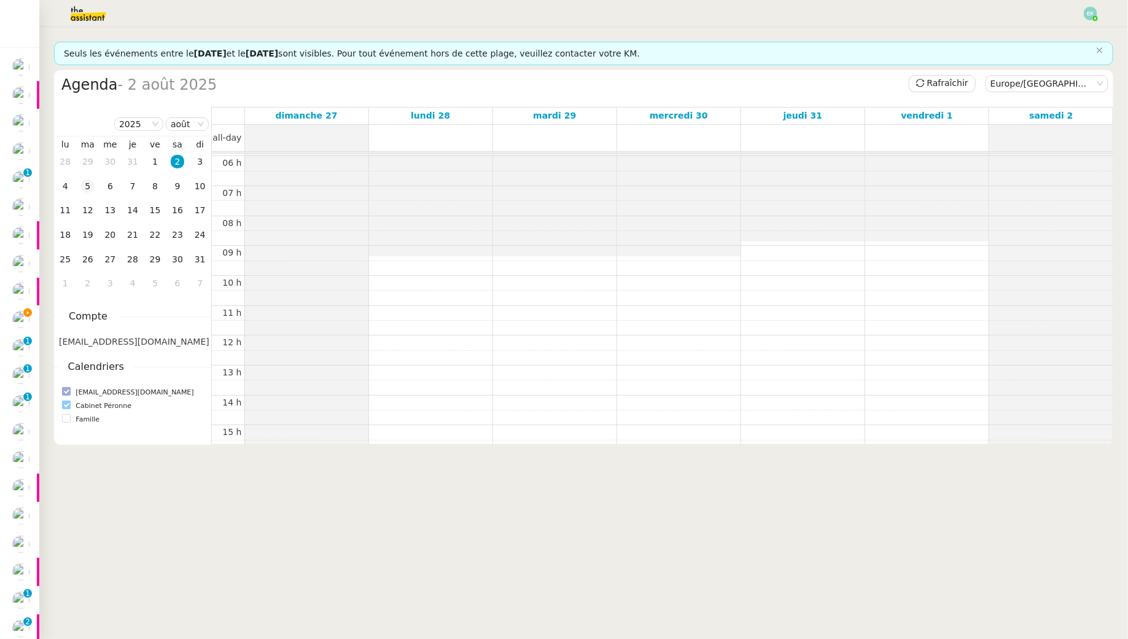
click at [82, 189] on div "5" at bounding box center [88, 186] width 14 height 14
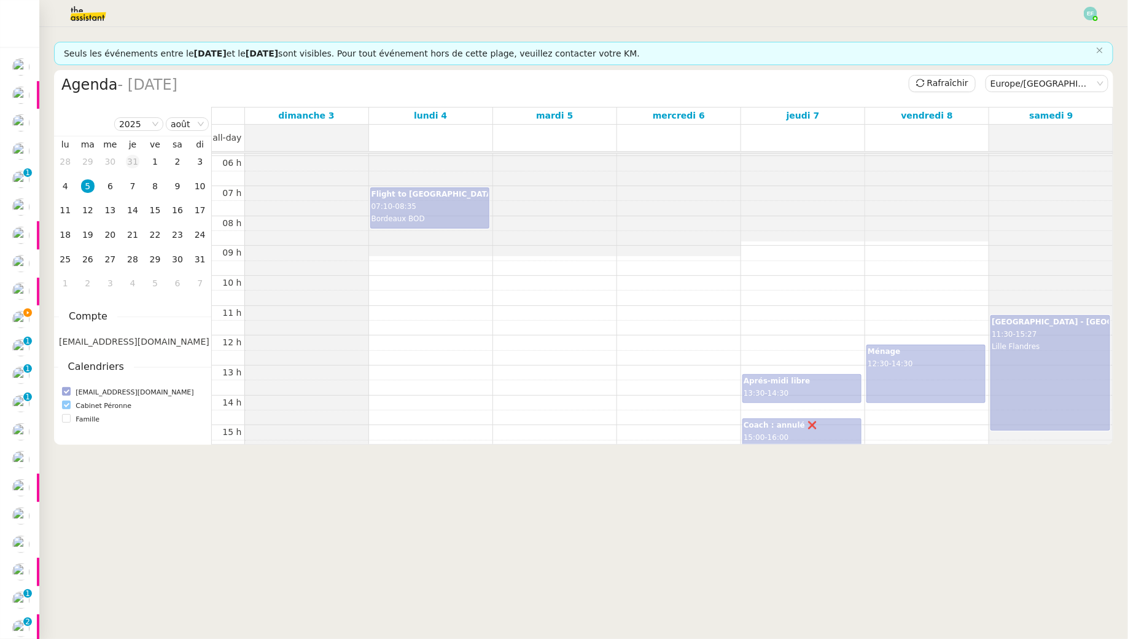
click at [139, 165] on td "31" at bounding box center [133, 162] width 23 height 25
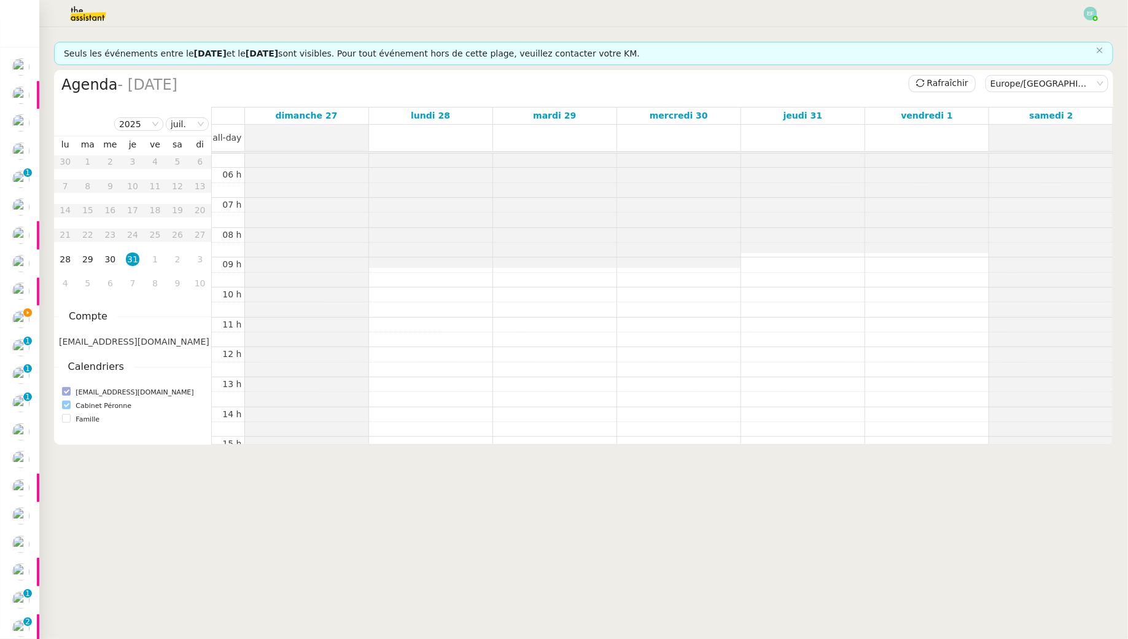
scroll to position [45, 0]
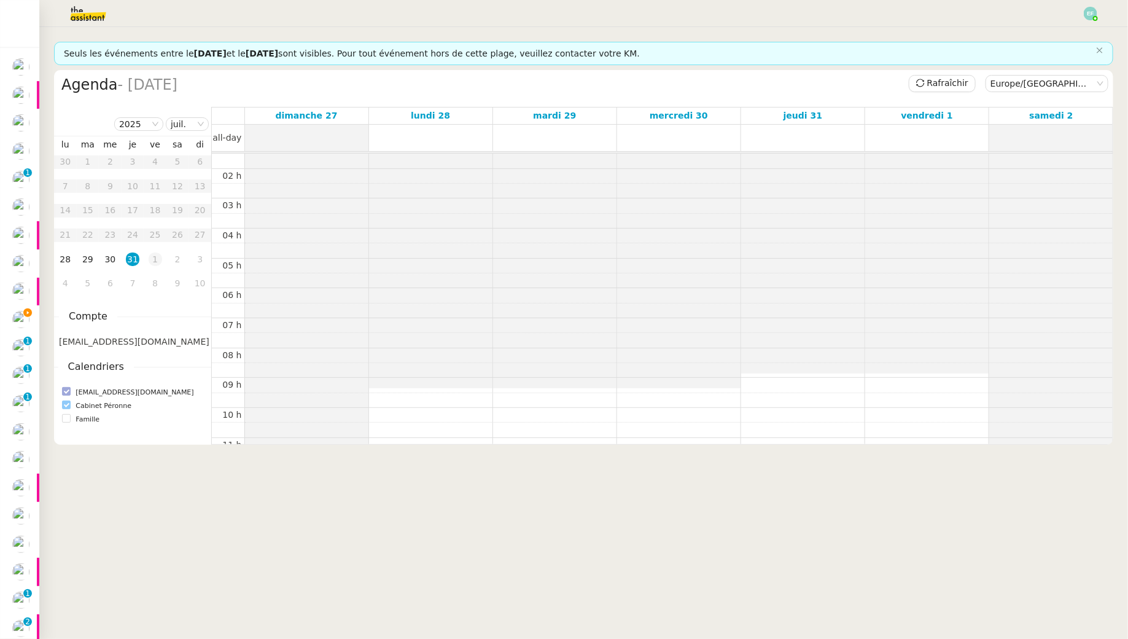
click at [158, 264] on div "1" at bounding box center [156, 259] width 14 height 14
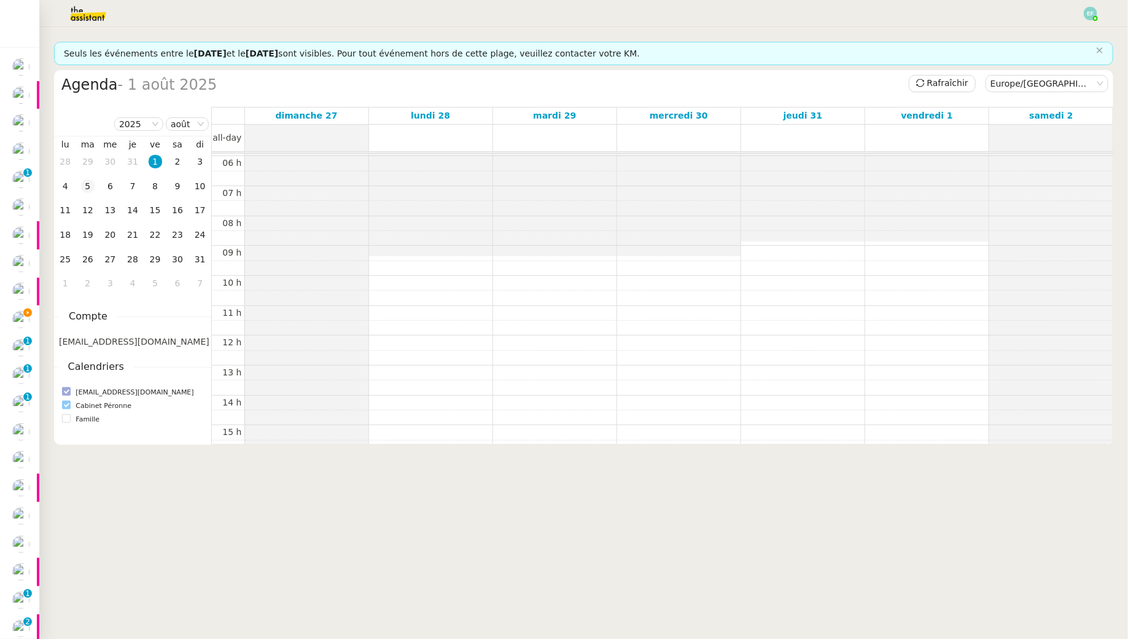
click at [87, 189] on div "5" at bounding box center [88, 186] width 14 height 14
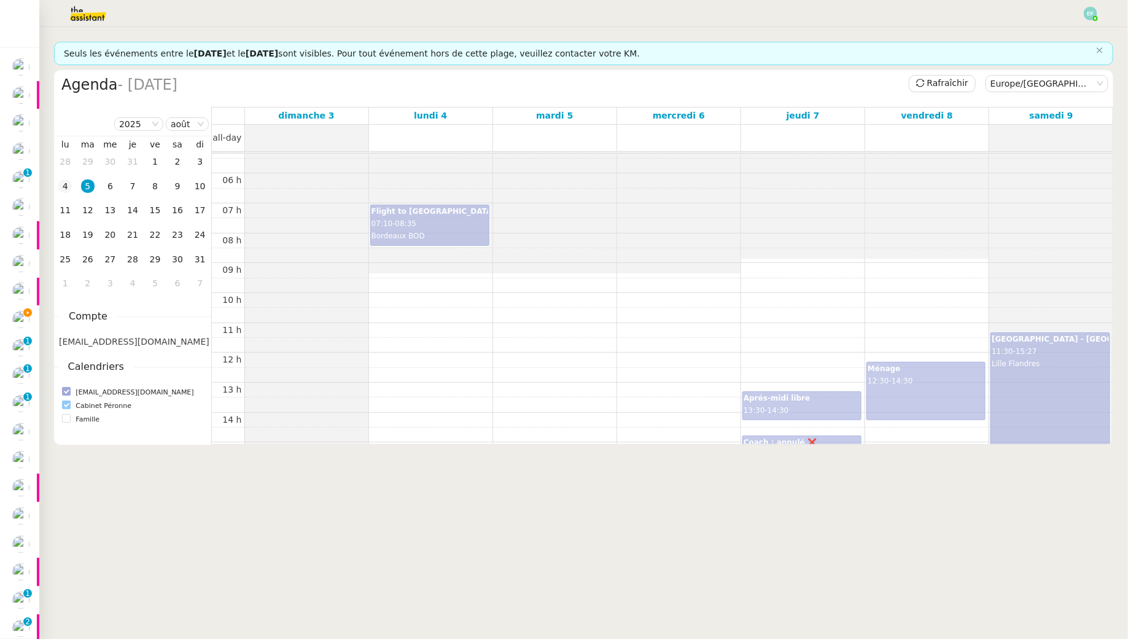
click at [72, 187] on td "4" at bounding box center [65, 186] width 23 height 25
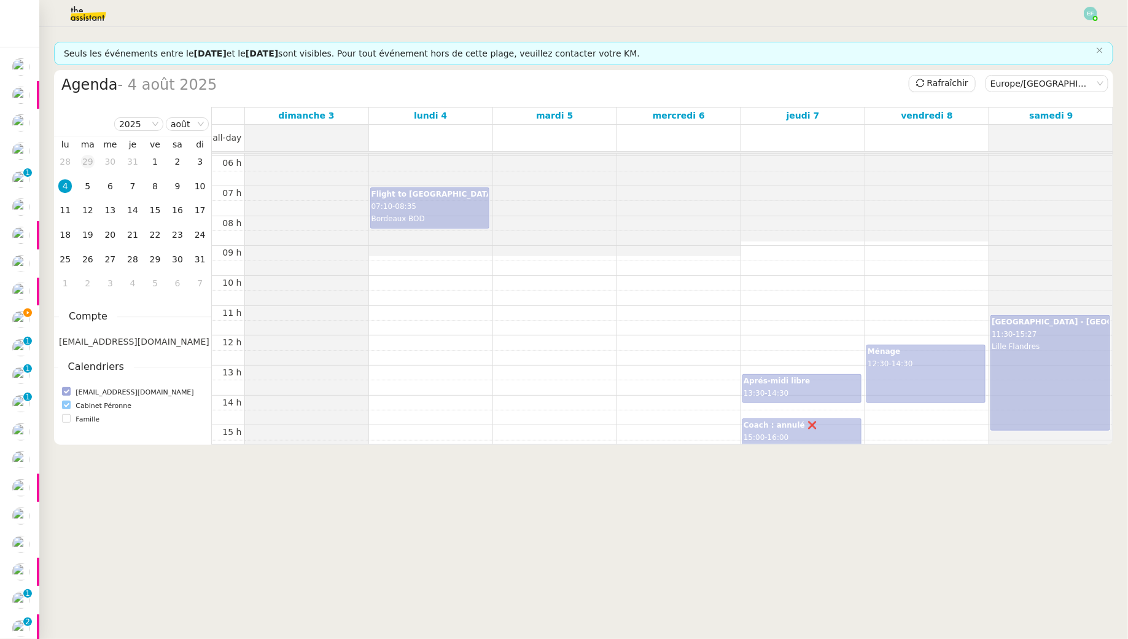
click at [82, 165] on div "29" at bounding box center [88, 162] width 14 height 14
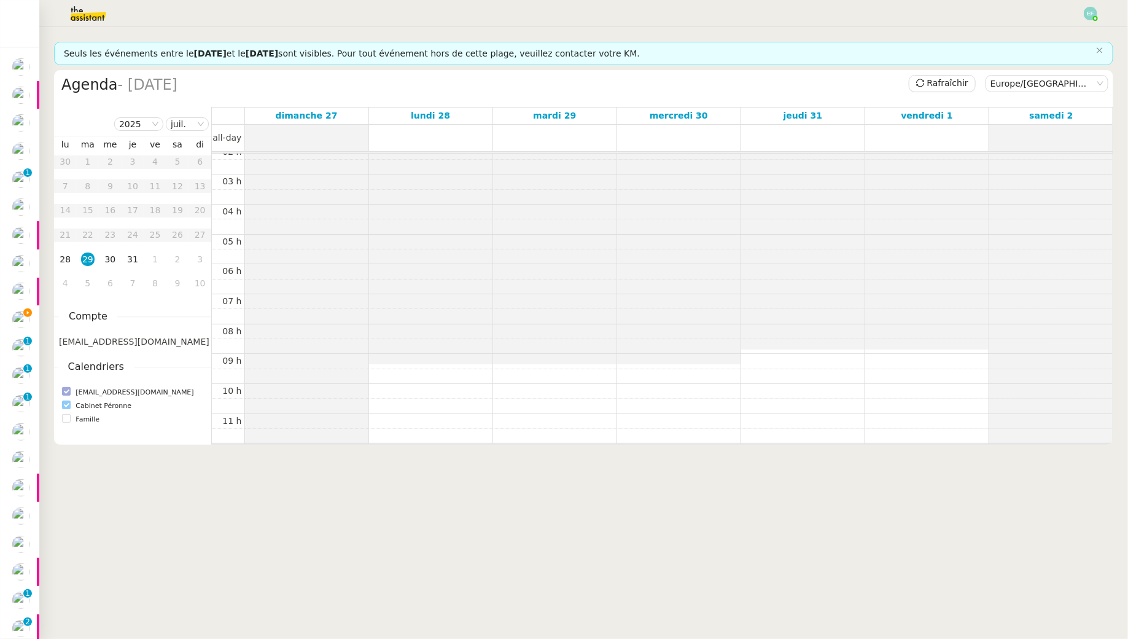
scroll to position [0, 0]
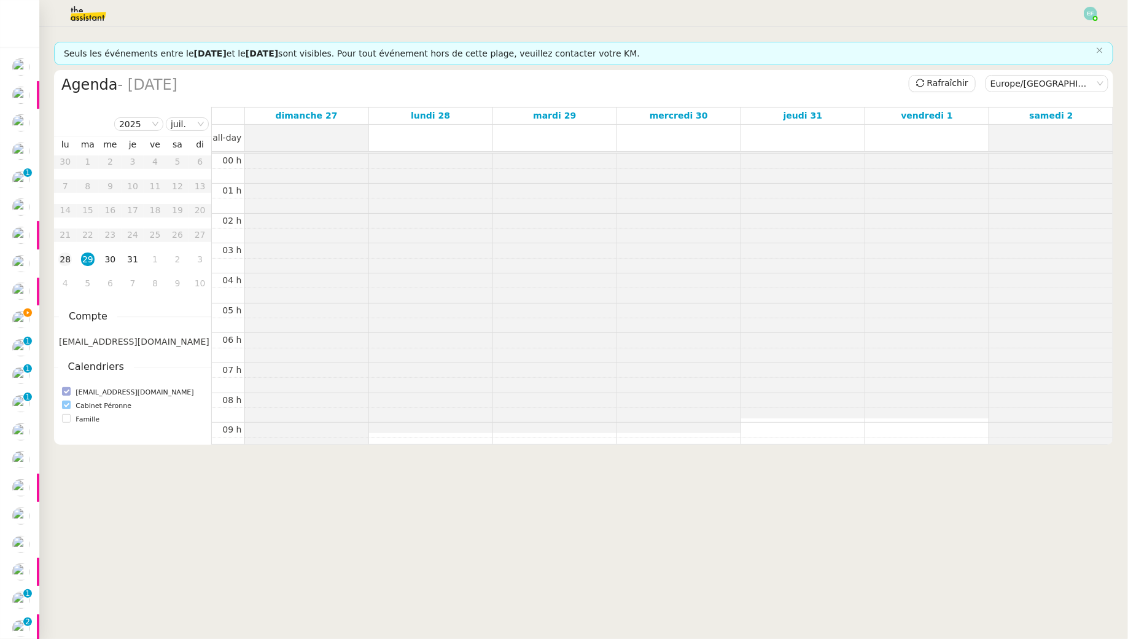
click at [67, 259] on div "28" at bounding box center [65, 259] width 14 height 14
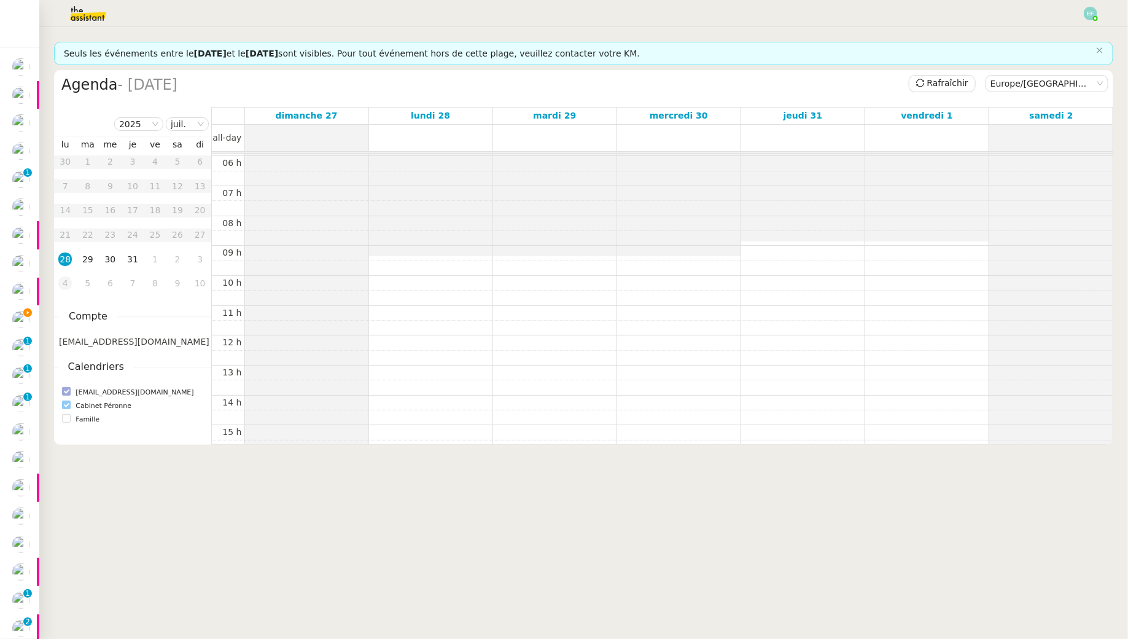
click at [70, 284] on div "4" at bounding box center [65, 283] width 14 height 14
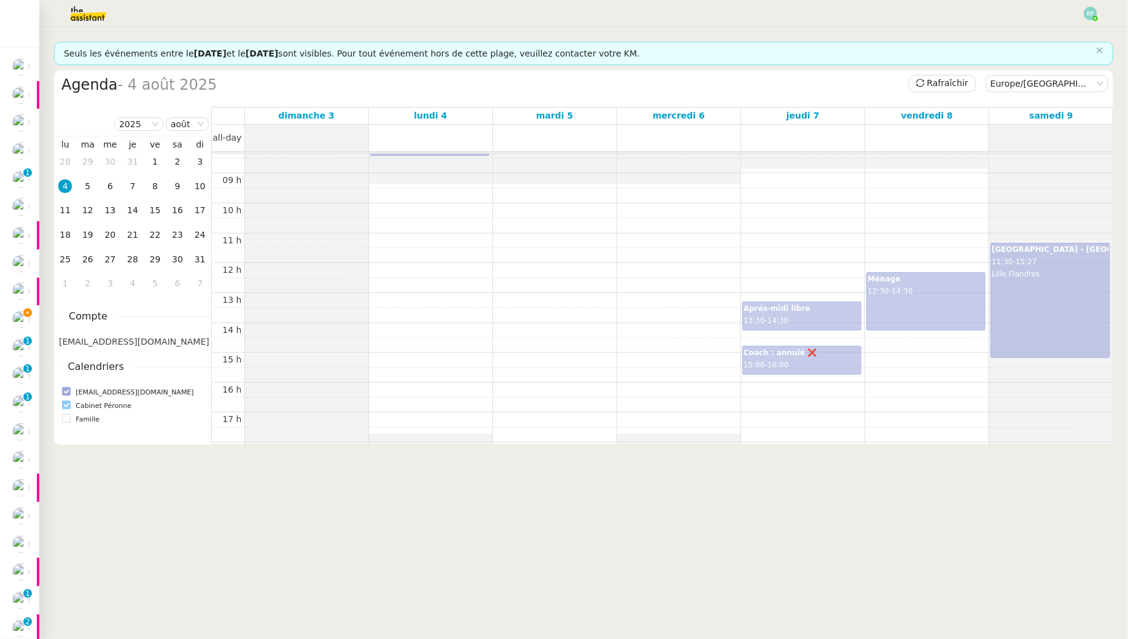
scroll to position [301, 0]
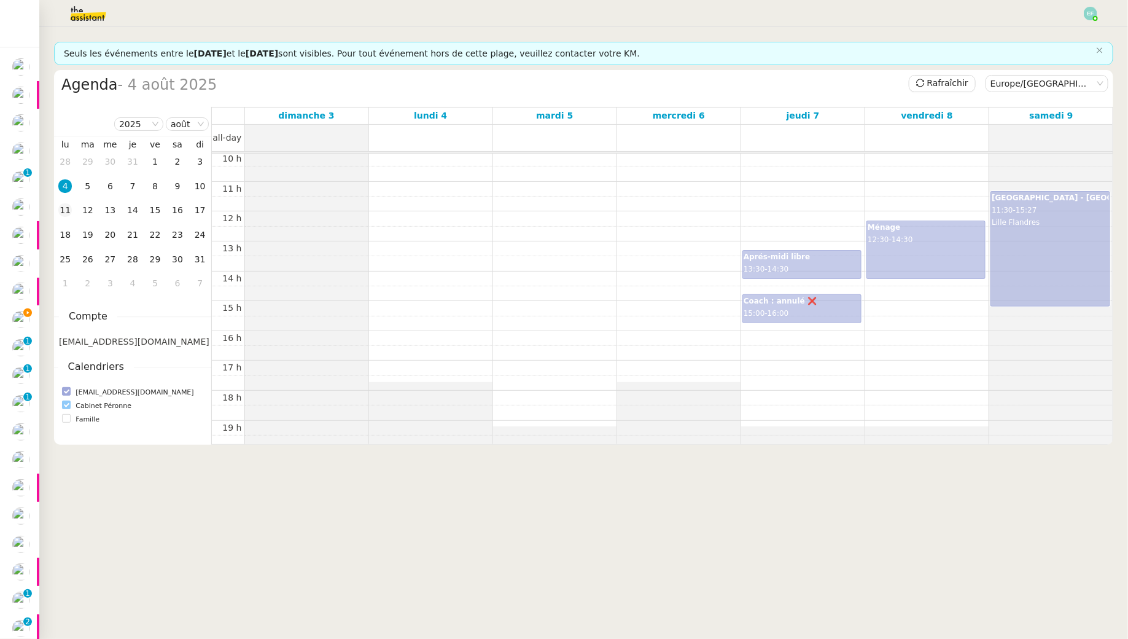
click at [63, 213] on div "11" at bounding box center [65, 210] width 14 height 14
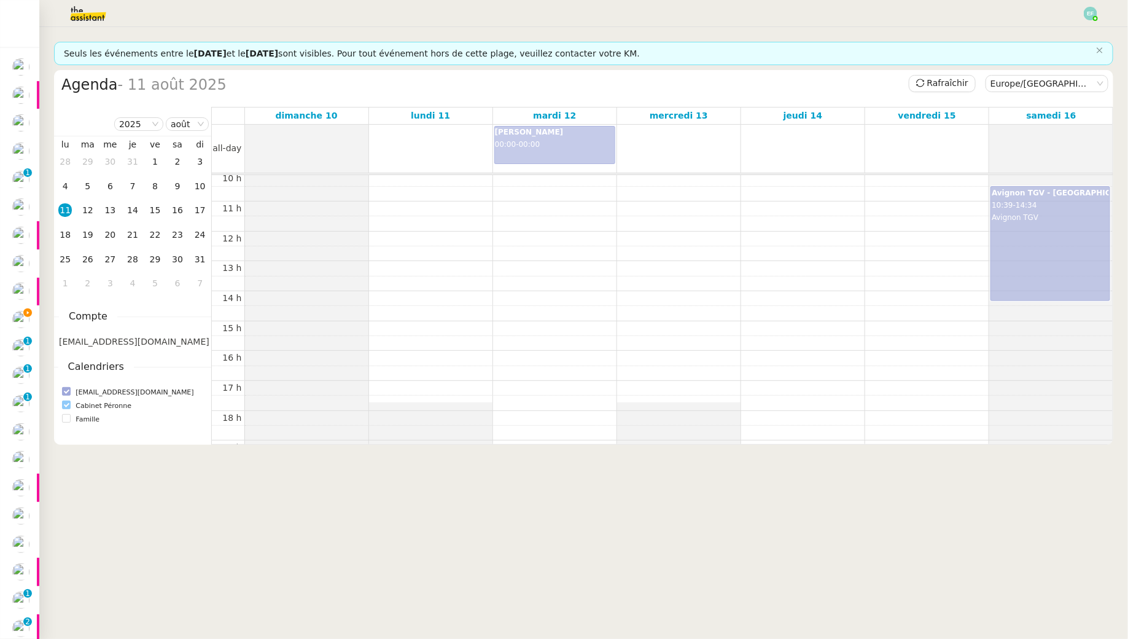
scroll to position [303, 0]
click at [69, 236] on div "18" at bounding box center [65, 235] width 14 height 14
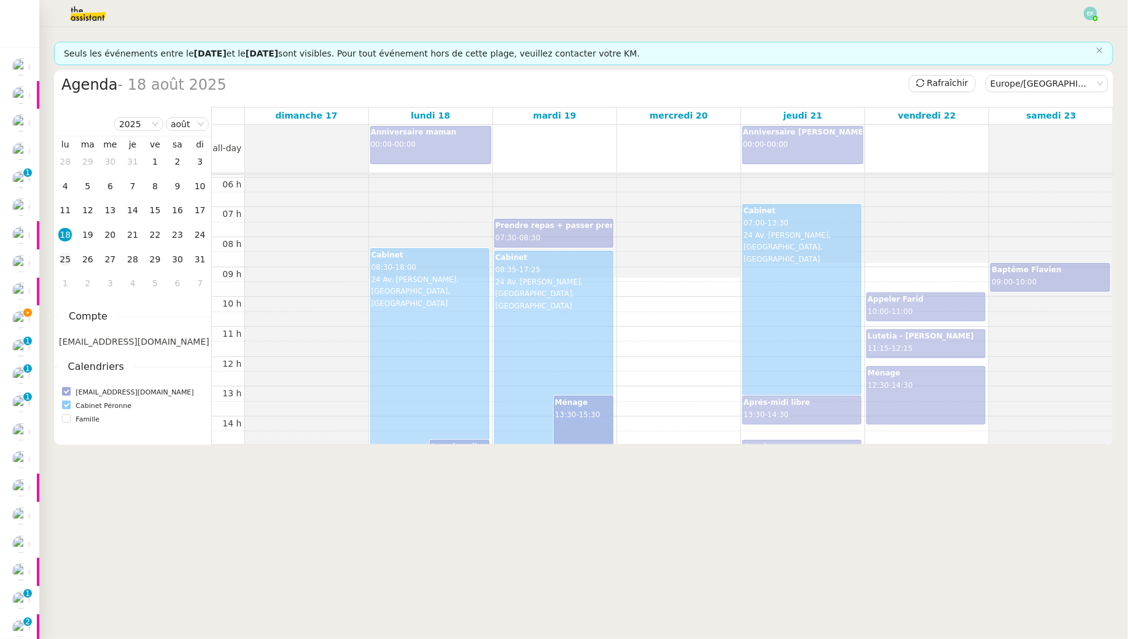
click at [65, 259] on div "25" at bounding box center [65, 259] width 14 height 14
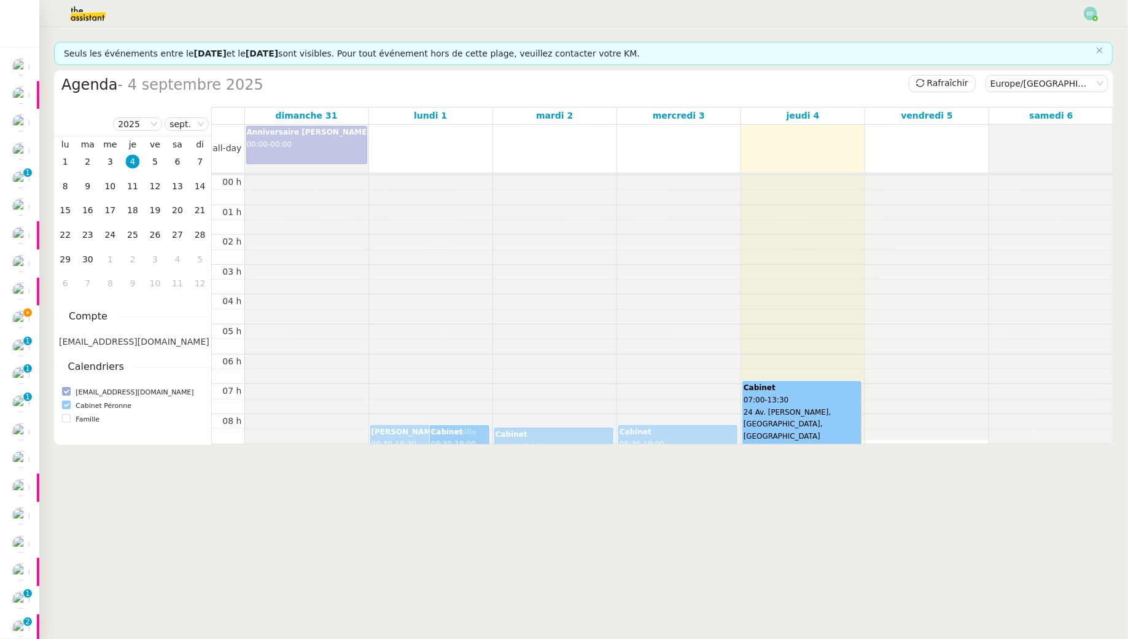
scroll to position [177, 0]
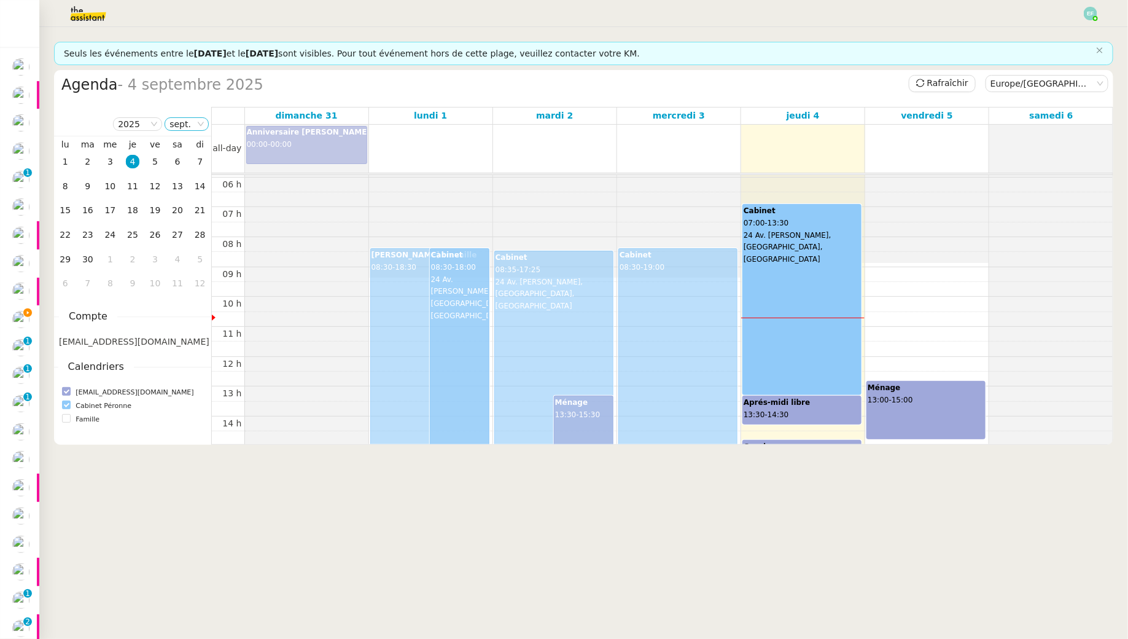
click at [184, 127] on nz-select-item "sept." at bounding box center [187, 124] width 34 height 12
click at [176, 187] on div "août" at bounding box center [187, 186] width 33 height 11
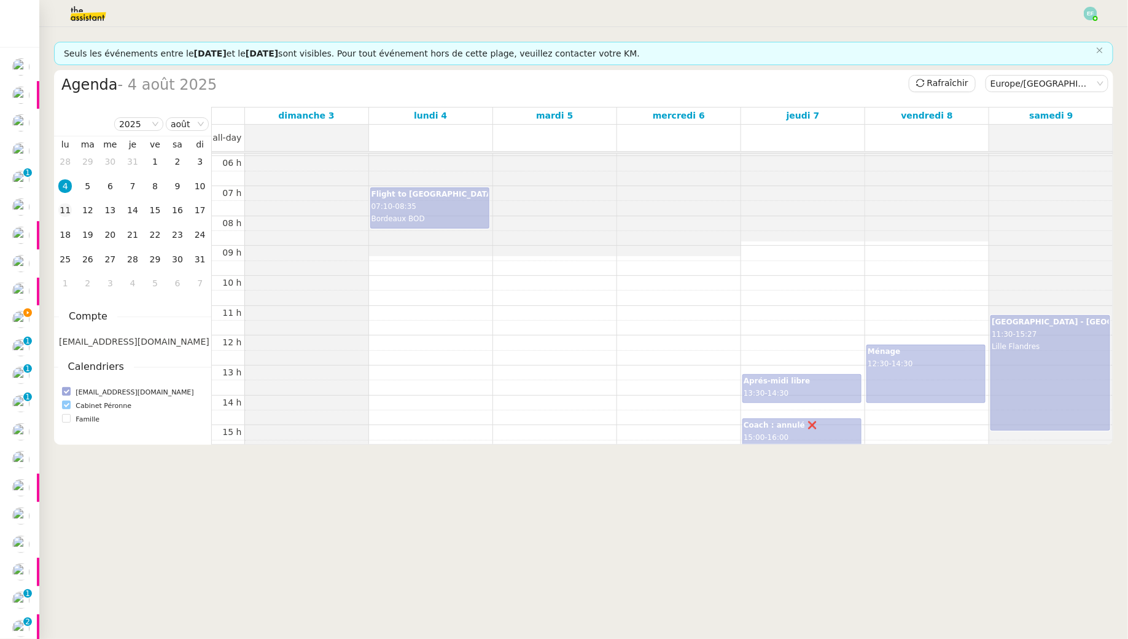
click at [70, 203] on div "11" at bounding box center [65, 210] width 14 height 14
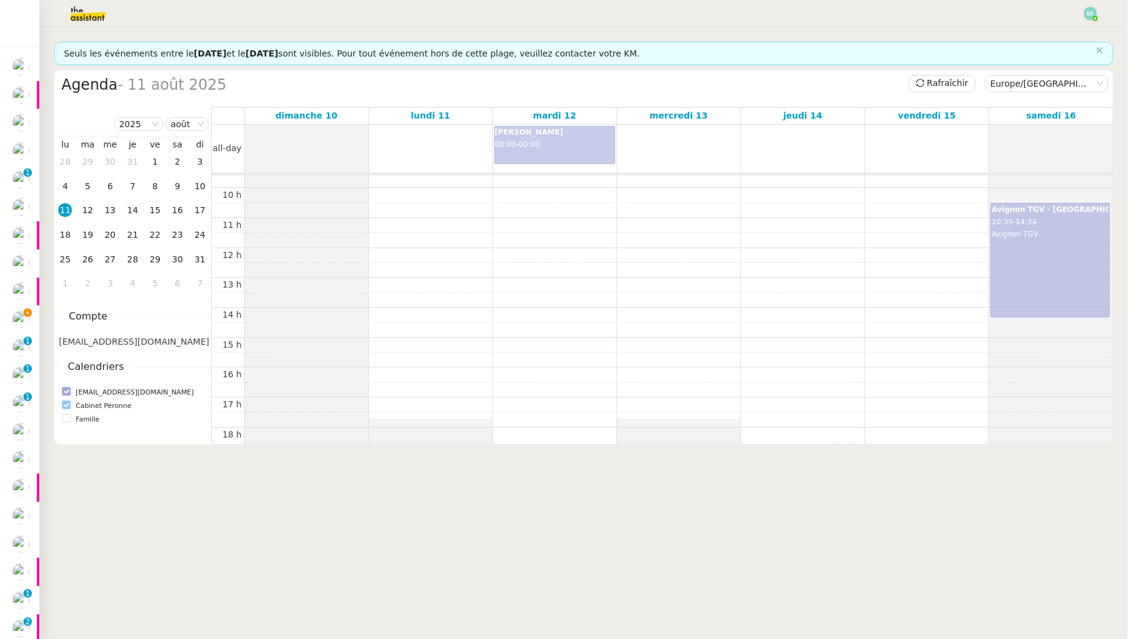
scroll to position [287, 0]
click at [69, 233] on div "18" at bounding box center [65, 235] width 14 height 14
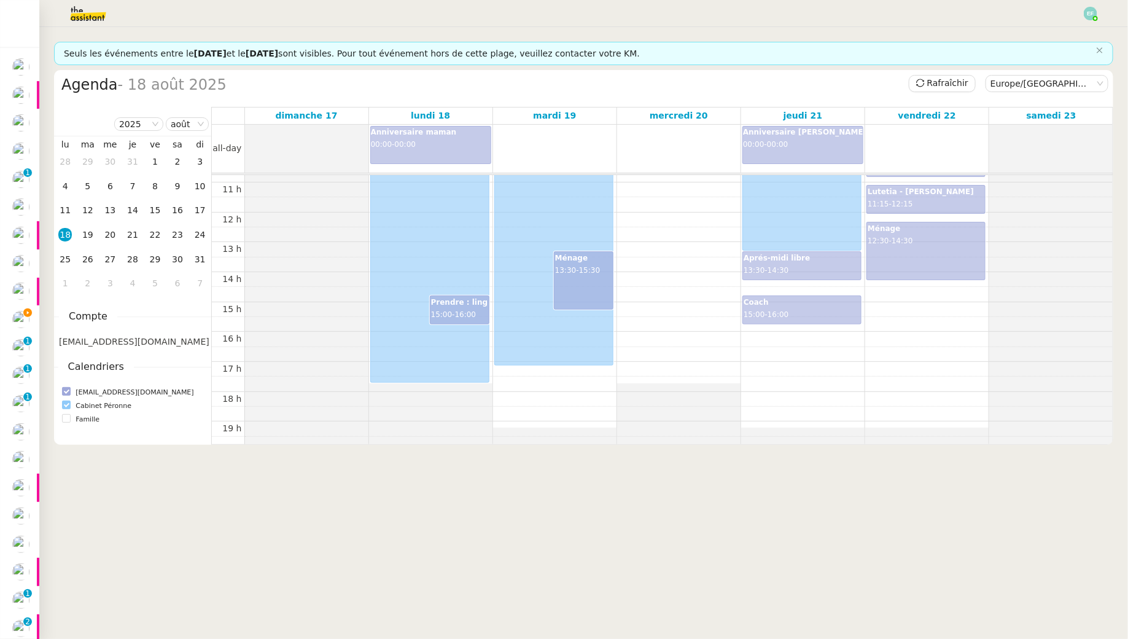
scroll to position [339, 0]
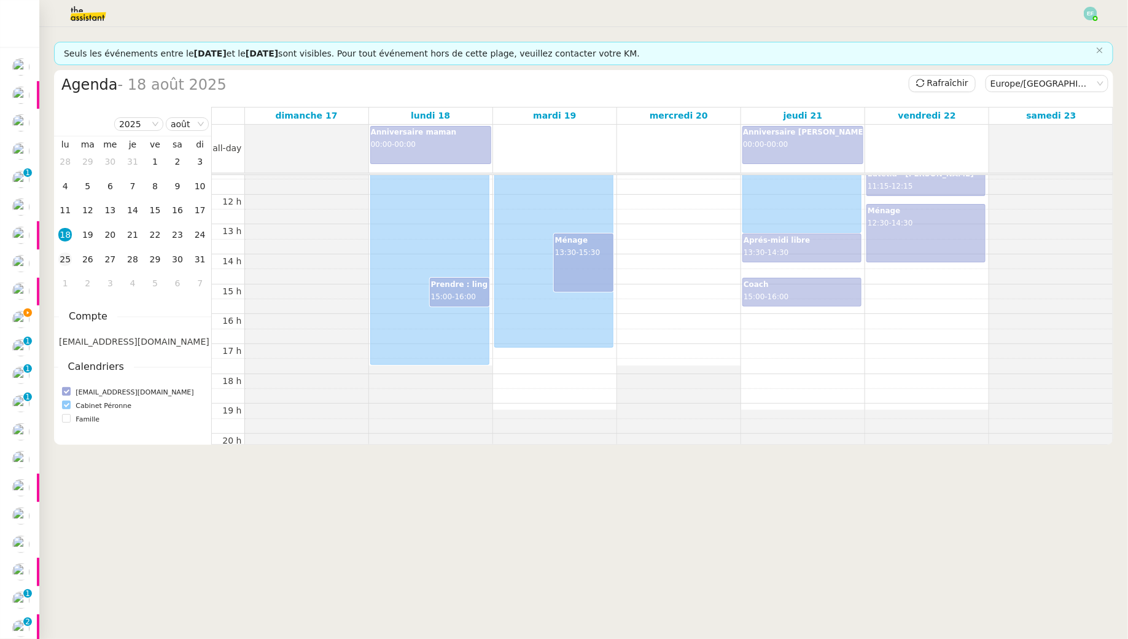
click at [70, 256] on div "25" at bounding box center [65, 259] width 14 height 14
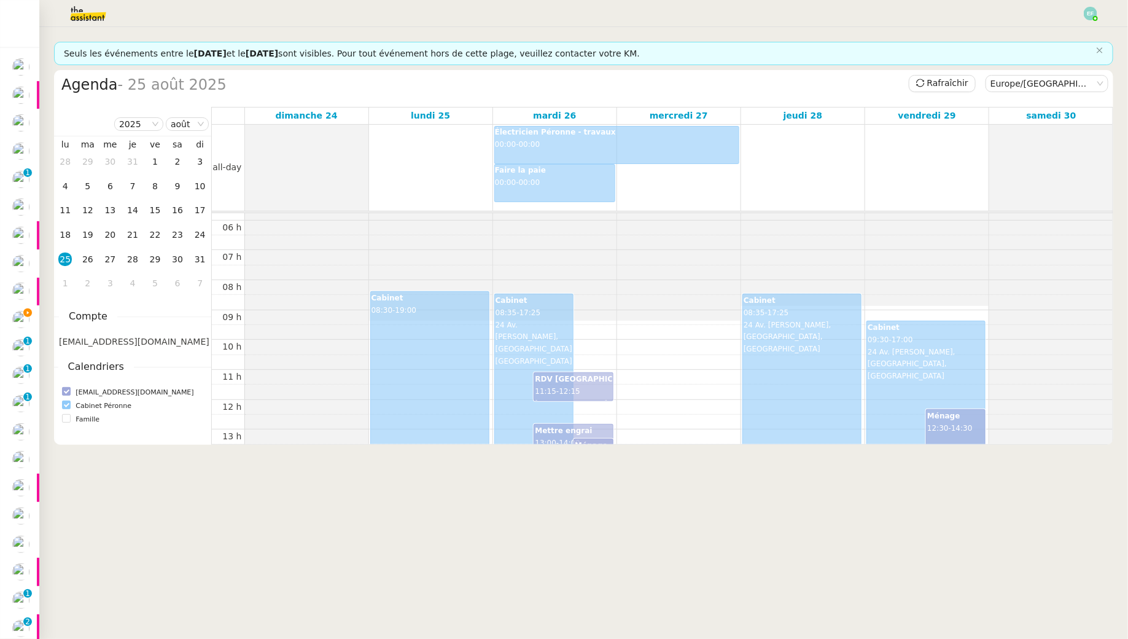
scroll to position [168, 0]
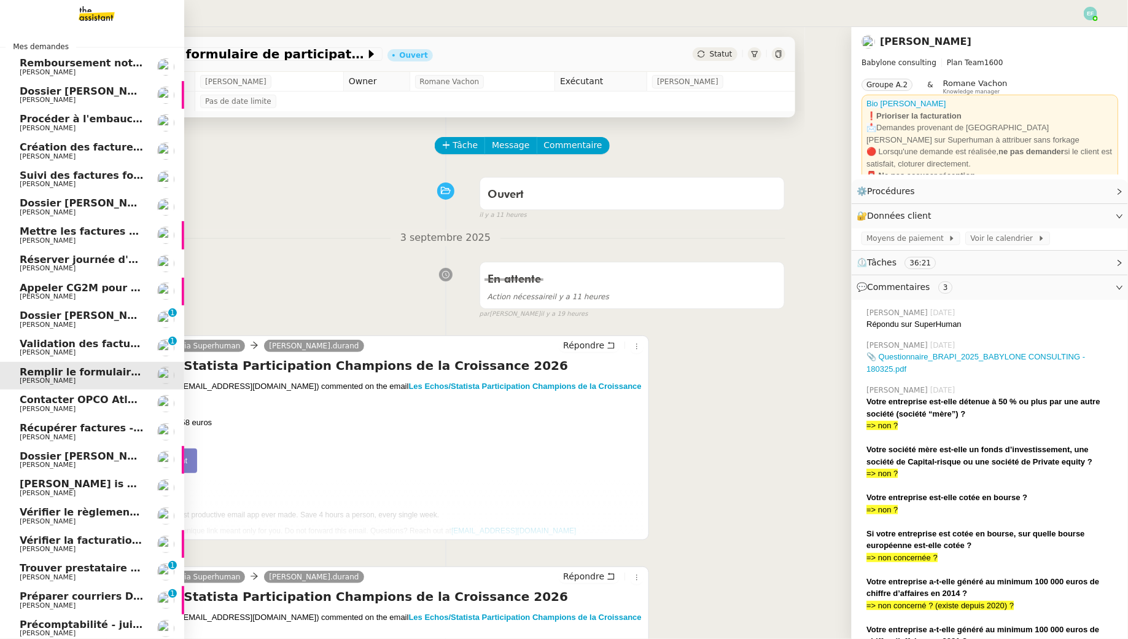
scroll to position [75, 0]
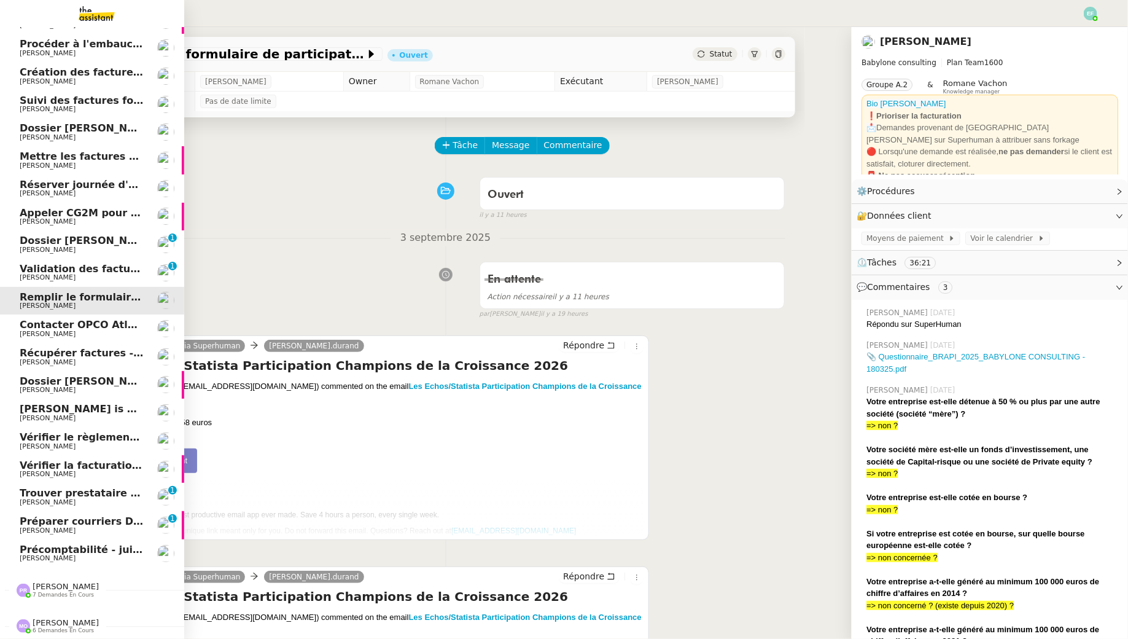
click at [72, 252] on span "[PERSON_NAME]" at bounding box center [82, 249] width 124 height 7
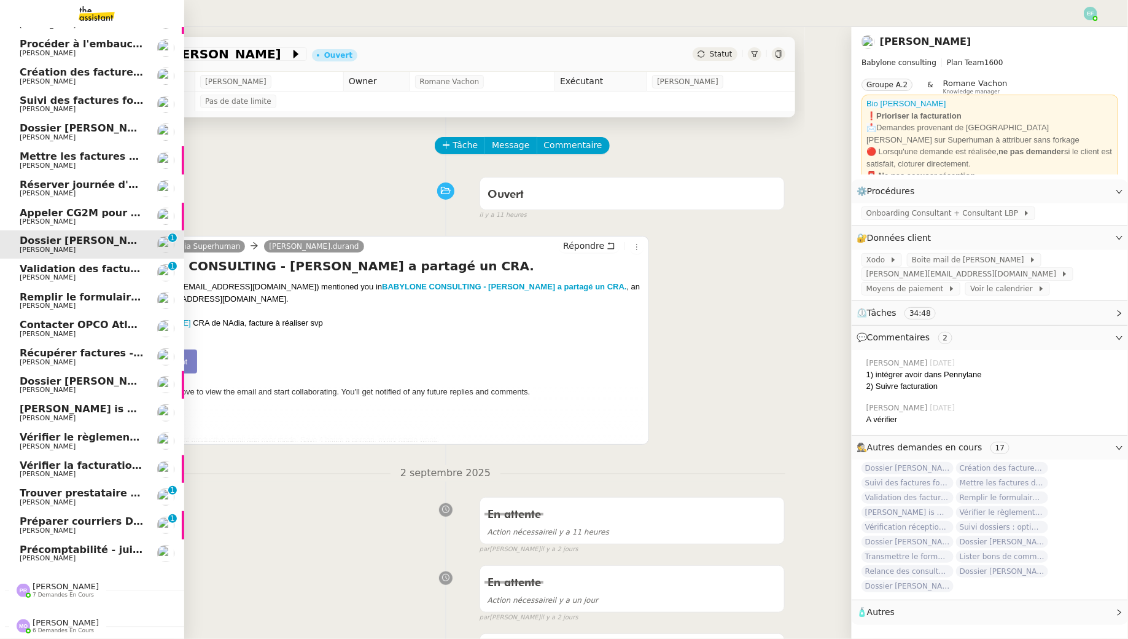
click at [29, 274] on span "[PERSON_NAME]" at bounding box center [48, 277] width 56 height 8
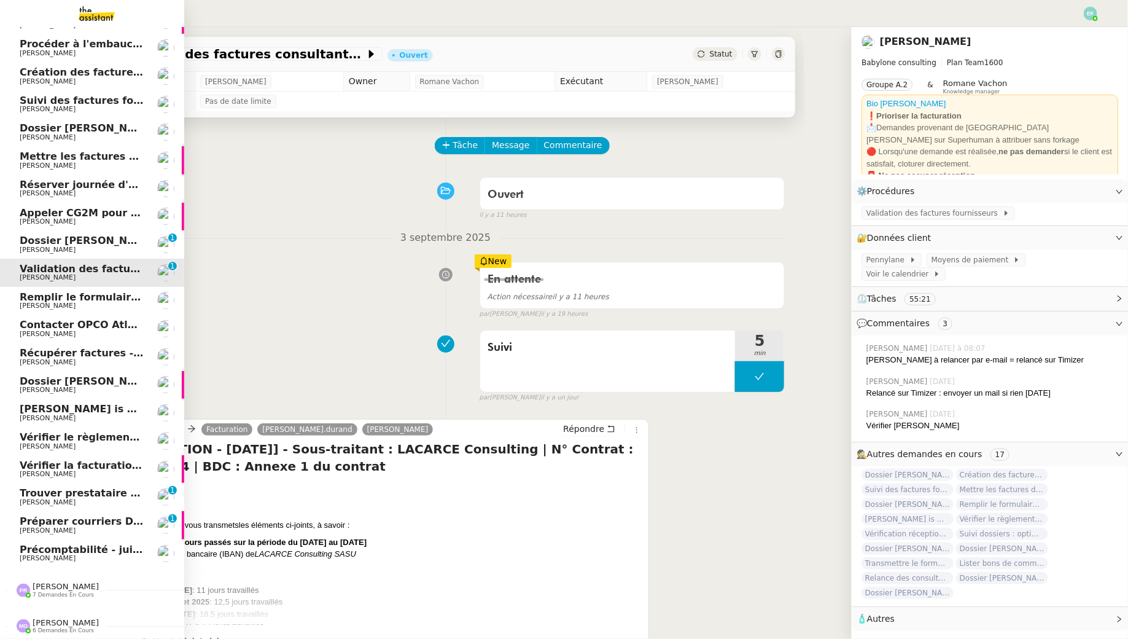
click at [79, 241] on span "Dossier [PERSON_NAME]" at bounding box center [88, 241] width 136 height 12
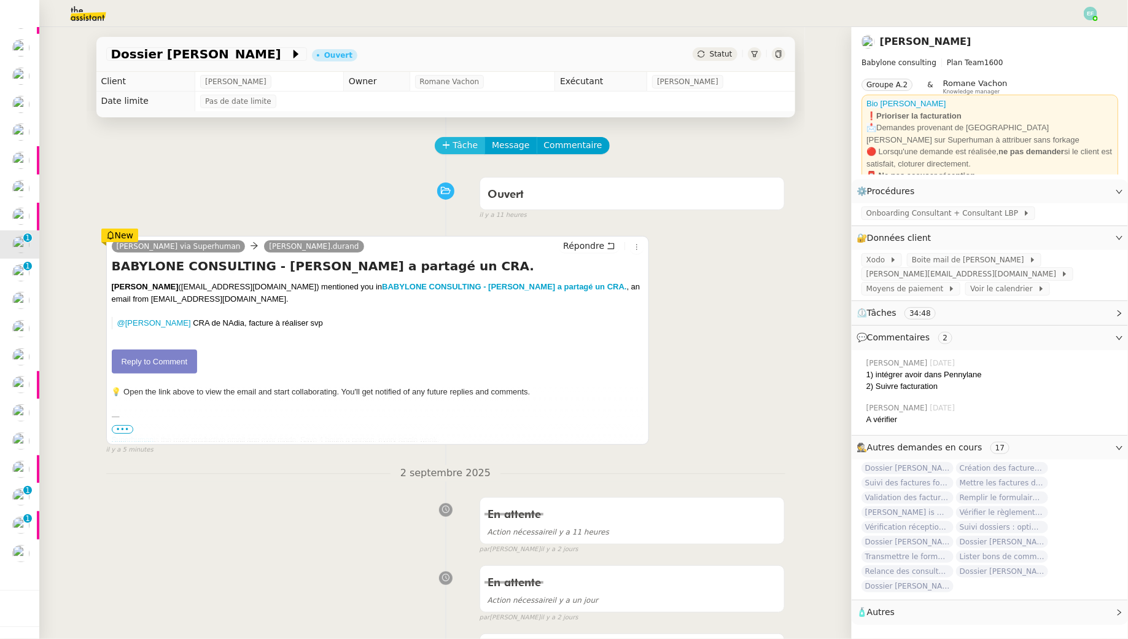
click at [451, 148] on button "Tâche" at bounding box center [460, 145] width 51 height 17
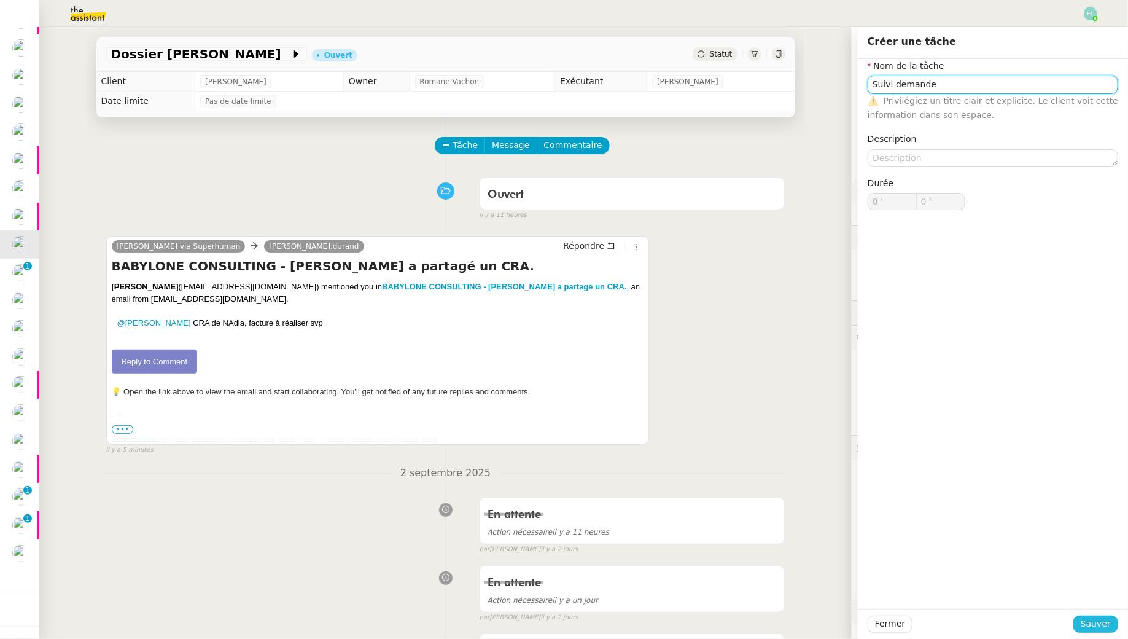
type input "Suivi demande"
click at [1105, 624] on span "Sauver" at bounding box center [1096, 624] width 30 height 14
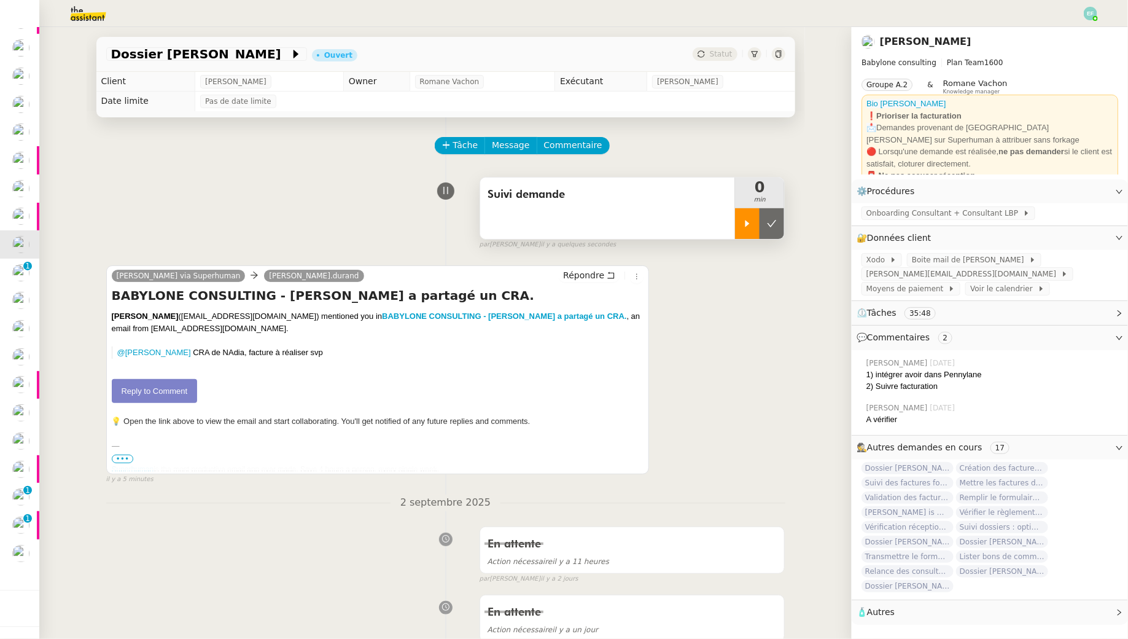
click at [741, 224] on div at bounding box center [747, 223] width 25 height 31
click at [588, 144] on span "Commentaire" at bounding box center [573, 145] width 58 height 14
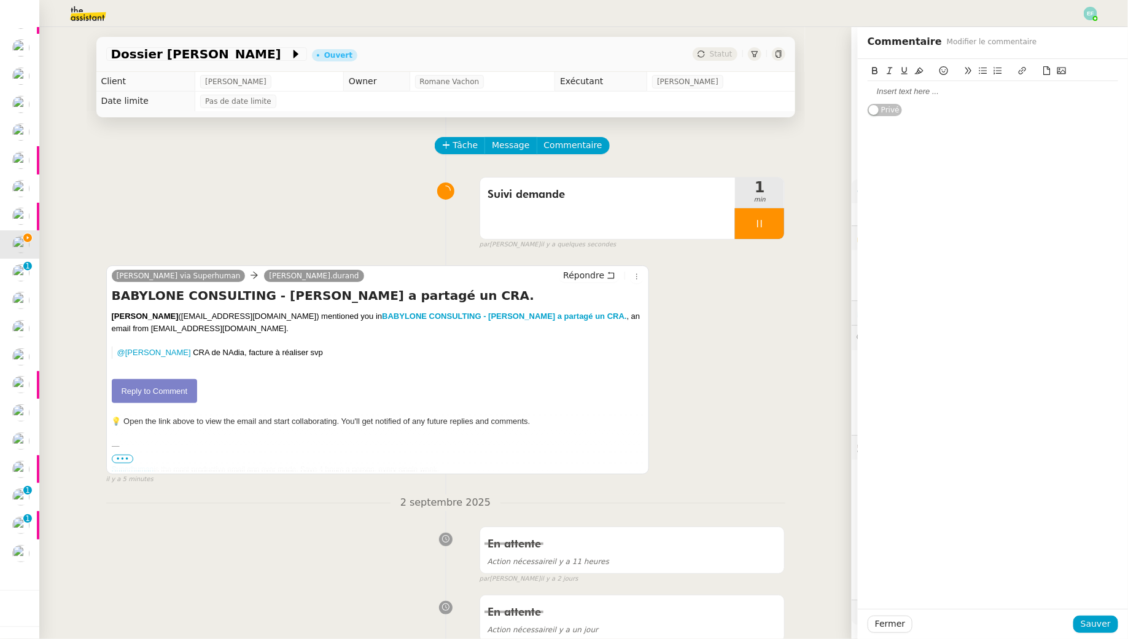
click at [888, 89] on div at bounding box center [993, 91] width 251 height 11
click at [1111, 624] on span "Sauver" at bounding box center [1096, 624] width 30 height 14
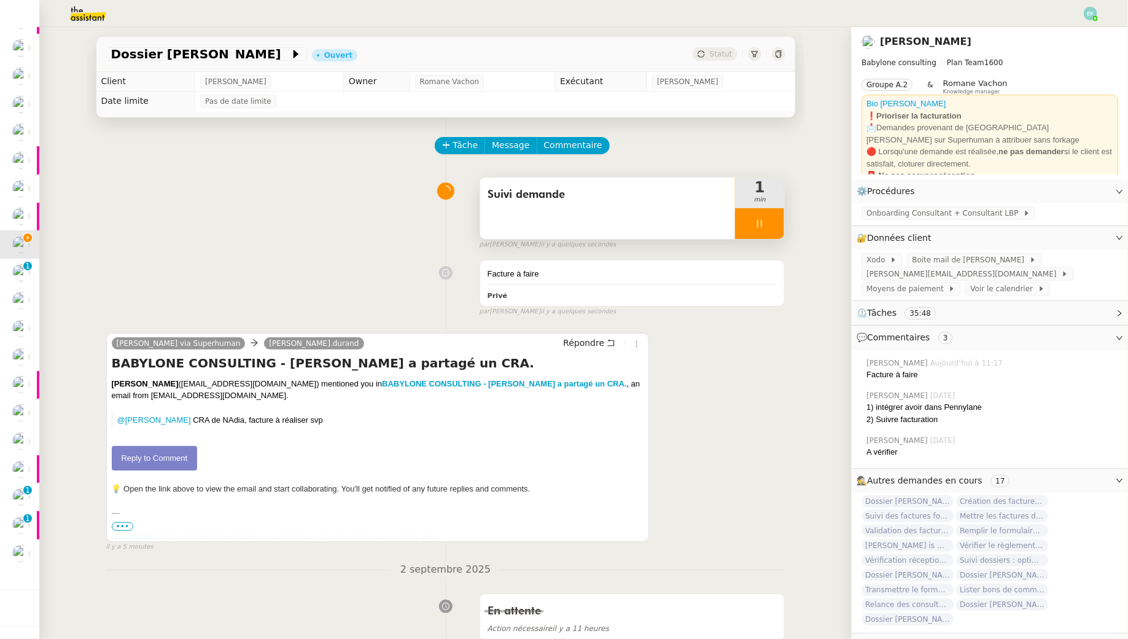
click at [774, 230] on div at bounding box center [759, 223] width 49 height 31
click at [773, 228] on icon at bounding box center [772, 224] width 10 height 10
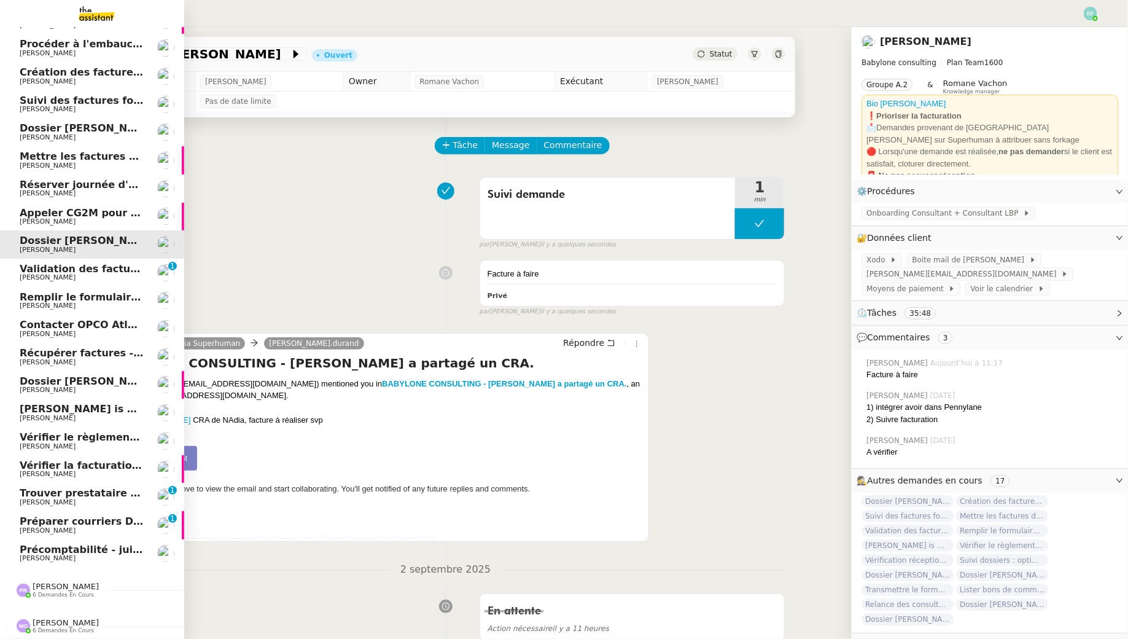
click at [24, 496] on span "Trouver prestataire entretien climatisation" at bounding box center [139, 493] width 238 height 12
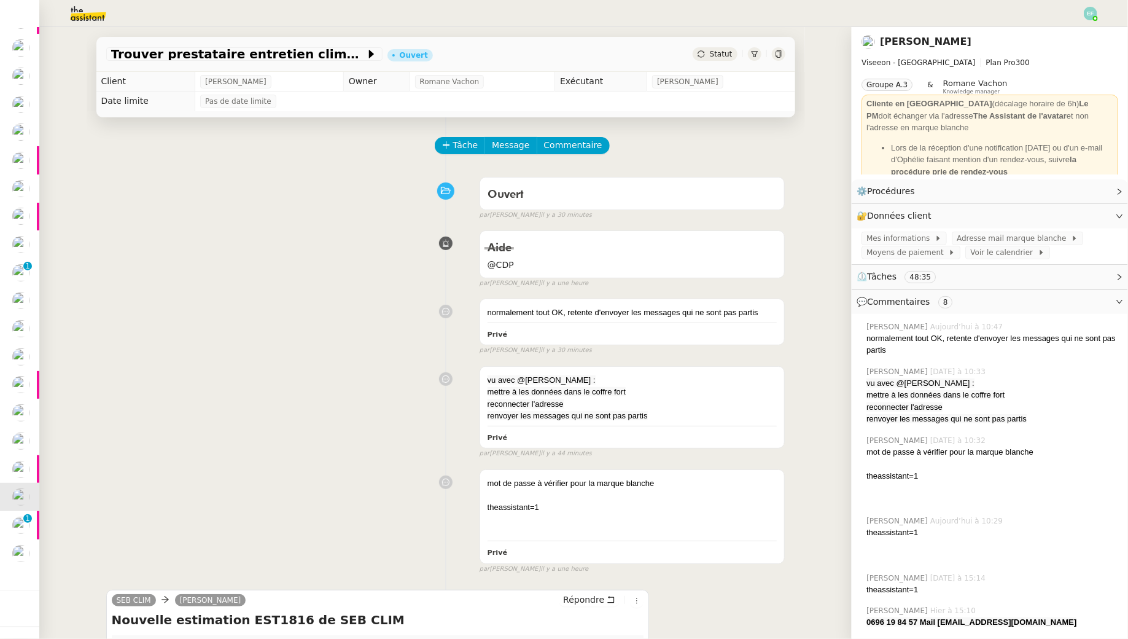
click at [468, 155] on div "Tâche Message Commentaire" at bounding box center [611, 151] width 350 height 29
click at [461, 149] on span "Tâche" at bounding box center [465, 145] width 25 height 14
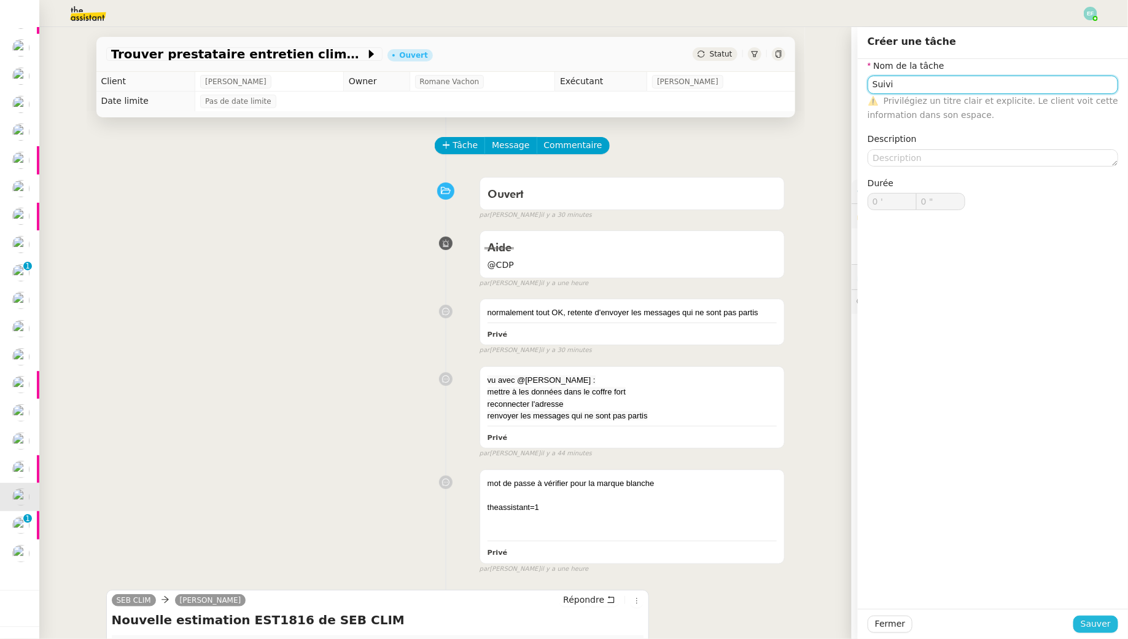
type input "Suivi"
click at [1089, 625] on span "Sauver" at bounding box center [1096, 624] width 30 height 14
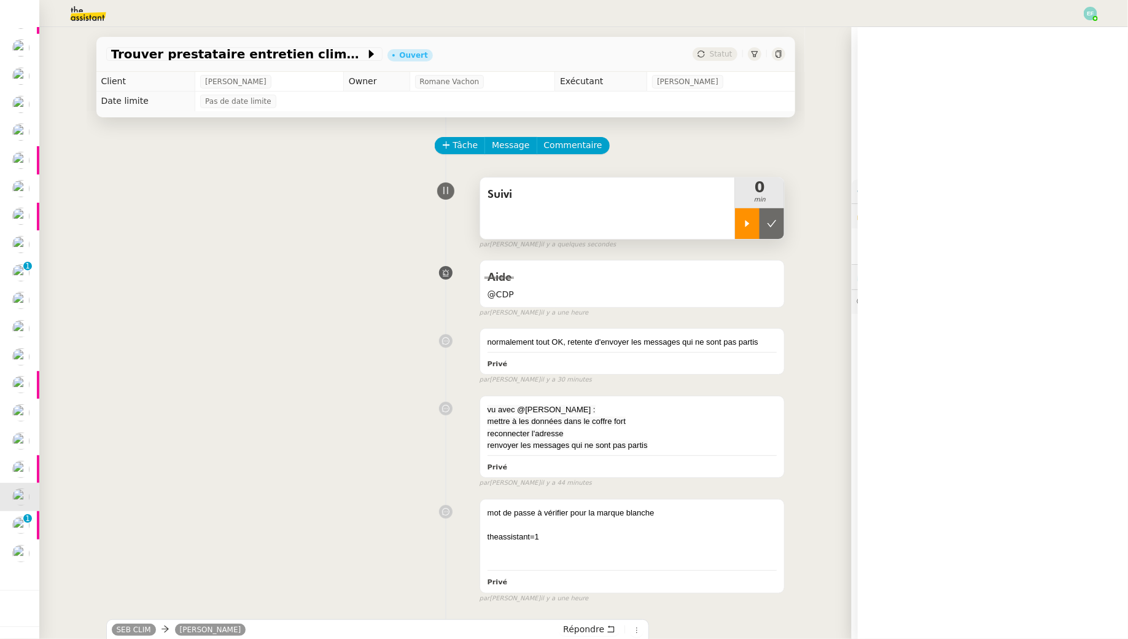
click at [749, 219] on icon at bounding box center [748, 224] width 10 height 10
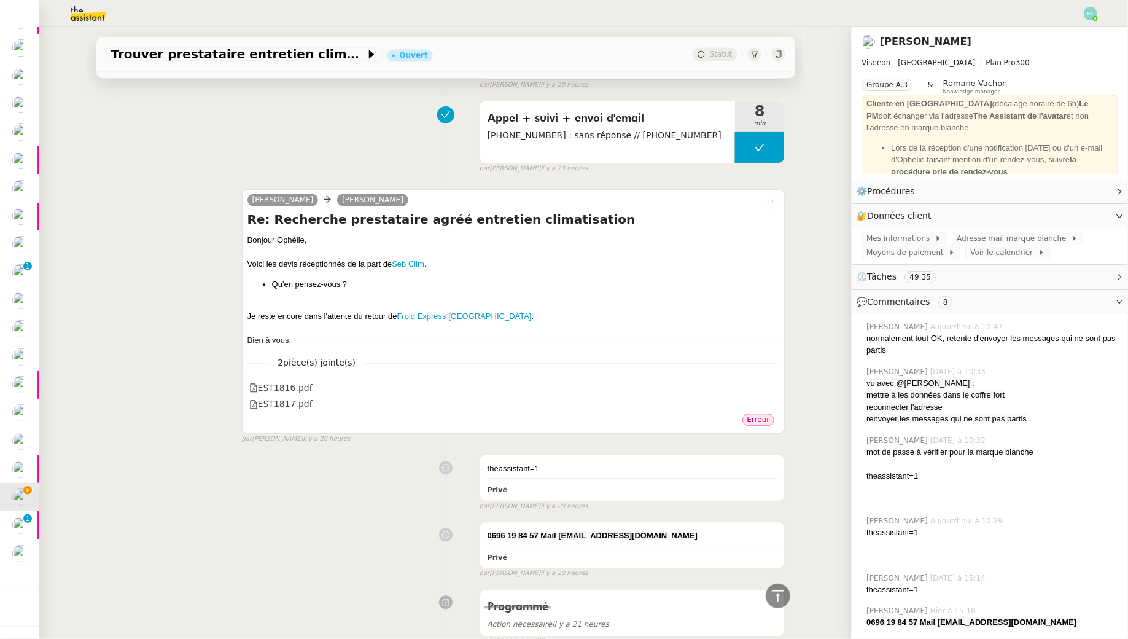
scroll to position [1270, 0]
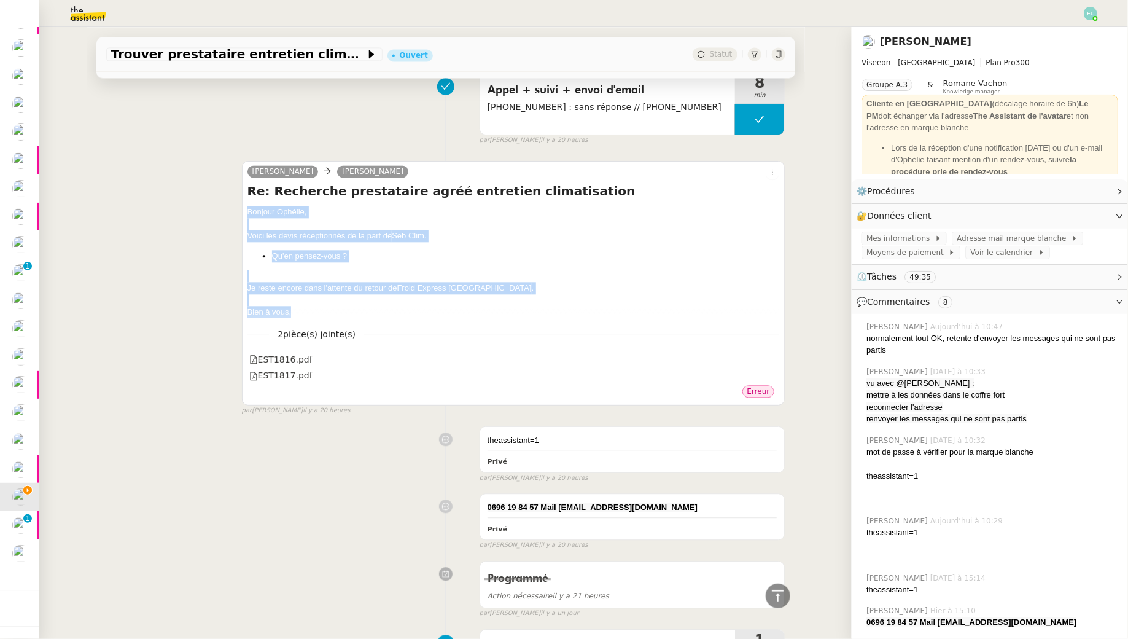
drag, startPoint x: 334, startPoint y: 310, endPoint x: 237, endPoint y: 201, distance: 145.7
click at [237, 201] on div "[PERSON_NAME] Re: Recherche prestataire agréé entretien climatisation Bonjour O…" at bounding box center [445, 283] width 679 height 266
copy div "Bonjour Ophélie, Voici les devis réceptionnés de la part de Seb Clim . Qu'en pe…"
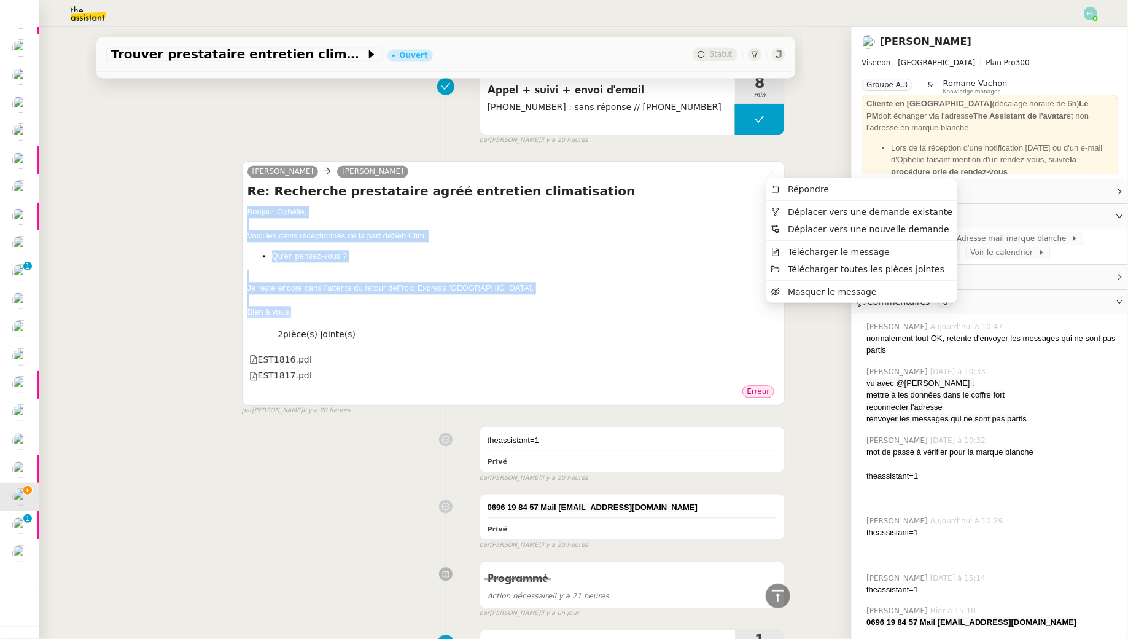
click at [777, 168] on icon at bounding box center [773, 171] width 14 height 7
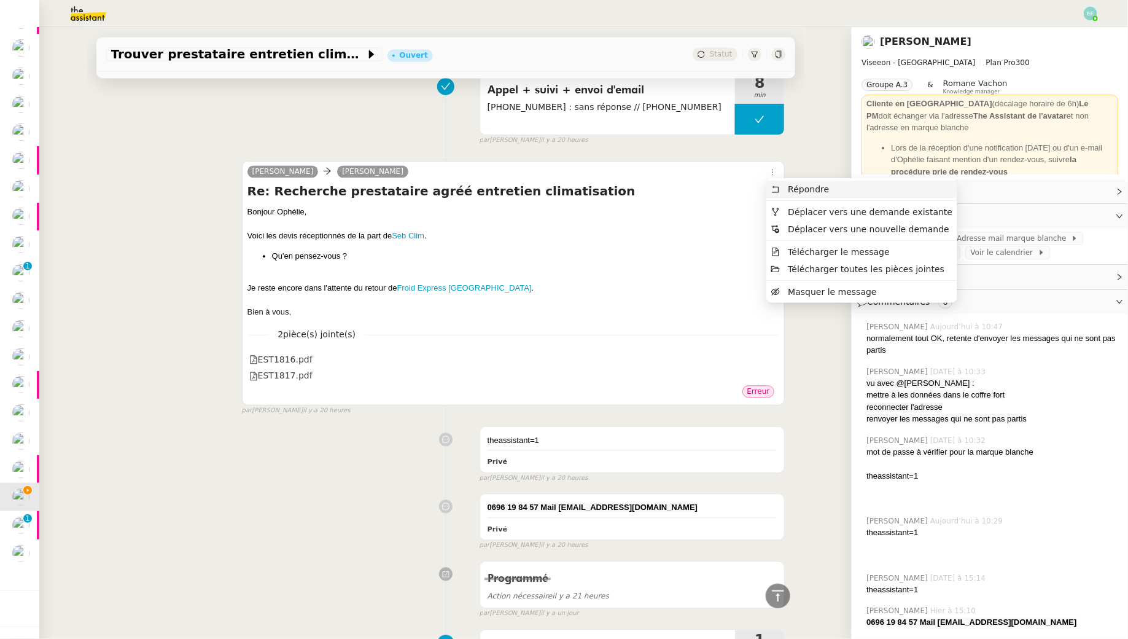
click at [783, 193] on span "Répondre" at bounding box center [801, 189] width 58 height 11
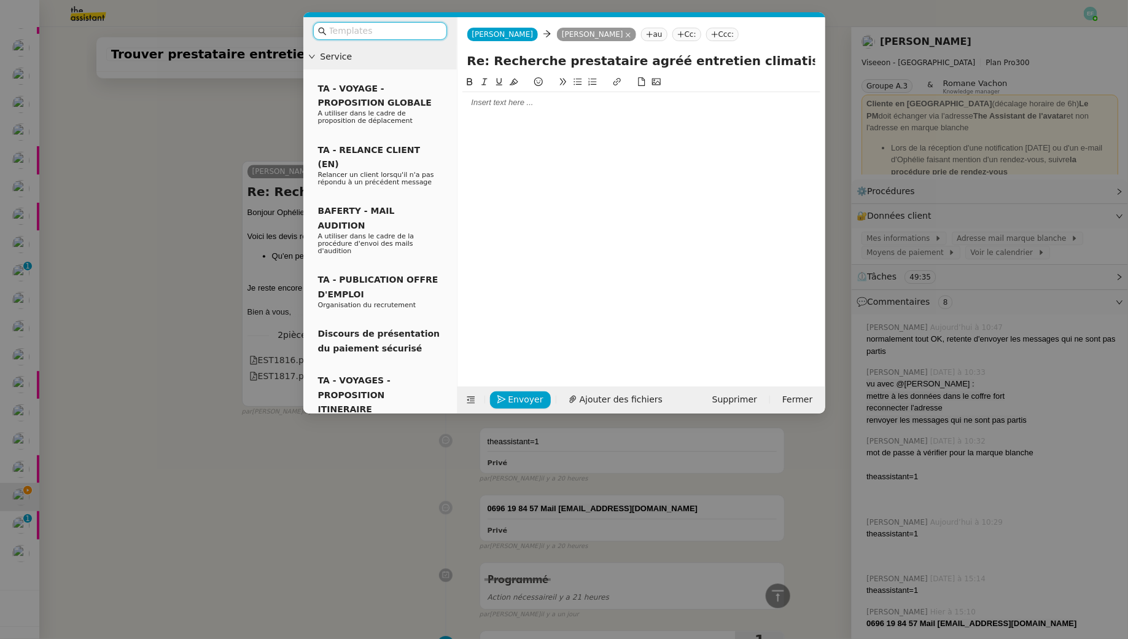
scroll to position [1366, 0]
click at [526, 112] on div at bounding box center [642, 221] width 358 height 292
paste div
click at [506, 97] on div at bounding box center [642, 102] width 358 height 11
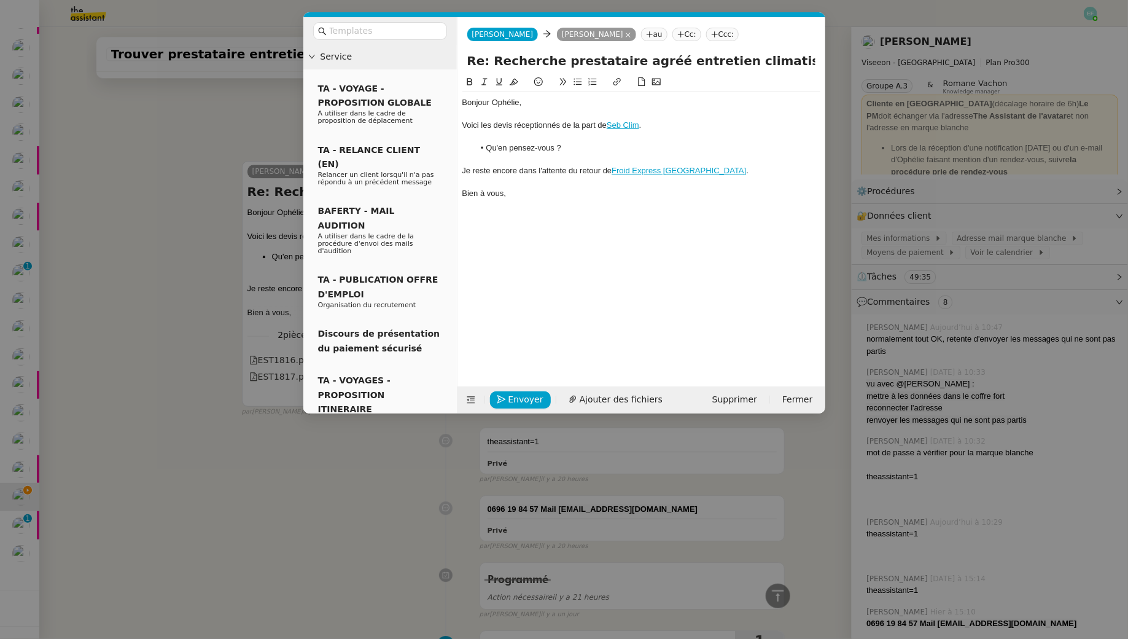
scroll to position [1527, 0]
click at [624, 130] on div "Voici les devis réceptionnés de la part de Seb Clim ." at bounding box center [642, 125] width 358 height 11
click at [692, 115] on div at bounding box center [642, 114] width 358 height 11
click at [153, 211] on nz-modal-container "Service TA - VOYAGE - PROPOSITION GLOBALE A utiliser dans le cadre de propositi…" at bounding box center [564, 319] width 1128 height 639
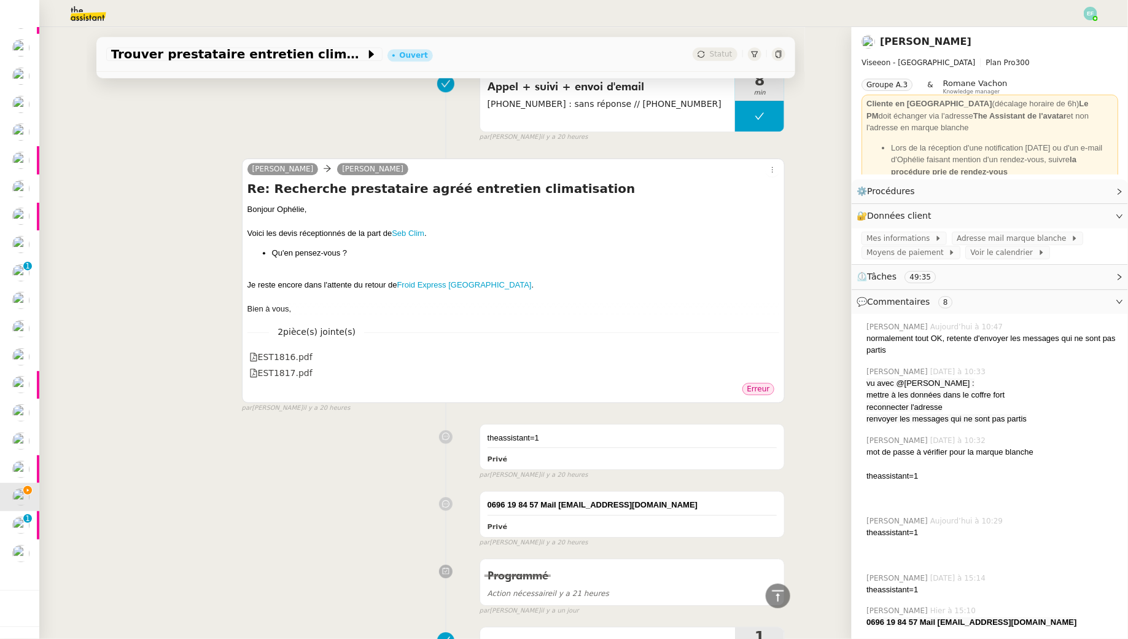
scroll to position [1524, 0]
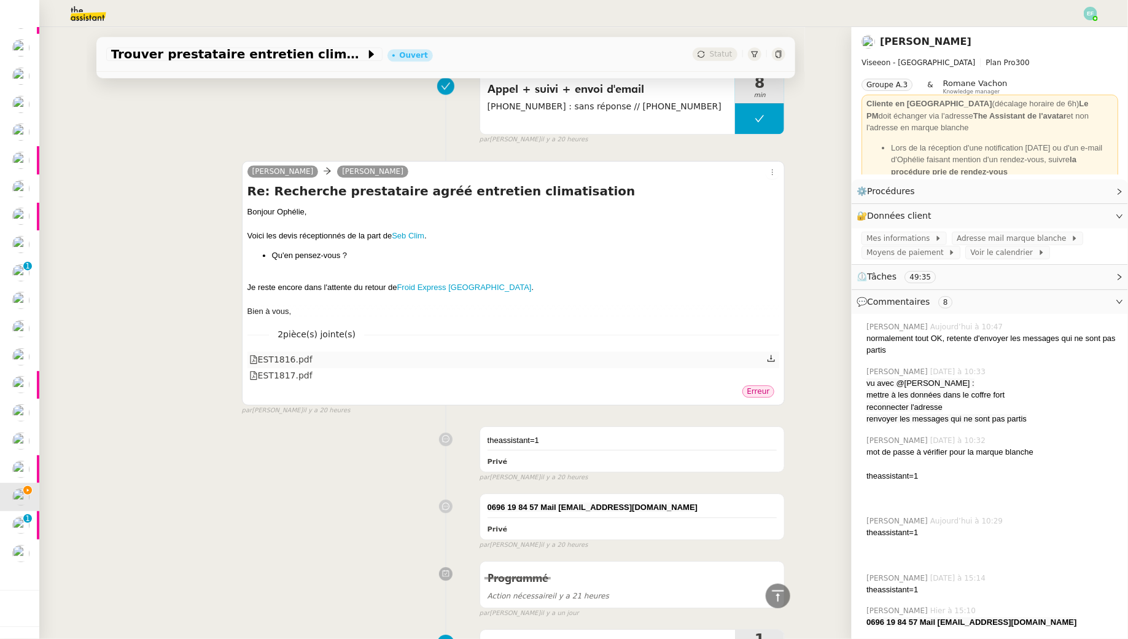
click at [774, 356] on icon at bounding box center [771, 358] width 9 height 9
click at [771, 372] on icon at bounding box center [771, 374] width 9 height 9
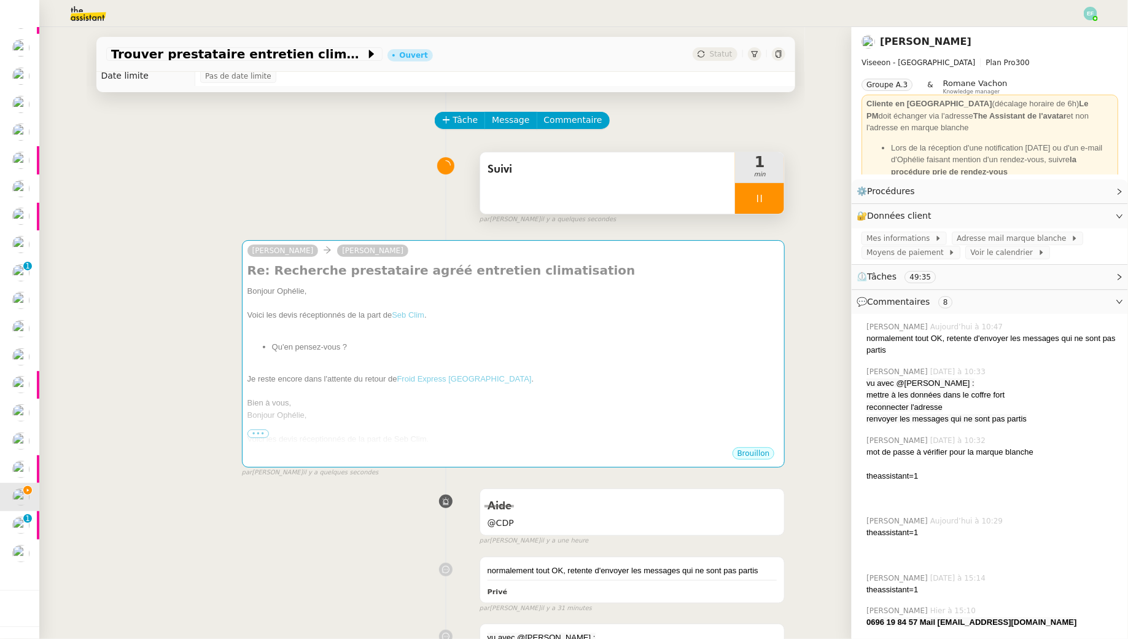
scroll to position [0, 0]
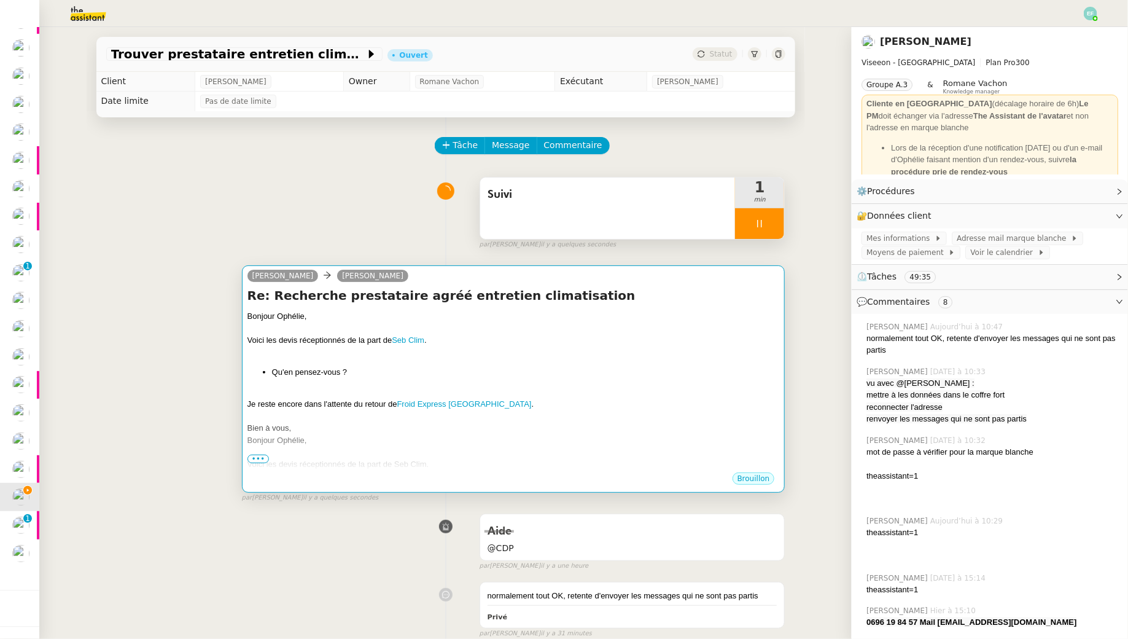
click at [499, 336] on div "Voici les devis réceptionnés de la part de Seb Clim ." at bounding box center [514, 340] width 533 height 12
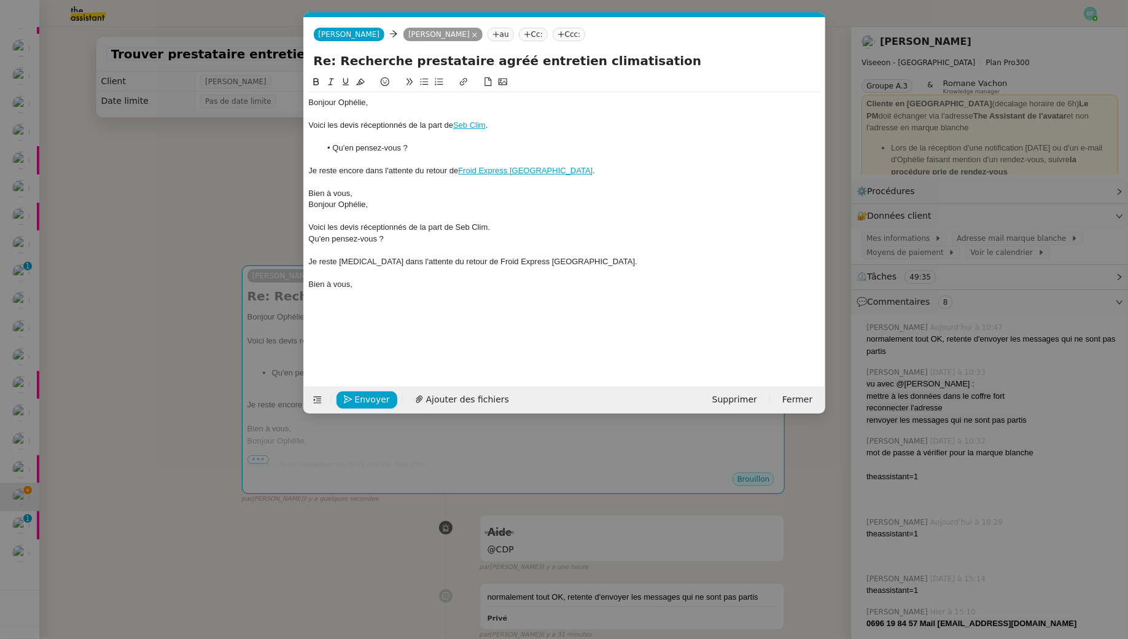
scroll to position [0, 26]
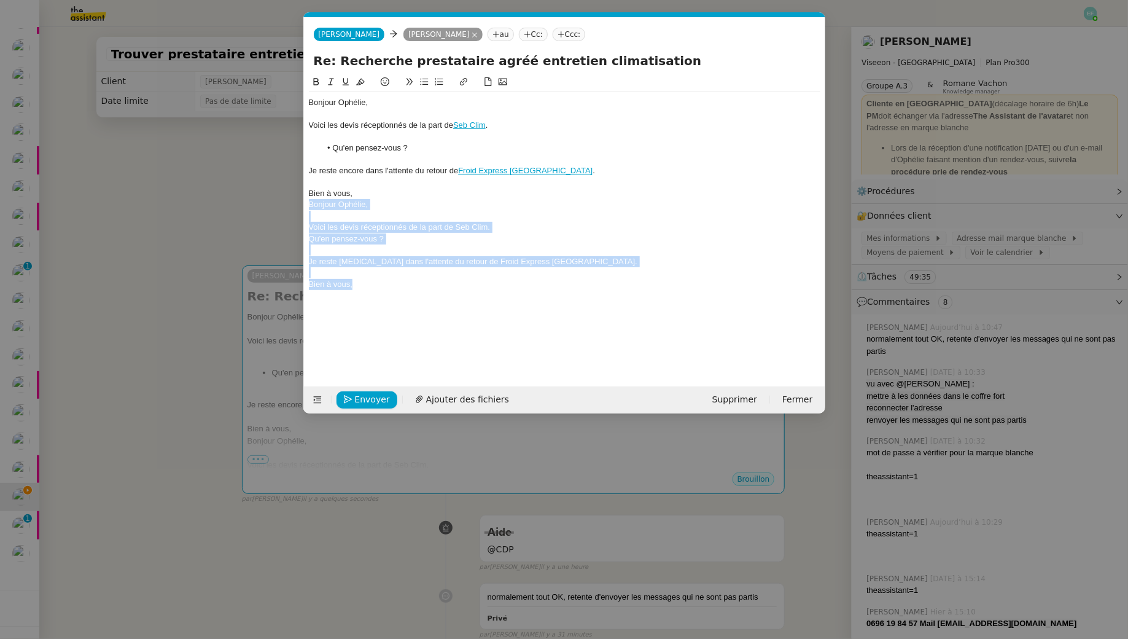
drag, startPoint x: 368, startPoint y: 284, endPoint x: 293, endPoint y: 206, distance: 108.6
click at [293, 206] on nz-modal-container "Service TA - VOYAGE - PROPOSITION GLOBALE A utiliser dans le cadre de propositi…" at bounding box center [564, 319] width 1128 height 639
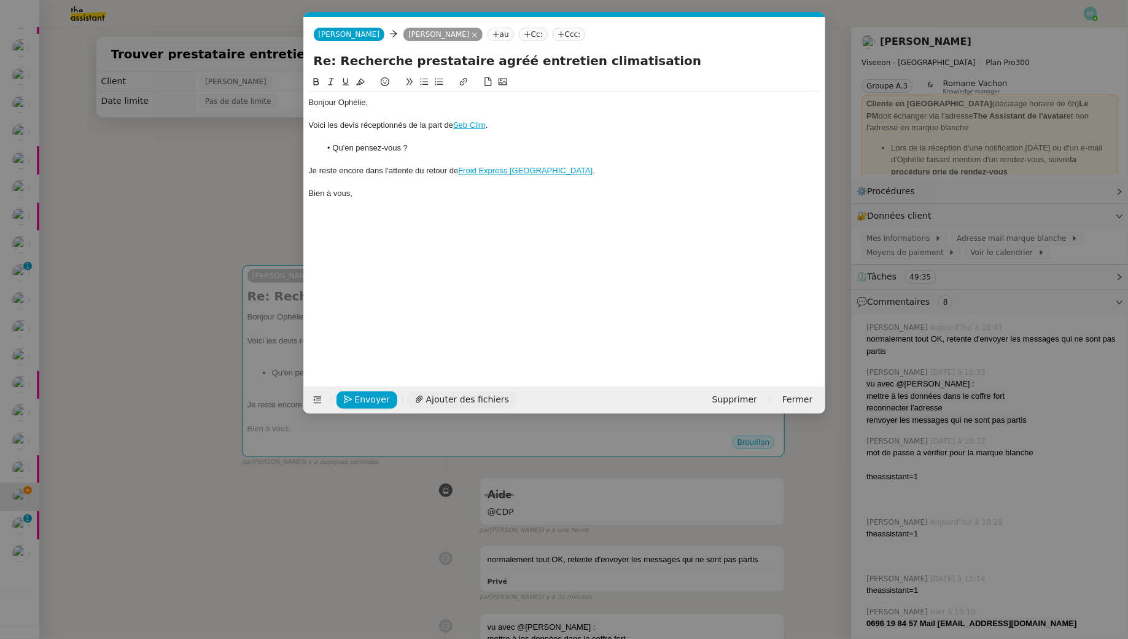
click at [420, 398] on button "Ajouter des fichiers" at bounding box center [462, 399] width 109 height 17
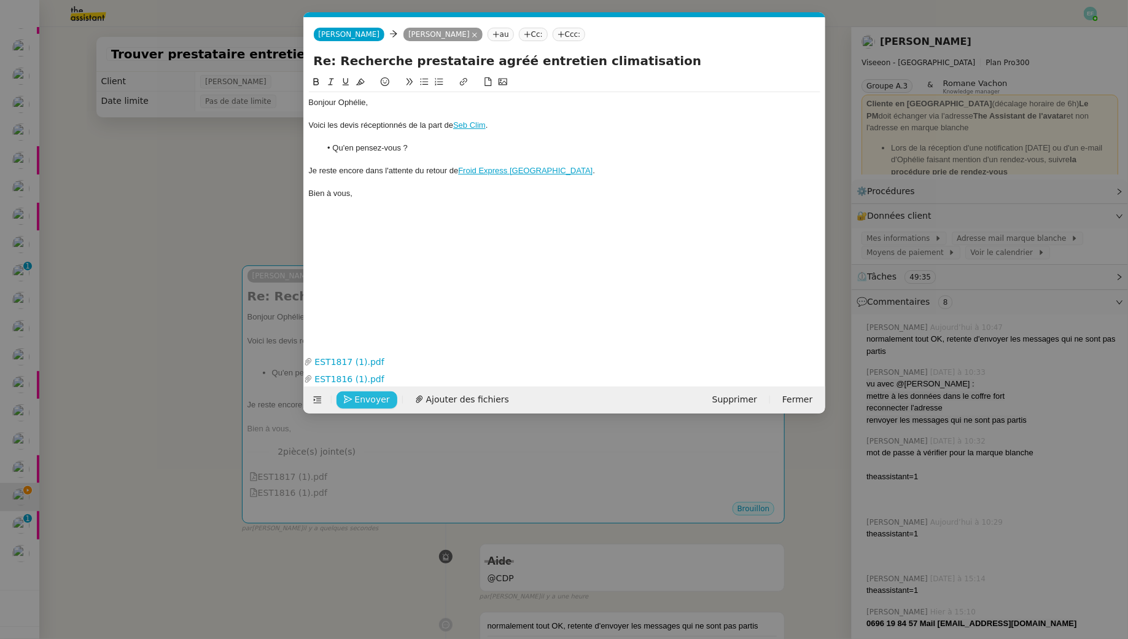
click at [364, 396] on span "Envoyer" at bounding box center [372, 400] width 35 height 14
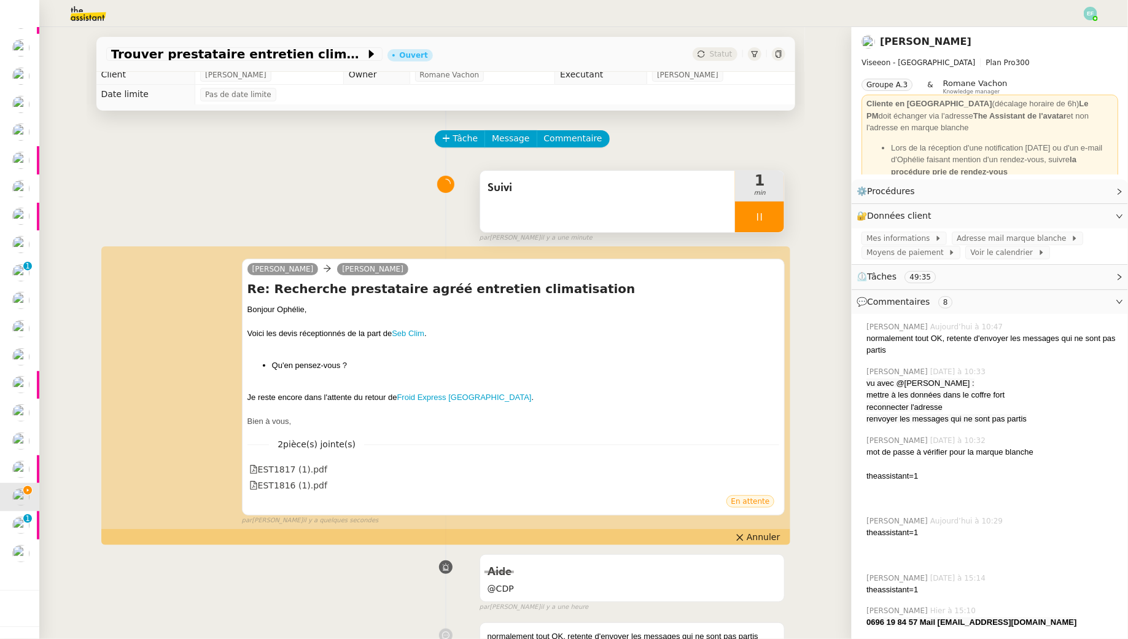
scroll to position [0, 0]
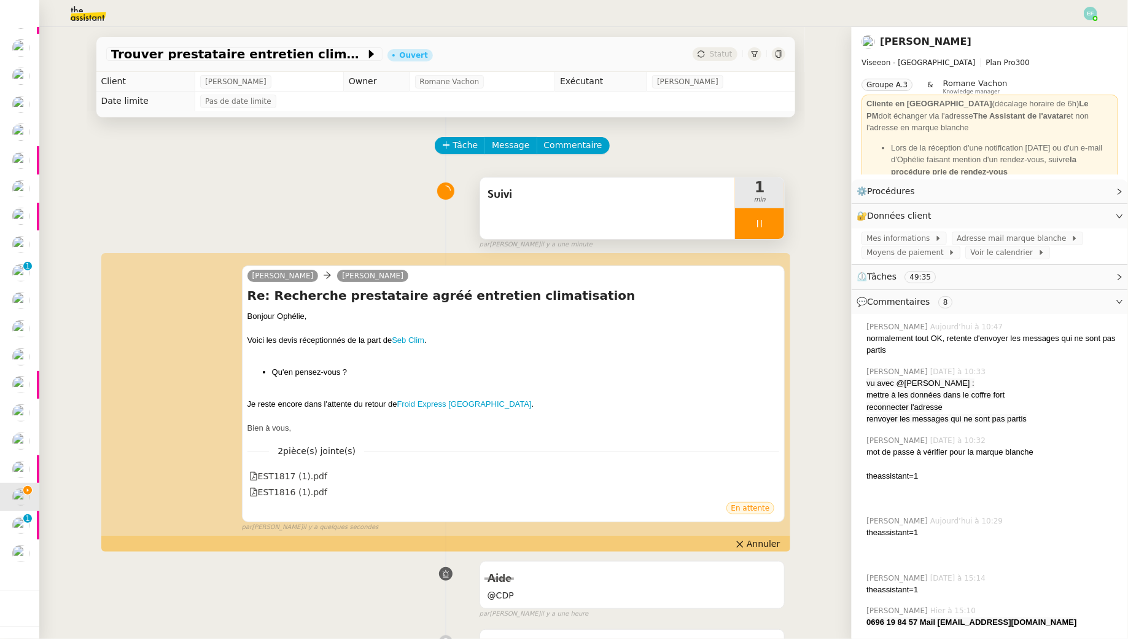
click at [766, 216] on div at bounding box center [759, 223] width 49 height 31
click at [781, 216] on button at bounding box center [772, 223] width 25 height 31
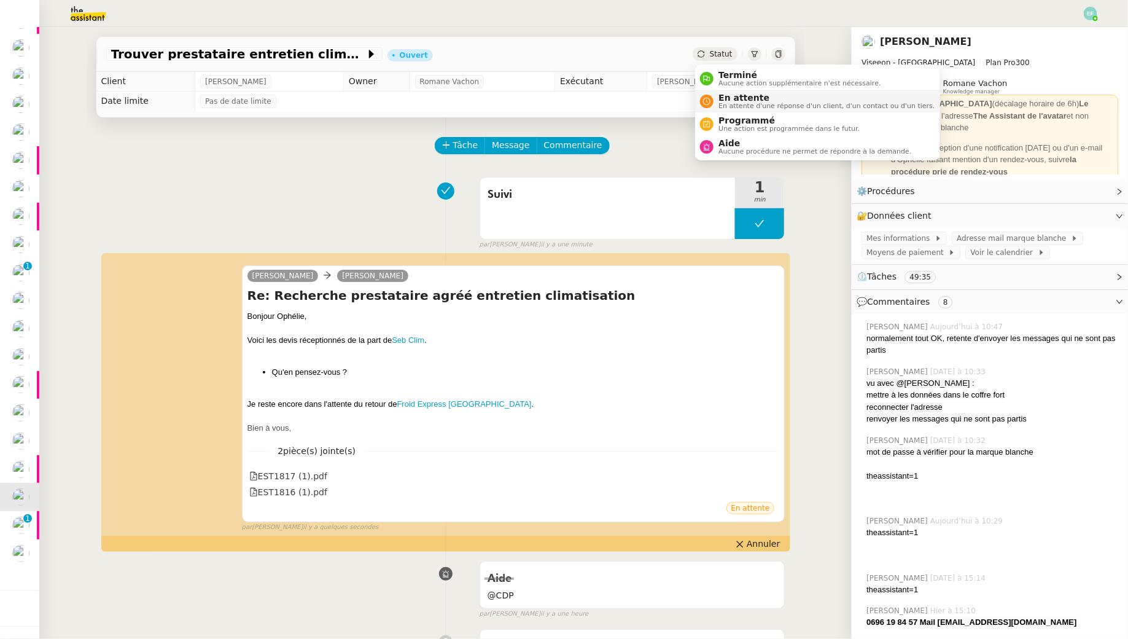
click at [719, 96] on span "En attente" at bounding box center [827, 98] width 216 height 10
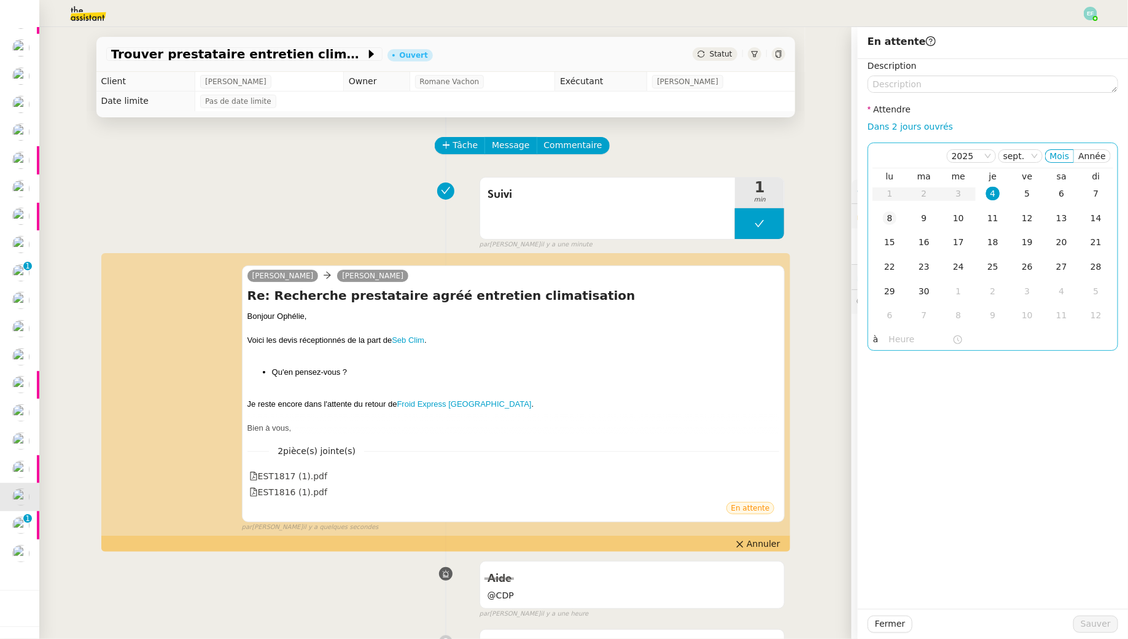
click at [895, 221] on div "8" at bounding box center [890, 218] width 14 height 14
click at [1087, 620] on span "Sauver" at bounding box center [1096, 624] width 30 height 14
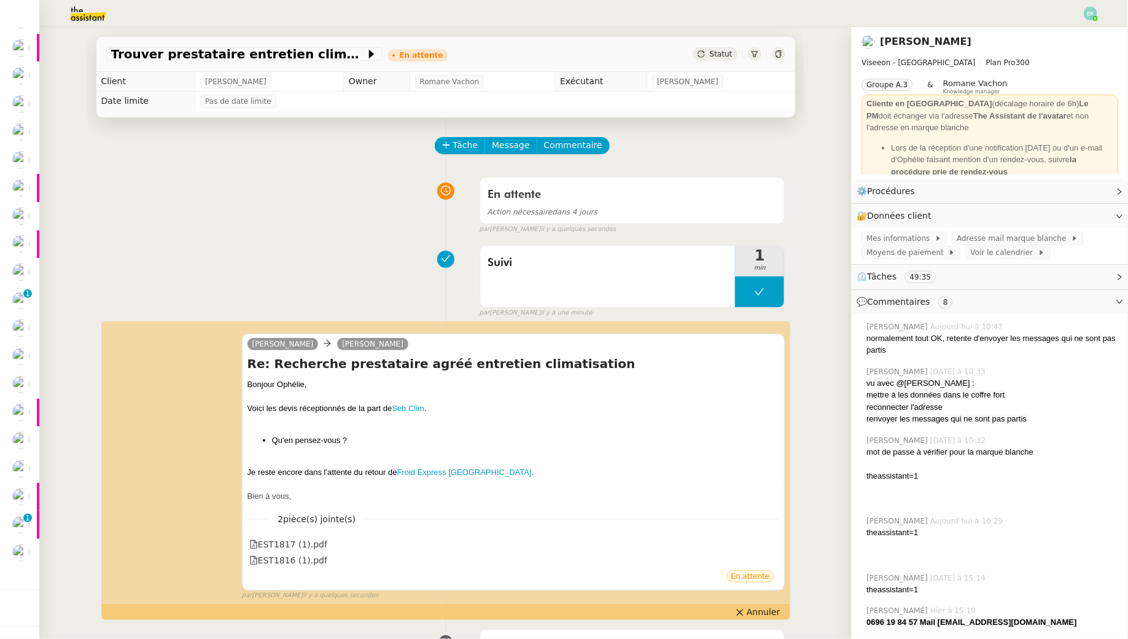
scroll to position [76, 0]
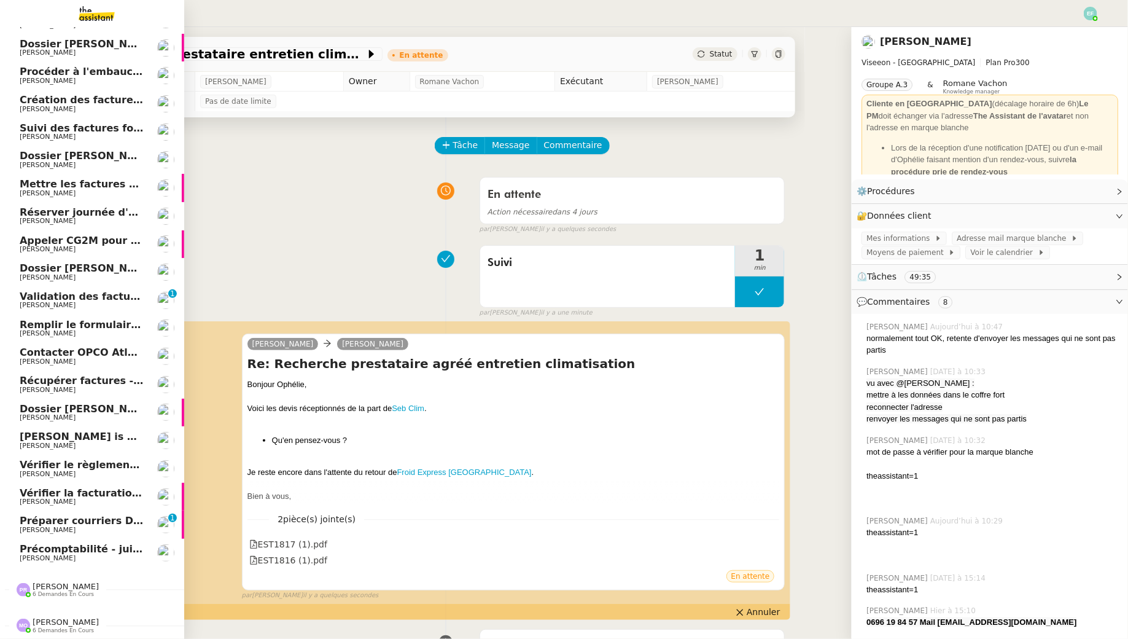
click at [28, 529] on span "[PERSON_NAME]" at bounding box center [82, 529] width 124 height 7
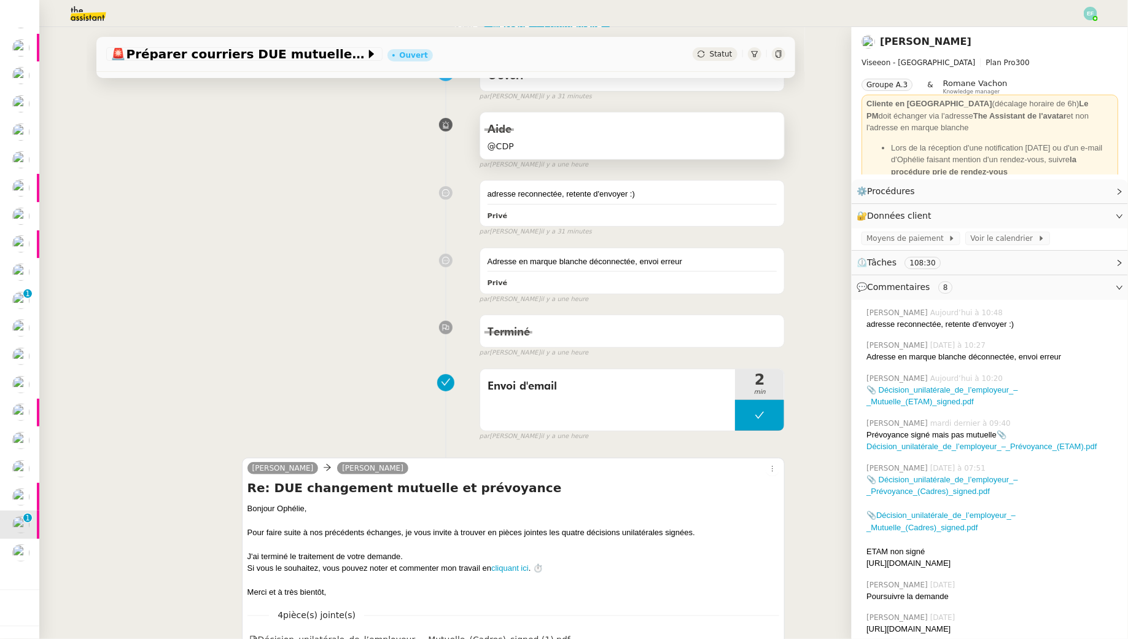
scroll to position [40, 0]
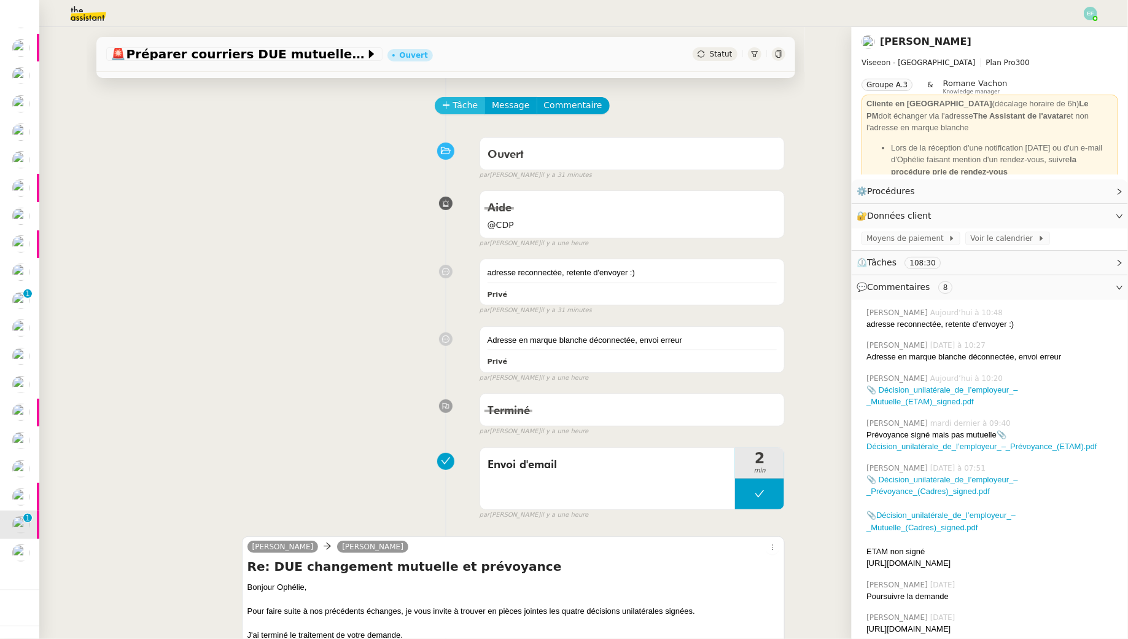
click at [471, 106] on span "Tâche" at bounding box center [465, 105] width 25 height 14
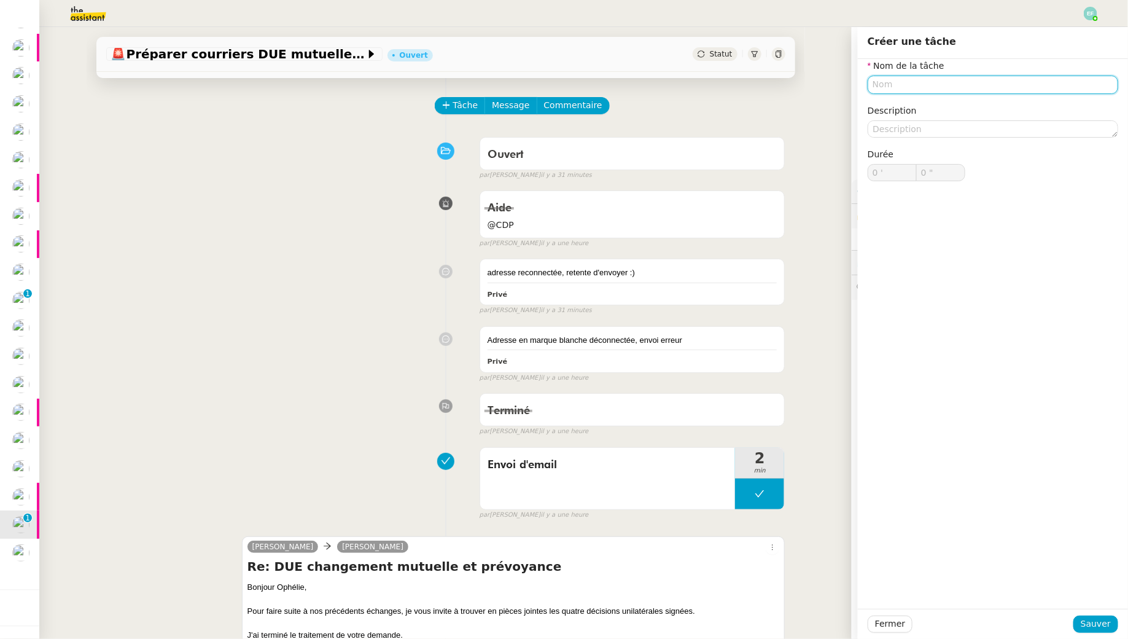
click at [936, 82] on input "text" at bounding box center [993, 85] width 251 height 18
type input "Suivi"
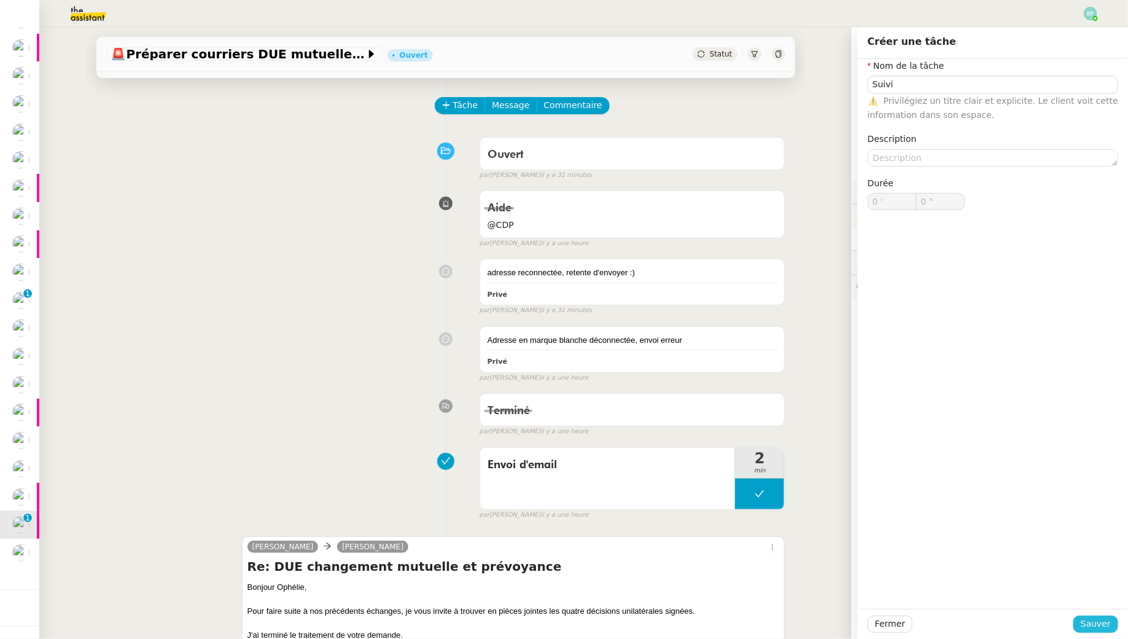
click at [1096, 618] on span "Sauver" at bounding box center [1096, 624] width 30 height 14
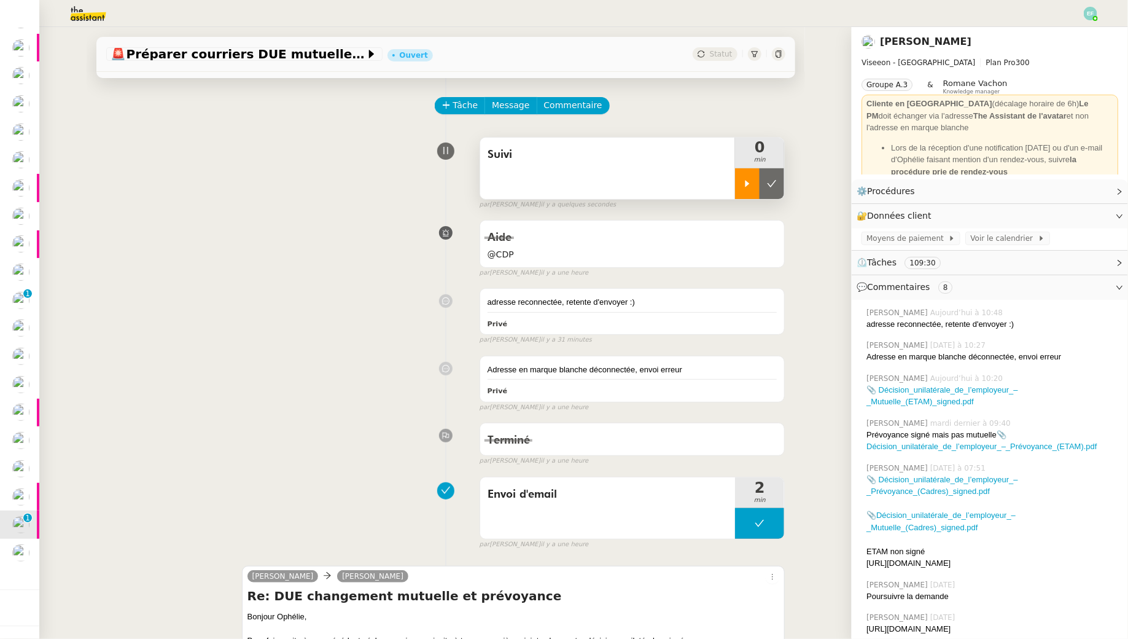
click at [738, 181] on div at bounding box center [747, 183] width 25 height 31
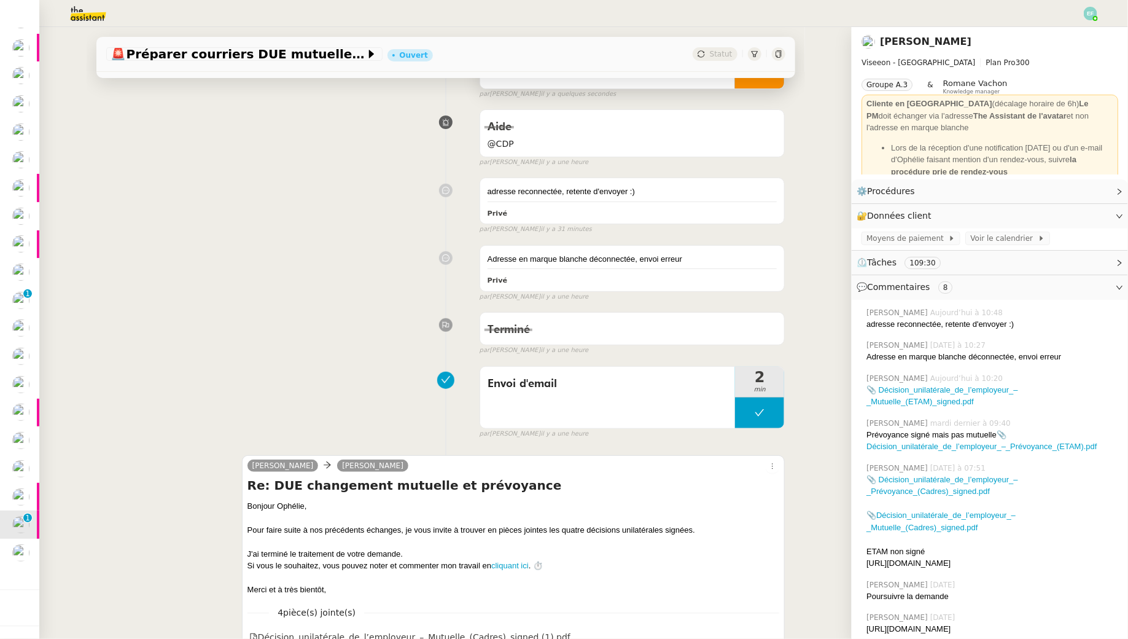
scroll to position [335, 0]
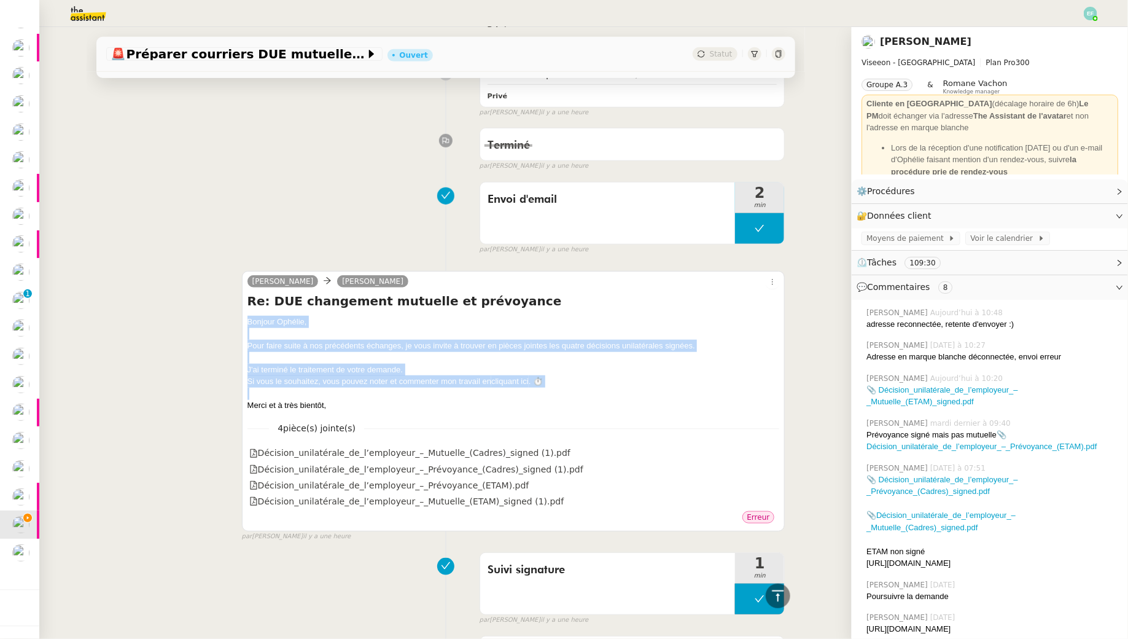
drag, startPoint x: 241, startPoint y: 314, endPoint x: 575, endPoint y: 394, distance: 343.0
click at [575, 394] on div "[PERSON_NAME] Re: DUE changement mutuelle et prévoyance ﻿Bonjour Ophélie﻿, Pour…" at bounding box center [514, 401] width 544 height 261
drag, startPoint x: 389, startPoint y: 404, endPoint x: 225, endPoint y: 318, distance: 185.5
click at [225, 318] on div "[PERSON_NAME] Re: DUE changement mutuelle et prévoyance ﻿Bonjour Ophélie﻿, Pour…" at bounding box center [445, 401] width 679 height 282
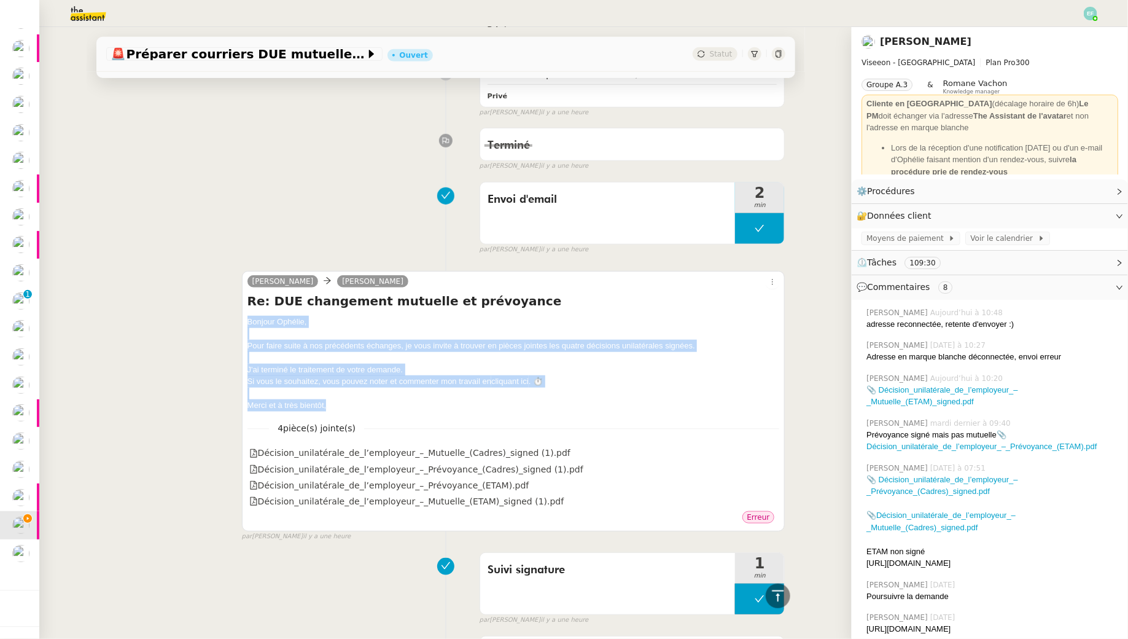
copy div "﻿Bonjour Ophélie﻿, Pour faire suite à nos précédents échanges, je vous invite à…"
click at [770, 278] on icon at bounding box center [772, 281] width 7 height 7
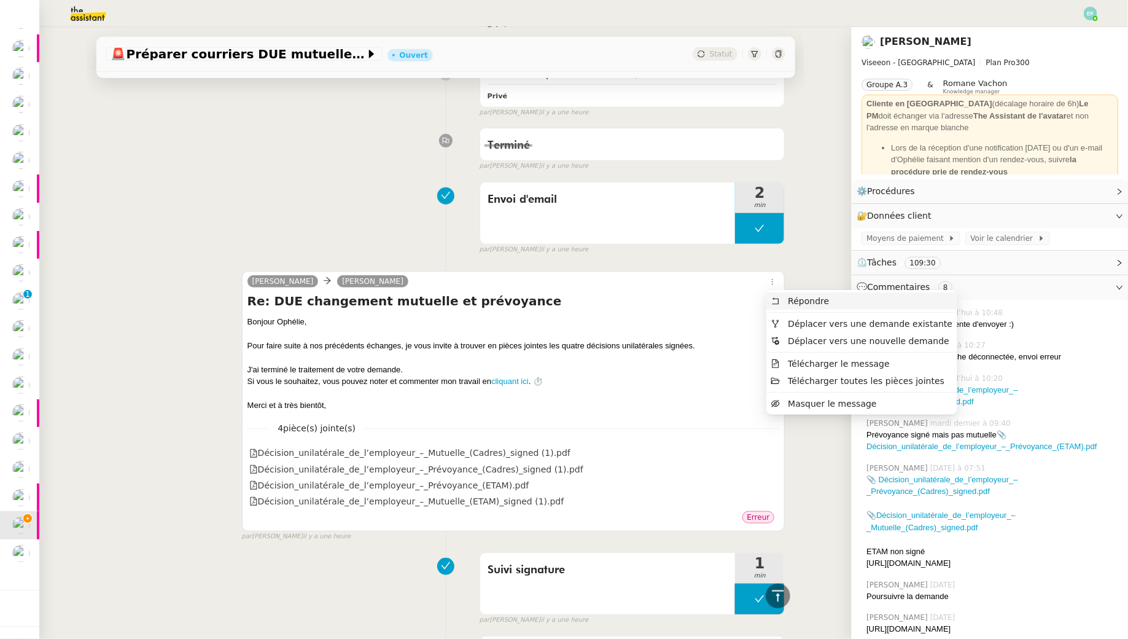
click at [781, 305] on span "Répondre" at bounding box center [801, 300] width 58 height 11
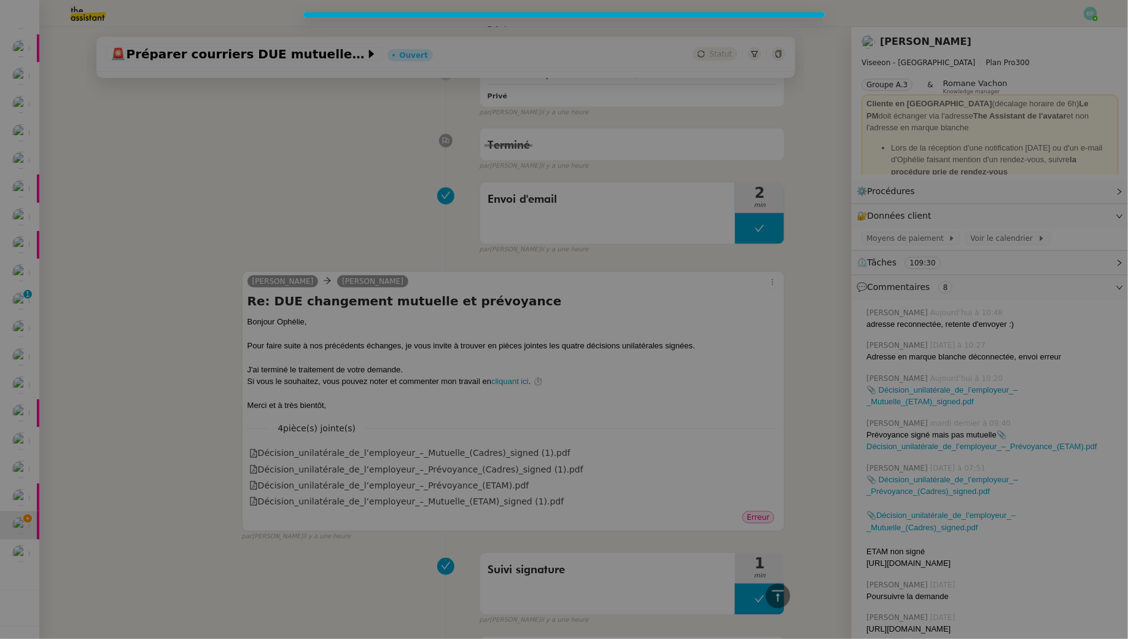
scroll to position [428, 0]
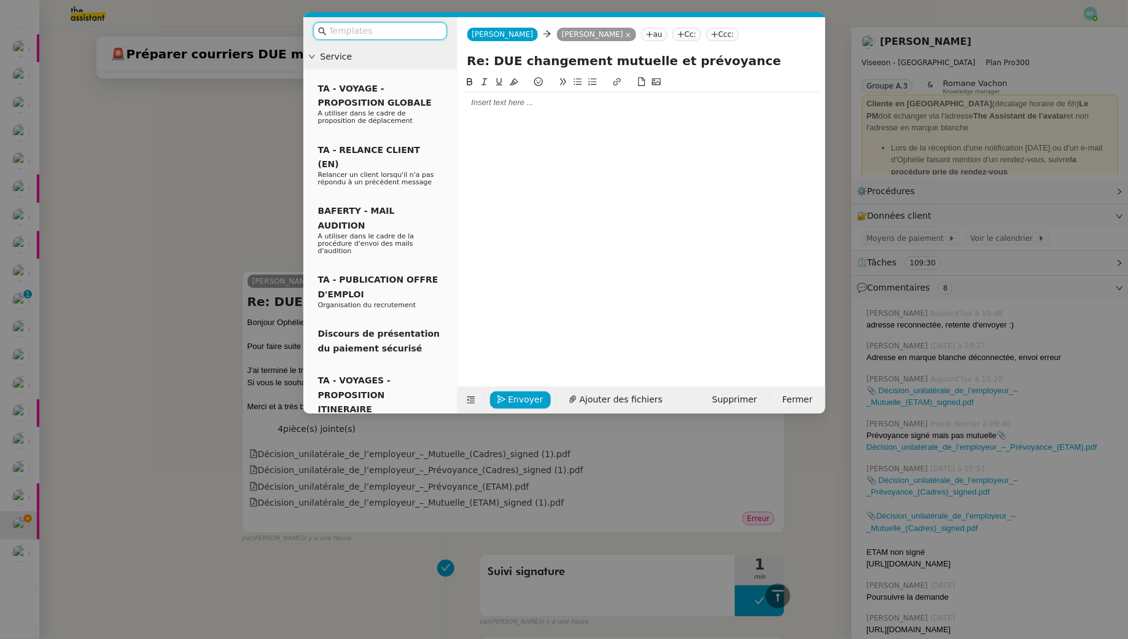
click at [573, 95] on div at bounding box center [642, 102] width 358 height 21
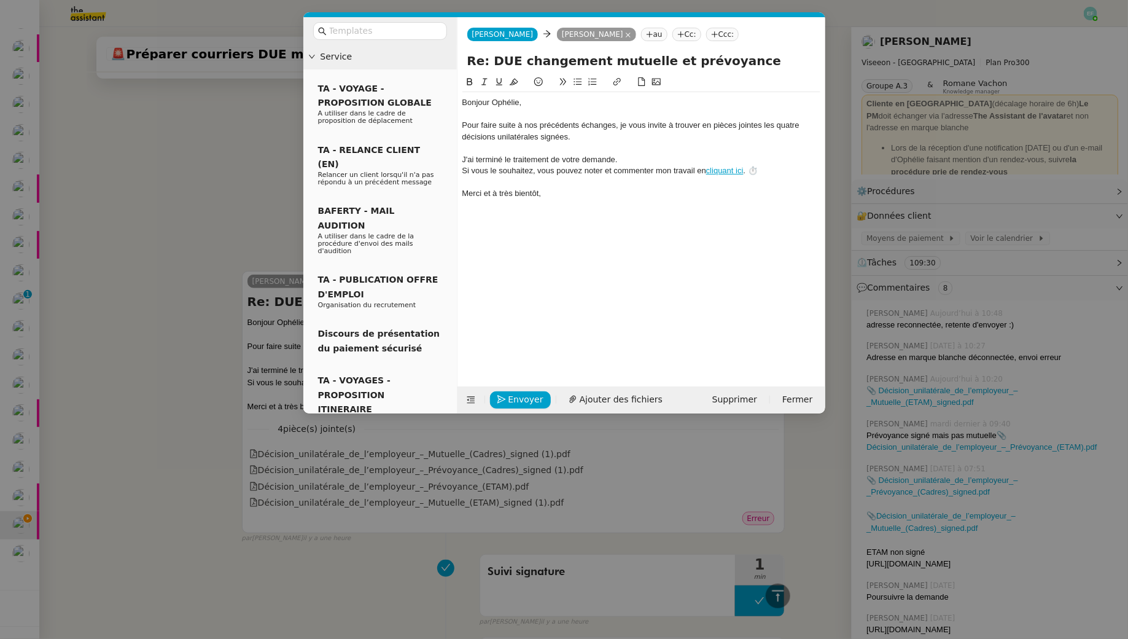
scroll to position [524, 0]
click at [595, 399] on span "Ajouter des fichiers" at bounding box center [621, 400] width 83 height 14
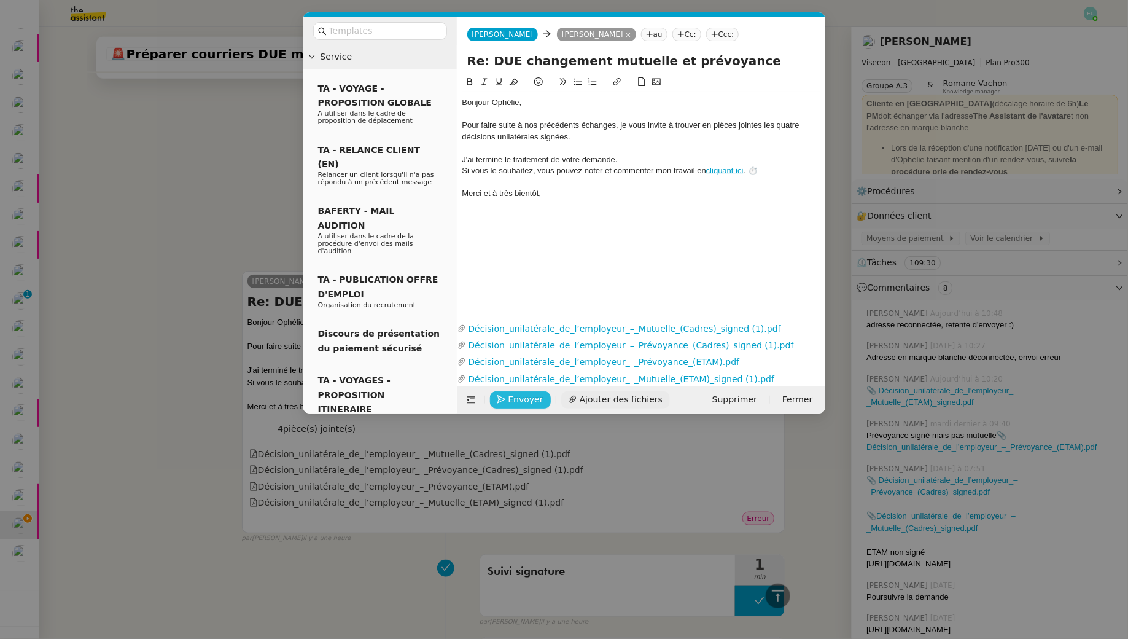
scroll to position [623, 0]
click at [527, 401] on span "Envoyer" at bounding box center [526, 400] width 35 height 14
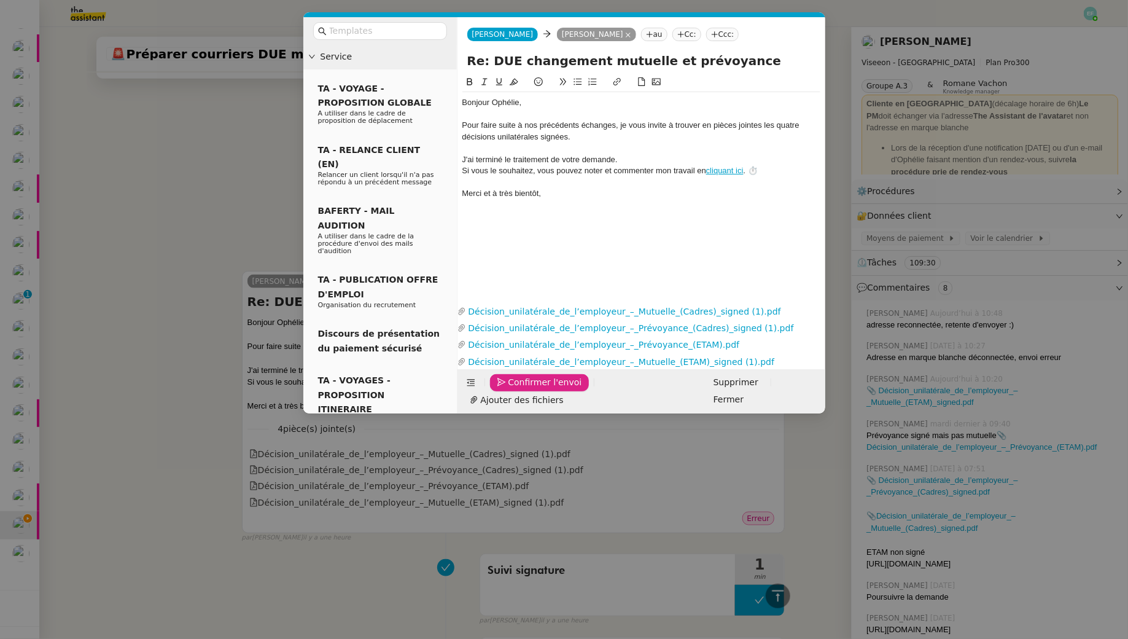
click at [527, 389] on span "Confirmer l'envoi" at bounding box center [546, 382] width 74 height 14
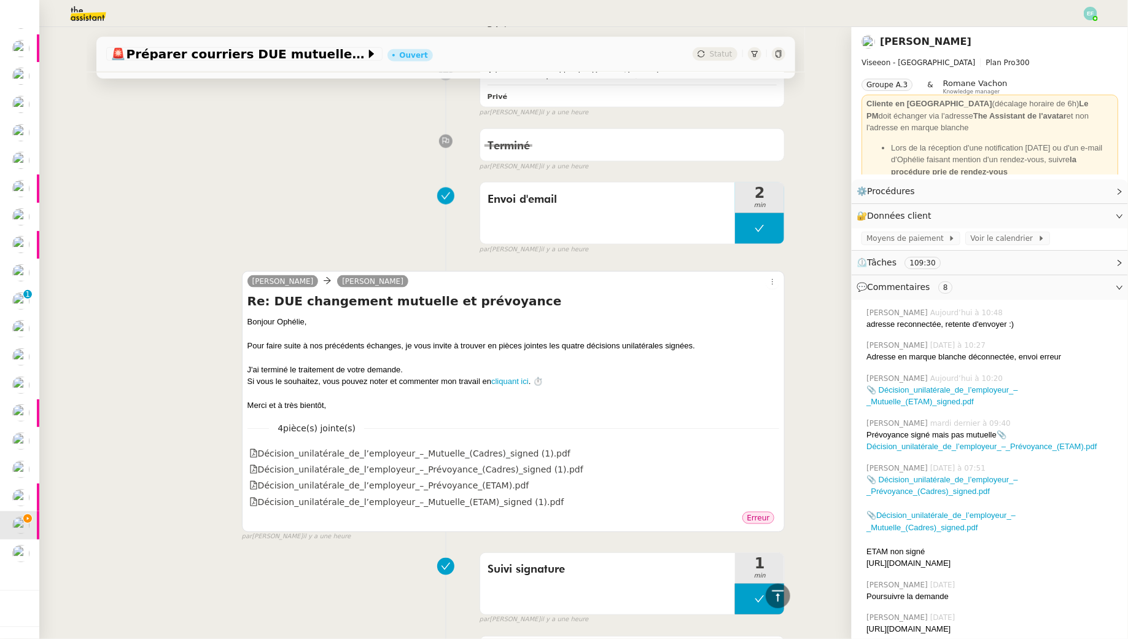
scroll to position [0, 0]
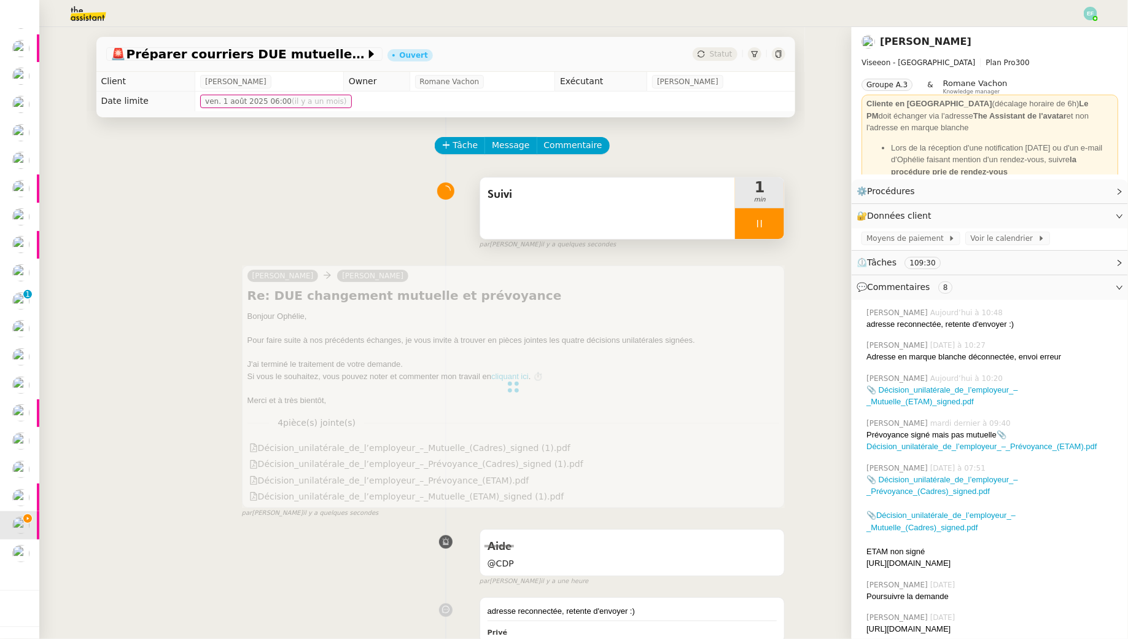
click at [582, 210] on div "Suivi" at bounding box center [608, 208] width 256 height 61
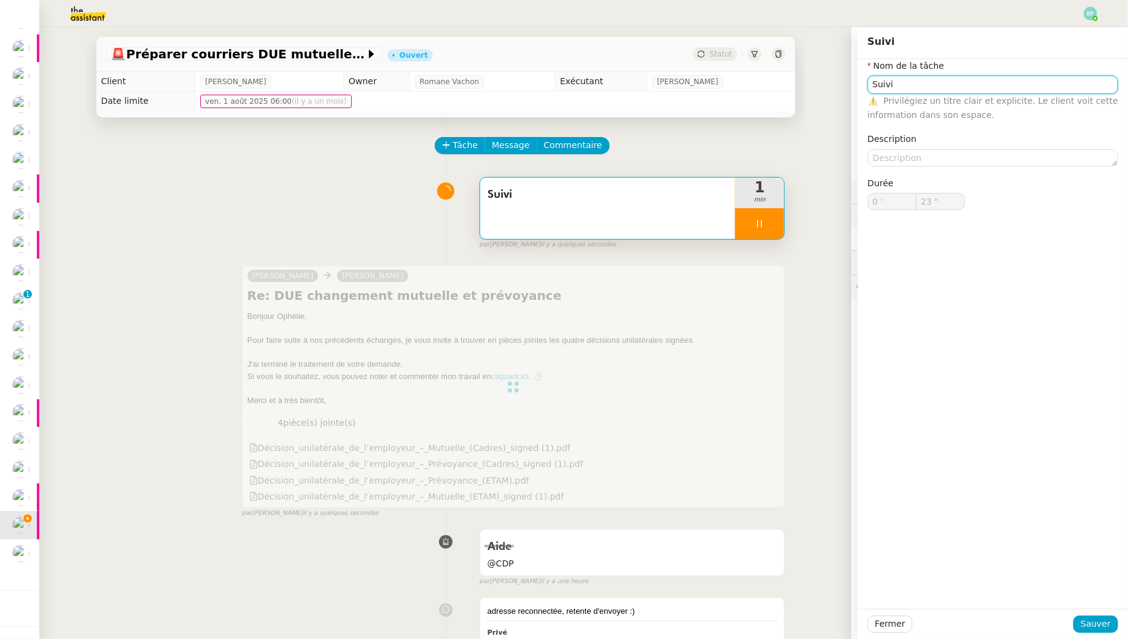
click at [887, 82] on input "Suivi" at bounding box center [993, 85] width 251 height 18
type input "Cl"
type input "24 ""
type input "Clôture"
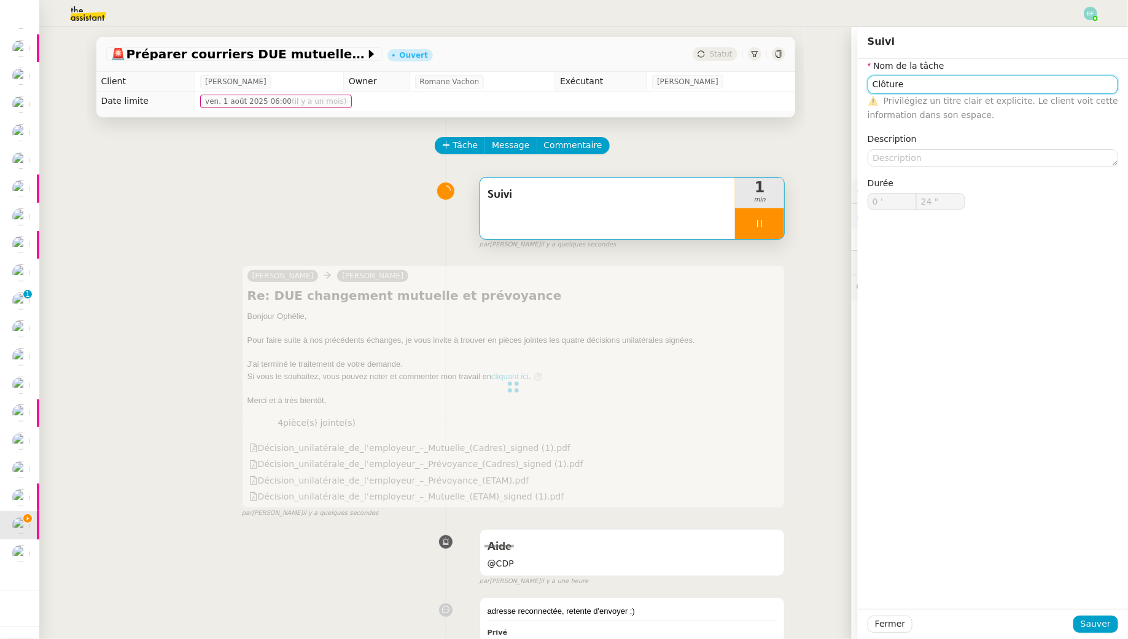
type input "25 ""
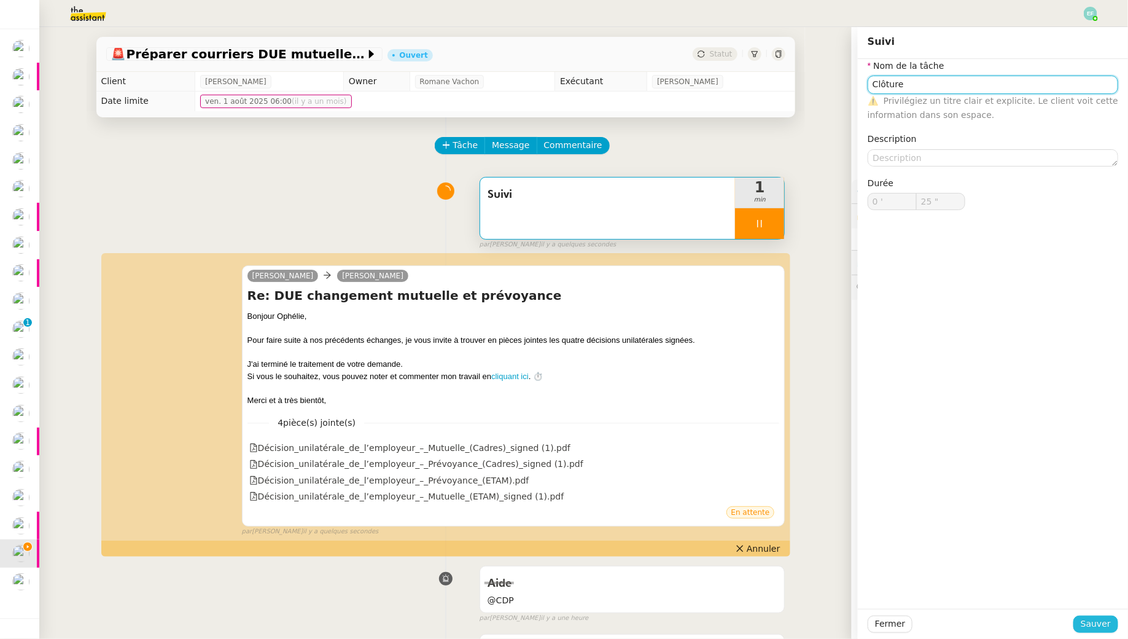
scroll to position [76, 0]
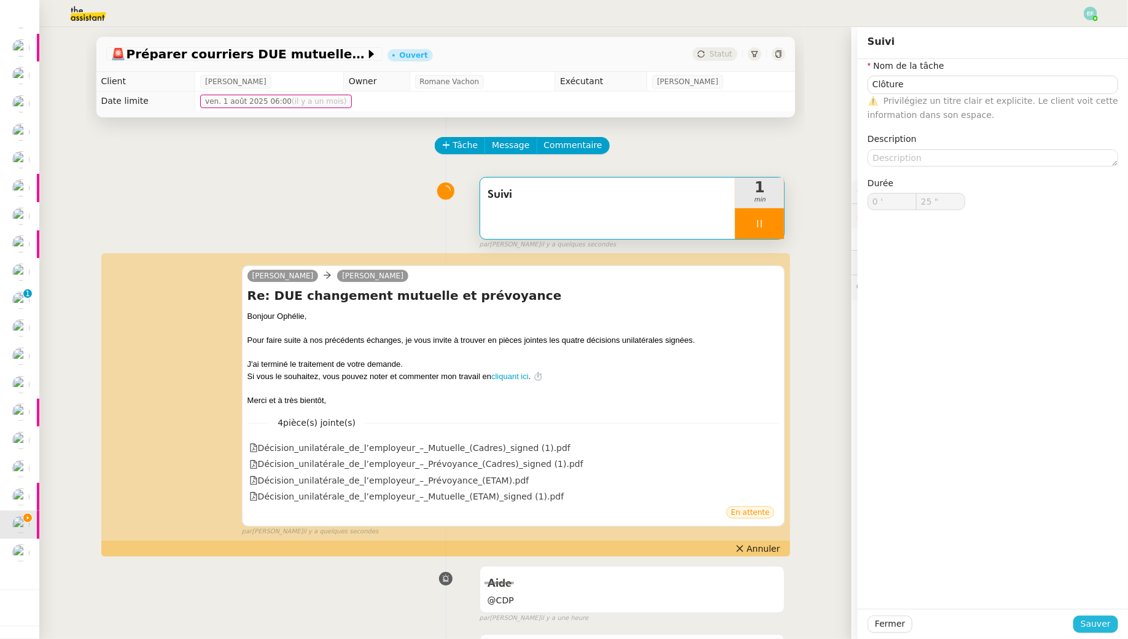
click at [1094, 619] on span "Sauver" at bounding box center [1096, 624] width 30 height 14
type input "Suivi"
type input "0 '"
type input "25 ""
type input "Clôture"
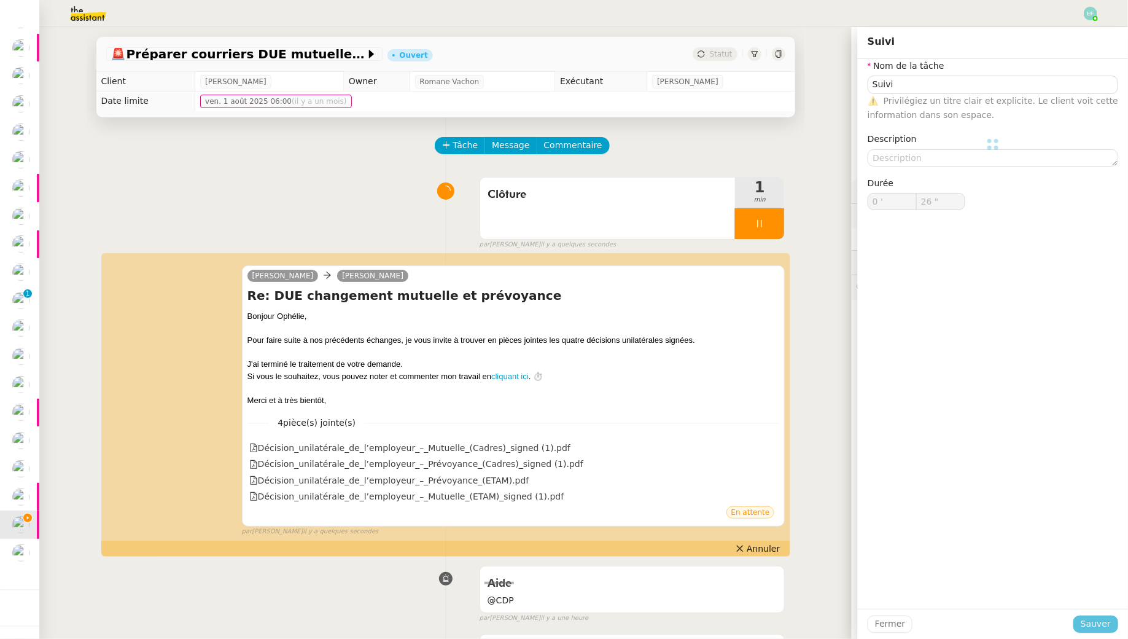
type input "0 '"
type input "26 ""
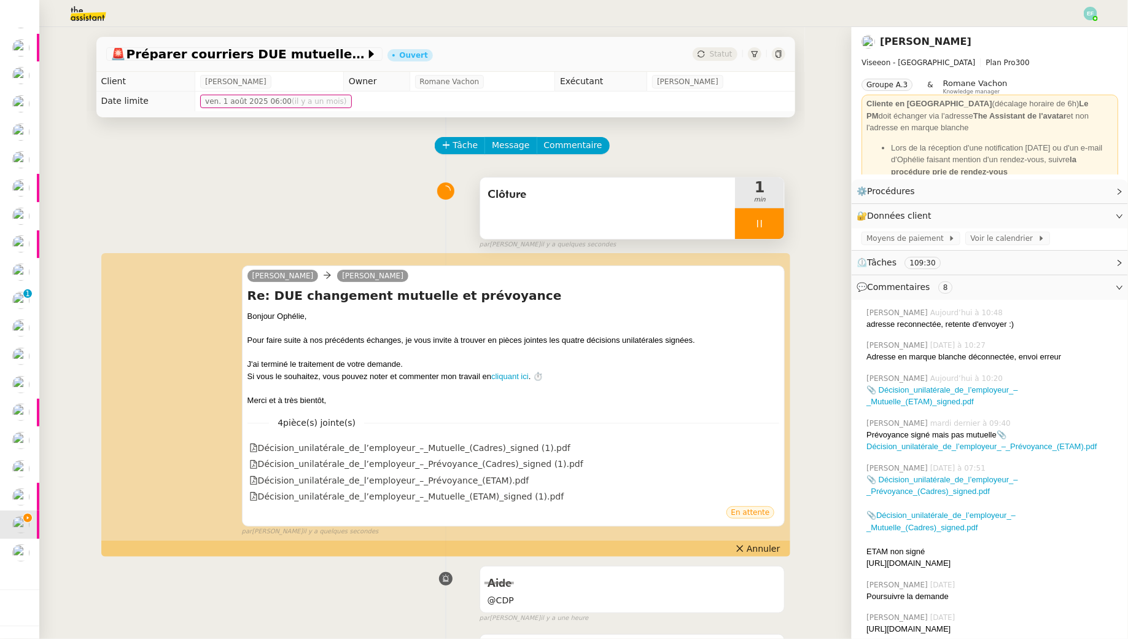
click at [770, 221] on div at bounding box center [759, 223] width 49 height 31
click at [770, 221] on icon at bounding box center [772, 224] width 10 height 10
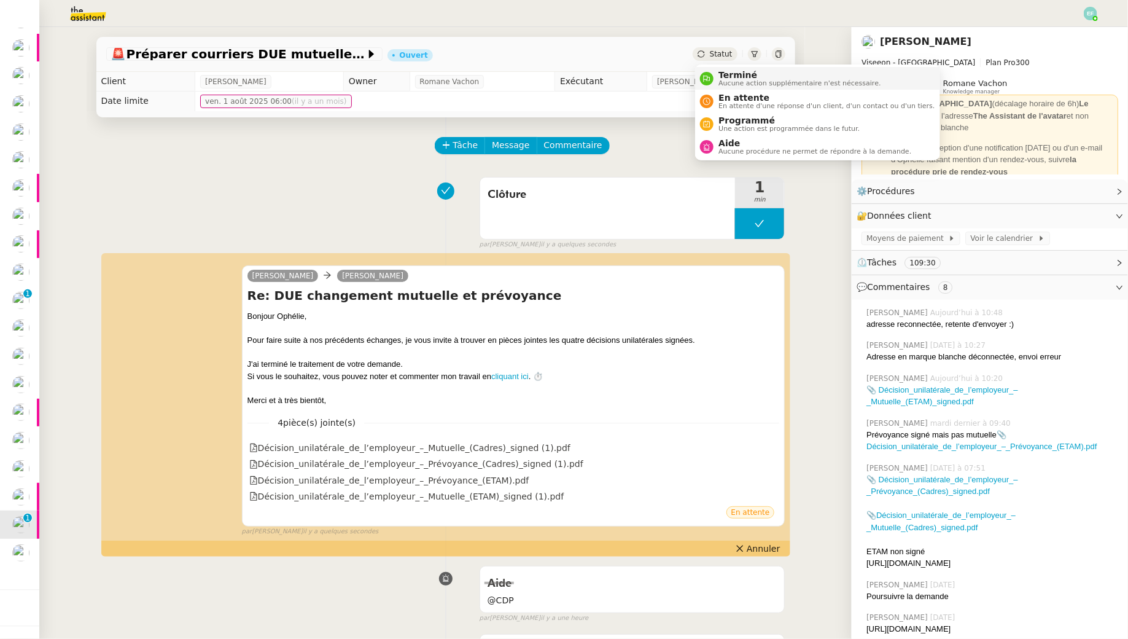
click at [717, 74] on div "Terminé Aucune action supplémentaire n'est nécessaire." at bounding box center [797, 78] width 167 height 17
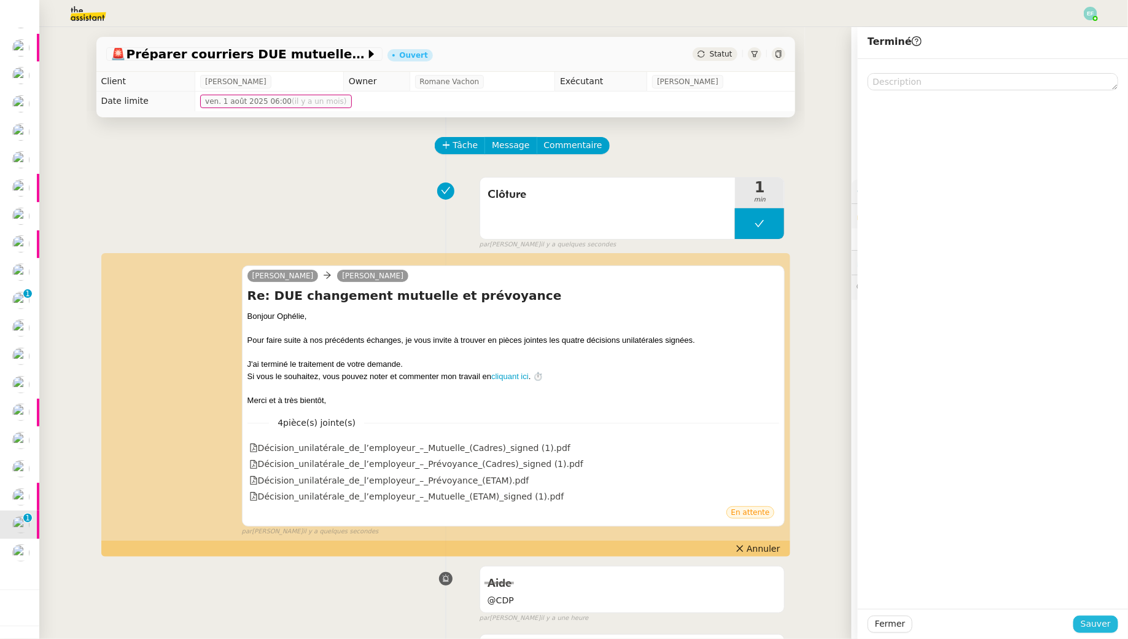
click at [1084, 626] on button "Sauver" at bounding box center [1096, 624] width 45 height 17
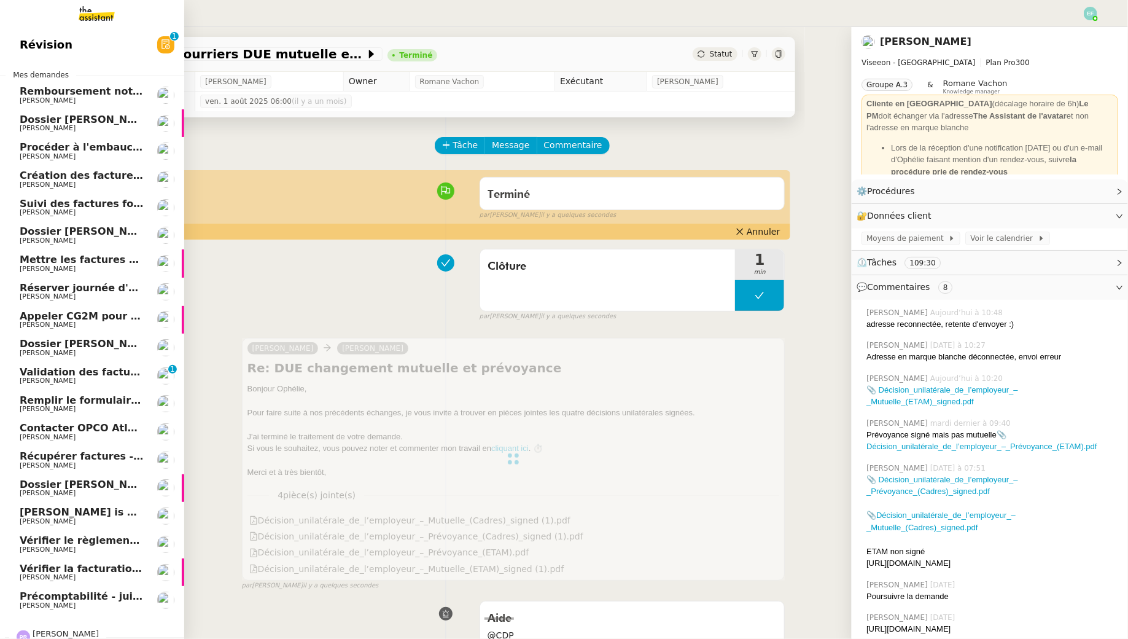
click at [76, 565] on span "Vérifier la facturation d'août" at bounding box center [99, 569] width 158 height 12
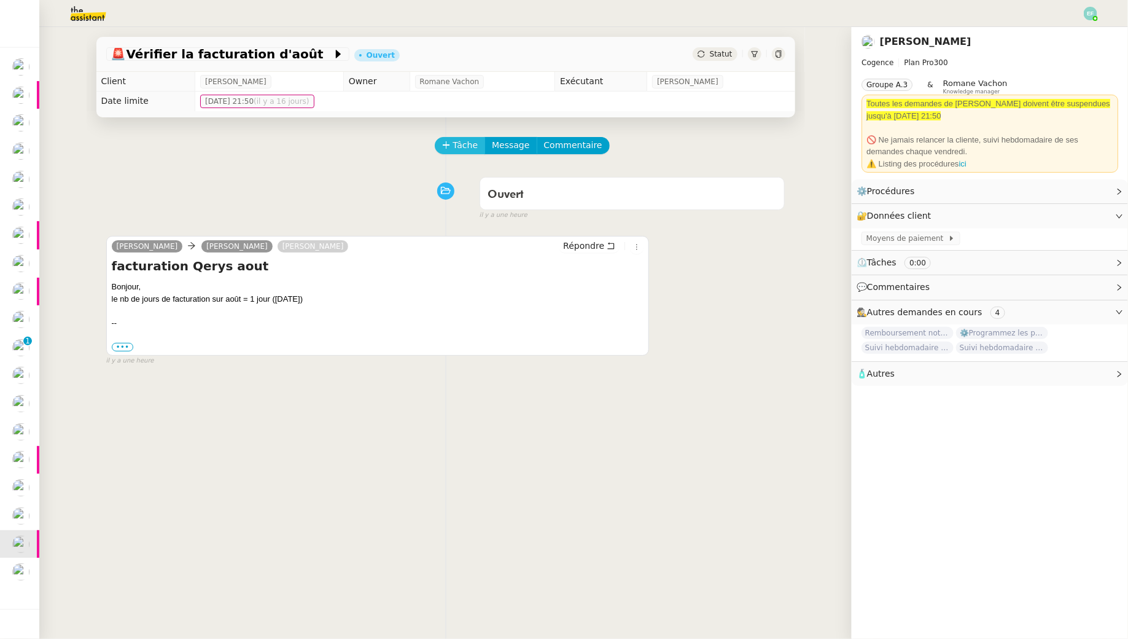
click at [462, 143] on span "Tâche" at bounding box center [465, 145] width 25 height 14
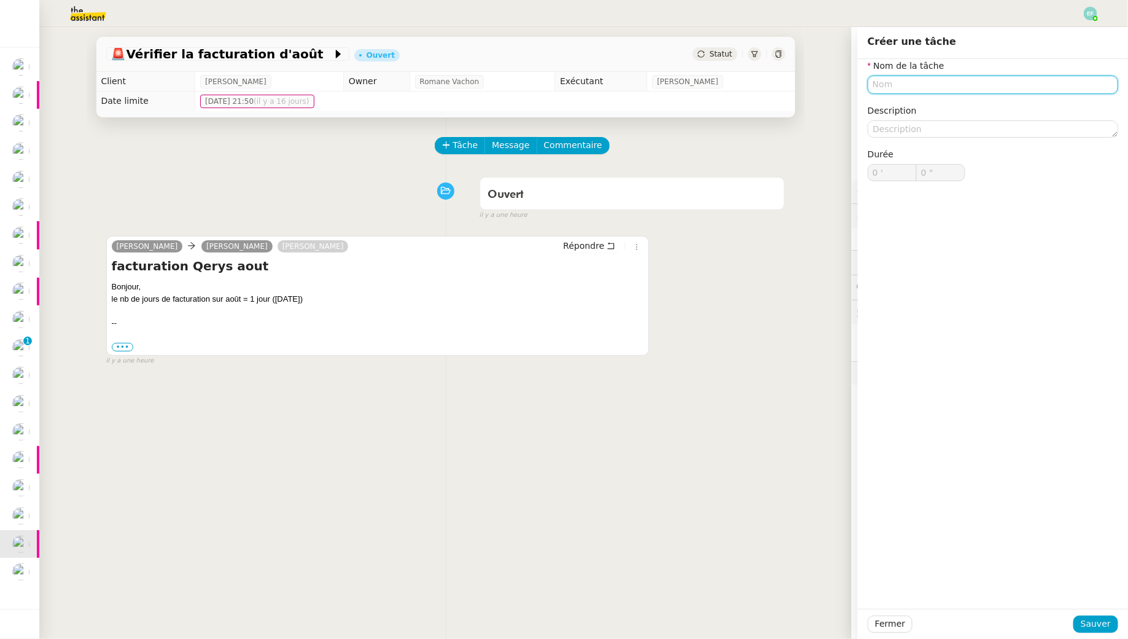
click at [966, 88] on input "text" at bounding box center [993, 85] width 251 height 18
type input "Etude de la demande"
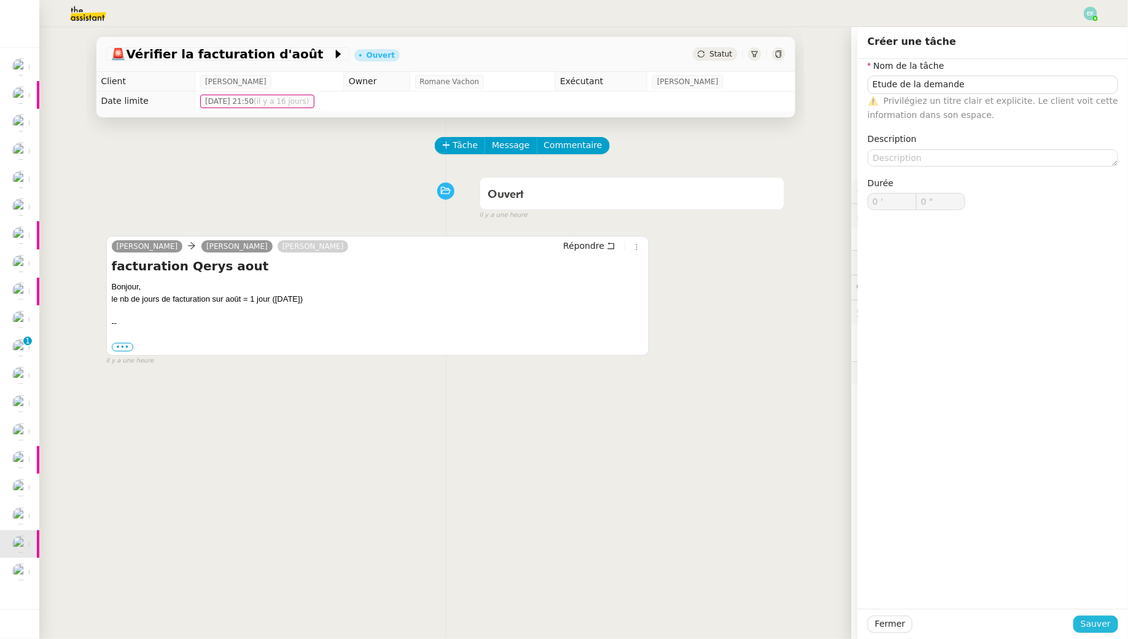
click at [1104, 627] on span "Sauver" at bounding box center [1096, 624] width 30 height 14
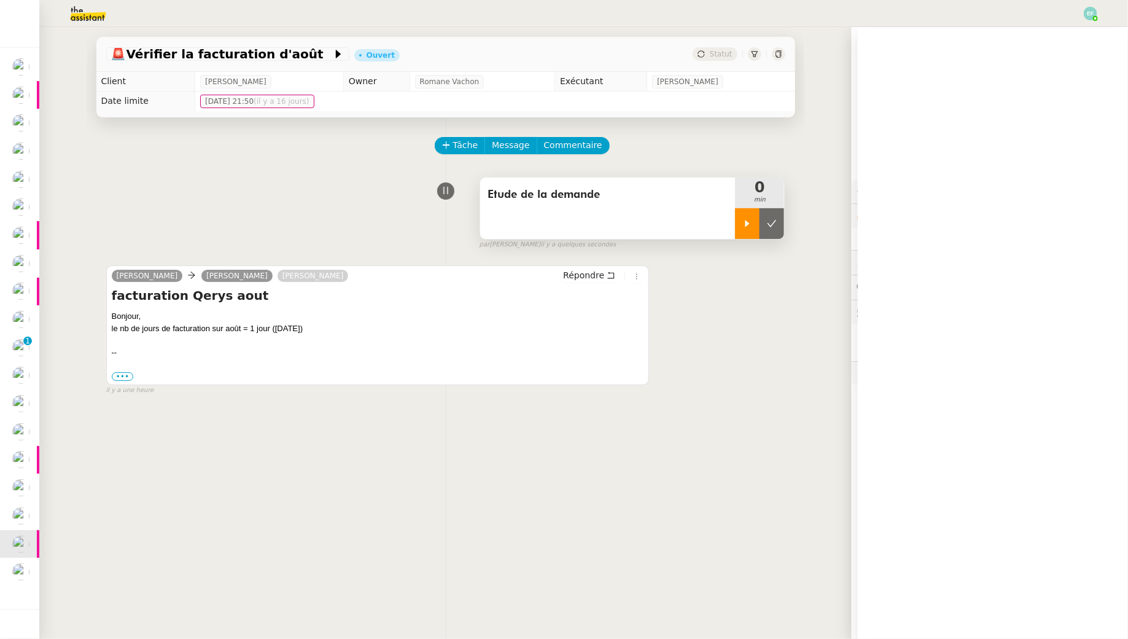
click at [749, 235] on div at bounding box center [747, 223] width 25 height 31
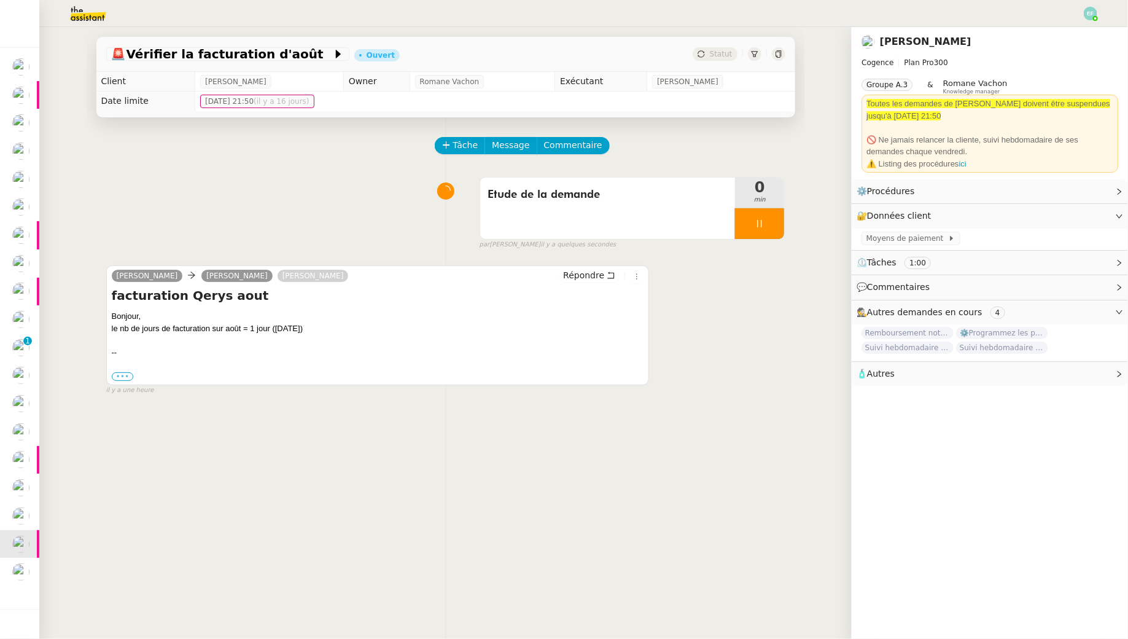
click at [127, 378] on label "•••" at bounding box center [123, 376] width 22 height 9
click at [0, 0] on input "•••" at bounding box center [0, 0] width 0 height 0
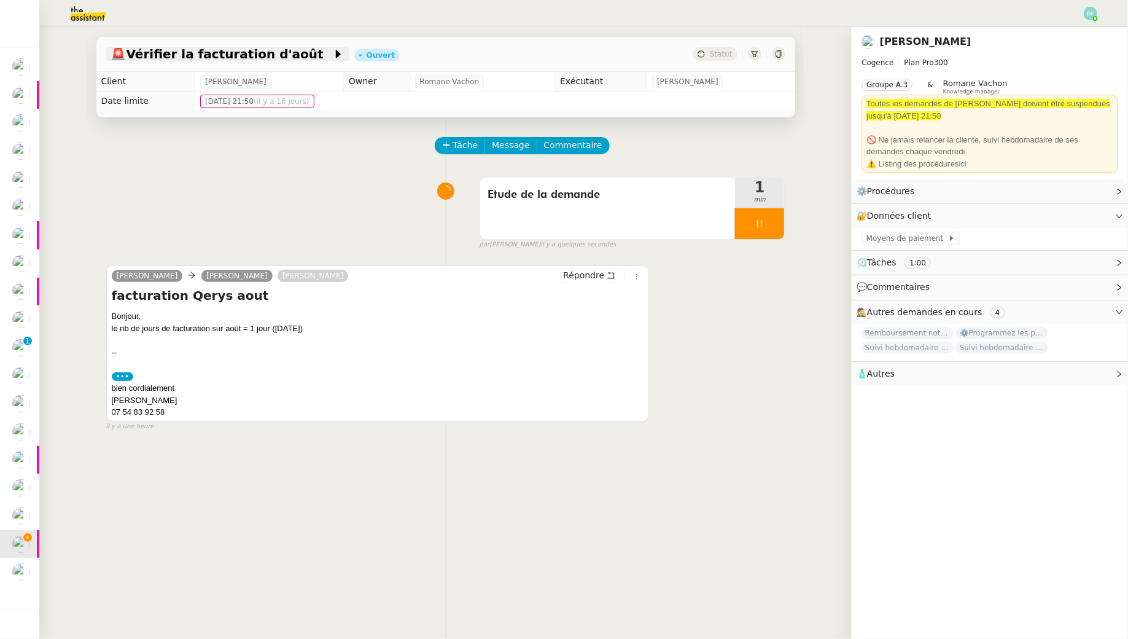
click at [264, 57] on span "🚨 Vérifier la facturation d'août" at bounding box center [221, 54] width 221 height 12
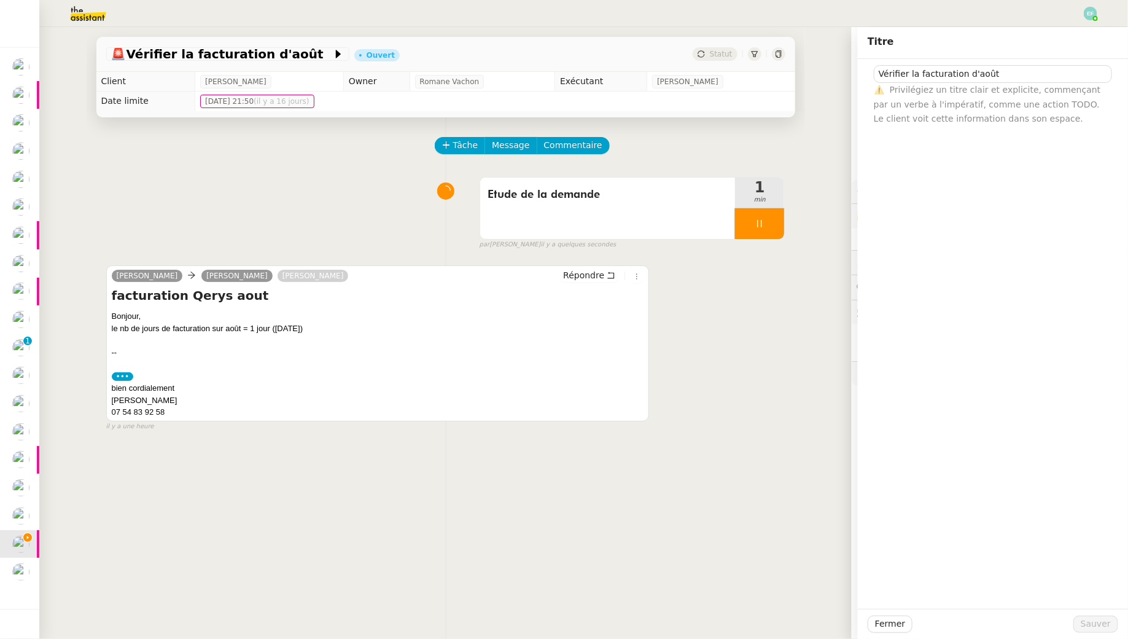
click at [939, 83] on div "⚠️ Privilégiez un titre clair et explicite, commençant par un verbe à l'impérat…" at bounding box center [993, 104] width 238 height 43
click at [934, 66] on input "Vérifier la facturation d'août" at bounding box center [993, 74] width 238 height 18
type input "[PERSON_NAME]"
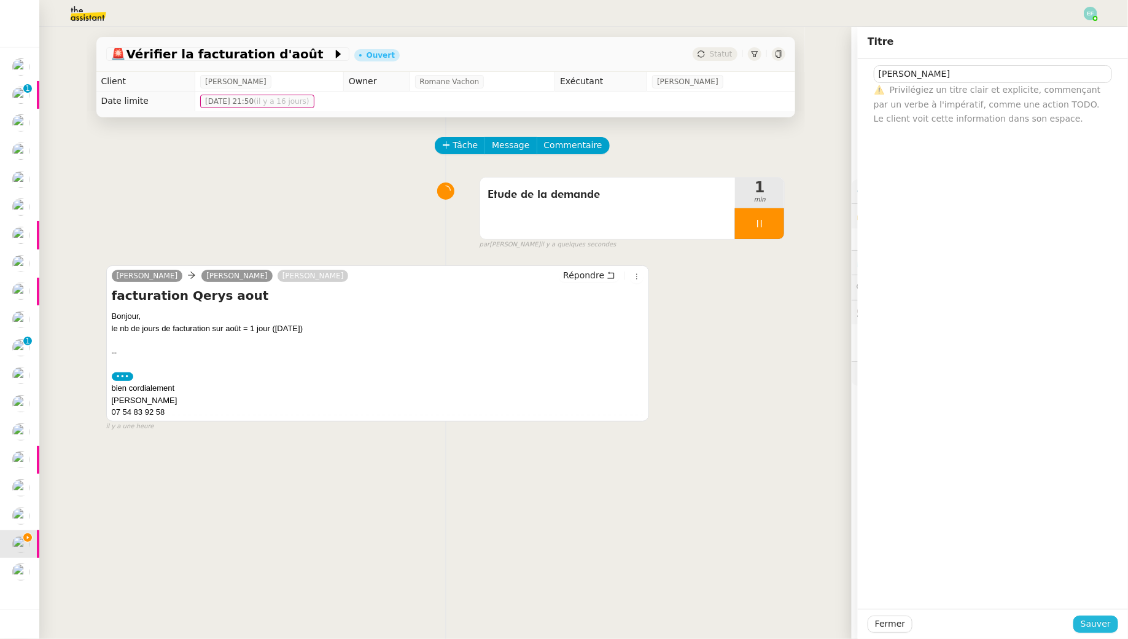
click at [1089, 625] on span "Sauver" at bounding box center [1096, 624] width 30 height 14
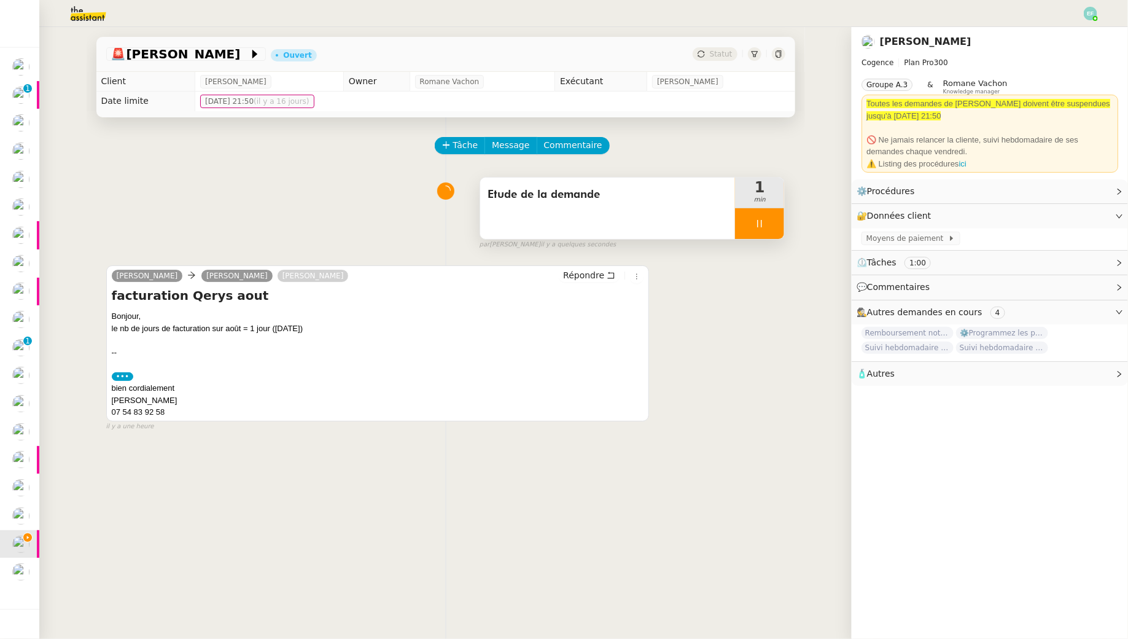
click at [762, 232] on div at bounding box center [759, 223] width 49 height 31
click at [762, 232] on button at bounding box center [772, 223] width 25 height 31
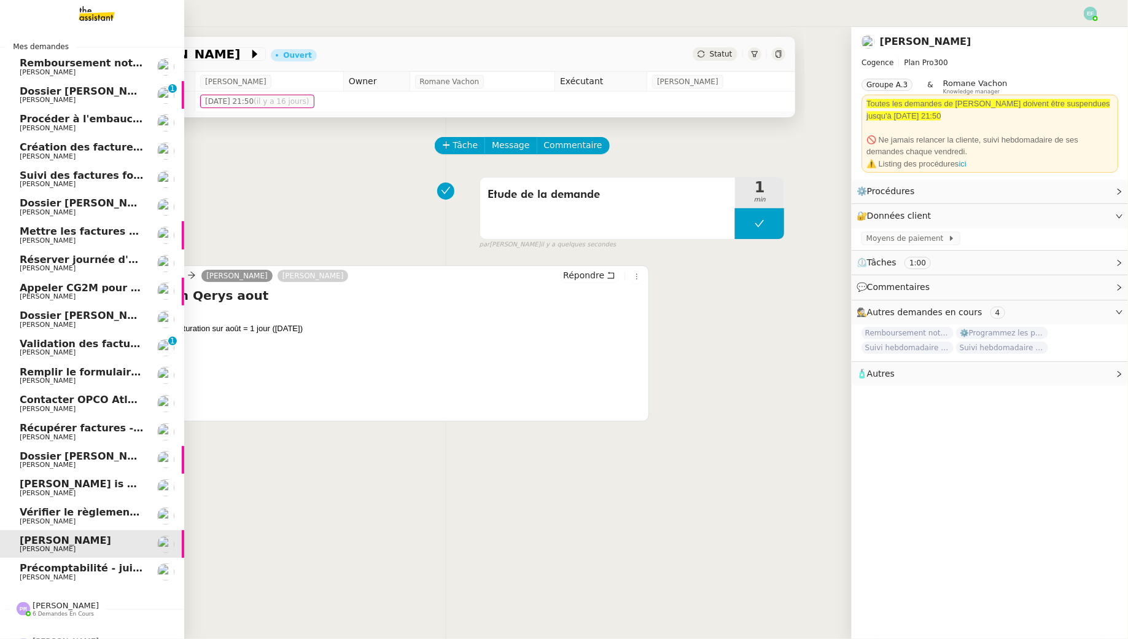
click at [32, 350] on span "[PERSON_NAME]" at bounding box center [48, 352] width 56 height 8
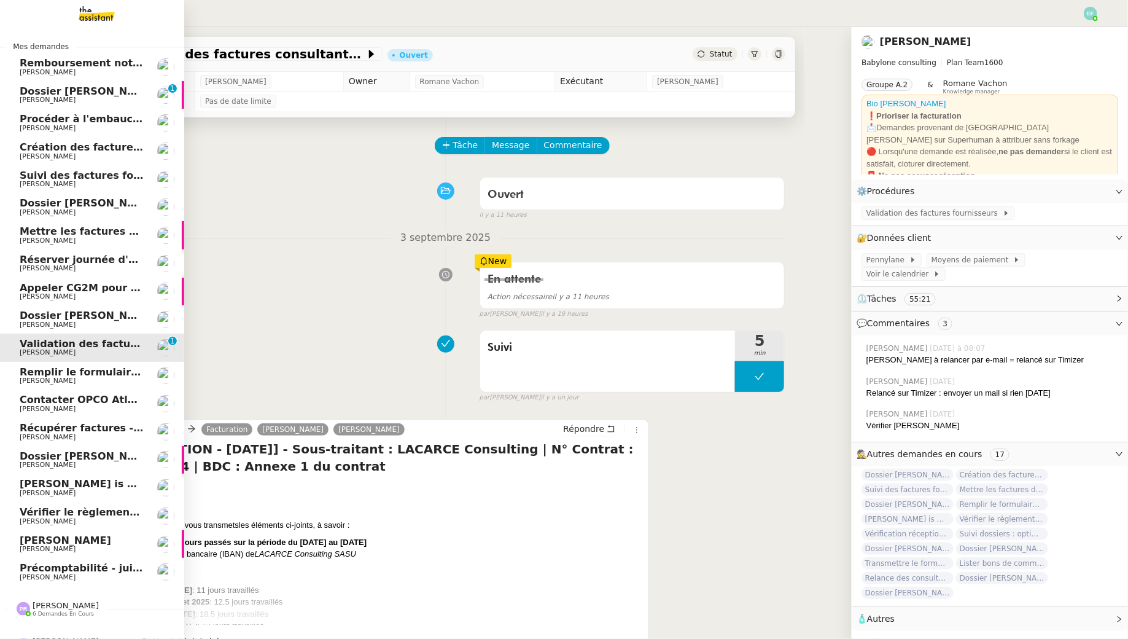
click at [56, 568] on span "Précomptabilité - juillet 2025" at bounding box center [101, 568] width 162 height 12
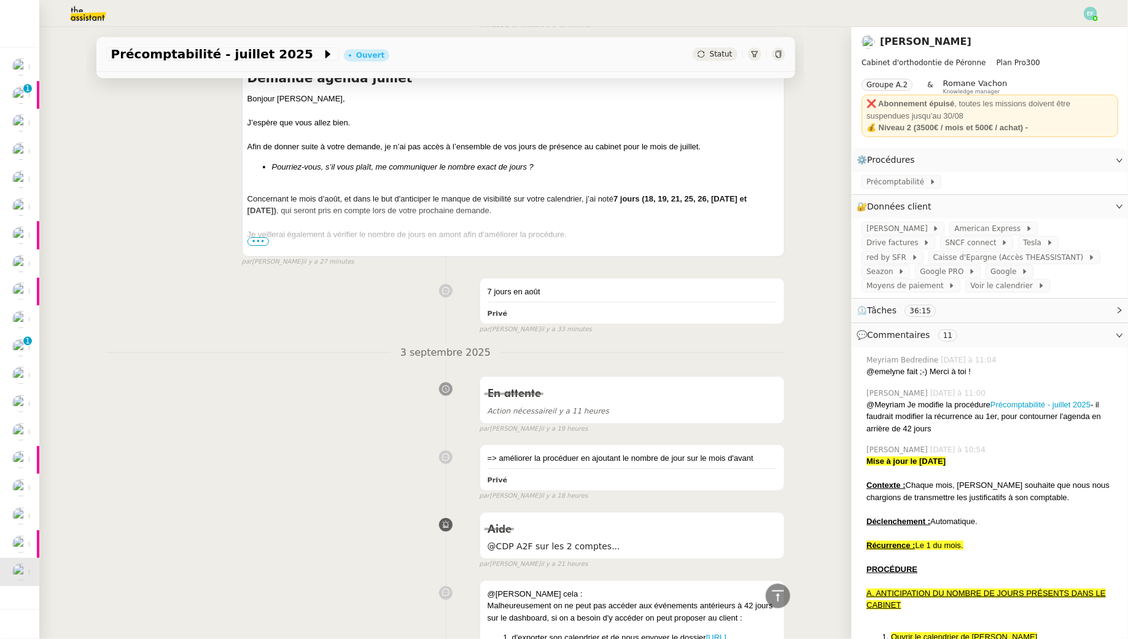
scroll to position [1789, 0]
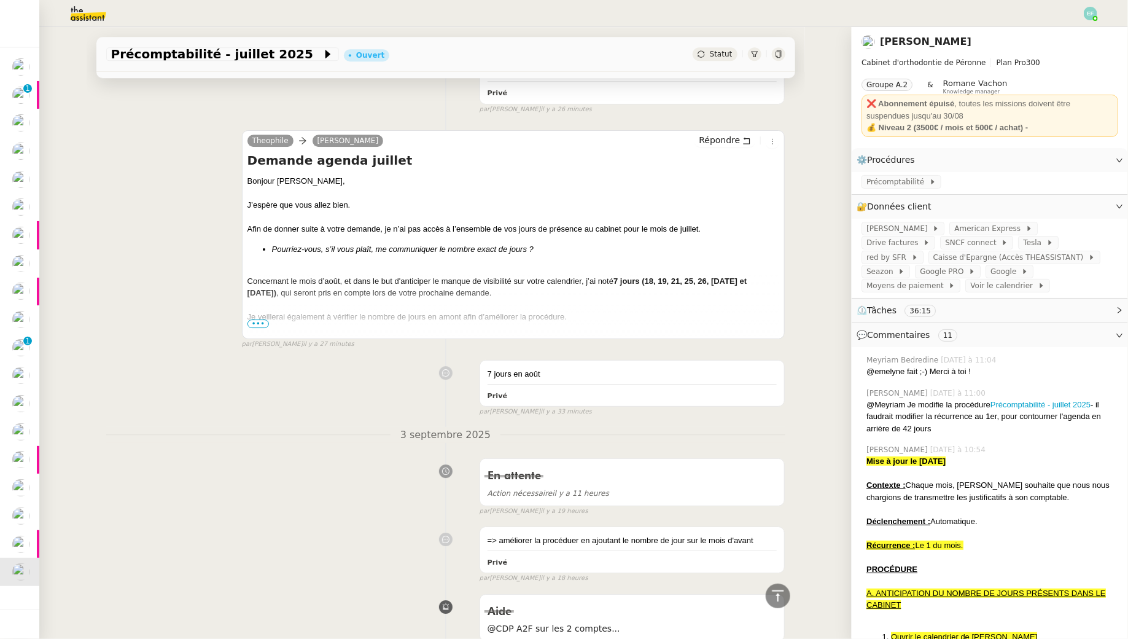
click at [256, 319] on span "•••" at bounding box center [259, 323] width 22 height 9
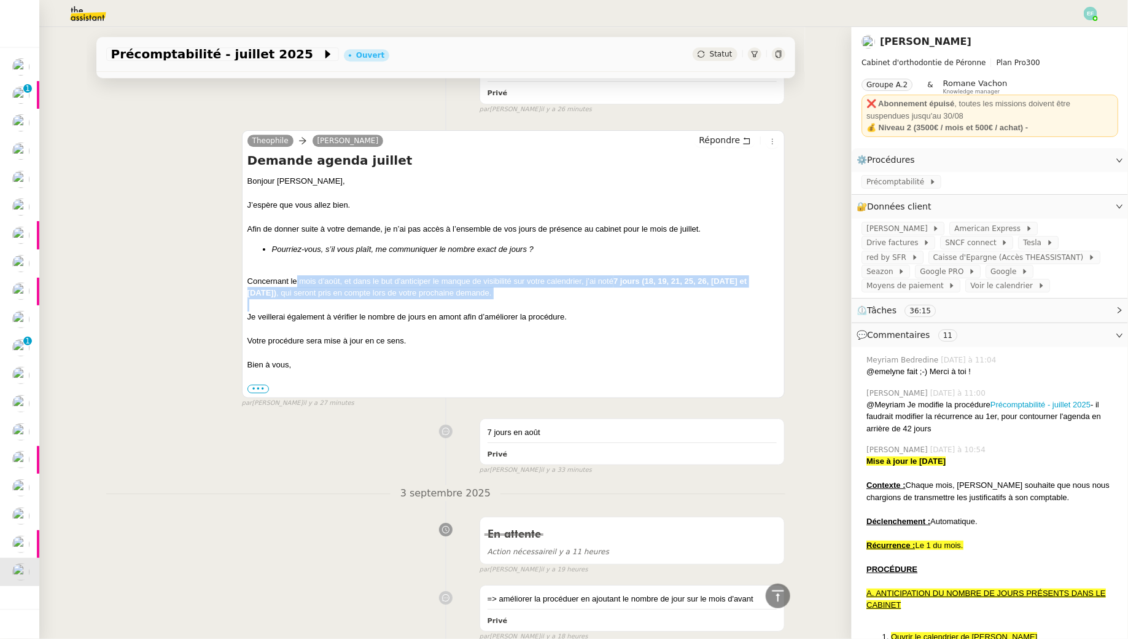
drag, startPoint x: 297, startPoint y: 251, endPoint x: 291, endPoint y: 276, distance: 26.4
click at [291, 276] on div "Bonjour [PERSON_NAME], J’espère que vous allez bien. Afin de donner suite à vot…" at bounding box center [514, 284] width 533 height 219
click at [291, 299] on div at bounding box center [514, 305] width 533 height 12
drag, startPoint x: 305, startPoint y: 254, endPoint x: 301, endPoint y: 278, distance: 24.3
click at [301, 277] on div "Bonjour [PERSON_NAME], J’espère que vous allez bien. Afin de donner suite à vot…" at bounding box center [514, 284] width 533 height 219
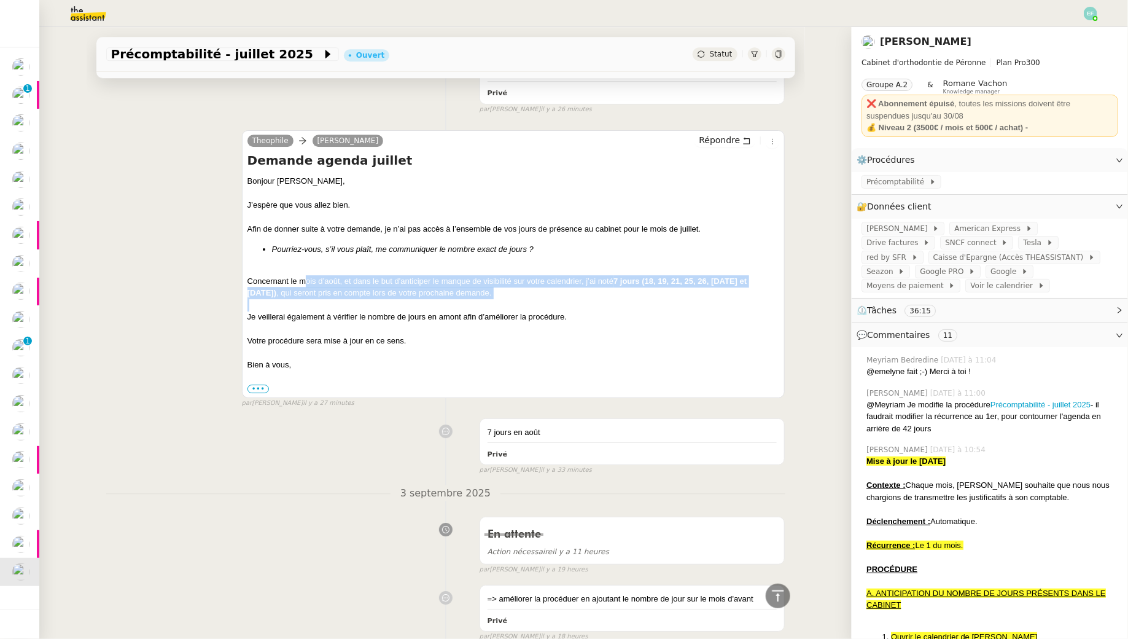
click at [301, 299] on div at bounding box center [514, 305] width 533 height 12
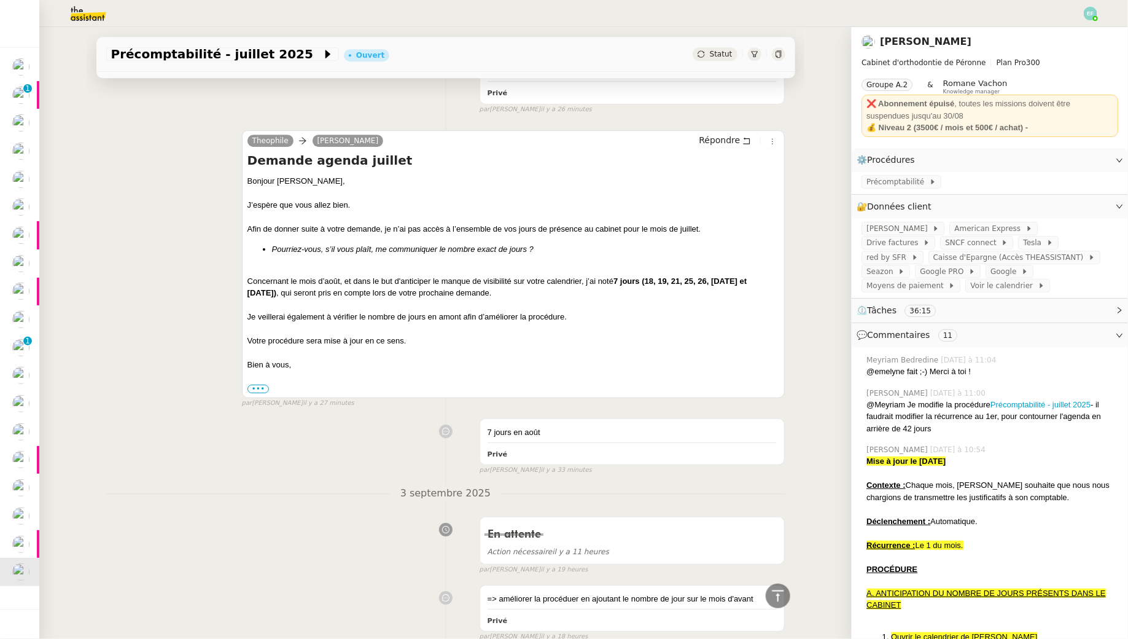
scroll to position [0, 0]
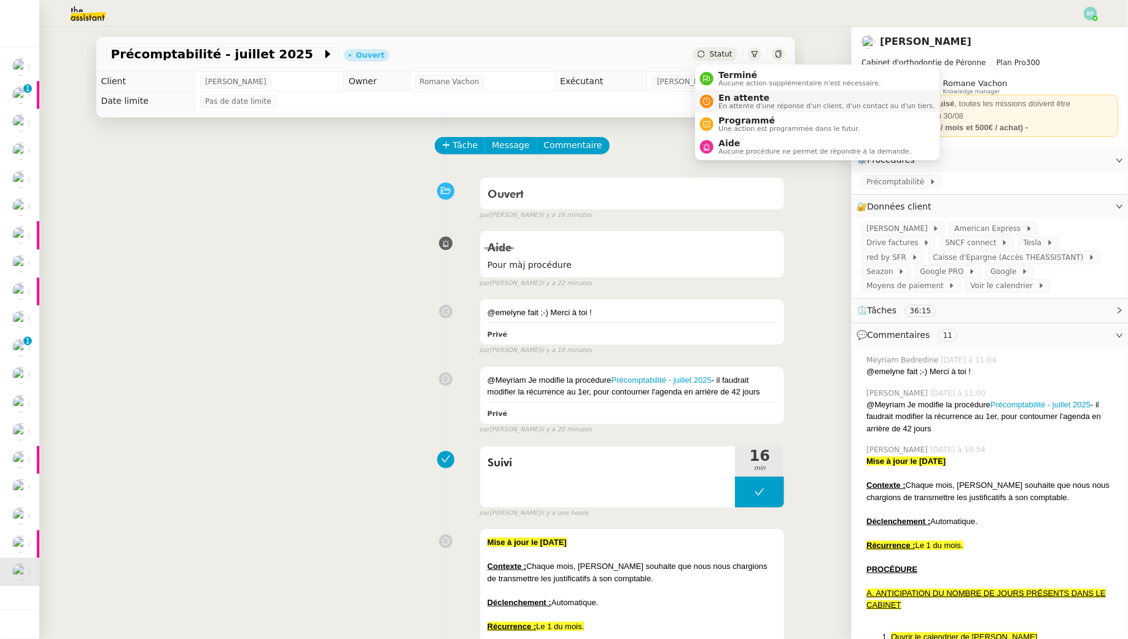
click at [716, 96] on div "En attente En attente d'une réponse d'un client, d'un contact ou d'un tiers." at bounding box center [824, 101] width 221 height 17
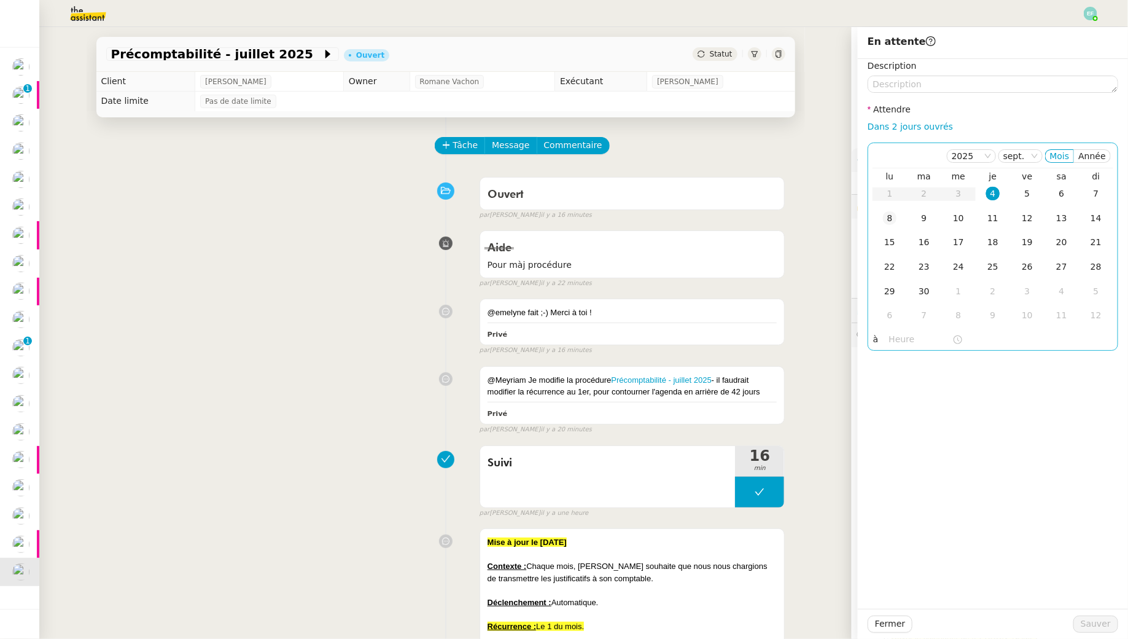
click at [891, 219] on div "8" at bounding box center [890, 218] width 14 height 14
click at [1085, 620] on span "Sauver" at bounding box center [1096, 624] width 30 height 14
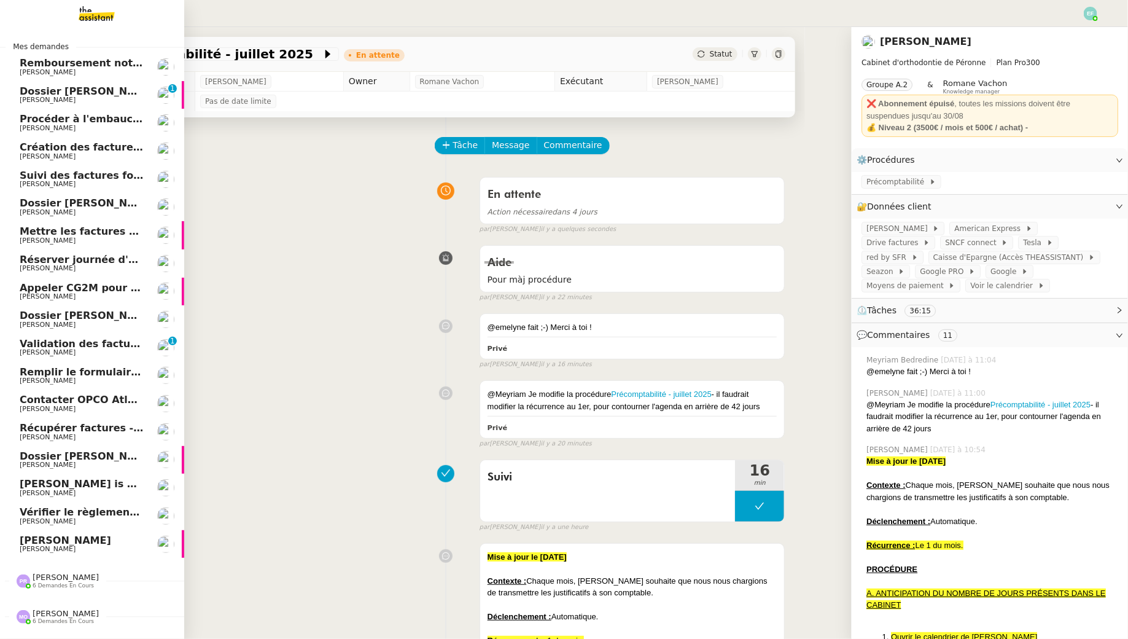
click at [93, 100] on span "[PERSON_NAME]" at bounding box center [82, 99] width 124 height 7
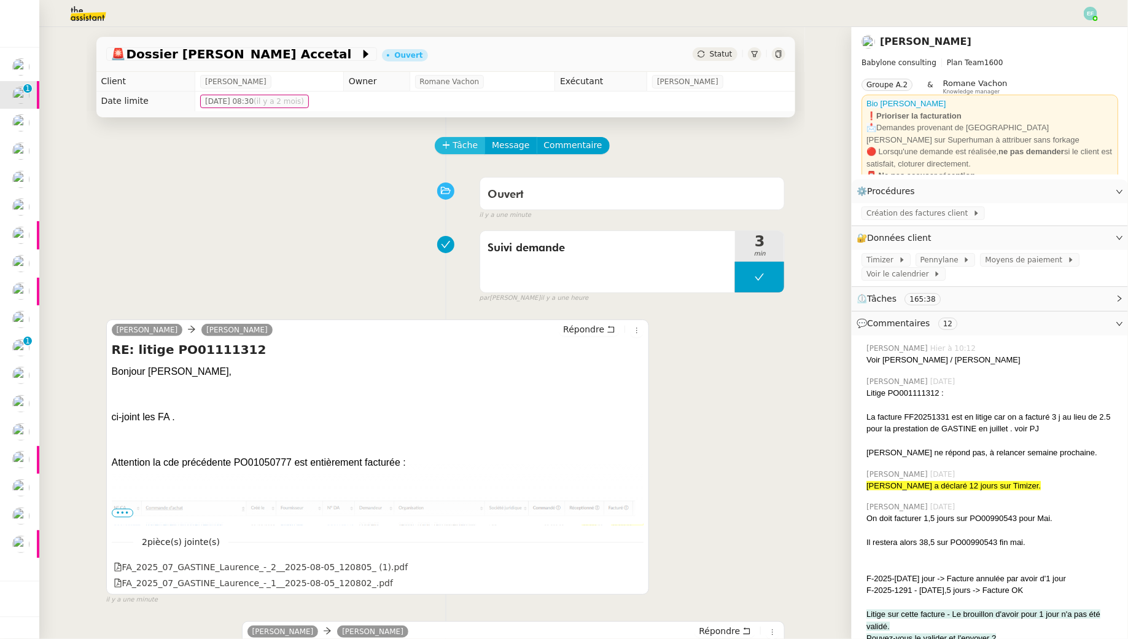
click at [465, 149] on span "Tâche" at bounding box center [465, 145] width 25 height 14
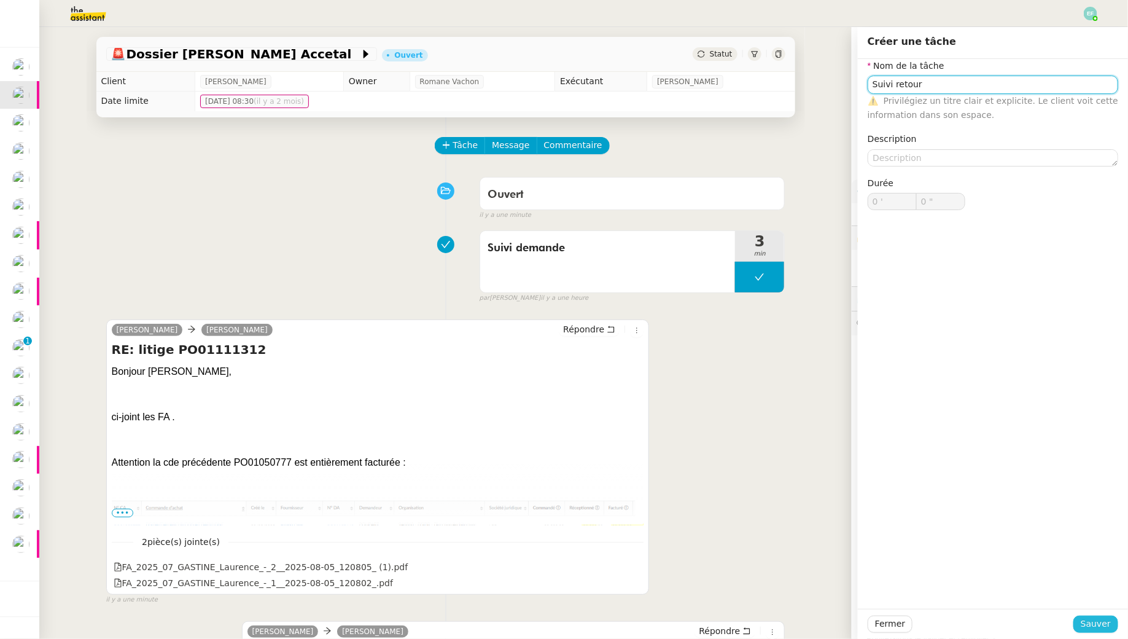
type input "Suivi retour"
click at [1097, 623] on span "Sauver" at bounding box center [1096, 624] width 30 height 14
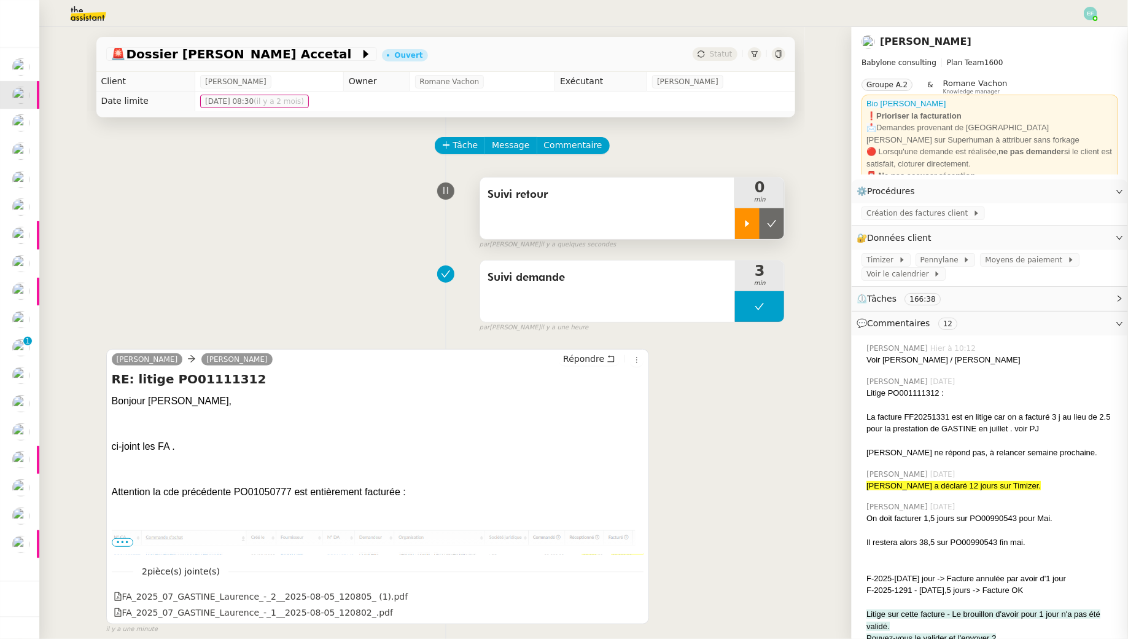
click at [753, 231] on div at bounding box center [747, 223] width 25 height 31
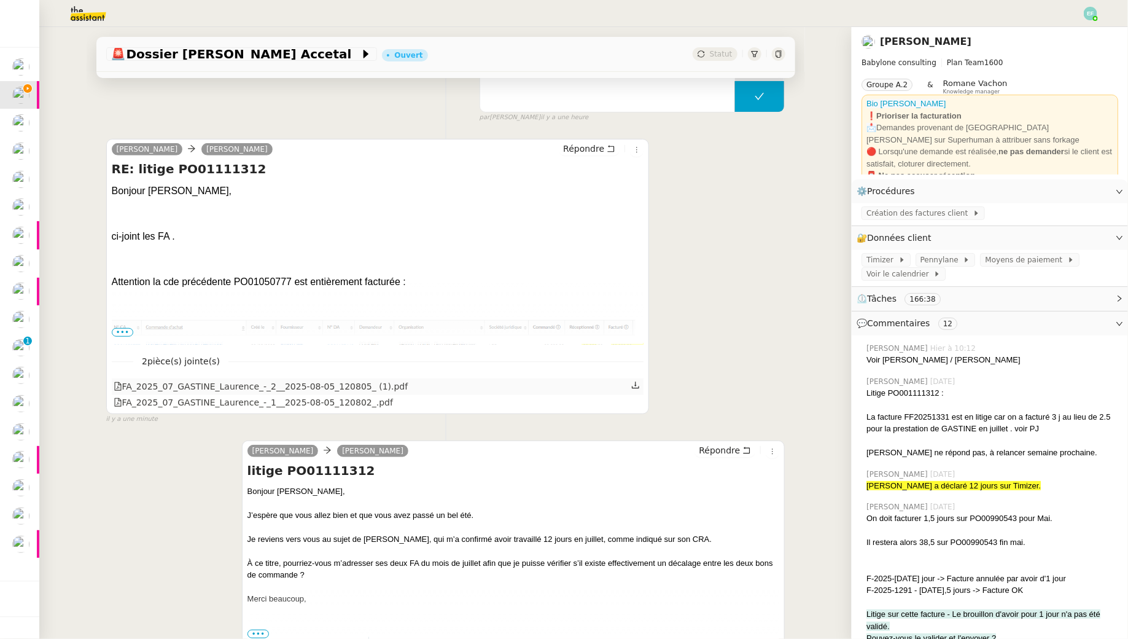
click at [636, 379] on link at bounding box center [635, 385] width 9 height 14
click at [357, 107] on div "[PERSON_NAME] demande 3 min false par [PERSON_NAME] il y a une heure" at bounding box center [445, 83] width 679 height 79
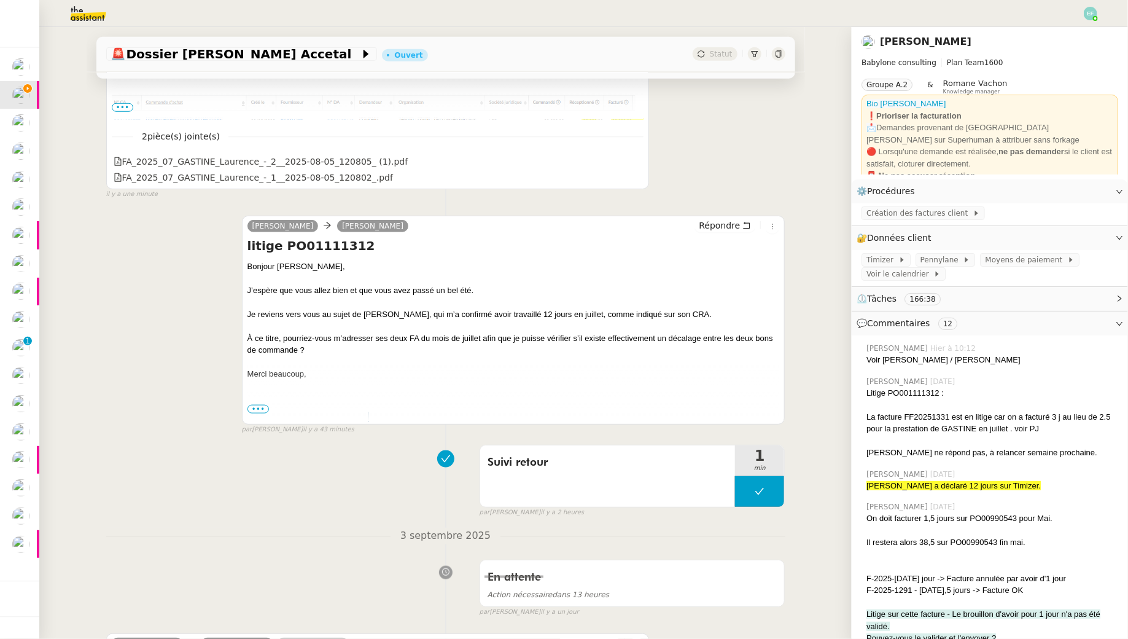
scroll to position [575, 0]
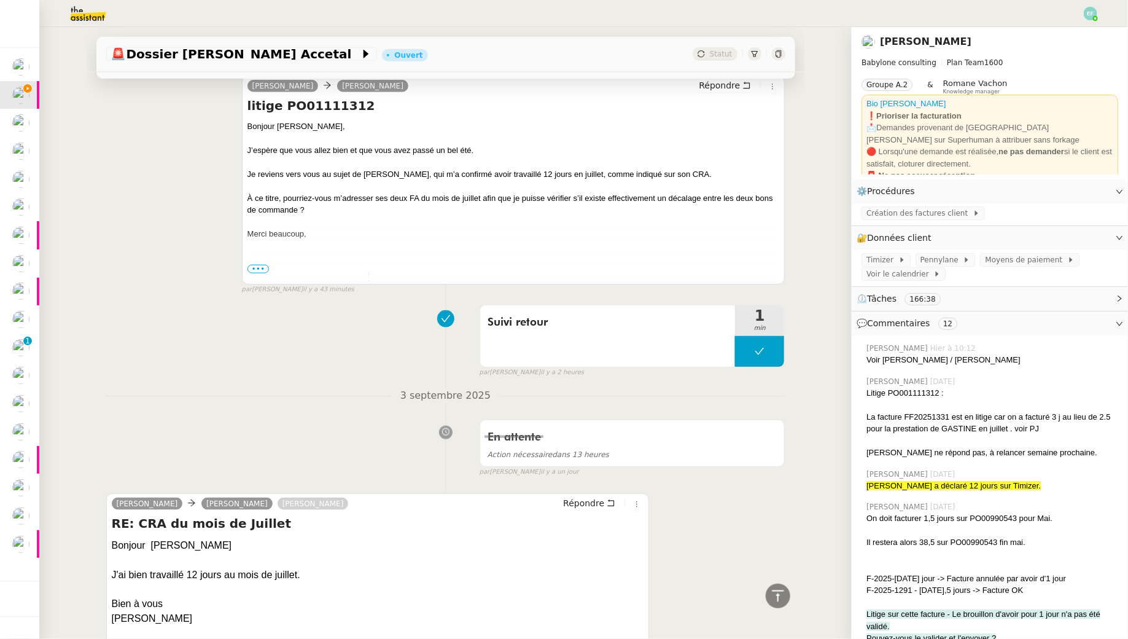
click at [311, 345] on div "Suivi retour 1 min false par [PERSON_NAME] il y a 2 heures" at bounding box center [445, 338] width 679 height 79
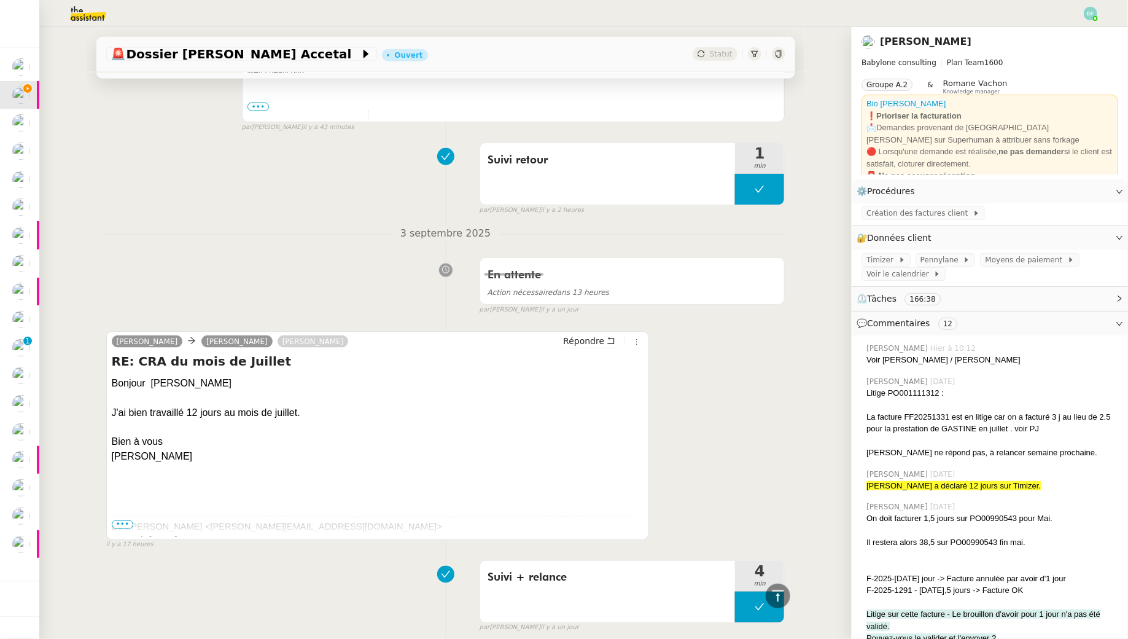
scroll to position [753, 0]
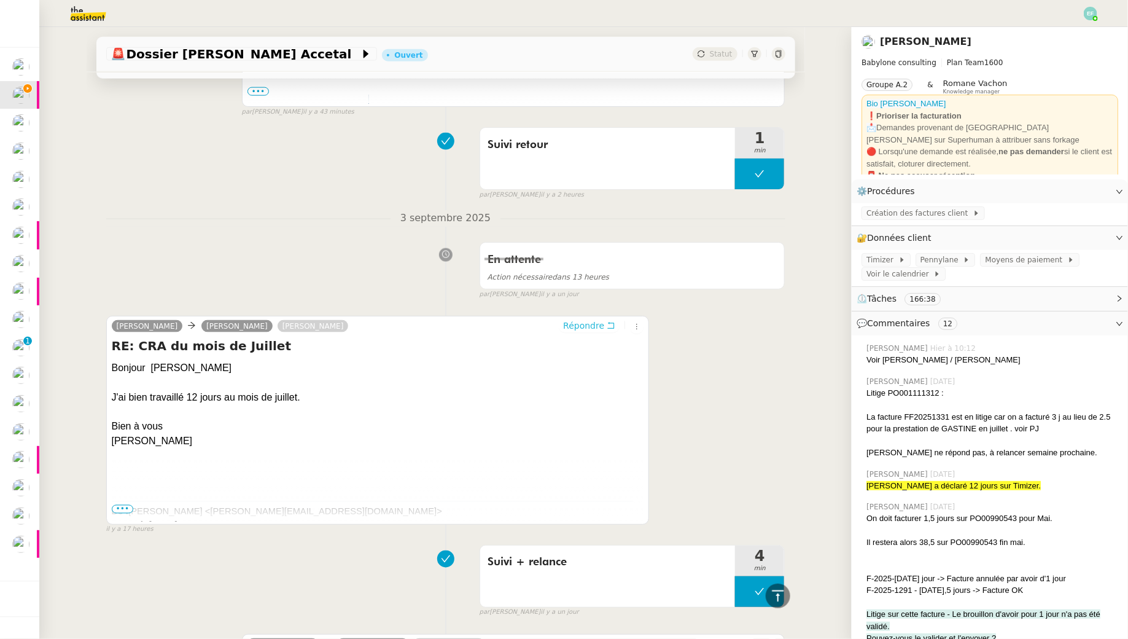
click at [613, 324] on icon at bounding box center [611, 325] width 9 height 9
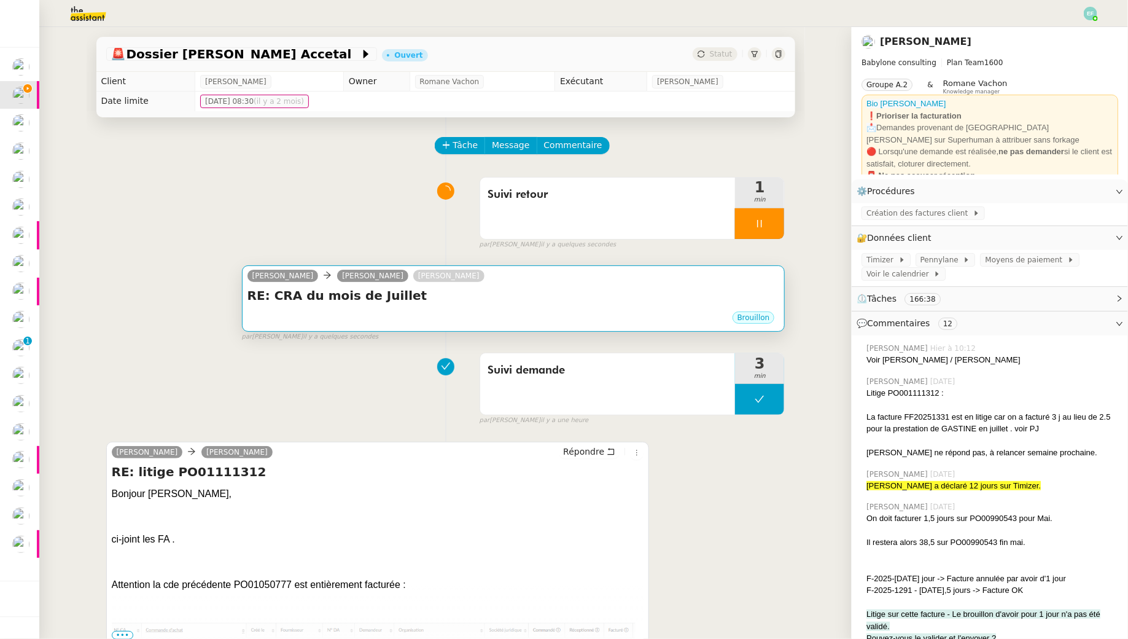
click at [484, 300] on h4 "RE: CRA du mois de Juillet" at bounding box center [514, 295] width 533 height 17
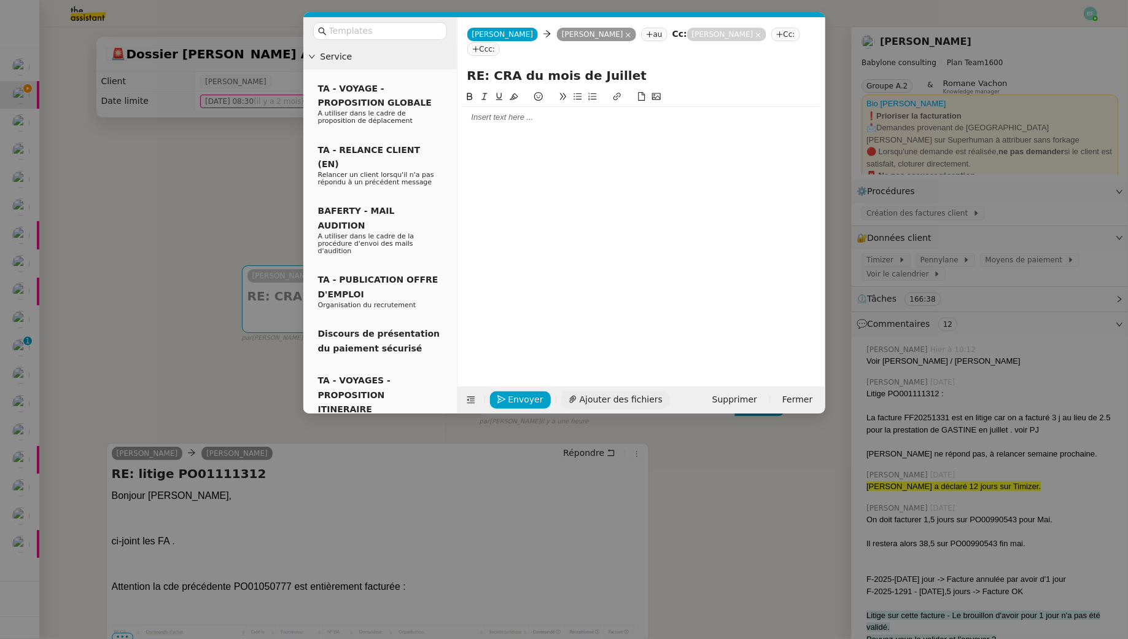
click at [580, 397] on span "Ajouter des fichiers" at bounding box center [621, 400] width 83 height 14
click at [522, 117] on div at bounding box center [642, 117] width 358 height 11
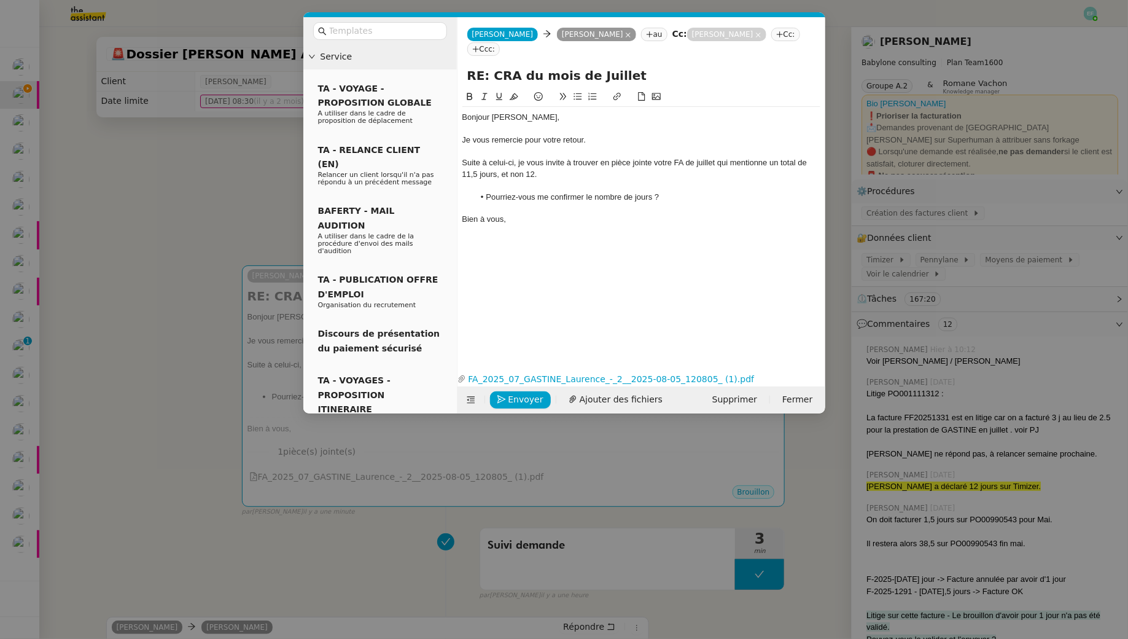
drag, startPoint x: 585, startPoint y: 195, endPoint x: 656, endPoint y: 197, distance: 71.3
click at [656, 197] on li "Pourriez-vous me confirmer le nombre de jours ?" at bounding box center [647, 197] width 346 height 11
drag, startPoint x: 657, startPoint y: 196, endPoint x: 594, endPoint y: 196, distance: 62.7
click at [594, 196] on li "Pourriez-vous me confirmer le nombre de jours ?" at bounding box center [647, 197] width 346 height 11
click at [529, 163] on div "Suite à celui-ci, je vous invite à trouver en pièce jointe votre FA de juillet …" at bounding box center [642, 168] width 358 height 23
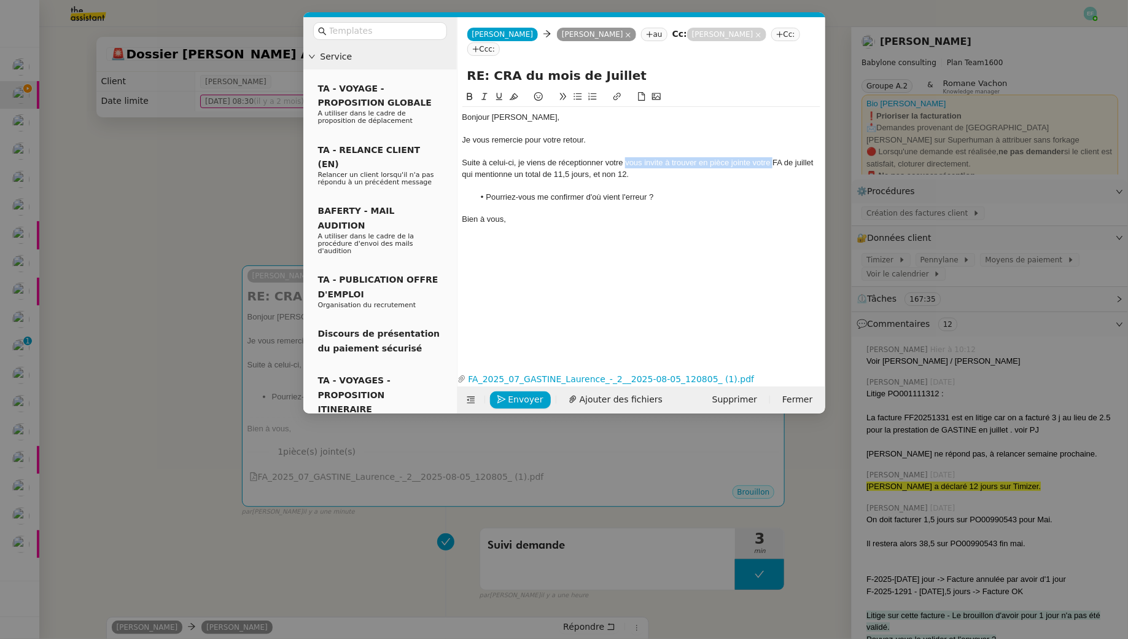
drag, startPoint x: 772, startPoint y: 163, endPoint x: 626, endPoint y: 166, distance: 145.6
click at [626, 166] on div "Suite à celui-ci, je viens de réceptionner votre vous invite à trouver en pièce…" at bounding box center [642, 168] width 358 height 23
click at [592, 170] on div "Suite à celui-ci, je viens de réceptionner votre FA de juillet qui mentionne un…" at bounding box center [642, 168] width 358 height 23
click at [621, 198] on li "Pourriez-vous me confirmer d'où vient l'erreur ?" at bounding box center [647, 197] width 346 height 11
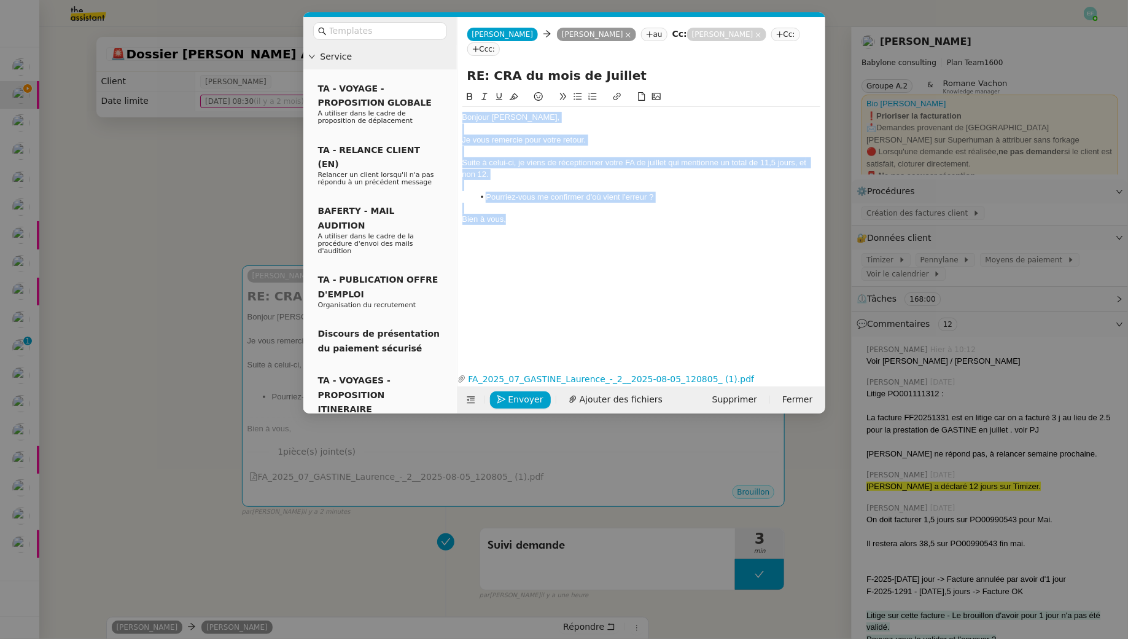
drag, startPoint x: 536, startPoint y: 217, endPoint x: 452, endPoint y: 85, distance: 155.8
click at [452, 85] on nz-layout "Service TA - VOYAGE - PROPOSITION GLOBALE A utiliser dans le cadre de propositi…" at bounding box center [564, 215] width 522 height 396
copy div "Bonjour [PERSON_NAME], Je vous remercie pour votre retour. Suite à celui-ci, je…"
click at [538, 223] on div "Bien à vous," at bounding box center [642, 219] width 358 height 11
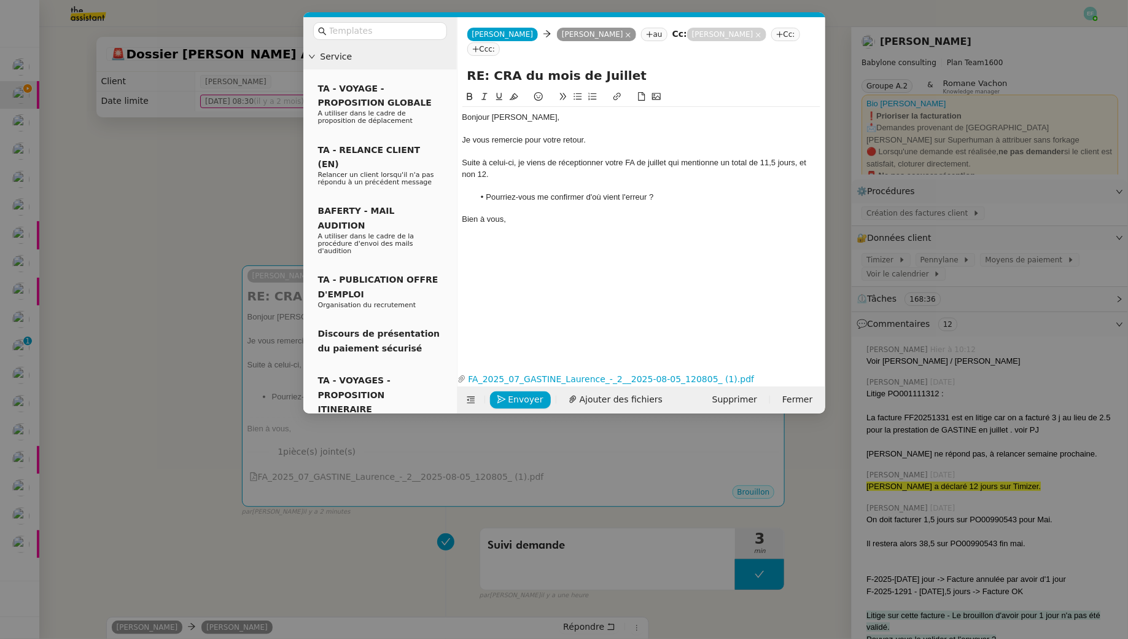
click at [597, 195] on li "Pourriez-vous me confirmer d'où vient l'erreur ?" at bounding box center [647, 197] width 346 height 11
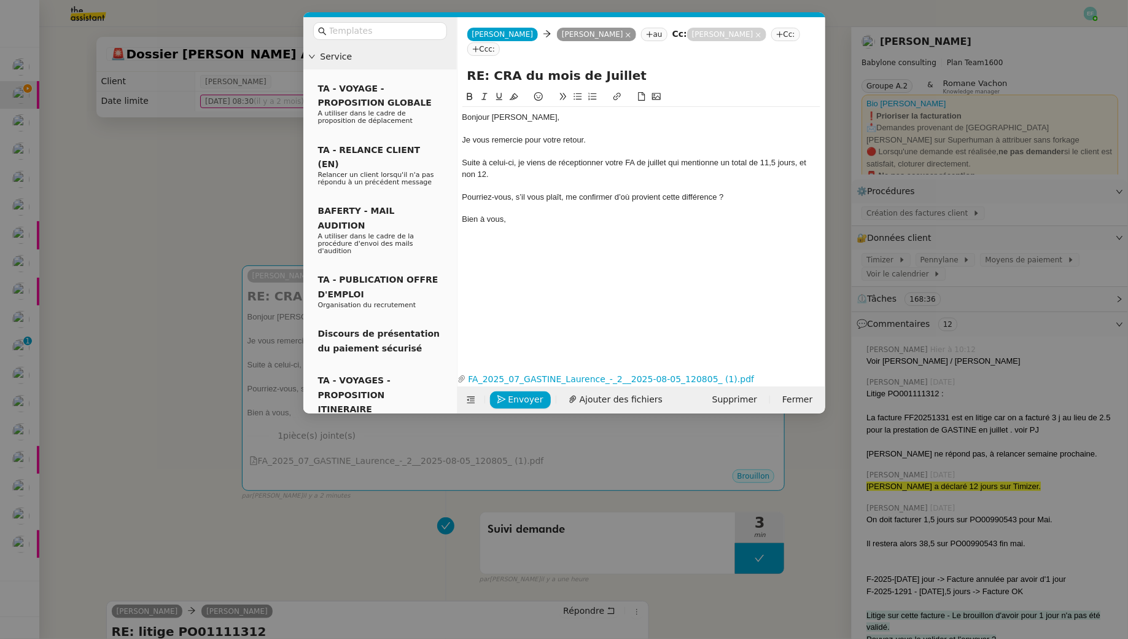
click at [463, 194] on div "Pourriez-vous, s’il vous plaît, me confirmer d’où provient cette différence ?" at bounding box center [642, 197] width 358 height 11
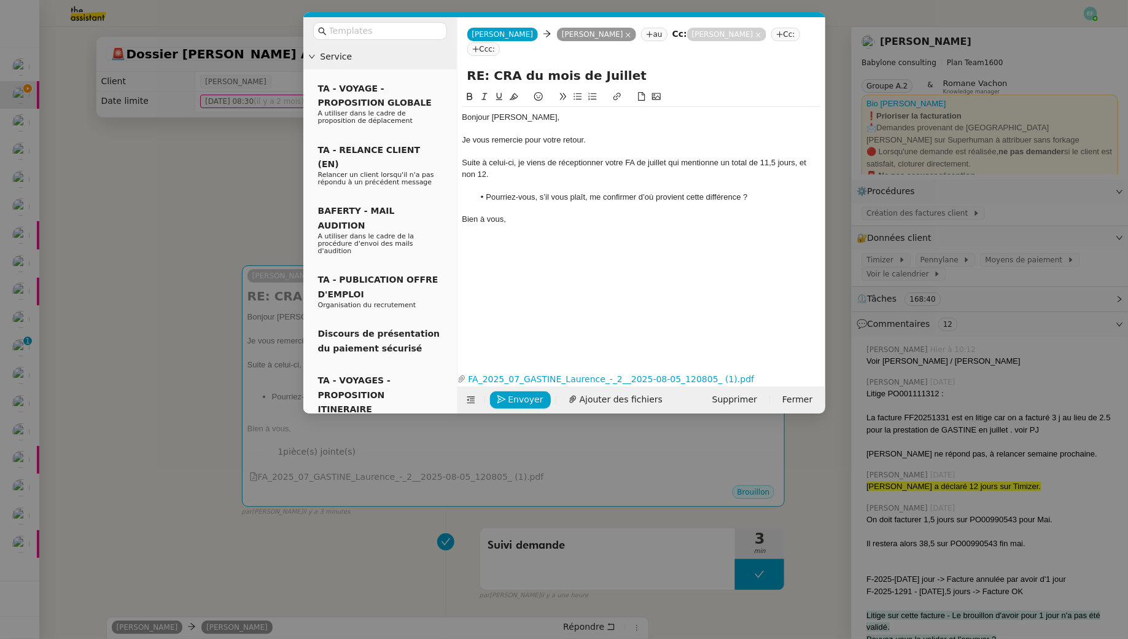
click at [641, 195] on li "Pourriez-vous, s’il vous plaît, me confirmer d’où provient cette différence ?" at bounding box center [647, 197] width 346 height 11
drag, startPoint x: 639, startPoint y: 195, endPoint x: 741, endPoint y: 197, distance: 102.0
click at [741, 197] on li "Pourriez-vous, s’il vous plaît, me confirmer d’où provient cette différence ?" at bounding box center [647, 197] width 346 height 11
click at [702, 194] on li "Pourriez-vous, s’il vous plaît, m'indiquer si la FA est incorrecte ?" at bounding box center [647, 197] width 346 height 11
click at [0, 0] on lt-span "incorrect" at bounding box center [0, 0] width 0 height 0
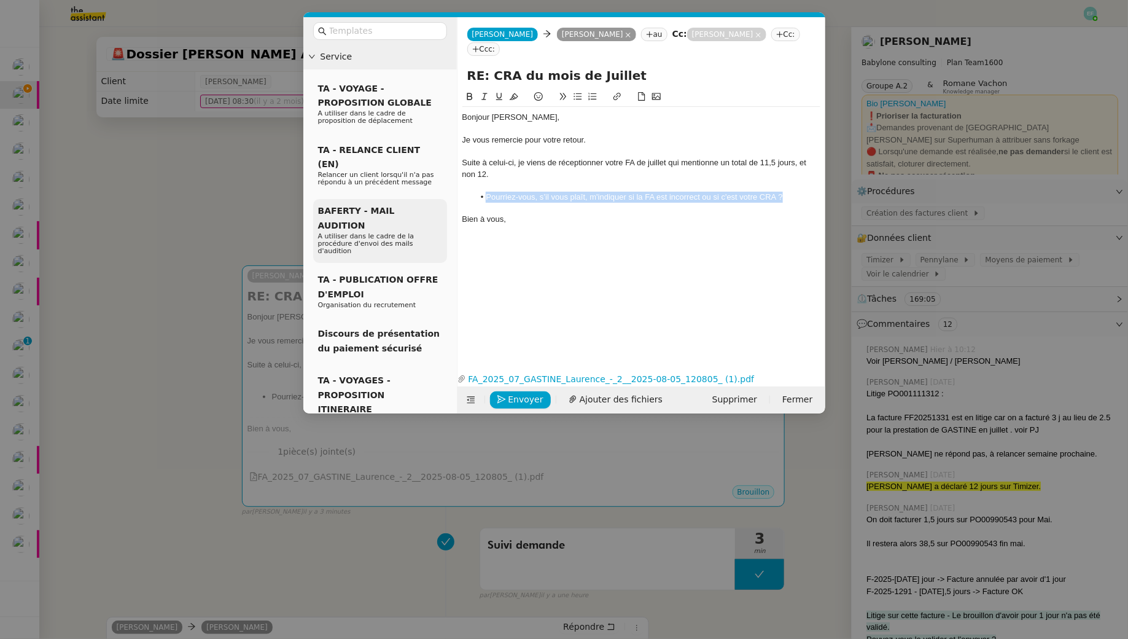
drag, startPoint x: 789, startPoint y: 197, endPoint x: 429, endPoint y: 197, distance: 360.6
click at [429, 197] on nz-layout "Service TA - VOYAGE - PROPOSITION GLOBALE A utiliser dans le cadre de propositi…" at bounding box center [564, 215] width 522 height 396
copy li "Pourriez-vous, s’il vous plaît, m'indiquer si la FA est incorrect ou si c'est v…"
click at [568, 192] on li "Pourriez-vous, s’il vous plaît, m'indiquer si la FA est incorrect ou si c'est v…" at bounding box center [647, 197] width 346 height 11
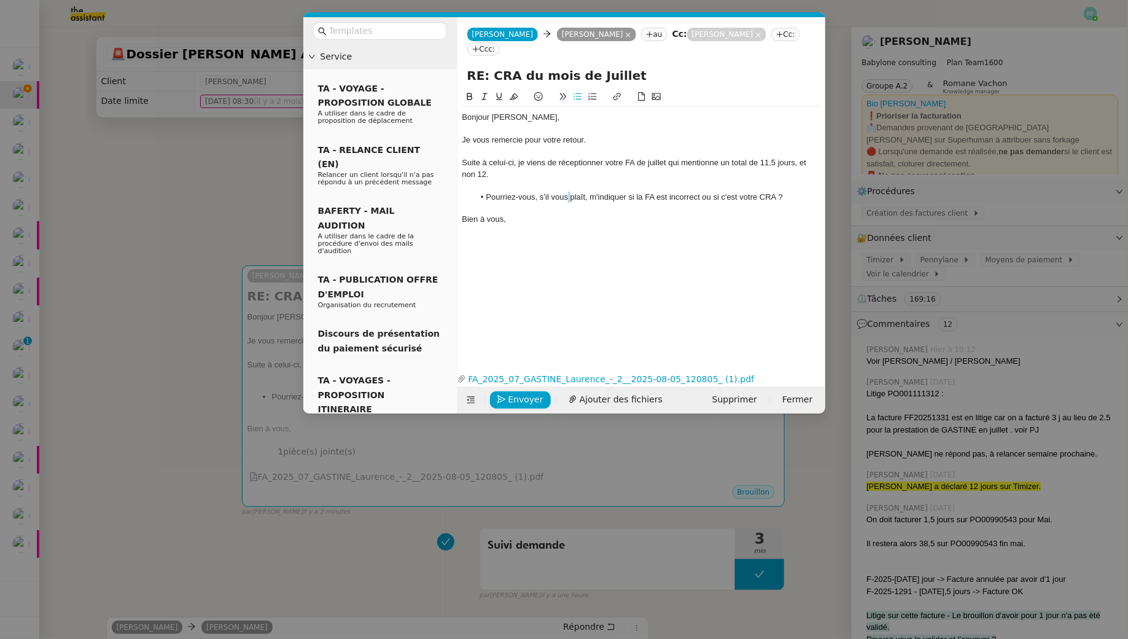
click at [568, 192] on li "Pourriez-vous, s’il vous plaît, m'indiquer si la FA est incorrect ou si c'est v…" at bounding box center [647, 197] width 346 height 11
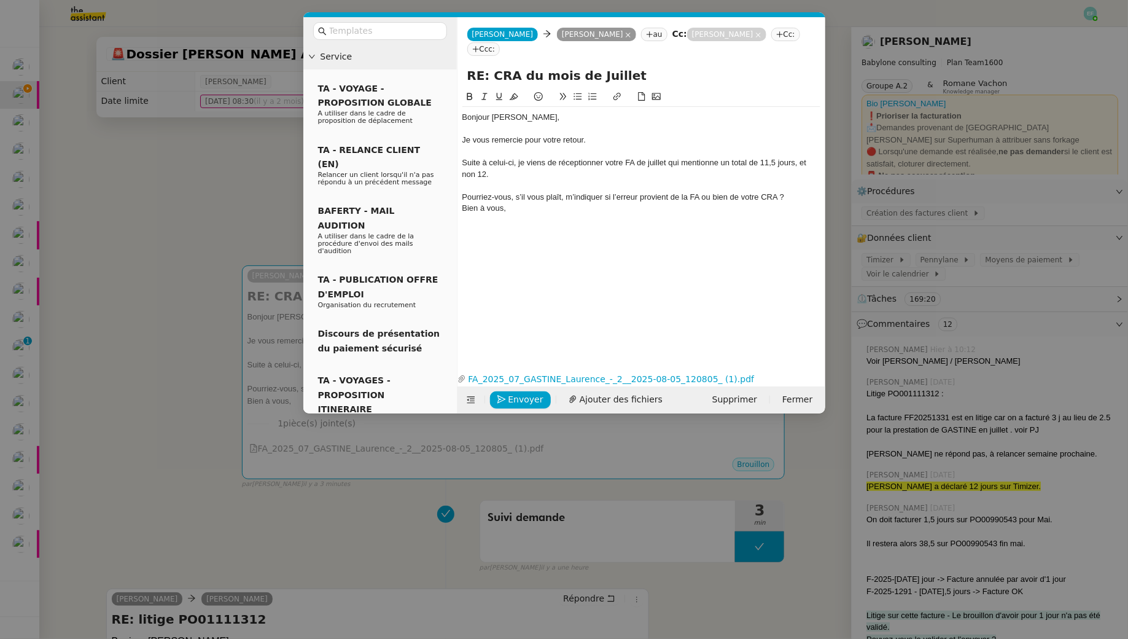
click at [463, 198] on div "Pourriez-vous, s’il vous plaît, m’indiquer si l’erreur provient de la FA ou bie…" at bounding box center [642, 197] width 358 height 11
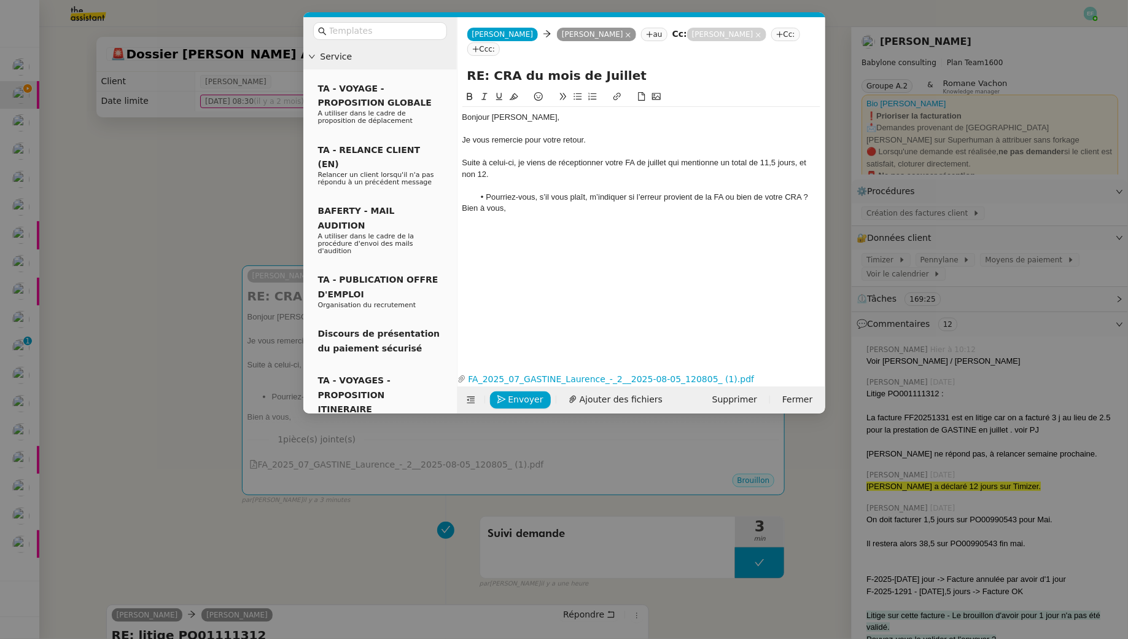
click at [811, 192] on li "Pourriez-vous, s’il vous plaît, m’indiquer si l’erreur provient de la FA ou bie…" at bounding box center [647, 197] width 346 height 11
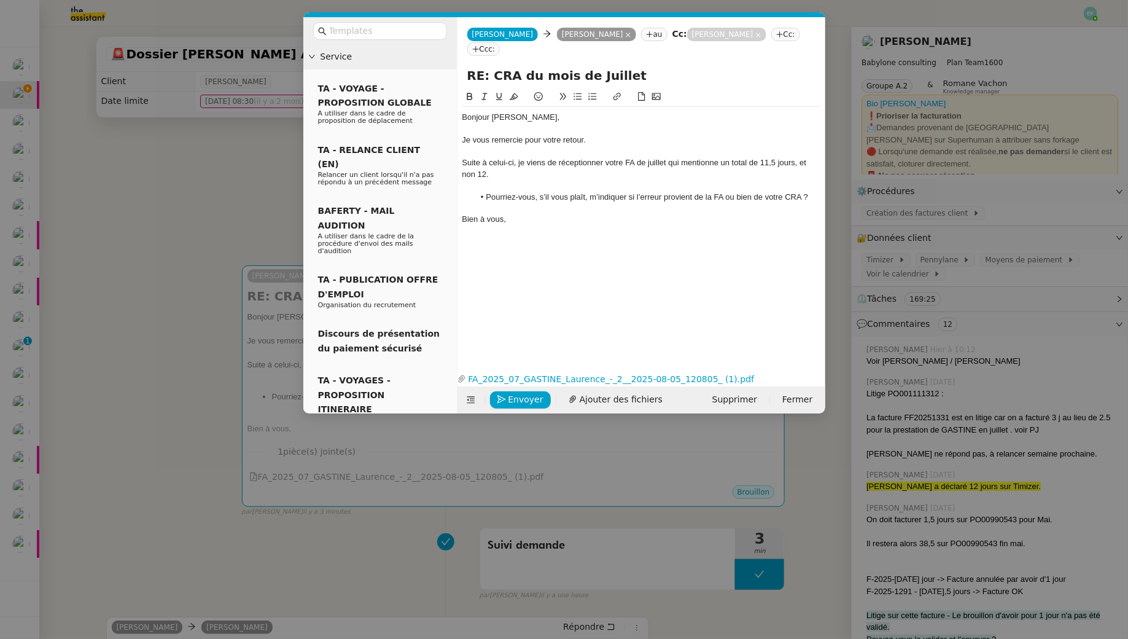
click at [776, 37] on icon at bounding box center [779, 34] width 7 height 7
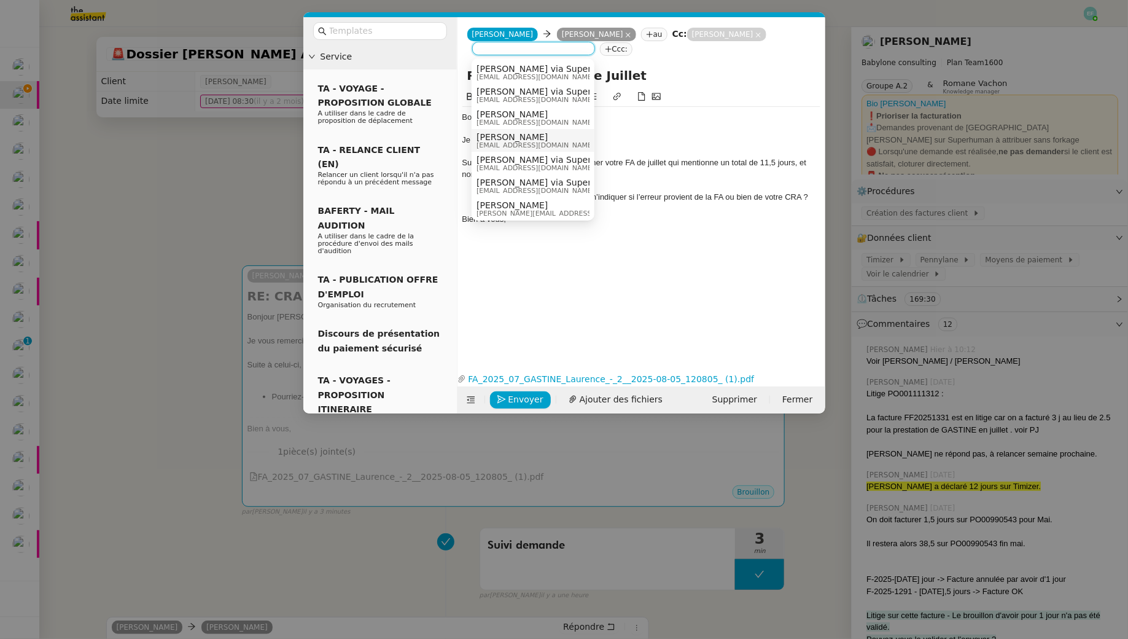
click at [560, 139] on span "[PERSON_NAME]" at bounding box center [536, 137] width 118 height 10
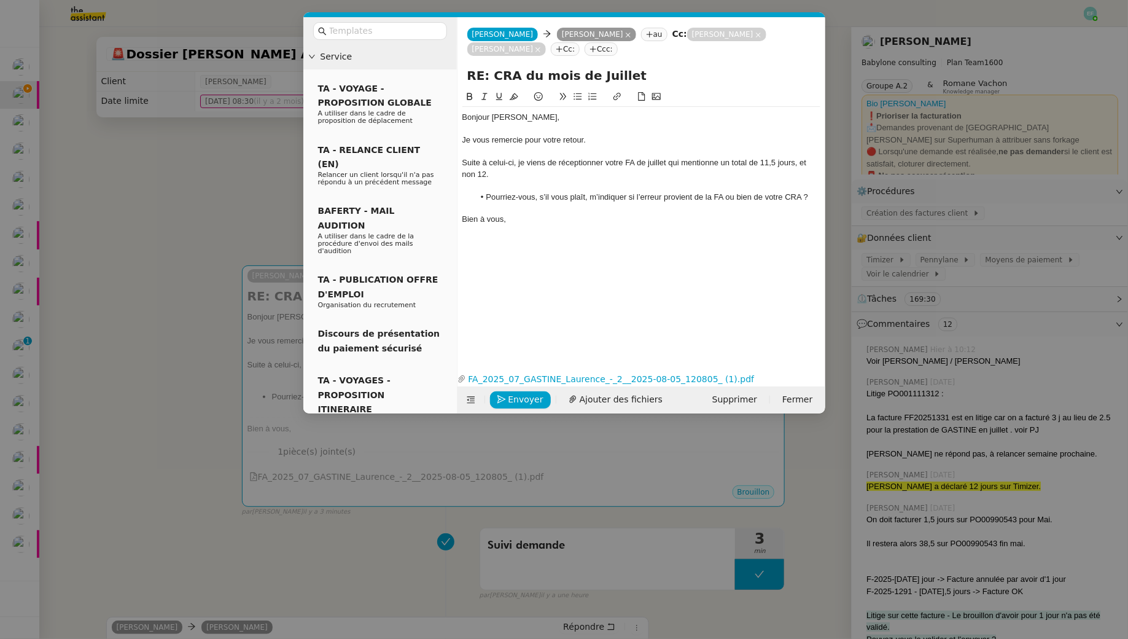
click at [506, 145] on div "Je vous remercie pour votre retour." at bounding box center [642, 140] width 358 height 11
click at [510, 178] on div "Suite à celui-ci, je viens de réceptionner votre FA de juillet qui mentionne un…" at bounding box center [642, 168] width 358 height 23
click at [498, 181] on div at bounding box center [642, 185] width 358 height 11
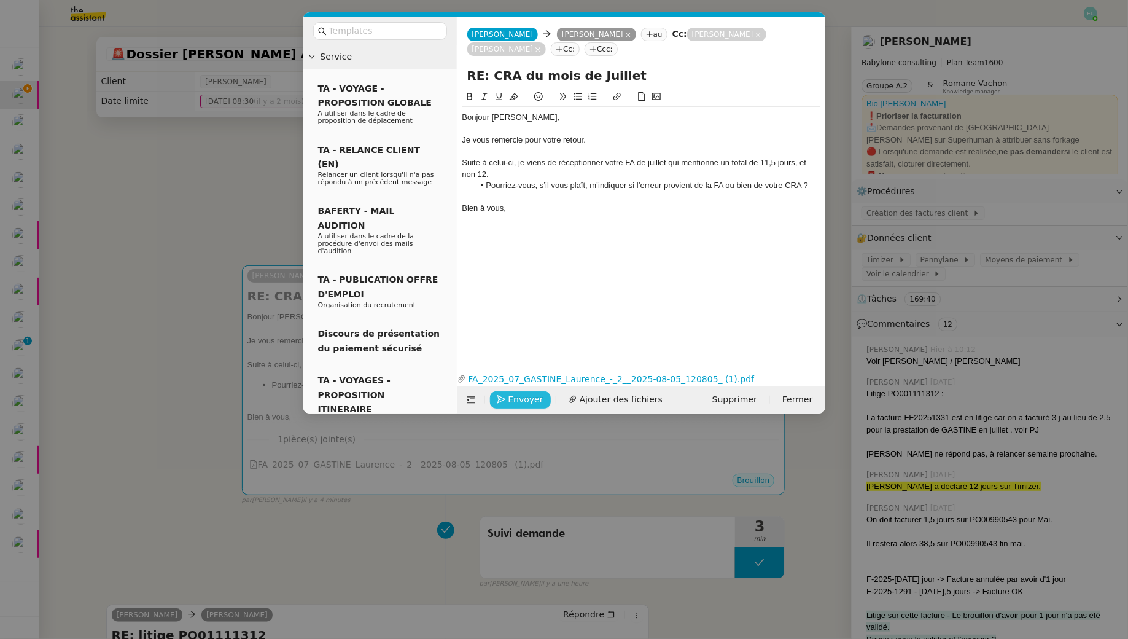
click at [510, 401] on span "Envoyer" at bounding box center [526, 400] width 35 height 14
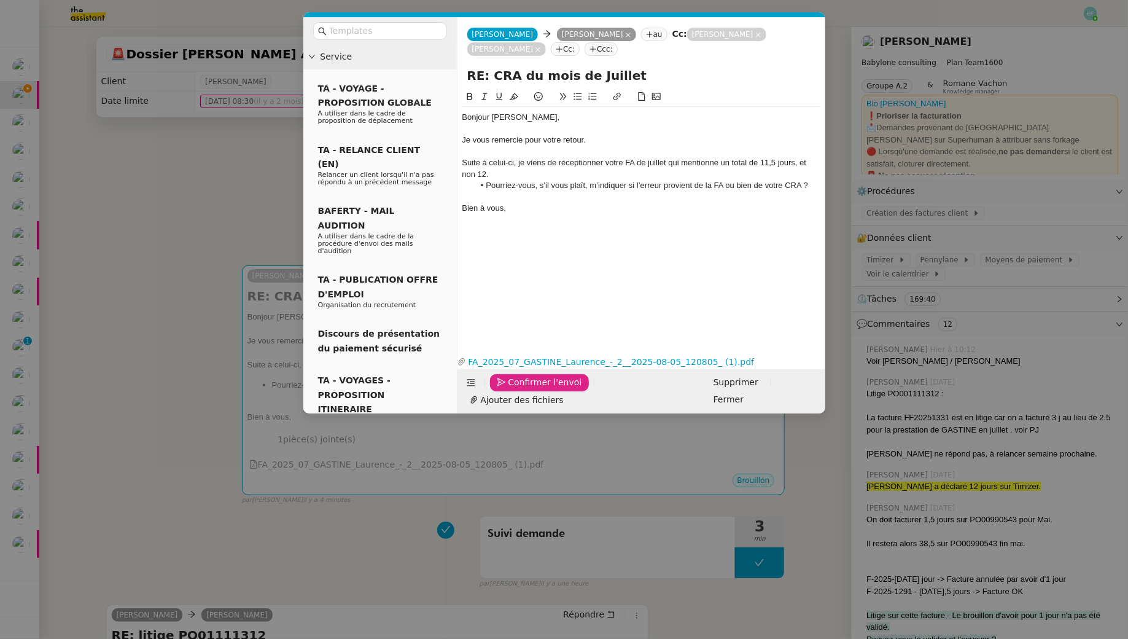
click at [510, 389] on span "Confirmer l'envoi" at bounding box center [546, 382] width 74 height 14
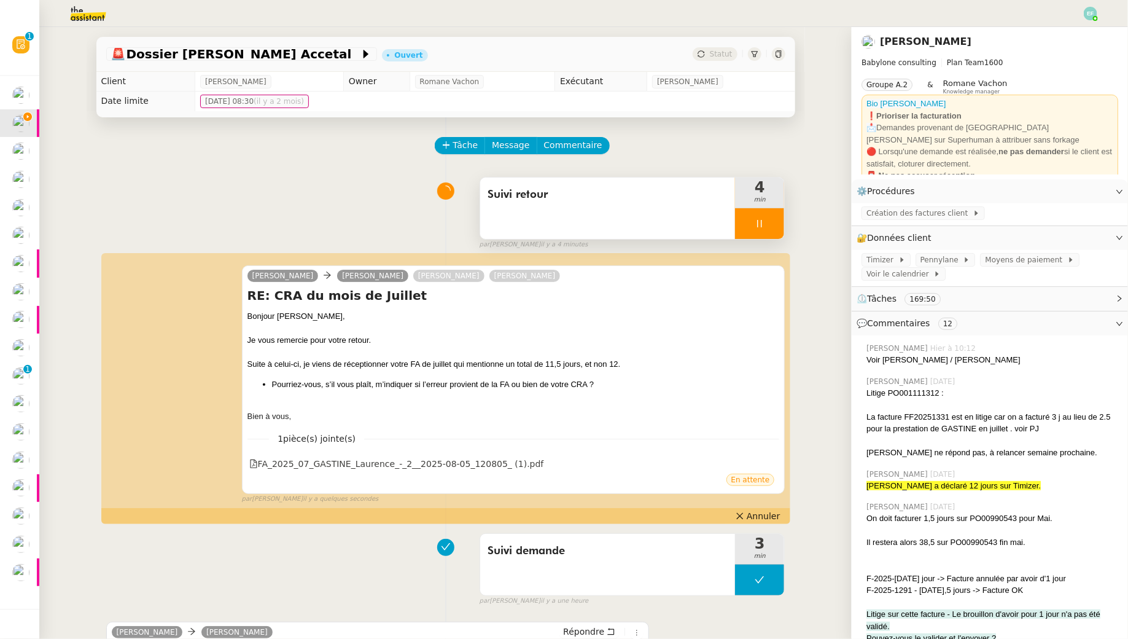
click at [593, 217] on div "Suivi retour" at bounding box center [608, 208] width 256 height 61
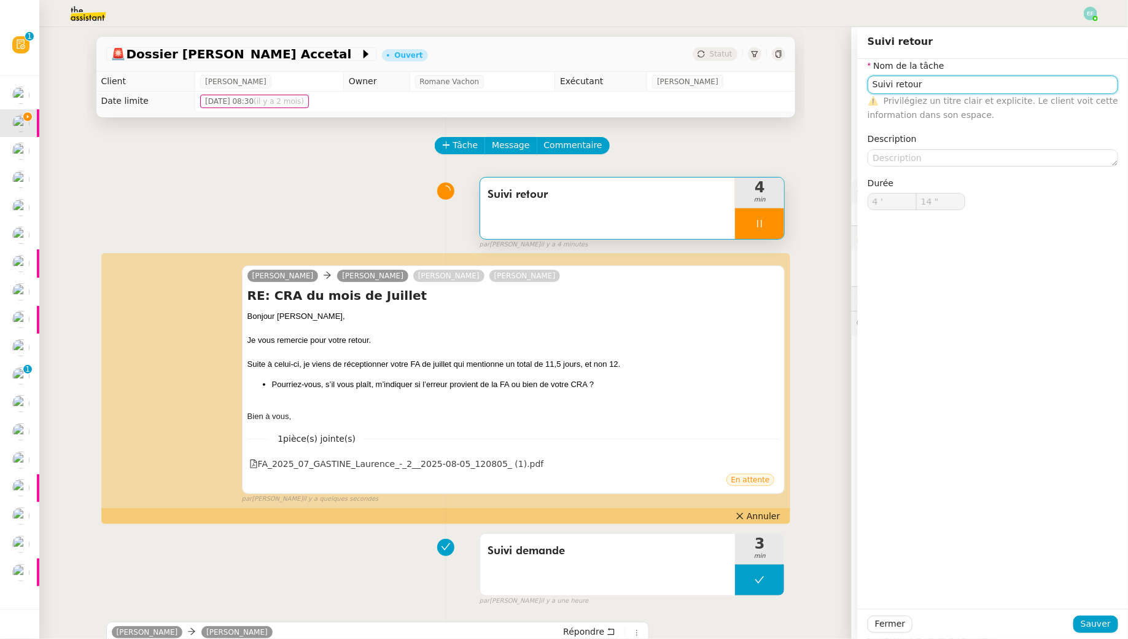
click at [899, 87] on input "Suivi retour" at bounding box center [993, 85] width 251 height 18
type input "15 ""
type input "Suivi demande"
type input "18 ""
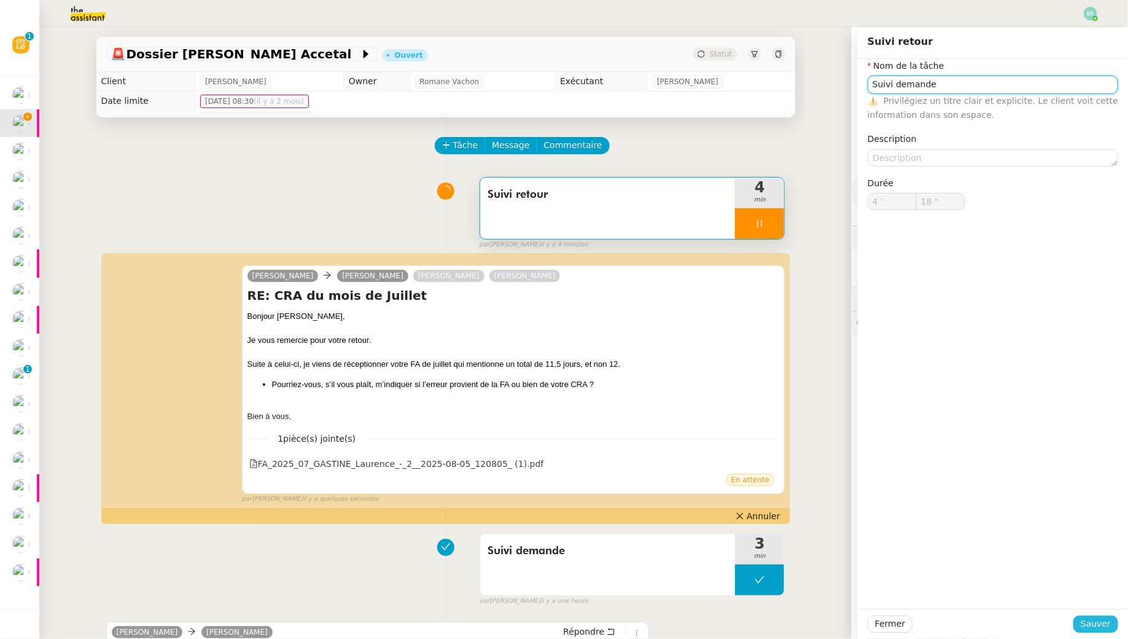
type input "Suivi demande"
click at [1101, 626] on span "Sauver" at bounding box center [1096, 624] width 30 height 14
type input "19 ""
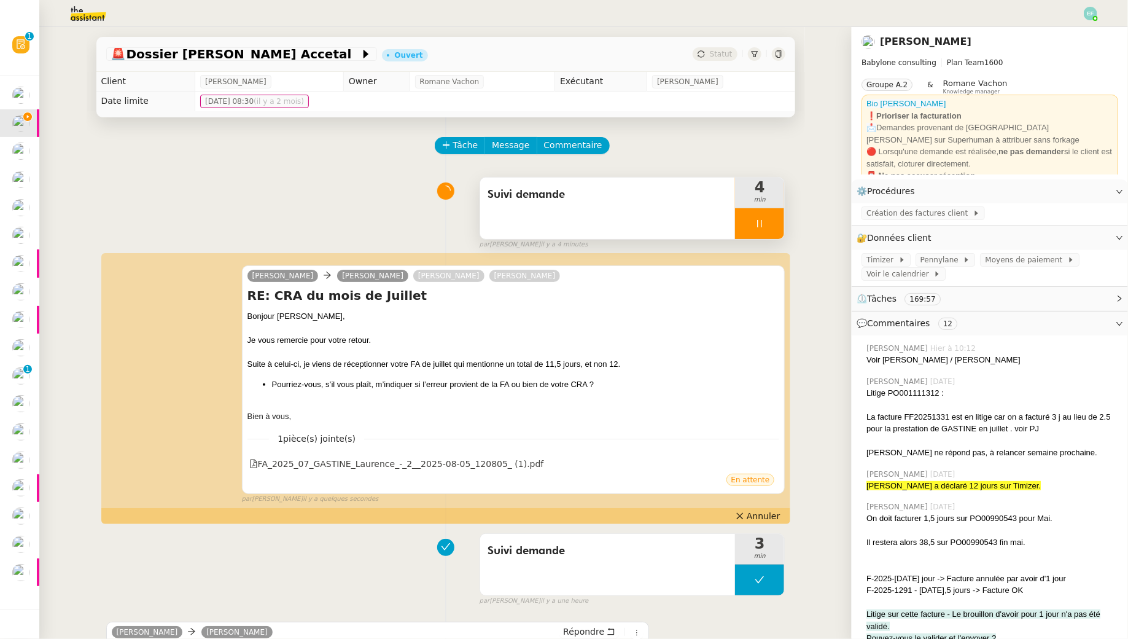
click at [759, 229] on div at bounding box center [759, 223] width 49 height 31
click at [763, 229] on button at bounding box center [772, 223] width 25 height 31
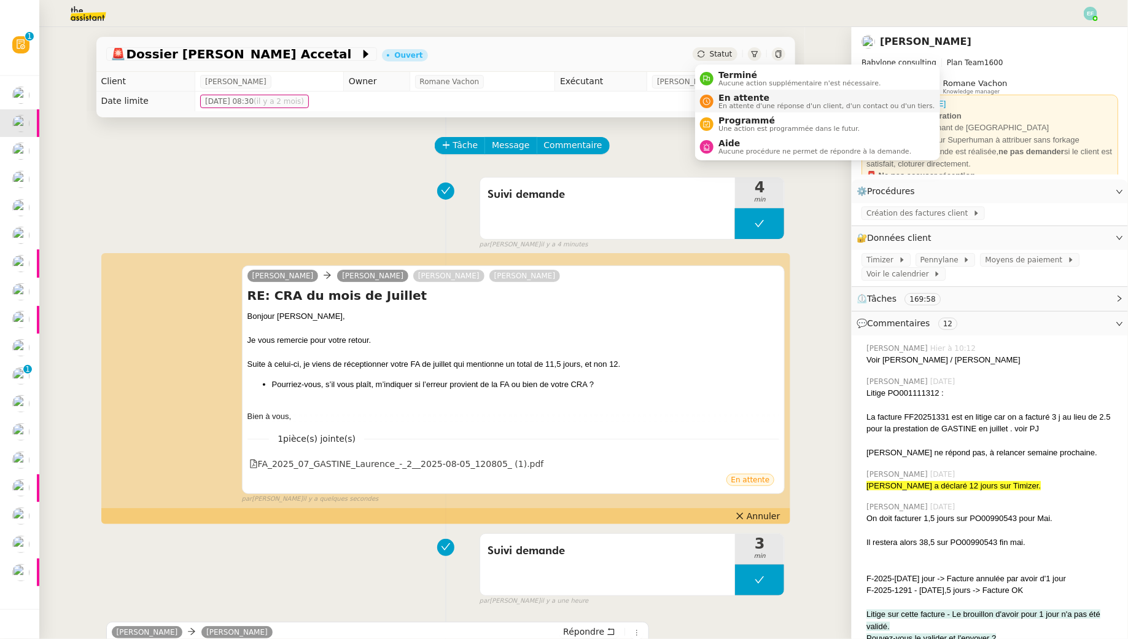
click at [730, 95] on span "En attente" at bounding box center [827, 98] width 216 height 10
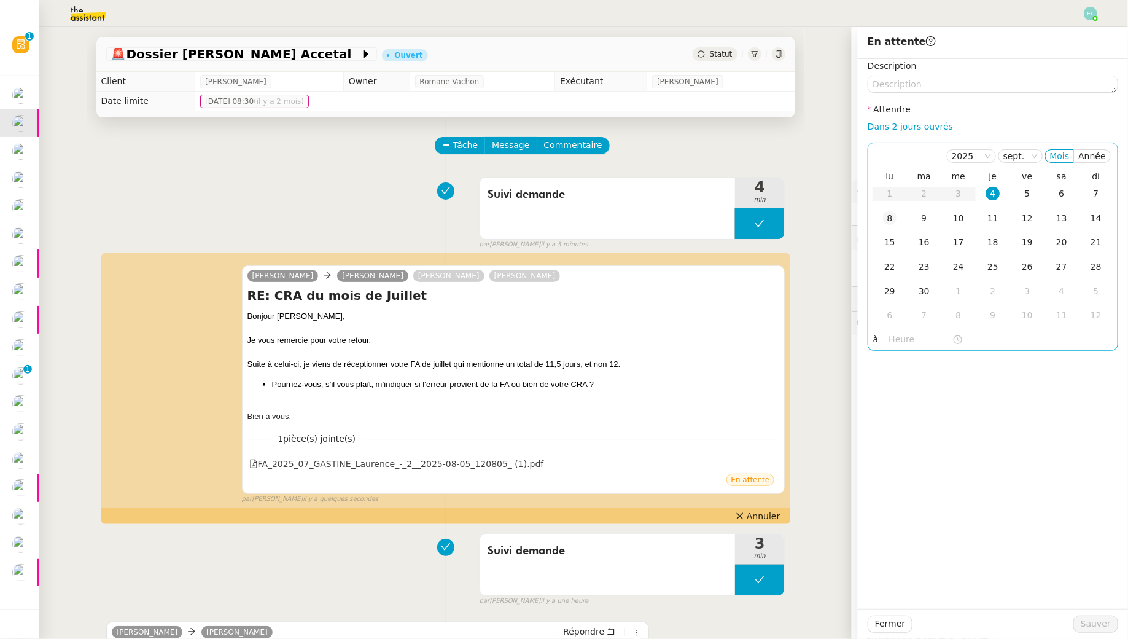
click at [887, 223] on div "8" at bounding box center [890, 218] width 14 height 14
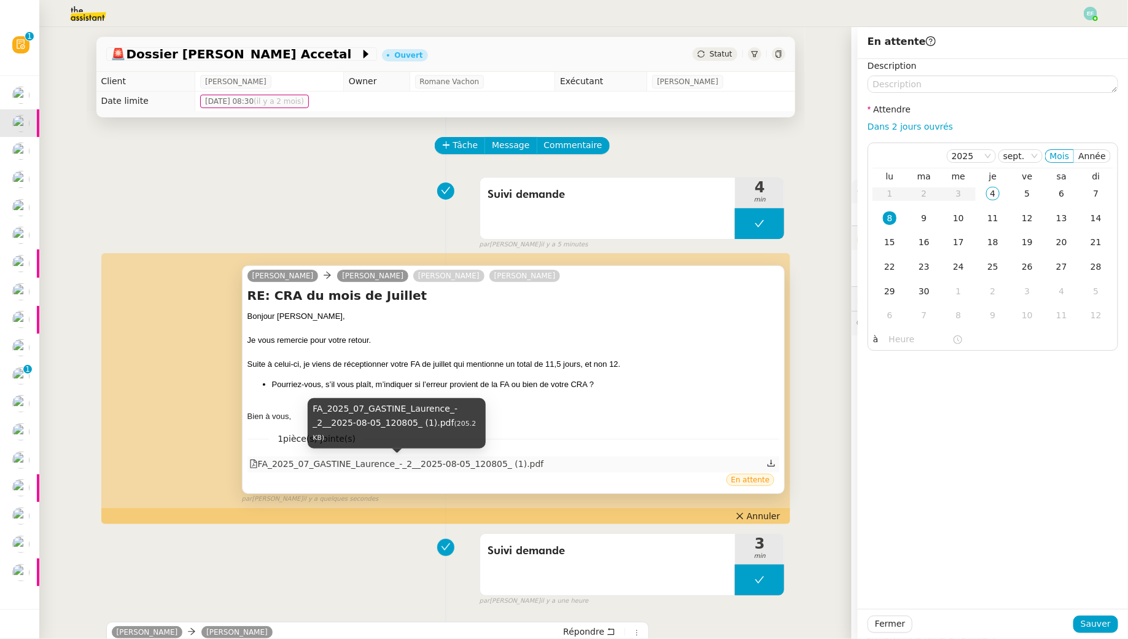
click at [440, 469] on div "FA_2025_07_GASTINE_Laurence_-_2__2025-08-05_120805_ (1).pdf" at bounding box center [396, 464] width 295 height 14
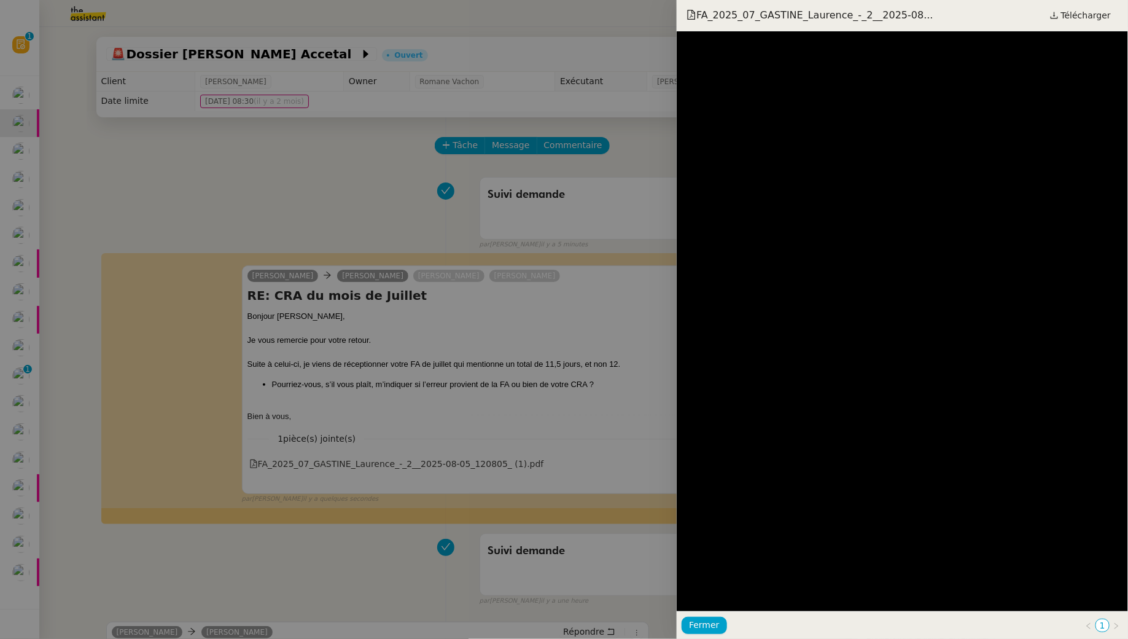
click at [309, 198] on div at bounding box center [564, 319] width 1128 height 639
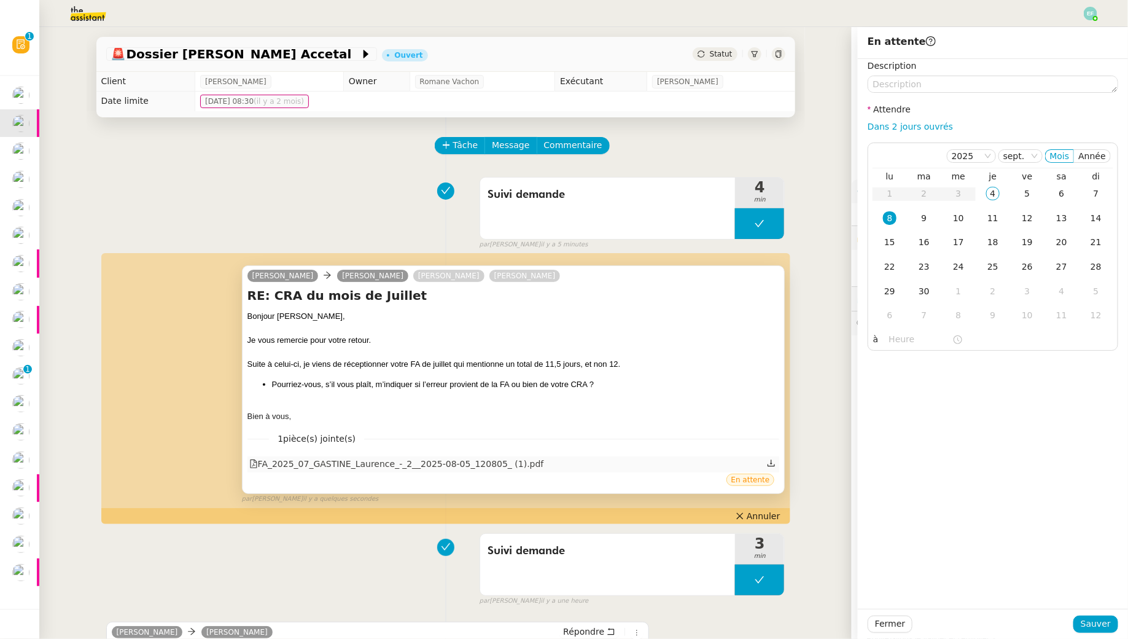
click at [776, 461] on div at bounding box center [772, 464] width 10 height 16
click at [768, 462] on icon at bounding box center [771, 463] width 9 height 9
click at [219, 190] on div "[PERSON_NAME] demande 4 min false par [PERSON_NAME] il y a 5 minutes" at bounding box center [445, 210] width 679 height 79
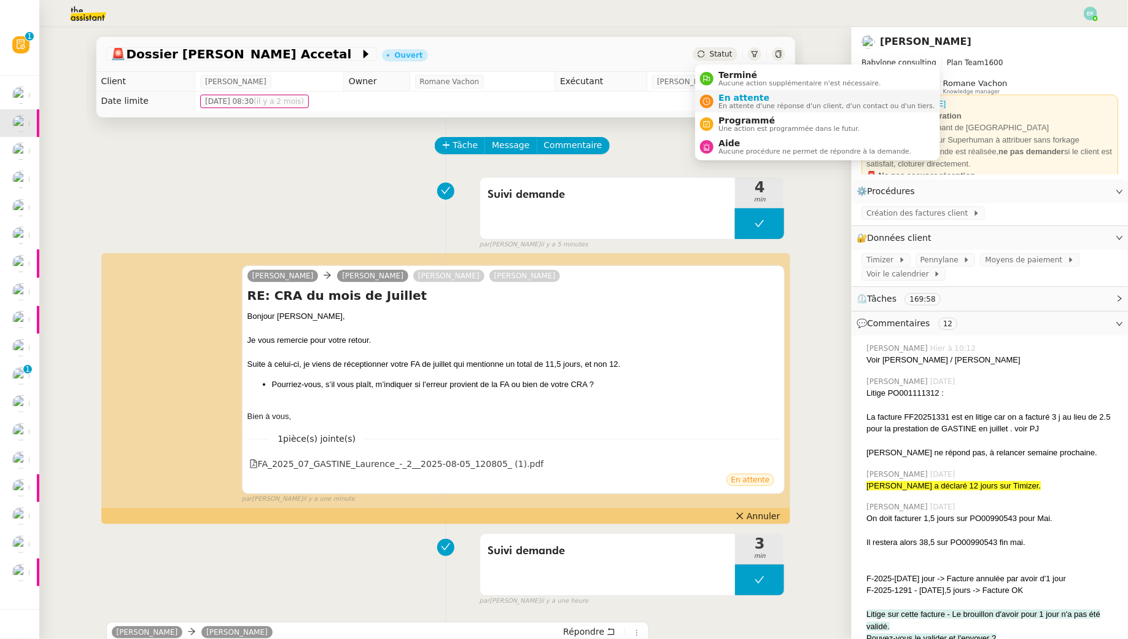
click at [723, 100] on span "En attente" at bounding box center [827, 98] width 216 height 10
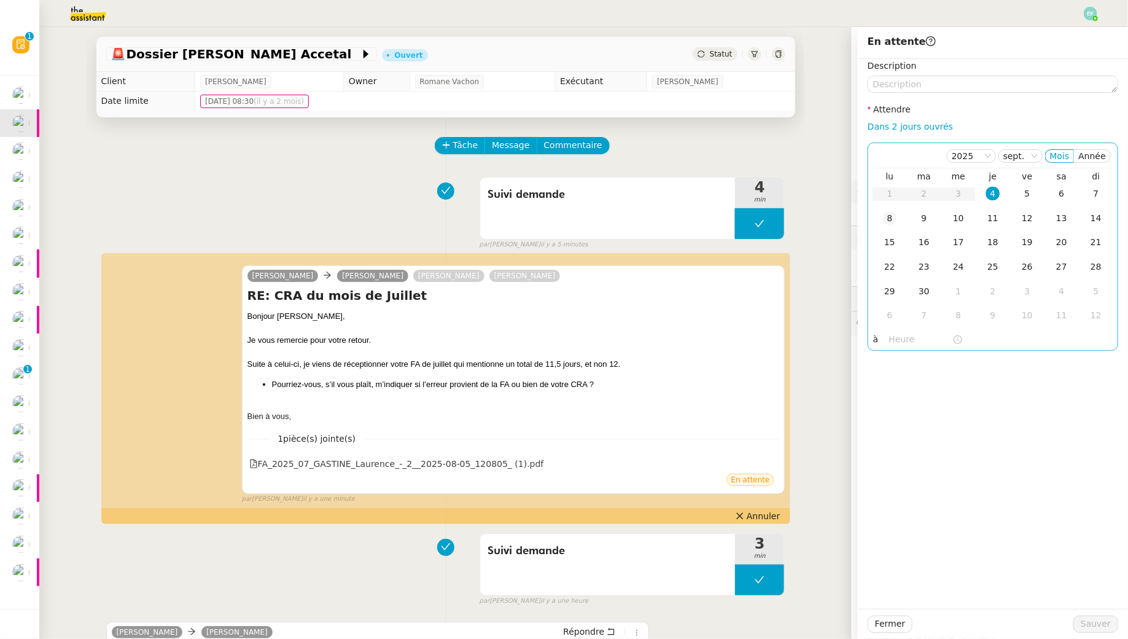
click at [883, 213] on td "8" at bounding box center [890, 218] width 34 height 25
click at [1085, 619] on span "Sauver" at bounding box center [1096, 624] width 30 height 14
